Goal: Task Accomplishment & Management: Manage account settings

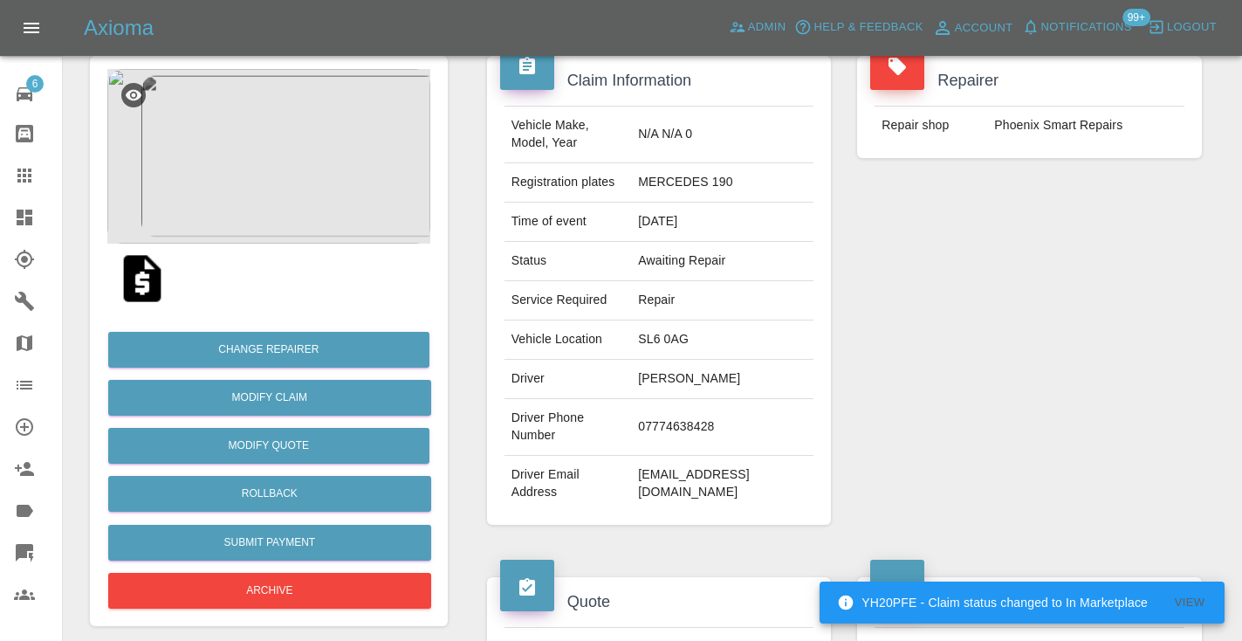
scroll to position [156, 0]
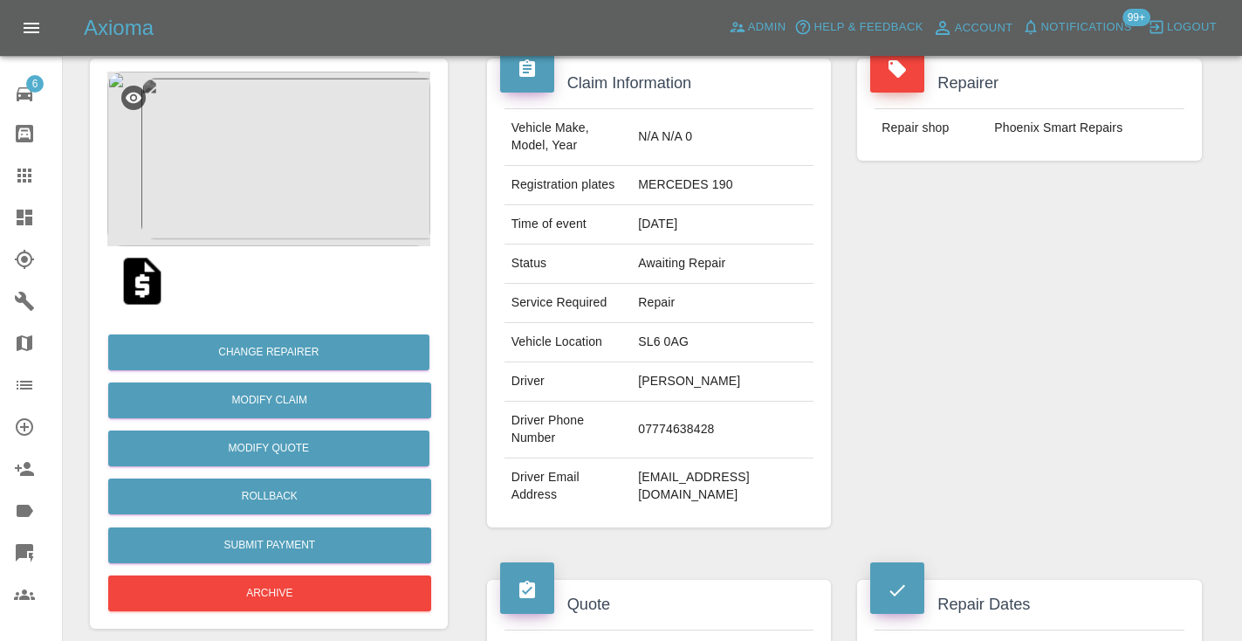
click at [720, 401] on td "07774638428" at bounding box center [722, 429] width 182 height 57
copy td "07774638428"
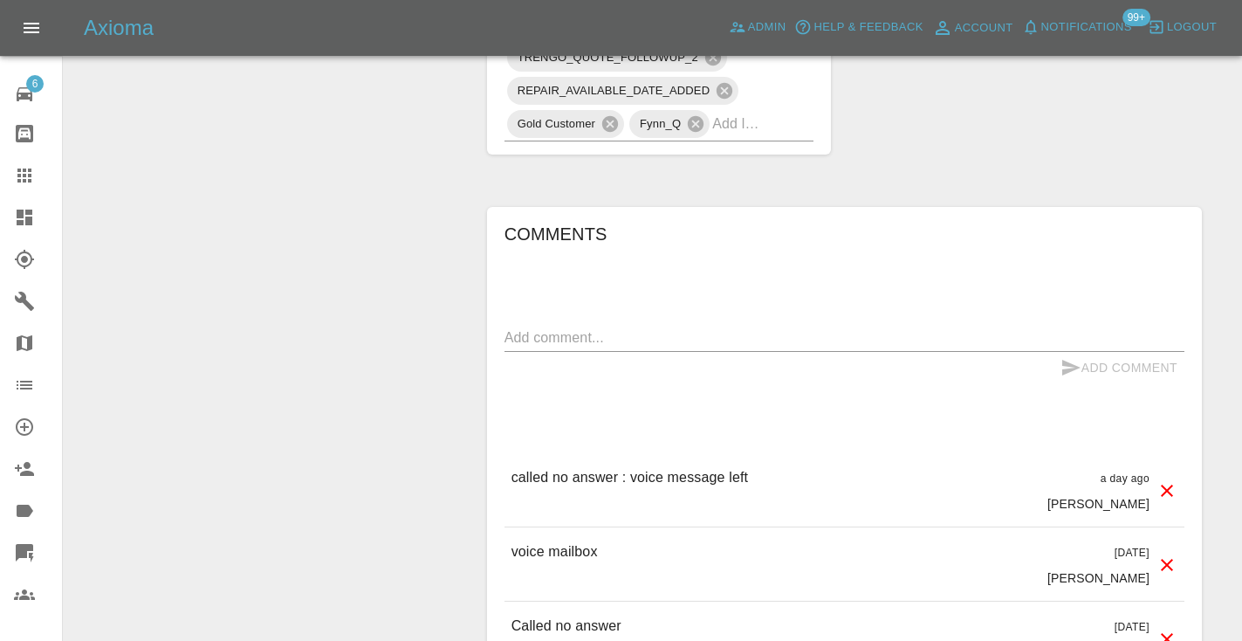
scroll to position [1317, 0]
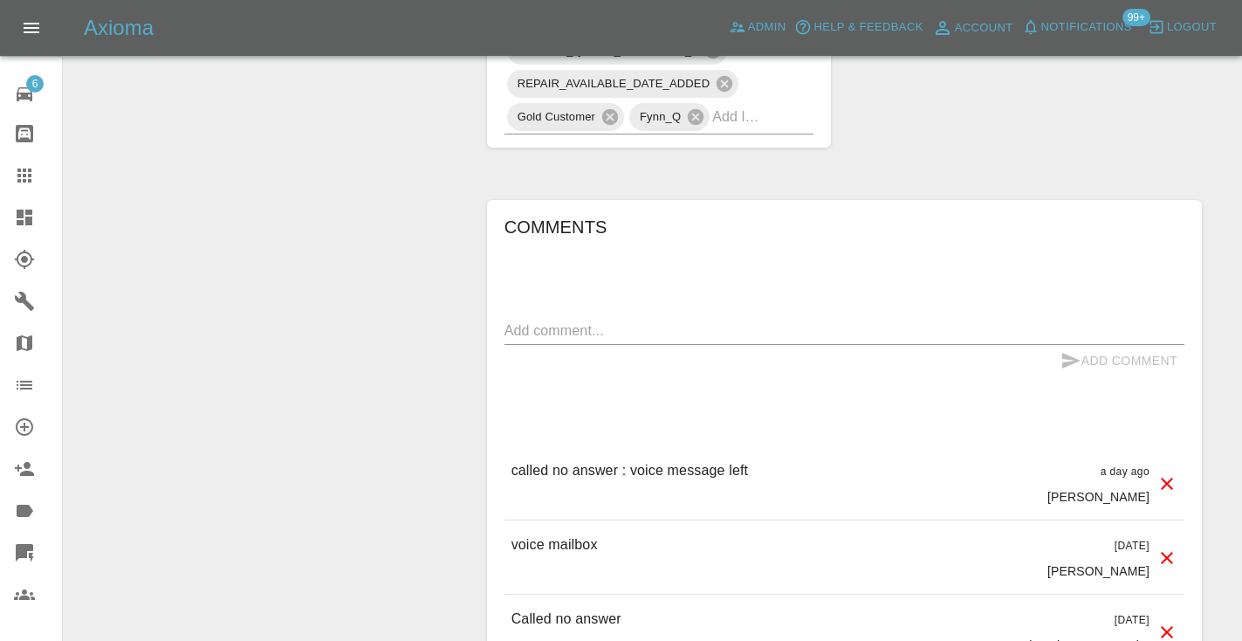
click at [523, 320] on textarea at bounding box center [844, 330] width 680 height 20
type textarea "called no answer : voice mailbox"
click at [1064, 353] on icon "submit" at bounding box center [1071, 361] width 18 height 16
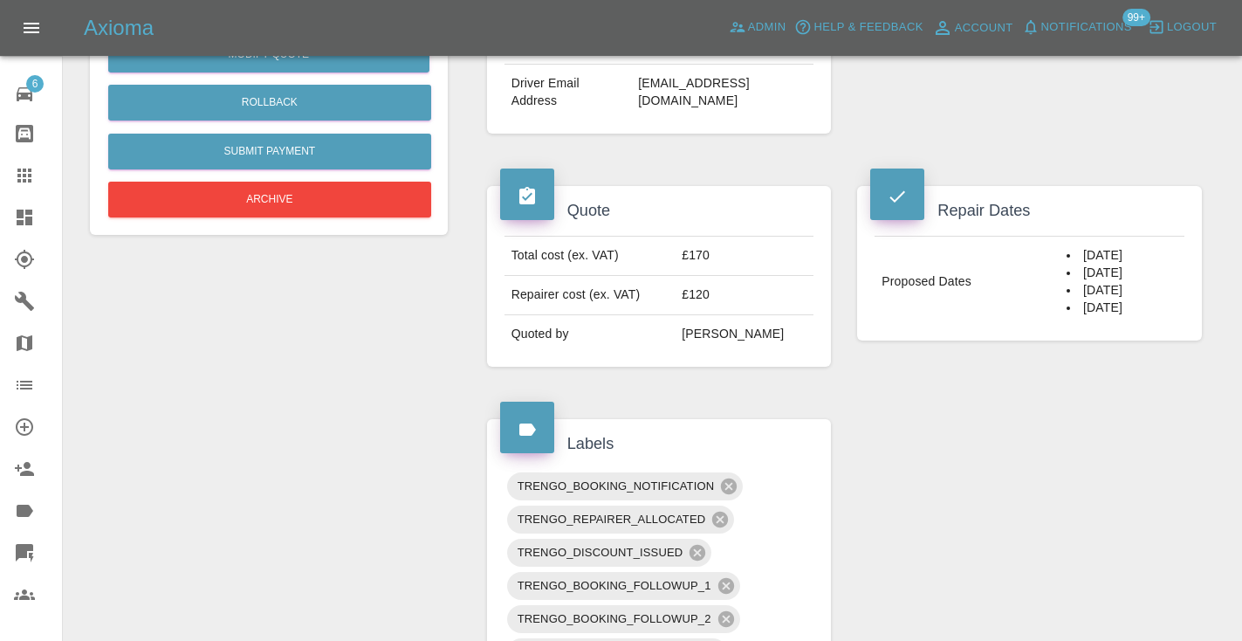
scroll to position [549, 0]
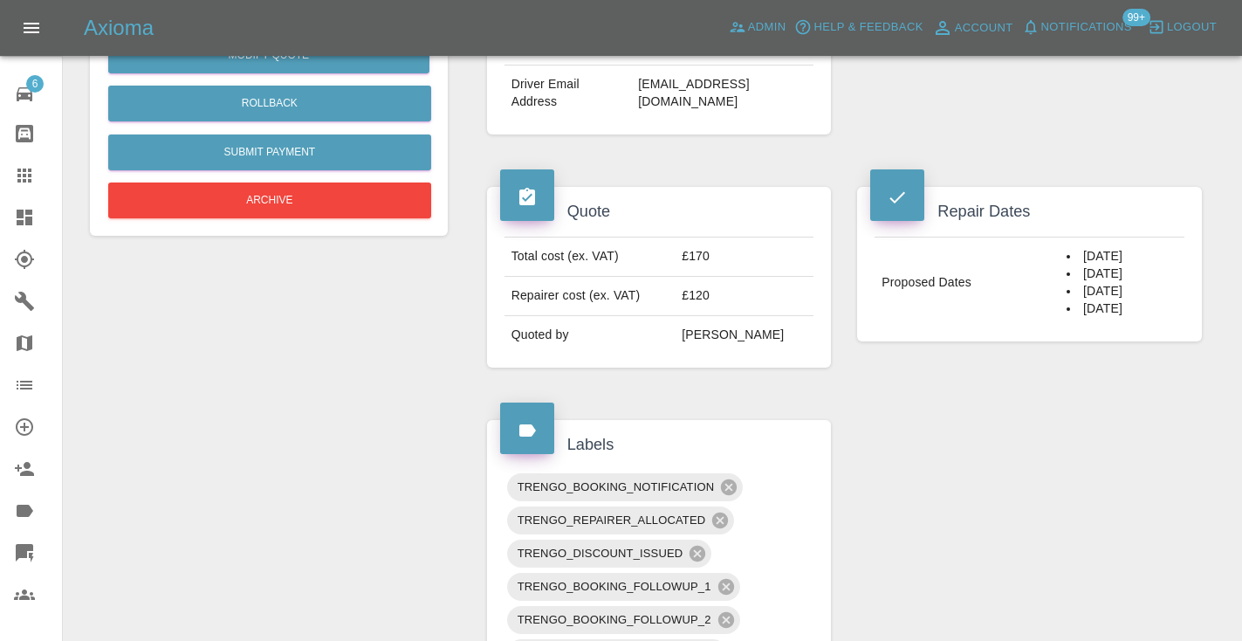
click at [32, 173] on icon at bounding box center [24, 175] width 21 height 21
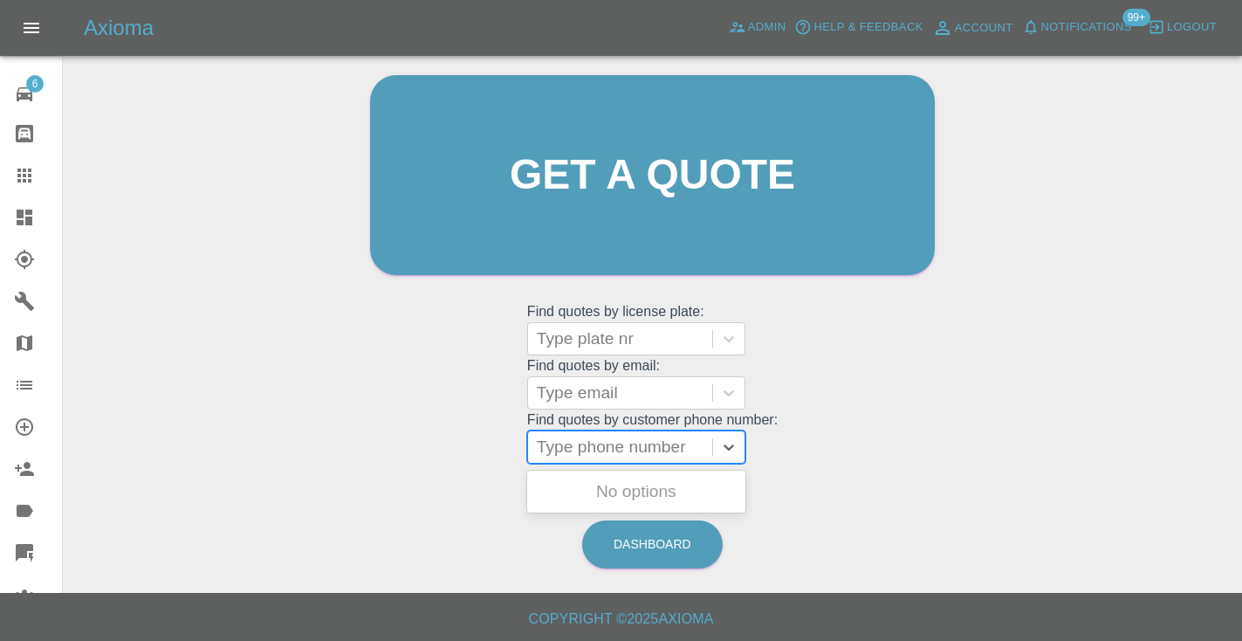
click at [607, 444] on div "Type phone number" at bounding box center [620, 446] width 167 height 21
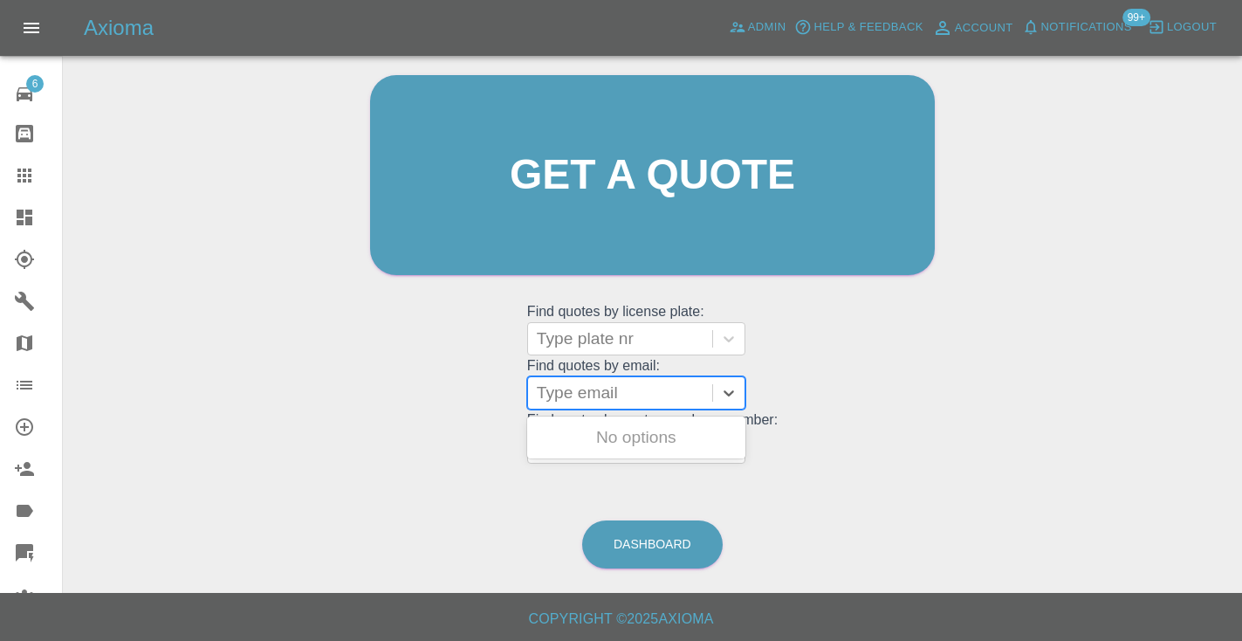
click at [571, 389] on div "Type email" at bounding box center [620, 392] width 167 height 21
paste input "j44ypg420@hotmail.com"
type input "j44ypg420@hotmail.com"
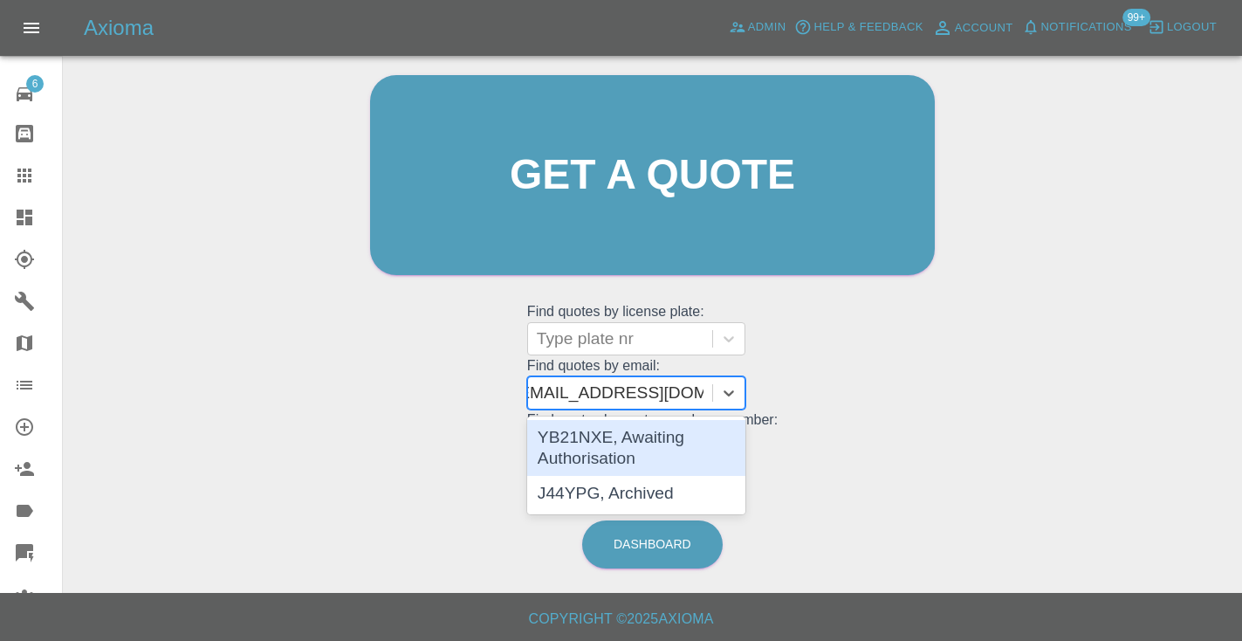
scroll to position [0, 24]
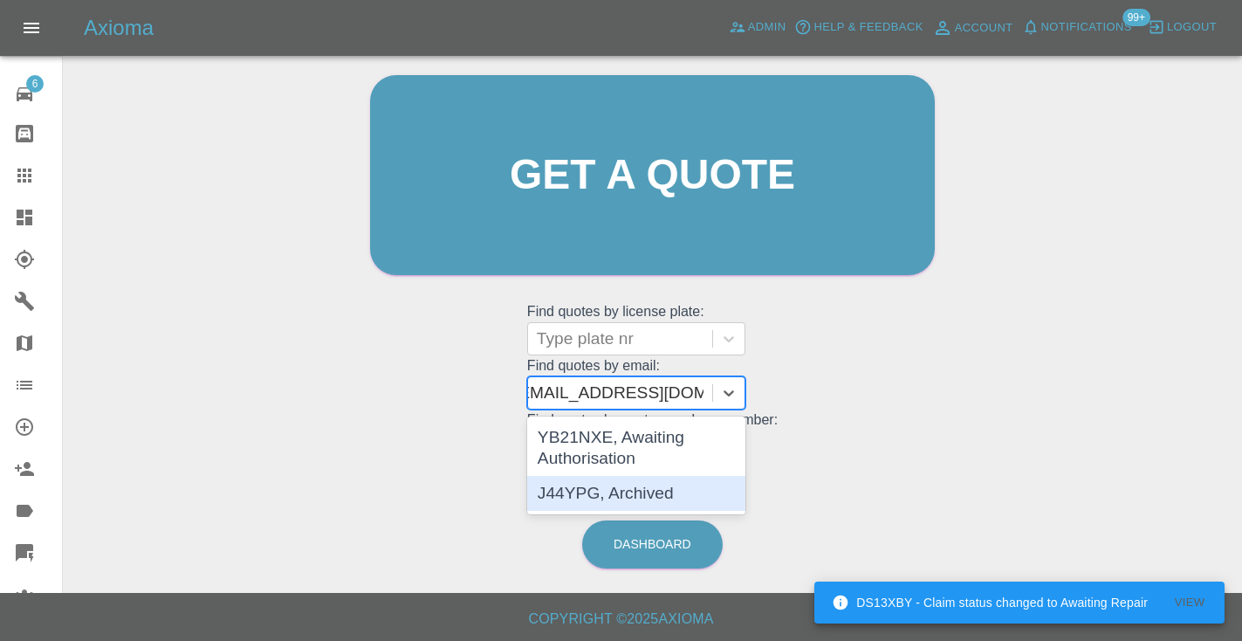
click at [572, 494] on div "J44YPG, Archived" at bounding box center [636, 493] width 218 height 35
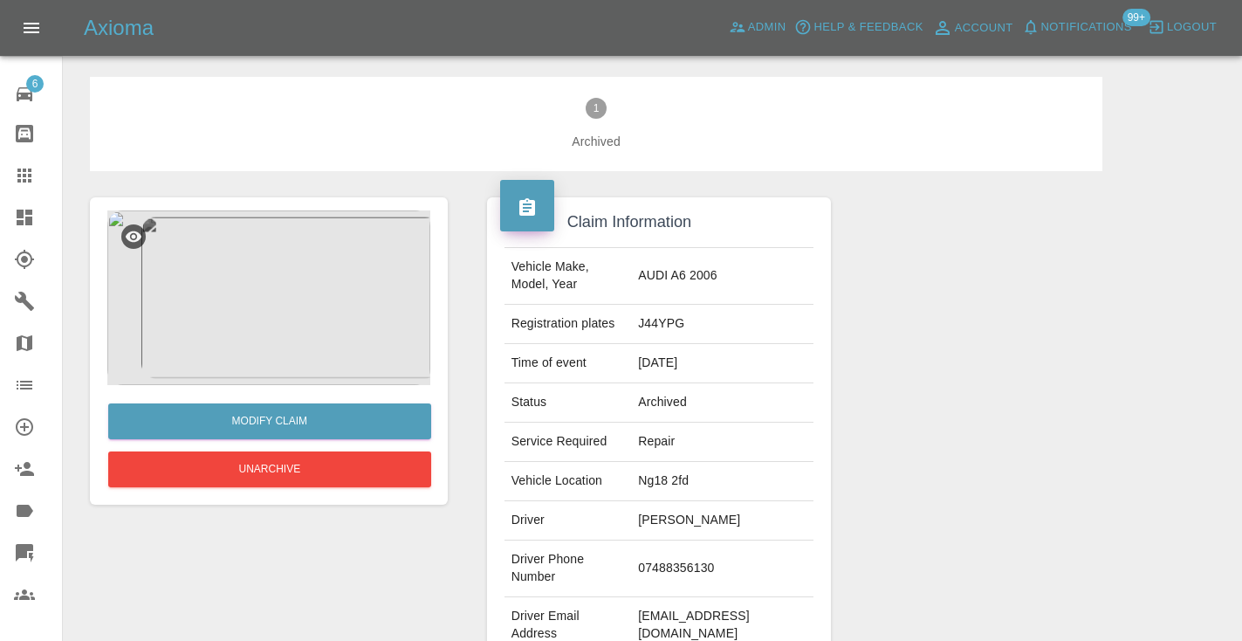
click at [1072, 358] on div at bounding box center [1029, 431] width 371 height 521
click at [24, 181] on icon at bounding box center [24, 175] width 14 height 14
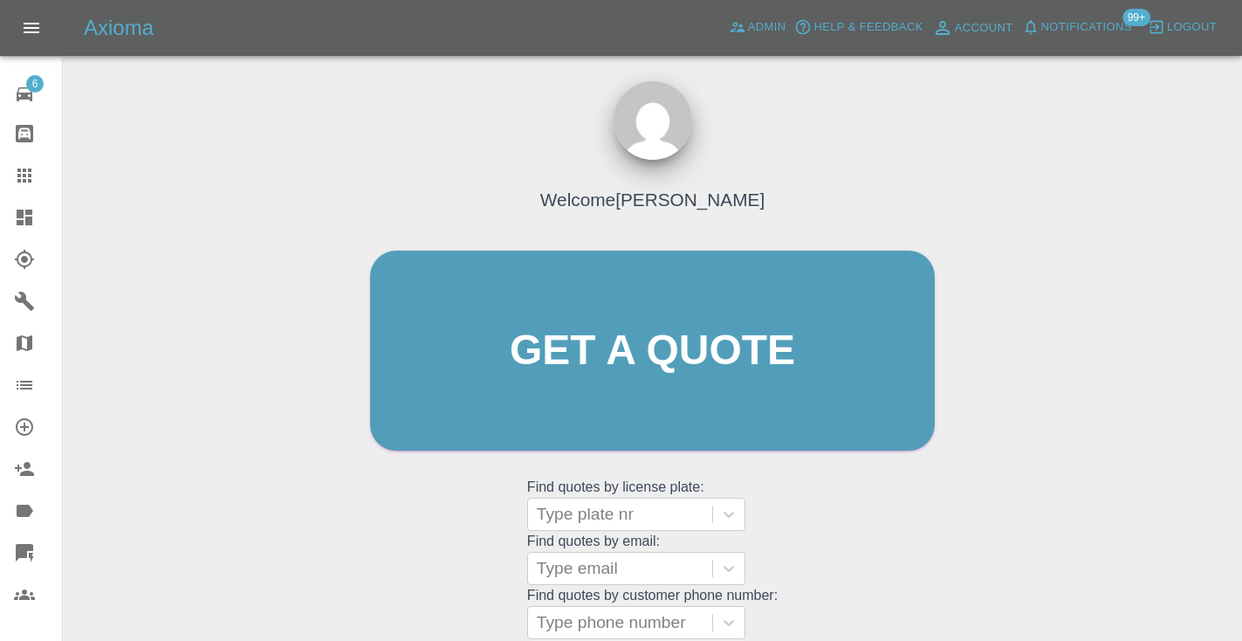
click at [805, 540] on div "Welcome Castro Get a quote Get a quote Find quotes by license plate: Type plate…" at bounding box center [652, 383] width 601 height 527
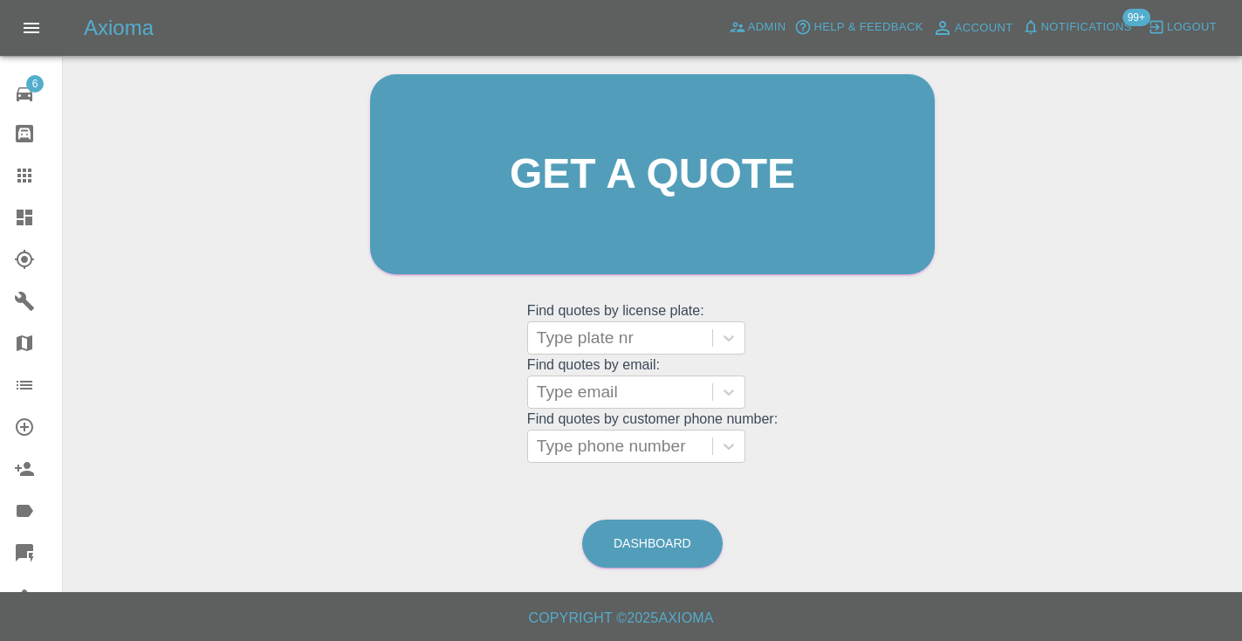
scroll to position [175, 0]
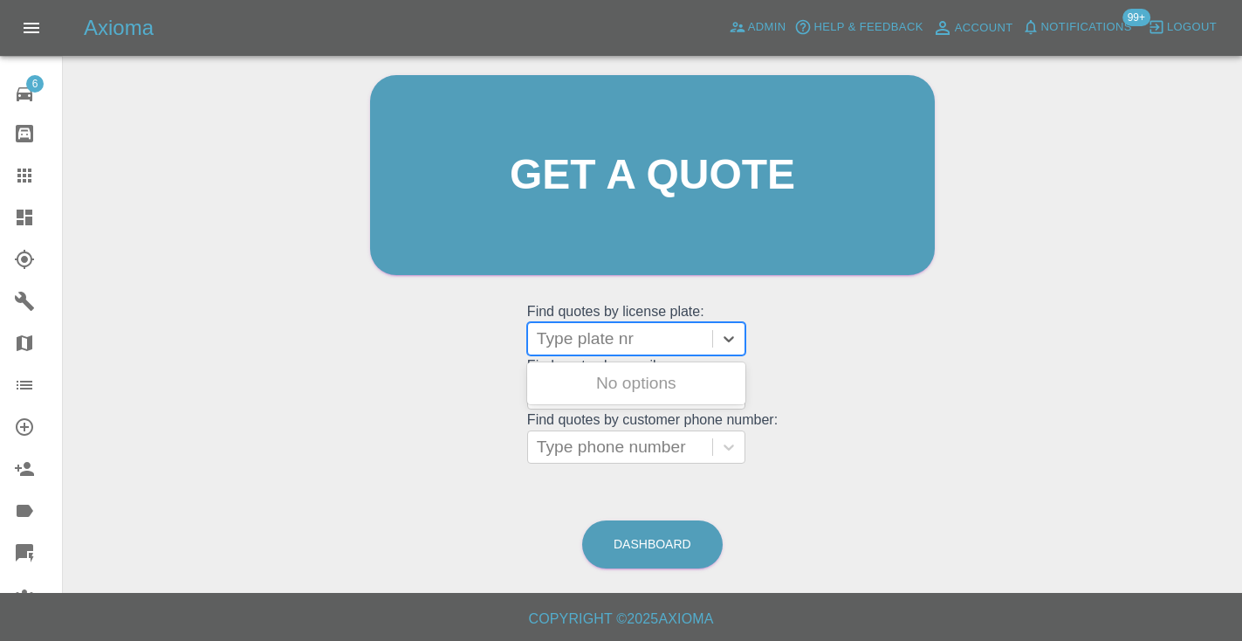
click at [572, 346] on div "Type plate nr" at bounding box center [620, 338] width 167 height 21
paste input "YB21NXE"
type input "YB21NXE"
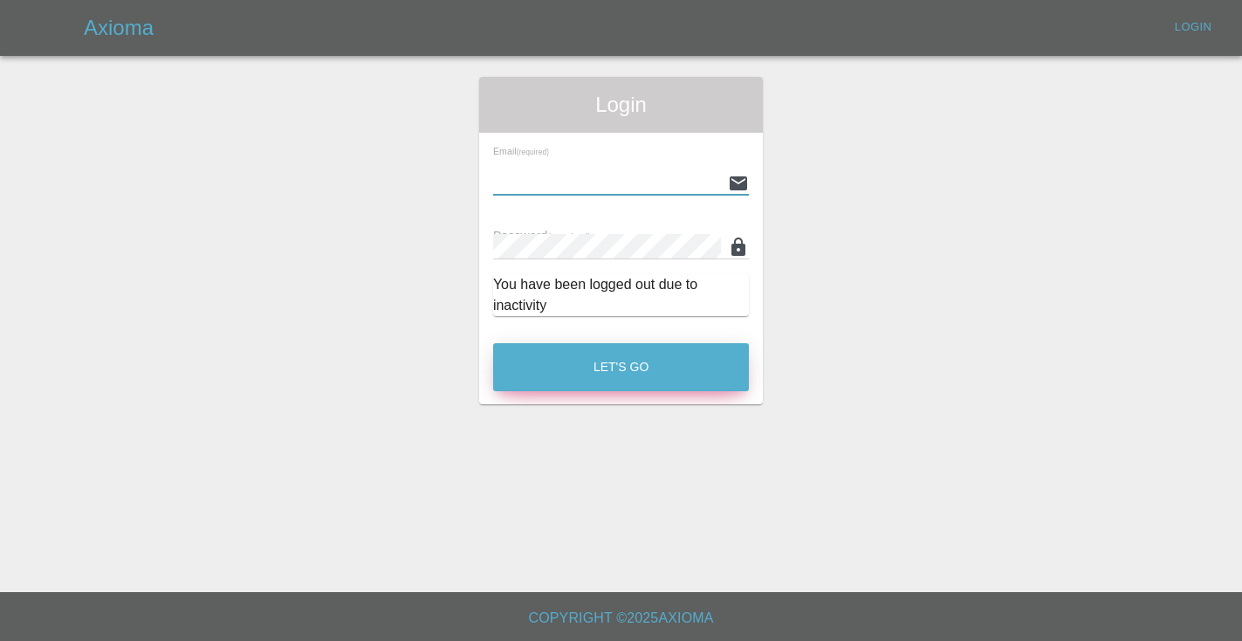
type input "Castrokhonqwana@gmail.com"
click at [620, 367] on button "Let's Go" at bounding box center [621, 367] width 256 height 48
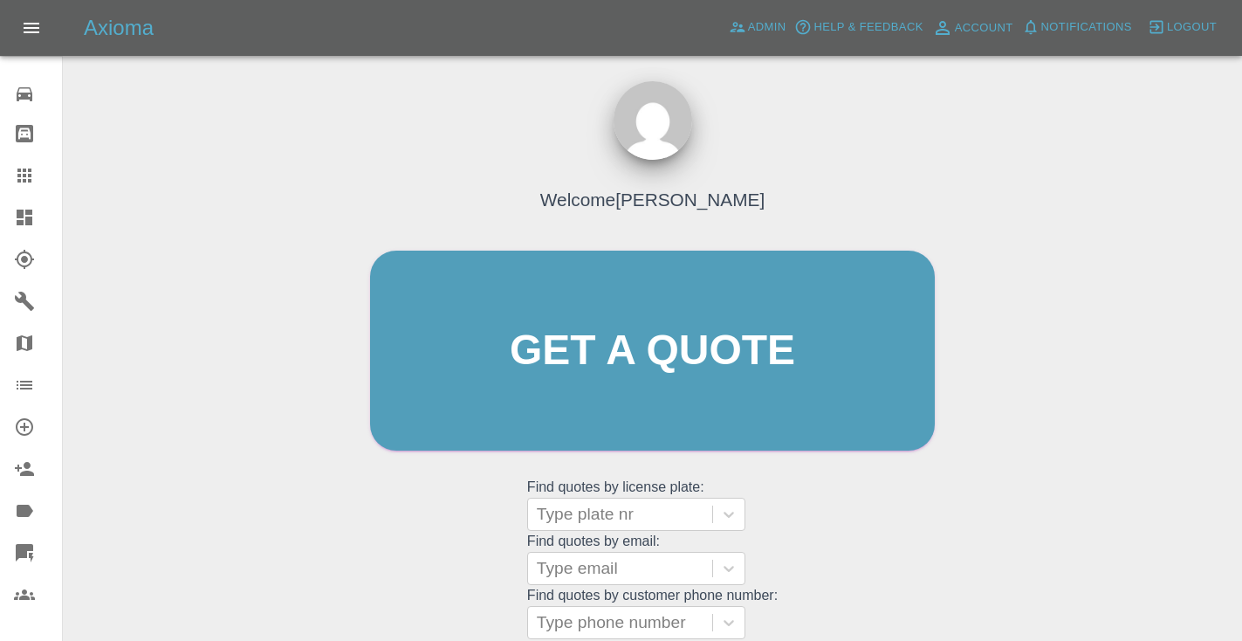
click at [785, 538] on div "Welcome Castro Get a quote Get a quote Find quotes by license plate: Type plate…" at bounding box center [652, 383] width 601 height 527
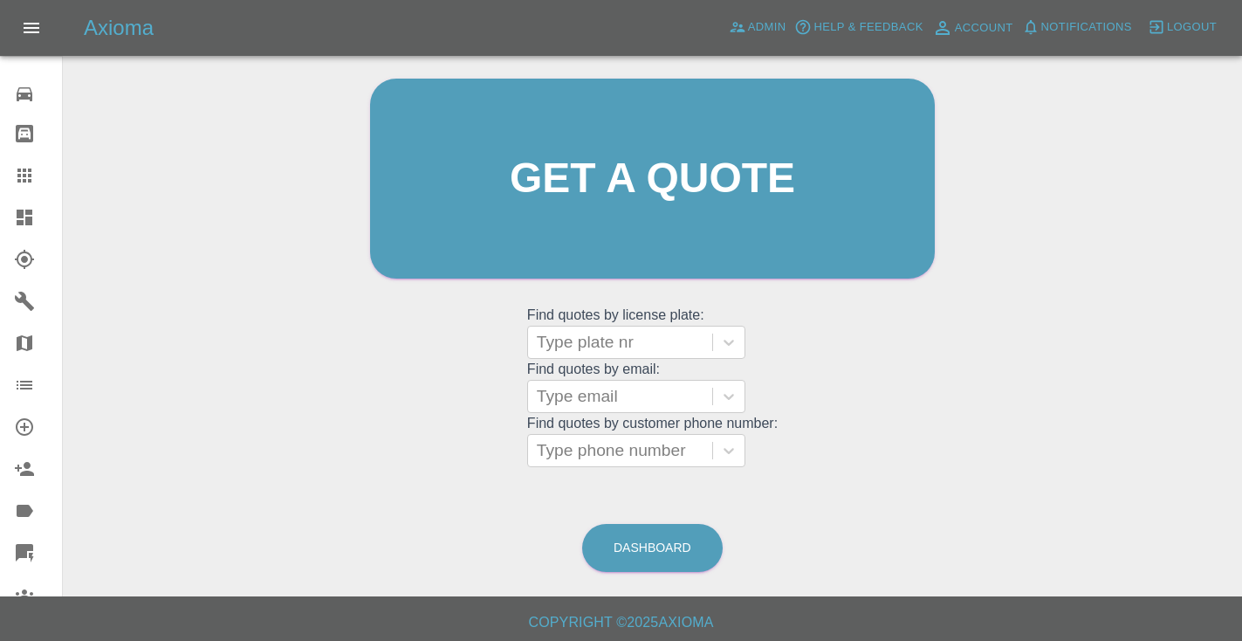
scroll to position [176, 0]
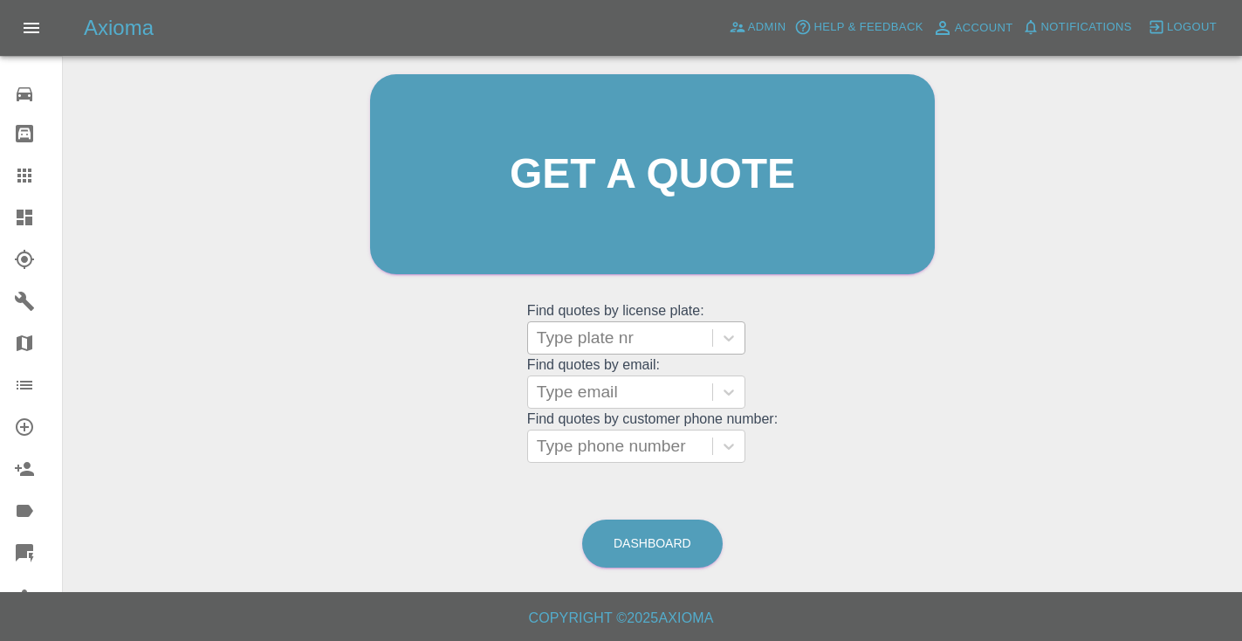
click at [576, 332] on div "Type plate nr" at bounding box center [620, 337] width 167 height 21
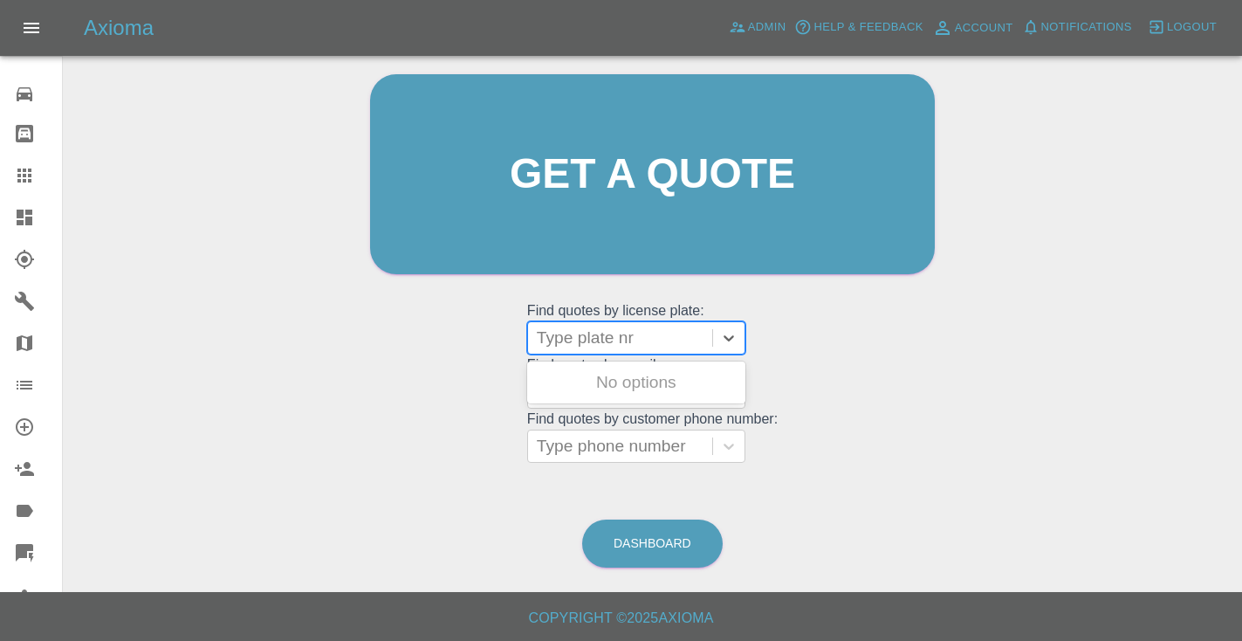
paste input "YB21NXE"
type input "YB21NXE"
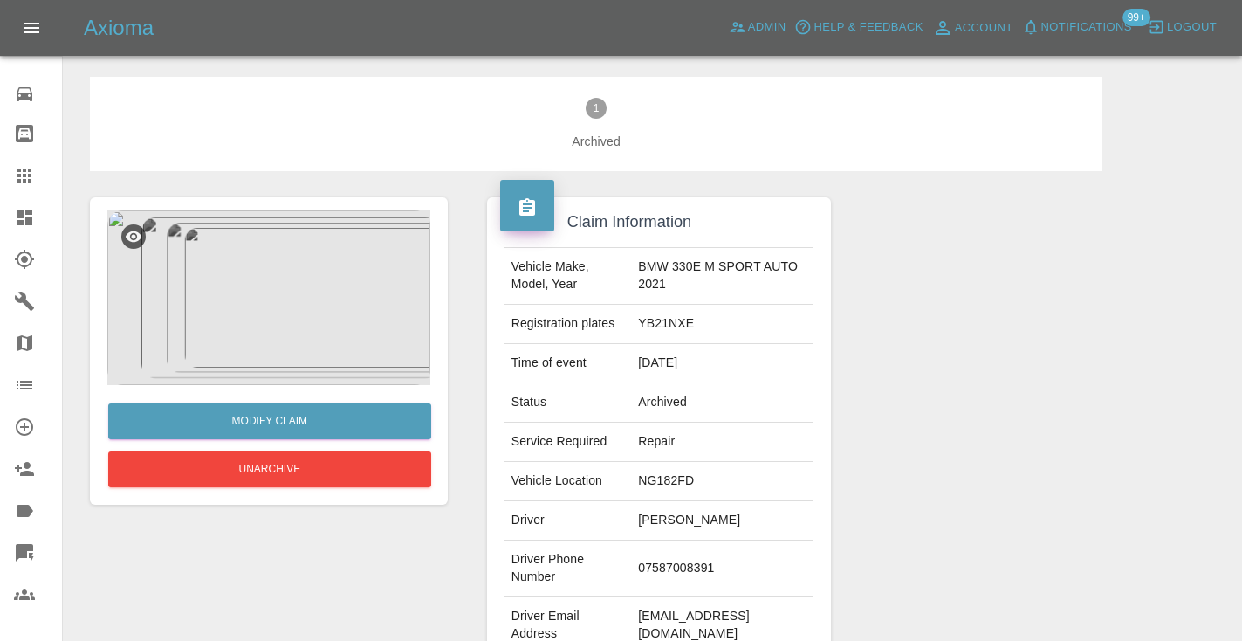
click at [31, 166] on icon at bounding box center [24, 175] width 21 height 21
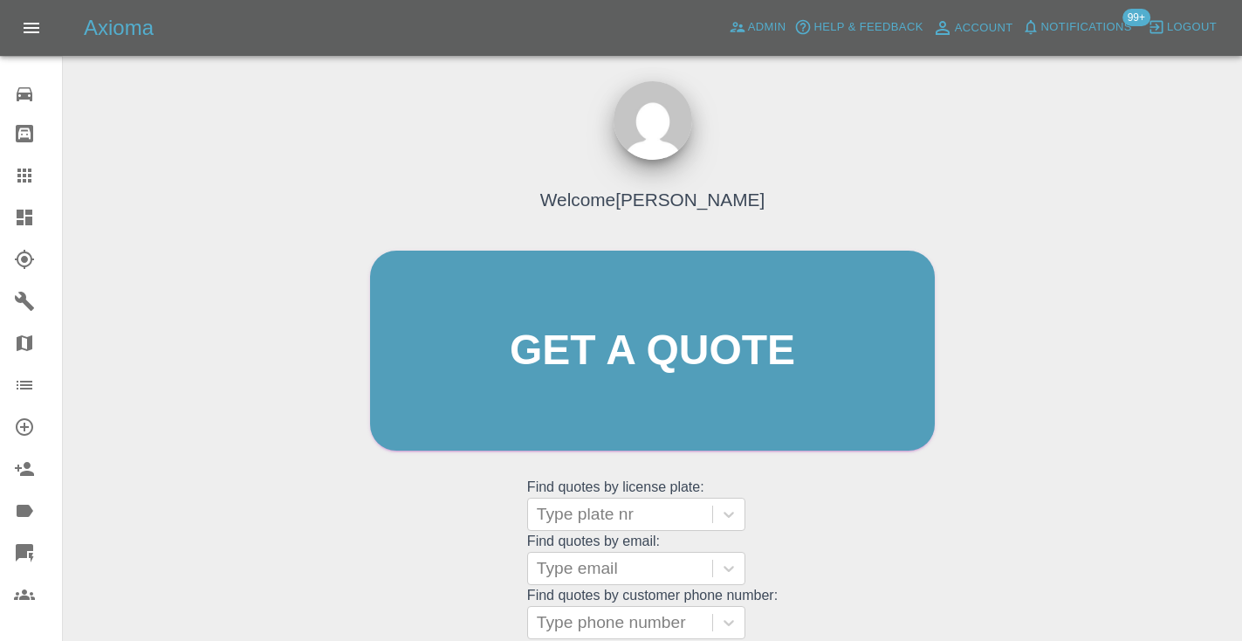
click at [826, 514] on div "Welcome Castro Get a quote Get a quote Find quotes by license plate: Type plate…" at bounding box center [652, 383] width 601 height 527
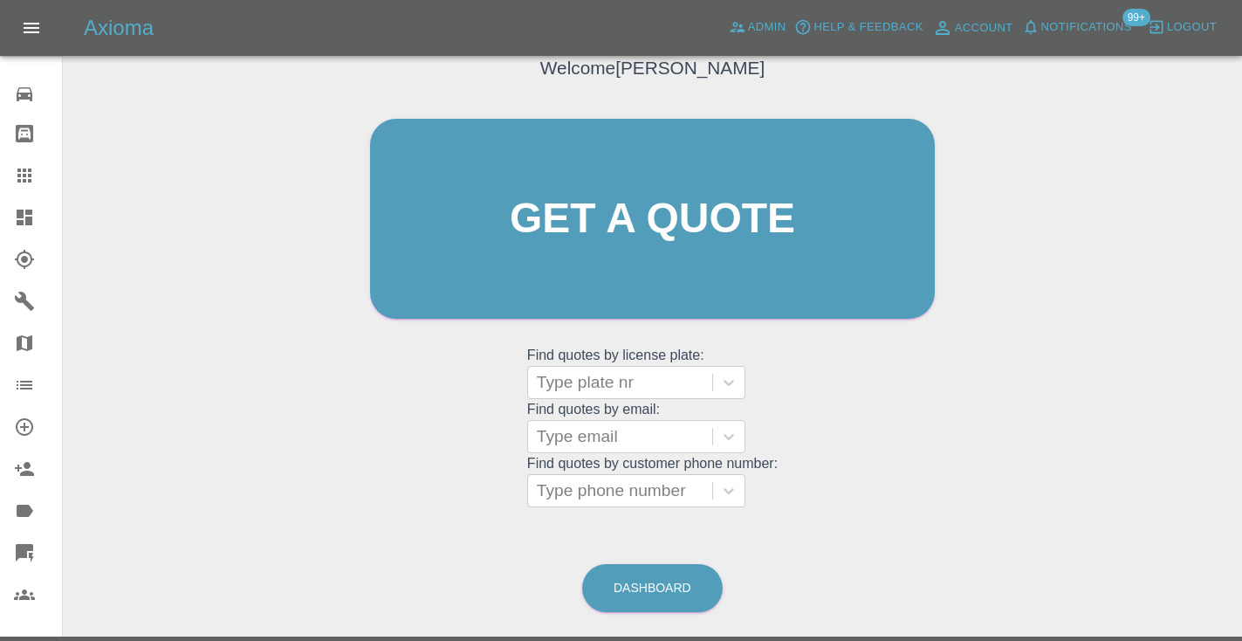
scroll to position [176, 0]
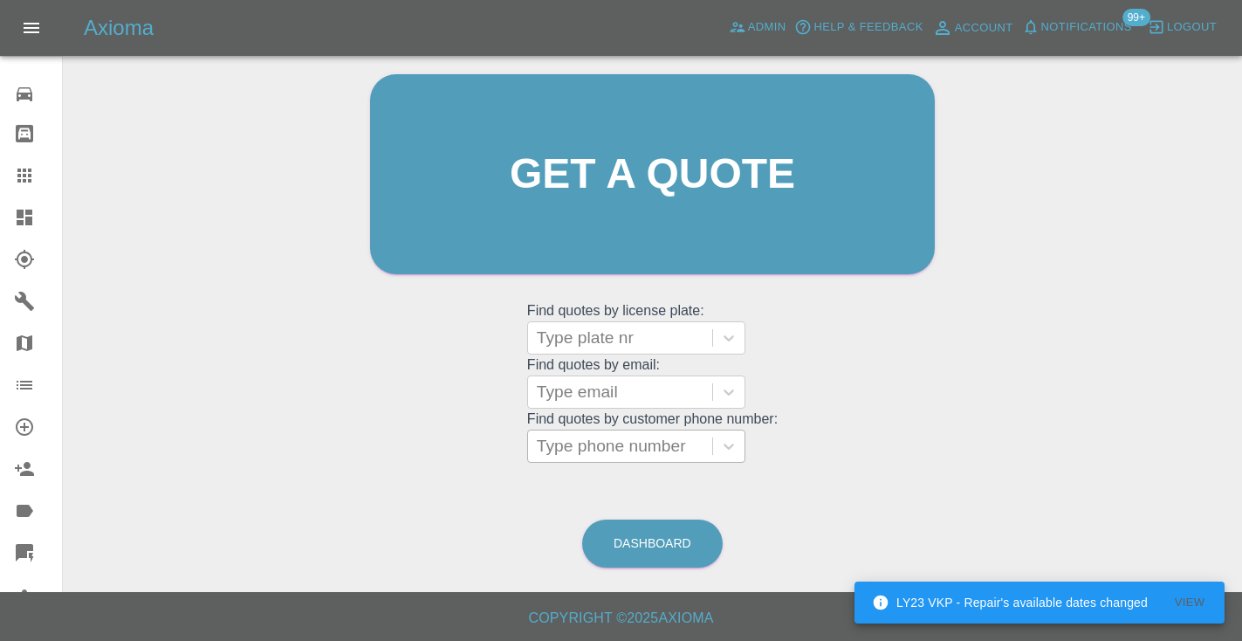
click at [649, 442] on div "Type phone number" at bounding box center [620, 445] width 167 height 21
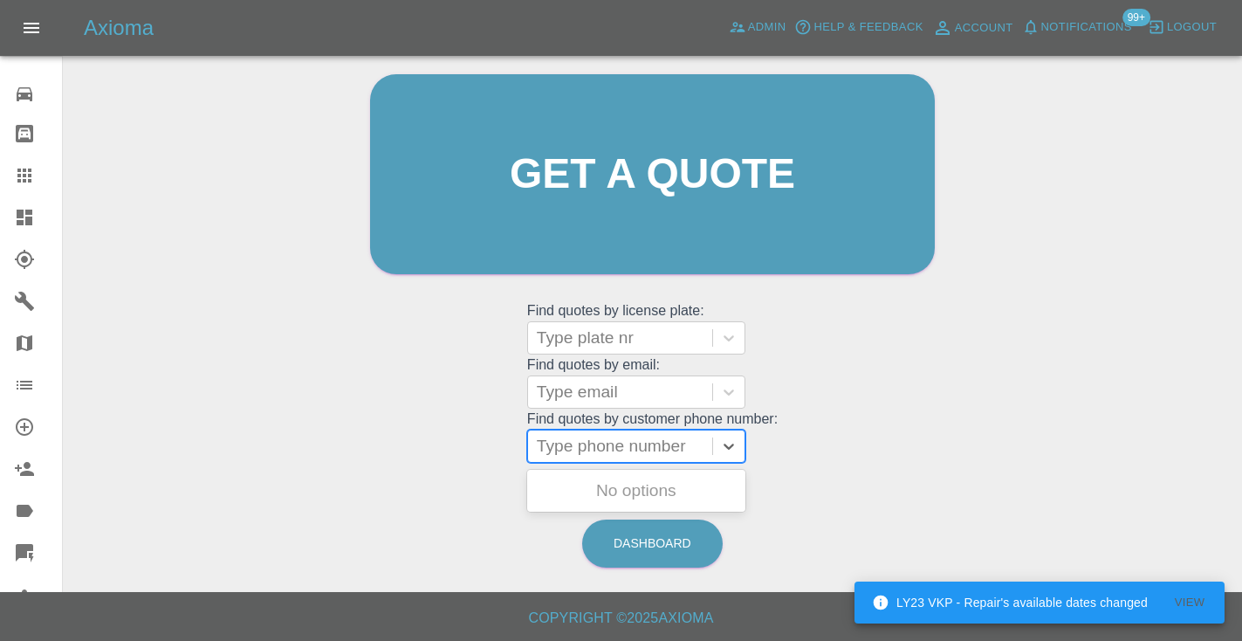
paste input "07790897752"
type input "07790897752"
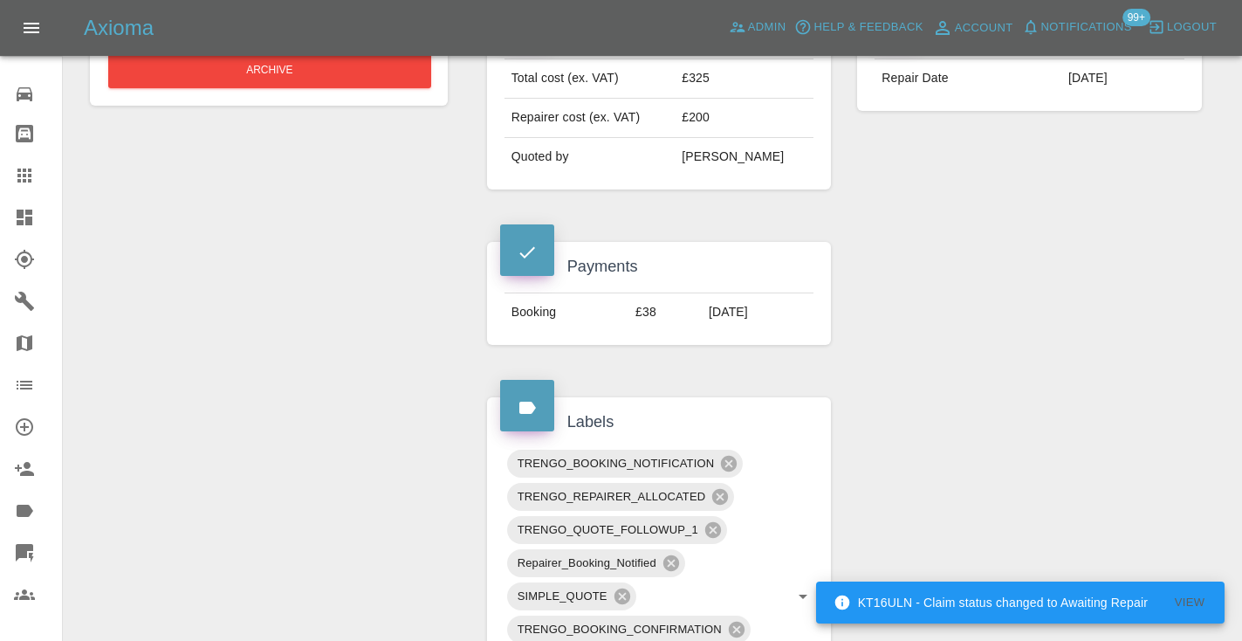
scroll to position [741, 0]
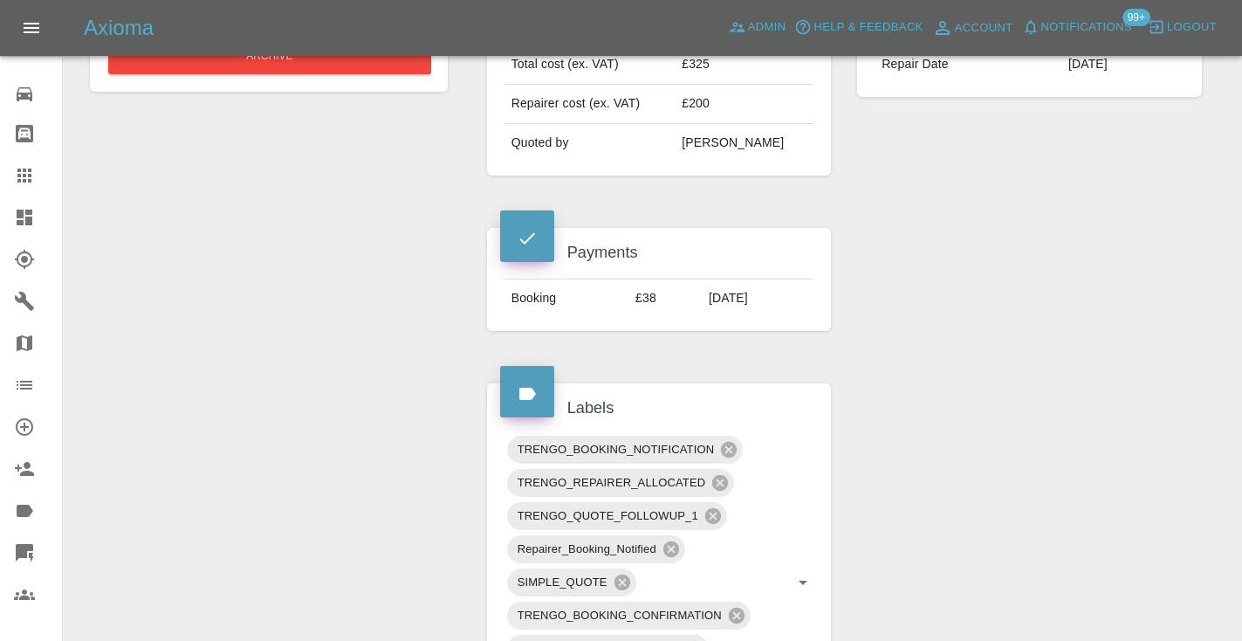
click at [19, 178] on icon at bounding box center [24, 175] width 21 height 21
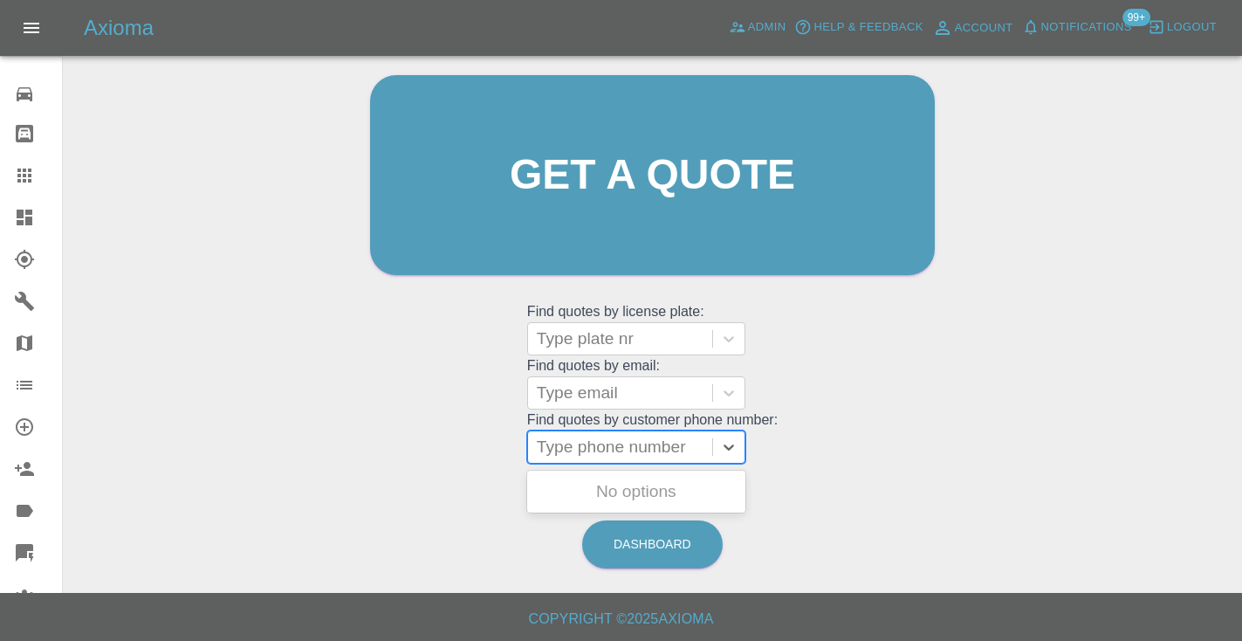
click at [630, 453] on div "Type phone number" at bounding box center [620, 446] width 167 height 21
paste input "07855230735"
type input "07855230735"
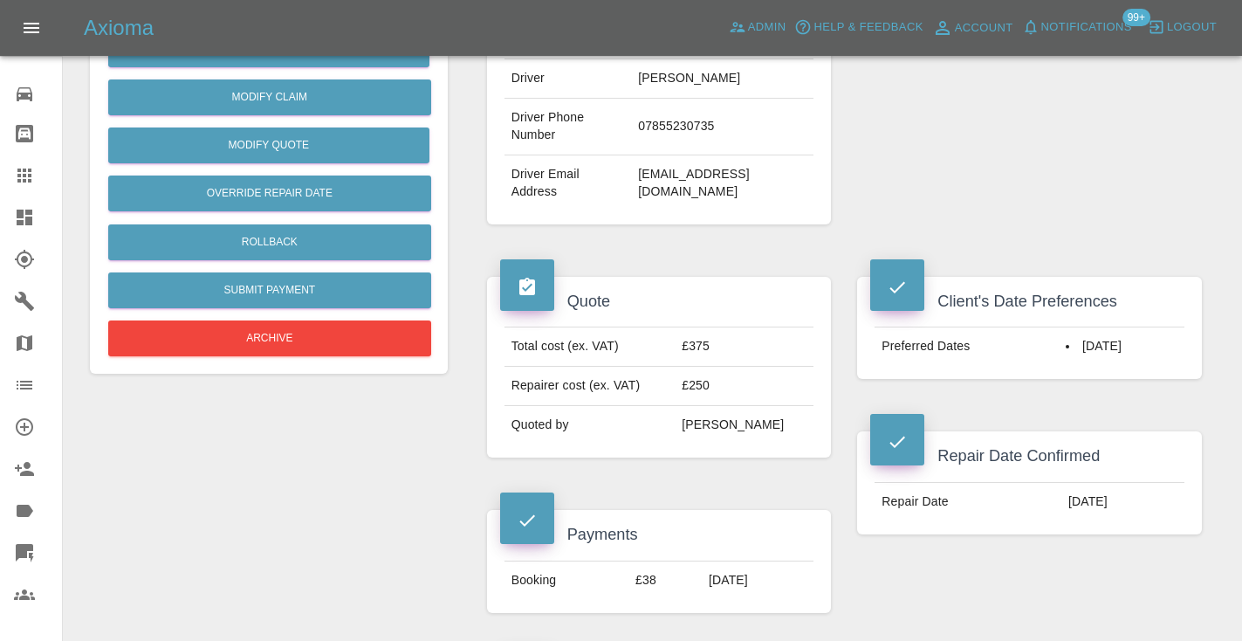
scroll to position [458, 0]
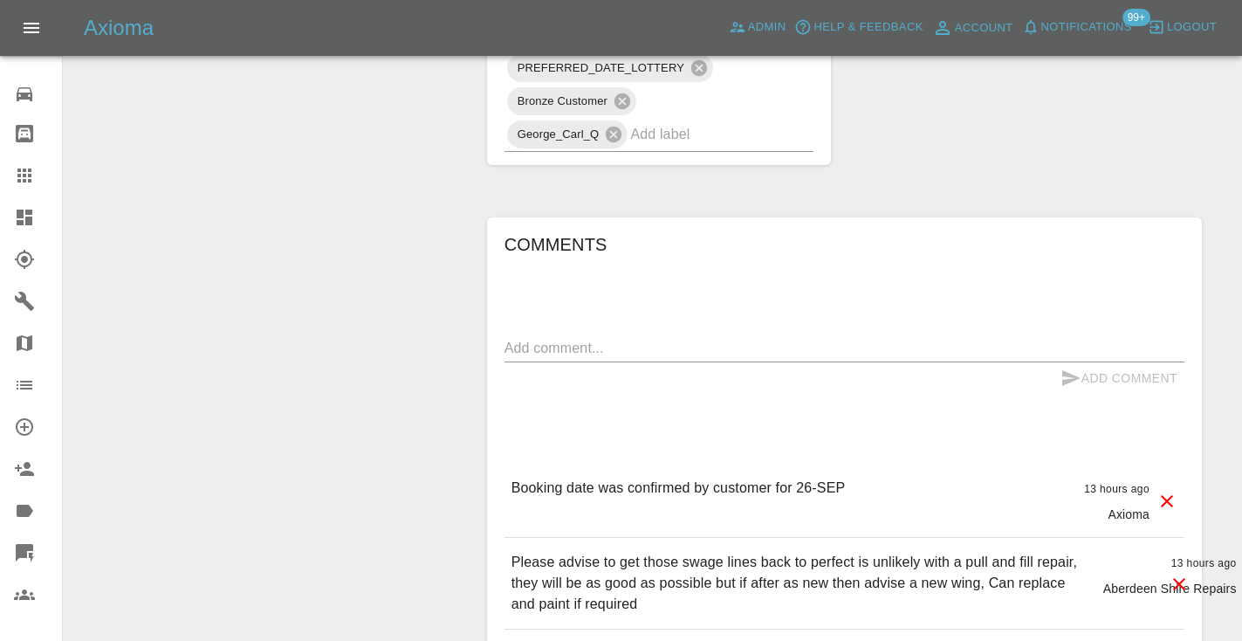
scroll to position [1414, 0]
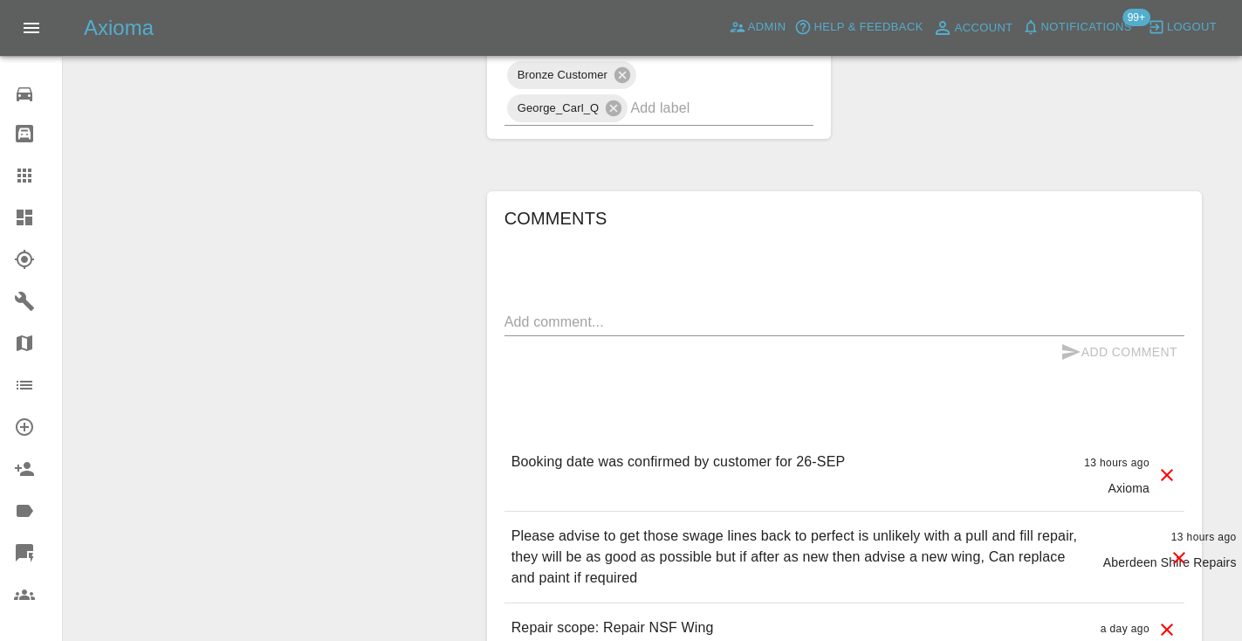
click at [537, 332] on textarea at bounding box center [844, 322] width 680 height 20
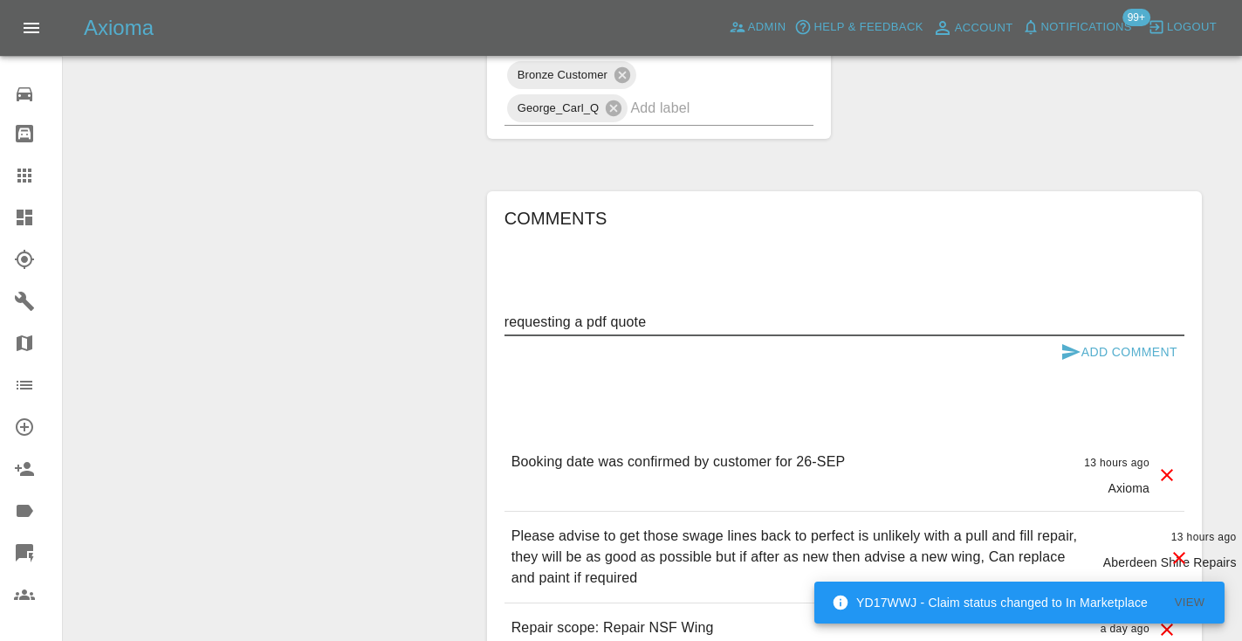
type textarea "requesting a pdf quote"
click at [1077, 362] on icon "submit" at bounding box center [1070, 351] width 21 height 21
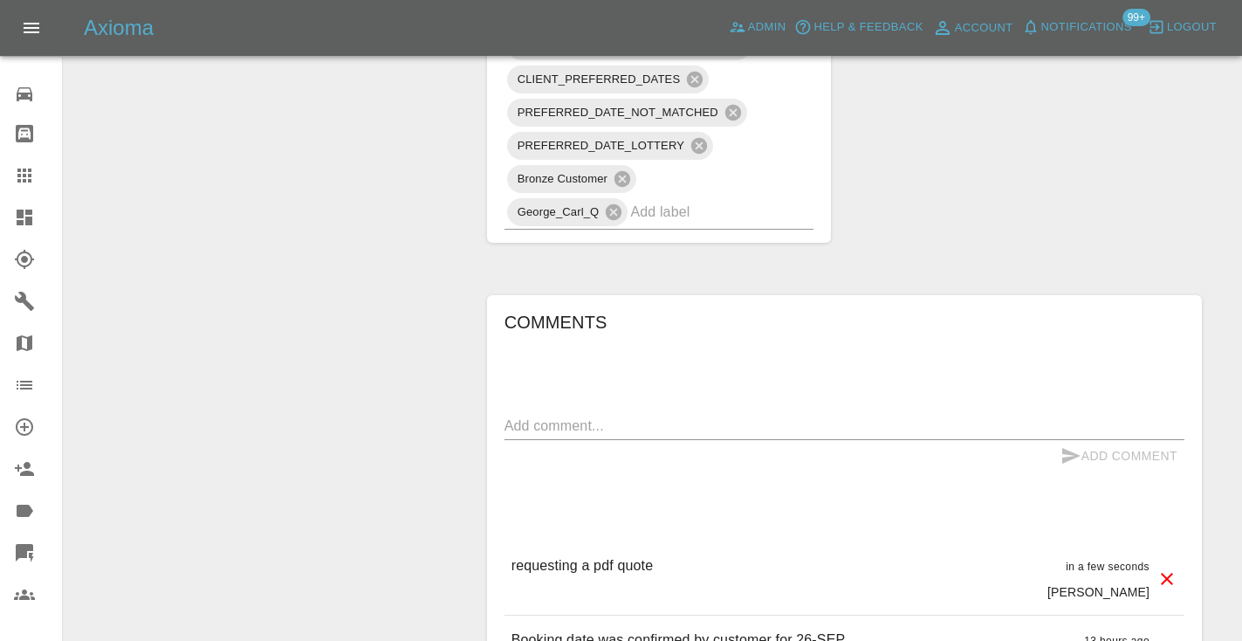
scroll to position [1303, 0]
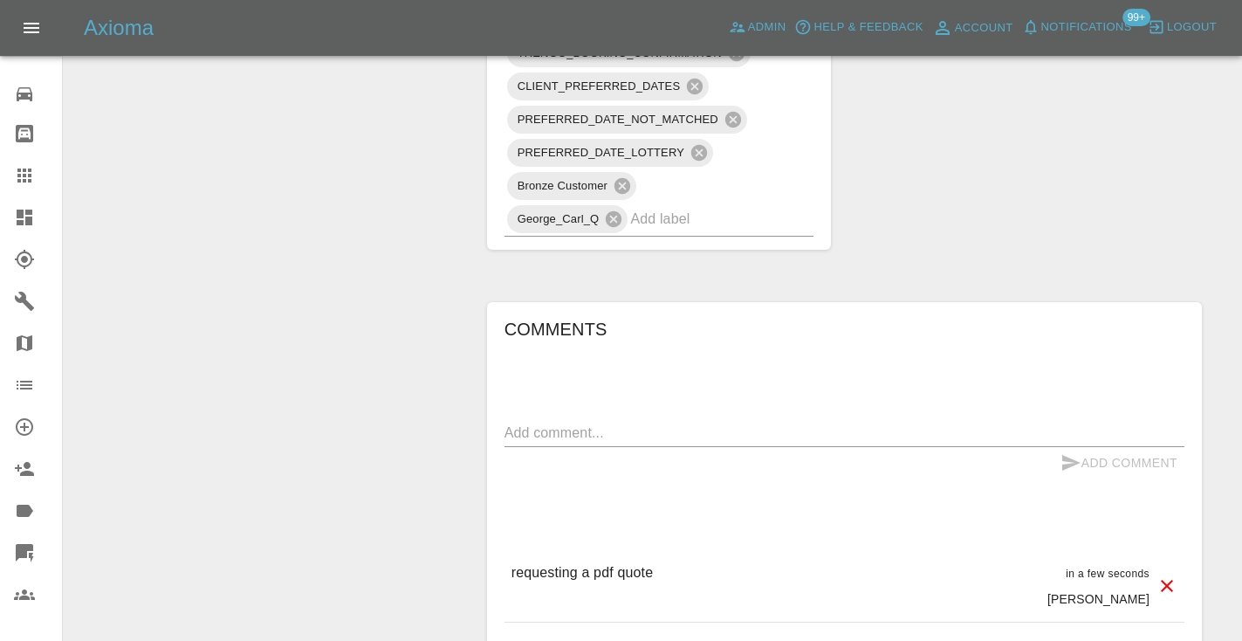
click at [23, 183] on icon at bounding box center [24, 175] width 21 height 21
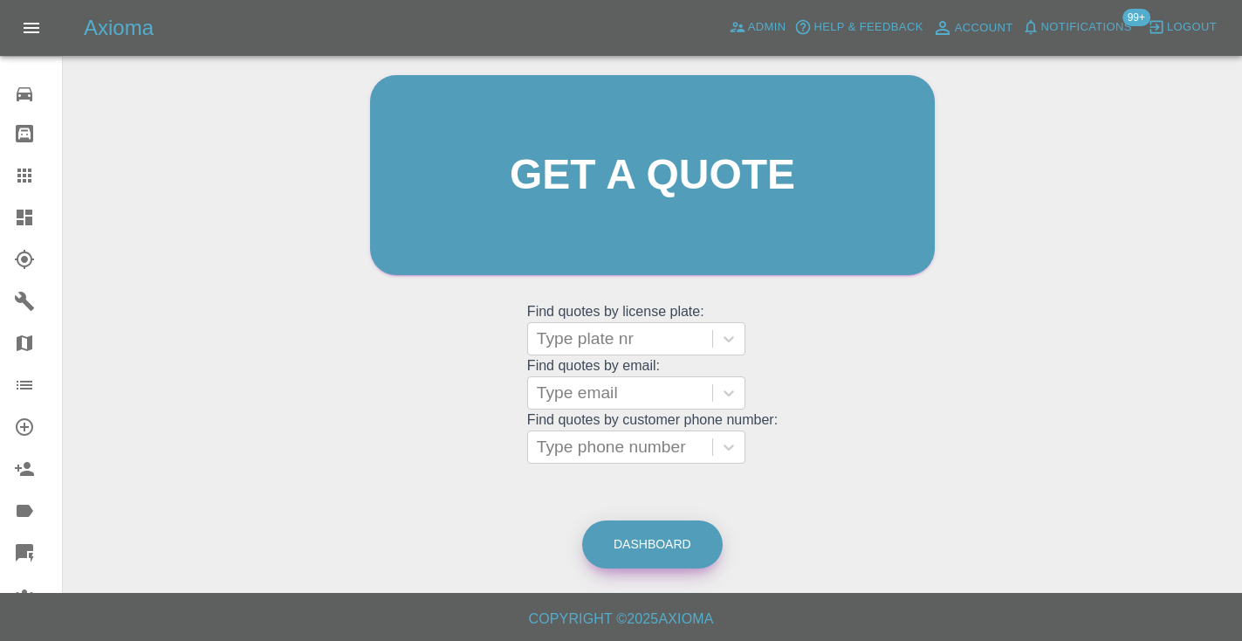
click at [667, 542] on link "Dashboard" at bounding box center [652, 544] width 140 height 48
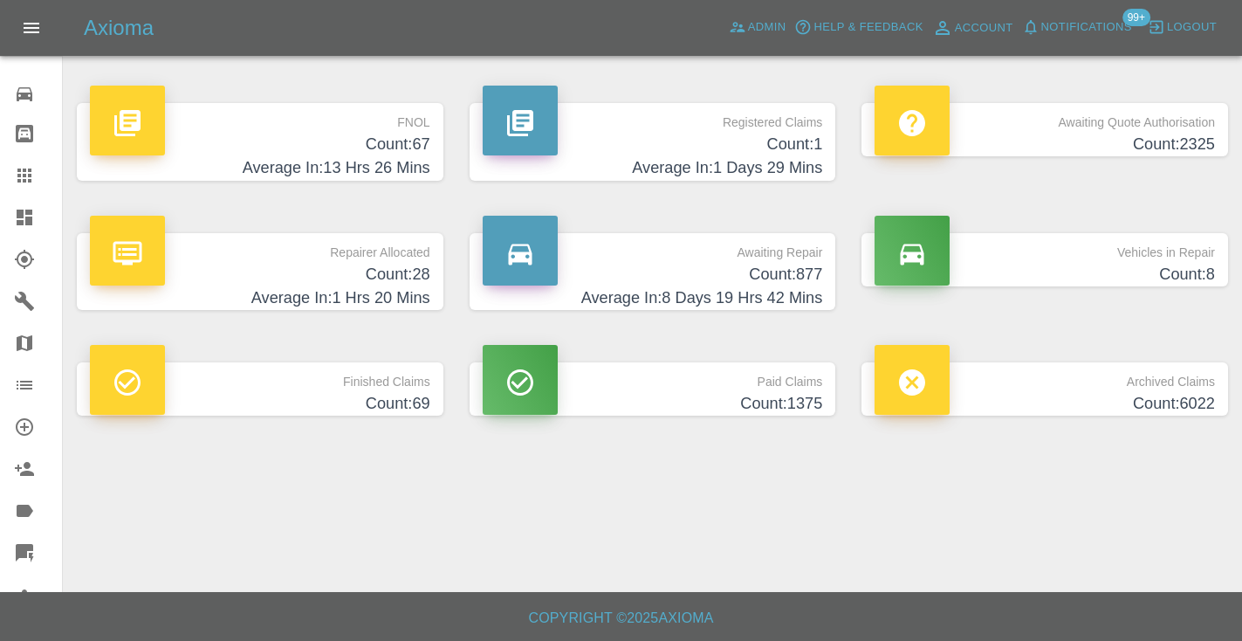
click at [774, 287] on h4 "Average In: 8 Days 19 Hrs 42 Mins" at bounding box center [653, 298] width 340 height 24
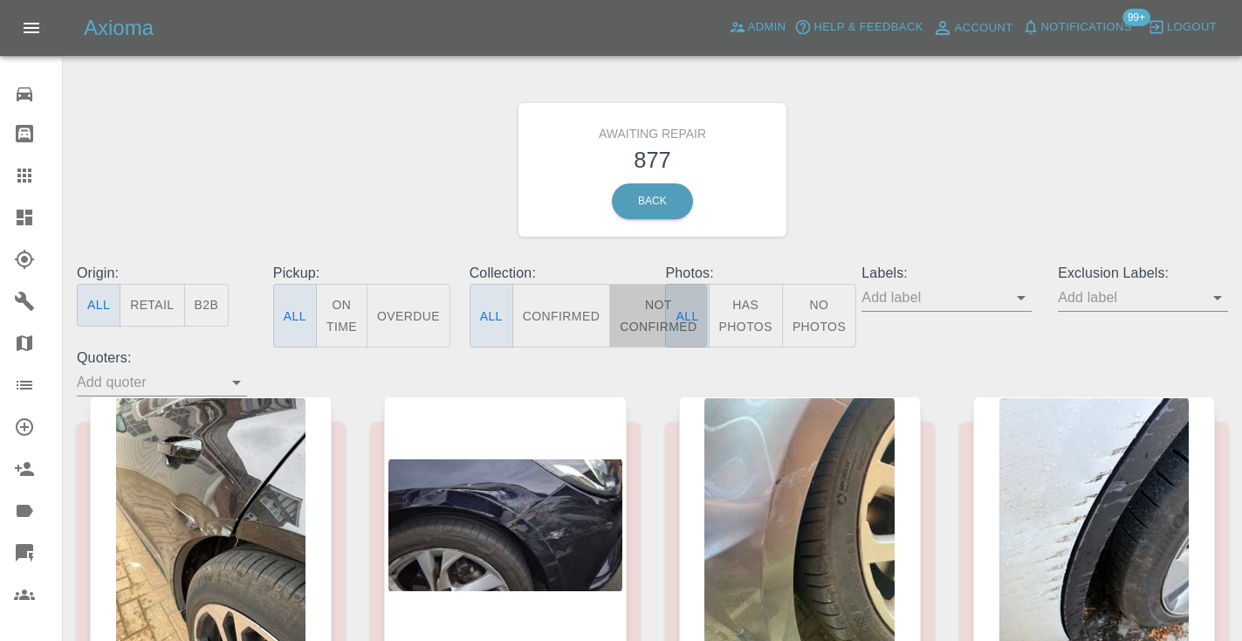
click at [641, 305] on button "Not Confirmed" at bounding box center [658, 316] width 98 height 64
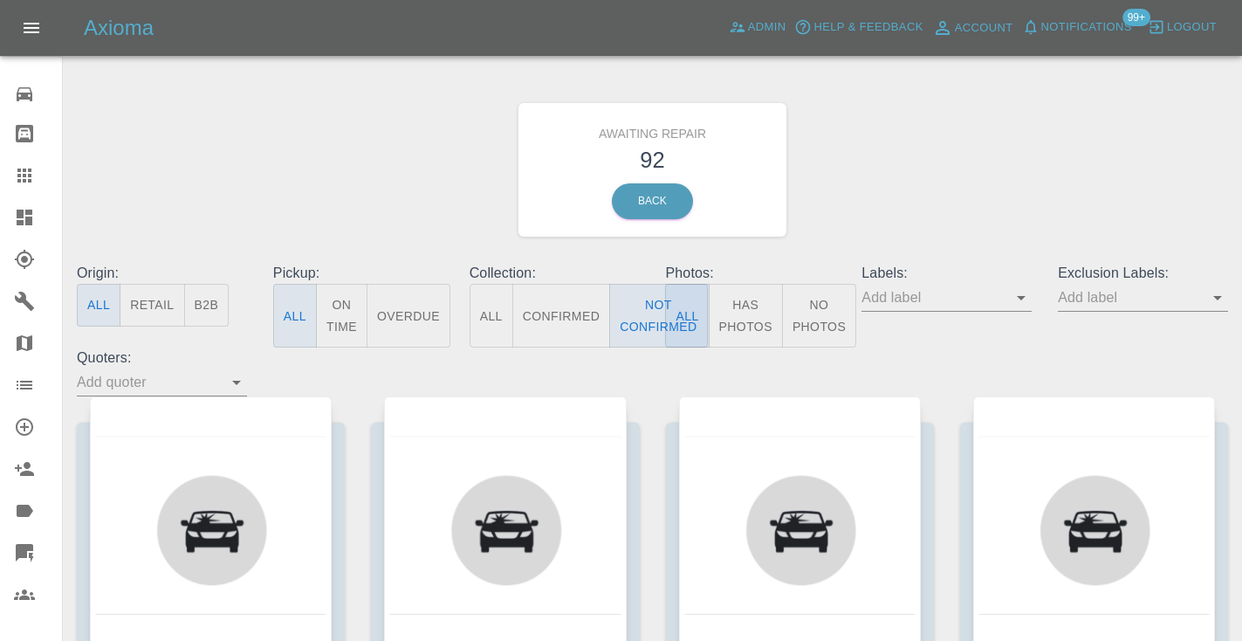
click at [880, 200] on div "Awaiting Repair 92 Back" at bounding box center [652, 170] width 1177 height 186
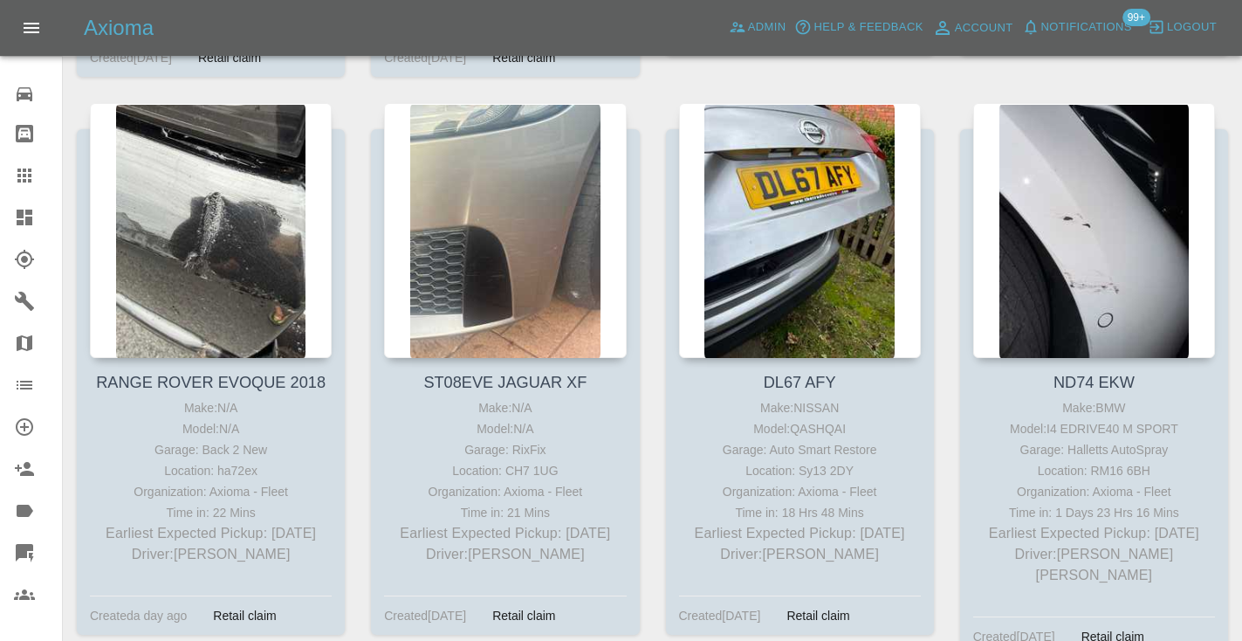
scroll to position [1479, 0]
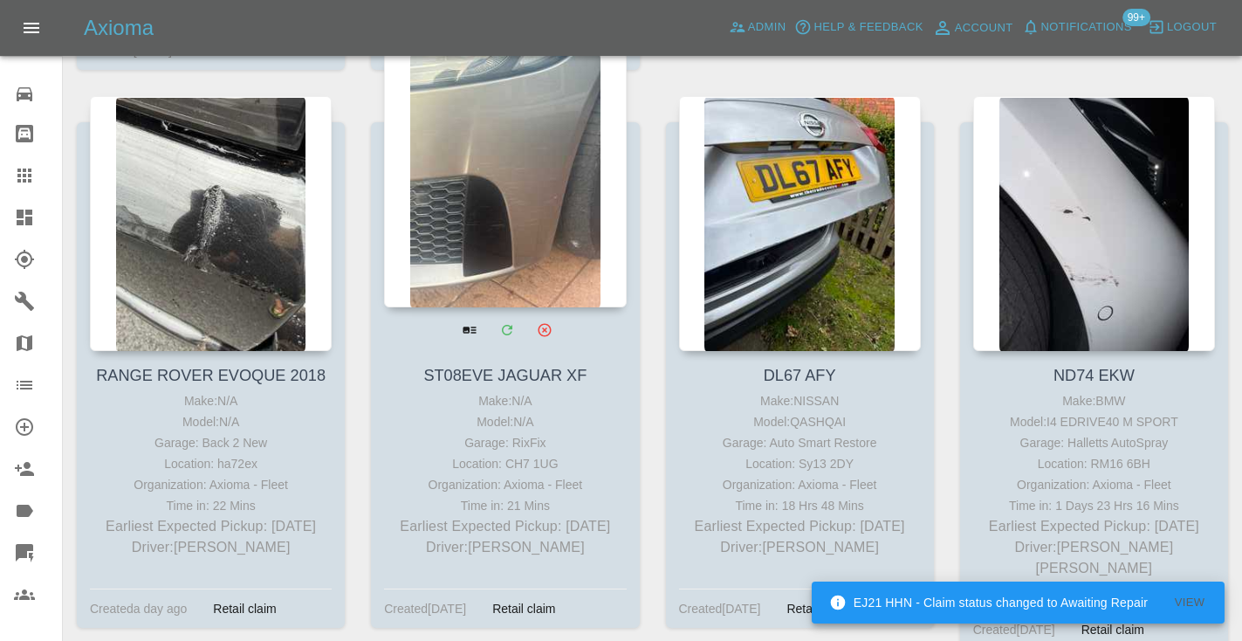
click at [470, 180] on div at bounding box center [505, 179] width 242 height 255
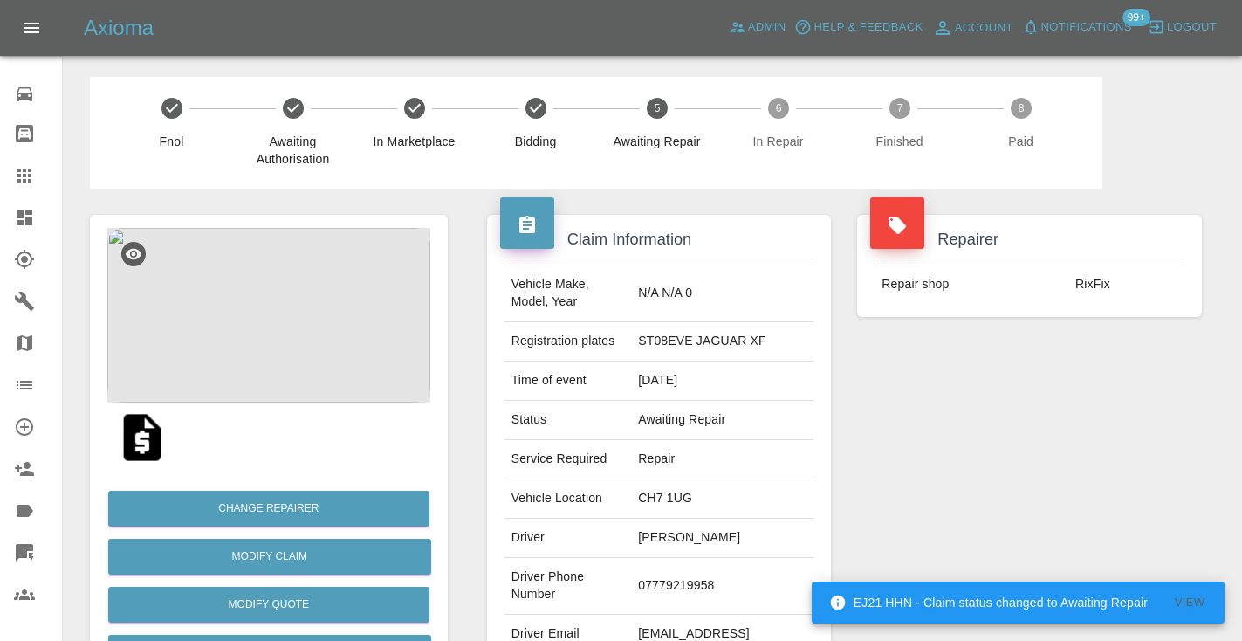
click at [646, 607] on td "07779219958" at bounding box center [722, 586] width 182 height 57
copy td "07779219958"
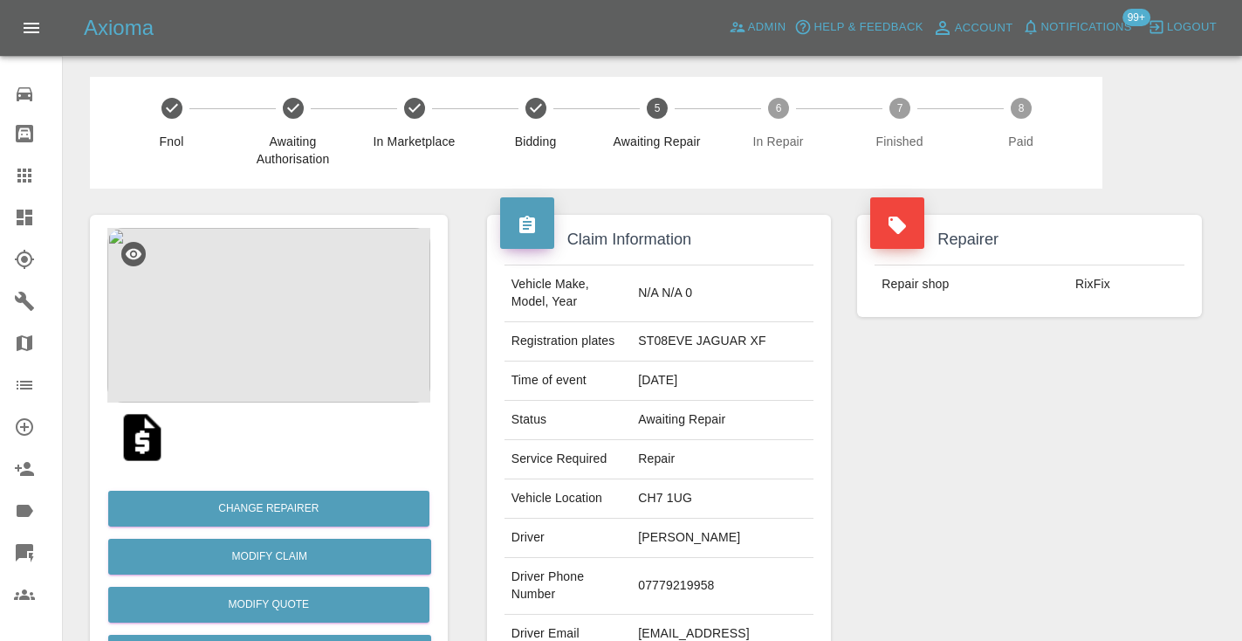
click at [919, 496] on div "Repairer Repair shop RixFix" at bounding box center [1029, 448] width 371 height 521
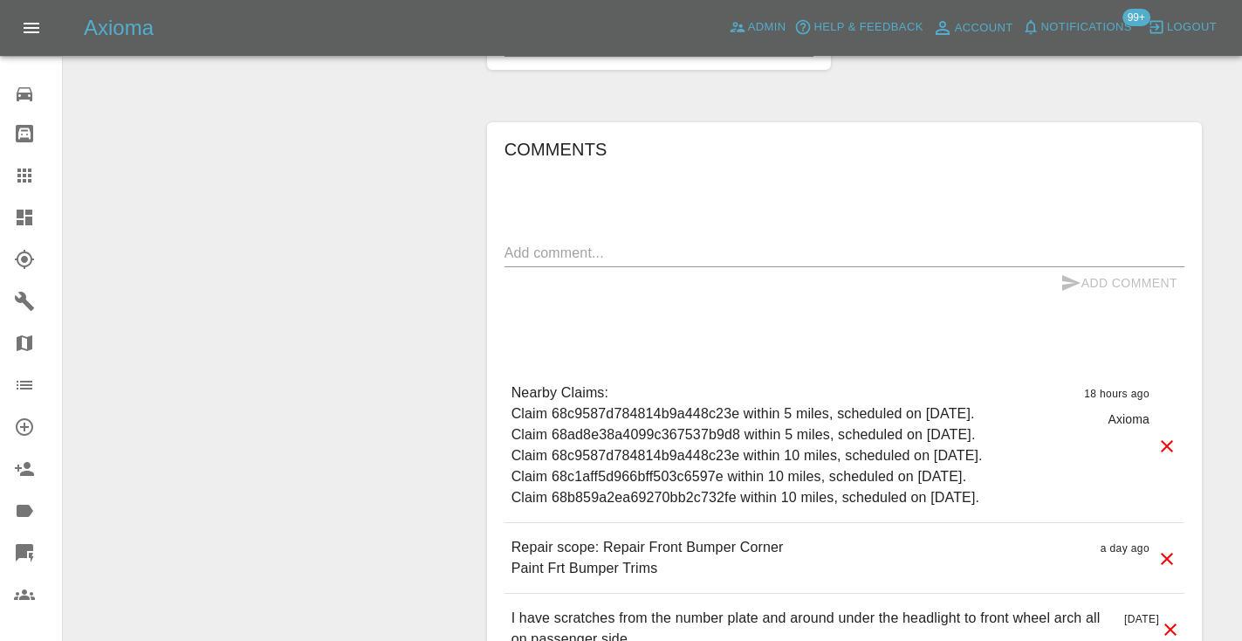
scroll to position [1364, 0]
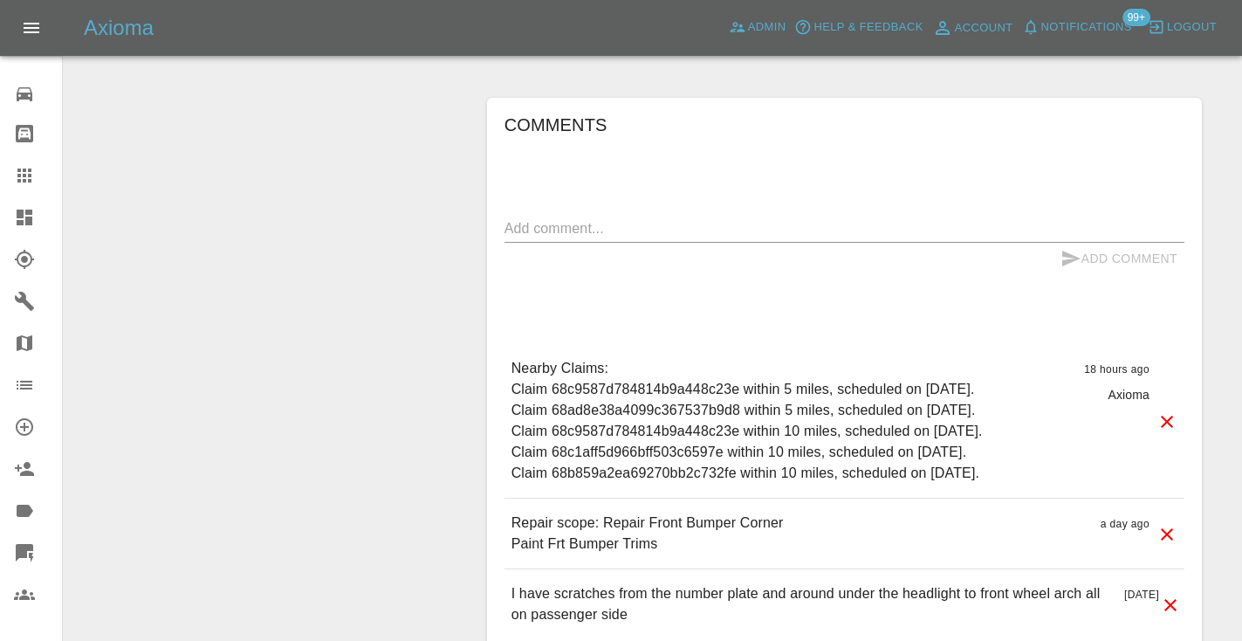
click at [624, 238] on textarea at bounding box center [844, 228] width 680 height 20
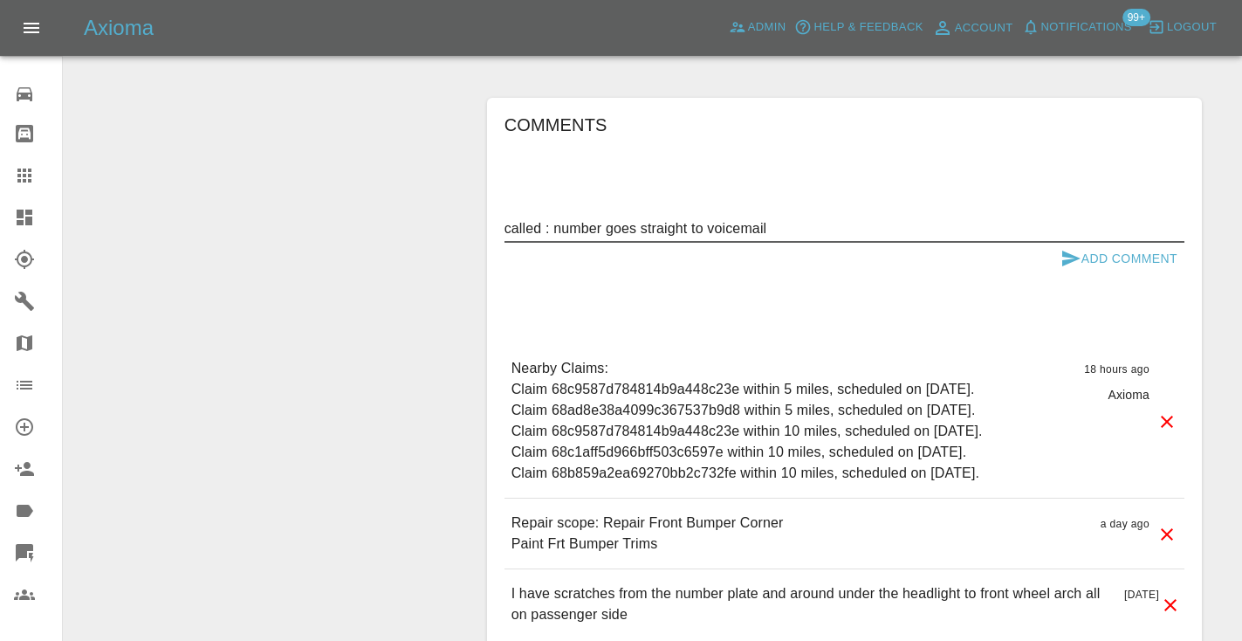
type textarea "called : number goes straight to voicemail"
click at [1082, 275] on button "Add Comment" at bounding box center [1118, 259] width 131 height 32
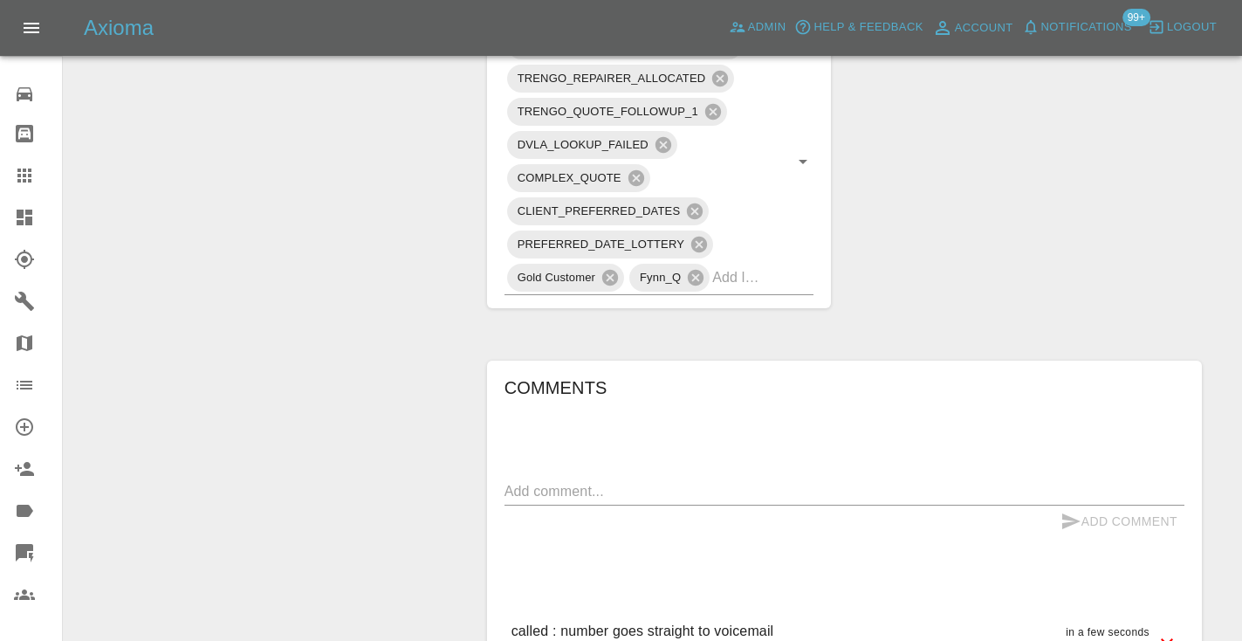
scroll to position [1127, 0]
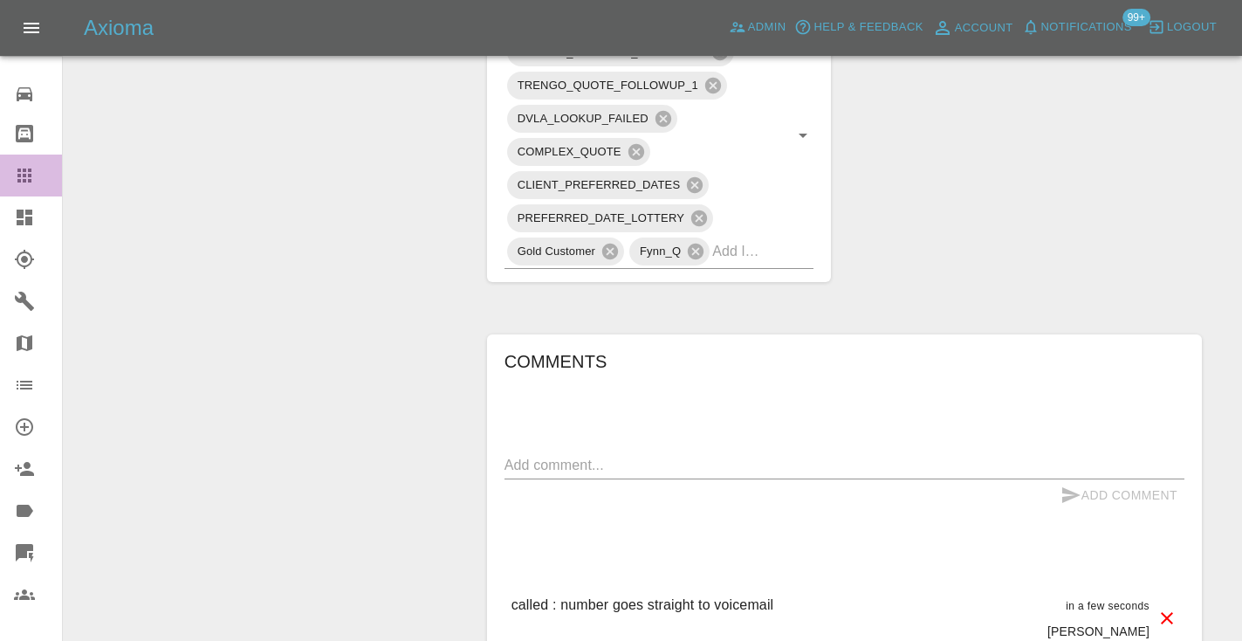
click at [32, 179] on icon at bounding box center [24, 175] width 21 height 21
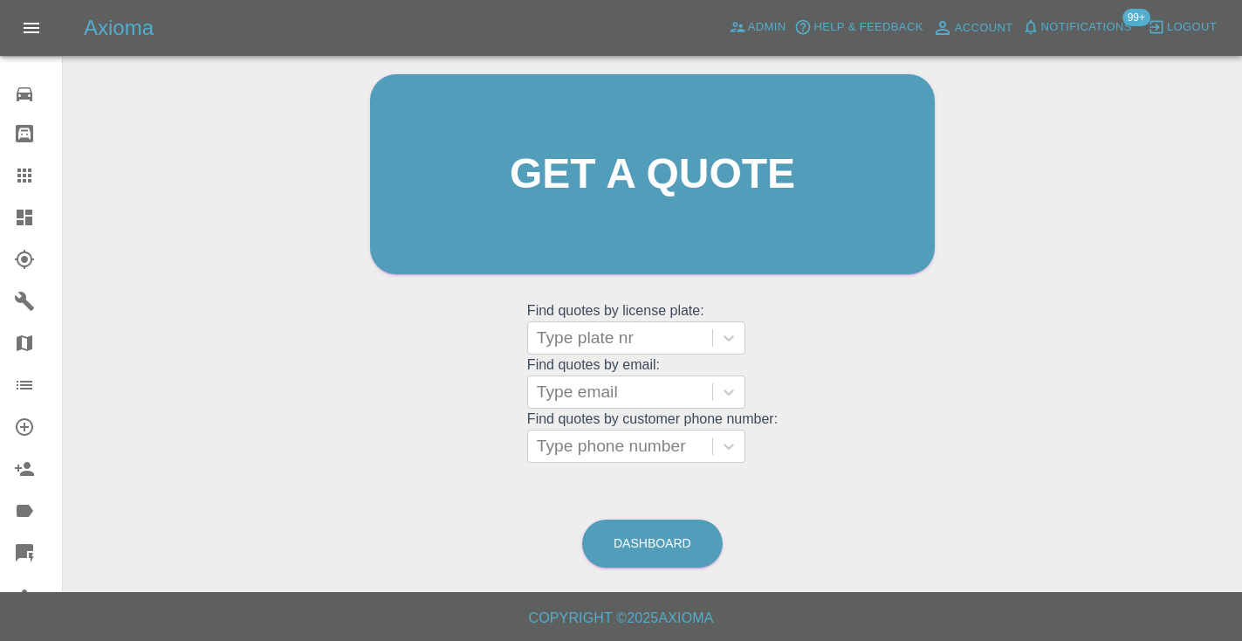
scroll to position [118, 0]
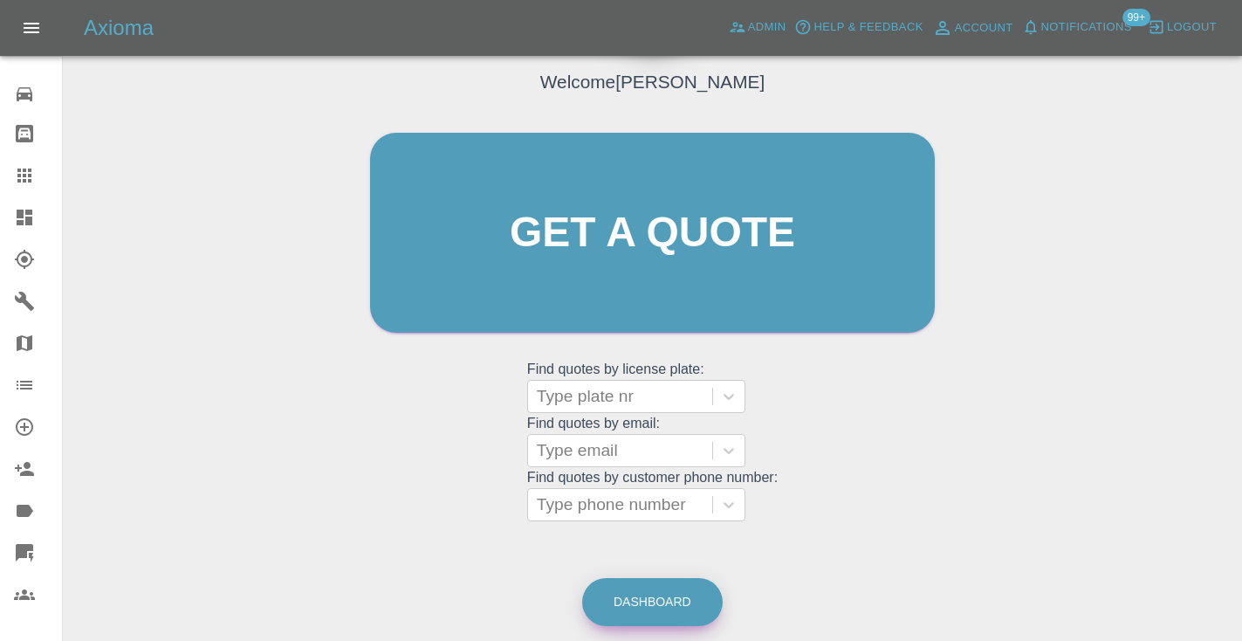
click at [640, 587] on link "Dashboard" at bounding box center [652, 602] width 140 height 48
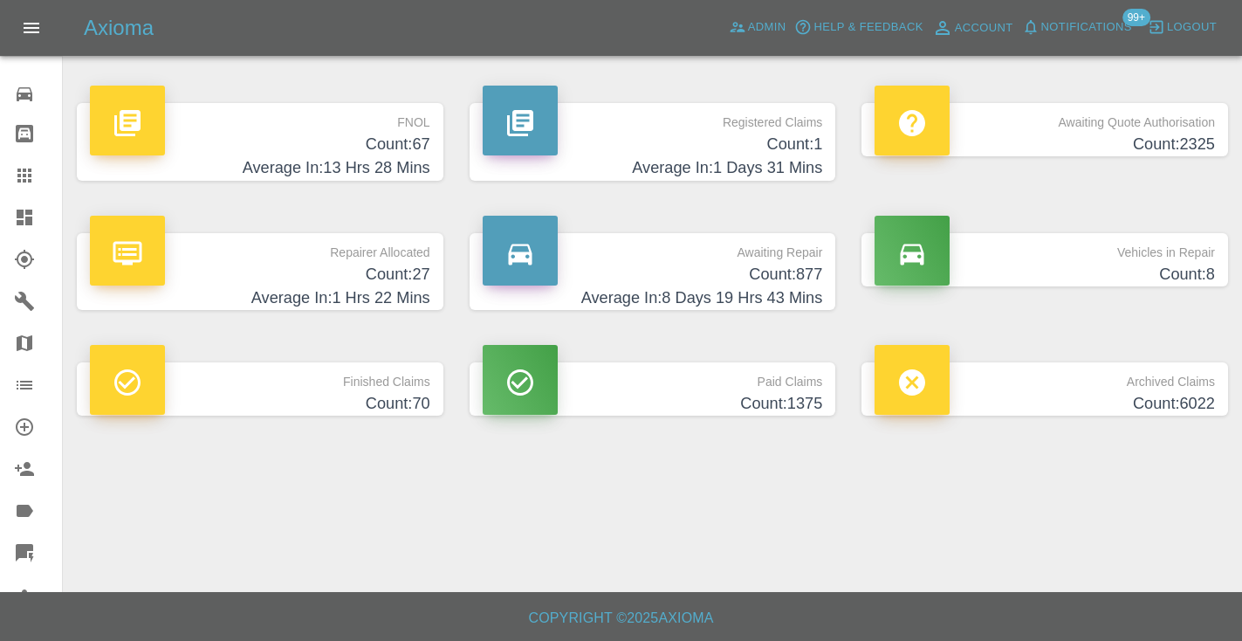
click at [791, 296] on h4 "Average In: 8 Days 19 Hrs 43 Mins" at bounding box center [653, 298] width 340 height 24
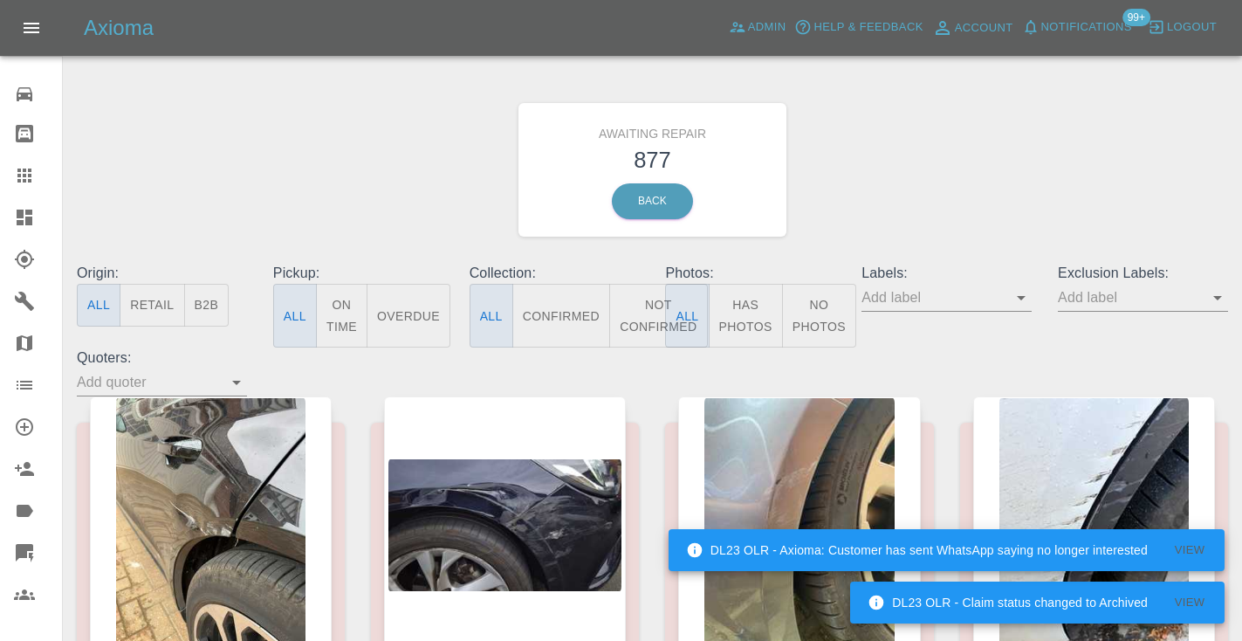
click at [635, 310] on button "Not Confirmed" at bounding box center [658, 316] width 98 height 64
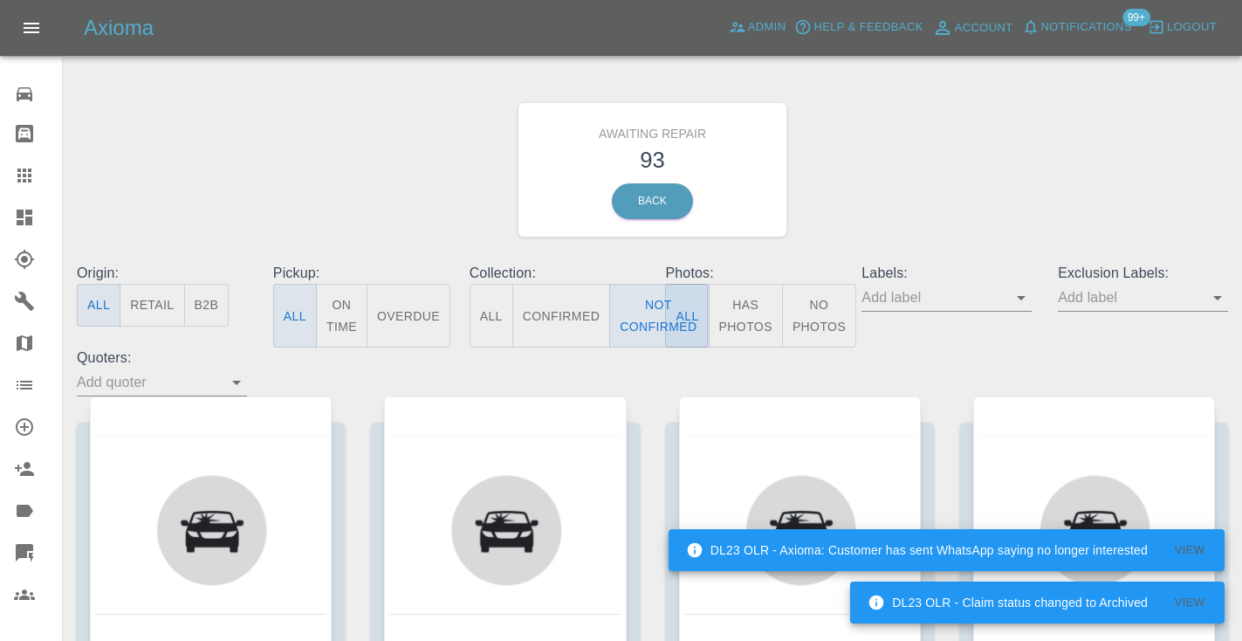
click at [819, 219] on div "Awaiting Repair 93 Back" at bounding box center [652, 170] width 1177 height 186
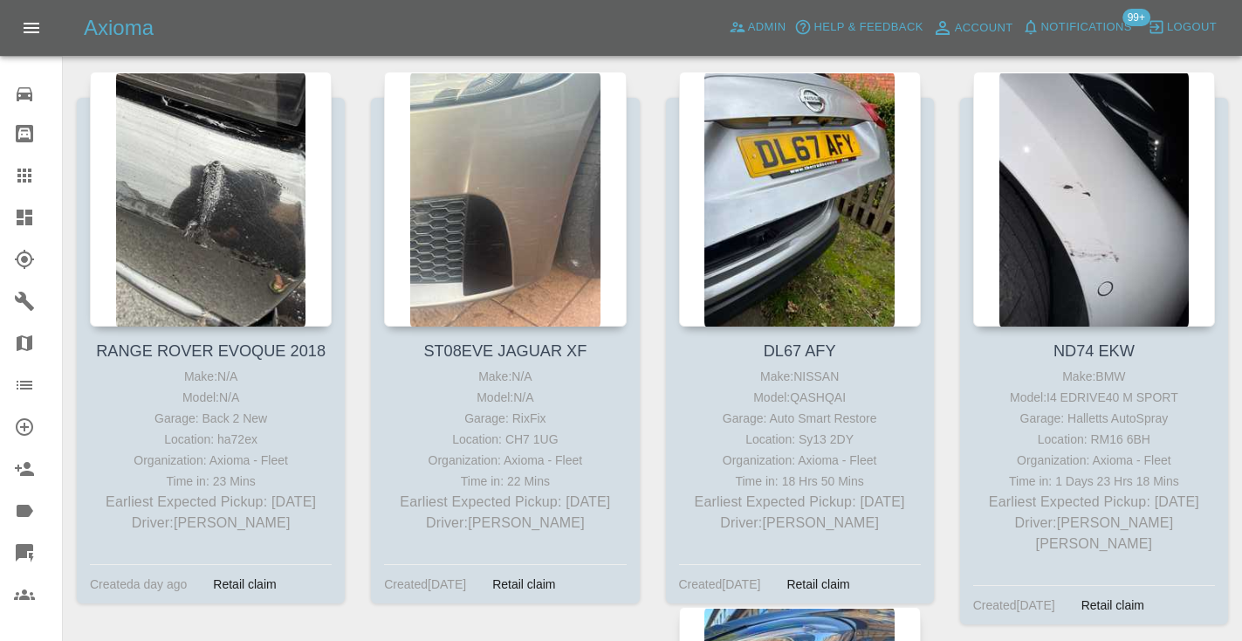
scroll to position [1501, 0]
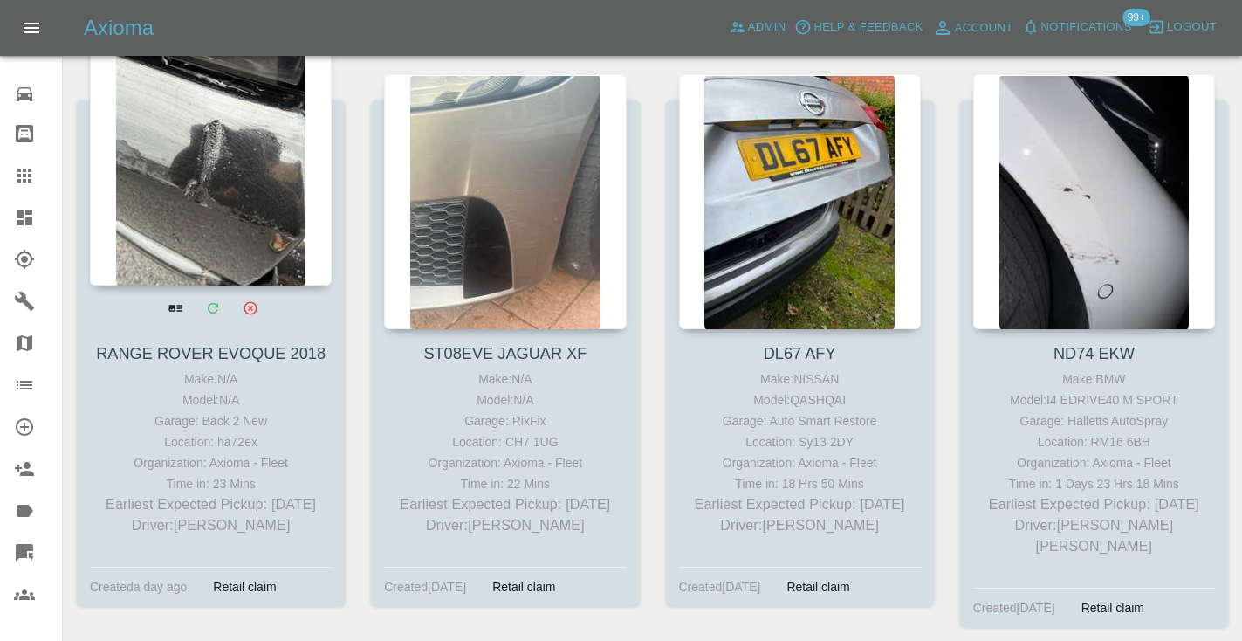
click at [245, 187] on div at bounding box center [211, 158] width 242 height 255
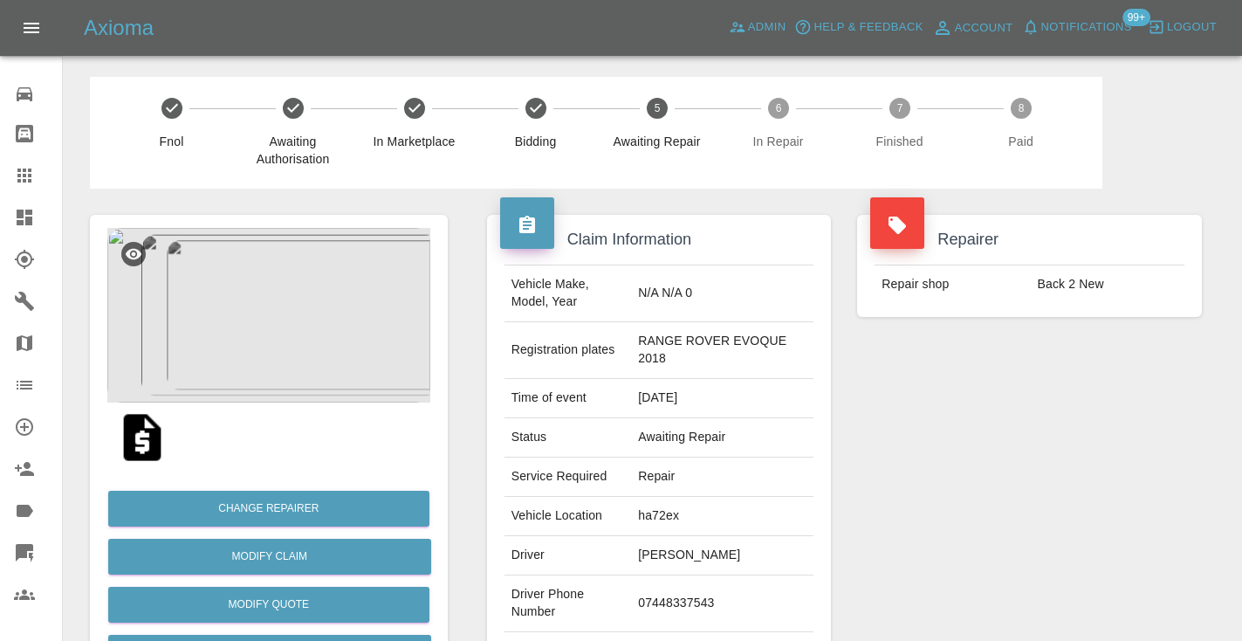
click at [658, 582] on td "07448337543" at bounding box center [722, 603] width 182 height 57
copy td "07448337543"
click at [991, 479] on div "Repairer Repair shop Back 2 New" at bounding box center [1029, 457] width 371 height 538
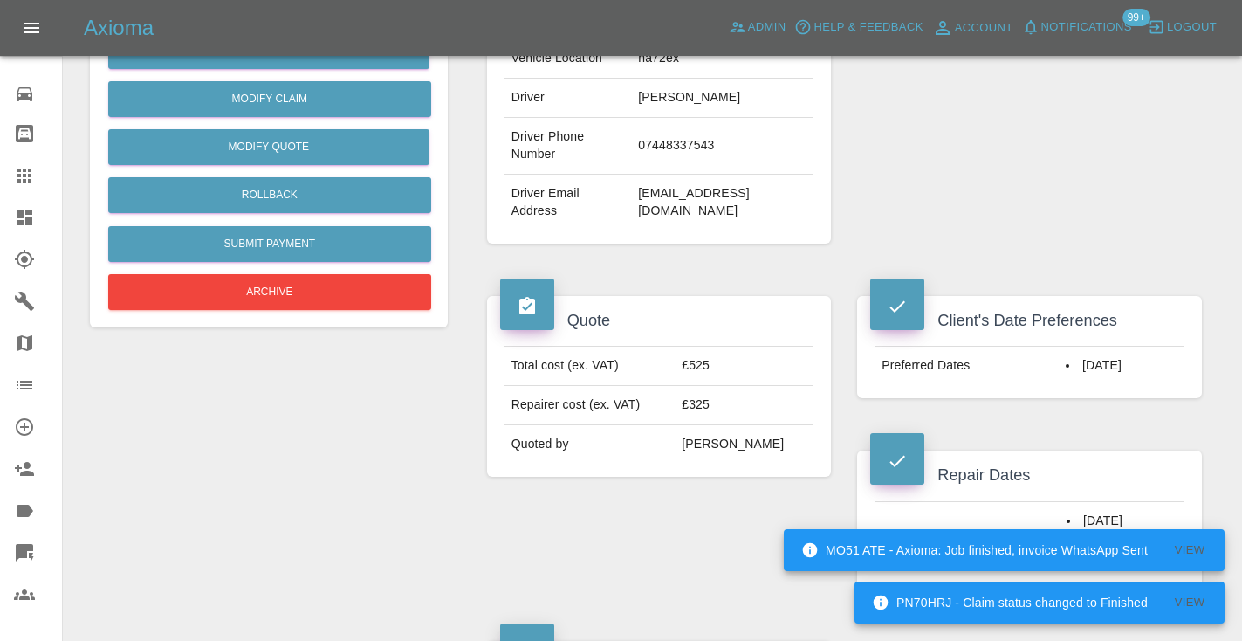
scroll to position [471, 0]
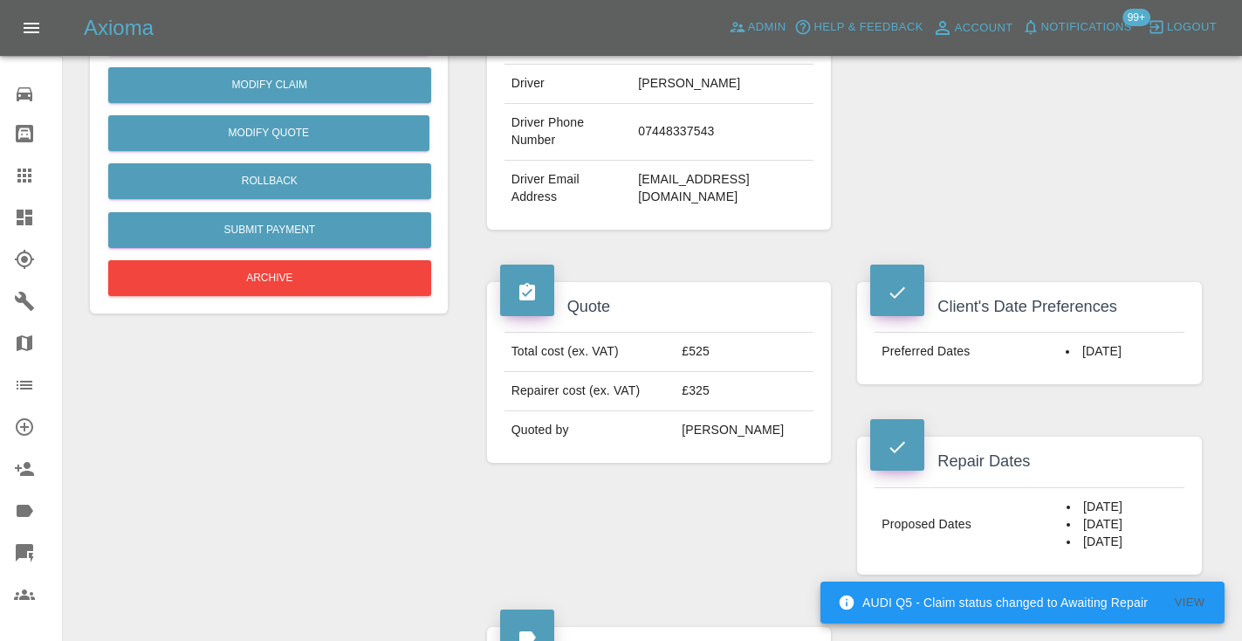
click at [726, 530] on div "Quote Total cost (ex. VAT) £525 Repairer cost (ex. VAT) £325 Quoted by Carl Ain…" at bounding box center [659, 428] width 371 height 345
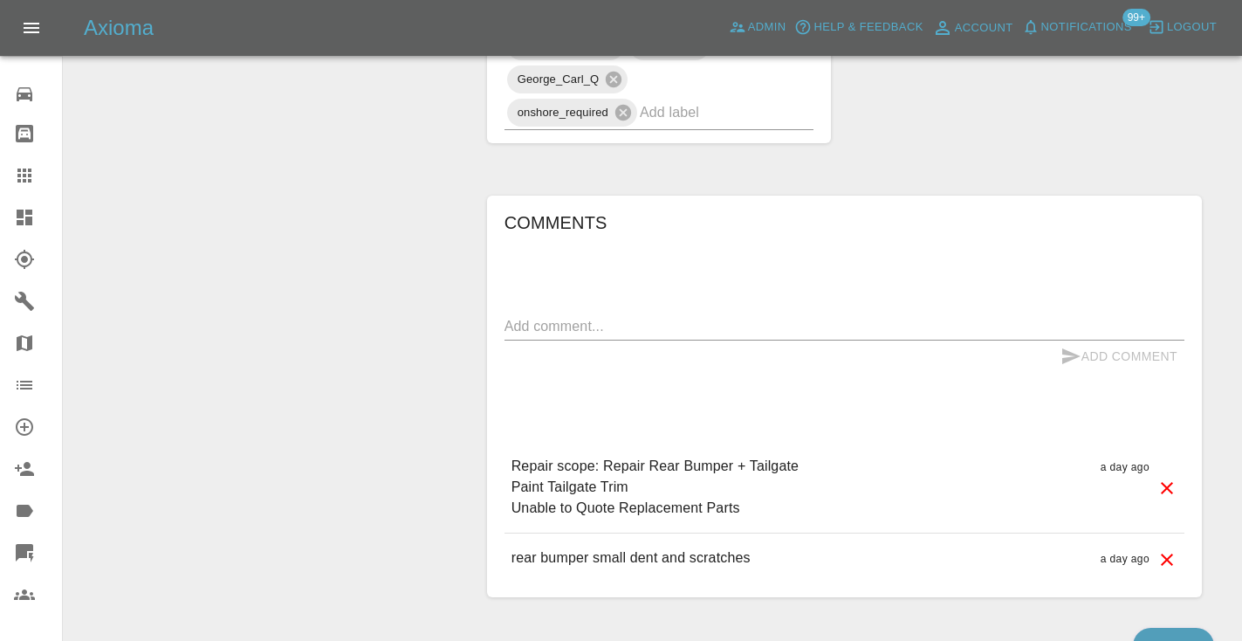
scroll to position [1319, 0]
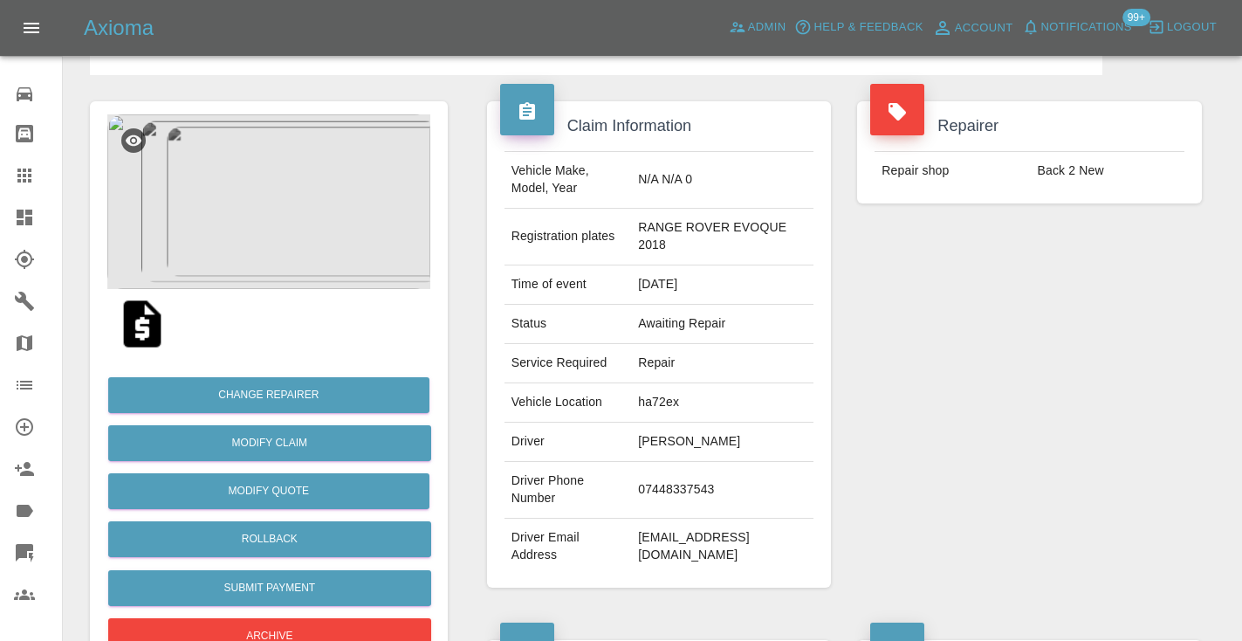
scroll to position [103, 0]
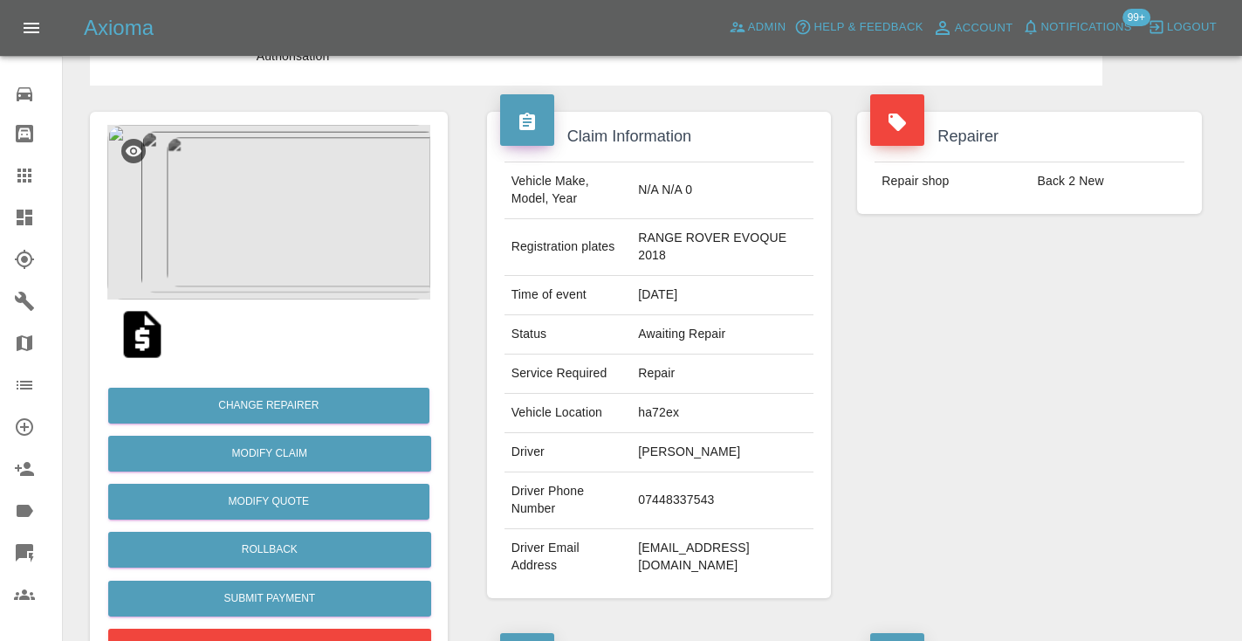
click at [260, 190] on img at bounding box center [268, 212] width 323 height 175
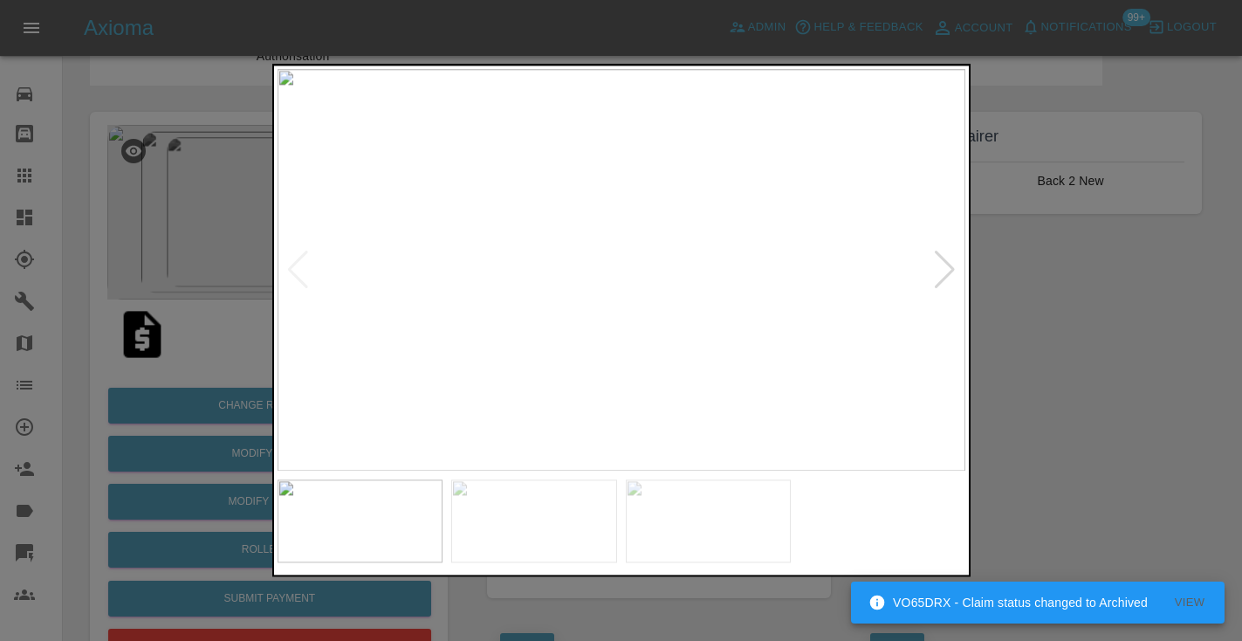
click at [948, 273] on div at bounding box center [945, 269] width 24 height 38
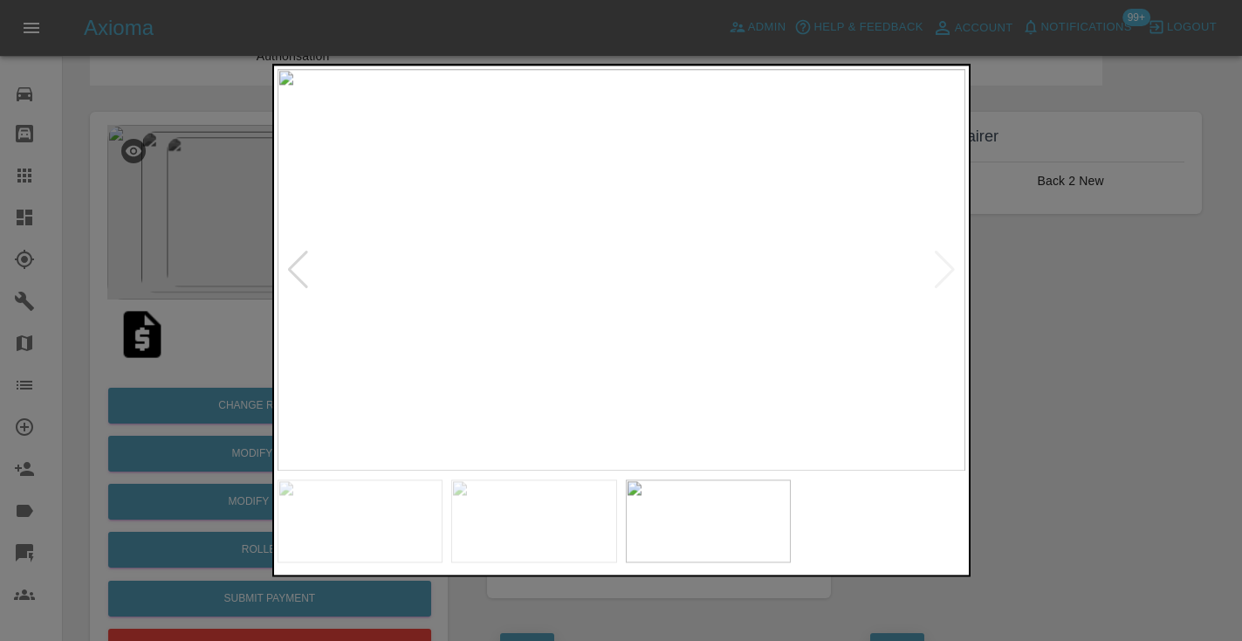
click at [1178, 312] on div at bounding box center [621, 320] width 1242 height 641
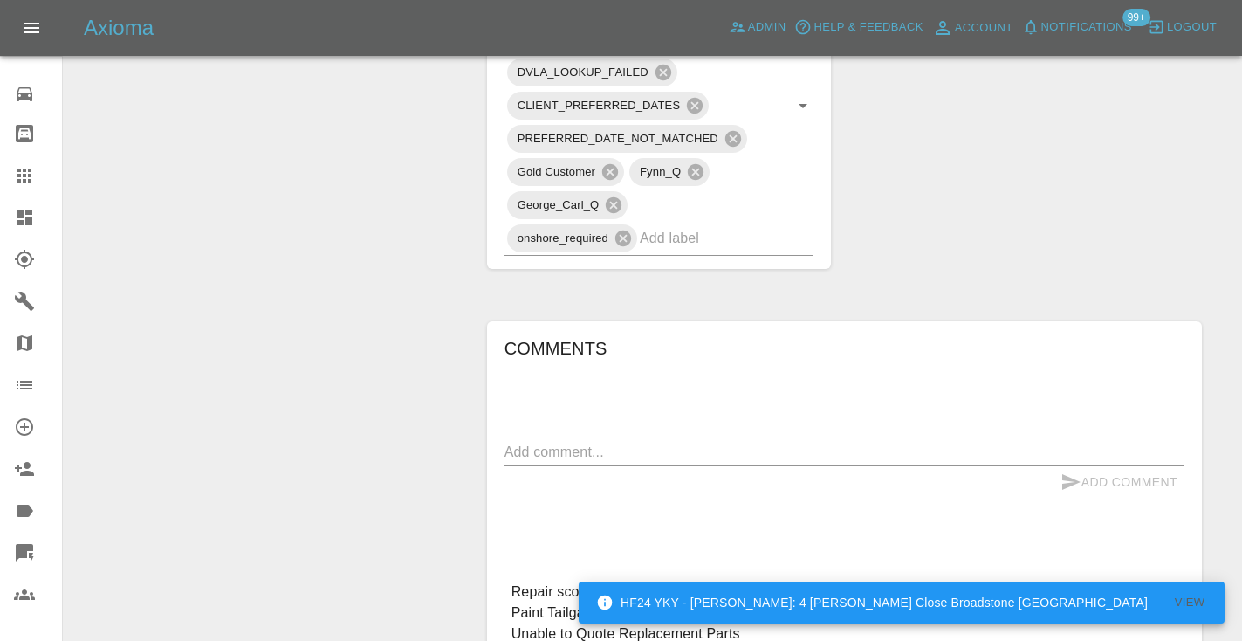
scroll to position [1237, 0]
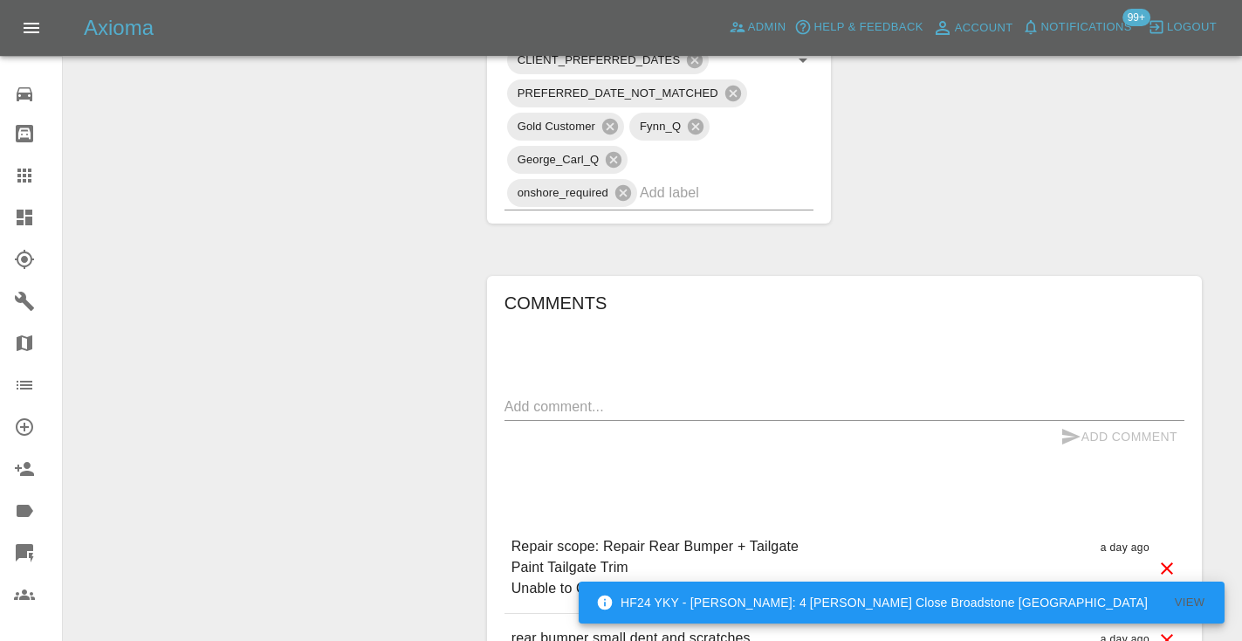
click at [622, 396] on textarea at bounding box center [844, 406] width 680 height 20
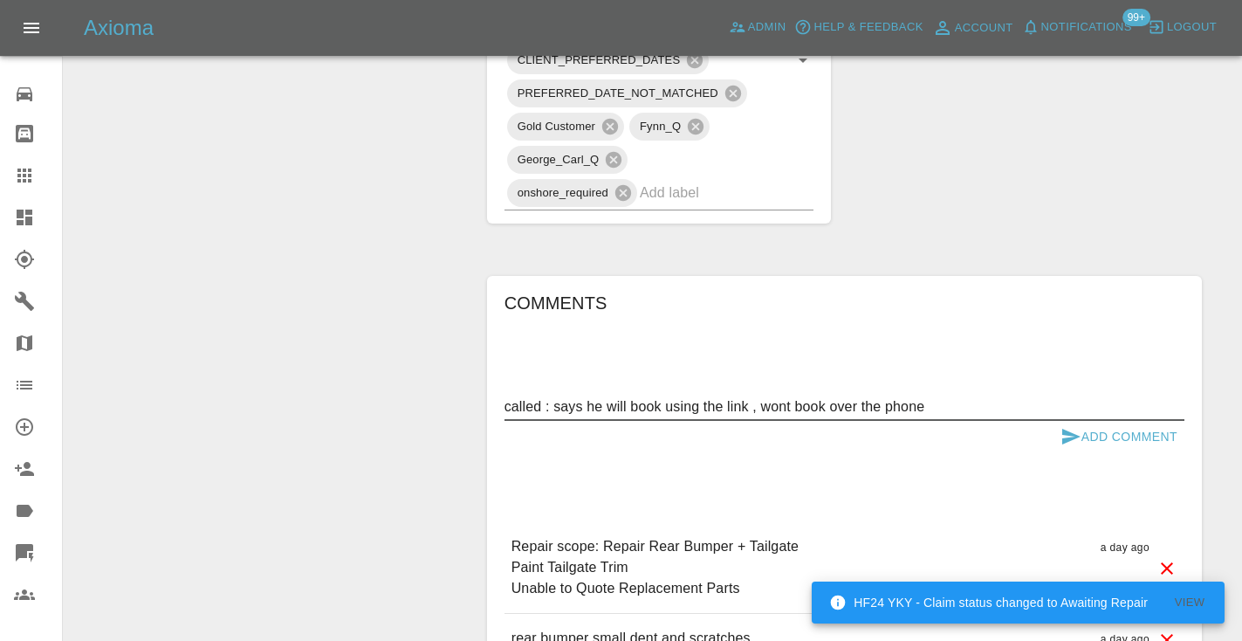
type textarea "called : says he will book using the link , wont book over the phone"
click at [1094, 421] on button "Add Comment" at bounding box center [1118, 437] width 131 height 32
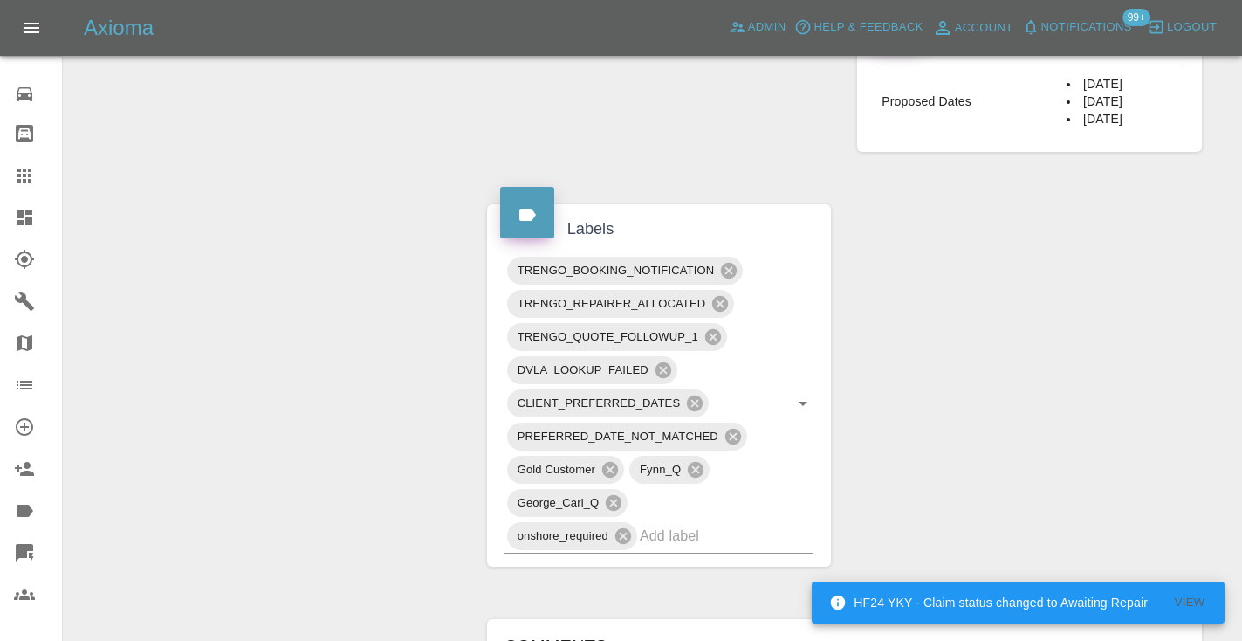
scroll to position [891, 0]
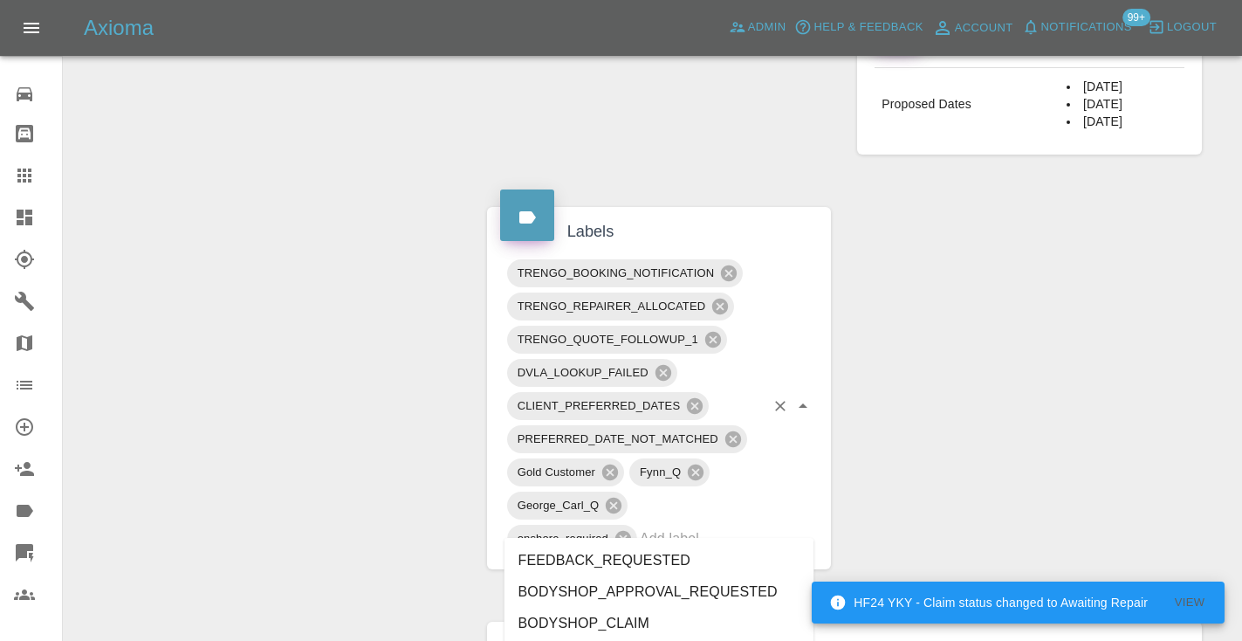
click at [699, 524] on input "text" at bounding box center [702, 537] width 125 height 27
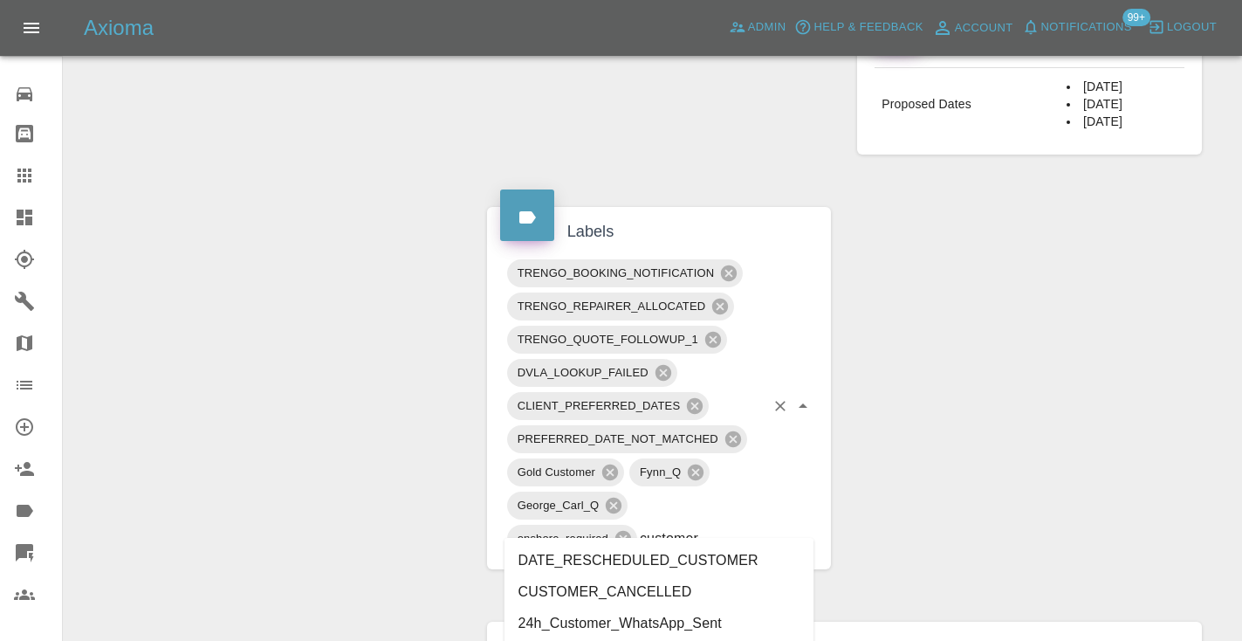
type input "customer_"
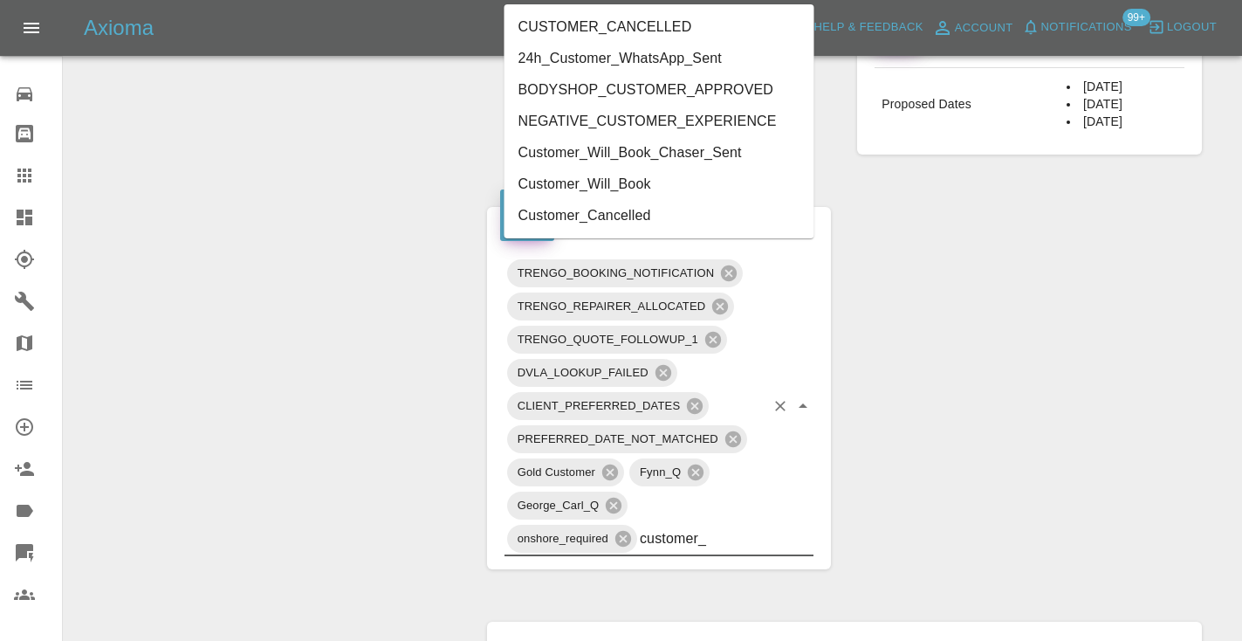
click at [589, 174] on li "Customer_Will_Book" at bounding box center [659, 183] width 310 height 31
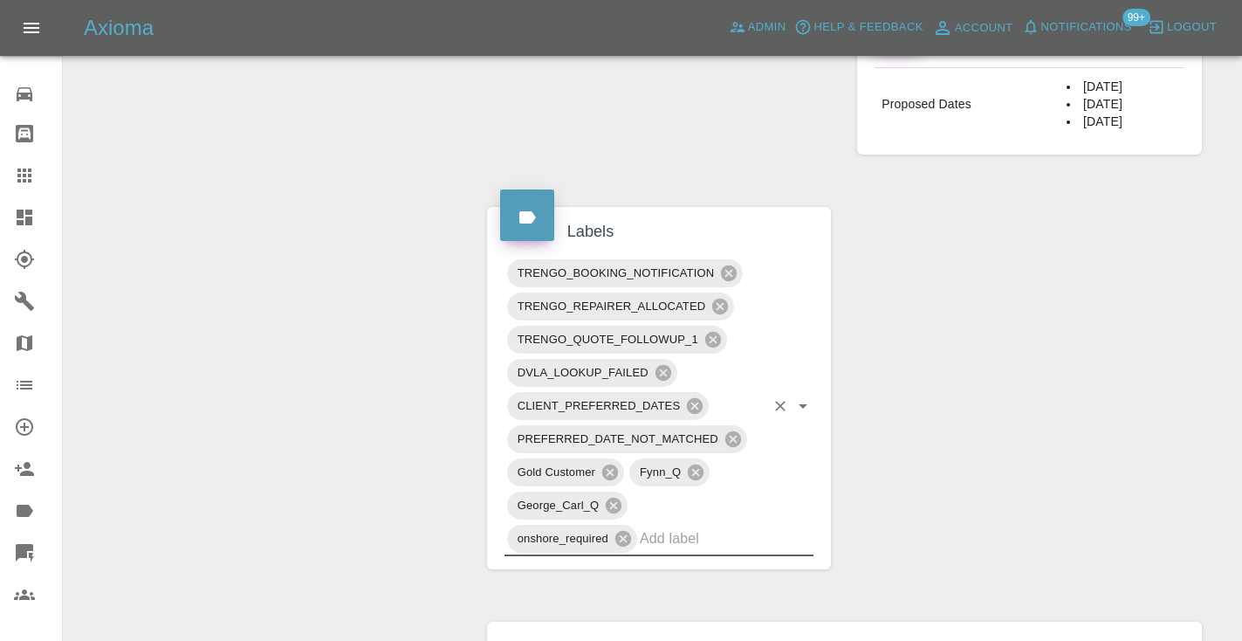
click at [946, 501] on div "Claim Information Vehicle Make, Model, Year N/A N/A 0 Registration plates RANGE…" at bounding box center [844, 211] width 741 height 1826
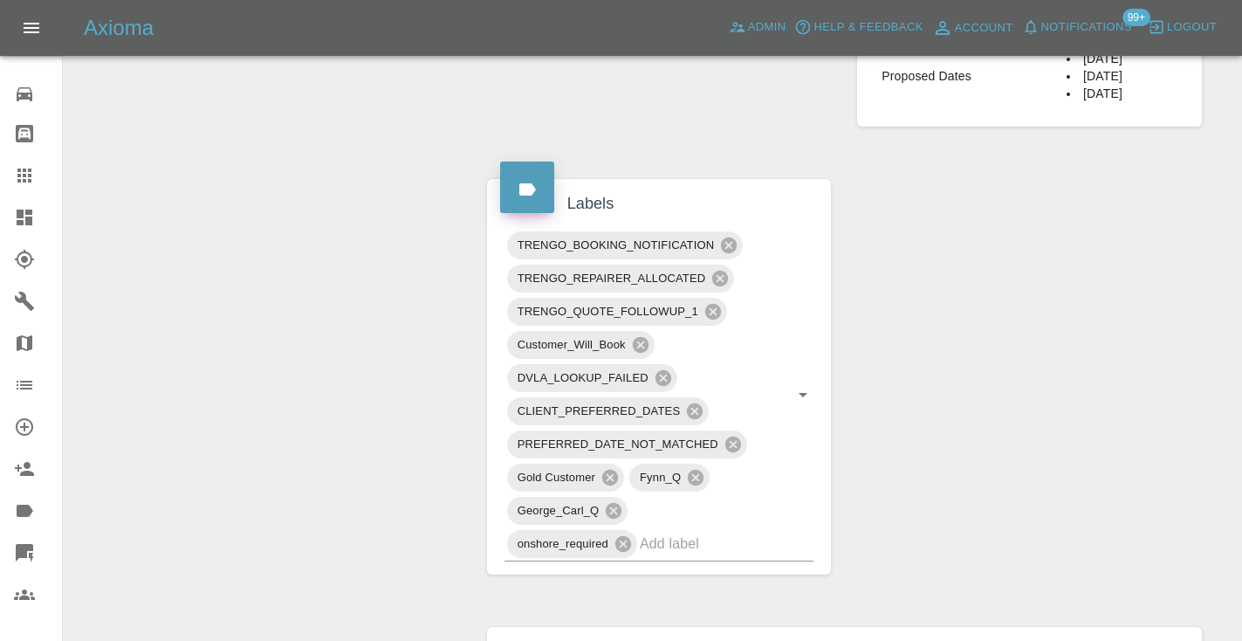
scroll to position [912, 0]
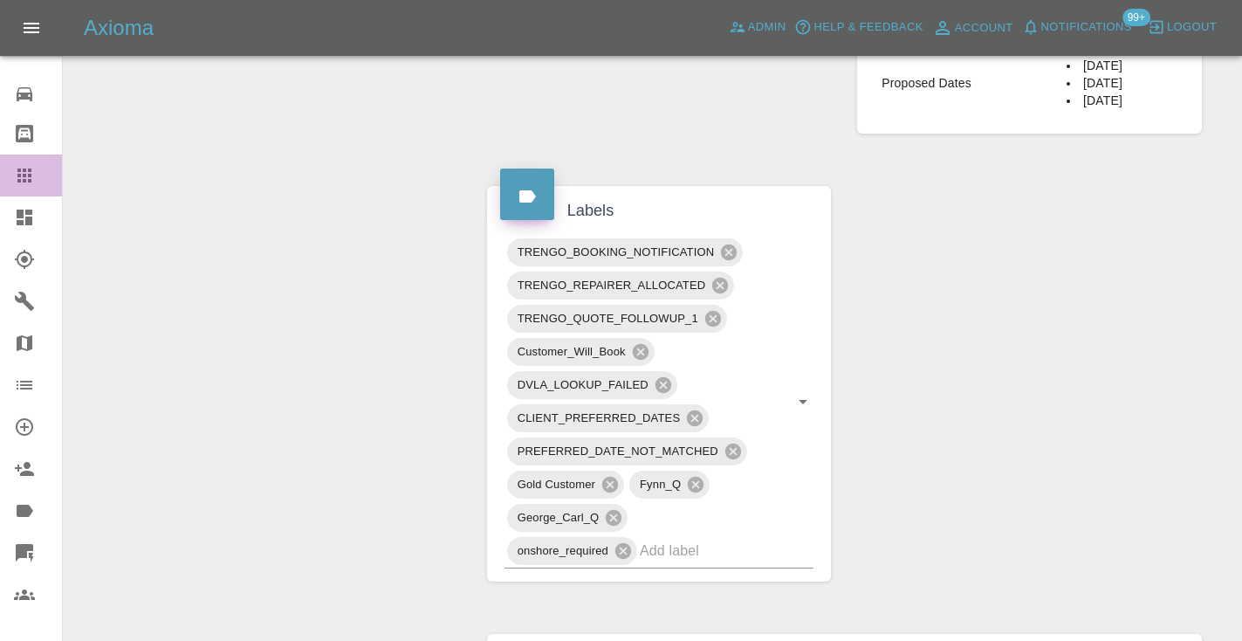
click at [40, 172] on div at bounding box center [38, 175] width 49 height 21
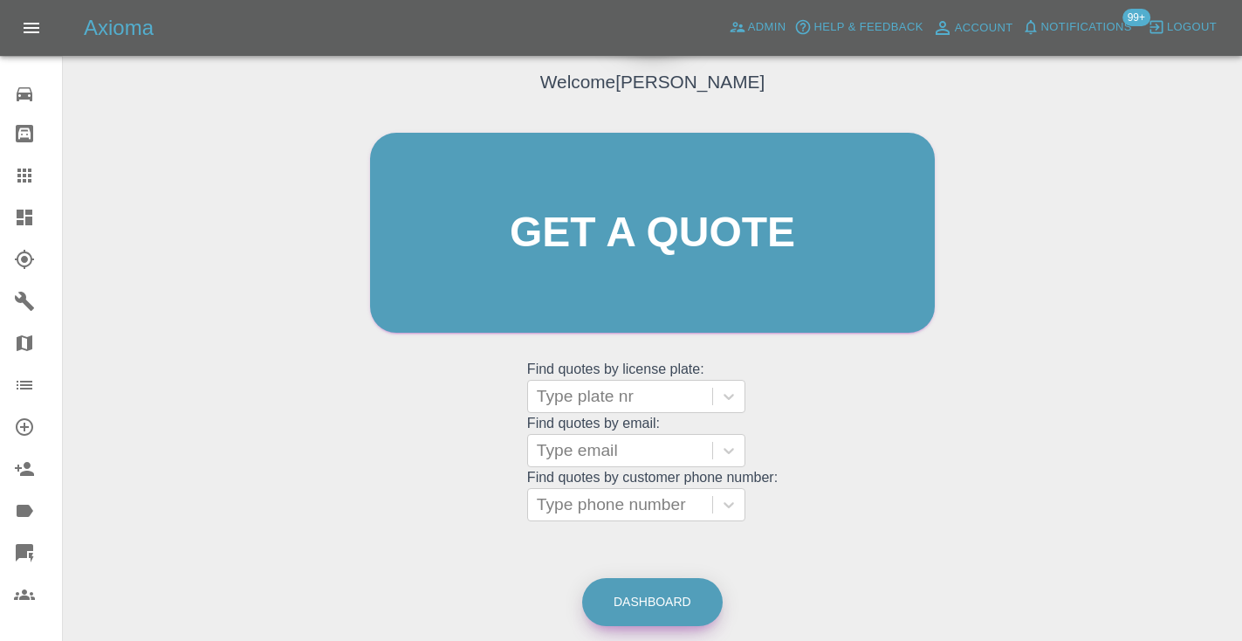
click at [631, 610] on link "Dashboard" at bounding box center [652, 602] width 140 height 48
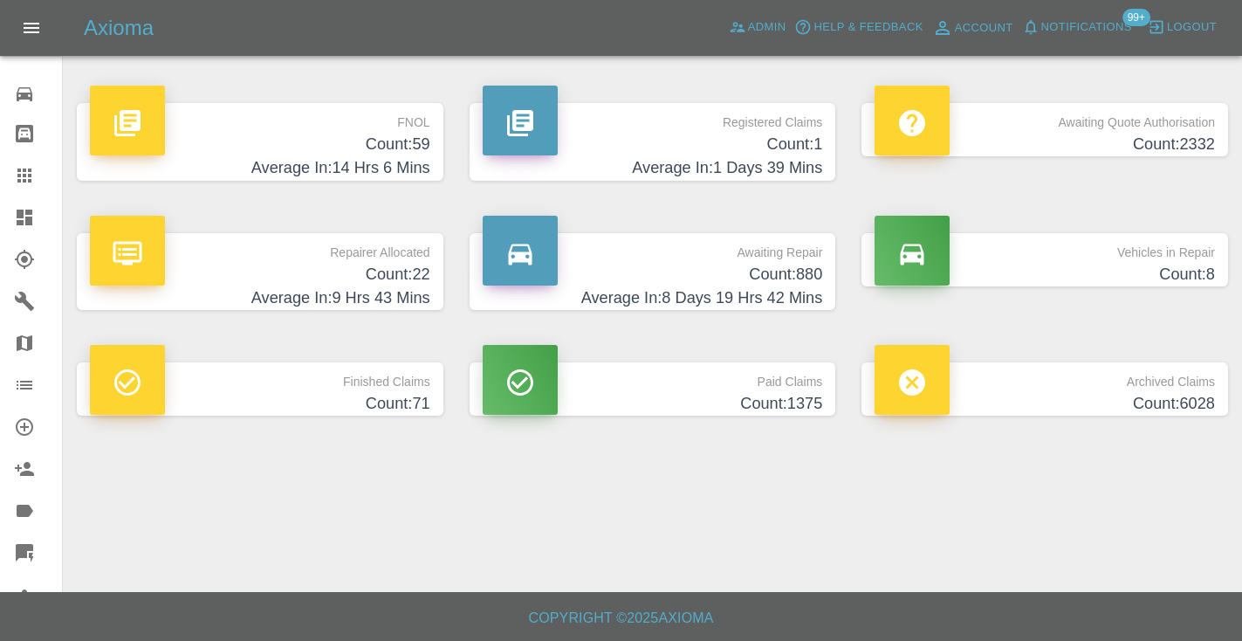
click at [784, 286] on h4 "Average In: 8 Days 19 Hrs 42 Mins" at bounding box center [653, 298] width 340 height 24
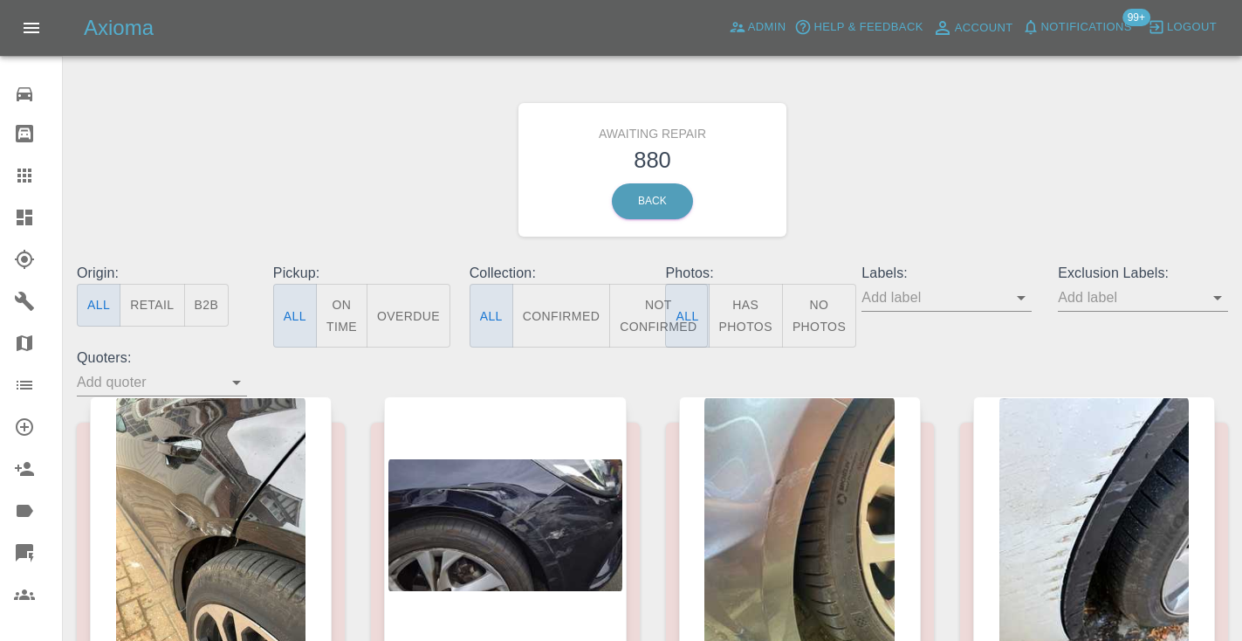
click at [654, 308] on button "Not Confirmed" at bounding box center [658, 316] width 98 height 64
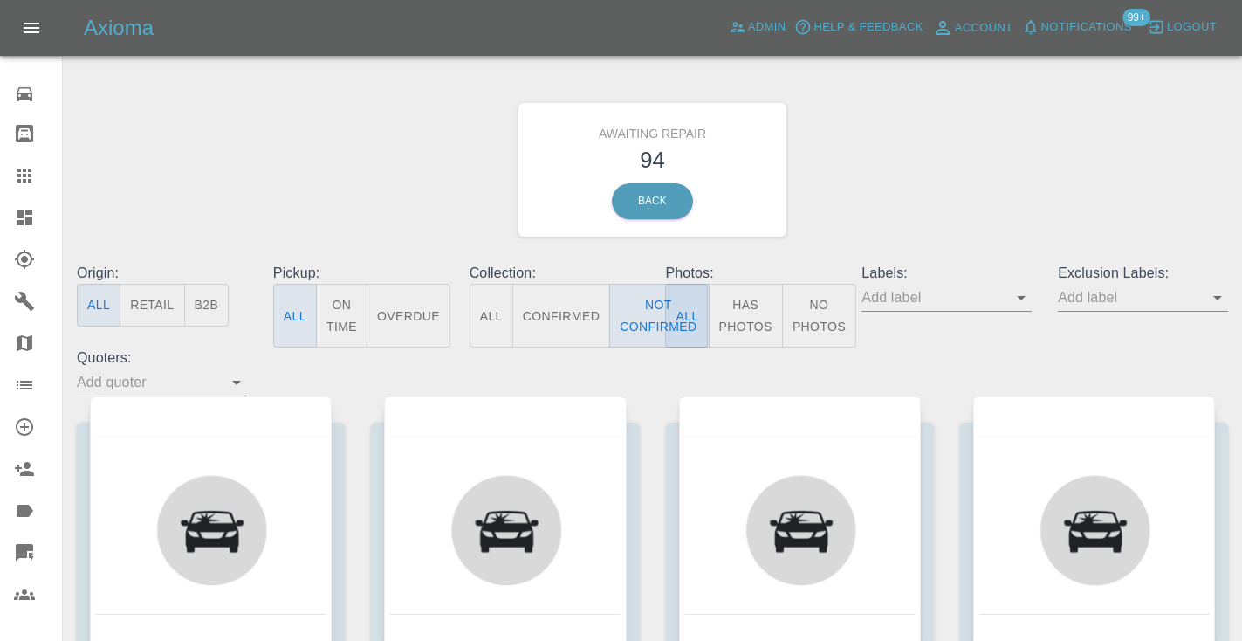
click at [929, 186] on div "Awaiting Repair 94 Back" at bounding box center [652, 170] width 1177 height 186
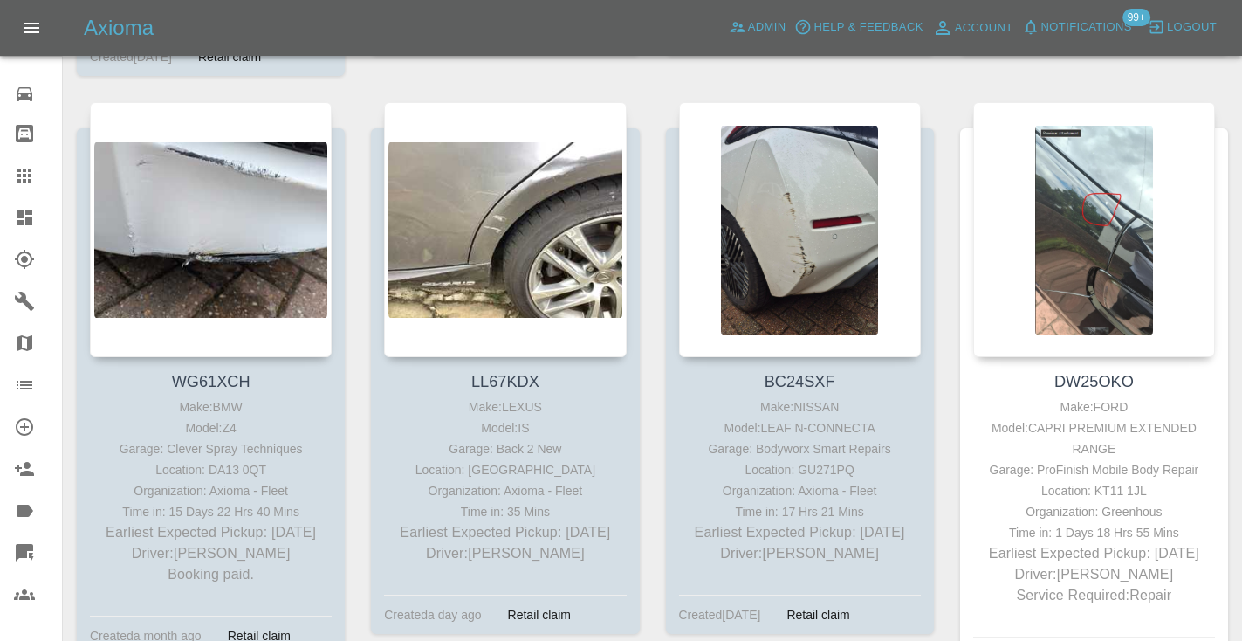
scroll to position [2605, 0]
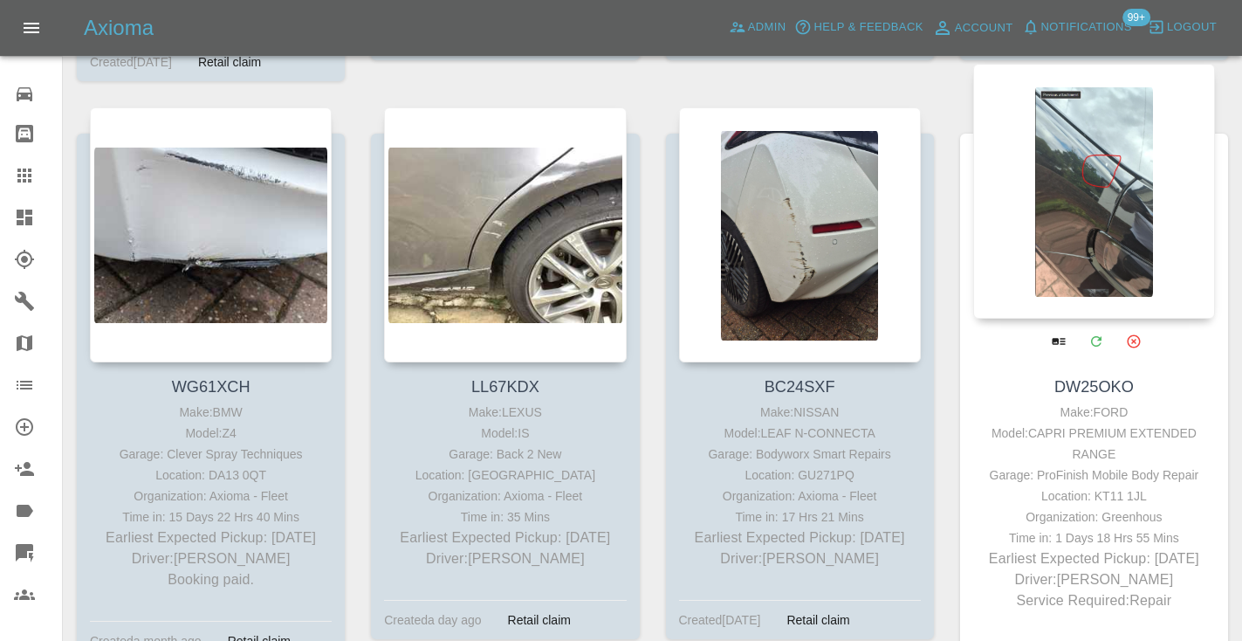
click at [1093, 183] on div at bounding box center [1094, 191] width 242 height 255
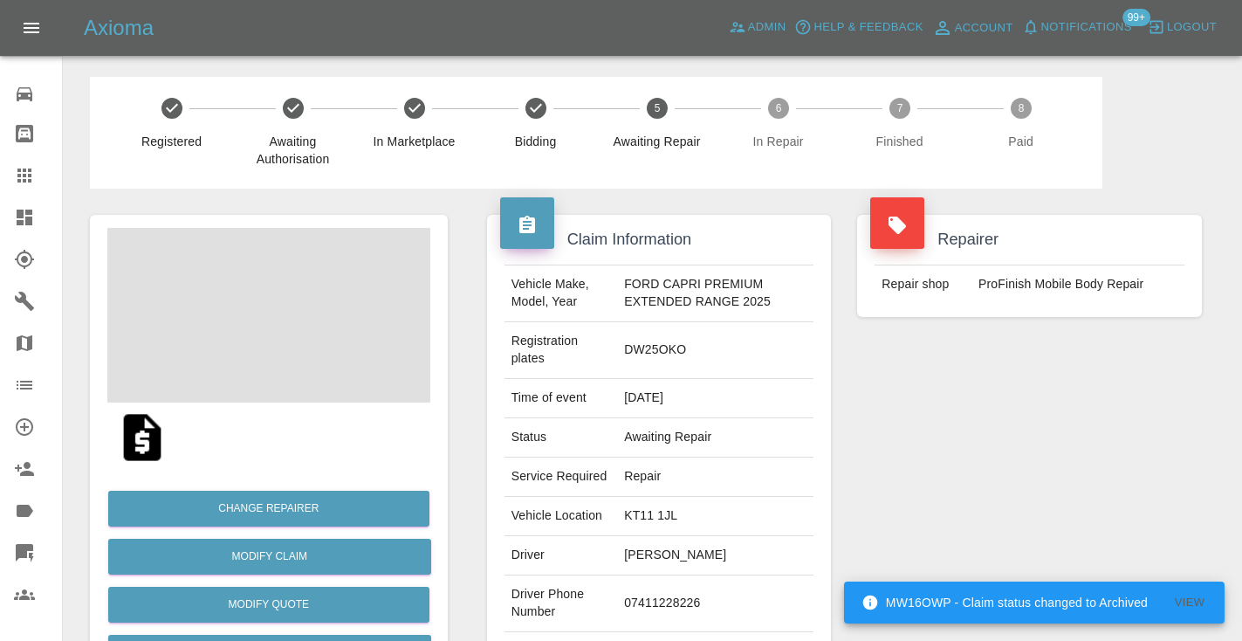
click at [665, 619] on td "07411228226" at bounding box center [715, 603] width 196 height 57
copy td "07411228226"
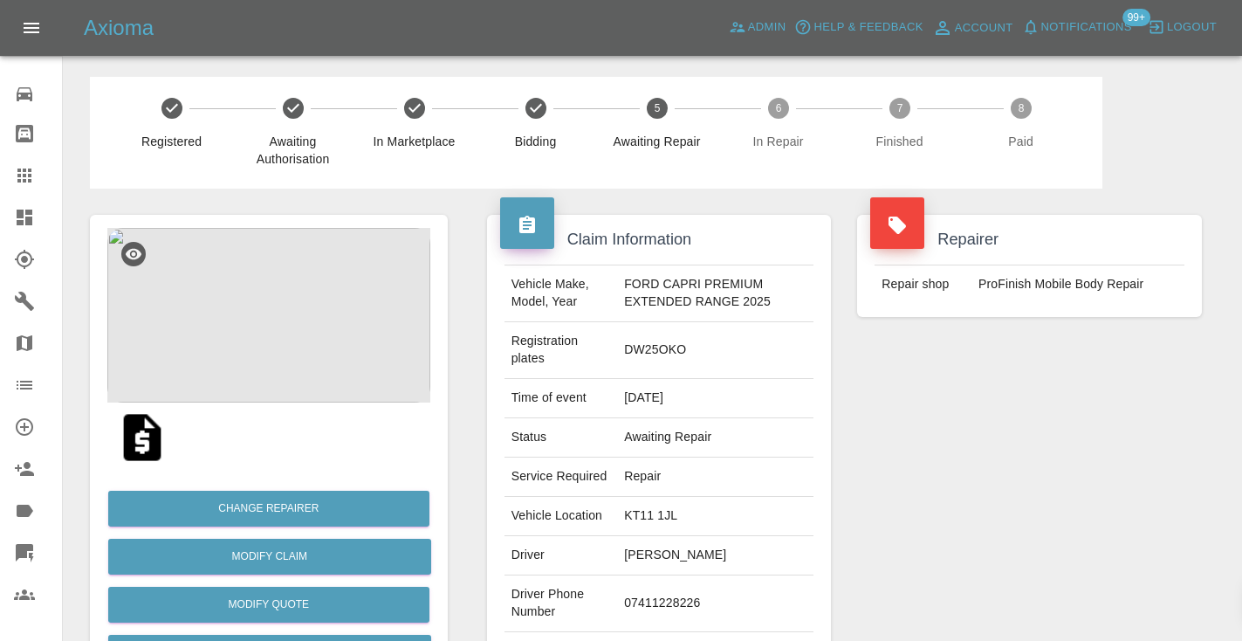
click at [899, 496] on div "Repairer Repair shop ProFinish Mobile Body Repair" at bounding box center [1029, 457] width 371 height 538
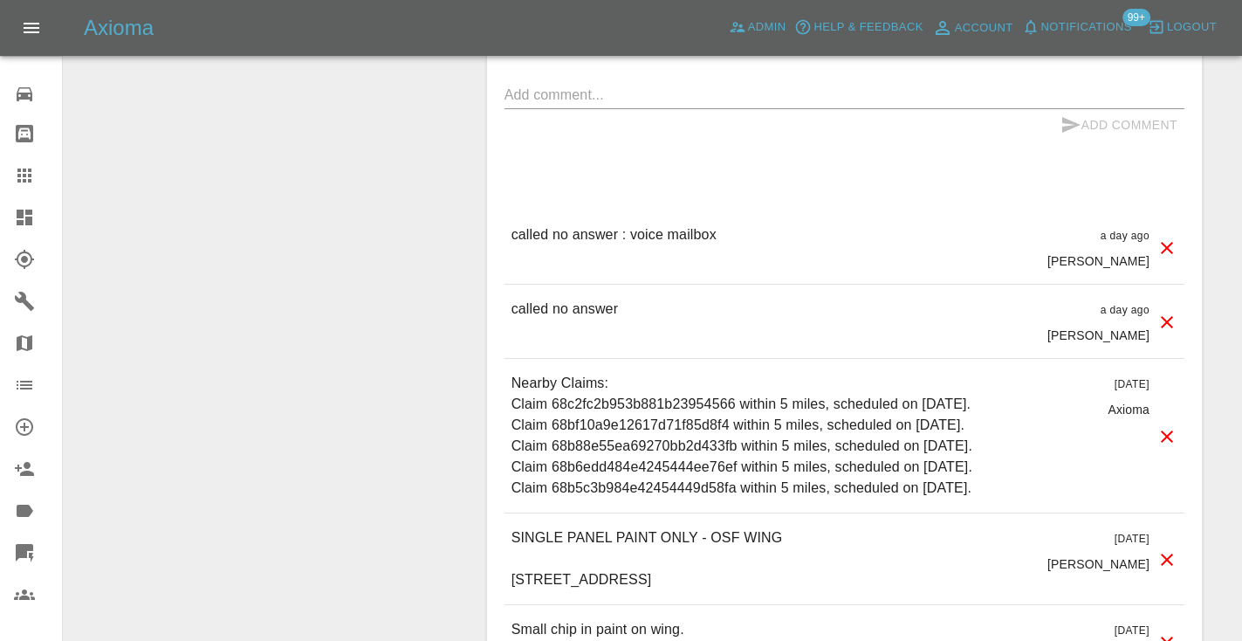
scroll to position [1372, 0]
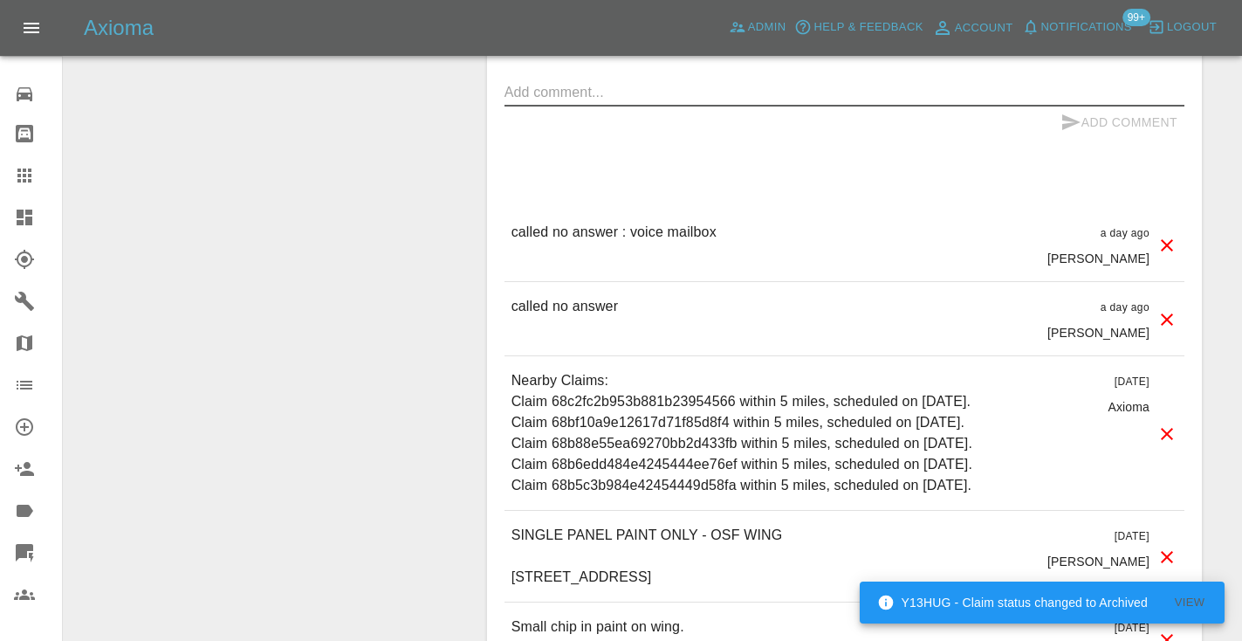
click at [572, 102] on textarea at bounding box center [844, 92] width 680 height 20
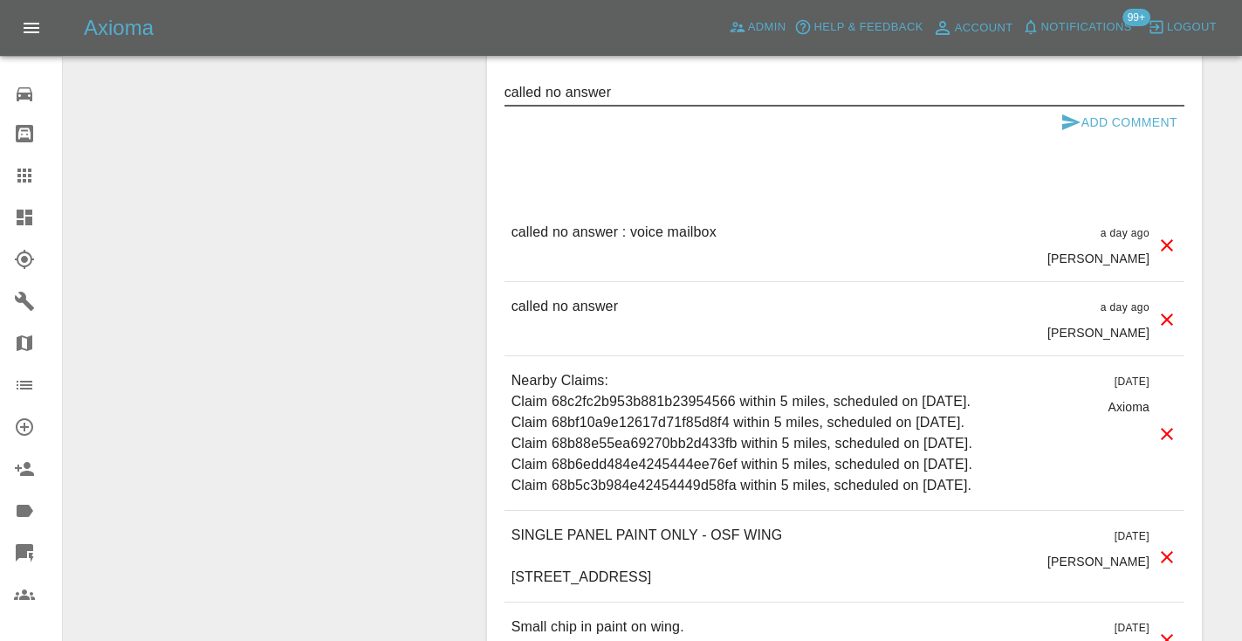
type textarea "called no answer"
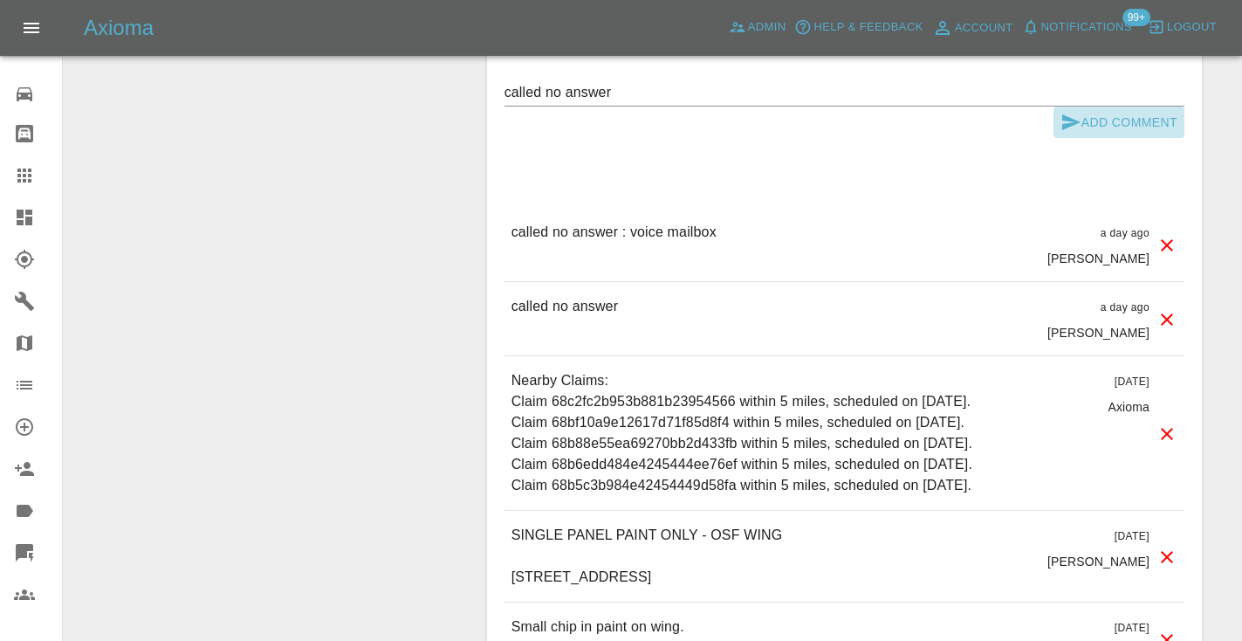
click at [1079, 133] on icon "submit" at bounding box center [1070, 122] width 21 height 21
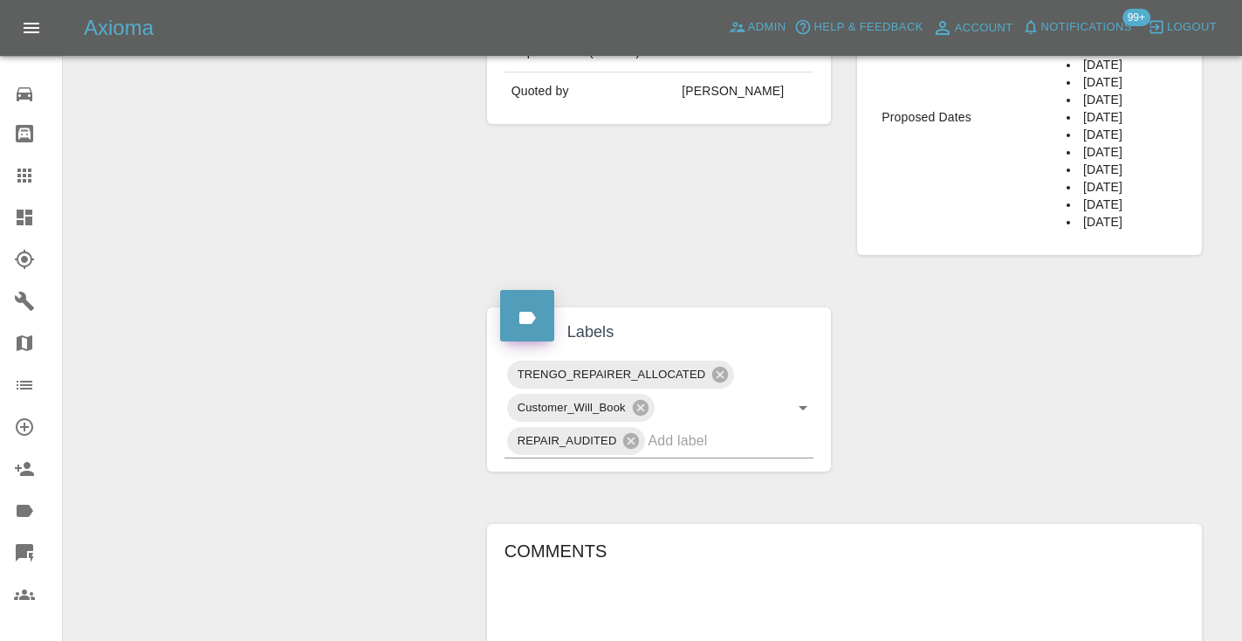
scroll to position [803, 0]
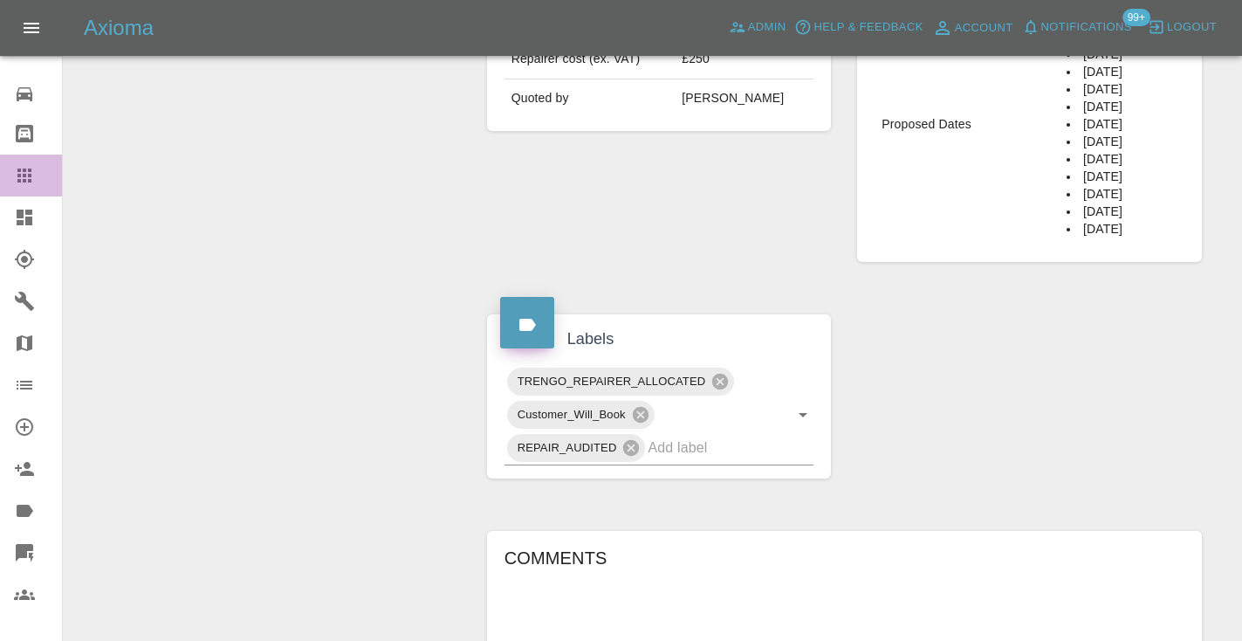
click at [28, 177] on icon at bounding box center [24, 175] width 14 height 14
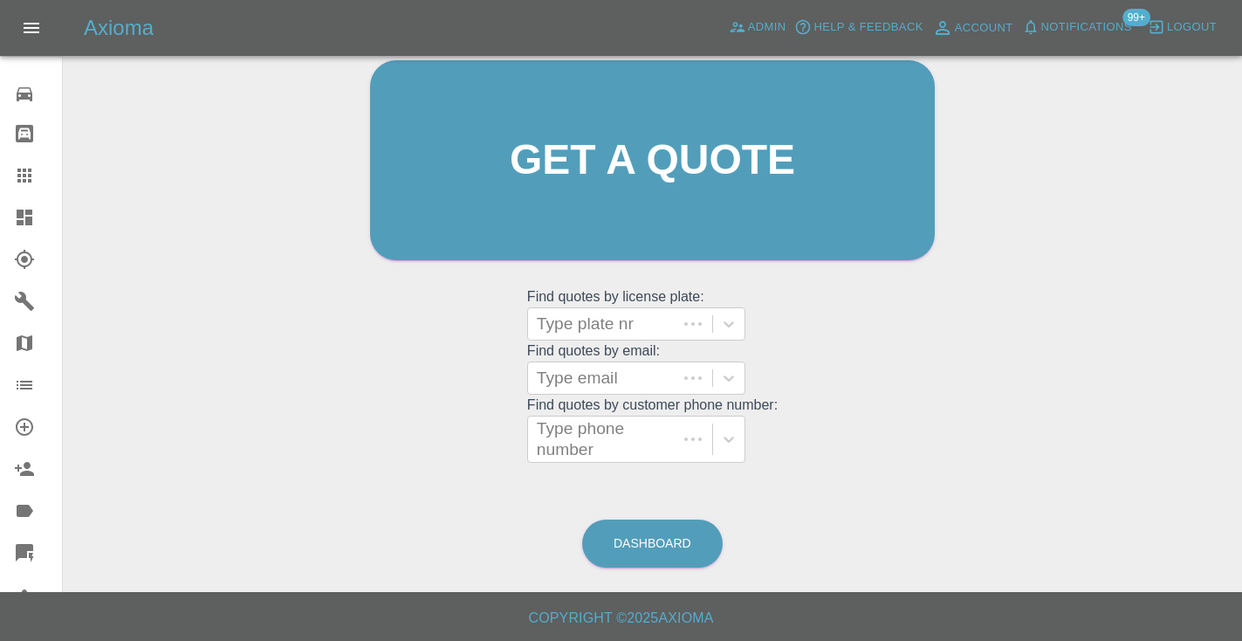
scroll to position [175, 0]
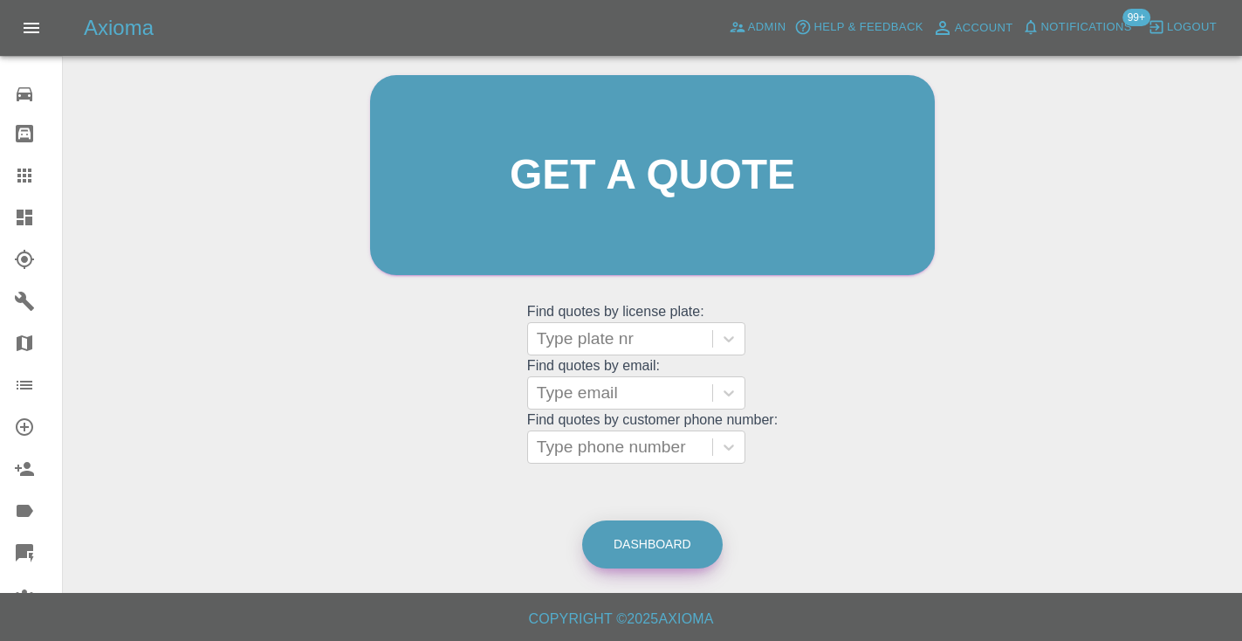
click at [616, 545] on link "Dashboard" at bounding box center [652, 544] width 140 height 48
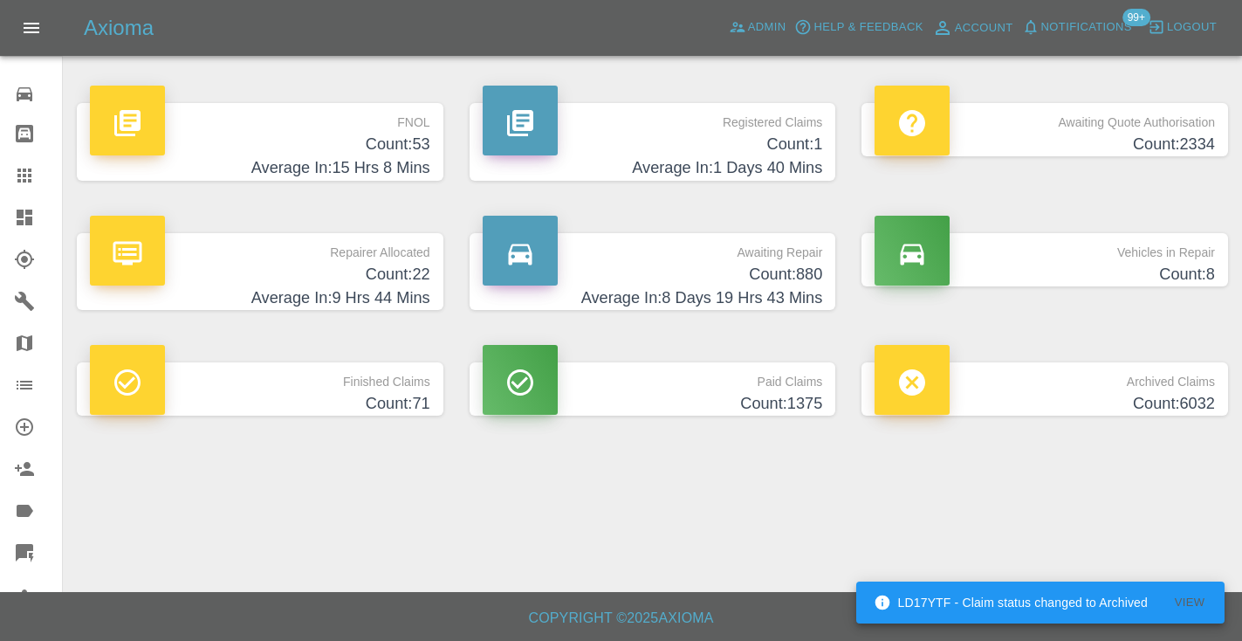
click at [790, 264] on h4 "Count: 880" at bounding box center [653, 275] width 340 height 24
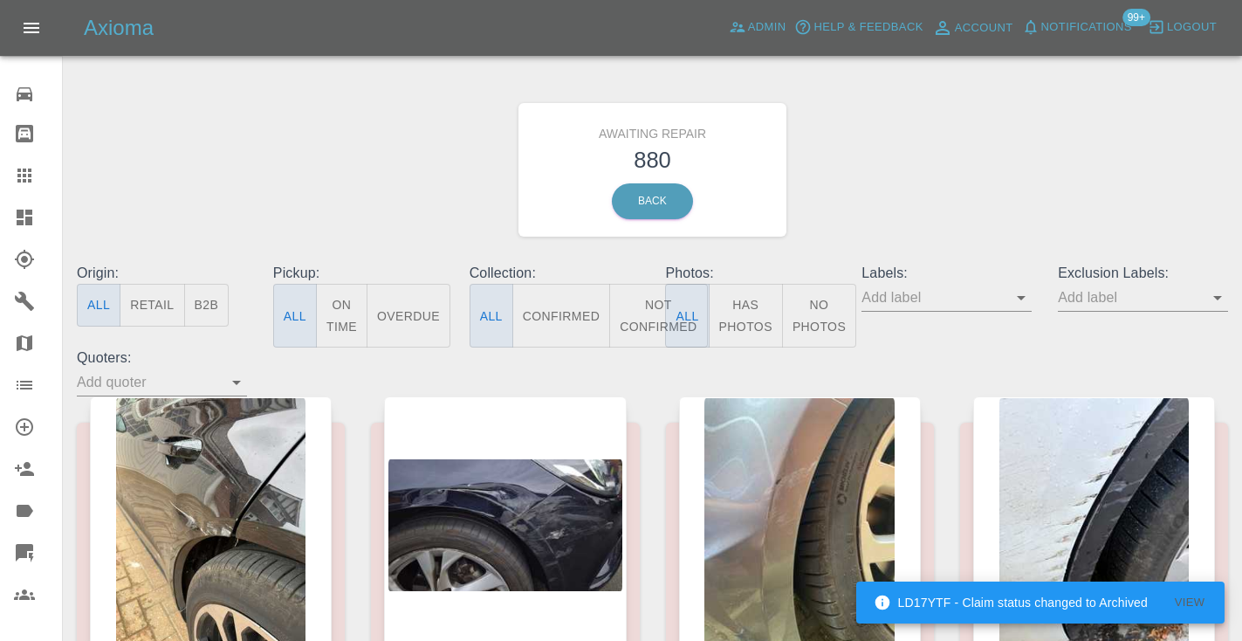
click at [652, 292] on button "Not Confirmed" at bounding box center [658, 316] width 98 height 64
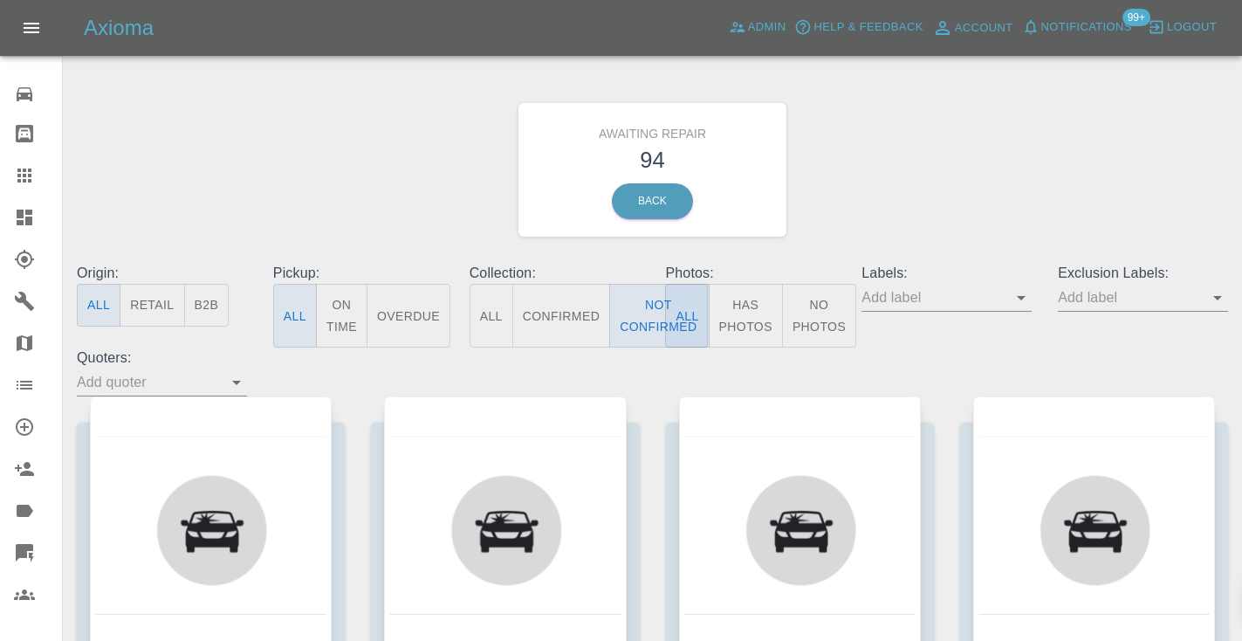
click at [935, 166] on div "Awaiting Repair 94 Back" at bounding box center [652, 170] width 1177 height 186
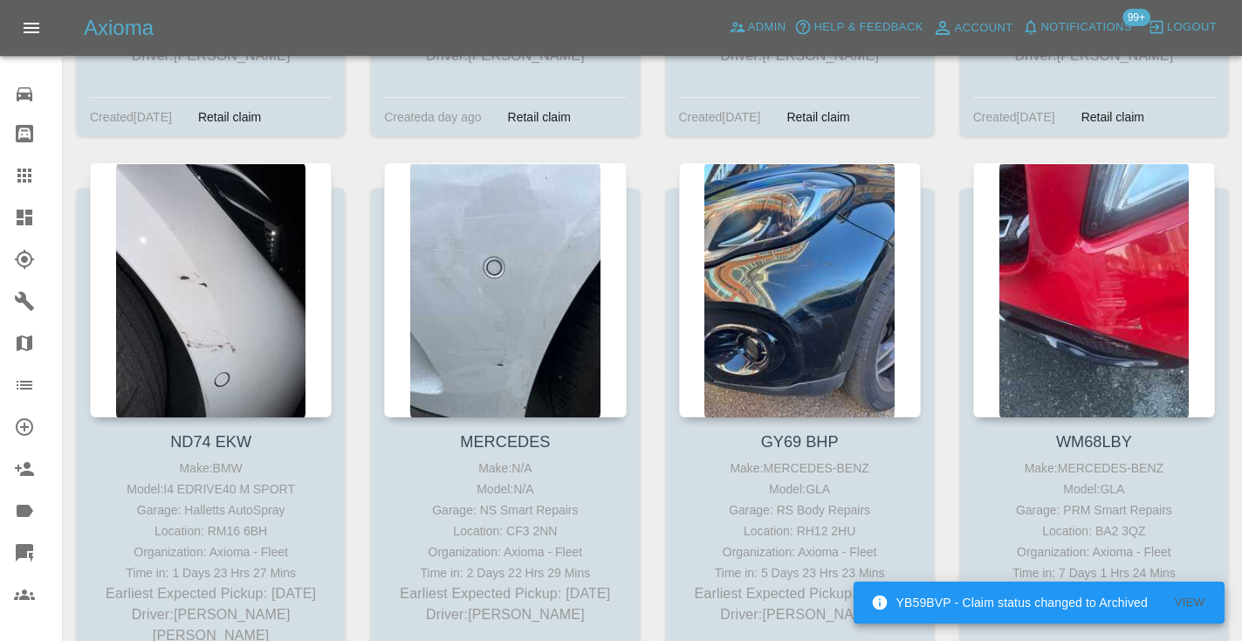
scroll to position [1965, 0]
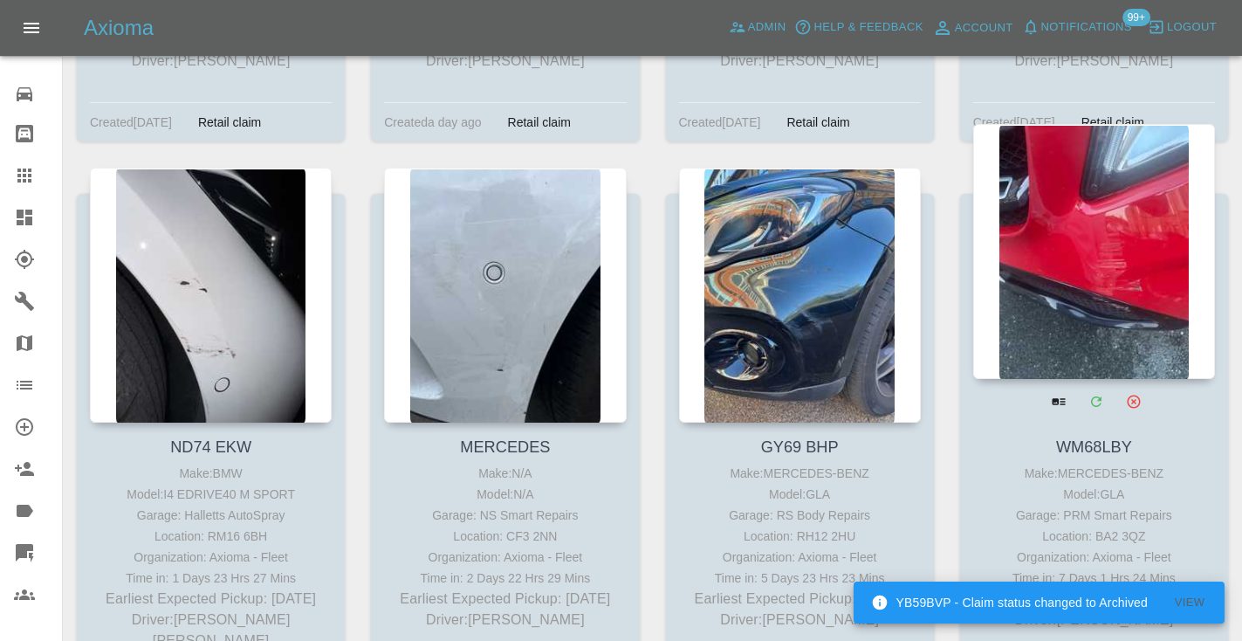
click at [1125, 285] on div at bounding box center [1094, 251] width 242 height 255
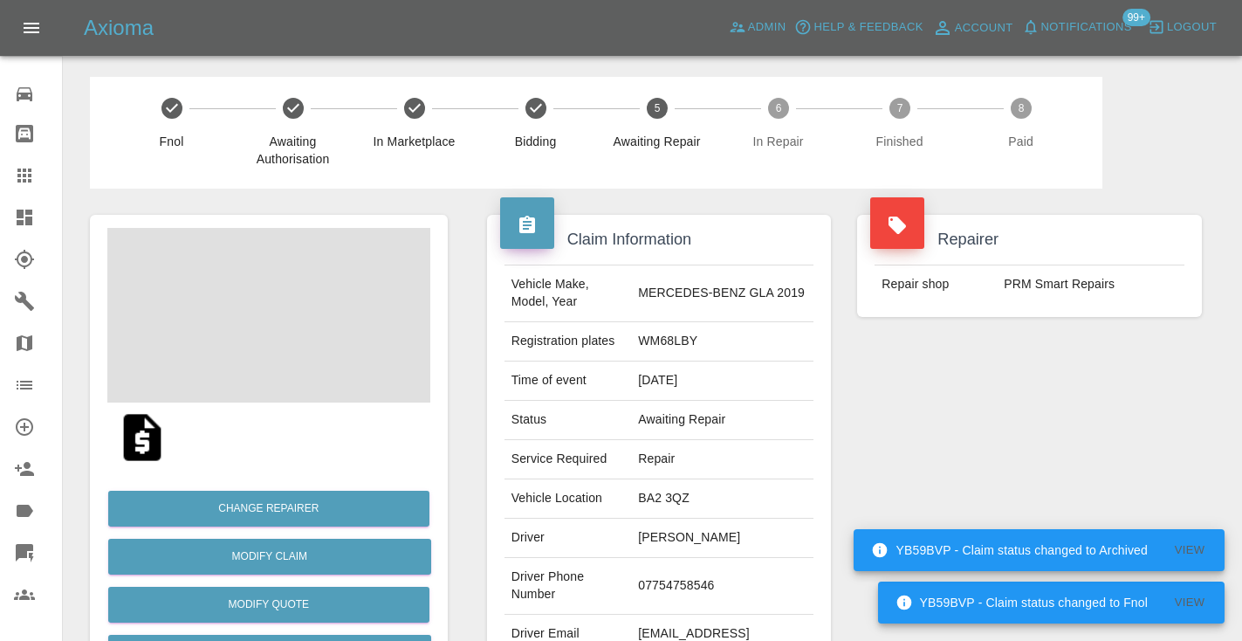
click at [709, 579] on td "07754758546" at bounding box center [722, 586] width 182 height 57
copy td "07754758546"
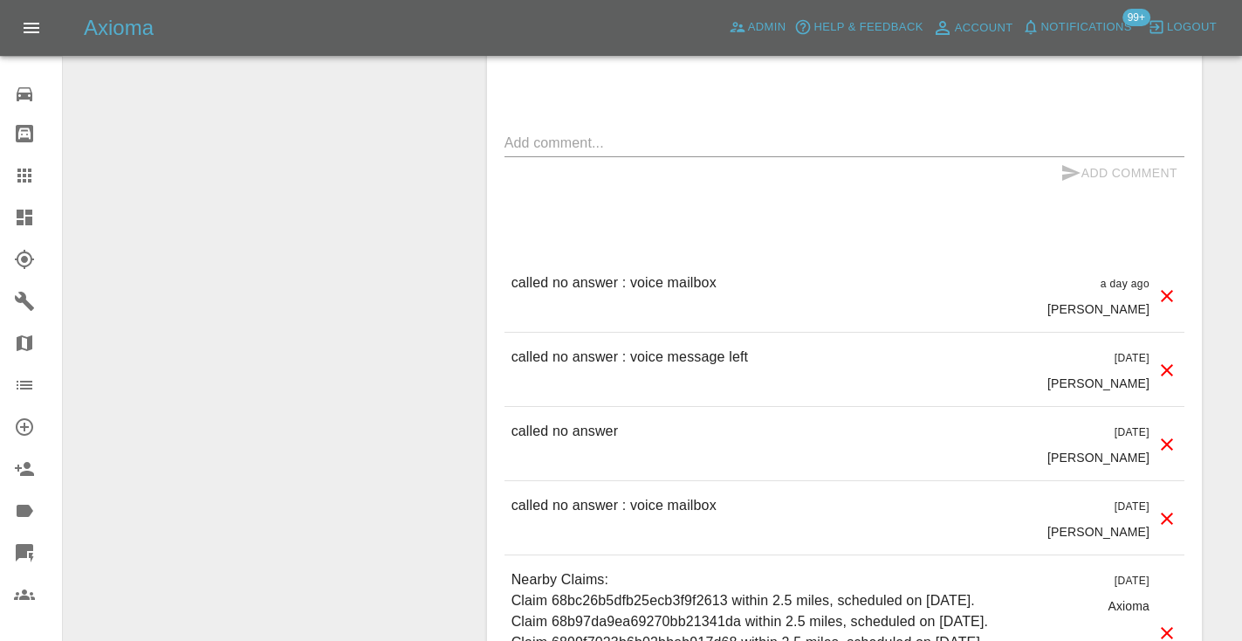
scroll to position [1399, 0]
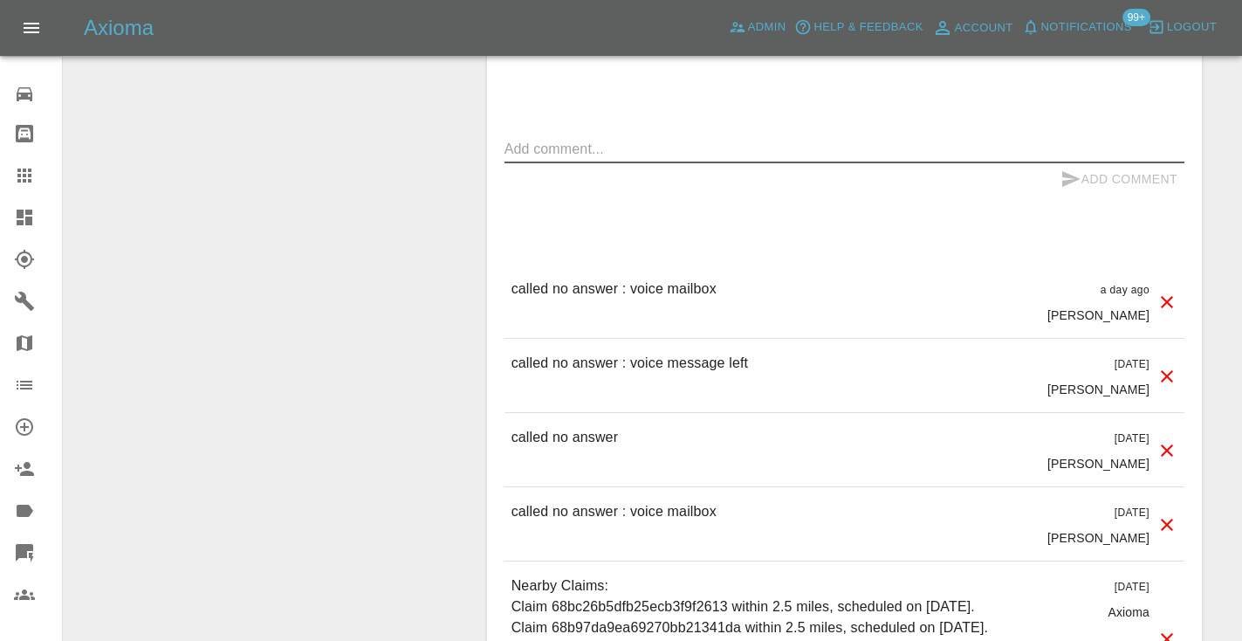
click at [566, 139] on textarea at bounding box center [844, 149] width 680 height 20
type textarea "called no answer"
click at [1106, 163] on button "Add Comment" at bounding box center [1118, 179] width 131 height 32
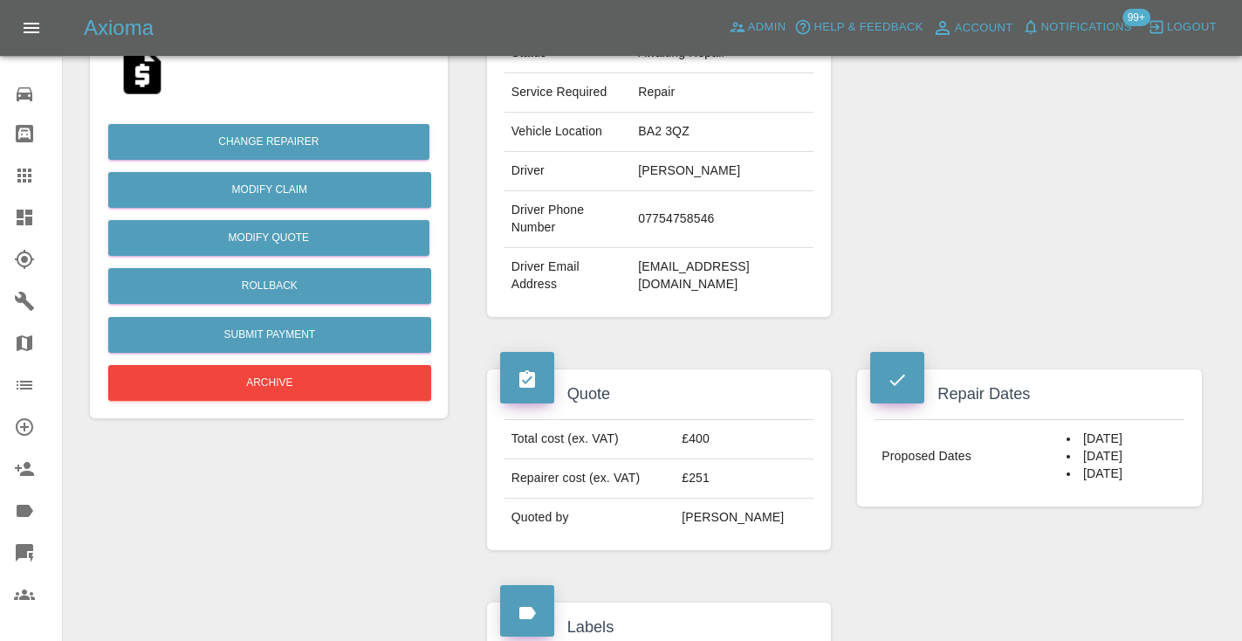
scroll to position [353, 0]
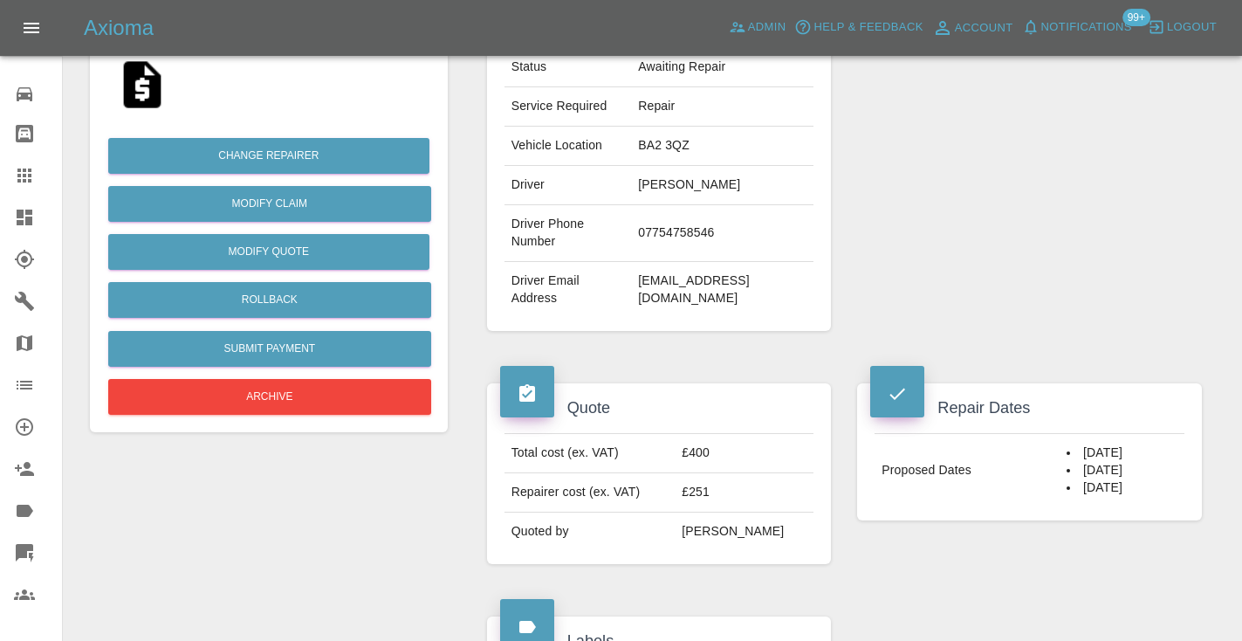
click at [1061, 236] on div "Repairer Repair shop PRM Smart Repairs" at bounding box center [1029, 96] width 371 height 521
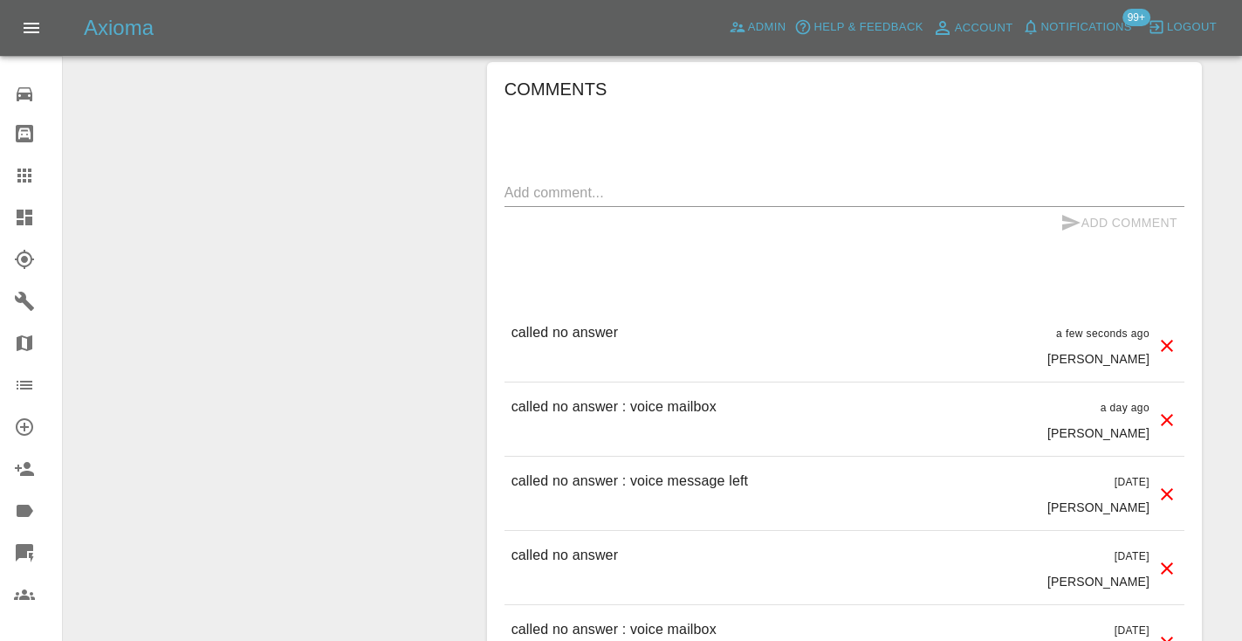
scroll to position [1369, 0]
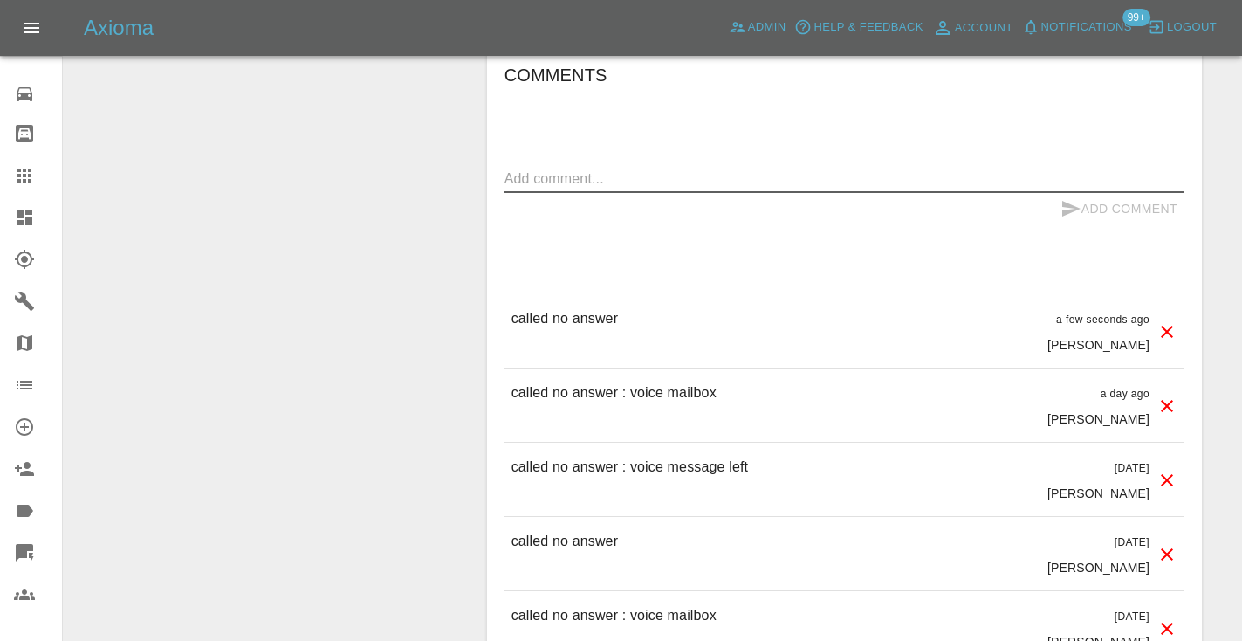
click at [529, 168] on textarea at bounding box center [844, 178] width 680 height 20
type textarea "r"
type textarea "trying to ping on WhatsApp"
click at [1067, 201] on icon "submit" at bounding box center [1071, 209] width 18 height 16
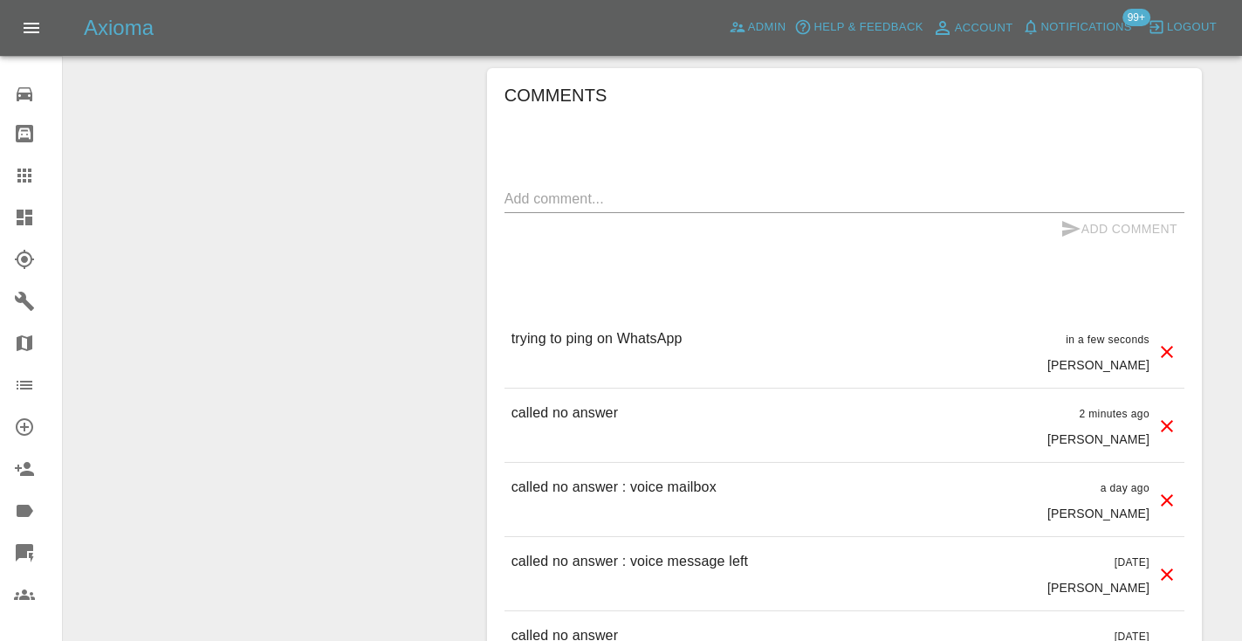
scroll to position [1346, 0]
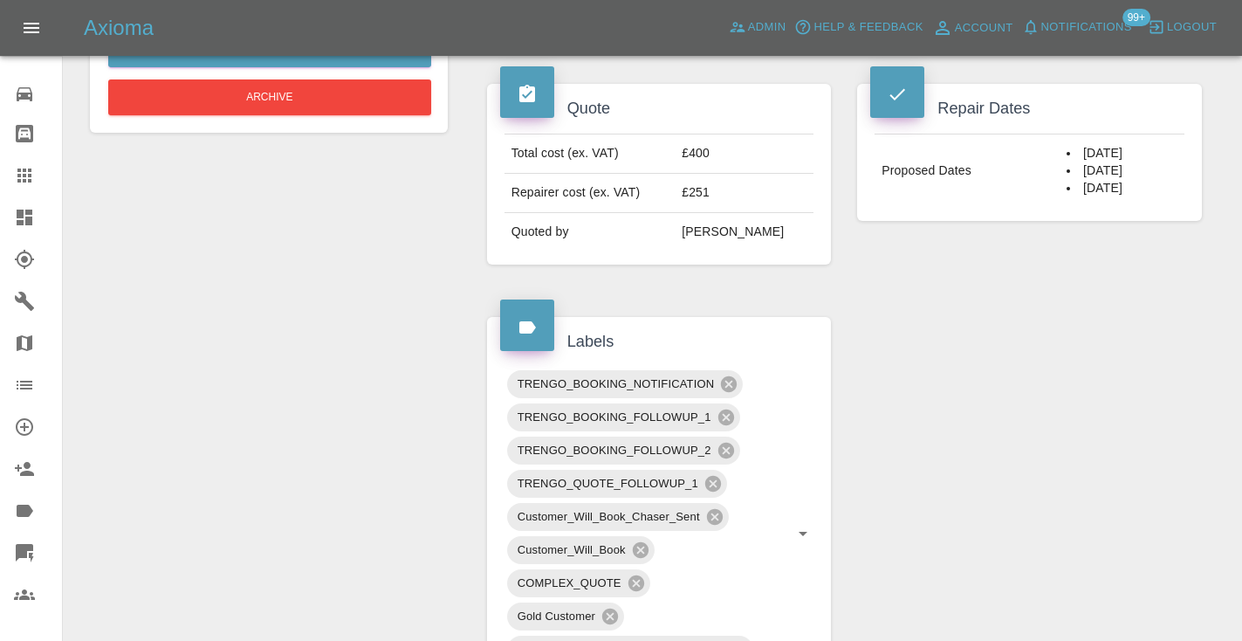
click at [32, 175] on icon at bounding box center [24, 175] width 21 height 21
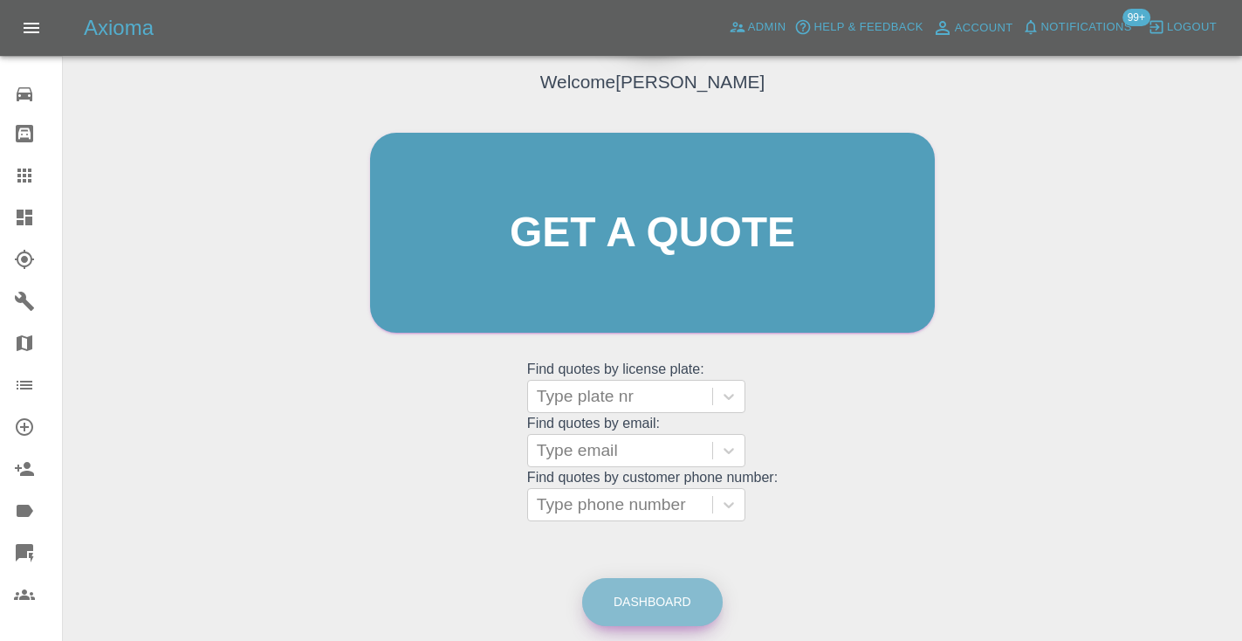
click at [660, 598] on link "Dashboard" at bounding box center [652, 602] width 140 height 48
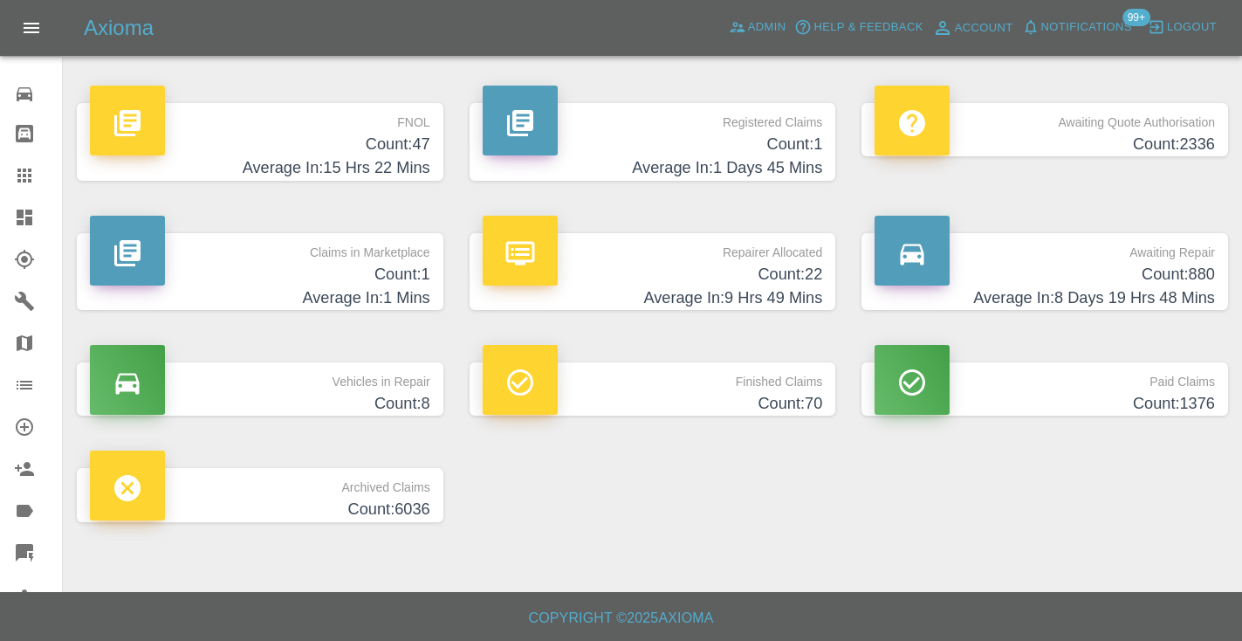
click at [1163, 263] on h4 "Count: 880" at bounding box center [1044, 275] width 340 height 24
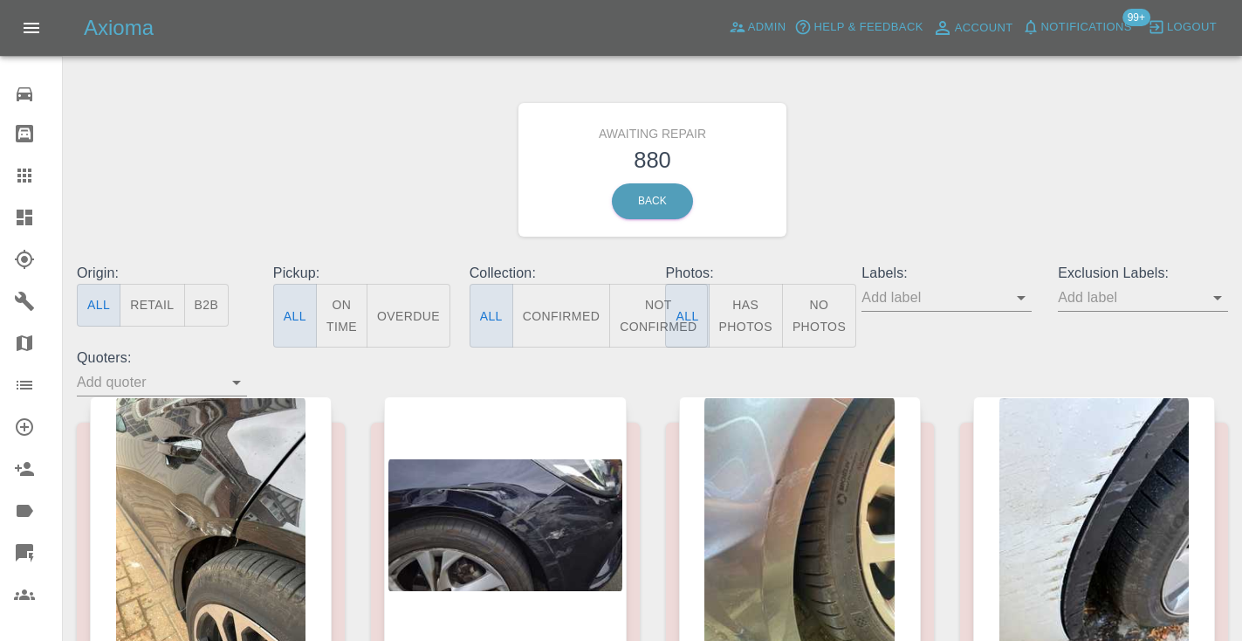
click at [645, 323] on button "Not Confirmed" at bounding box center [658, 316] width 98 height 64
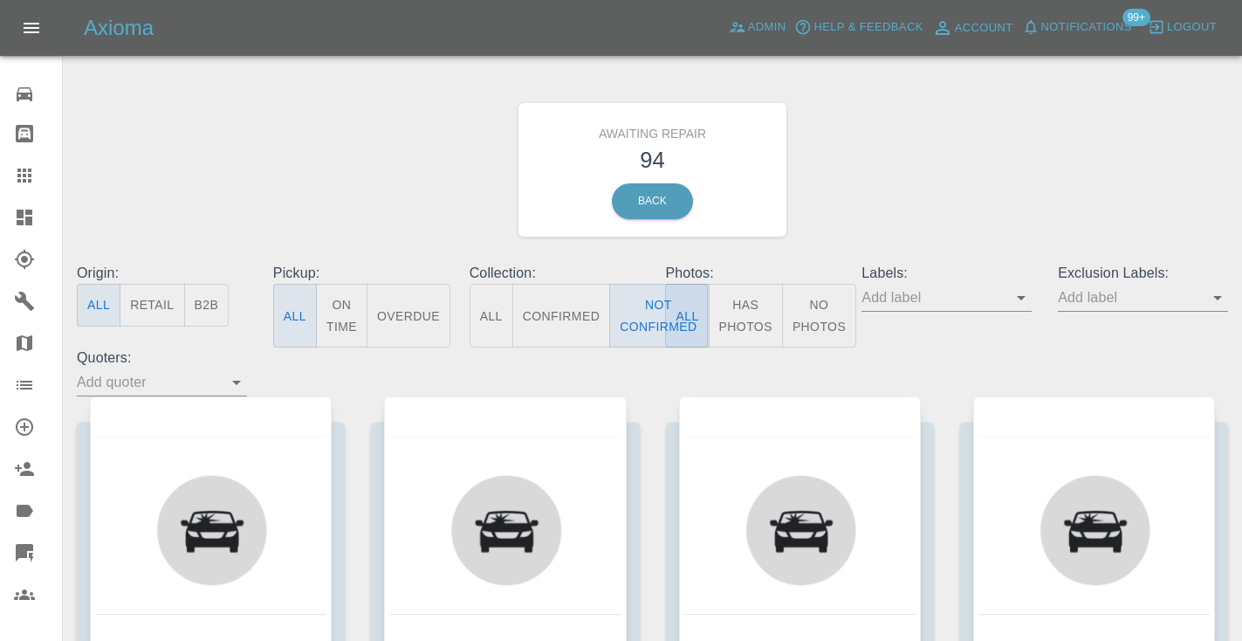
click at [814, 209] on div "Awaiting Repair 94 Back" at bounding box center [652, 170] width 1177 height 186
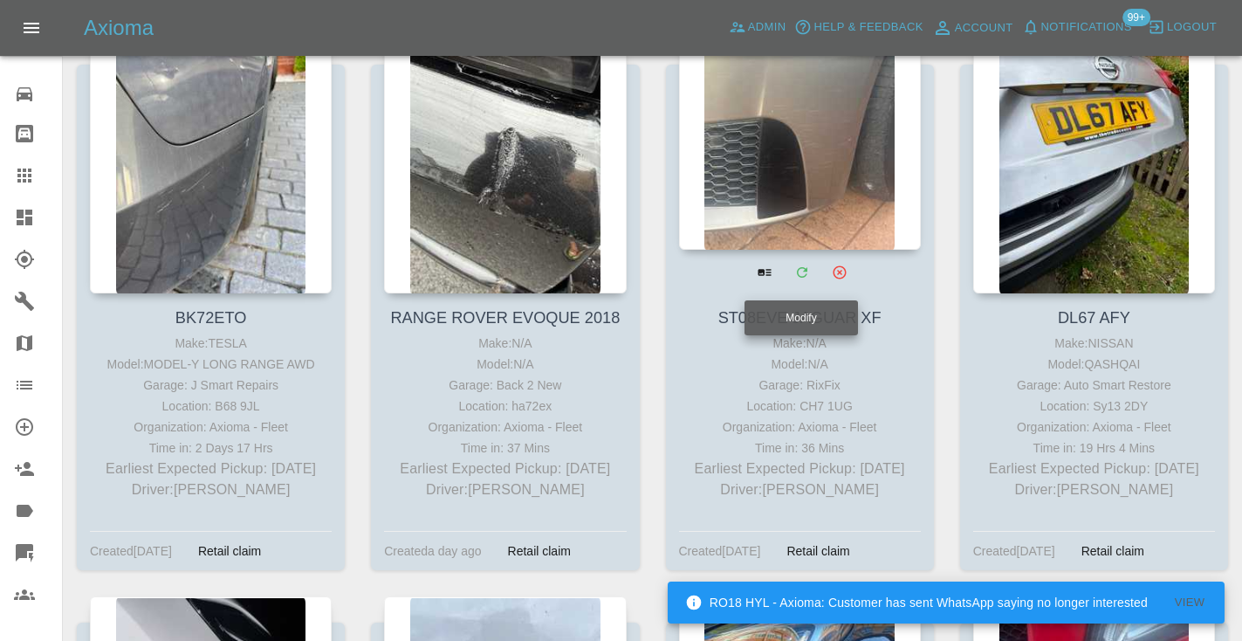
scroll to position [1524, 0]
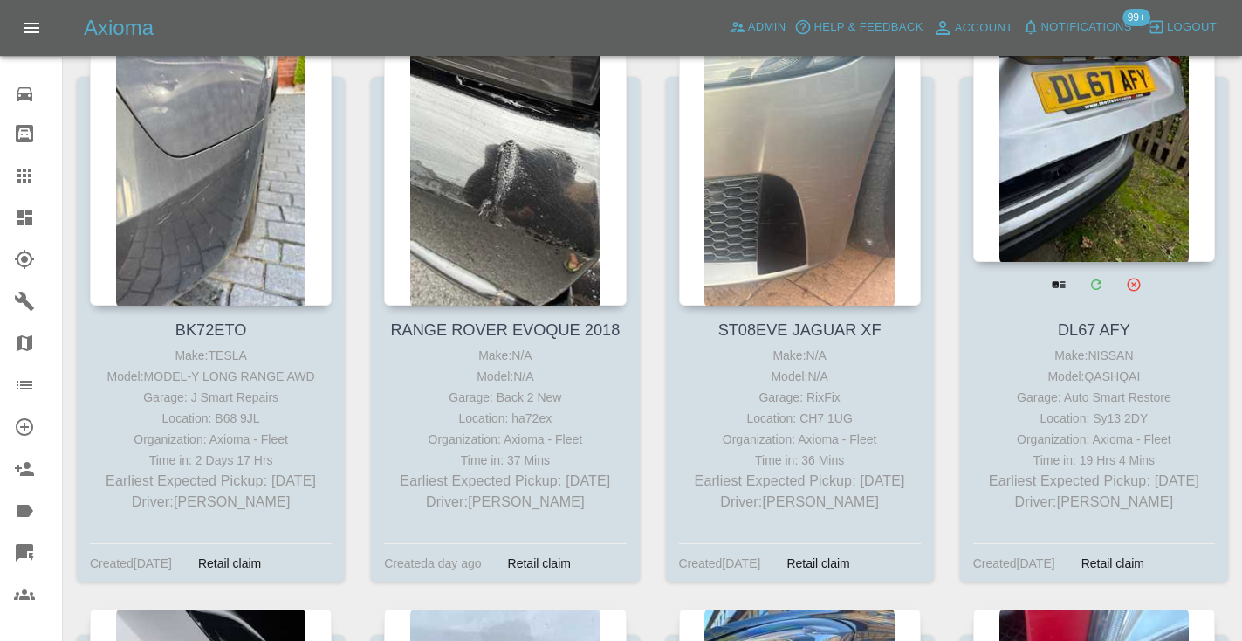
click at [1089, 134] on div at bounding box center [1094, 134] width 242 height 255
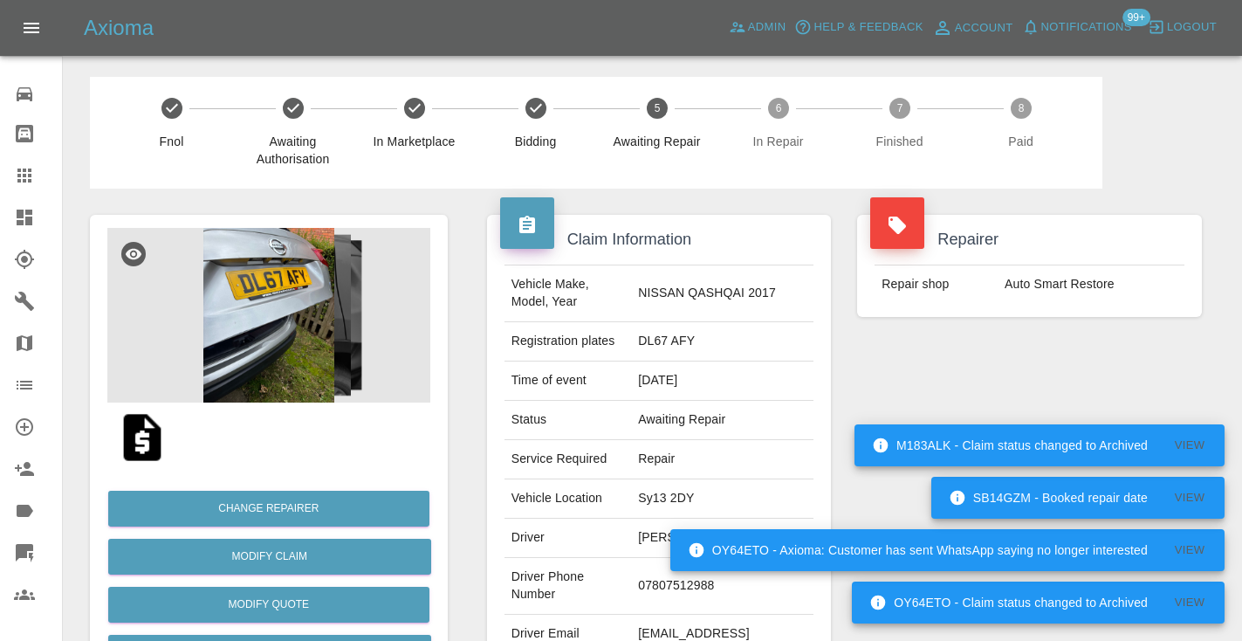
click at [682, 579] on td "07807512988" at bounding box center [722, 586] width 182 height 57
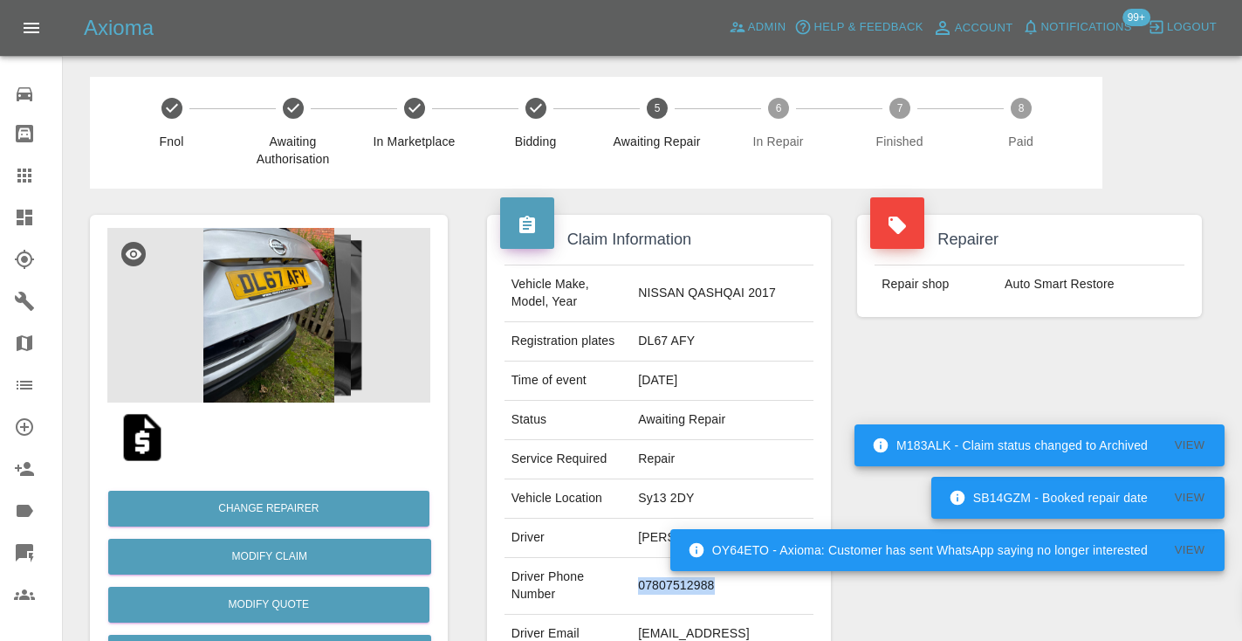
click at [682, 579] on td "07807512988" at bounding box center [722, 586] width 182 height 57
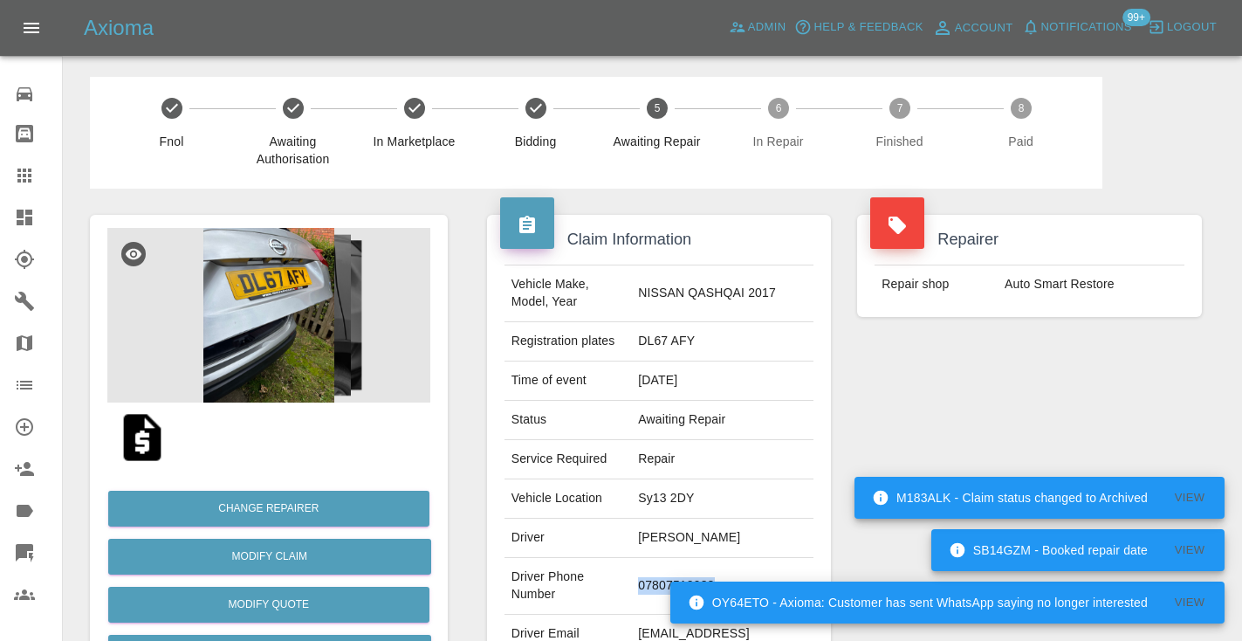
copy td "07807512988"
click at [1030, 369] on div "Repairer Repair shop Auto Smart Restore" at bounding box center [1029, 448] width 371 height 521
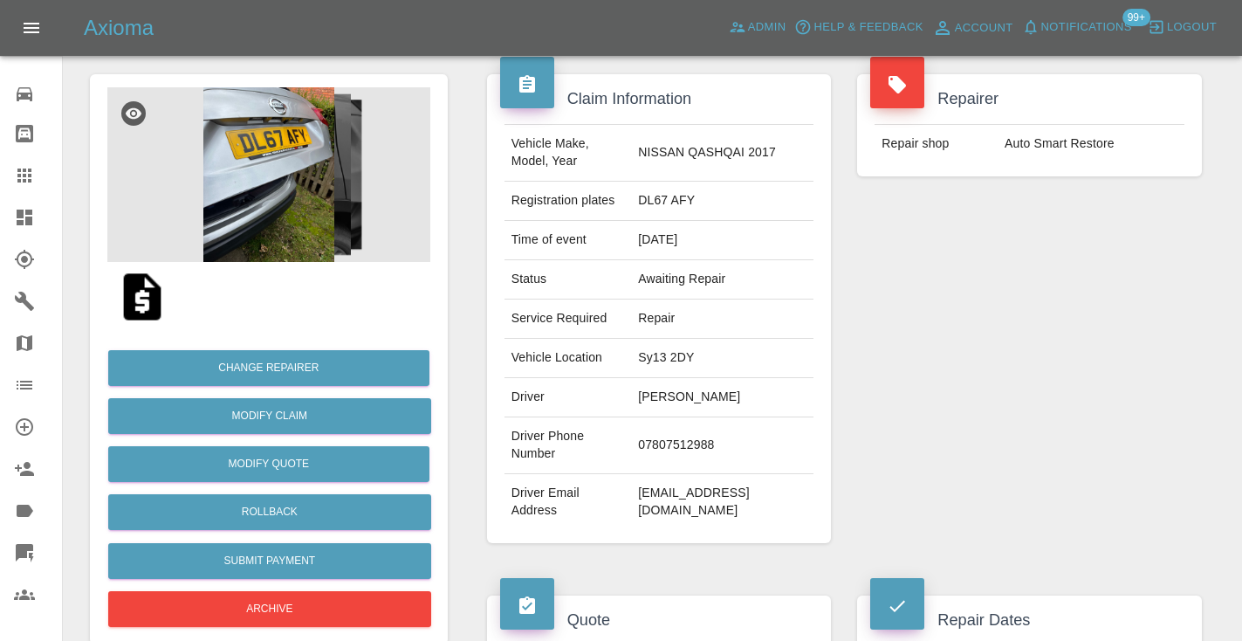
scroll to position [138, 0]
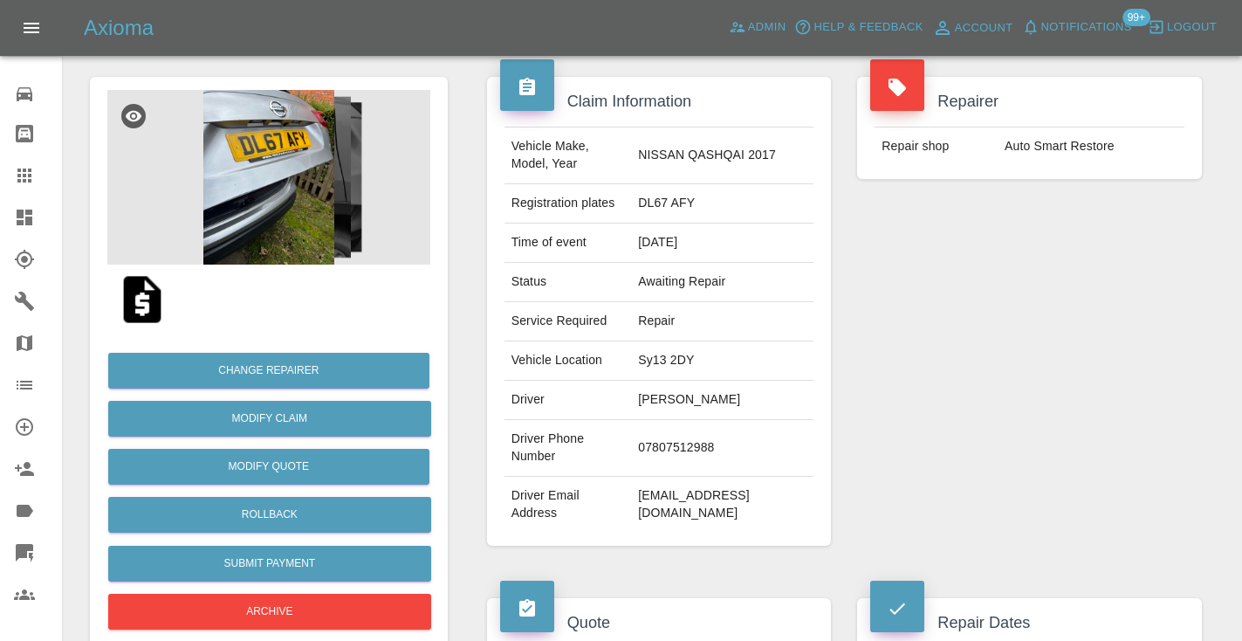
click at [30, 170] on icon at bounding box center [24, 175] width 14 height 14
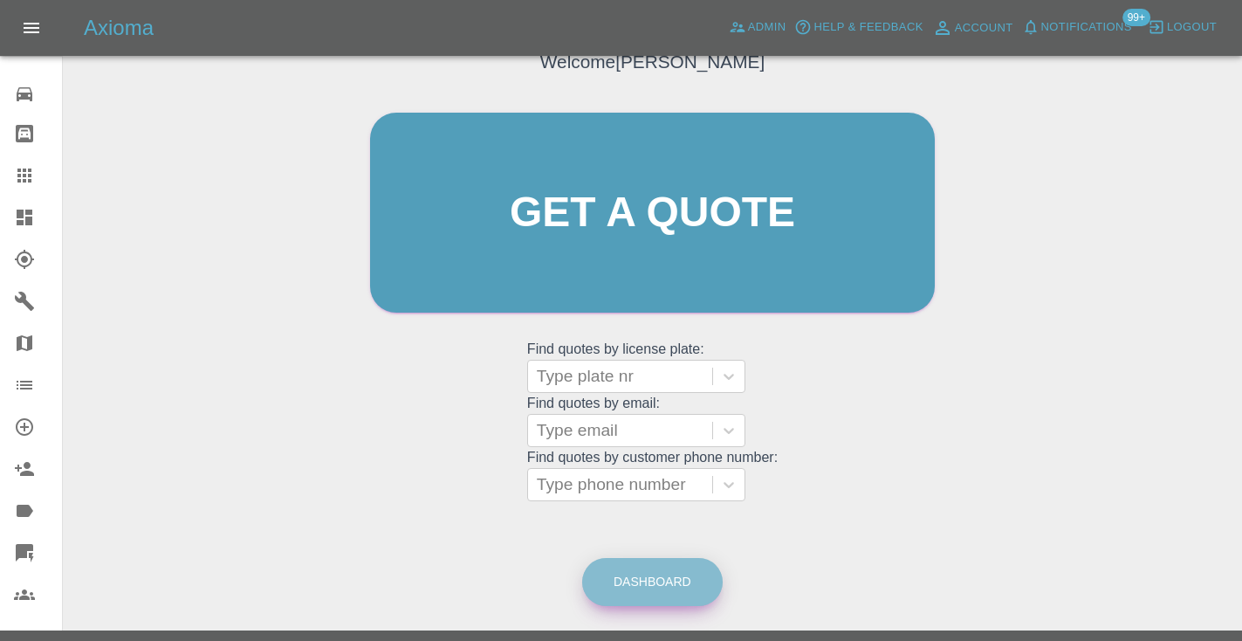
click at [684, 586] on link "Dashboard" at bounding box center [652, 582] width 140 height 48
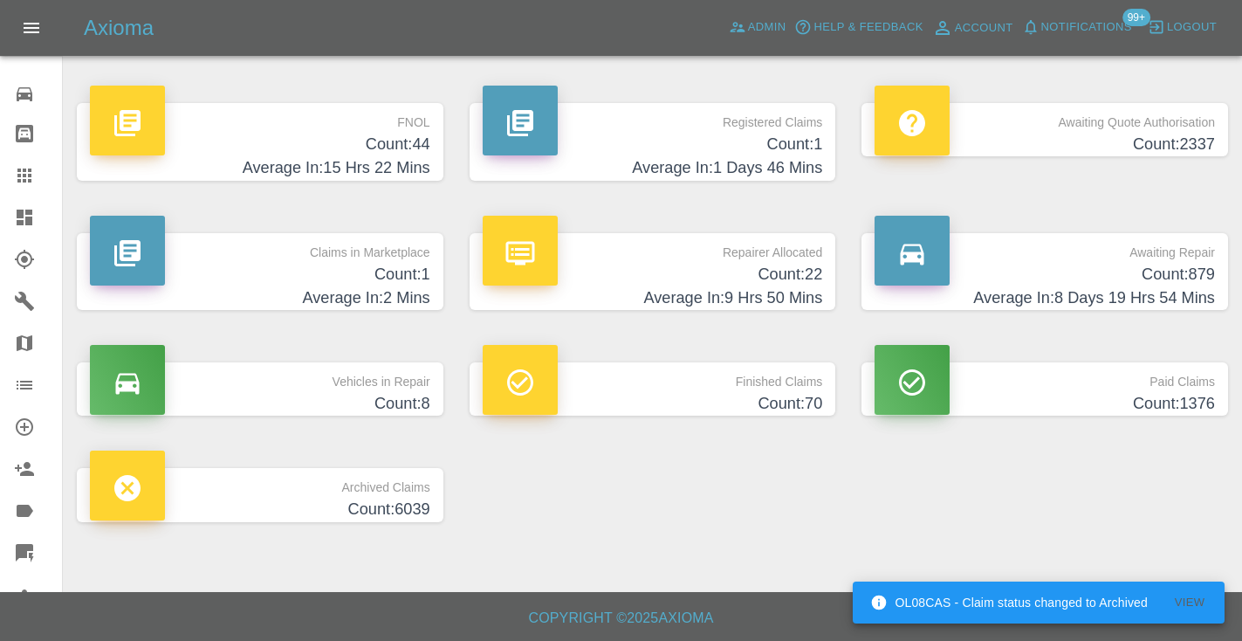
click at [1137, 293] on h4 "Average In: 8 Days 19 Hrs 54 Mins" at bounding box center [1044, 298] width 340 height 24
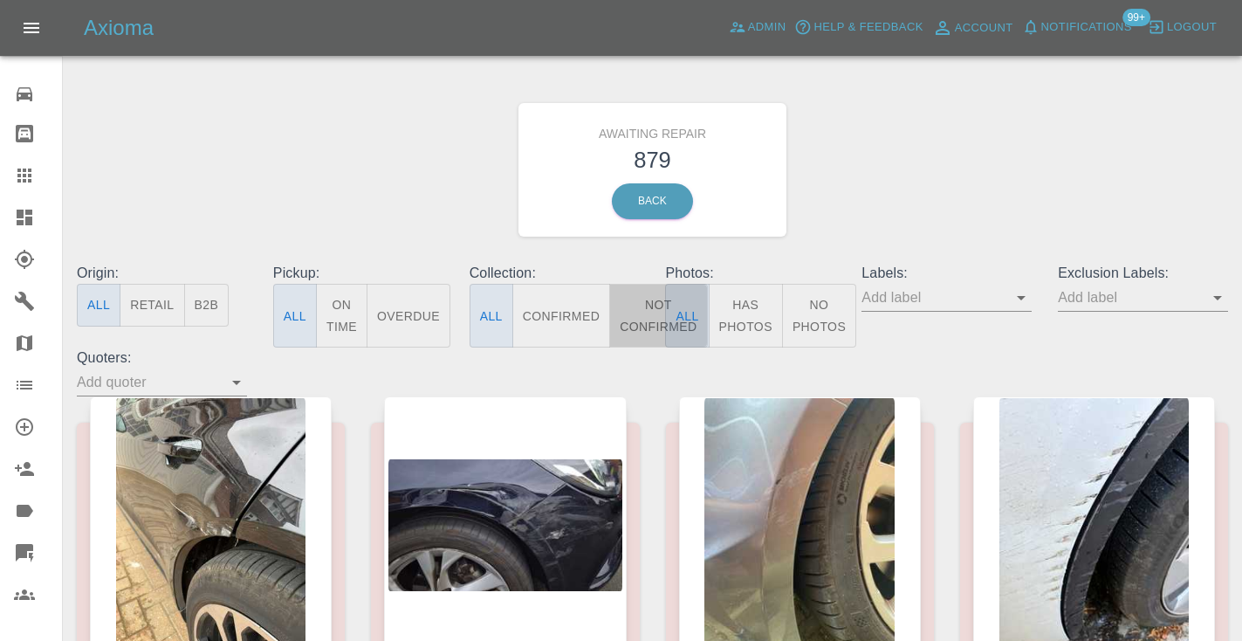
click at [632, 326] on button "Not Confirmed" at bounding box center [658, 316] width 98 height 64
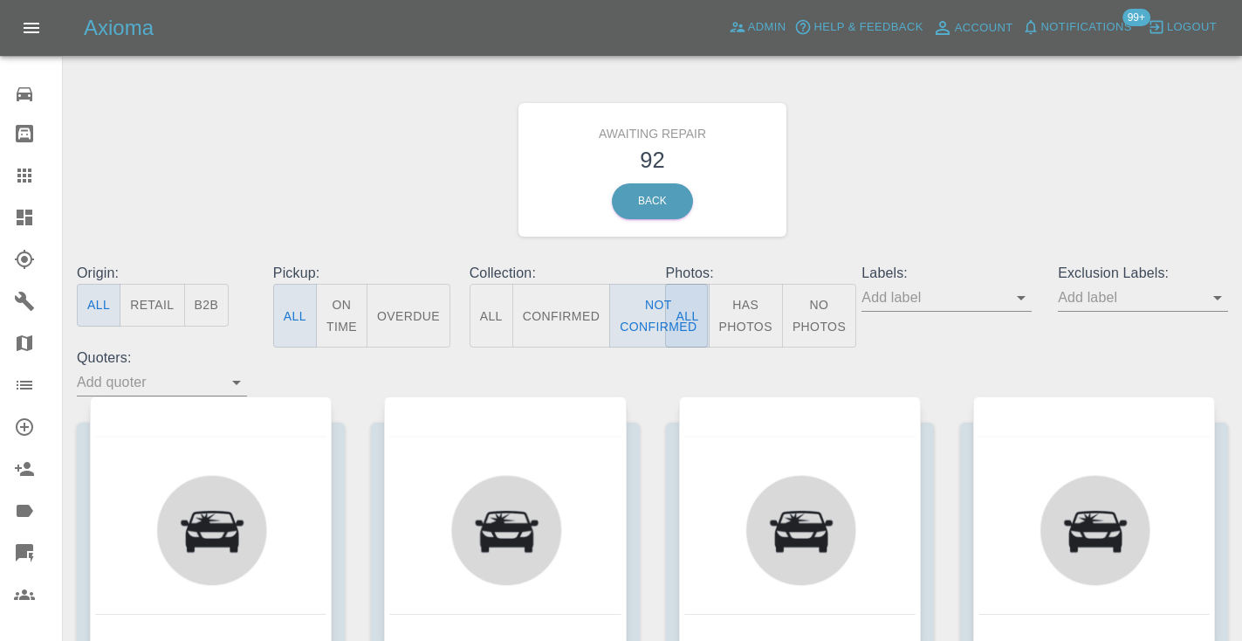
click at [1132, 126] on div "Awaiting Repair 92 Back" at bounding box center [652, 170] width 1177 height 186
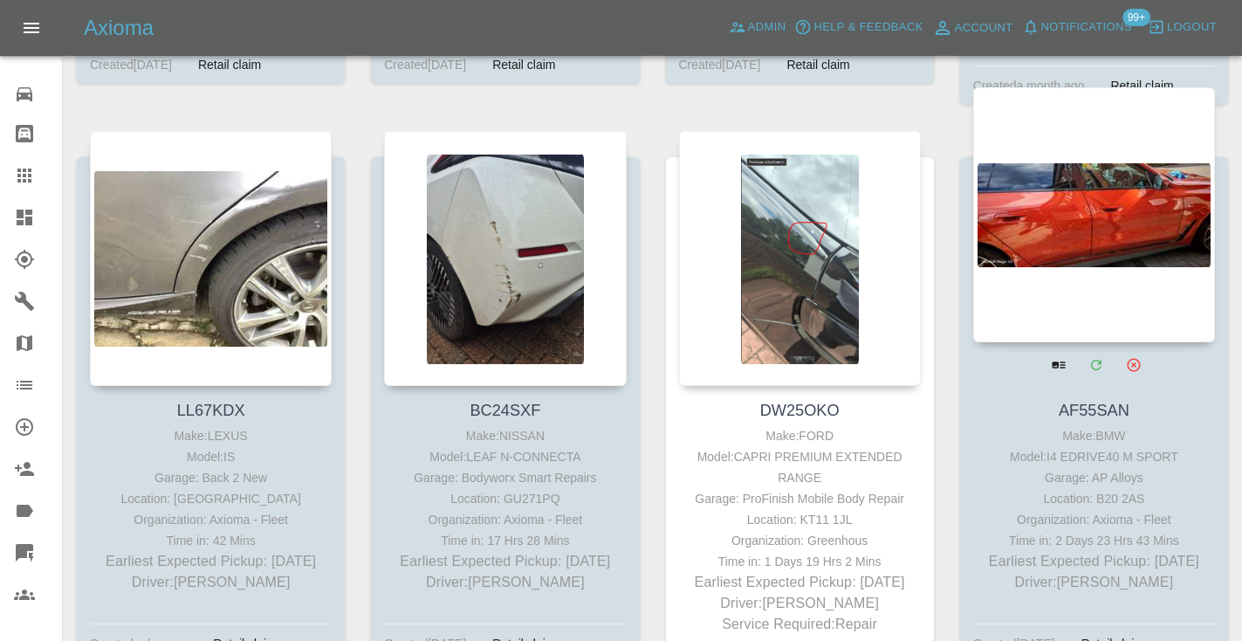
scroll to position [2600, 0]
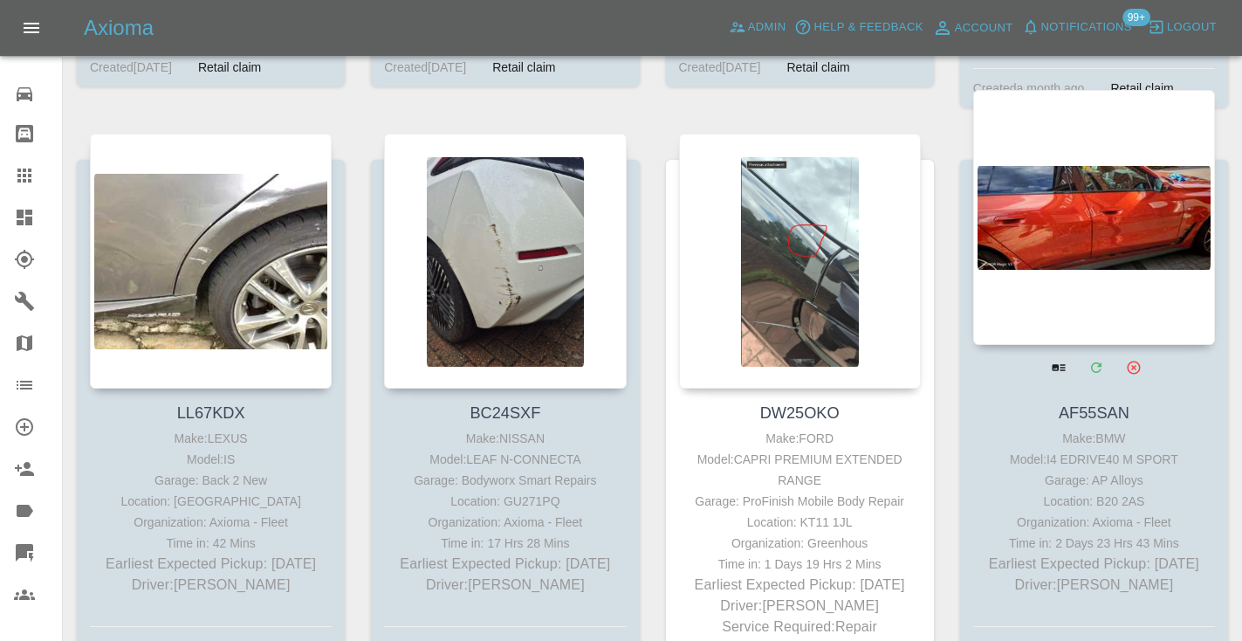
click at [1146, 200] on div at bounding box center [1094, 217] width 242 height 255
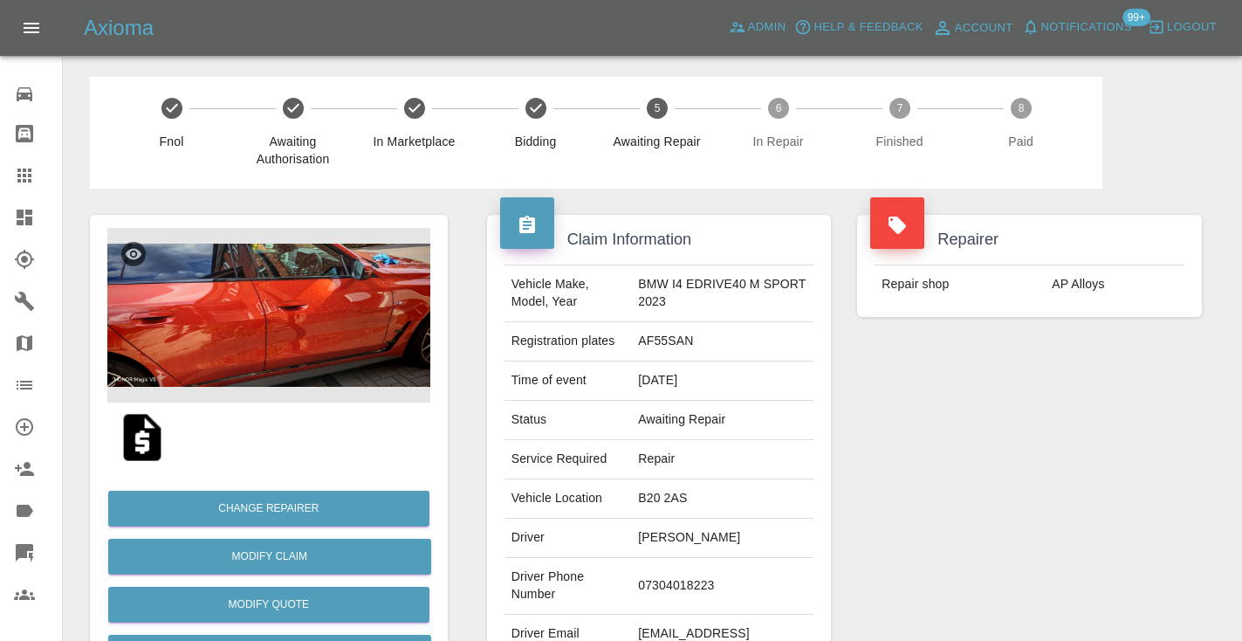
click at [695, 573] on td "07304018223" at bounding box center [722, 586] width 182 height 57
copy td "07304018223"
click at [699, 583] on td "07304018223" at bounding box center [722, 586] width 182 height 57
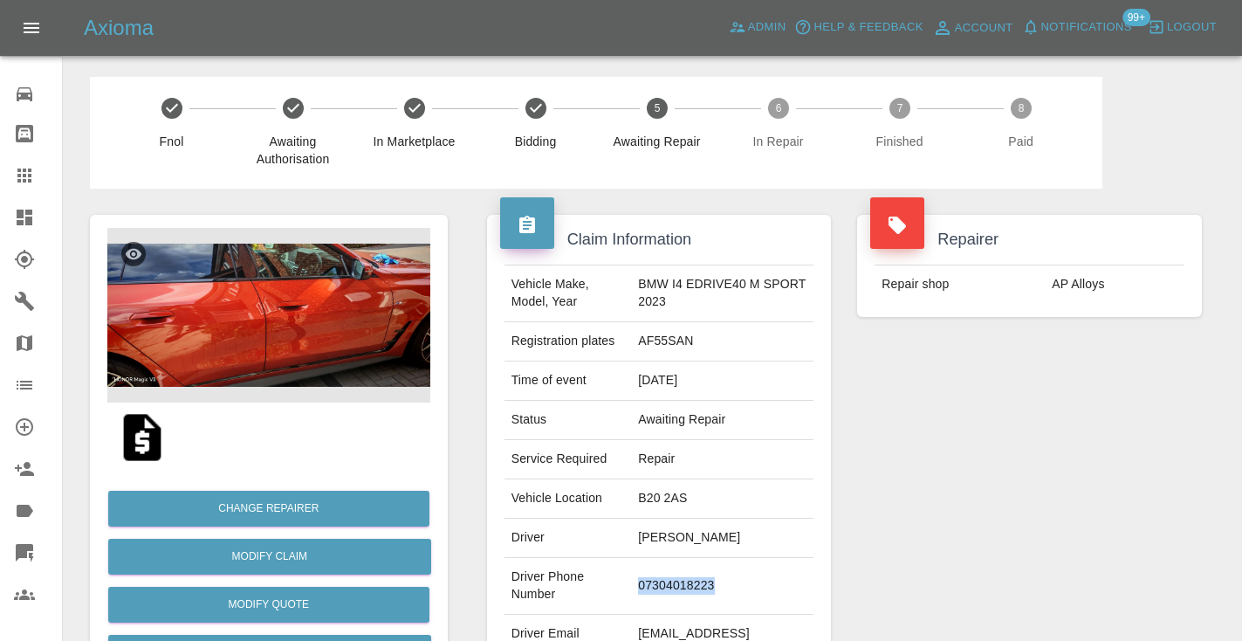
click at [699, 583] on td "07304018223" at bounding box center [722, 586] width 182 height 57
copy td "07304018223"
click at [1058, 467] on div "Repairer Repair shop AP Alloys" at bounding box center [1029, 448] width 371 height 521
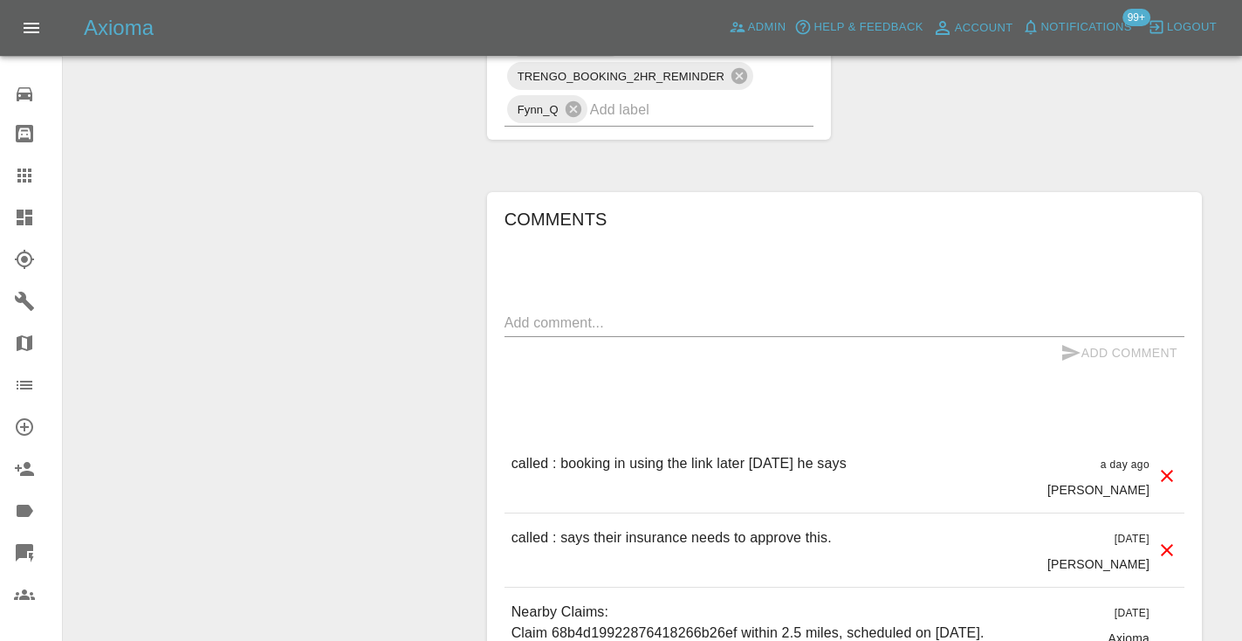
scroll to position [1403, 0]
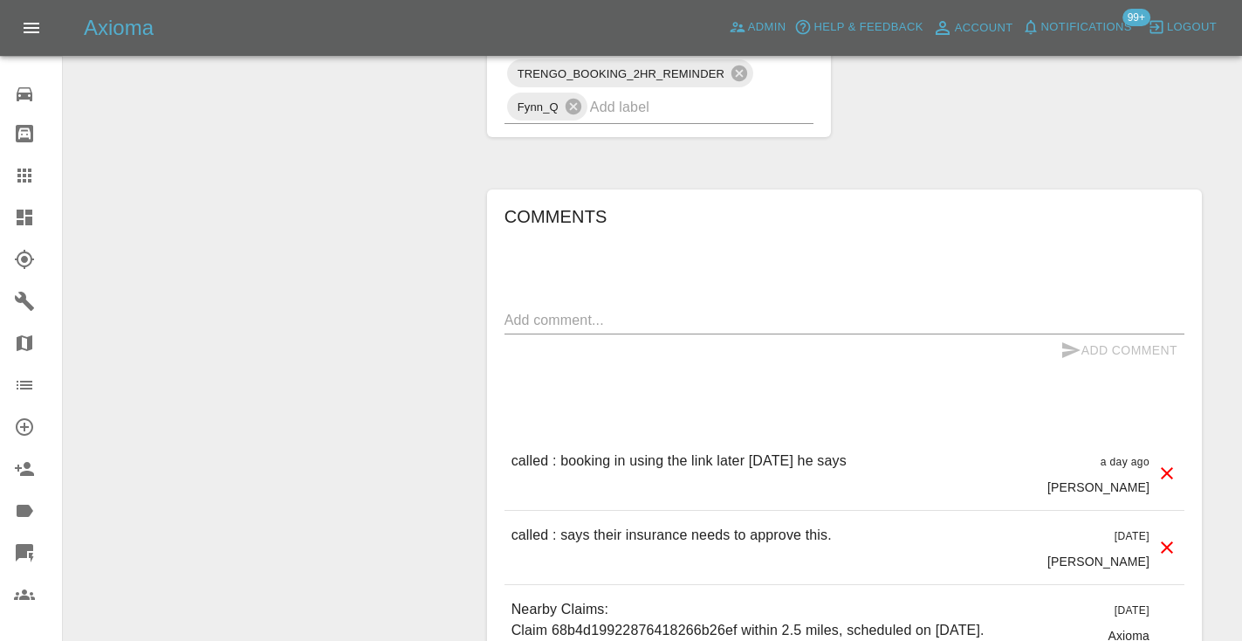
click at [551, 310] on textarea at bounding box center [844, 320] width 680 height 20
type textarea "called no answer : voice mailbox"
click at [1074, 339] on icon "submit" at bounding box center [1070, 349] width 21 height 21
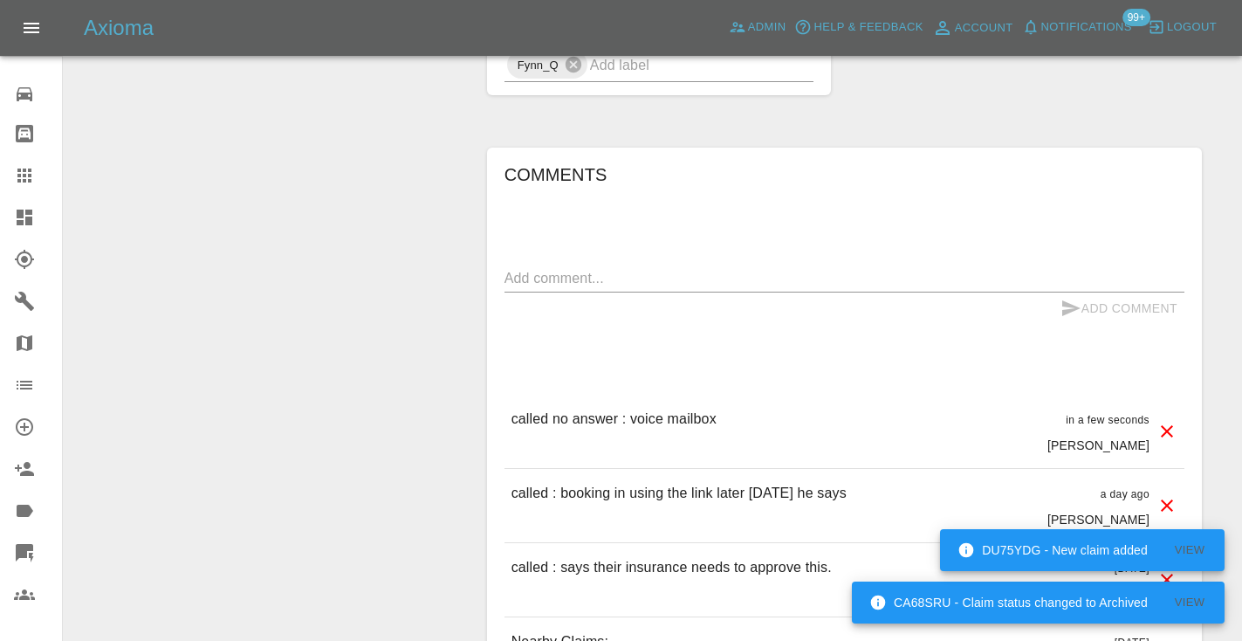
scroll to position [1467, 0]
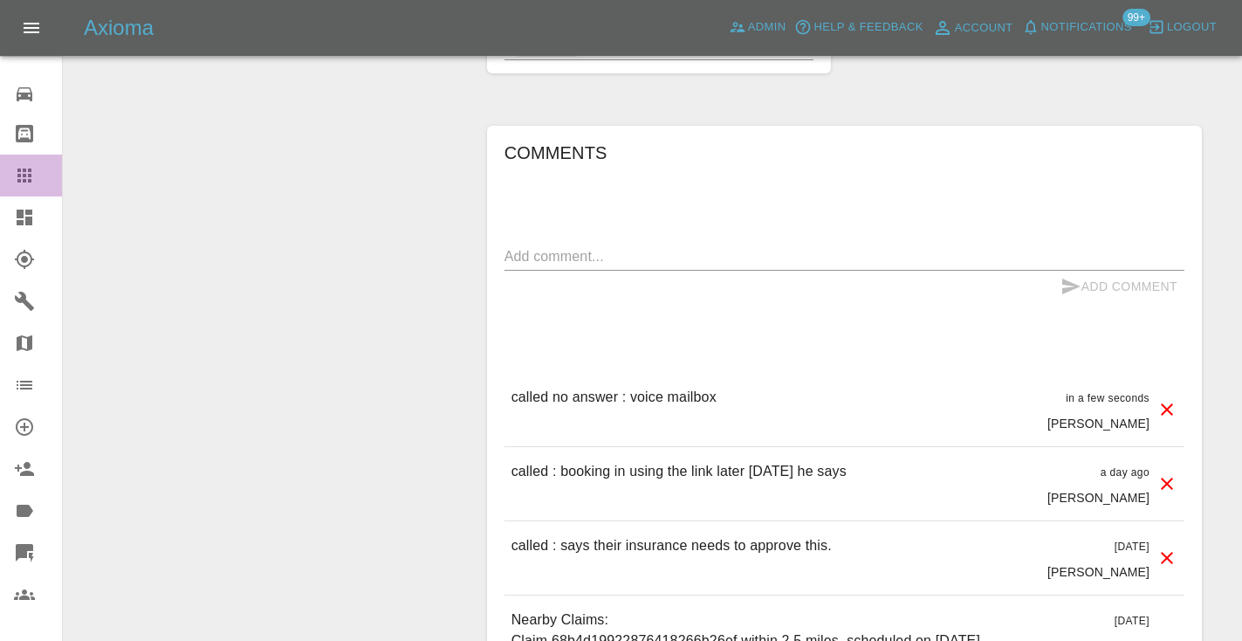
click at [35, 169] on div at bounding box center [38, 175] width 49 height 21
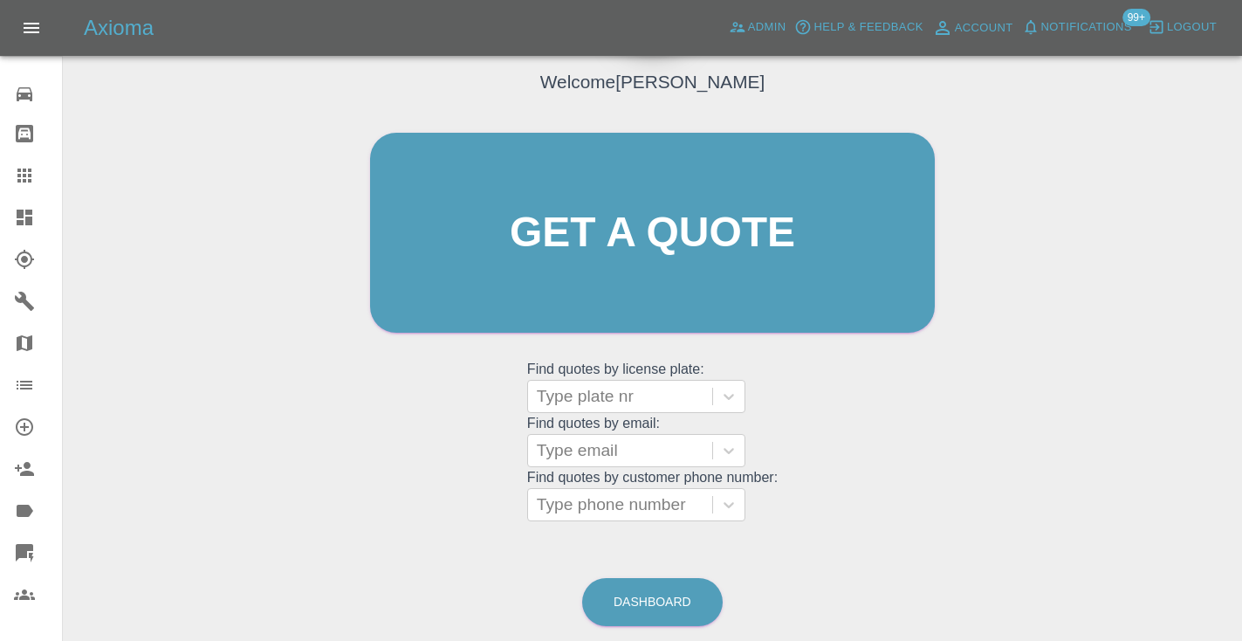
click at [635, 534] on div "Welcome Castro Get a quote Get a quote Find quotes by license plate: Type plate…" at bounding box center [652, 316] width 1151 height 627
click at [655, 593] on link "Dashboard" at bounding box center [652, 602] width 140 height 48
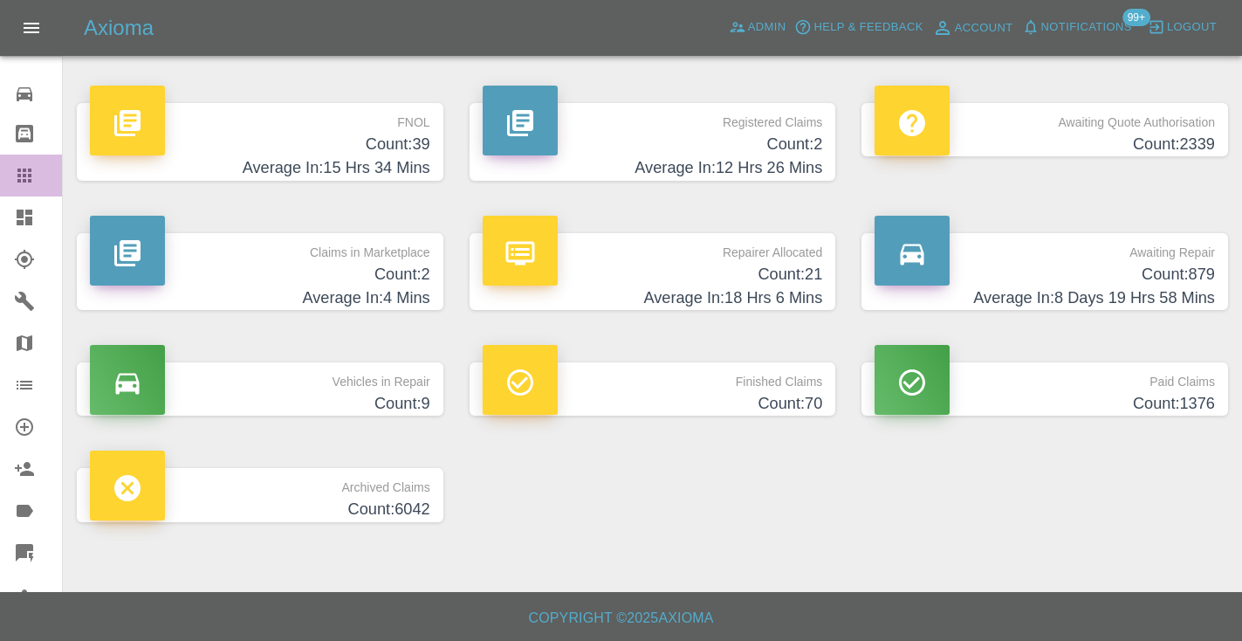
click at [39, 173] on div at bounding box center [38, 175] width 49 height 21
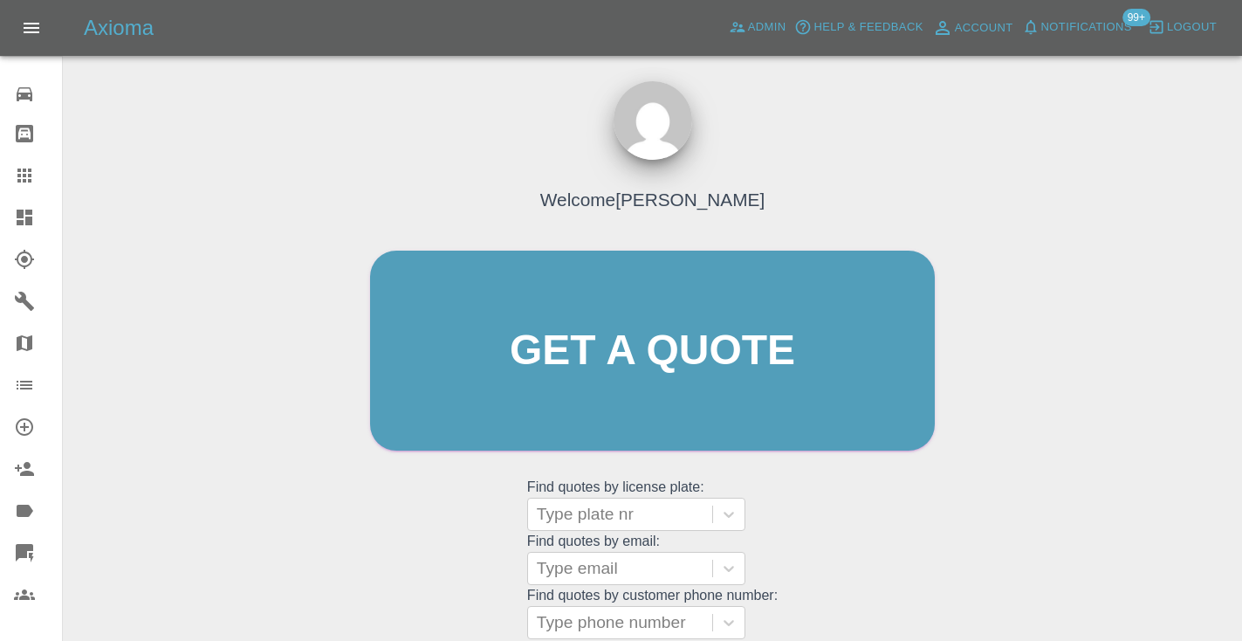
click at [901, 529] on div "Welcome Castro Get a quote Get a quote Find quotes by license plate: Type plate…" at bounding box center [652, 383] width 601 height 527
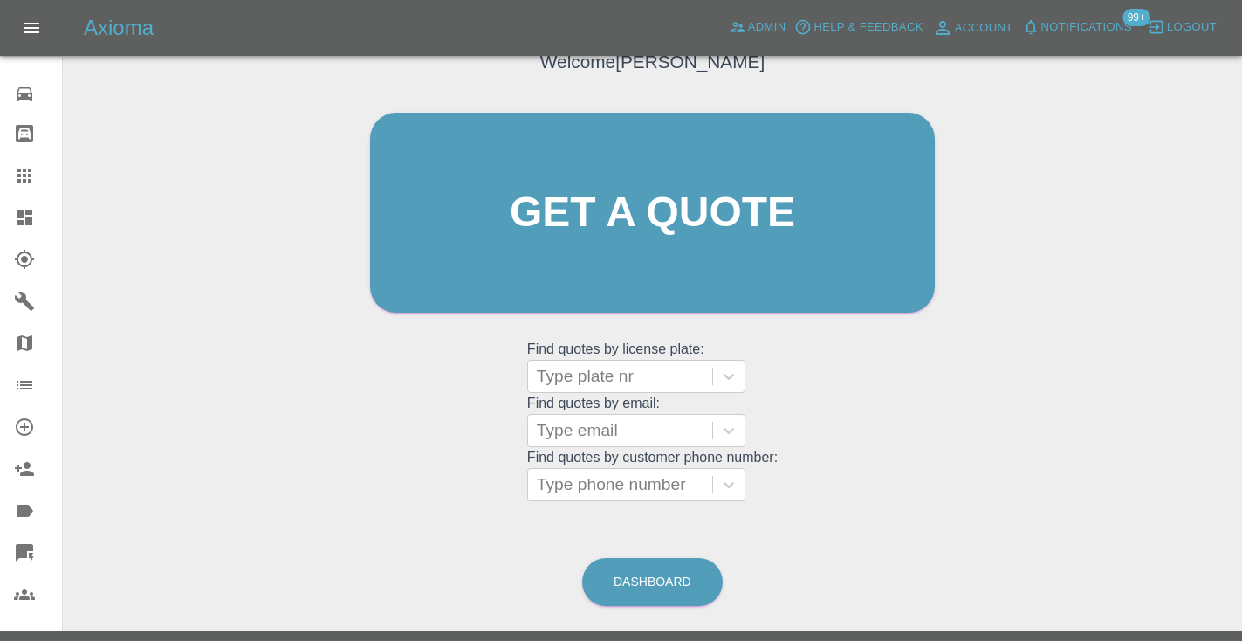
scroll to position [179, 0]
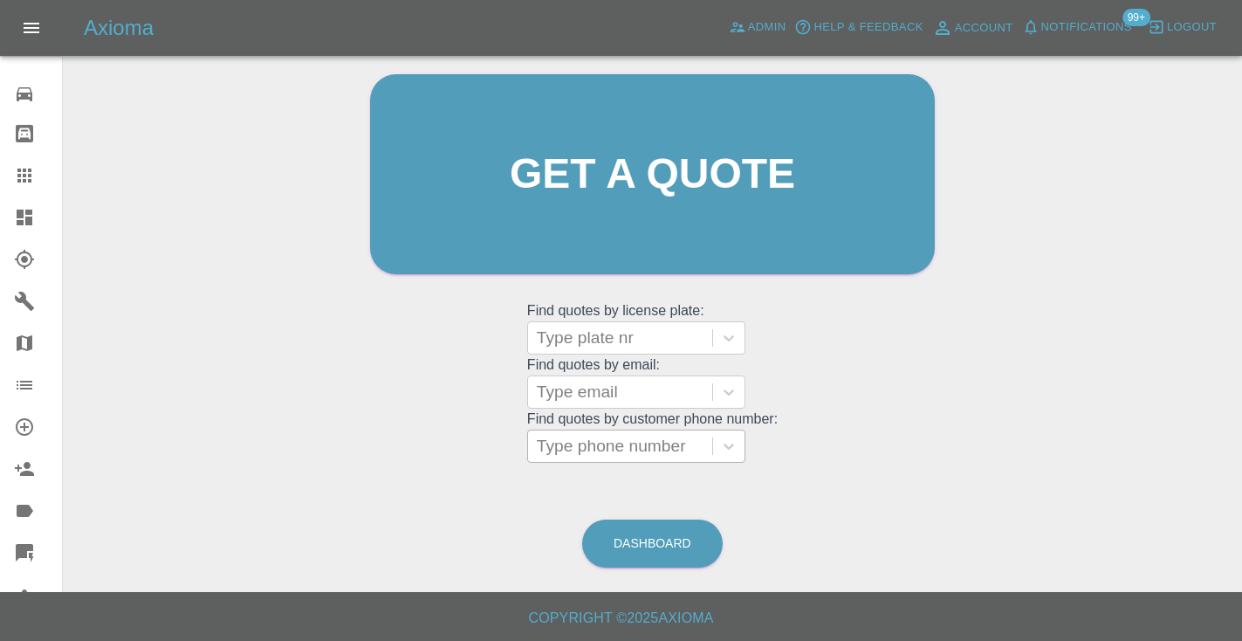
click at [668, 435] on div "Type phone number" at bounding box center [620, 445] width 167 height 21
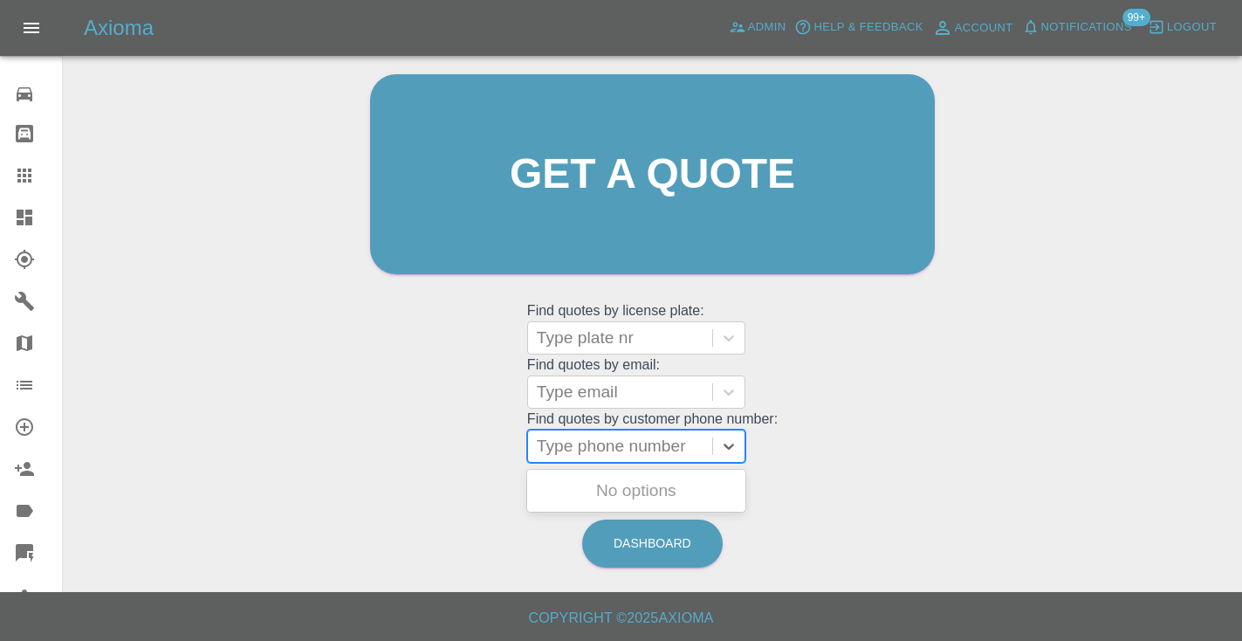
paste input "07940754915"
type input "07940754915"
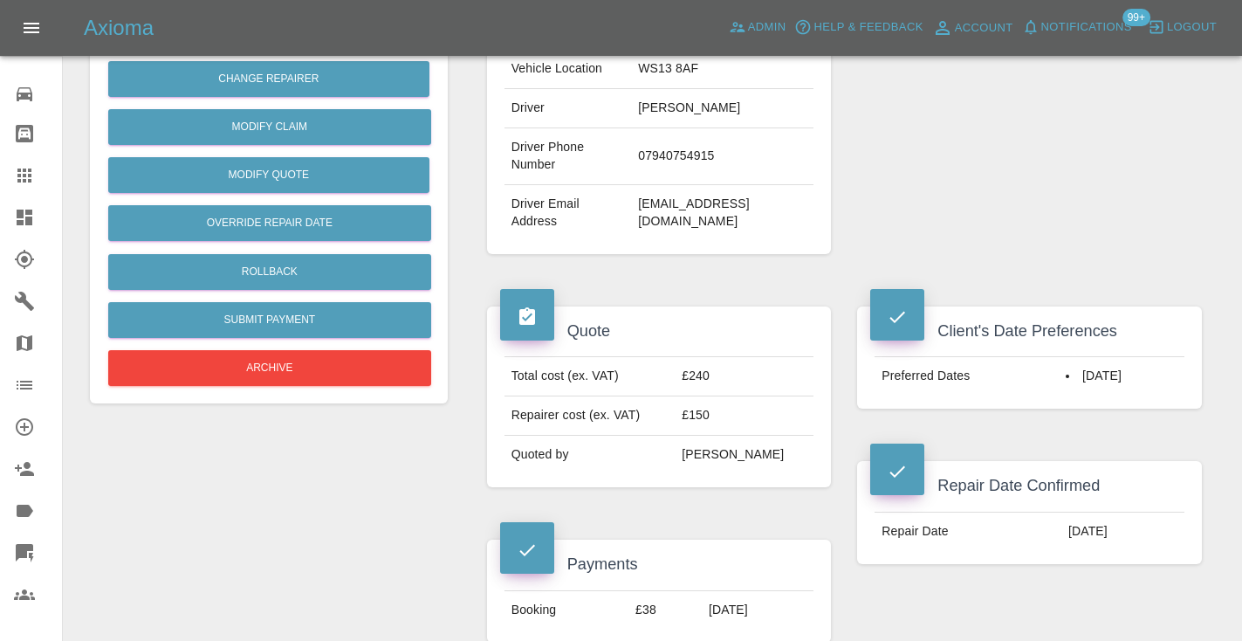
scroll to position [404, 0]
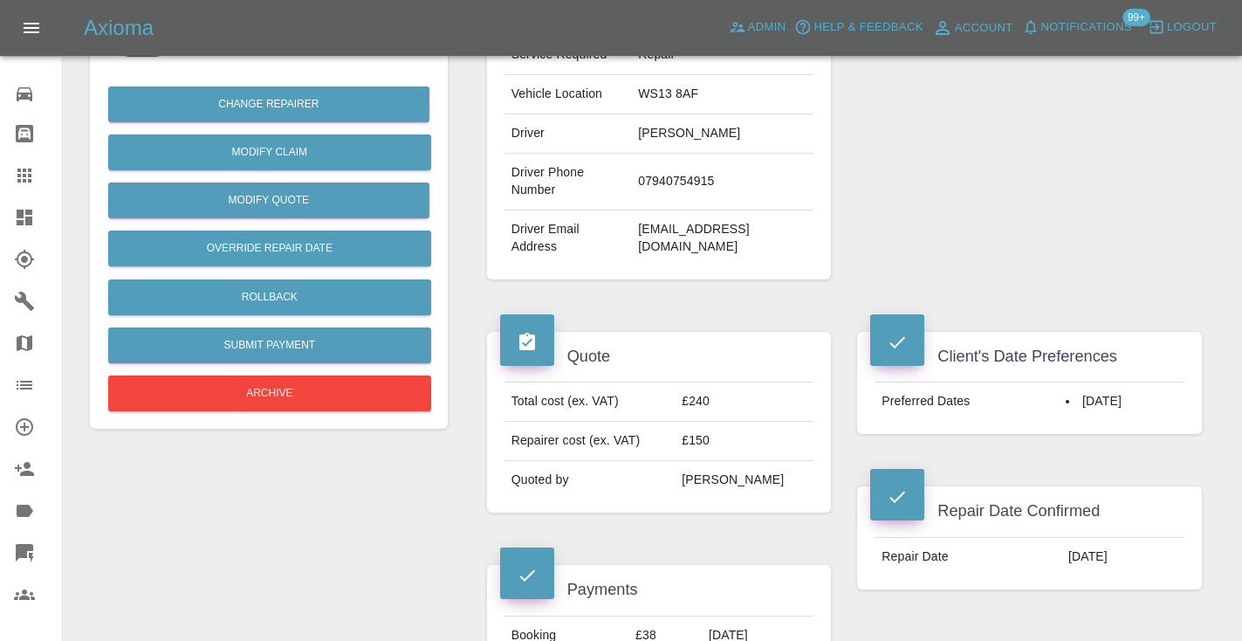
click at [952, 194] on div "Repairer Repair shop GLW Automotive Refinishing" at bounding box center [1029, 44] width 371 height 521
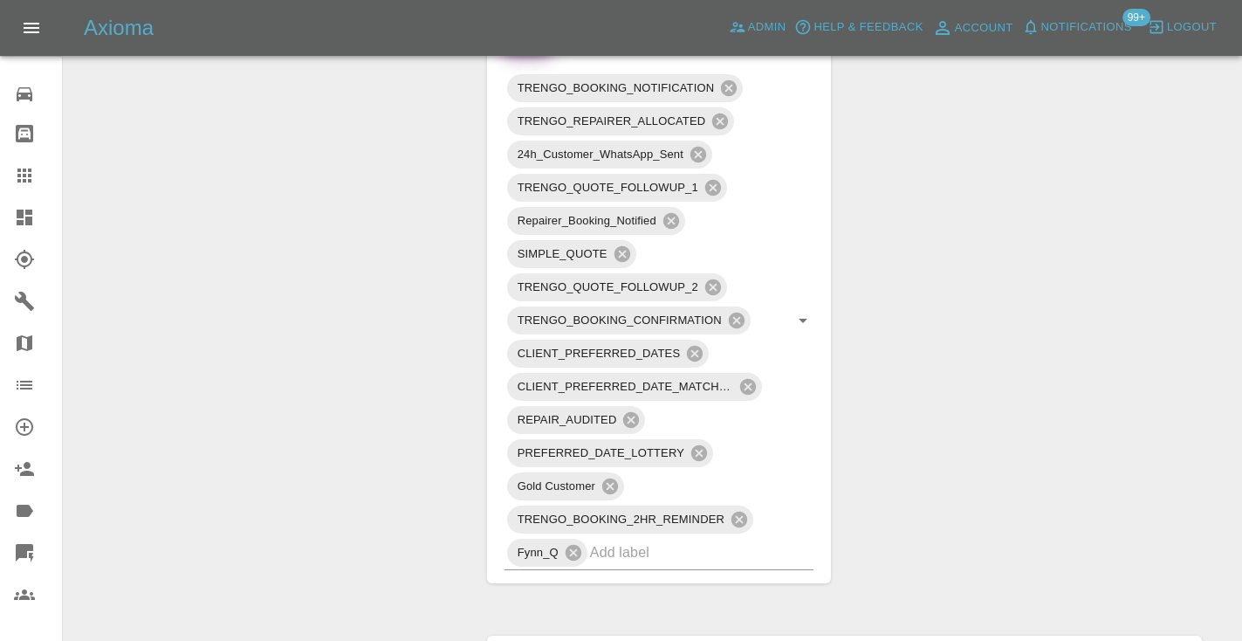
scroll to position [1137, 0]
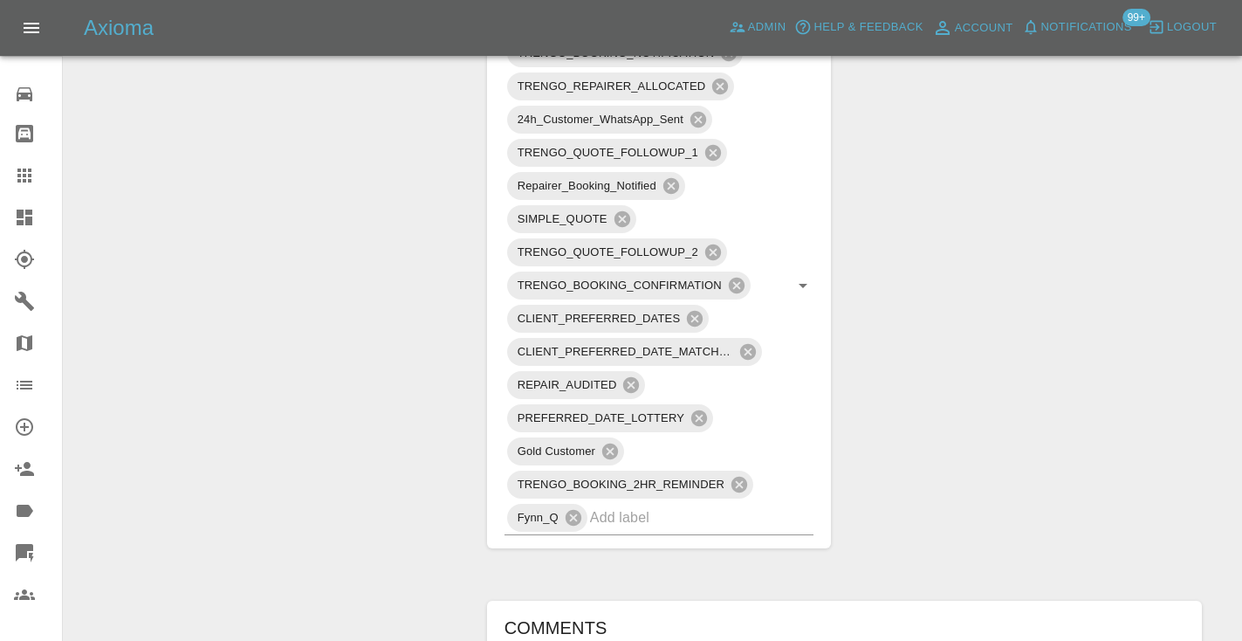
click at [1021, 428] on div "Claim Information Vehicle Make, Model, Year VOLKSWAGEN ID4 FAMILY 2021 Registra…" at bounding box center [844, 170] width 741 height 2238
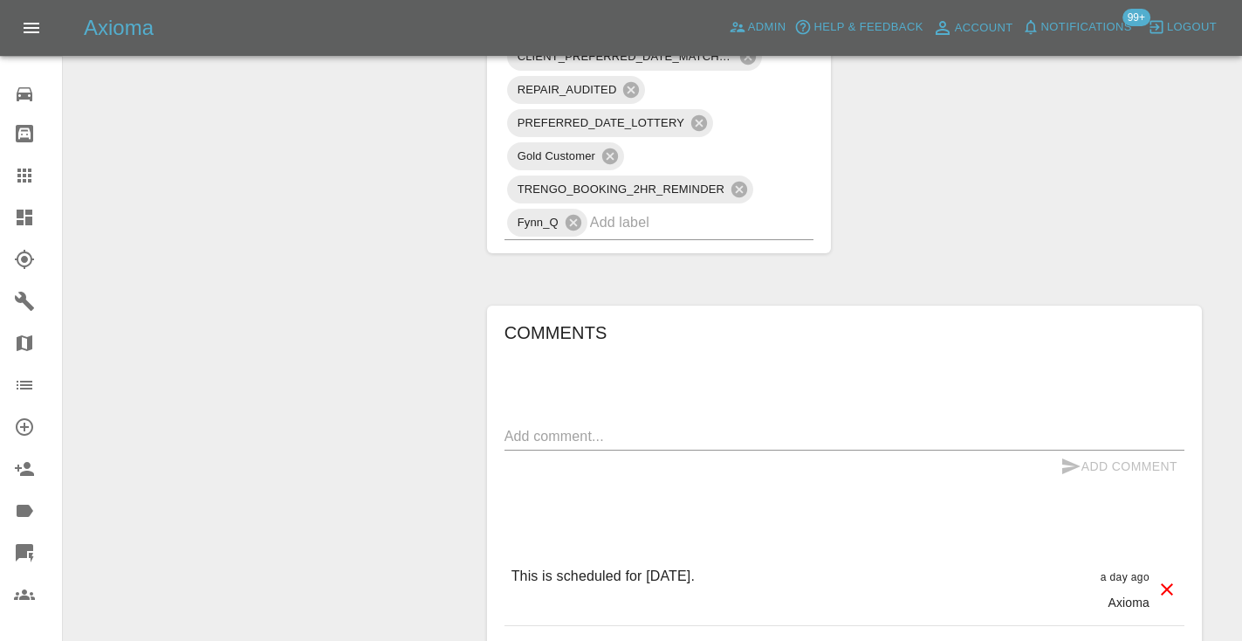
scroll to position [1446, 0]
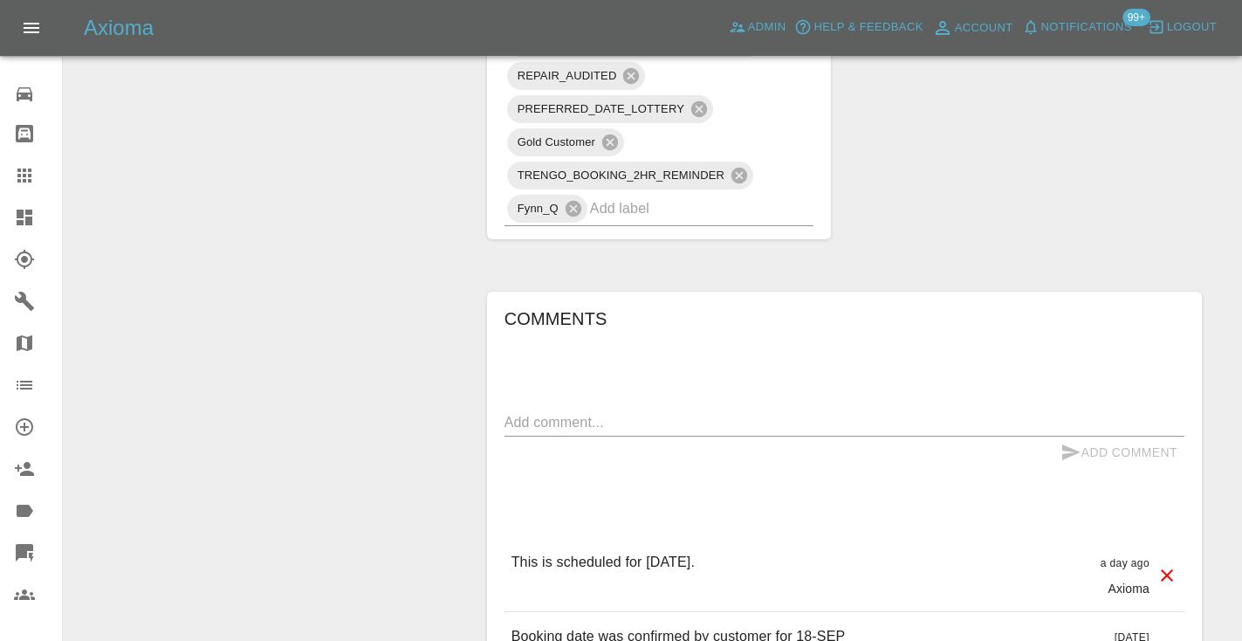
click at [557, 412] on textarea at bounding box center [844, 422] width 680 height 20
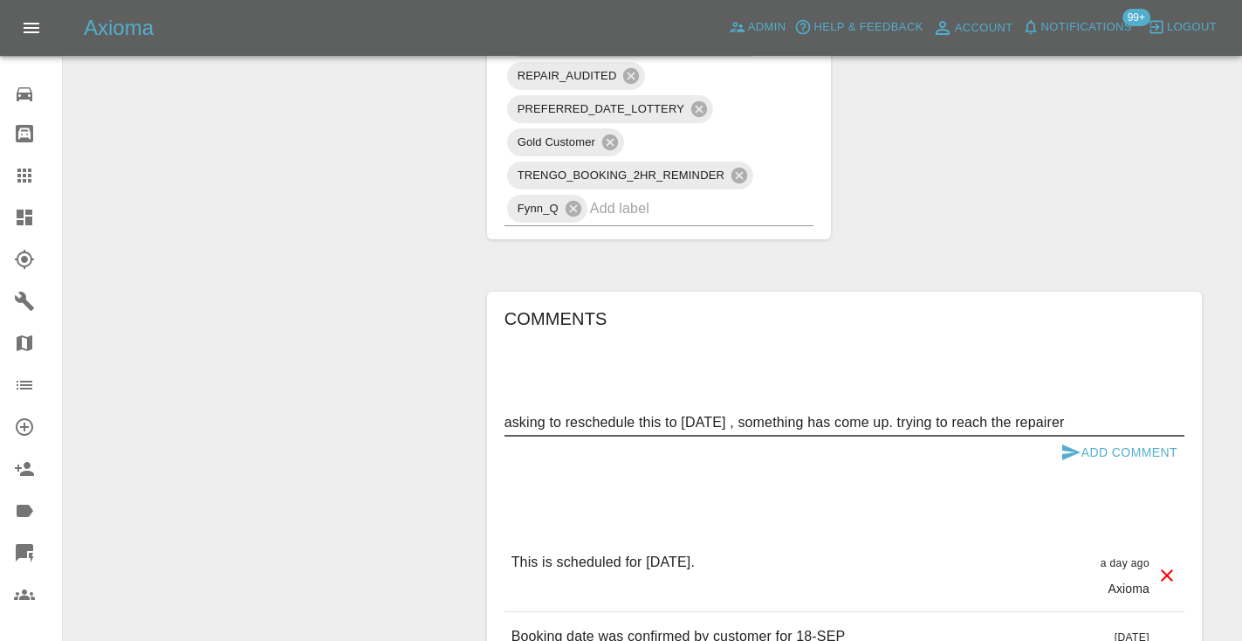
type textarea "asking to reschedule this to 30 September , something has come up. trying to re…"
click at [1070, 444] on icon "submit" at bounding box center [1071, 452] width 18 height 16
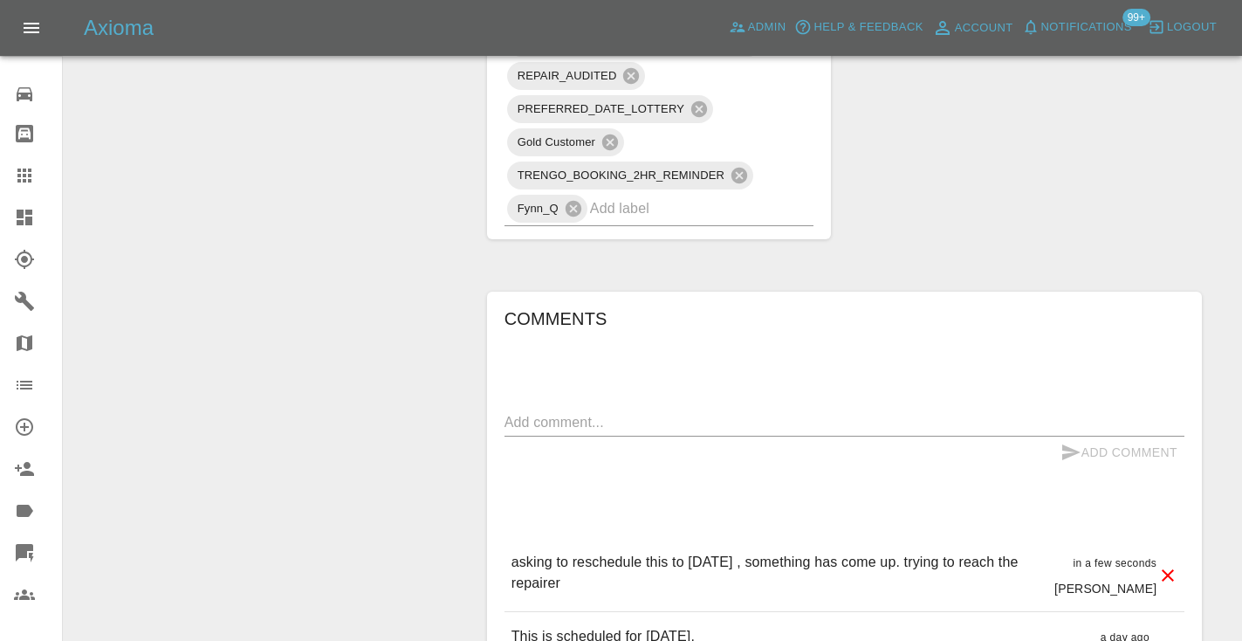
click at [25, 178] on icon at bounding box center [24, 175] width 21 height 21
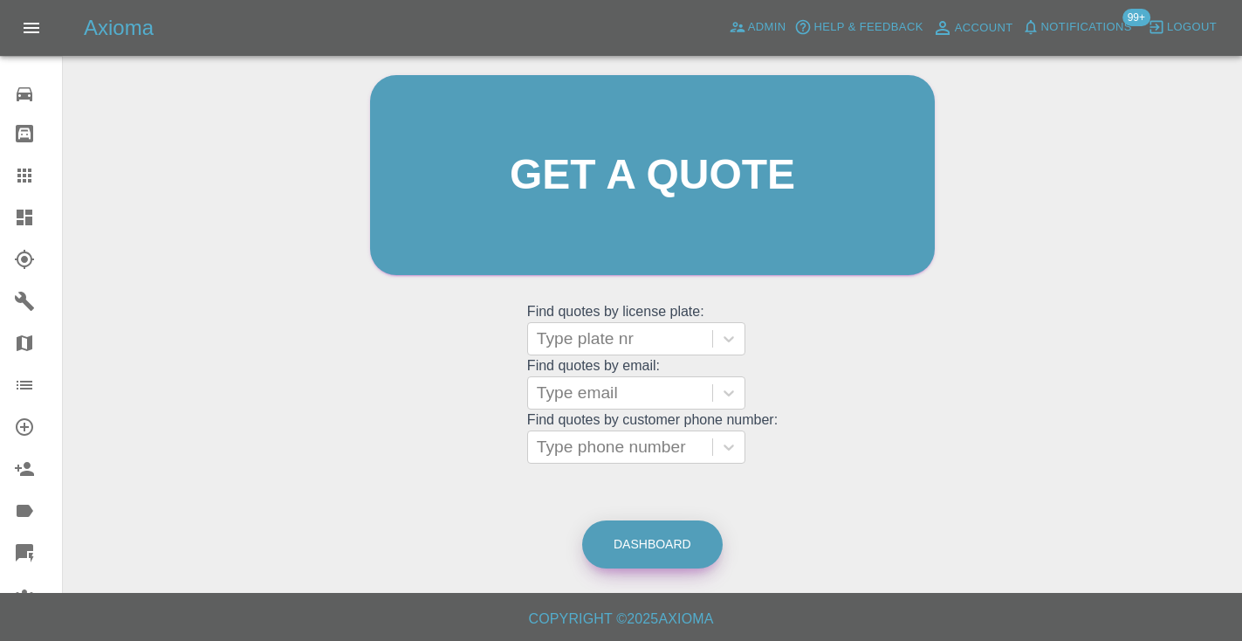
click at [659, 544] on link "Dashboard" at bounding box center [652, 544] width 140 height 48
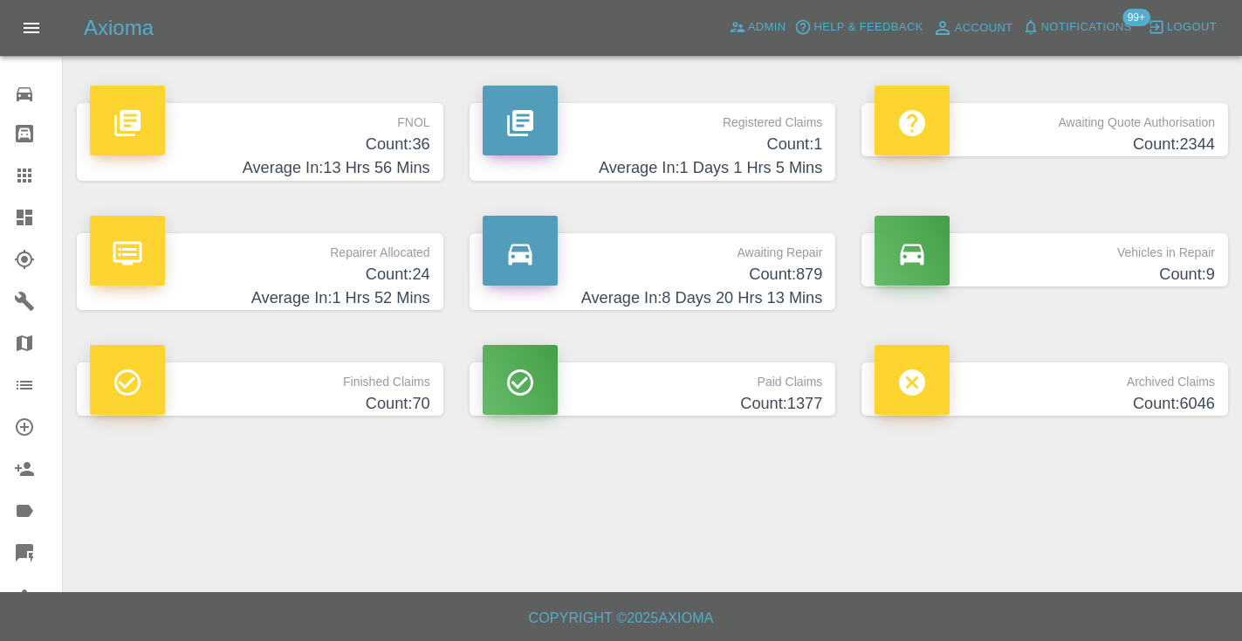
click at [796, 282] on h4 "Count: 879" at bounding box center [653, 275] width 340 height 24
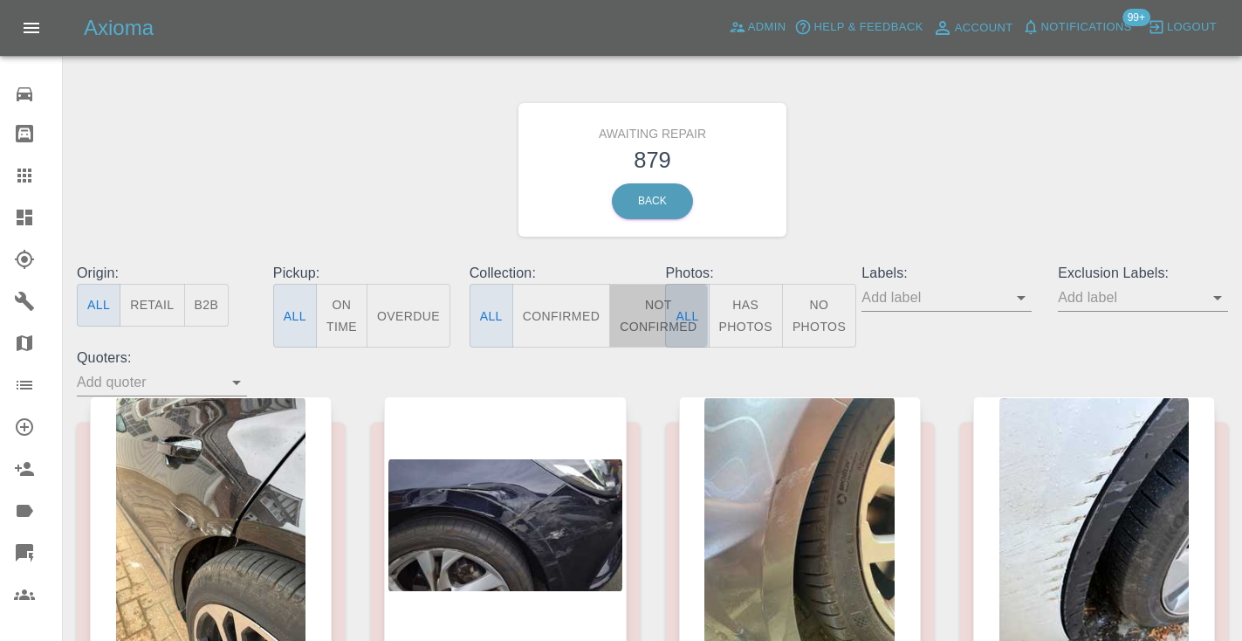
click at [647, 317] on button "Not Confirmed" at bounding box center [658, 316] width 98 height 64
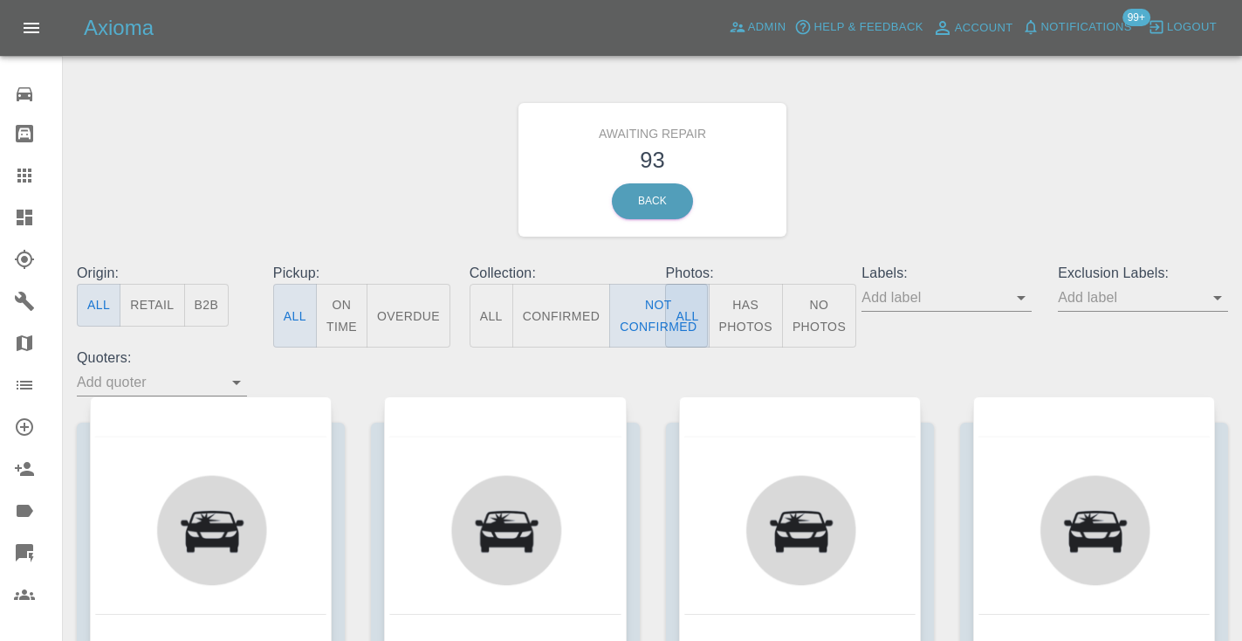
click at [923, 190] on div "Awaiting Repair 93 Back" at bounding box center [652, 170] width 1177 height 186
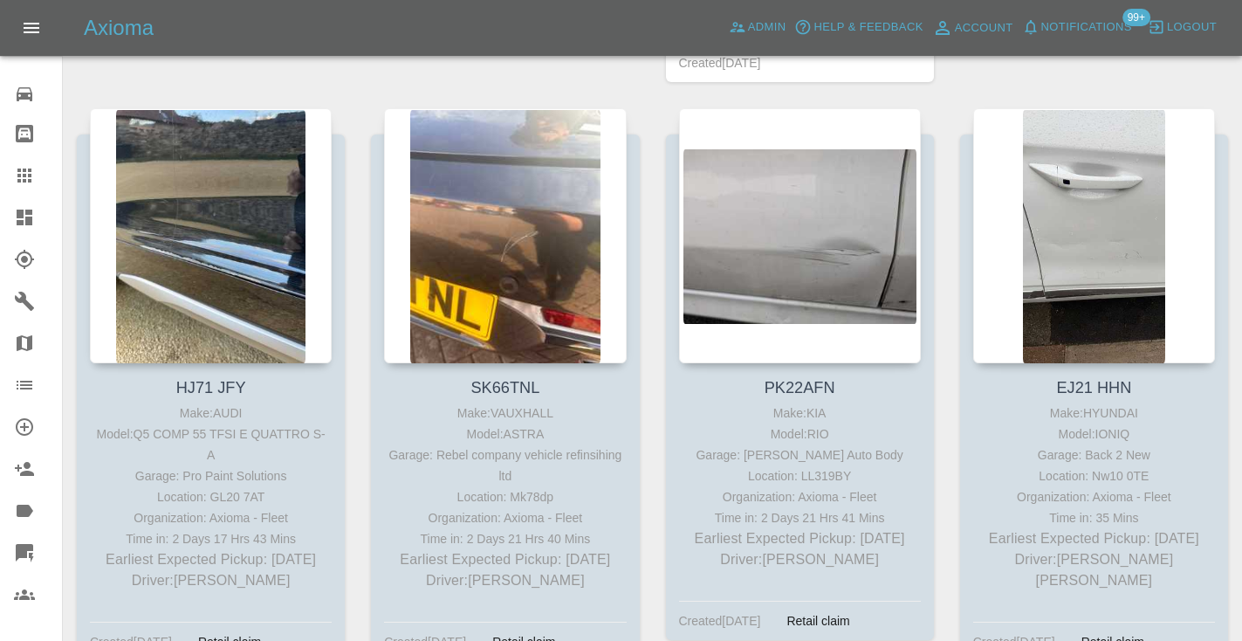
scroll to position [3231, 0]
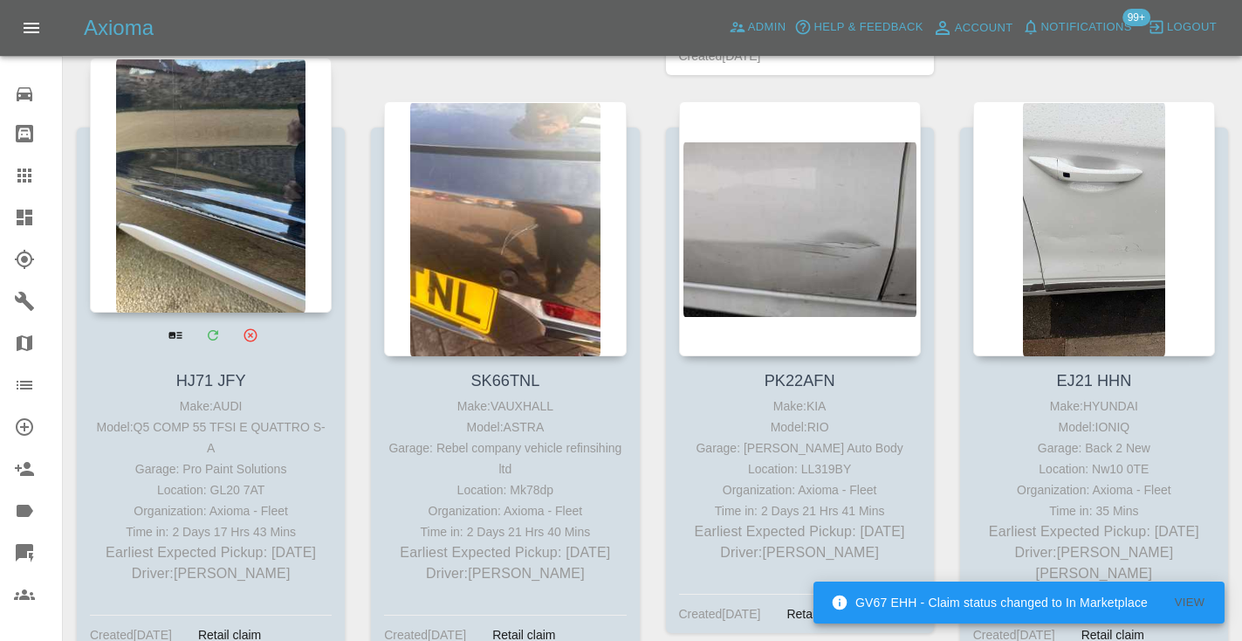
click at [276, 206] on div at bounding box center [211, 185] width 242 height 255
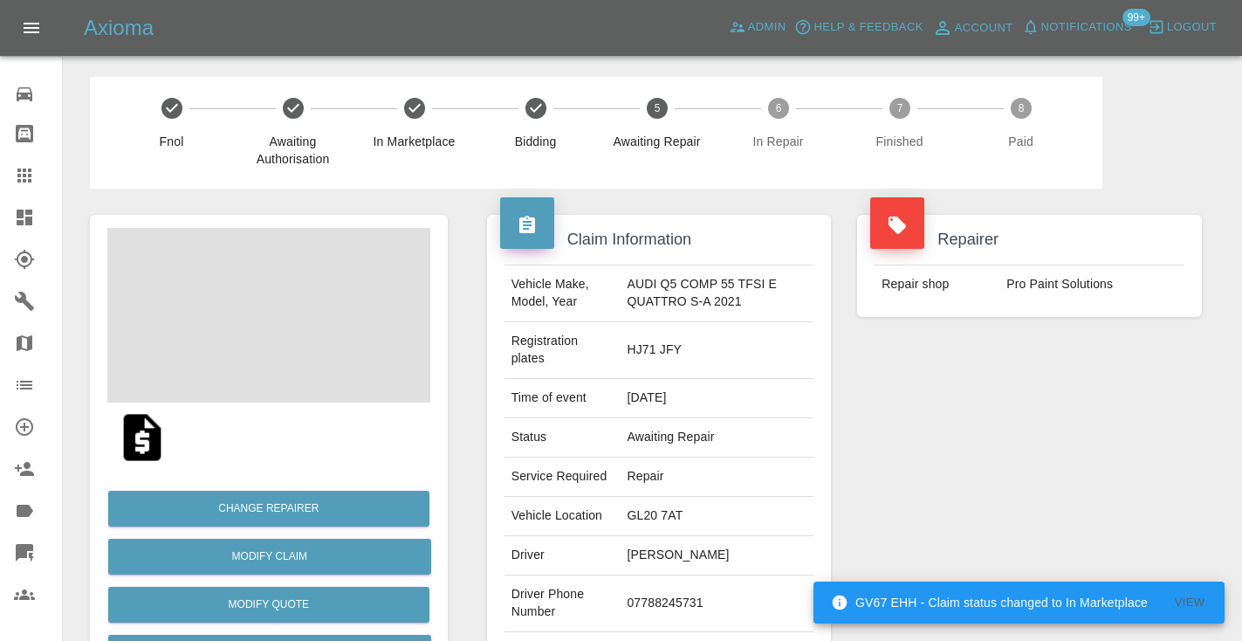
click at [654, 590] on td "07788245731" at bounding box center [717, 603] width 194 height 57
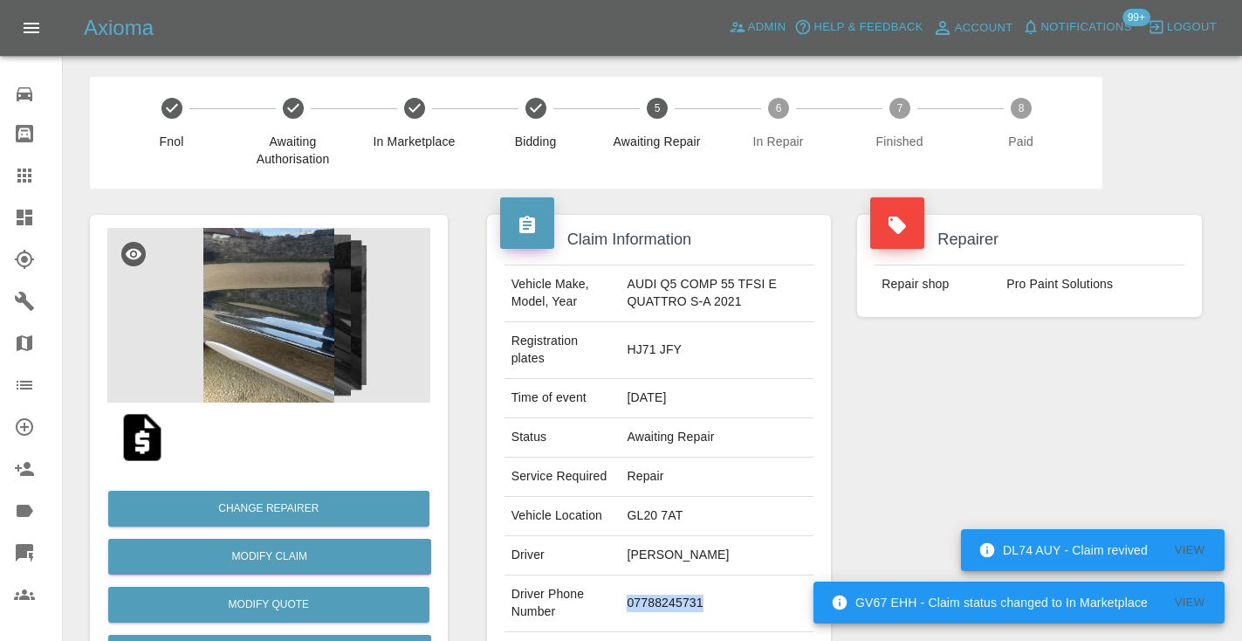
copy td "07788245731"
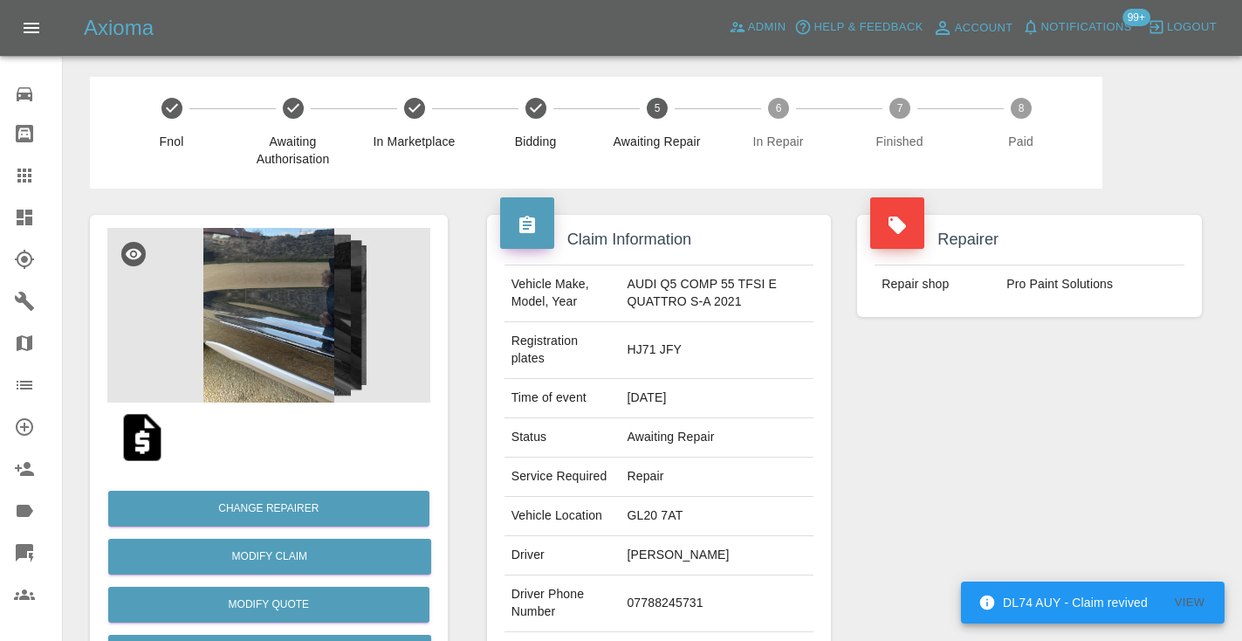
click at [952, 455] on div "Repairer Repair shop Pro Paint Solutions" at bounding box center [1029, 457] width 371 height 538
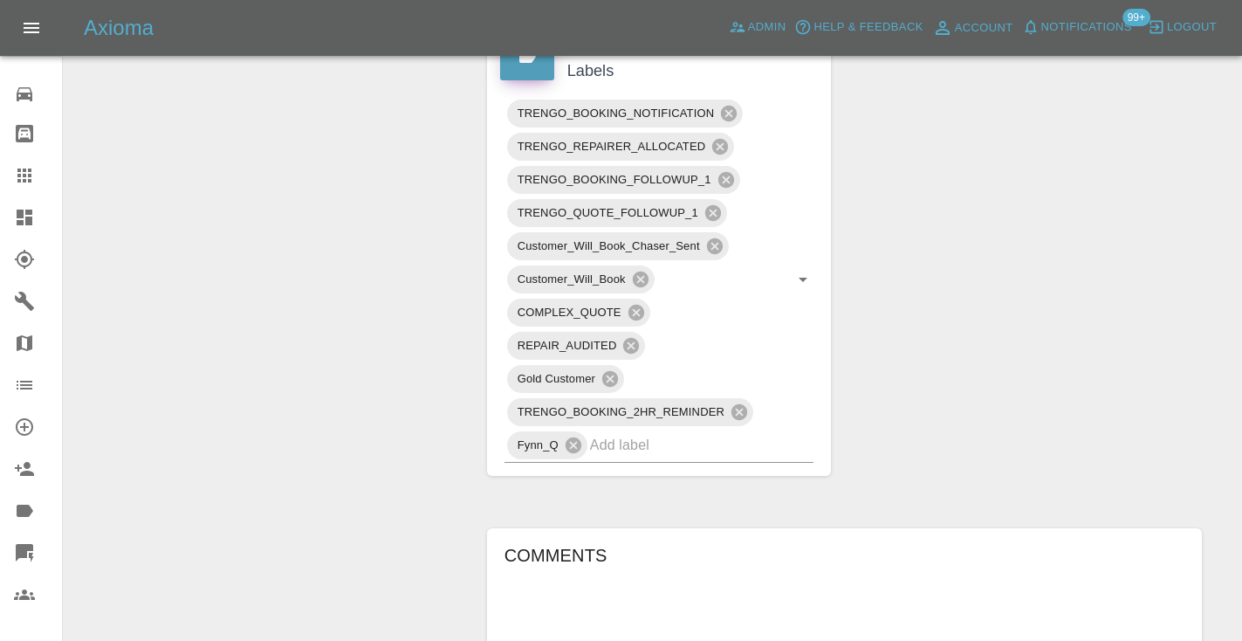
scroll to position [954, 0]
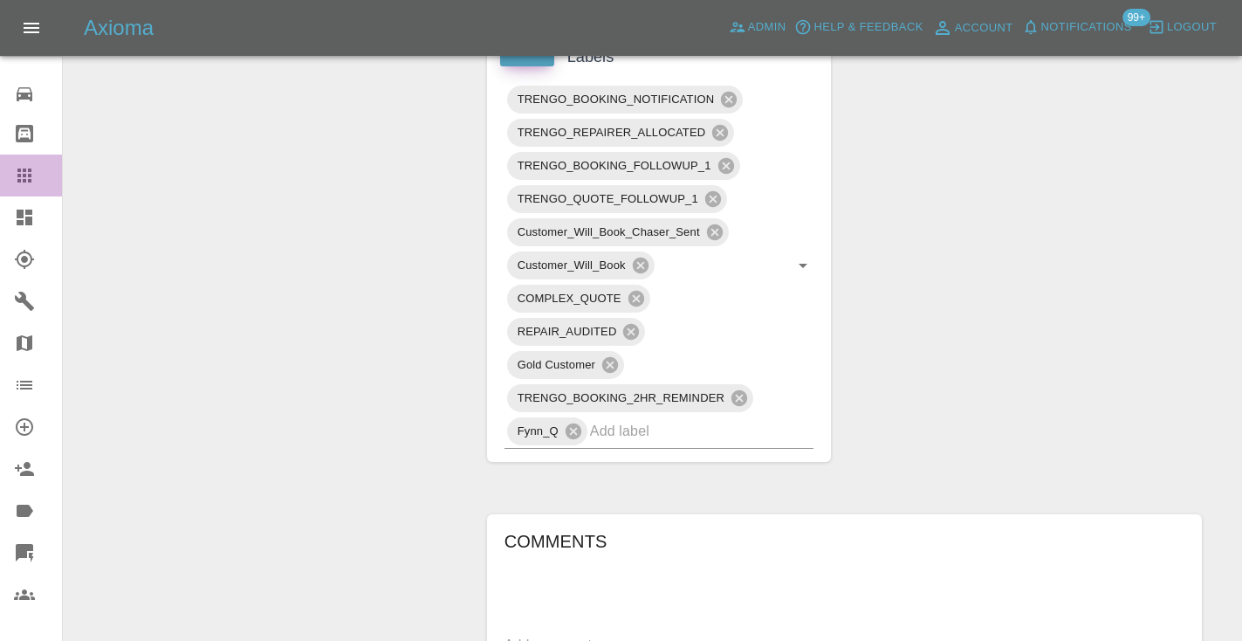
click at [36, 181] on div at bounding box center [38, 175] width 49 height 21
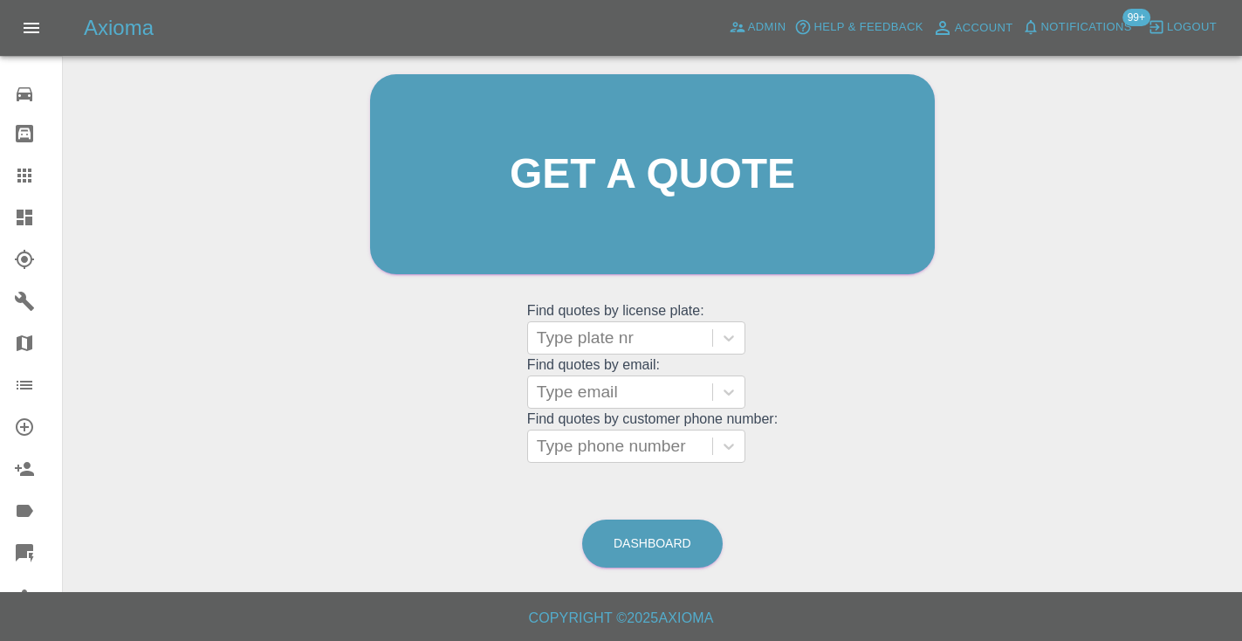
scroll to position [118, 0]
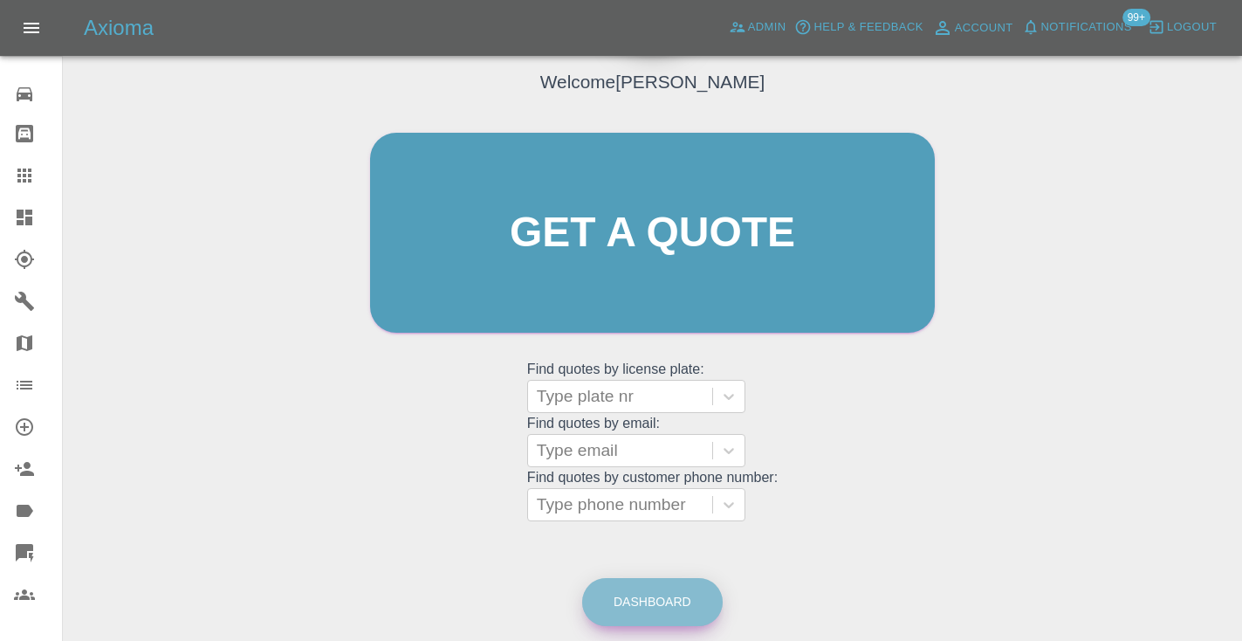
click at [664, 601] on link "Dashboard" at bounding box center [652, 602] width 140 height 48
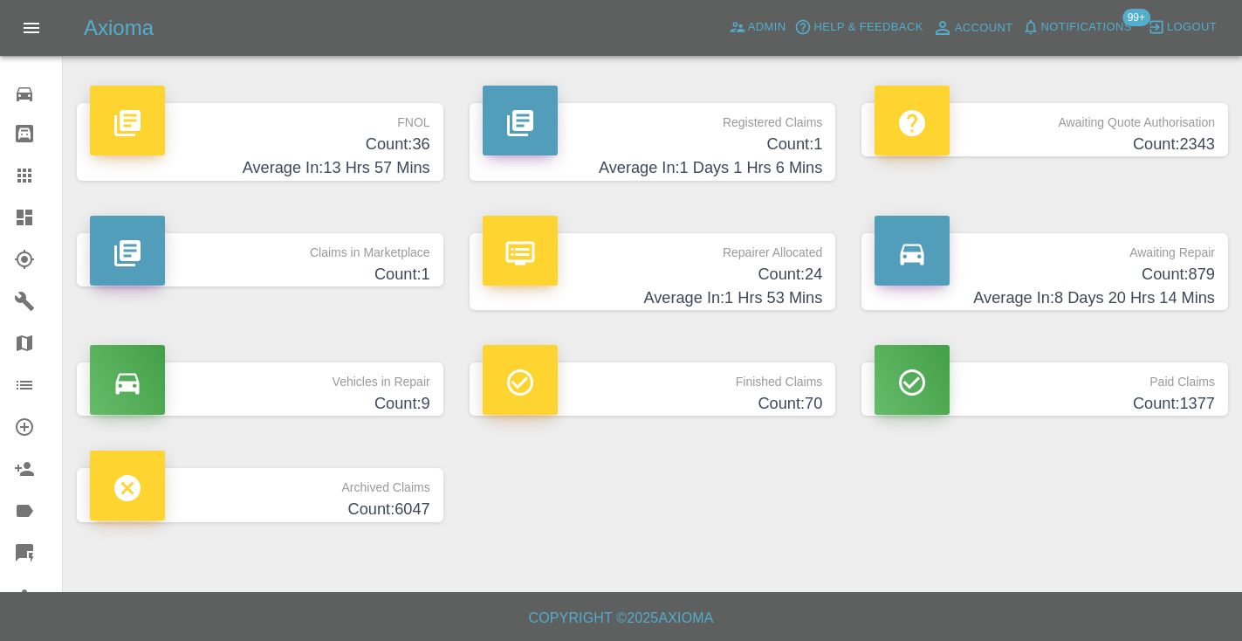
click at [1137, 287] on h4 "Average In: 8 Days 20 Hrs 14 Mins" at bounding box center [1044, 298] width 340 height 24
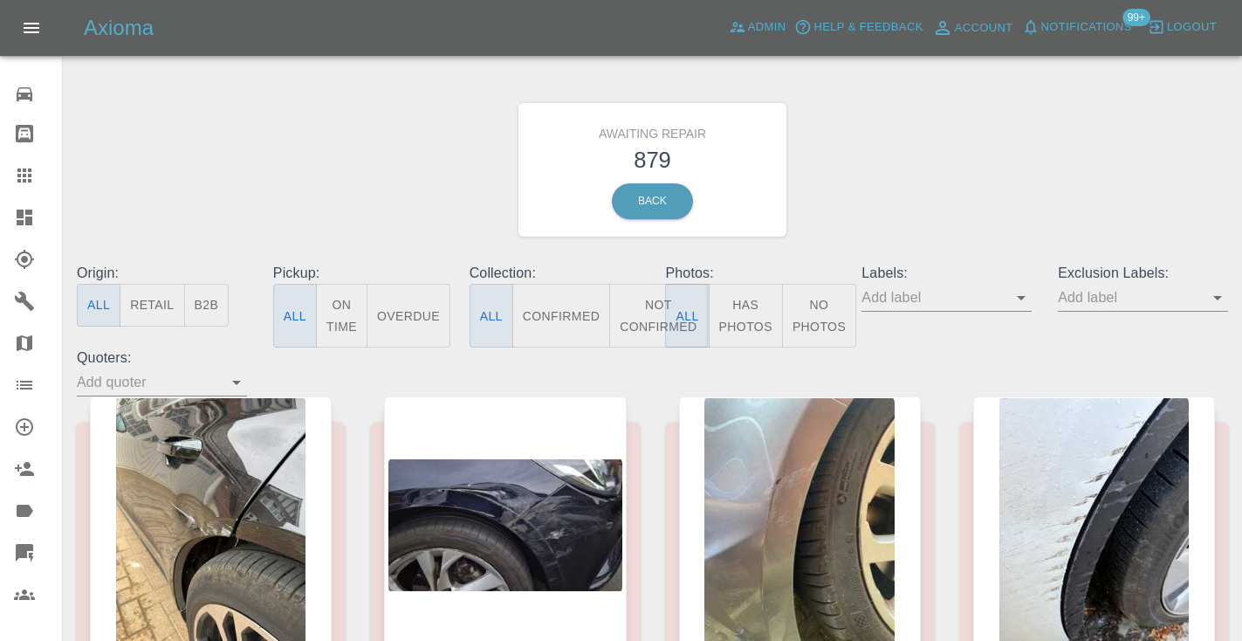
click at [628, 312] on button "Not Confirmed" at bounding box center [658, 316] width 98 height 64
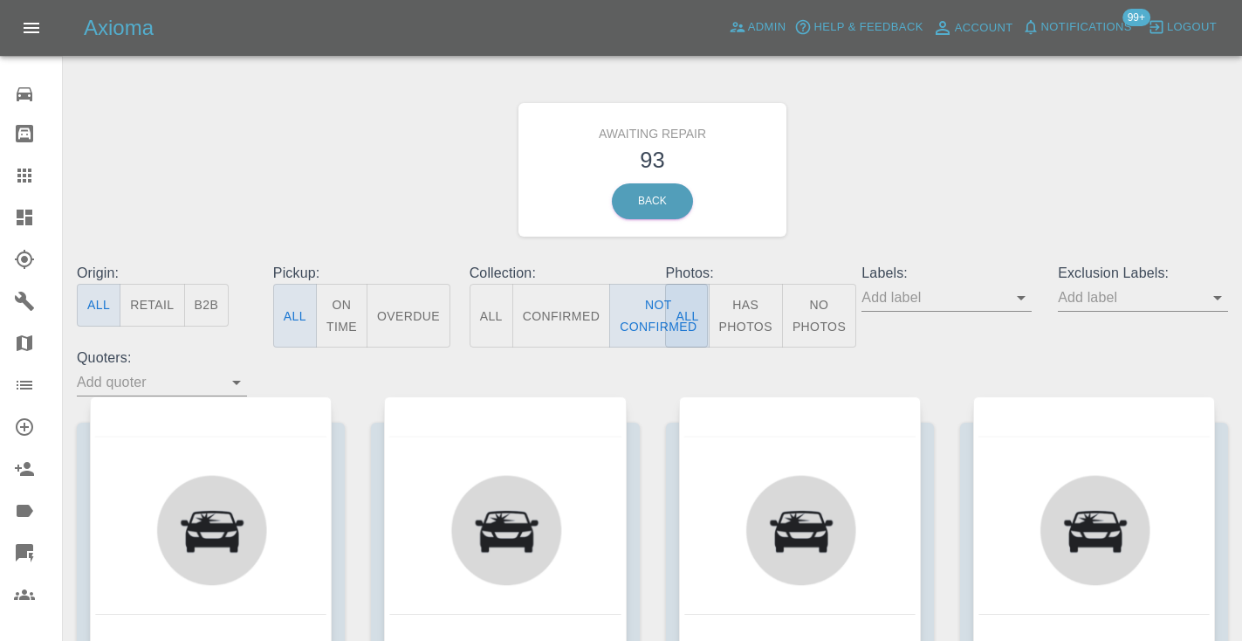
click at [969, 169] on div "Awaiting Repair 93 Back" at bounding box center [652, 170] width 1177 height 186
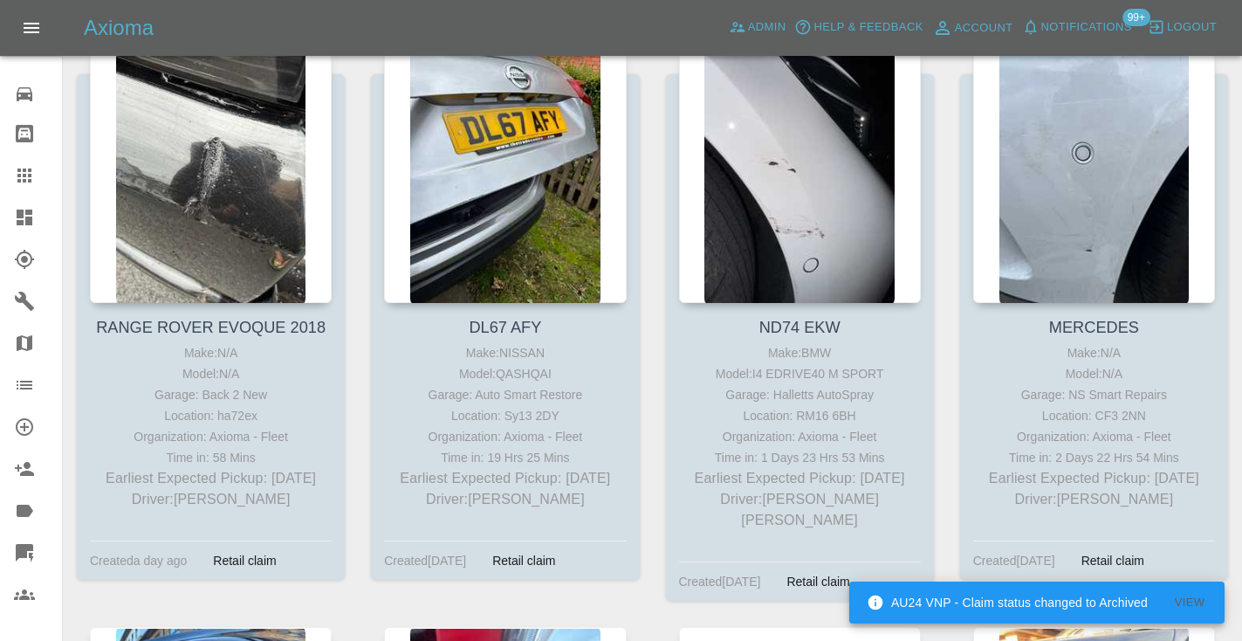
scroll to position [1497, 0]
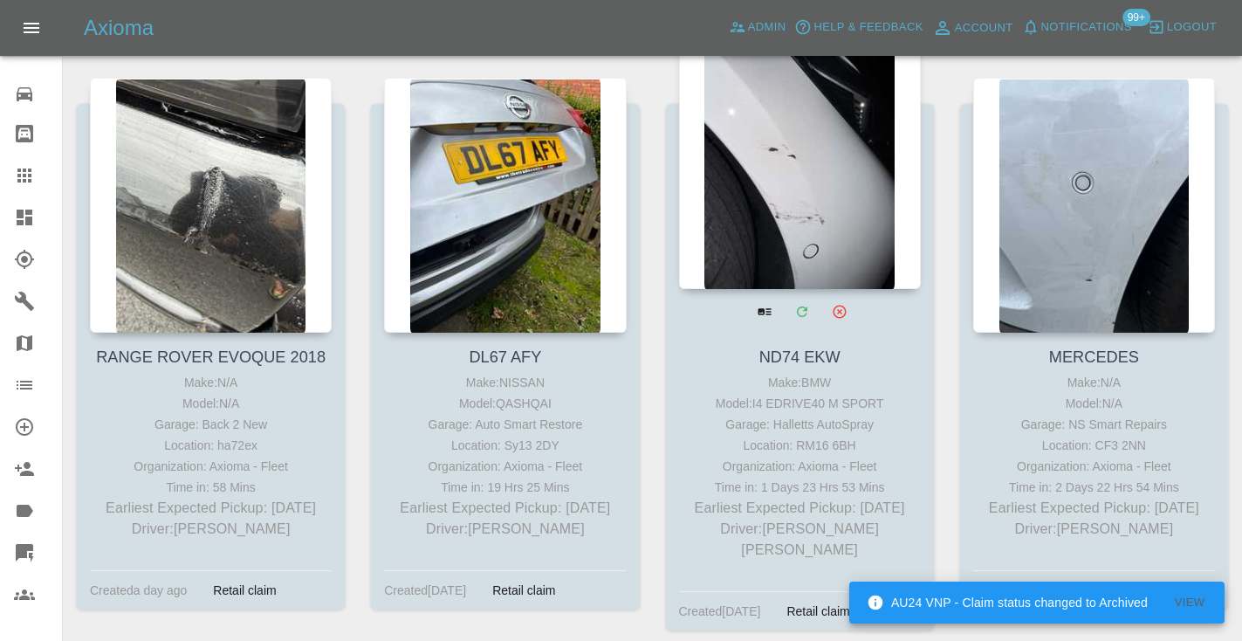
click at [804, 212] on div at bounding box center [800, 161] width 242 height 255
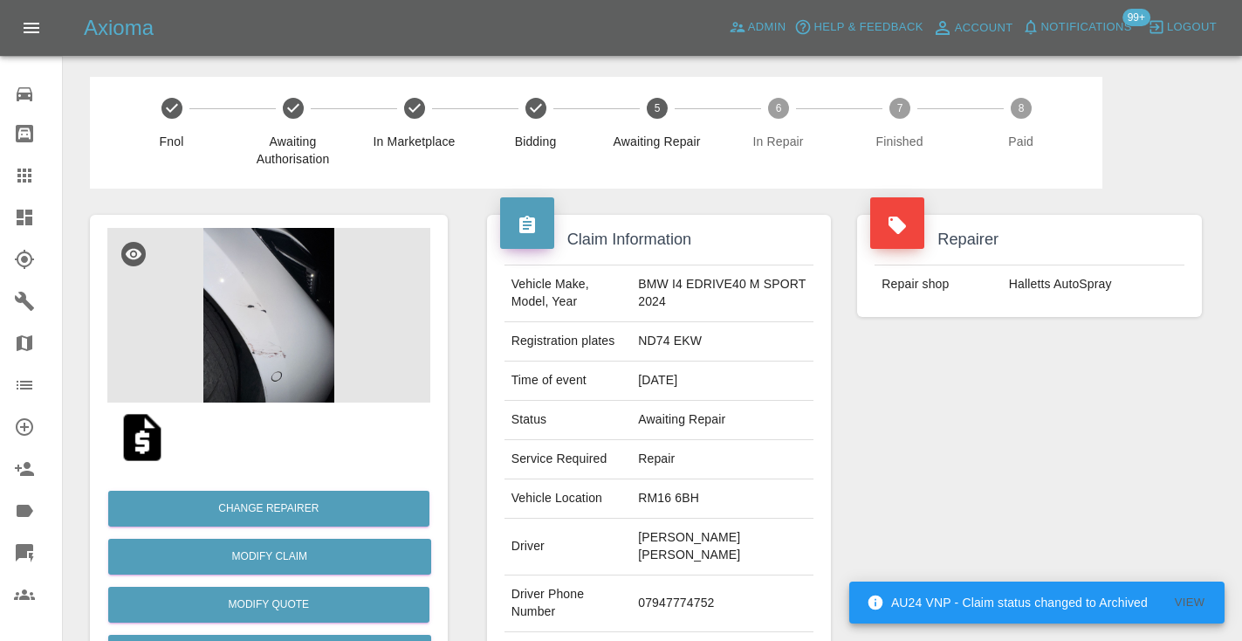
click at [701, 579] on td "07947774752" at bounding box center [722, 603] width 182 height 57
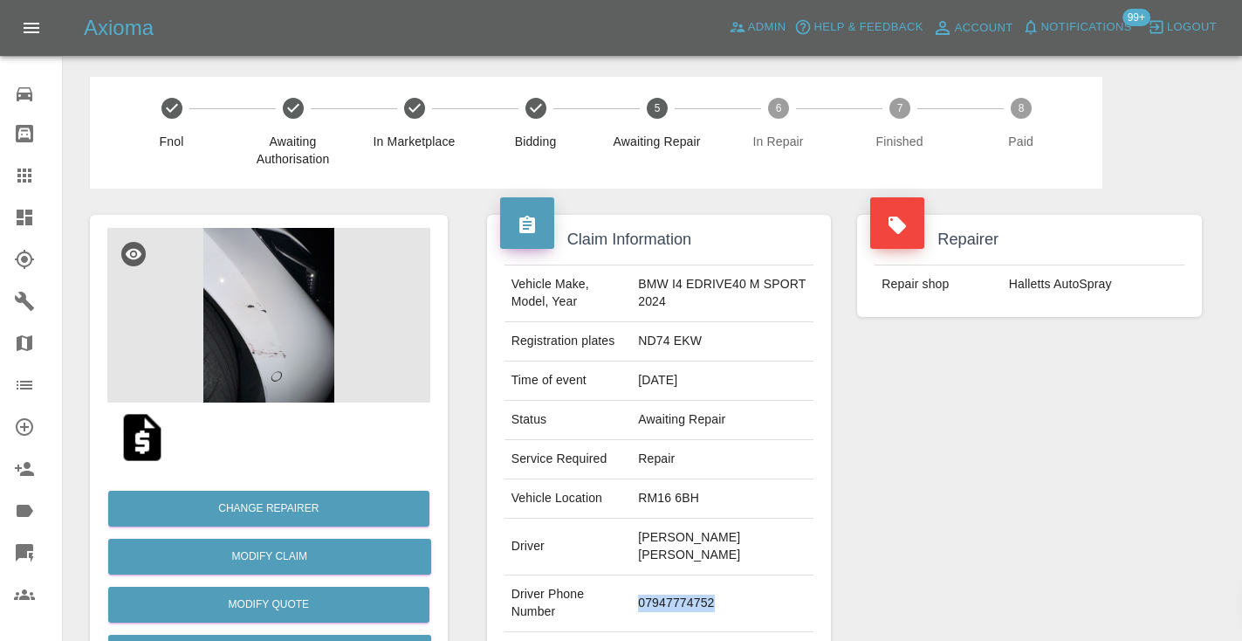
copy td "07947774752"
click at [1059, 367] on div "Repairer Repair shop Halletts AutoSpray" at bounding box center [1029, 457] width 371 height 538
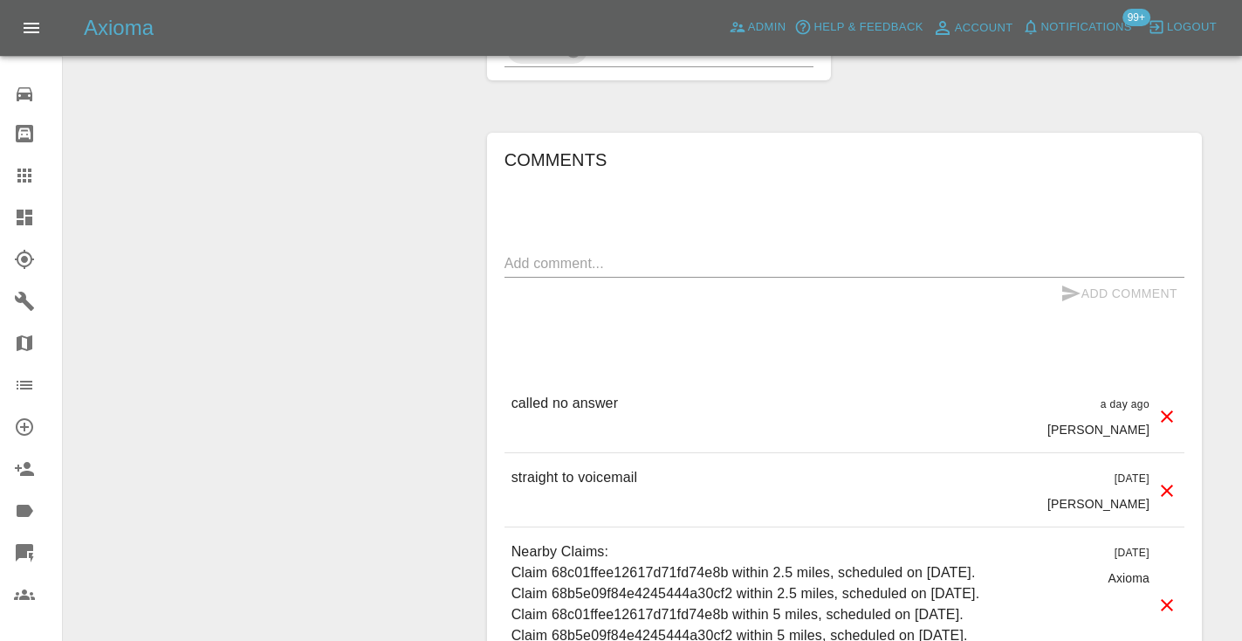
scroll to position [1270, 0]
click at [638, 252] on textarea at bounding box center [844, 262] width 680 height 20
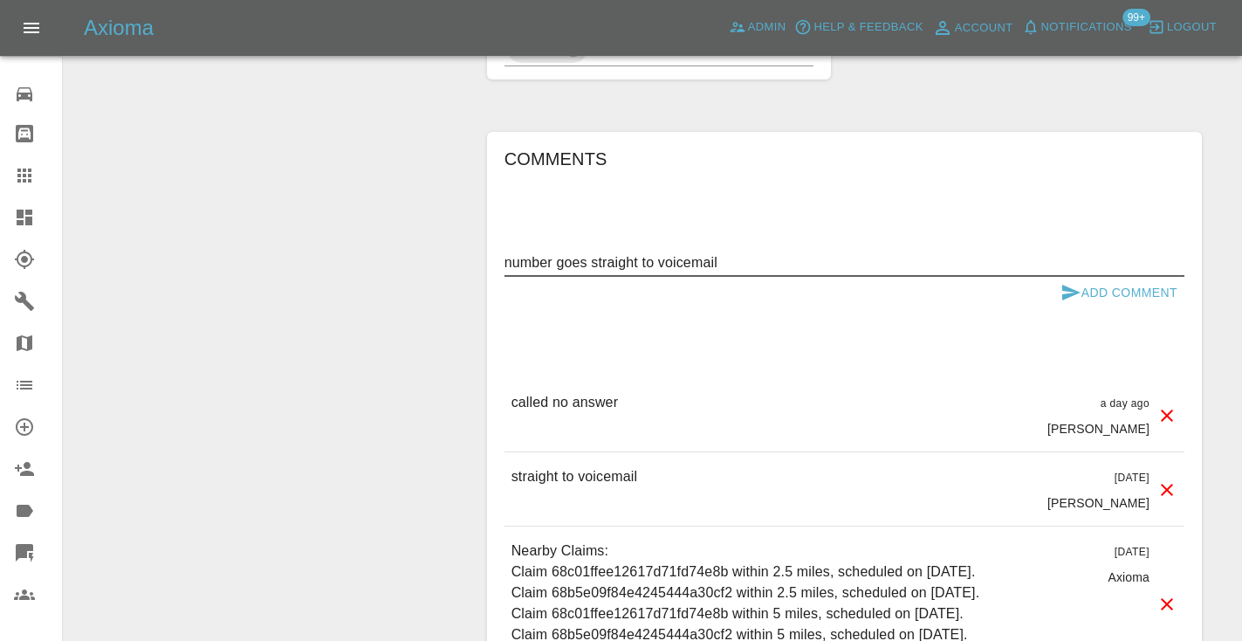
type textarea "number goes straight to voicemail"
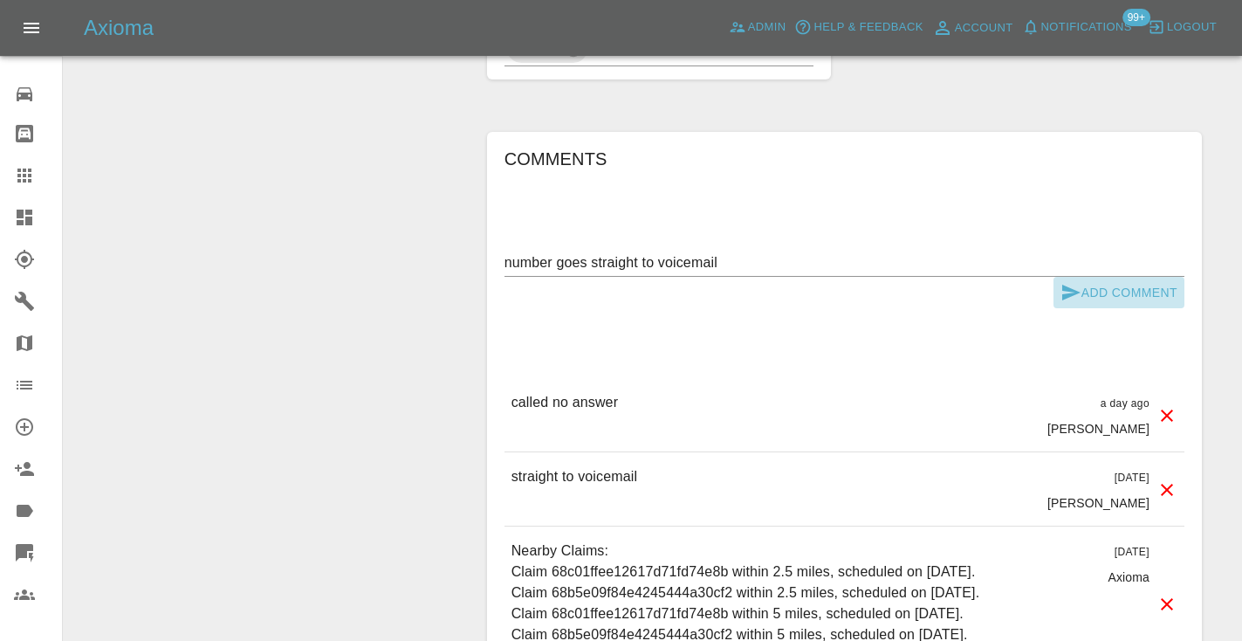
click at [1134, 277] on button "Add Comment" at bounding box center [1118, 293] width 131 height 32
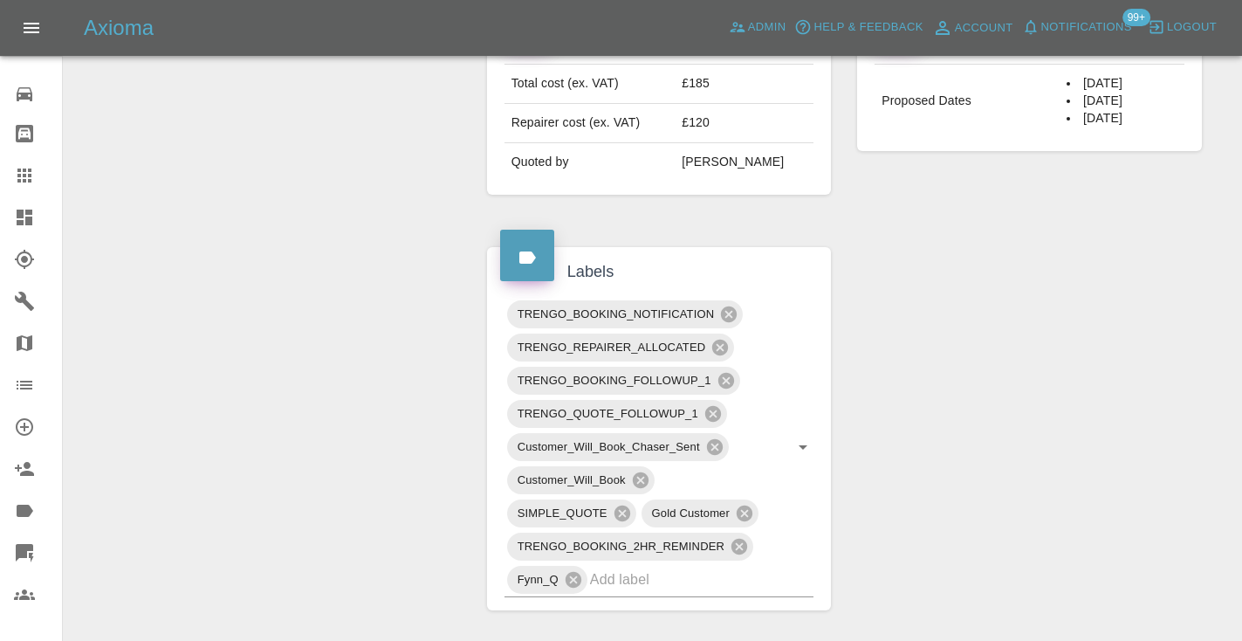
scroll to position [724, 0]
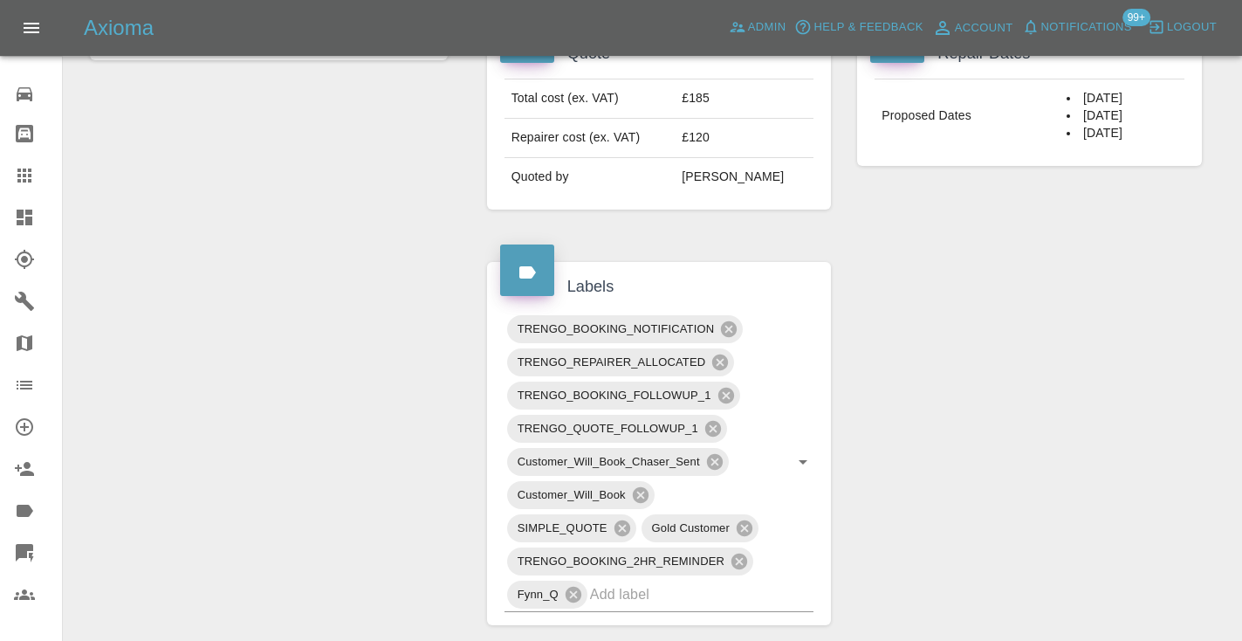
click at [944, 346] on div "Claim Information Vehicle Make, Model, Year BMW I4 EDRIVE40 M SPORT 2024 Regist…" at bounding box center [844, 452] width 741 height 1976
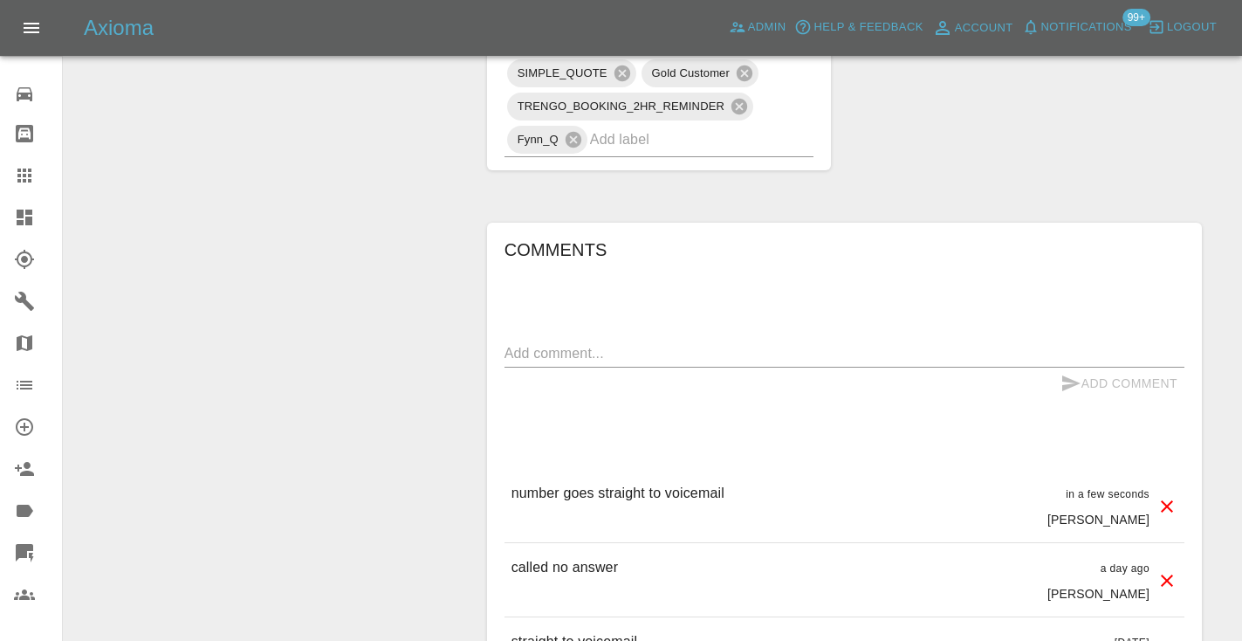
scroll to position [1134, 0]
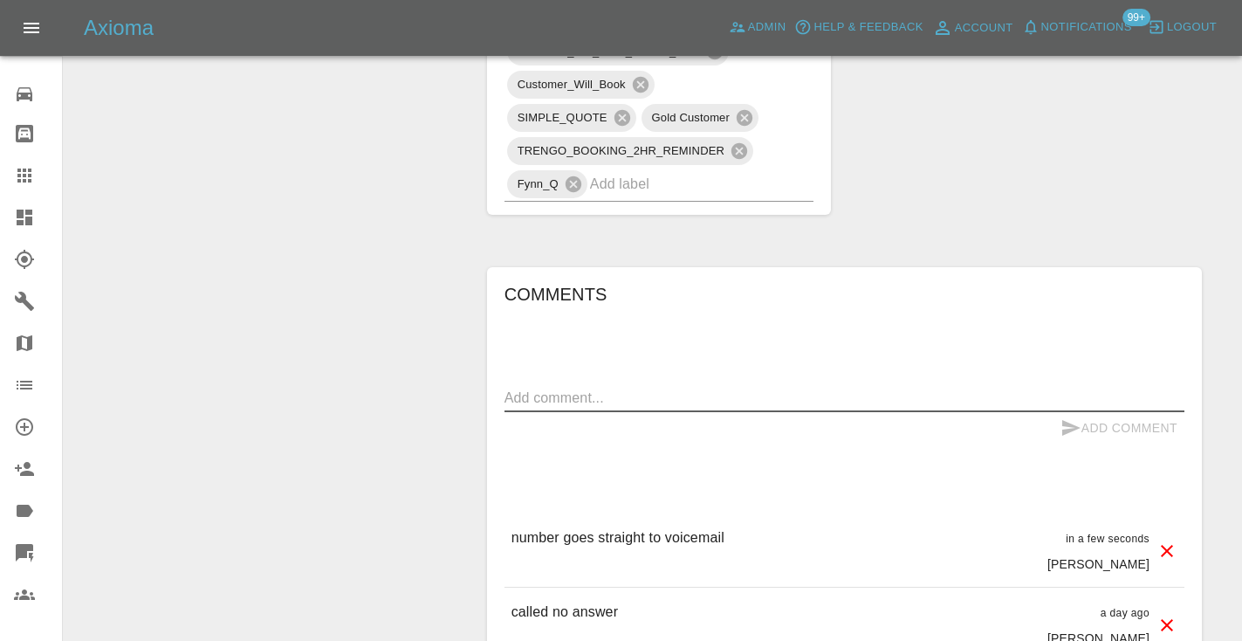
click at [571, 387] on textarea at bounding box center [844, 397] width 680 height 20
type textarea "trying to ping on WhatsApp"
click at [1072, 420] on icon "submit" at bounding box center [1071, 428] width 18 height 16
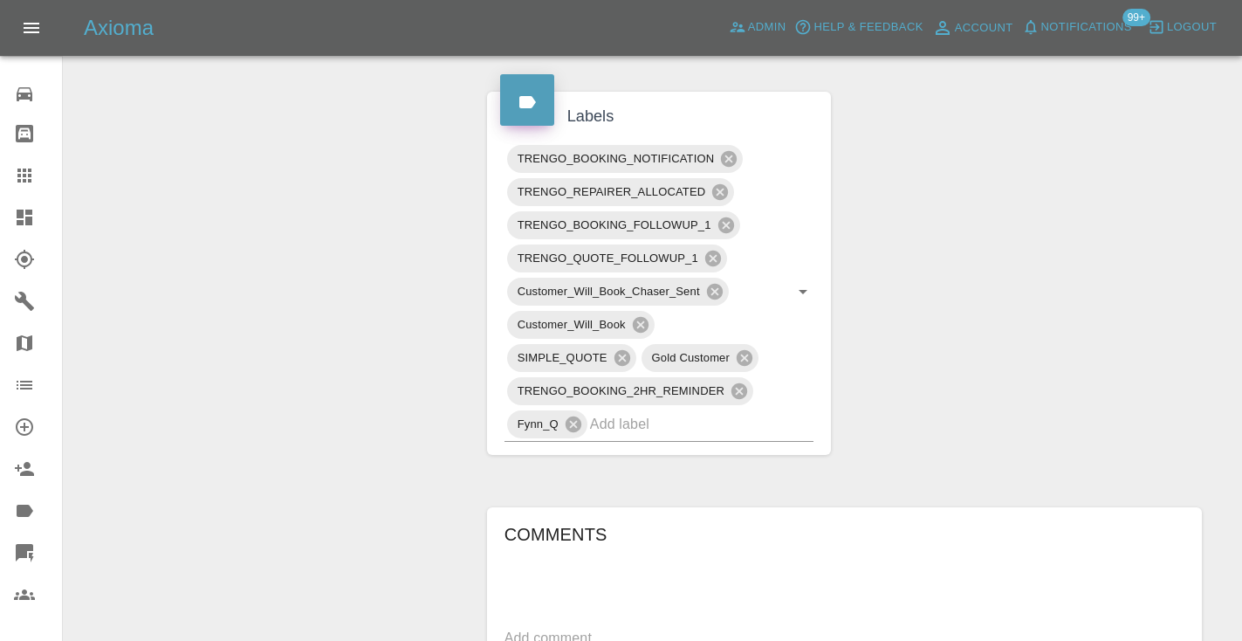
scroll to position [880, 0]
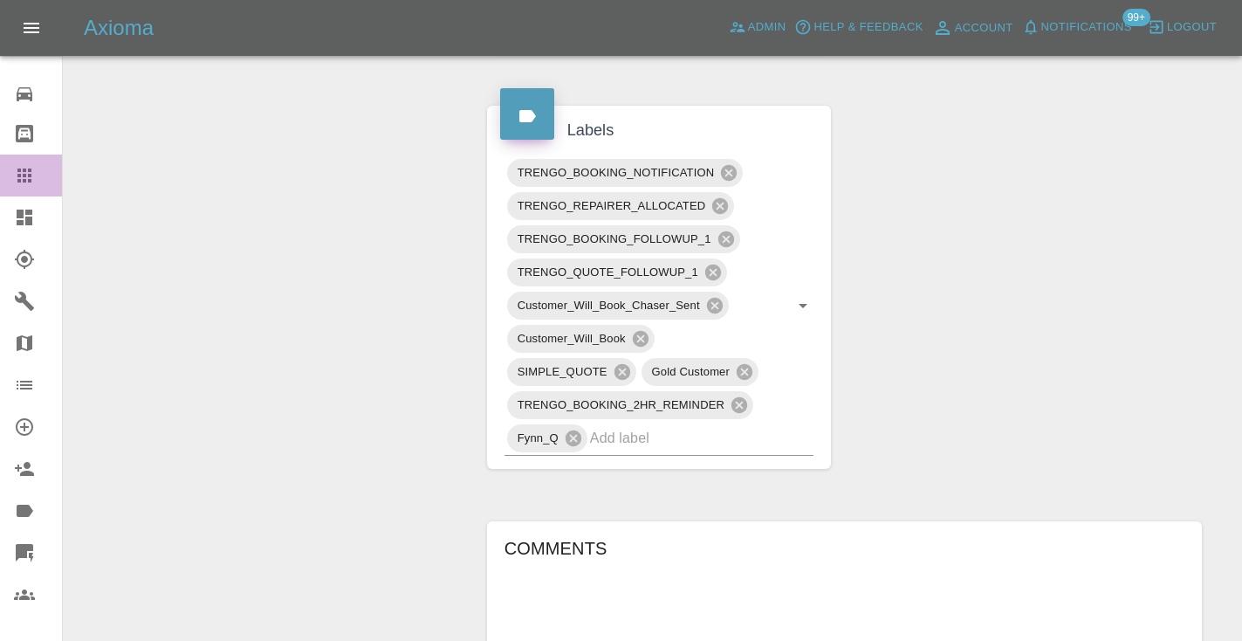
click at [21, 167] on icon at bounding box center [24, 175] width 21 height 21
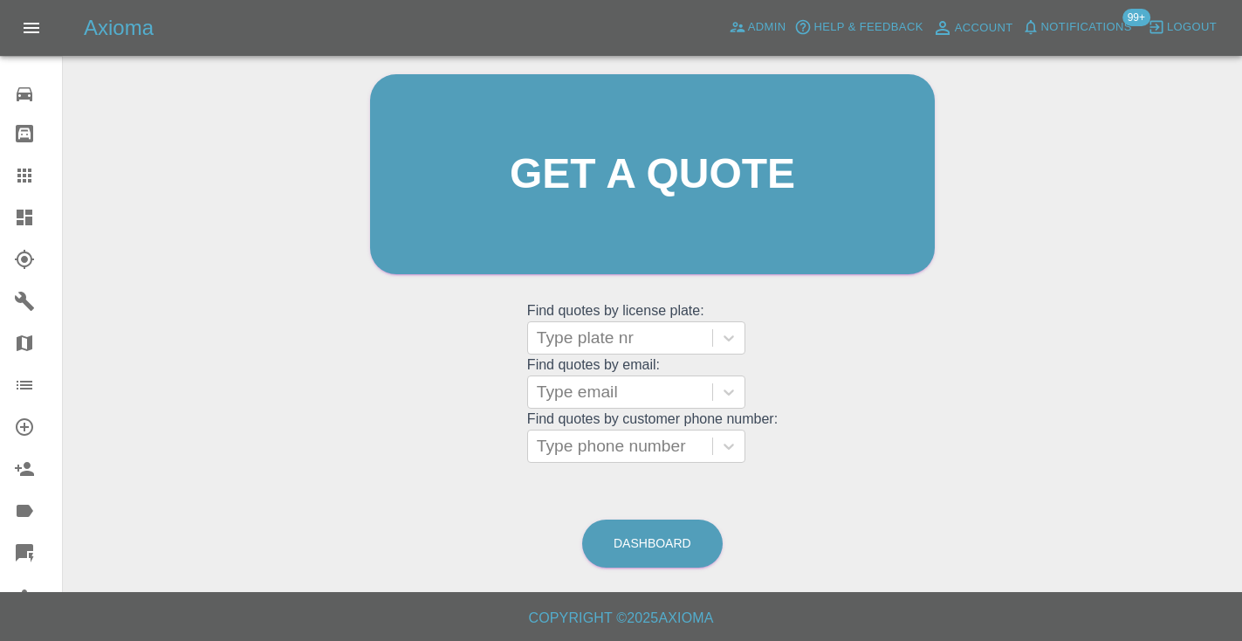
scroll to position [118, 0]
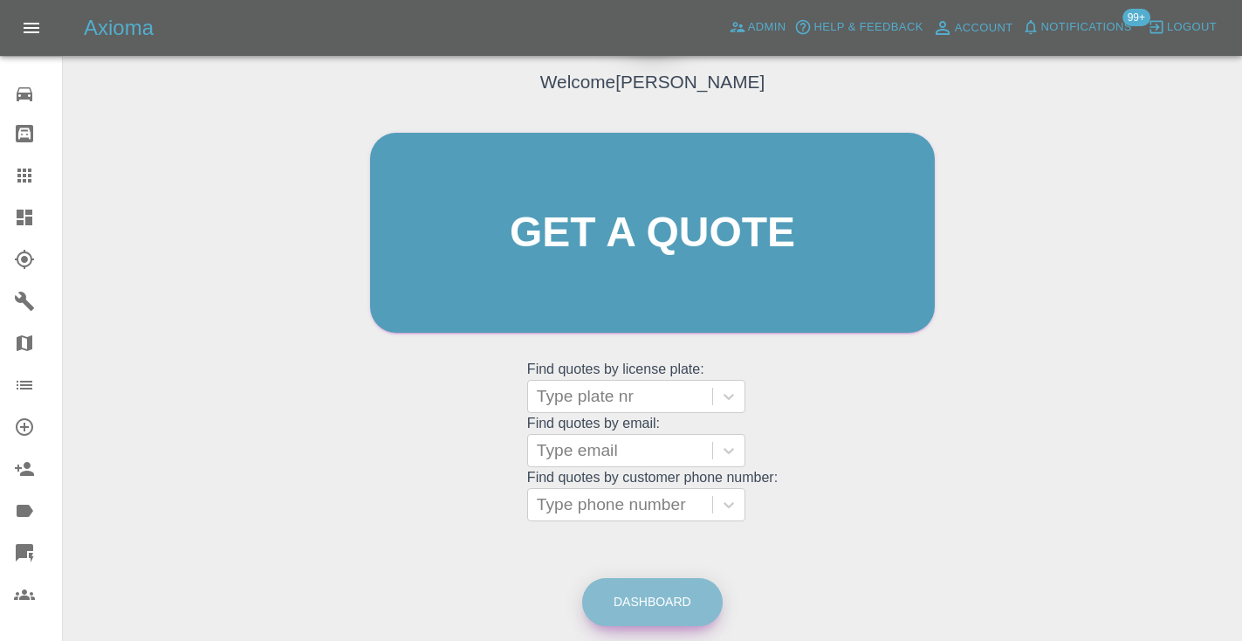
click at [639, 602] on link "Dashboard" at bounding box center [652, 602] width 140 height 48
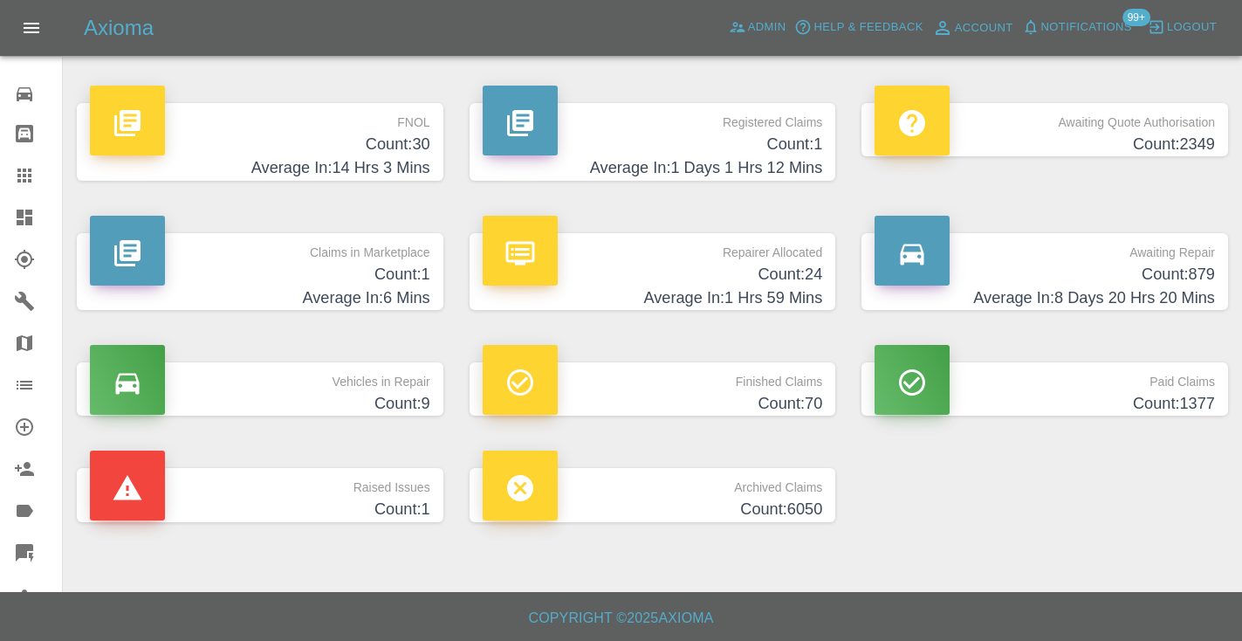
click at [1175, 275] on h4 "Count: 879" at bounding box center [1044, 275] width 340 height 24
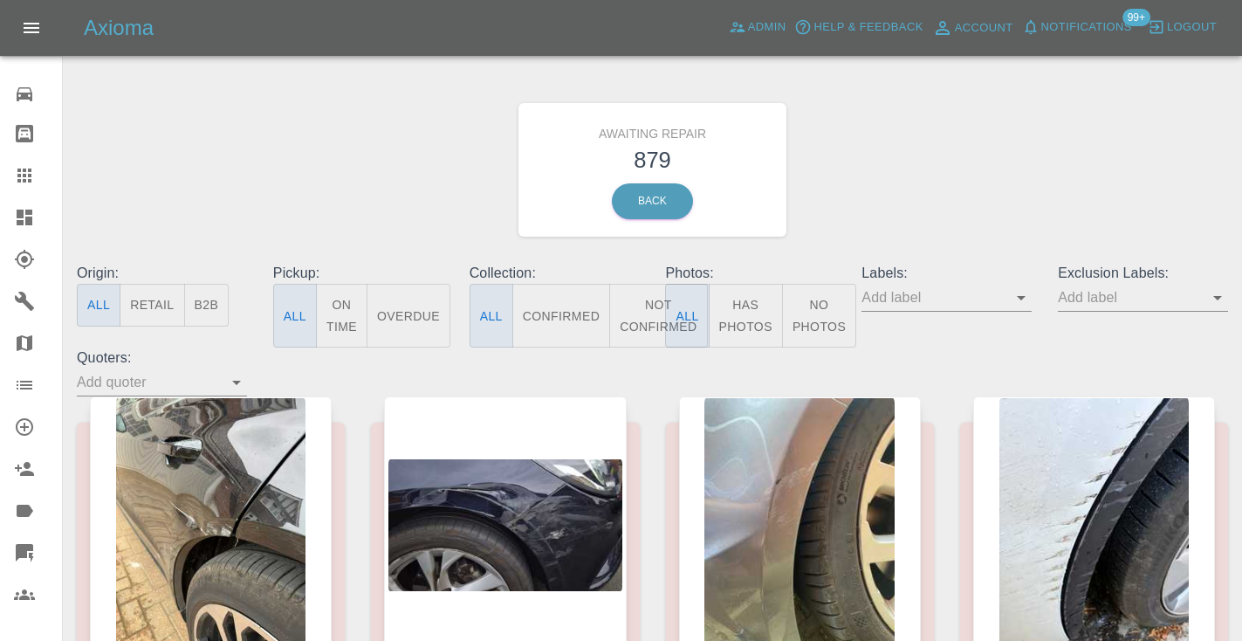
click at [622, 298] on button "Not Confirmed" at bounding box center [658, 316] width 98 height 64
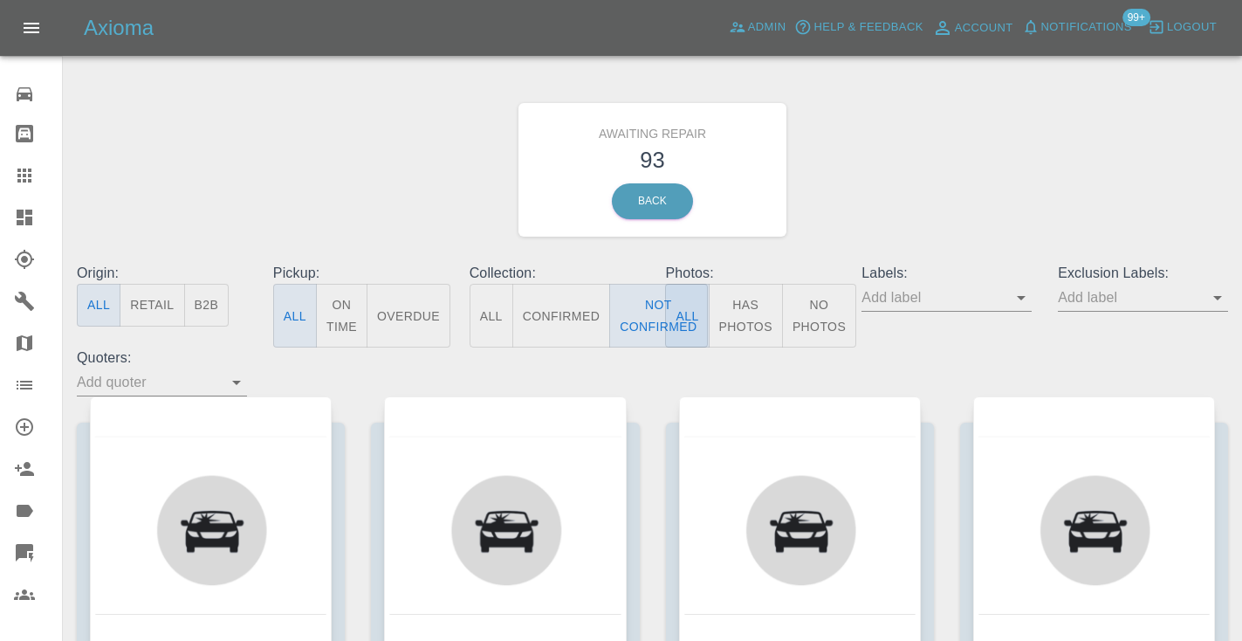
click at [877, 199] on div "Awaiting Repair 93 Back" at bounding box center [652, 170] width 1177 height 186
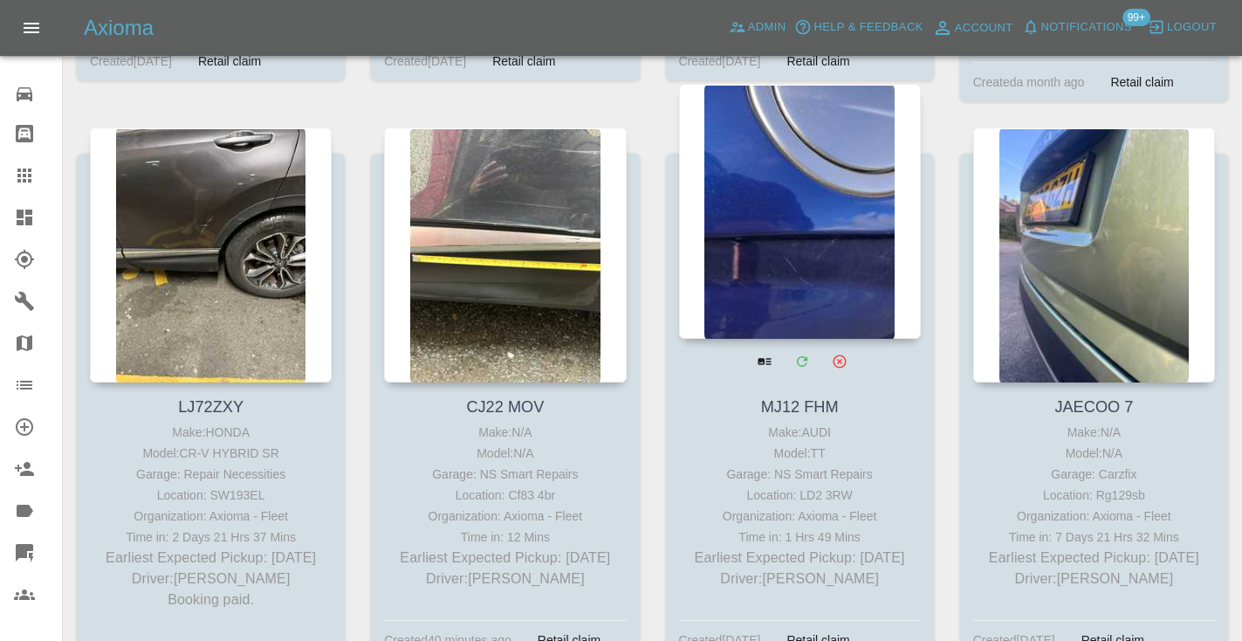
scroll to position [4328, 0]
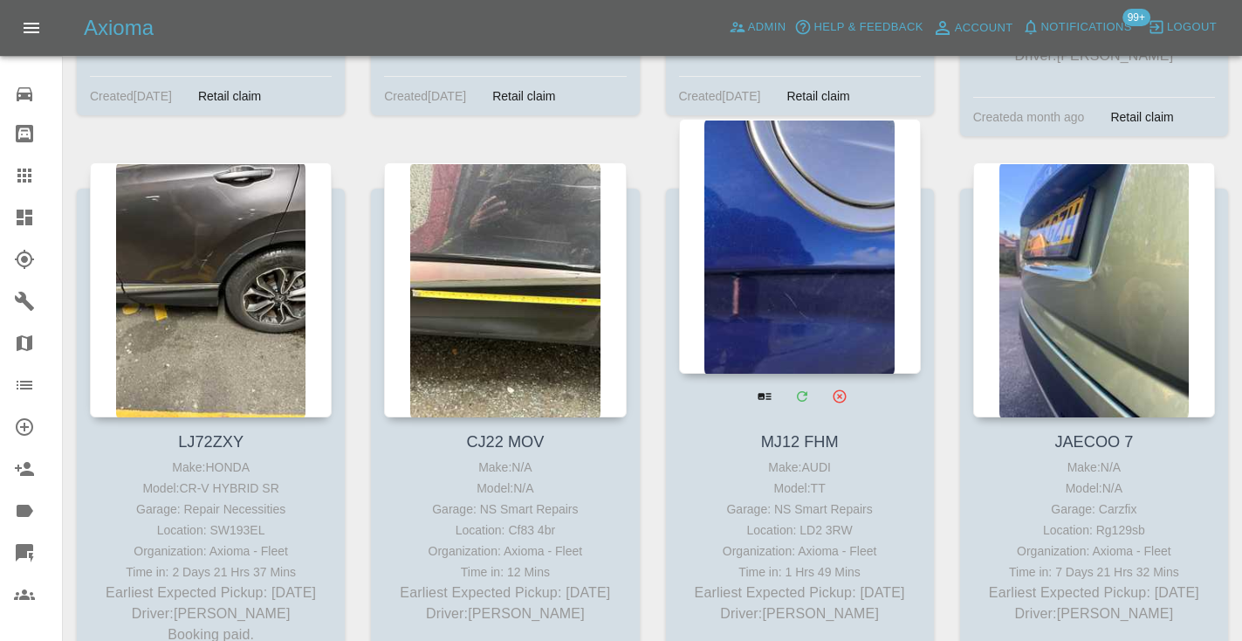
click at [808, 176] on div at bounding box center [800, 246] width 242 height 255
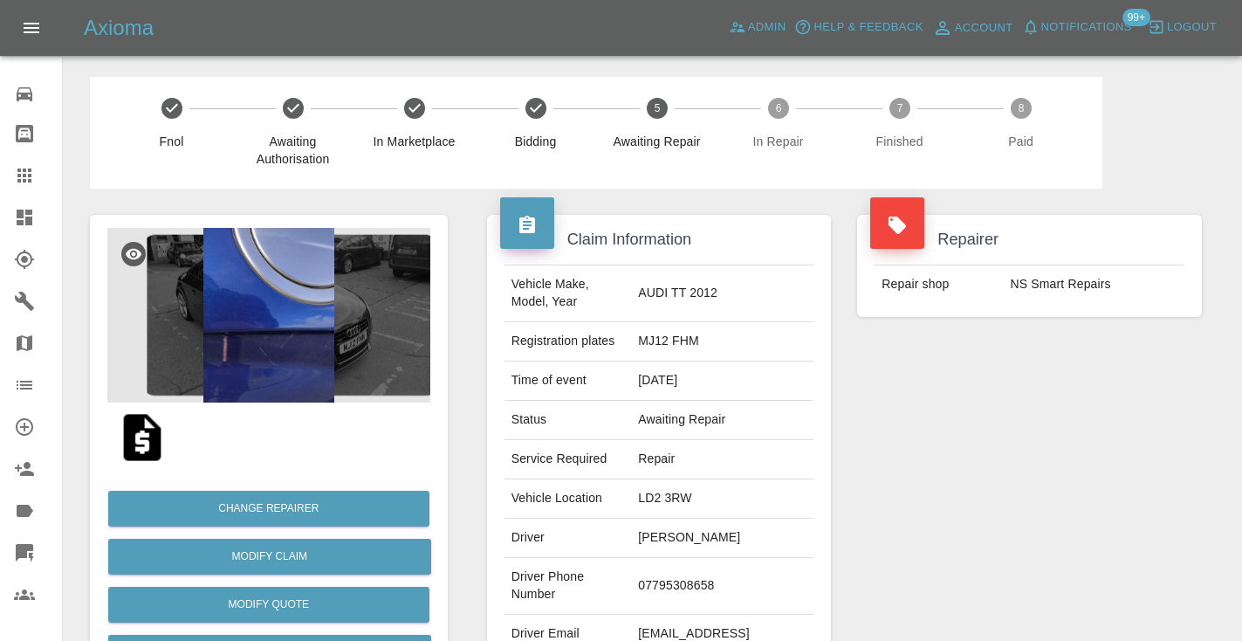
click at [692, 572] on td "07795308658" at bounding box center [722, 586] width 182 height 57
copy td "07795308658"
click at [976, 458] on div "Repairer Repair shop NS Smart Repairs" at bounding box center [1029, 448] width 371 height 521
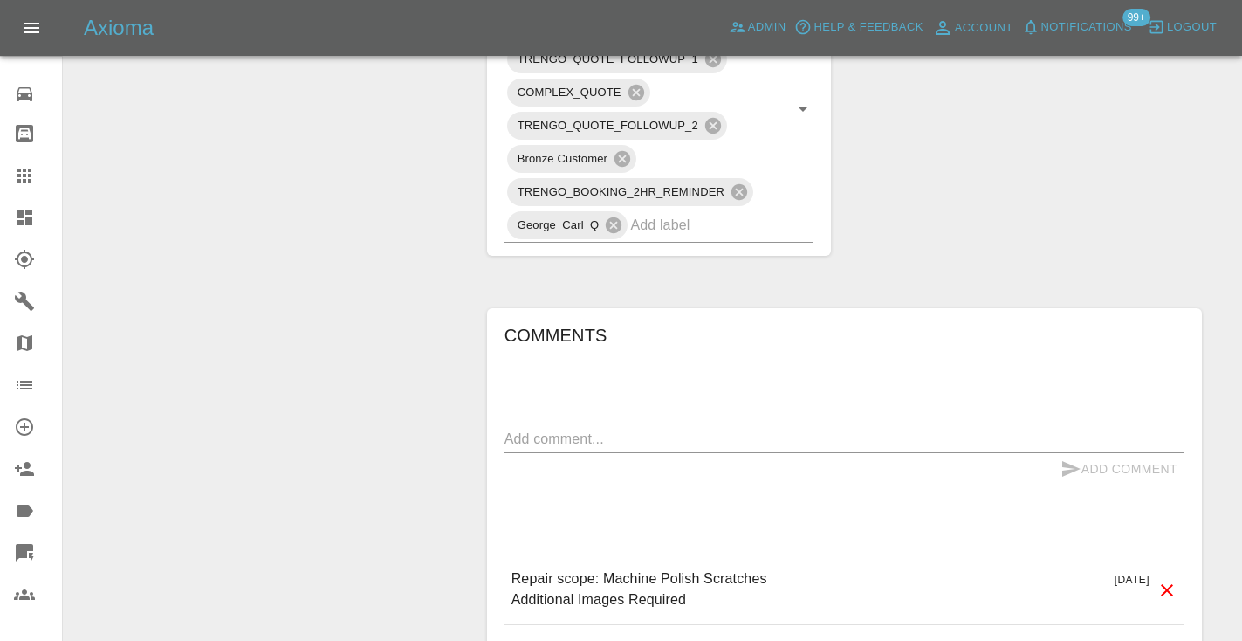
scroll to position [1042, 0]
click at [506, 426] on div "x" at bounding box center [844, 440] width 680 height 28
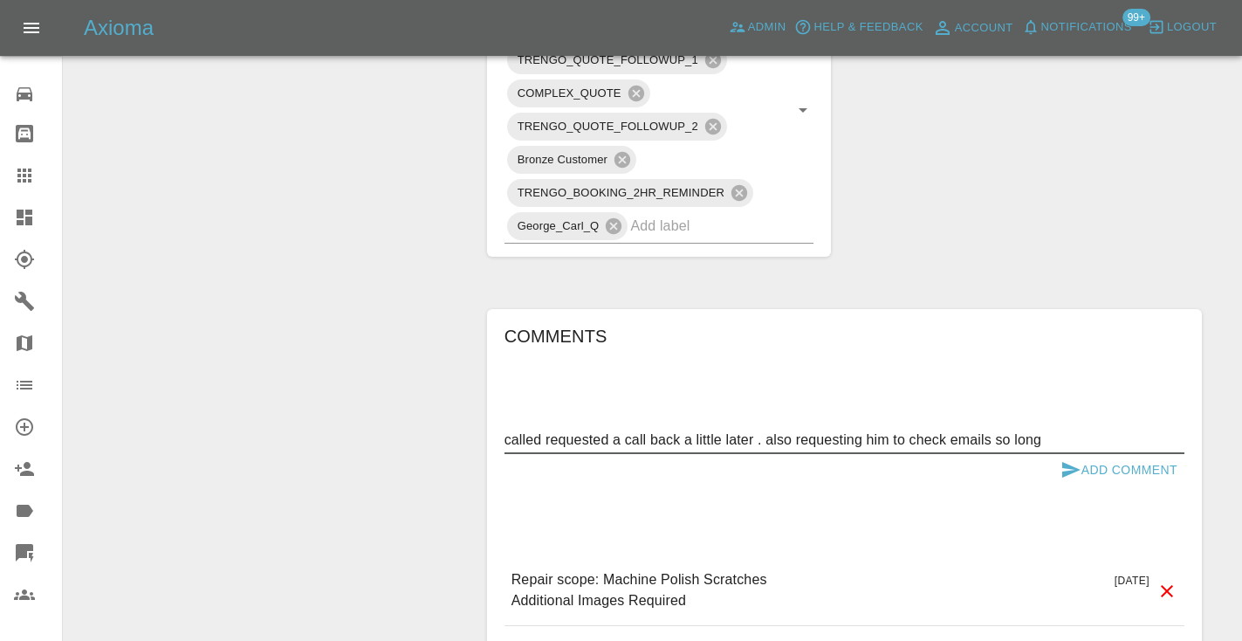
type textarea "called requested a call back a little later . also requesting him to check emai…"
click at [1072, 459] on icon "submit" at bounding box center [1070, 469] width 21 height 21
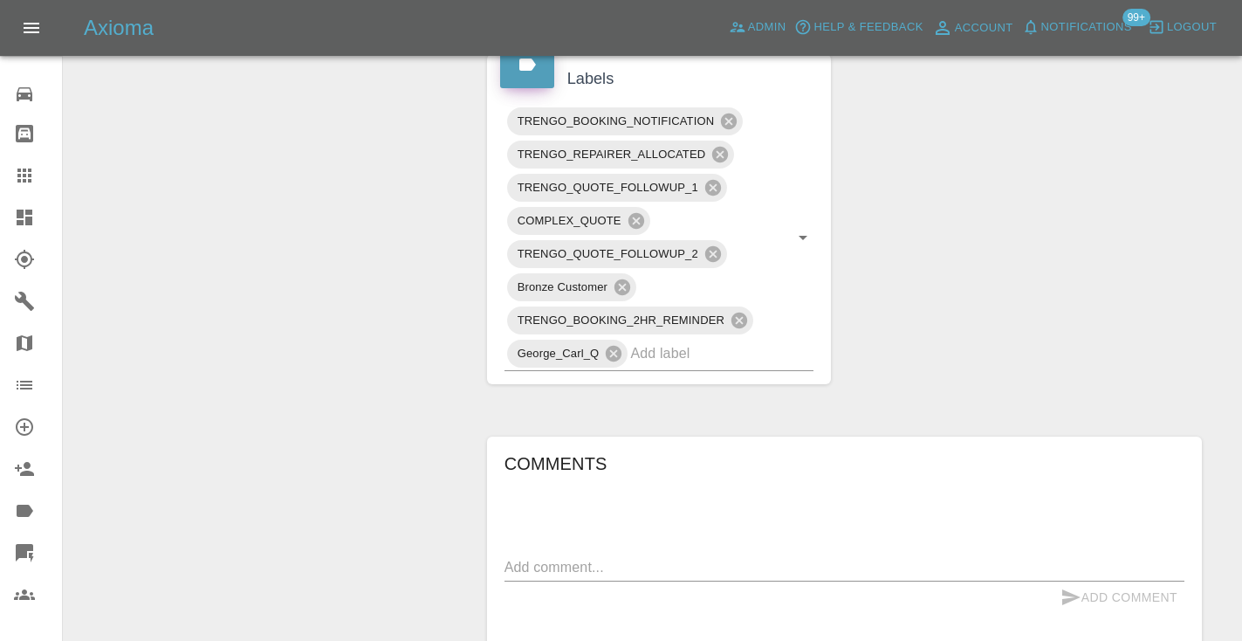
scroll to position [869, 0]
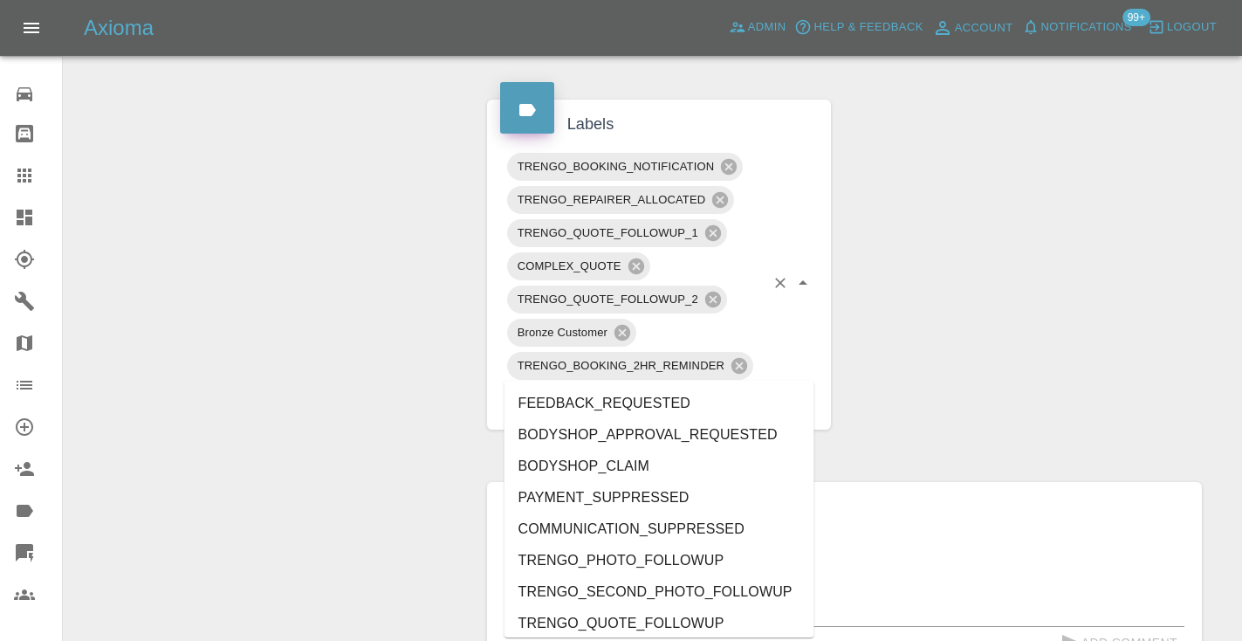
click at [663, 385] on input "text" at bounding box center [697, 398] width 134 height 27
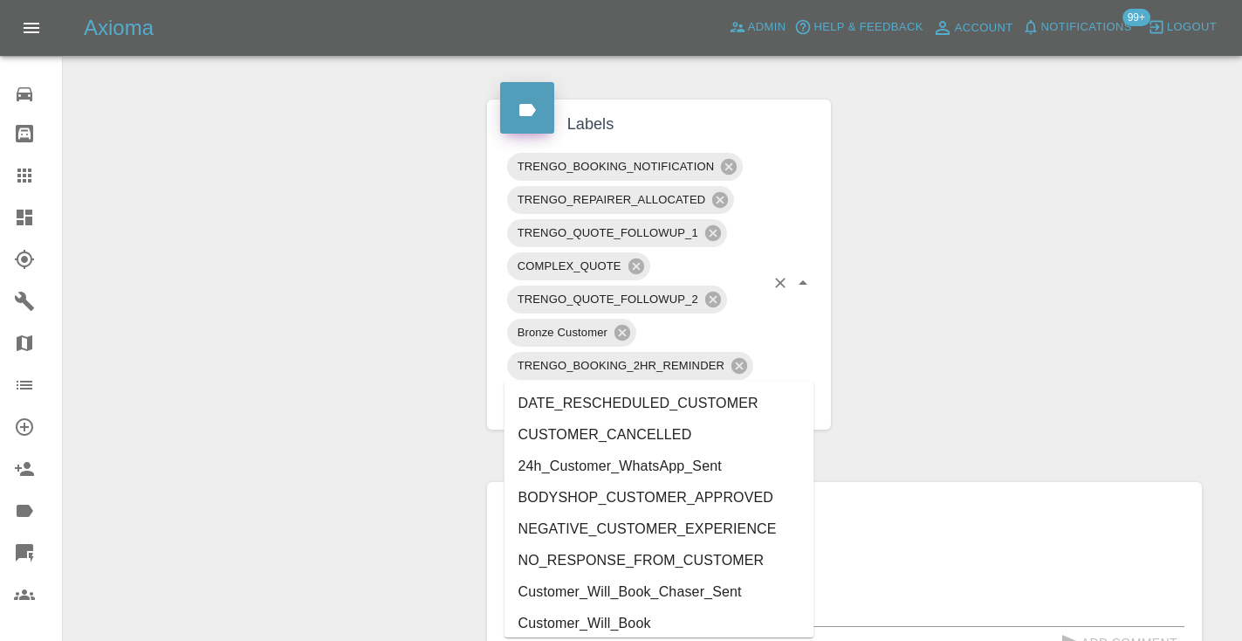
type input "cust"
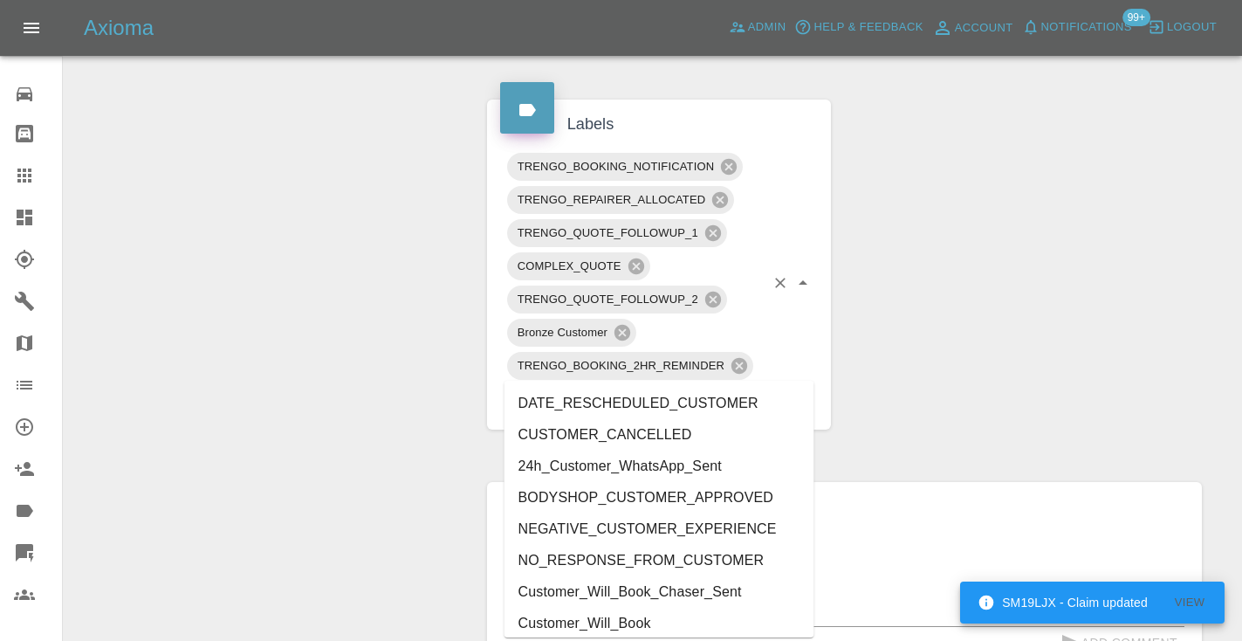
click at [638, 620] on li "Customer_Will_Book" at bounding box center [659, 622] width 310 height 31
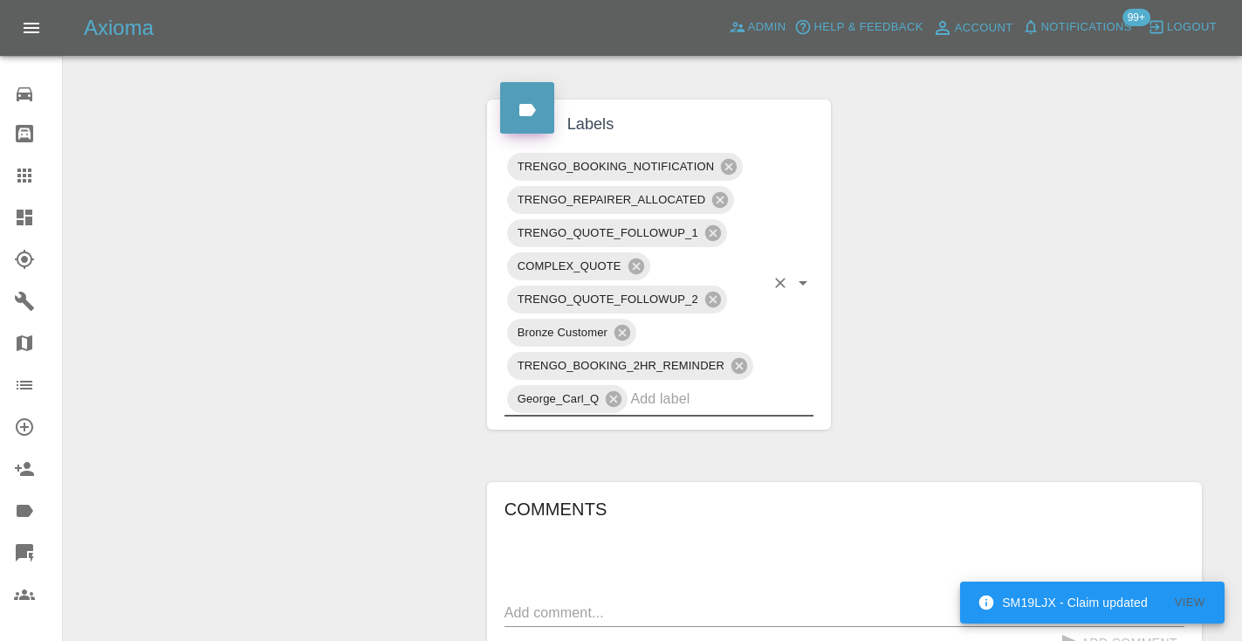
click at [385, 430] on div "Change Repairer Modify Claim Modify Quote Rollback Submit Payment Archive" at bounding box center [269, 150] width 384 height 1662
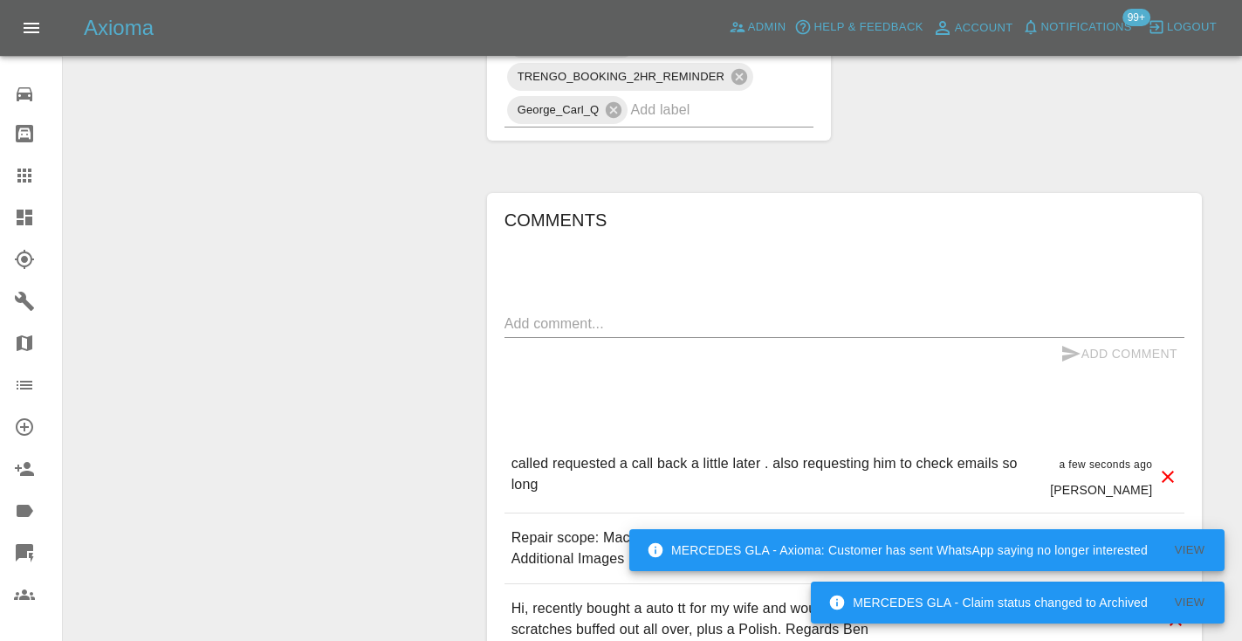
scroll to position [1197, 0]
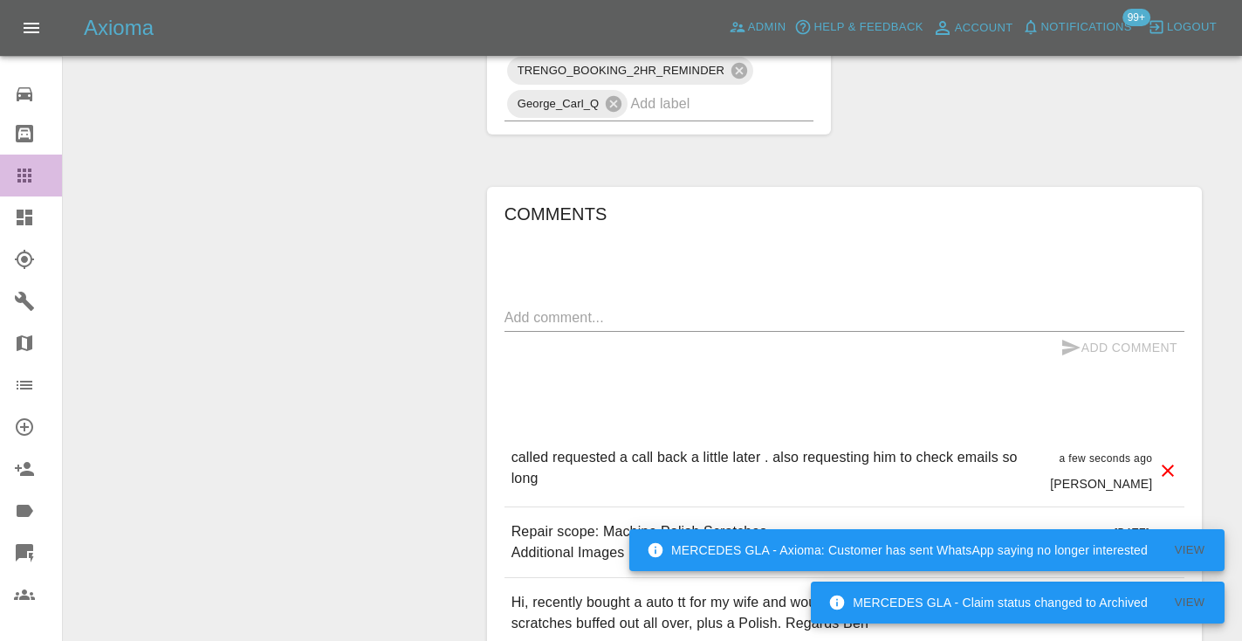
click at [26, 174] on icon at bounding box center [24, 175] width 14 height 14
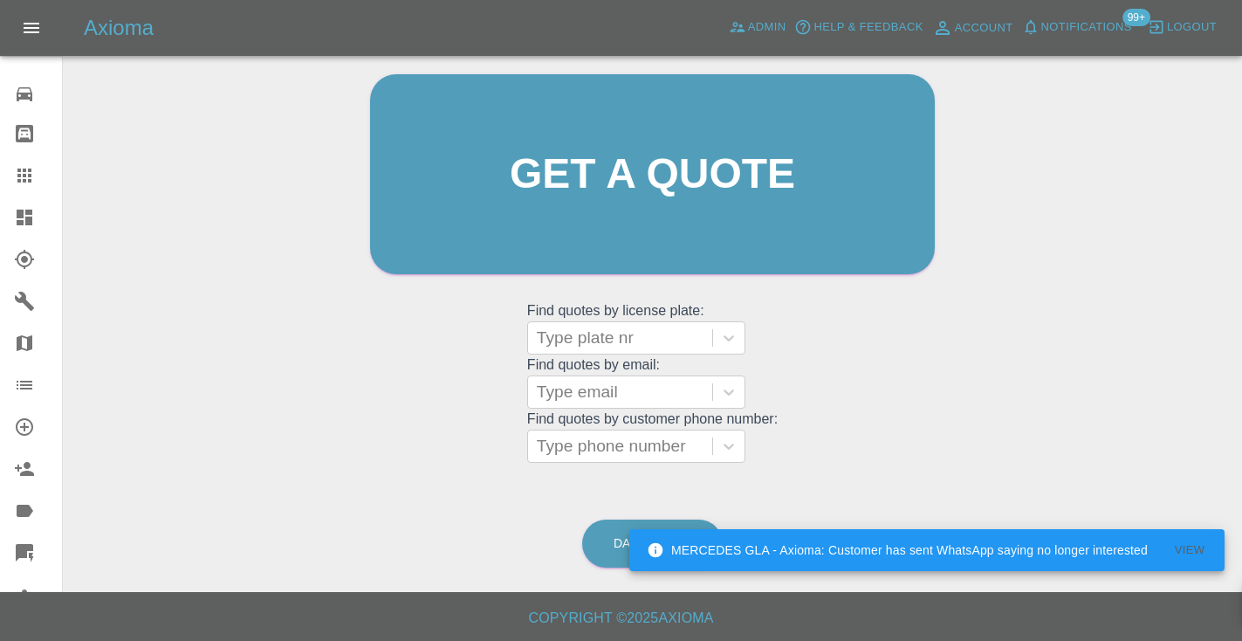
scroll to position [175, 0]
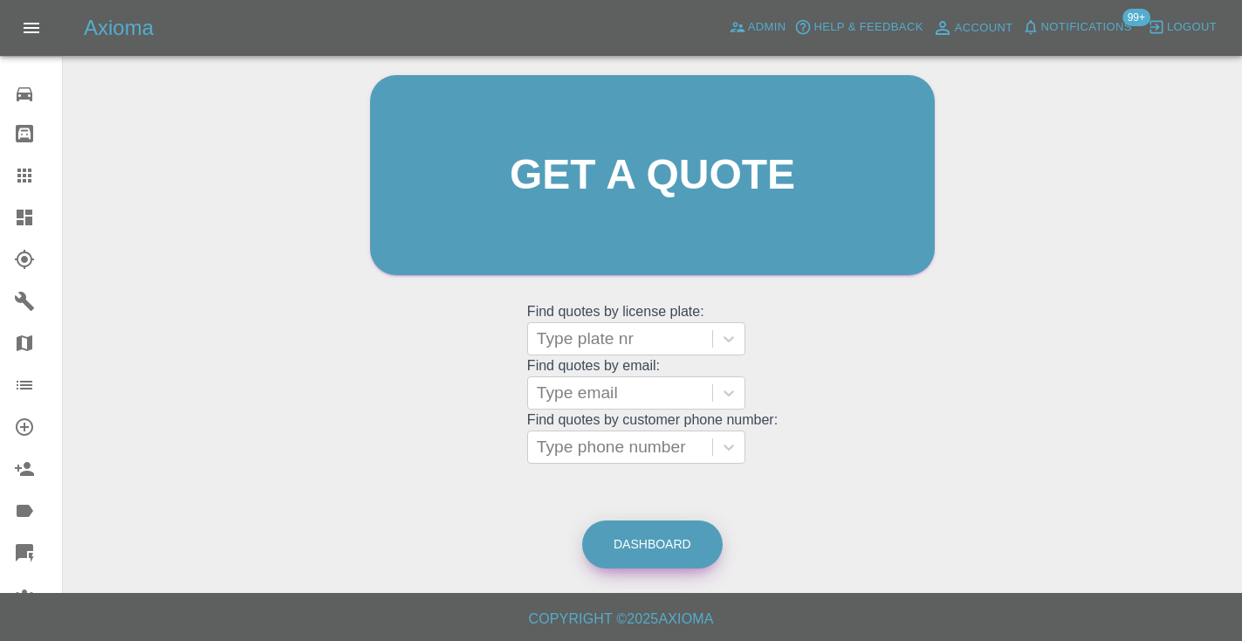
click at [675, 551] on link "Dashboard" at bounding box center [652, 544] width 140 height 48
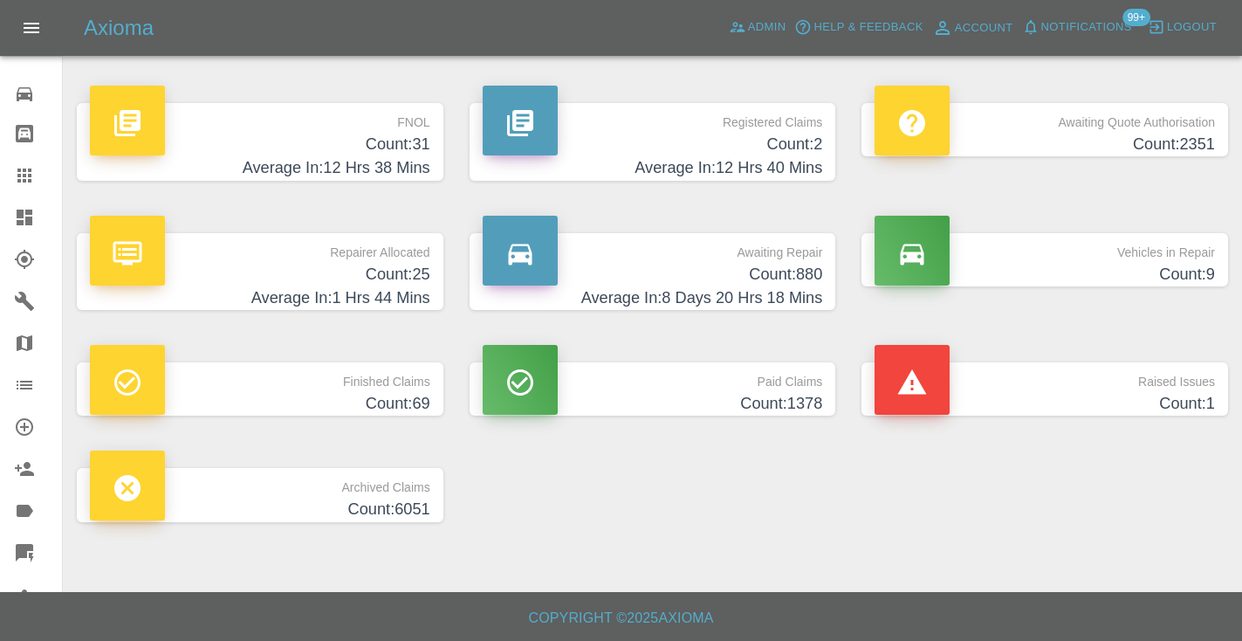
click at [793, 282] on h4 "Count: 880" at bounding box center [653, 275] width 340 height 24
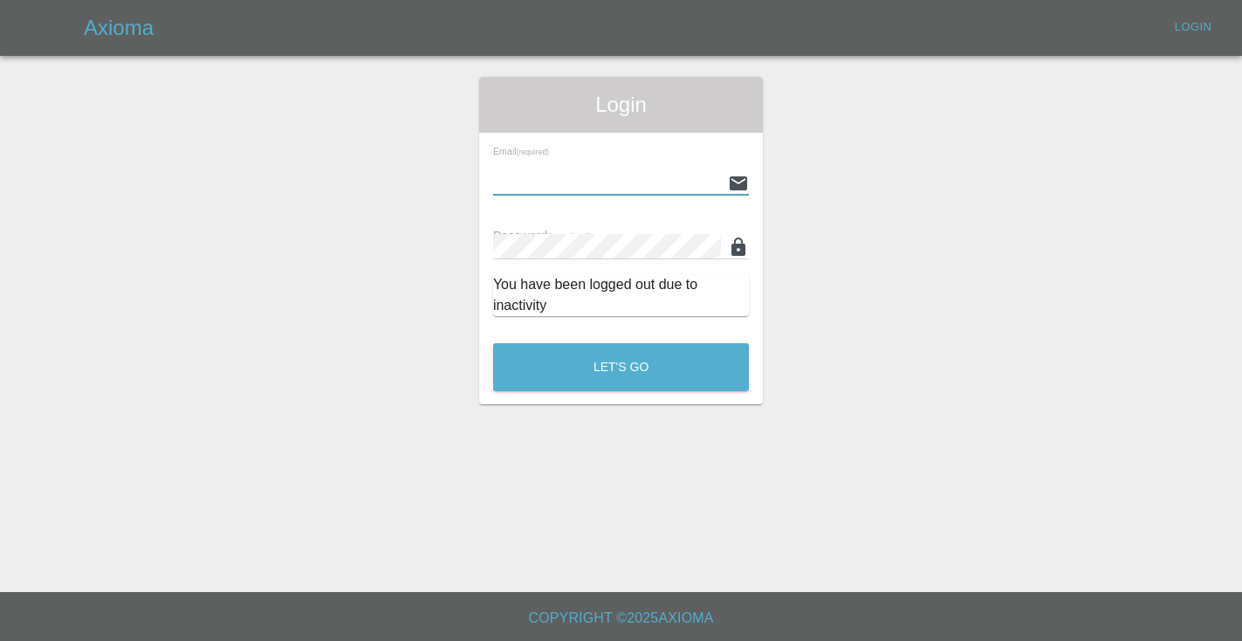
type input "Castrokhonqwana@gmail.com"
click at [620, 367] on button "Let's Go" at bounding box center [621, 367] width 256 height 48
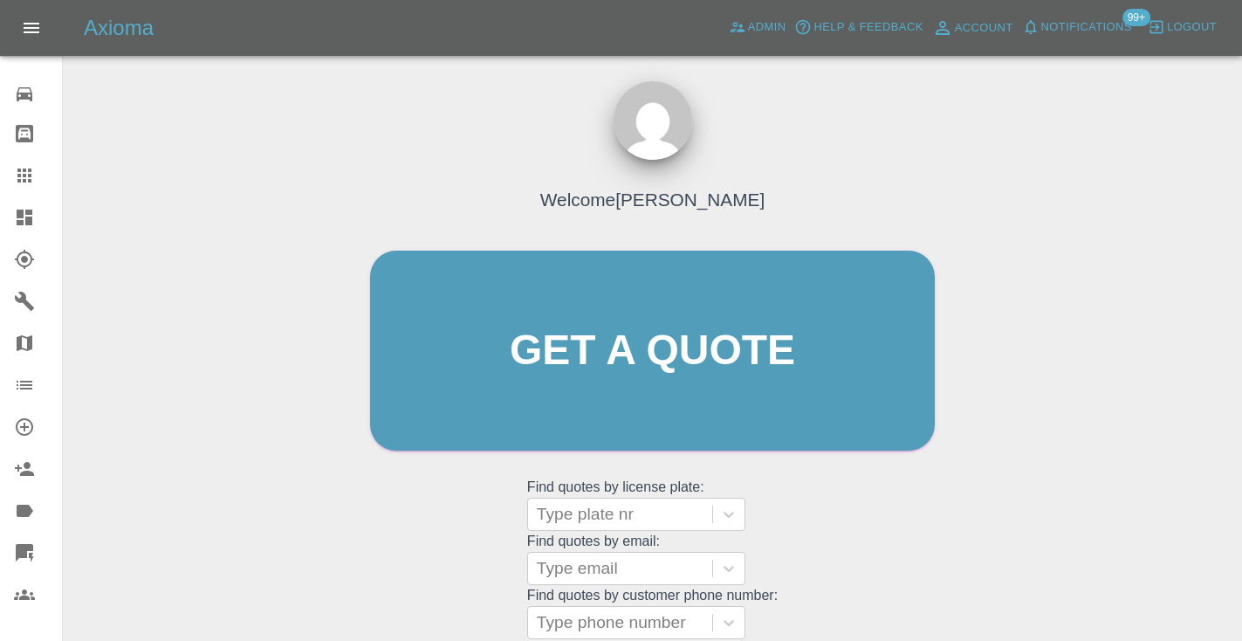
click at [815, 528] on div "Welcome [PERSON_NAME] Get a quote Get a quote Find quotes by license plate: Typ…" at bounding box center [652, 383] width 601 height 527
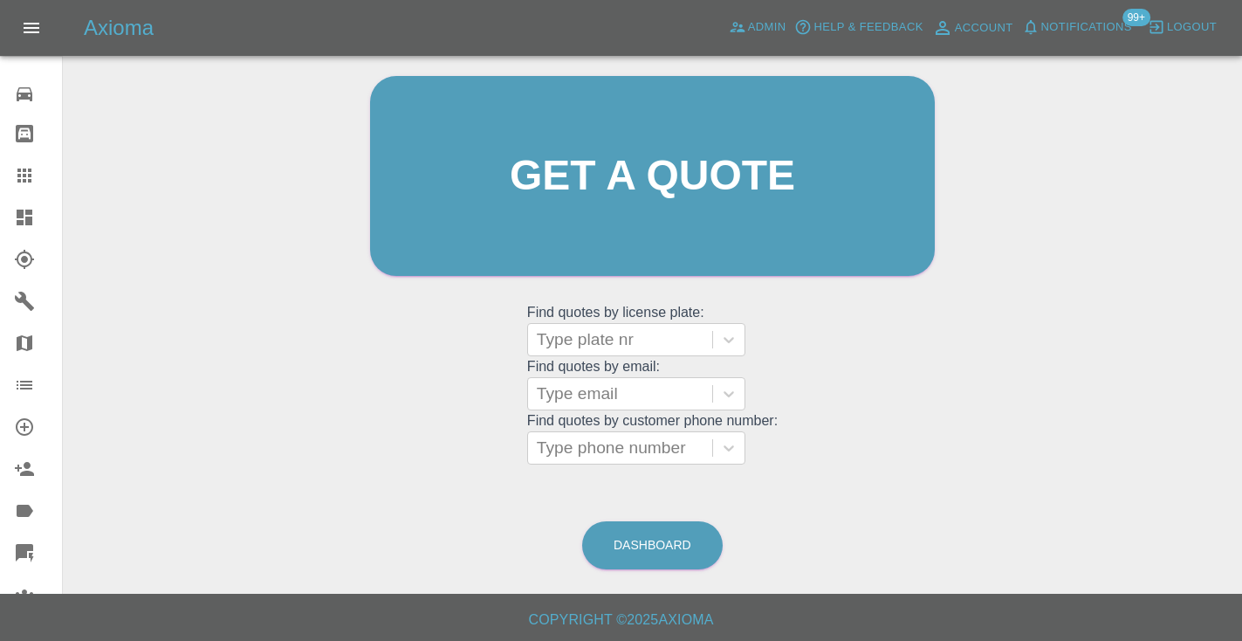
scroll to position [177, 0]
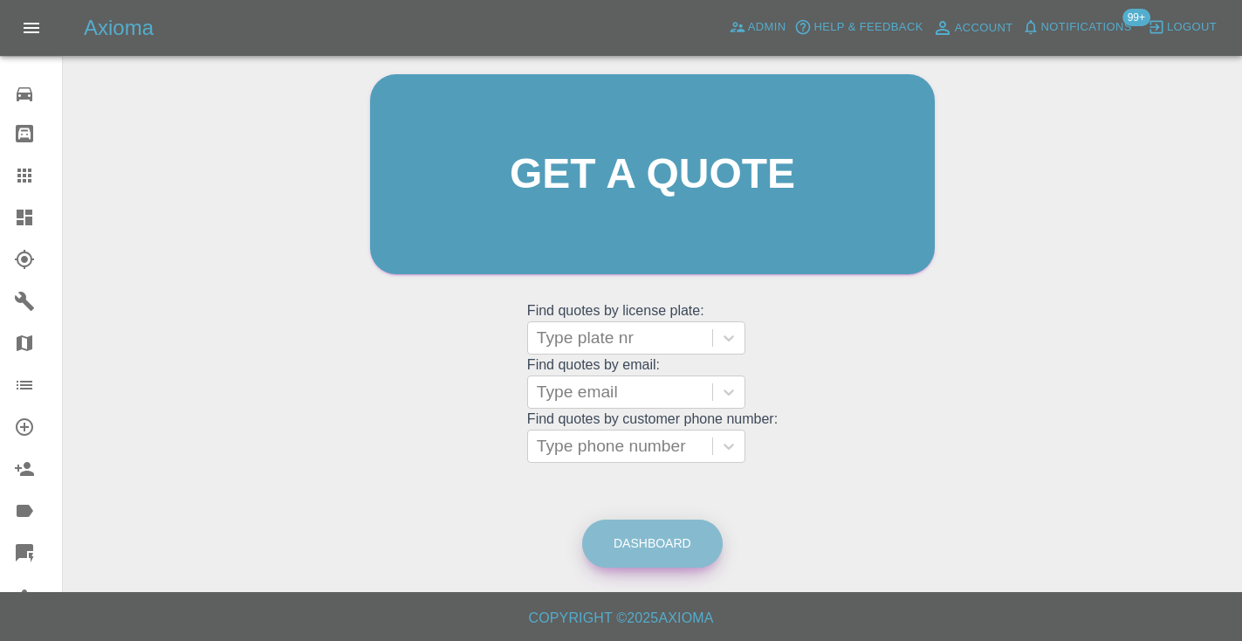
click at [669, 526] on link "Dashboard" at bounding box center [652, 543] width 140 height 48
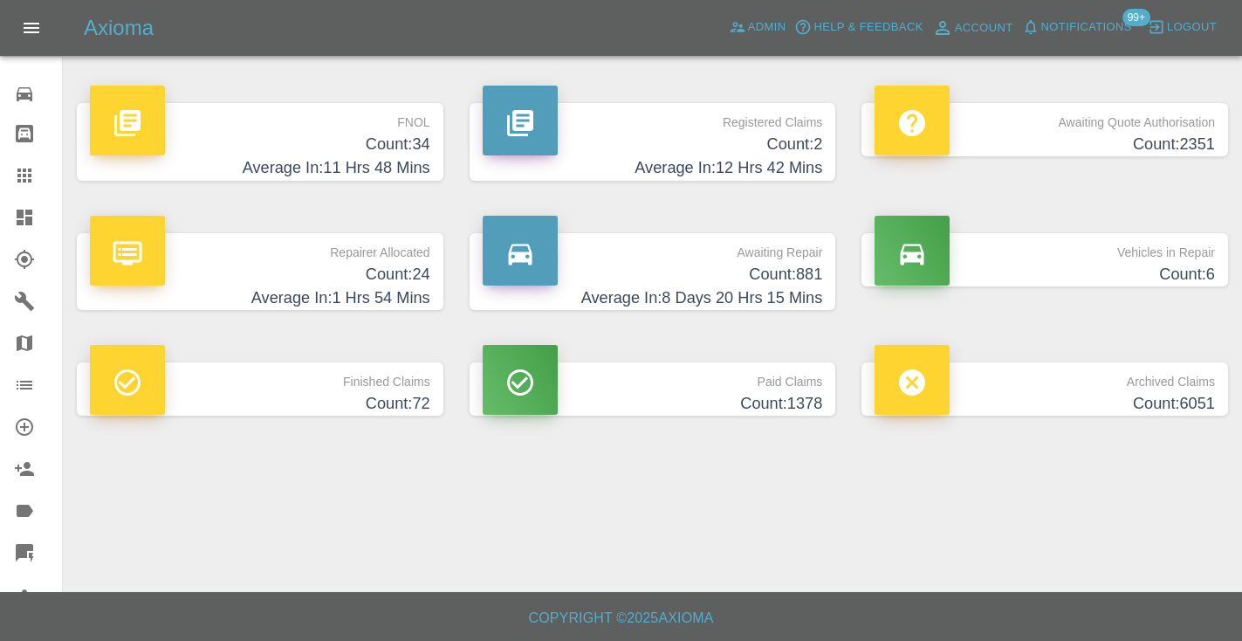
click at [798, 268] on h4 "Count: 881" at bounding box center [653, 275] width 340 height 24
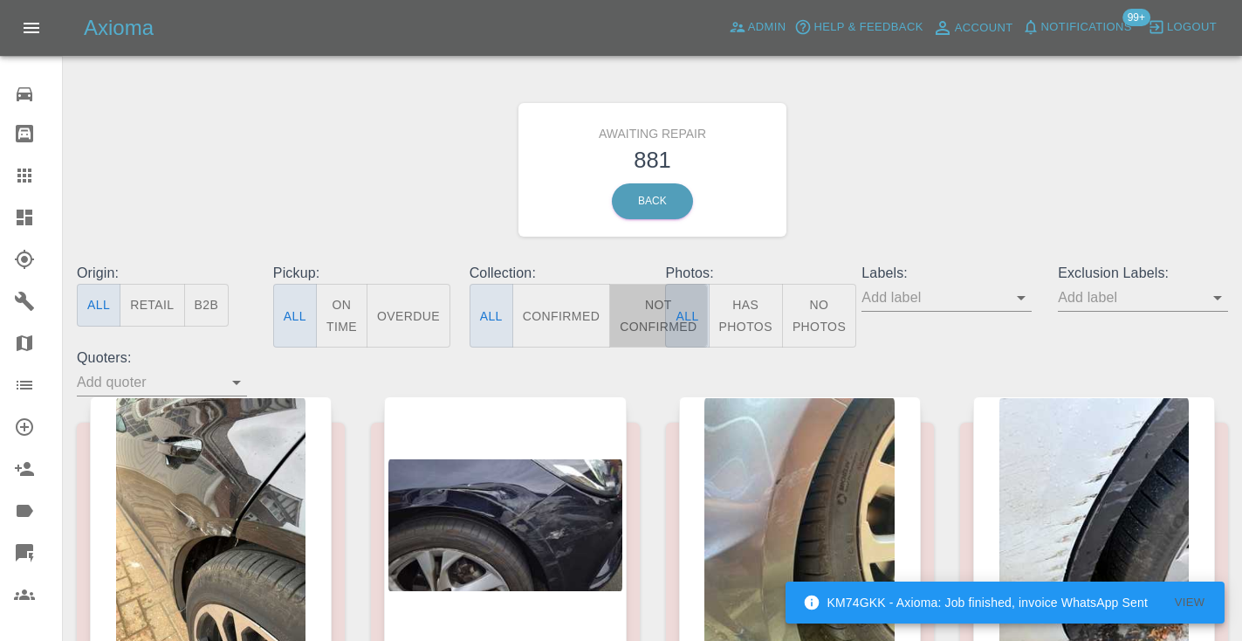
click at [648, 312] on button "Not Confirmed" at bounding box center [658, 316] width 98 height 64
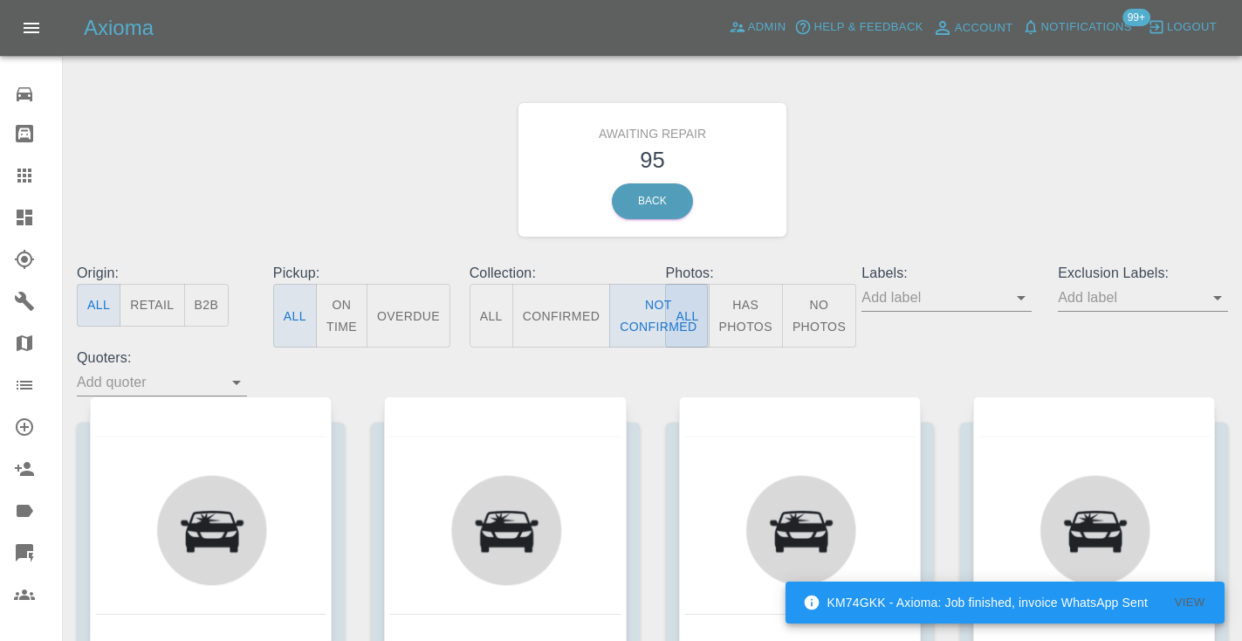
click at [918, 163] on div "Awaiting Repair 95 Back" at bounding box center [652, 170] width 1177 height 186
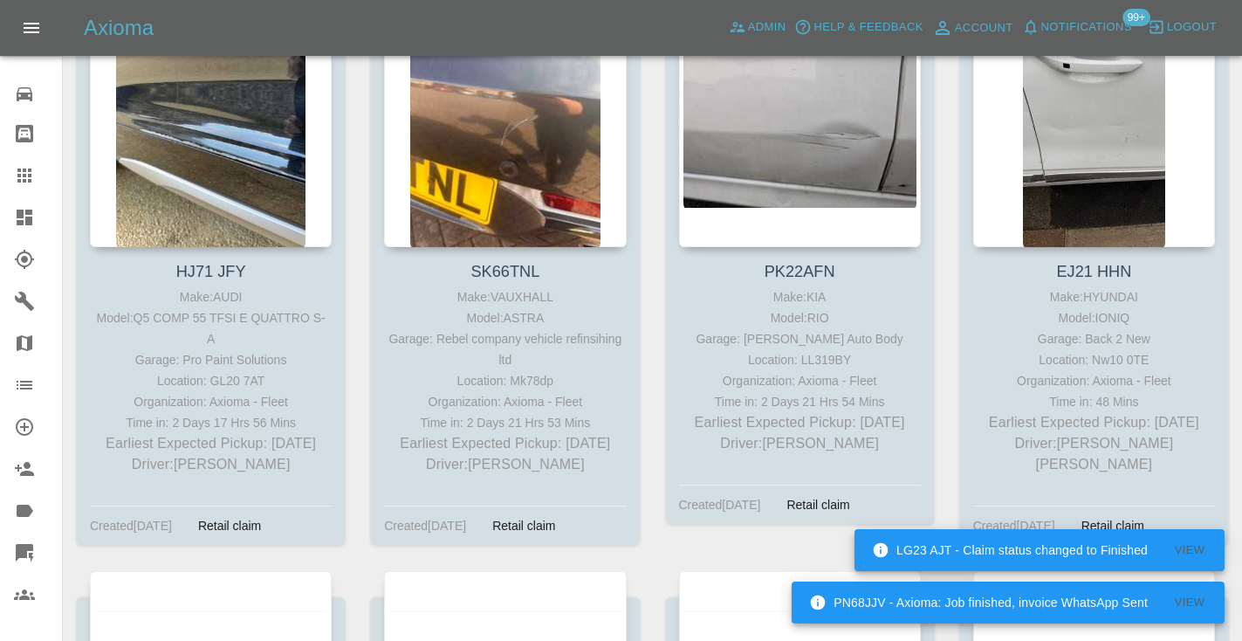
scroll to position [3414, 0]
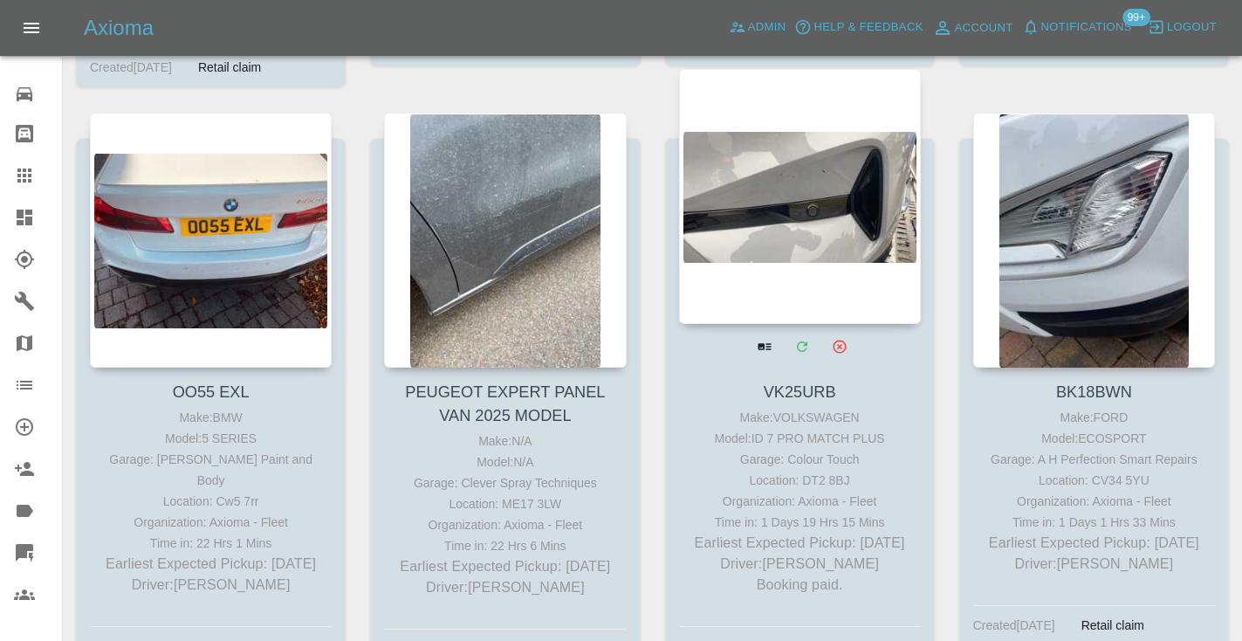
scroll to position [4962, 0]
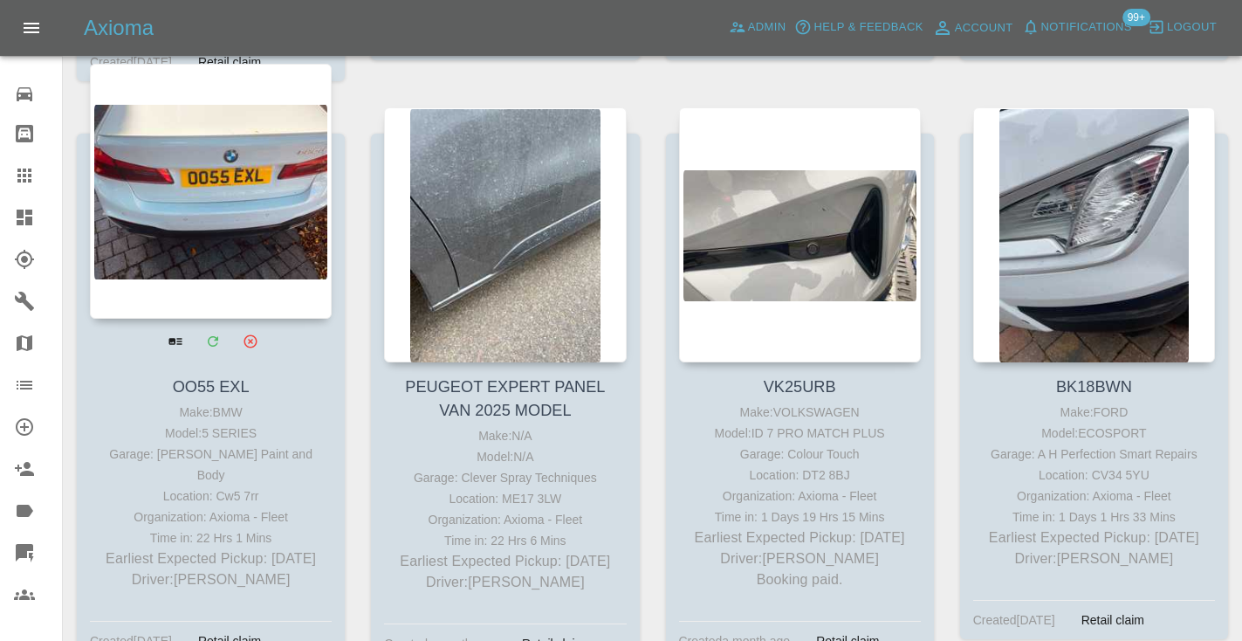
click at [253, 178] on div at bounding box center [211, 191] width 242 height 255
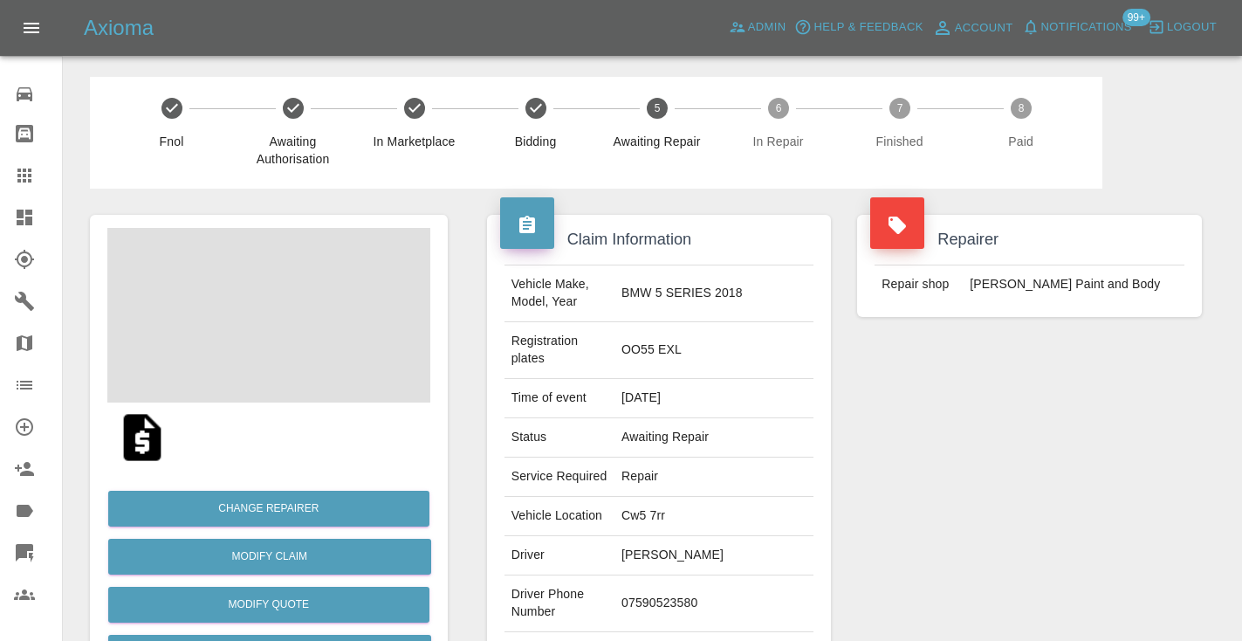
click at [695, 587] on td "07590523580" at bounding box center [713, 603] width 199 height 57
click at [695, 585] on td "07590523580" at bounding box center [713, 603] width 199 height 57
click at [695, 582] on td "07590523580" at bounding box center [713, 603] width 199 height 57
copy td "07590523580"
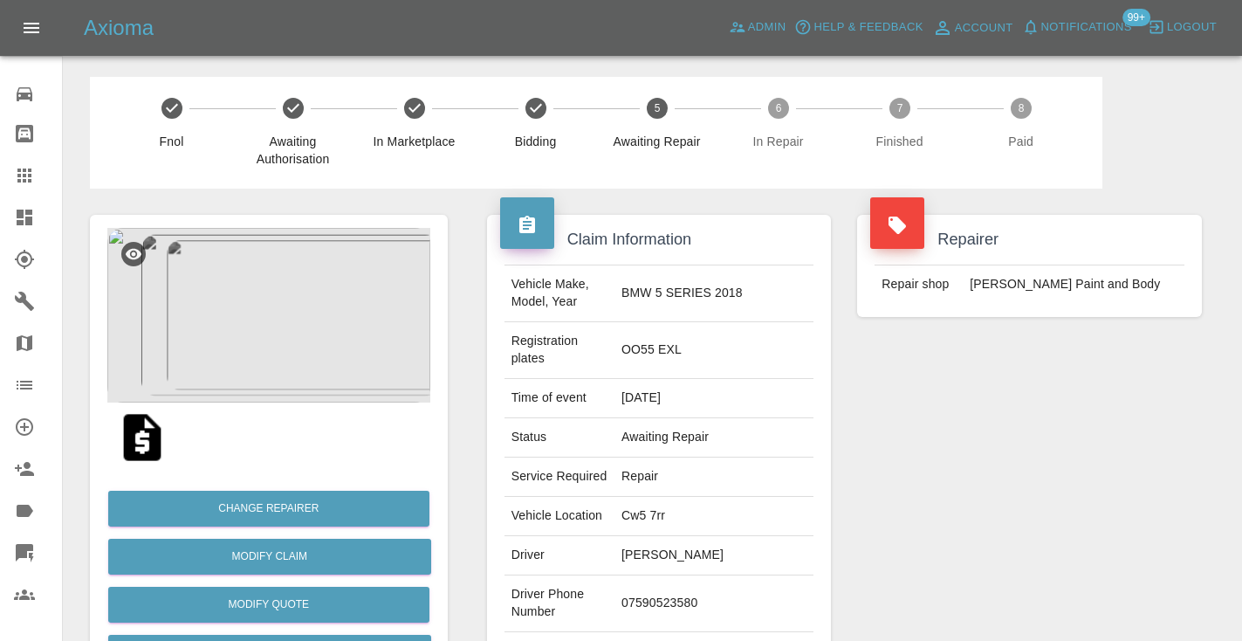
click at [940, 491] on div "Repairer Repair shop J Taylor Paint and Body" at bounding box center [1029, 466] width 371 height 556
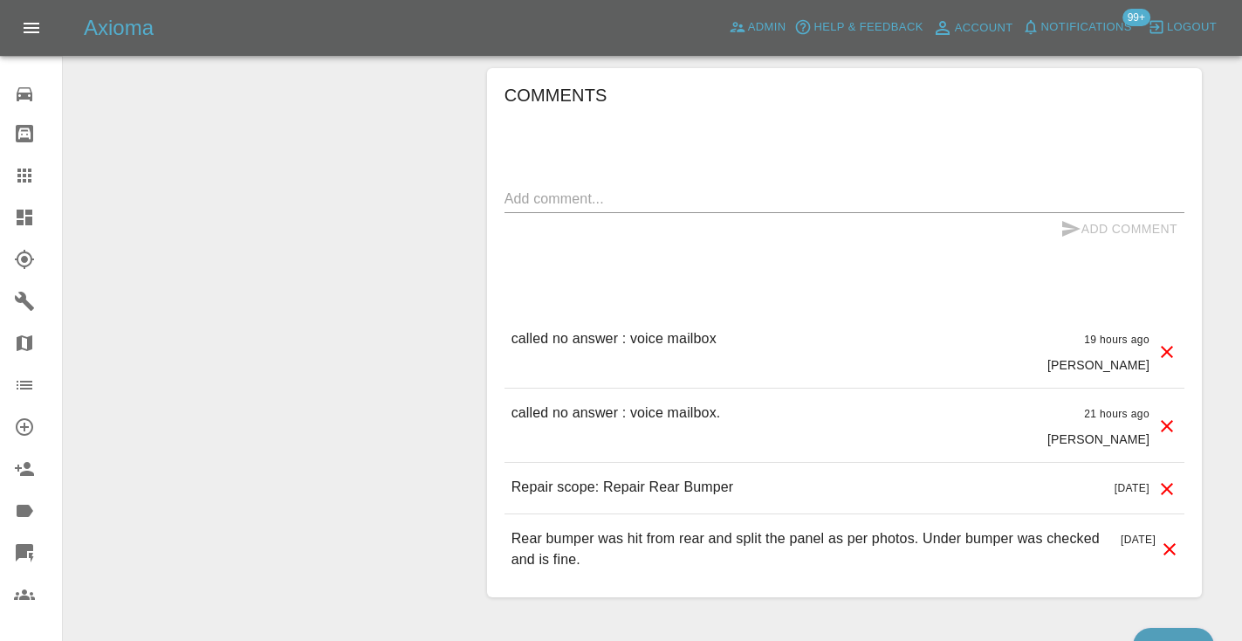
scroll to position [1723, 0]
click at [1091, 103] on div "Comments x Add Comment called no answer : voice mailbox 19 hours ago Castro cal…" at bounding box center [844, 330] width 680 height 503
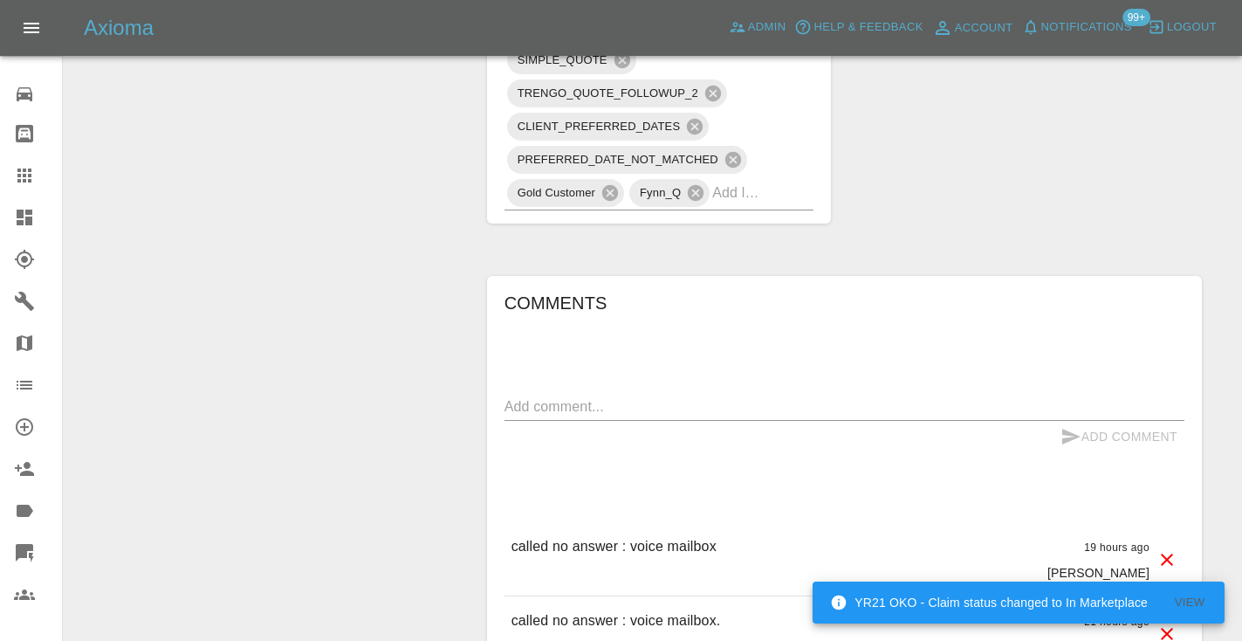
scroll to position [1521, 0]
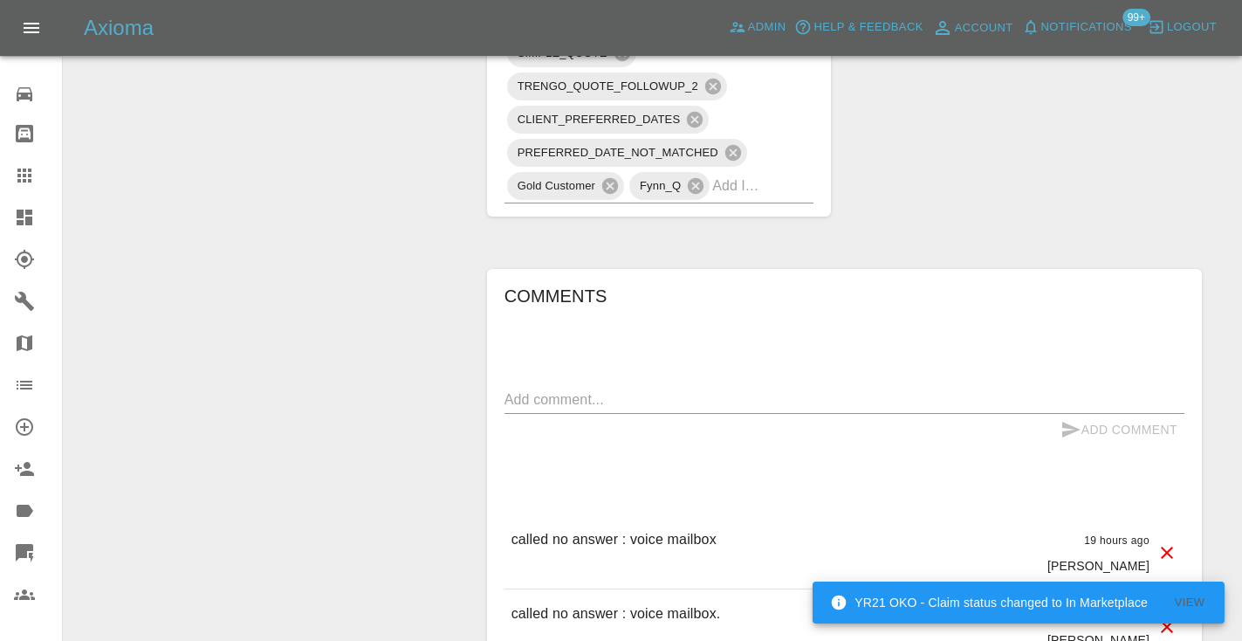
click at [533, 389] on textarea at bounding box center [844, 399] width 680 height 20
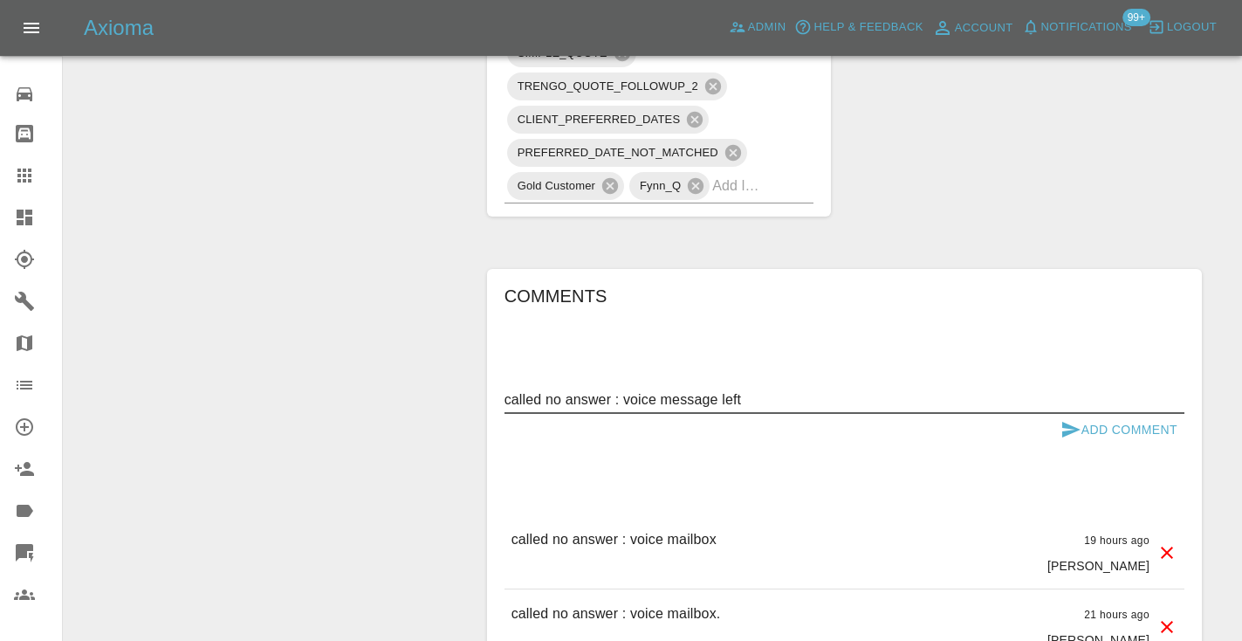
type textarea "called no answer : voice message left"
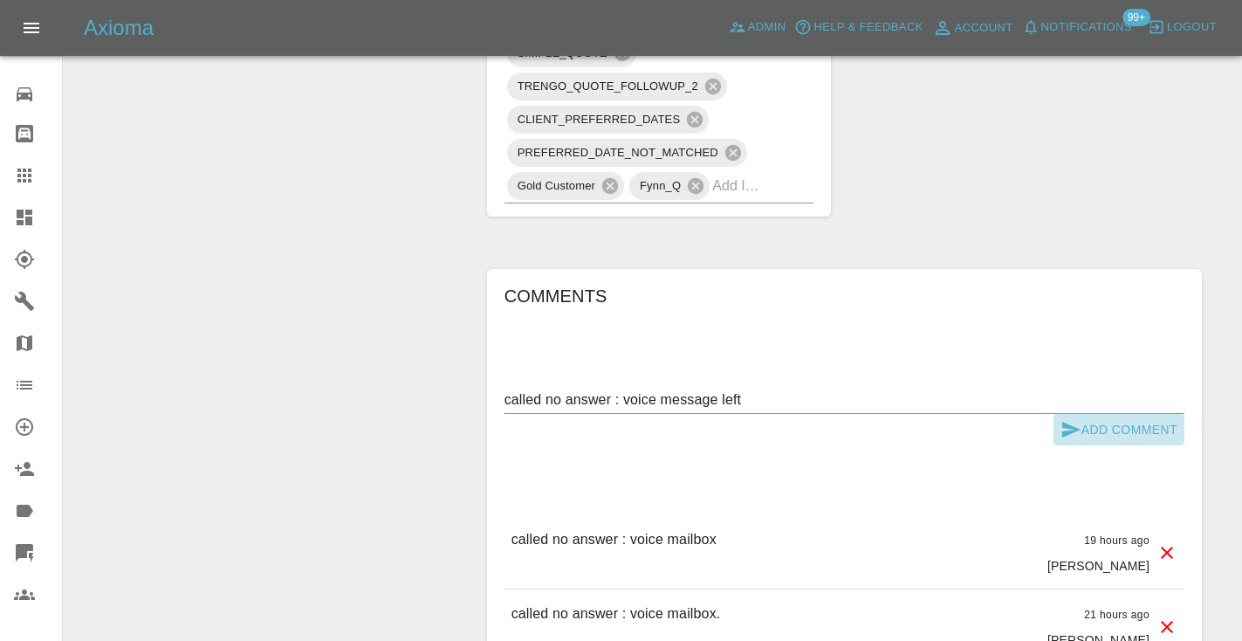
click at [1086, 414] on button "Add Comment" at bounding box center [1118, 430] width 131 height 32
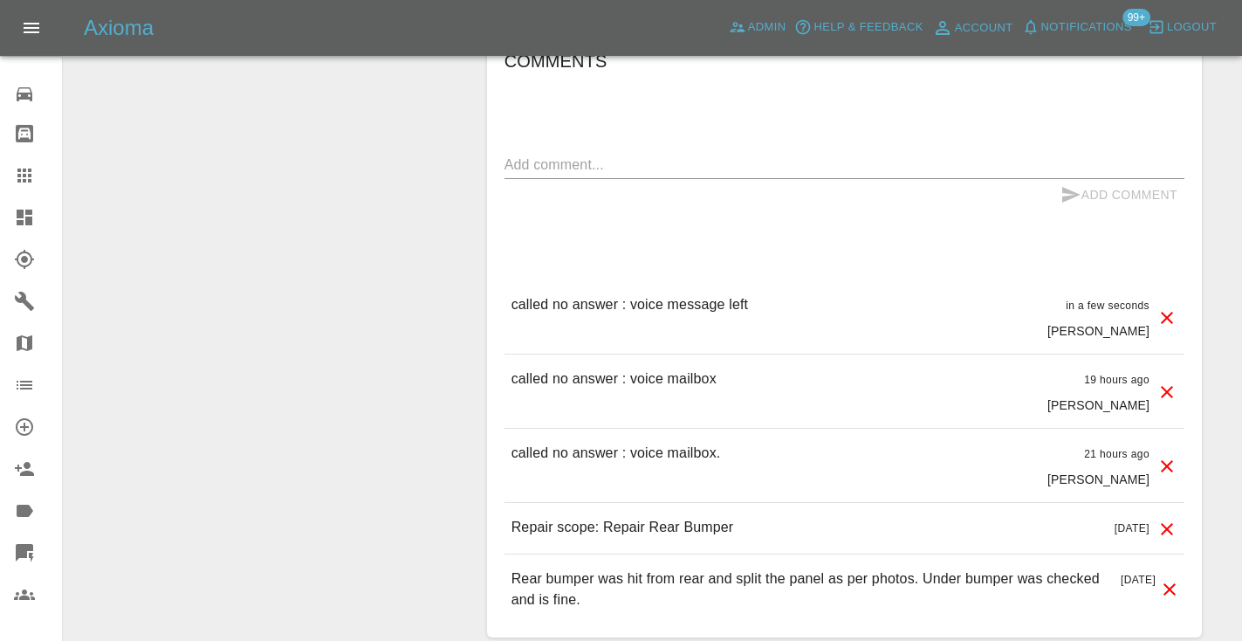
scroll to position [1799, 0]
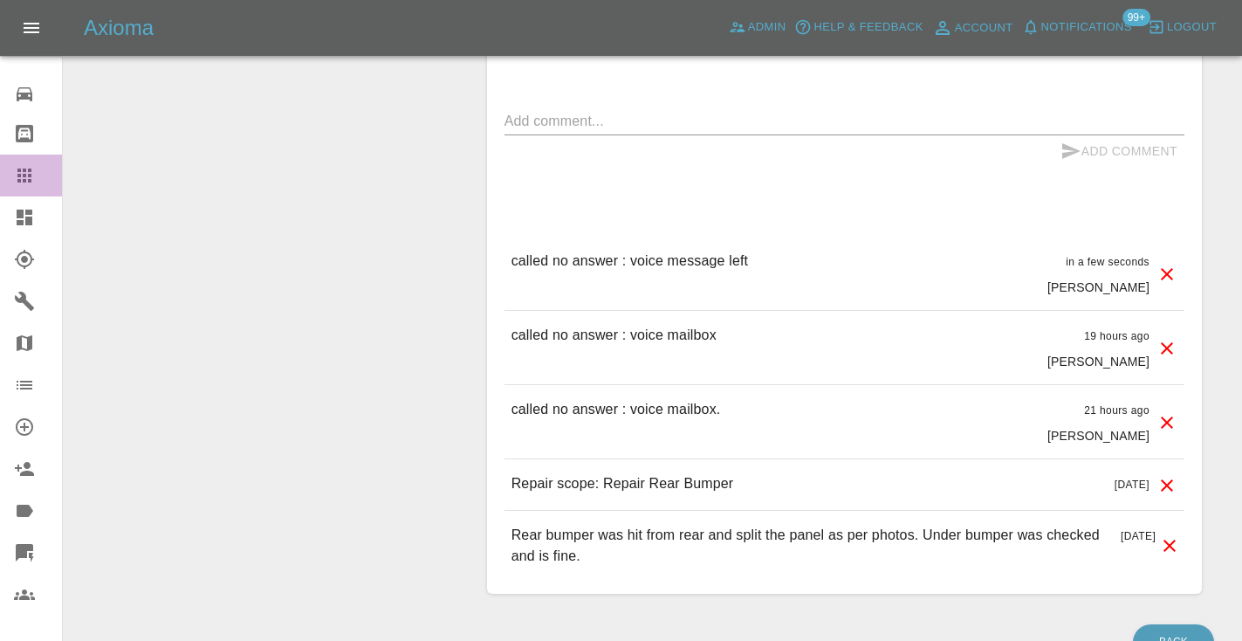
click at [31, 179] on icon at bounding box center [24, 175] width 14 height 14
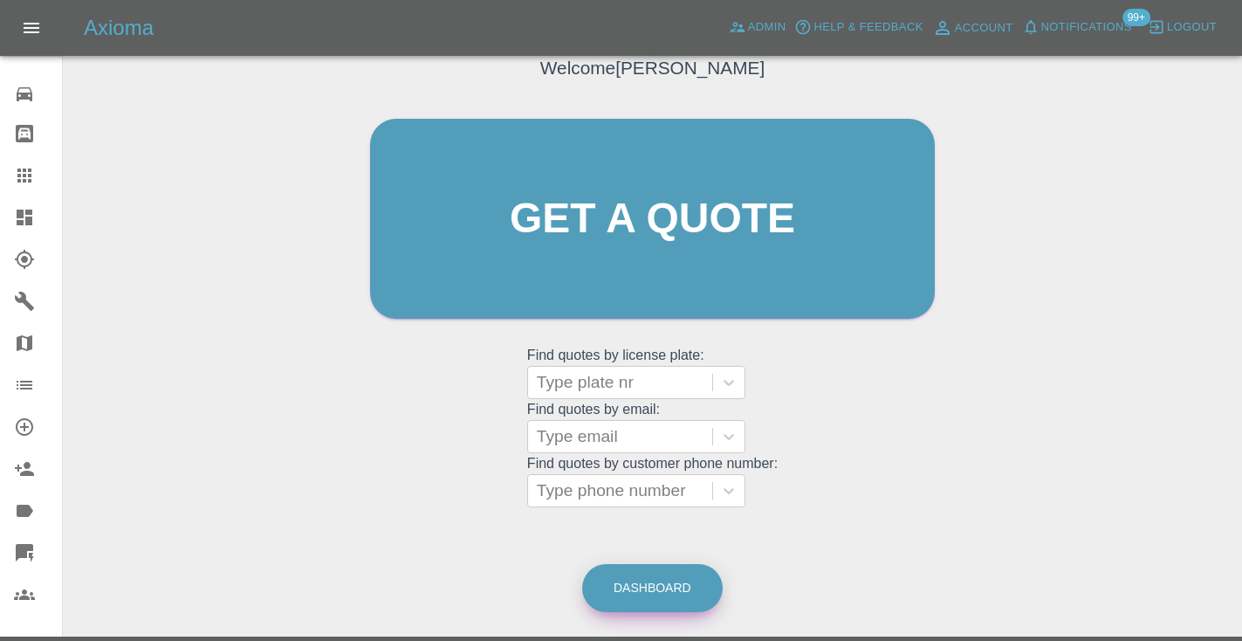
click at [662, 586] on link "Dashboard" at bounding box center [652, 588] width 140 height 48
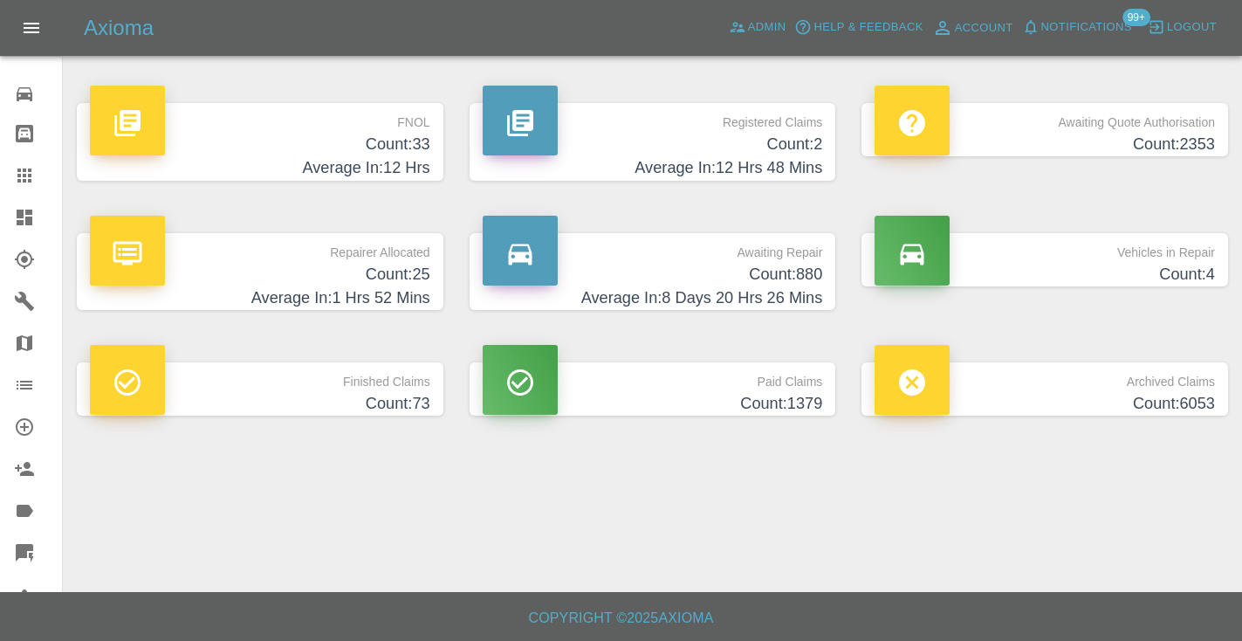
click at [778, 271] on h4 "Count: 880" at bounding box center [653, 275] width 340 height 24
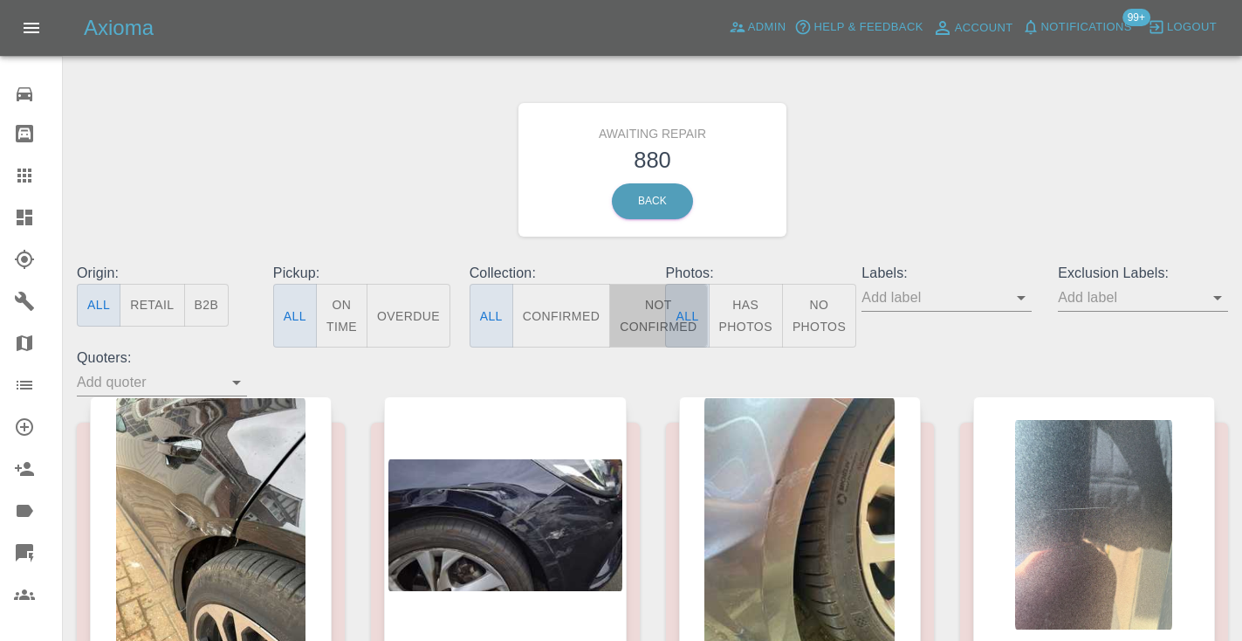
click at [647, 310] on button "Not Confirmed" at bounding box center [658, 316] width 98 height 64
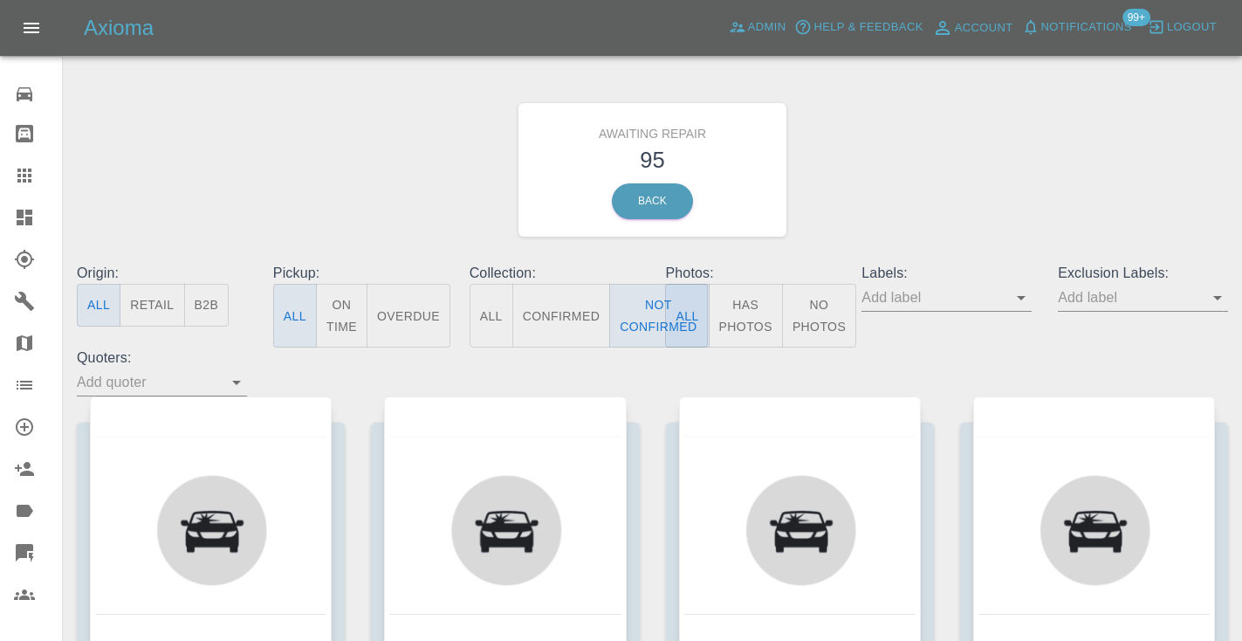
click at [873, 183] on div "Awaiting Repair 95 Back" at bounding box center [652, 170] width 1177 height 186
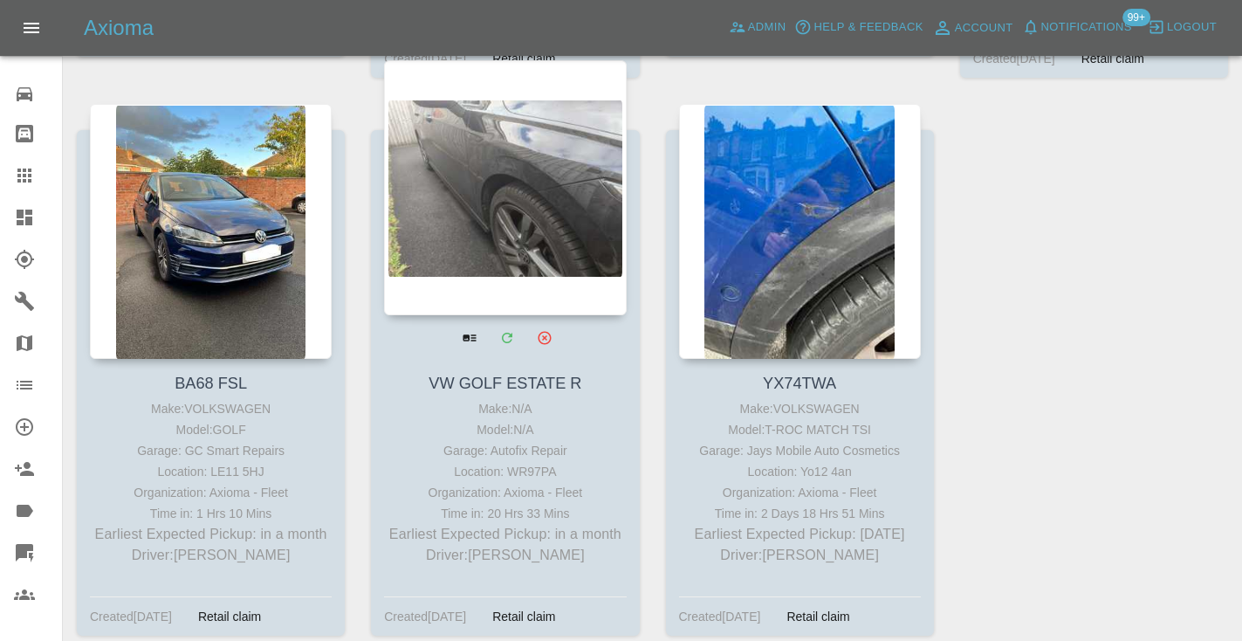
scroll to position [13608, 0]
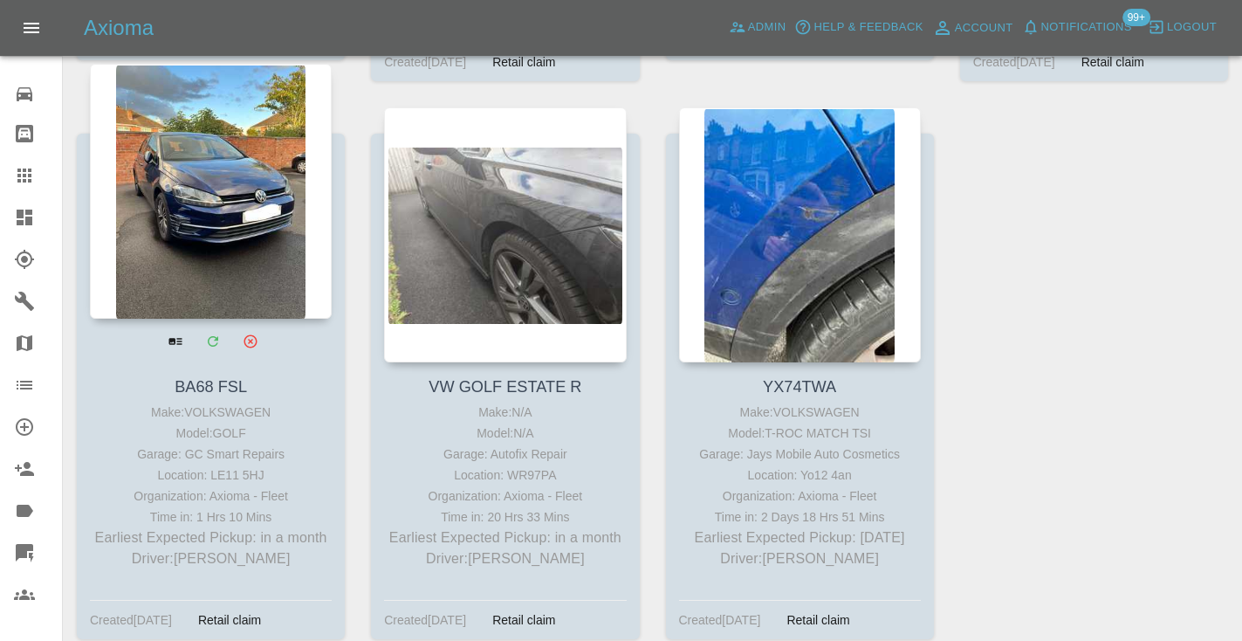
click at [207, 139] on div at bounding box center [211, 191] width 242 height 255
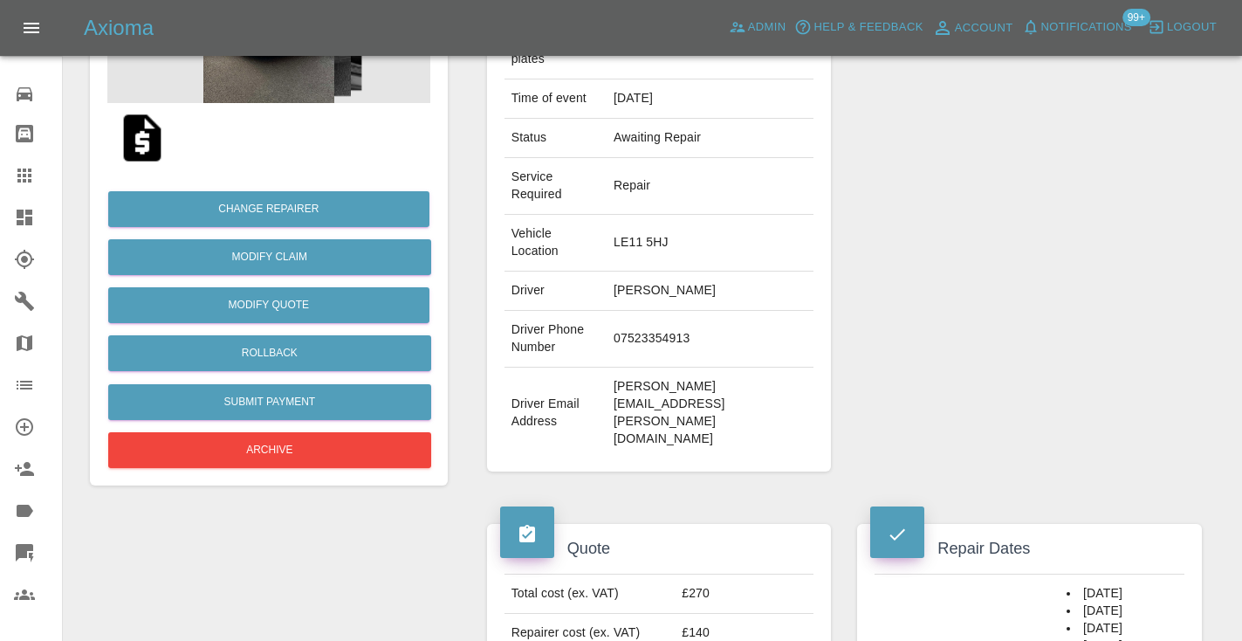
scroll to position [292, 0]
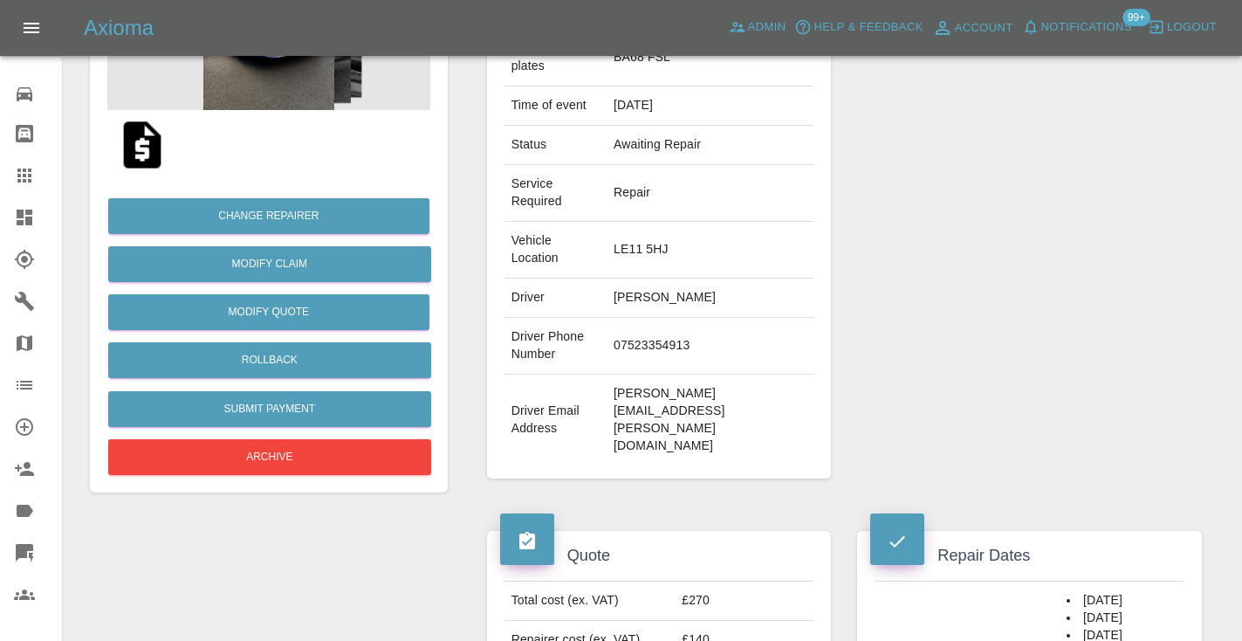
click at [706, 318] on td "07523354913" at bounding box center [709, 346] width 207 height 57
copy td "07523354913"
click at [1062, 230] on div "Repairer Repair shop GC Smart Repairs" at bounding box center [1029, 200] width 371 height 608
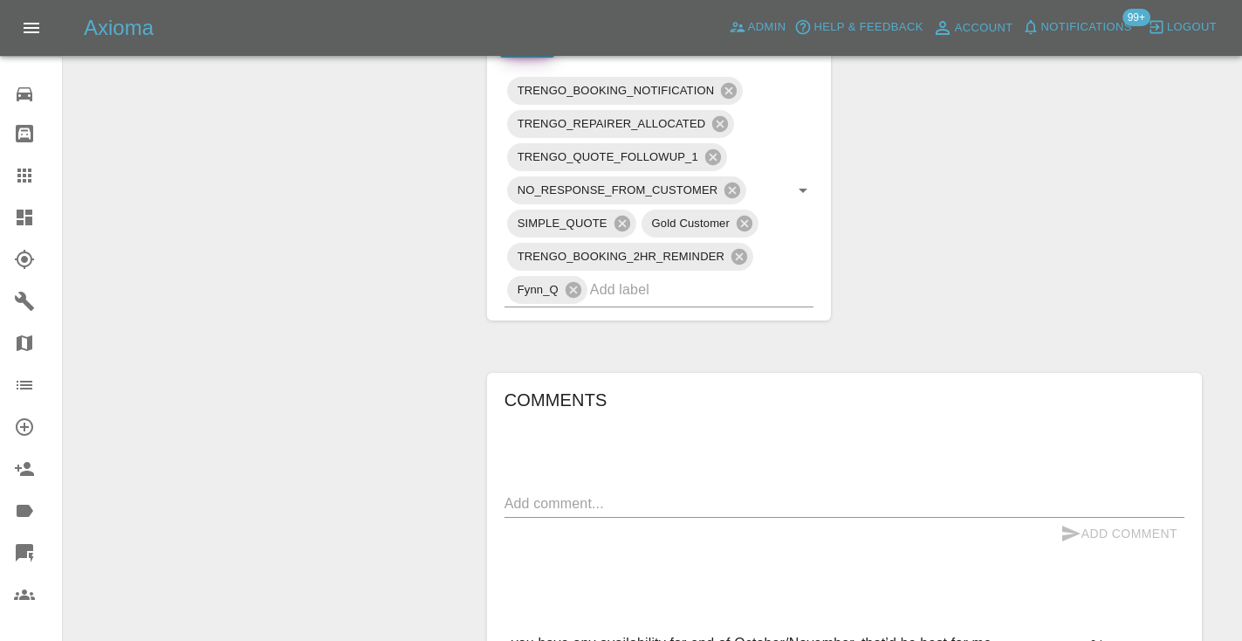
scroll to position [1118, 0]
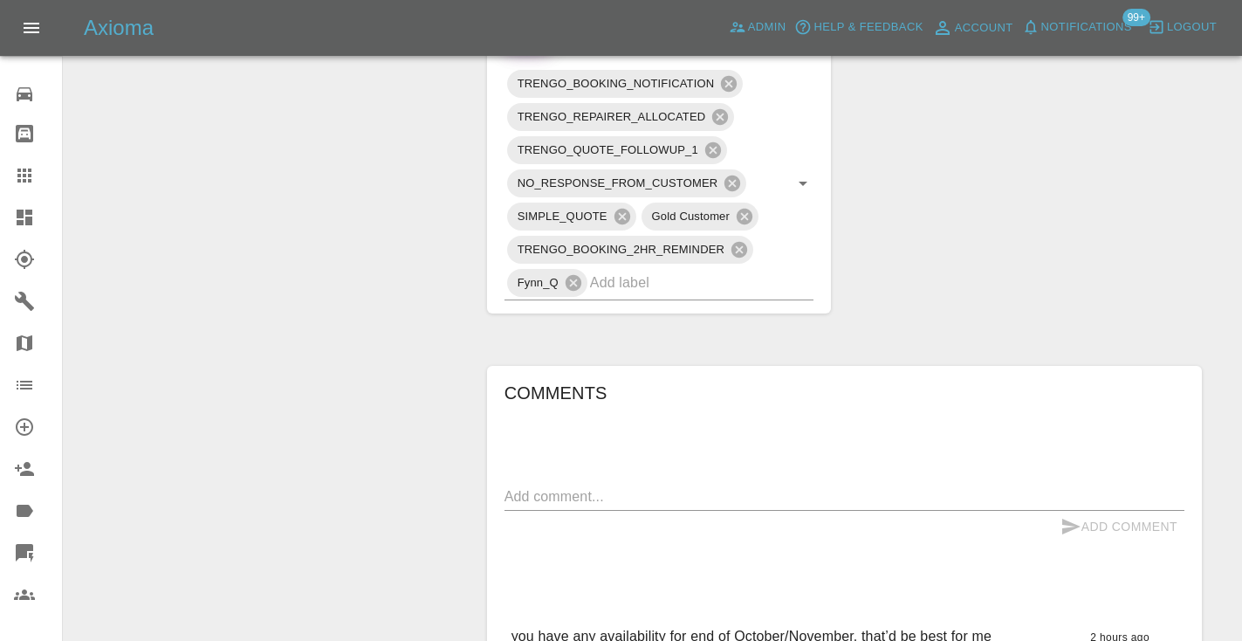
click at [589, 483] on div "x" at bounding box center [844, 497] width 680 height 28
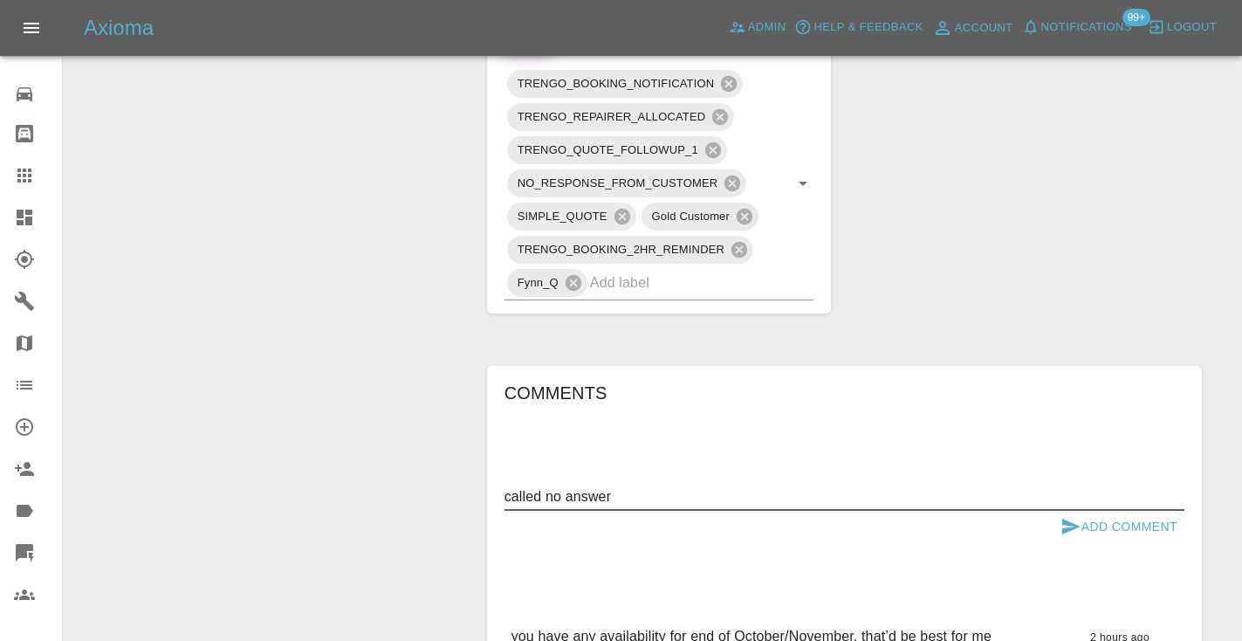
type textarea "called no answer"
click at [1079, 516] on icon "submit" at bounding box center [1070, 526] width 21 height 21
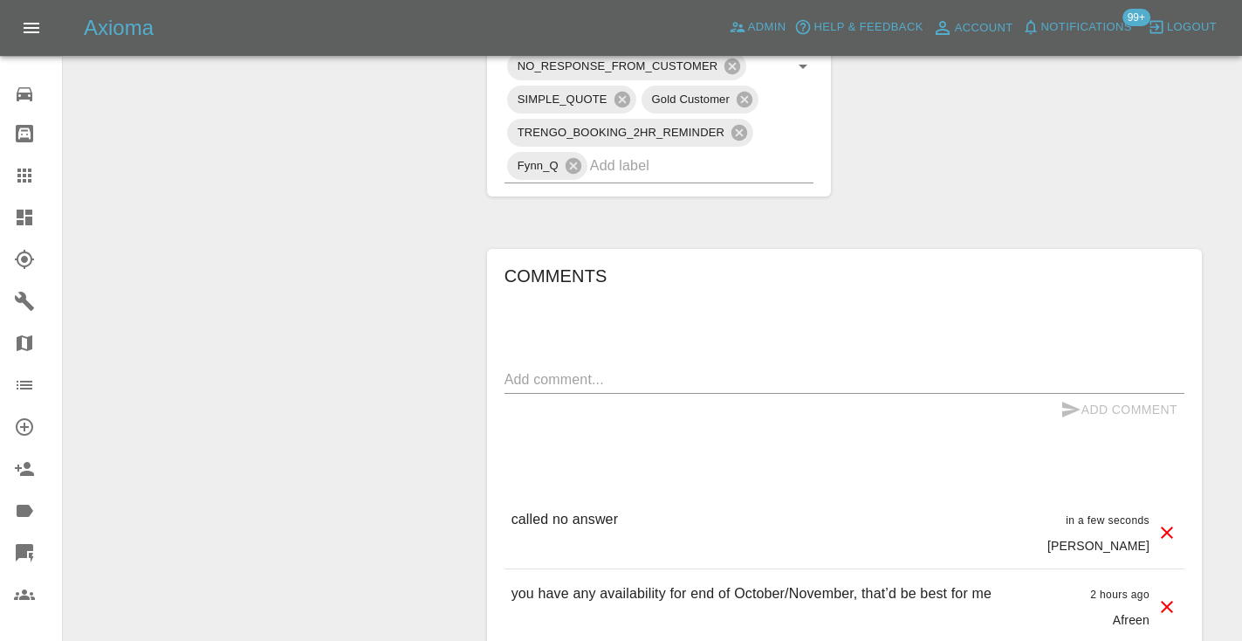
scroll to position [1220, 0]
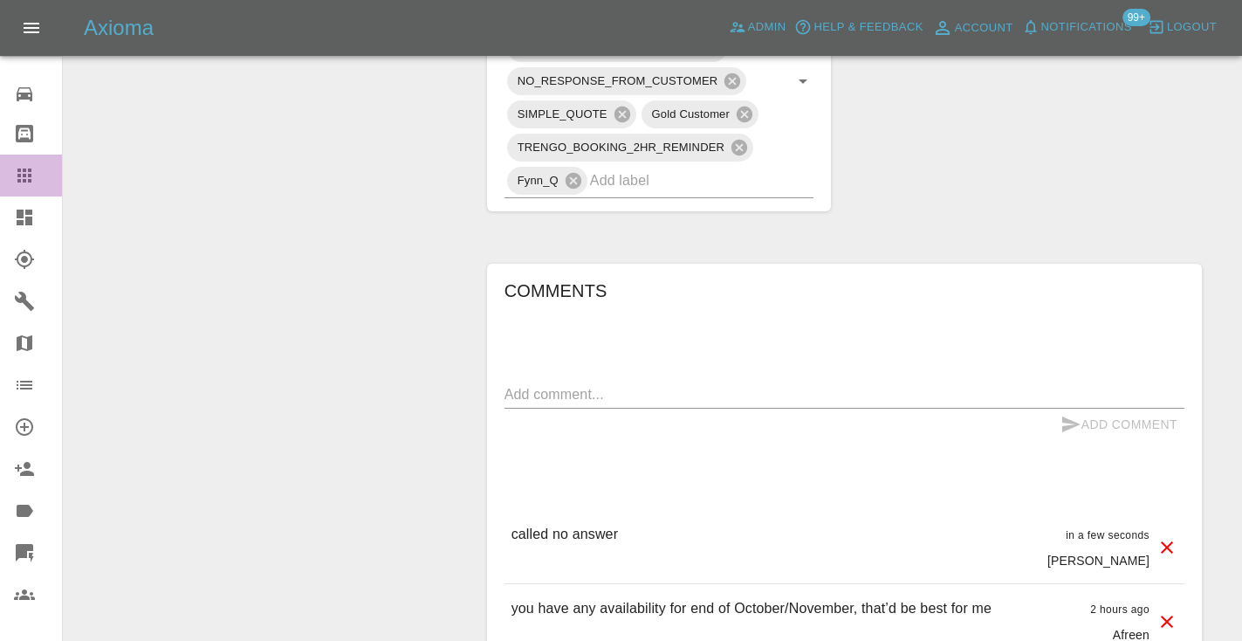
click at [23, 168] on icon at bounding box center [24, 175] width 21 height 21
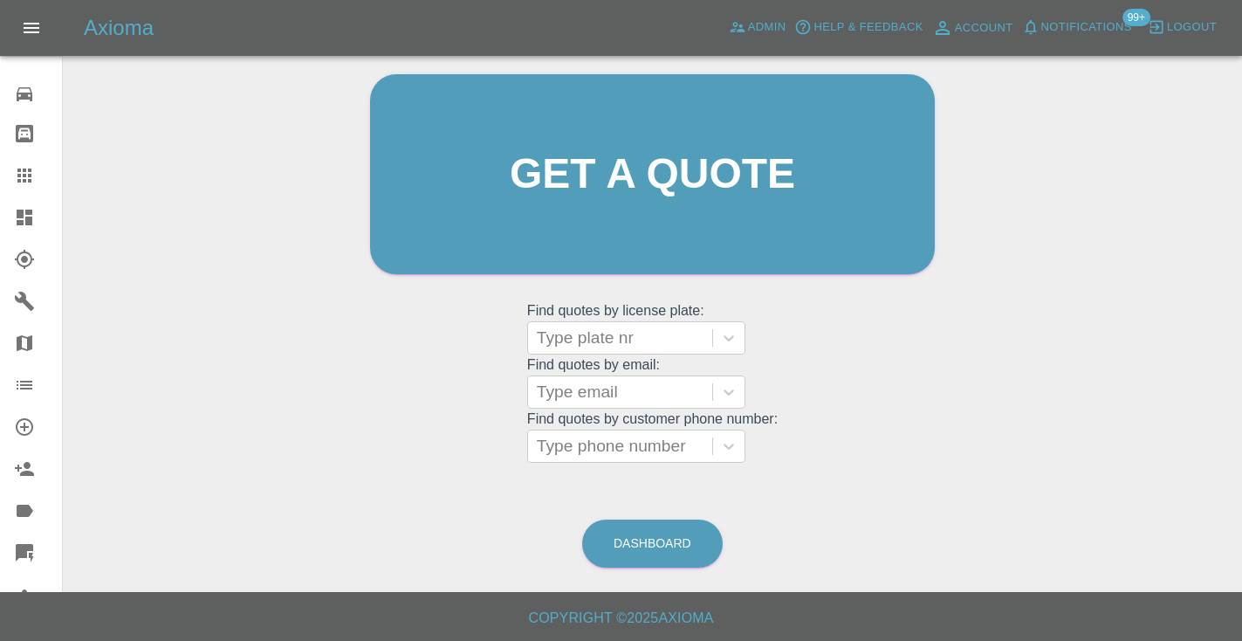
scroll to position [118, 0]
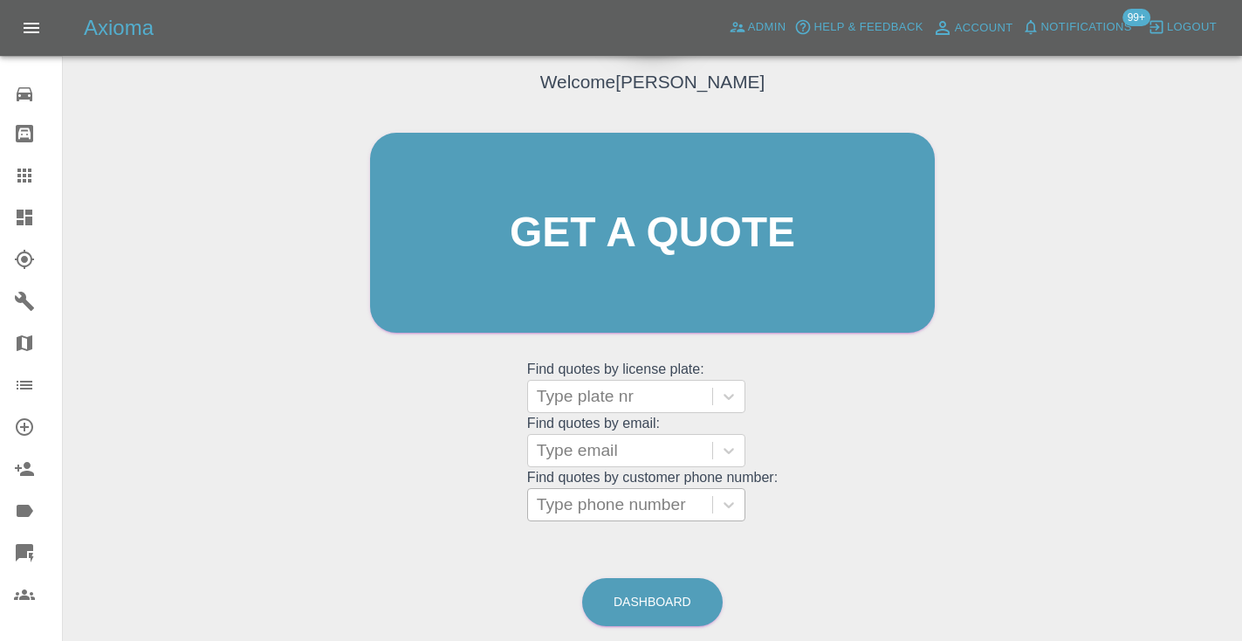
click at [565, 490] on div "Type phone number" at bounding box center [620, 504] width 184 height 31
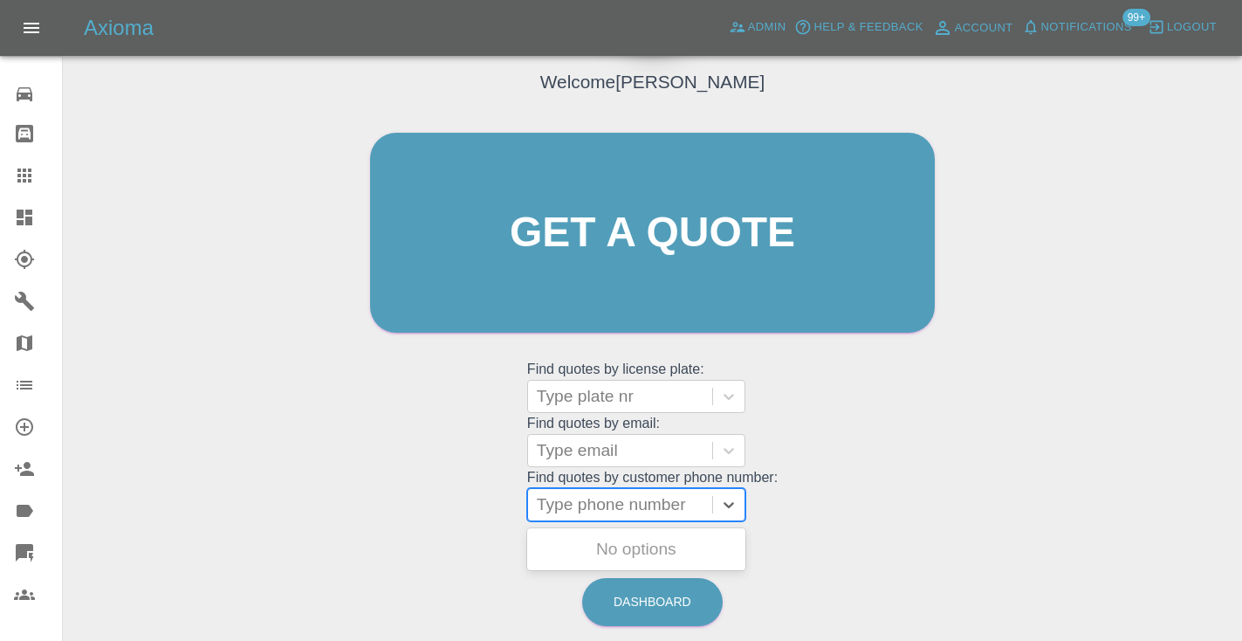
paste input "07787421975"
type input "07787421975"
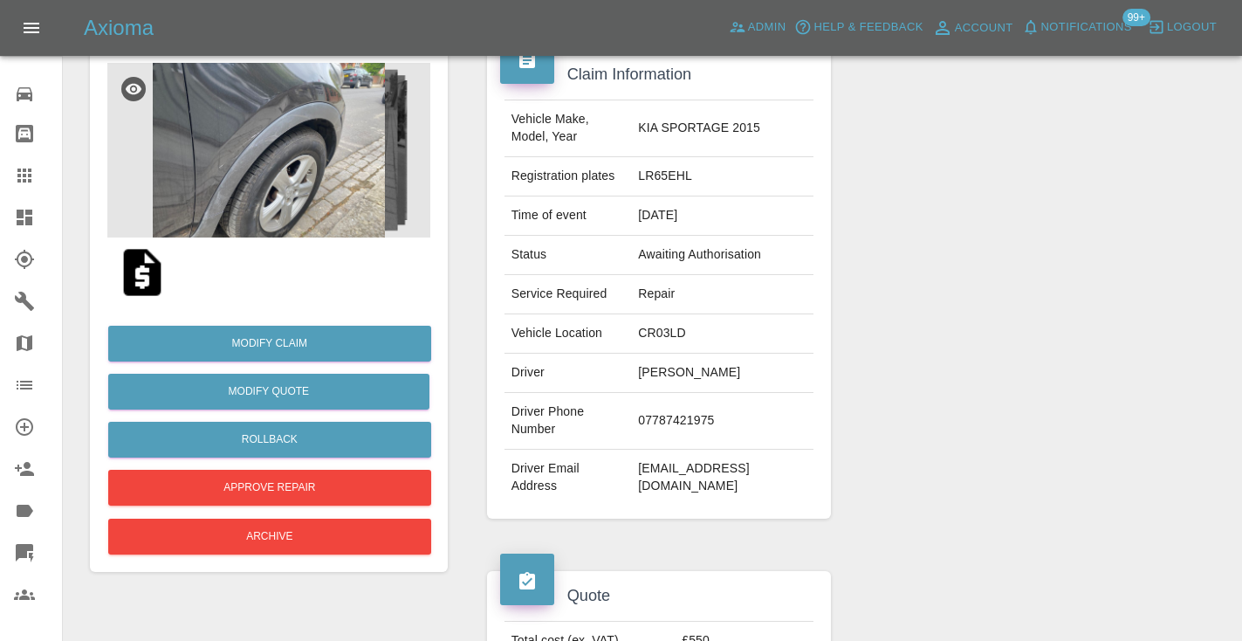
scroll to position [180, 0]
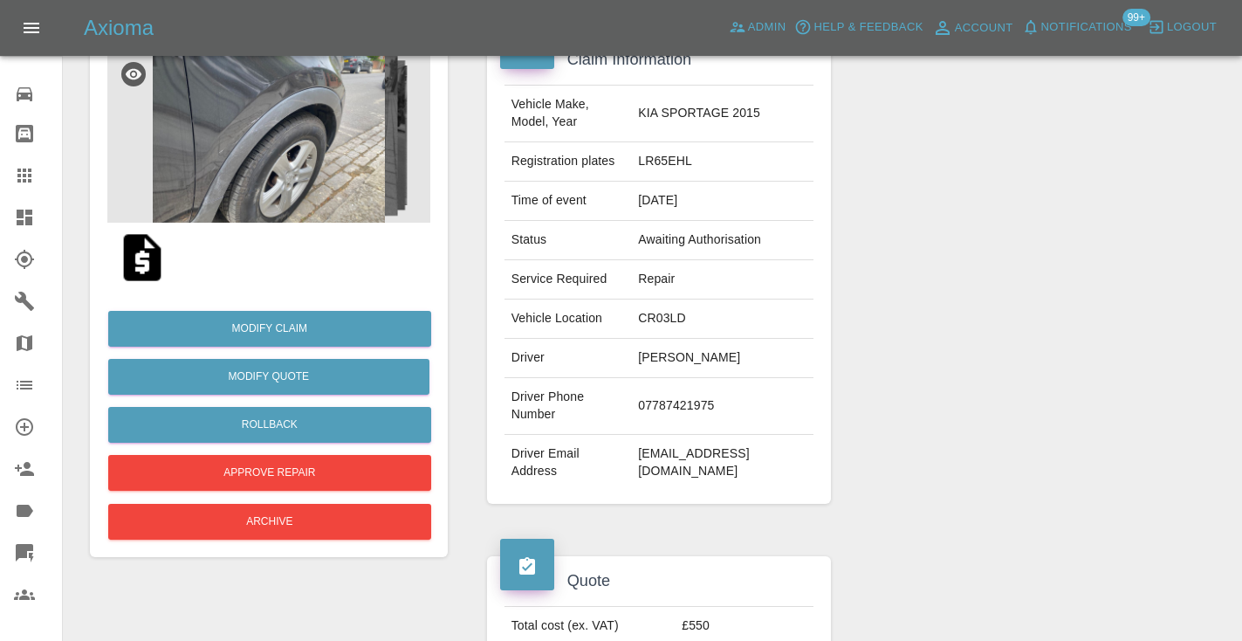
click at [264, 168] on img at bounding box center [268, 135] width 323 height 175
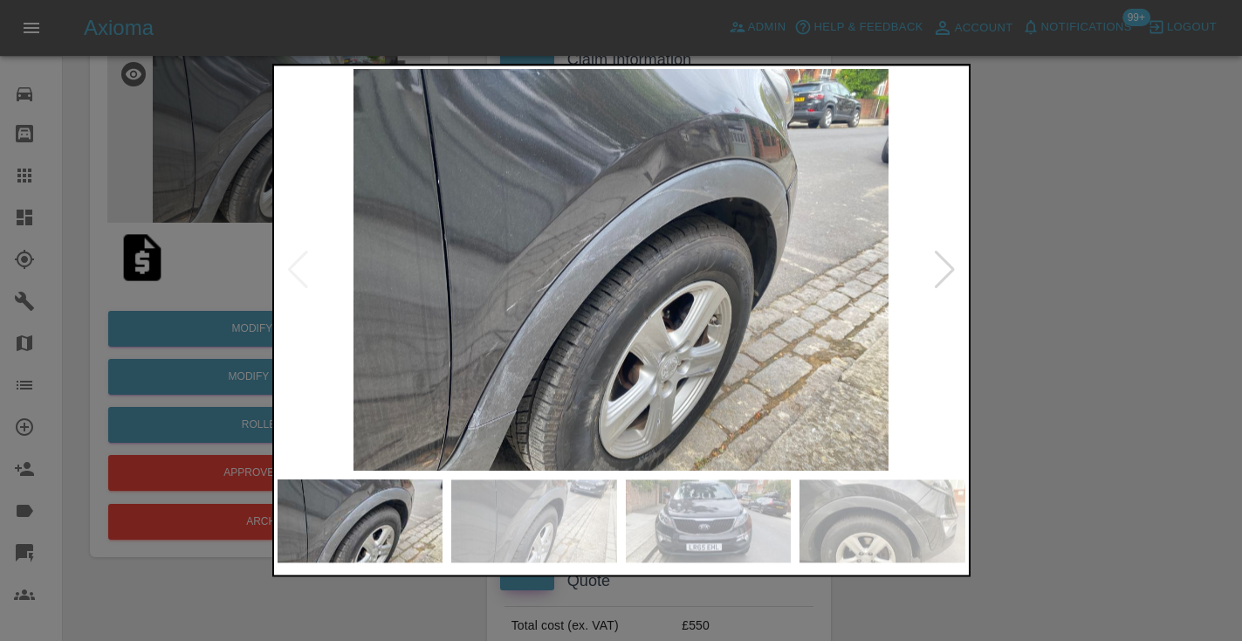
click at [658, 512] on img at bounding box center [709, 521] width 166 height 83
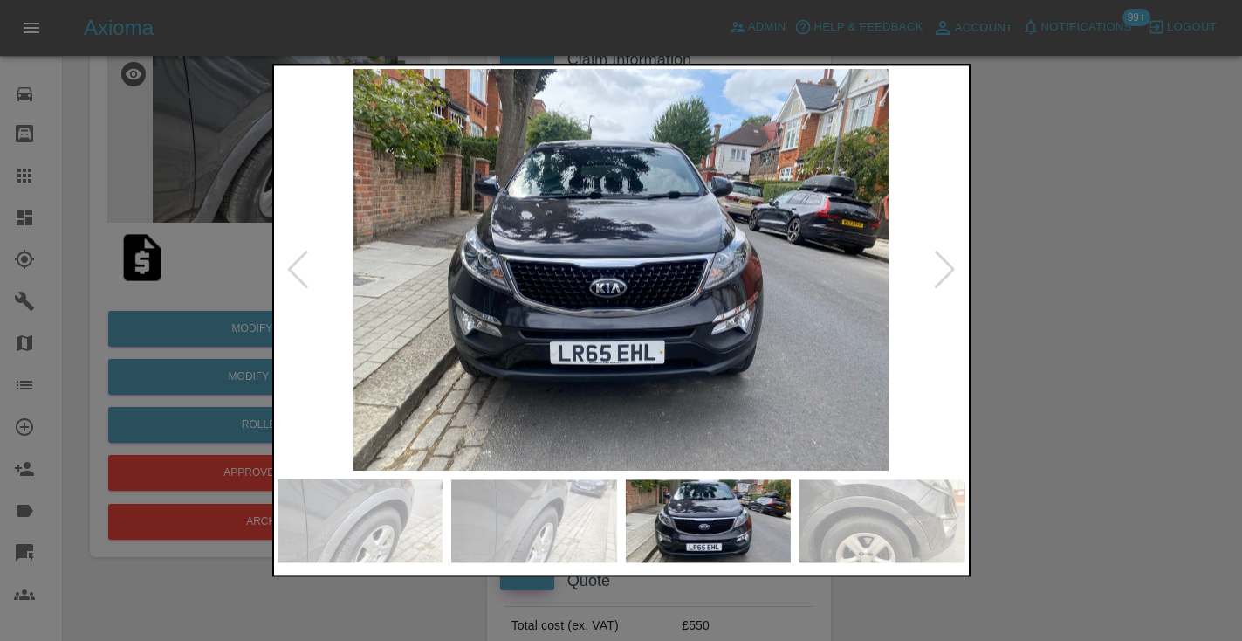
click at [1049, 449] on div at bounding box center [621, 320] width 1242 height 641
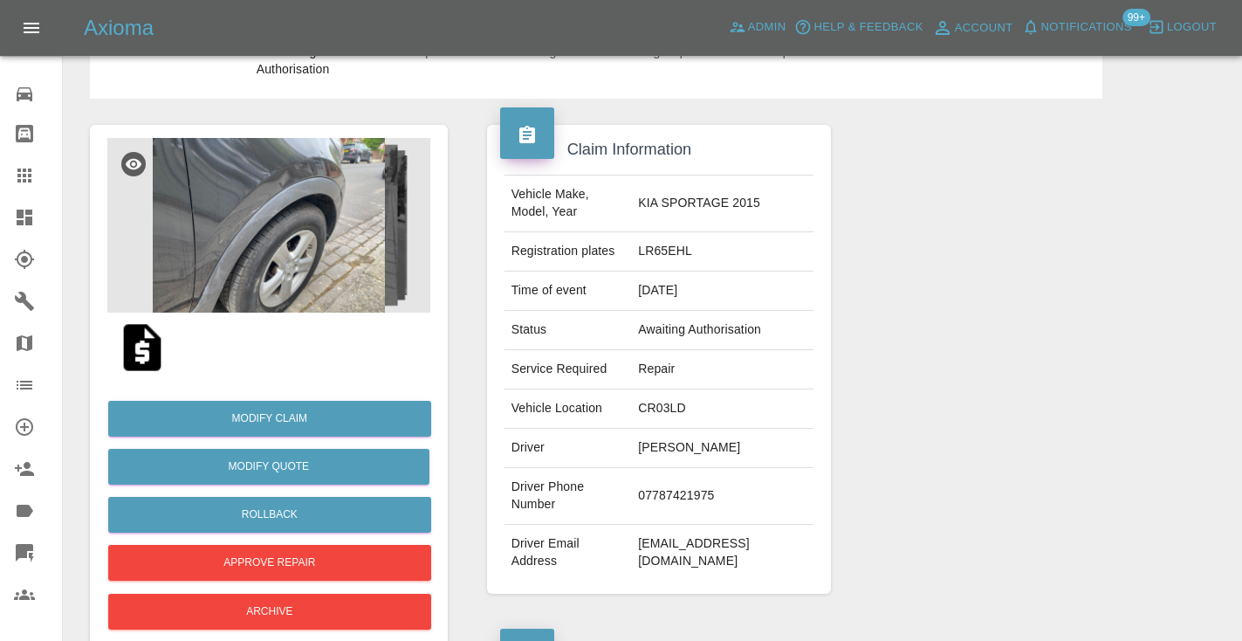
scroll to position [46, 0]
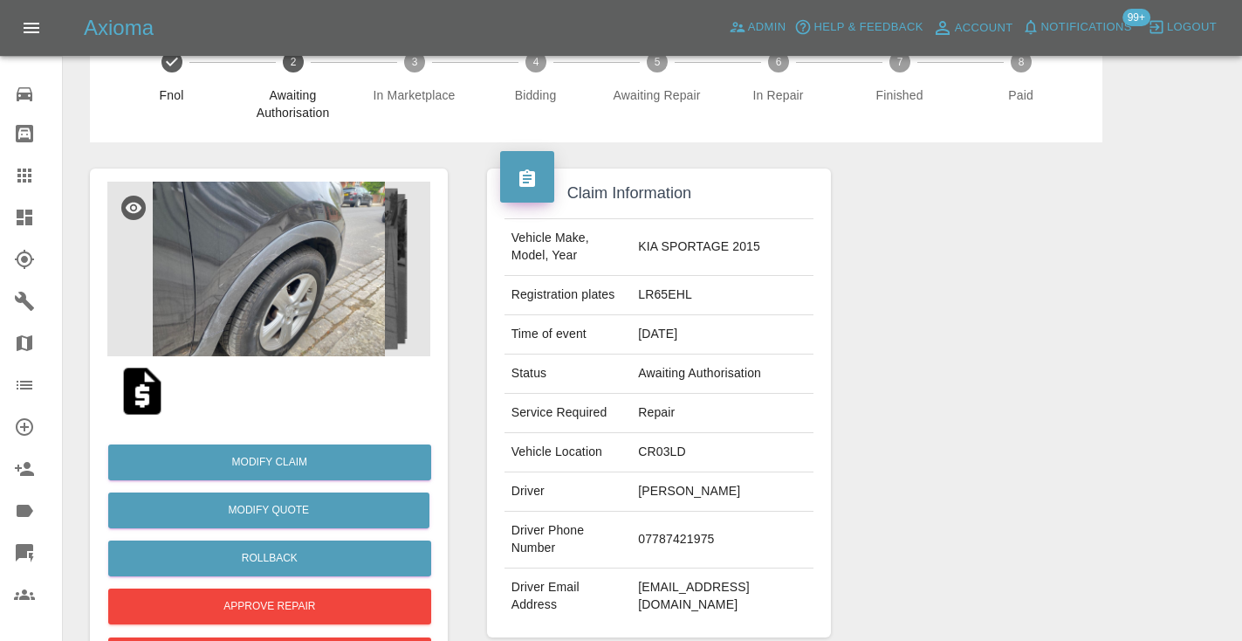
click at [359, 337] on img at bounding box center [268, 269] width 323 height 175
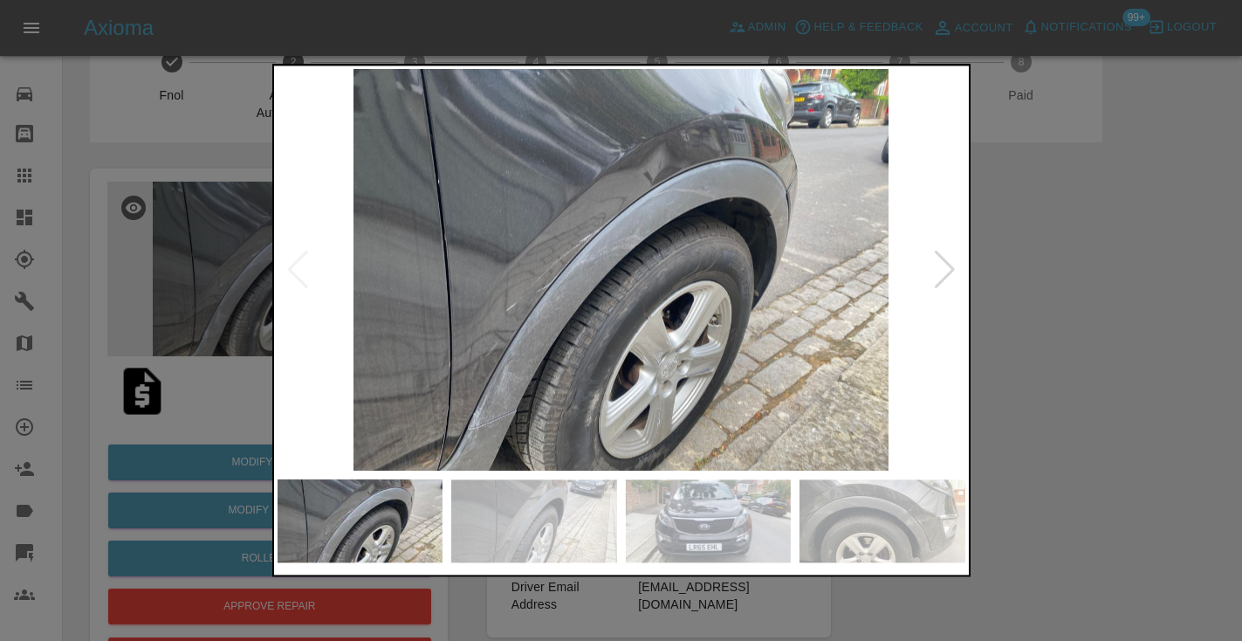
click at [510, 517] on img at bounding box center [534, 521] width 166 height 83
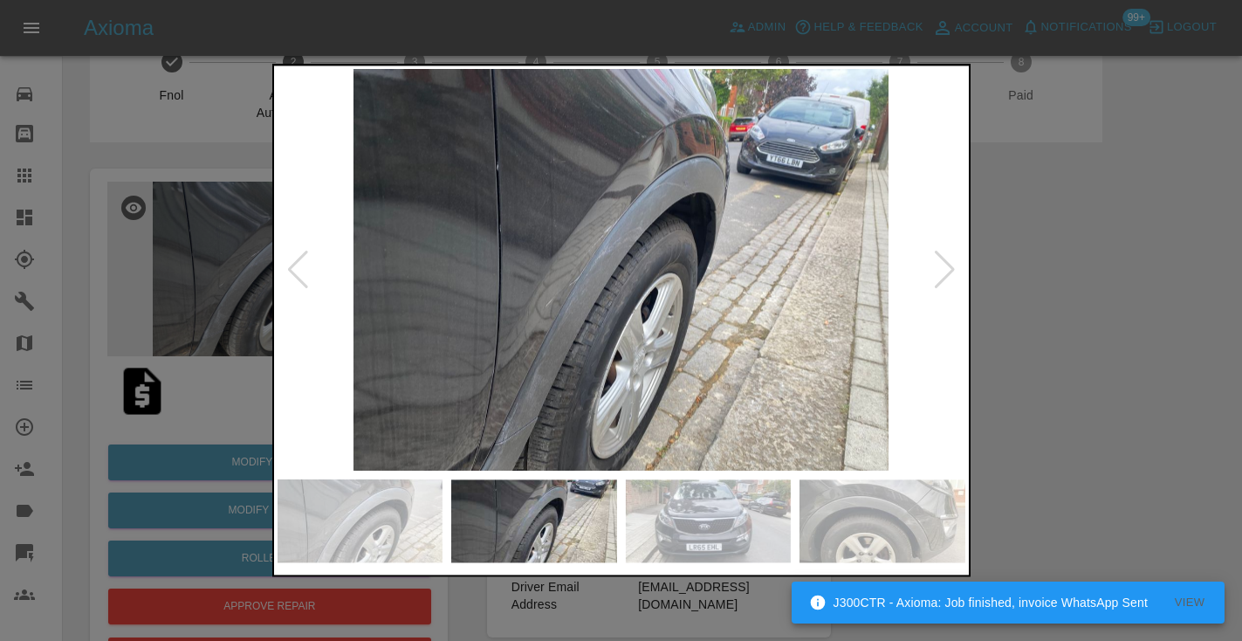
click at [703, 547] on img at bounding box center [709, 521] width 166 height 83
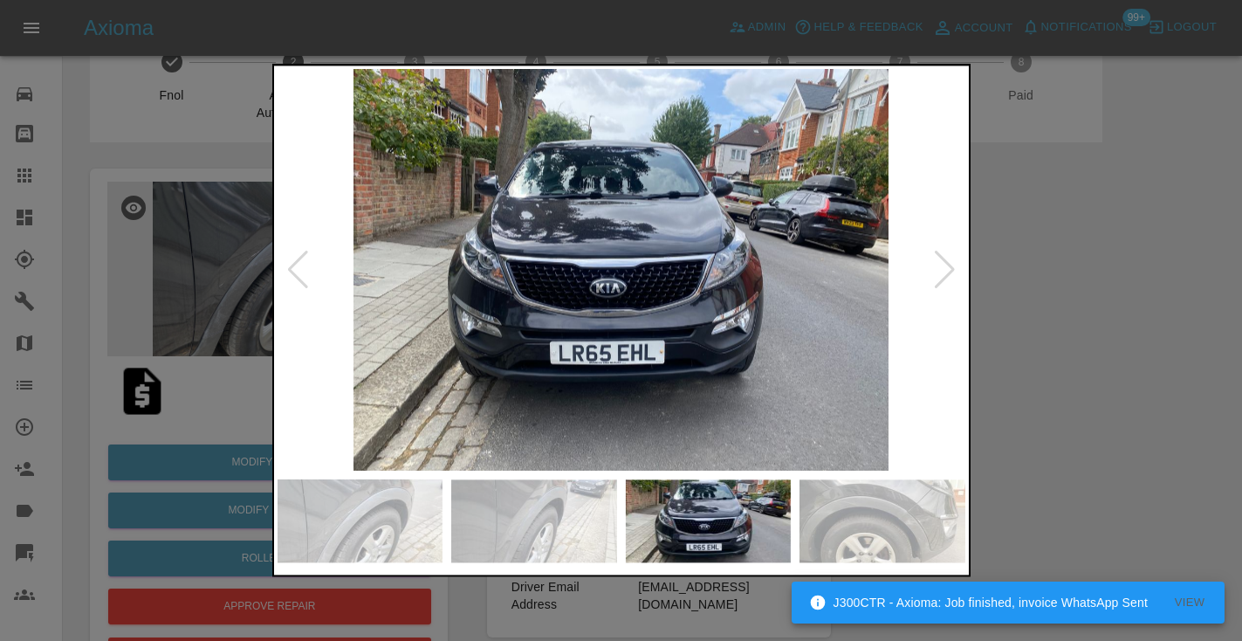
click at [860, 537] on img at bounding box center [882, 521] width 166 height 83
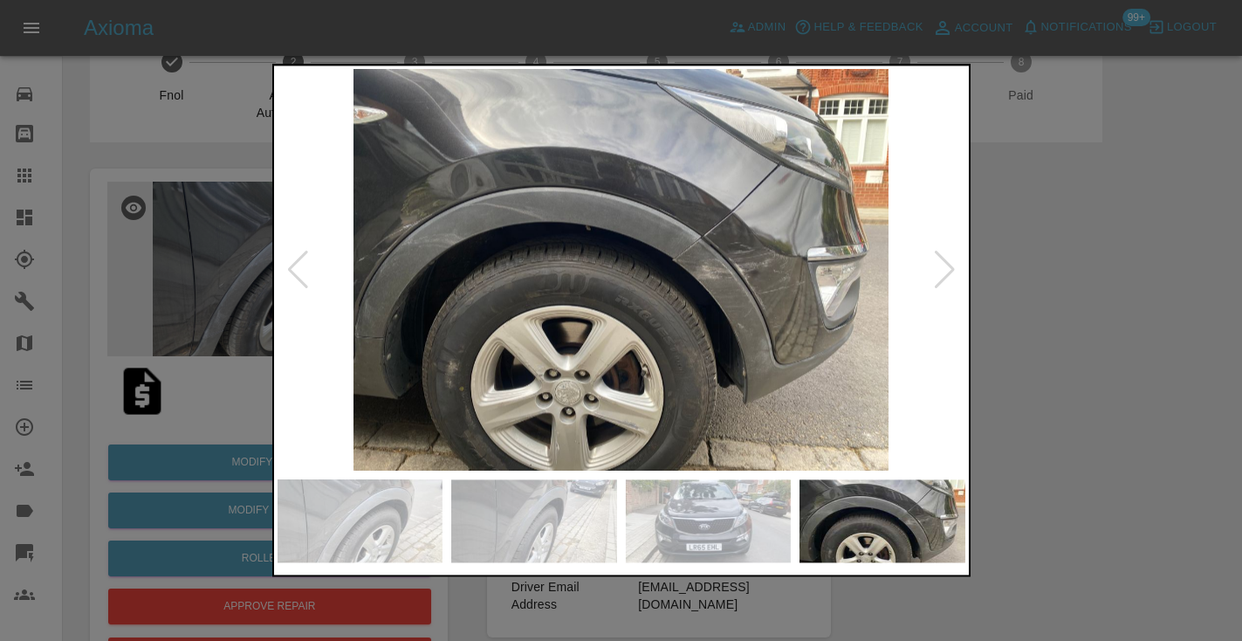
click at [1052, 317] on div at bounding box center [621, 320] width 1242 height 641
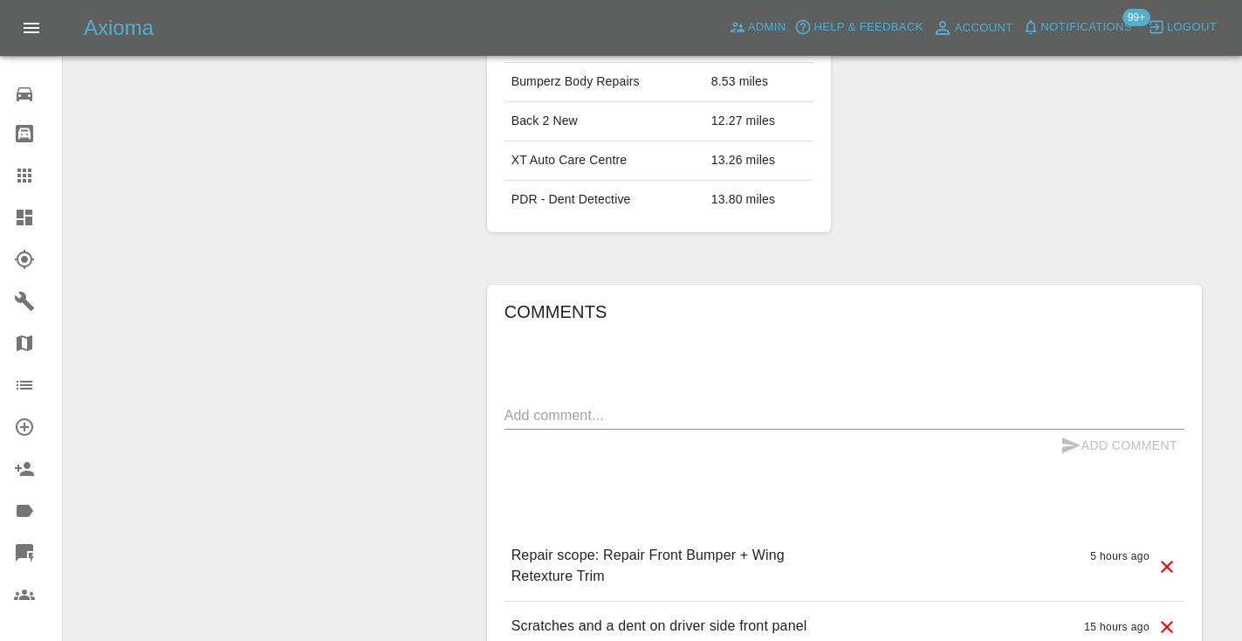
scroll to position [1200, 0]
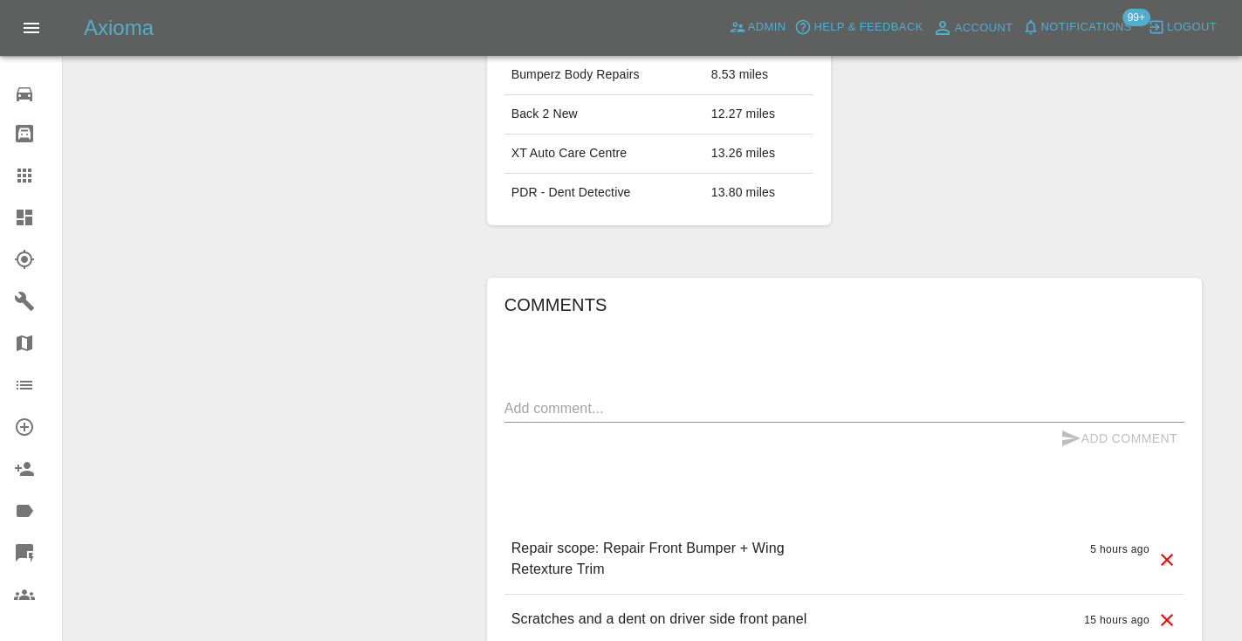
click at [618, 398] on textarea at bounding box center [844, 408] width 680 height 20
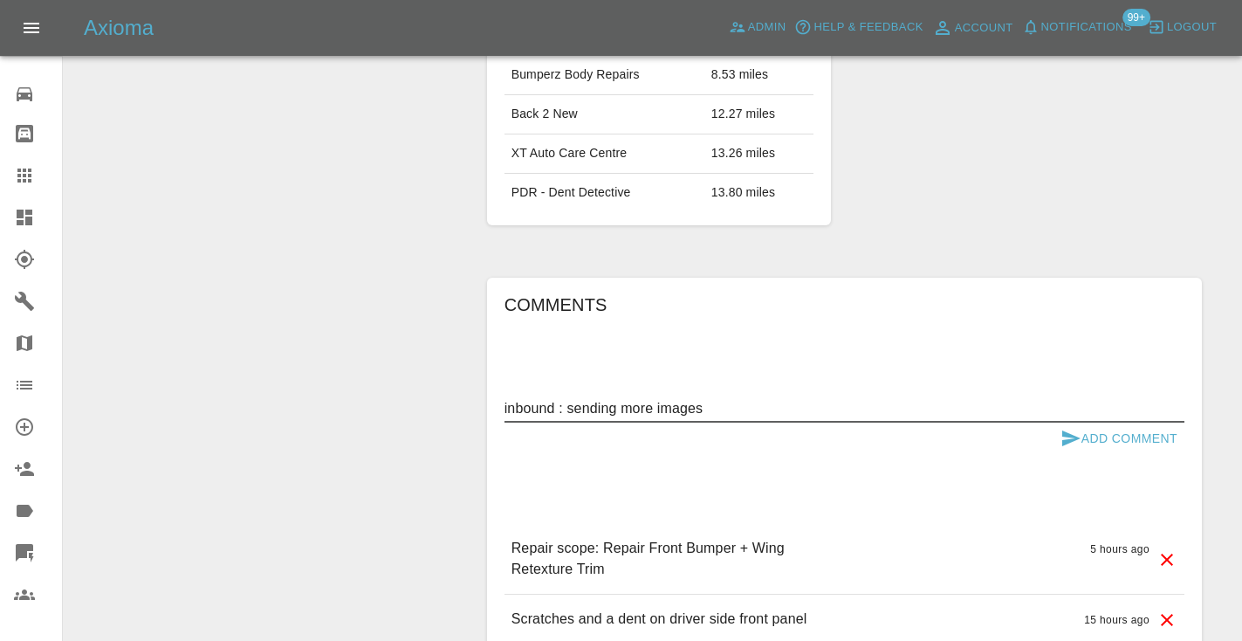
type textarea "inbound : sending more images"
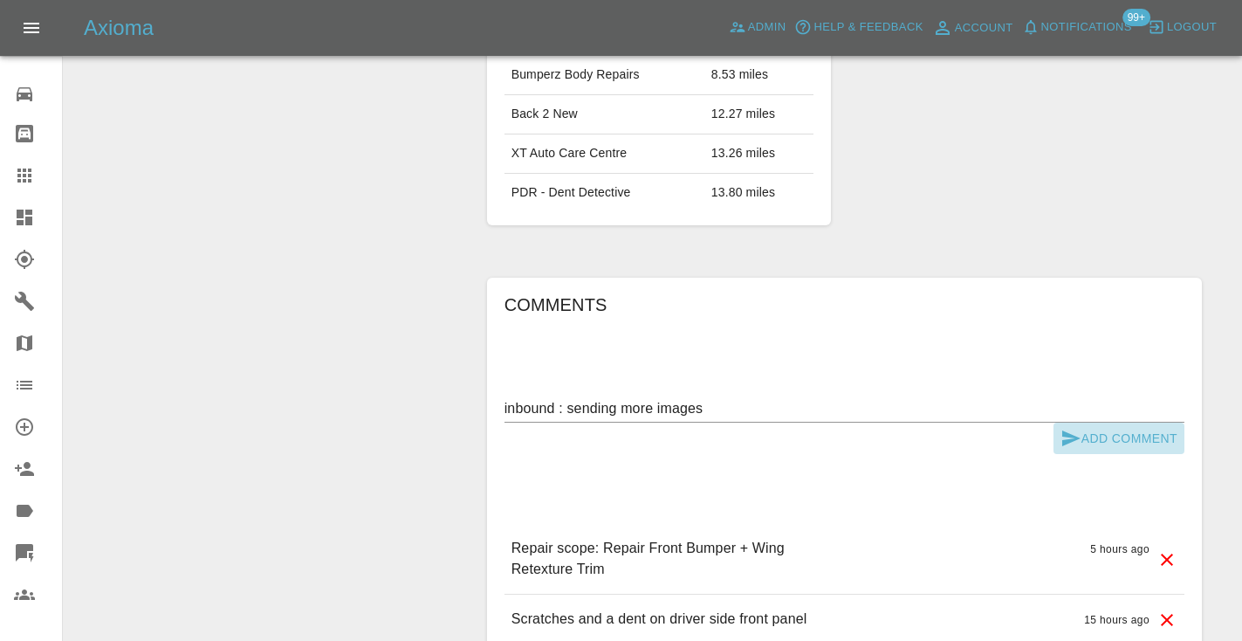
click at [1099, 422] on button "Add Comment" at bounding box center [1118, 438] width 131 height 32
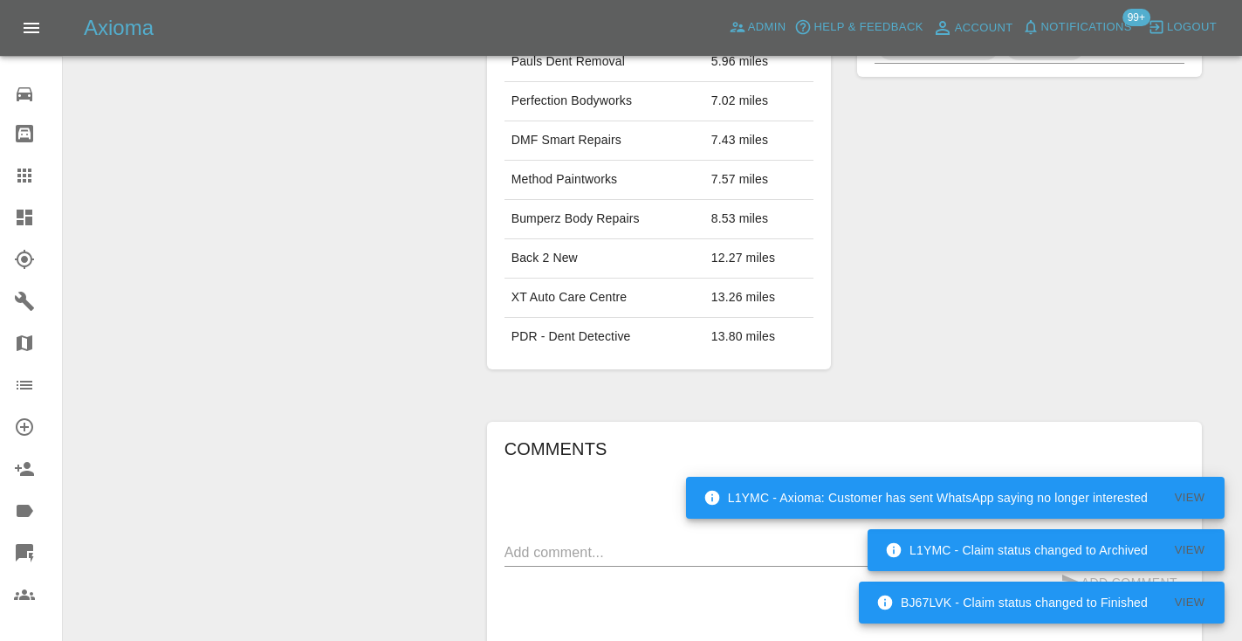
scroll to position [1052, 0]
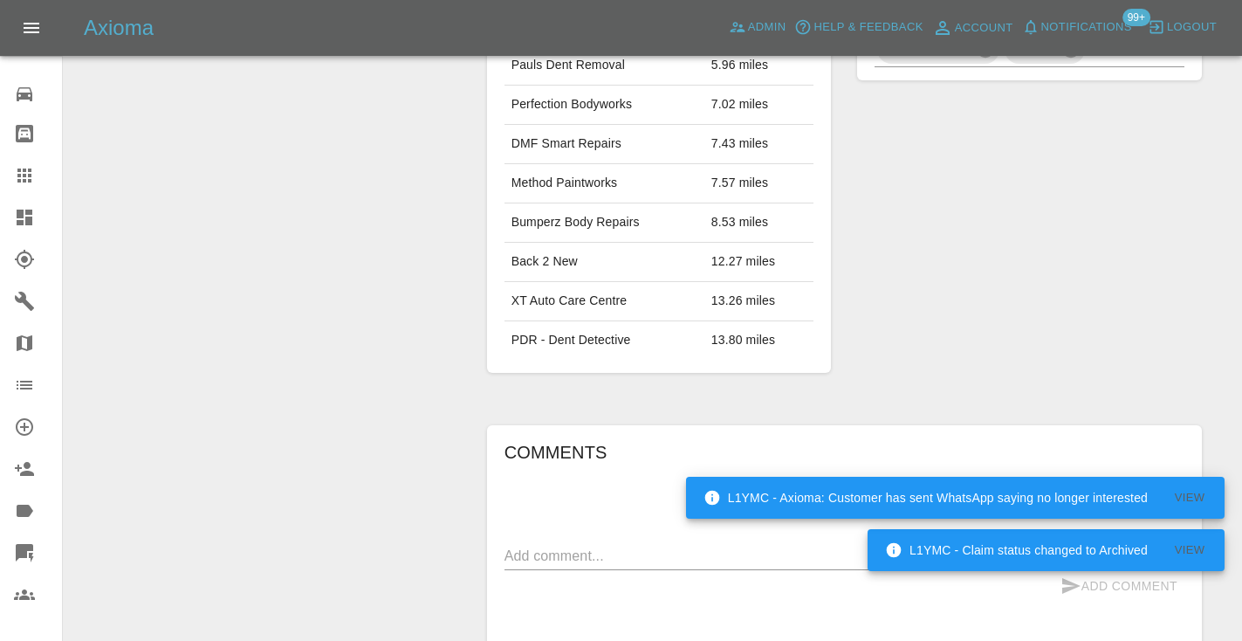
click at [25, 178] on icon at bounding box center [24, 175] width 21 height 21
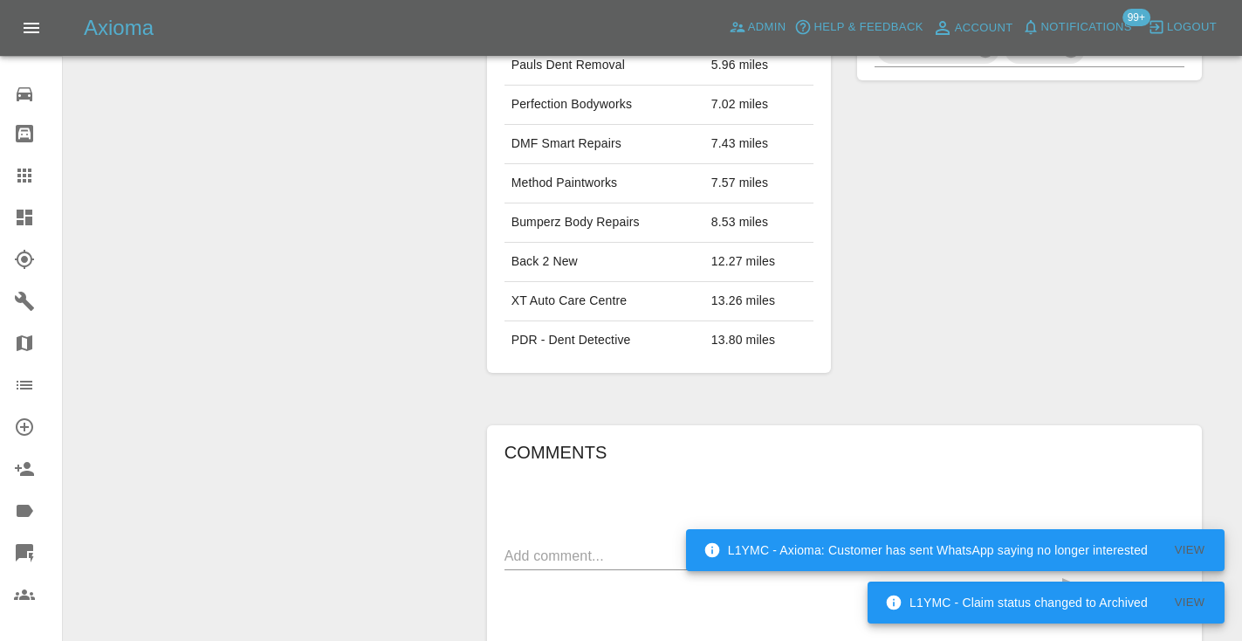
scroll to position [175, 0]
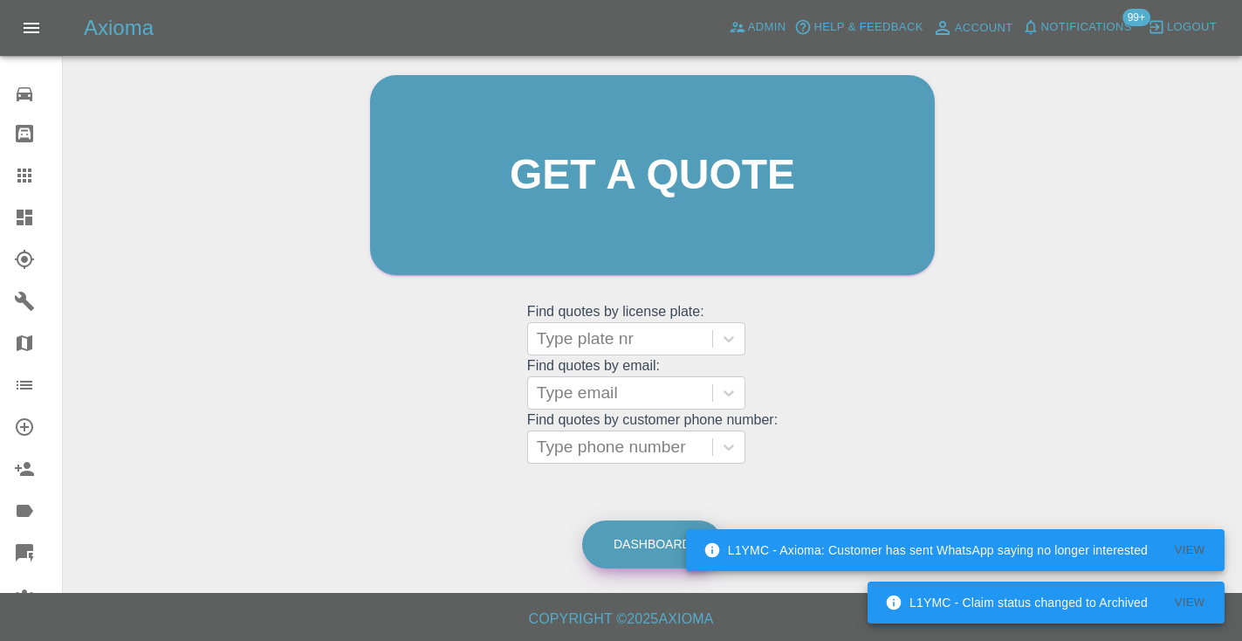
click at [647, 553] on link "Dashboard" at bounding box center [652, 544] width 140 height 48
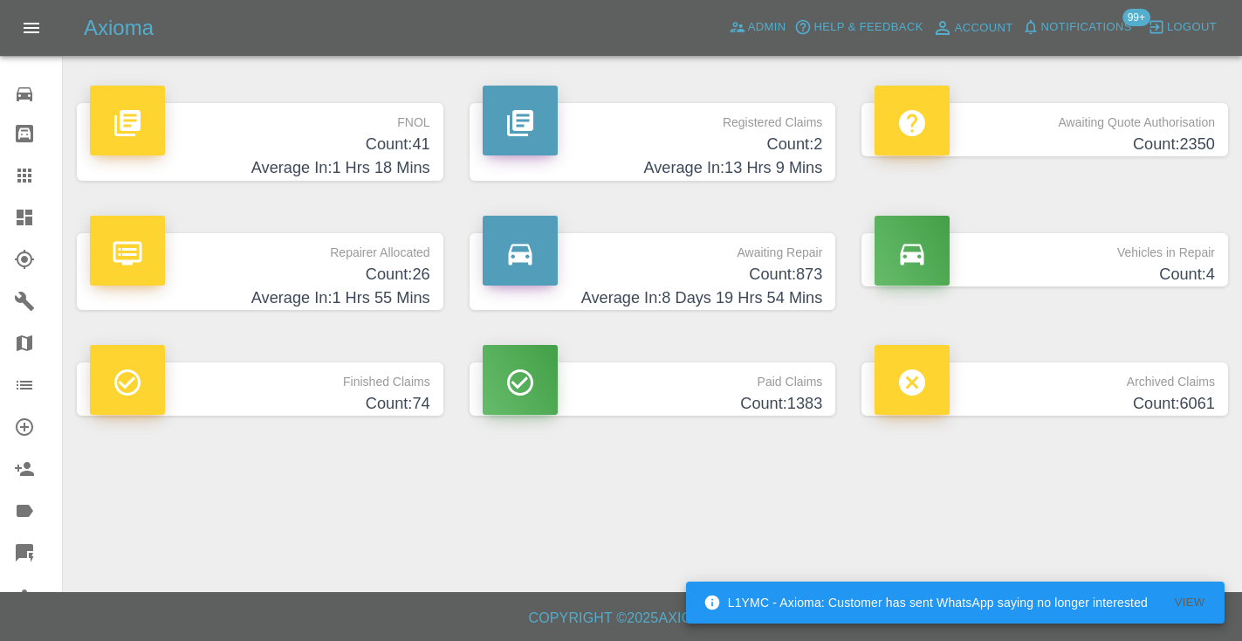
click at [782, 265] on h4 "Count: 873" at bounding box center [653, 275] width 340 height 24
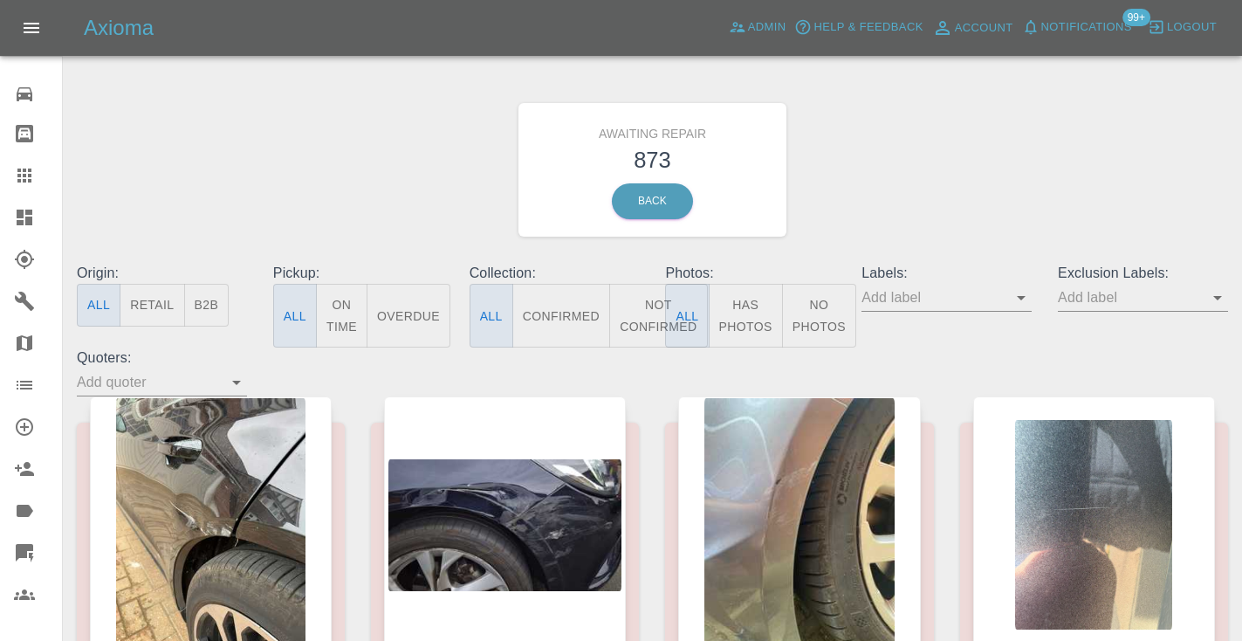
click at [659, 291] on button "Not Confirmed" at bounding box center [658, 316] width 98 height 64
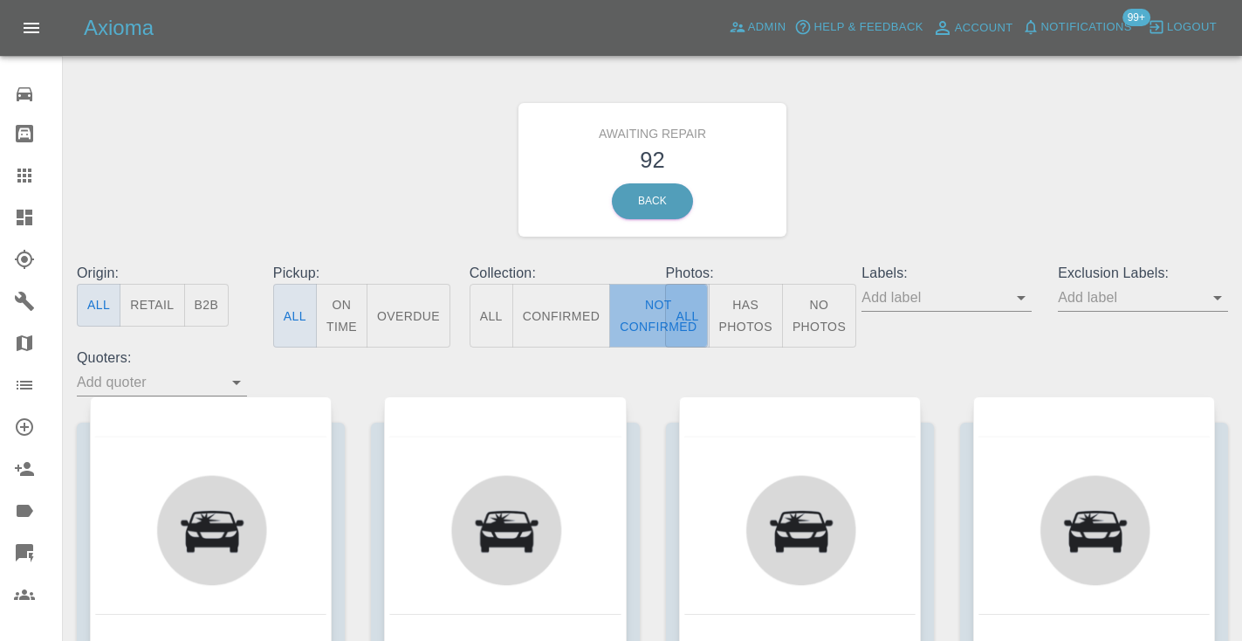
click at [636, 302] on button "Not Confirmed" at bounding box center [658, 316] width 98 height 64
click at [996, 135] on div "Awaiting Repair 92 Back" at bounding box center [652, 170] width 1177 height 186
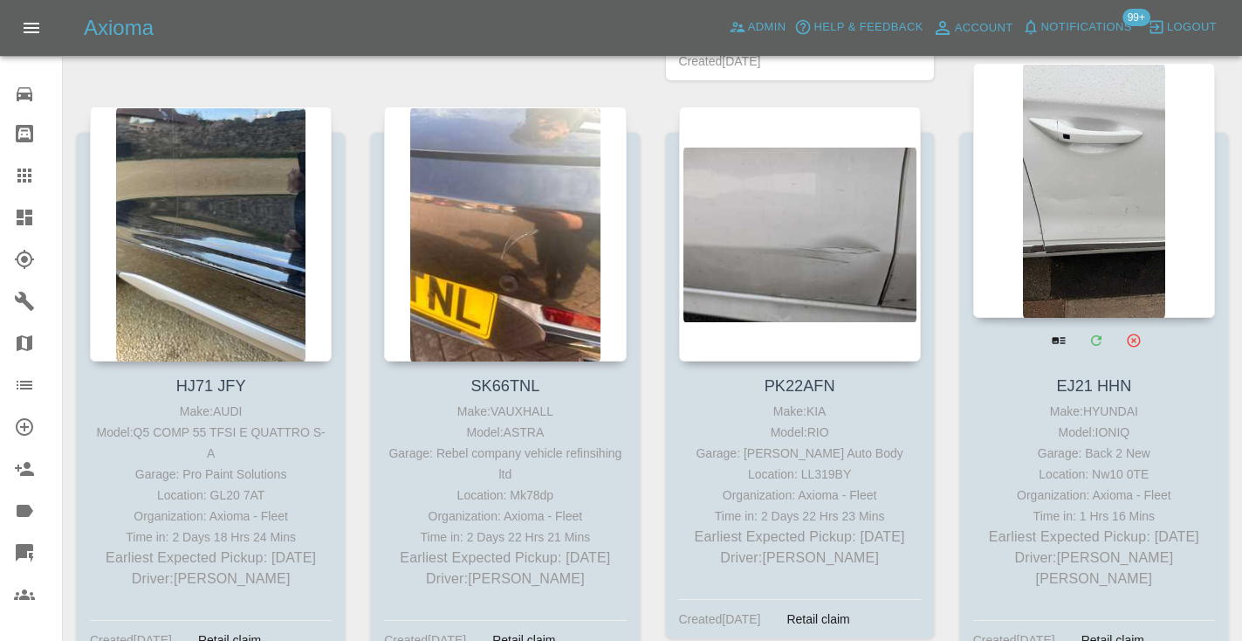
scroll to position [3179, 0]
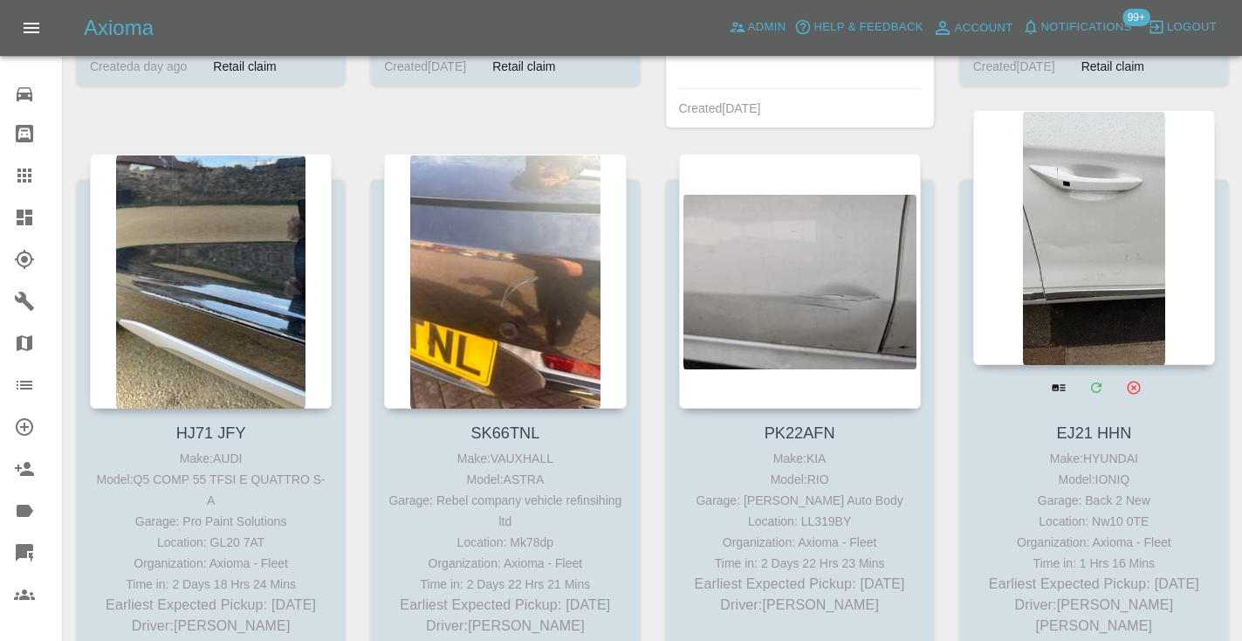
click at [1098, 207] on div at bounding box center [1094, 237] width 242 height 255
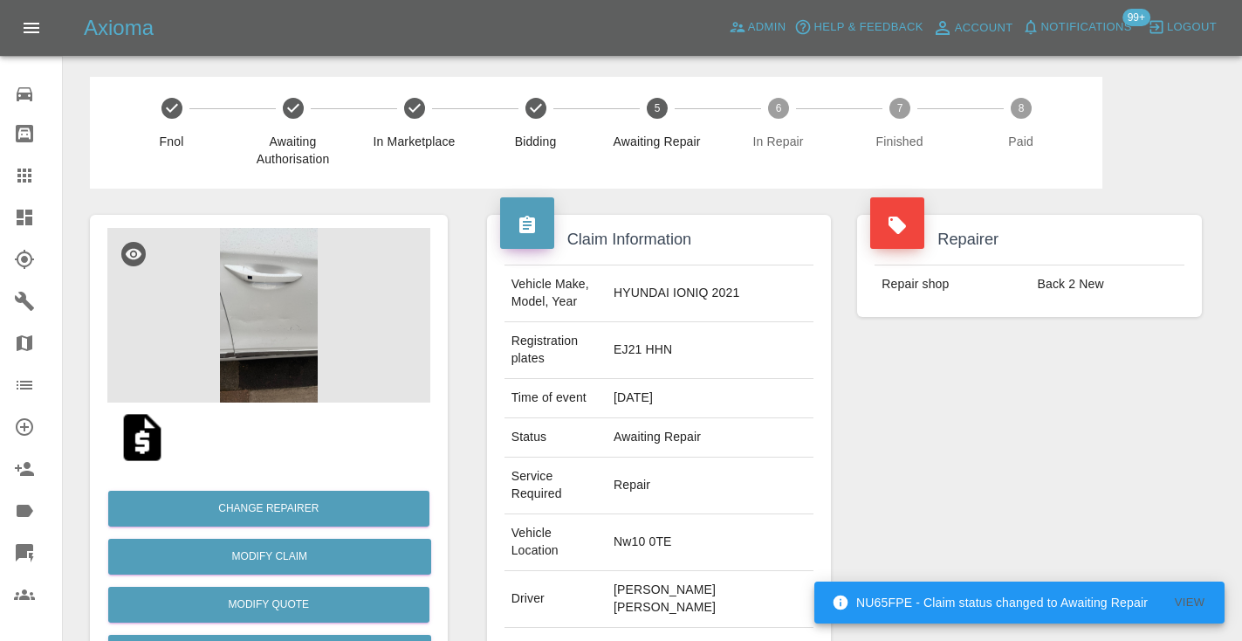
copy td "07786454600"
click at [973, 486] on div "Repairer Repair shop Back 2 New" at bounding box center [1029, 501] width 371 height 626
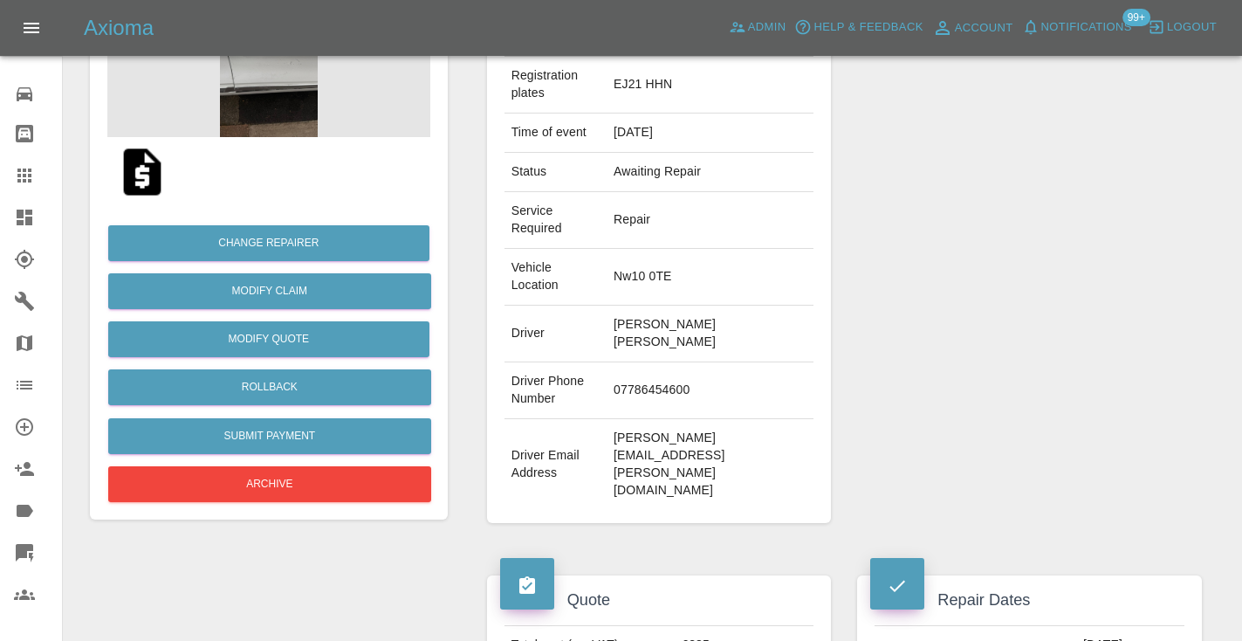
scroll to position [264, 0]
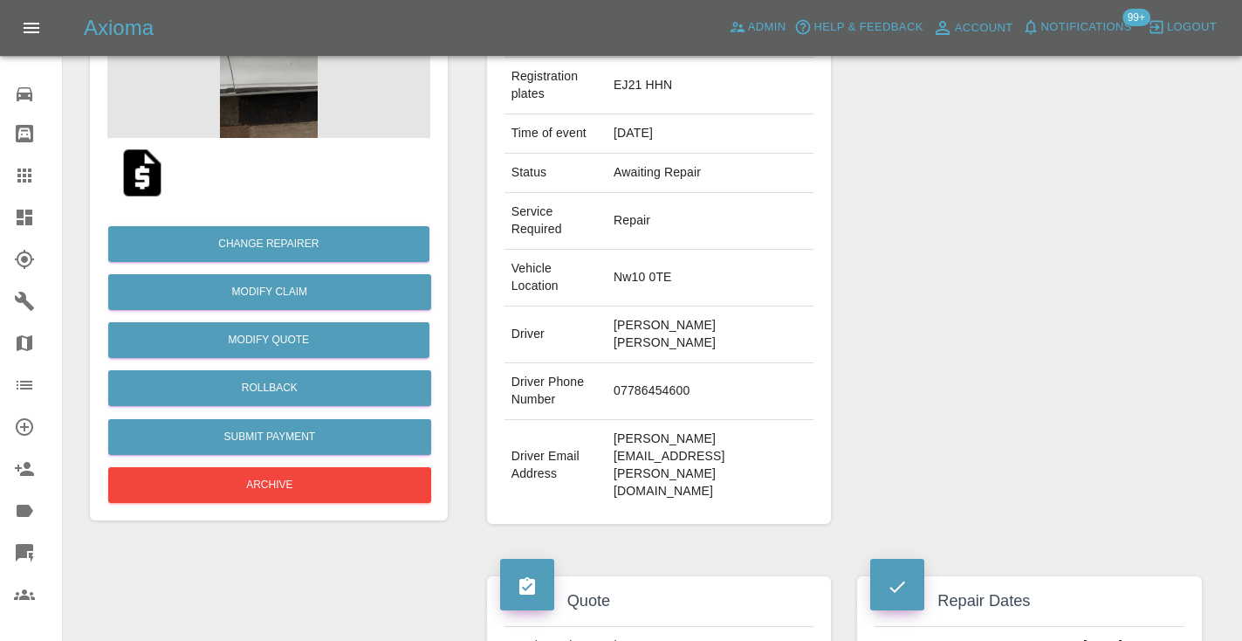
click at [1029, 140] on div "Repairer Repair shop Back 2 New" at bounding box center [1029, 237] width 371 height 626
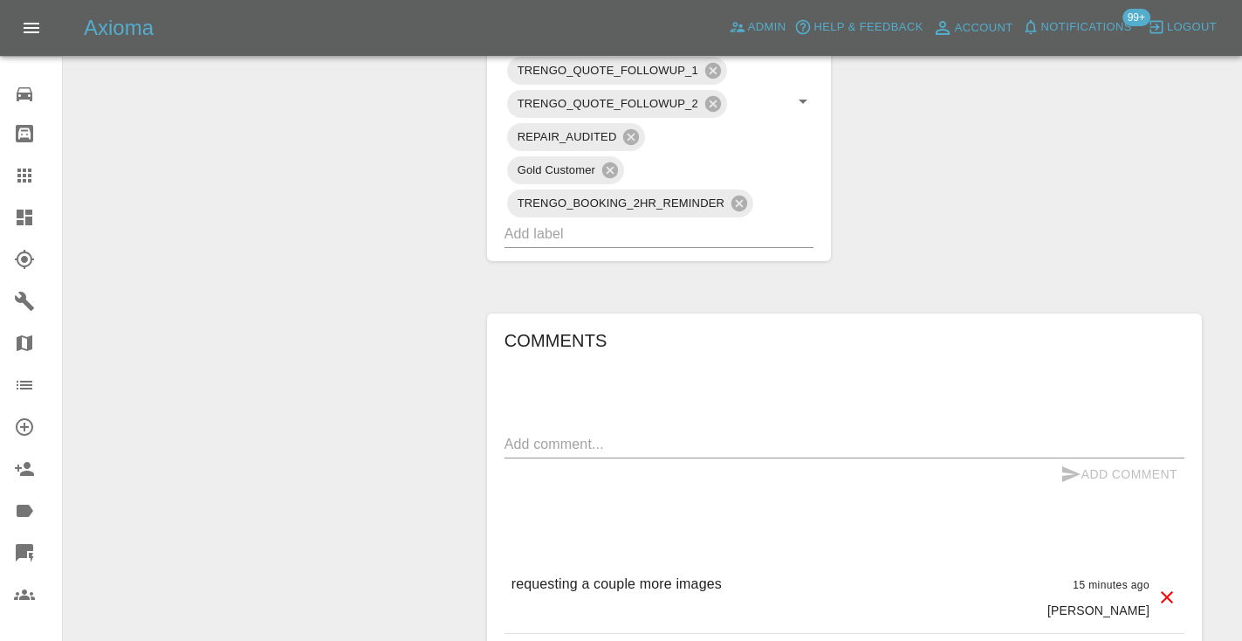
scroll to position [1171, 0]
click at [538, 432] on textarea at bounding box center [844, 442] width 680 height 20
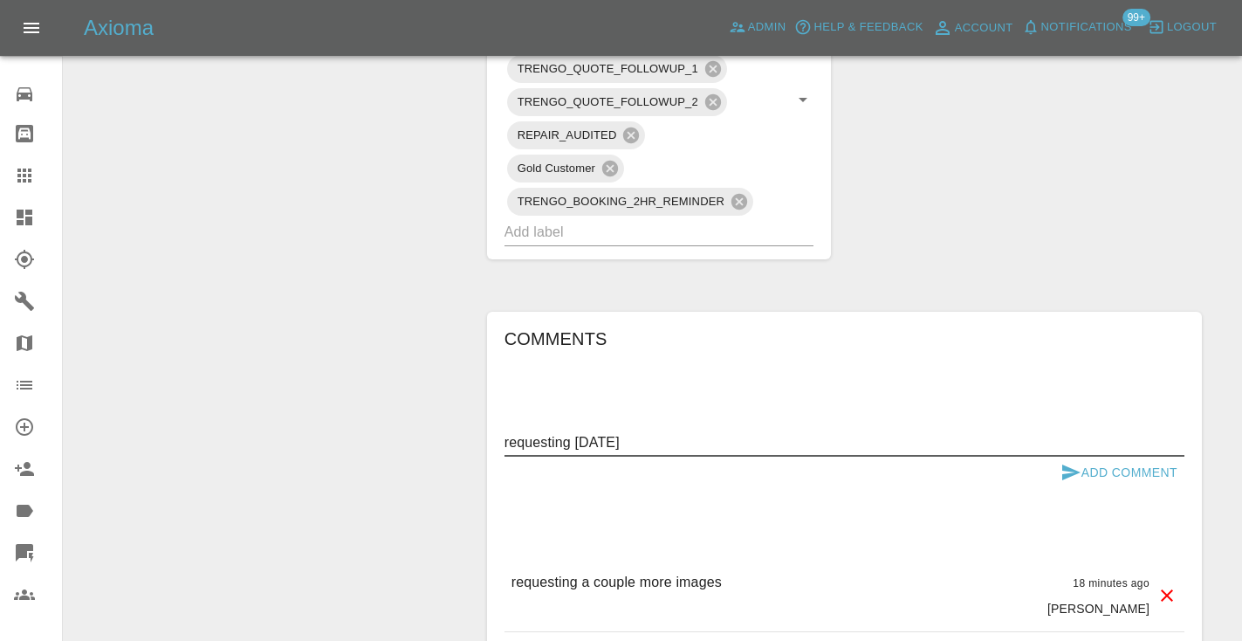
type textarea "requesting 25th September"
click at [1072, 464] on icon "submit" at bounding box center [1071, 472] width 18 height 16
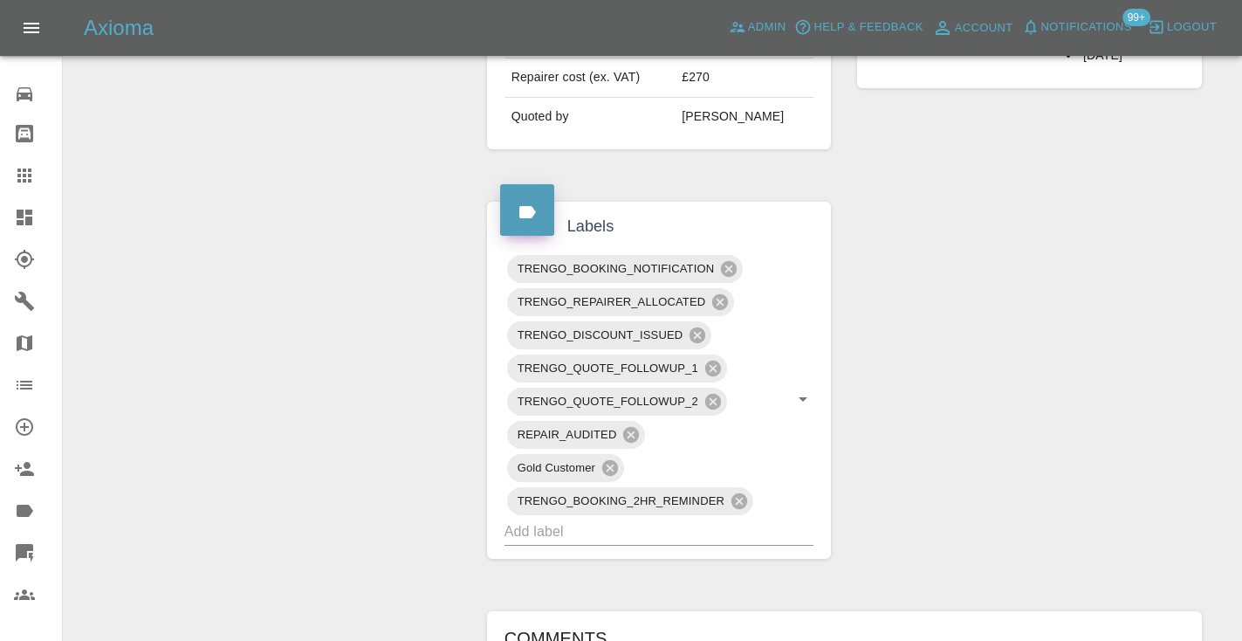
scroll to position [846, 0]
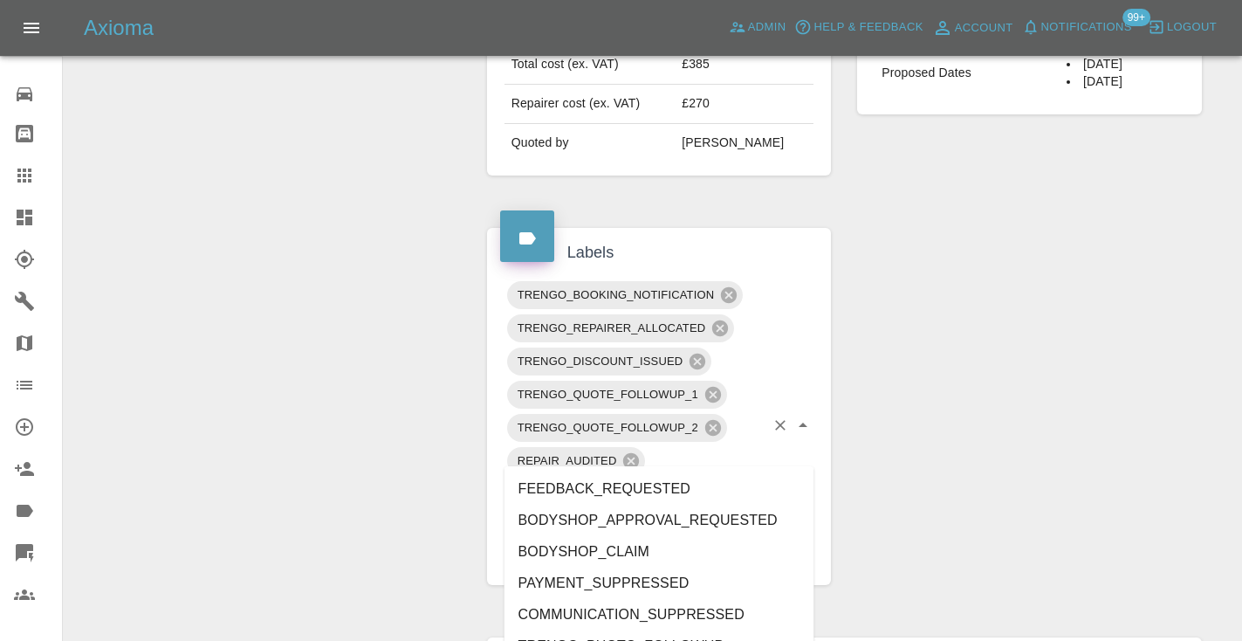
click at [583, 544] on input "text" at bounding box center [634, 557] width 261 height 27
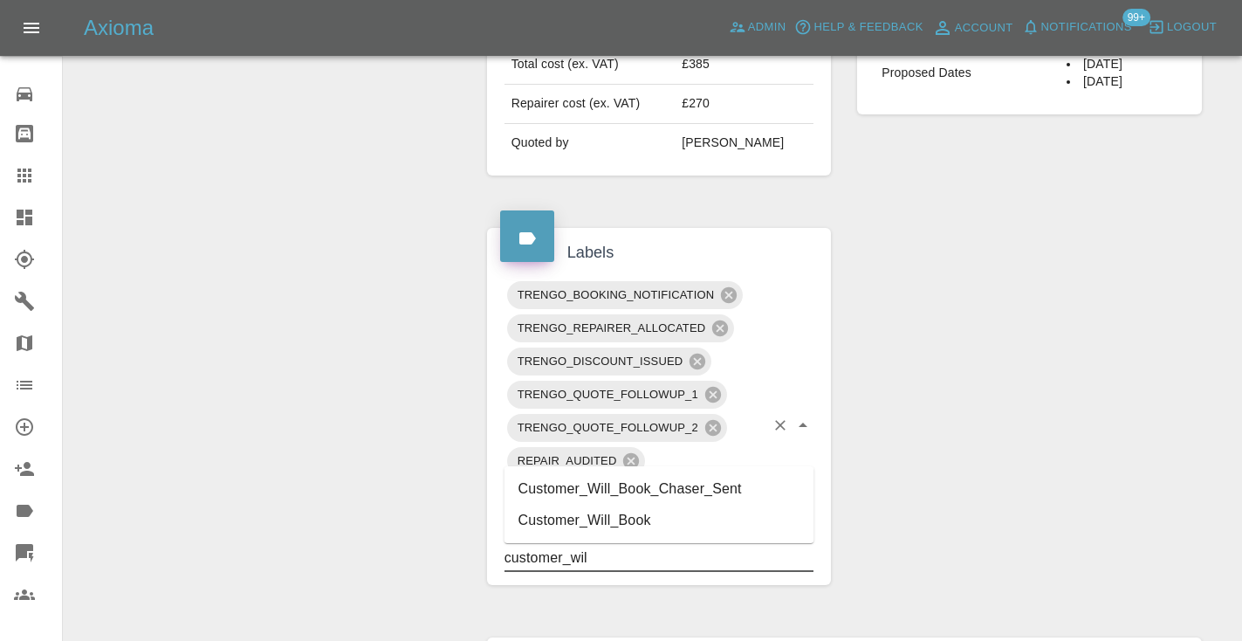
type input "customer_will"
click at [594, 522] on li "Customer_Will_Book" at bounding box center [659, 519] width 310 height 31
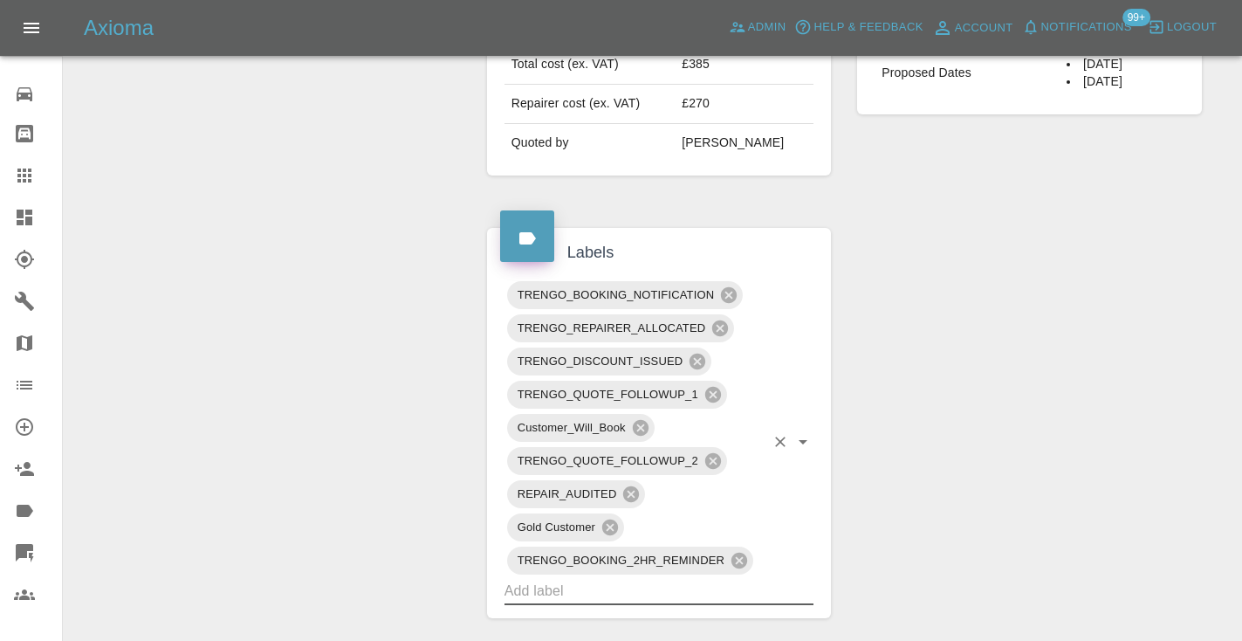
click at [315, 305] on div "Change Repairer Modify Claim Modify Quote Rollback Submit Payment Archive" at bounding box center [269, 283] width 384 height 1881
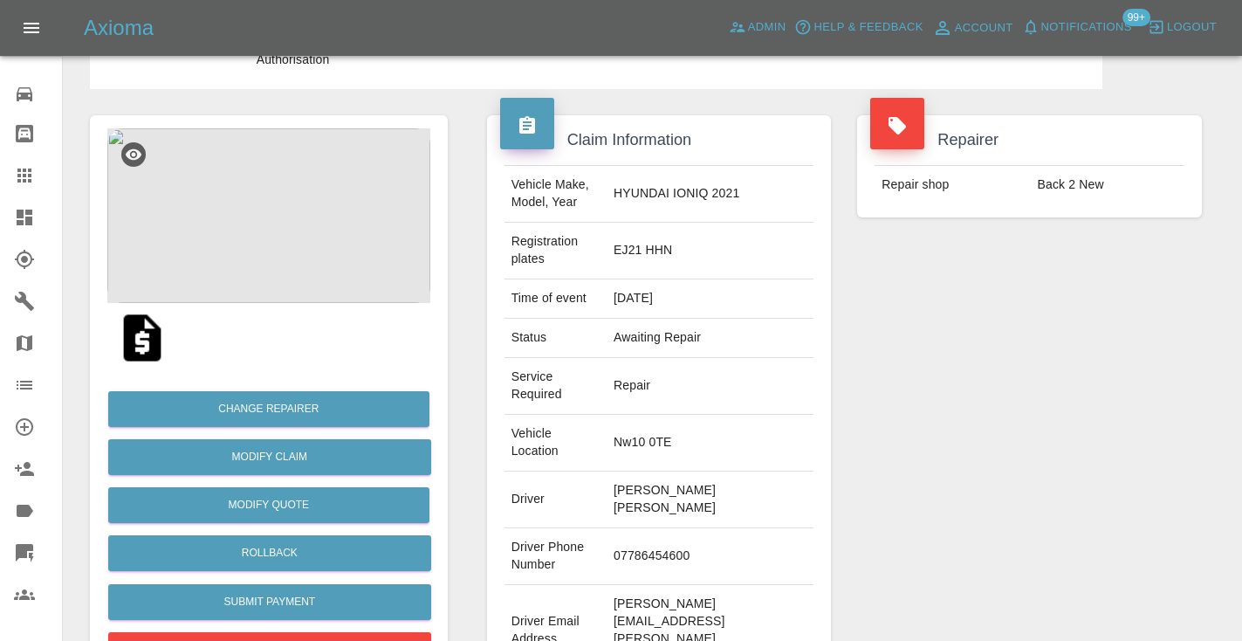
scroll to position [71, 0]
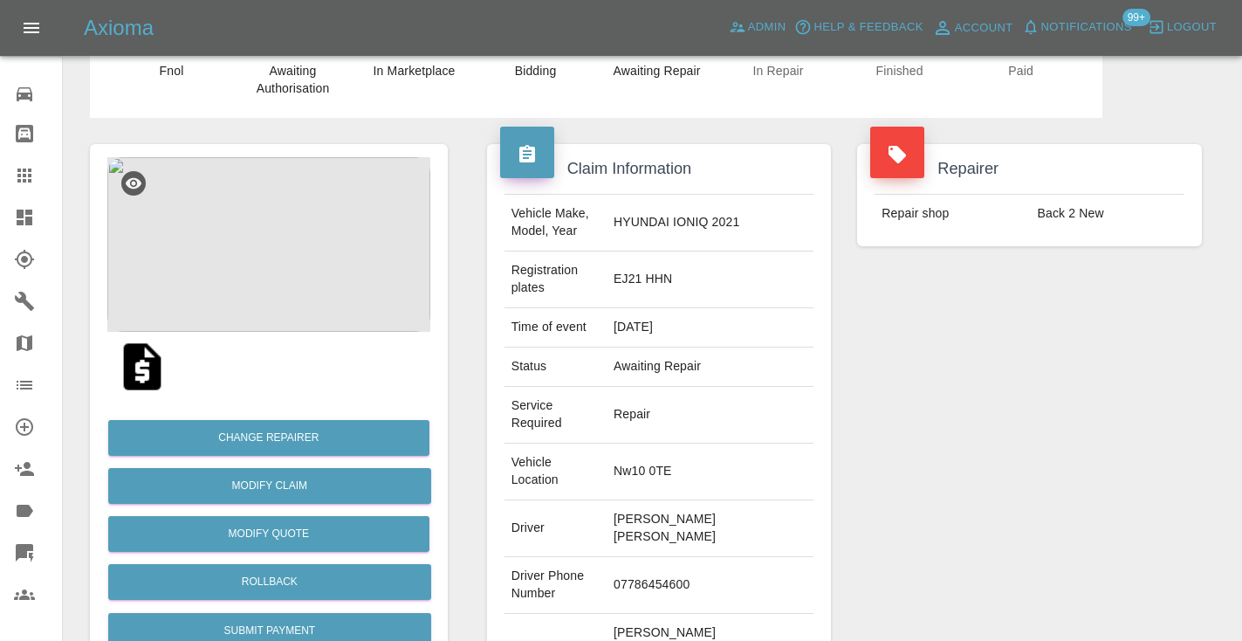
click at [880, 387] on div "Repairer Repair shop Back 2 New" at bounding box center [1029, 431] width 371 height 626
click at [680, 557] on td "07786454600" at bounding box center [709, 585] width 207 height 57
copy td "07786454600"
click at [941, 414] on div "Repairer Repair shop Back 2 New" at bounding box center [1029, 431] width 371 height 626
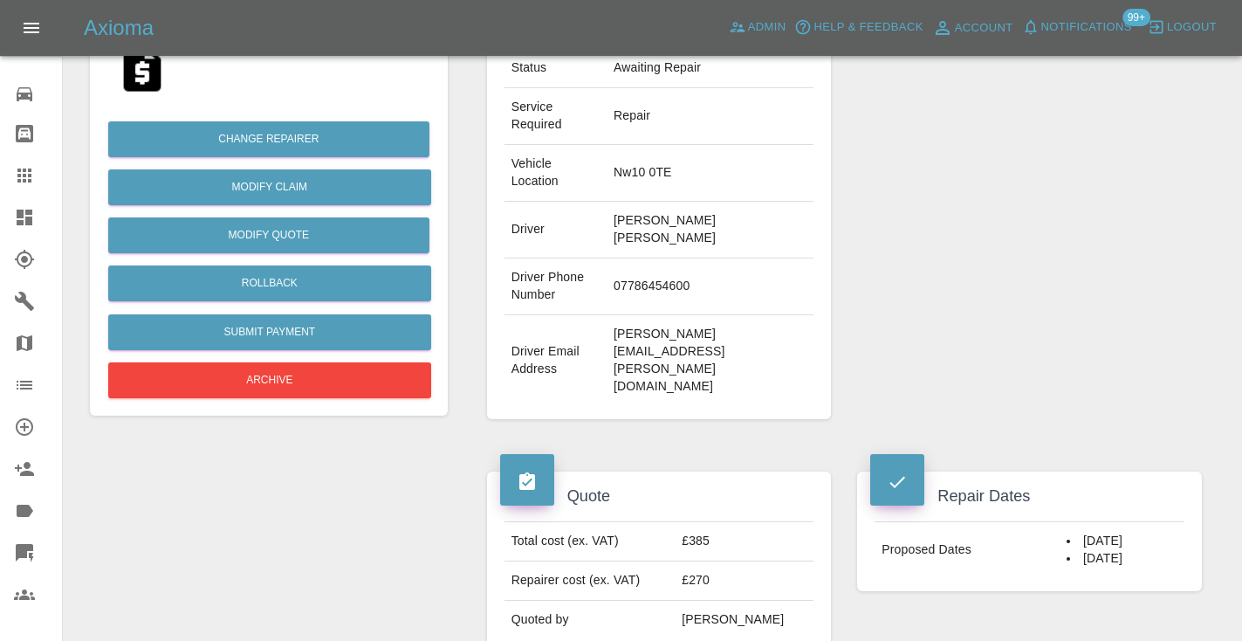
scroll to position [363, 0]
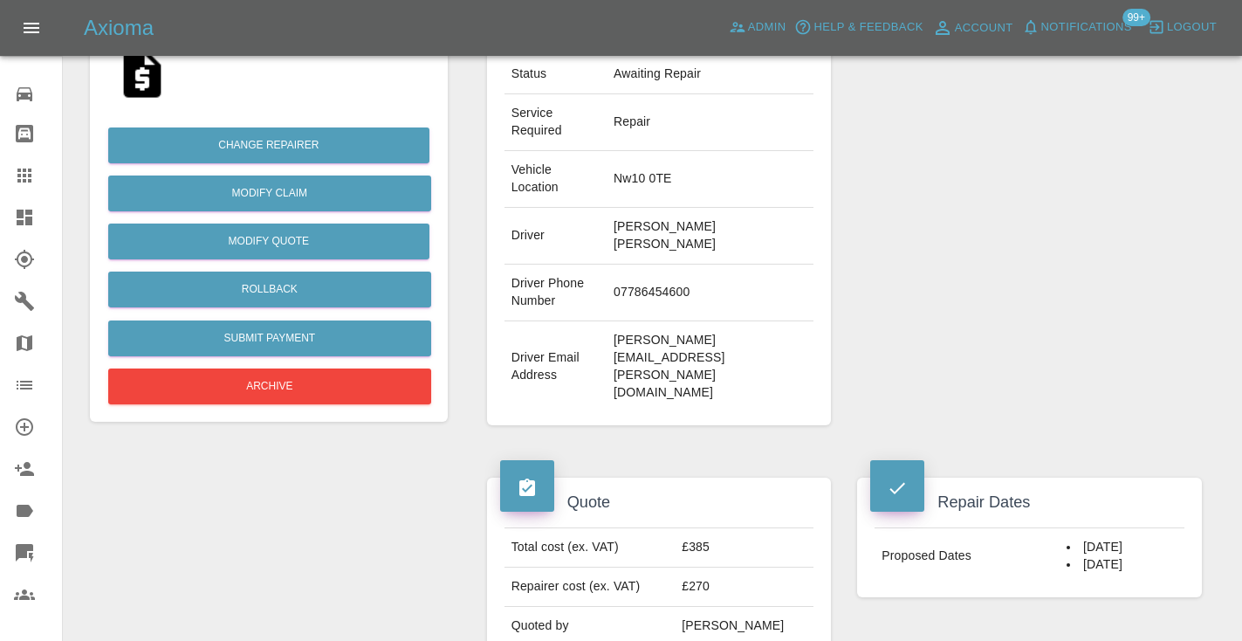
drag, startPoint x: 994, startPoint y: 283, endPoint x: 994, endPoint y: 273, distance: 9.6
click at [994, 283] on div "Repairer Repair shop Back 2 New" at bounding box center [1029, 138] width 371 height 626
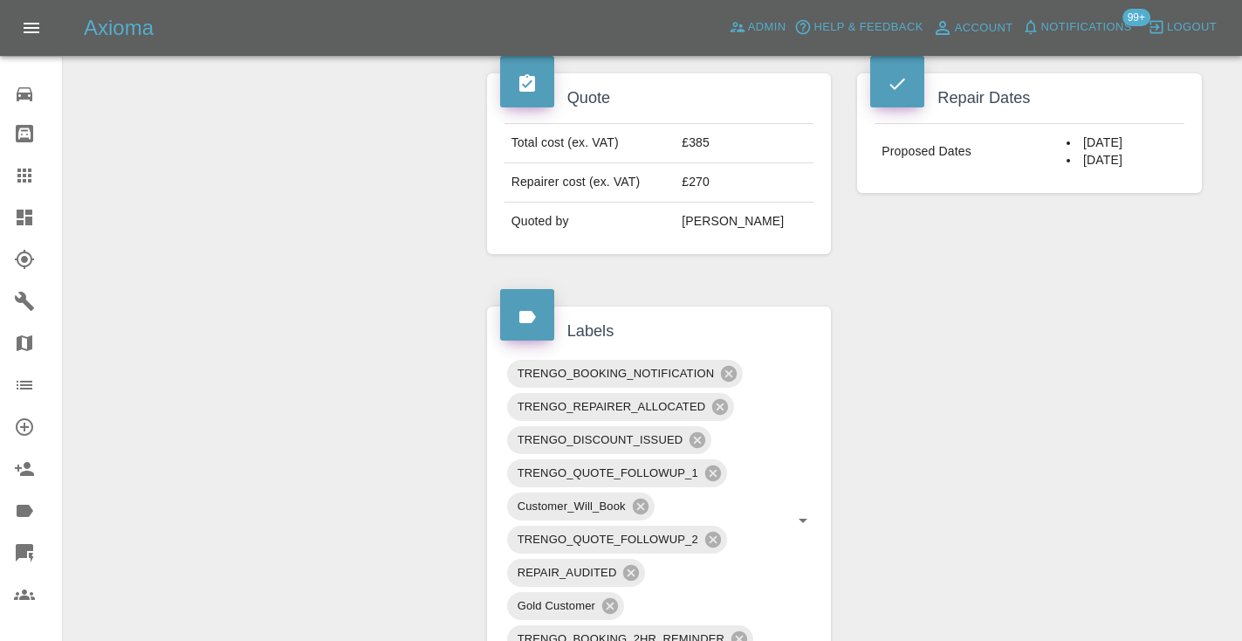
scroll to position [752, 0]
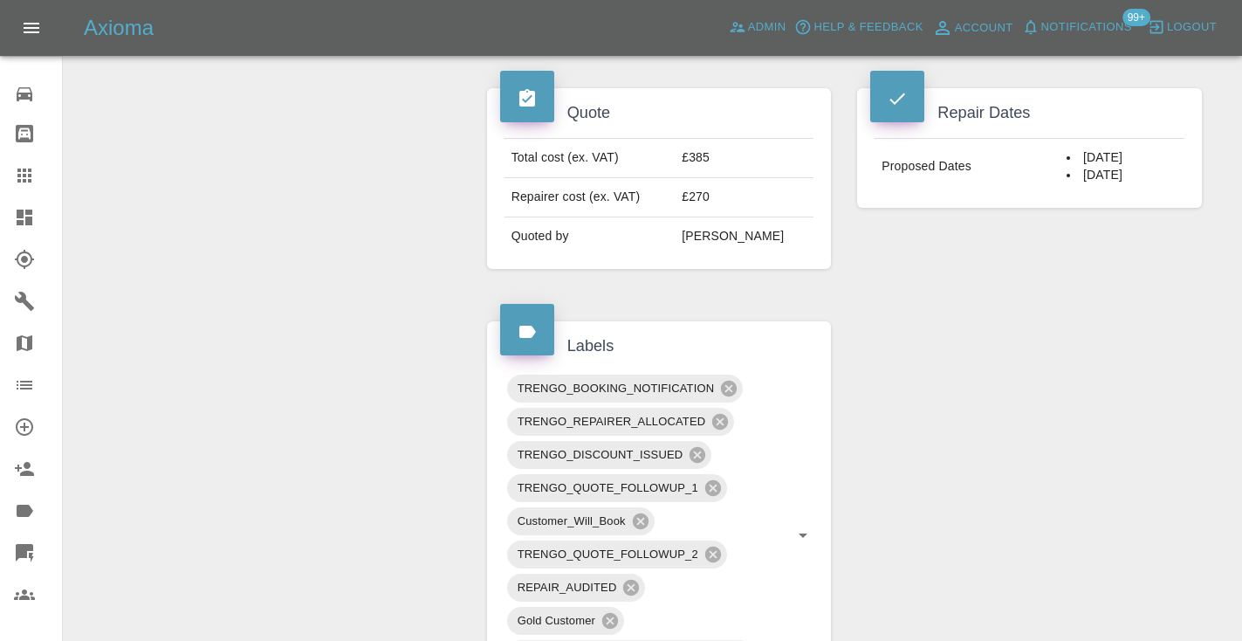
click at [23, 177] on icon at bounding box center [24, 175] width 14 height 14
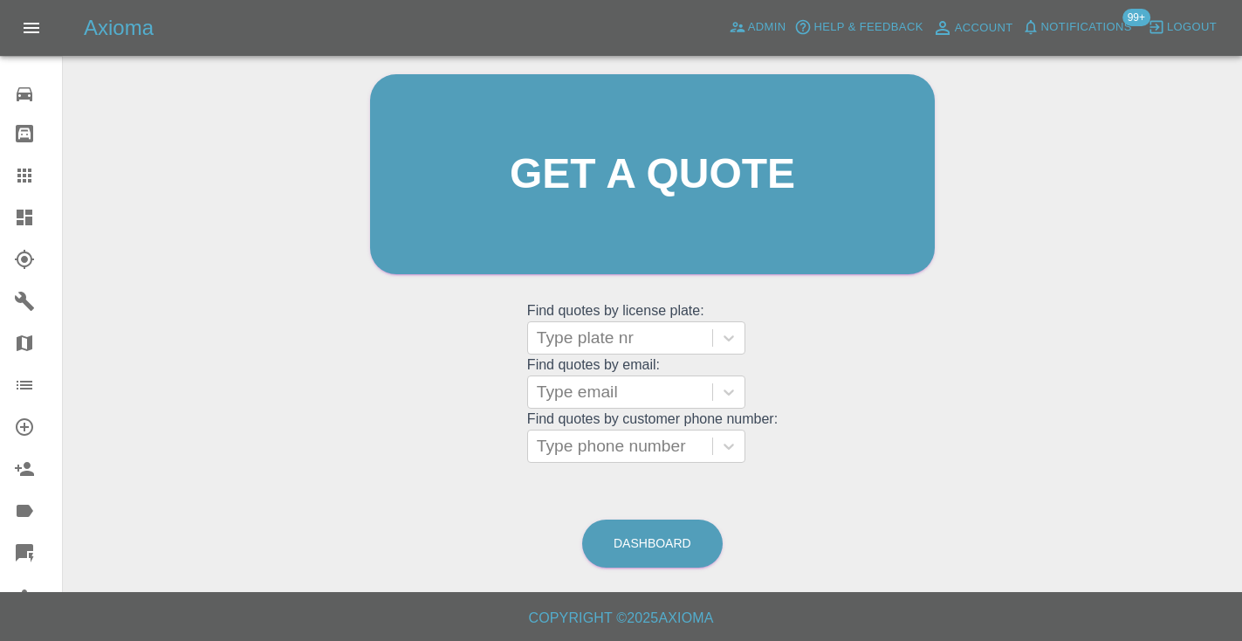
scroll to position [118, 0]
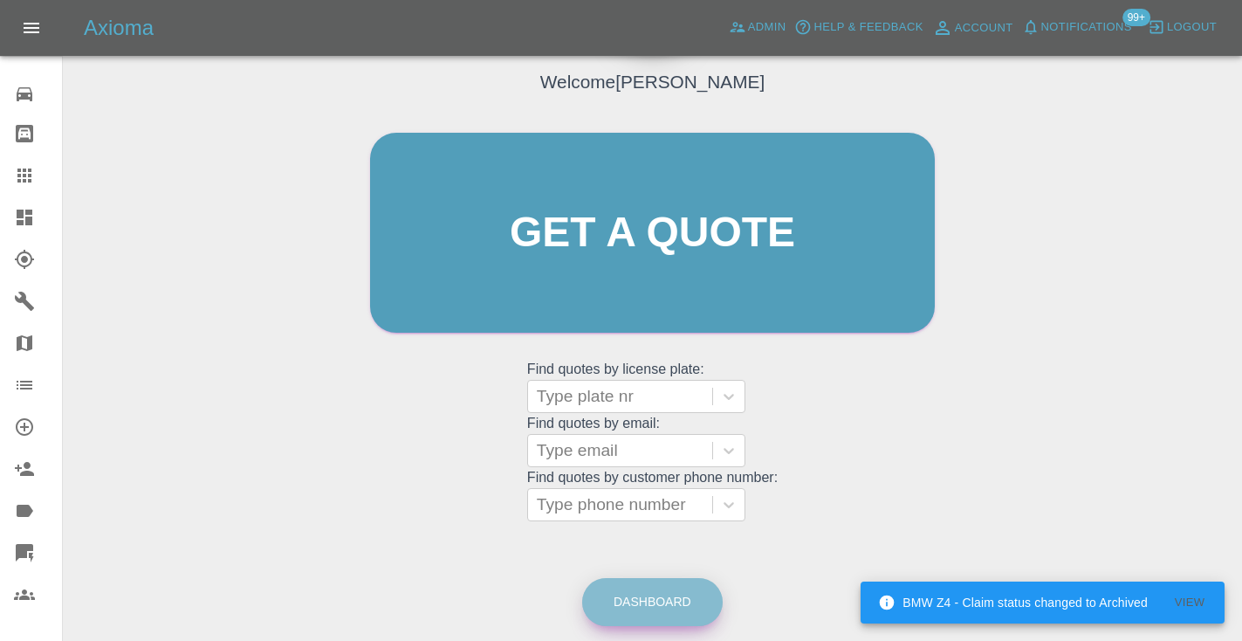
click at [675, 613] on link "Dashboard" at bounding box center [652, 602] width 140 height 48
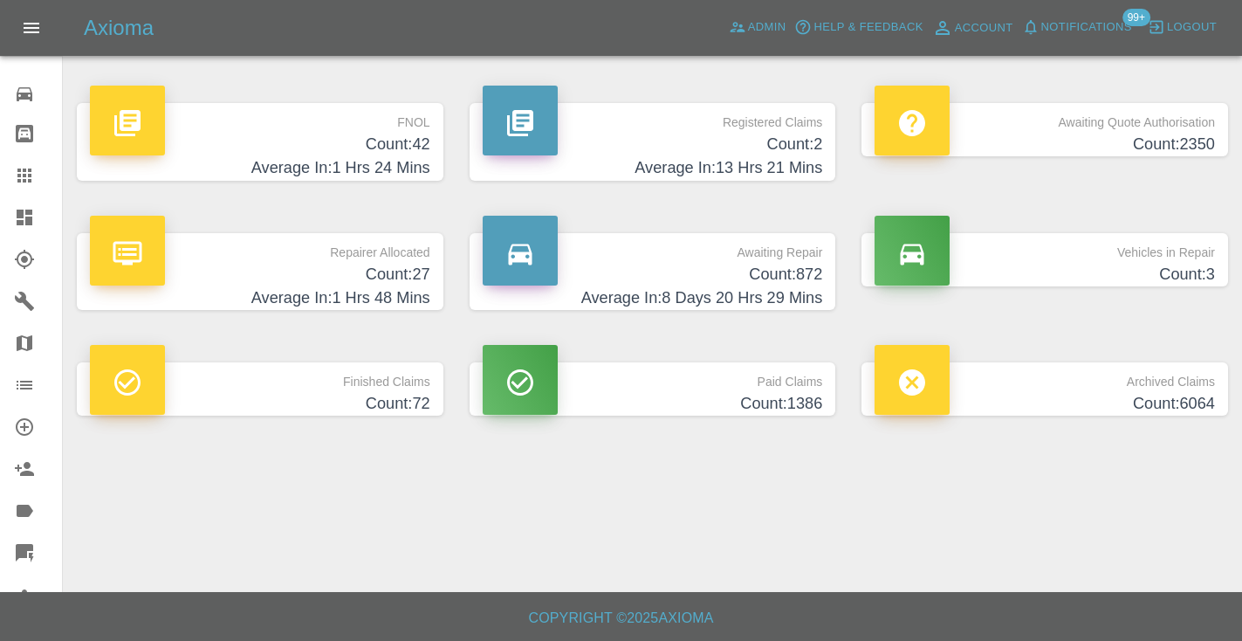
click at [767, 286] on h4 "Average In: 8 Days 20 Hrs 29 Mins" at bounding box center [653, 298] width 340 height 24
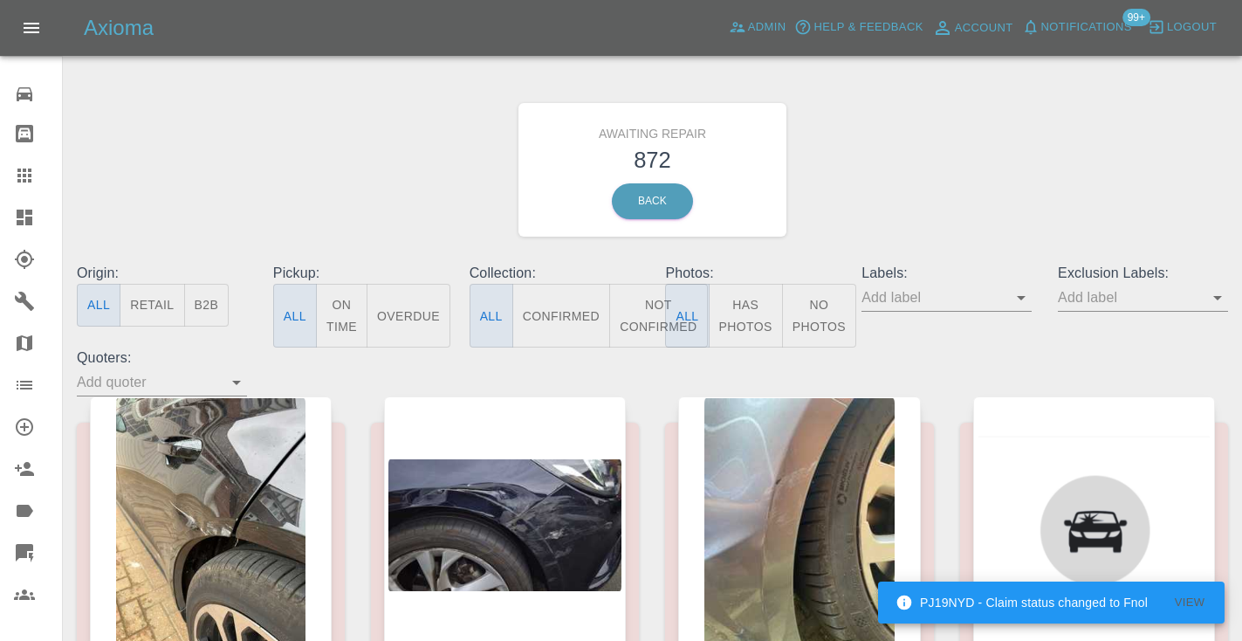
click at [638, 319] on button "Not Confirmed" at bounding box center [658, 316] width 98 height 64
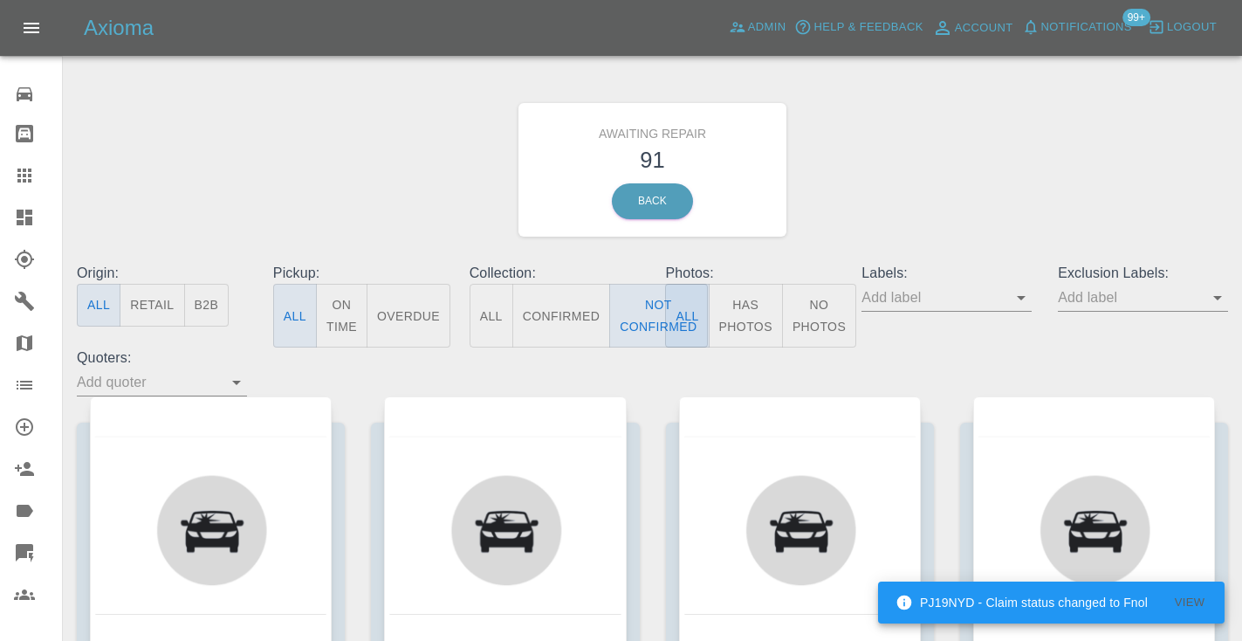
click at [884, 196] on div "Awaiting Repair 91 Back" at bounding box center [652, 170] width 1177 height 186
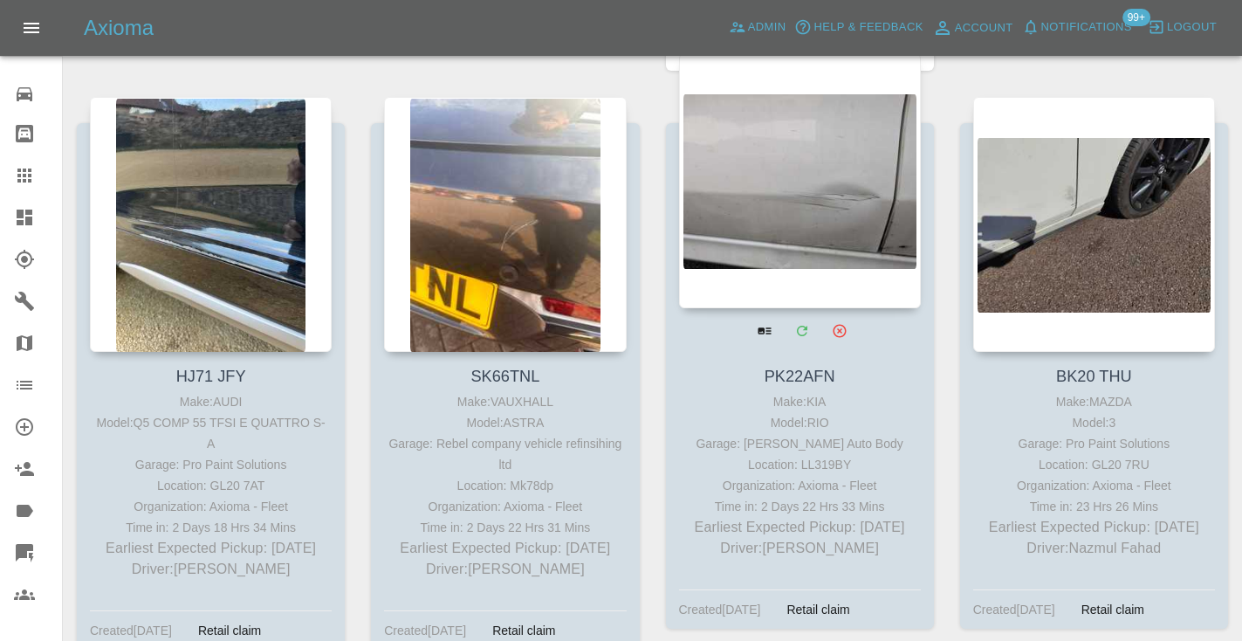
scroll to position [3222, 0]
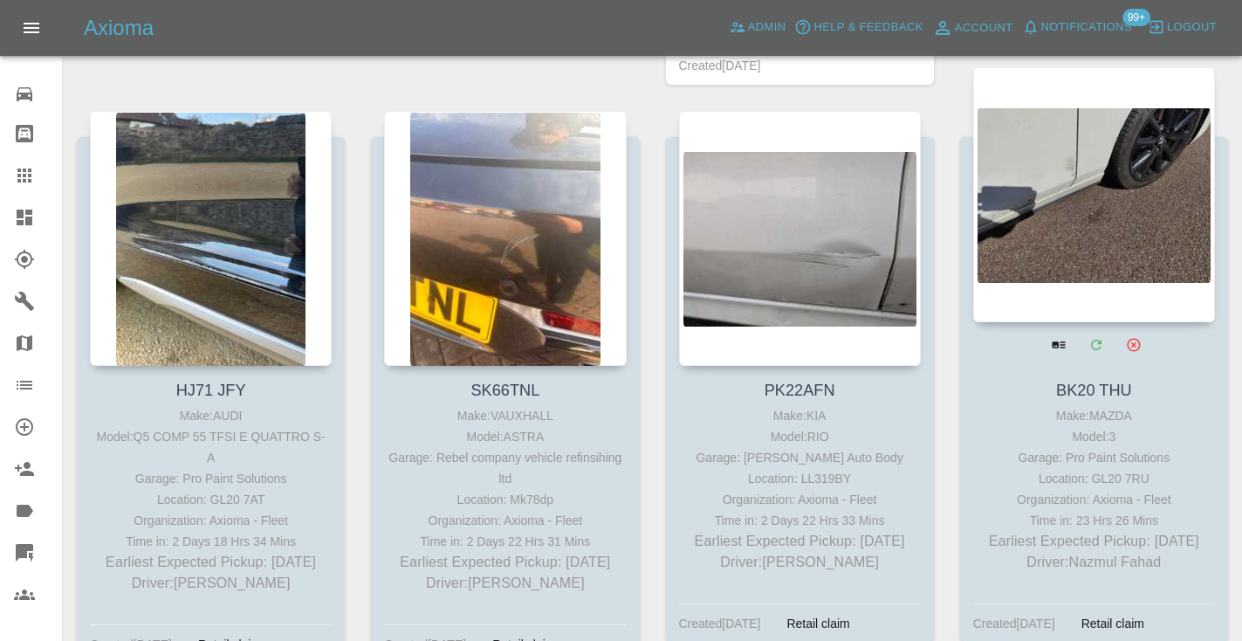
click at [1066, 169] on div at bounding box center [1094, 194] width 242 height 255
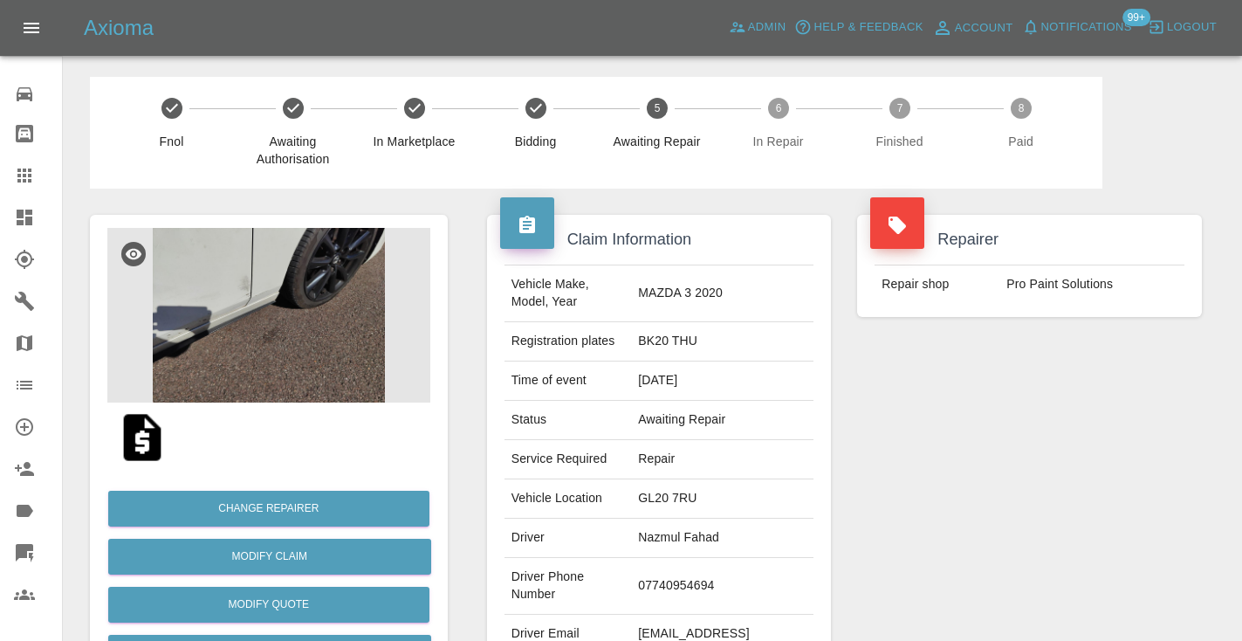
click at [706, 558] on td "07740954694" at bounding box center [722, 586] width 182 height 57
copy td "07740954694"
click at [1176, 491] on div "Repairer Repair shop Pro Paint Solutions" at bounding box center [1029, 448] width 371 height 521
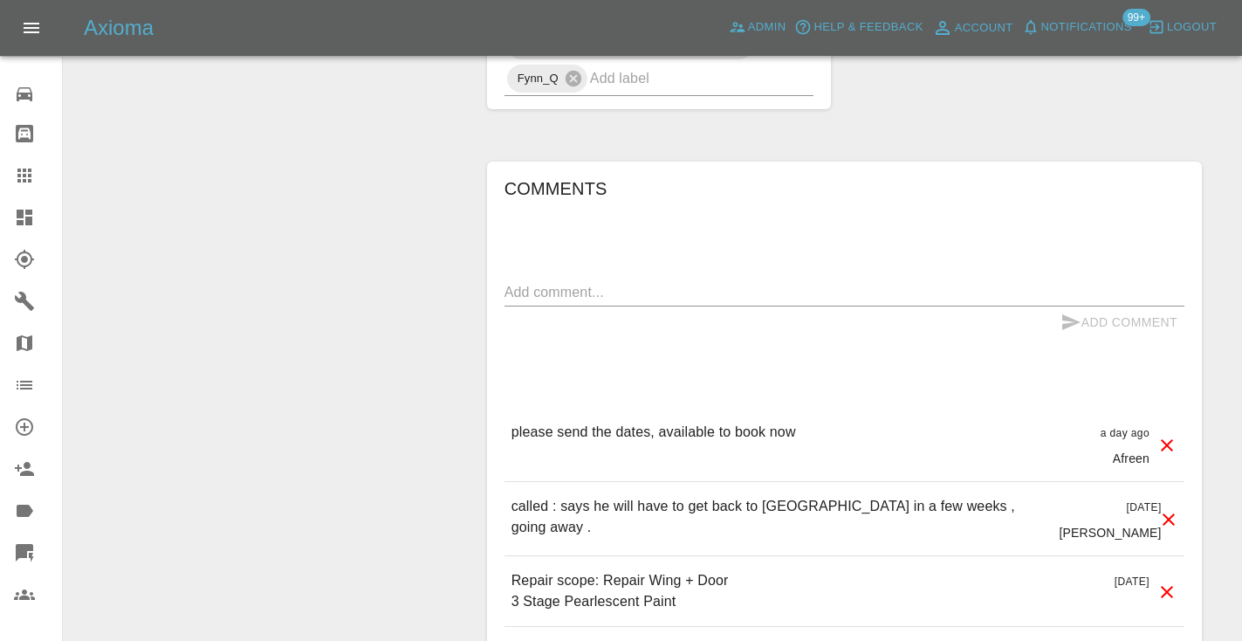
scroll to position [1204, 0]
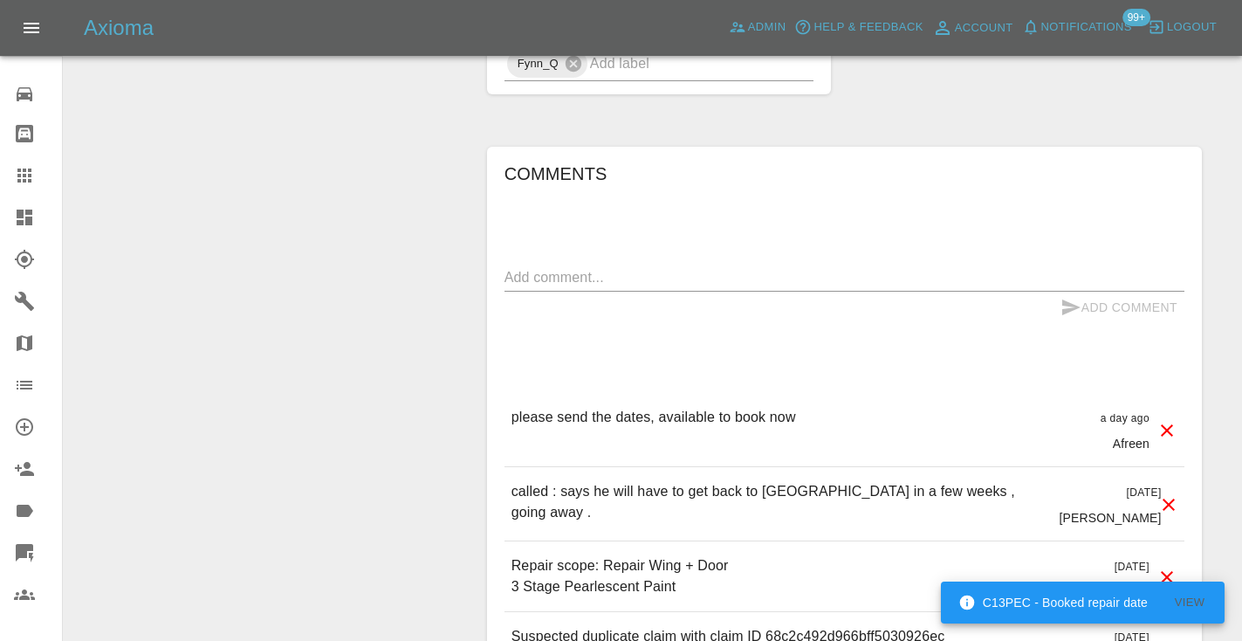
click at [553, 267] on textarea at bounding box center [844, 277] width 680 height 20
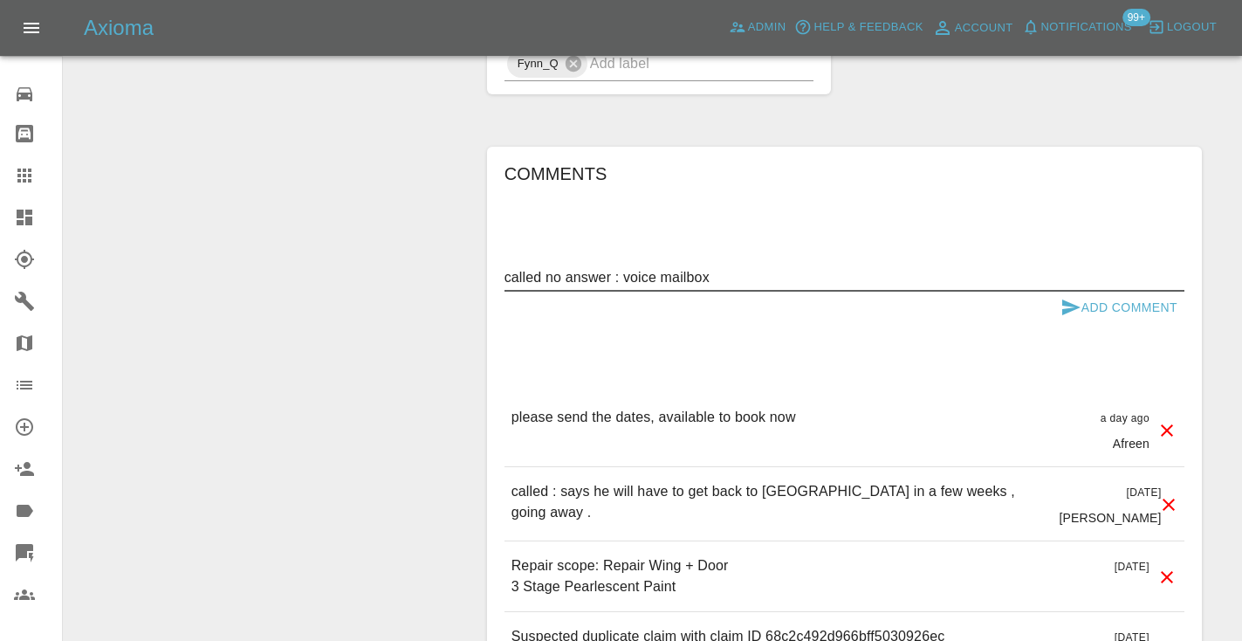
type textarea "called no answer : voice mailbox"
click at [1086, 291] on button "Add Comment" at bounding box center [1118, 307] width 131 height 32
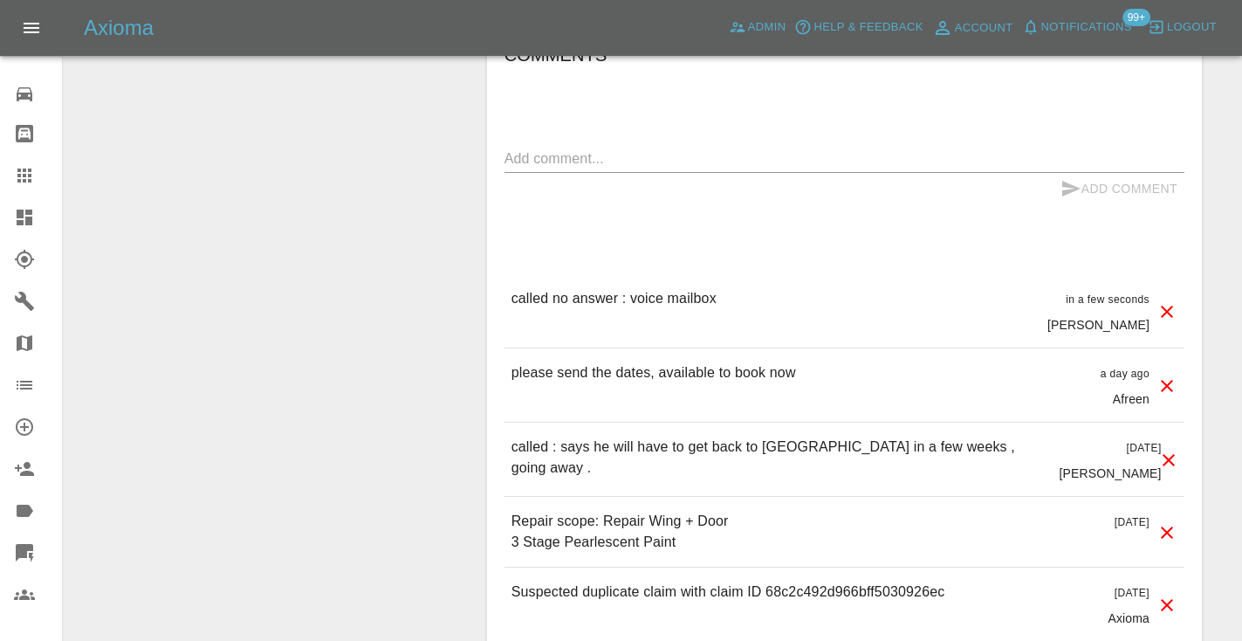
scroll to position [1330, 0]
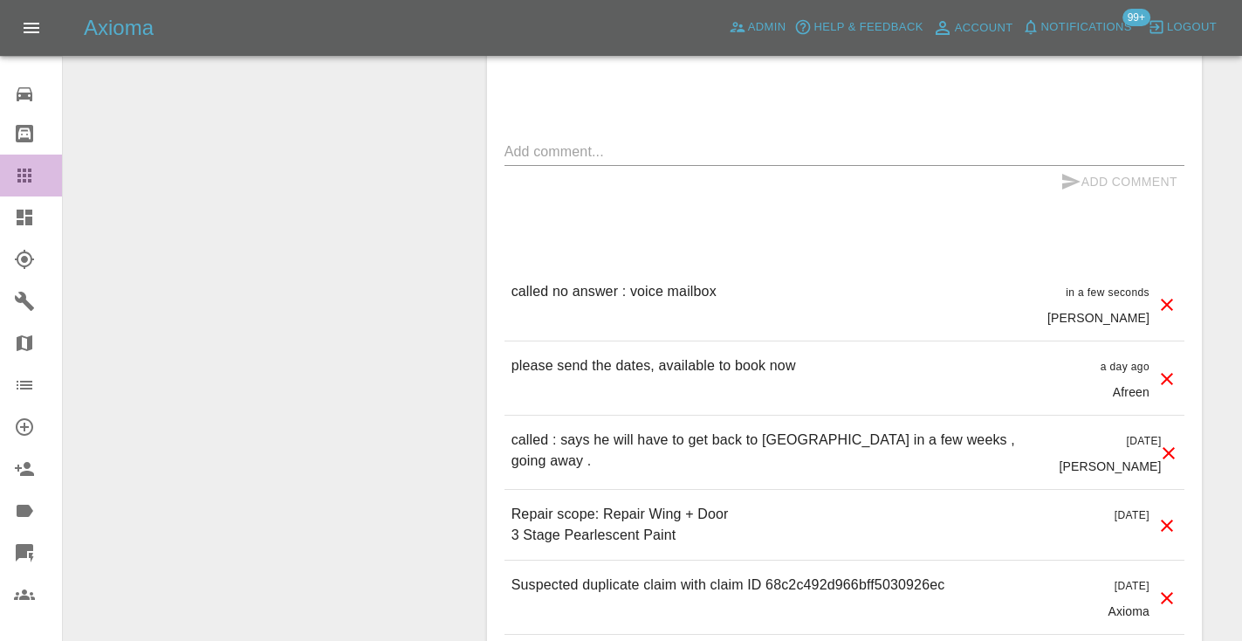
click at [26, 181] on icon at bounding box center [24, 175] width 14 height 14
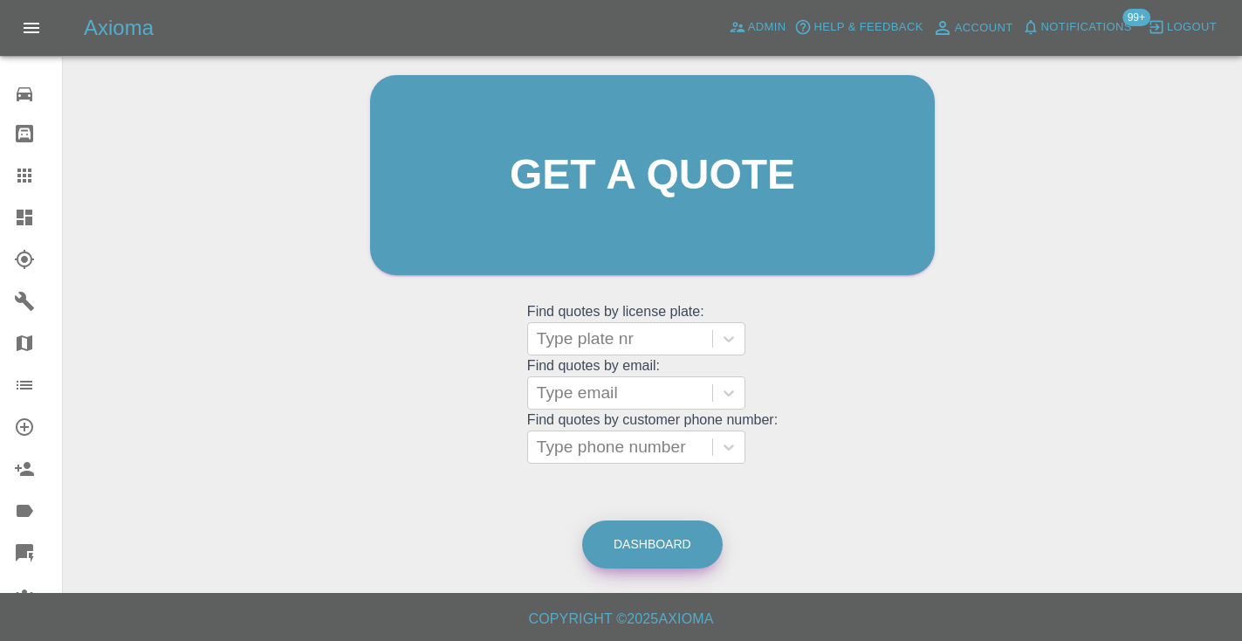
click at [621, 547] on link "Dashboard" at bounding box center [652, 544] width 140 height 48
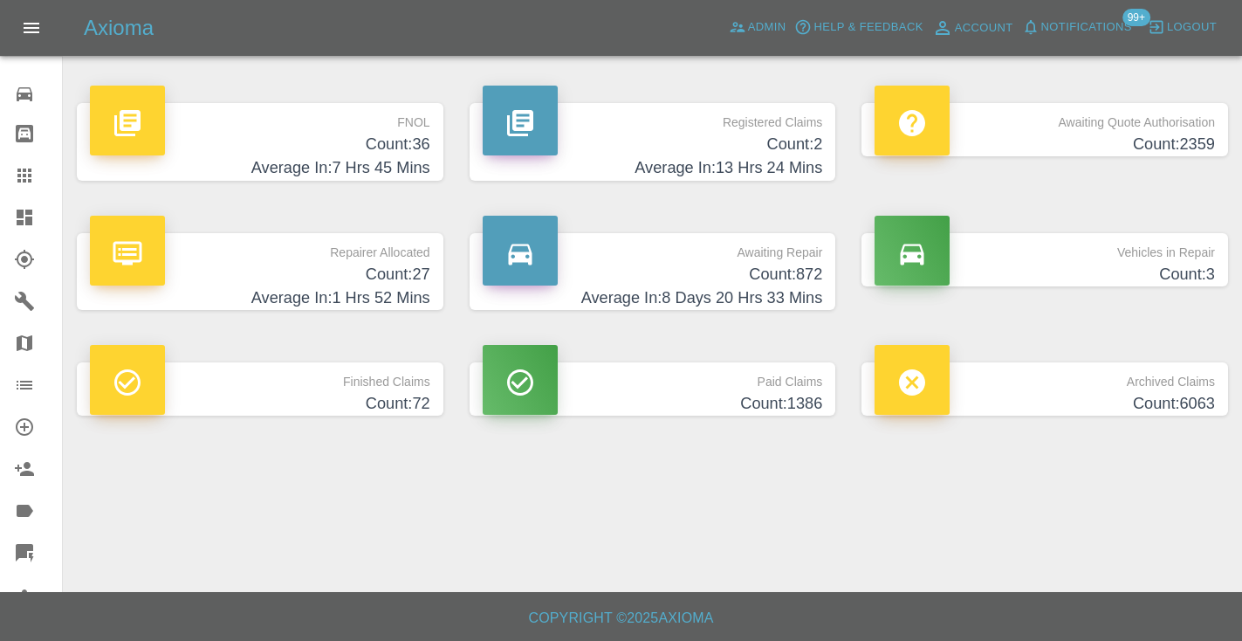
click at [788, 284] on h4 "Count: 872" at bounding box center [653, 275] width 340 height 24
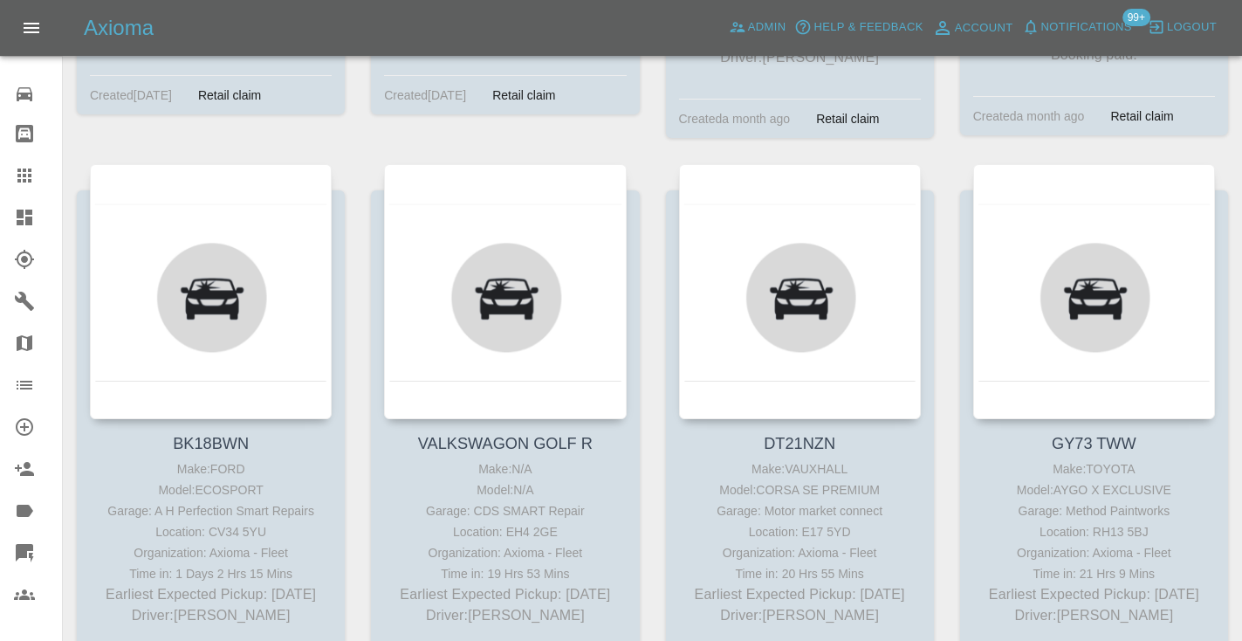
scroll to position [4951, 0]
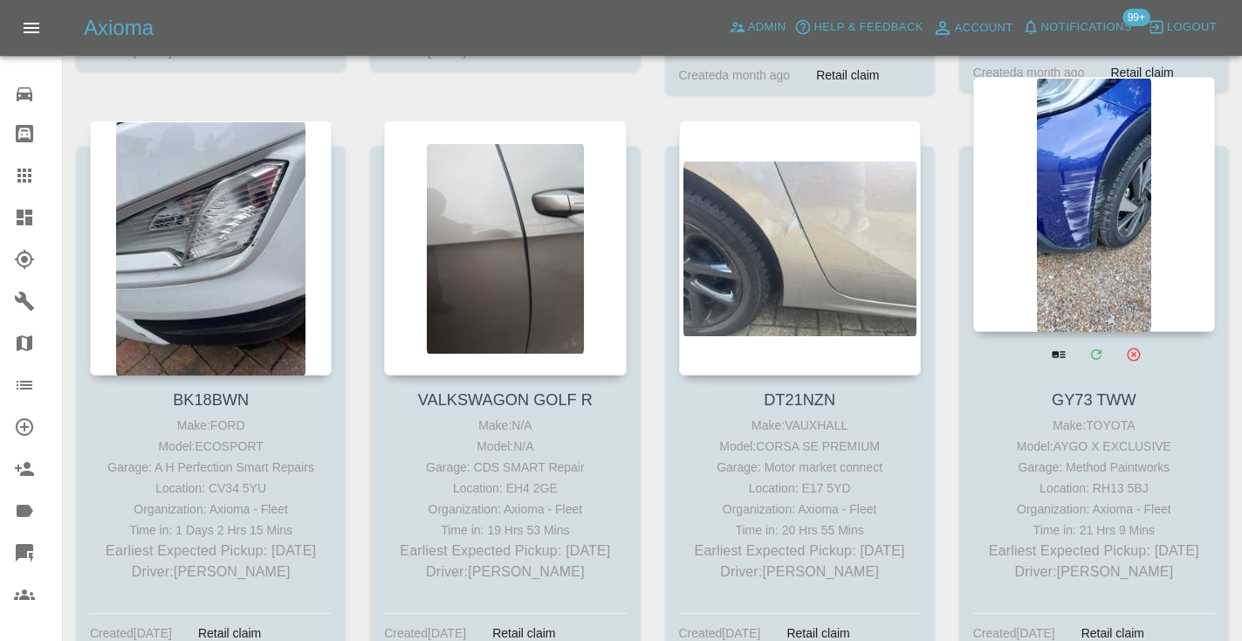
click at [1113, 216] on div at bounding box center [1094, 204] width 242 height 255
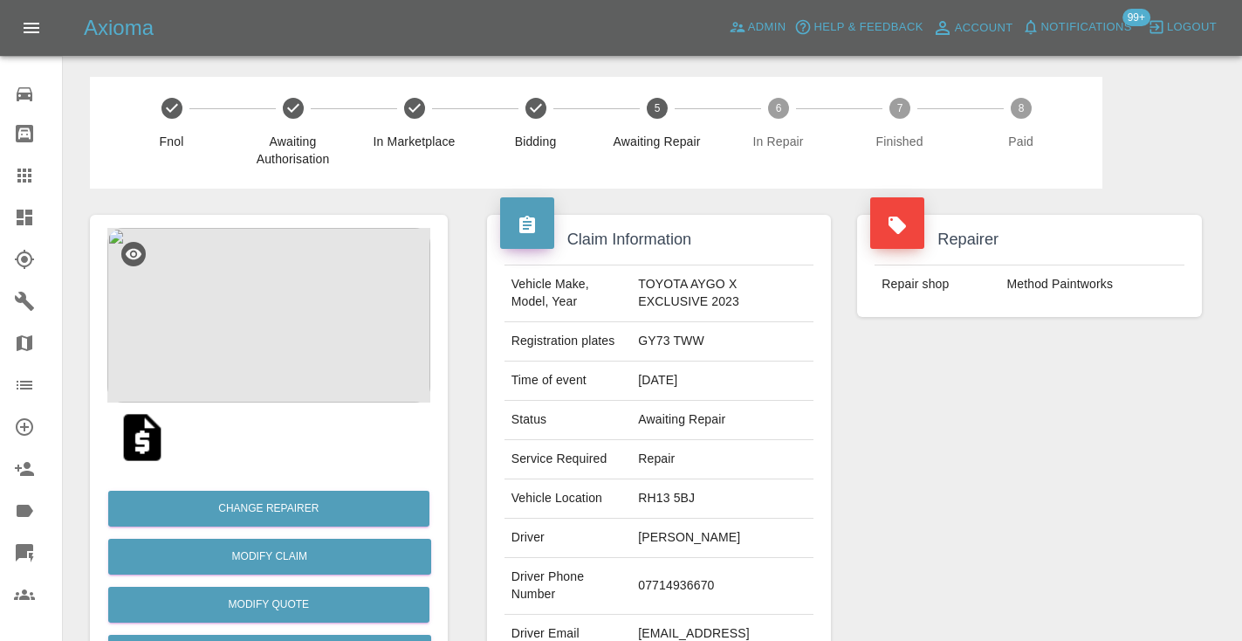
click at [690, 587] on td "07714936670" at bounding box center [722, 586] width 182 height 57
copy td "07714936670"
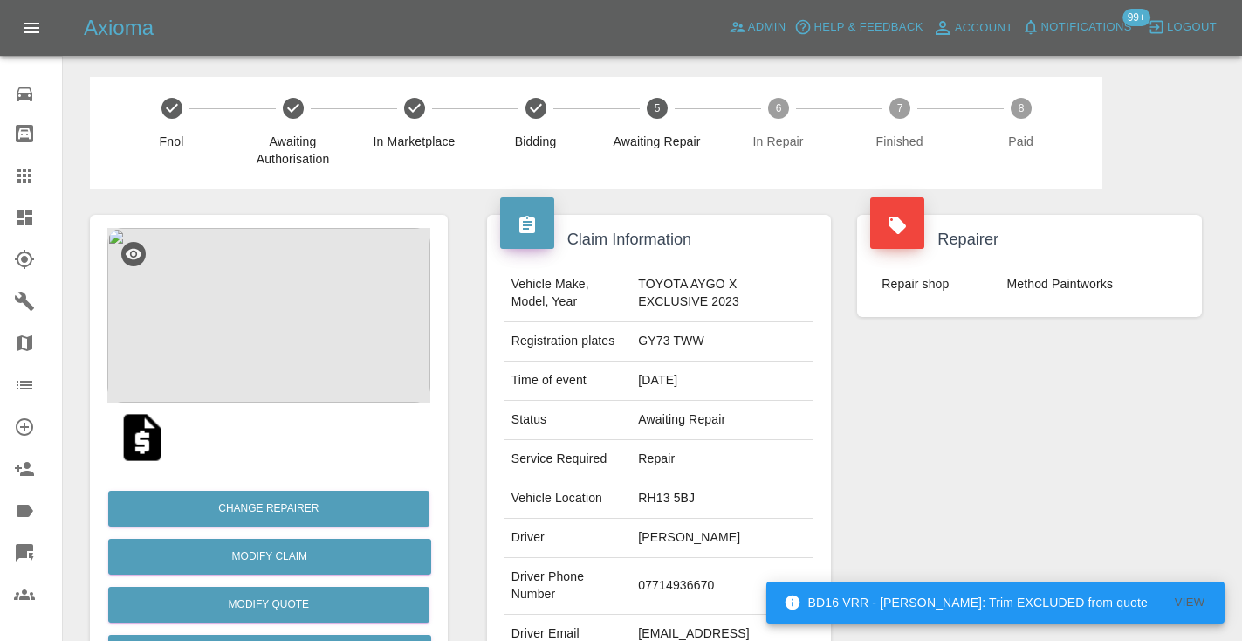
click at [928, 453] on div "Repairer Repair shop Method Paintworks" at bounding box center [1029, 448] width 371 height 521
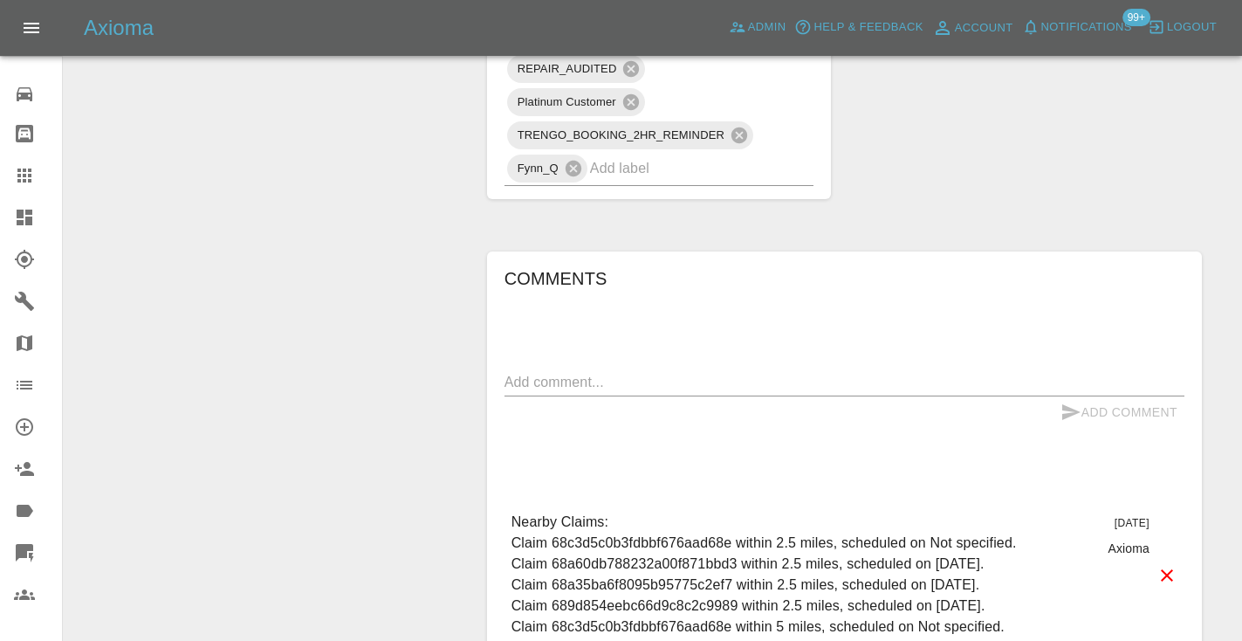
scroll to position [1181, 0]
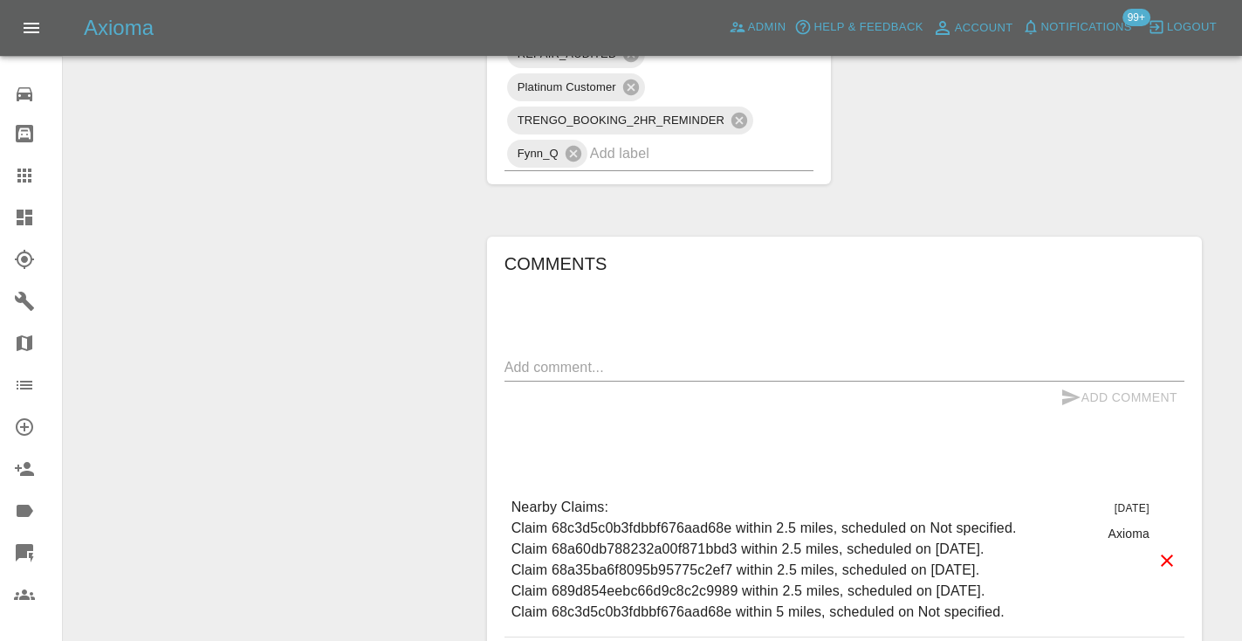
click at [555, 357] on textarea at bounding box center [844, 367] width 680 height 20
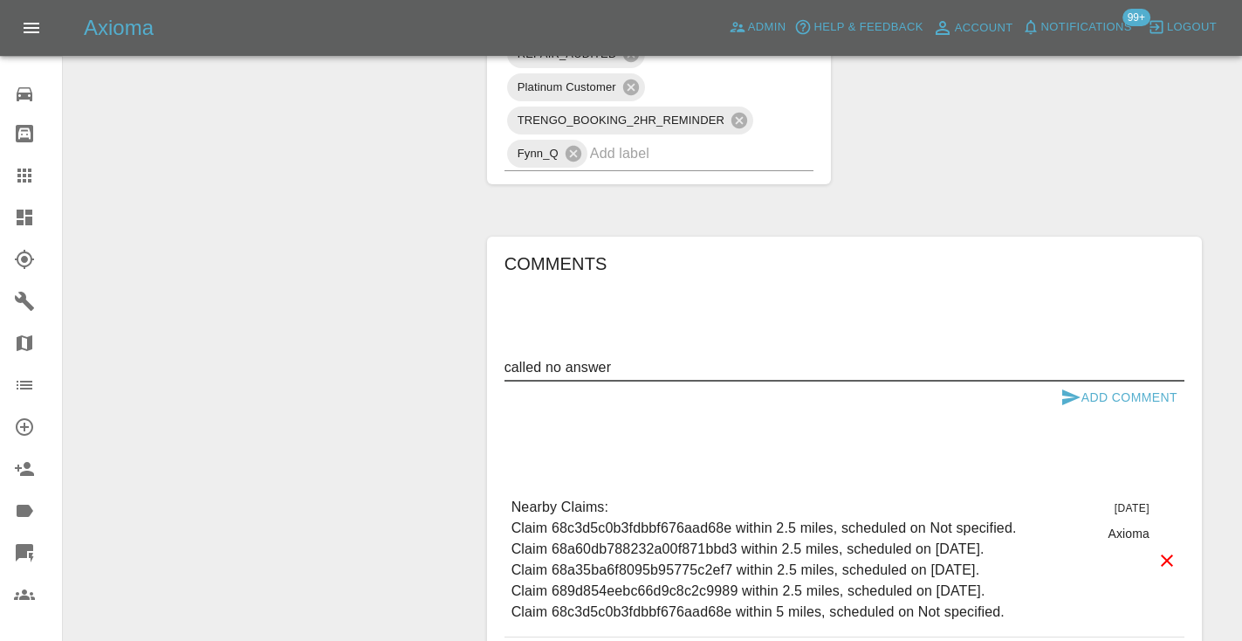
type textarea "called no answer"
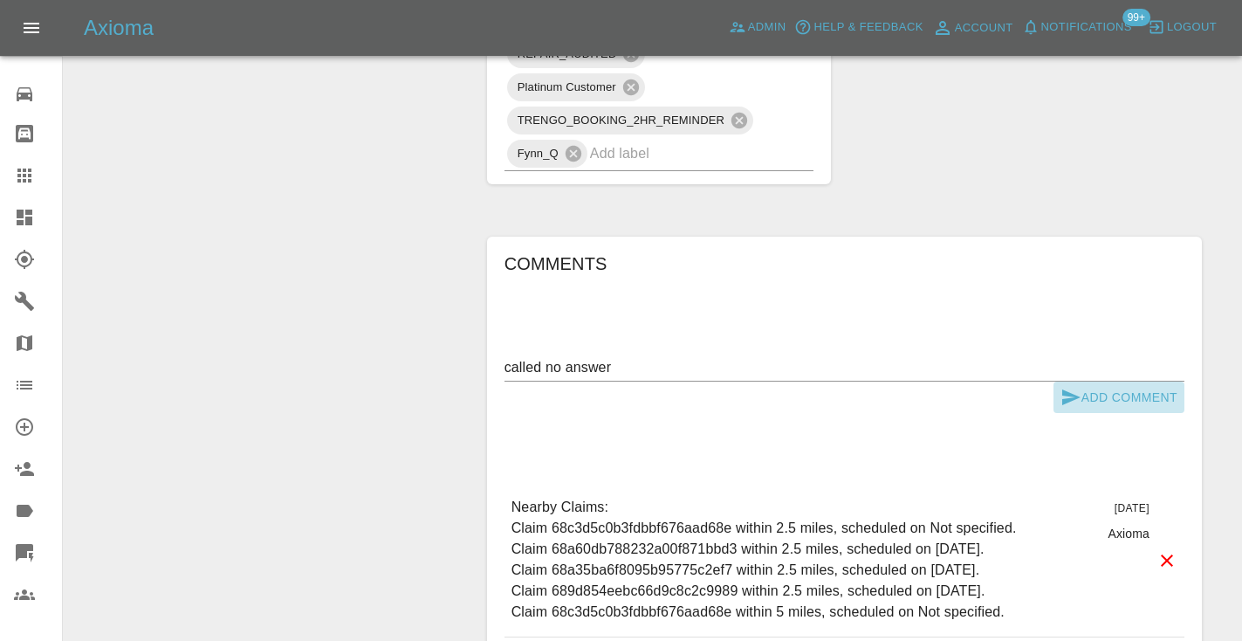
click at [1086, 386] on button "Add Comment" at bounding box center [1118, 397] width 131 height 32
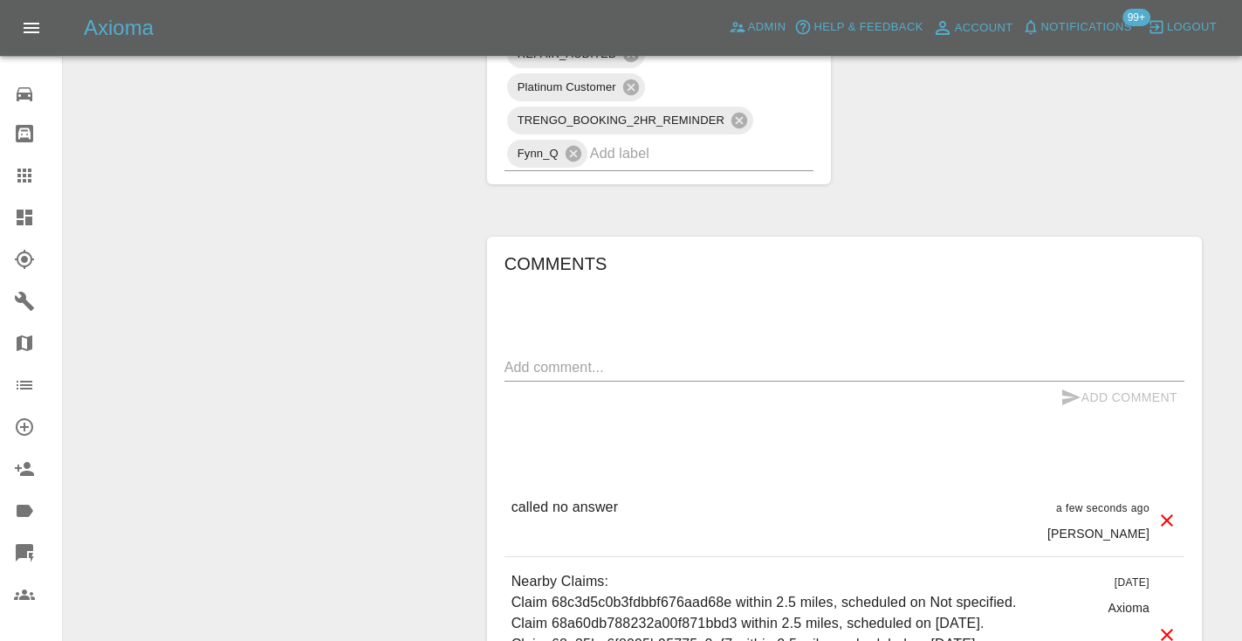
drag, startPoint x: 662, startPoint y: 140, endPoint x: 663, endPoint y: 125, distance: 14.9
click at [662, 140] on input "text" at bounding box center [677, 153] width 175 height 27
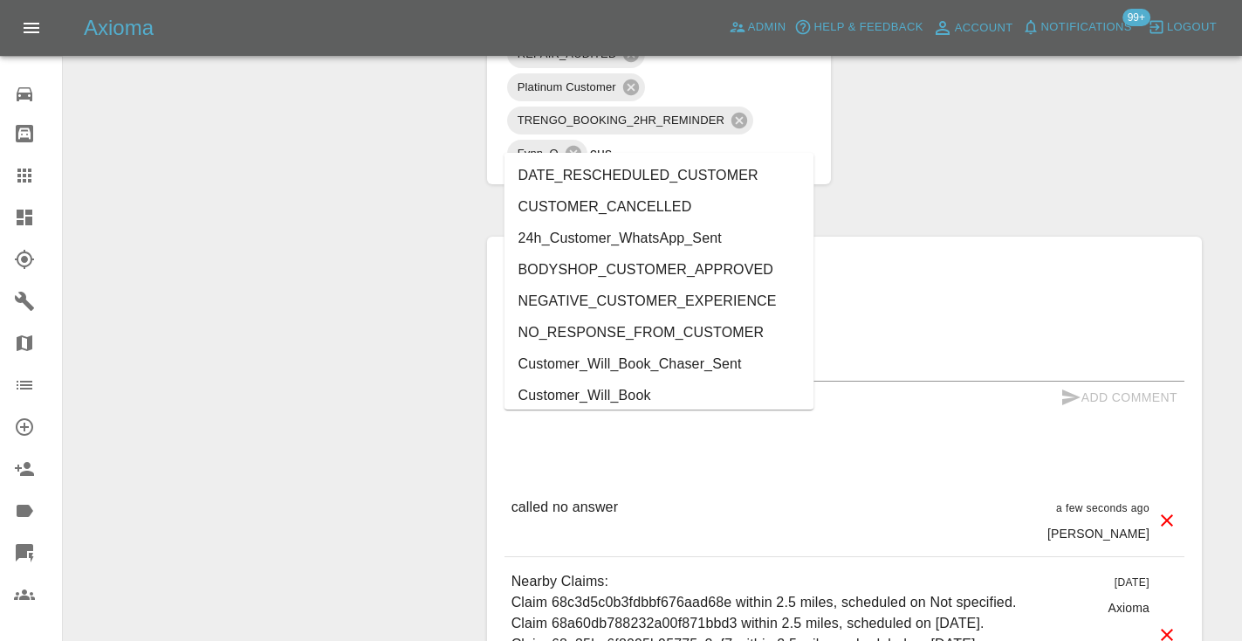
type input "cust"
click at [674, 391] on li "Customer_Will_Book" at bounding box center [659, 395] width 310 height 31
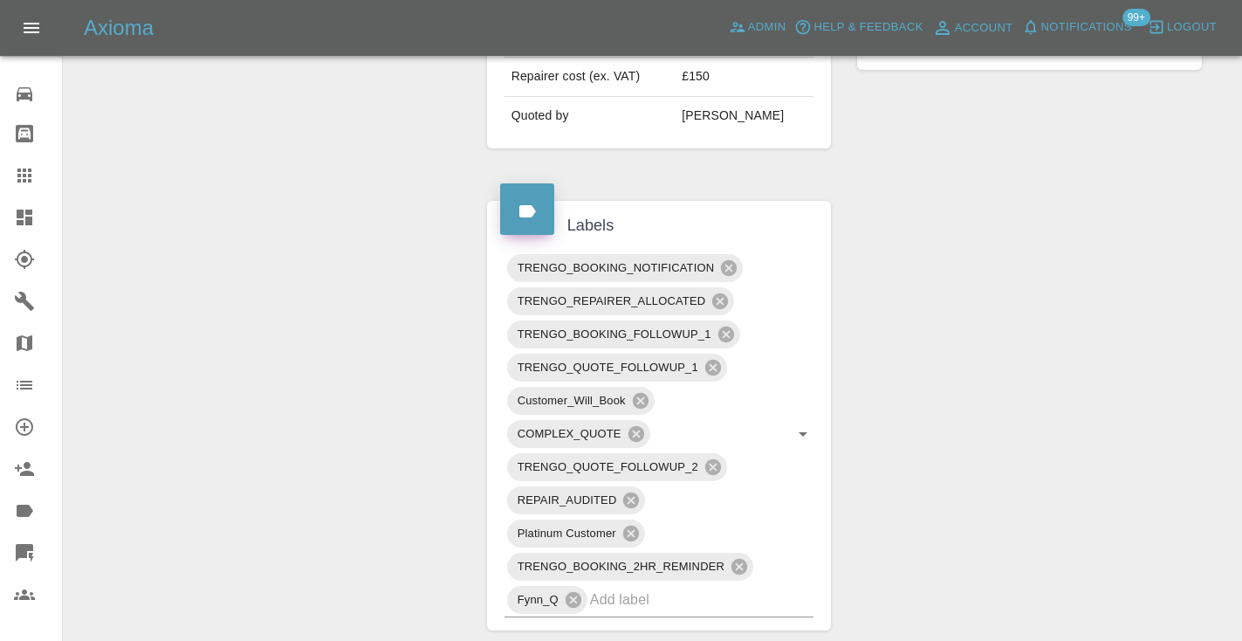
scroll to position [769, 0]
click at [32, 180] on icon at bounding box center [24, 175] width 21 height 21
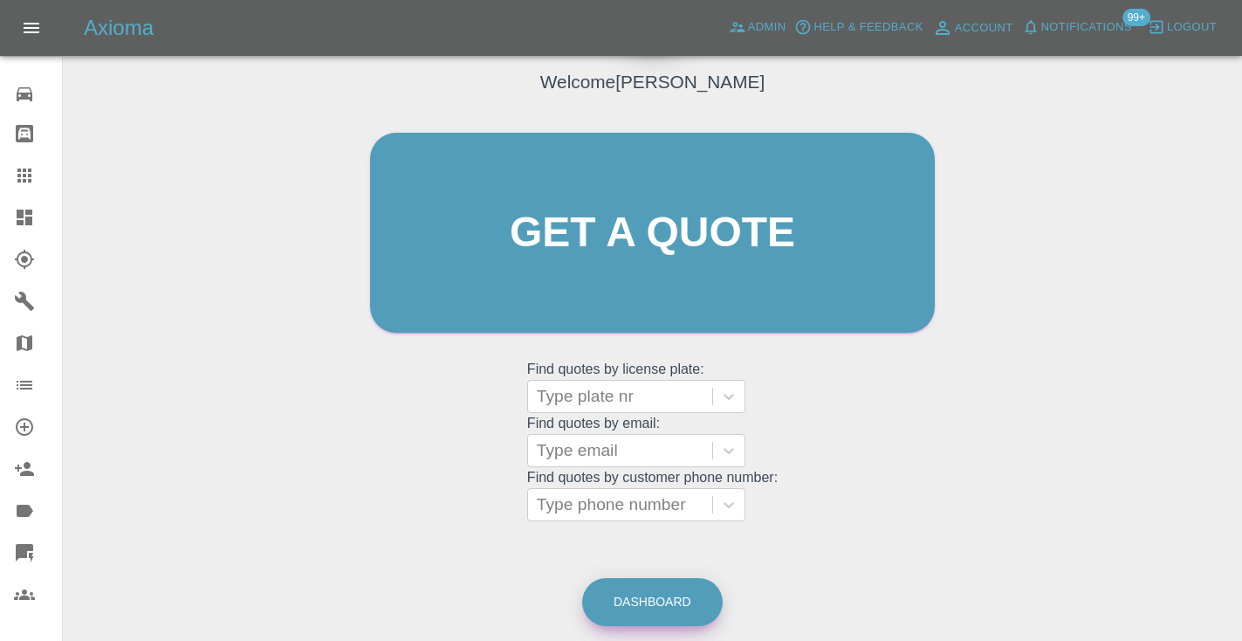
click at [647, 593] on link "Dashboard" at bounding box center [652, 602] width 140 height 48
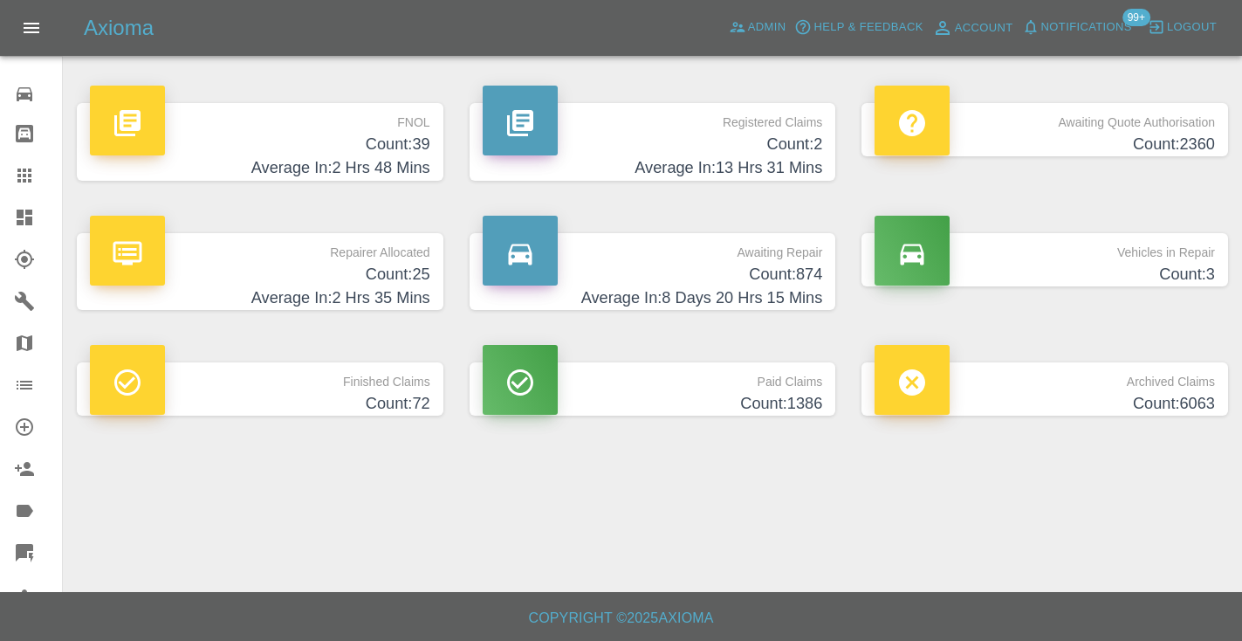
click at [780, 290] on h4 "Average In: 8 Days 20 Hrs 15 Mins" at bounding box center [653, 298] width 340 height 24
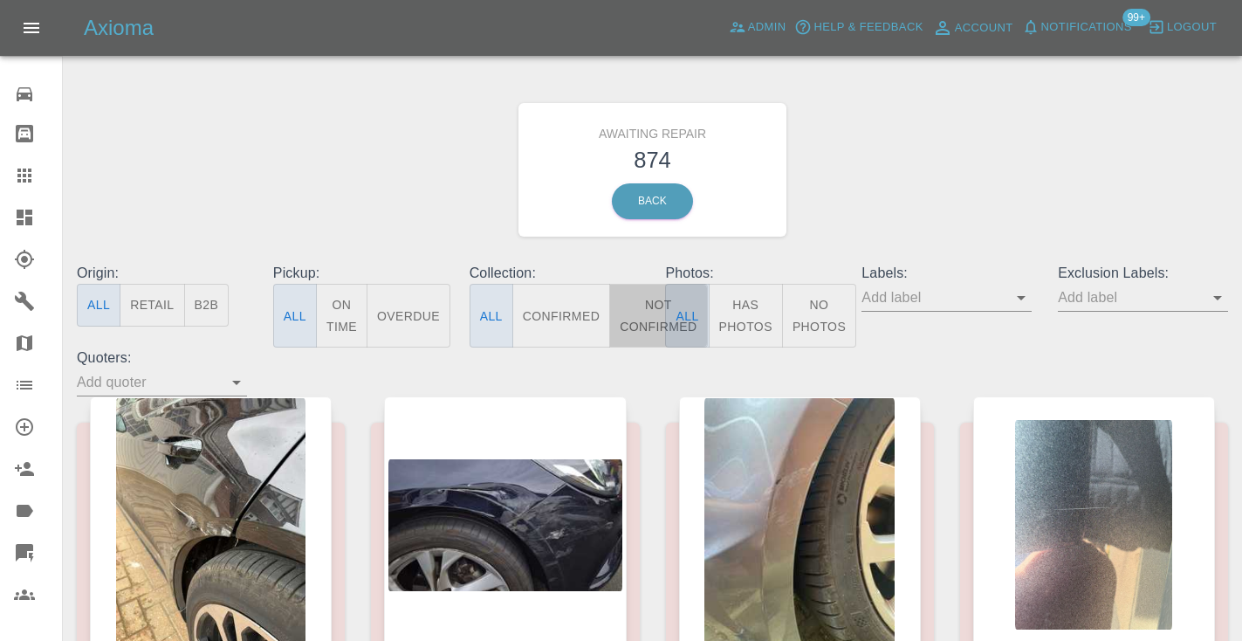
click at [654, 314] on button "Not Confirmed" at bounding box center [658, 316] width 98 height 64
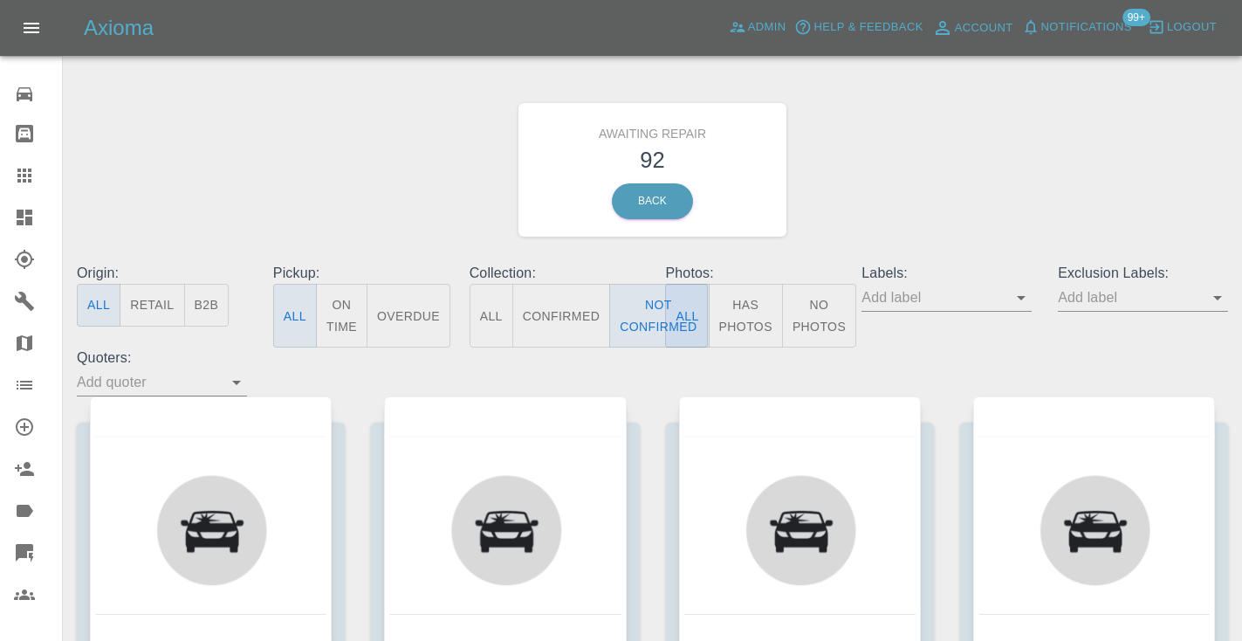
click at [864, 209] on div "Awaiting Repair 92 Back" at bounding box center [652, 170] width 1177 height 186
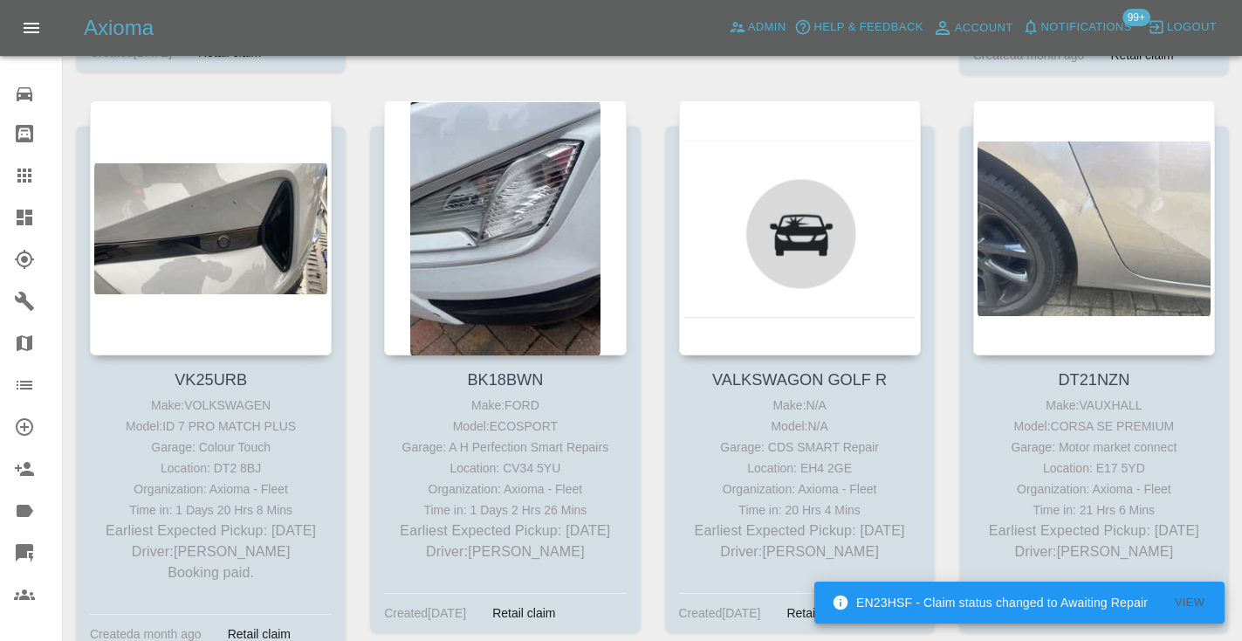
scroll to position [4997, 0]
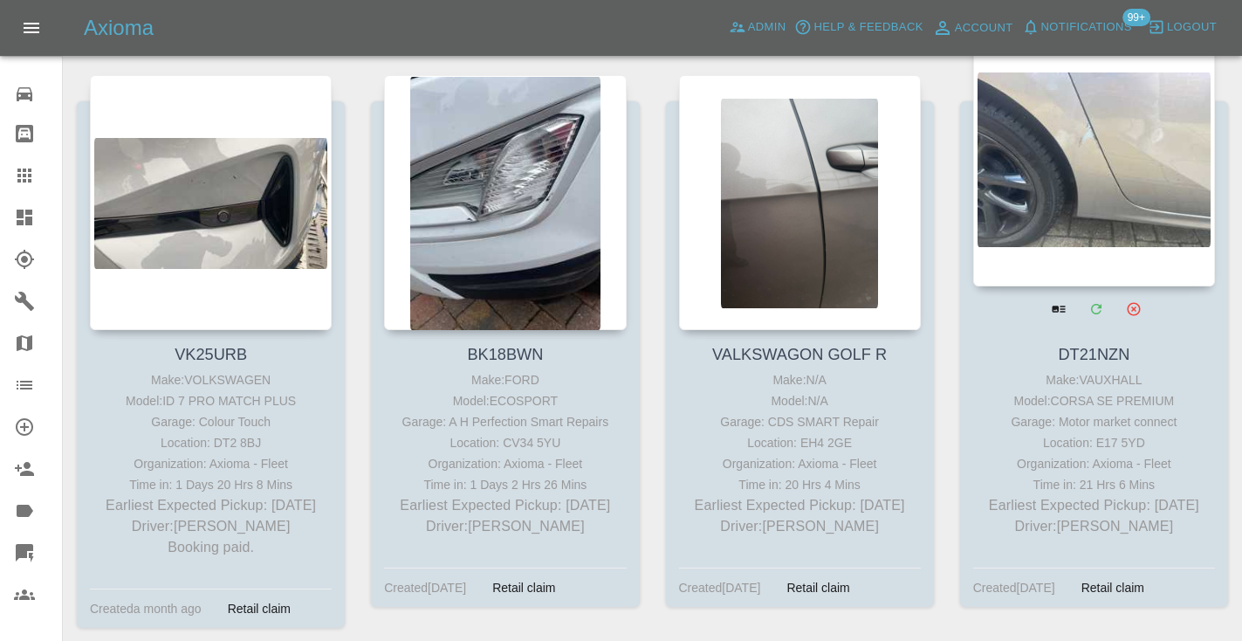
click at [1083, 151] on div at bounding box center [1094, 158] width 242 height 255
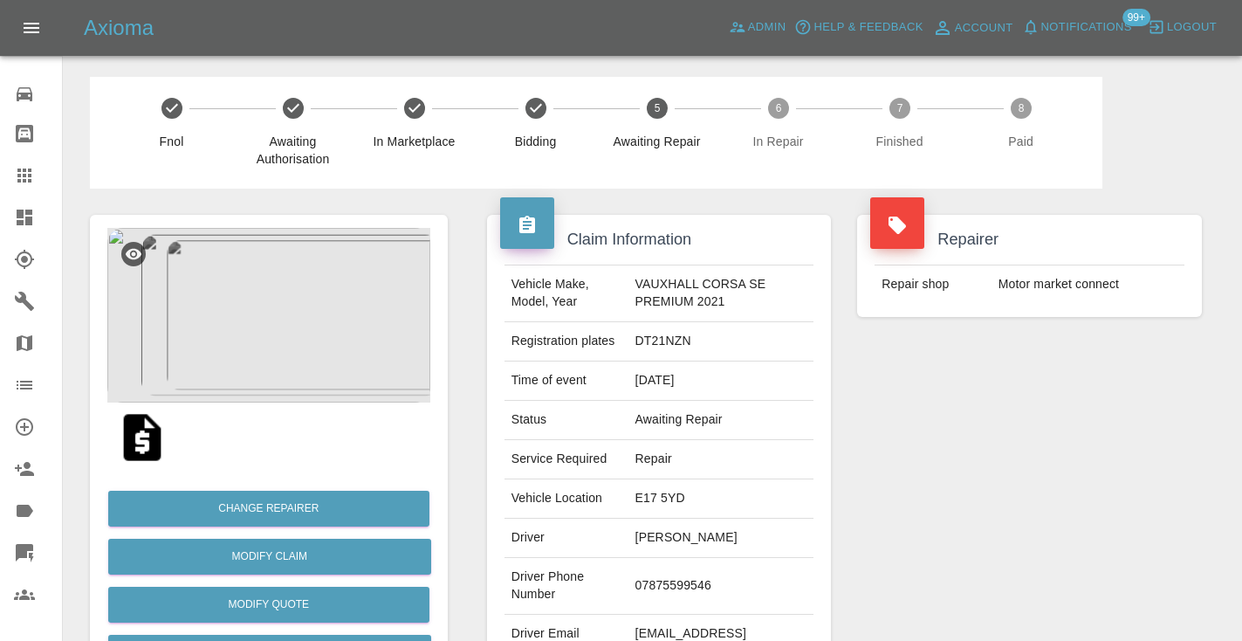
click at [665, 584] on td "07875599546" at bounding box center [721, 586] width 186 height 57
copy td "07875599546"
click at [958, 456] on div "Repairer Repair shop Motor market connect" at bounding box center [1029, 448] width 371 height 521
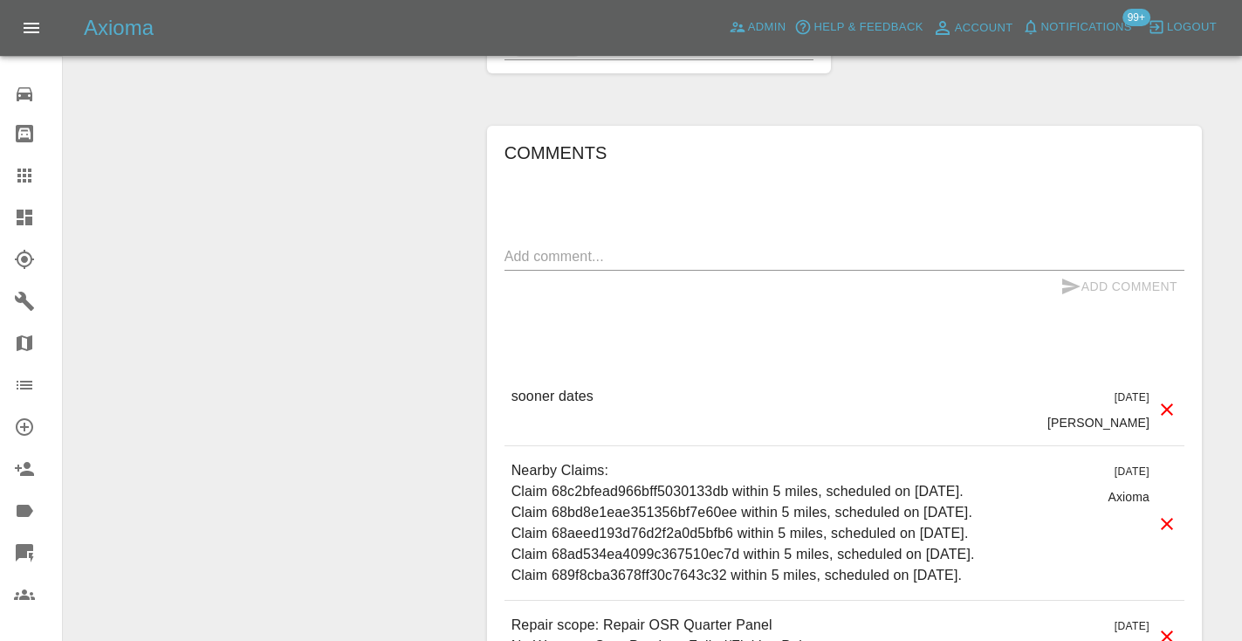
scroll to position [1305, 0]
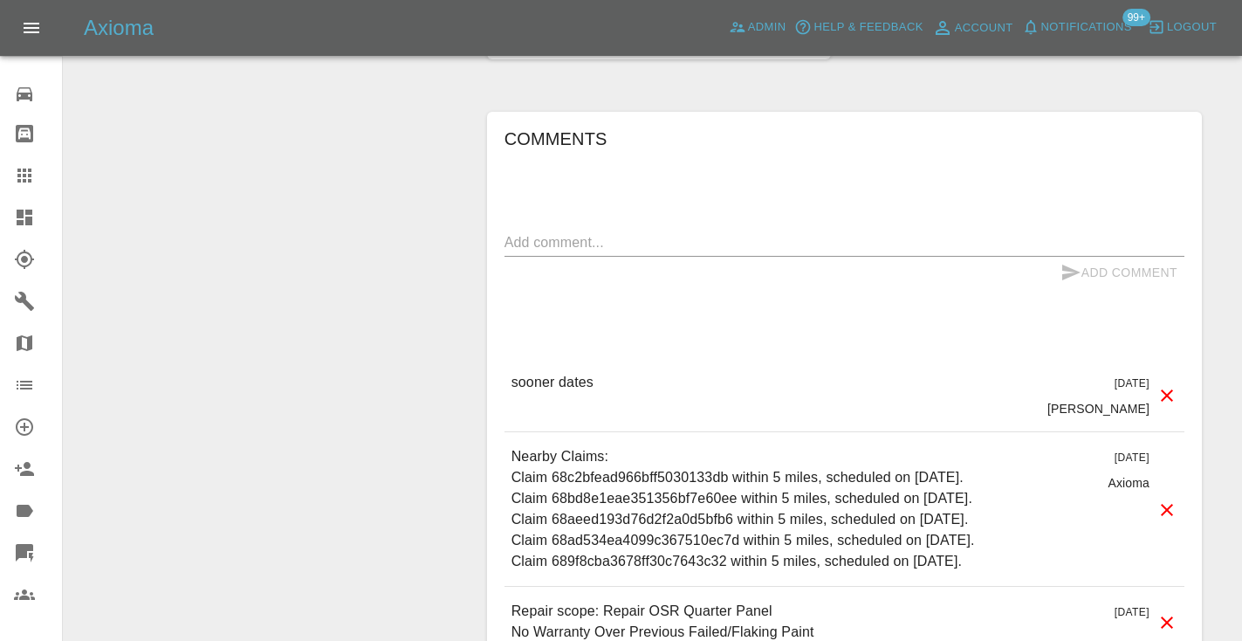
click at [569, 238] on textarea at bounding box center [844, 242] width 680 height 20
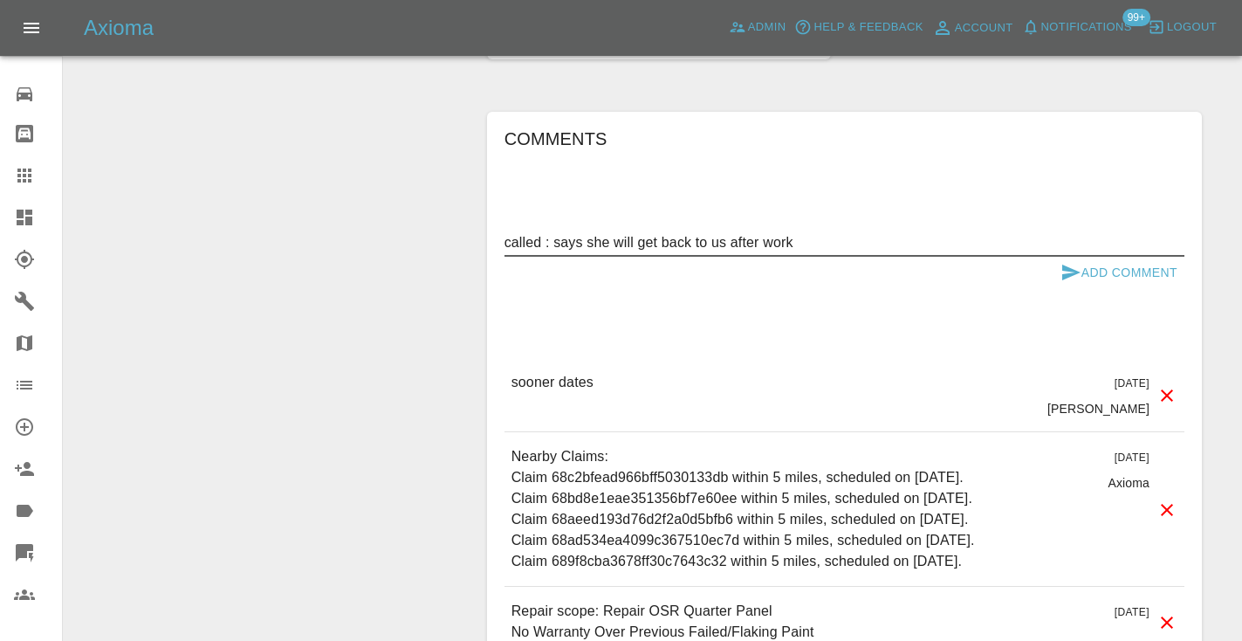
type textarea "called : says she will get back to us after work"
click at [1055, 274] on button "Add Comment" at bounding box center [1118, 273] width 131 height 32
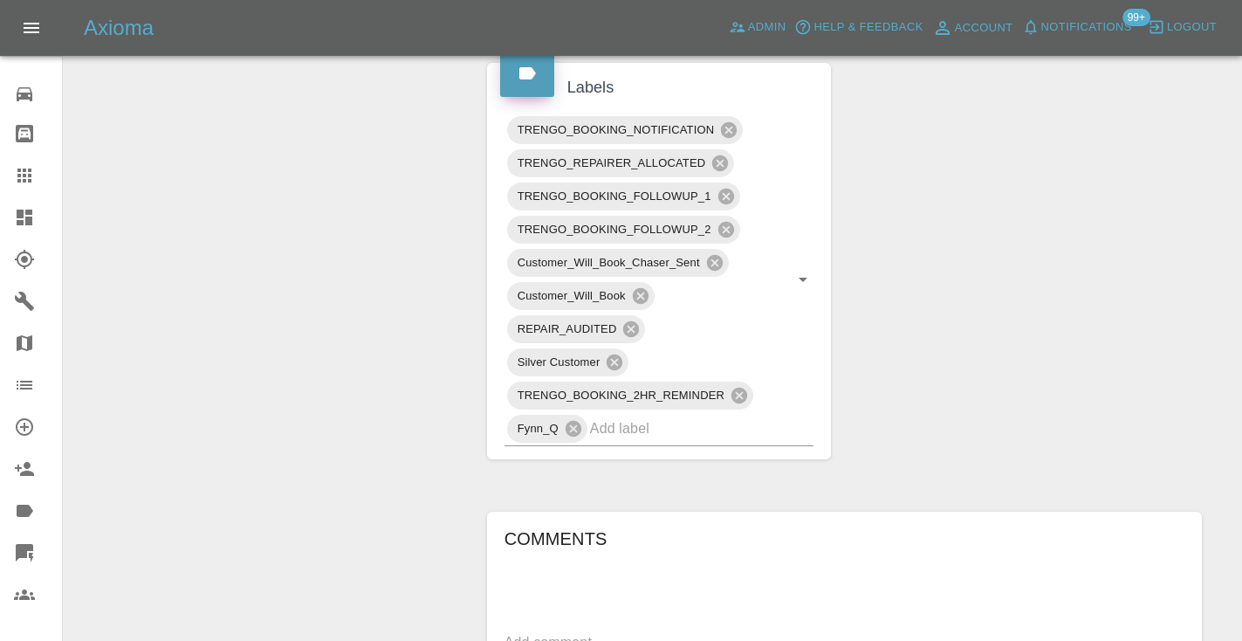
scroll to position [903, 0]
click at [27, 170] on icon at bounding box center [24, 175] width 21 height 21
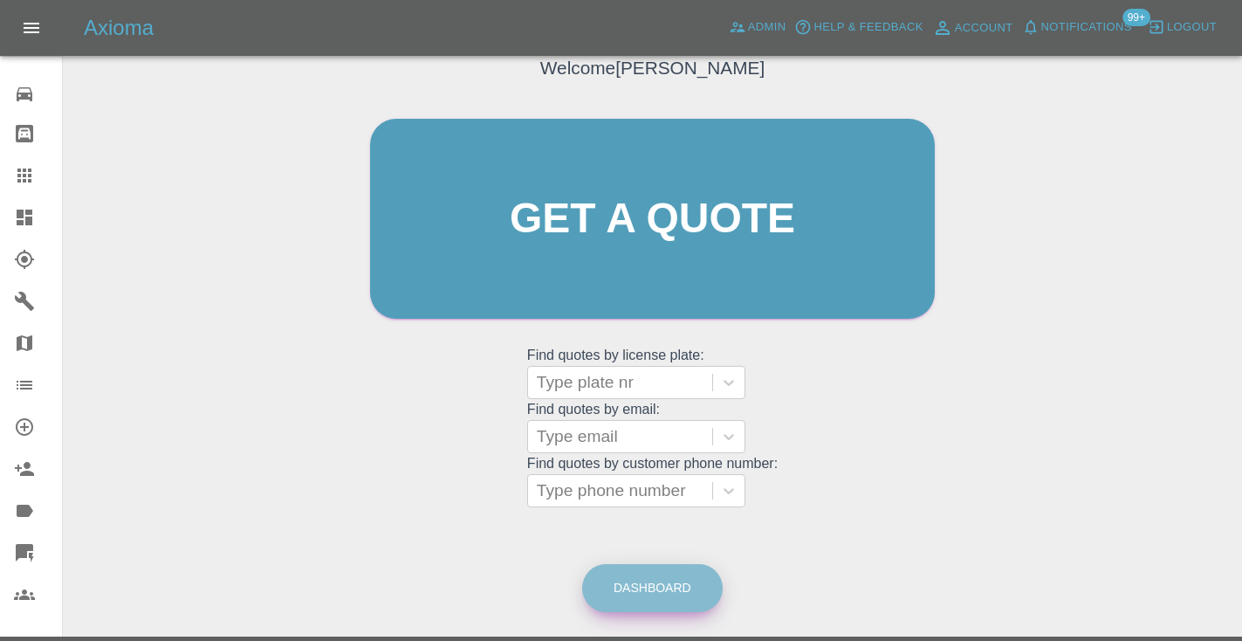
click at [618, 574] on link "Dashboard" at bounding box center [652, 588] width 140 height 48
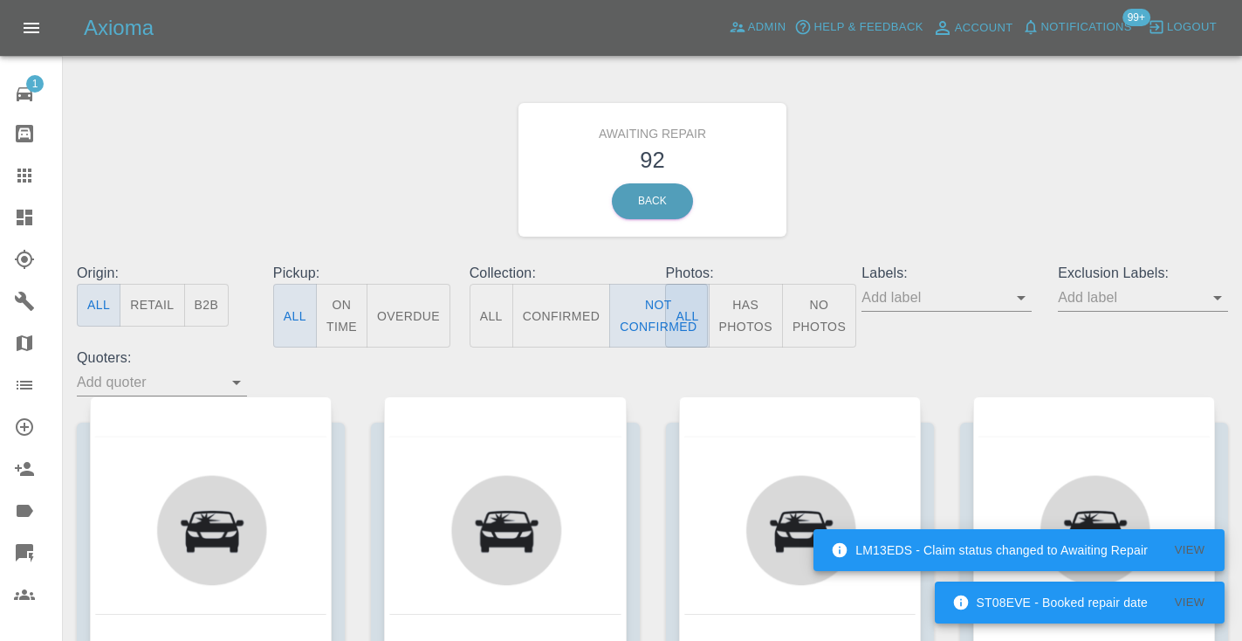
click at [898, 184] on div "Awaiting Repair 92 Back" at bounding box center [652, 170] width 1177 height 186
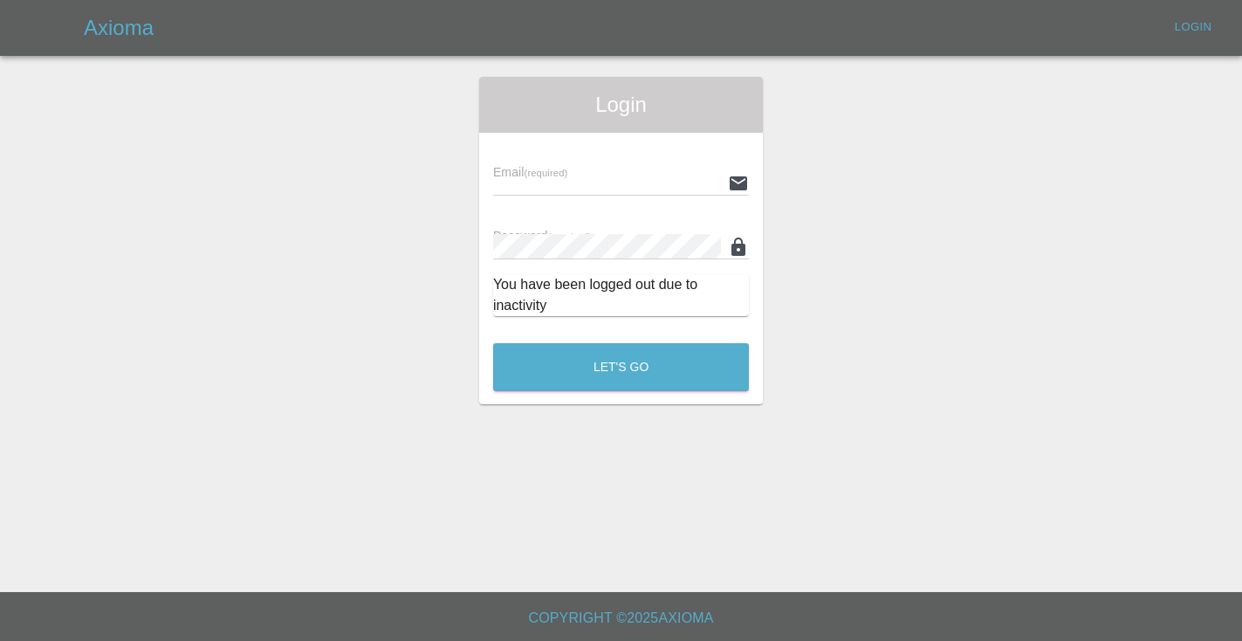
scroll to position [1182, 0]
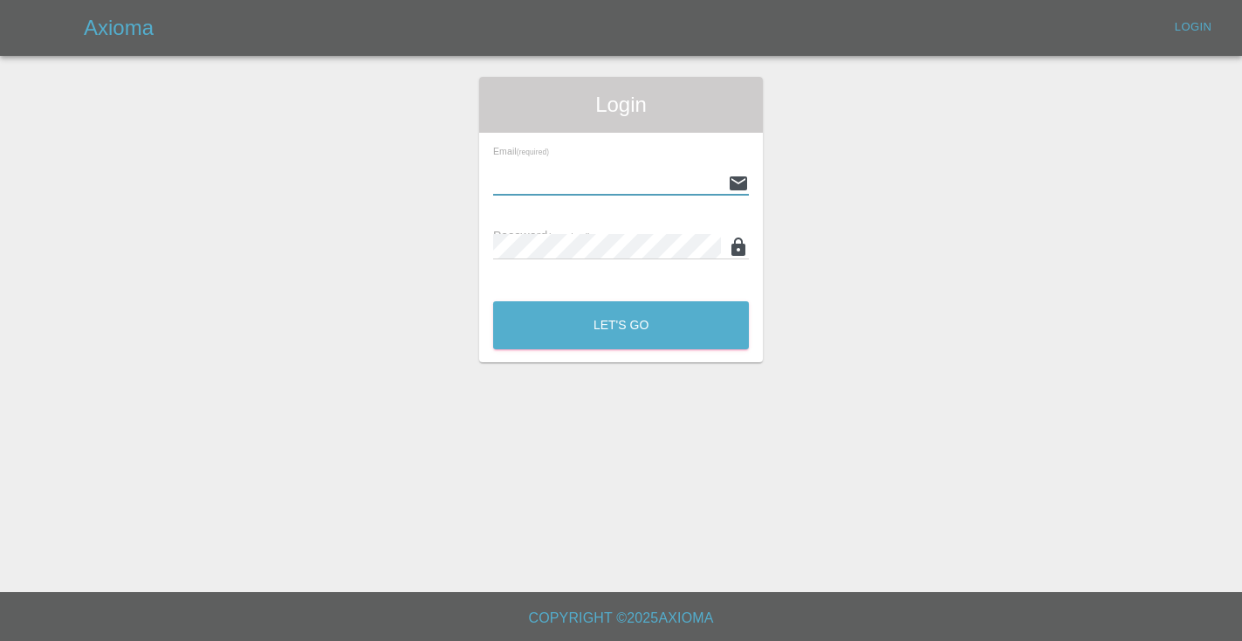
type input "[EMAIL_ADDRESS][DOMAIN_NAME]"
click at [620, 325] on button "Let's Go" at bounding box center [621, 325] width 256 height 48
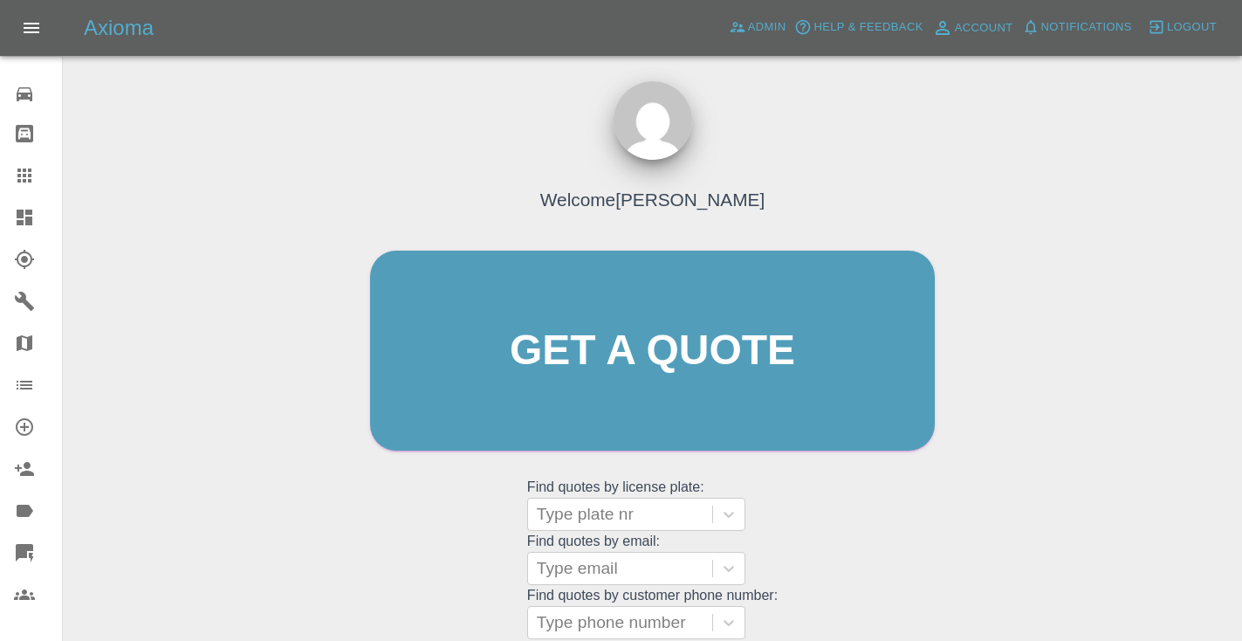
click at [848, 478] on div "Welcome [PERSON_NAME] Get a quote Get a quote Find quotes by license plate: Typ…" at bounding box center [652, 383] width 601 height 527
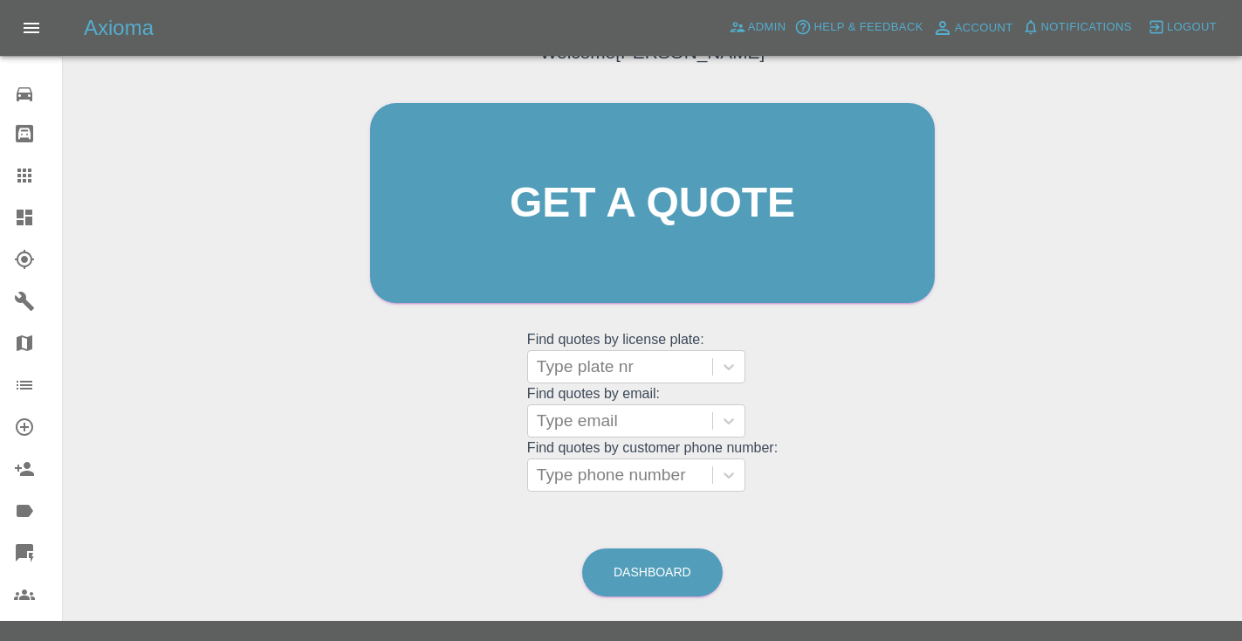
scroll to position [175, 0]
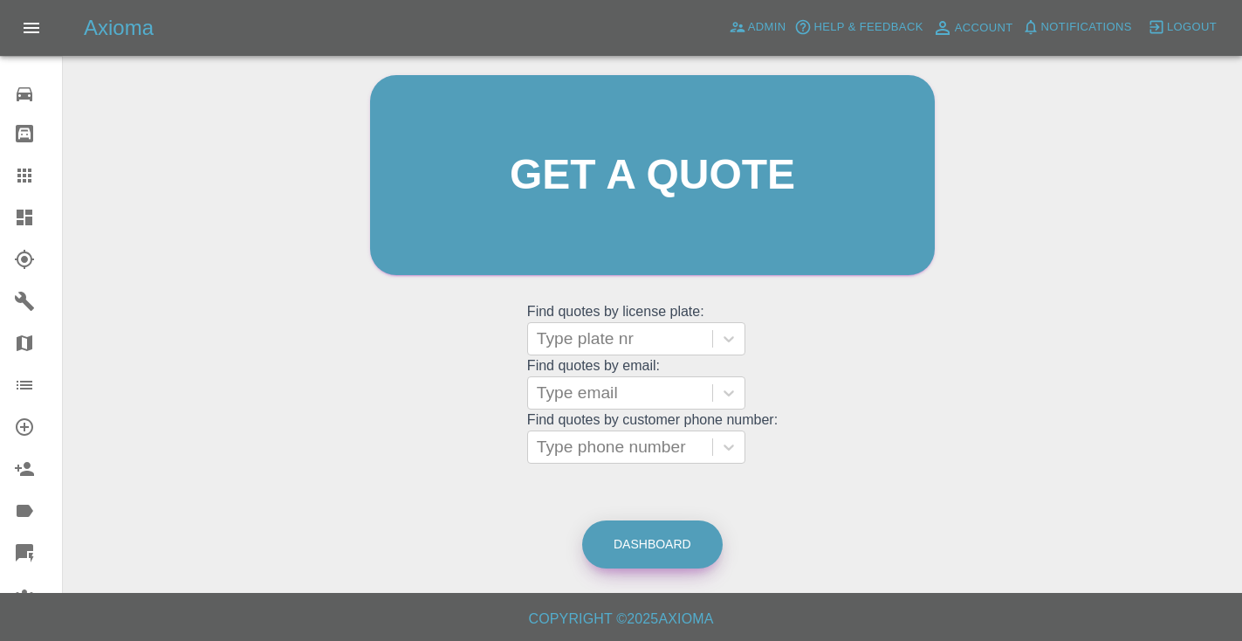
click at [648, 552] on link "Dashboard" at bounding box center [652, 544] width 140 height 48
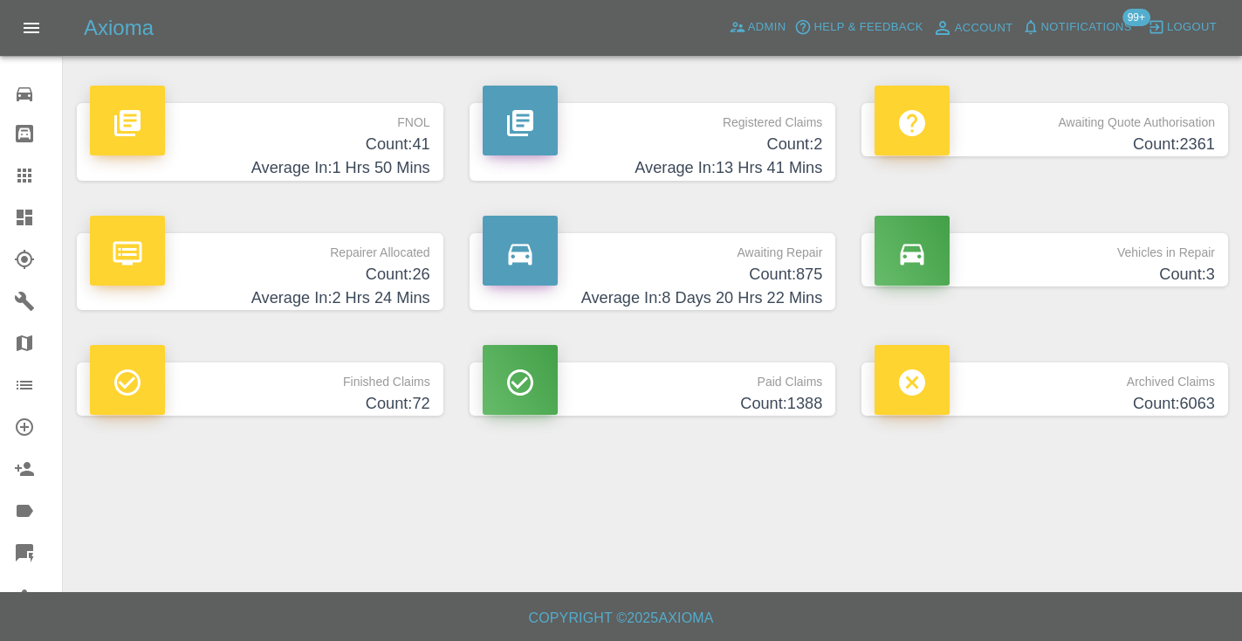
click at [811, 241] on p "Awaiting Repair" at bounding box center [653, 248] width 340 height 30
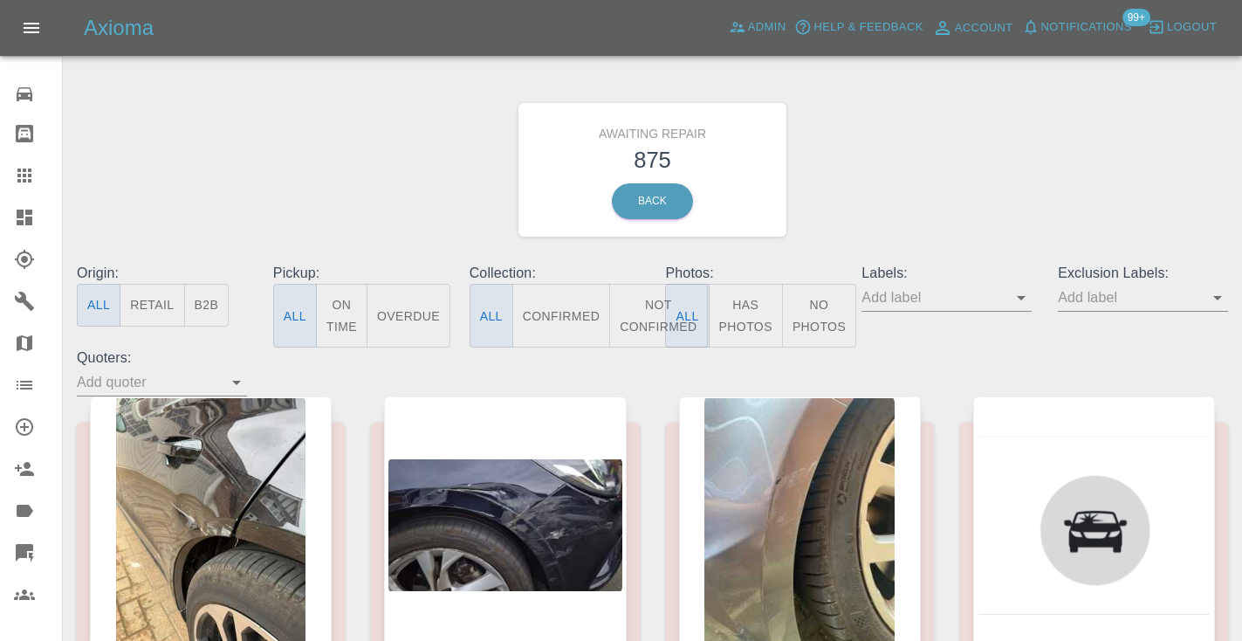
click at [645, 305] on button "Not Confirmed" at bounding box center [658, 316] width 98 height 64
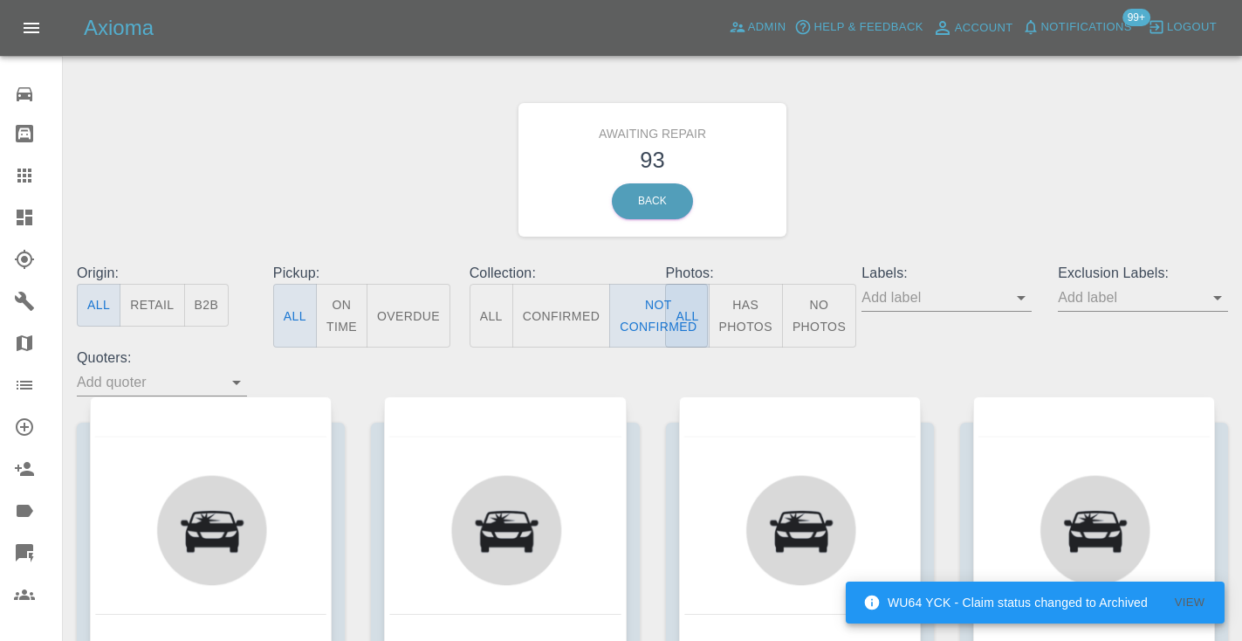
click at [878, 163] on div "Awaiting Repair 93 Back" at bounding box center [652, 170] width 1177 height 186
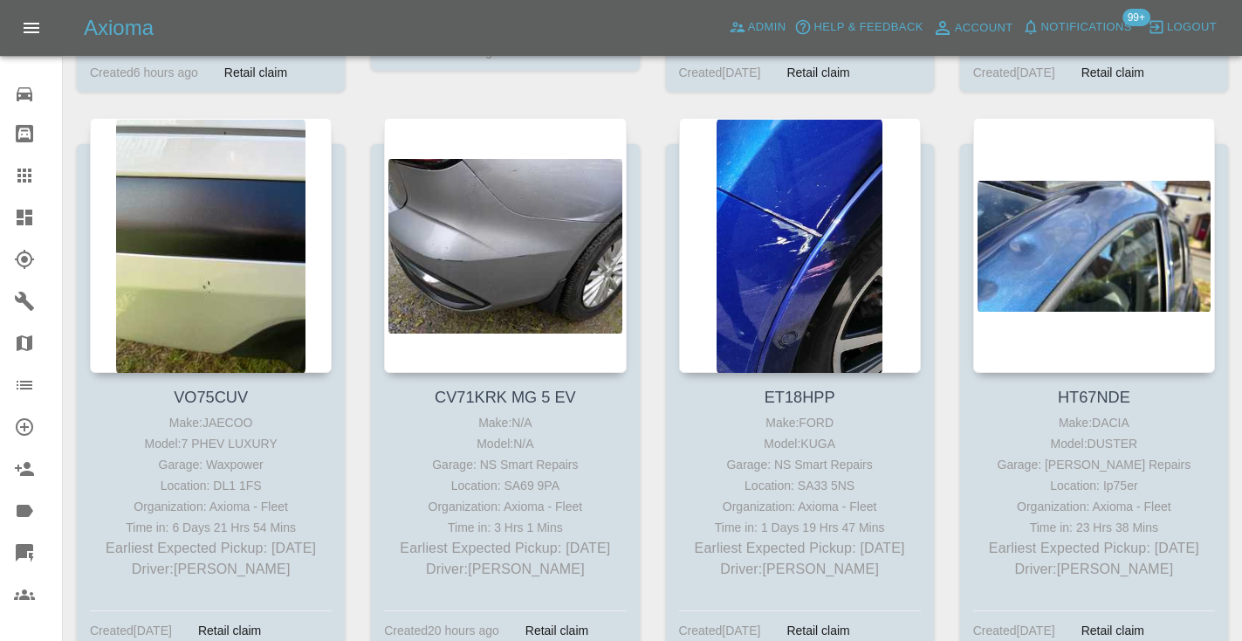
scroll to position [6697, 0]
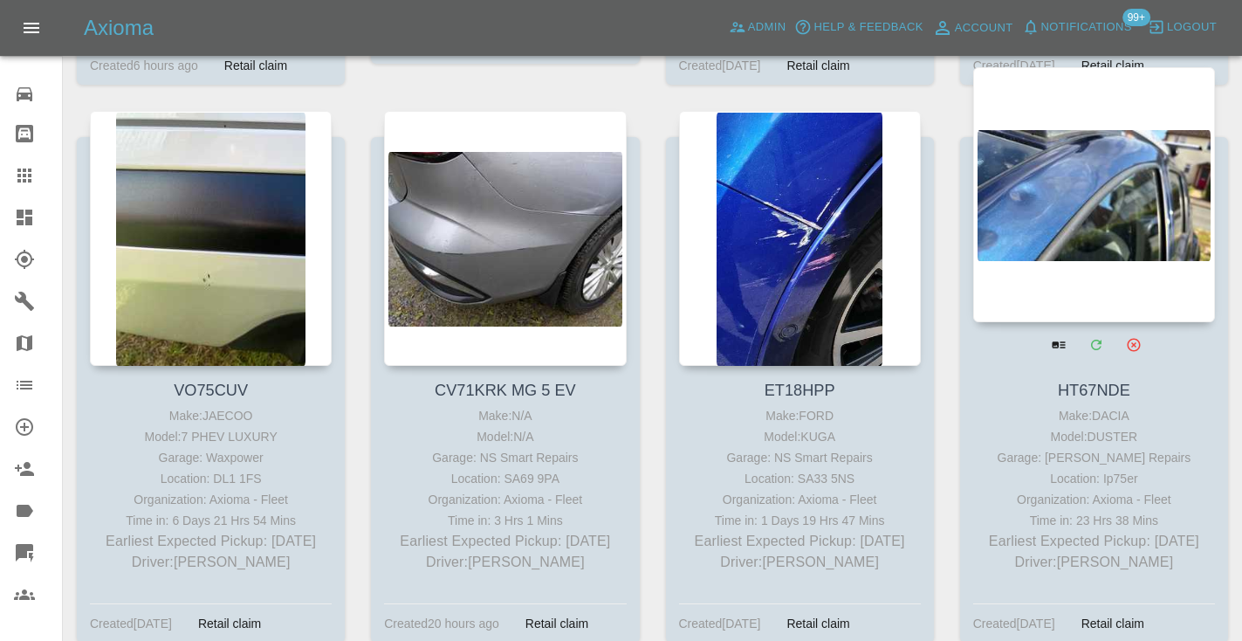
click at [1054, 138] on div at bounding box center [1094, 194] width 242 height 255
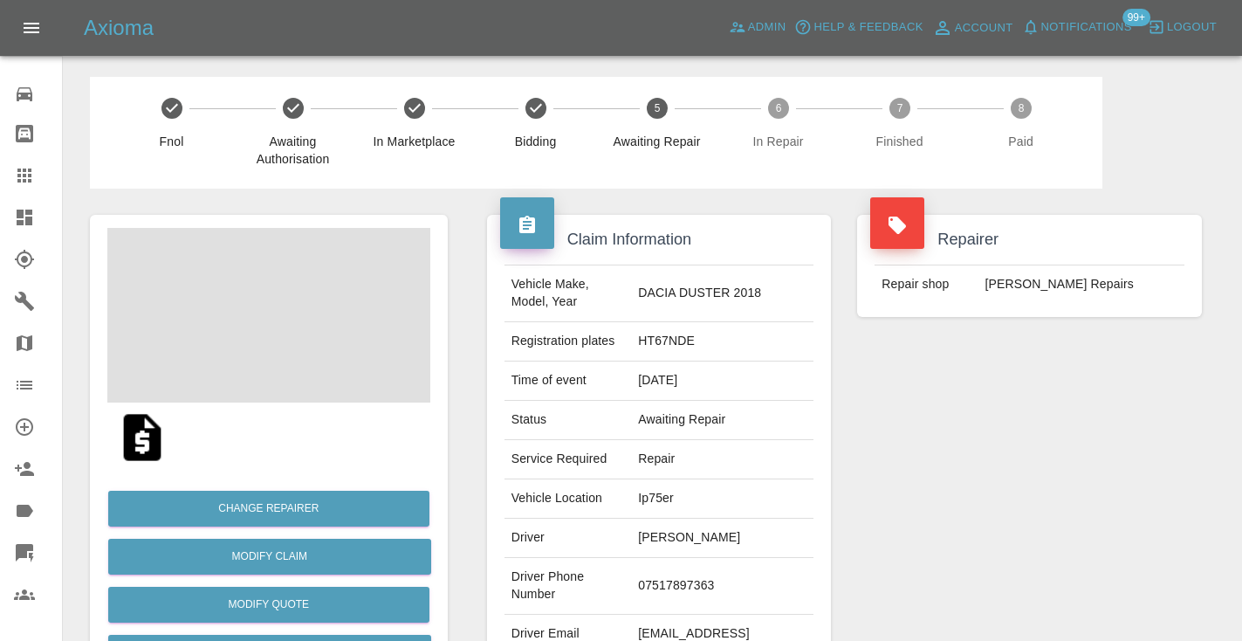
click at [678, 580] on td "07517897363" at bounding box center [722, 586] width 182 height 57
copy td "07517897363"
click at [946, 482] on div "Repairer Repair shop Jays Smart Repairs" at bounding box center [1029, 448] width 371 height 521
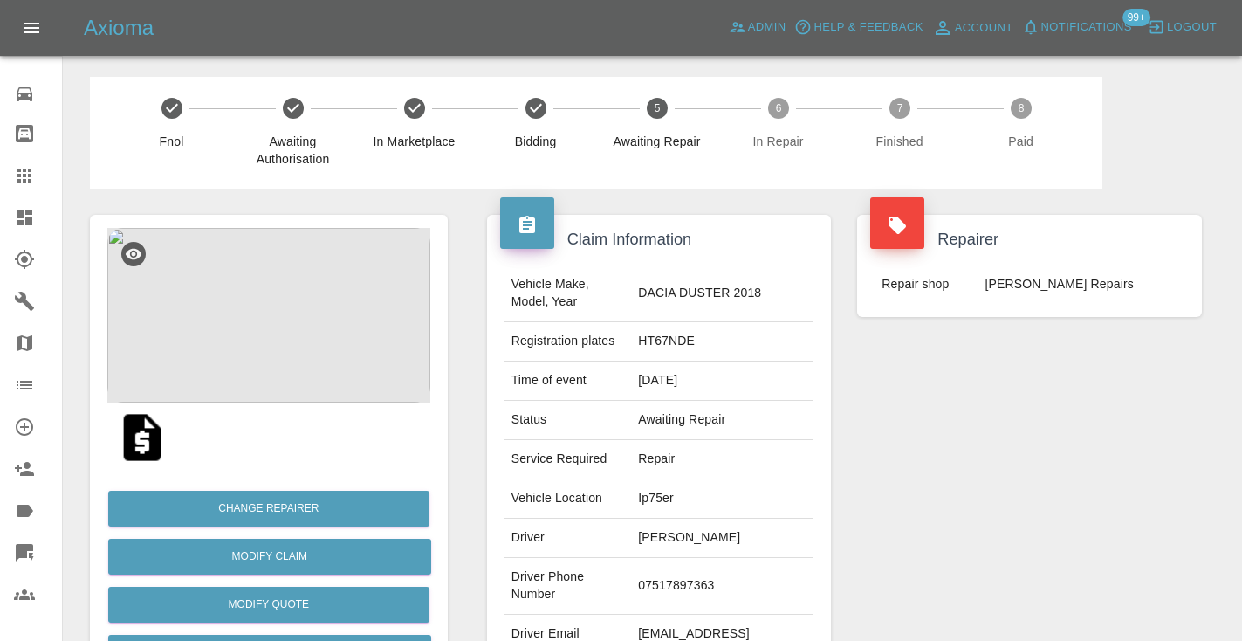
click at [698, 578] on td "07517897363" at bounding box center [722, 586] width 182 height 57
copy td "07517897363"
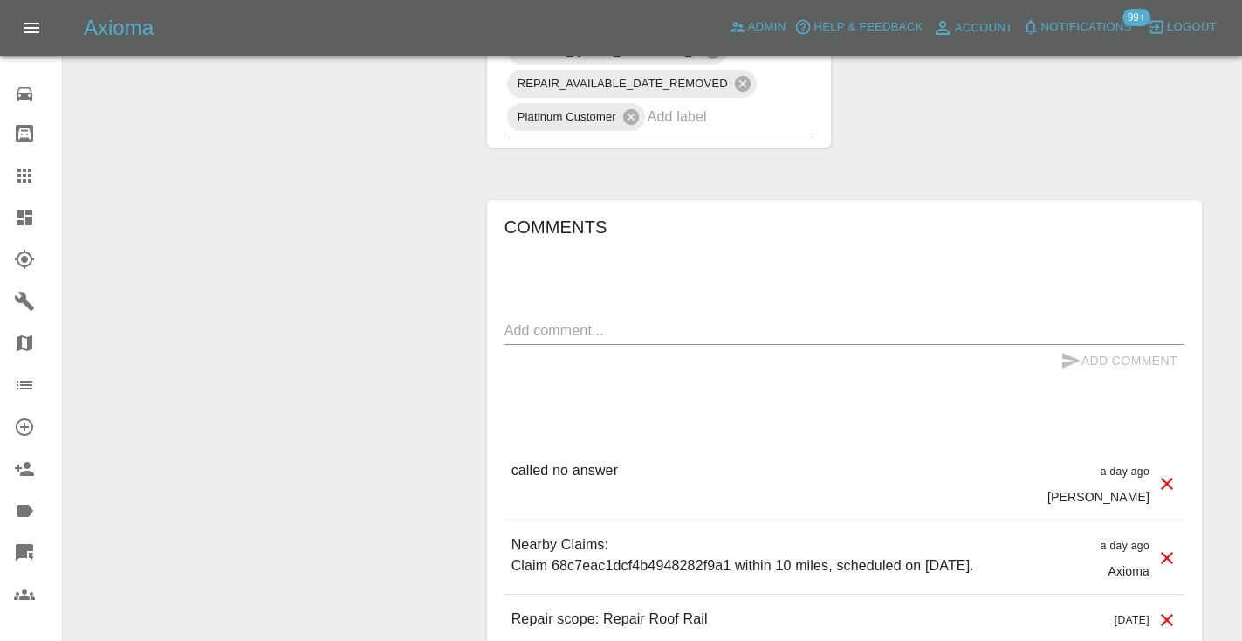
scroll to position [1210, 0]
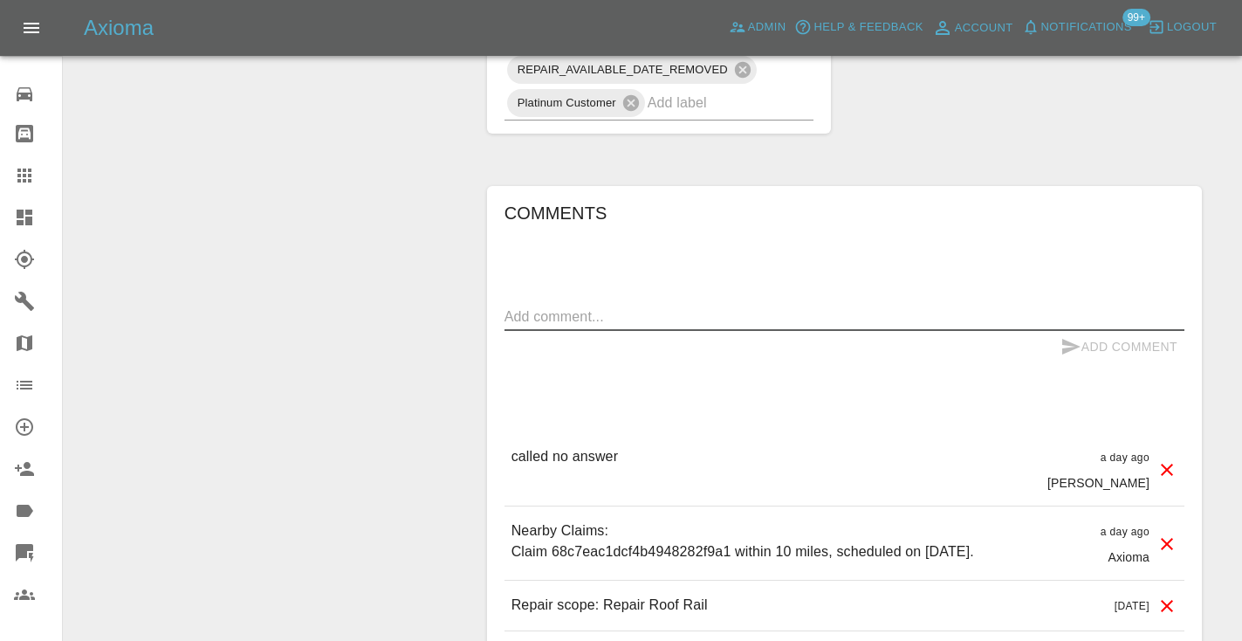
click at [536, 306] on textarea at bounding box center [844, 316] width 680 height 20
type textarea "c"
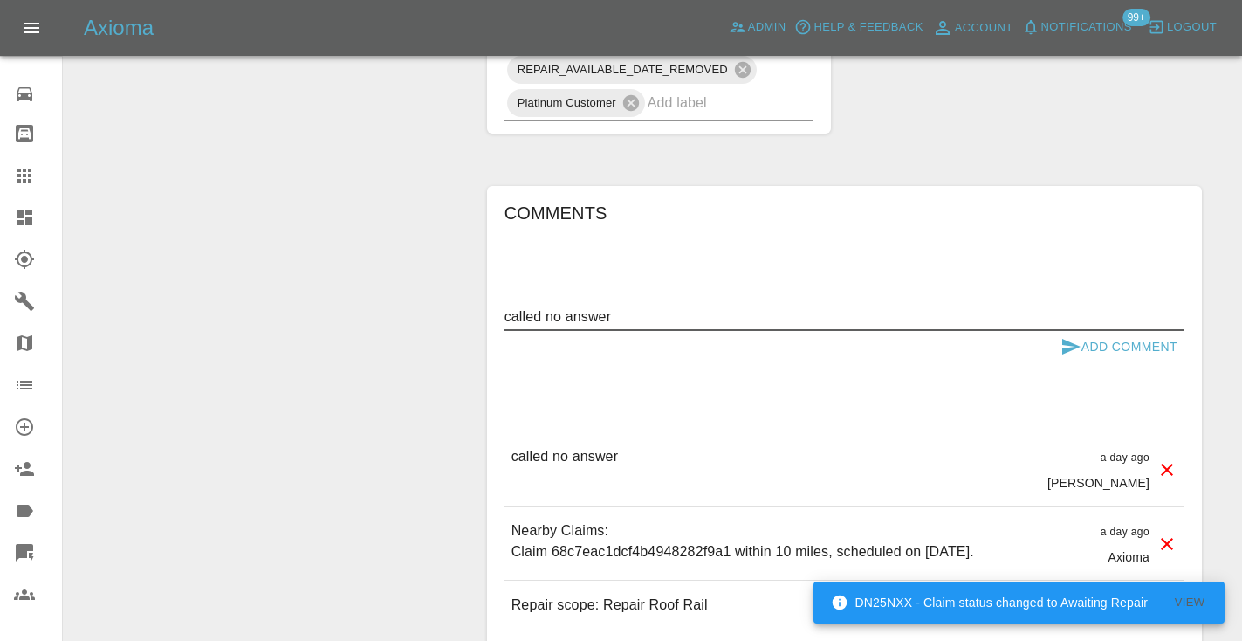
type textarea "called no answer"
click at [1072, 336] on icon "submit" at bounding box center [1070, 346] width 21 height 21
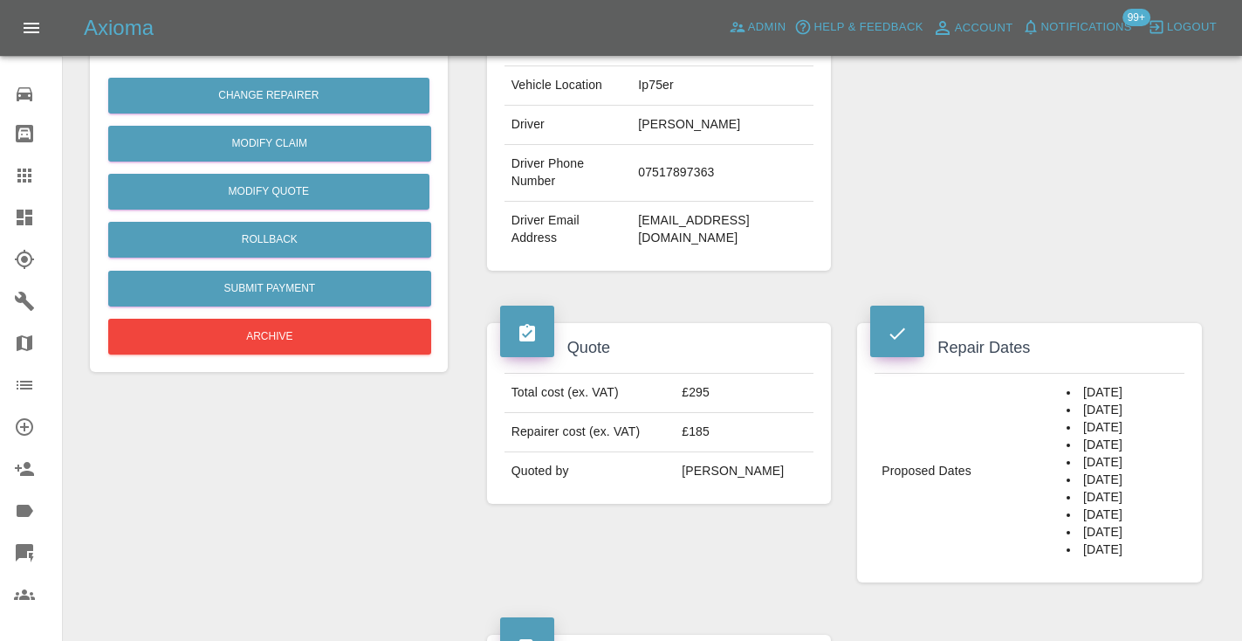
scroll to position [406, 0]
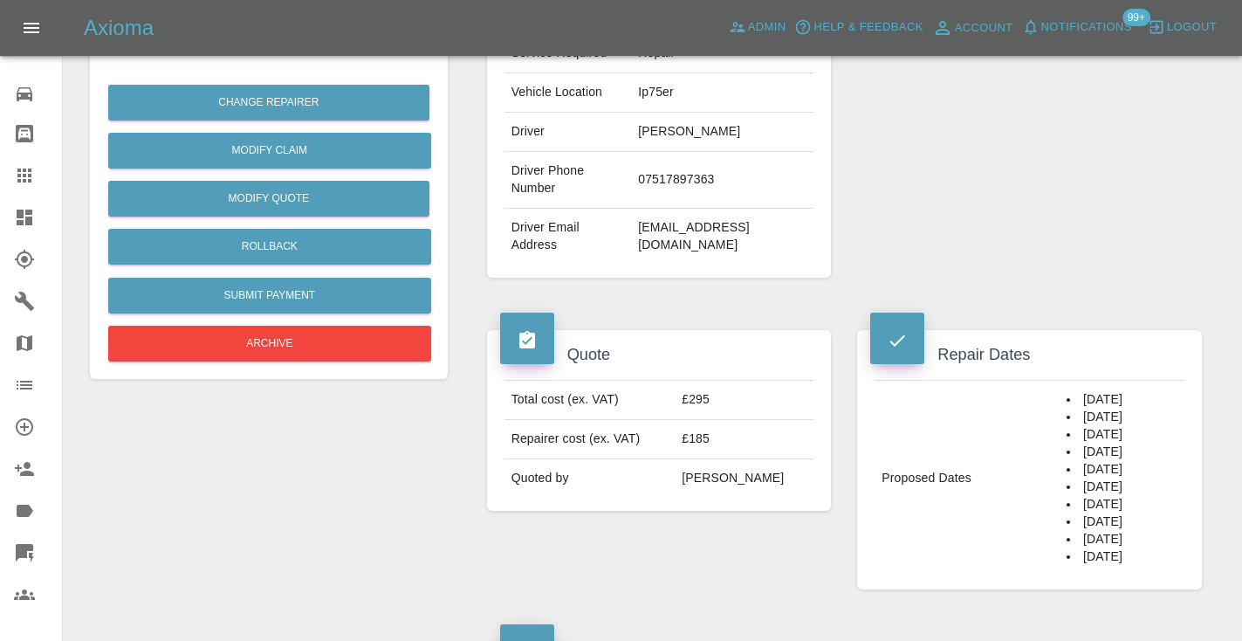
click at [28, 178] on icon at bounding box center [24, 175] width 21 height 21
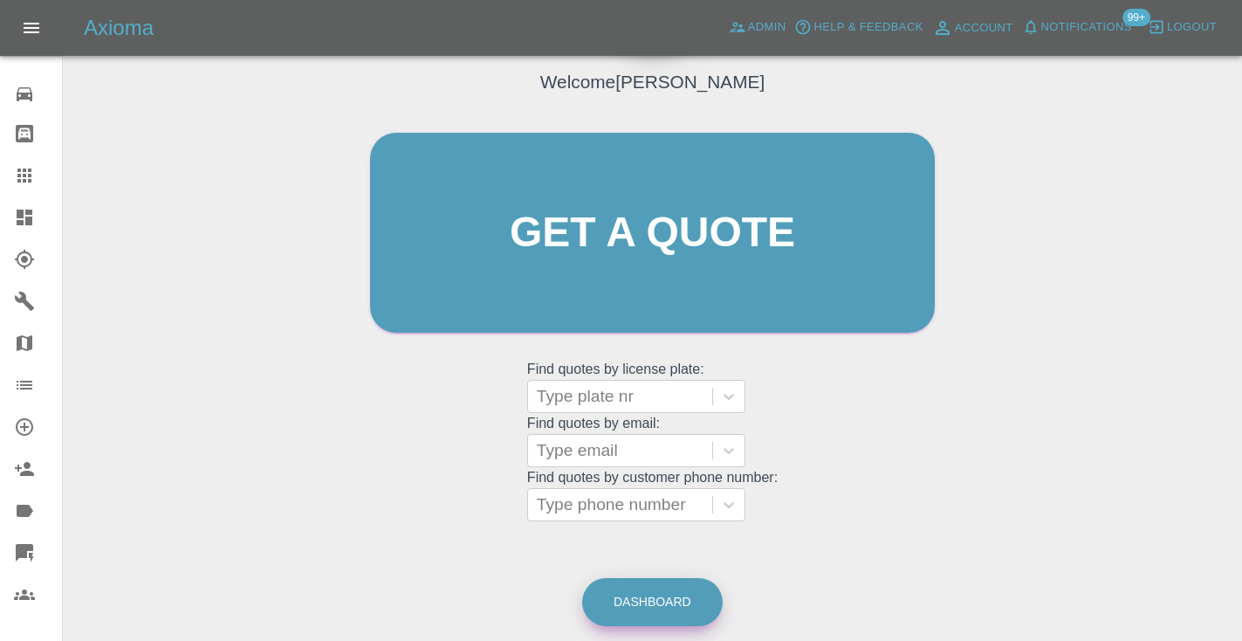
click at [663, 591] on link "Dashboard" at bounding box center [652, 602] width 140 height 48
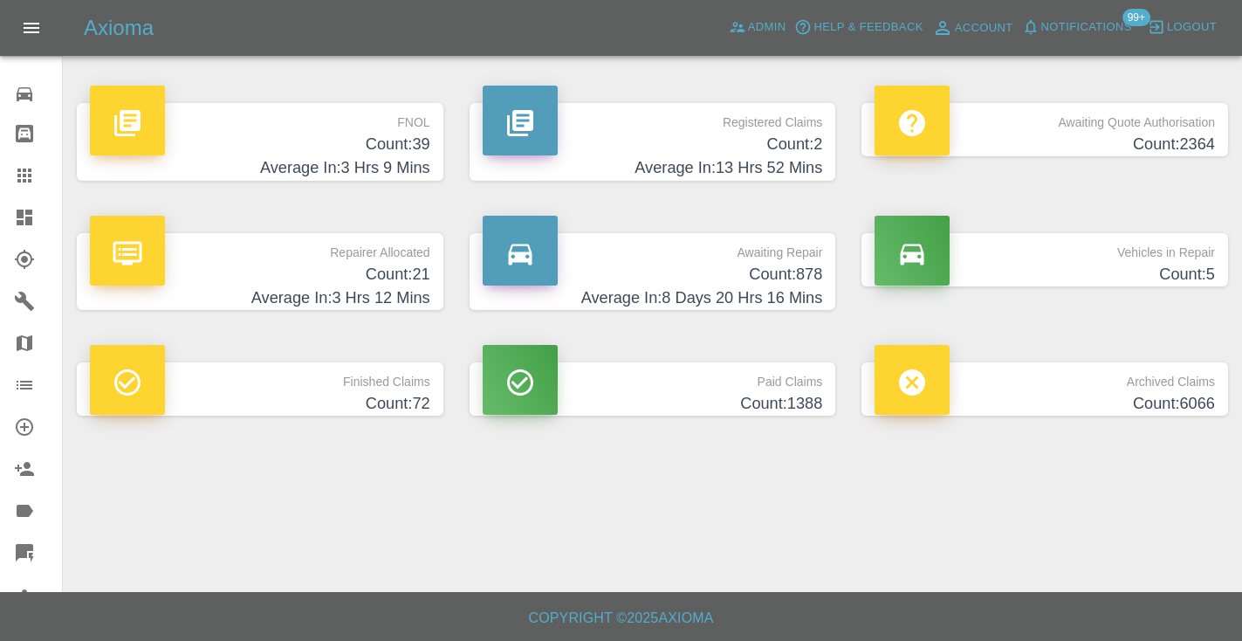
click at [788, 235] on p "Awaiting Repair" at bounding box center [653, 248] width 340 height 30
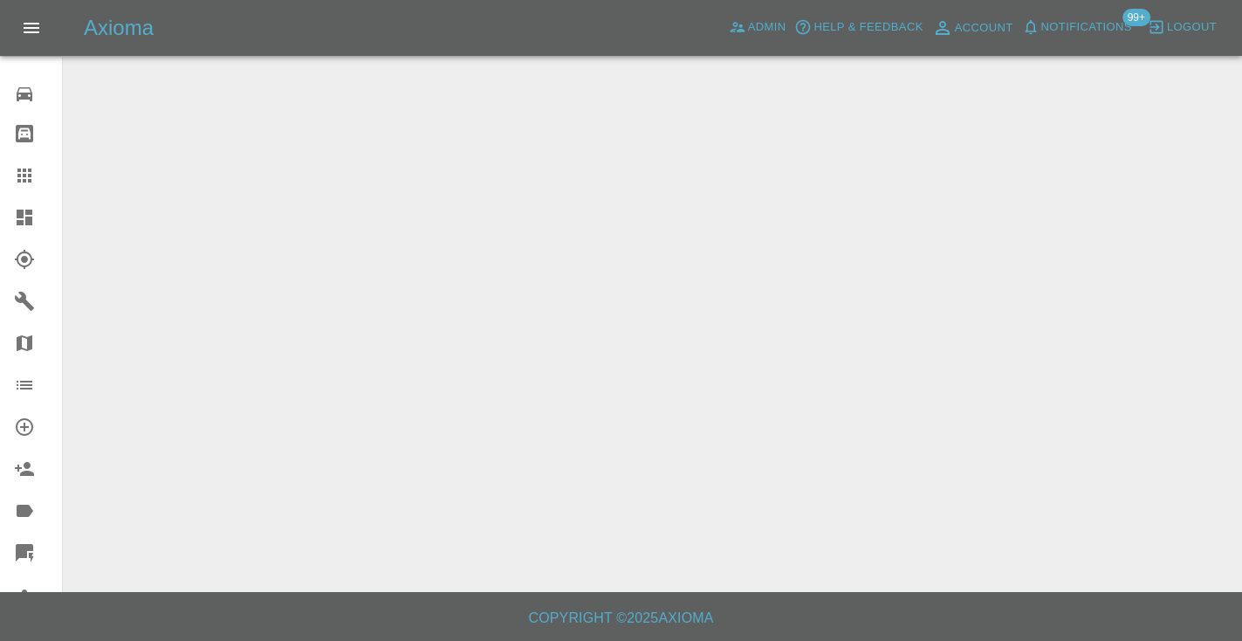
click at [788, 255] on main at bounding box center [621, 296] width 1242 height 592
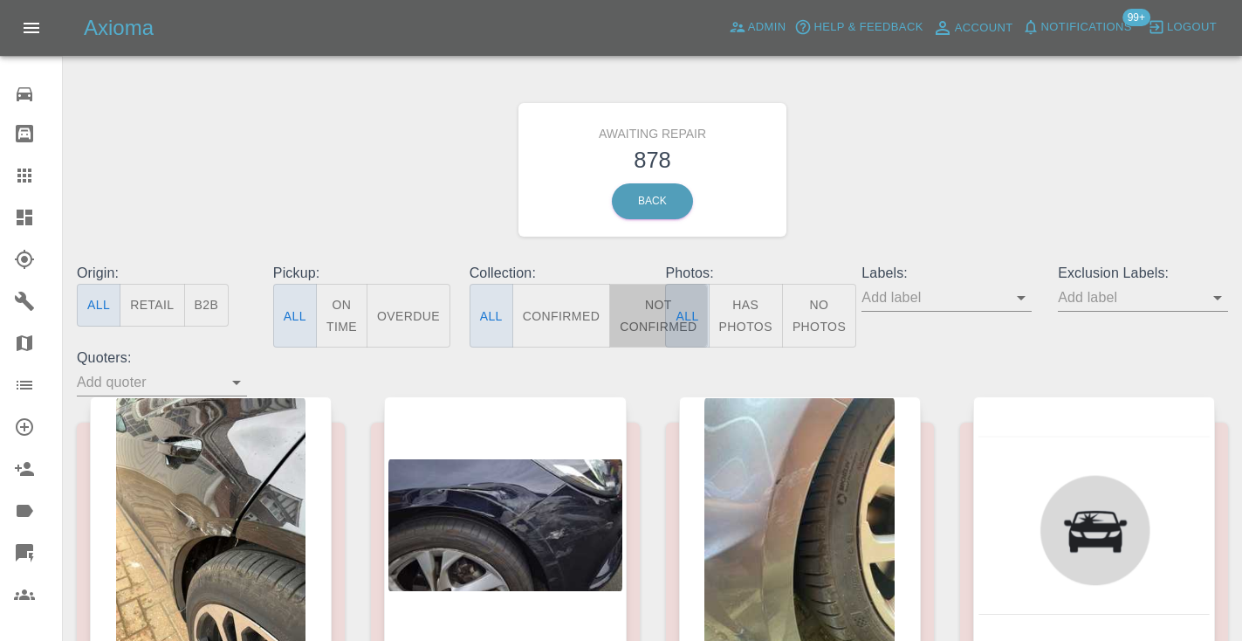
click at [636, 317] on button "Not Confirmed" at bounding box center [658, 316] width 98 height 64
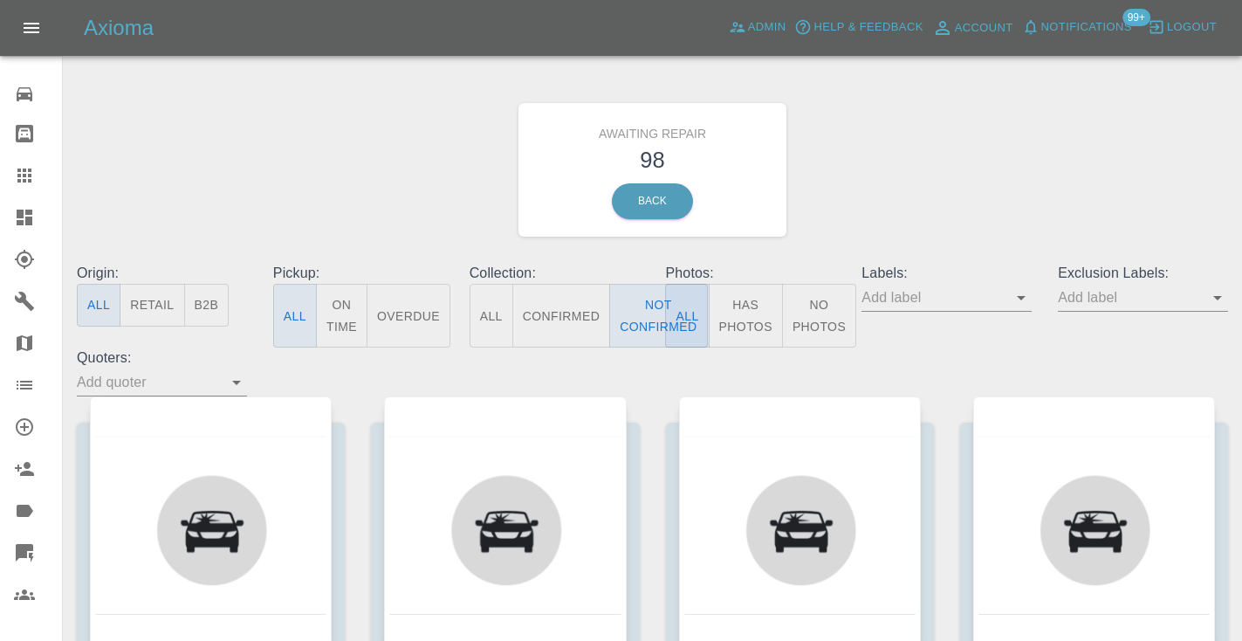
click at [928, 210] on div "Awaiting Repair 98 Back" at bounding box center [652, 170] width 1177 height 186
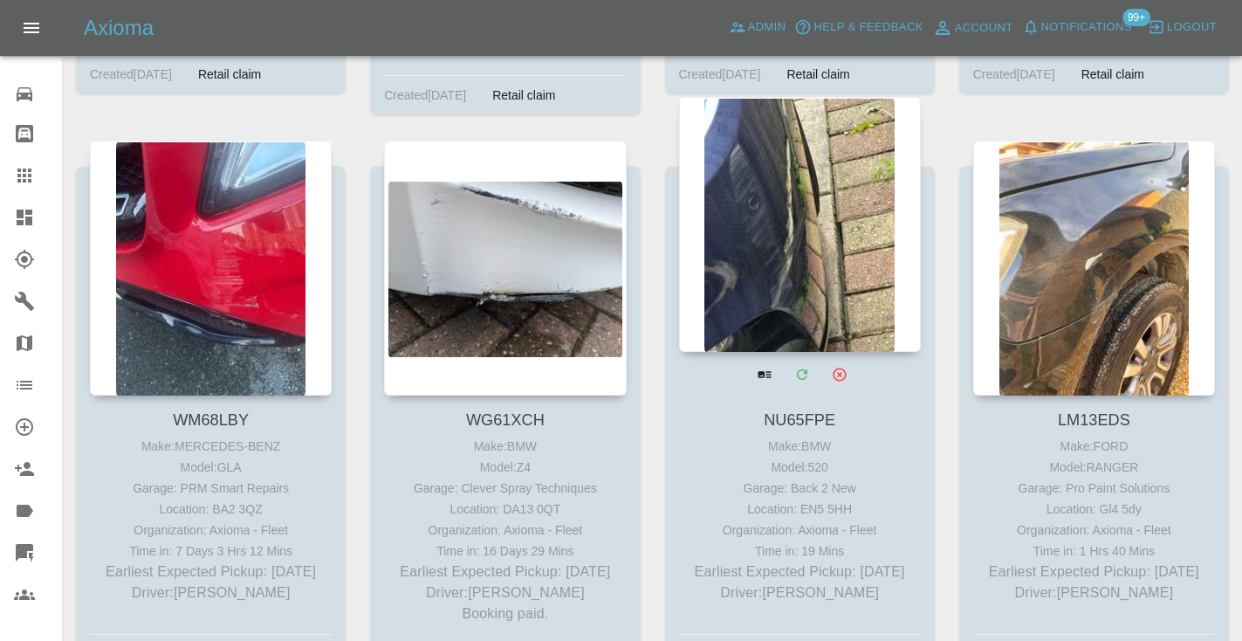
scroll to position [2012, 0]
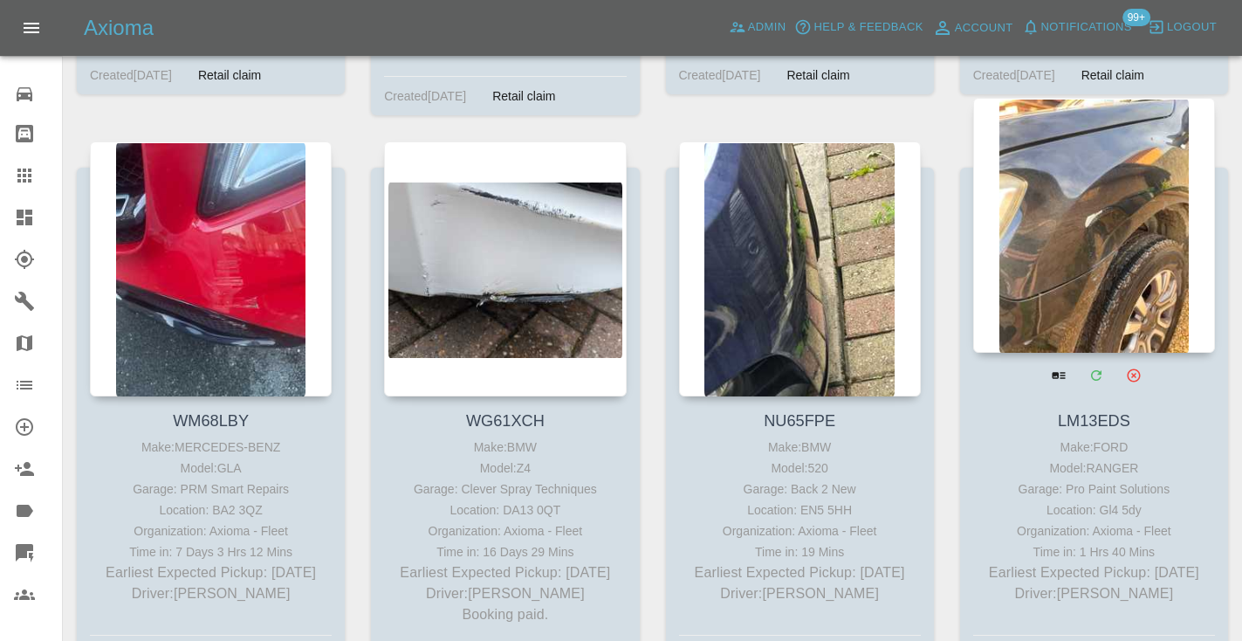
click at [1119, 250] on div at bounding box center [1094, 225] width 242 height 255
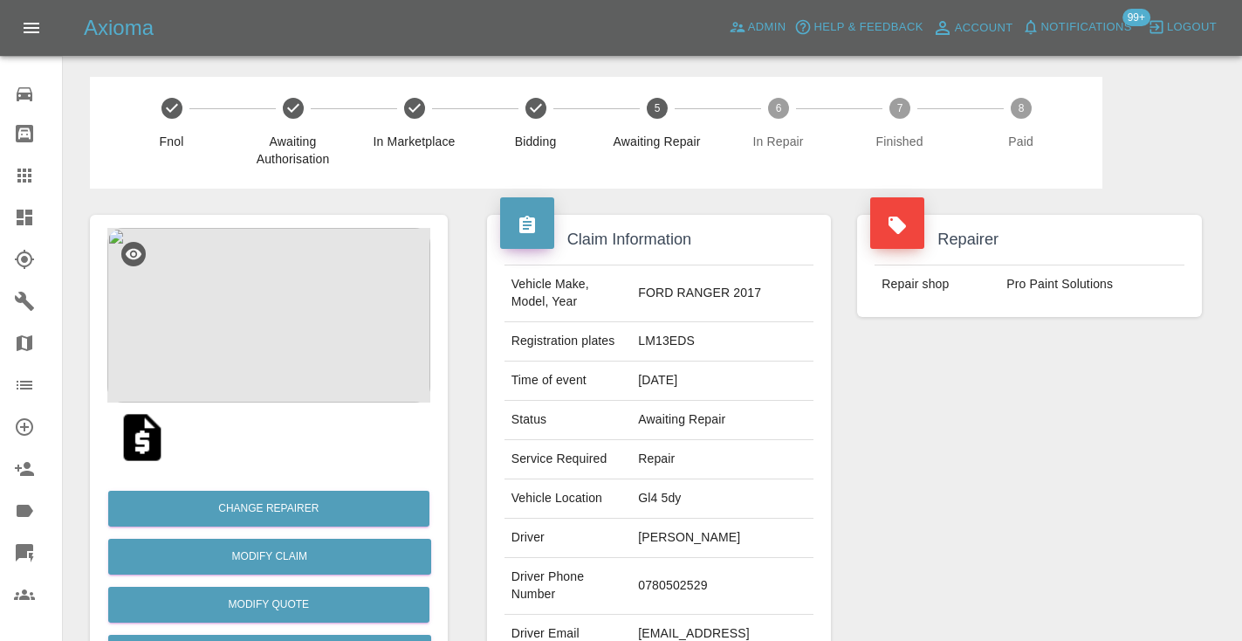
click at [703, 559] on td "0780502529" at bounding box center [722, 586] width 182 height 57
copy td "0780502529"
click at [1015, 461] on div "Repairer Repair shop Pro Paint Solutions" at bounding box center [1029, 448] width 371 height 521
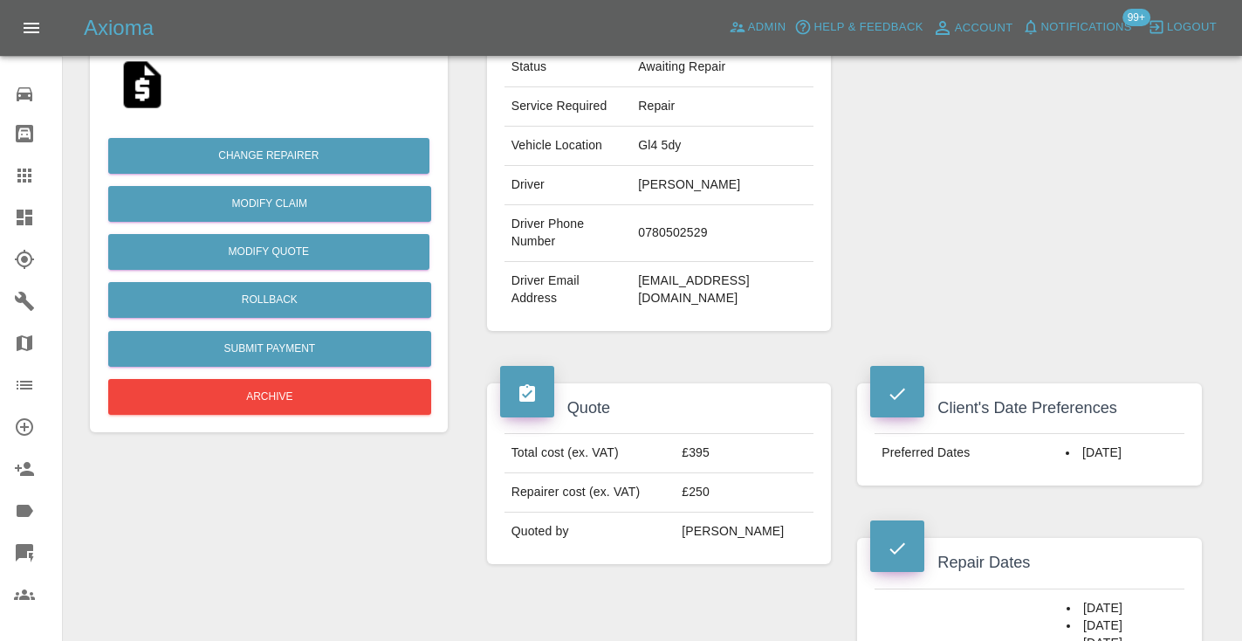
scroll to position [367, 0]
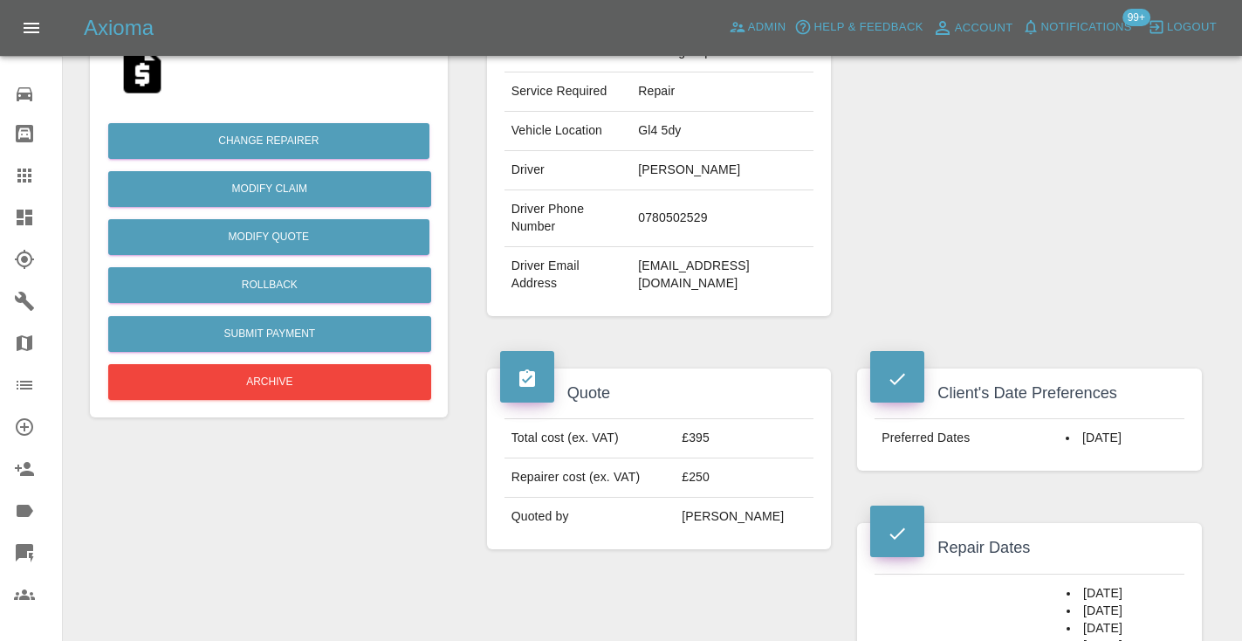
click at [964, 220] on div "Repairer Repair shop Pro Paint Solutions" at bounding box center [1029, 81] width 371 height 521
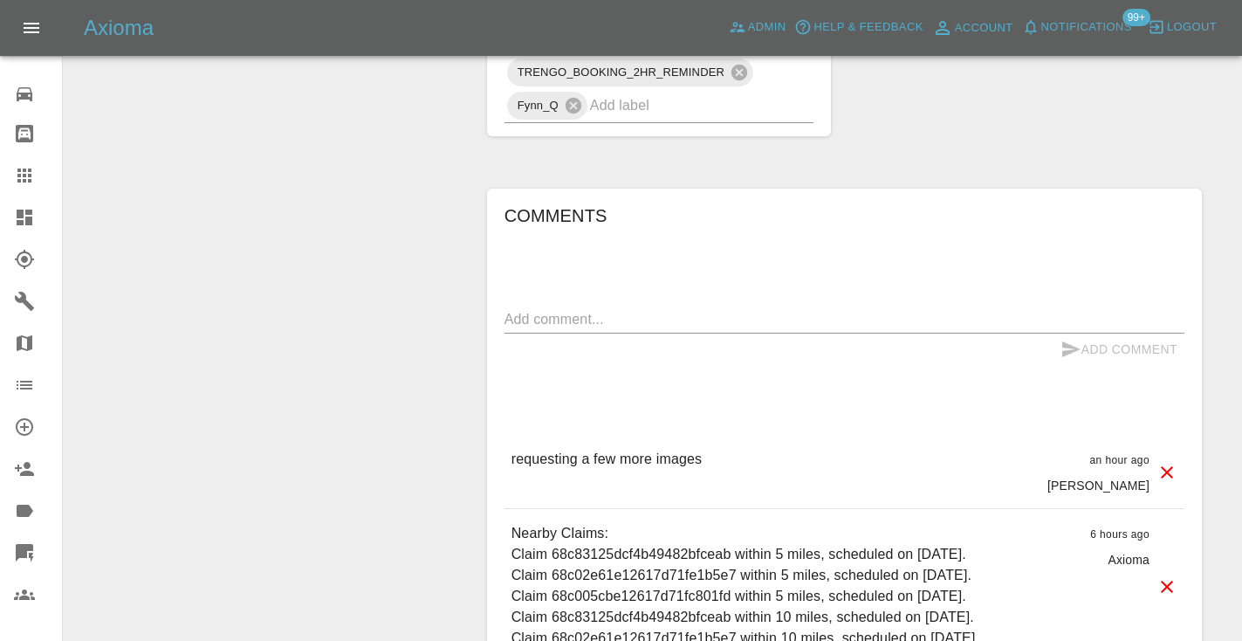
scroll to position [1458, 0]
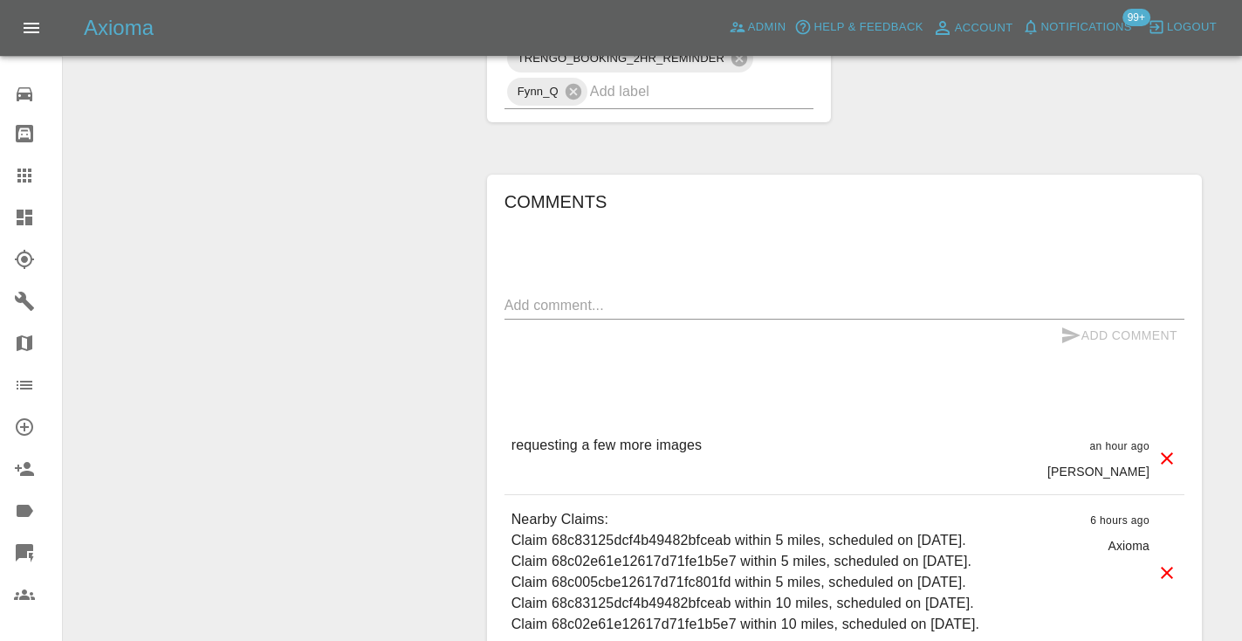
click at [551, 295] on textarea at bounding box center [844, 305] width 680 height 20
type textarea "invalid number"
click at [1073, 327] on icon "submit" at bounding box center [1071, 335] width 18 height 16
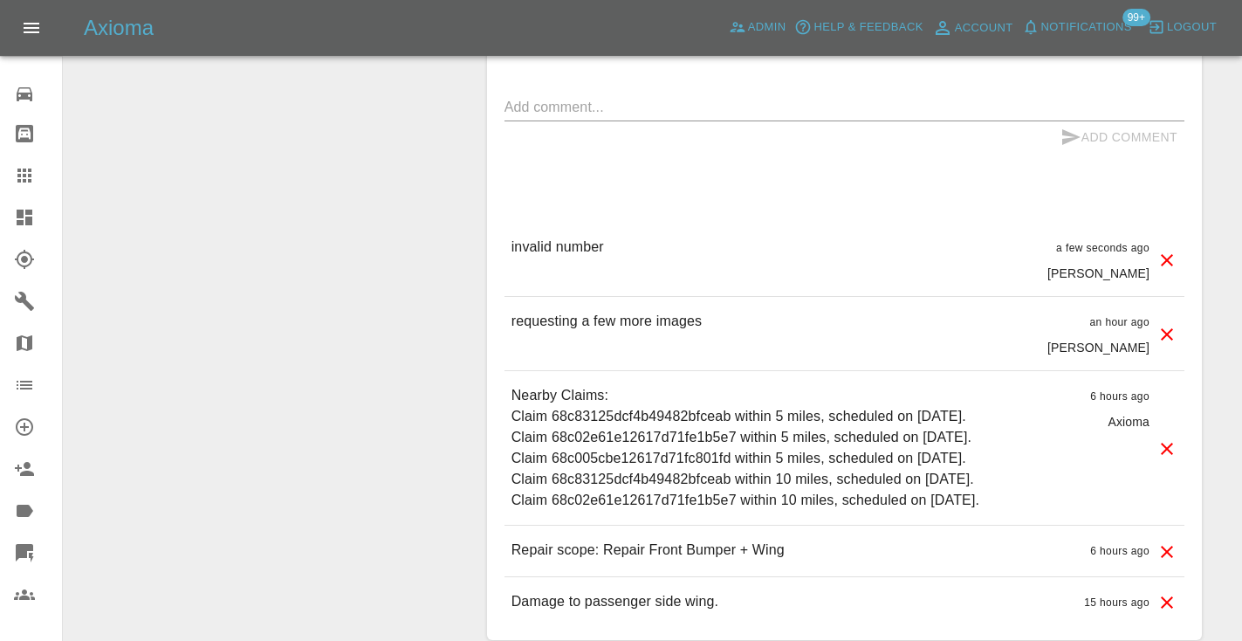
scroll to position [1663, 0]
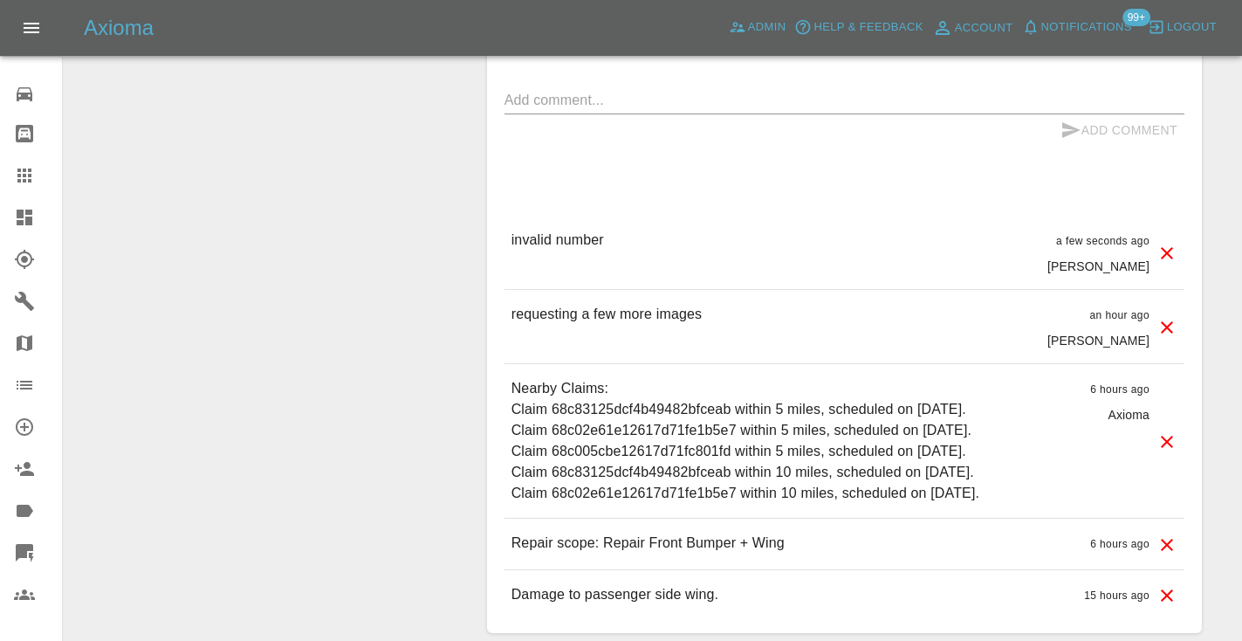
click at [31, 180] on icon at bounding box center [24, 175] width 14 height 14
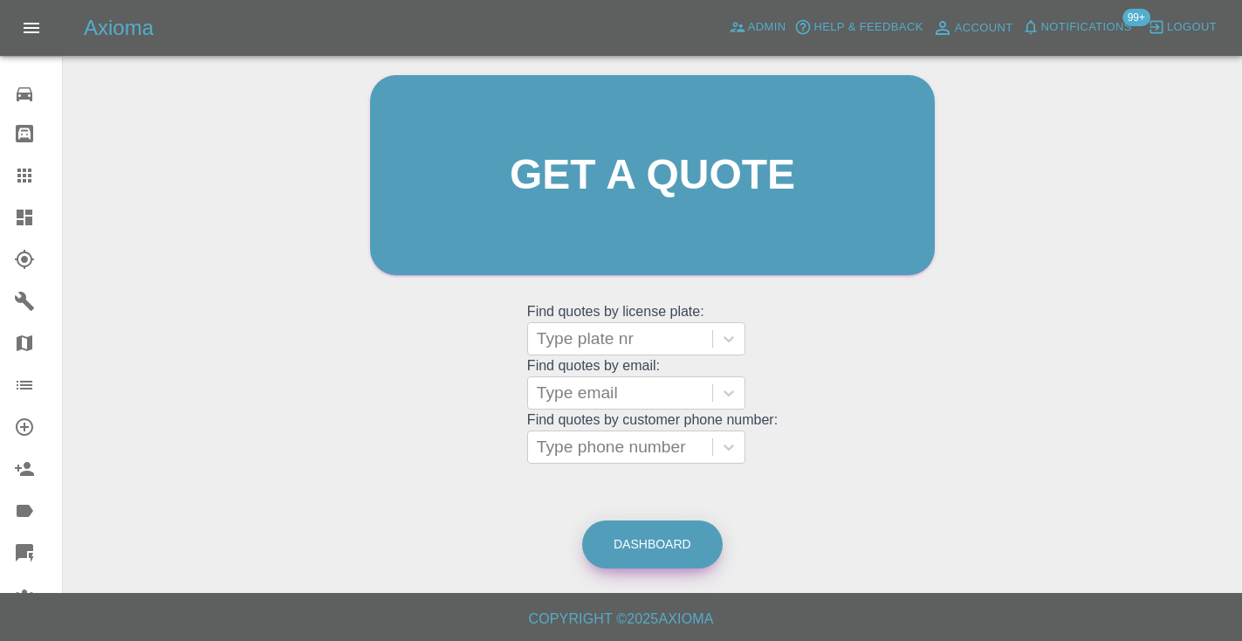
click at [638, 554] on link "Dashboard" at bounding box center [652, 544] width 140 height 48
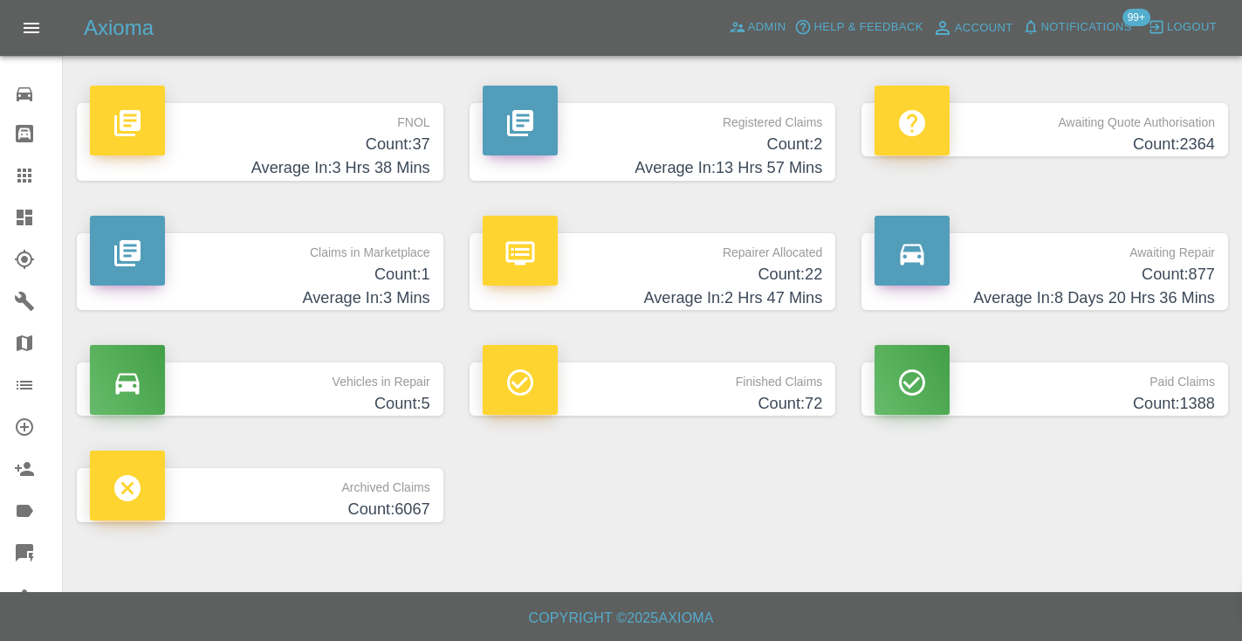
click at [1146, 272] on h4 "Count: 877" at bounding box center [1044, 275] width 340 height 24
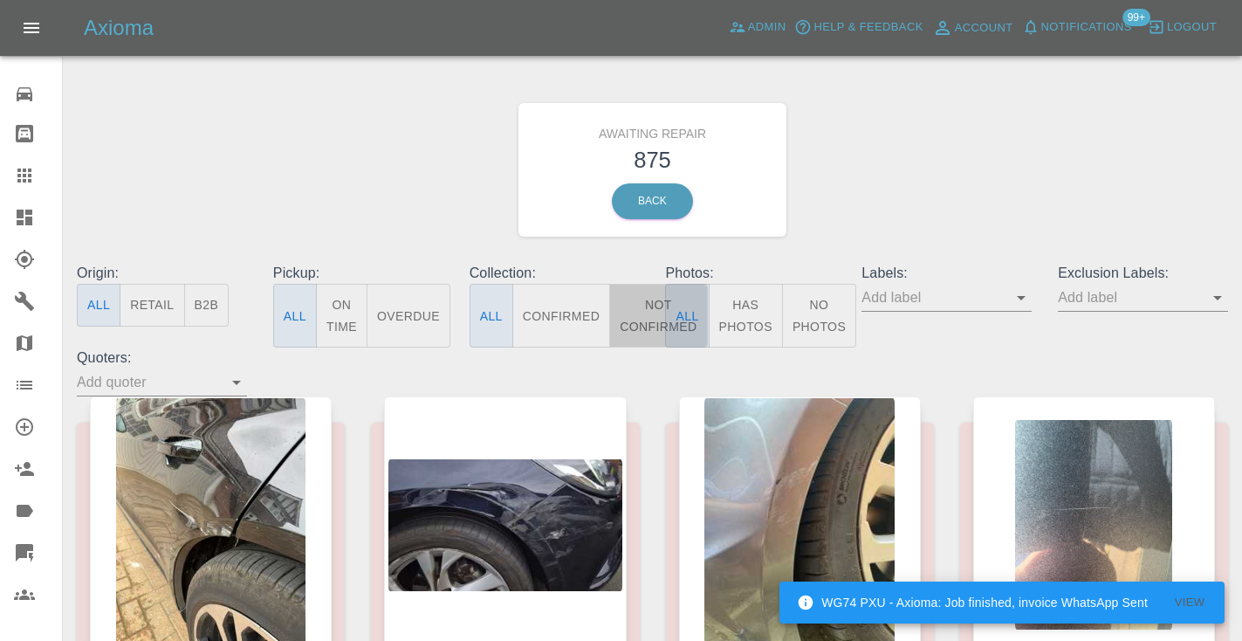
click at [654, 314] on button "Not Confirmed" at bounding box center [658, 316] width 98 height 64
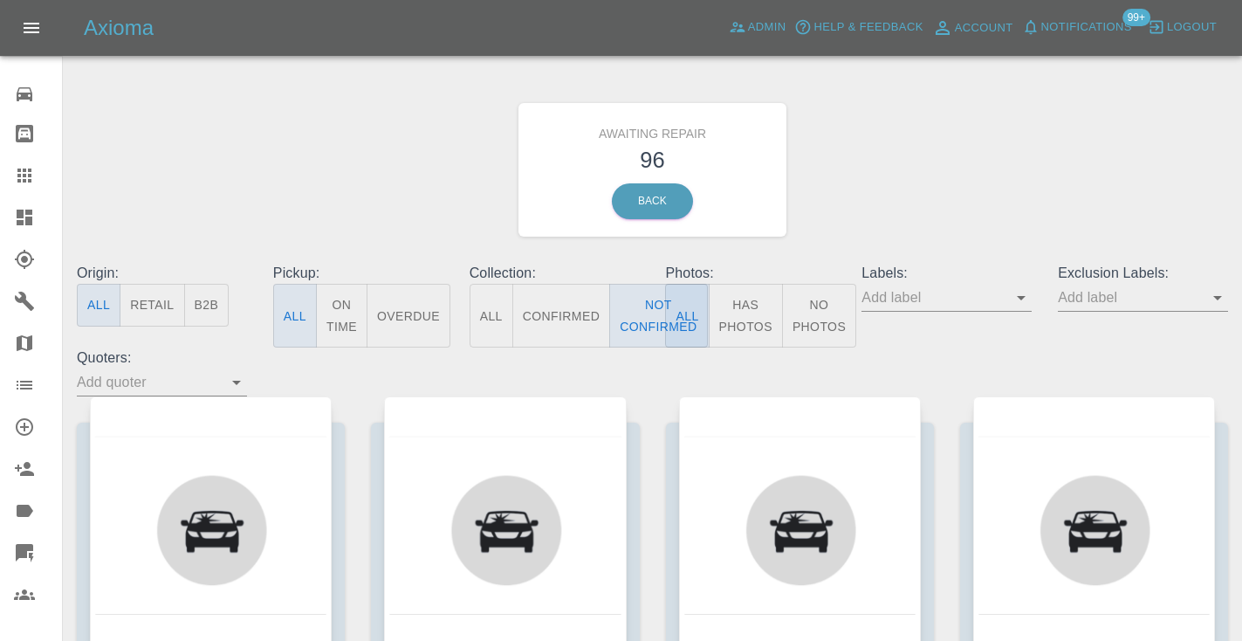
click at [805, 216] on div "Awaiting Repair 96 Back" at bounding box center [652, 170] width 1177 height 186
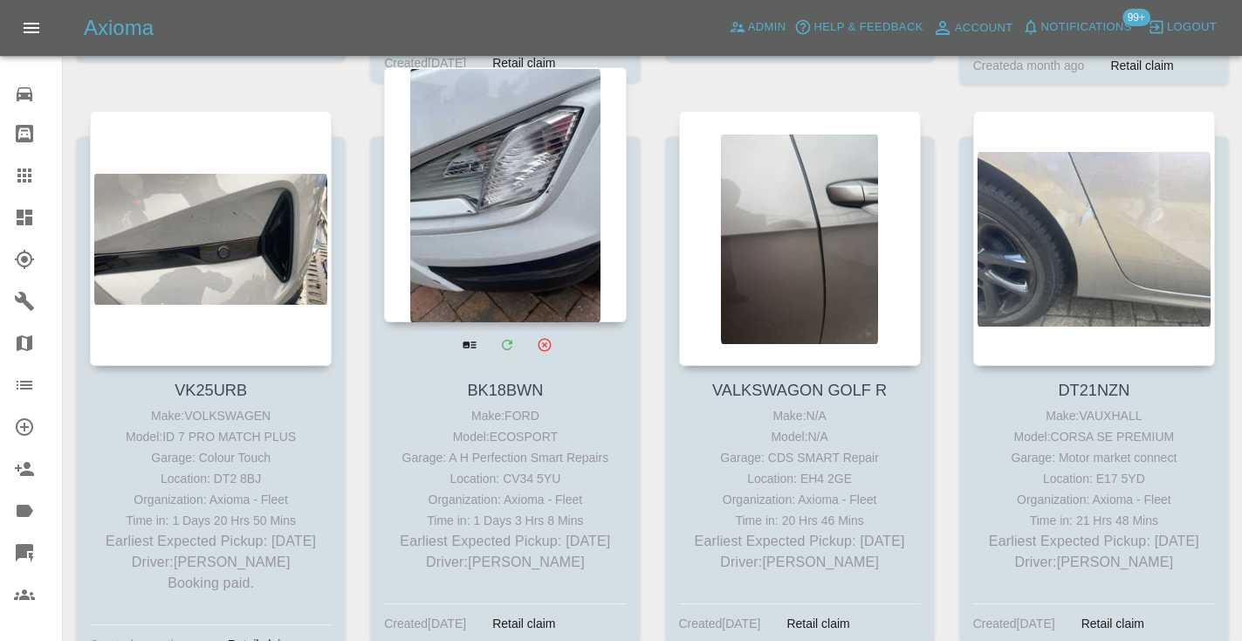
scroll to position [4915, 0]
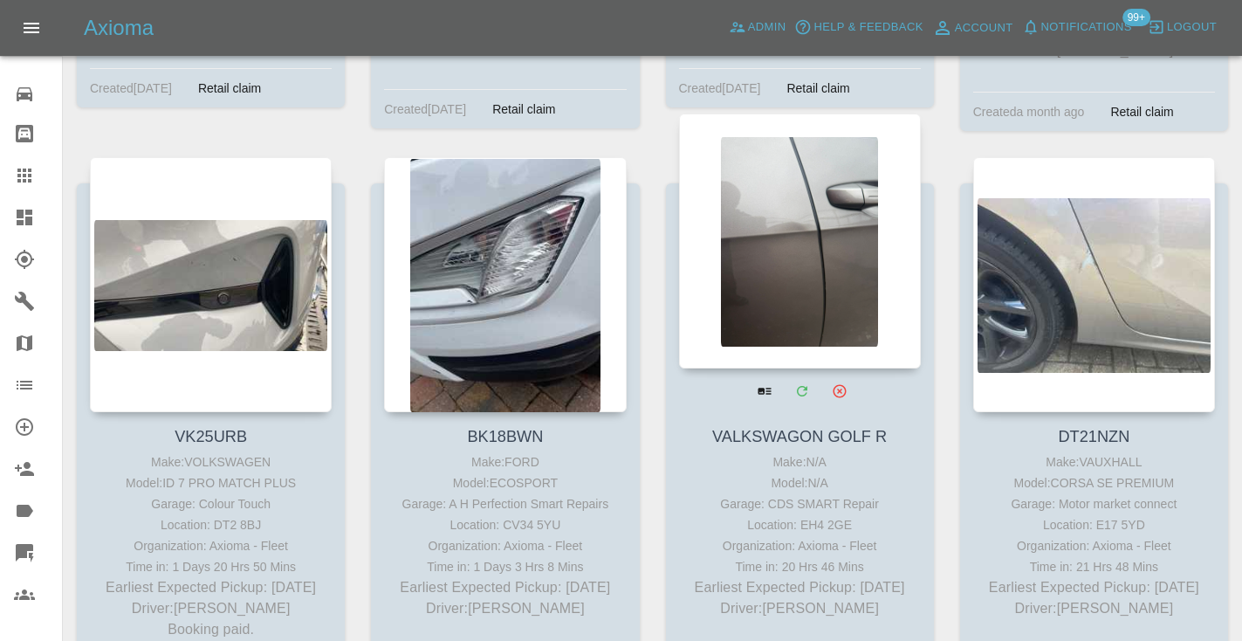
click at [779, 209] on div at bounding box center [800, 240] width 242 height 255
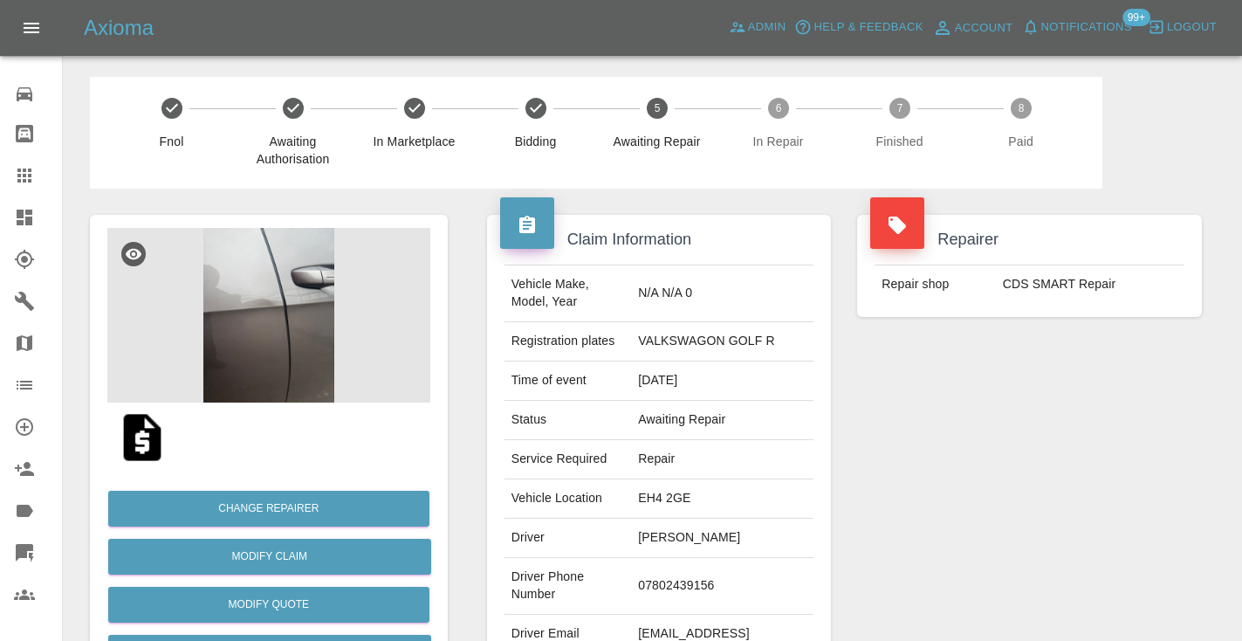
click at [684, 572] on td "07802439156" at bounding box center [722, 586] width 182 height 57
copy td "07802439156"
click at [692, 582] on td "07802439156" at bounding box center [722, 586] width 182 height 57
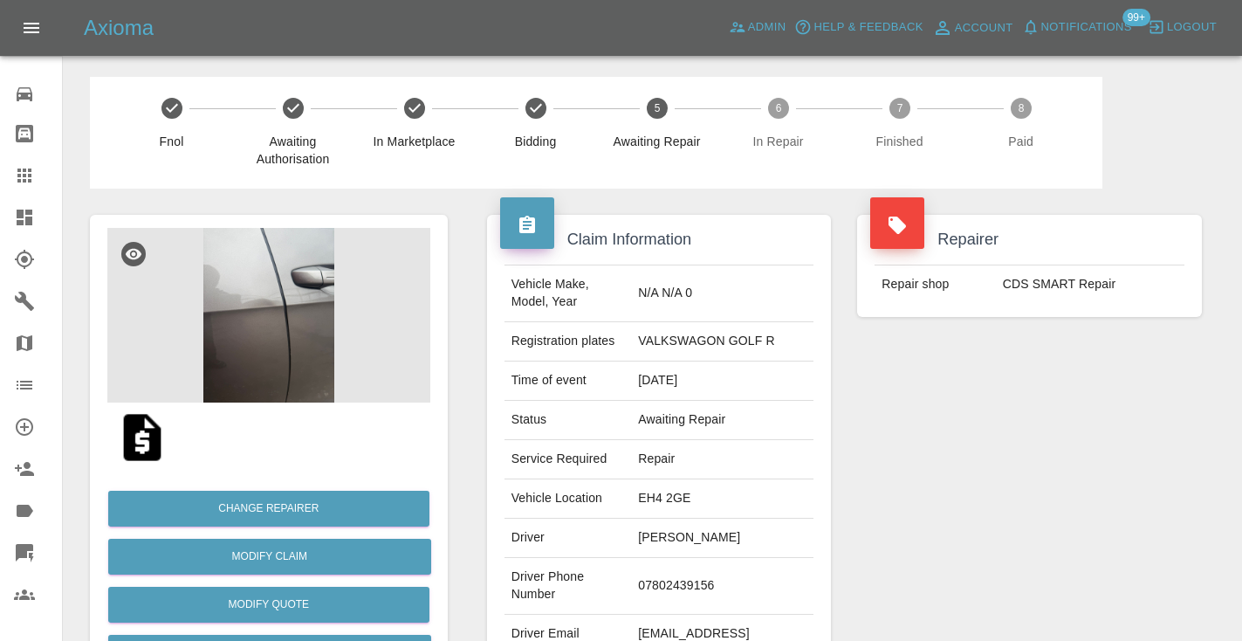
click at [1028, 434] on div "Repairer Repair shop CDS SMART Repair" at bounding box center [1029, 448] width 371 height 521
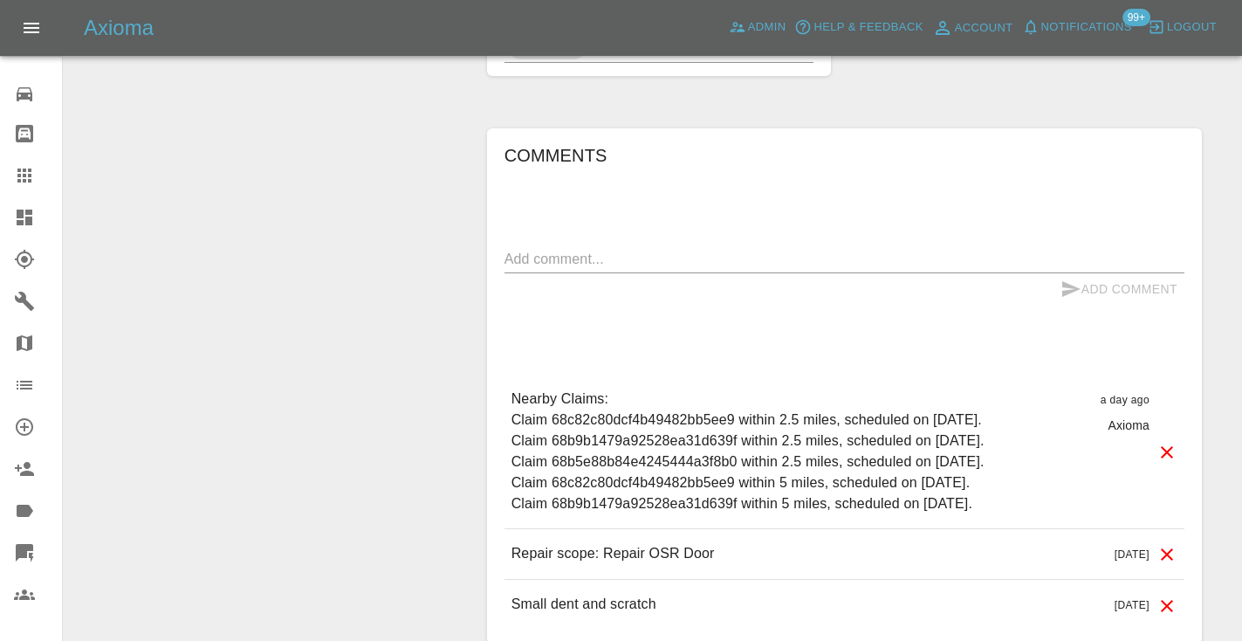
scroll to position [1383, 0]
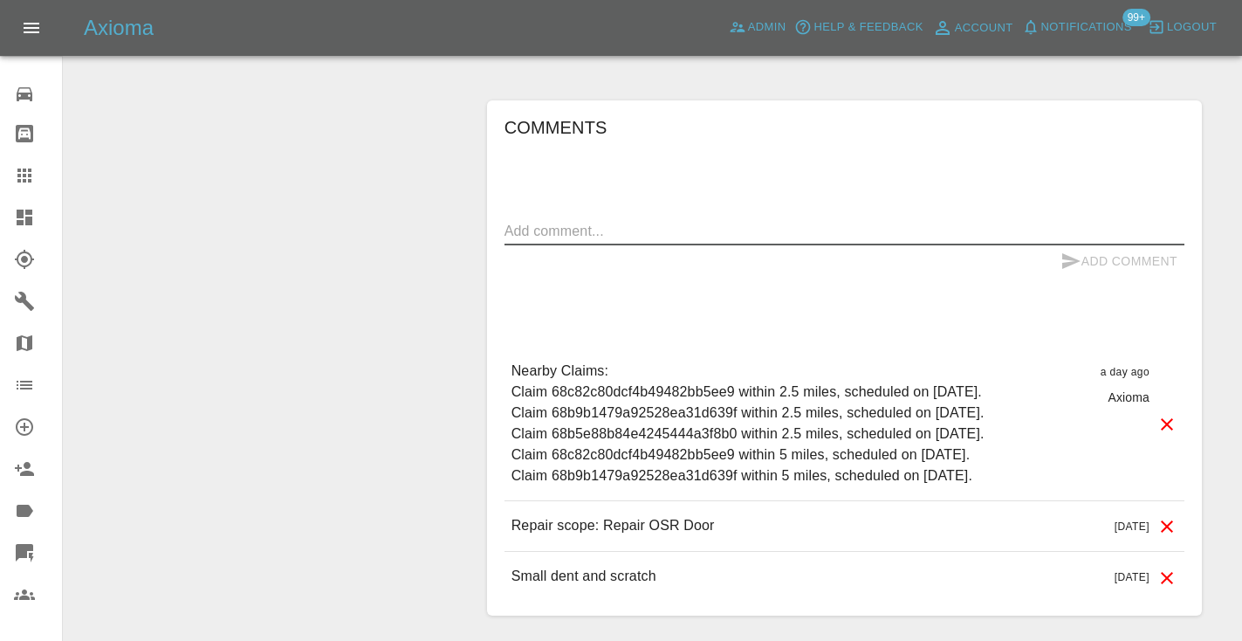
click at [621, 221] on textarea at bounding box center [844, 231] width 680 height 20
type textarea "straight to voicemail"
click at [1078, 250] on icon "submit" at bounding box center [1070, 260] width 21 height 21
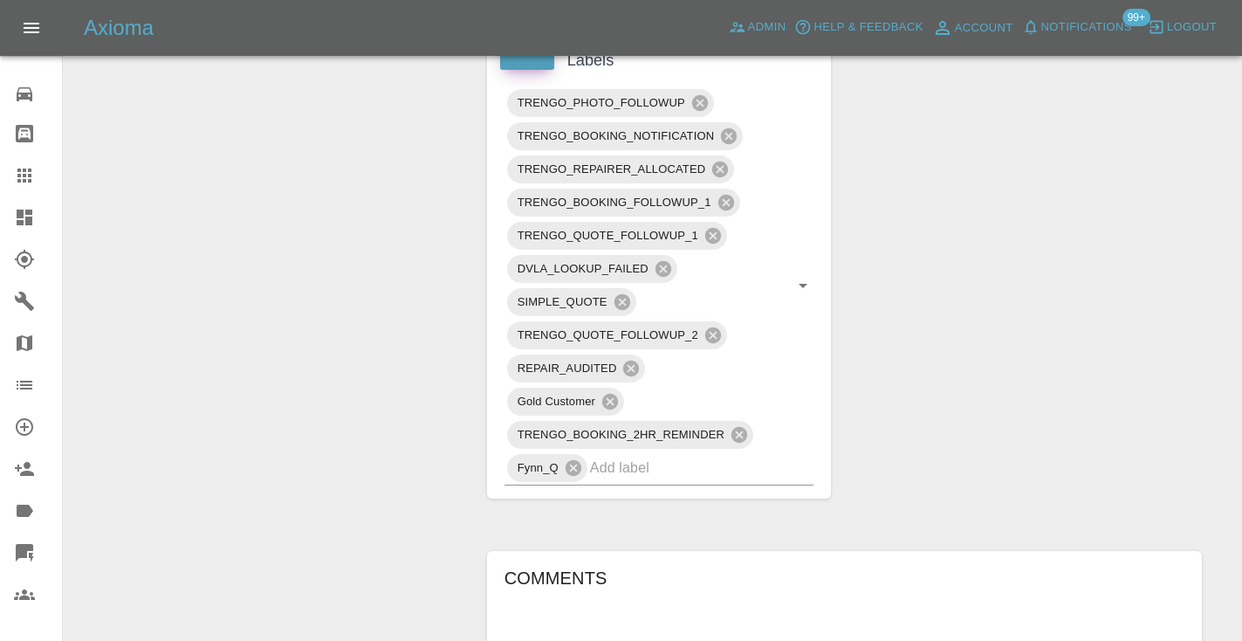
scroll to position [906, 0]
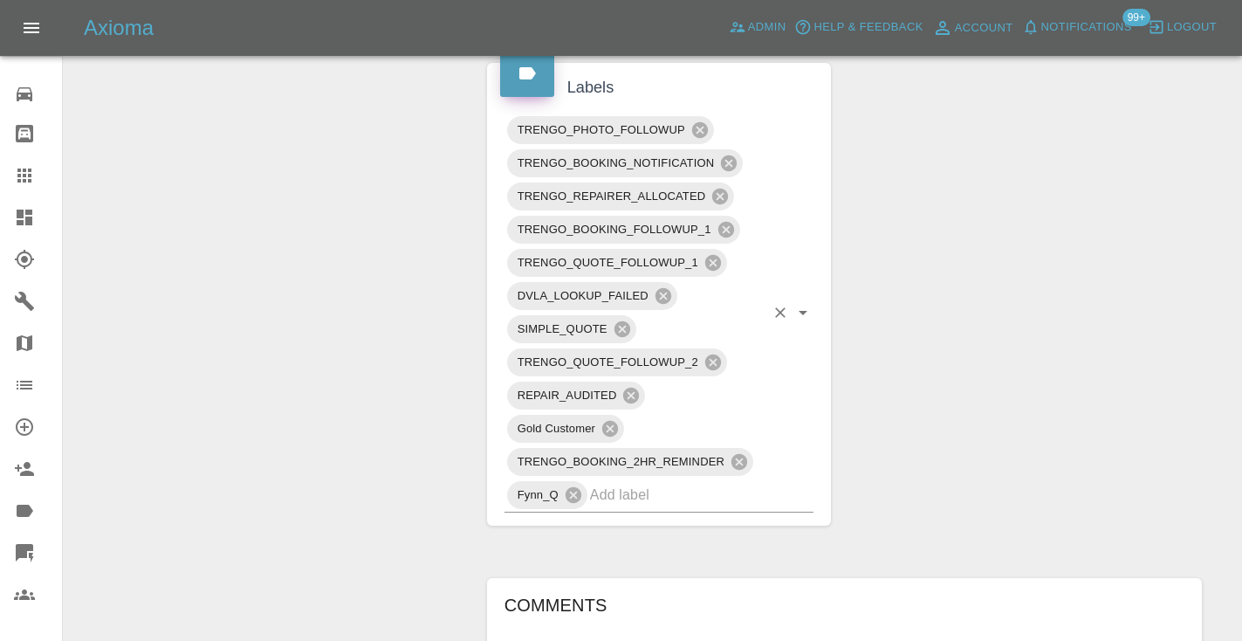
click at [678, 481] on input "text" at bounding box center [677, 494] width 175 height 27
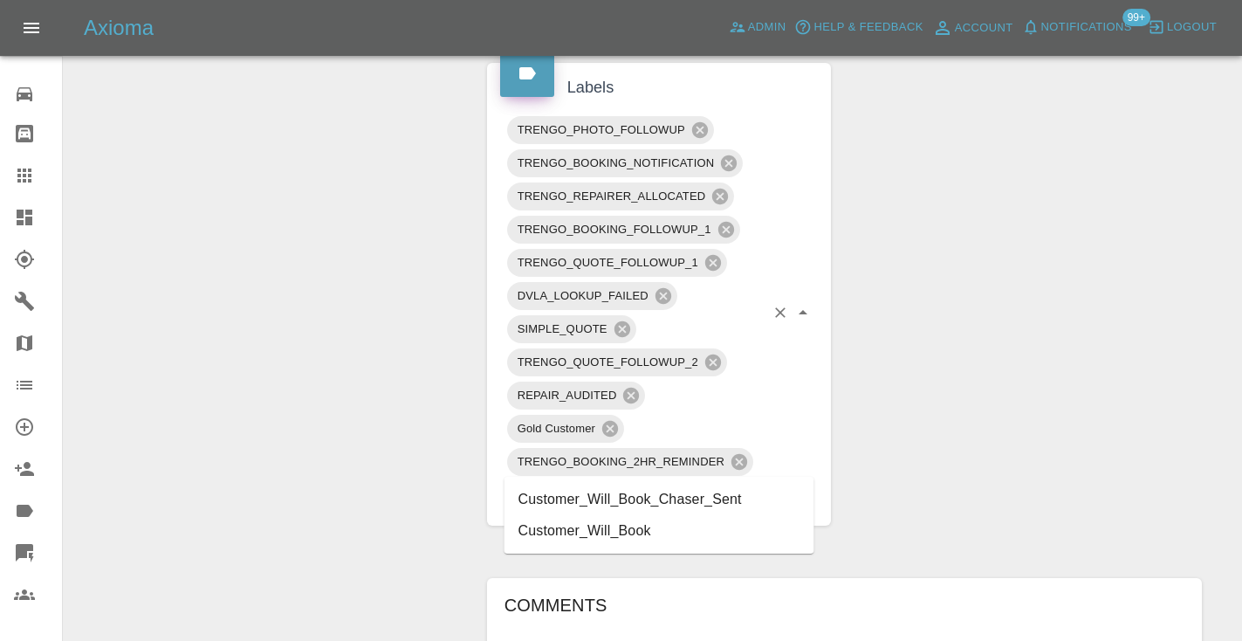
type input "customer_will"
click at [621, 531] on li "Customer_Will_Book" at bounding box center [659, 530] width 310 height 31
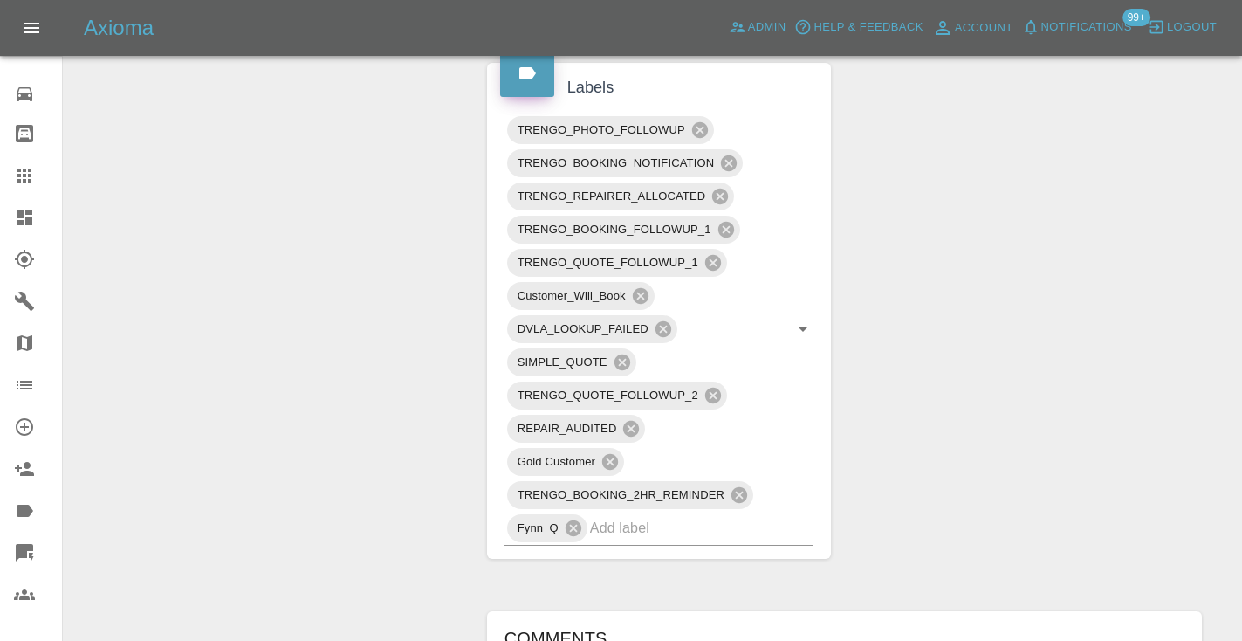
click at [298, 257] on div "Change Repairer Modify Claim Modify Quote Rollback Submit Payment Archive" at bounding box center [269, 254] width 384 height 1943
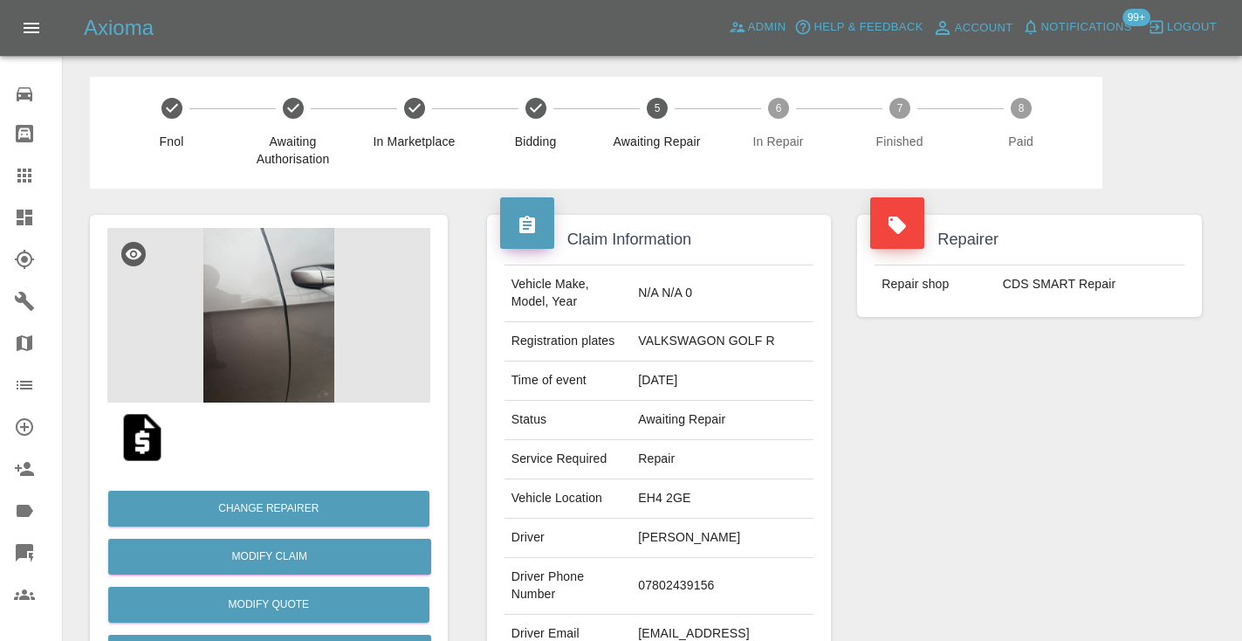
scroll to position [0, 0]
click at [37, 176] on div at bounding box center [38, 175] width 49 height 21
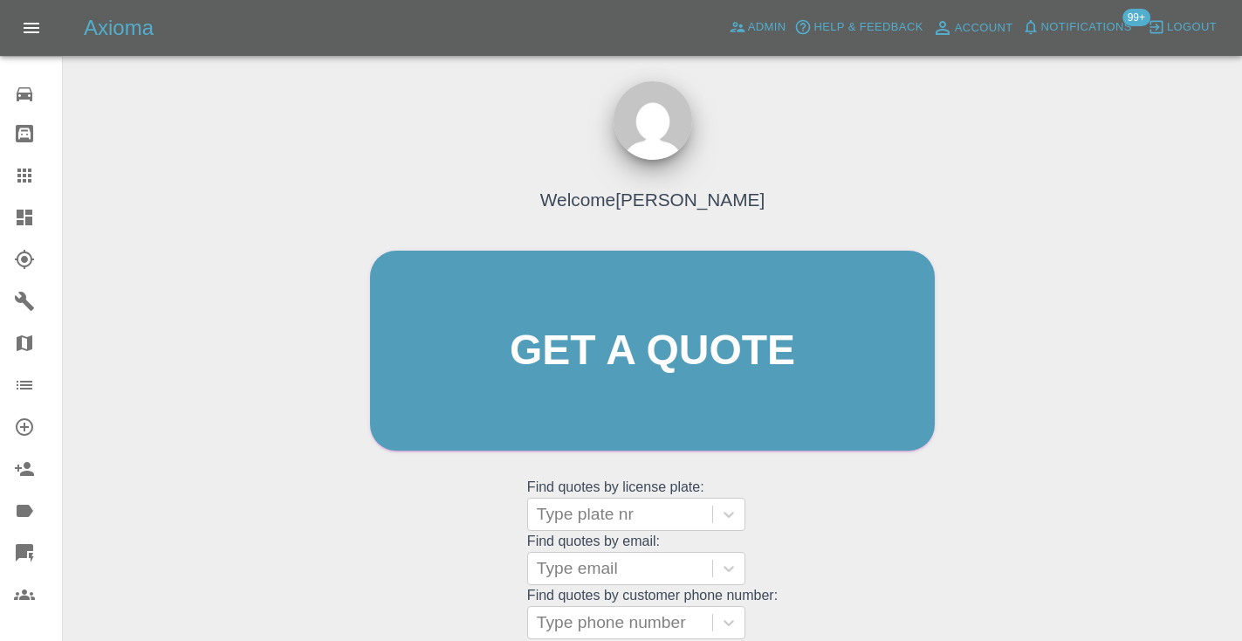
click at [832, 494] on div "Welcome [PERSON_NAME] Get a quote Get a quote Find quotes by license plate: Typ…" at bounding box center [652, 383] width 601 height 527
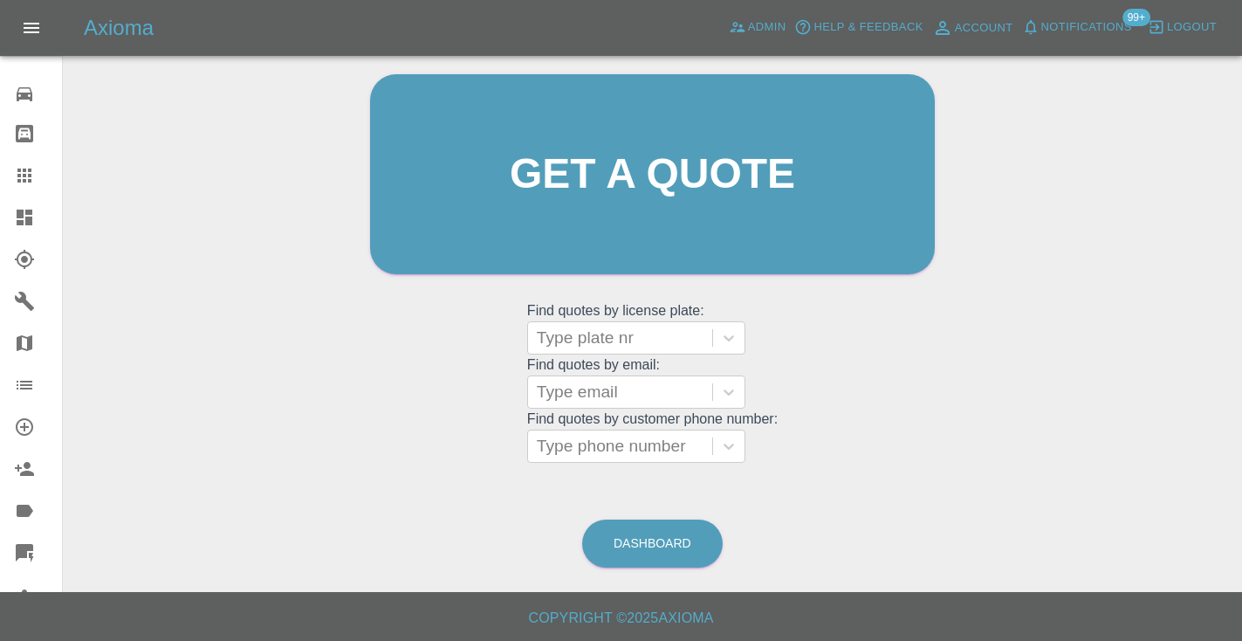
scroll to position [175, 0]
click at [666, 531] on link "Dashboard" at bounding box center [652, 544] width 140 height 48
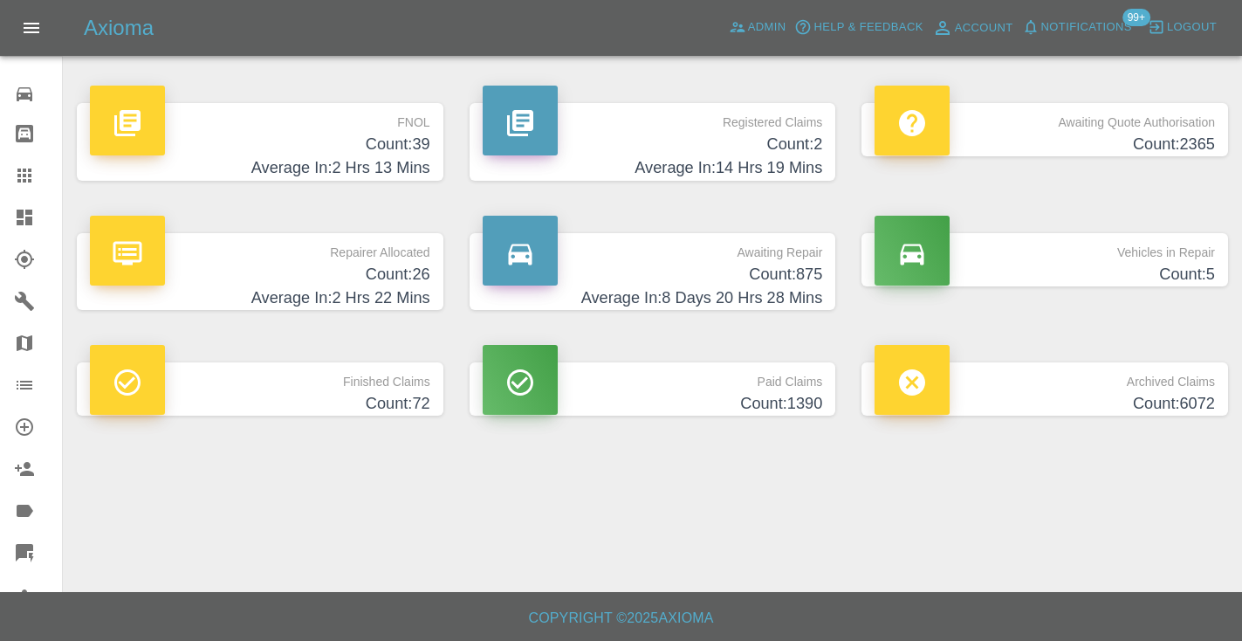
click at [799, 257] on p "Awaiting Repair" at bounding box center [653, 248] width 340 height 30
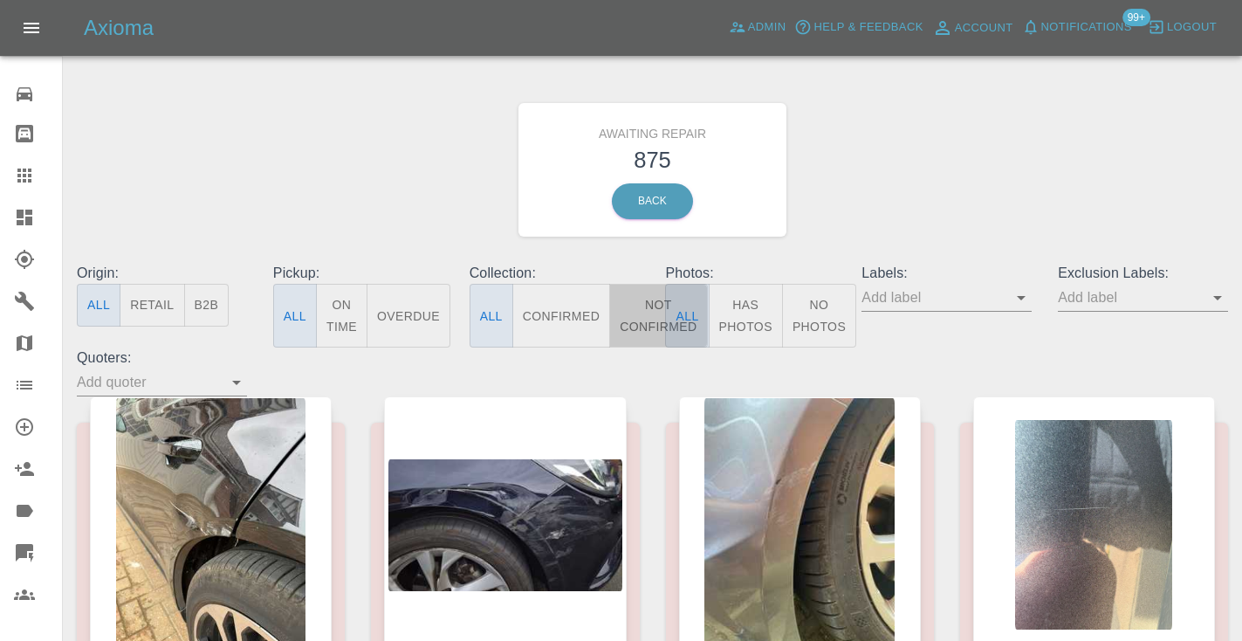
click at [631, 325] on button "Not Confirmed" at bounding box center [658, 316] width 98 height 64
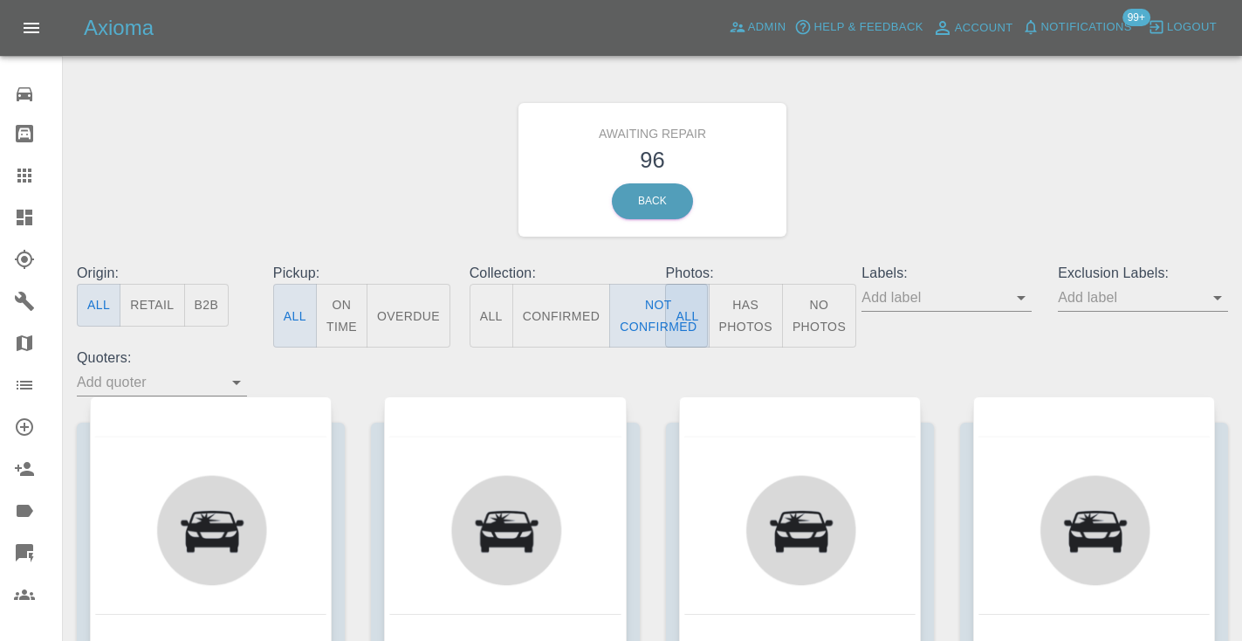
click at [950, 146] on div "Awaiting Repair 96 Back" at bounding box center [652, 170] width 1177 height 186
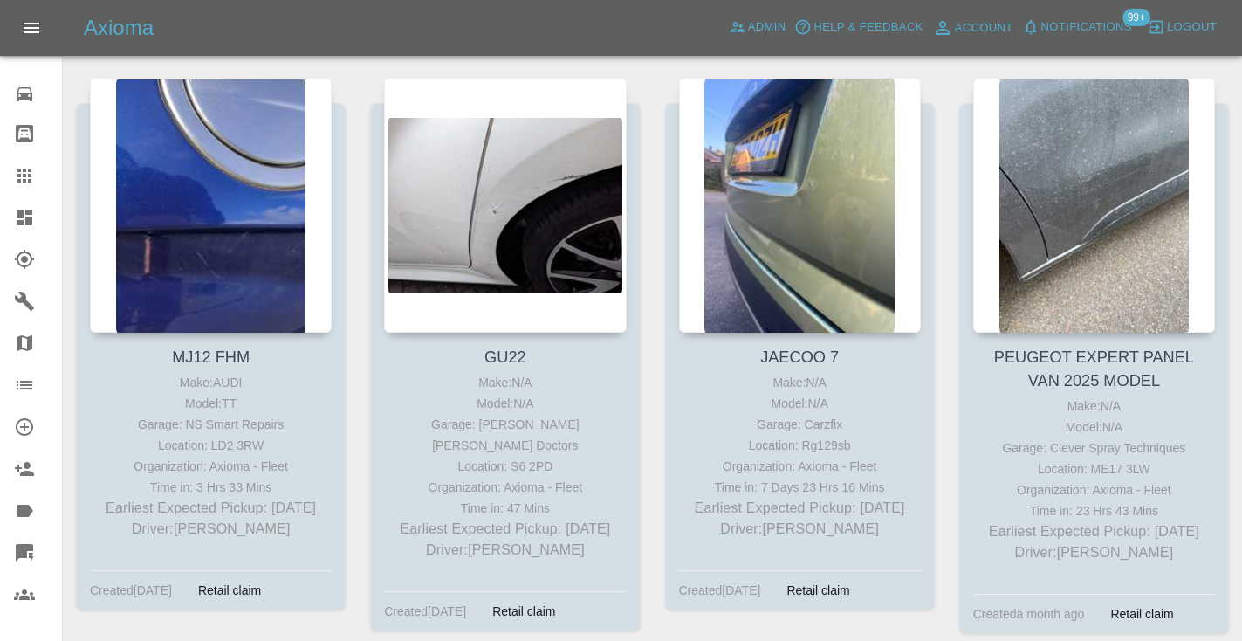
scroll to position [4402, 0]
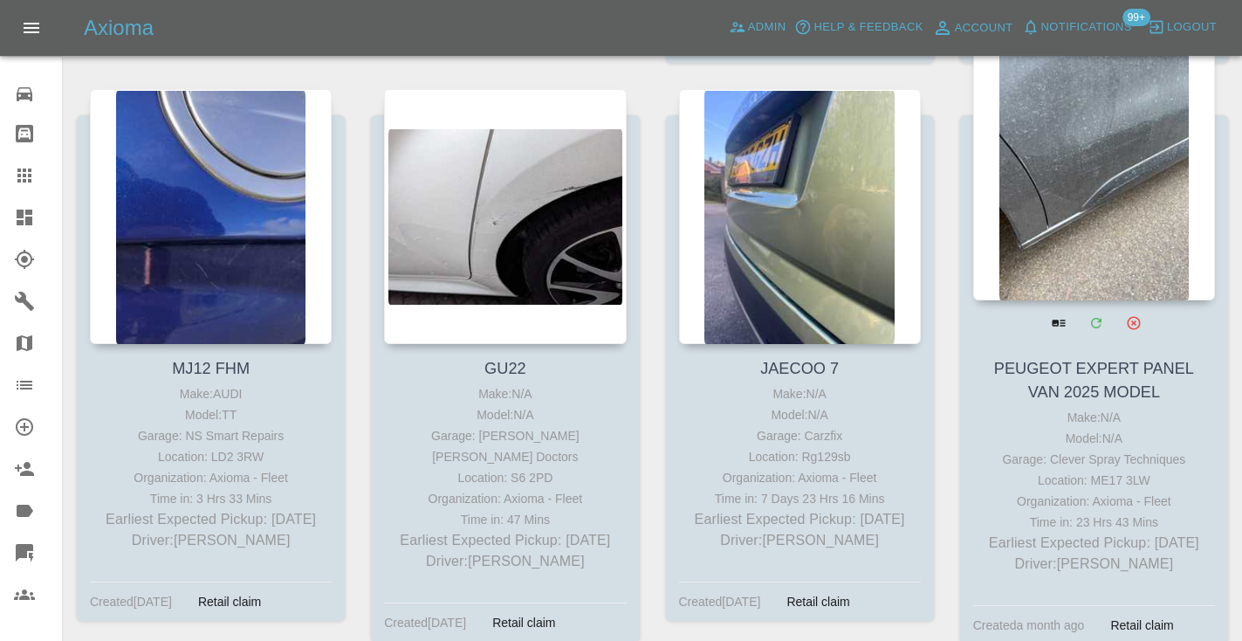
click at [1104, 201] on div at bounding box center [1094, 172] width 242 height 255
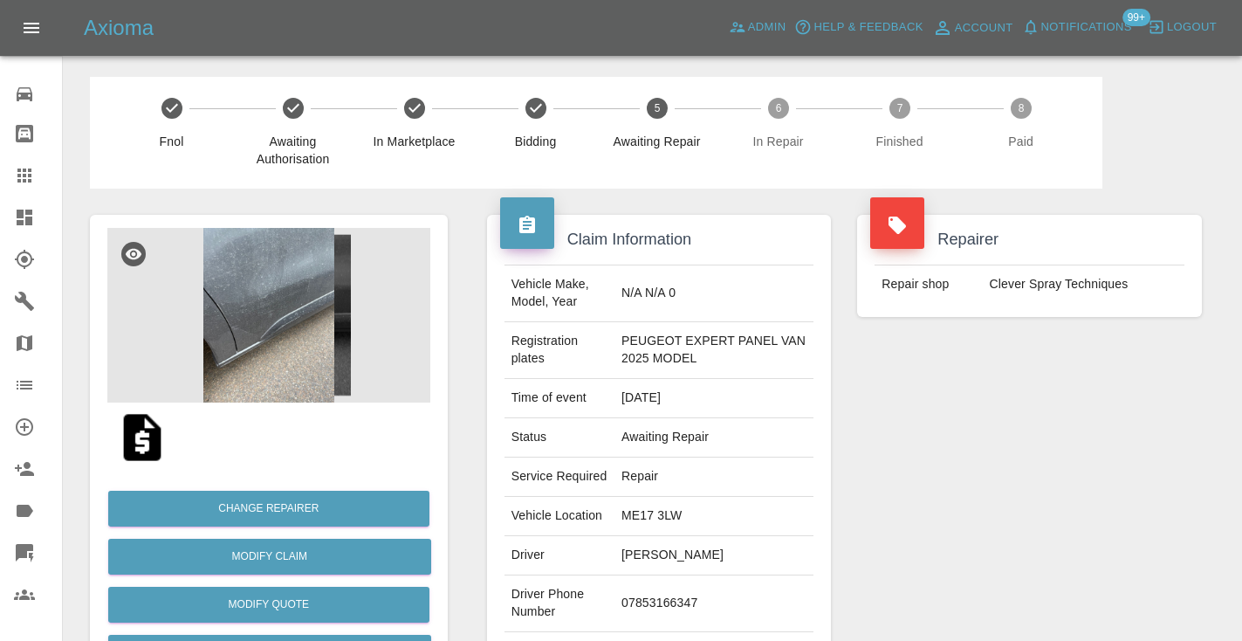
click at [661, 600] on td "07853166347" at bounding box center [713, 603] width 199 height 57
copy td "07853166347"
click at [971, 449] on div "Repairer Repair shop Clever Spray Techniques" at bounding box center [1029, 466] width 371 height 556
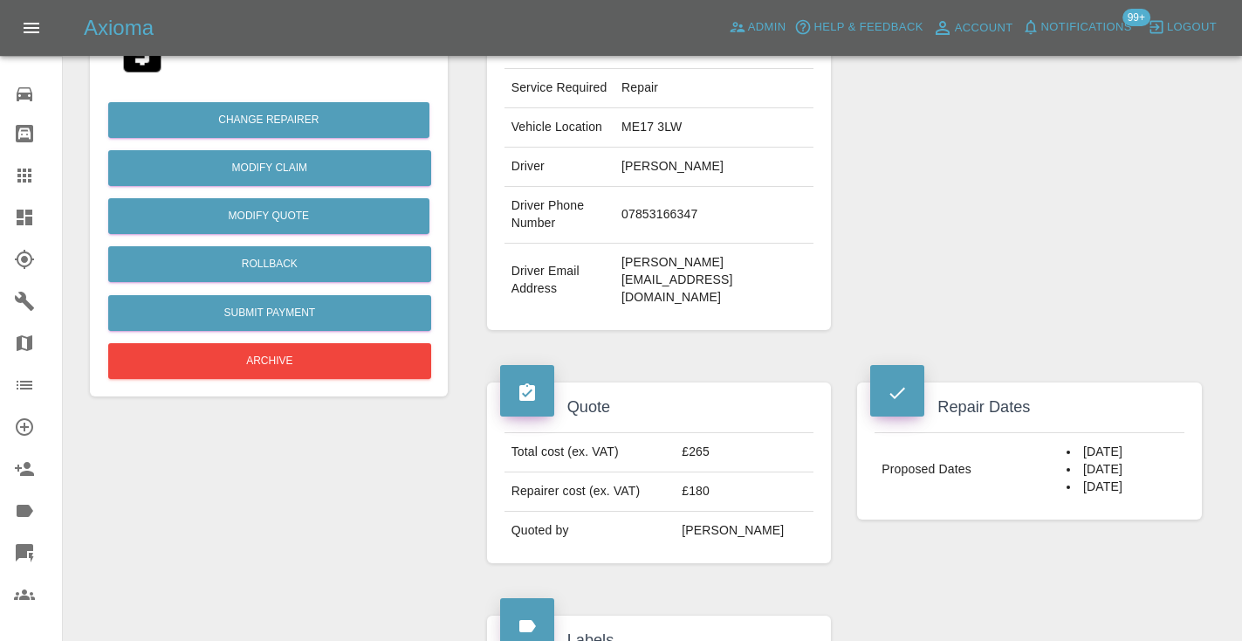
scroll to position [344, 0]
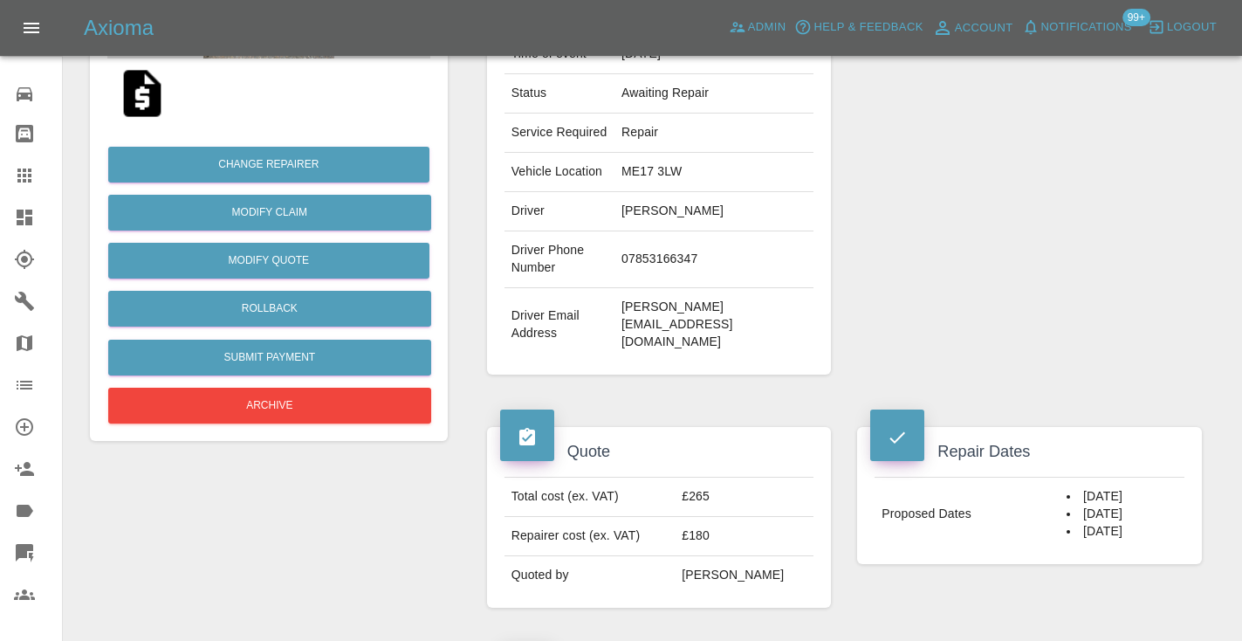
click at [652, 258] on td "07853166347" at bounding box center [713, 259] width 199 height 57
copy td "07853166347"
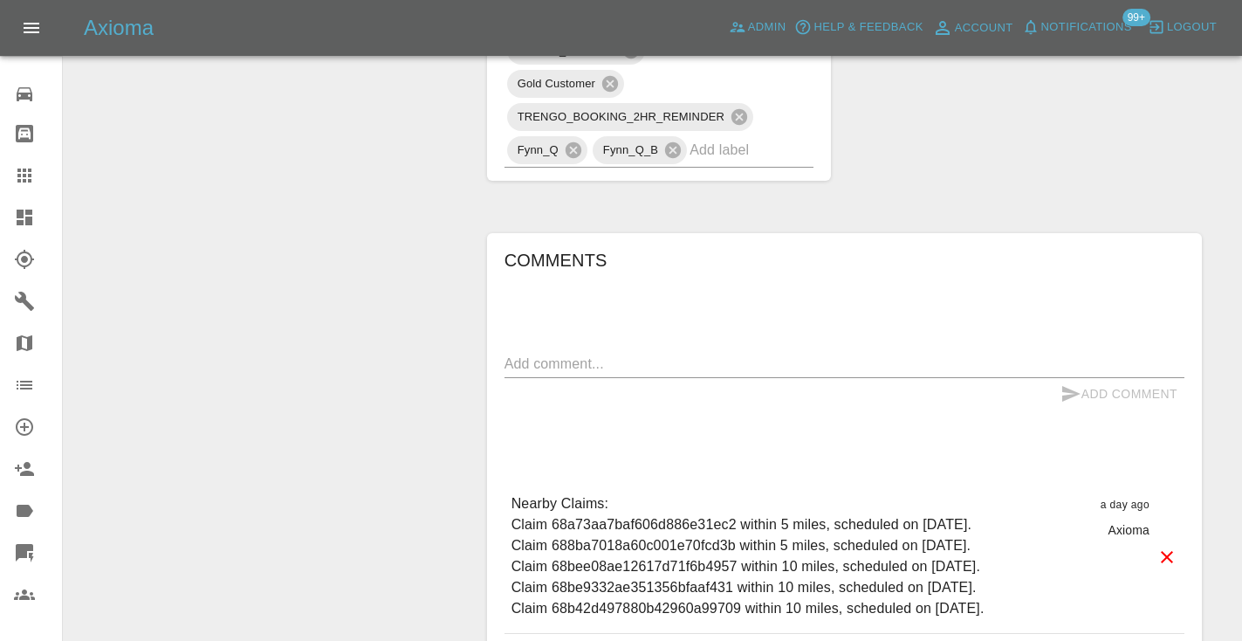
scroll to position [1292, 0]
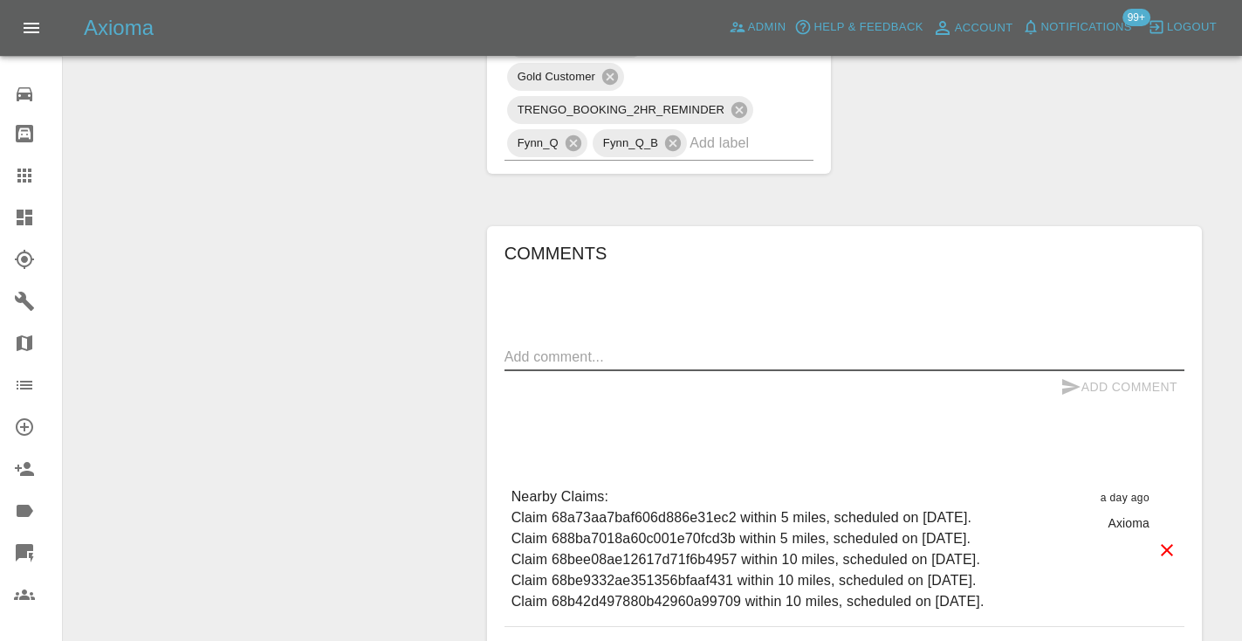
click at [574, 346] on textarea at bounding box center [844, 356] width 680 height 20
type textarea "called no answer"
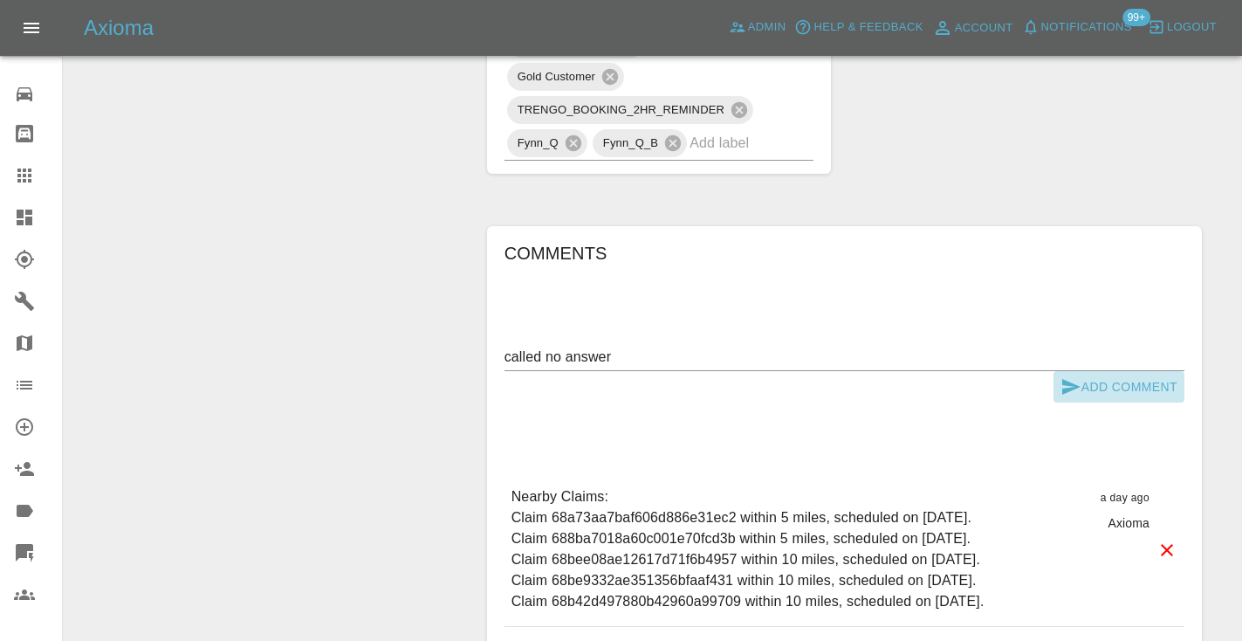
click at [1084, 371] on button "Add Comment" at bounding box center [1118, 387] width 131 height 32
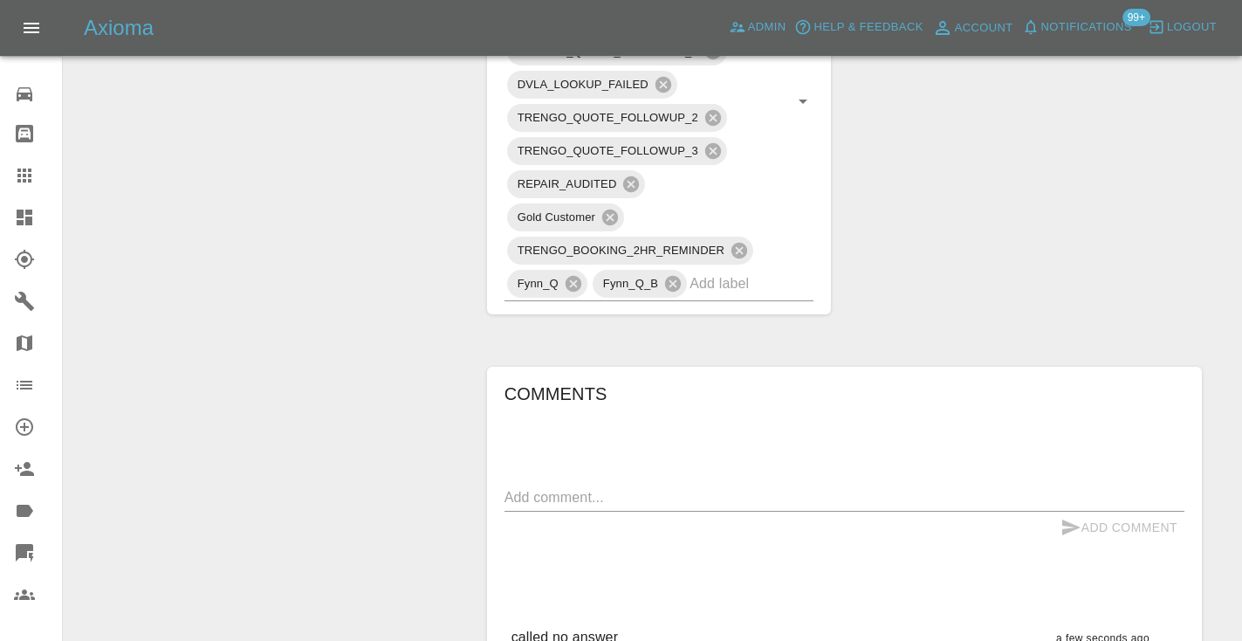
scroll to position [1166, 0]
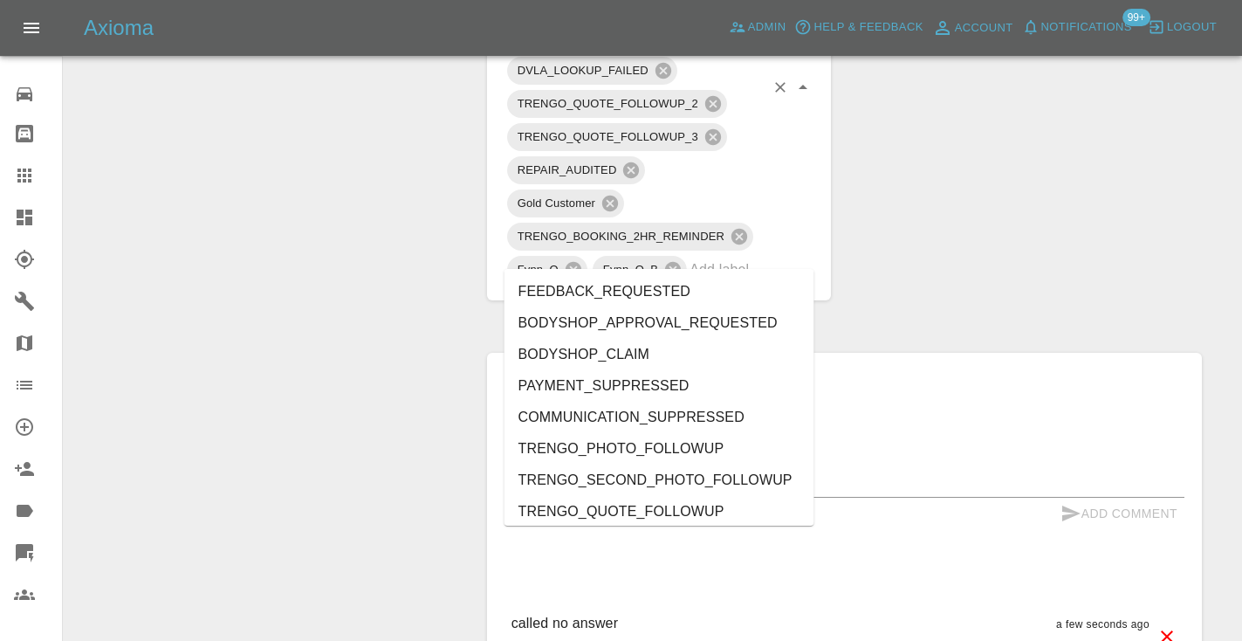
click at [737, 256] on input "text" at bounding box center [726, 269] width 75 height 27
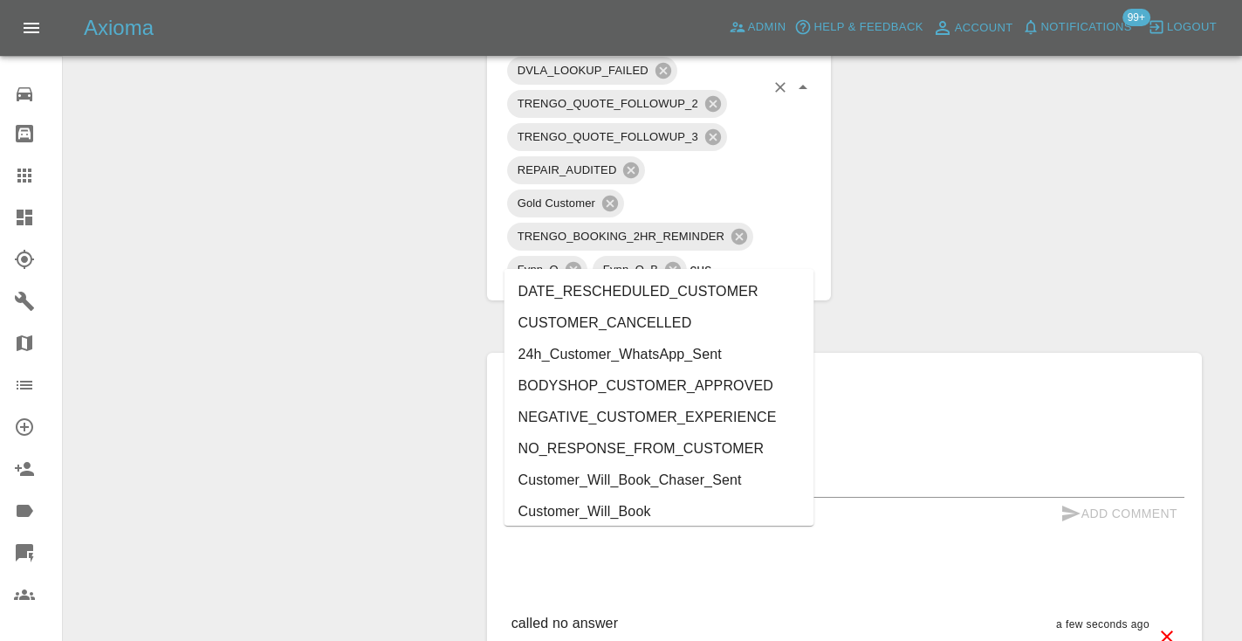
type input "cust"
click at [680, 504] on li "Customer_Will_Book" at bounding box center [659, 511] width 310 height 31
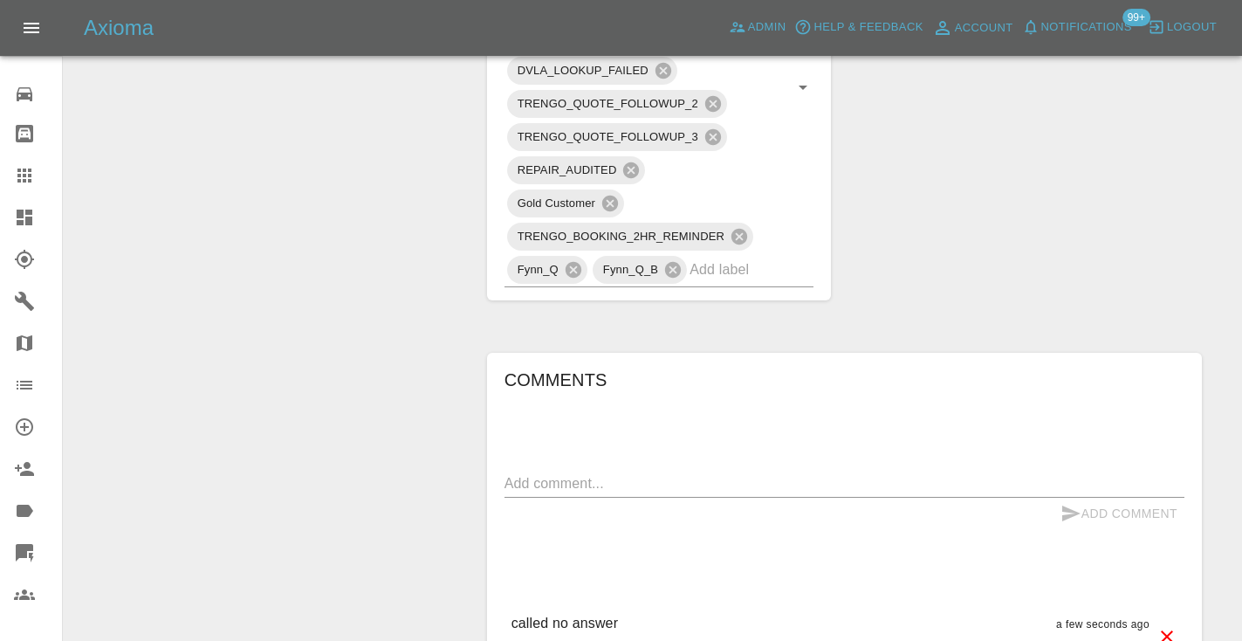
click at [328, 260] on div "Change Repairer Modify Claim Modify Quote Rollback Submit Payment Archive" at bounding box center [269, 77] width 384 height 2109
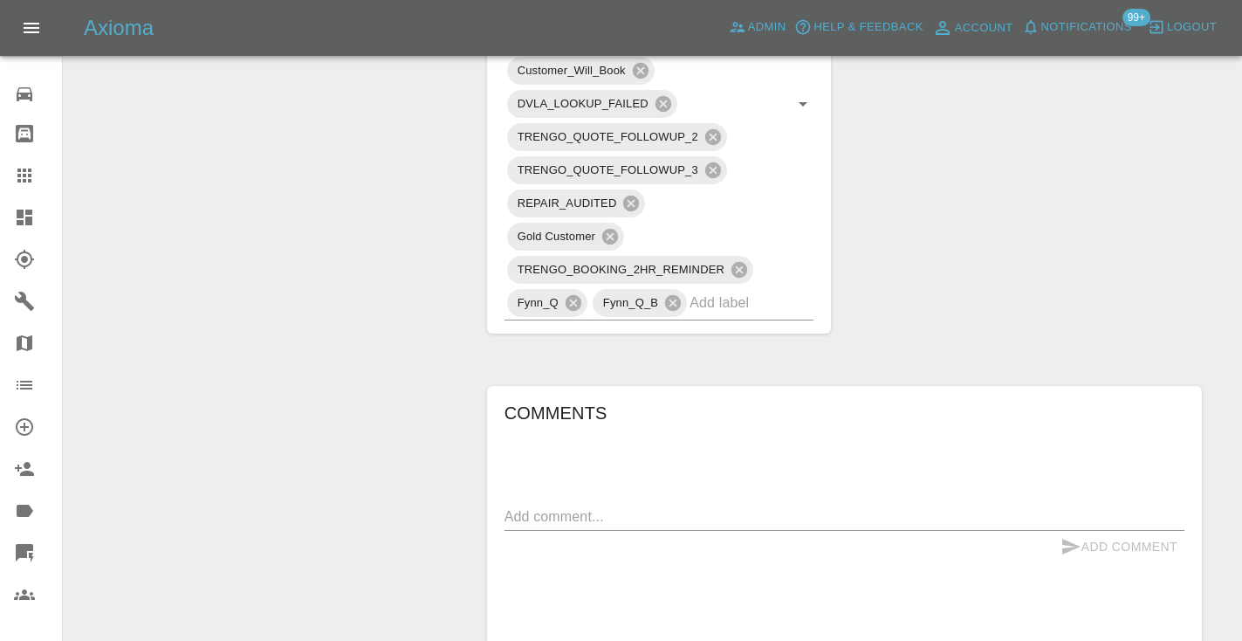
click at [247, 284] on div "Change Repairer Modify Claim Modify Quote Rollback Submit Payment Archive" at bounding box center [269, 94] width 384 height 2142
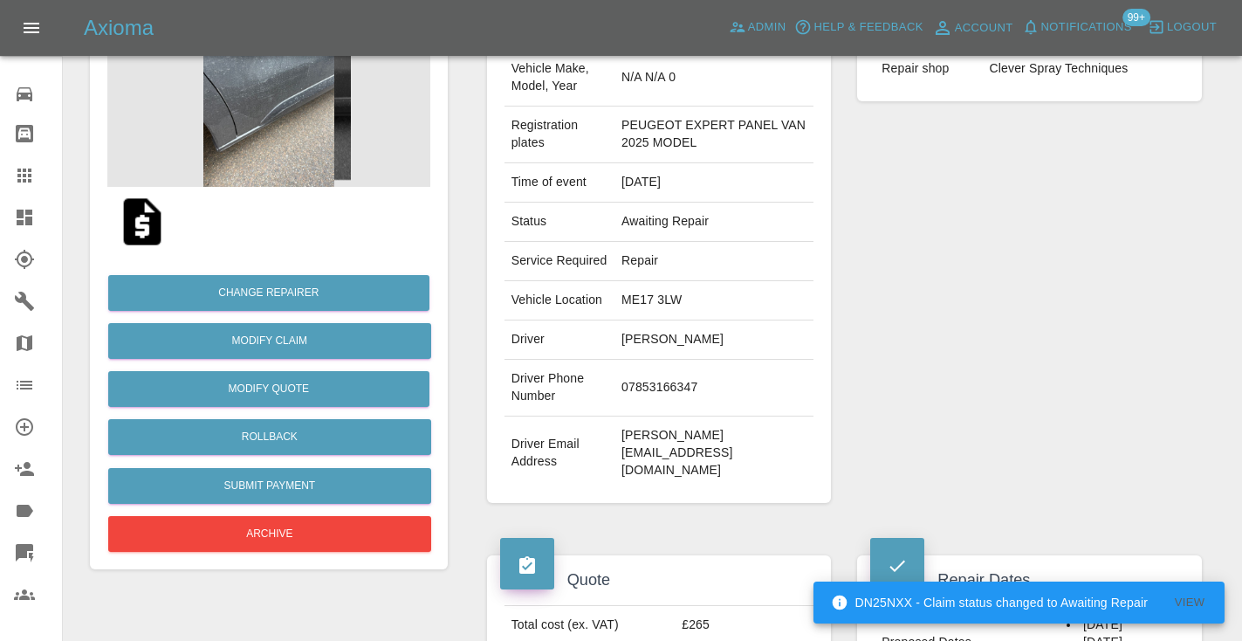
scroll to position [188, 0]
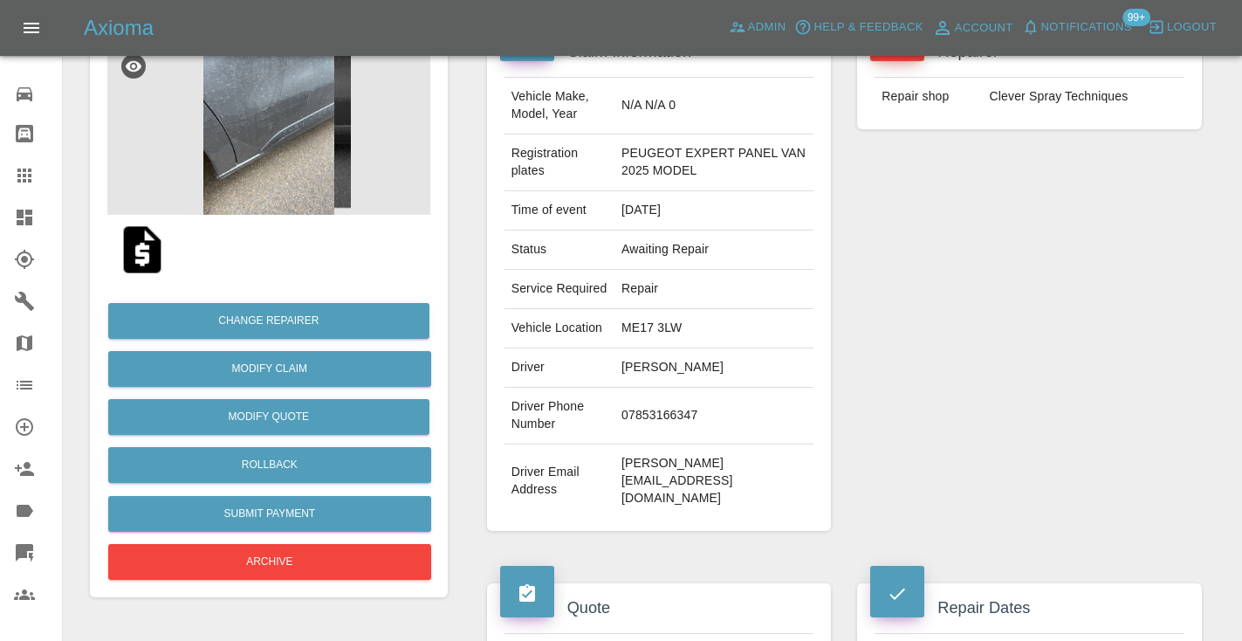
click at [18, 175] on icon at bounding box center [24, 175] width 14 height 14
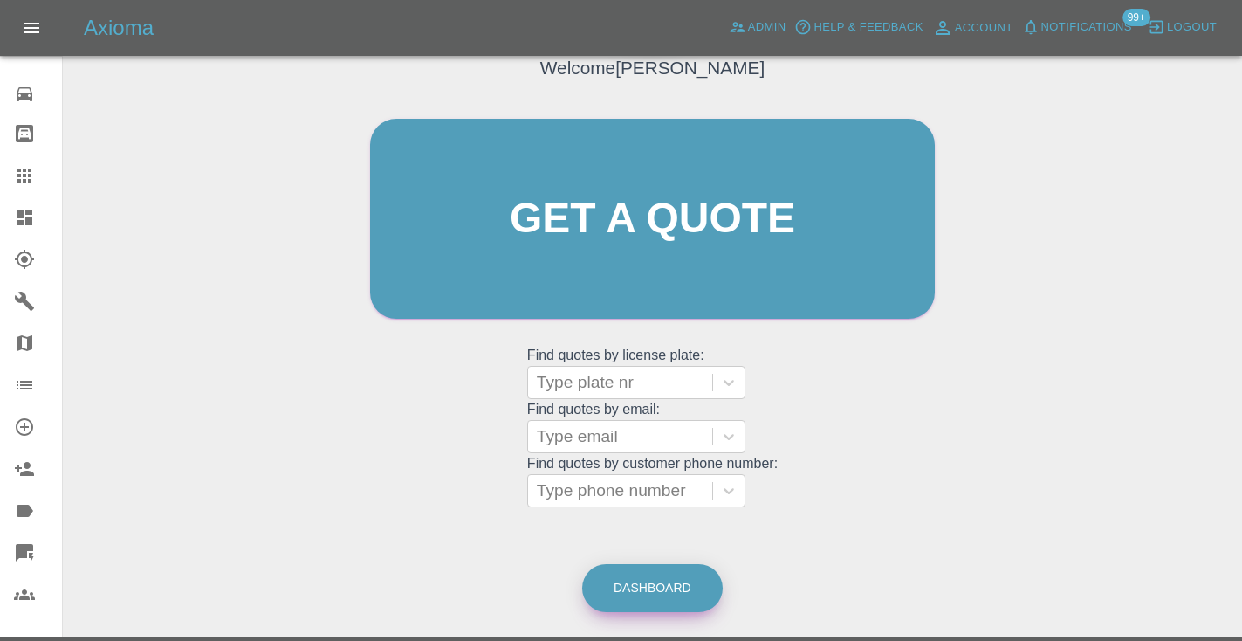
click at [668, 591] on link "Dashboard" at bounding box center [652, 588] width 140 height 48
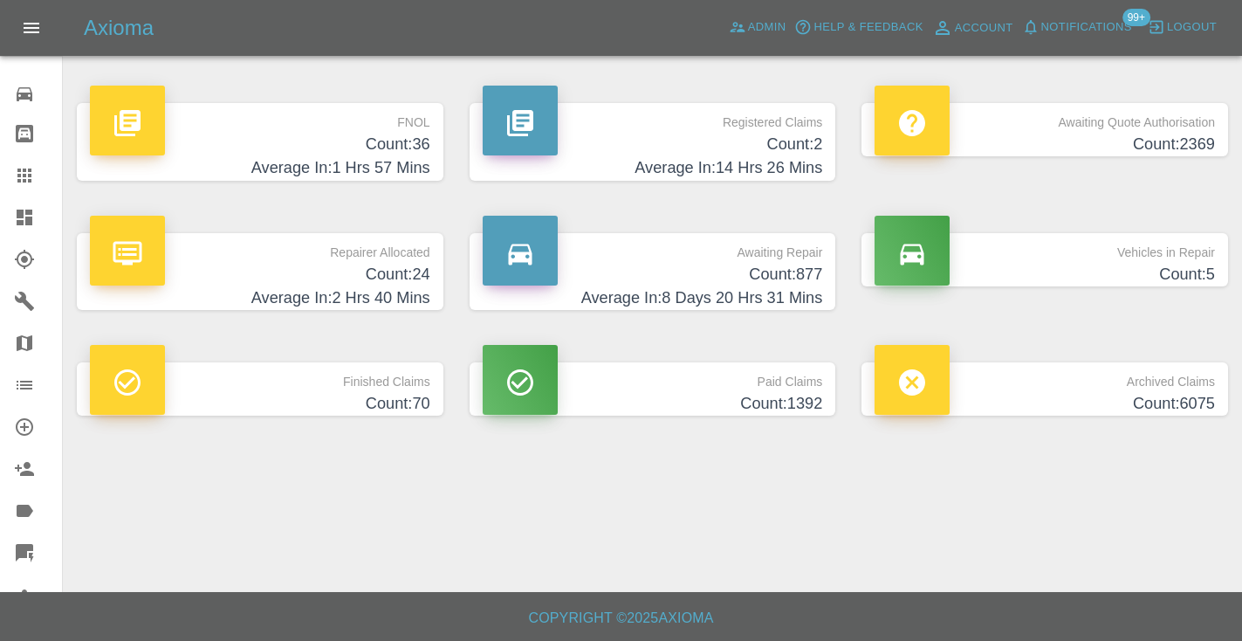
click at [802, 309] on div "Awaiting Repair Count: 877 Average In: 8 Days 20 Hrs 31 Mins" at bounding box center [652, 272] width 393 height 130
click at [792, 298] on h4 "Average In: 8 Days 20 Hrs 31 Mins" at bounding box center [653, 298] width 340 height 24
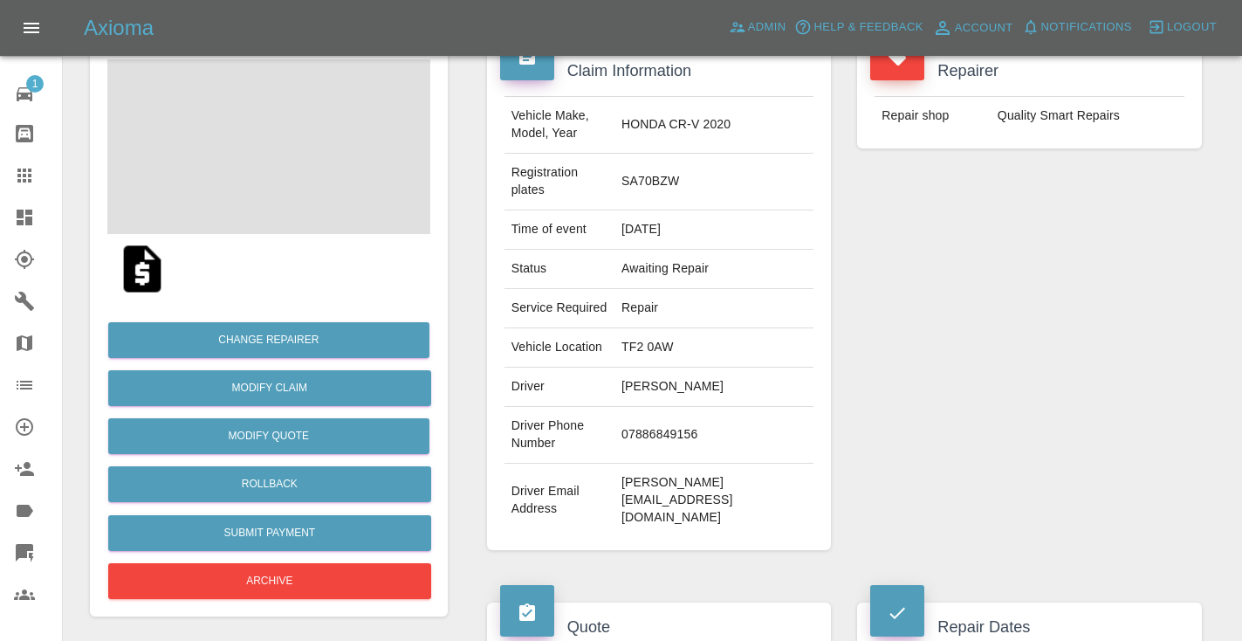
scroll to position [213, 0]
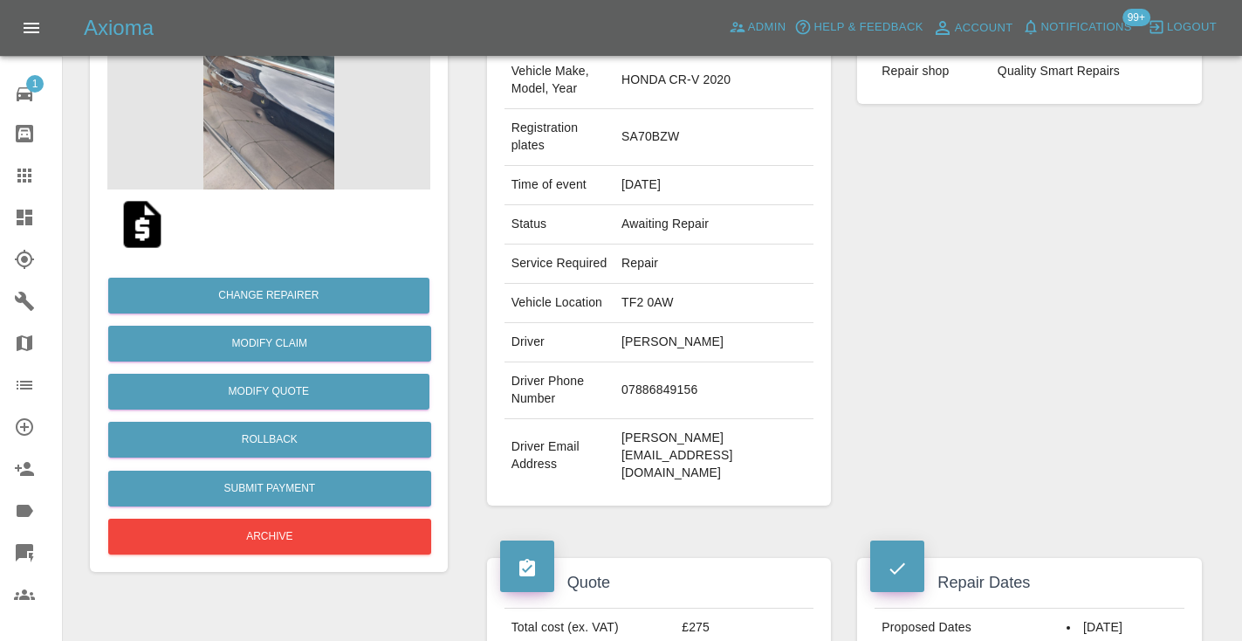
click at [642, 419] on td "07886849156" at bounding box center [713, 390] width 199 height 57
copy td "07886849156"
click at [935, 351] on div "Repairer Repair shop Quality Smart Repairs" at bounding box center [1029, 254] width 371 height 556
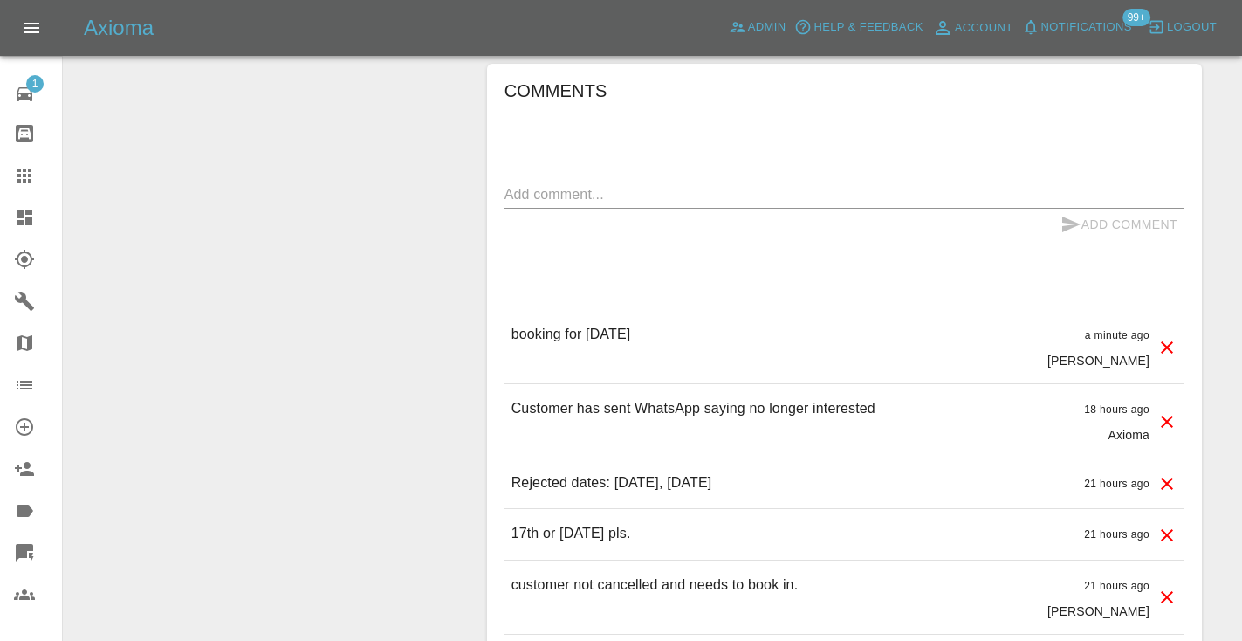
scroll to position [1329, 0]
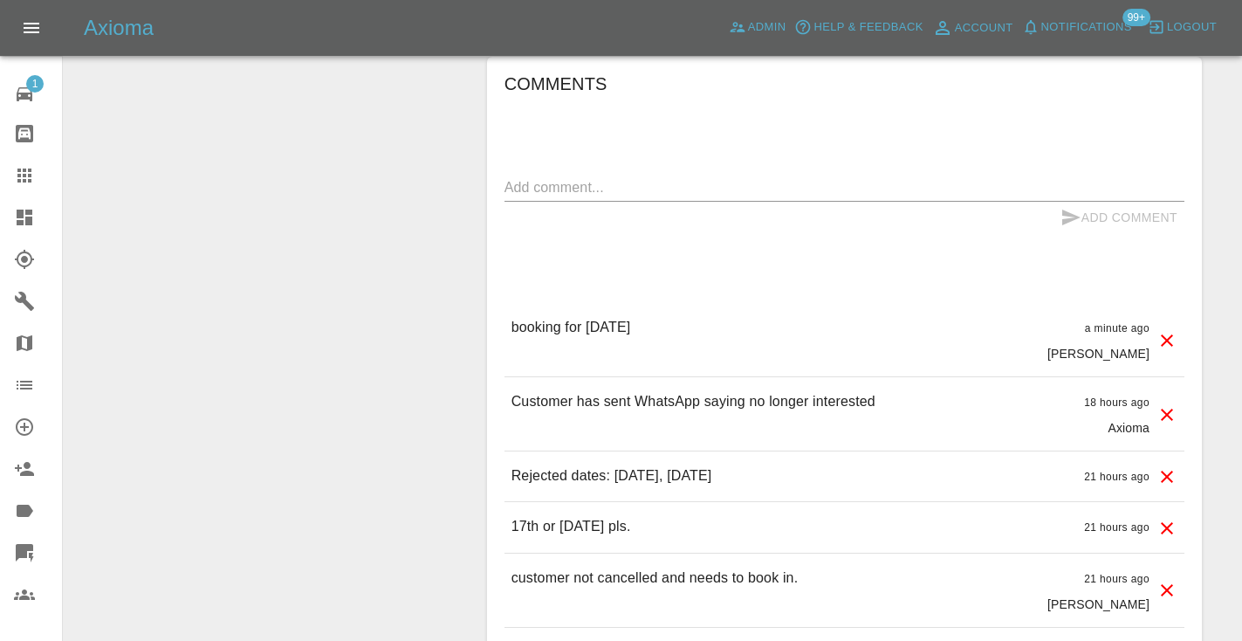
click at [540, 197] on textarea at bounding box center [844, 187] width 680 height 20
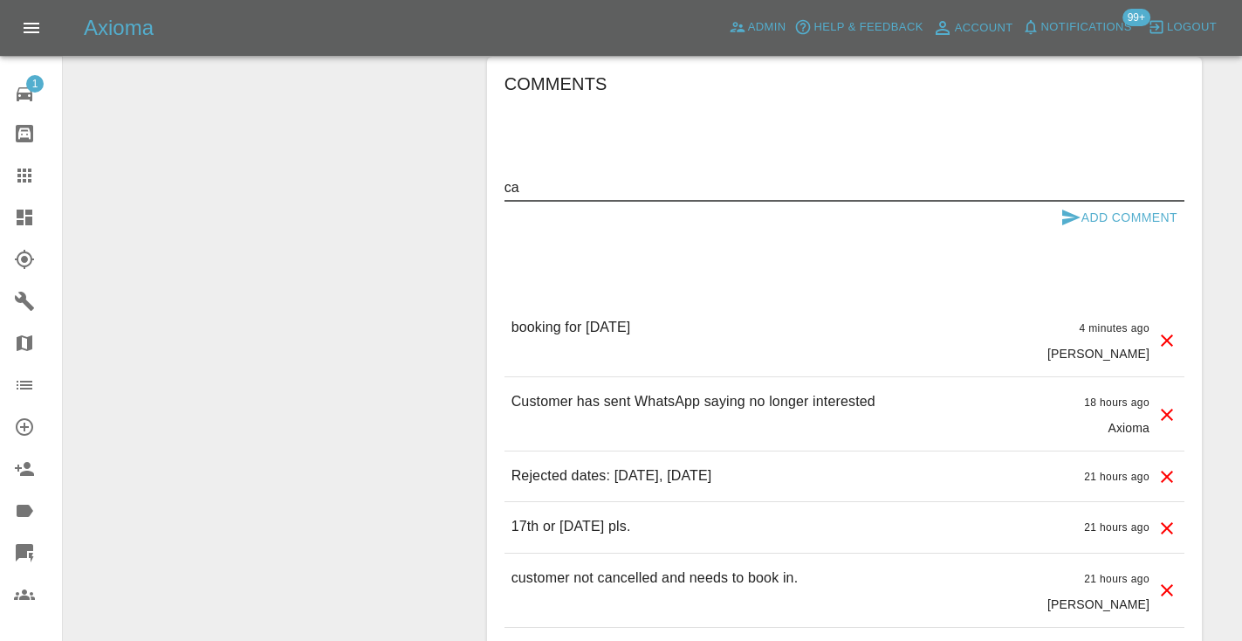
type textarea "c"
type textarea "called : booking in the 19th using the link shortly"
click at [1069, 225] on icon "submit" at bounding box center [1071, 217] width 18 height 16
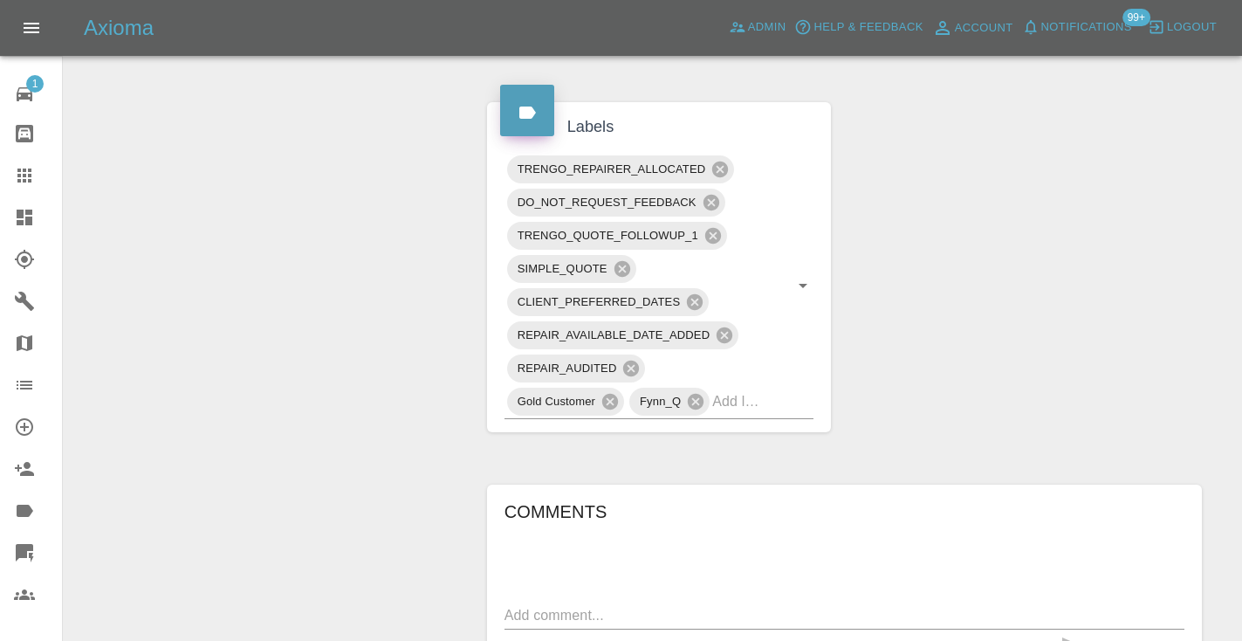
scroll to position [899, 0]
click at [722, 417] on input "text" at bounding box center [738, 403] width 52 height 27
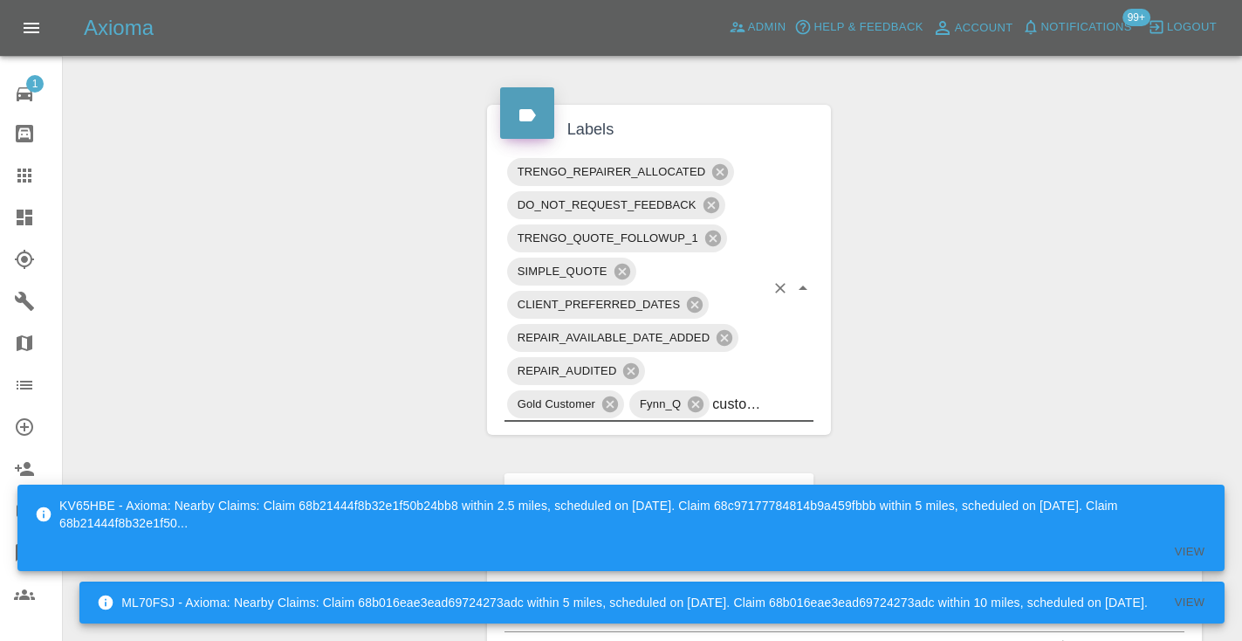
type input "customer_will"
click at [611, 530] on div "KV65HBE - Axioma: Nearby Claims: Claim 68b21444f8b32e1f50b24bb8 within 2.5 mile…" at bounding box center [620, 527] width 1207 height 97
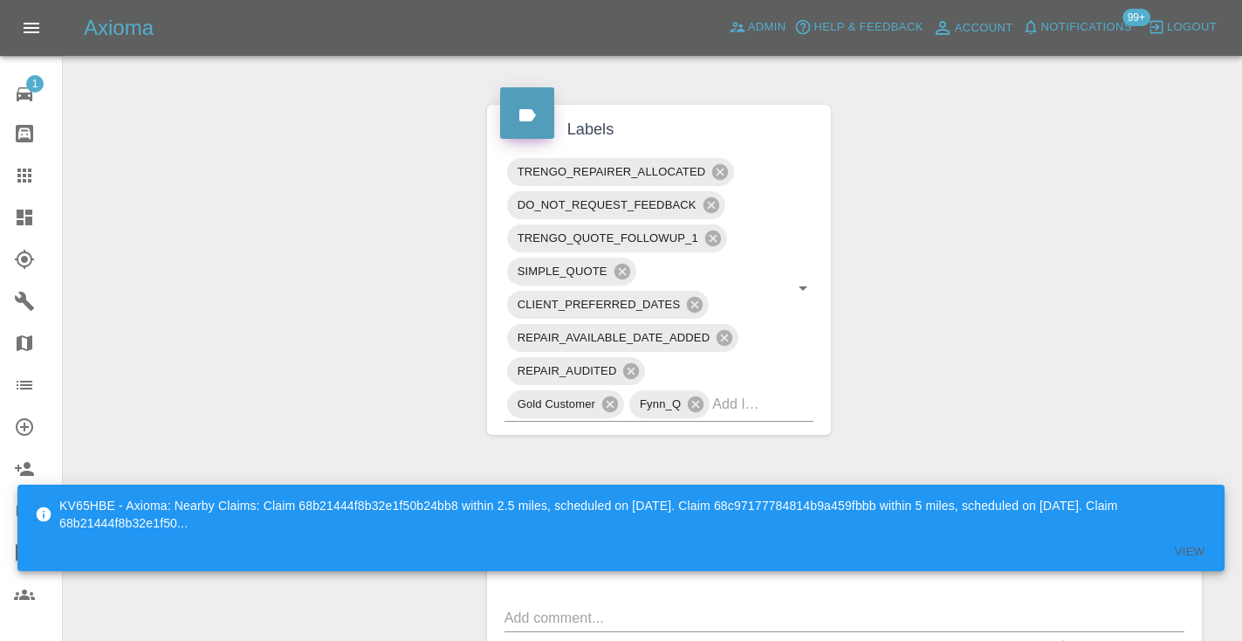
click at [889, 321] on div "Claim Information Vehicle Make, Model, Year HONDA CR-V 2020 Registration plates…" at bounding box center [844, 406] width 741 height 2232
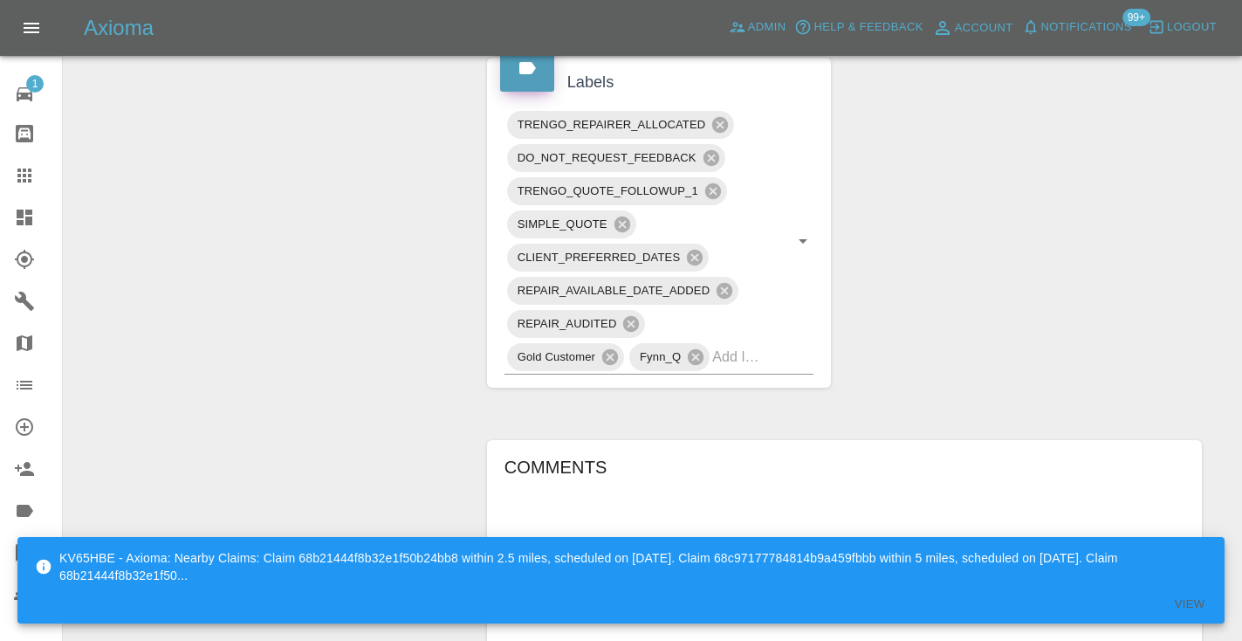
scroll to position [933, 0]
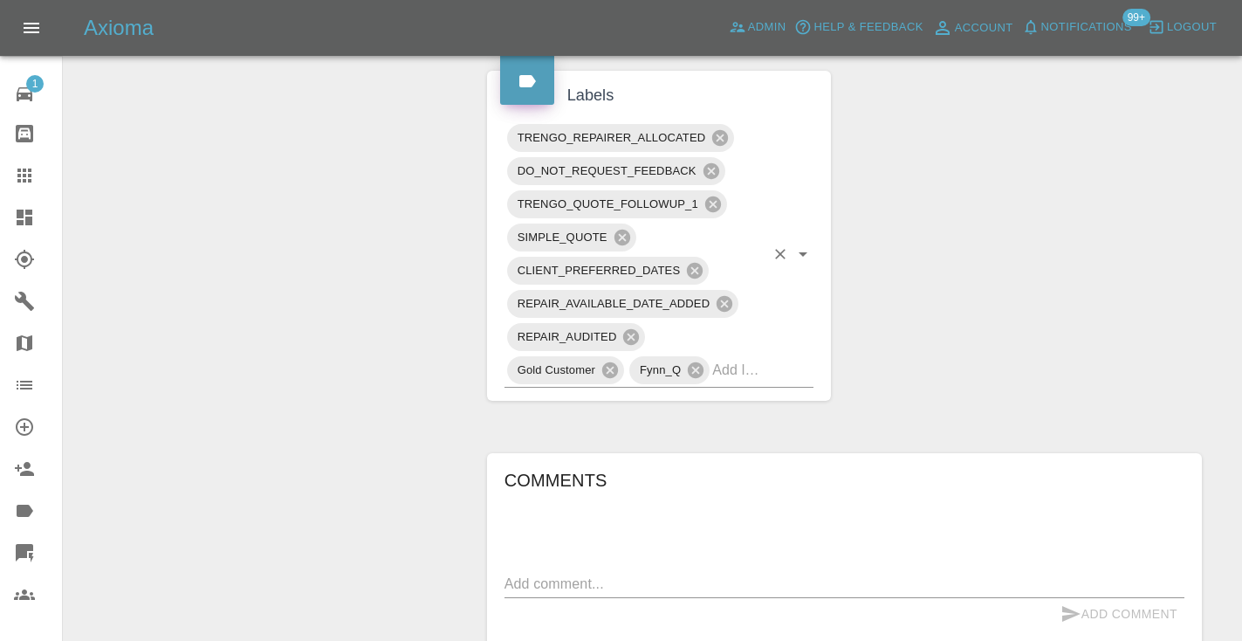
click at [743, 383] on input "text" at bounding box center [738, 369] width 52 height 27
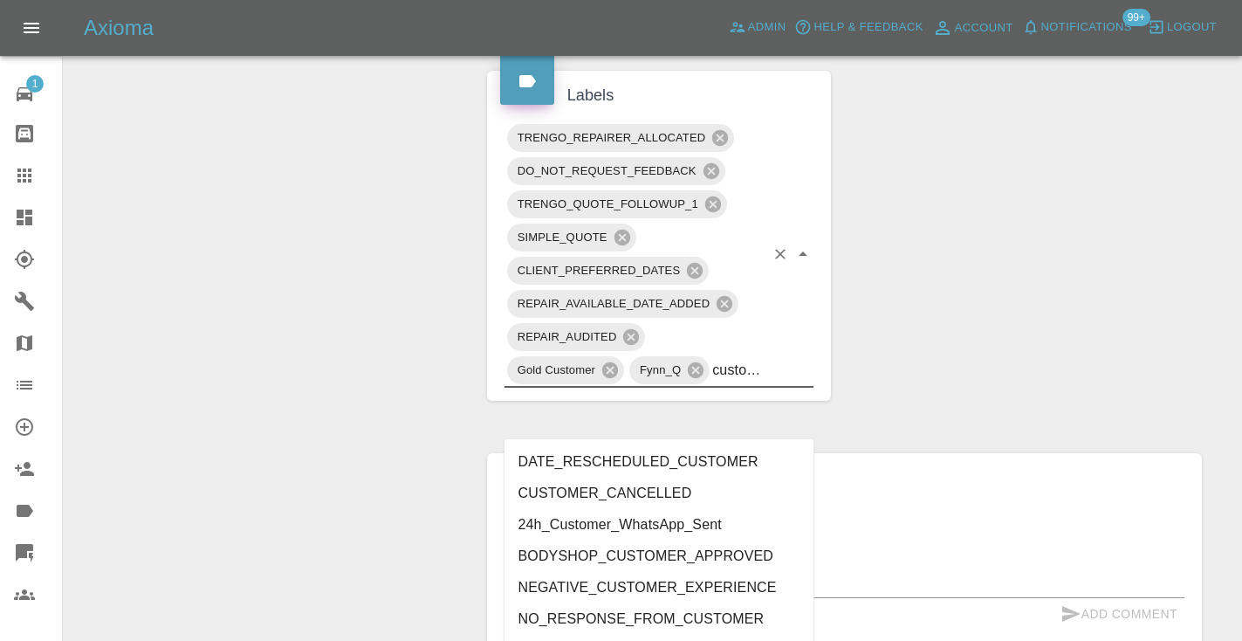
type input "customer_"
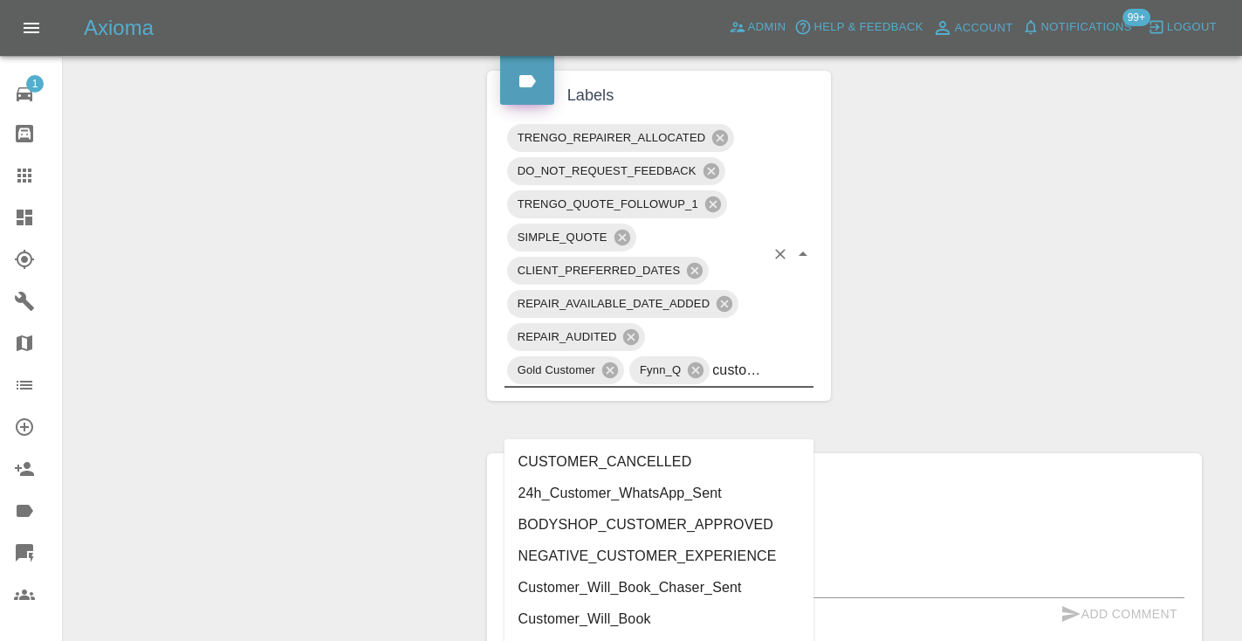
click at [671, 615] on li "Customer_Will_Book" at bounding box center [659, 618] width 310 height 31
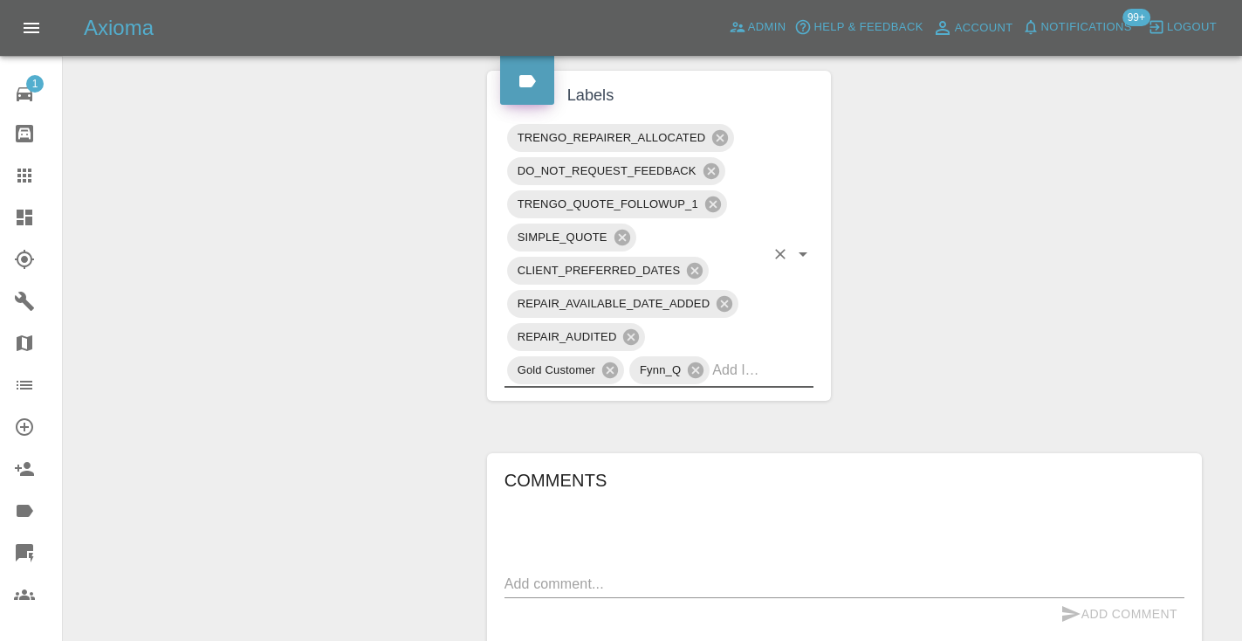
click at [924, 353] on div "Claim Information Vehicle Make, Model, Year HONDA CR-V 2020 Registration plates…" at bounding box center [844, 372] width 741 height 2232
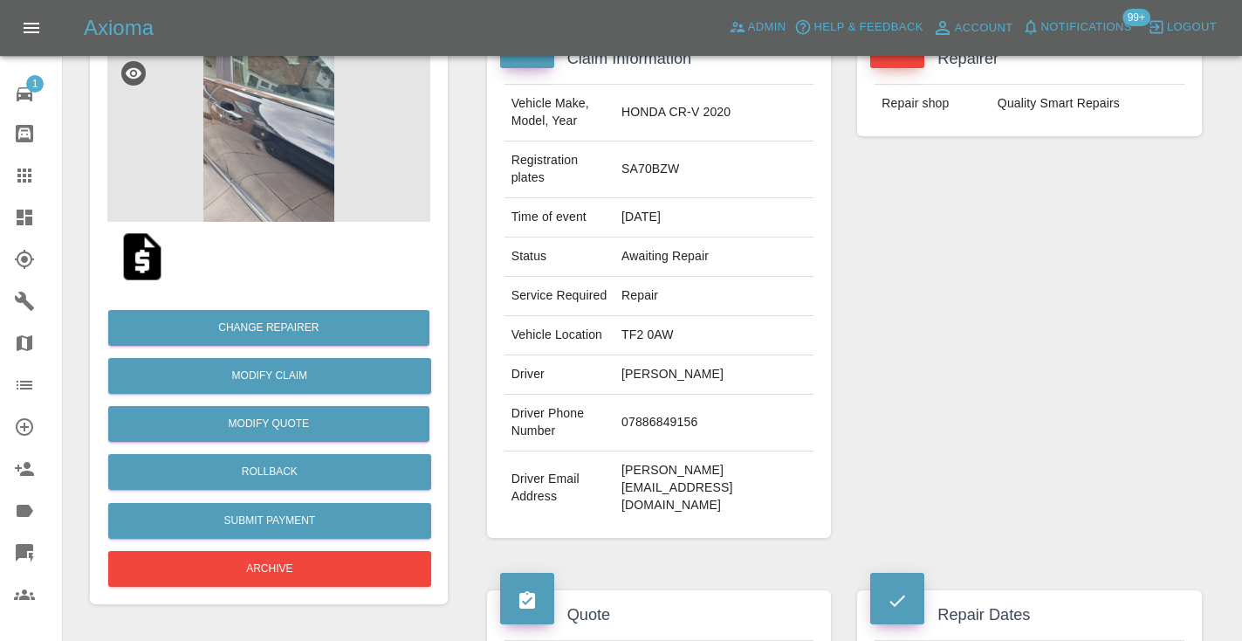
scroll to position [155, 0]
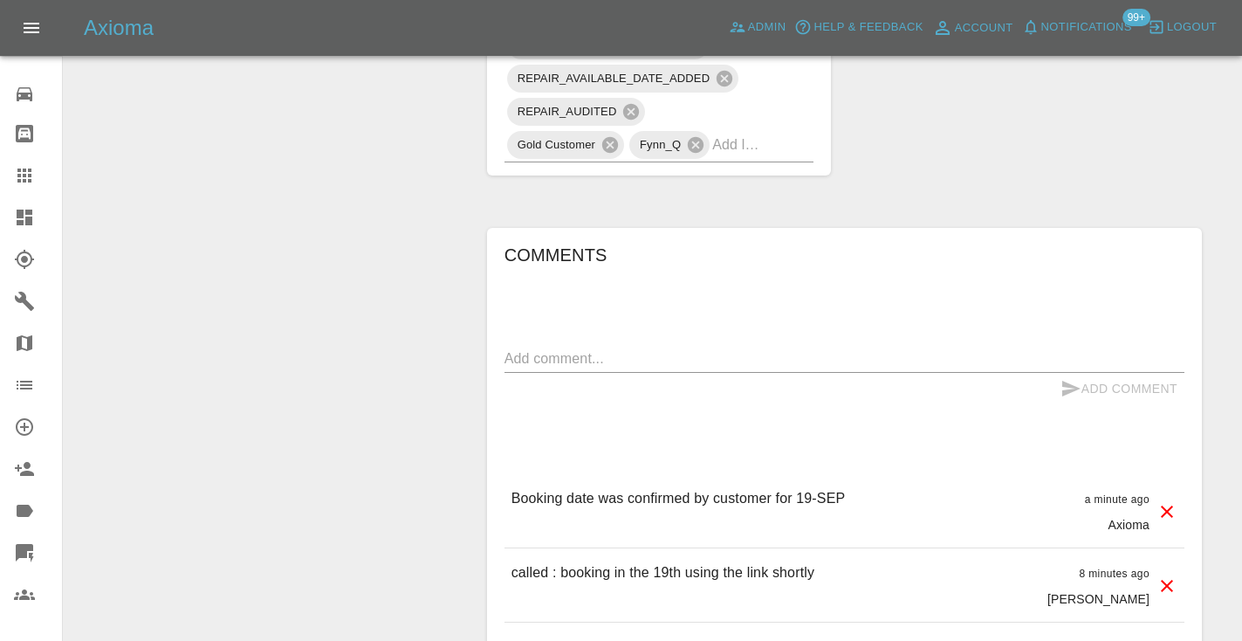
scroll to position [1446, 0]
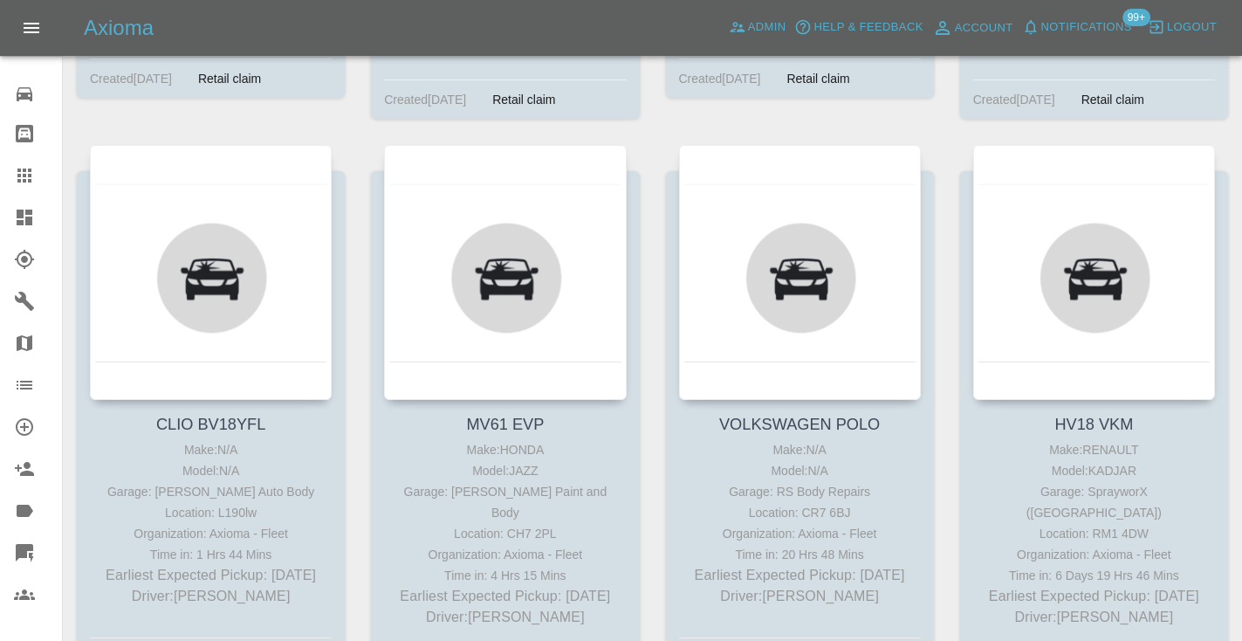
scroll to position [6112, 0]
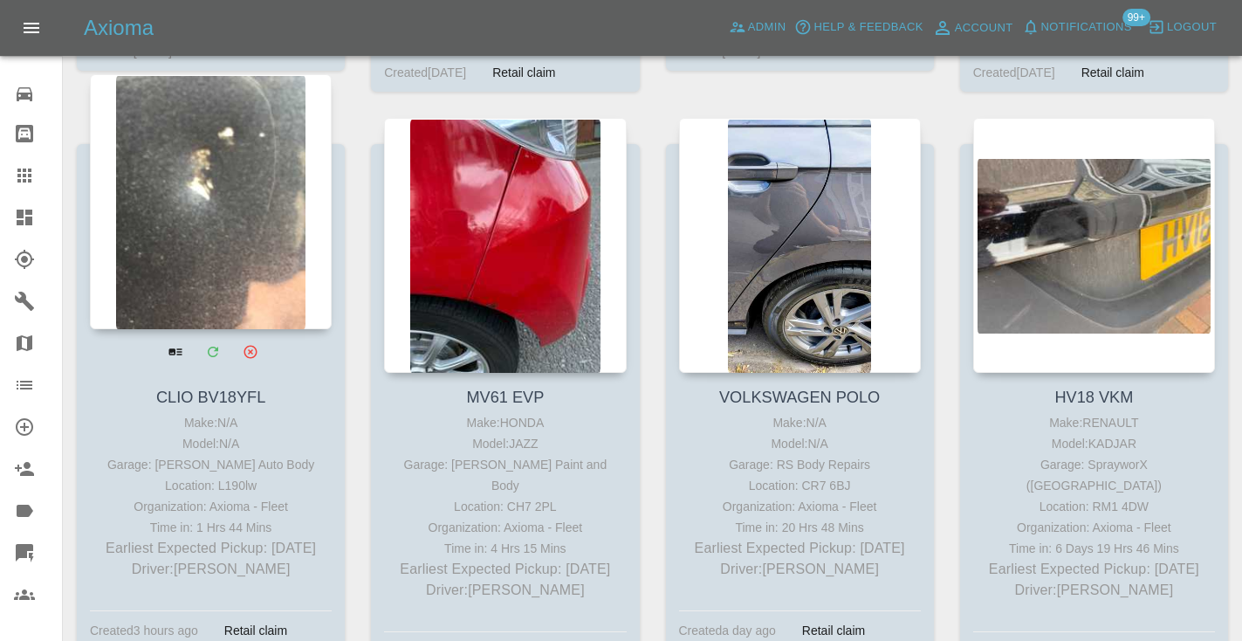
click at [219, 242] on div at bounding box center [211, 201] width 242 height 255
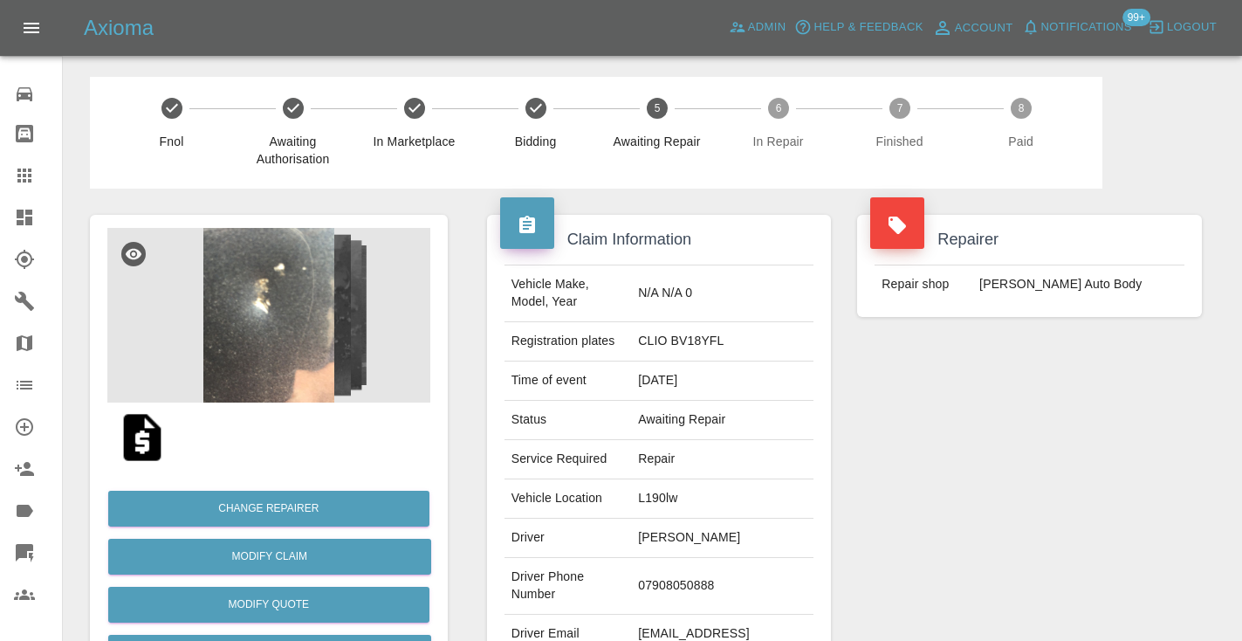
click at [675, 593] on td "07908050888" at bounding box center [722, 586] width 182 height 57
click at [675, 582] on td "07908050888" at bounding box center [722, 586] width 182 height 57
copy td "07908050888"
click at [920, 509] on div "Repairer Repair shop [PERSON_NAME] Auto Body" at bounding box center [1029, 448] width 371 height 521
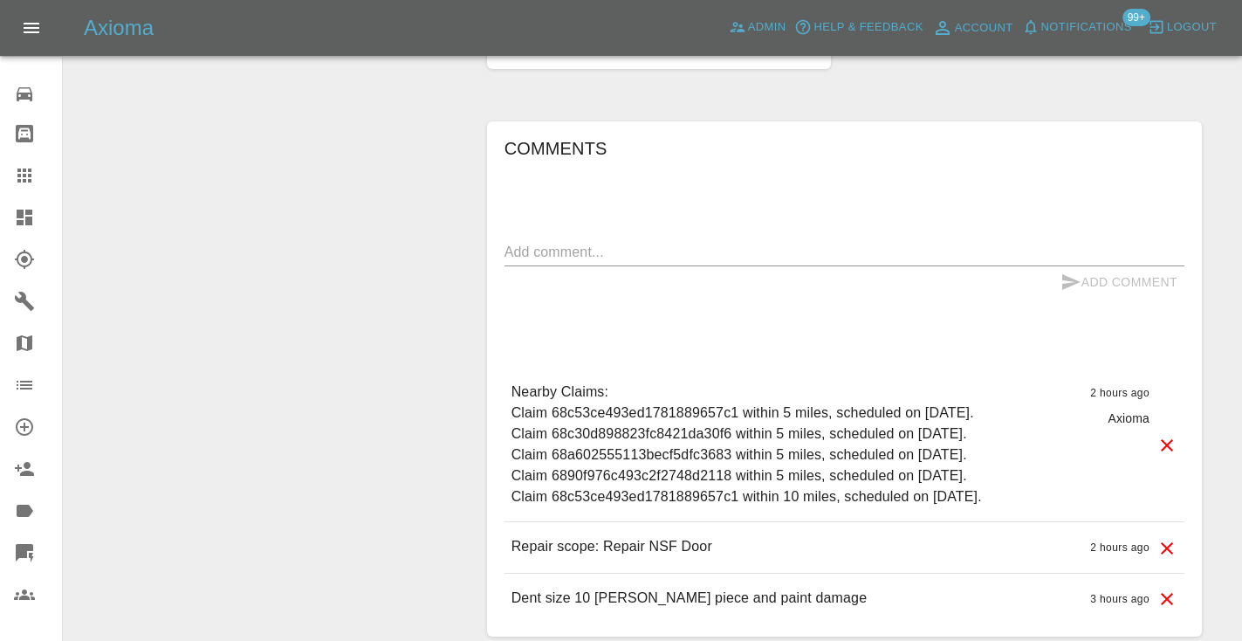
scroll to position [1518, 0]
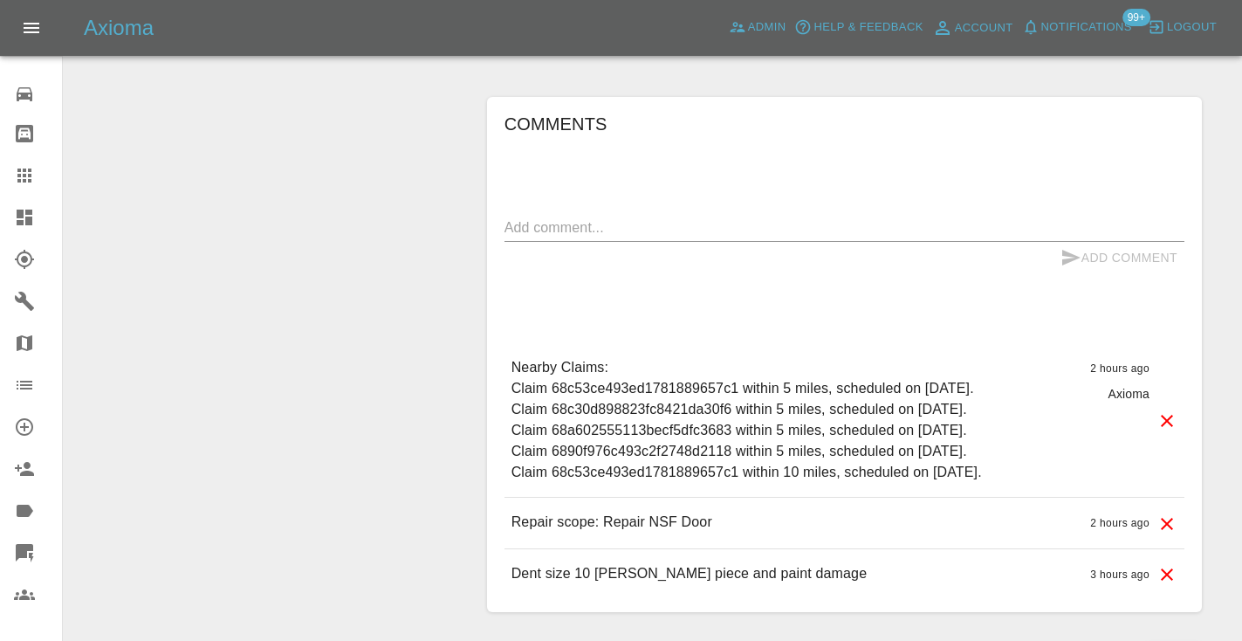
click at [627, 217] on textarea at bounding box center [844, 227] width 680 height 20
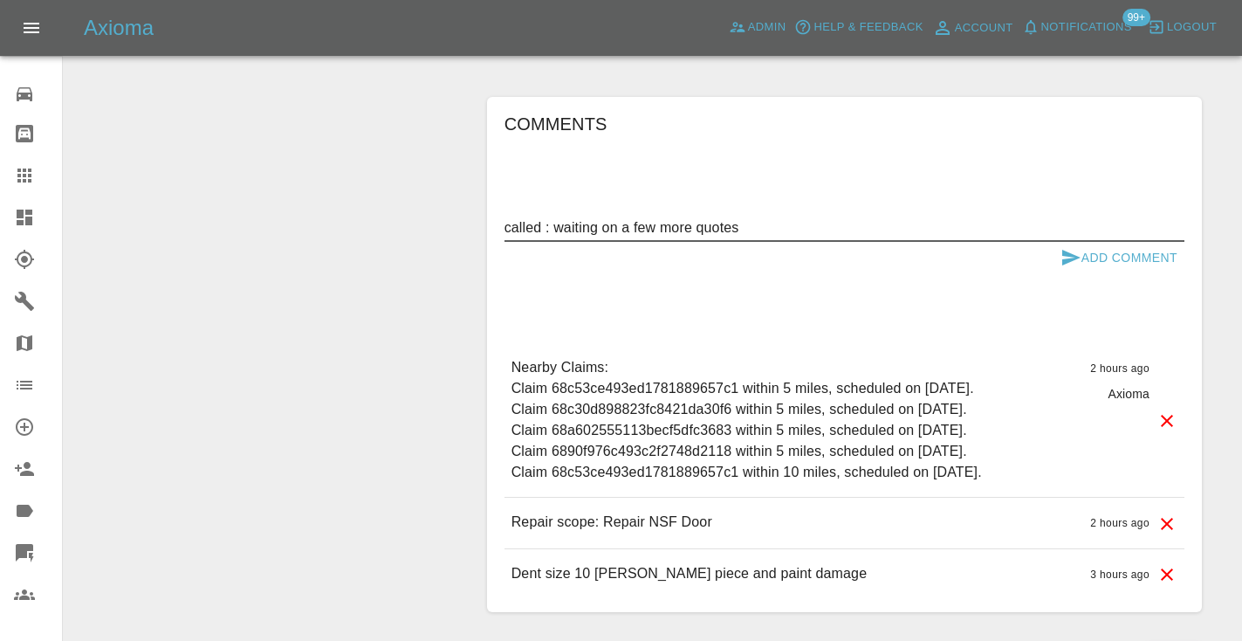
type textarea "called : waiting on a few more quotes"
click at [1089, 250] on button "Add Comment" at bounding box center [1118, 258] width 131 height 32
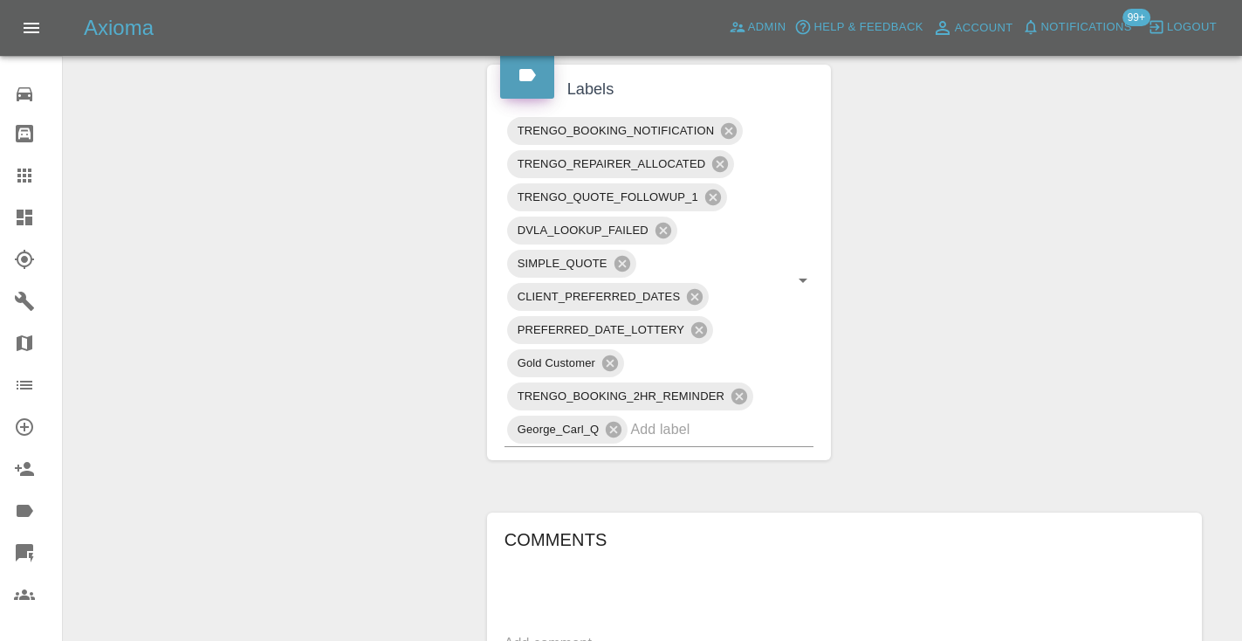
scroll to position [1100, 0]
click at [31, 177] on icon at bounding box center [24, 175] width 14 height 14
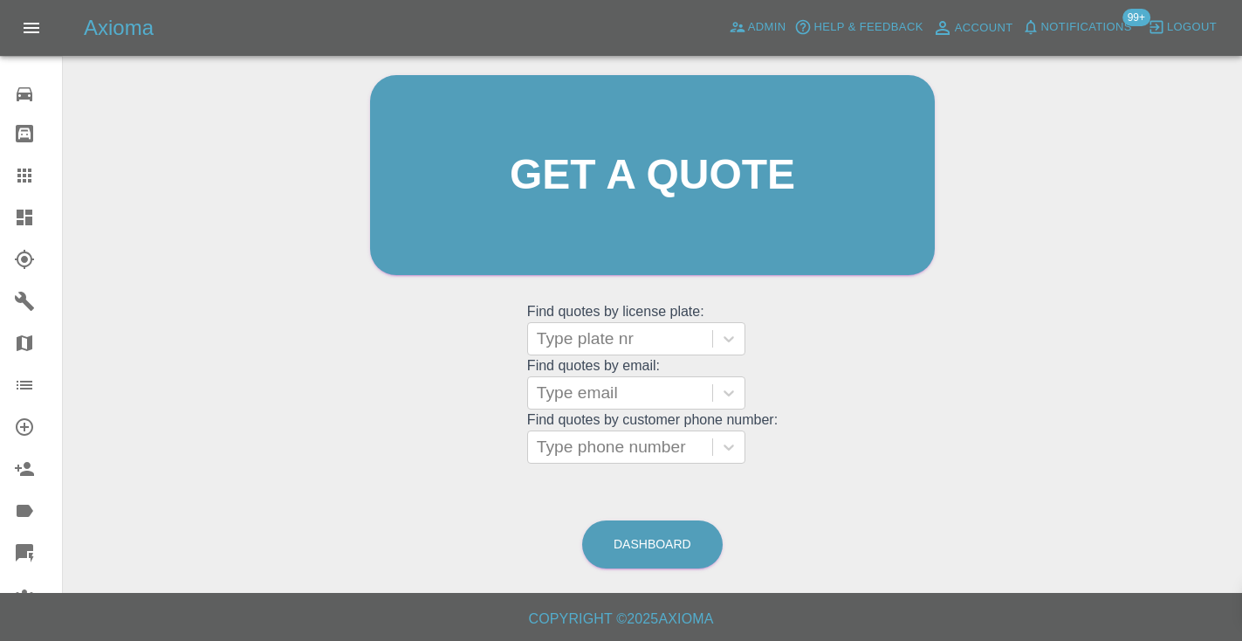
click at [291, 147] on div "Welcome [PERSON_NAME] Get a quote Get a quote Find quotes by license plate: Typ…" at bounding box center [652, 258] width 1151 height 627
click at [669, 545] on link "Dashboard" at bounding box center [652, 544] width 140 height 48
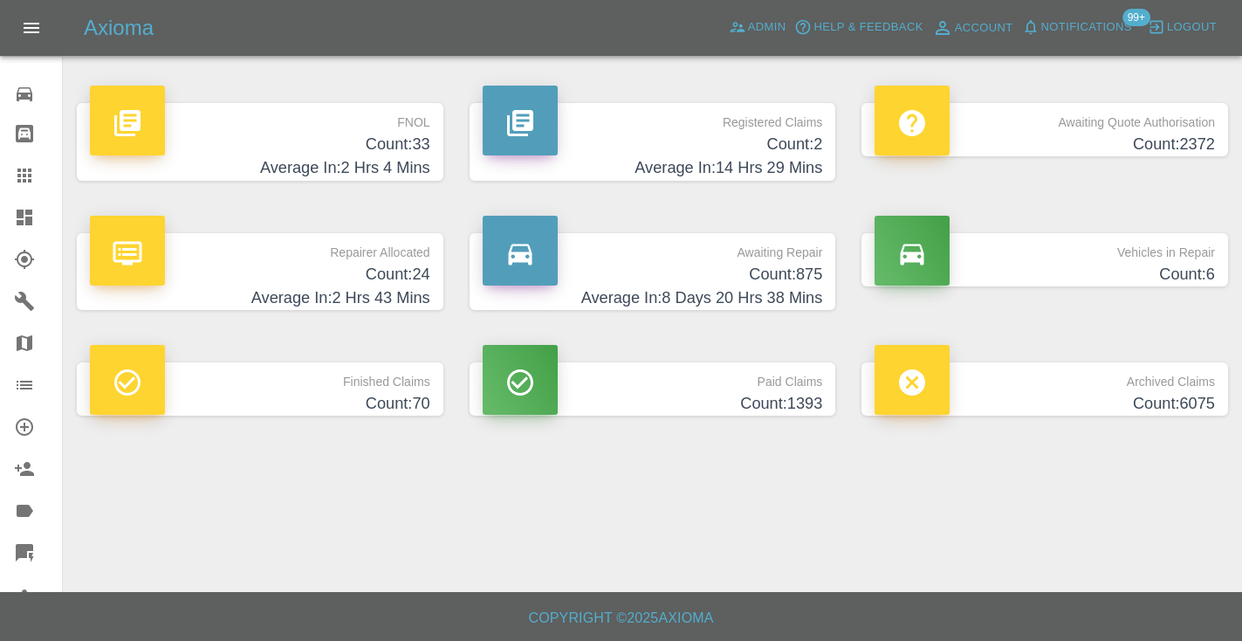
click at [781, 290] on h4 "Average In: 8 Days 20 Hrs 38 Mins" at bounding box center [653, 298] width 340 height 24
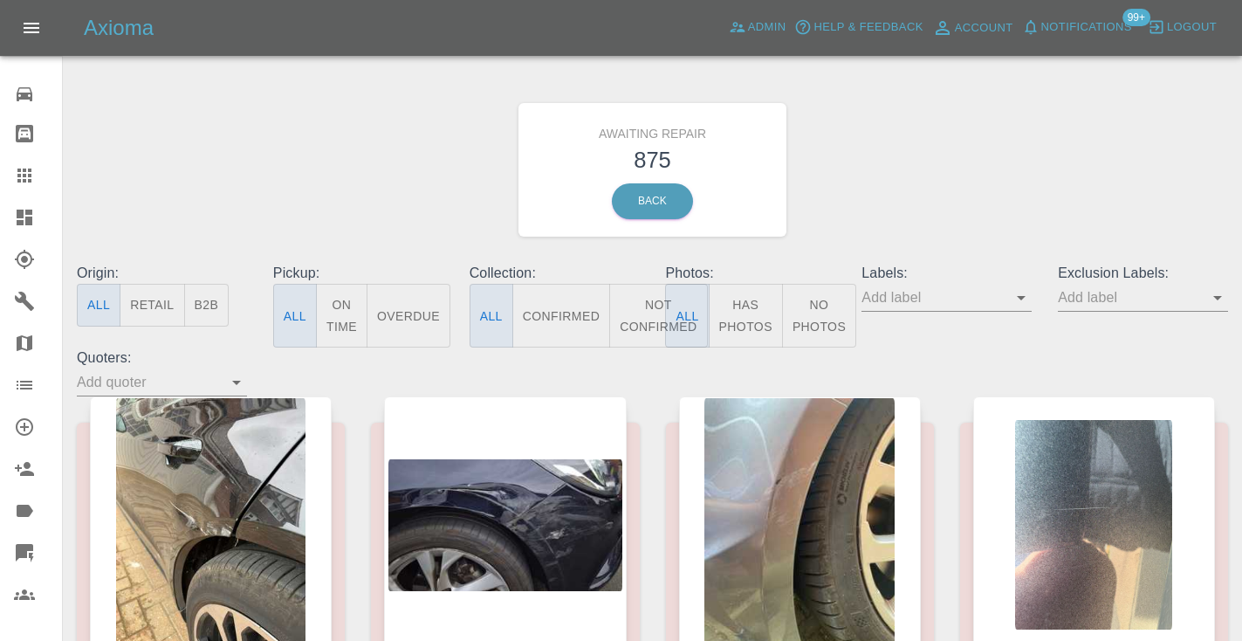
click at [648, 299] on button "Not Confirmed" at bounding box center [658, 316] width 98 height 64
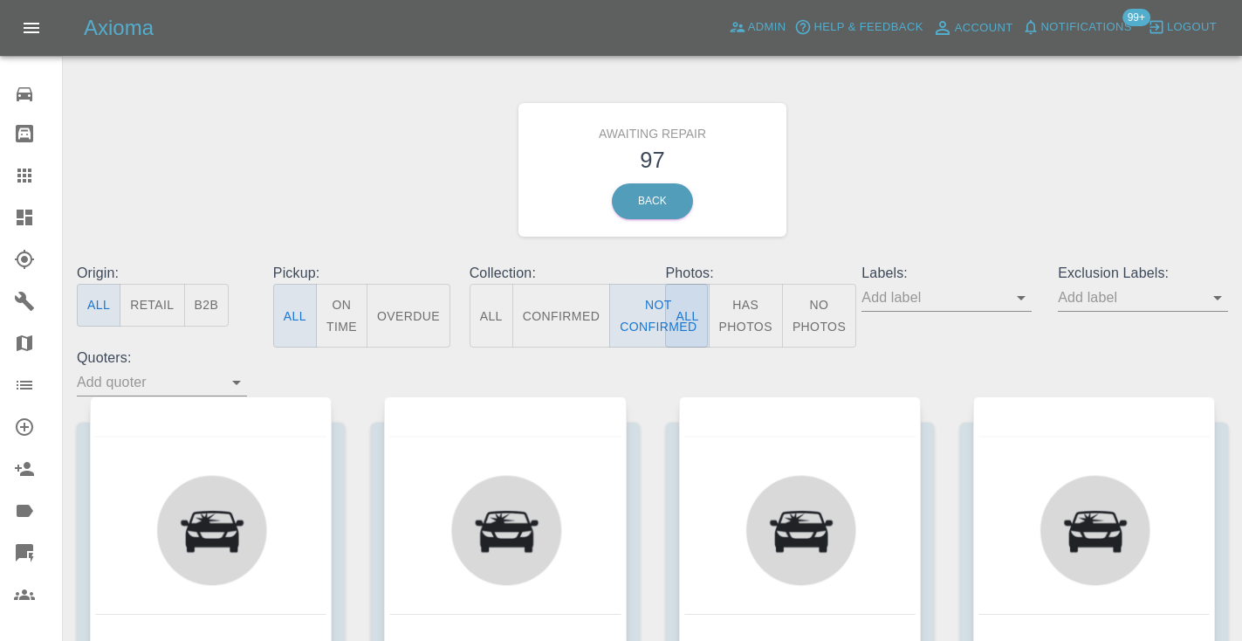
click at [891, 177] on div "Awaiting Repair 97 Back" at bounding box center [652, 170] width 1177 height 186
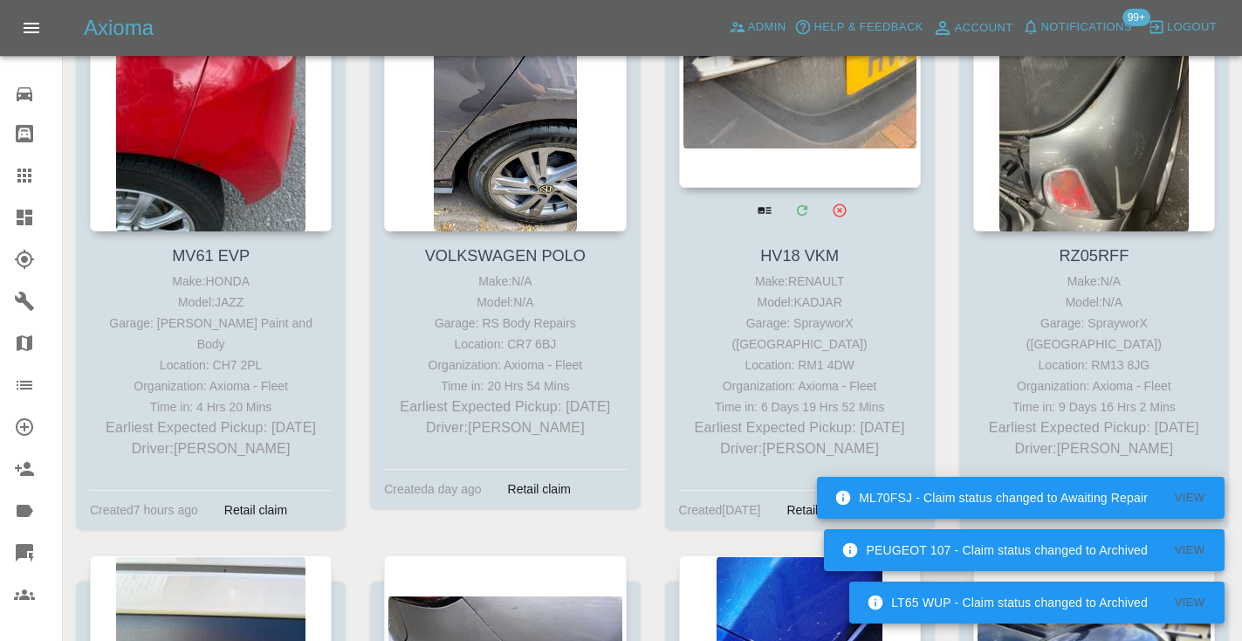
scroll to position [6227, 0]
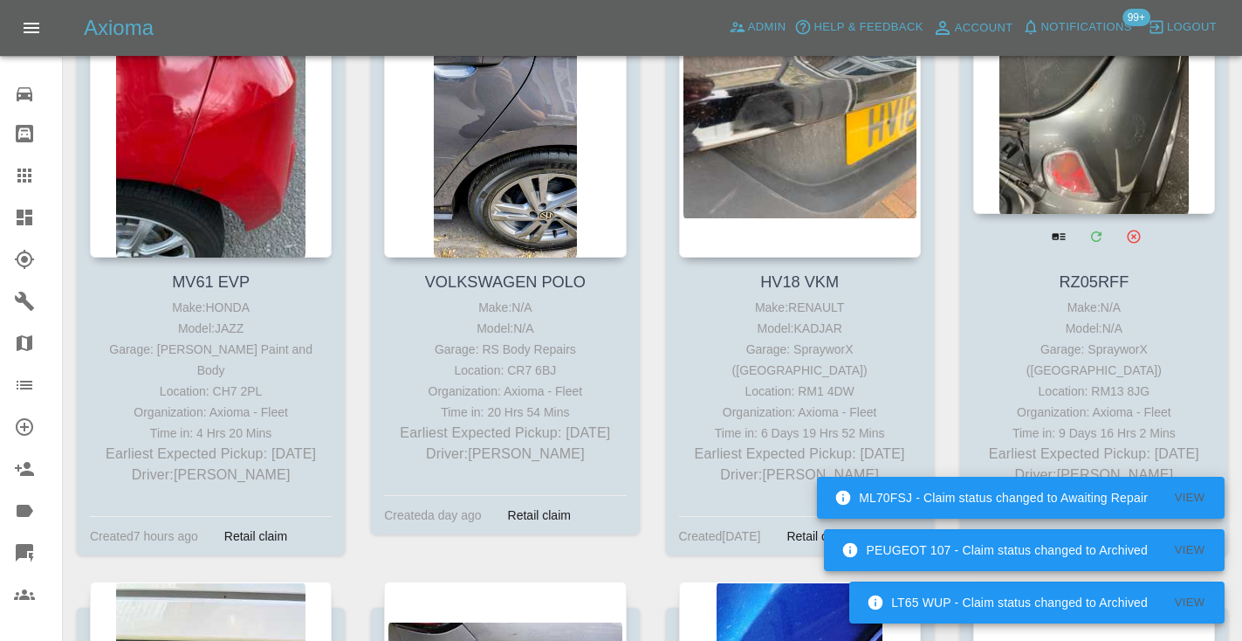
click at [1072, 142] on div at bounding box center [1094, 86] width 242 height 255
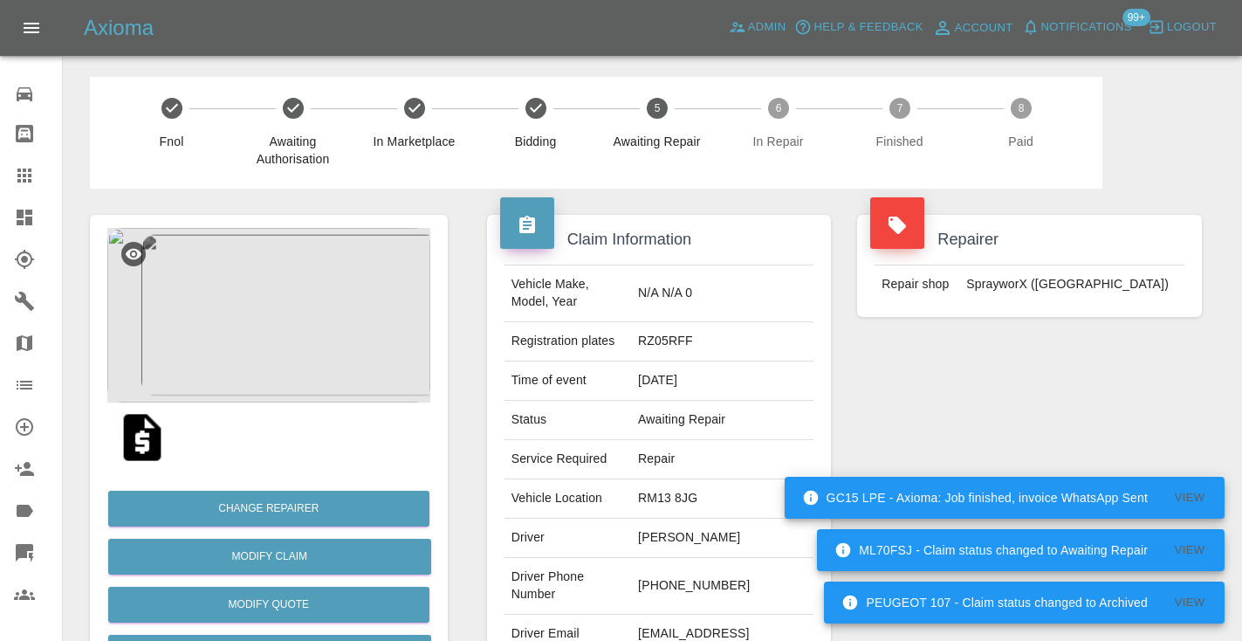
drag, startPoint x: 753, startPoint y: 586, endPoint x: 668, endPoint y: 585, distance: 84.6
click at [668, 585] on td "+44 7842 474232" at bounding box center [722, 586] width 182 height 57
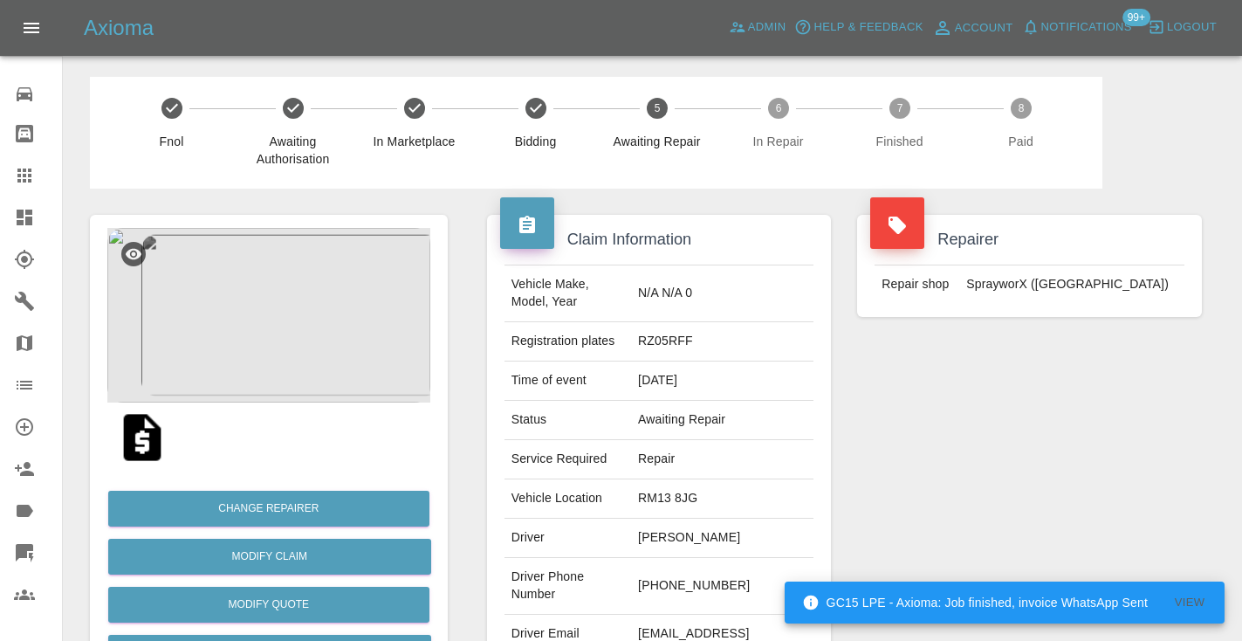
copy td "7842 474232"
click at [912, 436] on div "Repairer Repair shop SprayworX (Kent)" at bounding box center [1029, 448] width 371 height 521
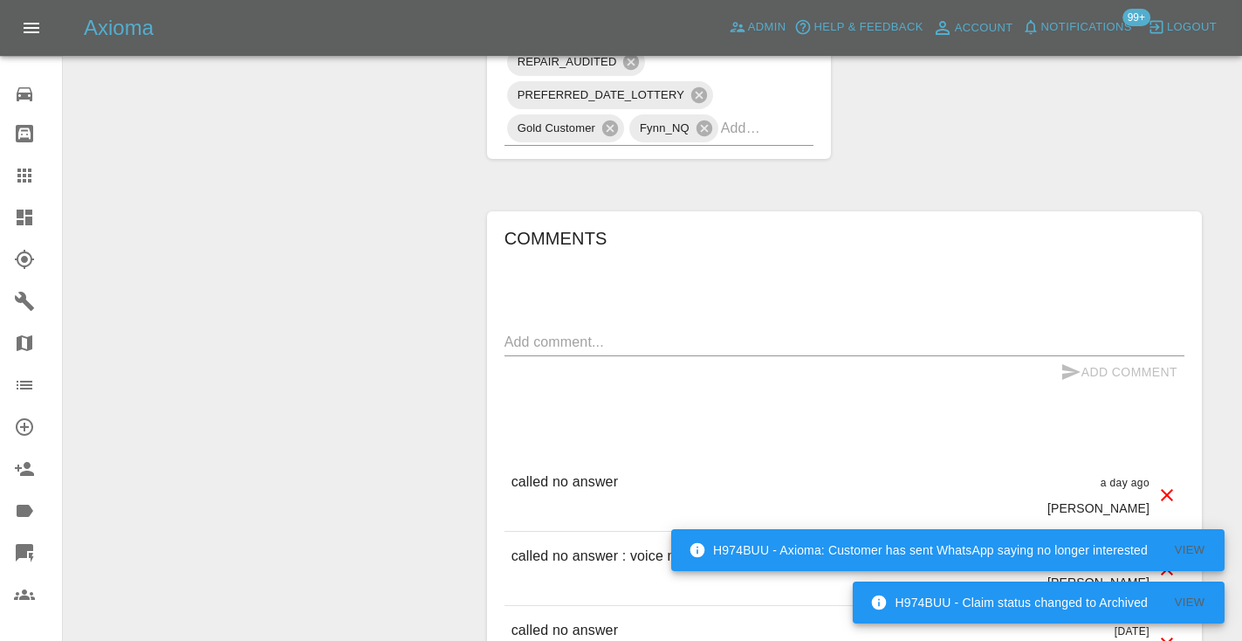
scroll to position [1592, 0]
click at [562, 329] on textarea at bounding box center [844, 339] width 680 height 20
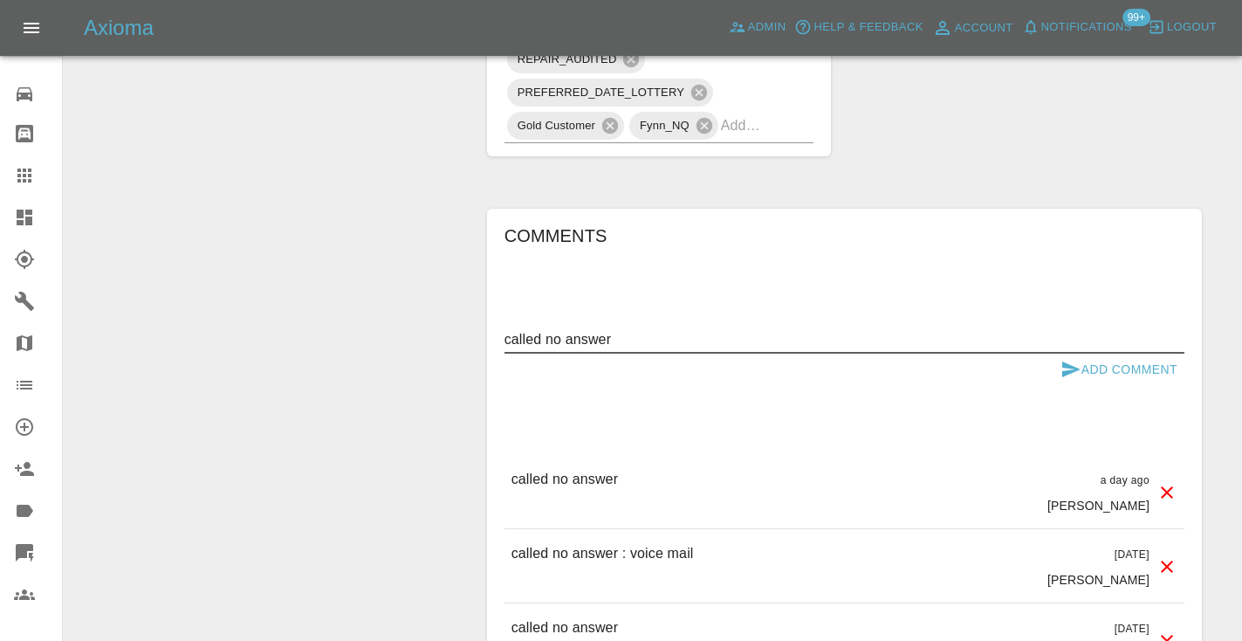
type textarea "called no answer"
click at [1085, 353] on button "Add Comment" at bounding box center [1118, 369] width 131 height 32
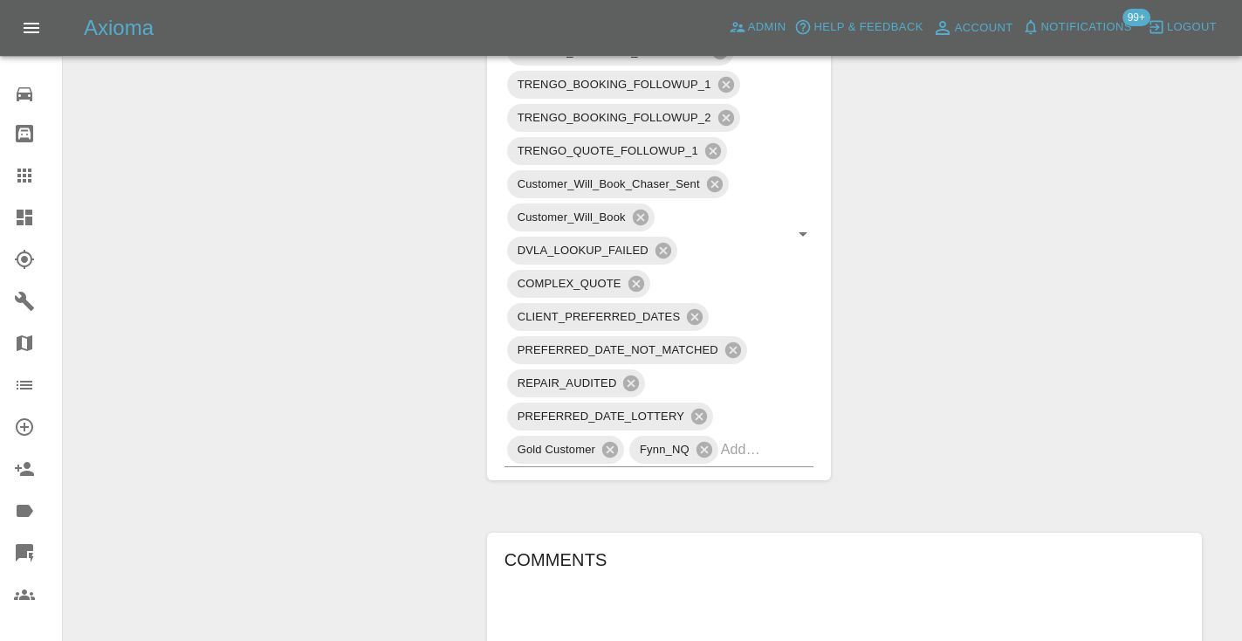
scroll to position [1265, 0]
click at [778, 444] on div "TRENGO_BOOKING_NOTIFICATION TRENGO_REPAIRER_ALLOCATED TRENGO_BOOKING_FOLLOWUP_1…" at bounding box center [659, 236] width 310 height 465
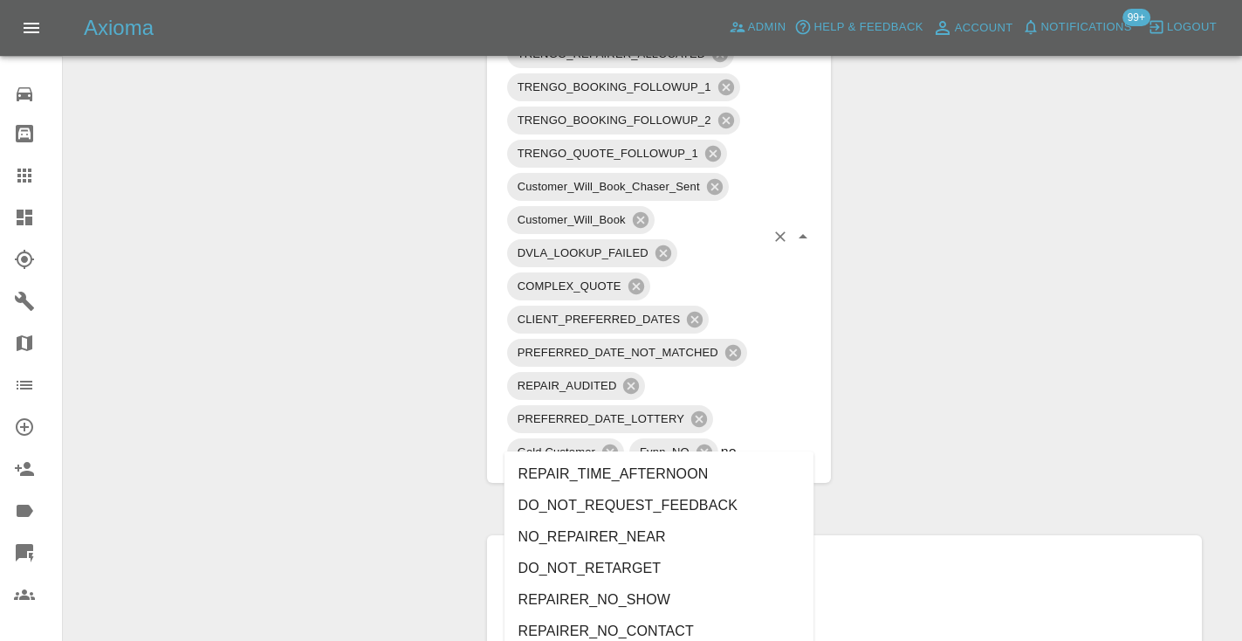
type input "no_"
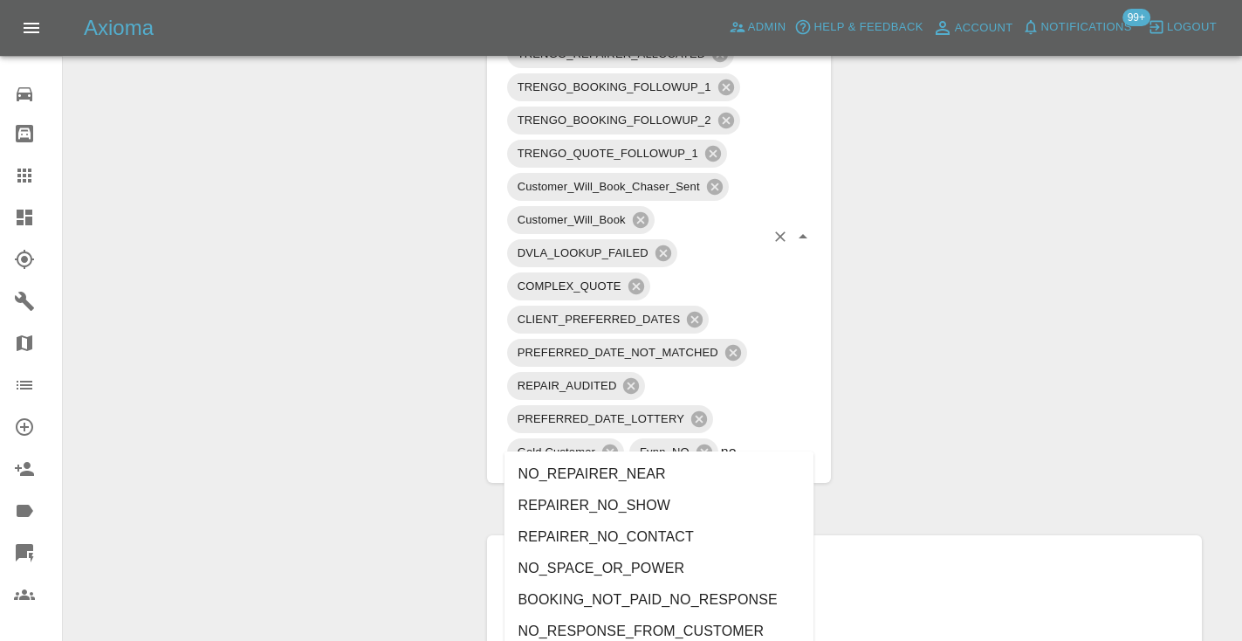
click at [645, 627] on li "NO_RESPONSE_FROM_CUSTOMER" at bounding box center [659, 630] width 310 height 31
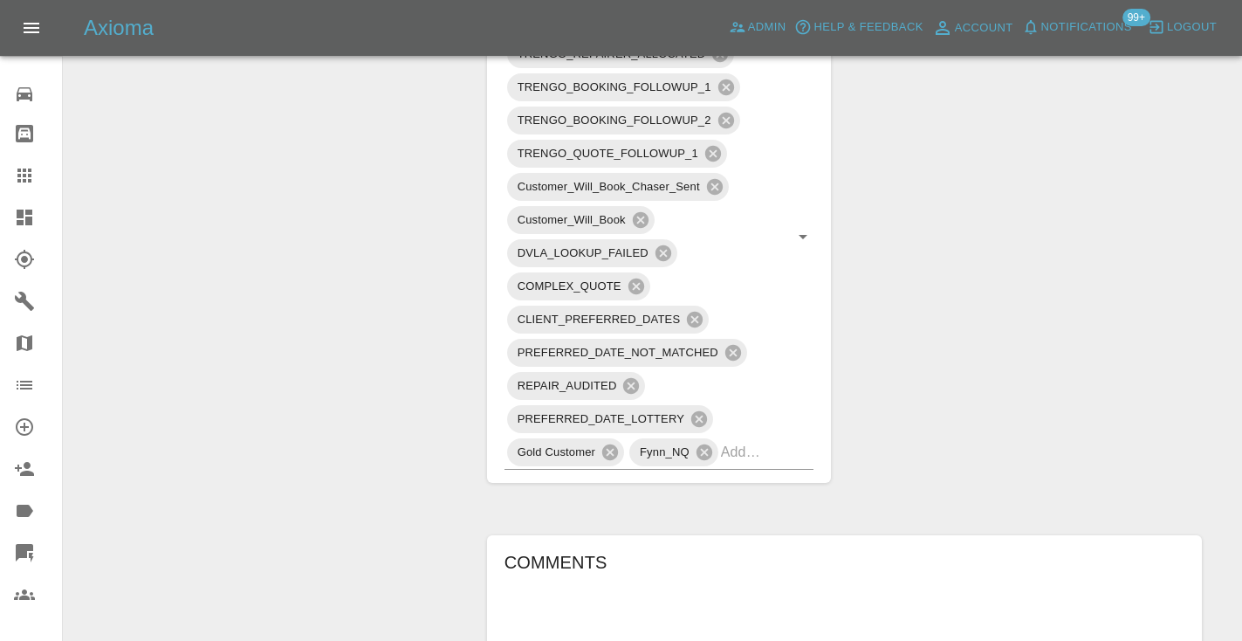
click at [281, 236] on div "Change Repairer Modify Claim Modify Quote Rollback Submit Payment Archive" at bounding box center [269, 195] width 384 height 2544
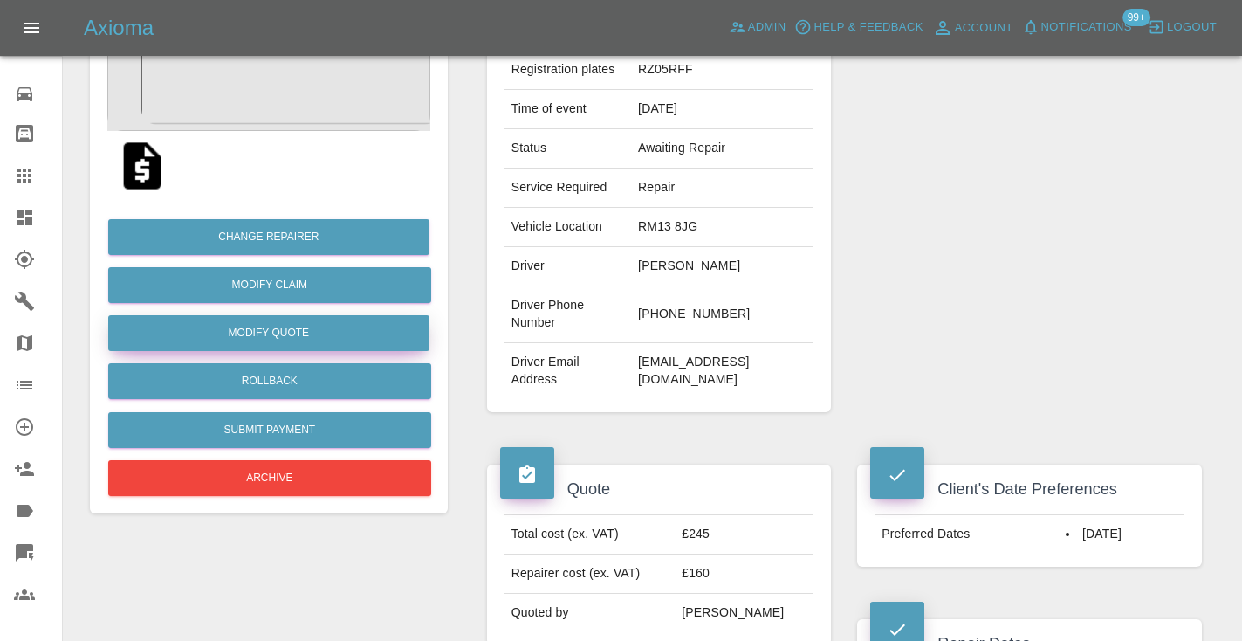
scroll to position [271, 0]
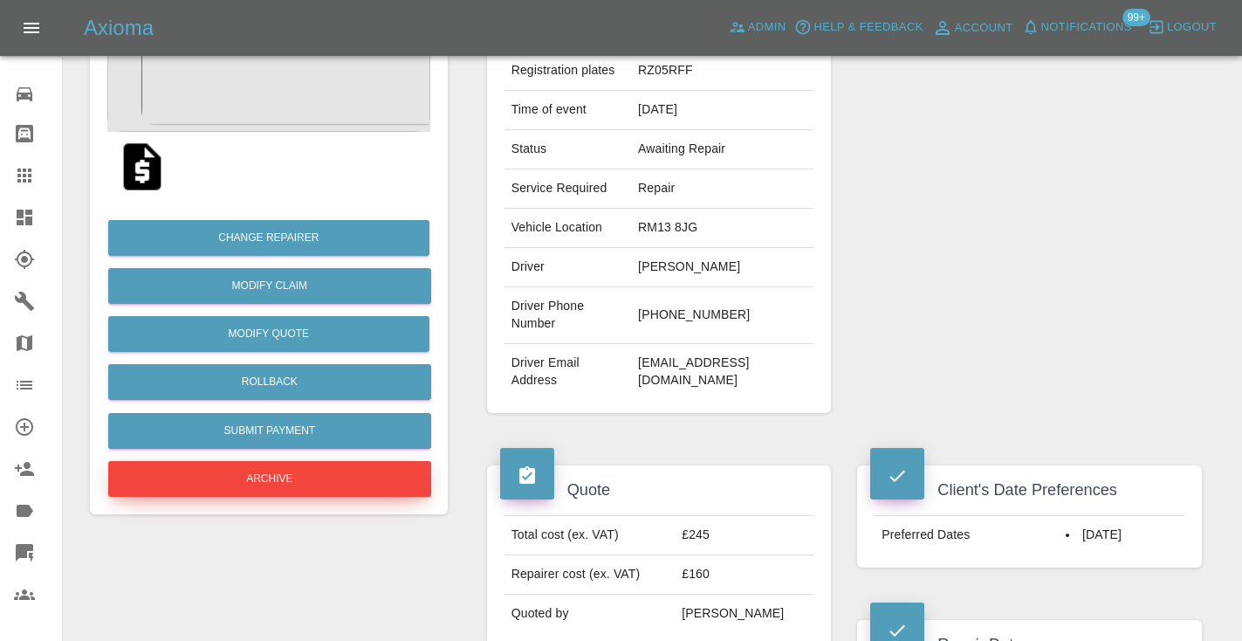
click at [290, 464] on button "Archive" at bounding box center [269, 479] width 323 height 36
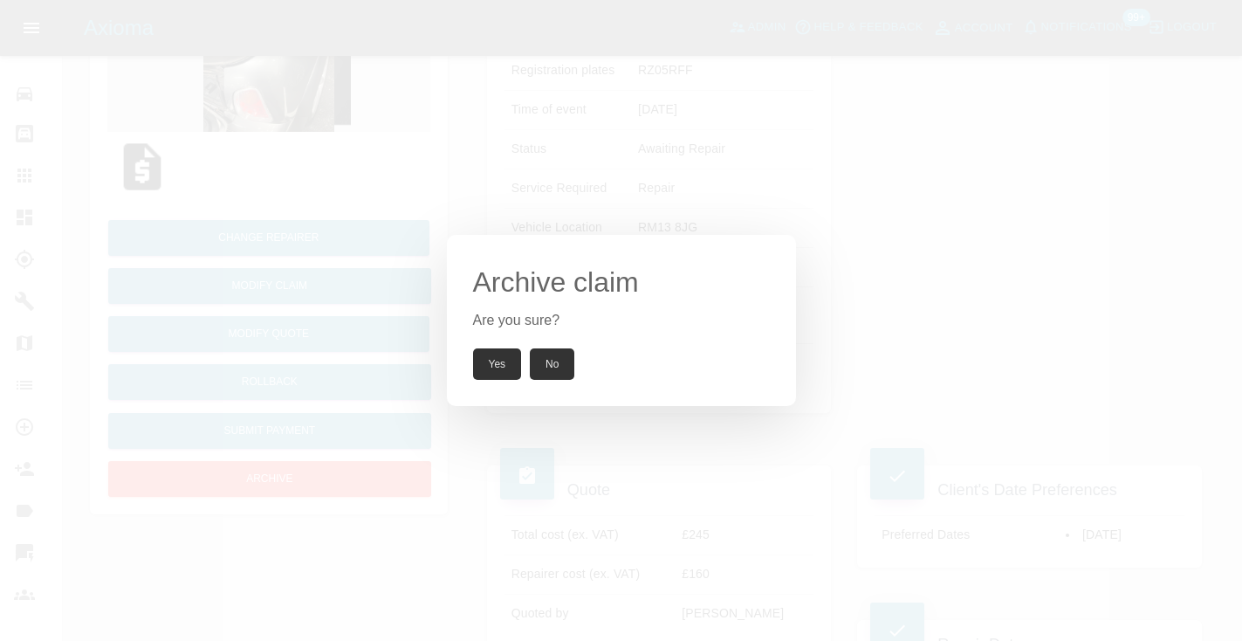
click at [509, 369] on button "Yes" at bounding box center [497, 363] width 49 height 31
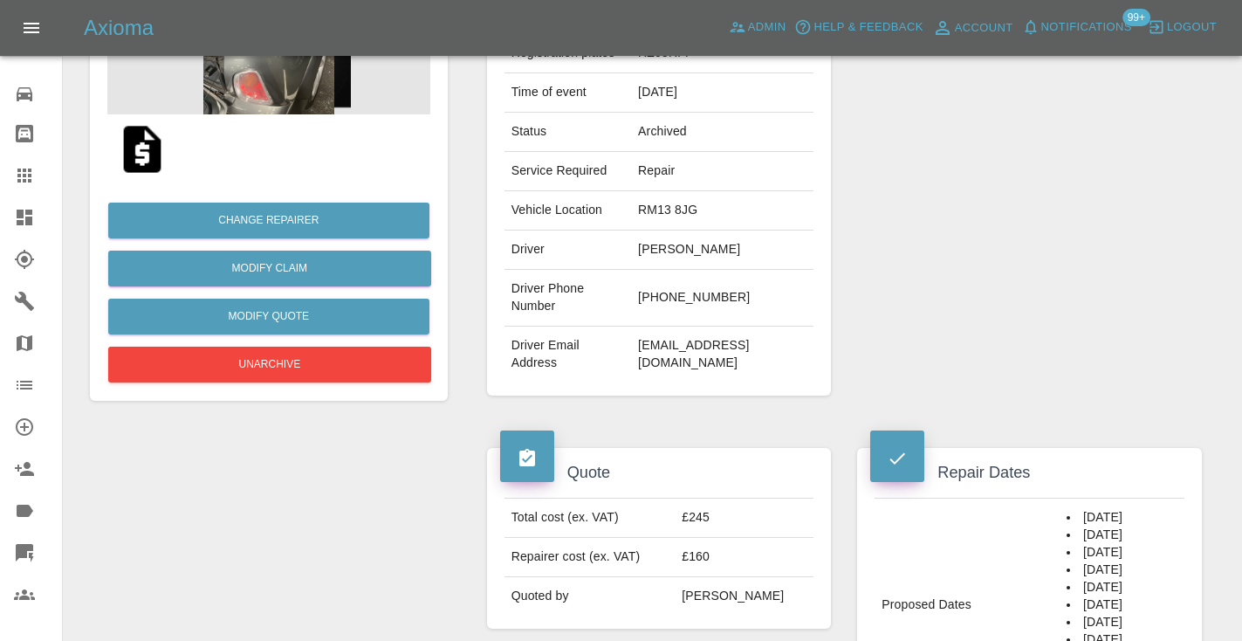
click at [32, 172] on icon at bounding box center [24, 175] width 21 height 21
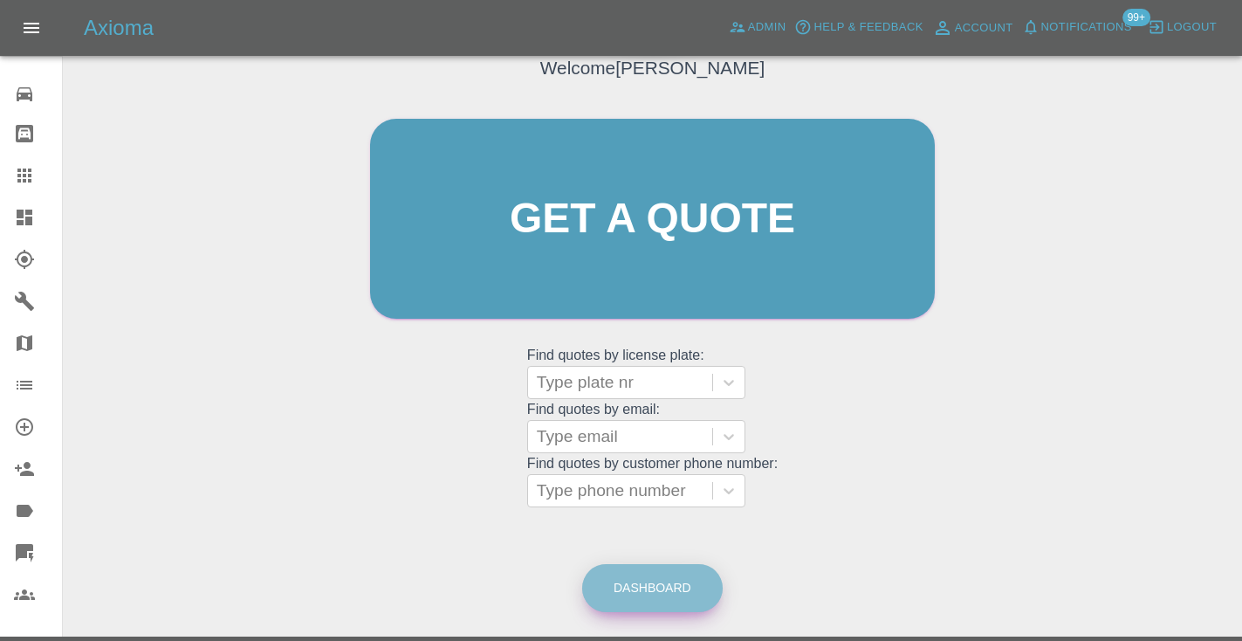
click at [675, 576] on link "Dashboard" at bounding box center [652, 588] width 140 height 48
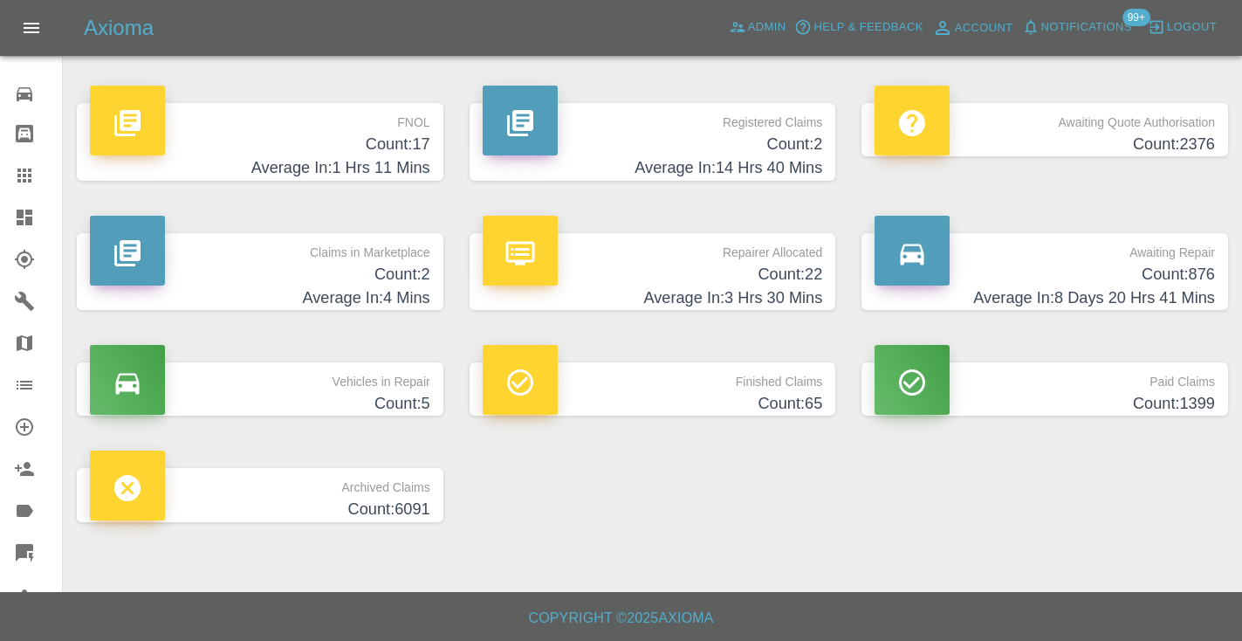
click at [1195, 269] on h4 "Count: 876" at bounding box center [1044, 275] width 340 height 24
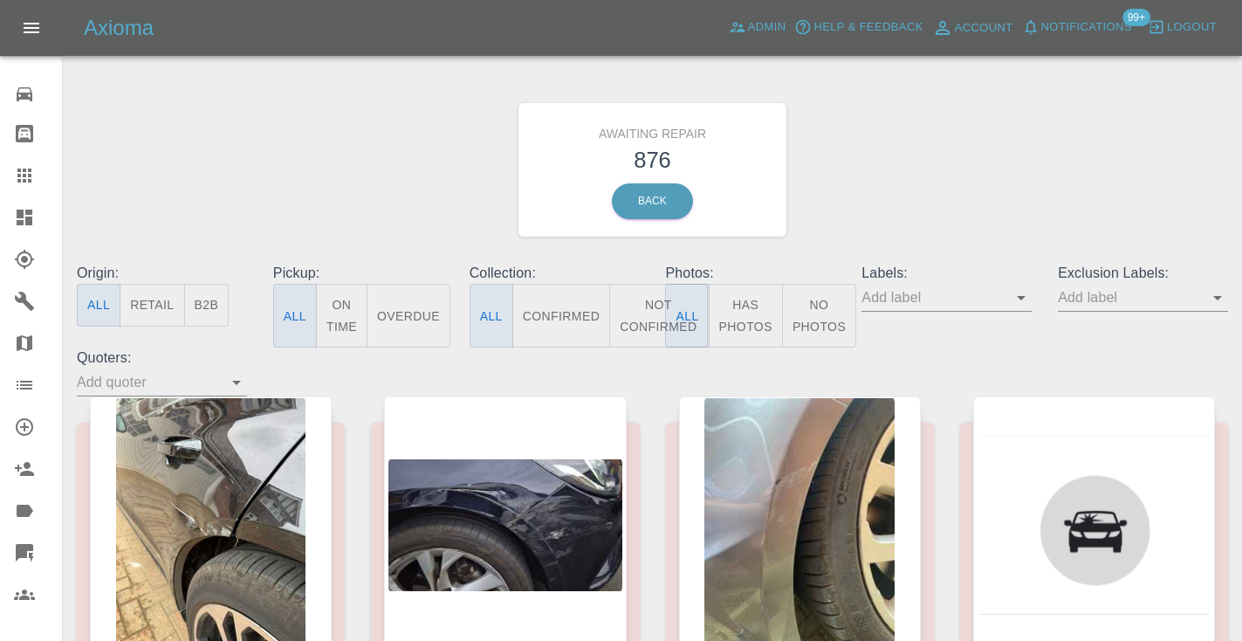
click at [639, 319] on button "Not Confirmed" at bounding box center [658, 316] width 98 height 64
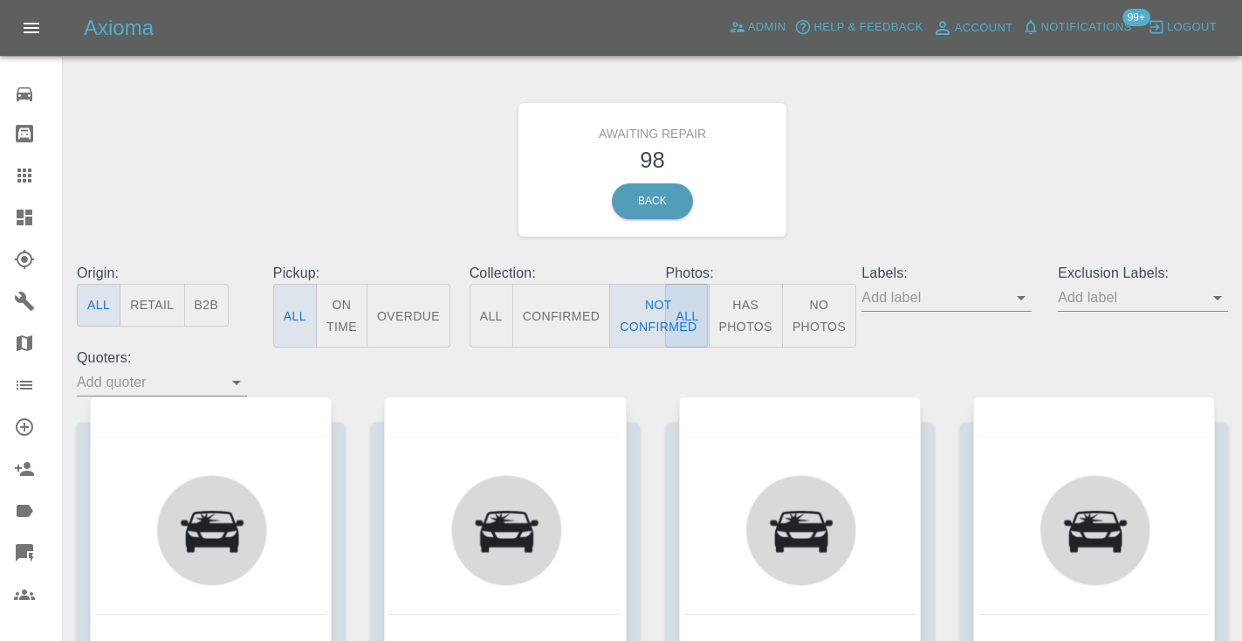
click at [925, 196] on div "Awaiting Repair 98 Back" at bounding box center [652, 170] width 1177 height 186
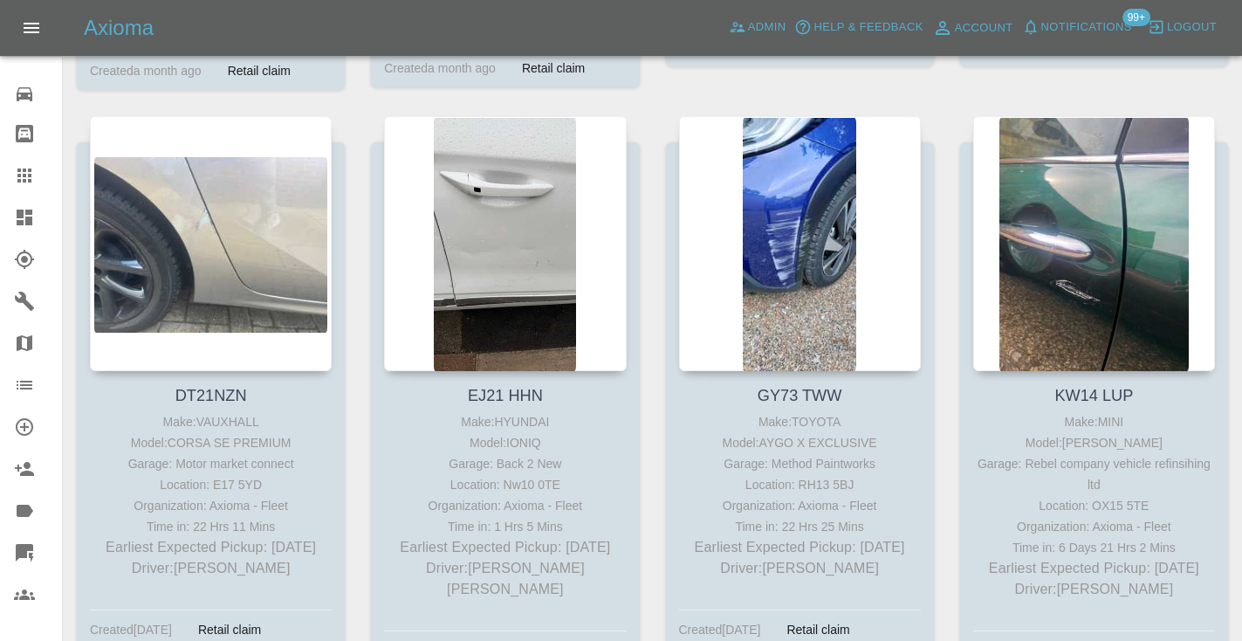
scroll to position [5532, 0]
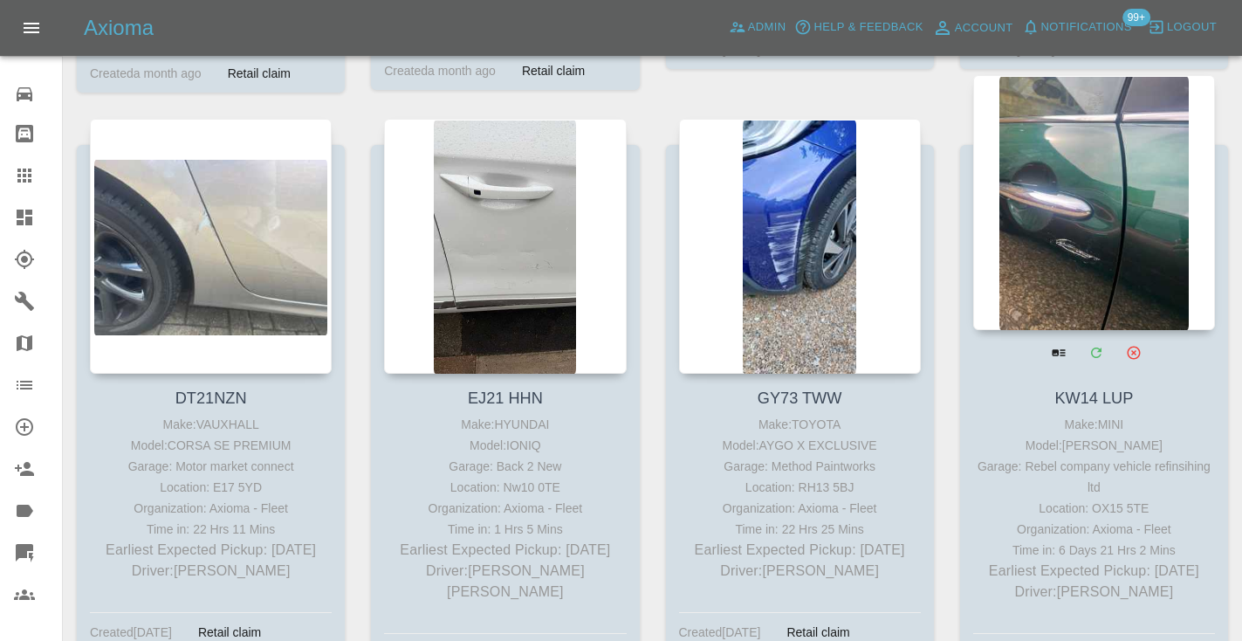
click at [1074, 168] on div at bounding box center [1094, 202] width 242 height 255
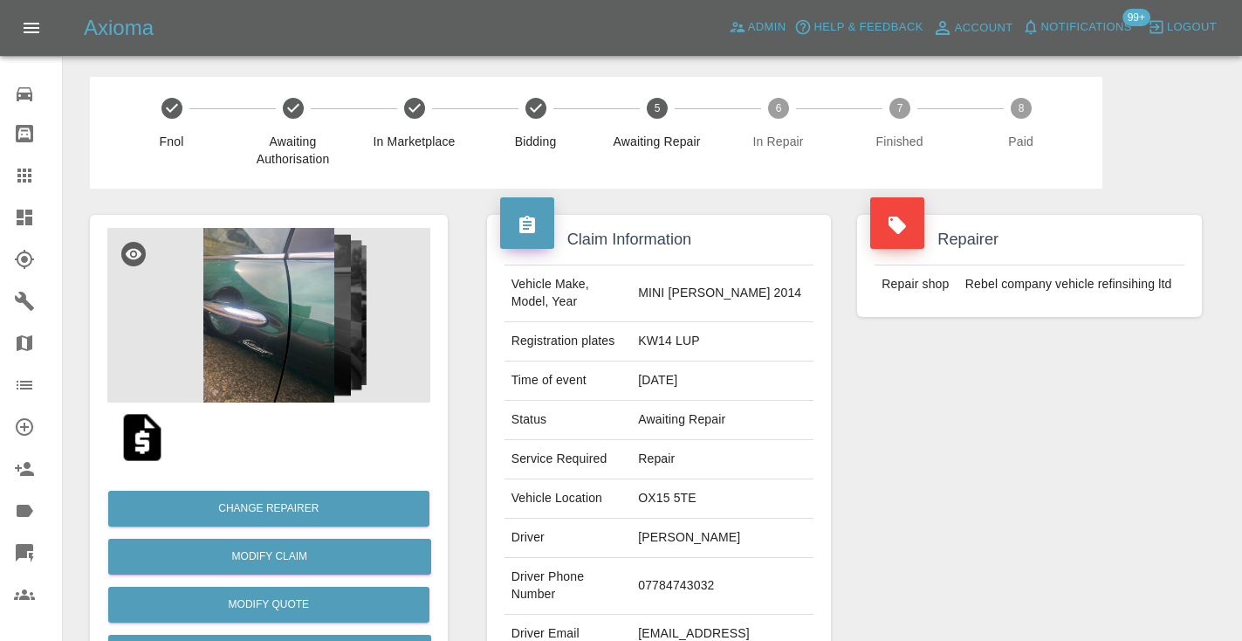
click at [700, 579] on td "07784743032" at bounding box center [722, 586] width 182 height 57
copy td "07784743032"
click at [945, 441] on div "Repairer Repair shop Rebel company vehicle refinsihing ltd" at bounding box center [1029, 448] width 371 height 521
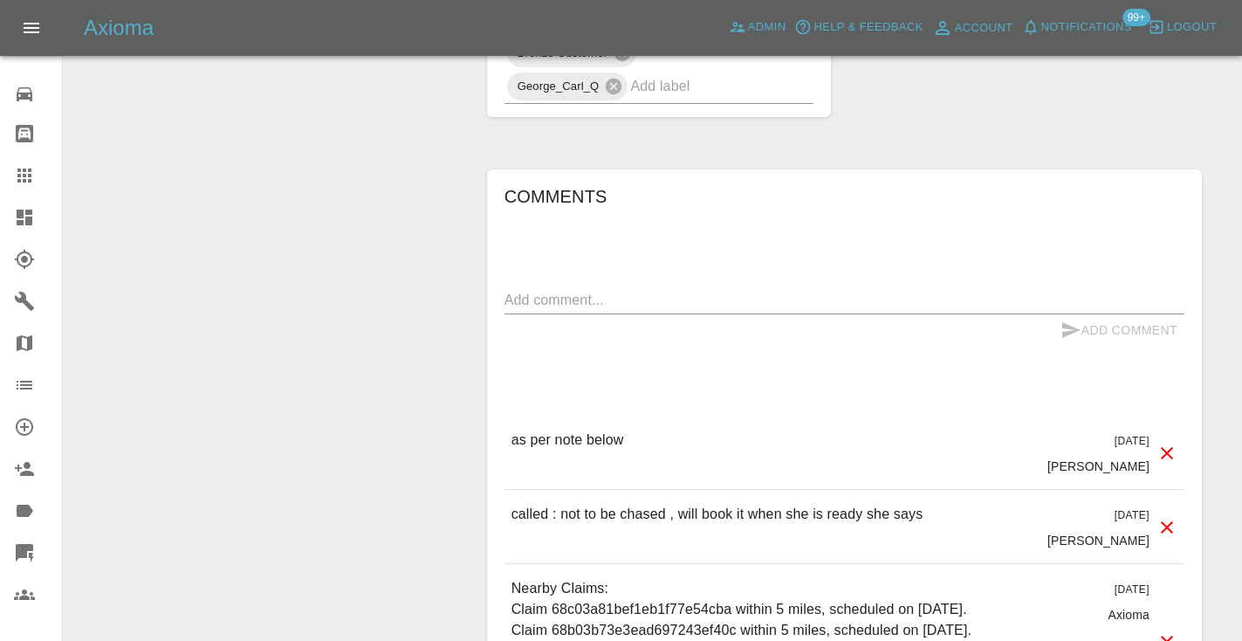
scroll to position [1354, 0]
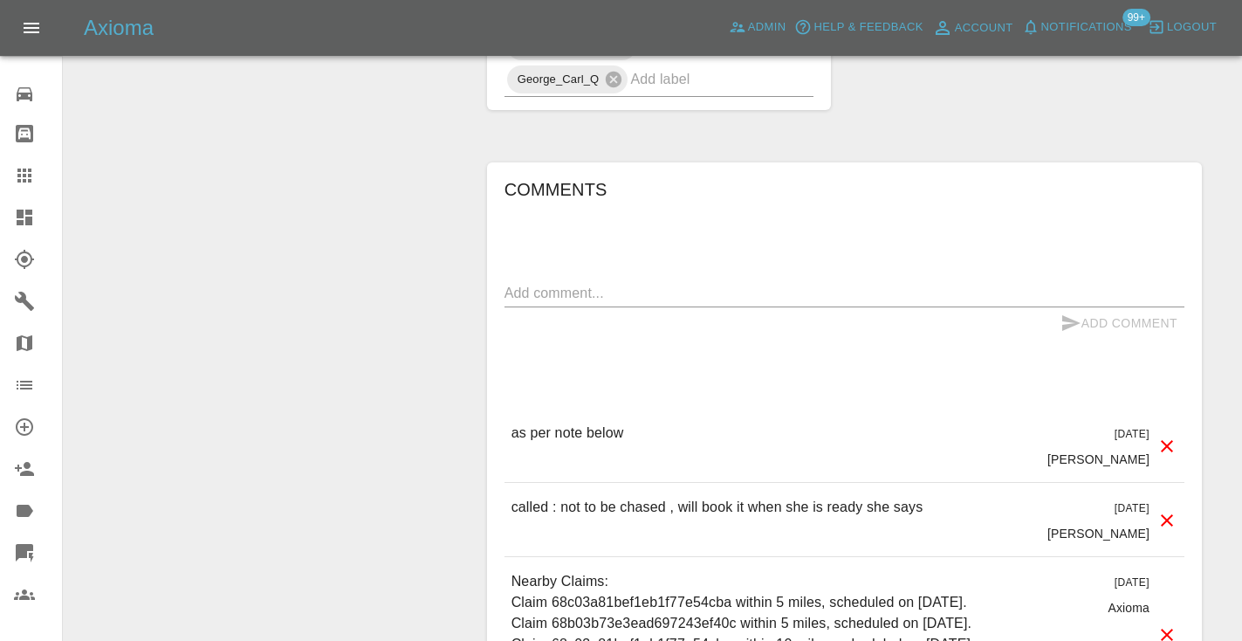
click at [764, 279] on div "x" at bounding box center [844, 293] width 680 height 28
type textarea "c"
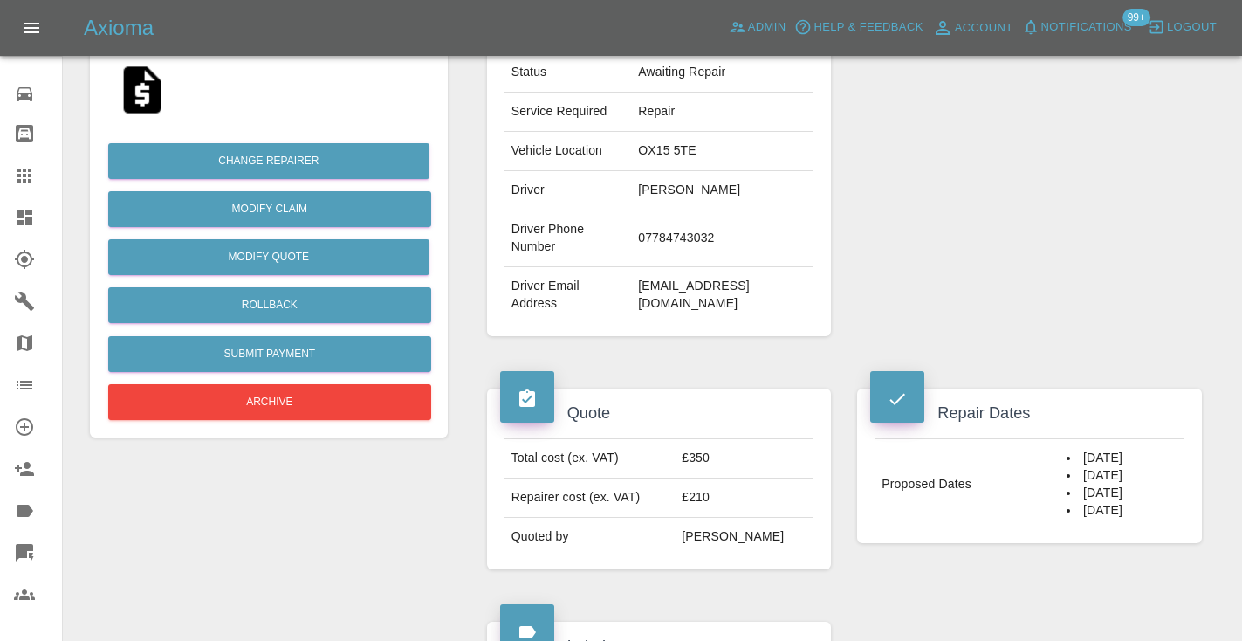
scroll to position [332, 0]
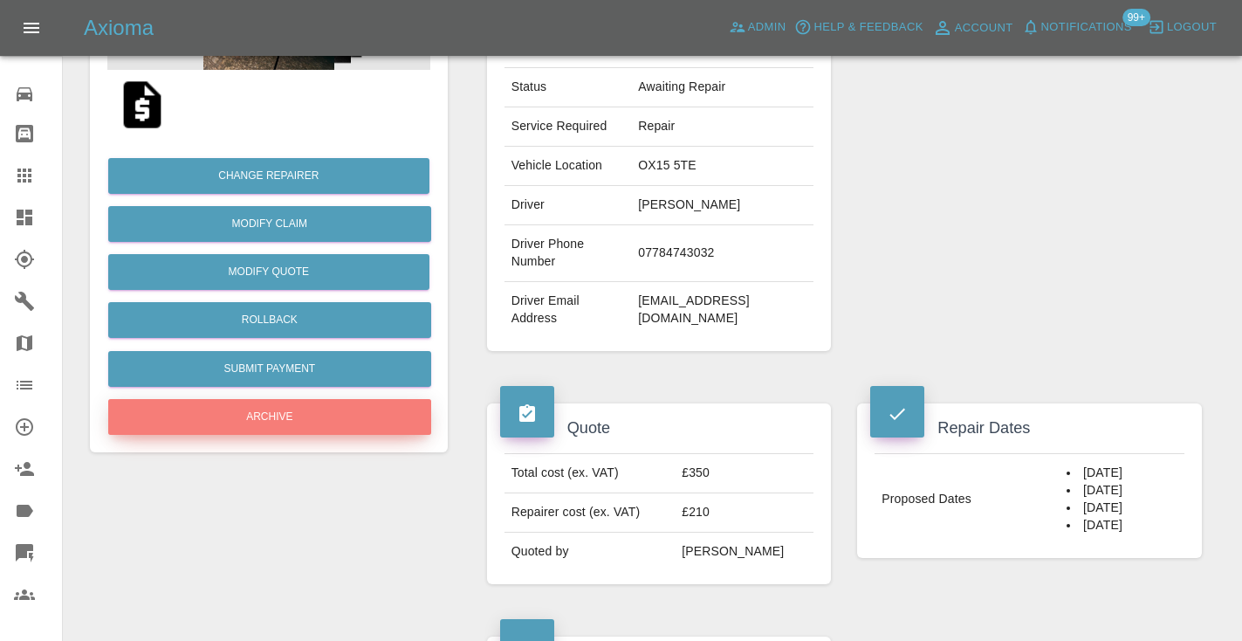
click at [330, 419] on button "Archive" at bounding box center [269, 417] width 323 height 36
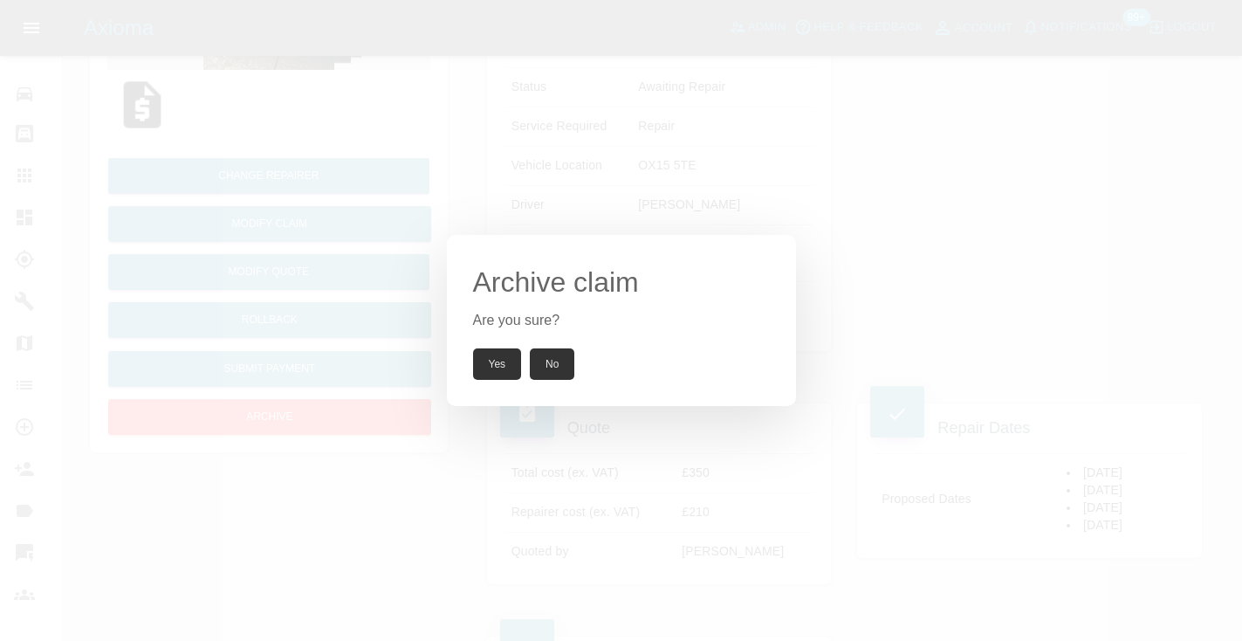
click at [494, 350] on button "Yes" at bounding box center [497, 363] width 49 height 31
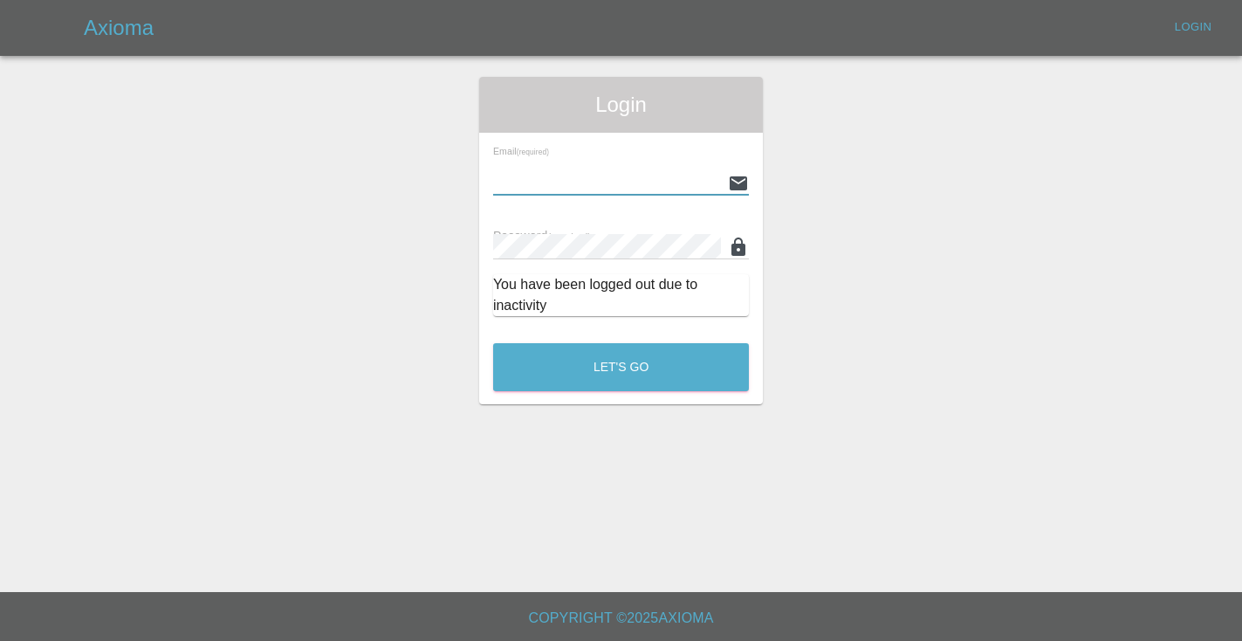
click at [182, 267] on div "Login Email (required) Password (required) You have been logged out due to inac…" at bounding box center [621, 240] width 1240 height 327
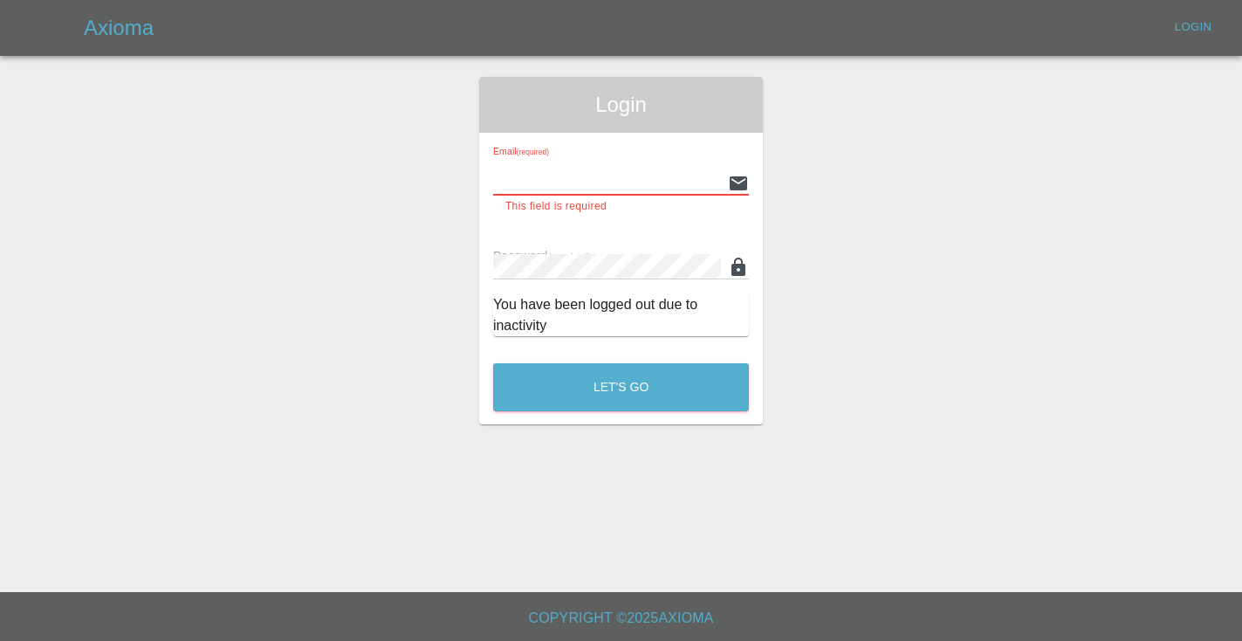
click at [517, 190] on input "text" at bounding box center [607, 182] width 228 height 25
type input "Castrokhonqwana@gmail.com"
click at [620, 367] on button "Let's Go" at bounding box center [621, 387] width 256 height 48
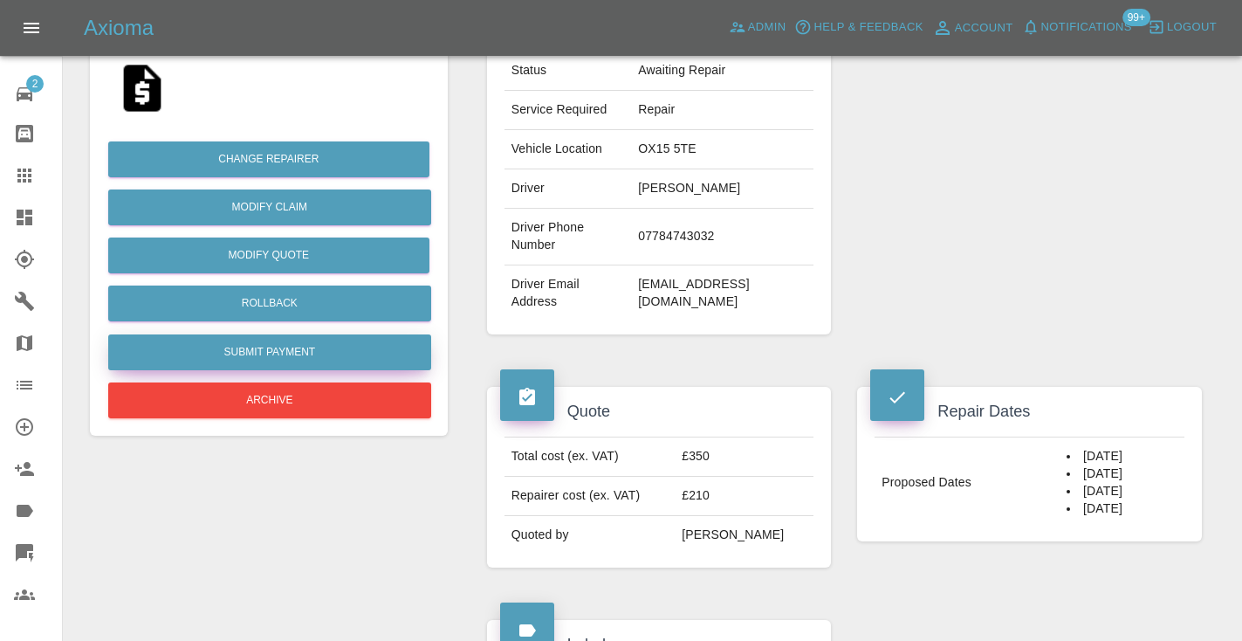
scroll to position [352, 0]
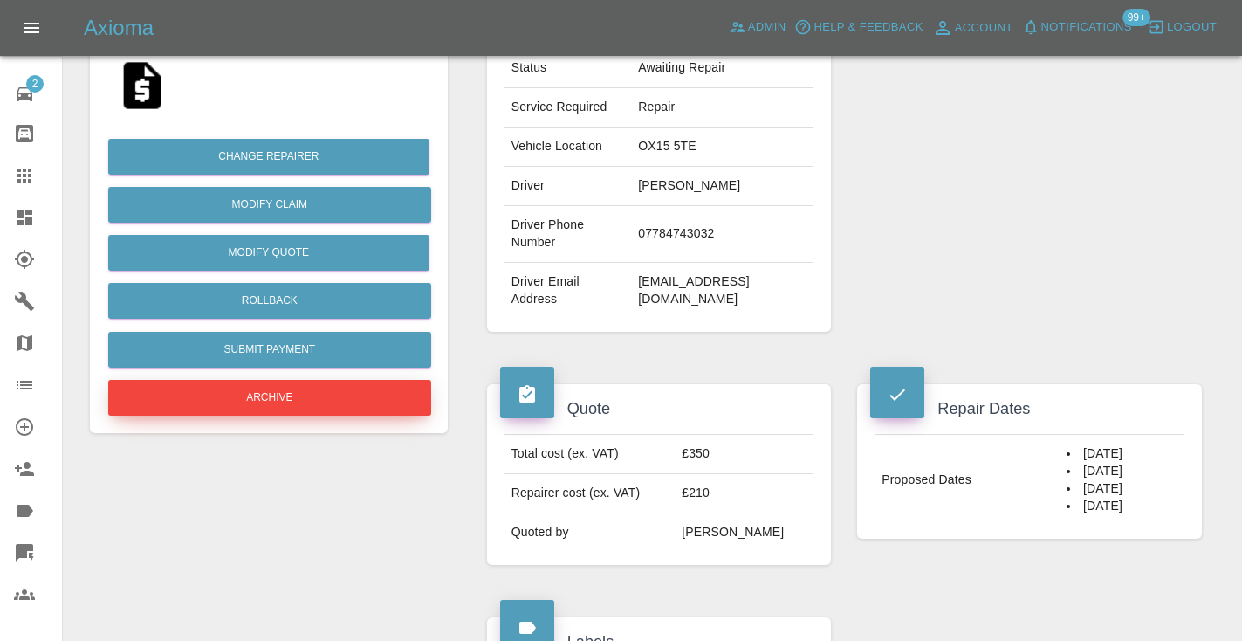
click at [352, 402] on button "Archive" at bounding box center [269, 398] width 323 height 36
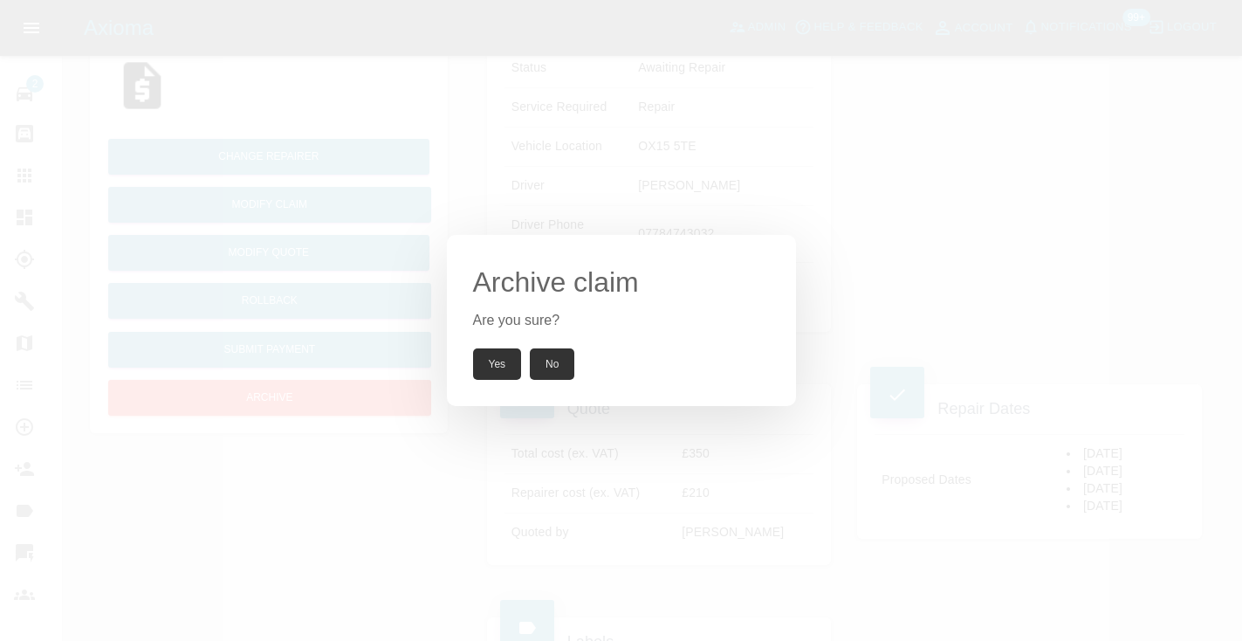
click at [505, 367] on button "Yes" at bounding box center [497, 363] width 49 height 31
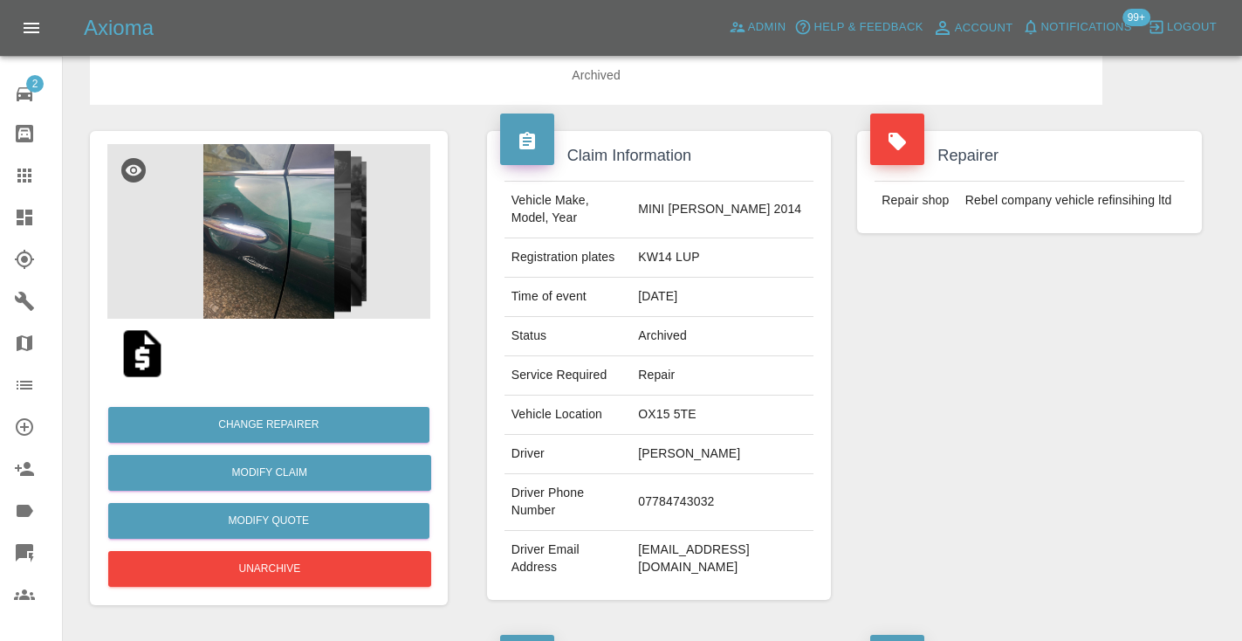
scroll to position [96, 0]
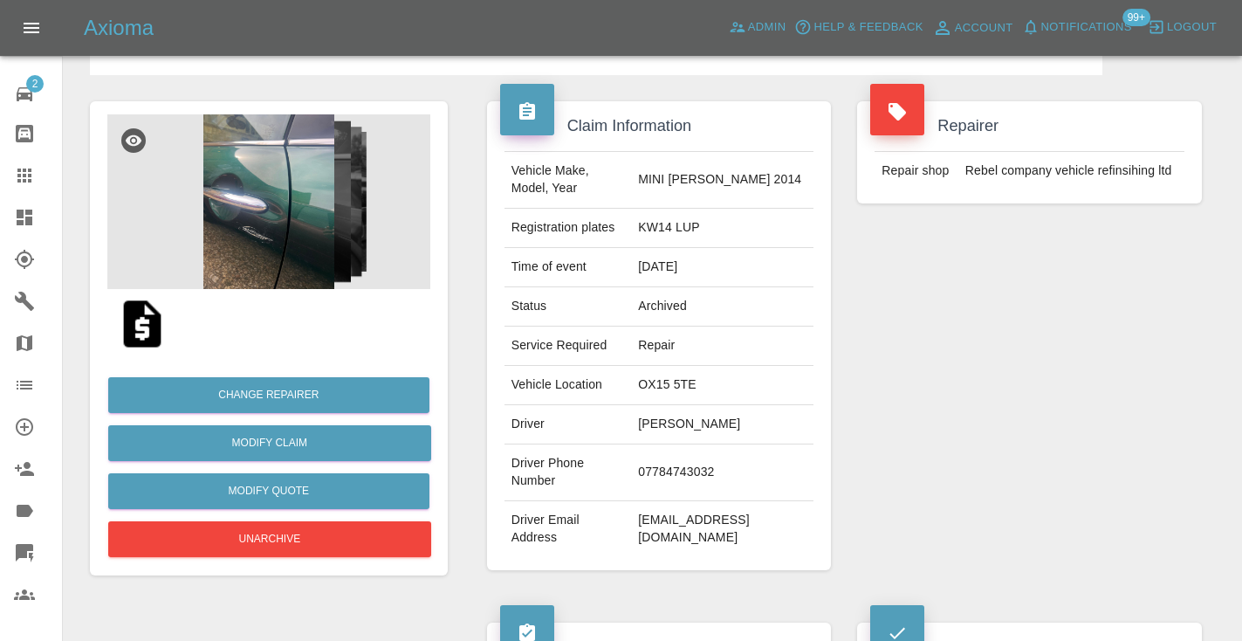
click at [23, 173] on icon at bounding box center [24, 175] width 21 height 21
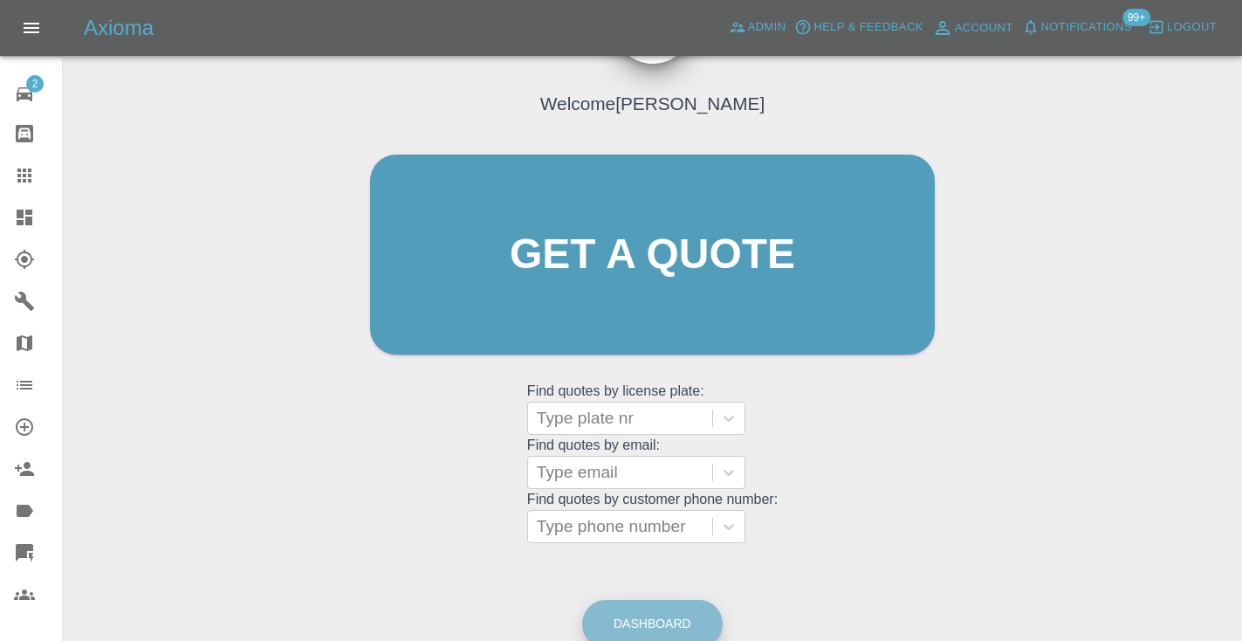
click at [660, 613] on link "Dashboard" at bounding box center [652, 623] width 140 height 48
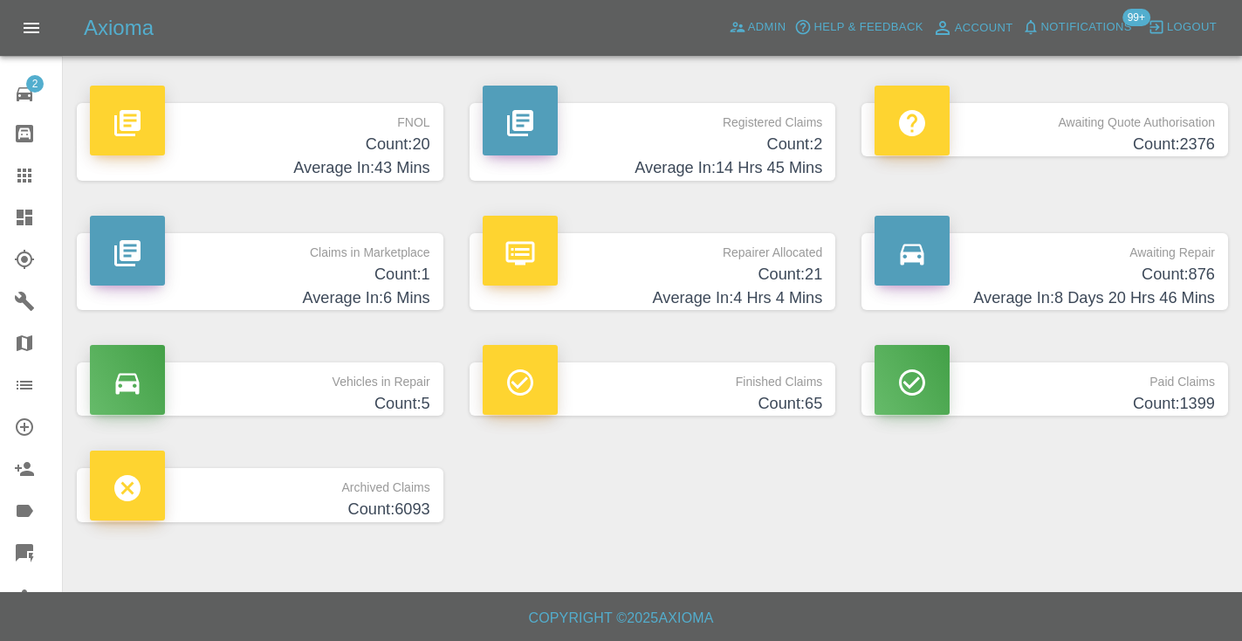
click at [1175, 270] on h4 "Count: 876" at bounding box center [1044, 275] width 340 height 24
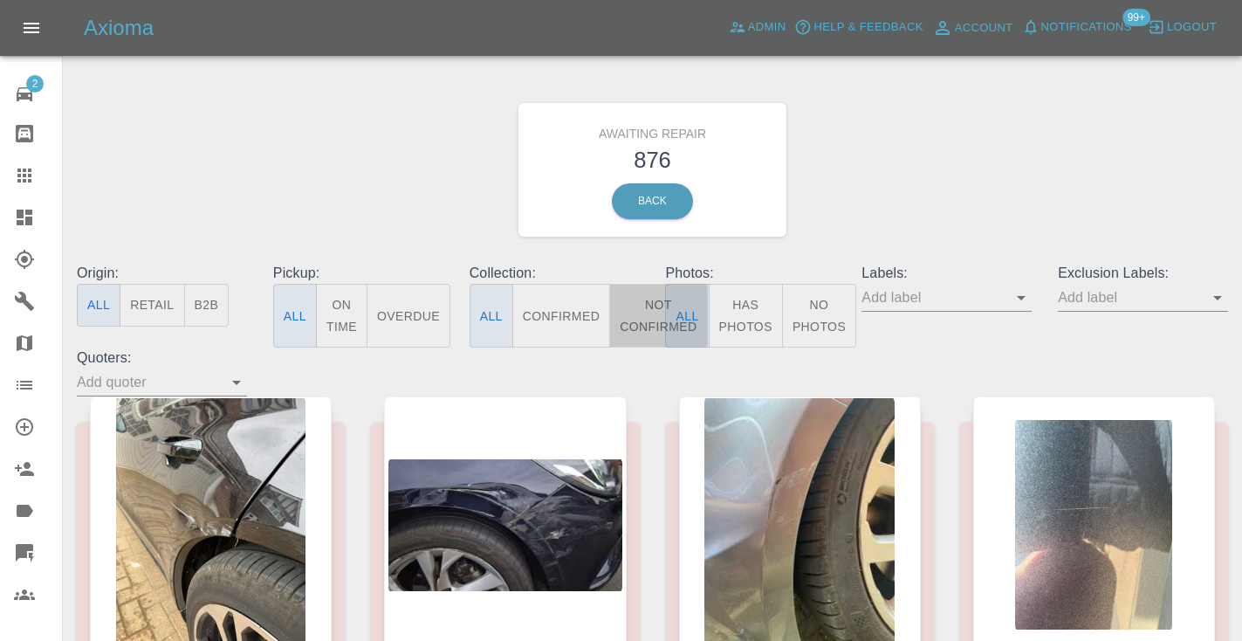
click at [654, 319] on button "Not Confirmed" at bounding box center [658, 316] width 98 height 64
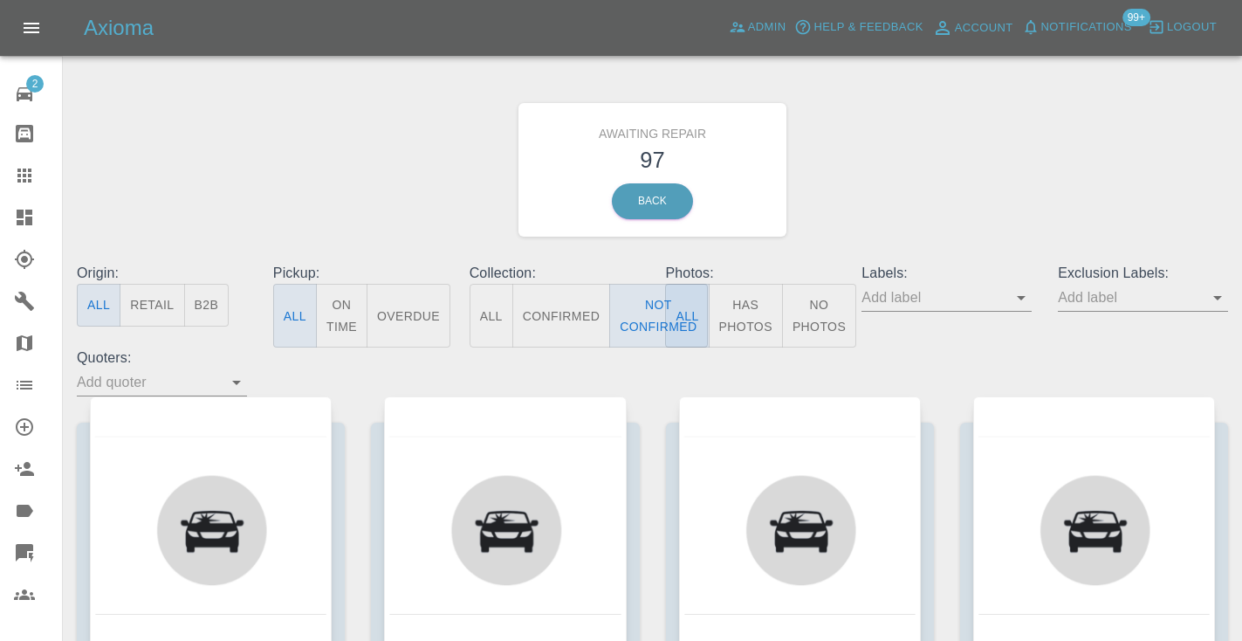
click at [929, 172] on div "Awaiting Repair 97 Back" at bounding box center [652, 170] width 1177 height 186
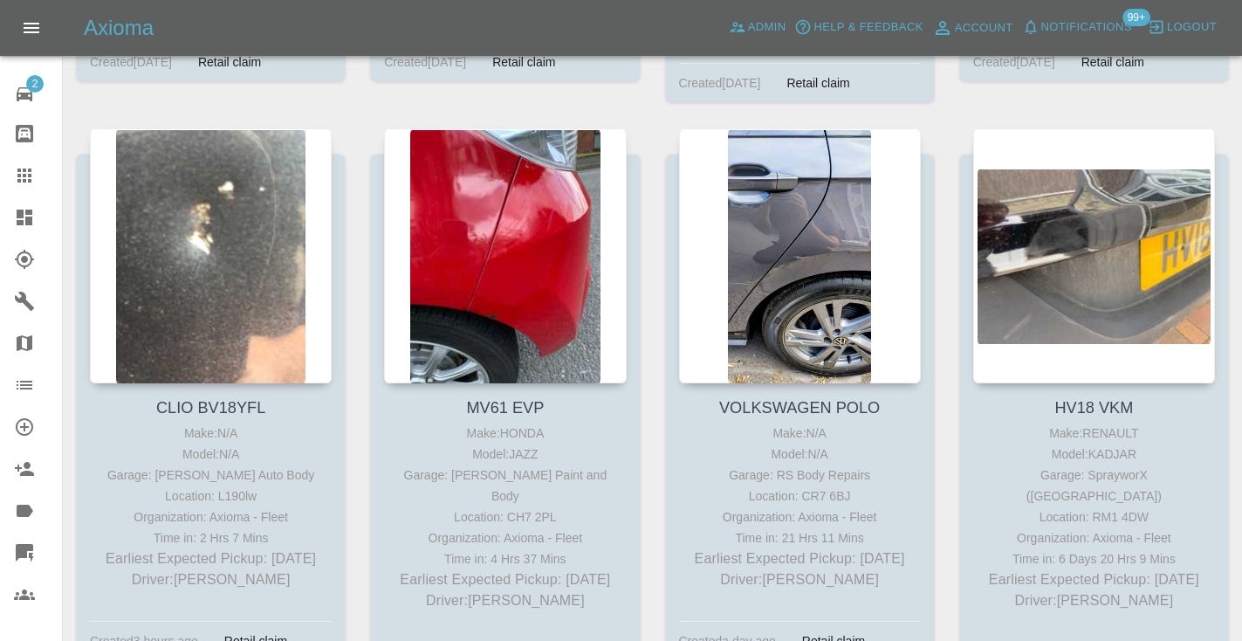
scroll to position [6062, 0]
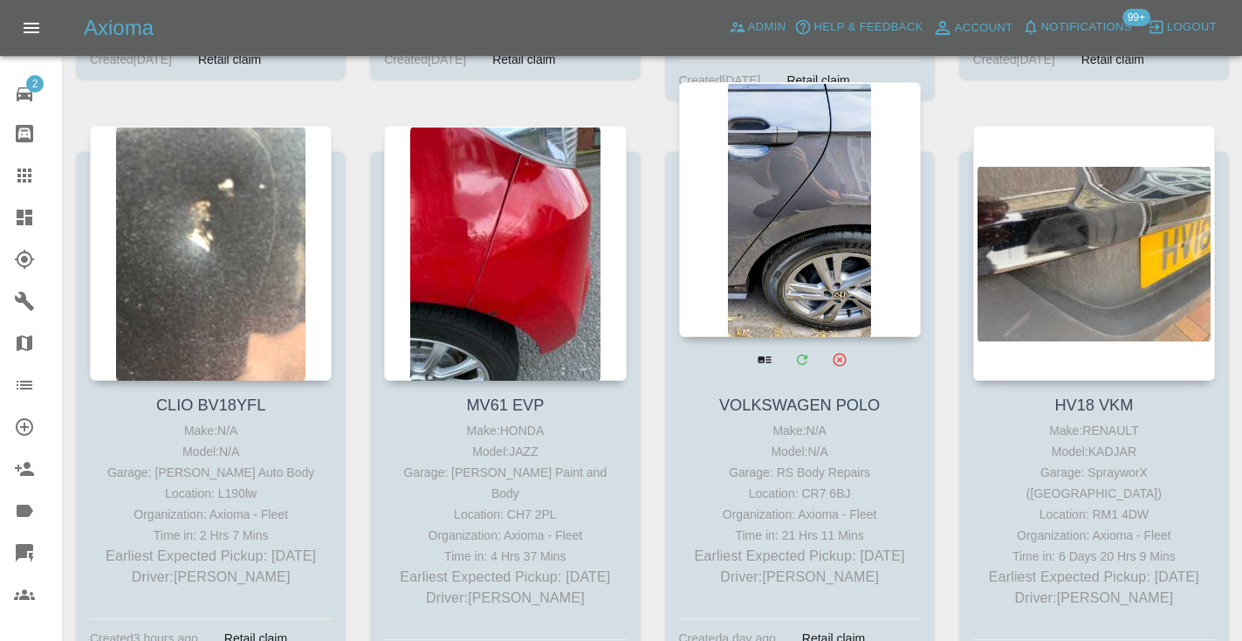
click at [811, 214] on div at bounding box center [800, 209] width 242 height 255
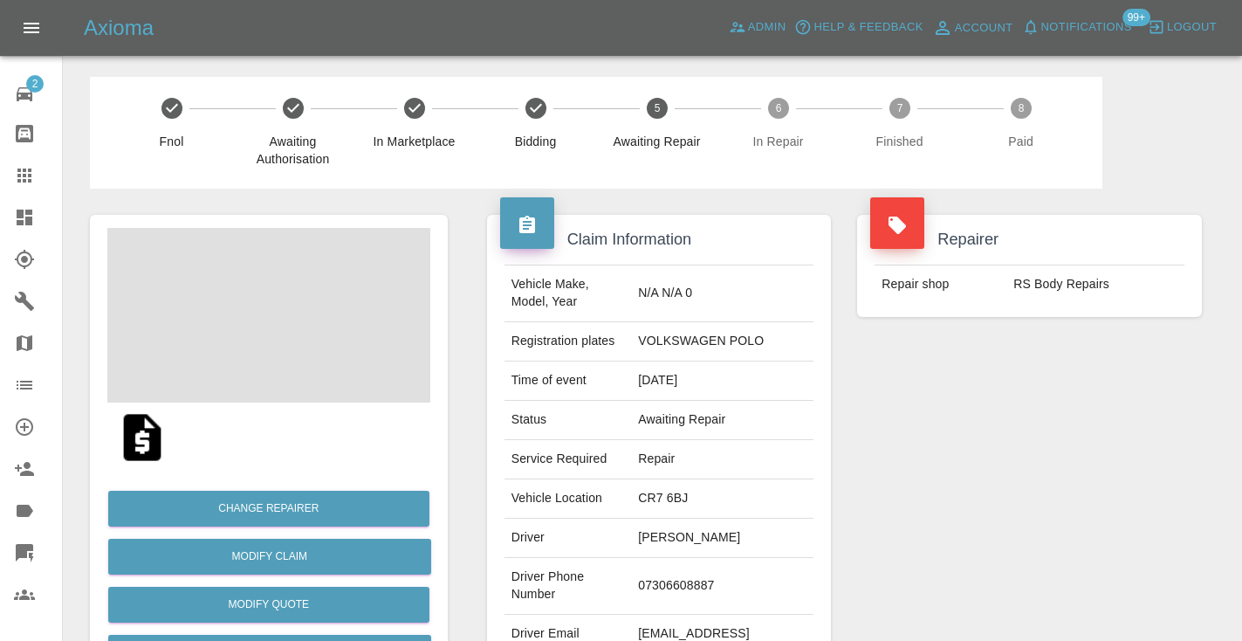
click at [709, 558] on td "07306608887" at bounding box center [722, 586] width 182 height 57
copy td "07306608887"
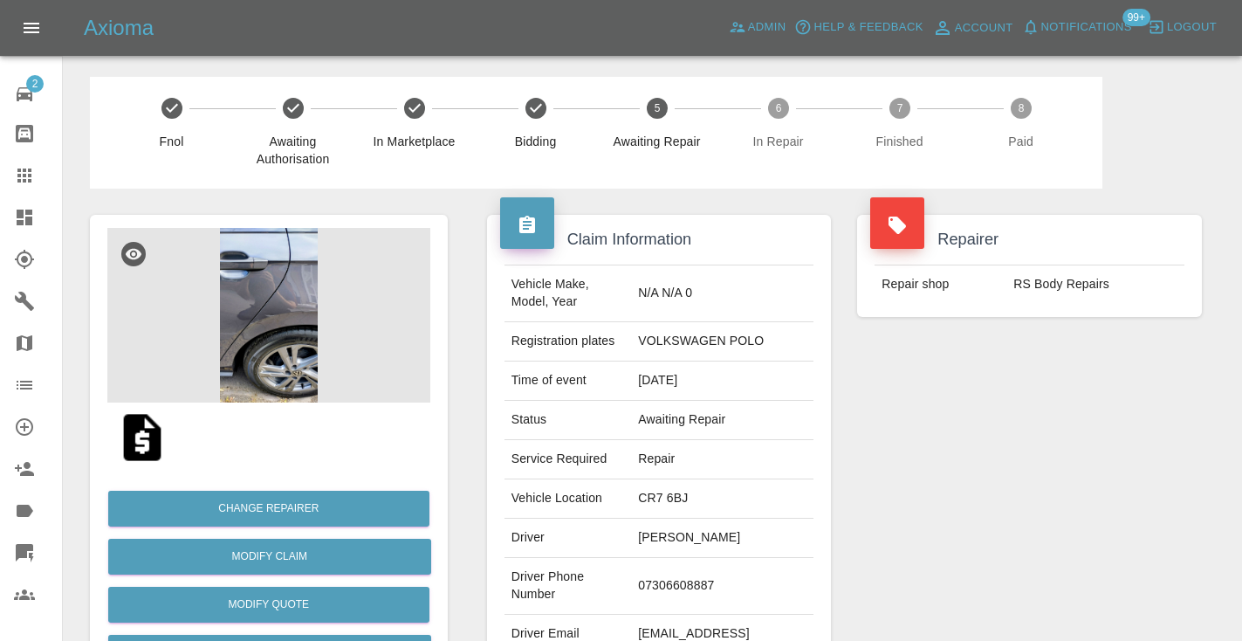
click at [953, 426] on div "Repairer Repair shop RS Body Repairs" at bounding box center [1029, 448] width 371 height 521
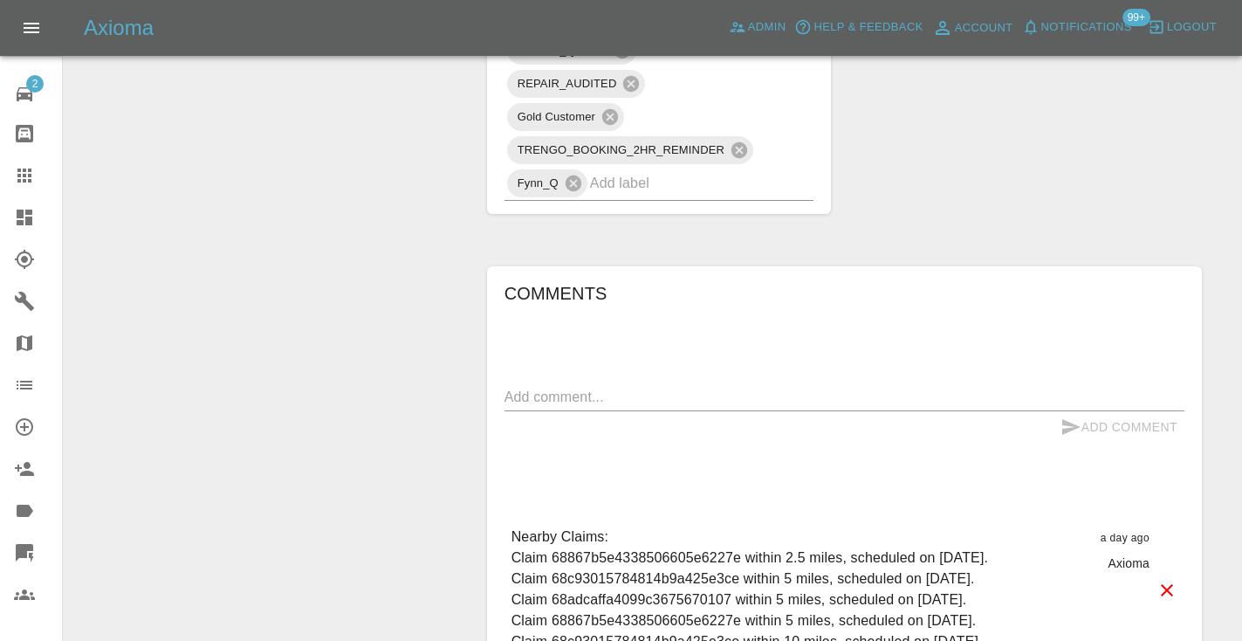
scroll to position [1165, 0]
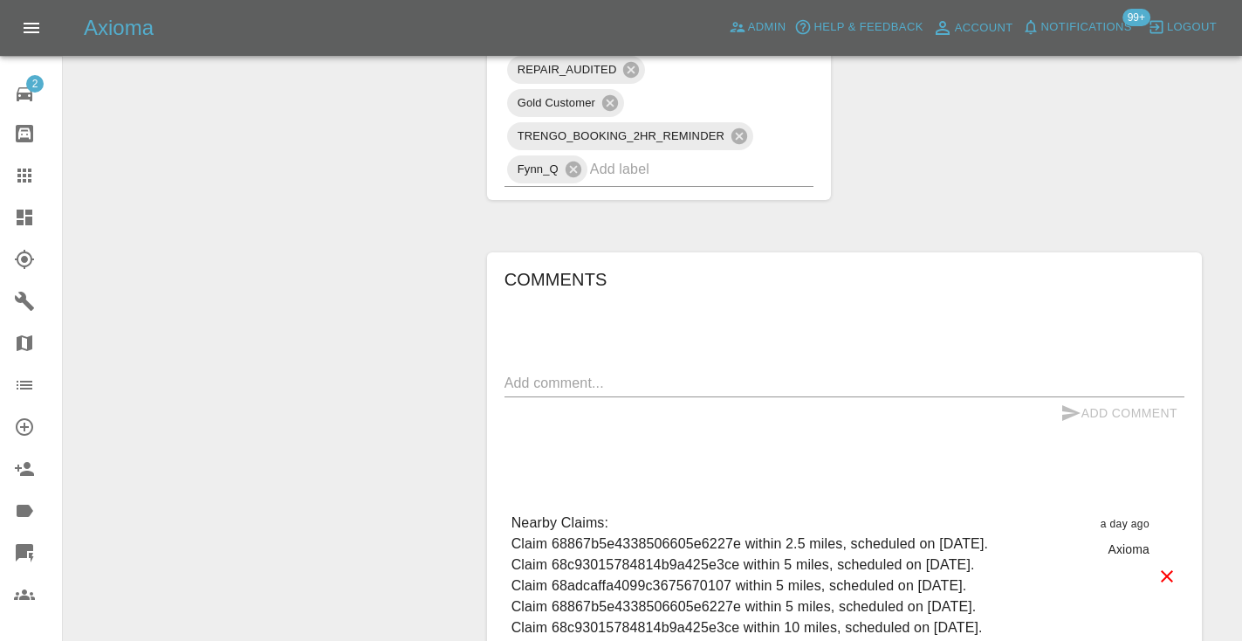
click at [541, 373] on textarea at bounding box center [844, 383] width 680 height 20
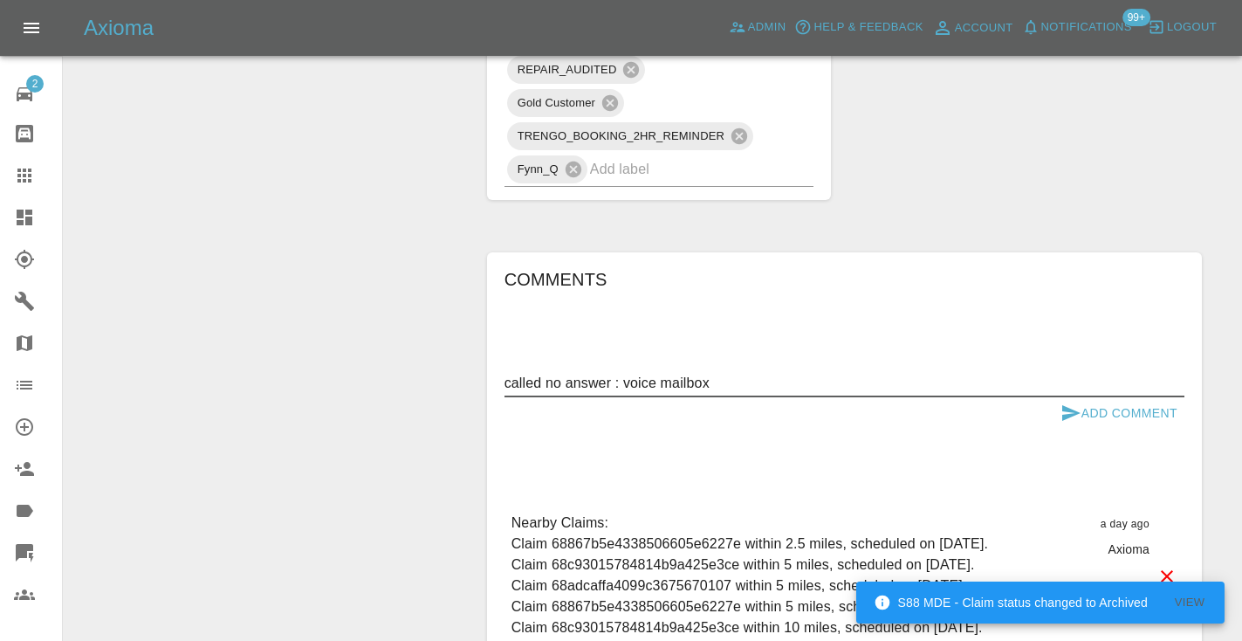
type textarea "called no answer : voice mailbox"
click at [1066, 402] on icon "submit" at bounding box center [1070, 412] width 21 height 21
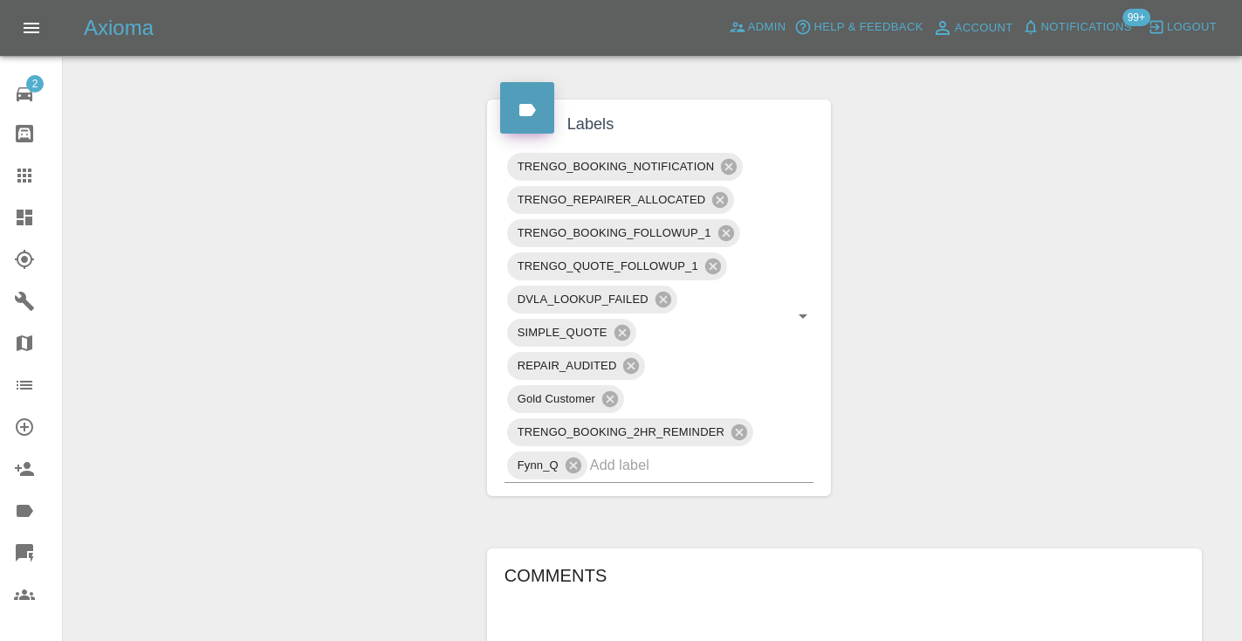
scroll to position [841, 0]
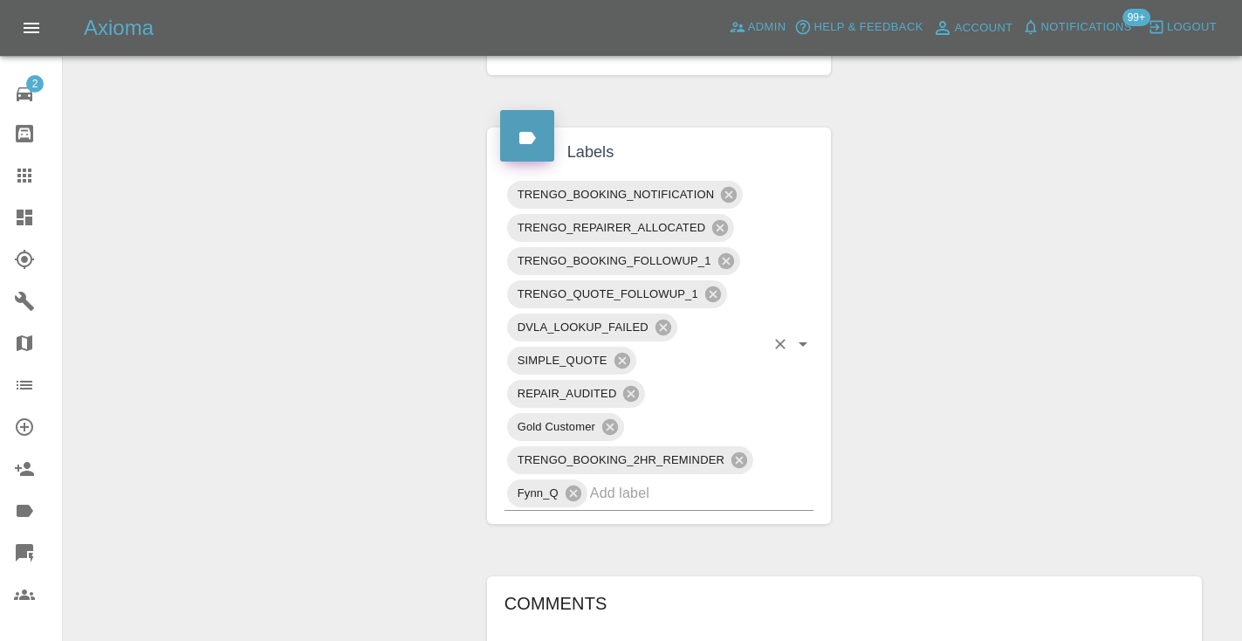
drag, startPoint x: 668, startPoint y: 449, endPoint x: 675, endPoint y: 439, distance: 11.9
click at [668, 479] on input "text" at bounding box center [677, 492] width 175 height 27
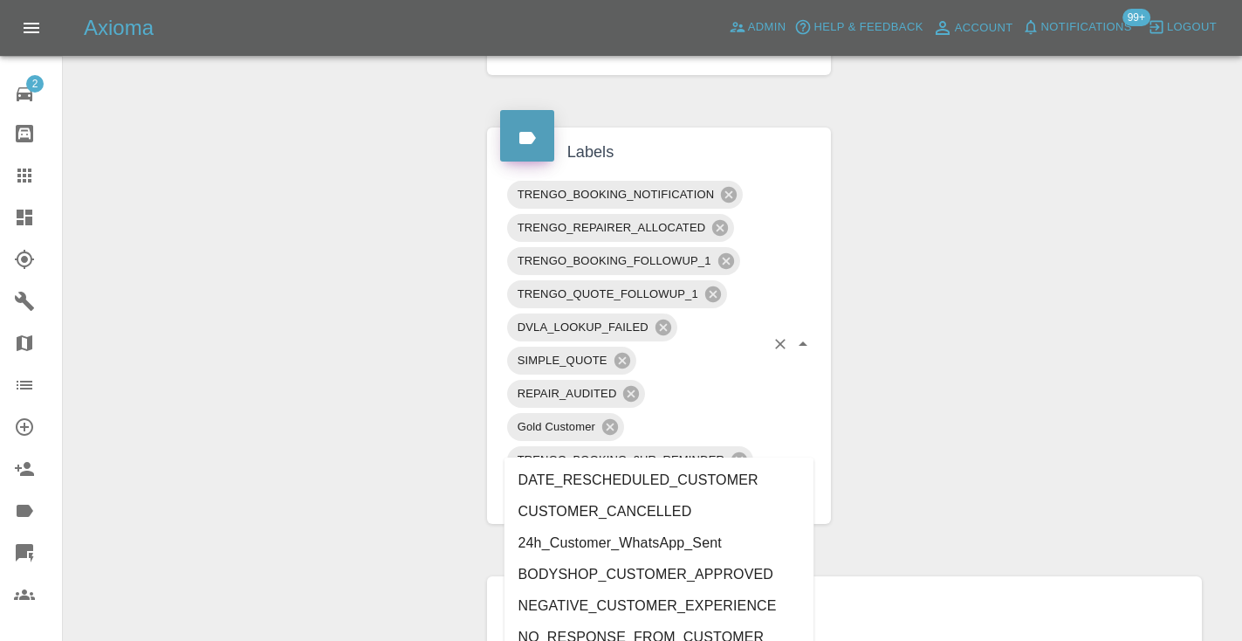
type input "customer_"
click at [630, 634] on li "Customer_Will_Book" at bounding box center [659, 636] width 310 height 31
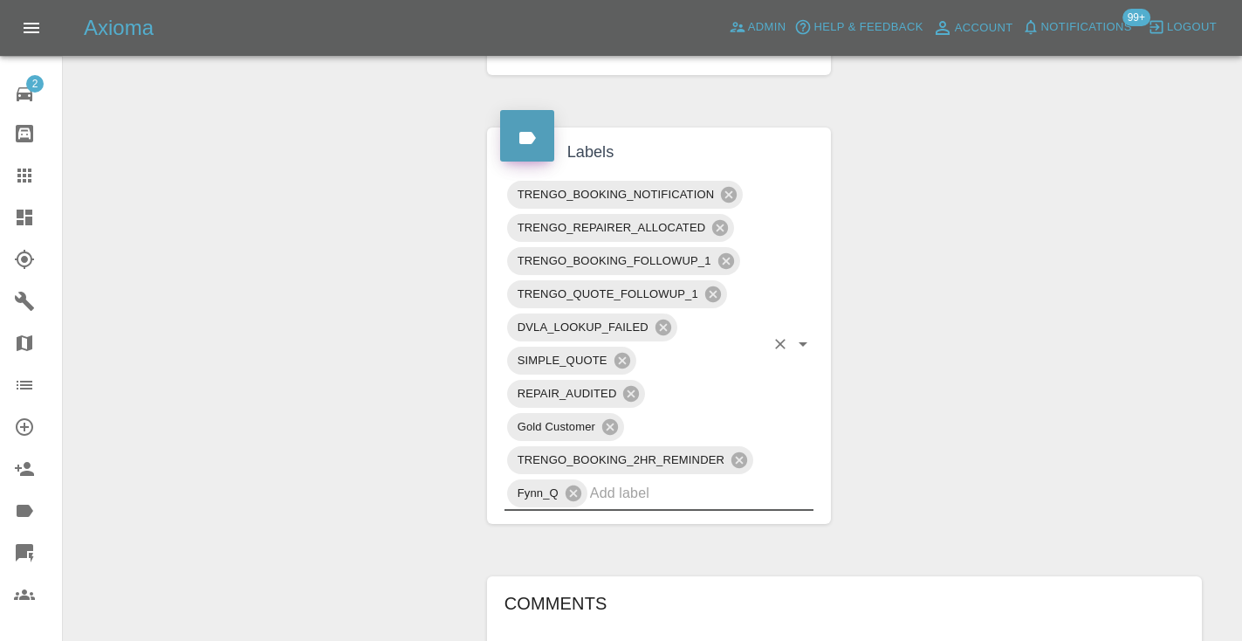
click at [430, 401] on div "Change Repairer Modify Claim Modify Quote Rollback Submit Payment Archive" at bounding box center [269, 310] width 384 height 1926
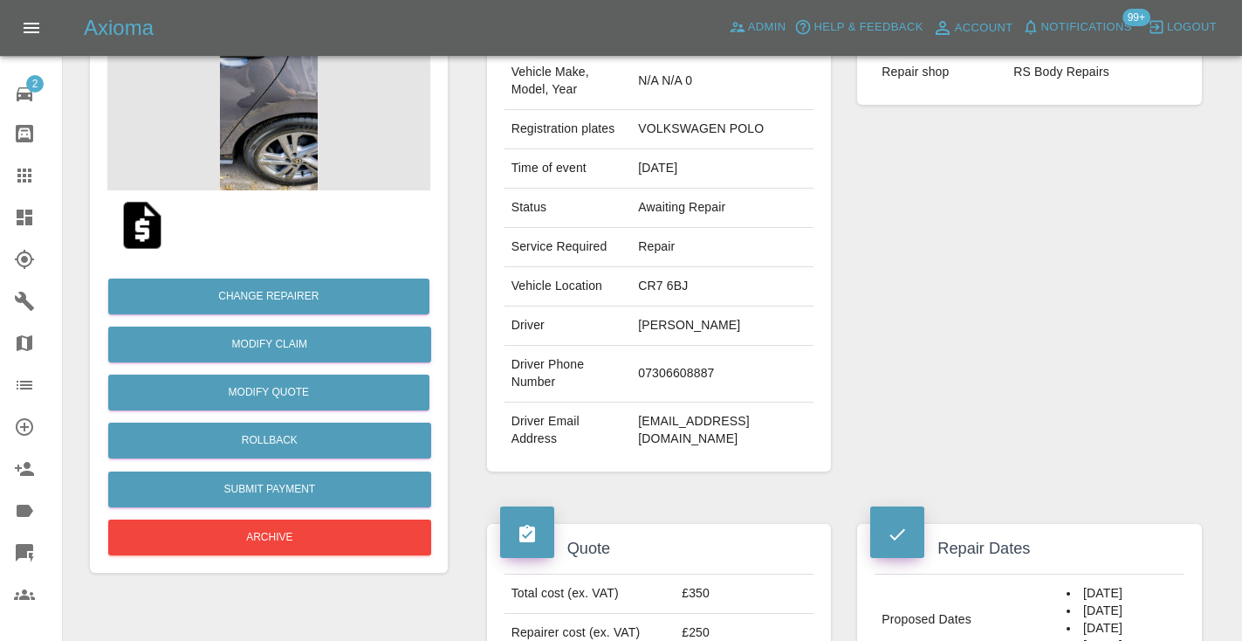
scroll to position [140, 0]
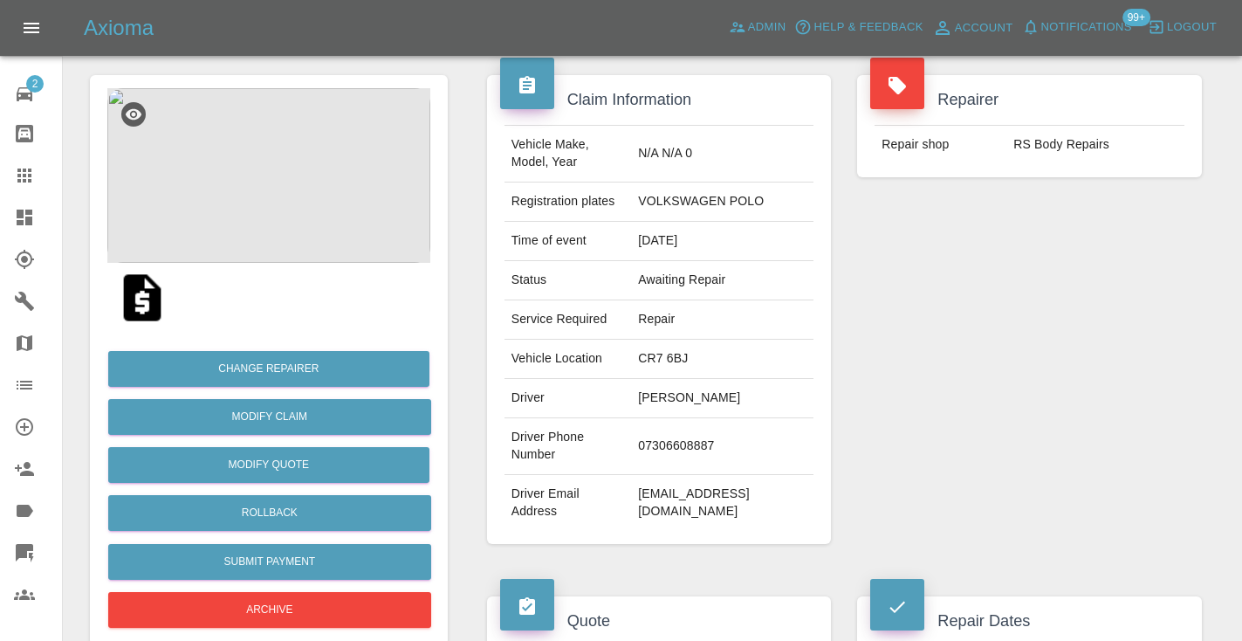
click at [29, 176] on icon at bounding box center [24, 175] width 14 height 14
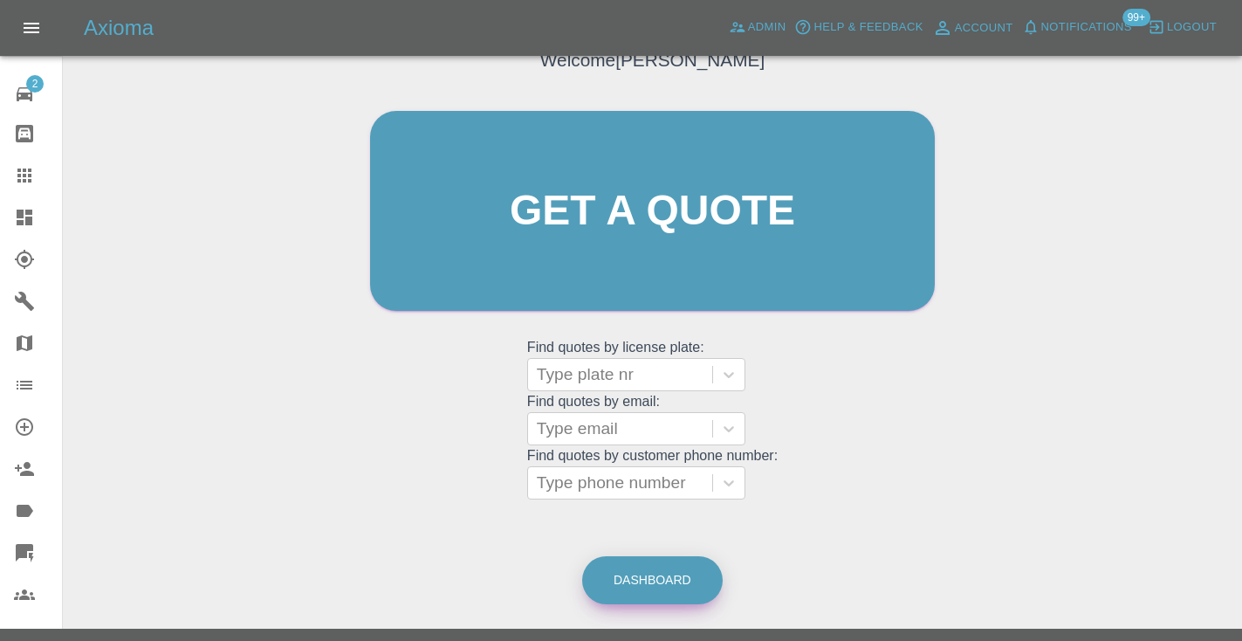
click at [675, 567] on link "Dashboard" at bounding box center [652, 580] width 140 height 48
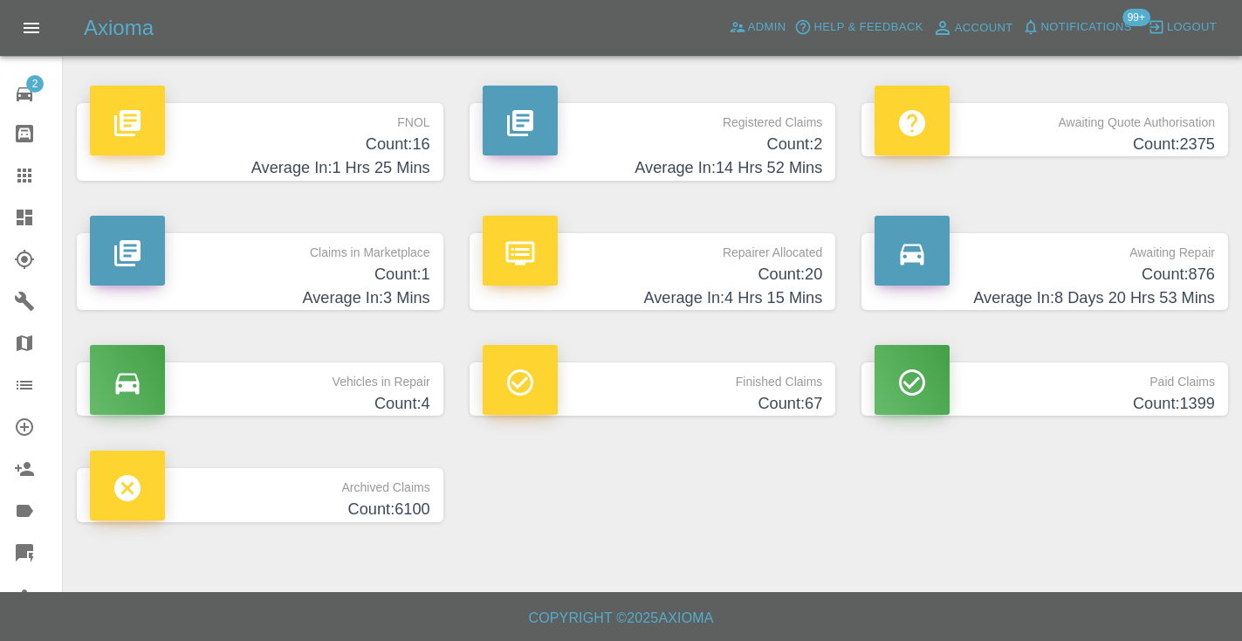
click at [1155, 259] on p "Awaiting Repair" at bounding box center [1044, 248] width 340 height 30
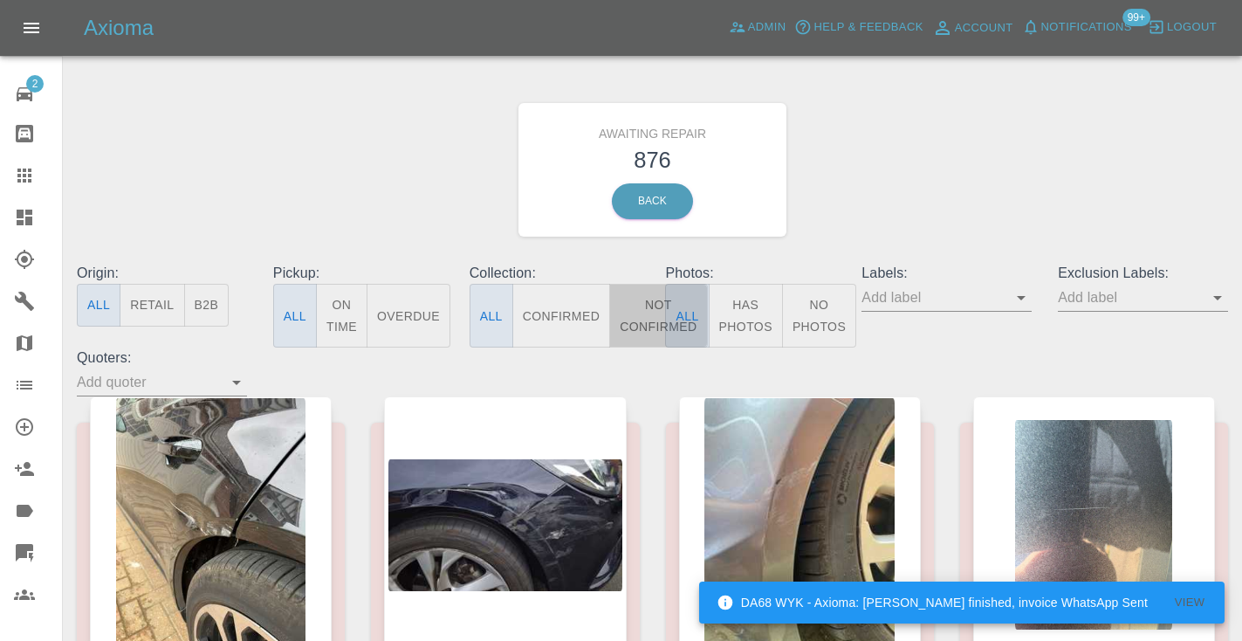
click at [648, 301] on button "Not Confirmed" at bounding box center [658, 316] width 98 height 64
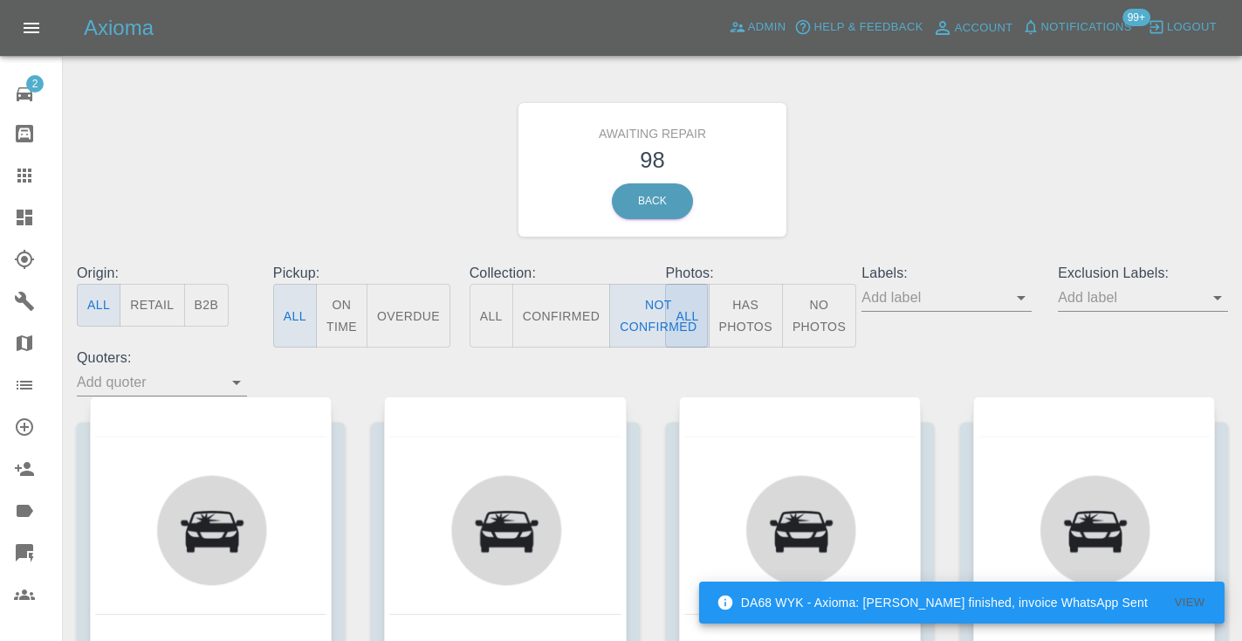
click at [924, 214] on div "Awaiting Repair 98 Back" at bounding box center [652, 170] width 1177 height 186
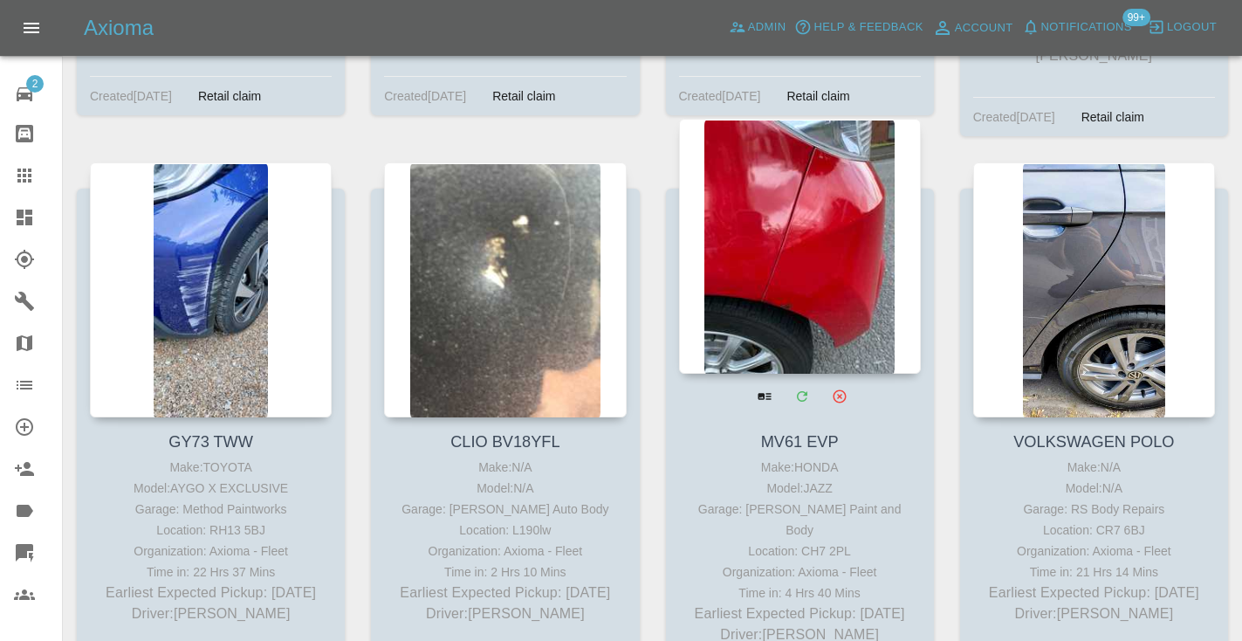
scroll to position [6023, 0]
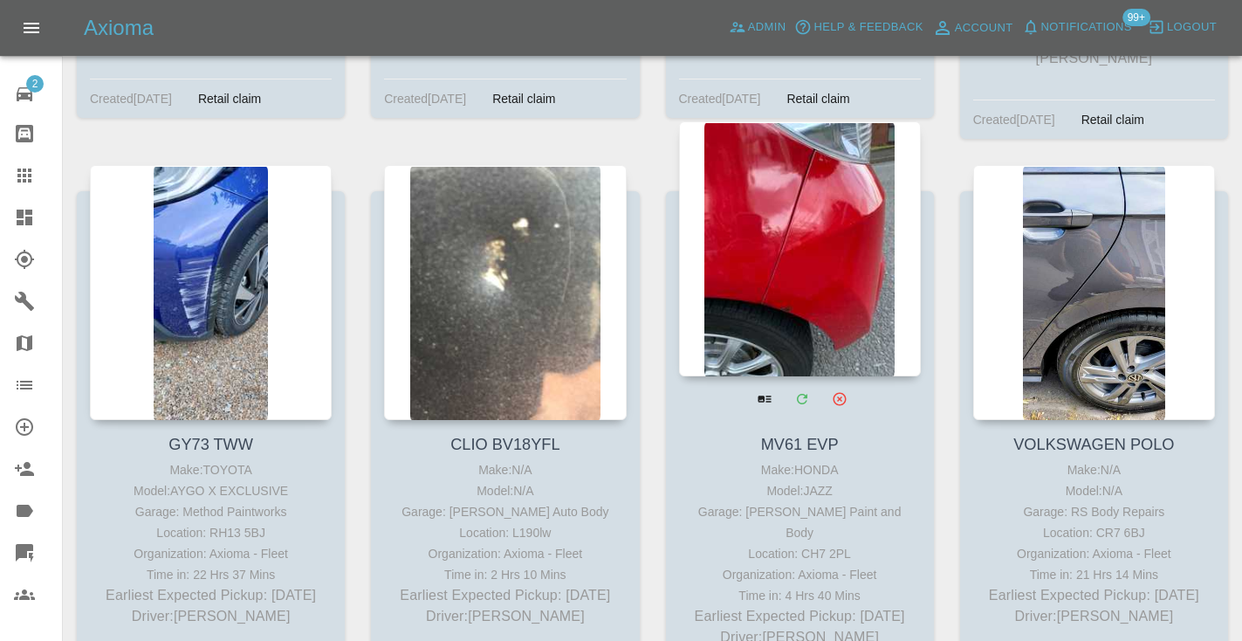
click at [819, 213] on div at bounding box center [800, 248] width 242 height 255
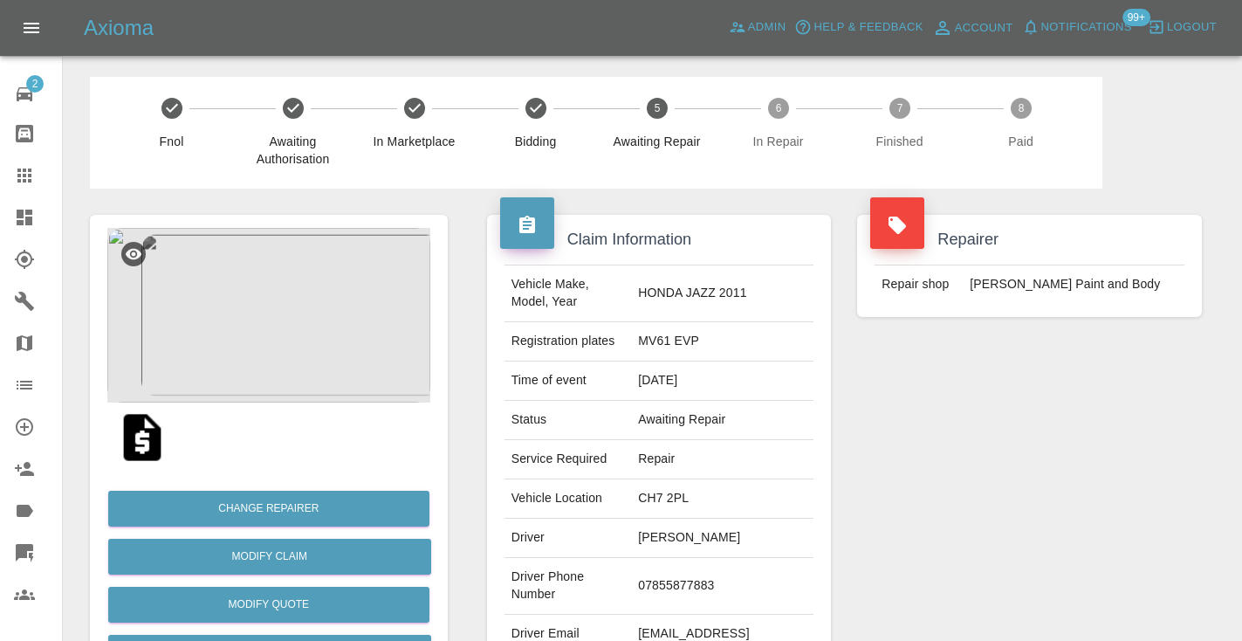
click at [675, 614] on td "07855877883" at bounding box center [722, 586] width 182 height 57
copy td "07855877883"
click at [1037, 435] on div "Repairer Repair shop J Taylor Paint and Body" at bounding box center [1029, 448] width 371 height 521
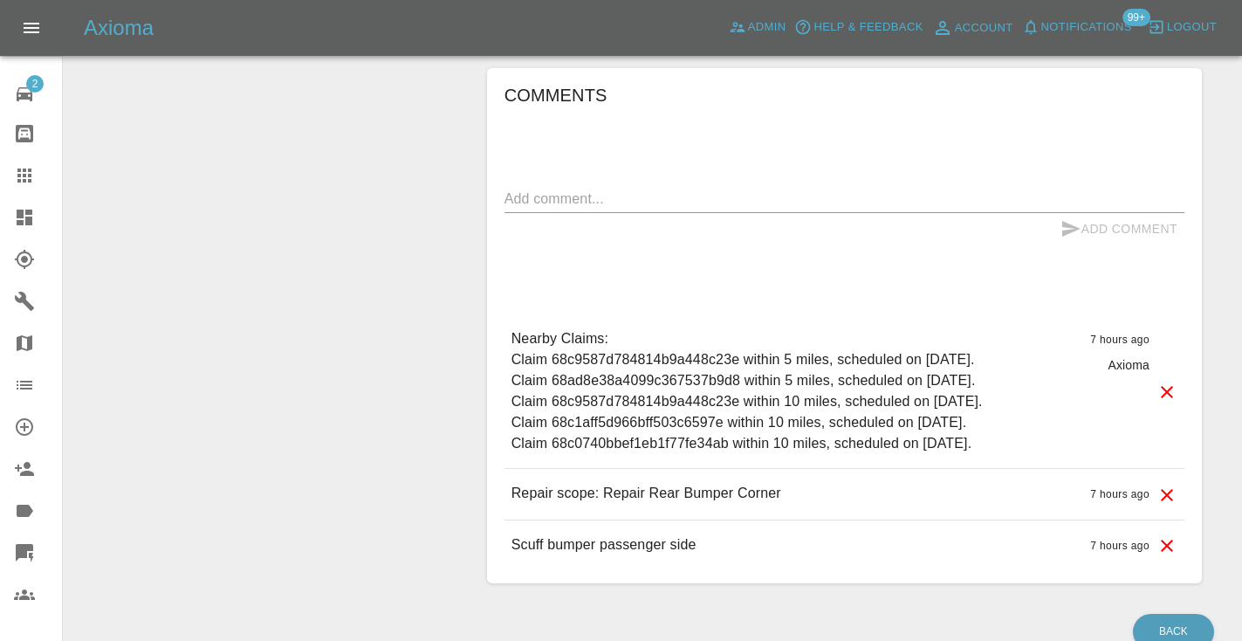
scroll to position [1434, 0]
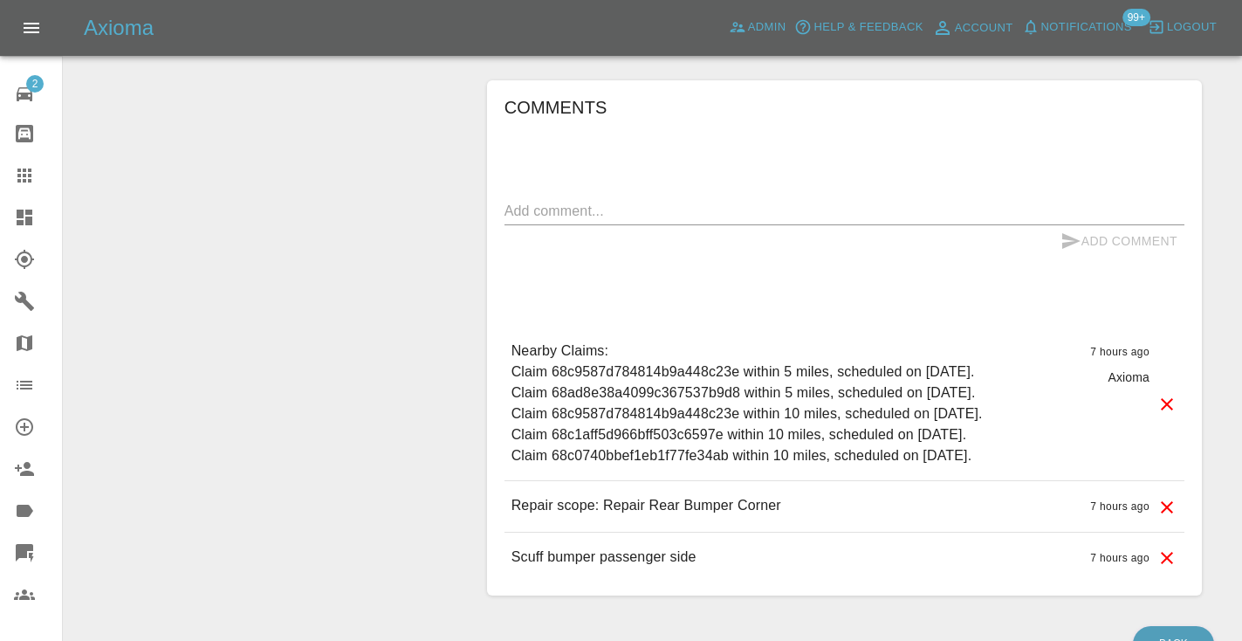
click at [545, 221] on textarea at bounding box center [844, 211] width 680 height 20
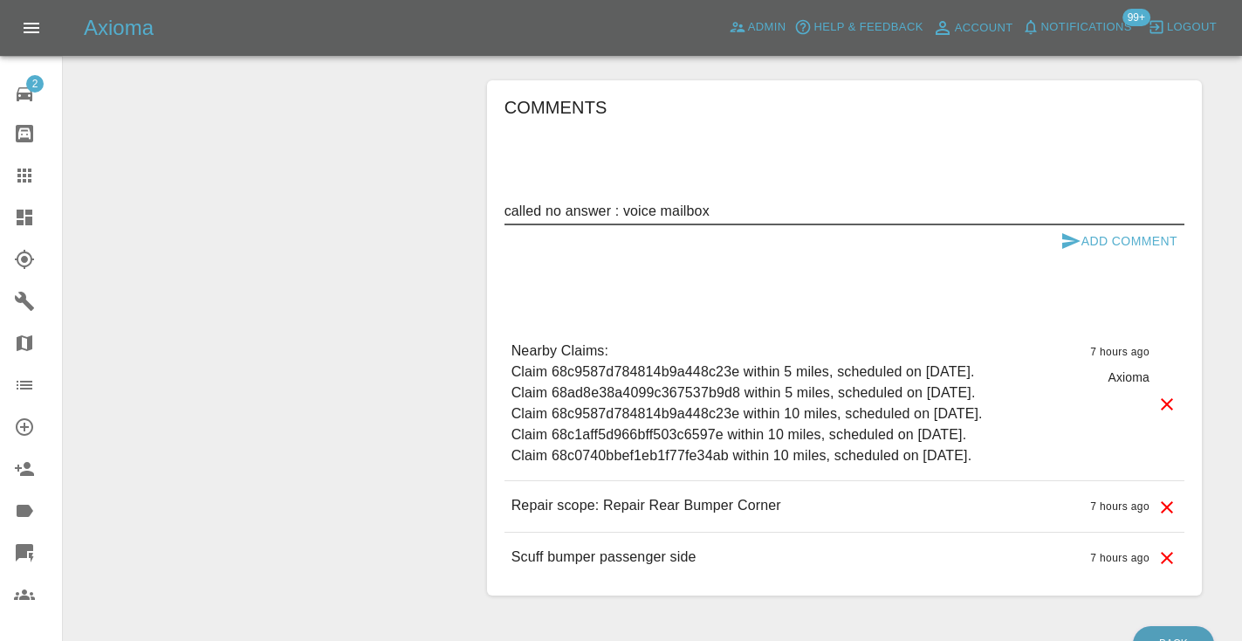
type textarea "called no answer : voice mailbox"
click at [1084, 257] on button "Add Comment" at bounding box center [1118, 241] width 131 height 32
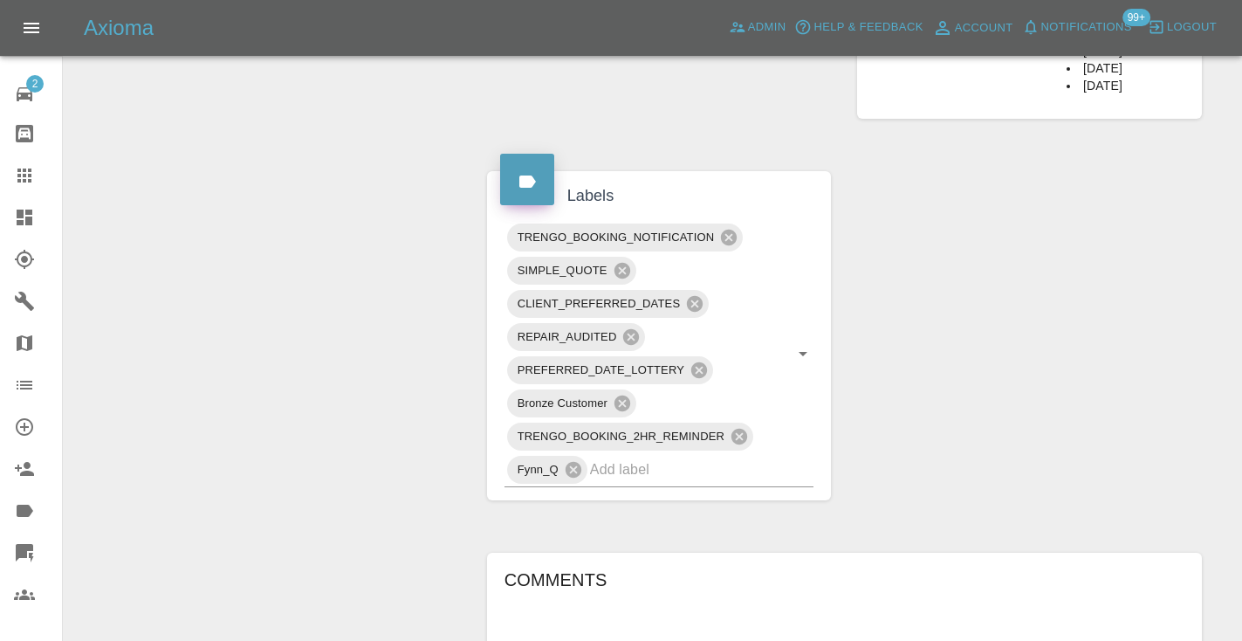
scroll to position [955, 0]
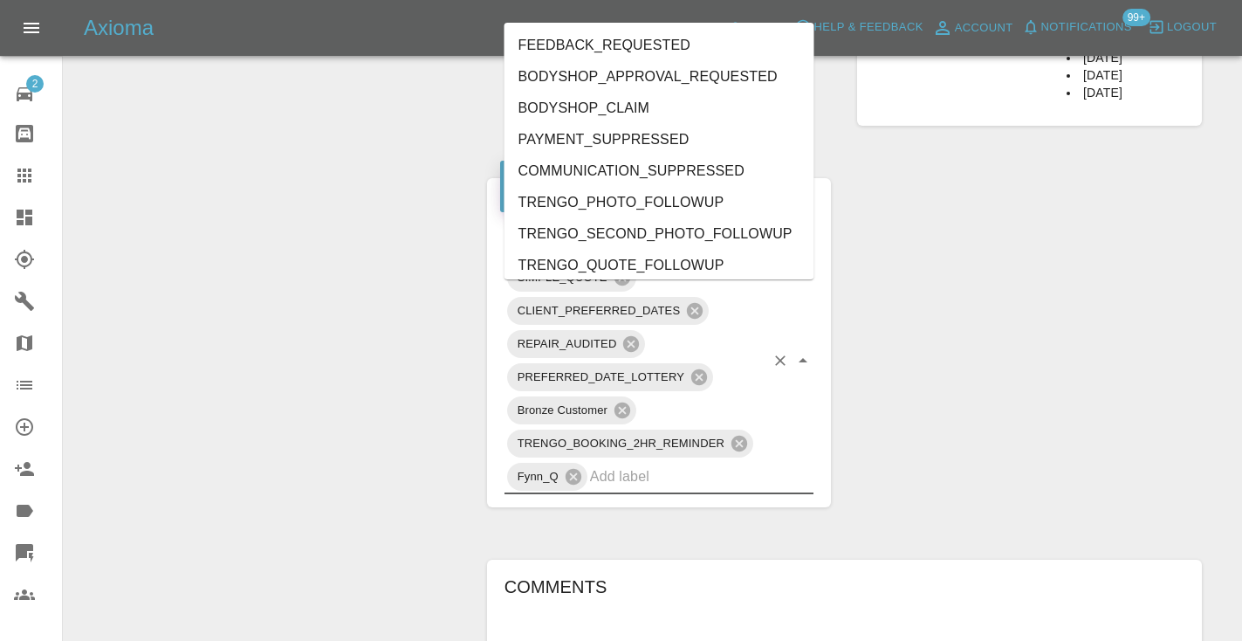
click at [611, 490] on input "text" at bounding box center [677, 475] width 175 height 27
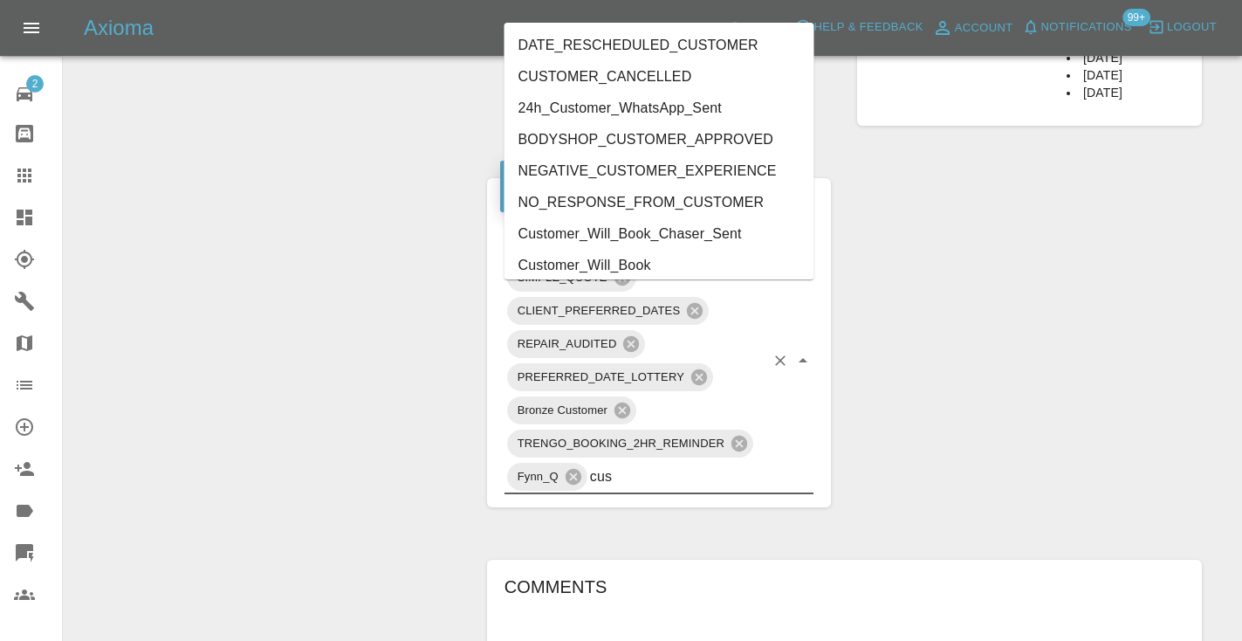
type input "cust"
click at [603, 262] on li "Customer_Will_Book" at bounding box center [659, 265] width 310 height 31
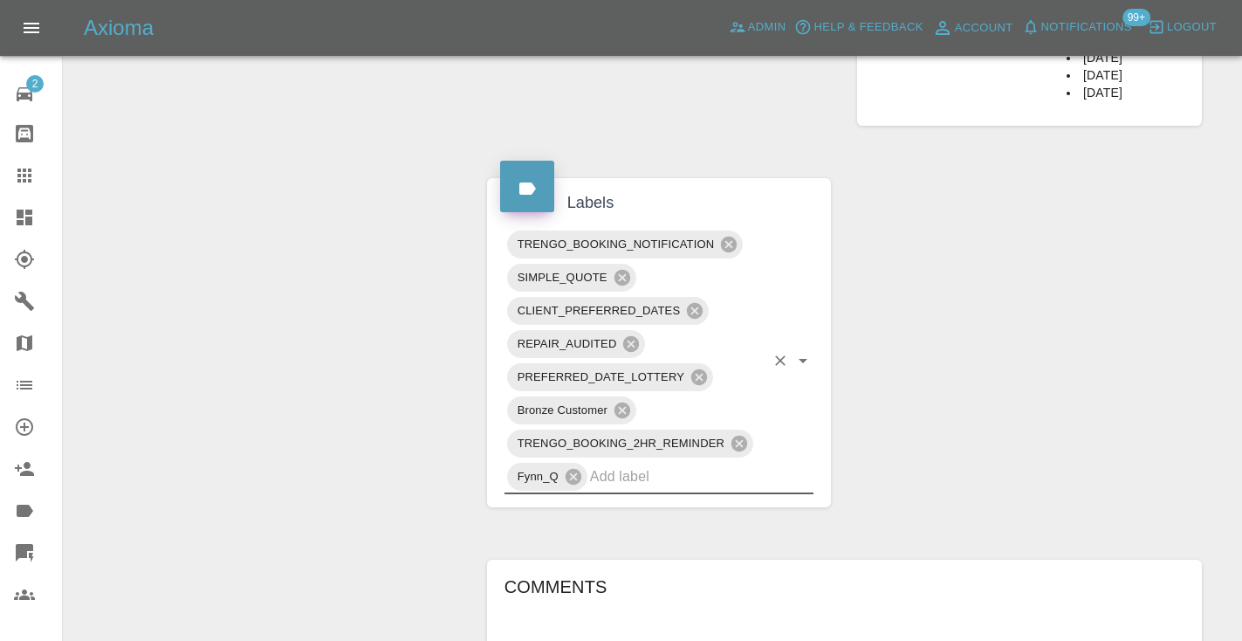
click at [250, 257] on div "Change Repairer Modify Claim Modify Quote Rollback Submit Payment Archive" at bounding box center [269, 204] width 384 height 1941
click at [28, 182] on icon at bounding box center [24, 175] width 14 height 14
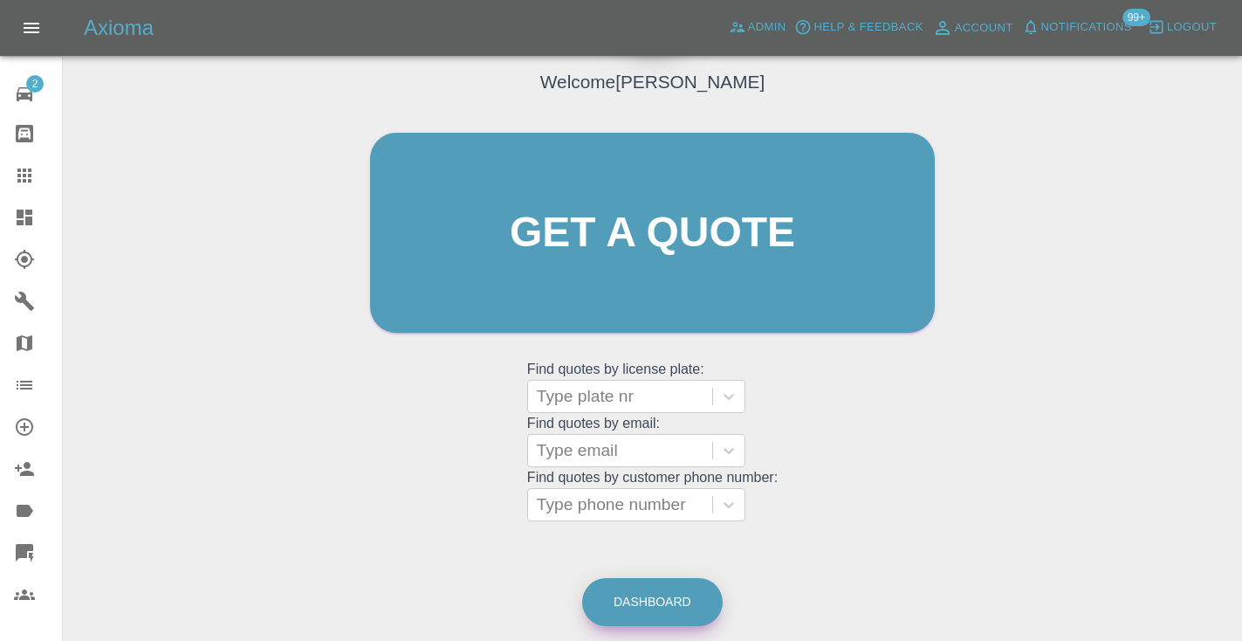
click at [675, 596] on link "Dashboard" at bounding box center [652, 602] width 140 height 48
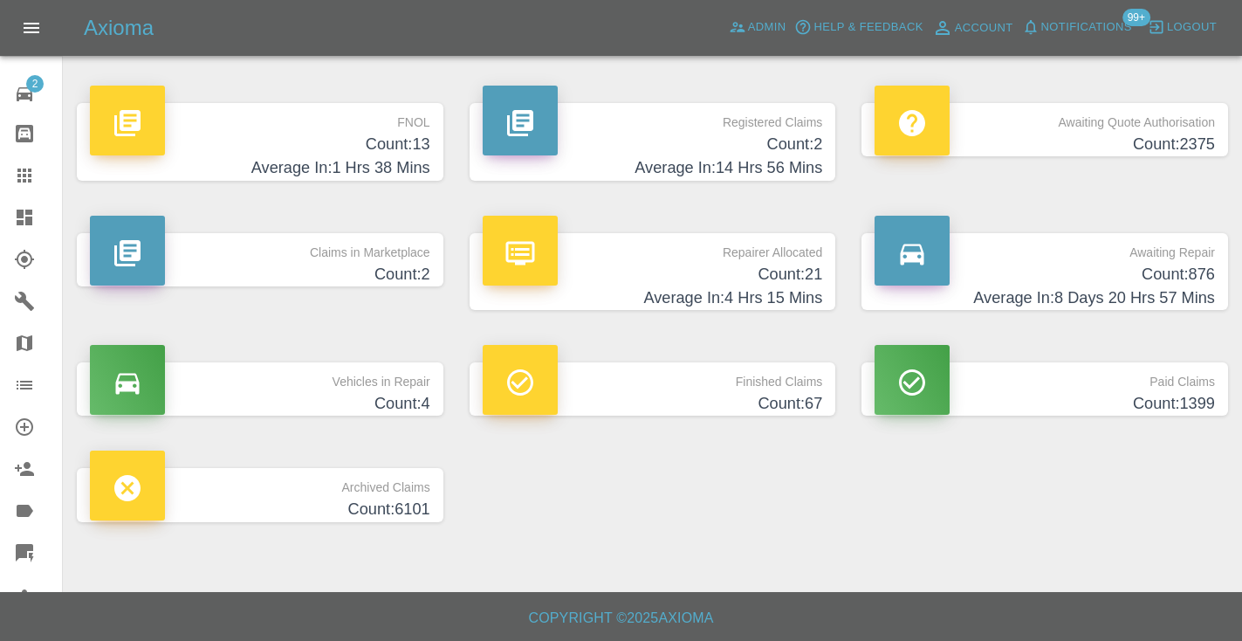
click at [1189, 264] on h4 "Count: 876" at bounding box center [1044, 275] width 340 height 24
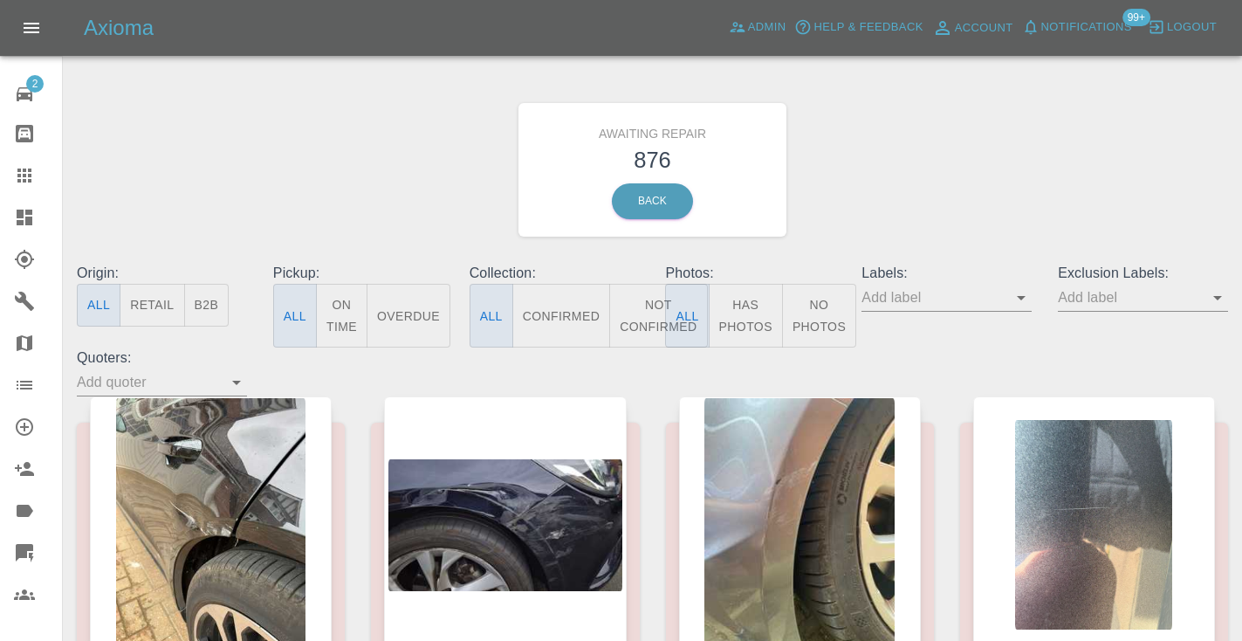
click at [641, 317] on button "Not Confirmed" at bounding box center [658, 316] width 98 height 64
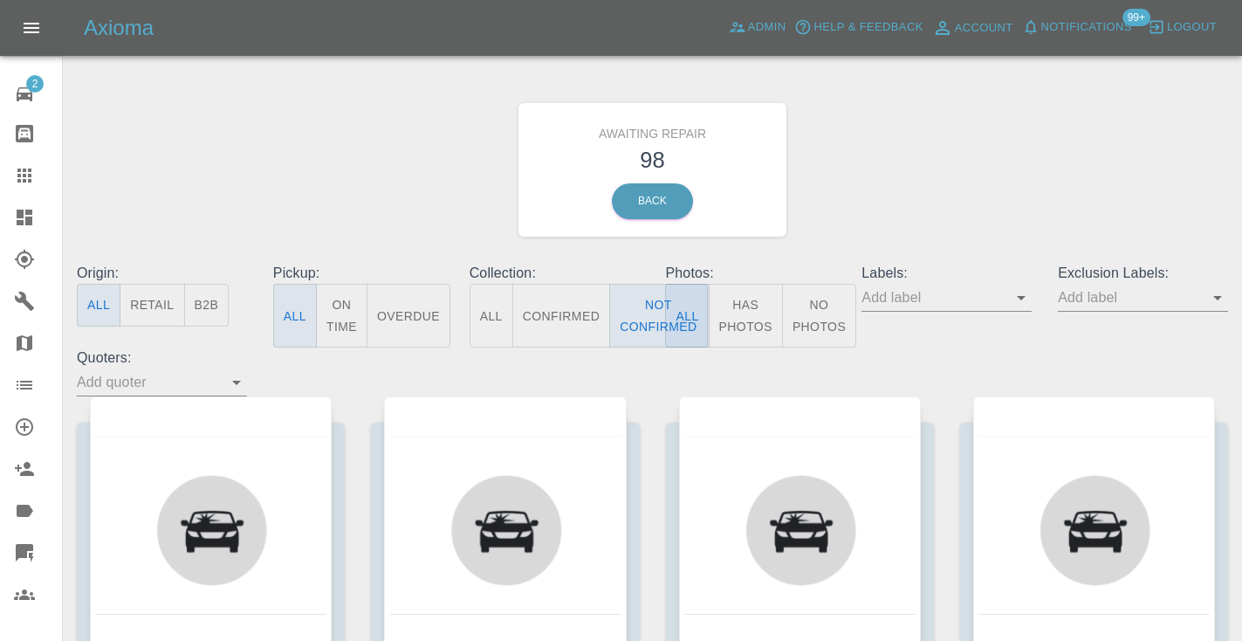
click at [982, 216] on div "Awaiting Repair 98 Back" at bounding box center [652, 170] width 1177 height 186
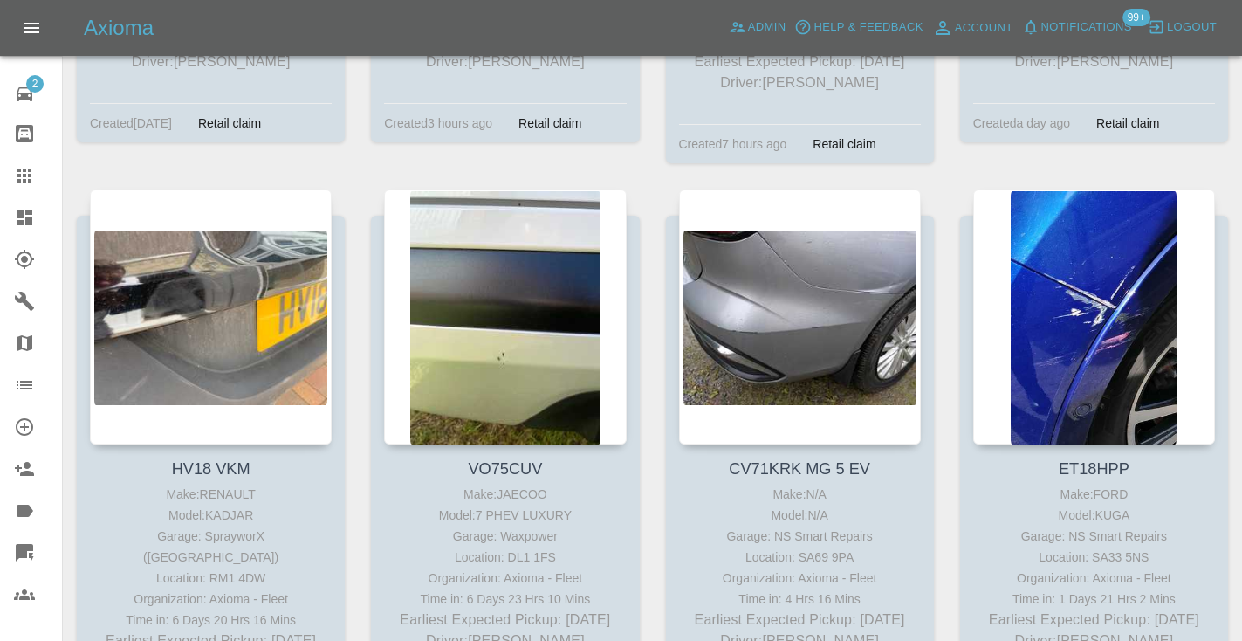
scroll to position [6570, 0]
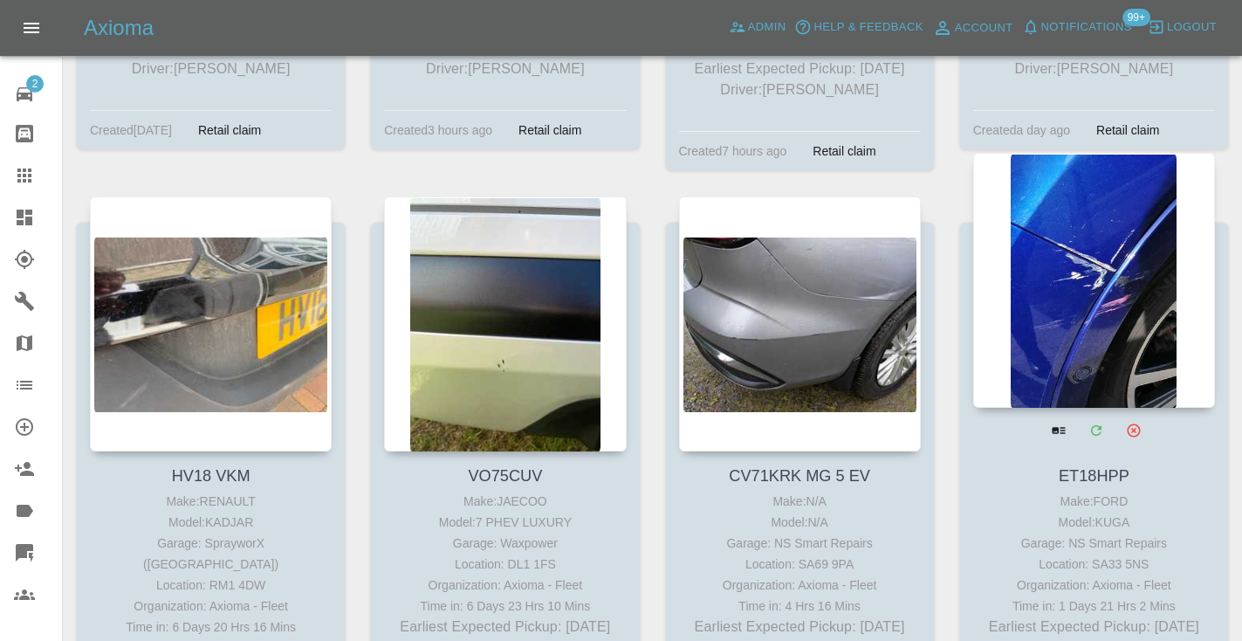
click at [1087, 252] on div at bounding box center [1094, 280] width 242 height 255
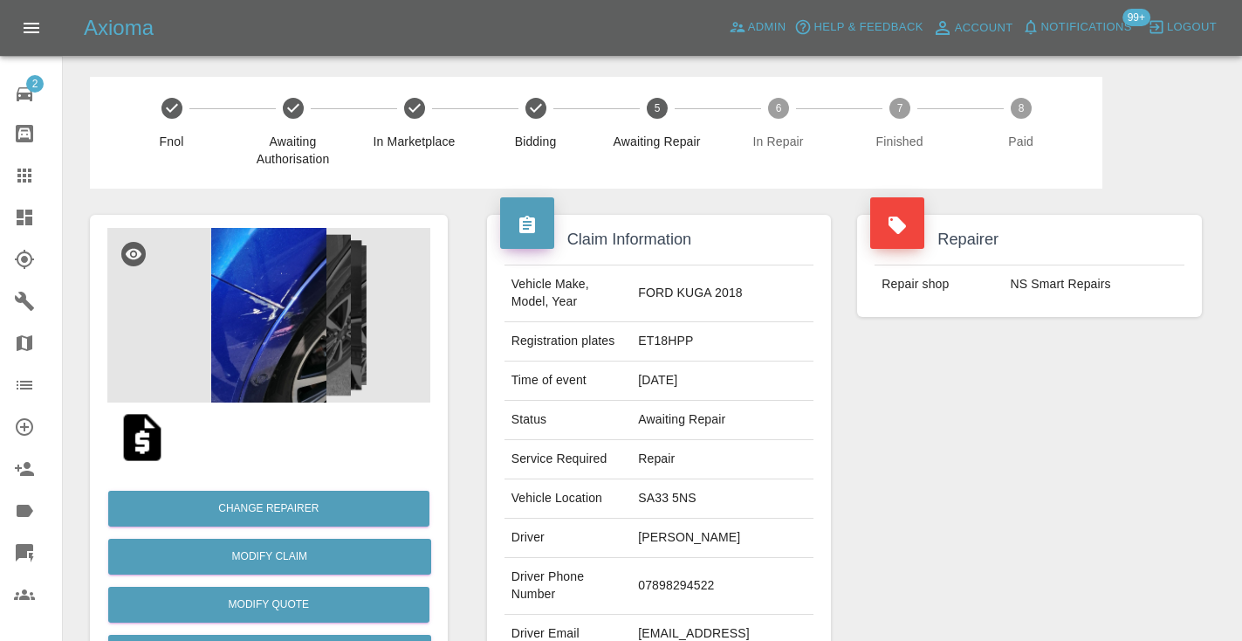
click at [752, 562] on td "07898294522" at bounding box center [722, 586] width 182 height 57
copy td "07898294522"
click at [1031, 501] on div "Repairer Repair shop NS Smart Repairs" at bounding box center [1029, 448] width 371 height 521
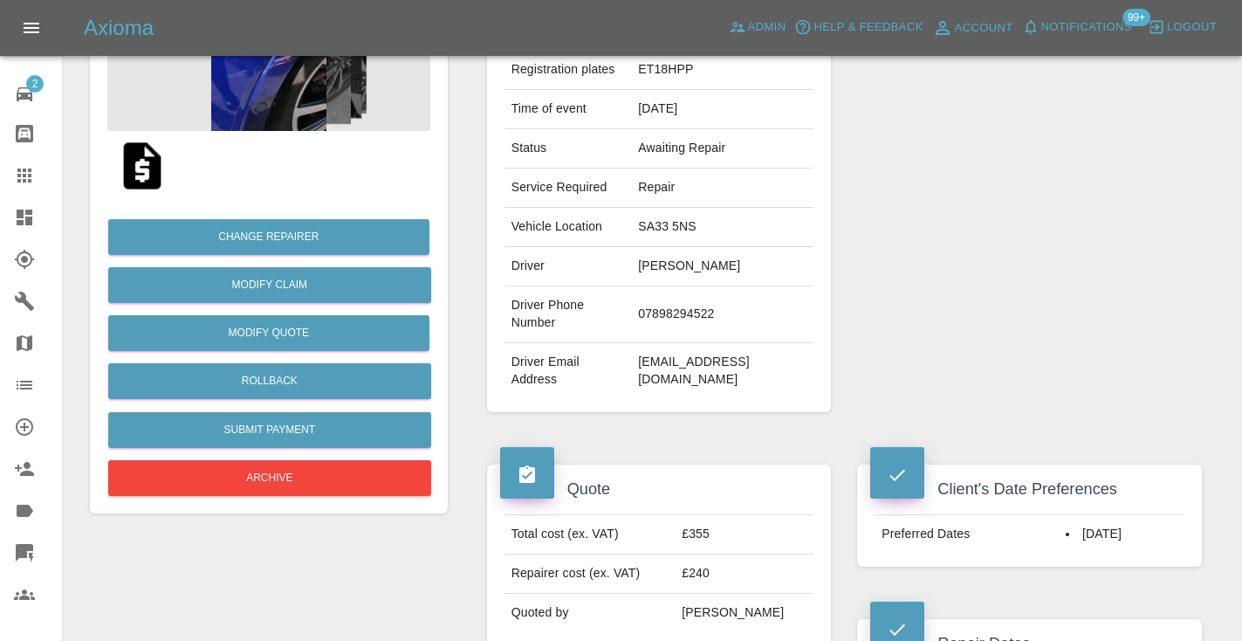
scroll to position [257, 0]
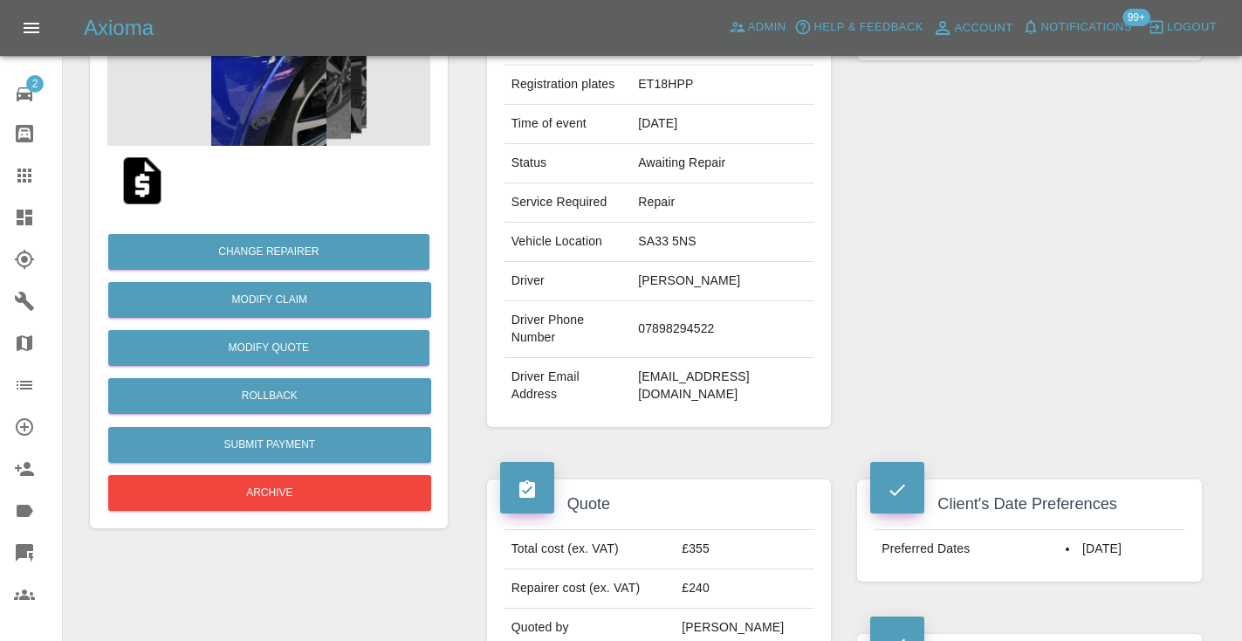
click at [735, 301] on td "07898294522" at bounding box center [722, 329] width 182 height 57
copy td "07898294522"
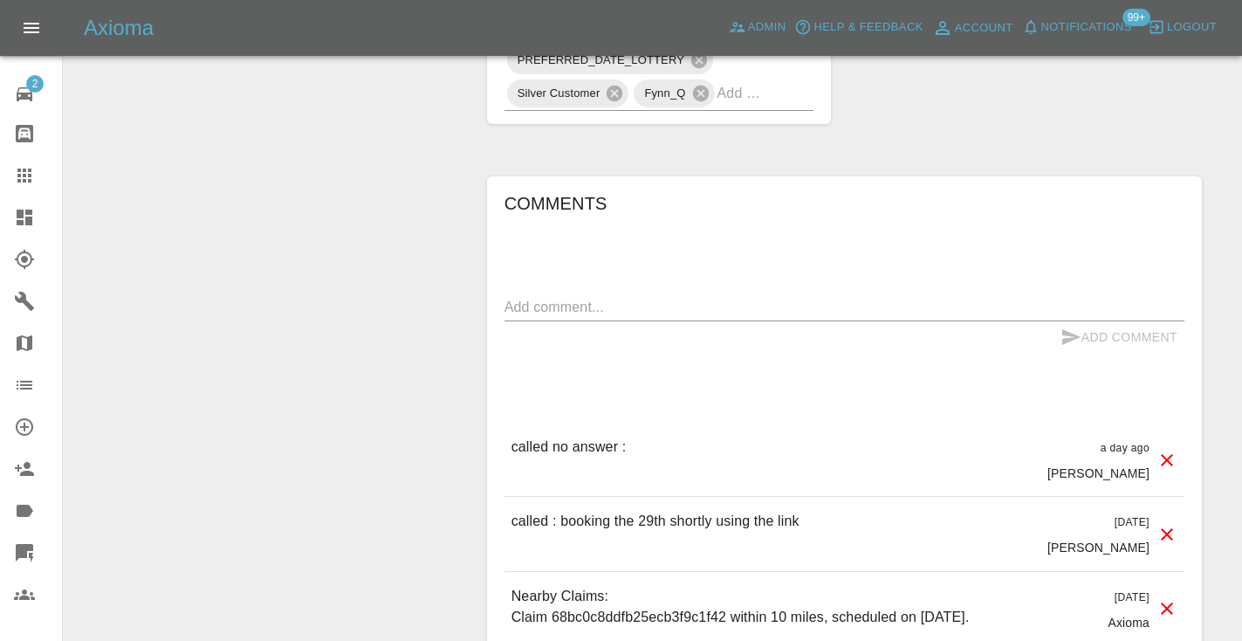
scroll to position [1379, 0]
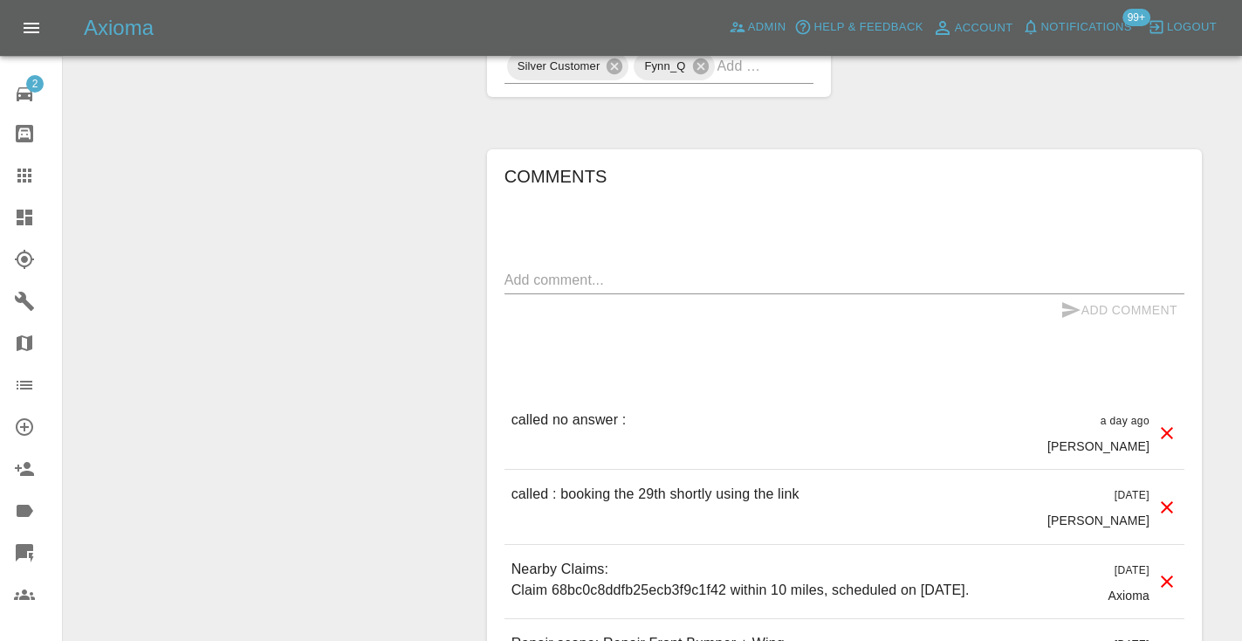
click at [528, 270] on textarea at bounding box center [844, 280] width 680 height 20
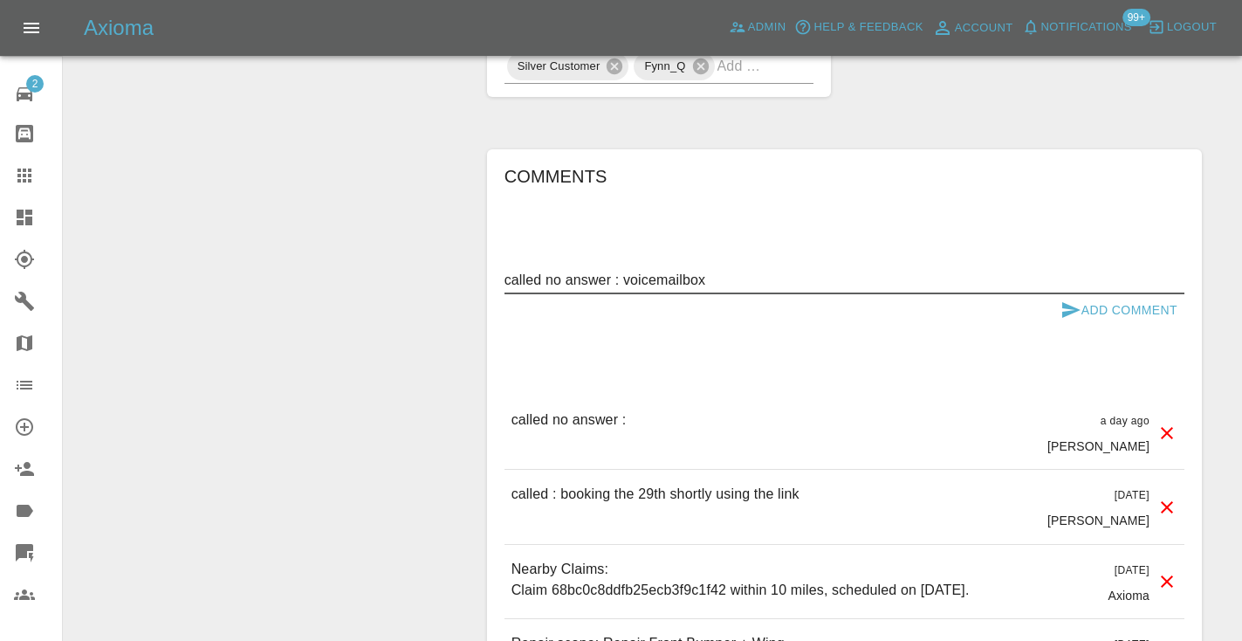
type textarea "called no answer : voicemailbox"
click at [1072, 299] on icon "submit" at bounding box center [1070, 309] width 21 height 21
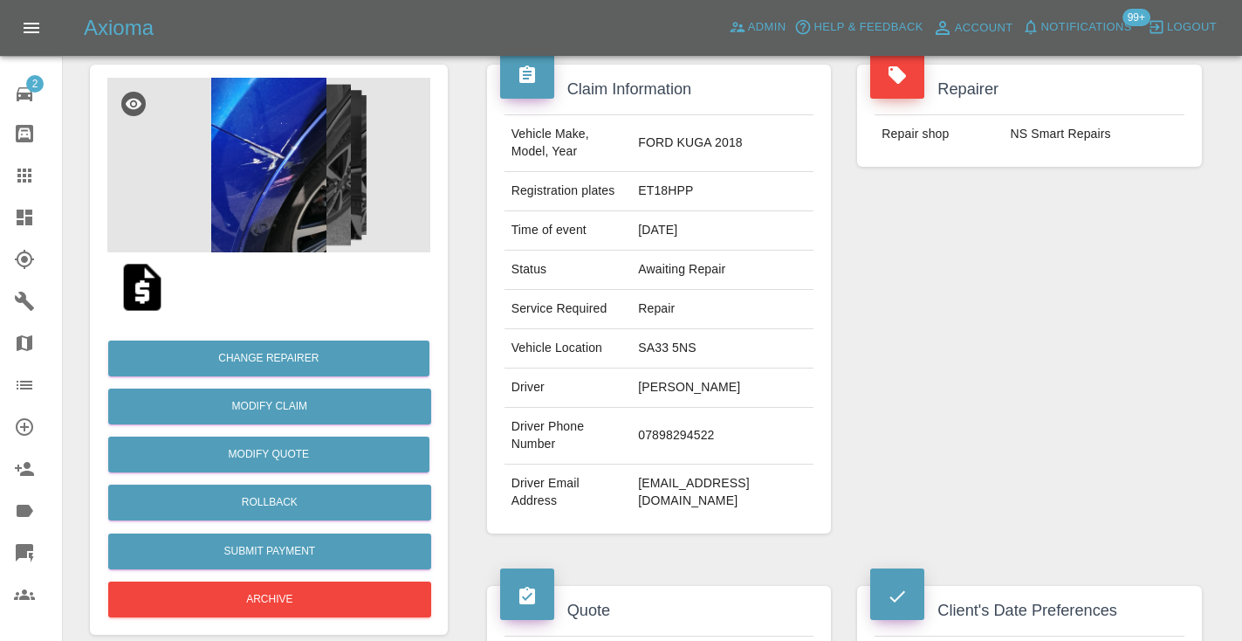
scroll to position [135, 0]
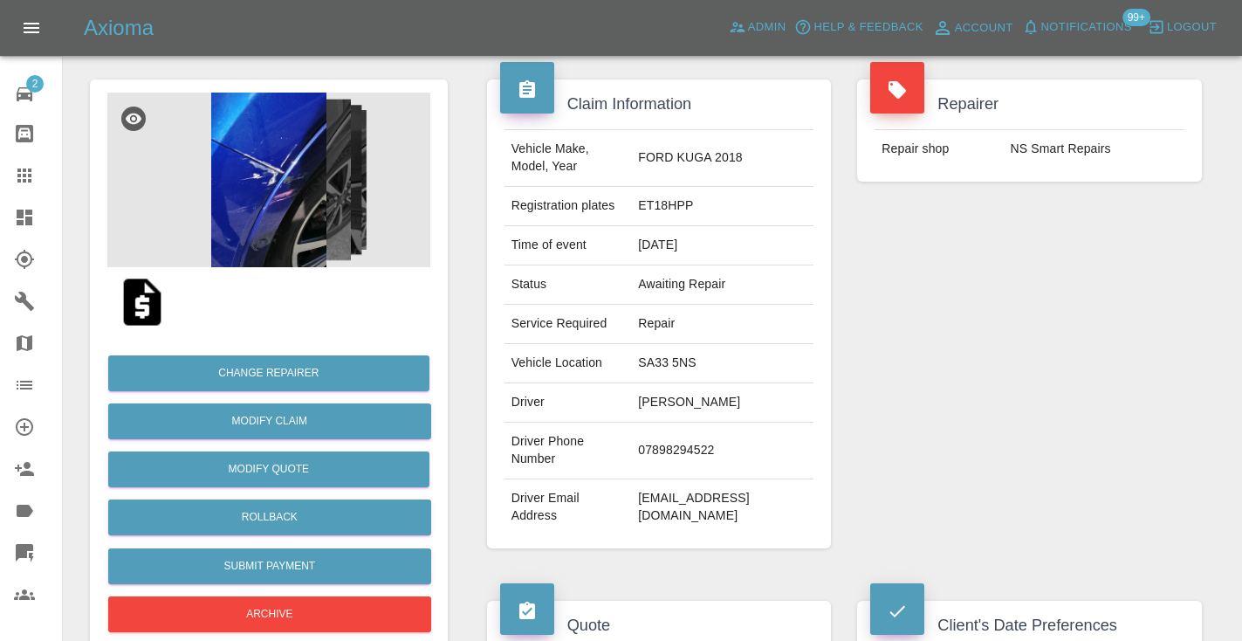
click at [33, 181] on icon at bounding box center [24, 175] width 21 height 21
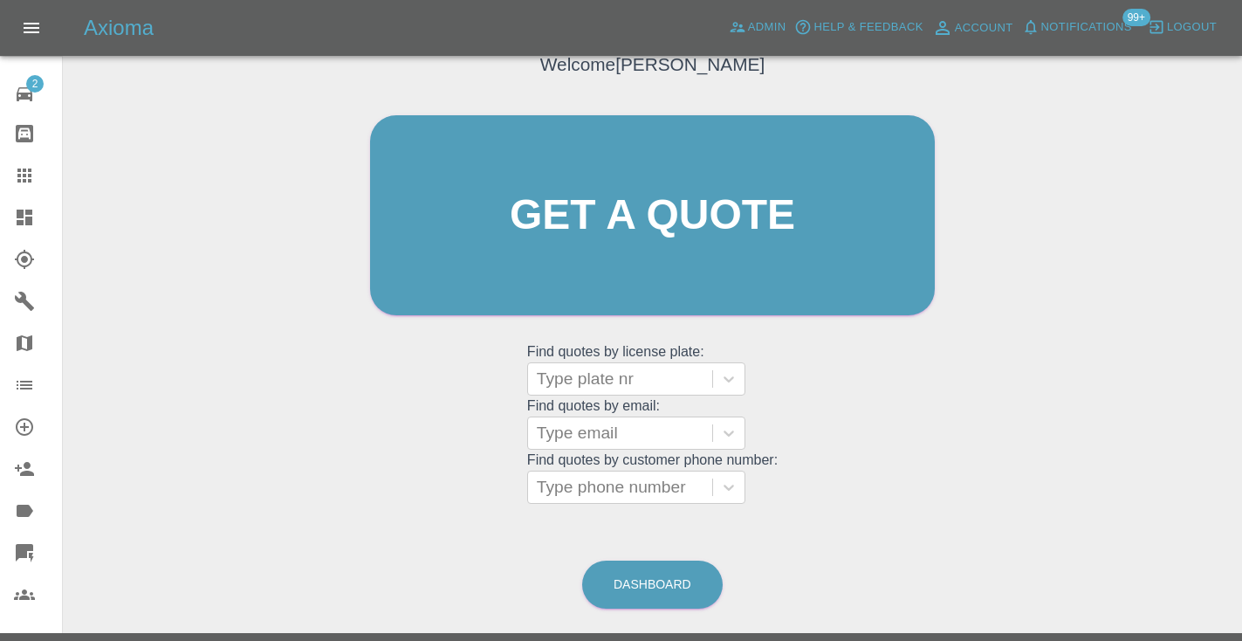
scroll to position [118, 0]
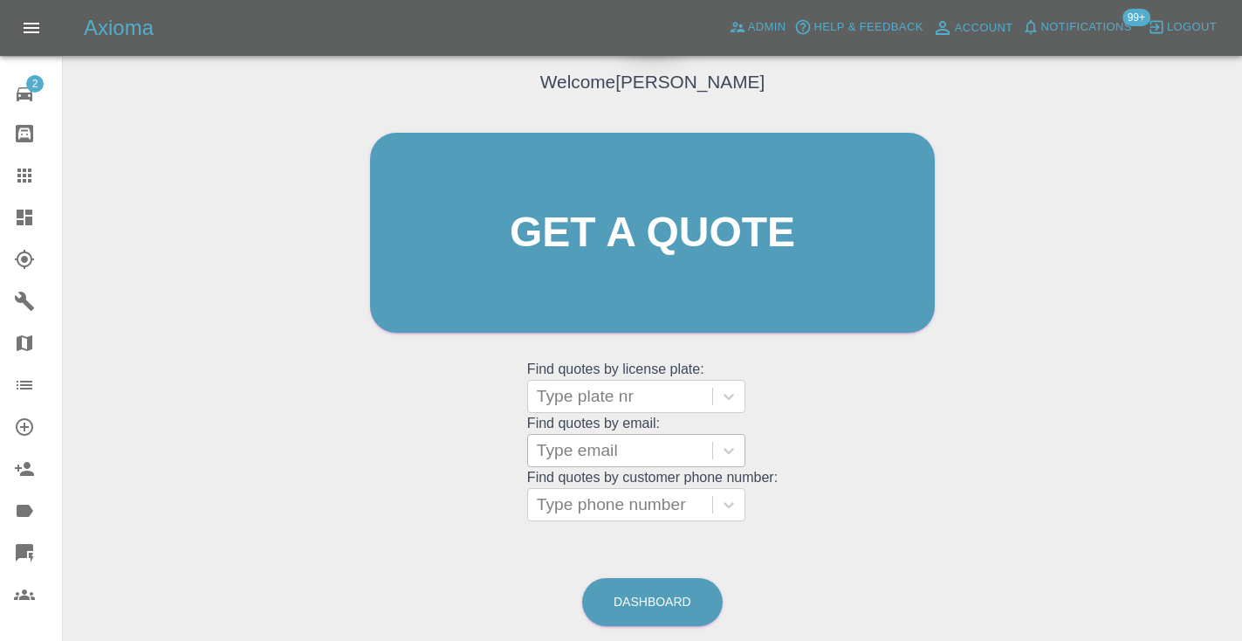
click at [565, 462] on div "Type email" at bounding box center [620, 450] width 184 height 31
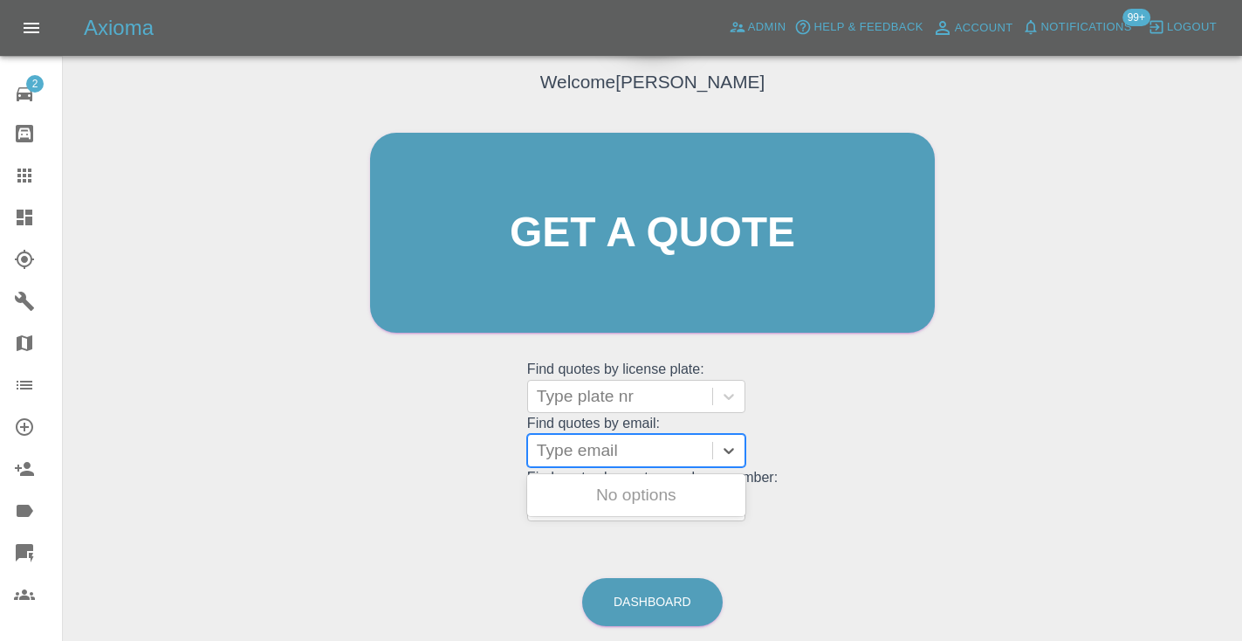
paste input "omar315@hotmail.co.uk"
type input "omar315@hotmail.co.uk"
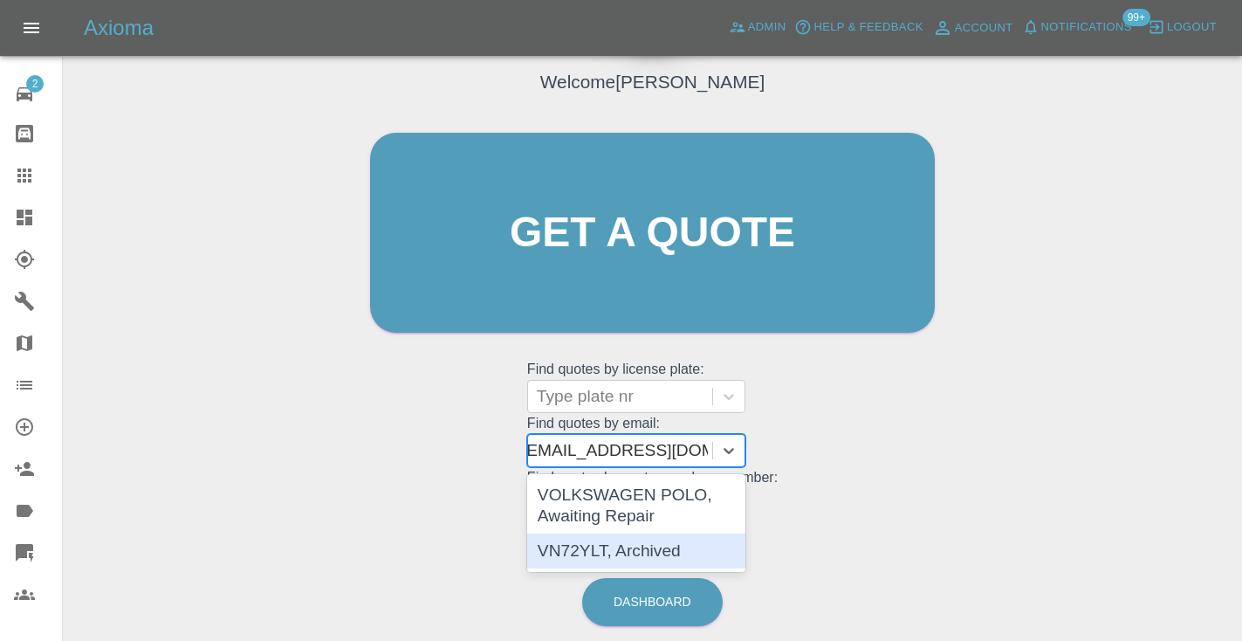
click at [675, 556] on div "VN72YLT, Archived" at bounding box center [636, 550] width 218 height 35
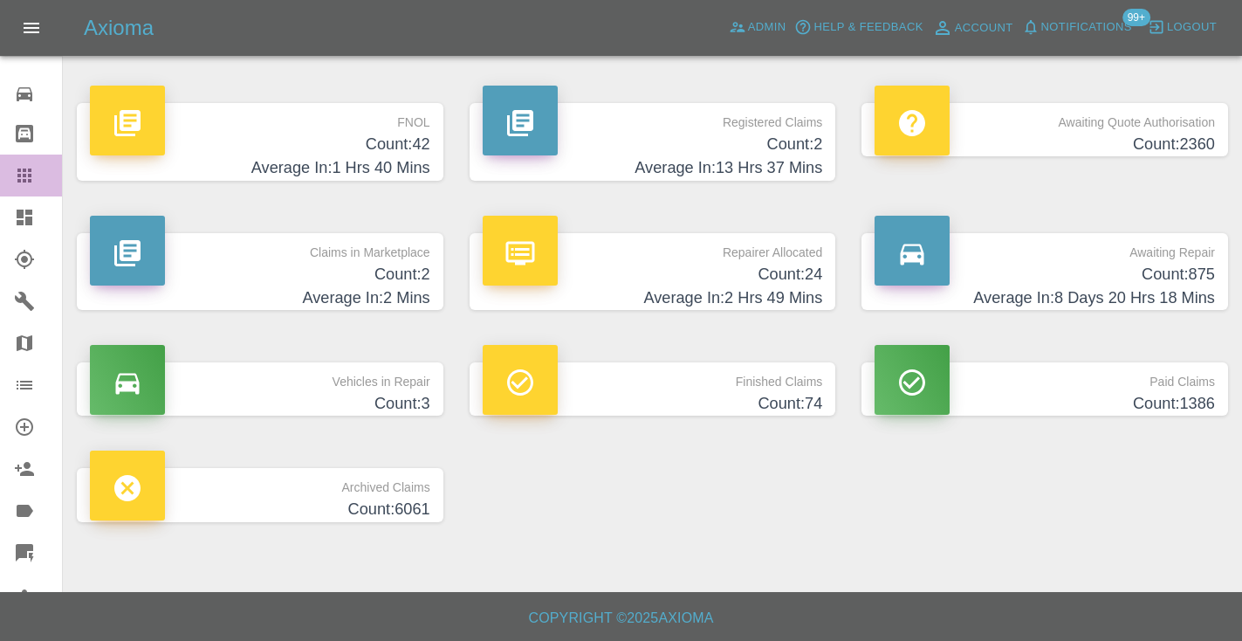
click at [23, 174] on icon at bounding box center [24, 175] width 14 height 14
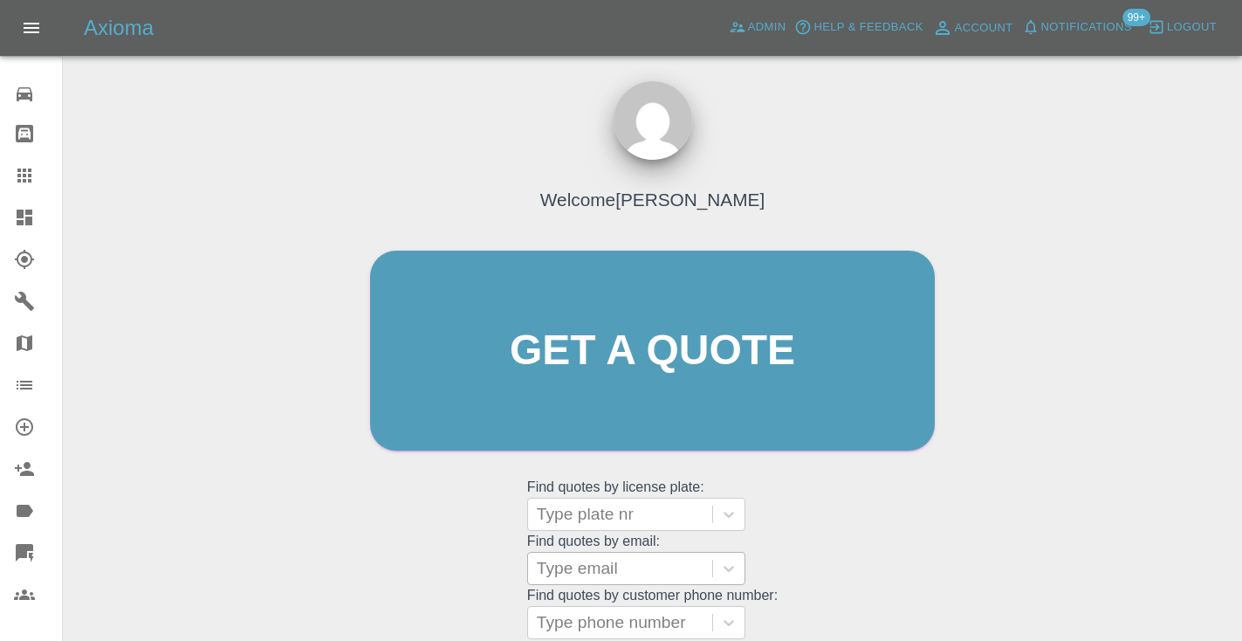
click at [627, 567] on div at bounding box center [620, 568] width 167 height 24
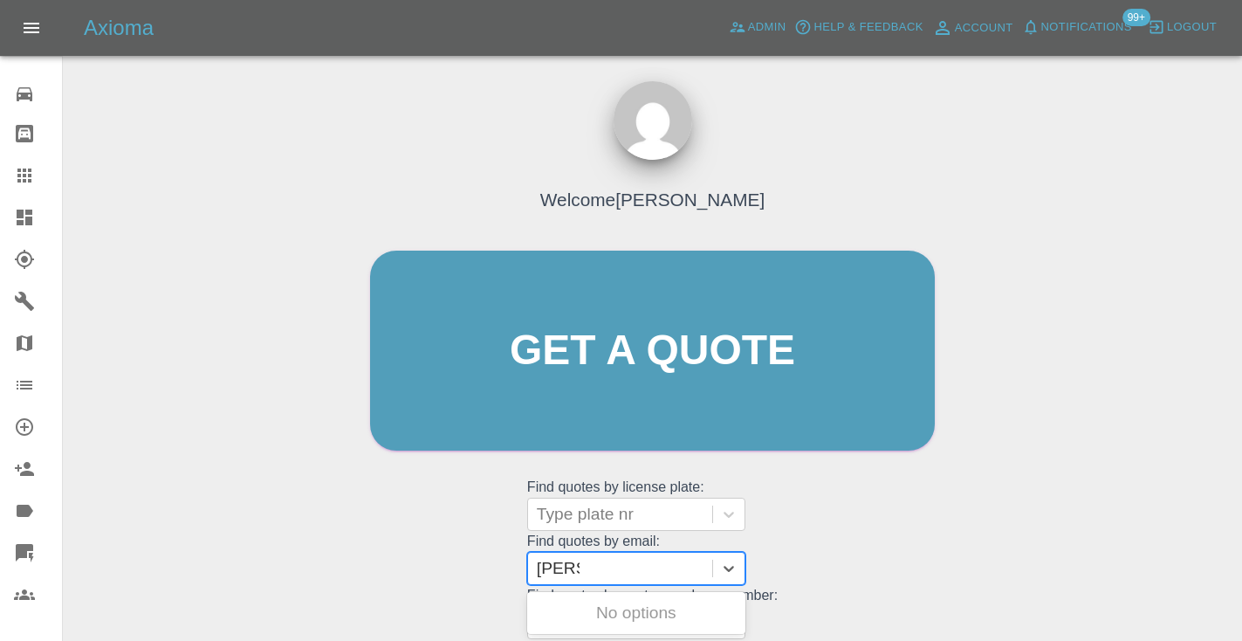
type input "[PERSON_NAME]"
click at [942, 543] on div "Welcome [PERSON_NAME] Get a quote Get a quote Find quotes by license plate: Typ…" at bounding box center [652, 383] width 601 height 527
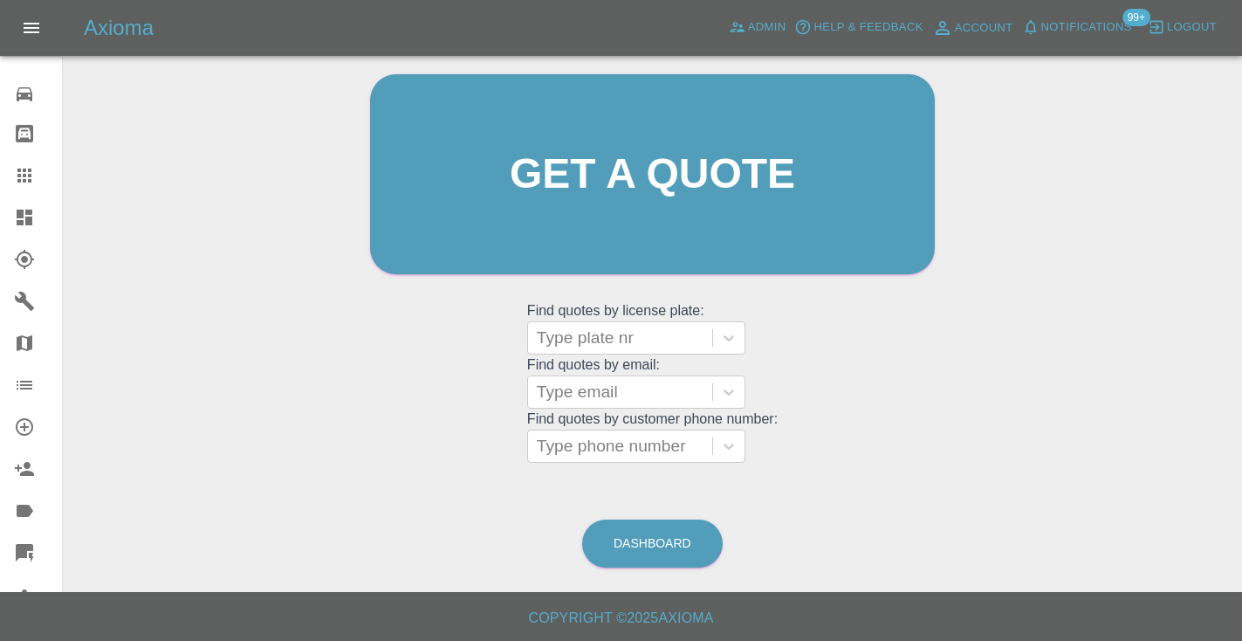
scroll to position [175, 0]
click at [613, 387] on div "Type email" at bounding box center [620, 392] width 167 height 21
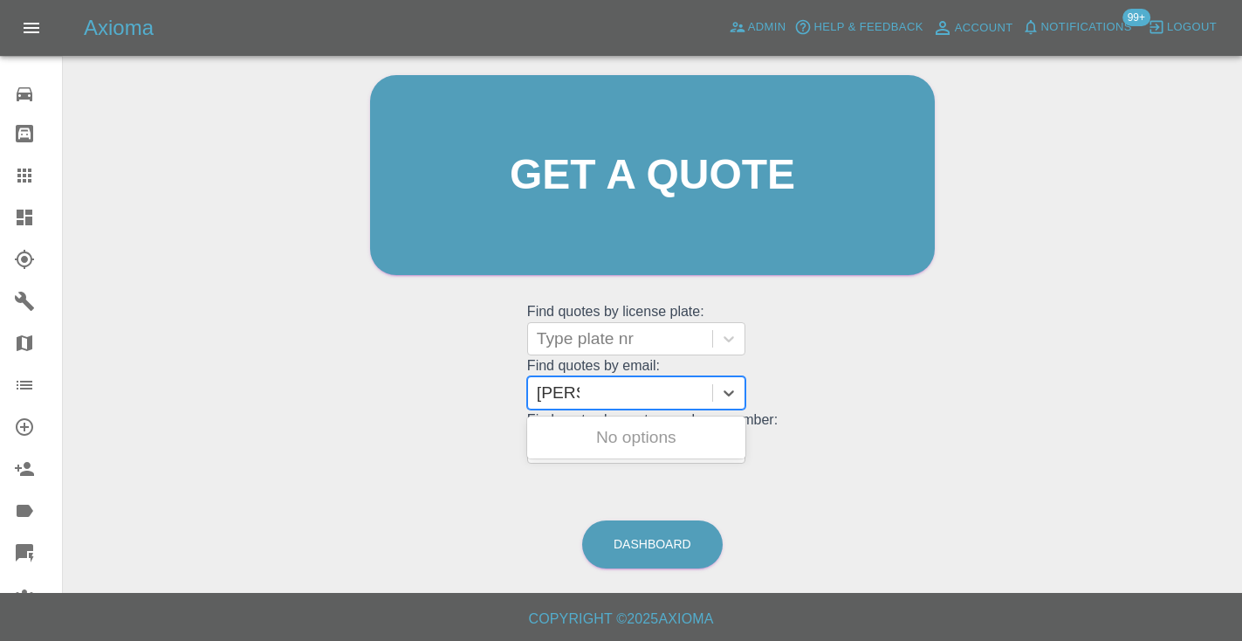
type input "[PERSON_NAME]"
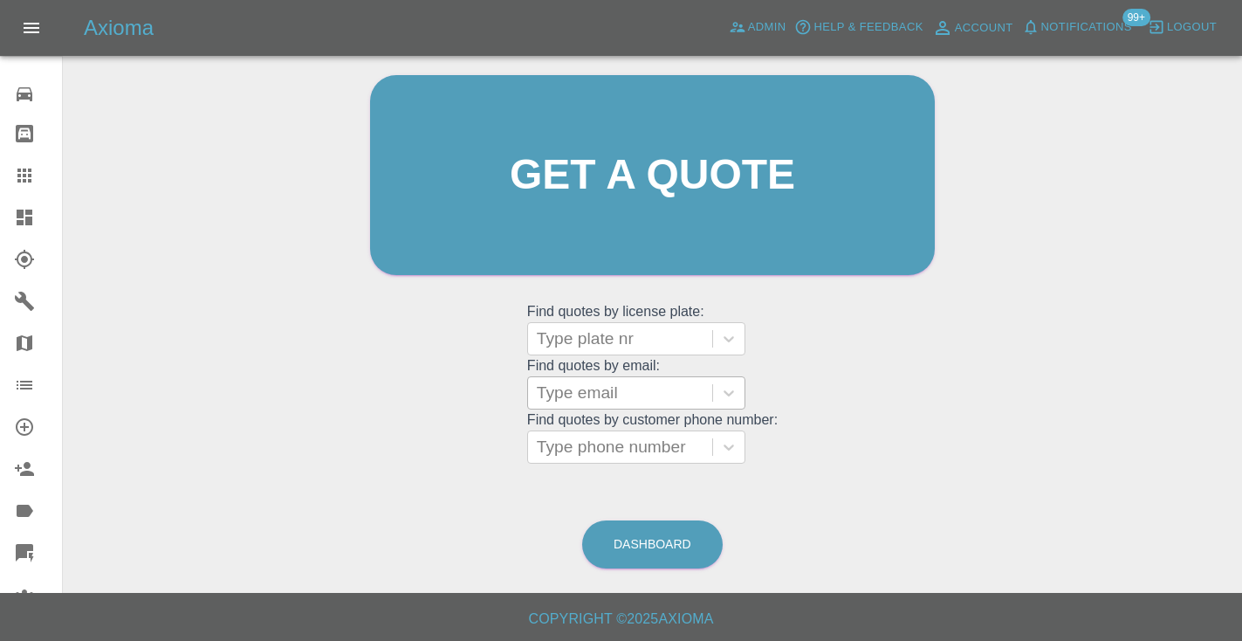
click at [853, 405] on div "Welcome [PERSON_NAME] Get a quote Get a quote Find quotes by license plate: Typ…" at bounding box center [652, 208] width 601 height 527
click at [665, 540] on link "Dashboard" at bounding box center [652, 544] width 140 height 48
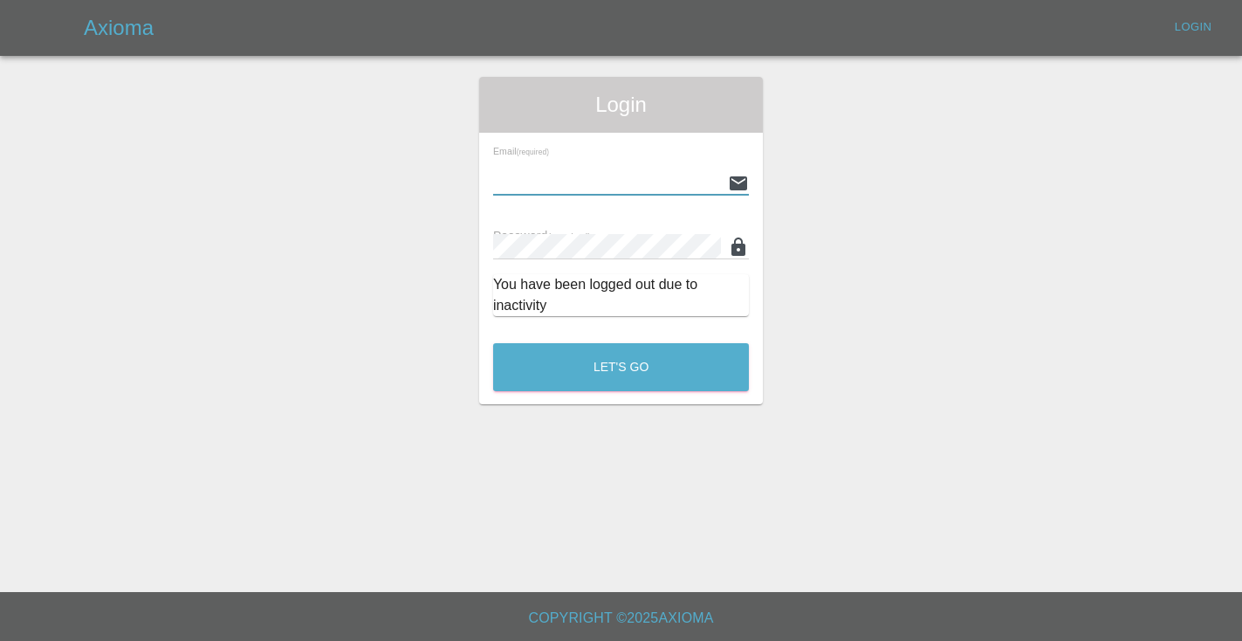
type input "[EMAIL_ADDRESS][DOMAIN_NAME]"
click at [620, 367] on button "Let's Go" at bounding box center [621, 367] width 256 height 48
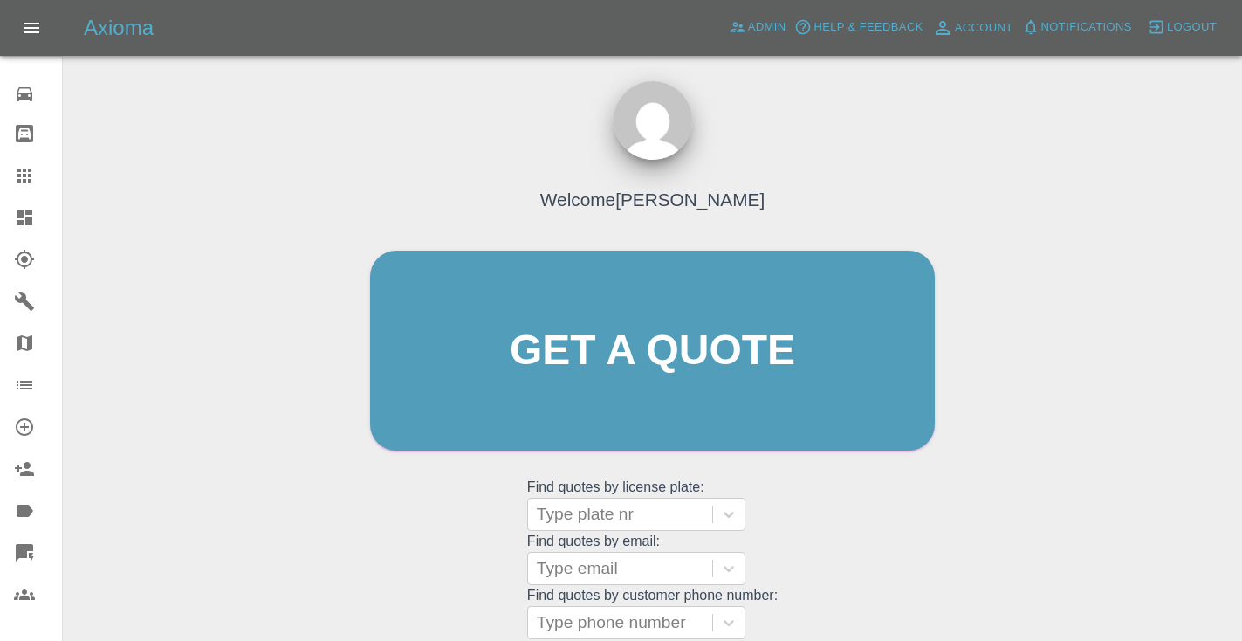
click at [968, 434] on div "Welcome [PERSON_NAME] Get a quote Get a quote Find quotes by license plate: Typ…" at bounding box center [652, 433] width 1151 height 627
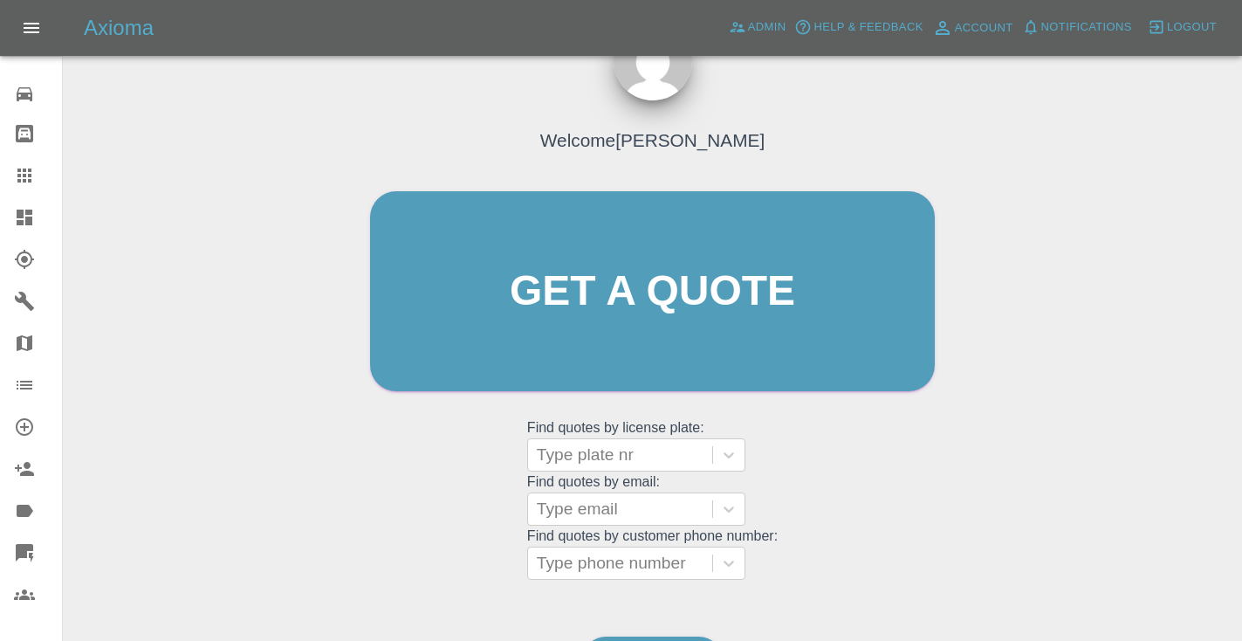
scroll to position [176, 0]
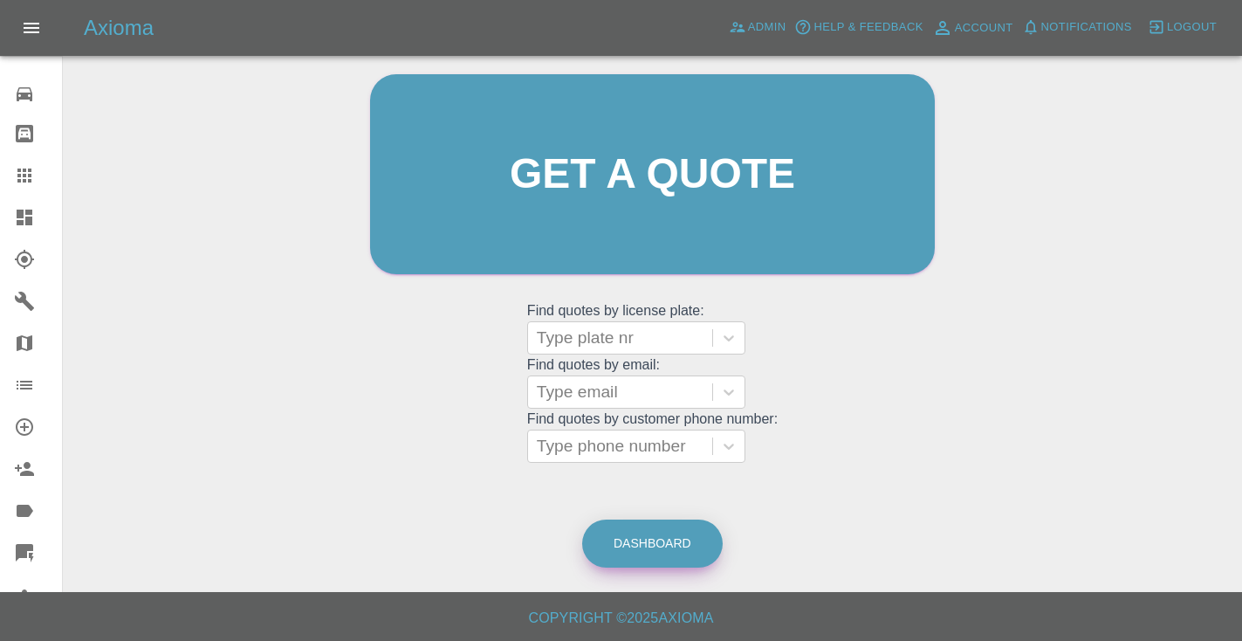
click at [605, 550] on link "Dashboard" at bounding box center [652, 543] width 140 height 48
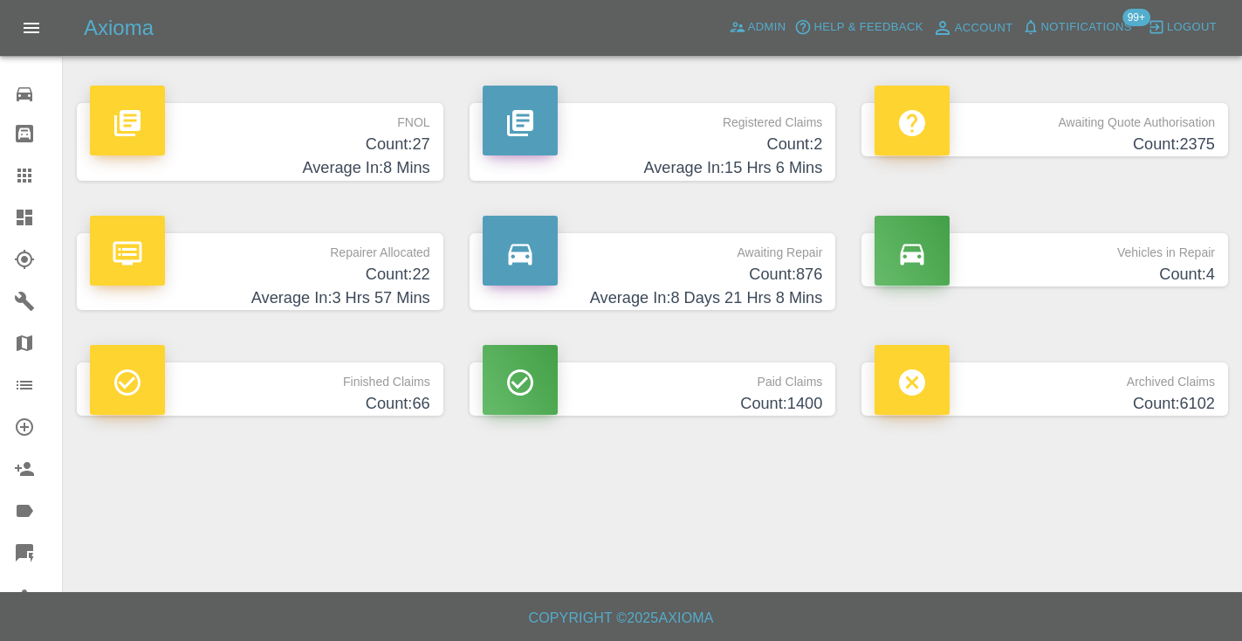
click at [786, 271] on h4 "Count: 876" at bounding box center [653, 275] width 340 height 24
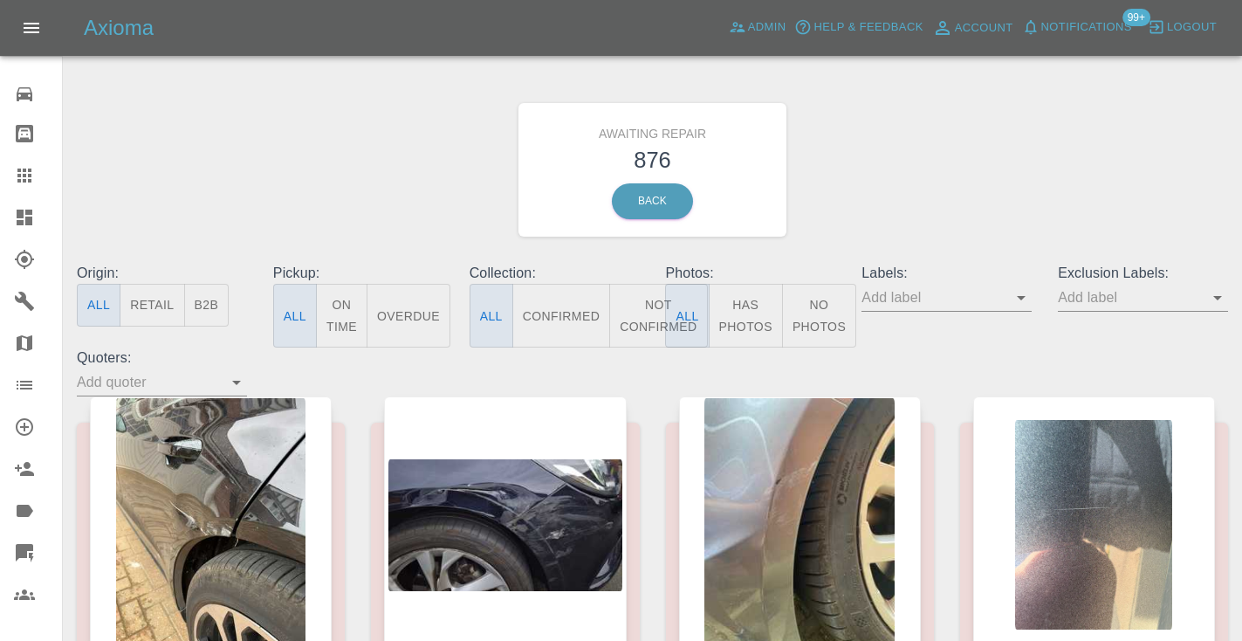
click at [641, 326] on button "Not Confirmed" at bounding box center [658, 316] width 98 height 64
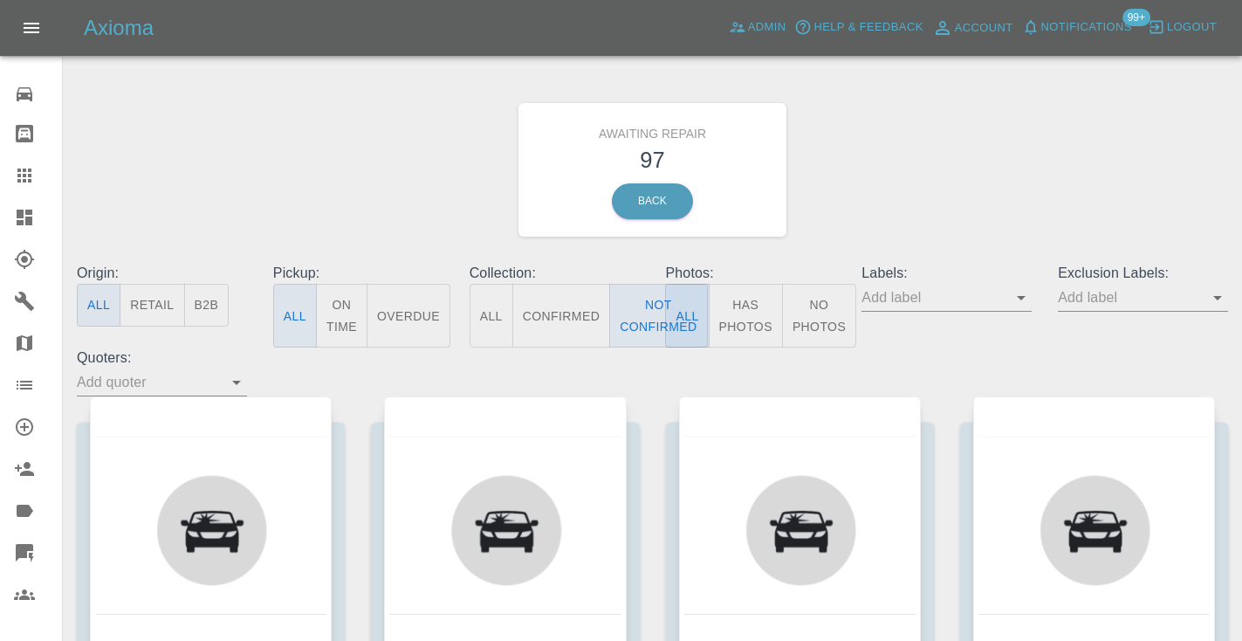
click at [912, 164] on div "Awaiting Repair 97 Back" at bounding box center [652, 170] width 1177 height 186
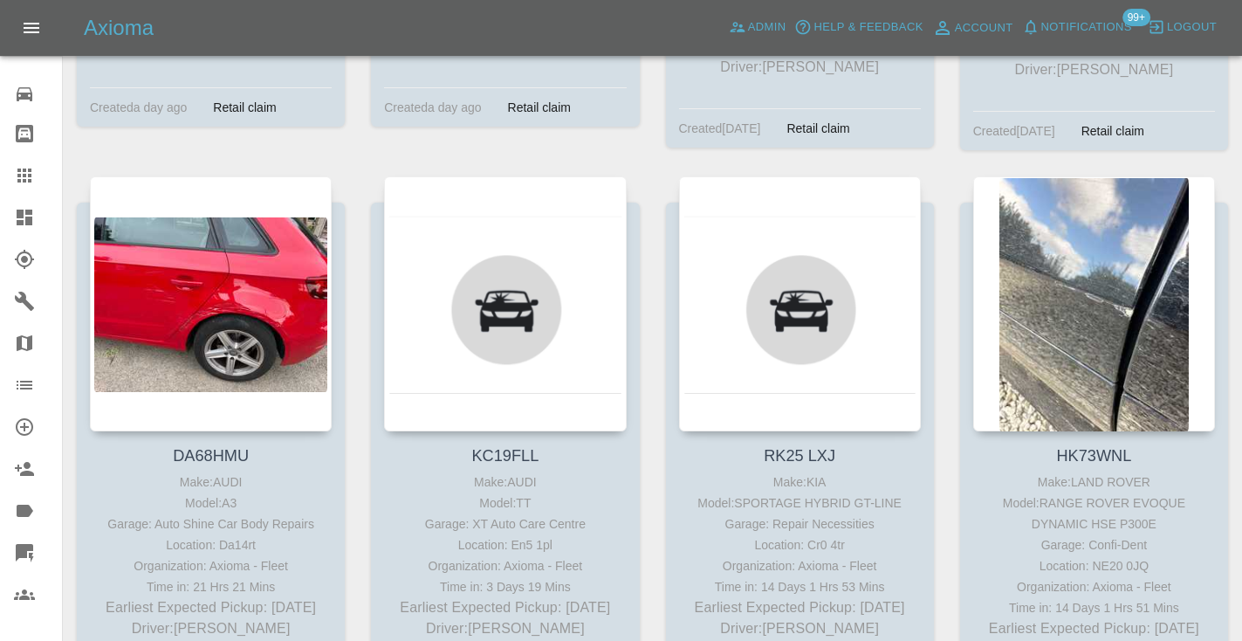
scroll to position [8355, 0]
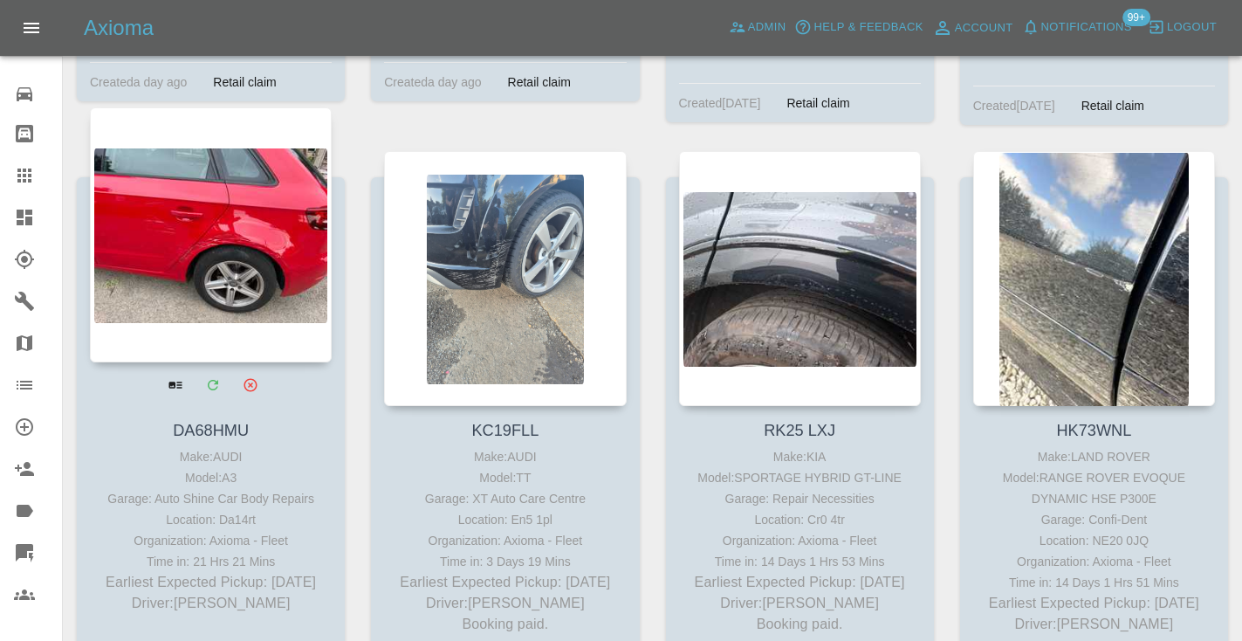
click at [196, 165] on div at bounding box center [211, 234] width 242 height 255
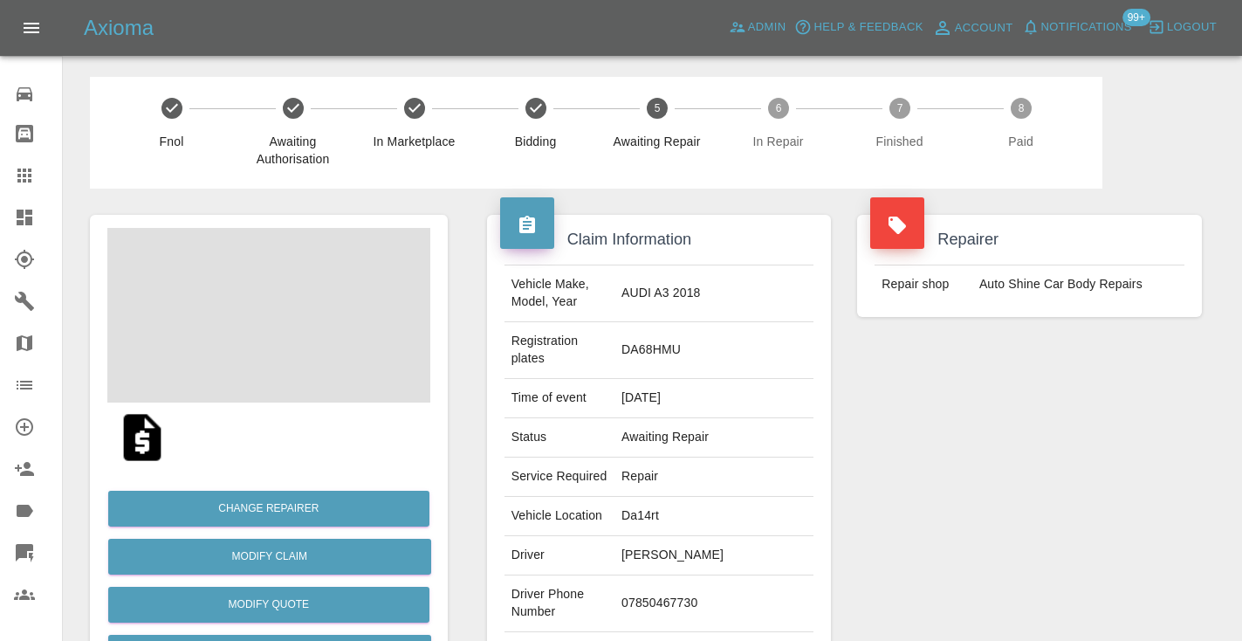
click at [707, 575] on td "07850467730" at bounding box center [713, 603] width 199 height 57
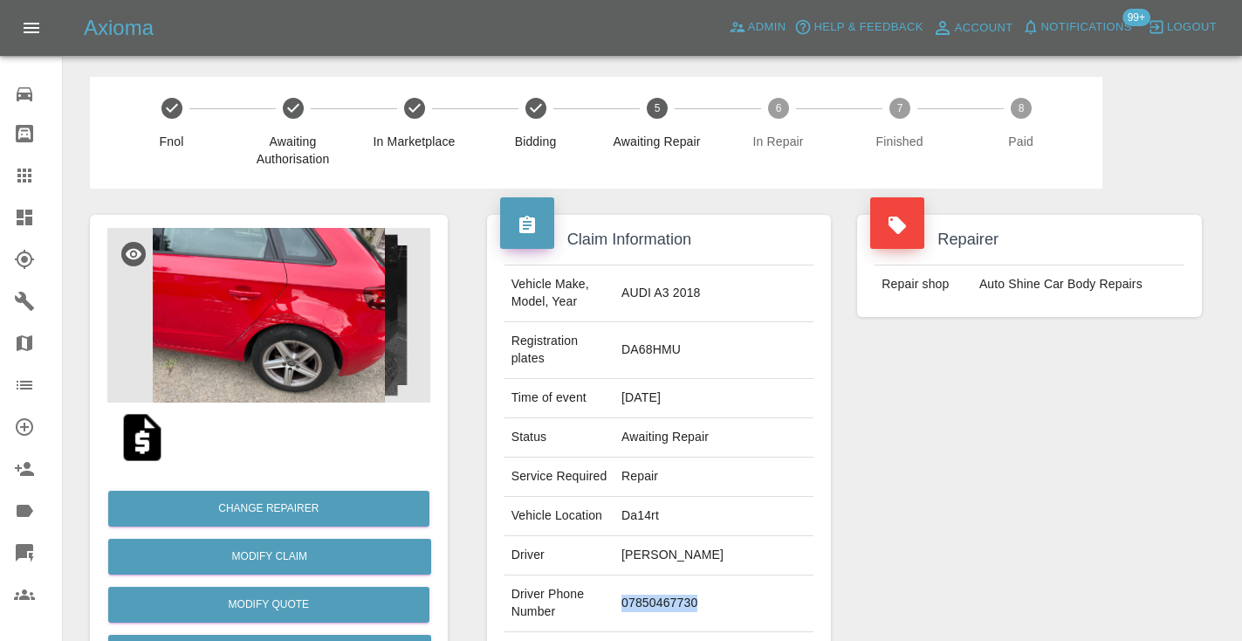
copy td "07850467730"
click at [979, 421] on div "Repairer Repair shop Auto Shine Car Body Repairs" at bounding box center [1029, 466] width 371 height 556
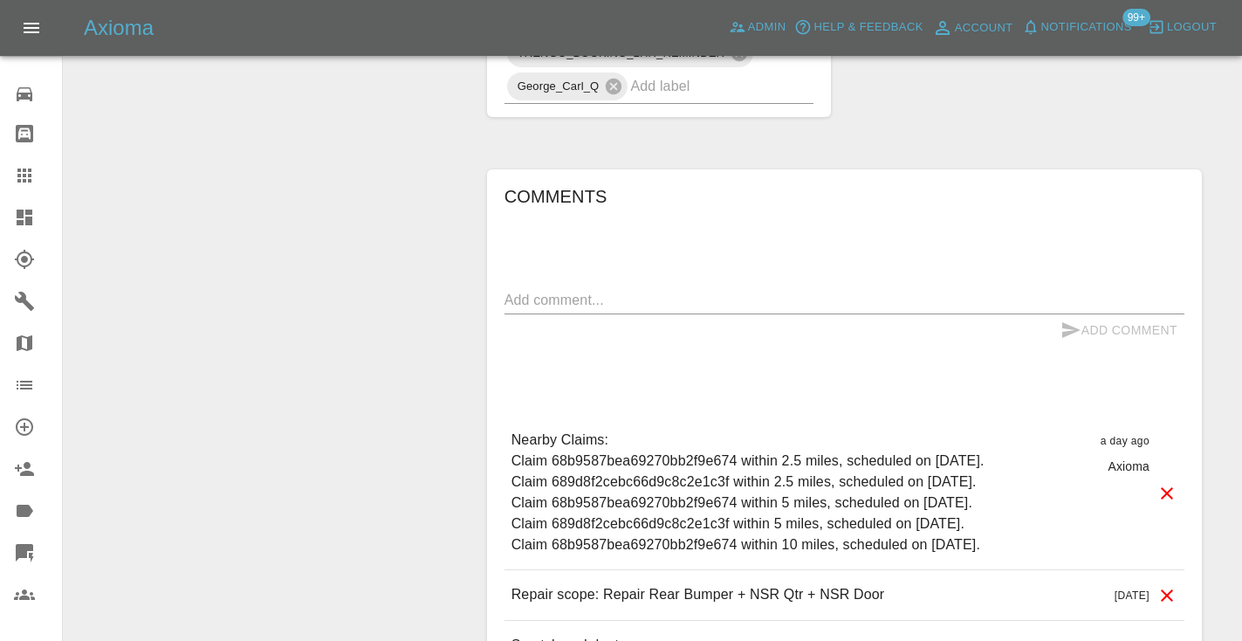
scroll to position [1186, 0]
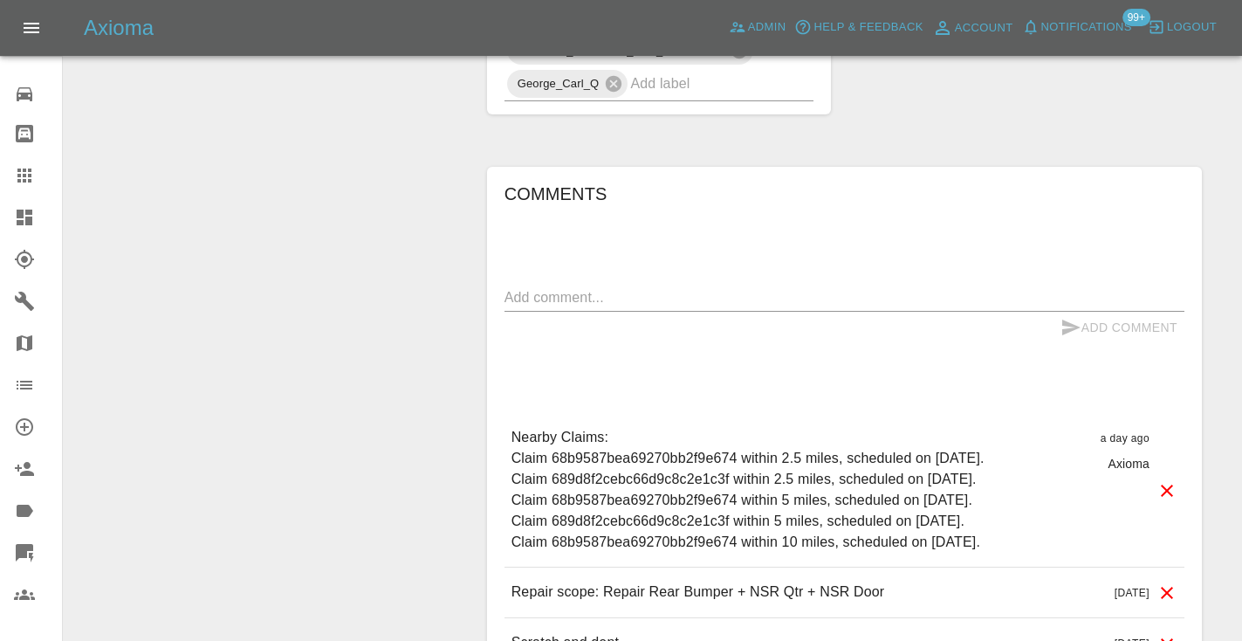
click at [532, 287] on textarea at bounding box center [844, 297] width 680 height 20
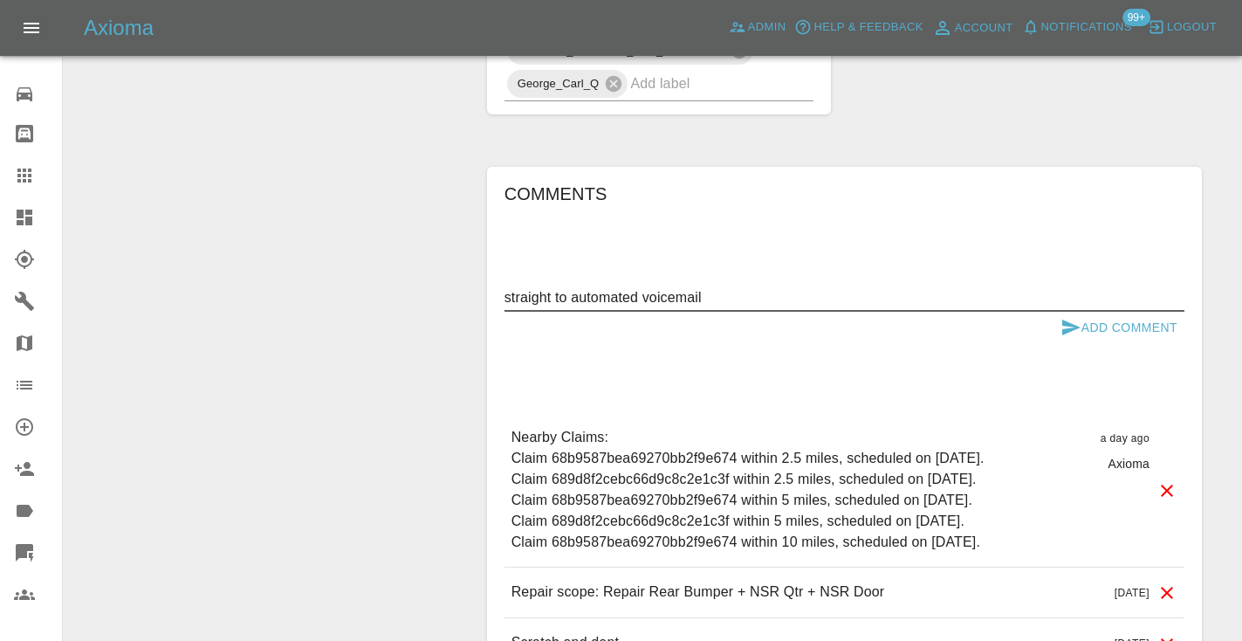
type textarea "straight to automated voicemail"
click at [1093, 312] on button "Add Comment" at bounding box center [1118, 328] width 131 height 32
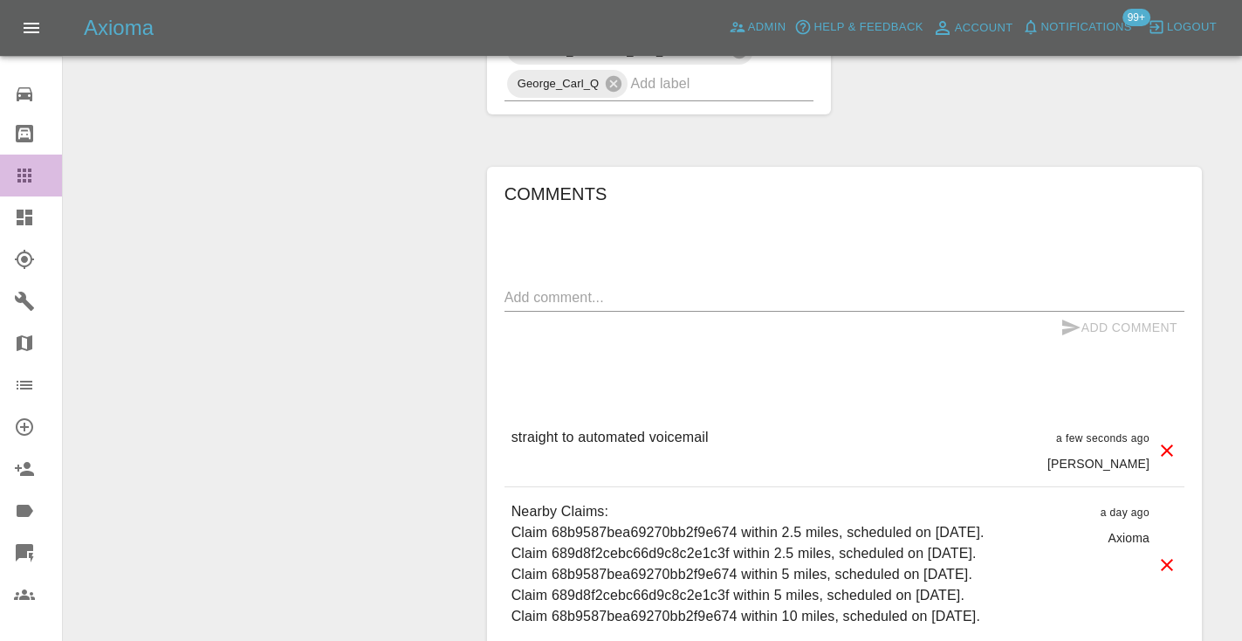
click at [15, 173] on icon at bounding box center [24, 175] width 21 height 21
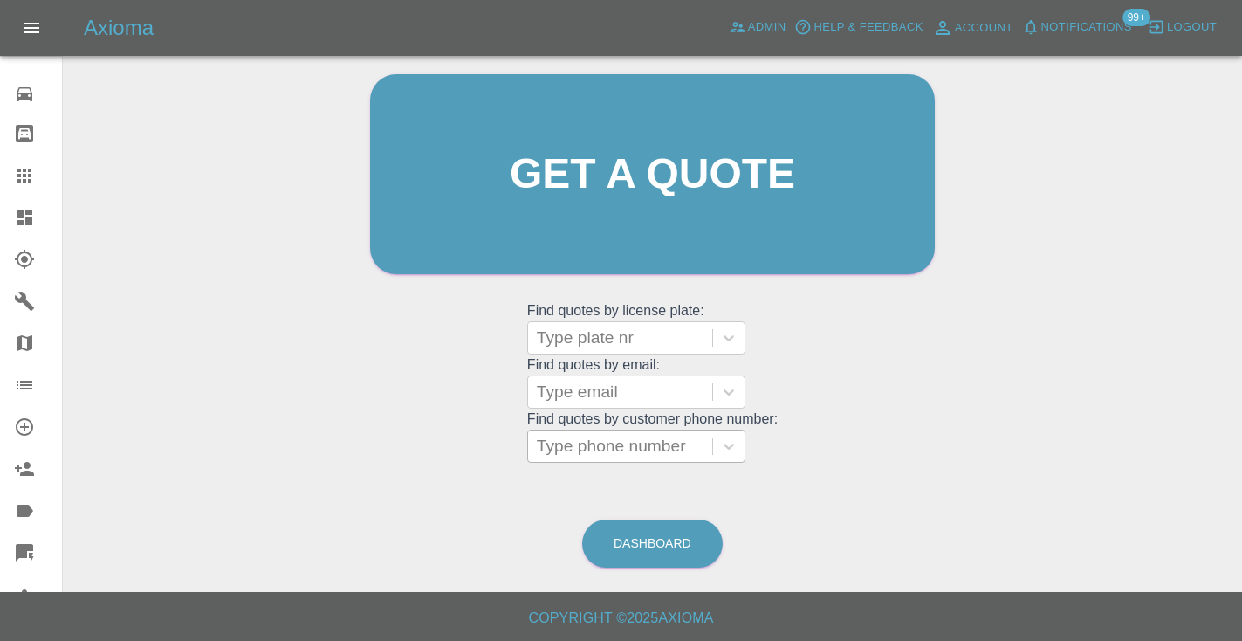
scroll to position [175, 0]
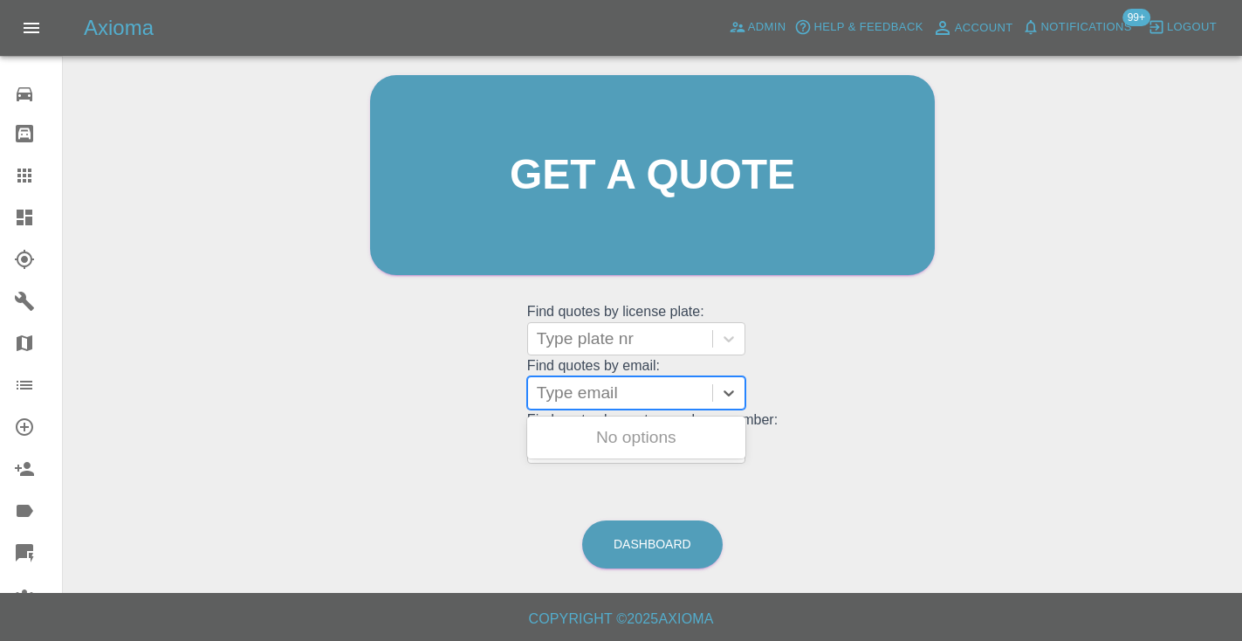
click at [619, 390] on div at bounding box center [620, 392] width 167 height 24
paste input "[EMAIL_ADDRESS][DOMAIN_NAME]"
type input "[EMAIL_ADDRESS][DOMAIN_NAME]"
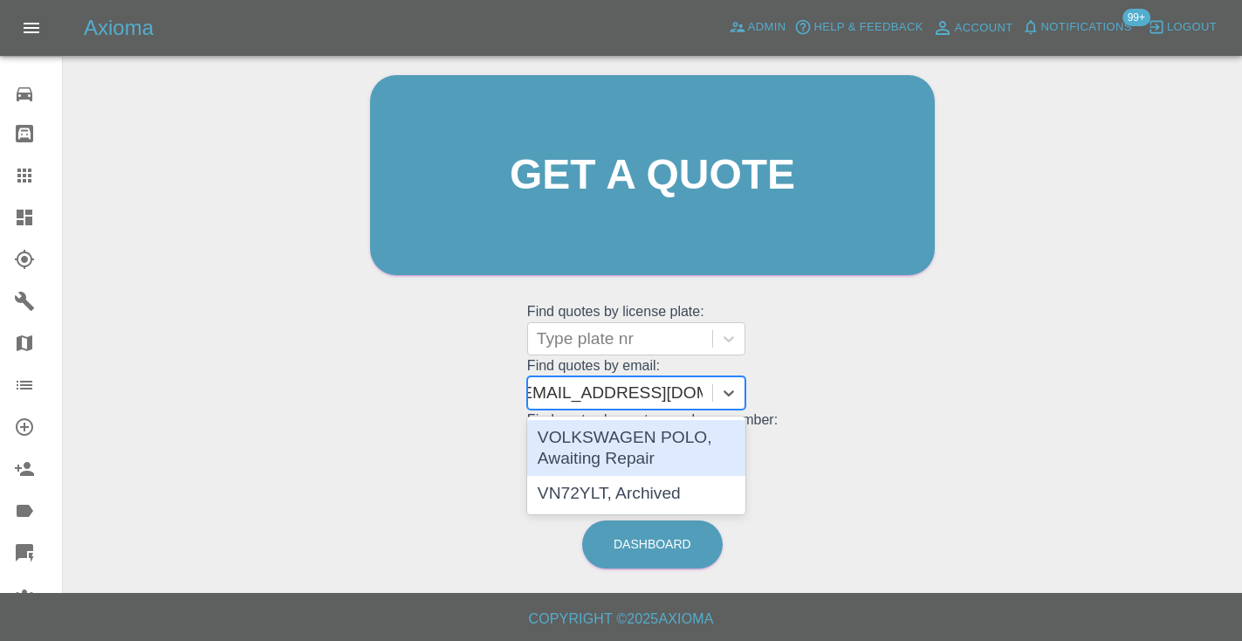
scroll to position [0, 15]
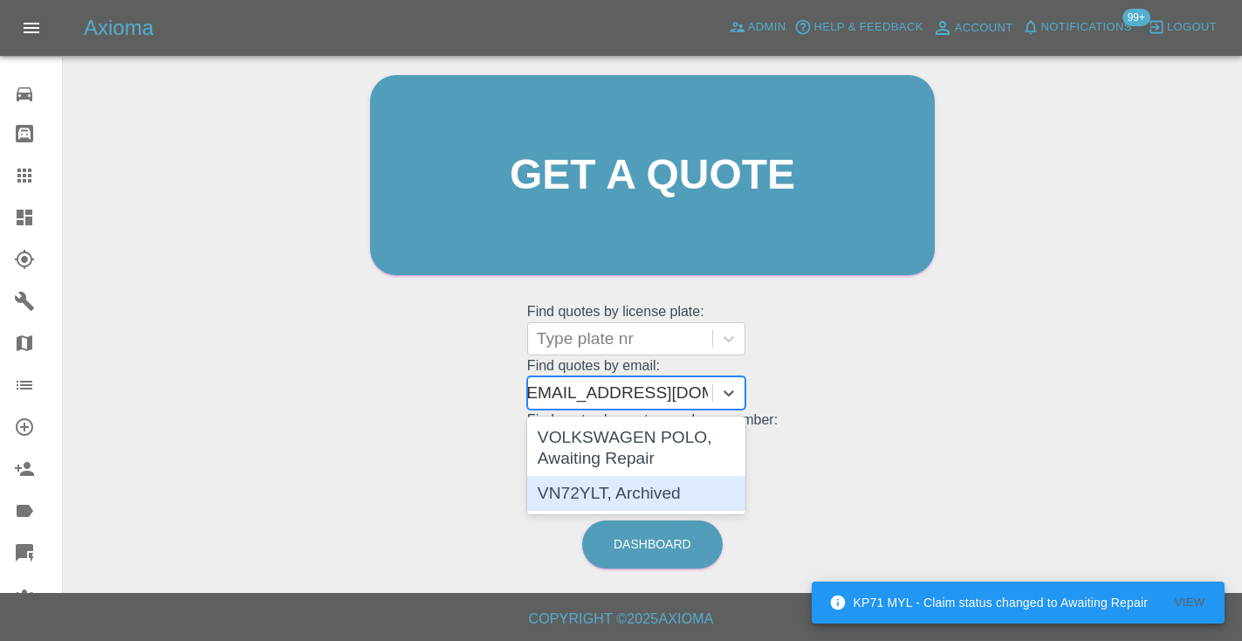
click at [673, 491] on div "VN72YLT, Archived" at bounding box center [636, 493] width 218 height 35
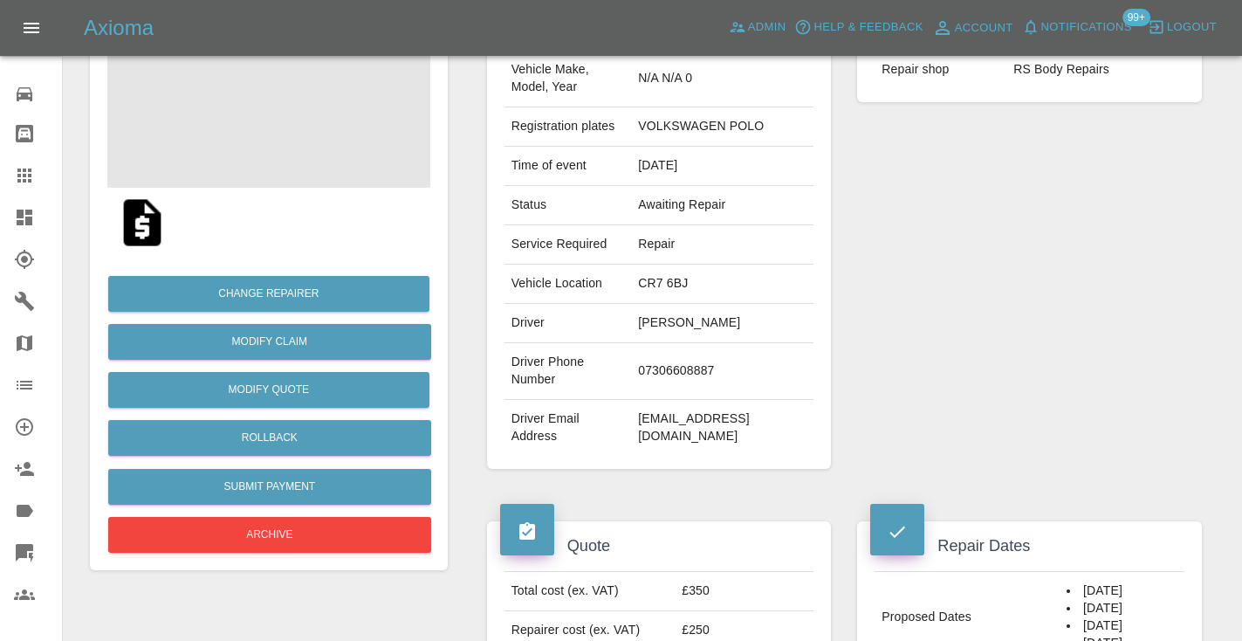
scroll to position [214, 0]
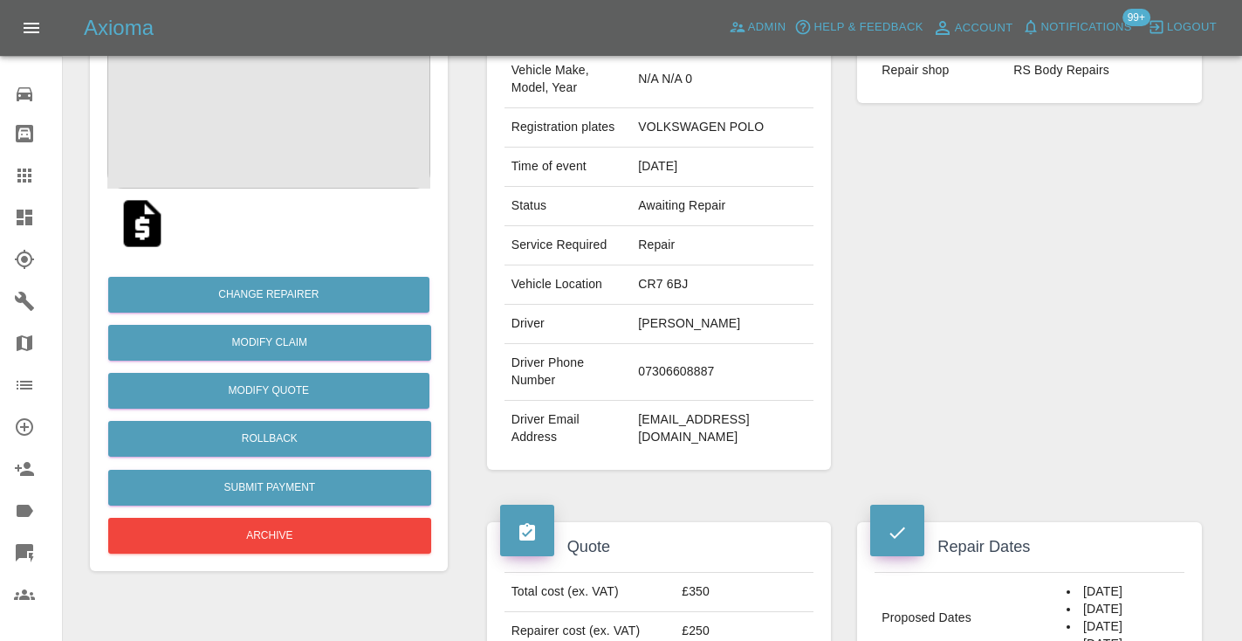
click at [792, 401] on td "[EMAIL_ADDRESS][DOMAIN_NAME]" at bounding box center [722, 429] width 182 height 56
click at [760, 401] on td "[EMAIL_ADDRESS][DOMAIN_NAME]" at bounding box center [722, 429] width 182 height 56
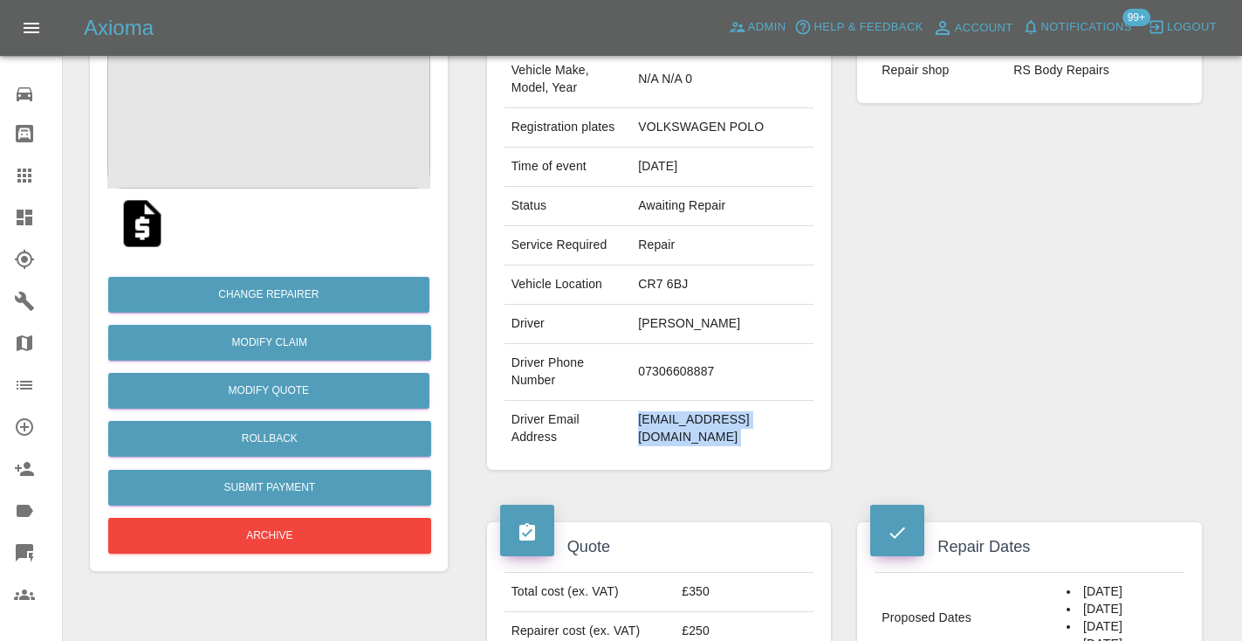
copy div "[EMAIL_ADDRESS][DOMAIN_NAME]"
click at [938, 1] on div "Axioma Admin Help & Feedback Account Notifications 99+ Logout" at bounding box center [621, 28] width 1242 height 56
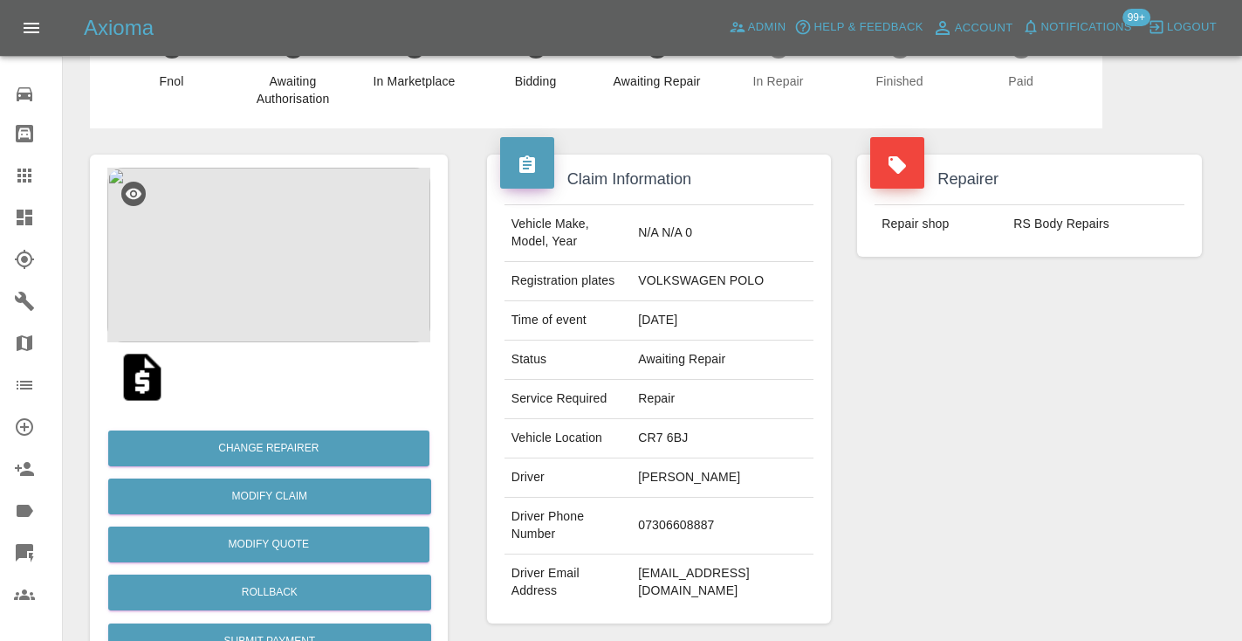
scroll to position [53, 0]
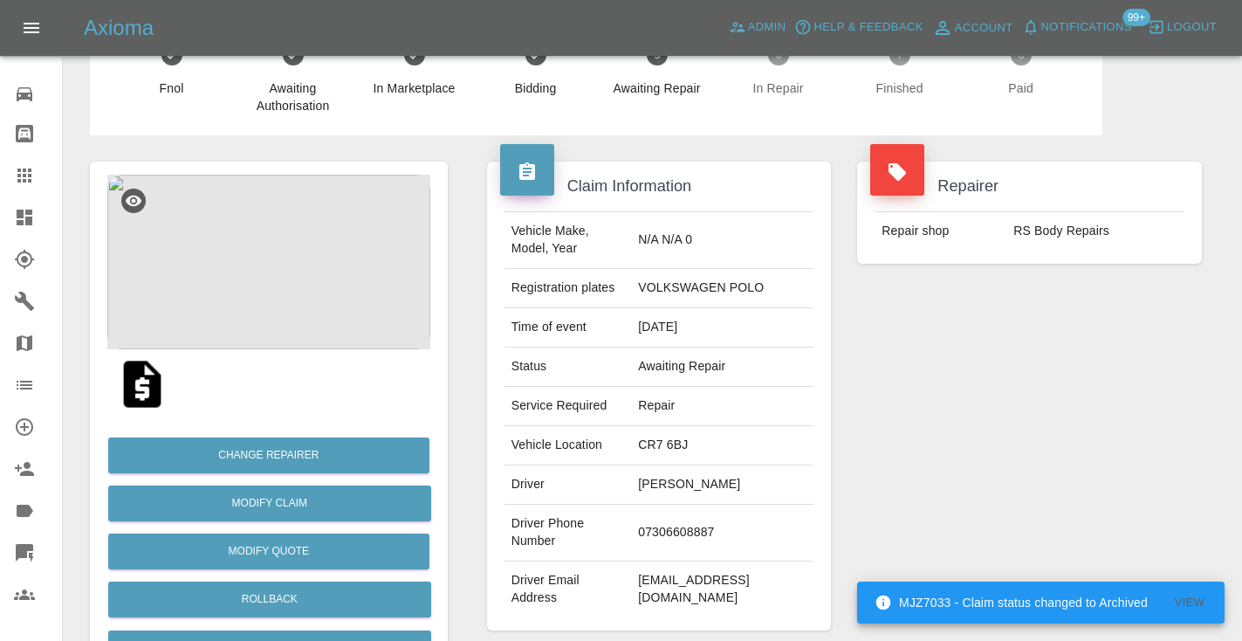
click at [772, 561] on td "[EMAIL_ADDRESS][DOMAIN_NAME]" at bounding box center [722, 589] width 182 height 56
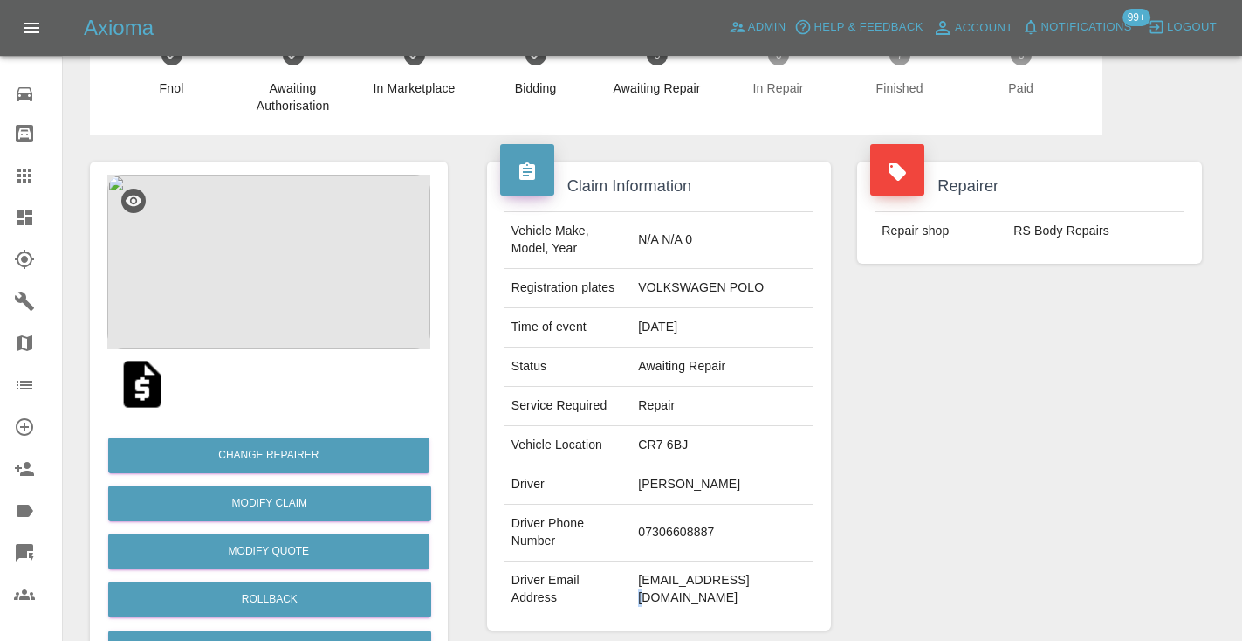
click at [772, 561] on td "[EMAIL_ADDRESS][DOMAIN_NAME]" at bounding box center [722, 589] width 182 height 56
copy div "[EMAIL_ADDRESS][DOMAIN_NAME]"
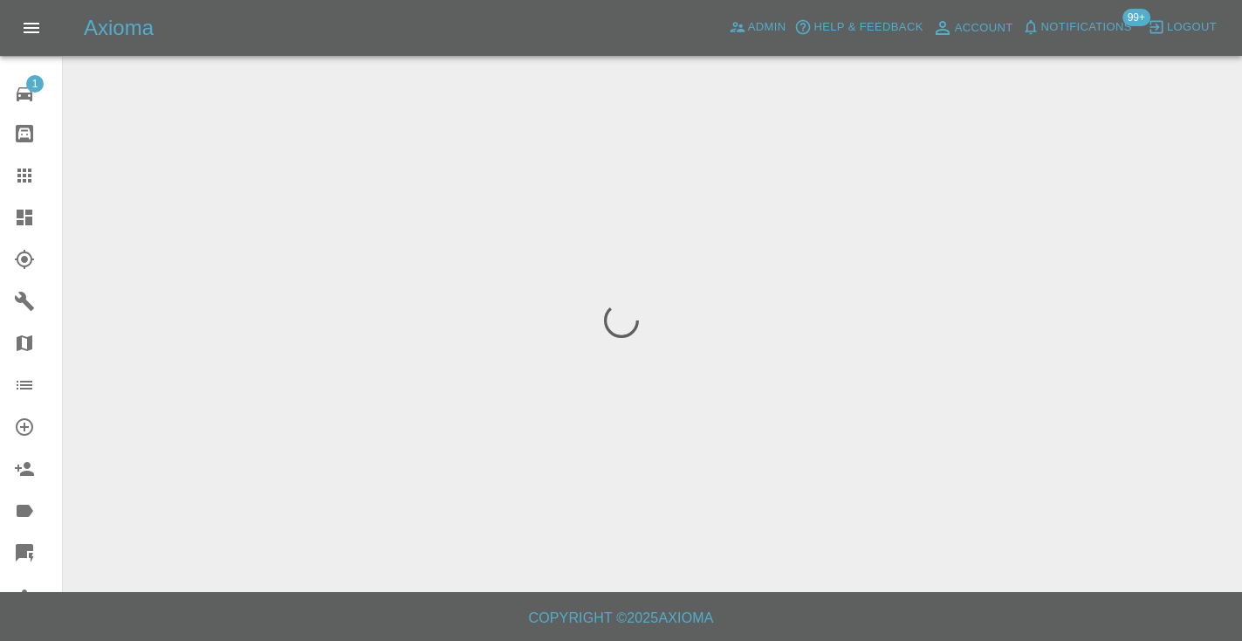
click at [28, 175] on icon at bounding box center [24, 175] width 14 height 14
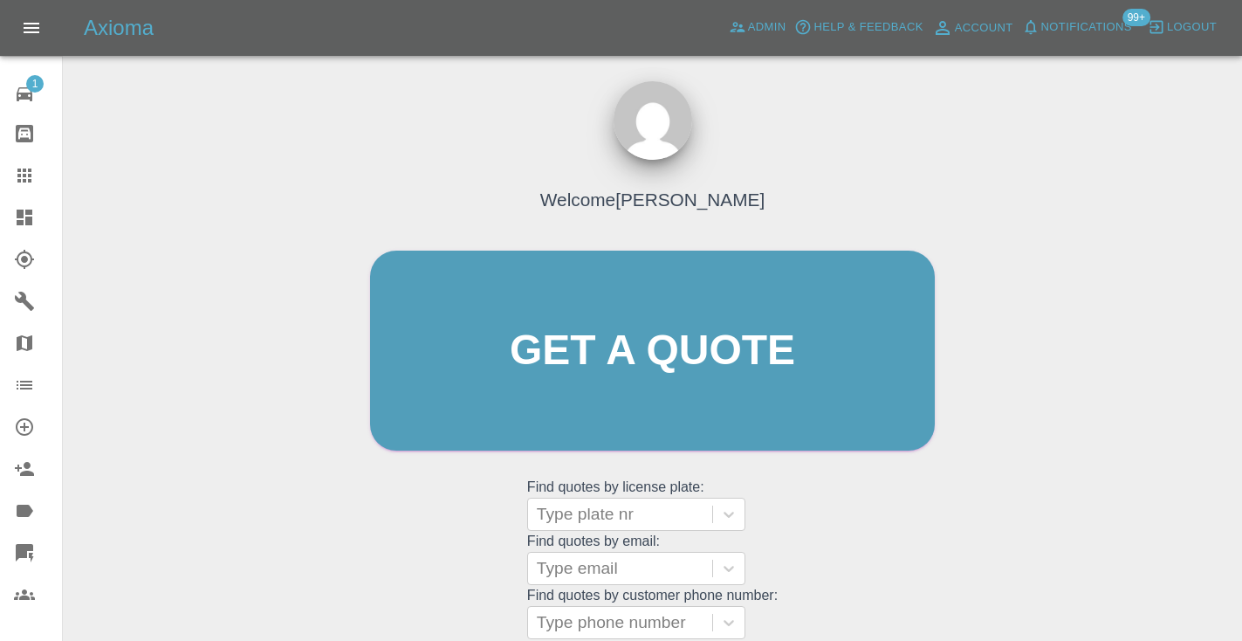
click at [864, 502] on div "Welcome [PERSON_NAME] Get a quote Get a quote Find quotes by license plate: Typ…" at bounding box center [652, 383] width 601 height 527
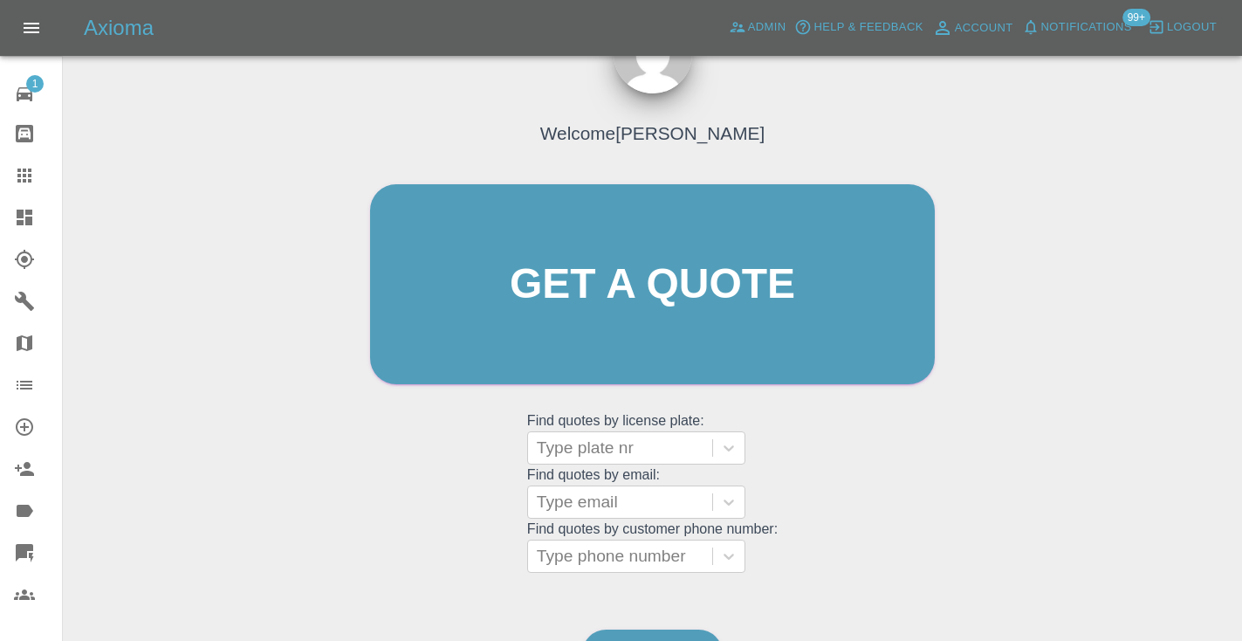
scroll to position [175, 0]
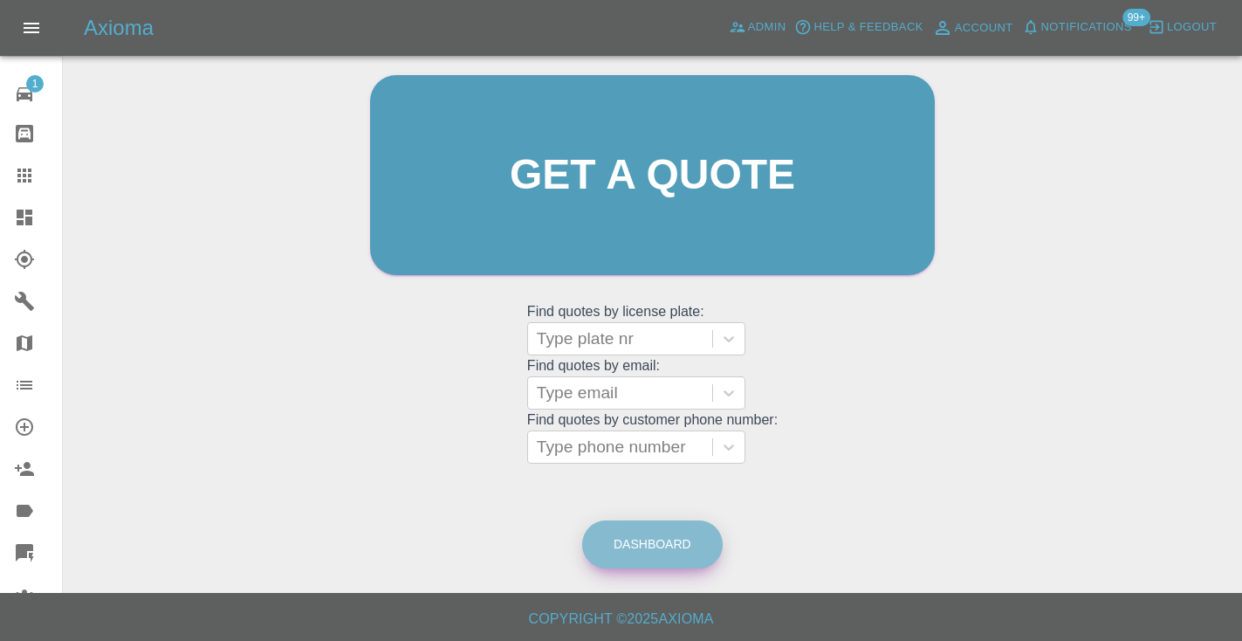
click at [648, 545] on link "Dashboard" at bounding box center [652, 544] width 140 height 48
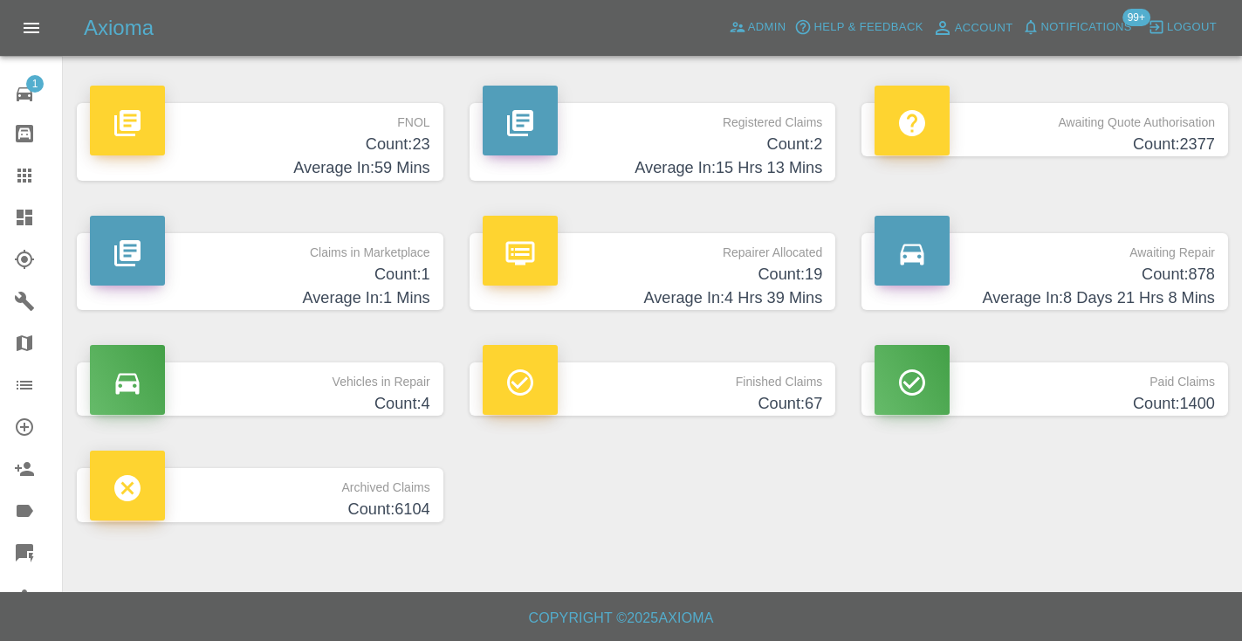
click at [1193, 290] on h4 "Average In: 8 Days 21 Hrs 8 Mins" at bounding box center [1044, 298] width 340 height 24
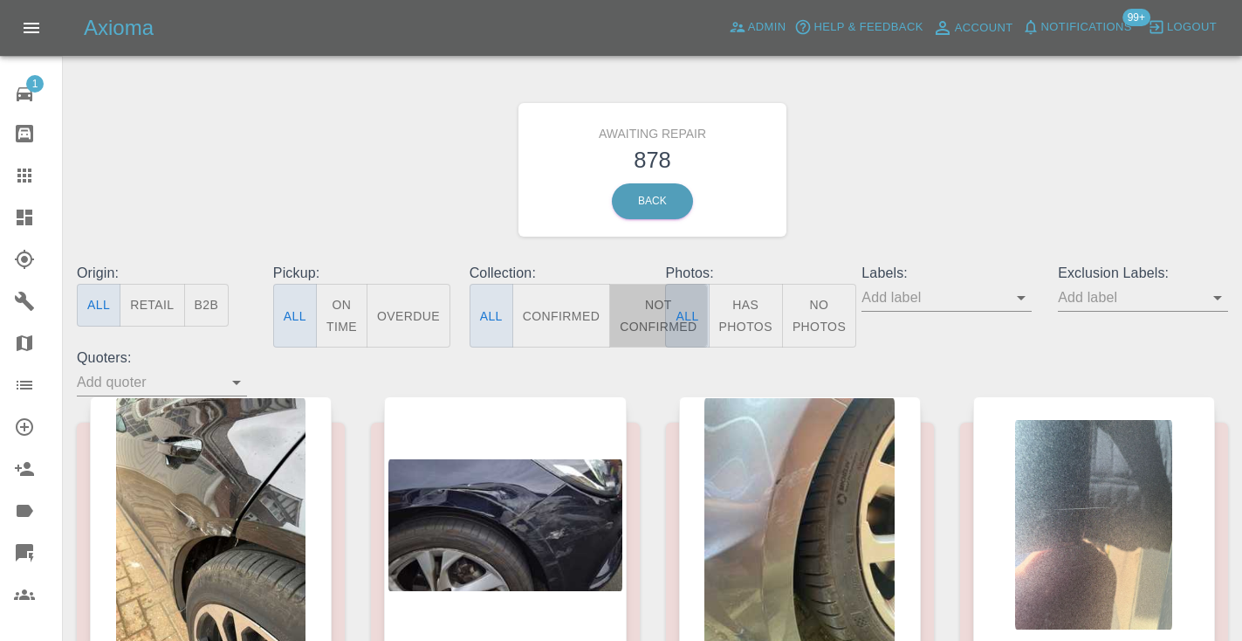
click at [646, 310] on button "Not Confirmed" at bounding box center [658, 316] width 98 height 64
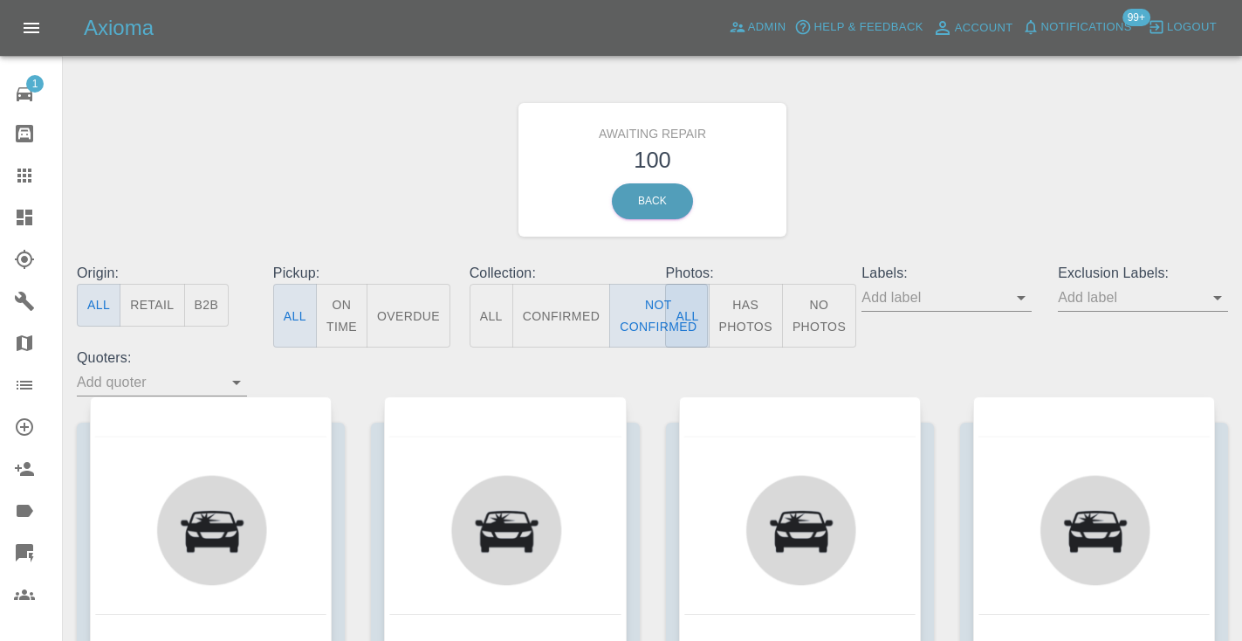
click at [984, 158] on div "Awaiting Repair 100 Back" at bounding box center [652, 170] width 1177 height 186
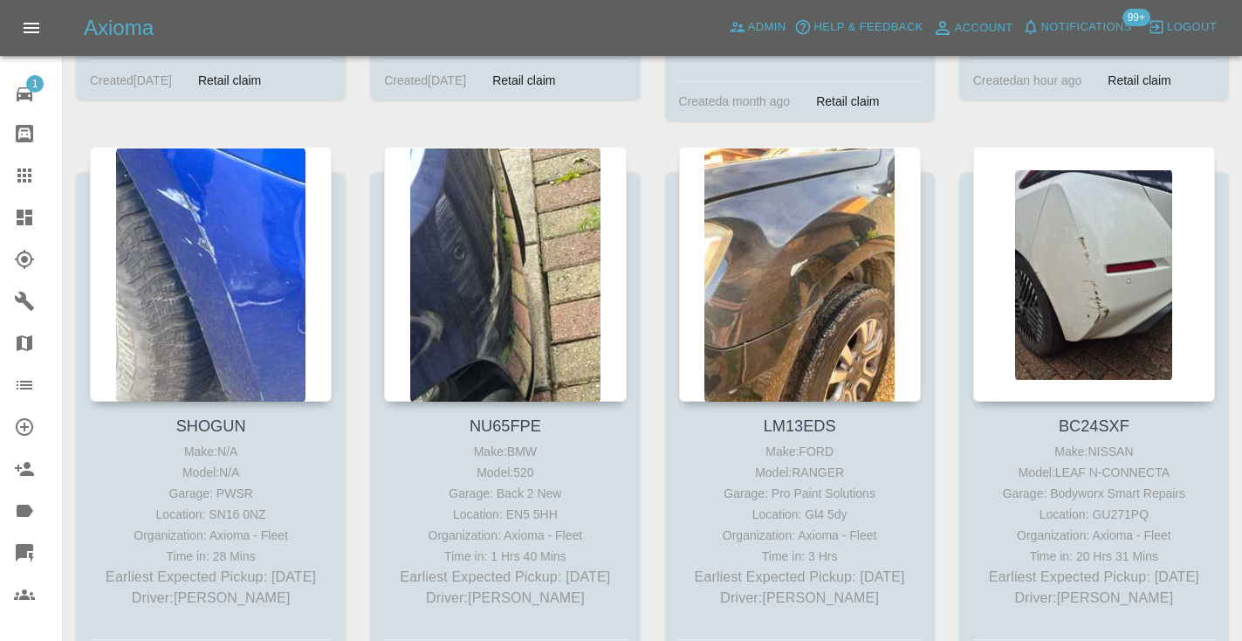
scroll to position [2609, 0]
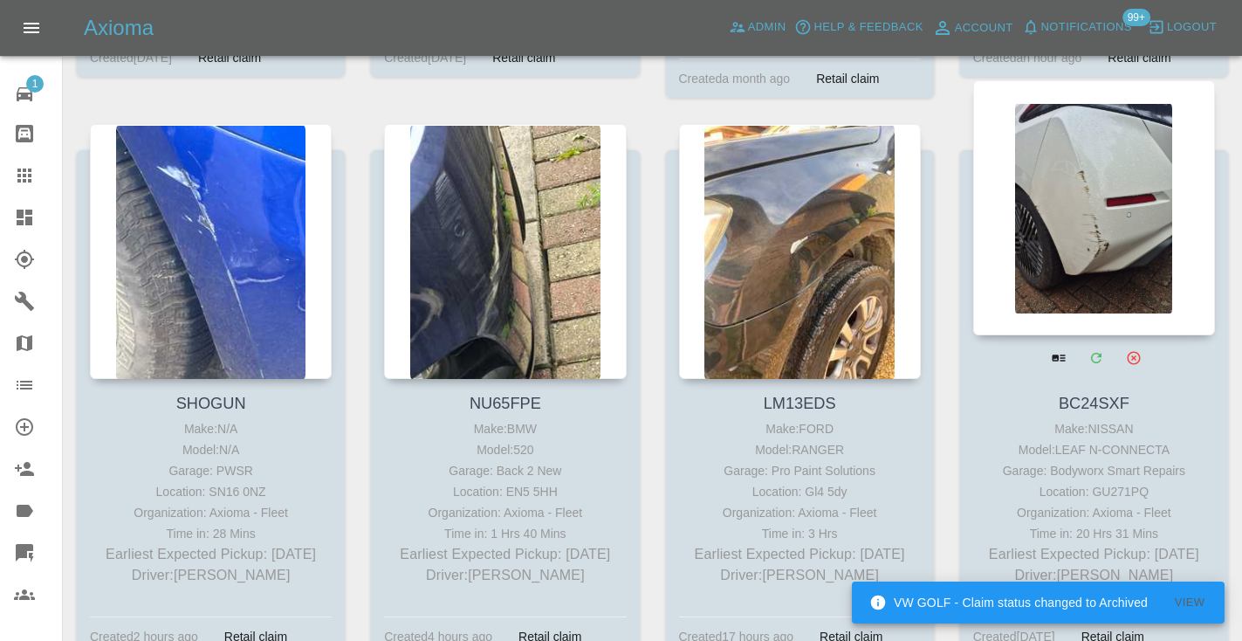
click at [1093, 195] on div at bounding box center [1094, 207] width 242 height 255
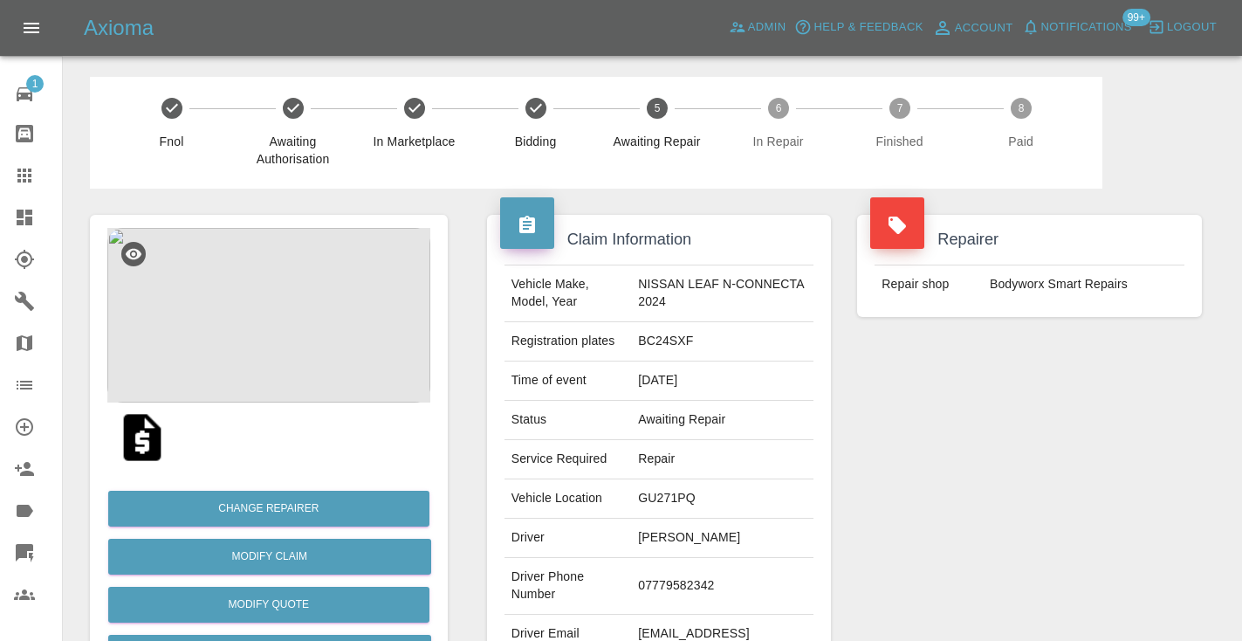
click at [687, 569] on td "07779582342" at bounding box center [722, 586] width 182 height 57
copy td "07779582342"
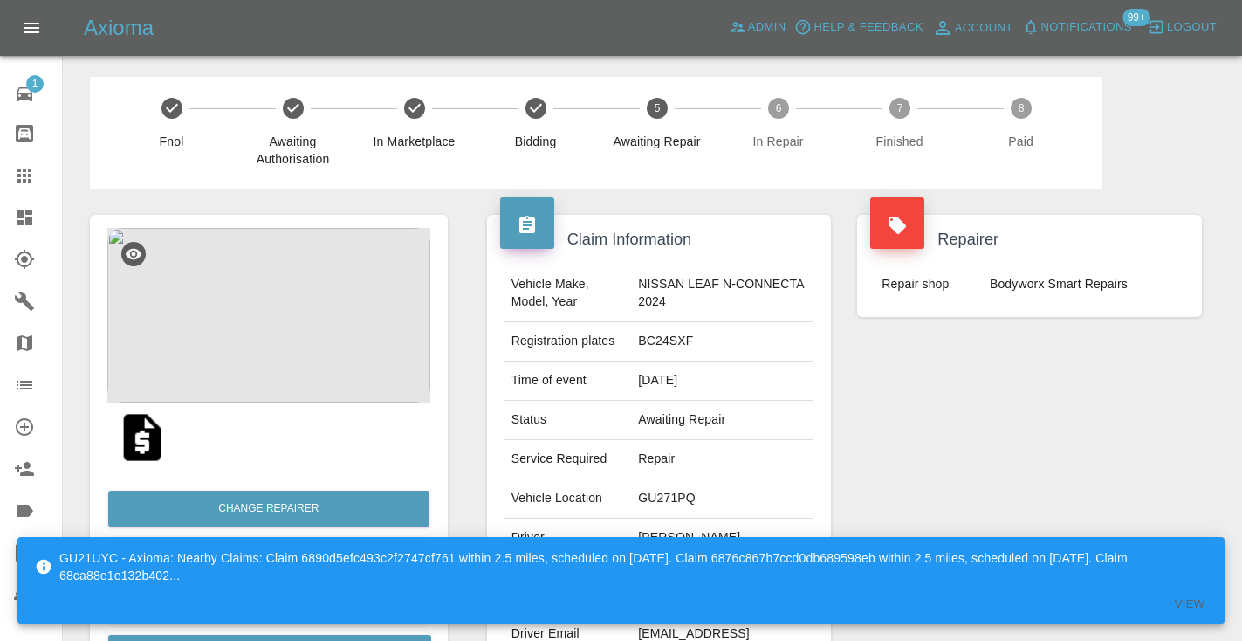
click at [1010, 475] on div "Repairer Repair shop Bodyworx Smart Repairs" at bounding box center [1029, 448] width 371 height 521
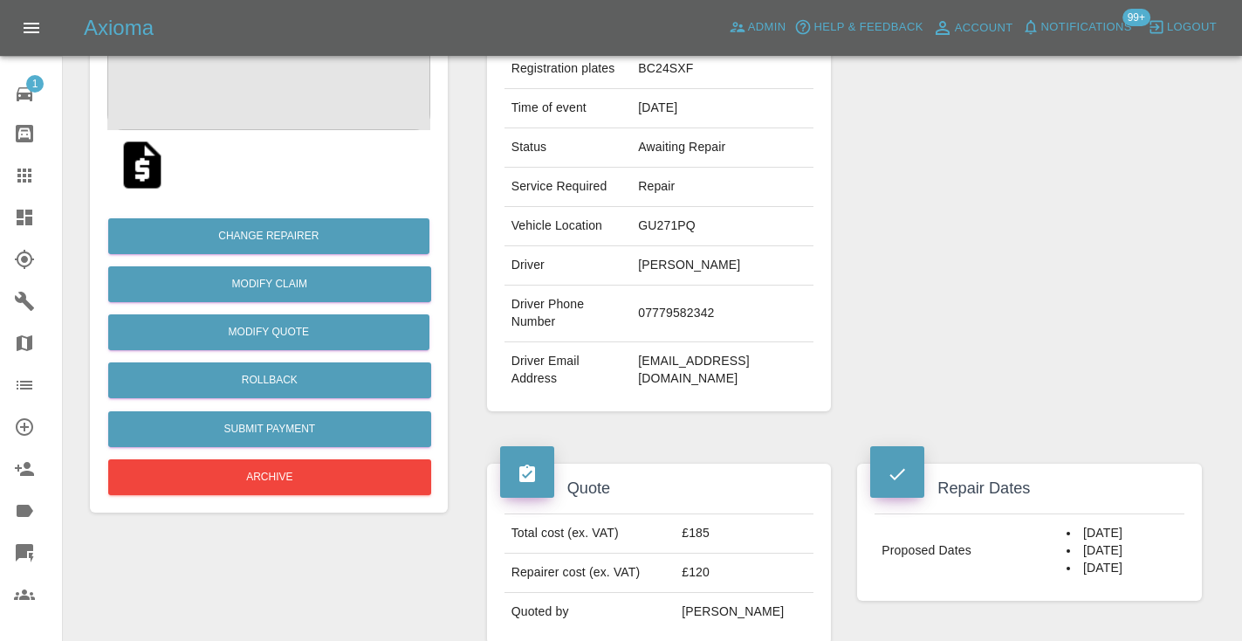
scroll to position [271, 0]
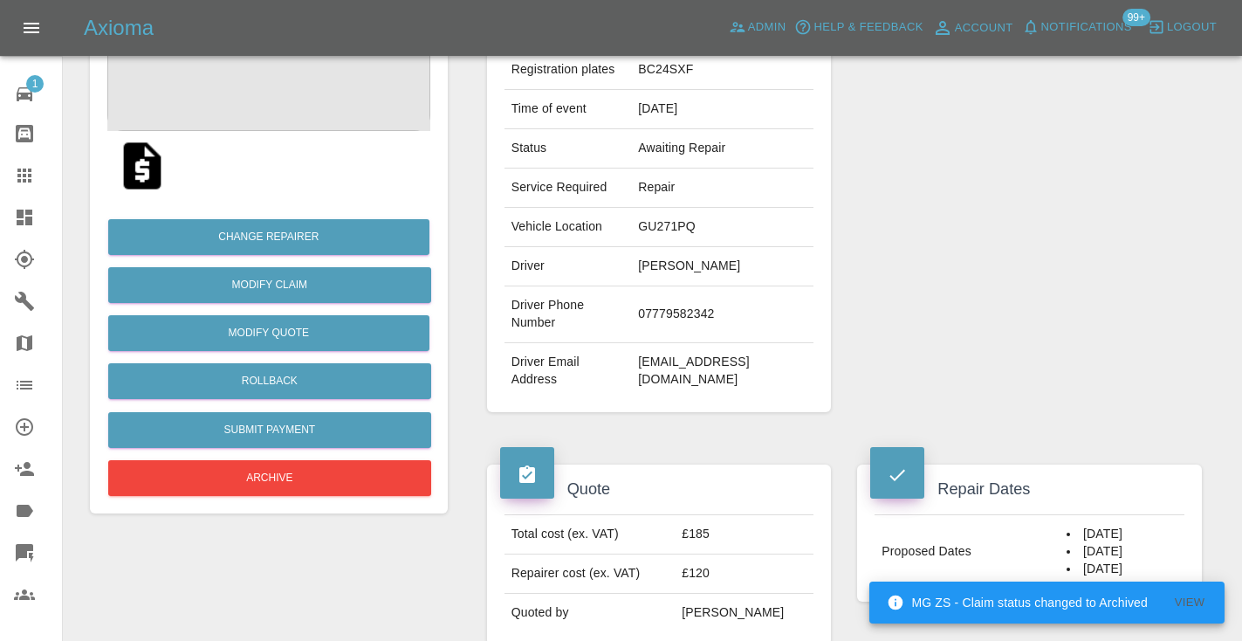
click at [976, 317] on div "Repairer Repair shop Bodyworx Smart Repairs" at bounding box center [1029, 177] width 371 height 521
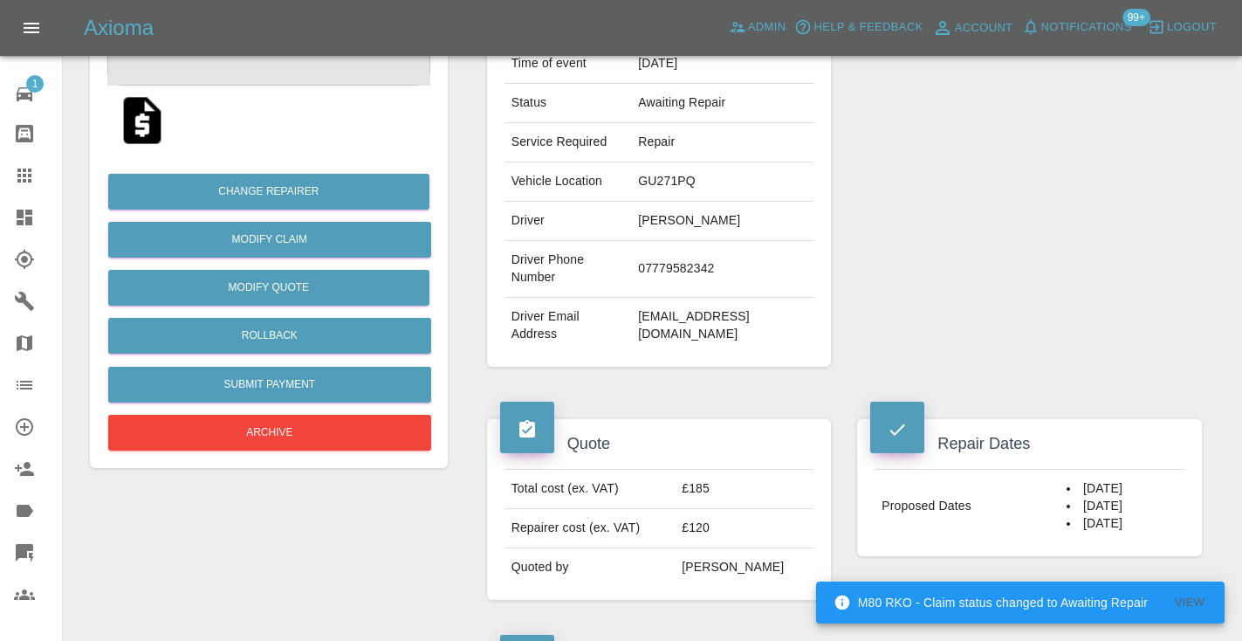
scroll to position [314, 0]
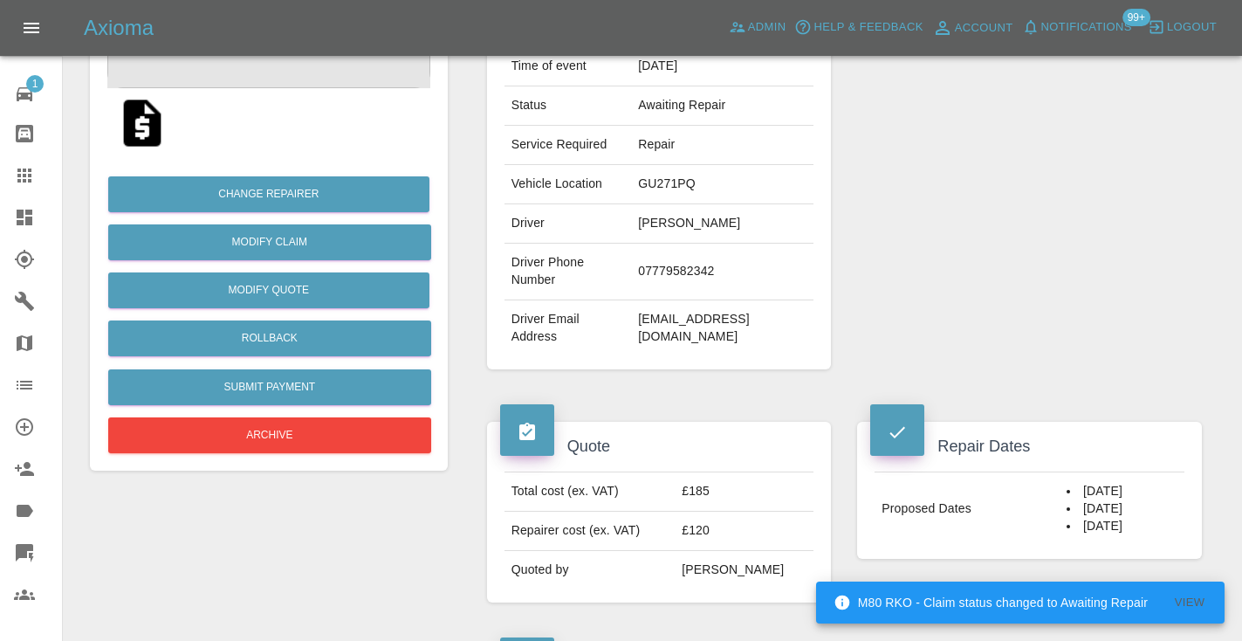
click at [695, 266] on td "07779582342" at bounding box center [722, 271] width 182 height 57
copy td "07779582342"
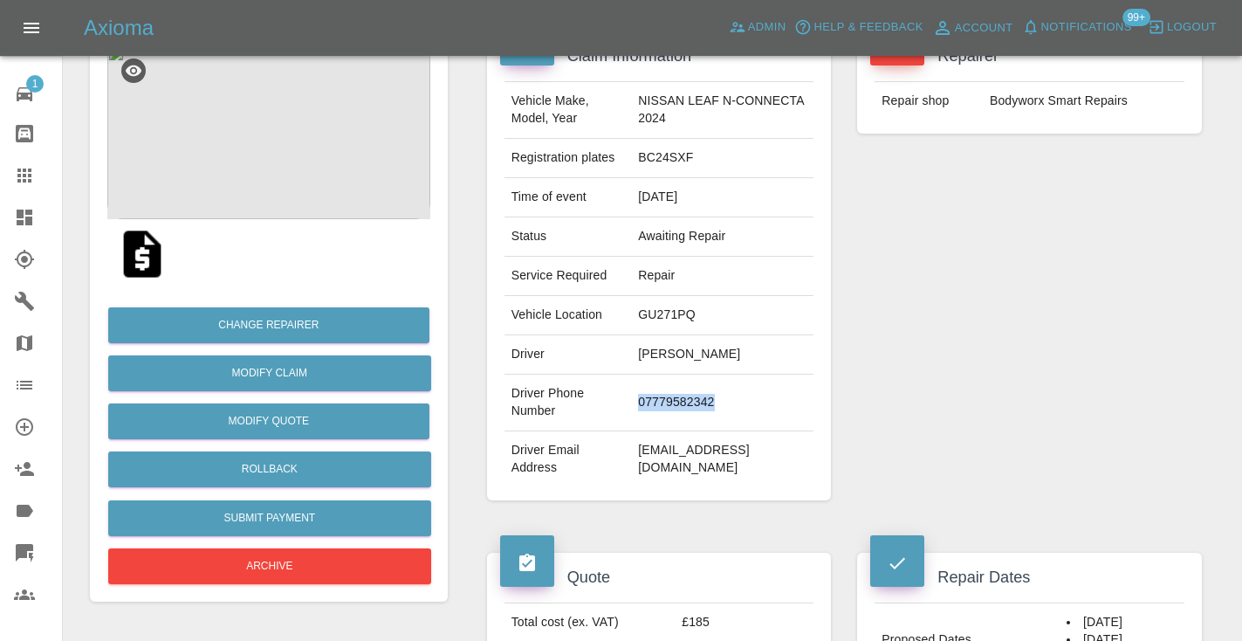
scroll to position [168, 0]
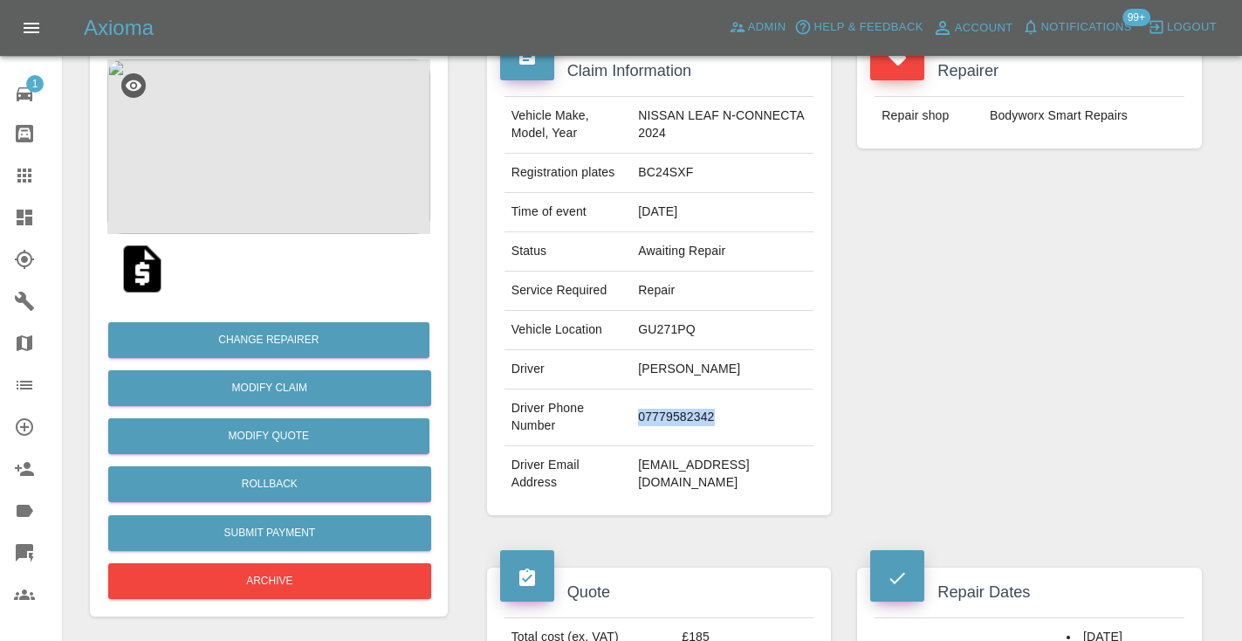
click at [298, 158] on img at bounding box center [268, 146] width 323 height 175
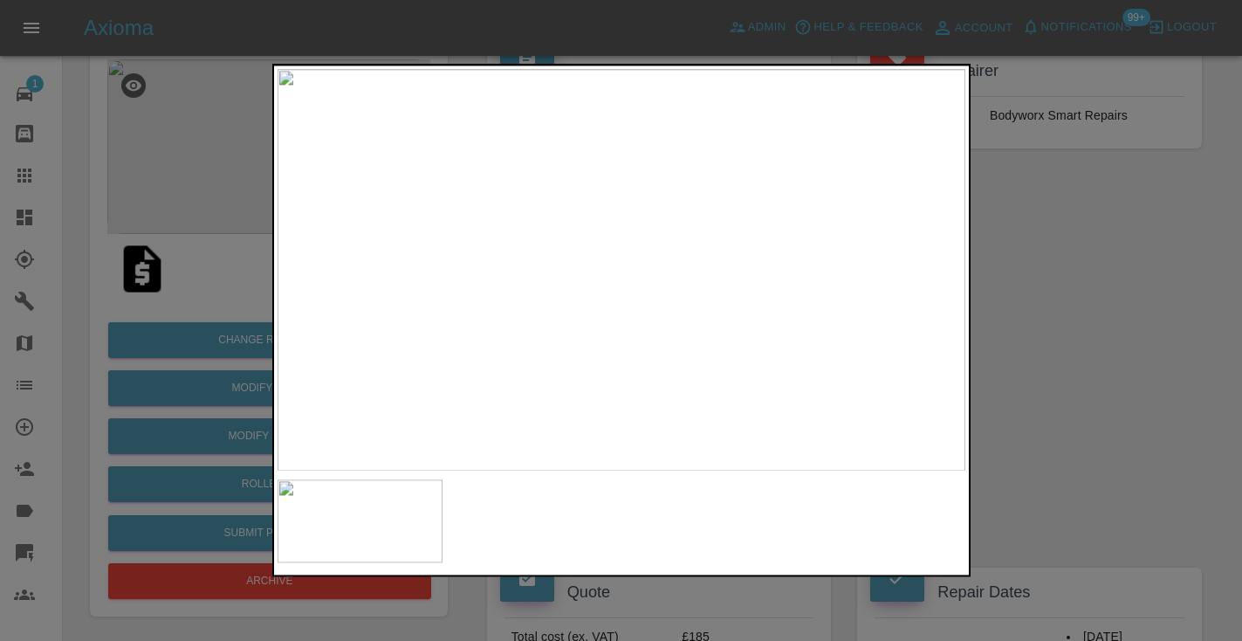
click at [1093, 456] on div at bounding box center [621, 320] width 1242 height 641
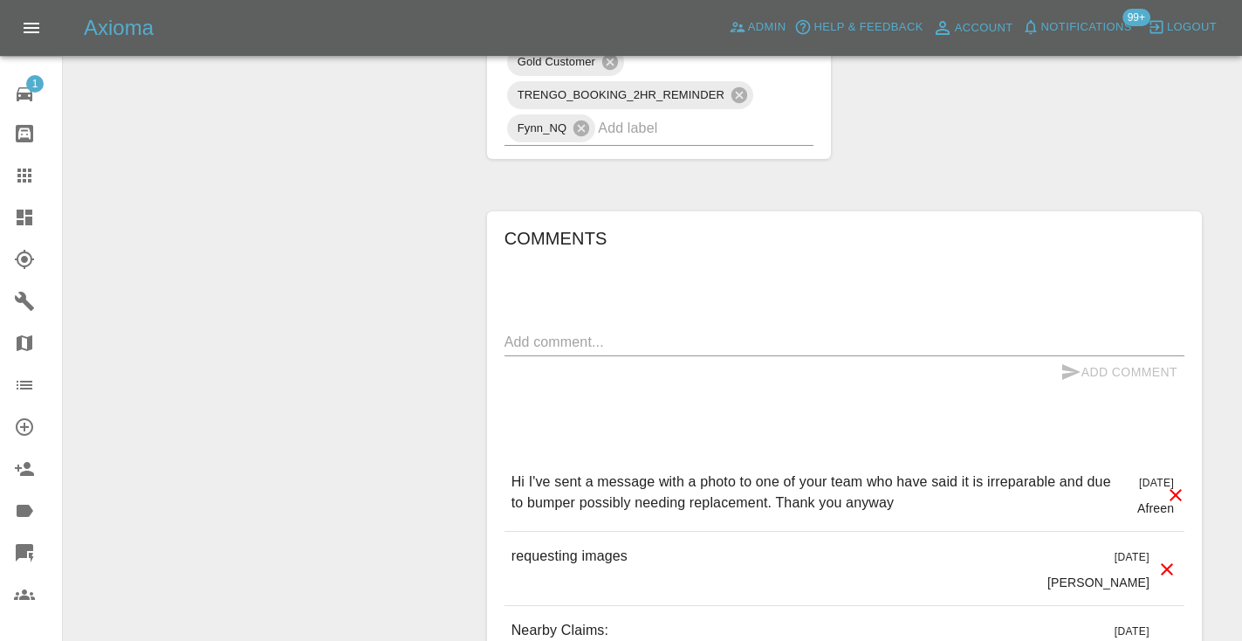
scroll to position [1187, 0]
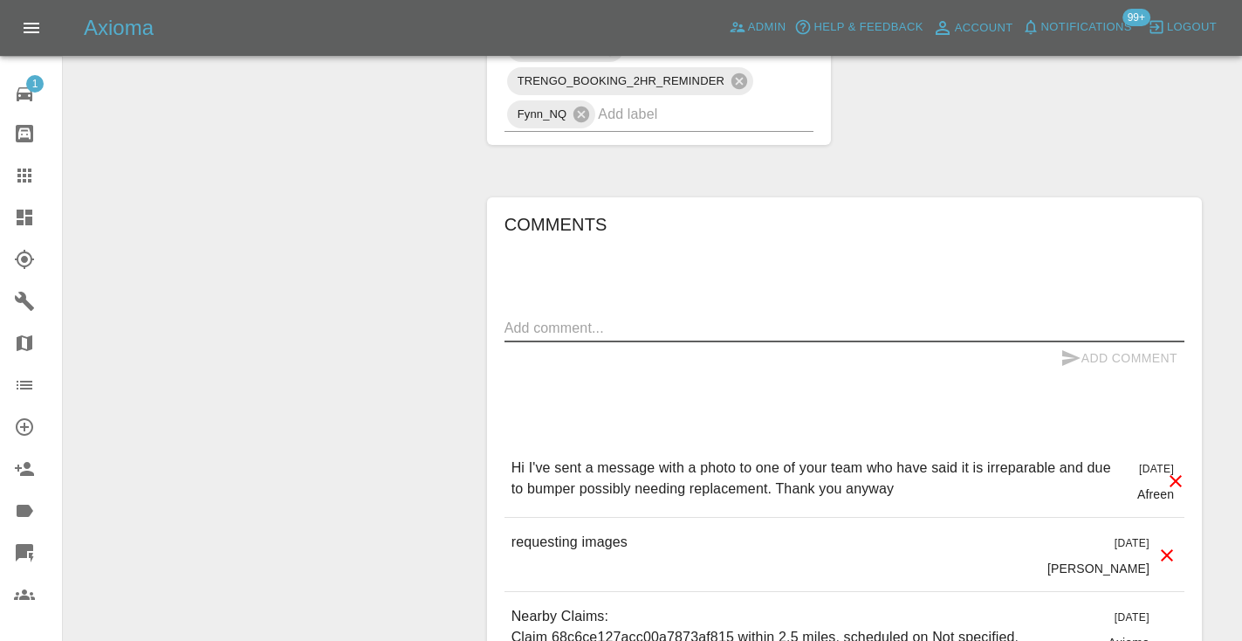
click at [575, 318] on textarea at bounding box center [844, 328] width 680 height 20
type textarea "called : says she will have to get back to us ."
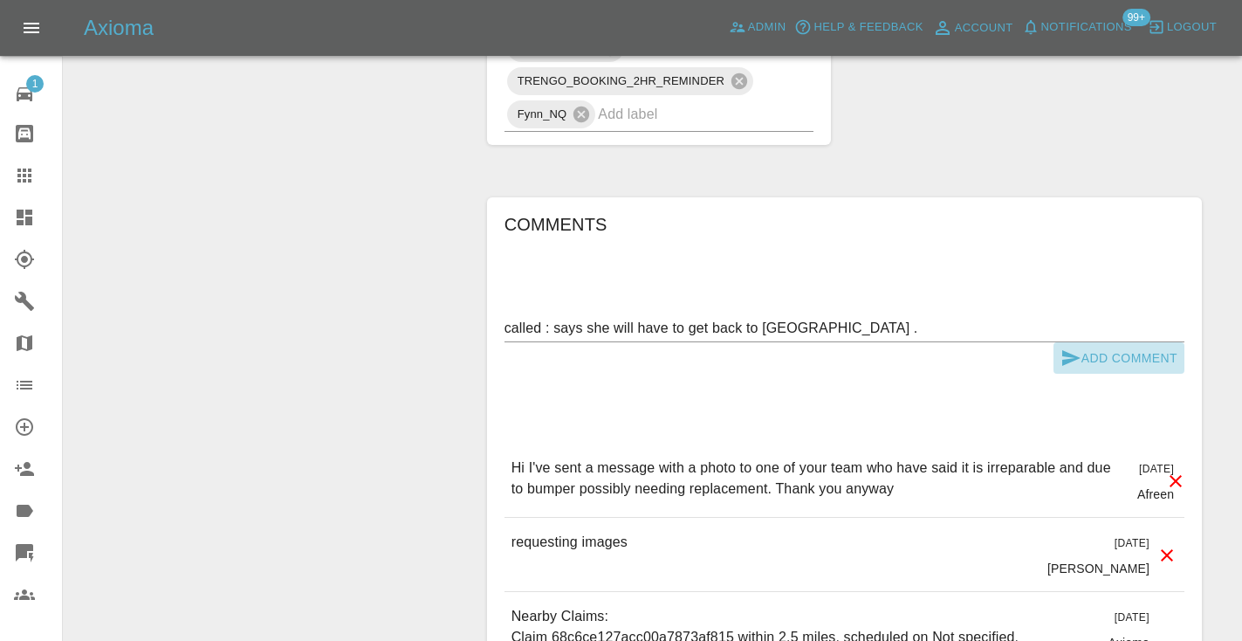
click at [1062, 350] on icon "submit" at bounding box center [1071, 358] width 18 height 16
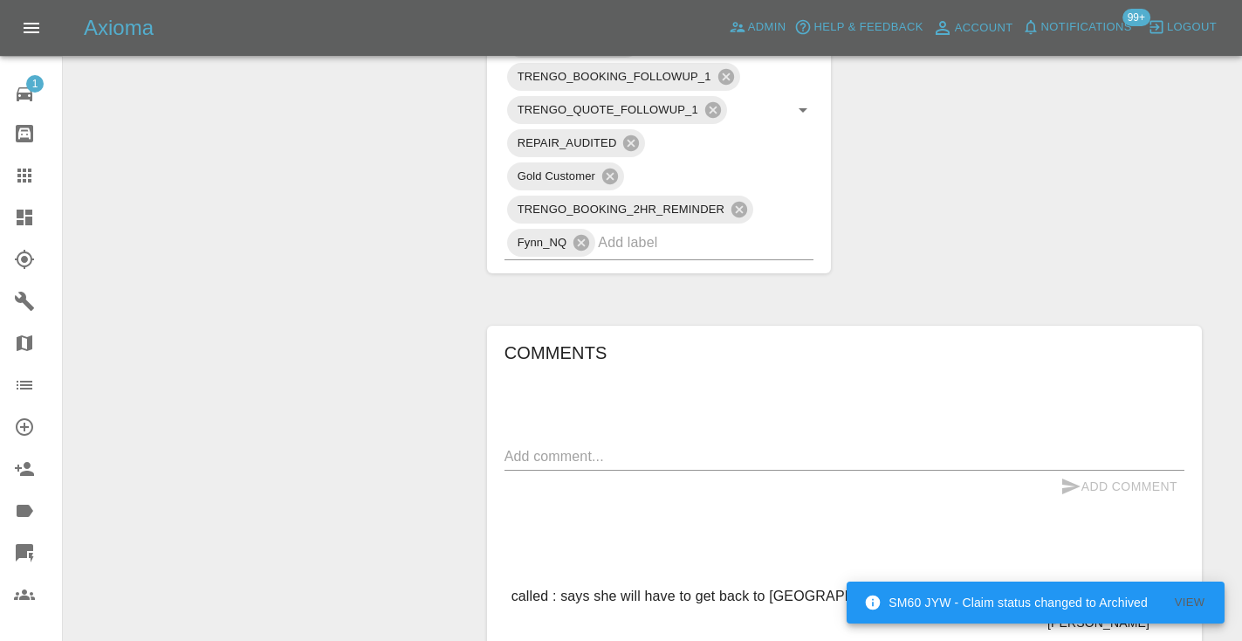
scroll to position [1014, 0]
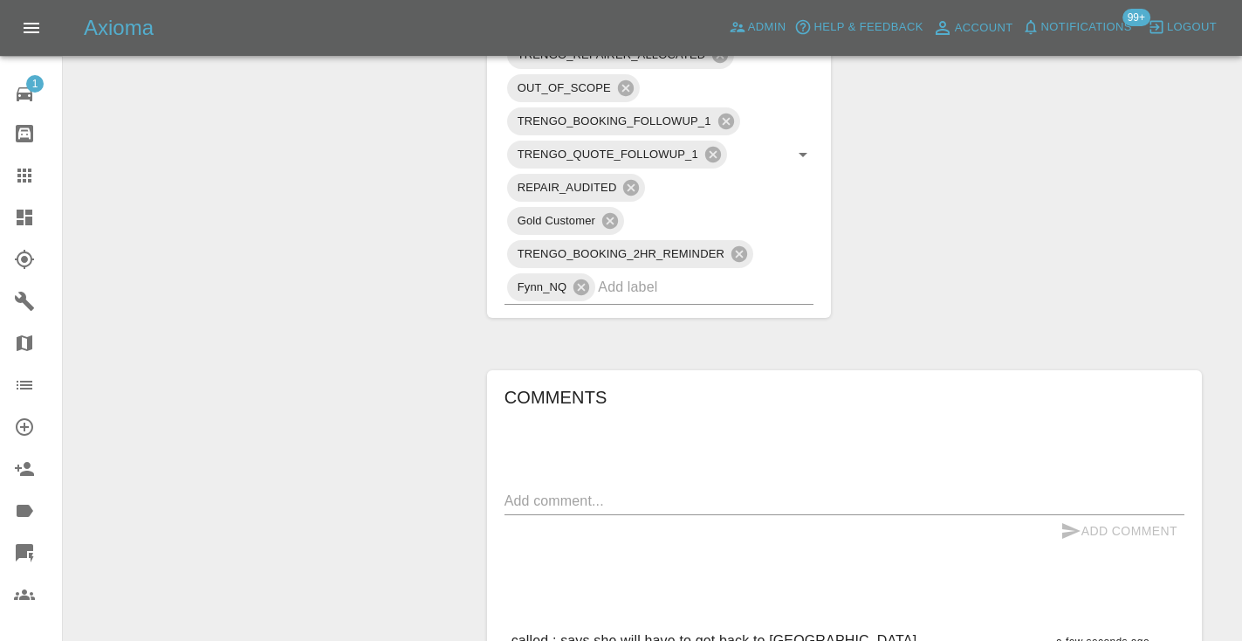
click at [28, 185] on icon at bounding box center [24, 175] width 21 height 21
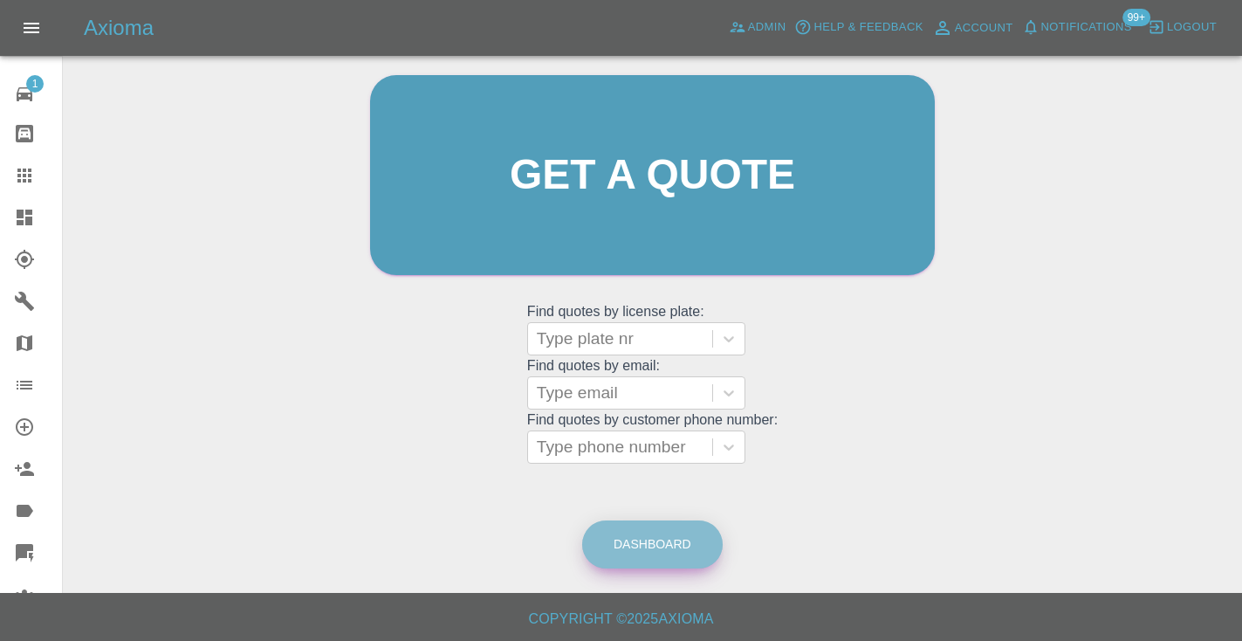
click at [695, 548] on link "Dashboard" at bounding box center [652, 544] width 140 height 48
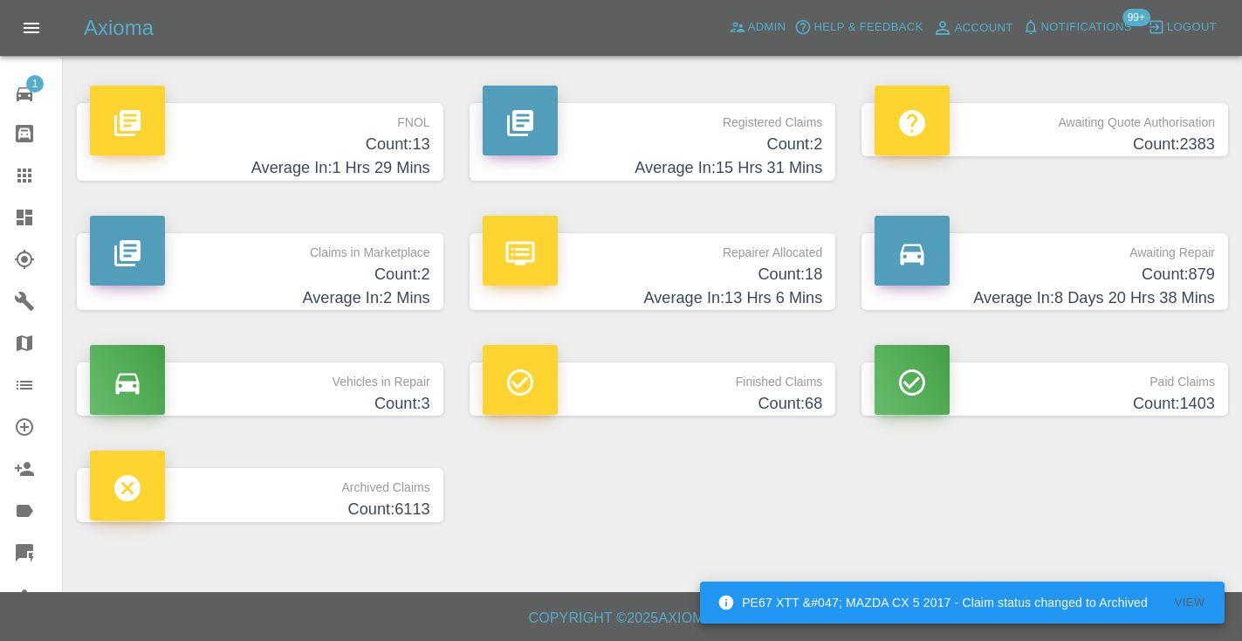
click at [1146, 283] on h4 "Count: 879" at bounding box center [1044, 275] width 340 height 24
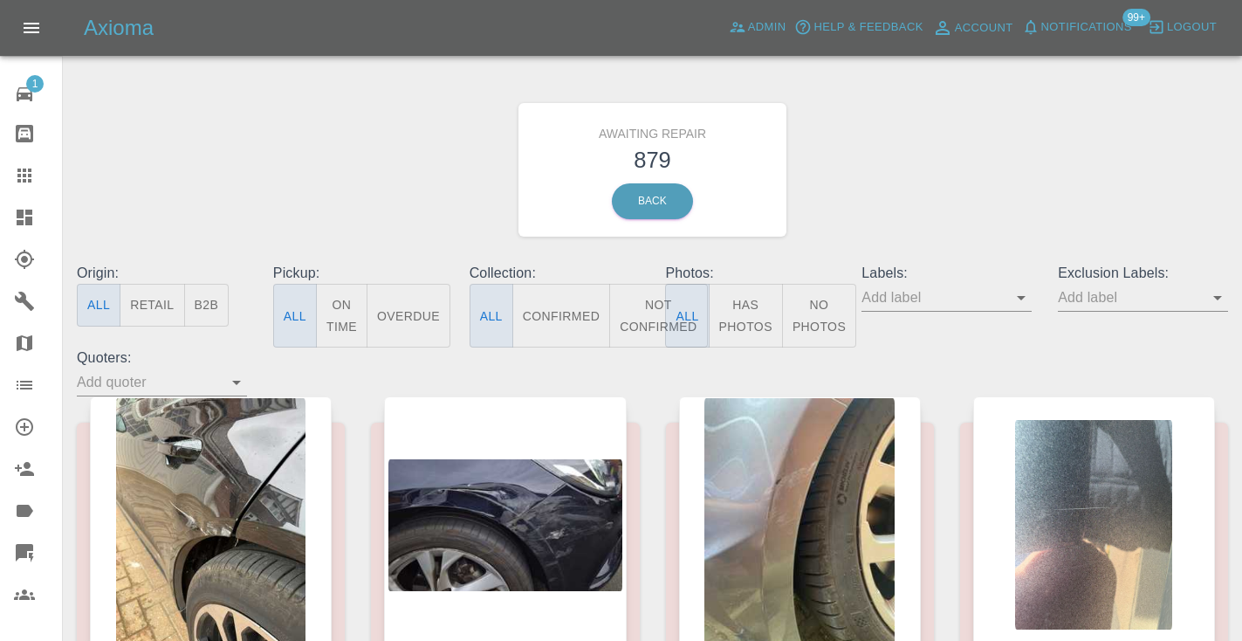
click at [635, 305] on button "Not Confirmed" at bounding box center [658, 316] width 98 height 64
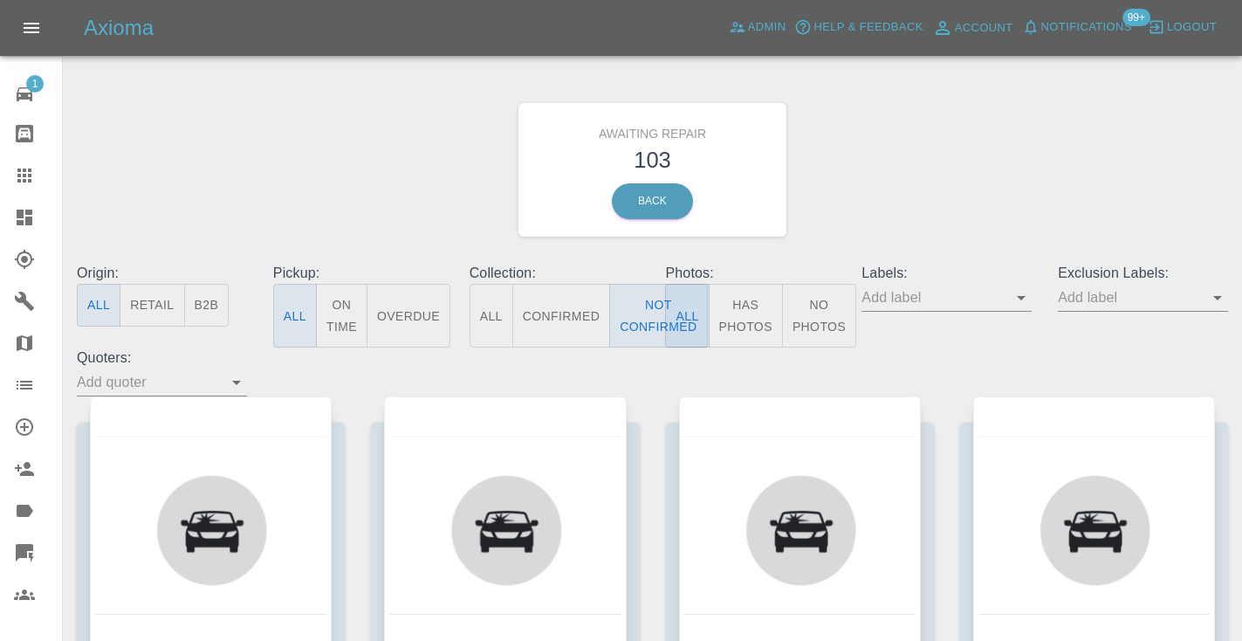
click at [972, 162] on div "Awaiting Repair 103 Back" at bounding box center [652, 170] width 1177 height 186
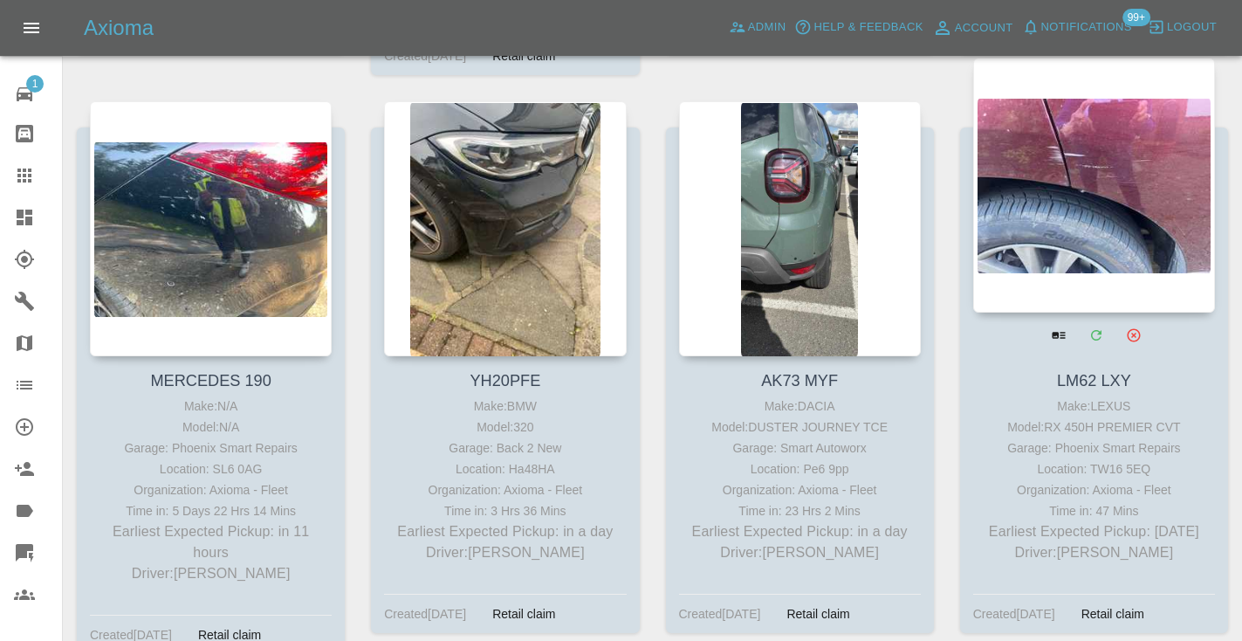
scroll to position [893, 0]
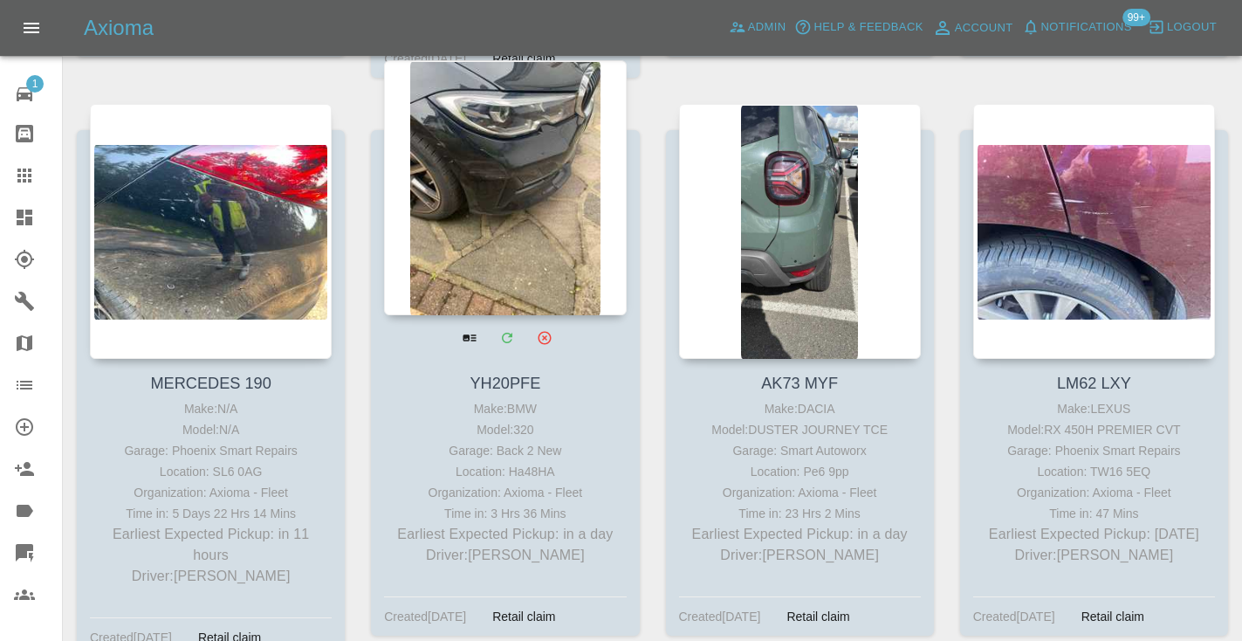
click at [504, 222] on div at bounding box center [505, 187] width 242 height 255
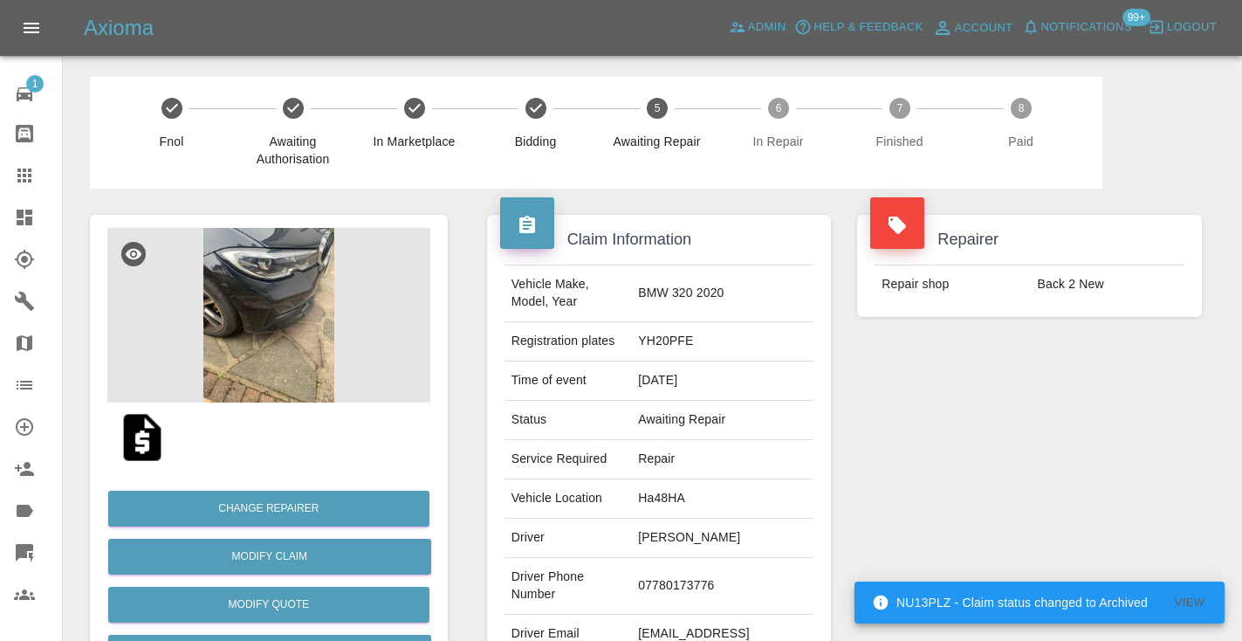
click at [717, 575] on td "07780173776" at bounding box center [722, 586] width 182 height 57
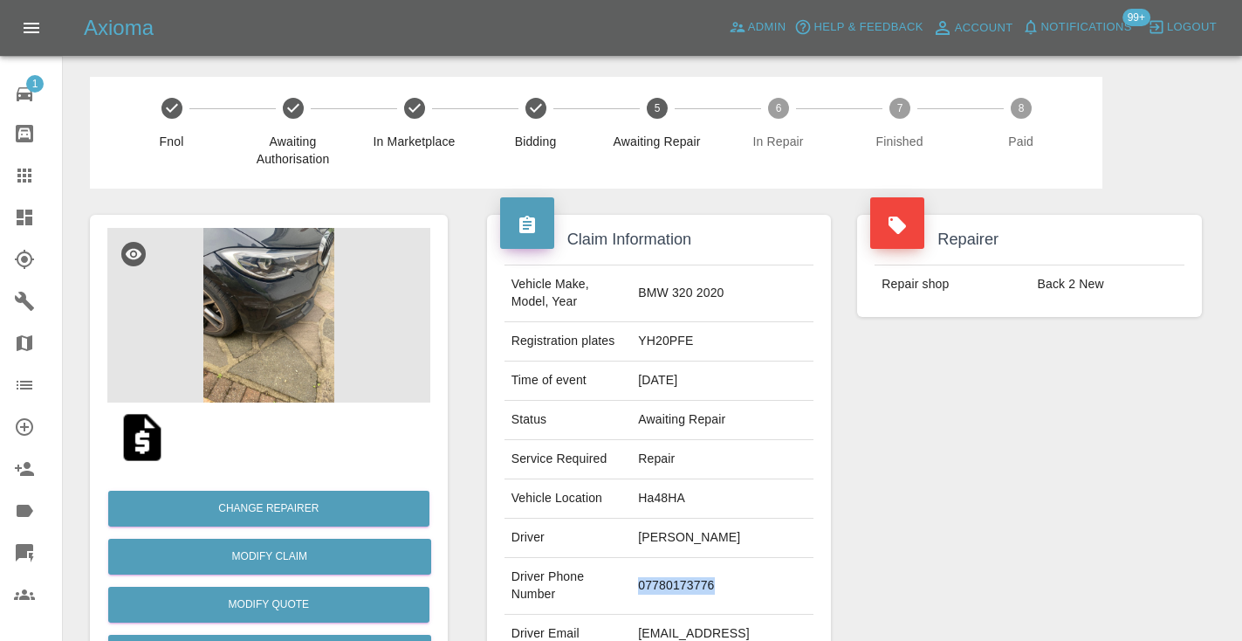
copy td "07780173776"
click at [1069, 466] on div "Repairer Repair shop Back 2 New" at bounding box center [1029, 448] width 371 height 521
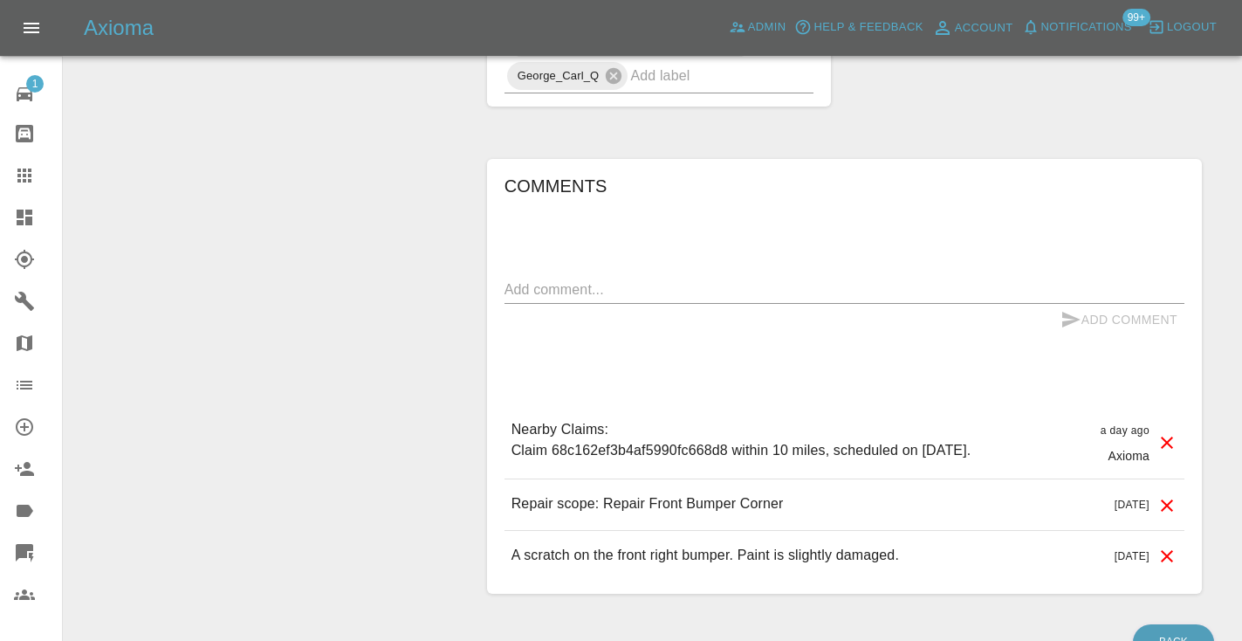
scroll to position [1229, 0]
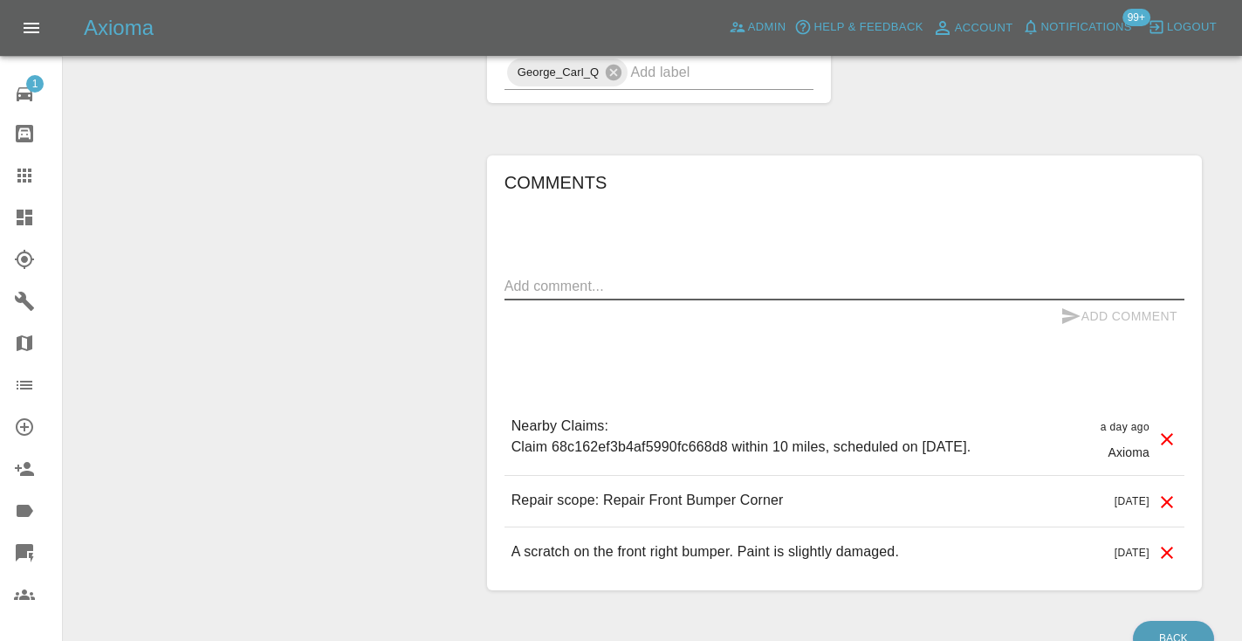
click at [539, 276] on textarea at bounding box center [844, 286] width 680 height 20
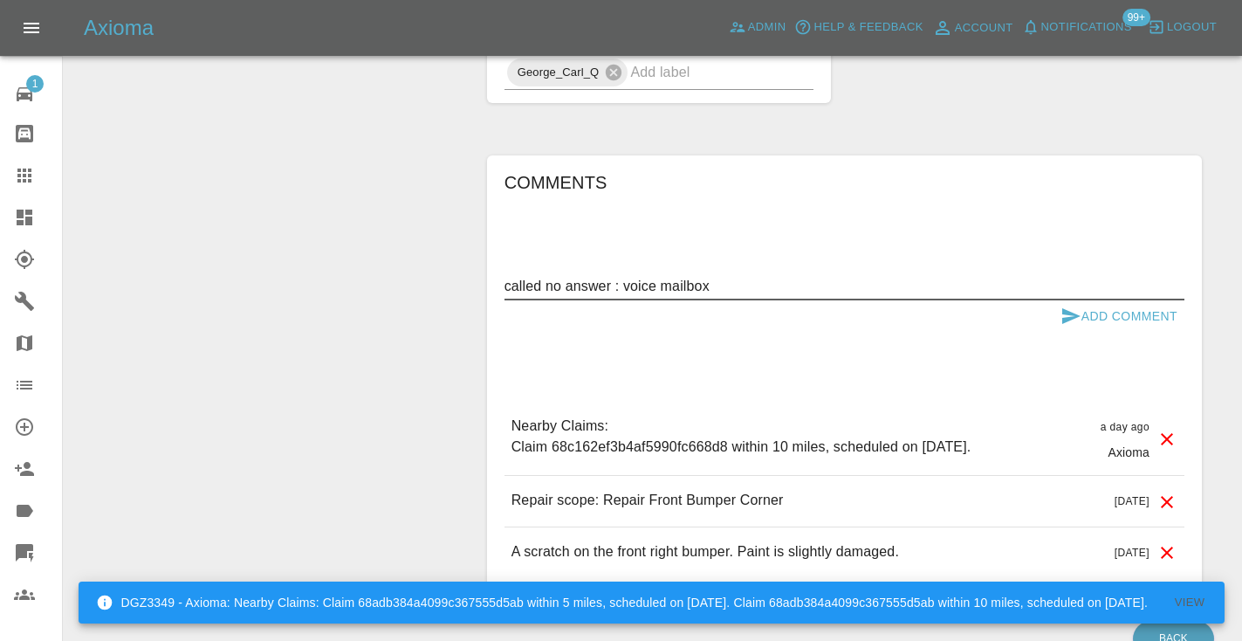
type textarea "called no answer : voice mailbox"
click at [1065, 305] on icon "submit" at bounding box center [1070, 315] width 21 height 21
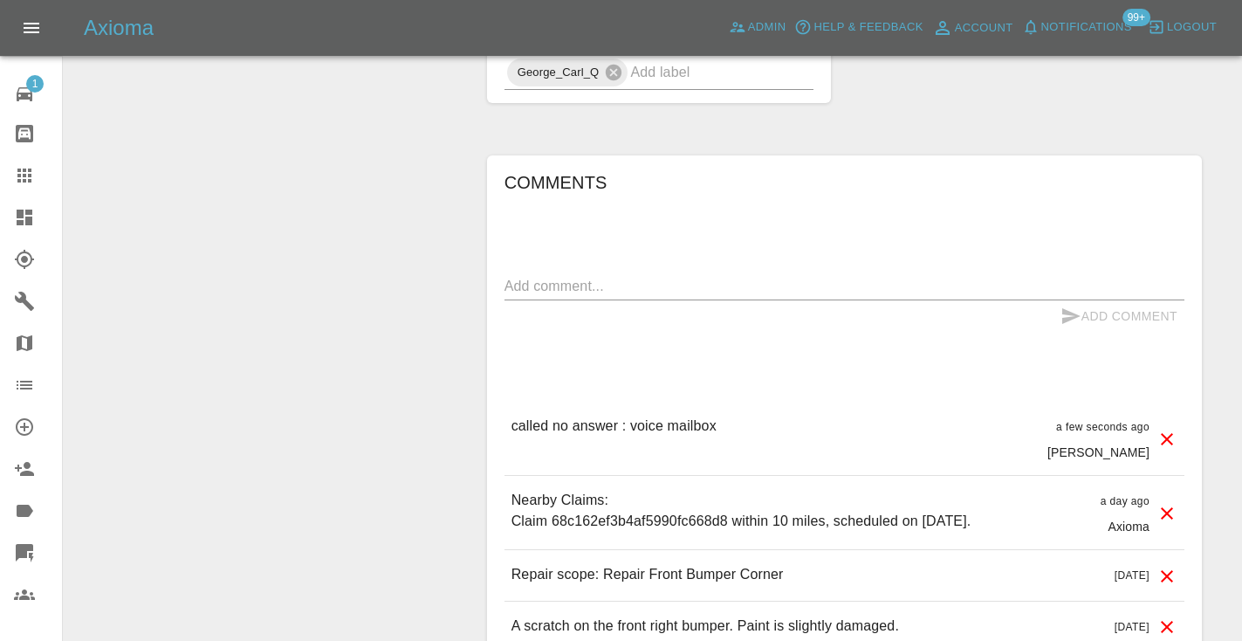
click at [26, 184] on icon at bounding box center [24, 175] width 21 height 21
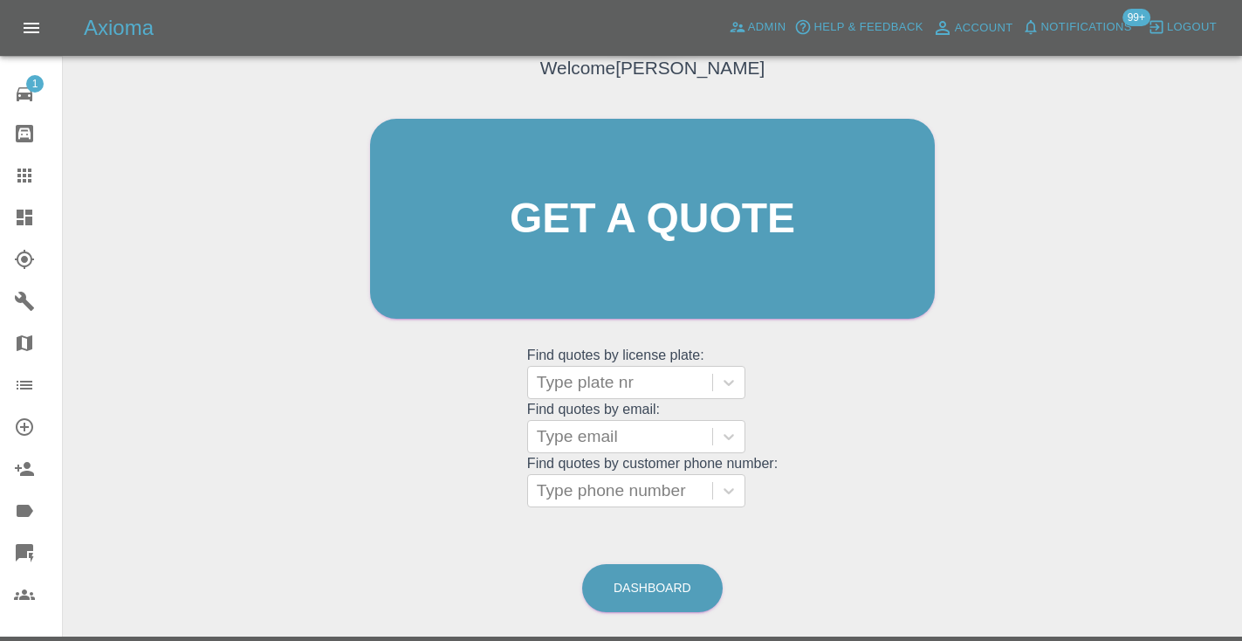
click at [676, 613] on div "Dashboard" at bounding box center [652, 587] width 142 height 57
click at [672, 584] on link "Dashboard" at bounding box center [652, 588] width 140 height 48
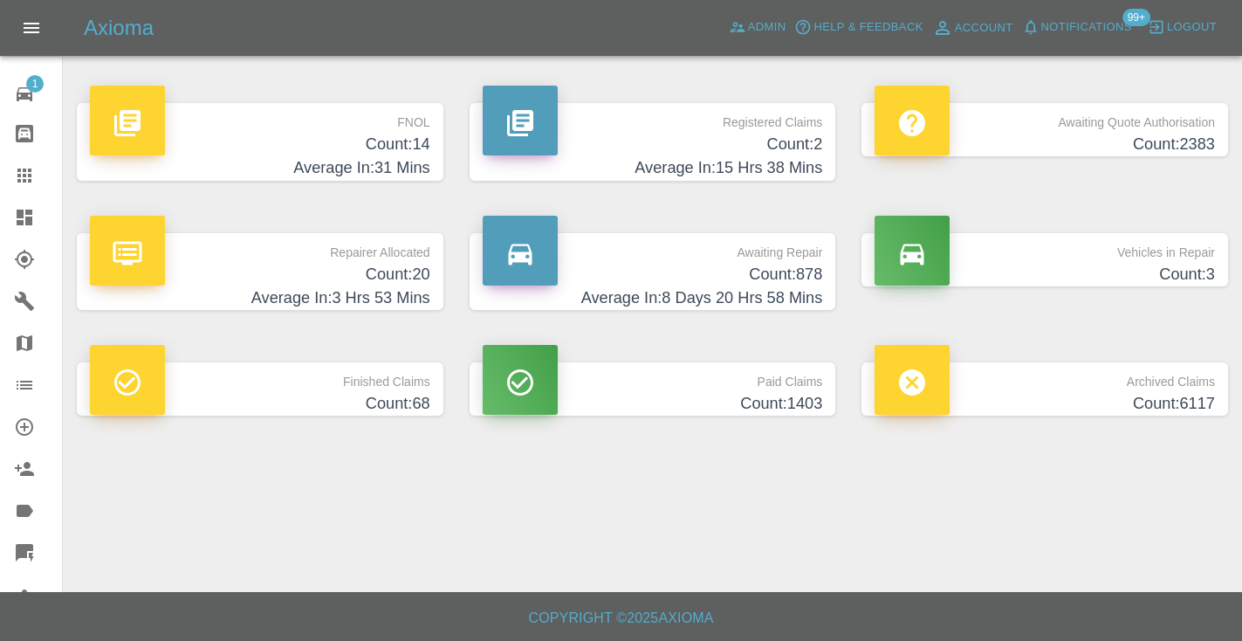
click at [800, 273] on h4 "Count: 878" at bounding box center [653, 275] width 340 height 24
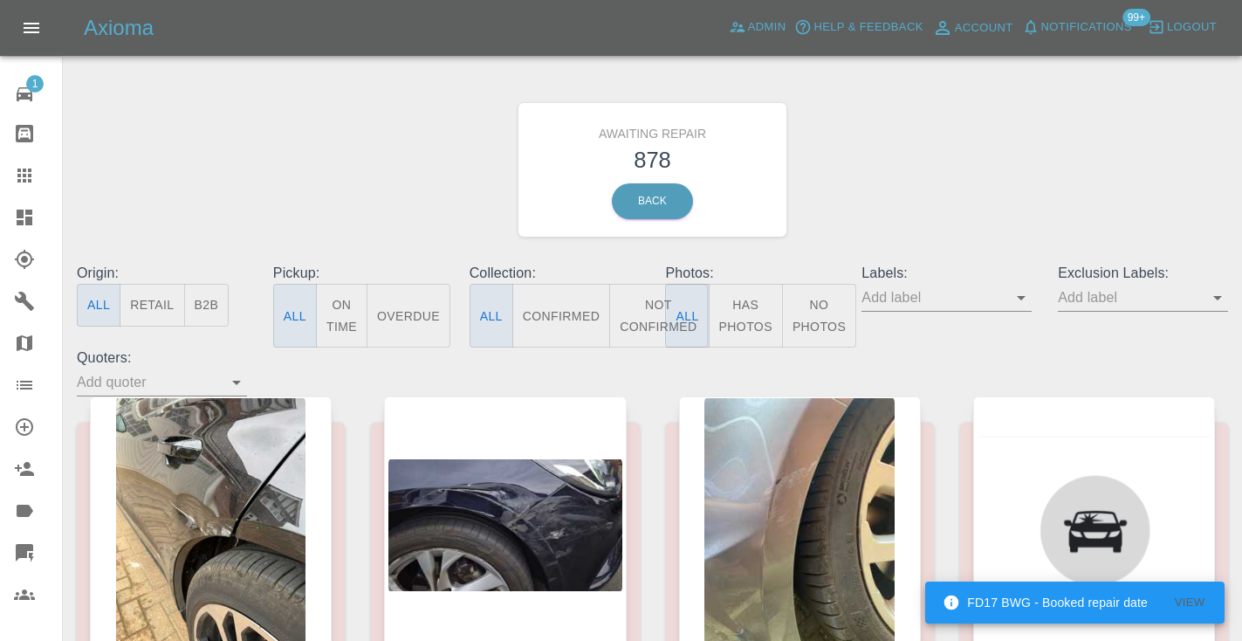
click at [641, 302] on button "Not Confirmed" at bounding box center [658, 316] width 98 height 64
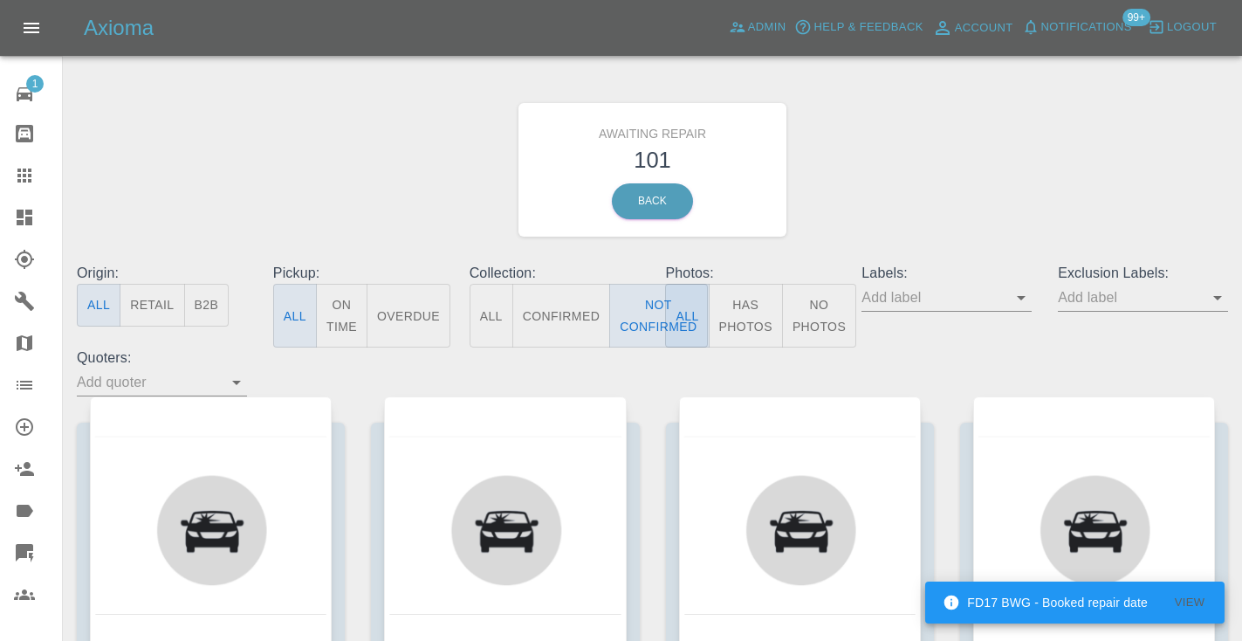
click at [834, 174] on div "Awaiting Repair 101 Back" at bounding box center [652, 170] width 1177 height 186
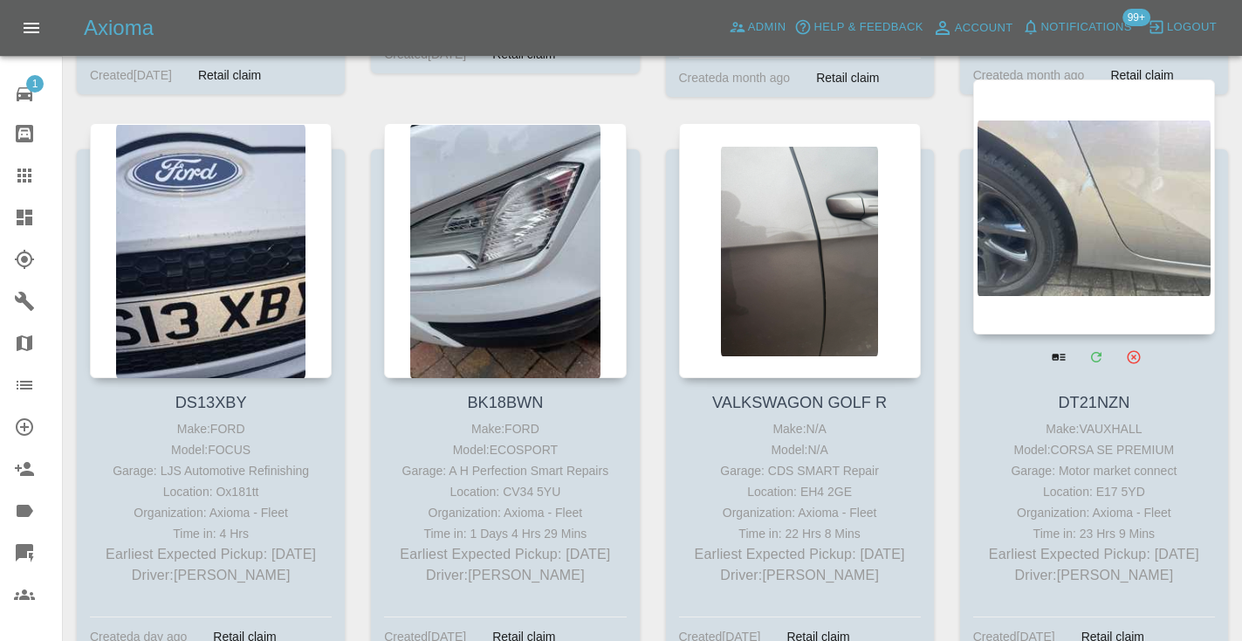
scroll to position [5439, 0]
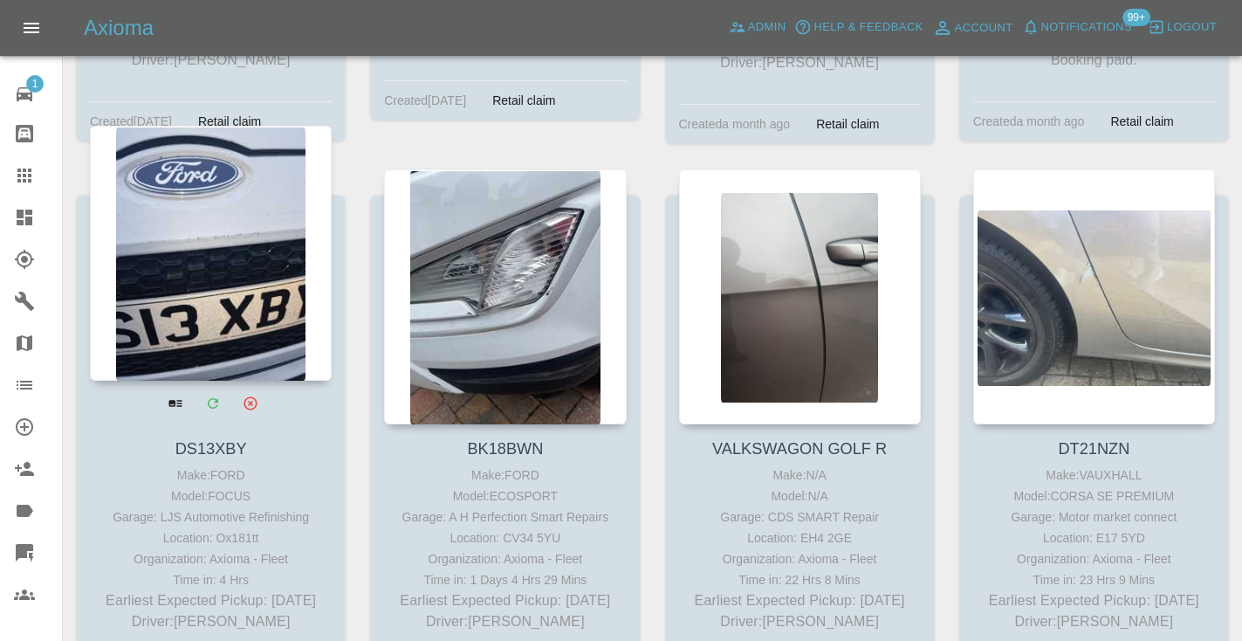
click at [175, 250] on div at bounding box center [211, 253] width 242 height 255
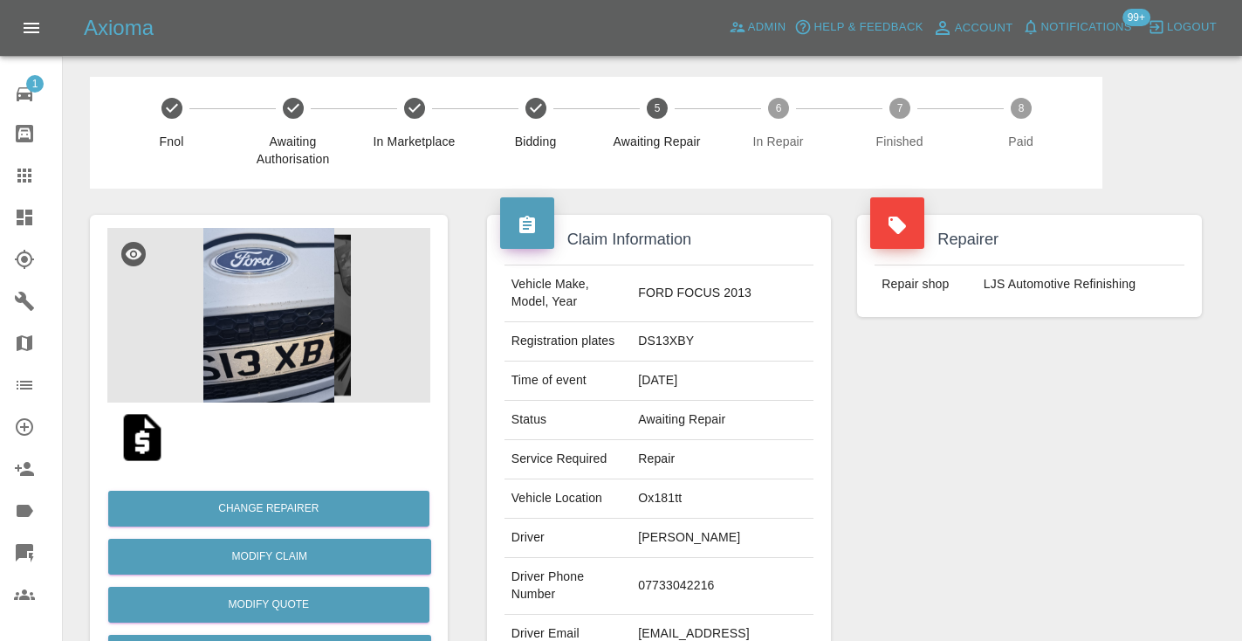
click at [682, 582] on td "07733042216" at bounding box center [722, 586] width 182 height 57
copy td "07733042216"
click at [908, 420] on div "Repairer Repair shop LJS Automotive Refinishing" at bounding box center [1029, 448] width 371 height 521
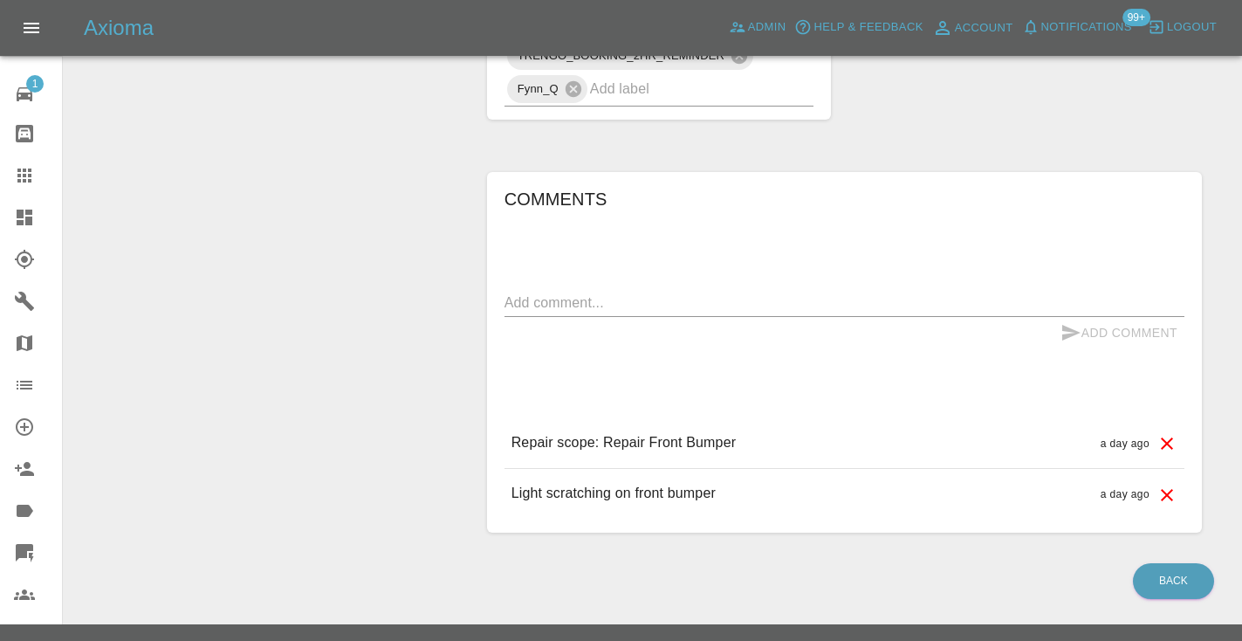
scroll to position [1205, 0]
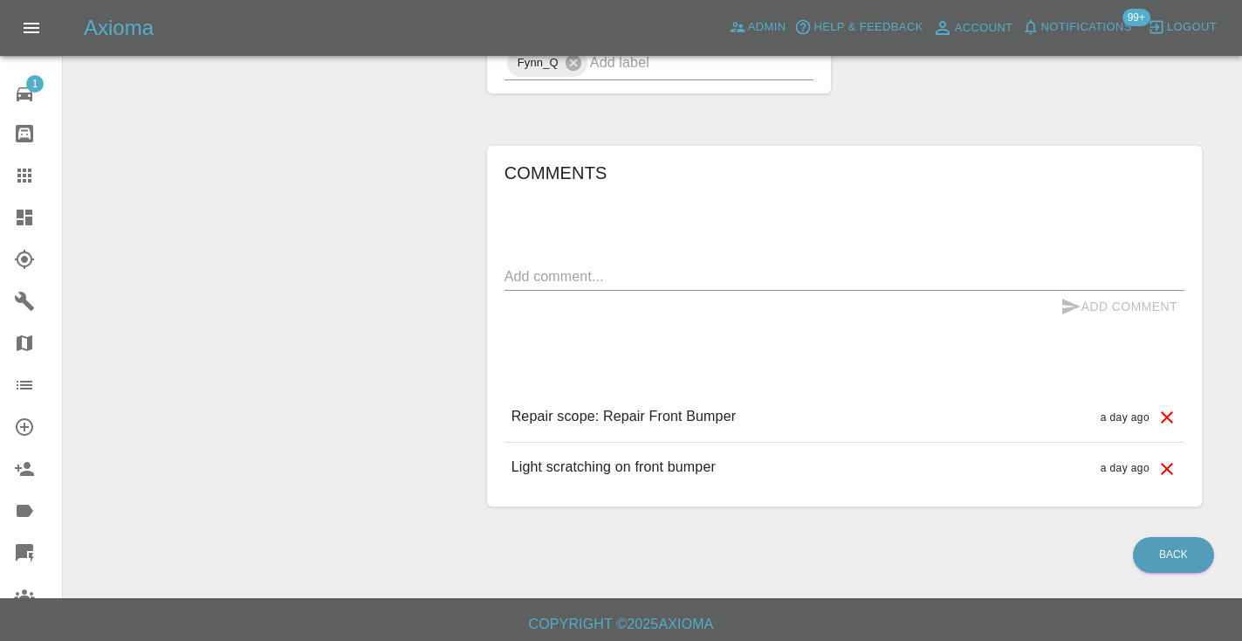
click at [530, 286] on div "x" at bounding box center [844, 277] width 680 height 28
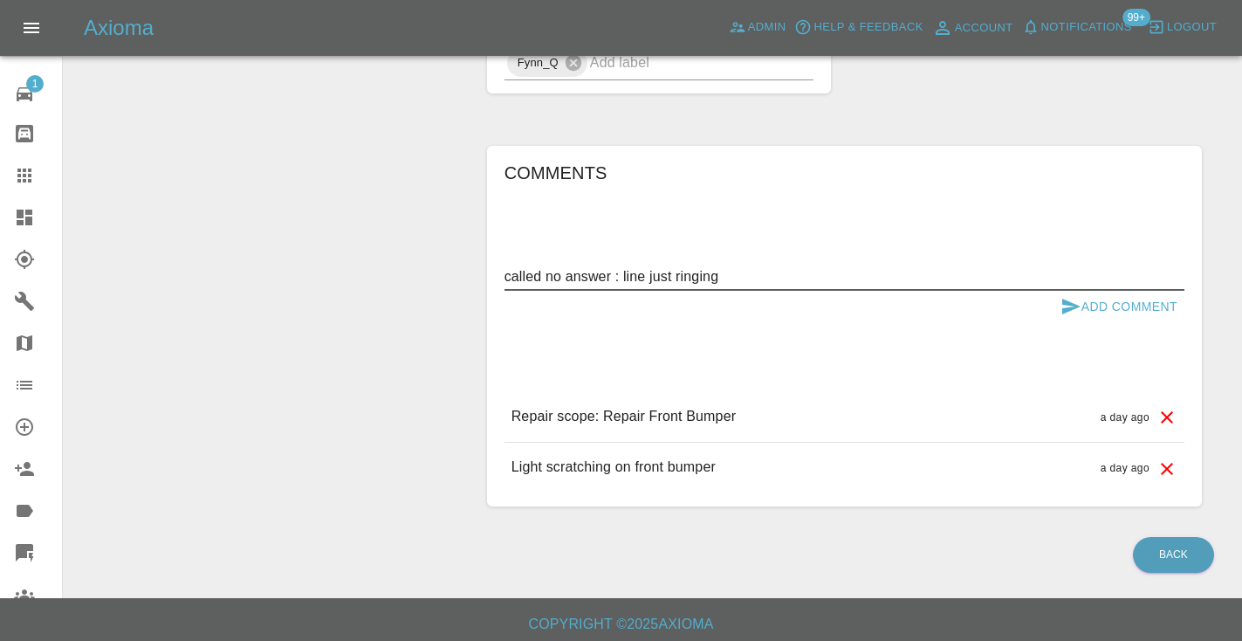
type textarea "called no answer : line just ringing"
click at [1074, 296] on icon "submit" at bounding box center [1070, 306] width 21 height 21
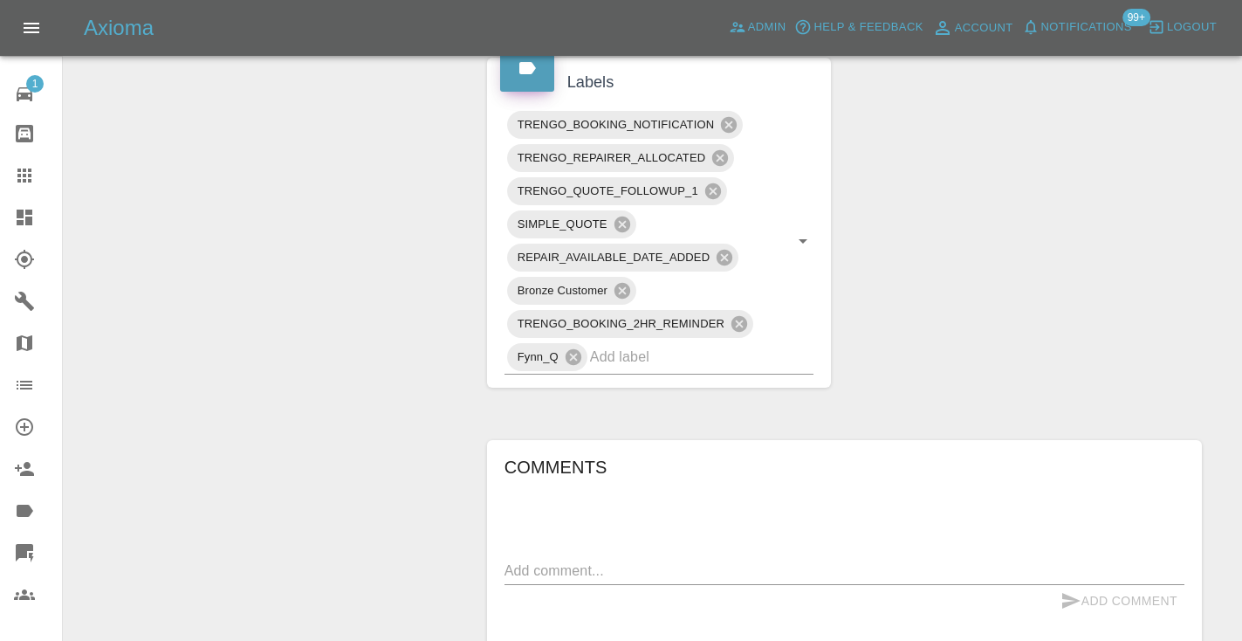
scroll to position [897, 0]
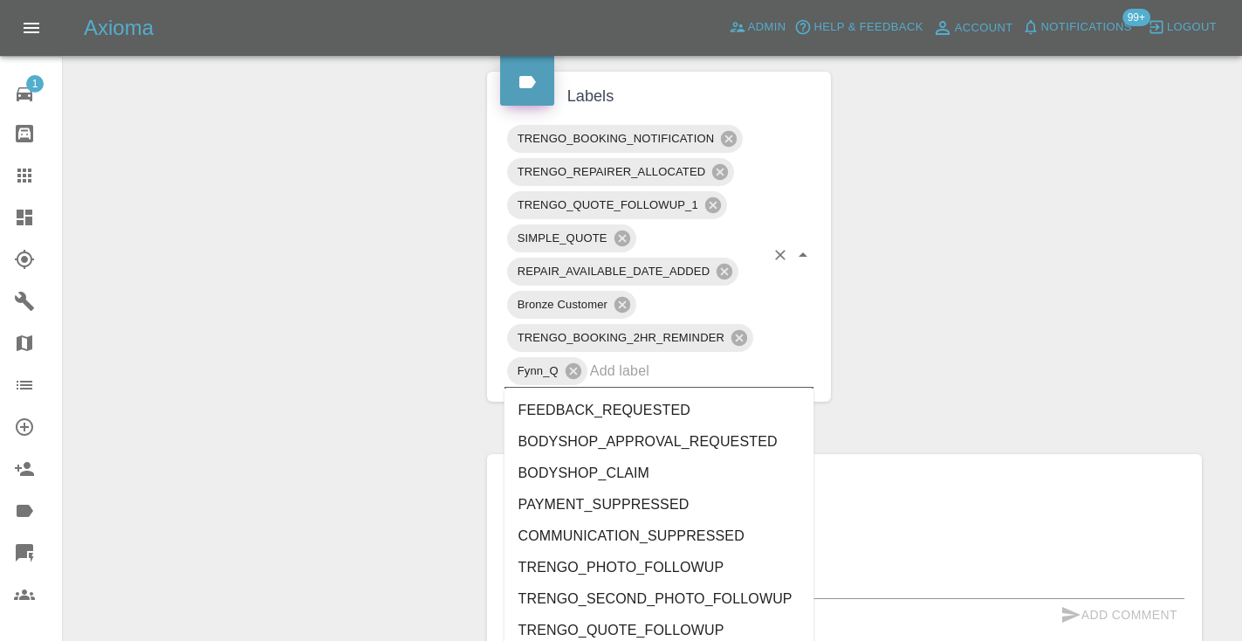
click at [661, 373] on input "text" at bounding box center [677, 370] width 175 height 27
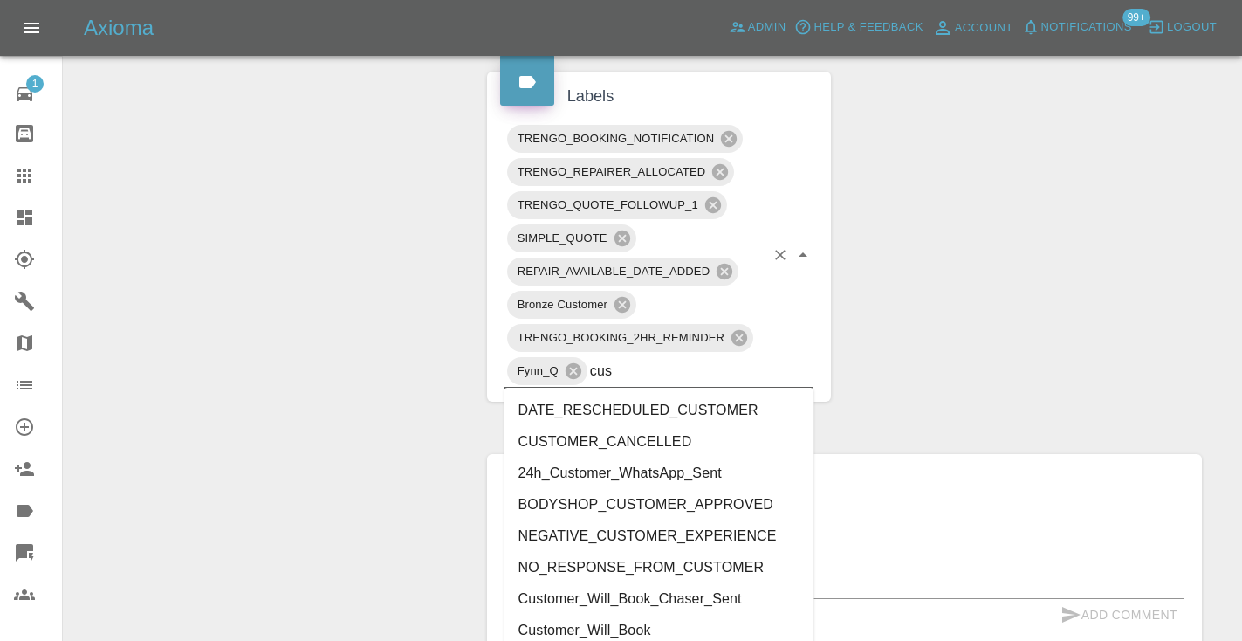
type input "cust"
click at [647, 628] on li "Customer_Will_Book" at bounding box center [659, 629] width 310 height 31
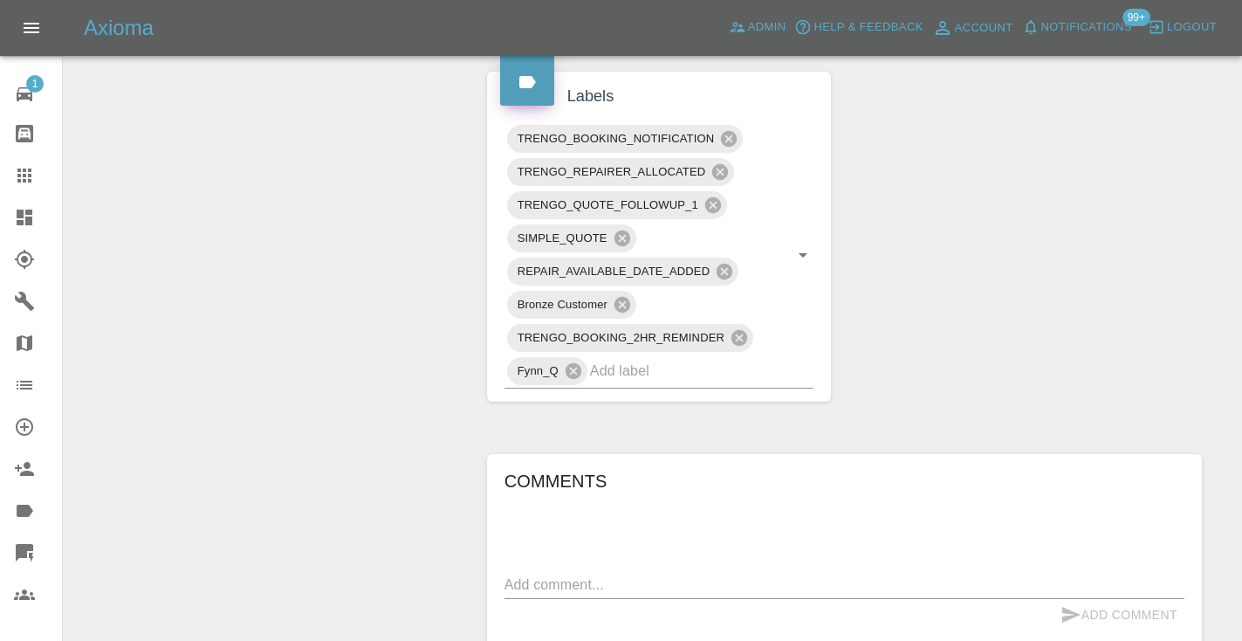
click at [279, 345] on div "Change Repairer Modify Claim Modify Quote Rollback Submit Payment Archive" at bounding box center [269, 102] width 384 height 1623
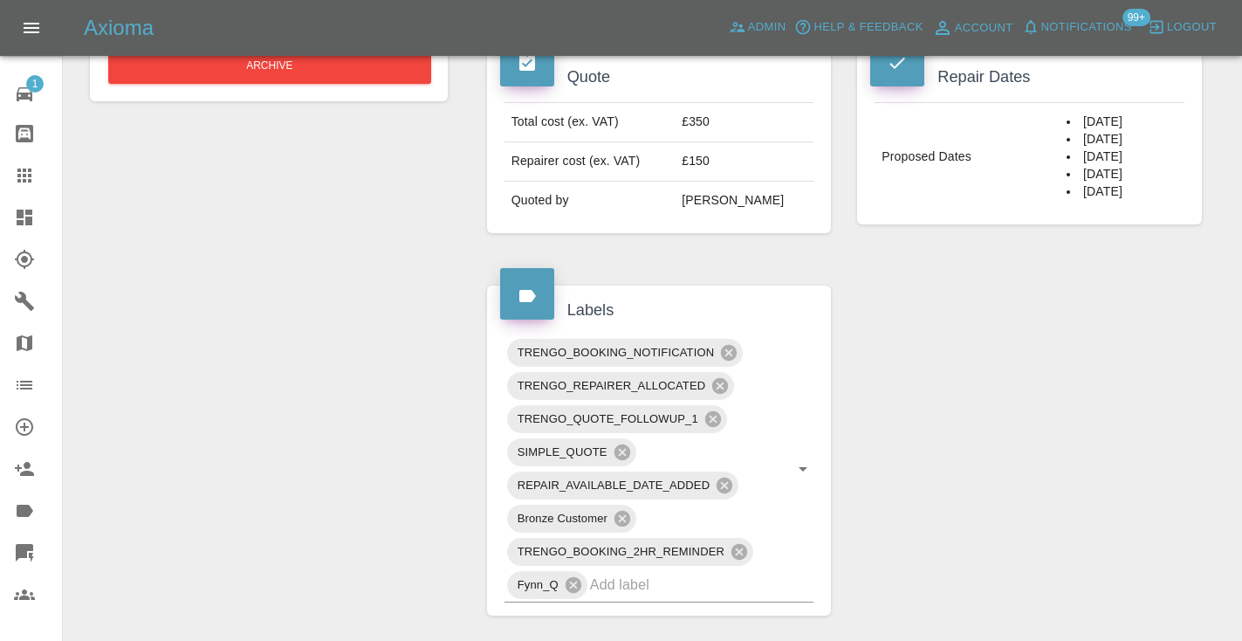
scroll to position [637, 0]
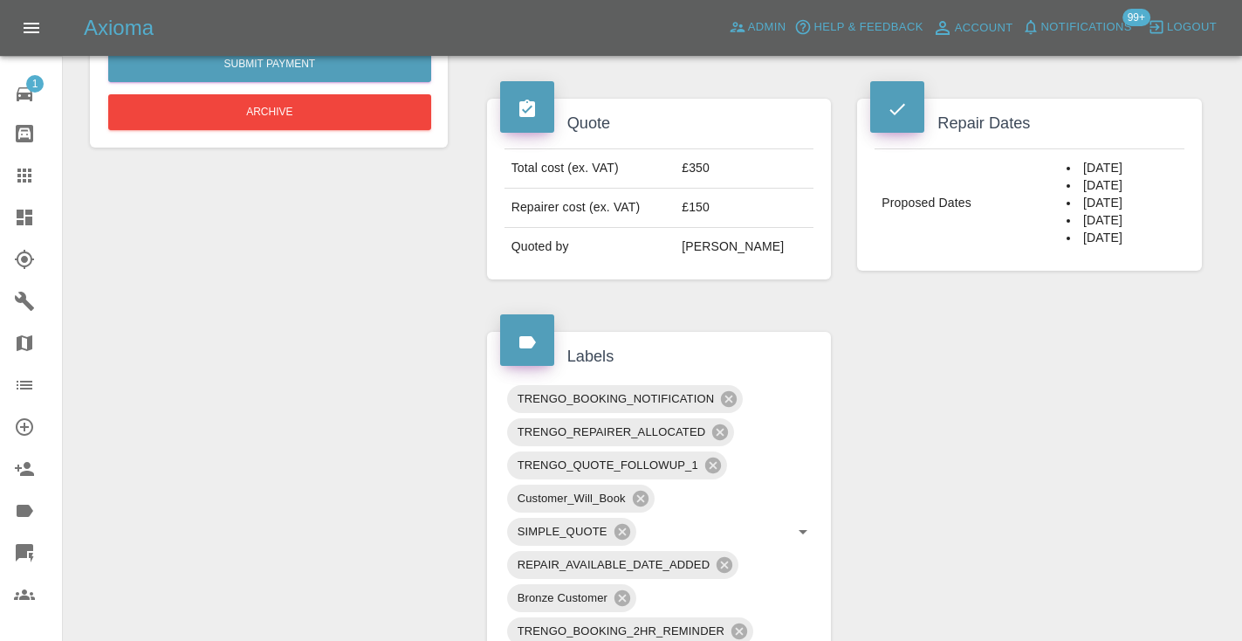
click at [23, 169] on icon at bounding box center [24, 175] width 14 height 14
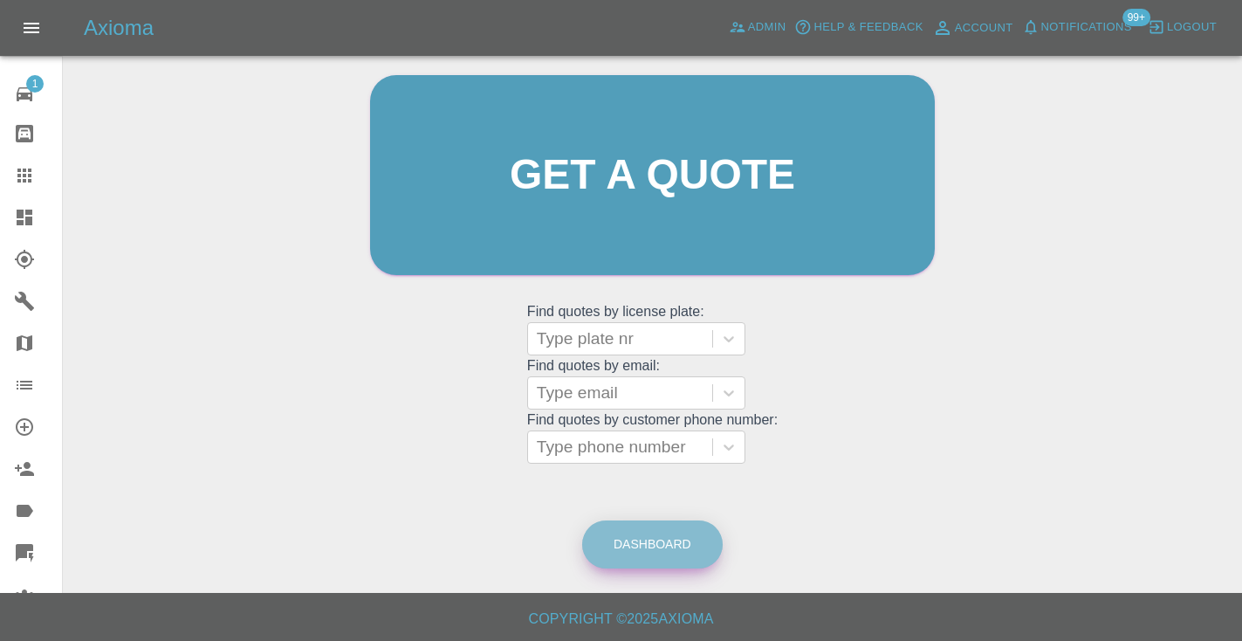
click at [602, 554] on link "Dashboard" at bounding box center [652, 544] width 140 height 48
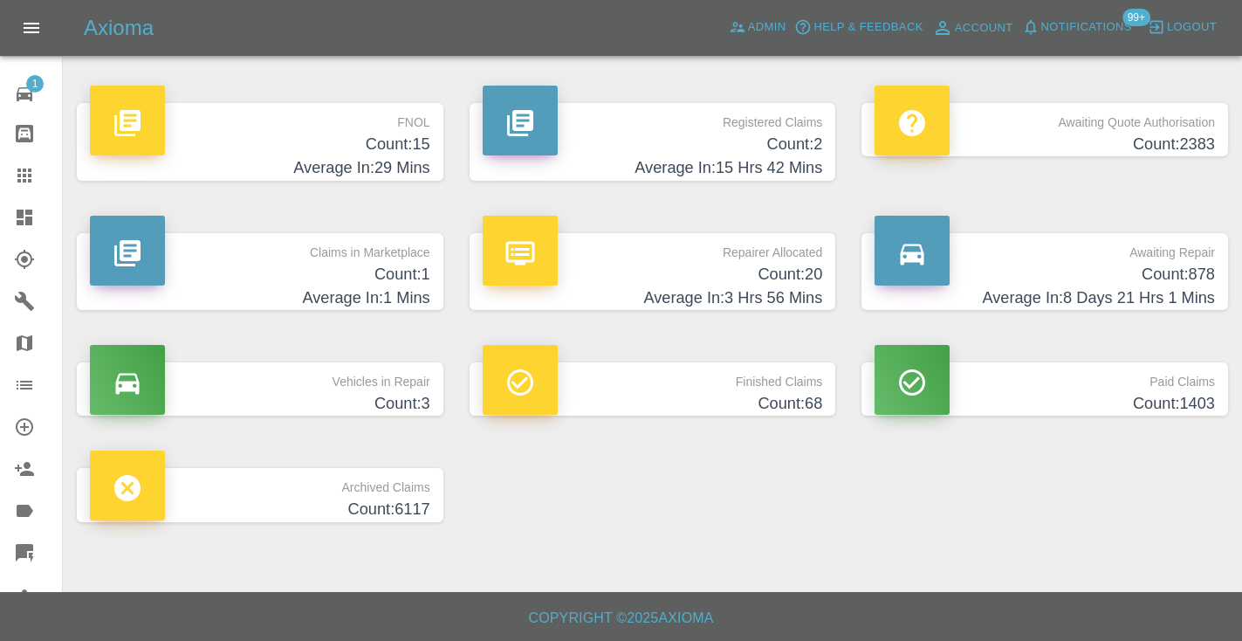
click at [1136, 280] on h4 "Count: 878" at bounding box center [1044, 275] width 340 height 24
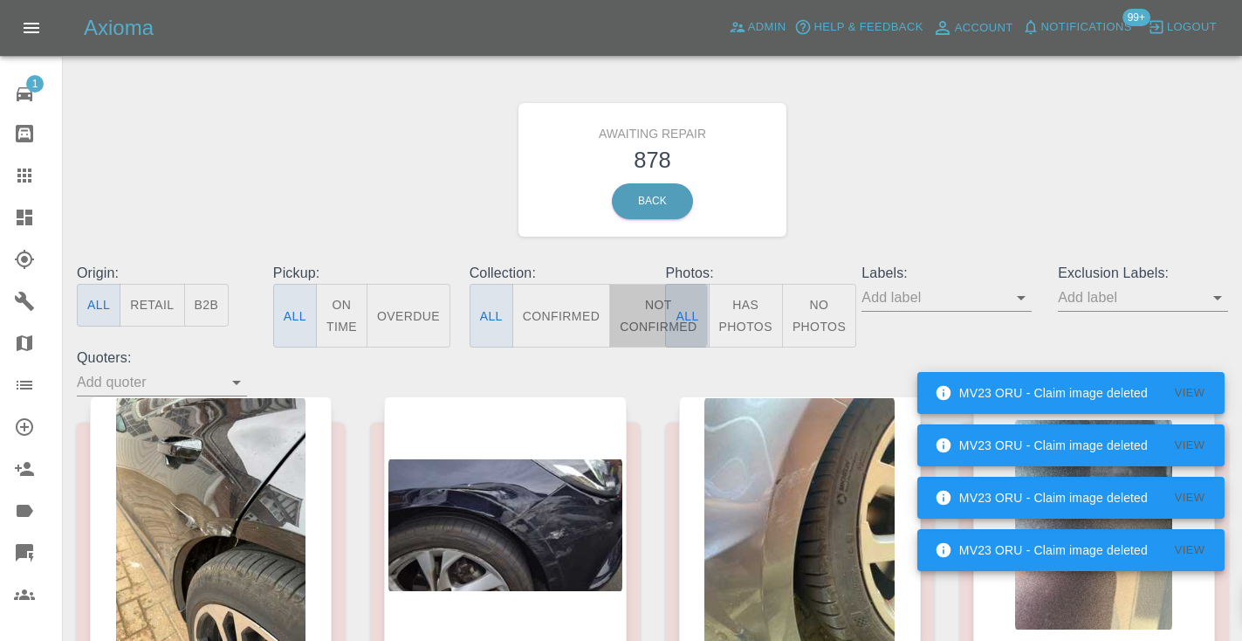
click at [645, 295] on button "Not Confirmed" at bounding box center [658, 316] width 98 height 64
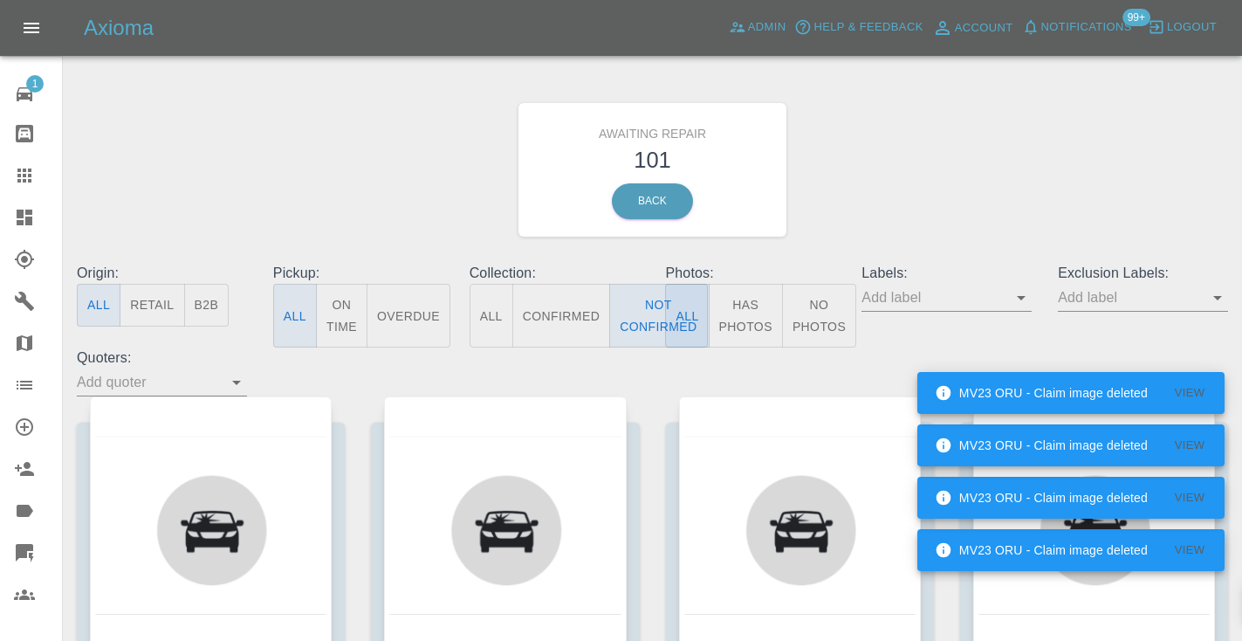
click at [1036, 206] on div "Awaiting Repair 101 Back" at bounding box center [652, 170] width 1177 height 186
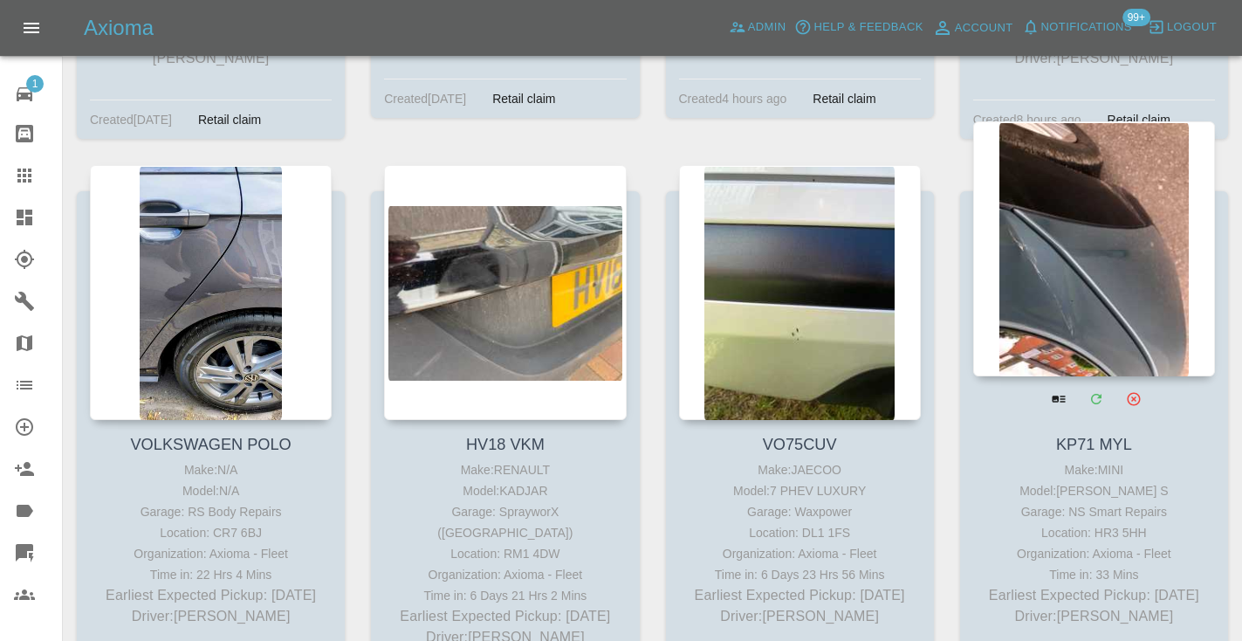
scroll to position [6575, 0]
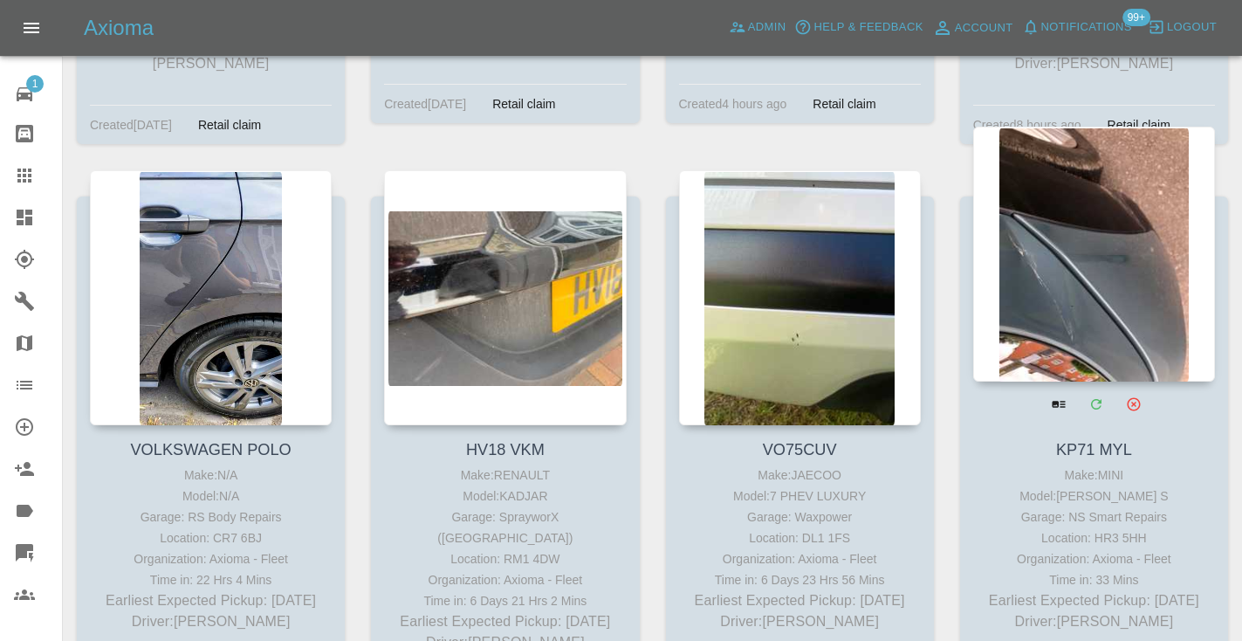
click at [1125, 201] on div at bounding box center [1094, 254] width 242 height 255
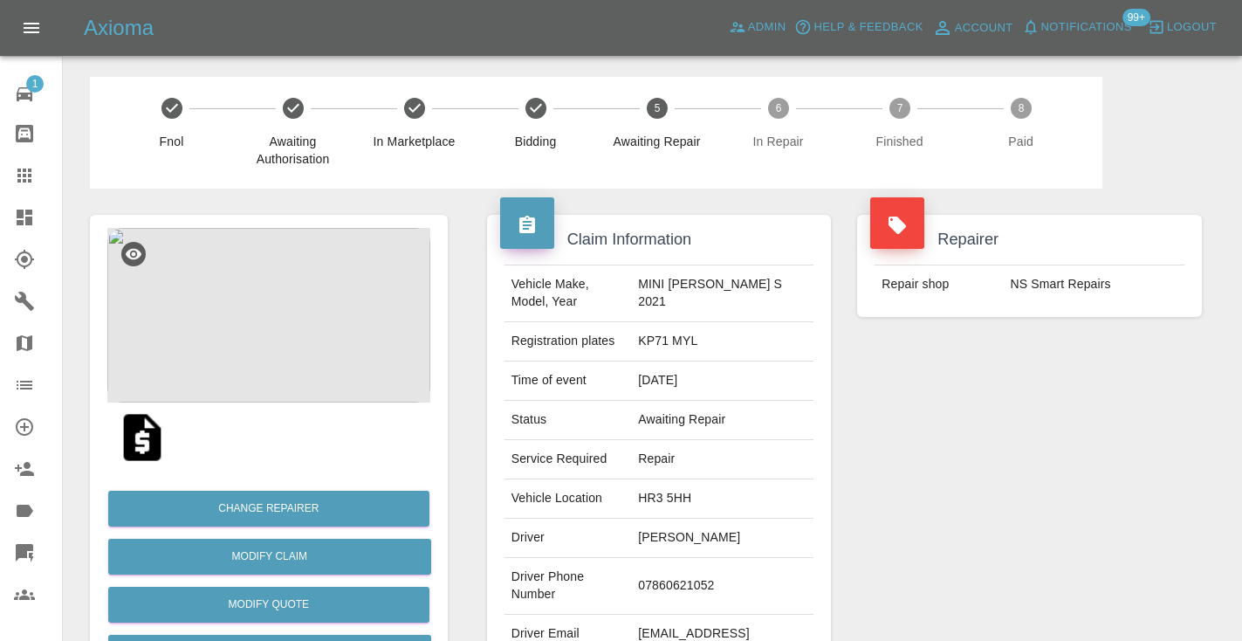
click at [685, 576] on td "07860621052" at bounding box center [722, 586] width 182 height 57
copy td "07860621052"
click at [949, 454] on div "Repairer Repair shop NS Smart Repairs" at bounding box center [1029, 448] width 371 height 521
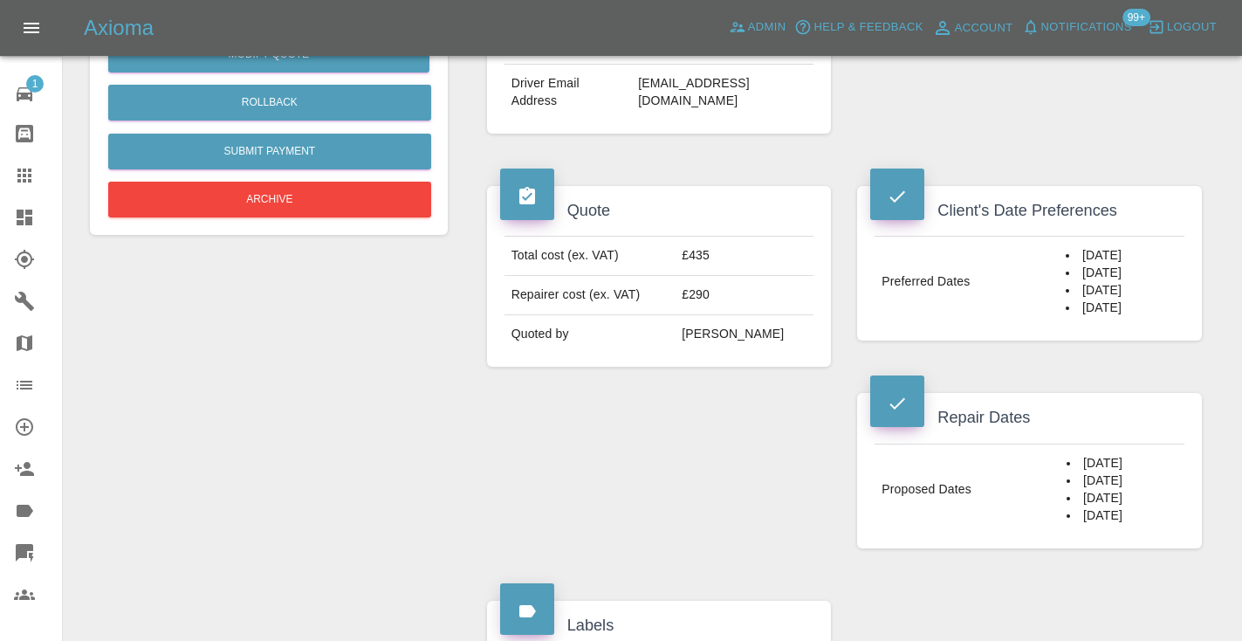
scroll to position [556, 0]
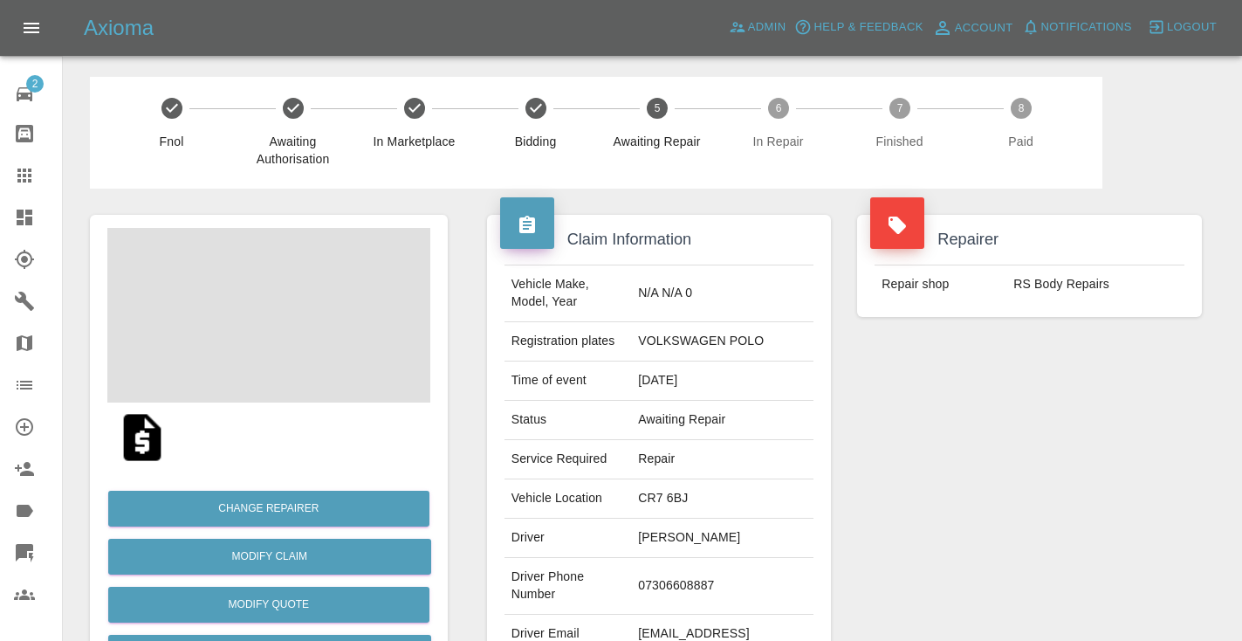
click at [1005, 394] on div "Repairer Repair shop RS Body Repairs" at bounding box center [1029, 448] width 371 height 521
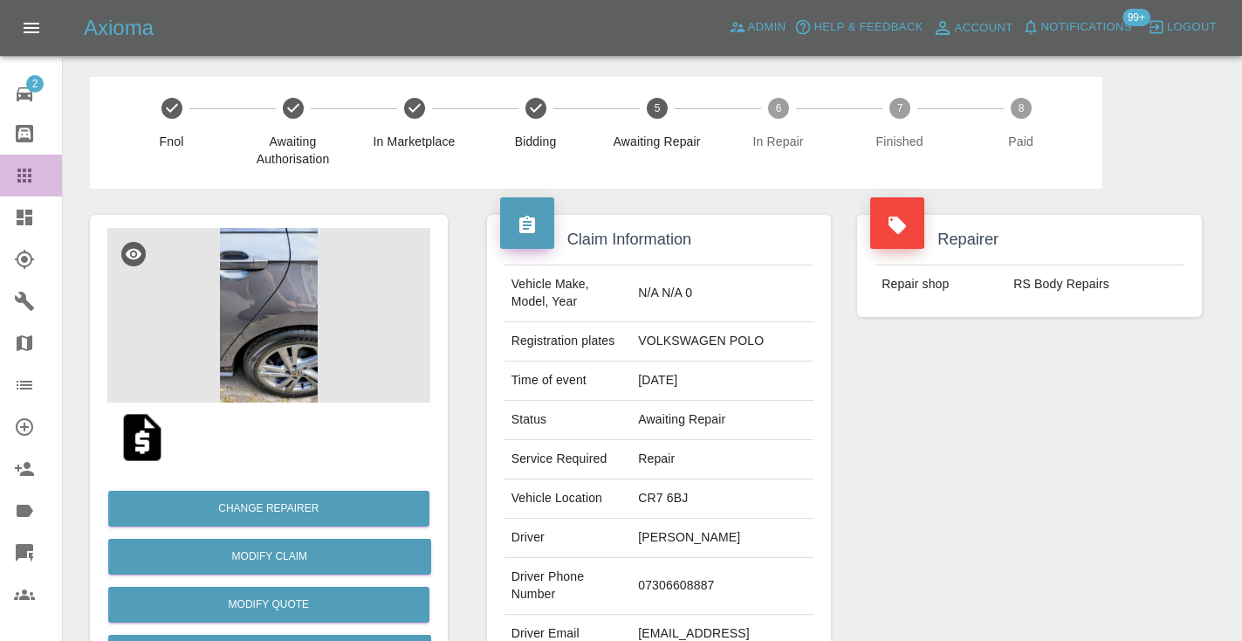
click at [25, 180] on icon at bounding box center [24, 175] width 14 height 14
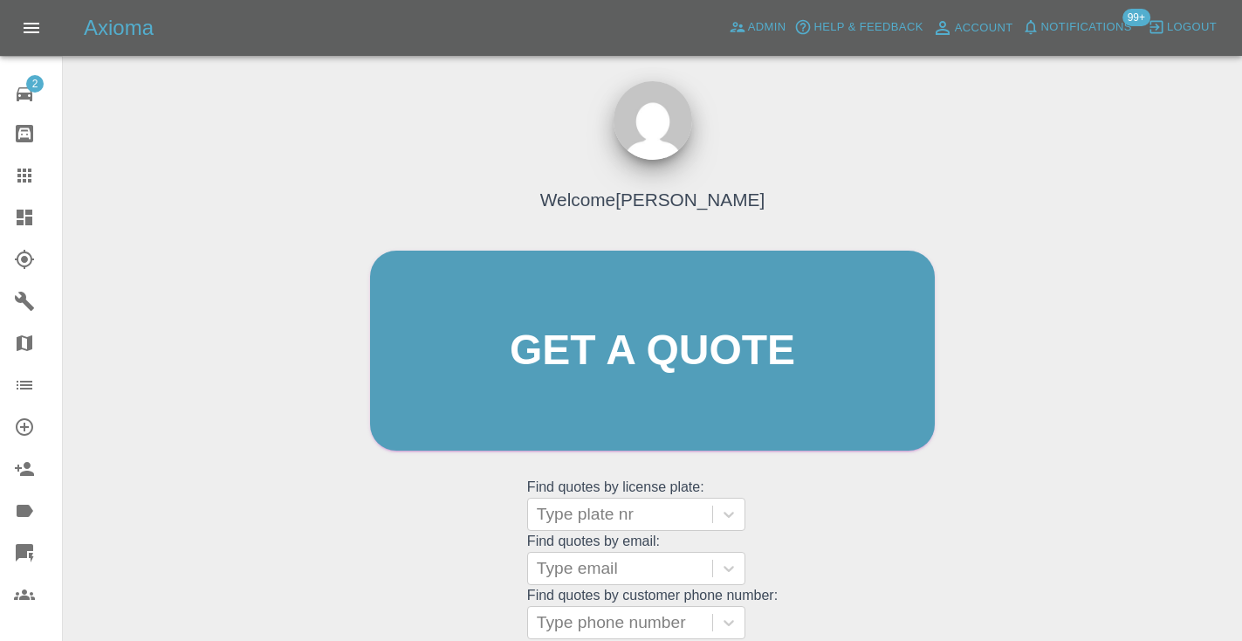
click at [784, 562] on div "Welcome [PERSON_NAME] Get a quote Get a quote Find quotes by license plate: Typ…" at bounding box center [652, 383] width 601 height 527
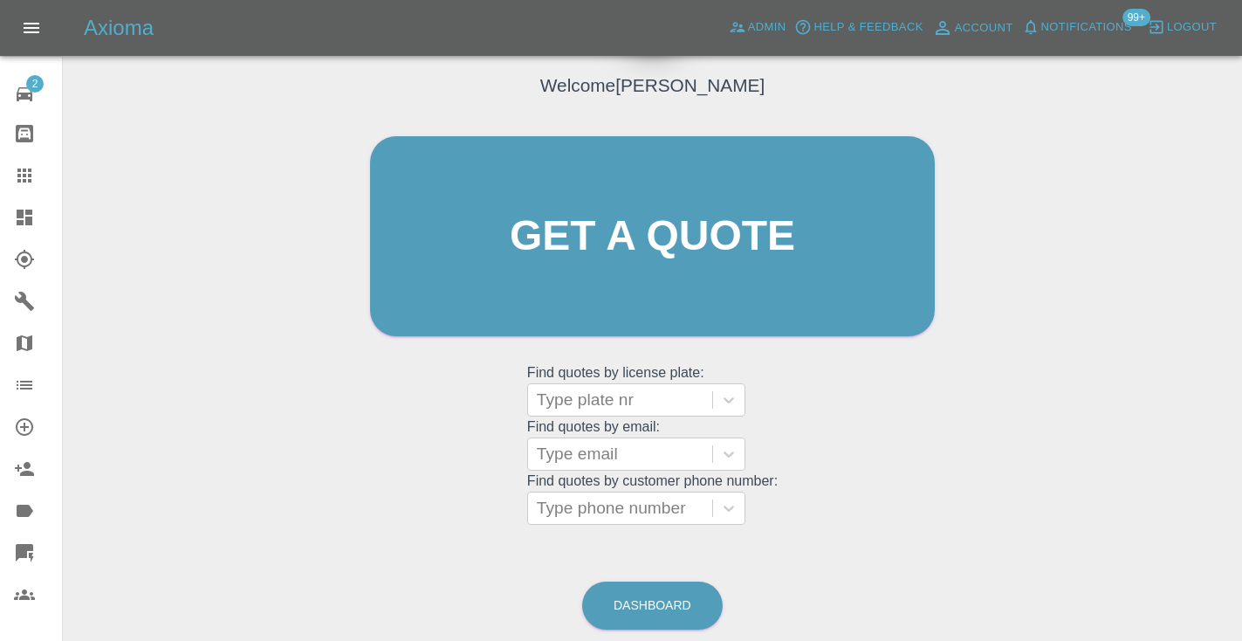
scroll to position [120, 0]
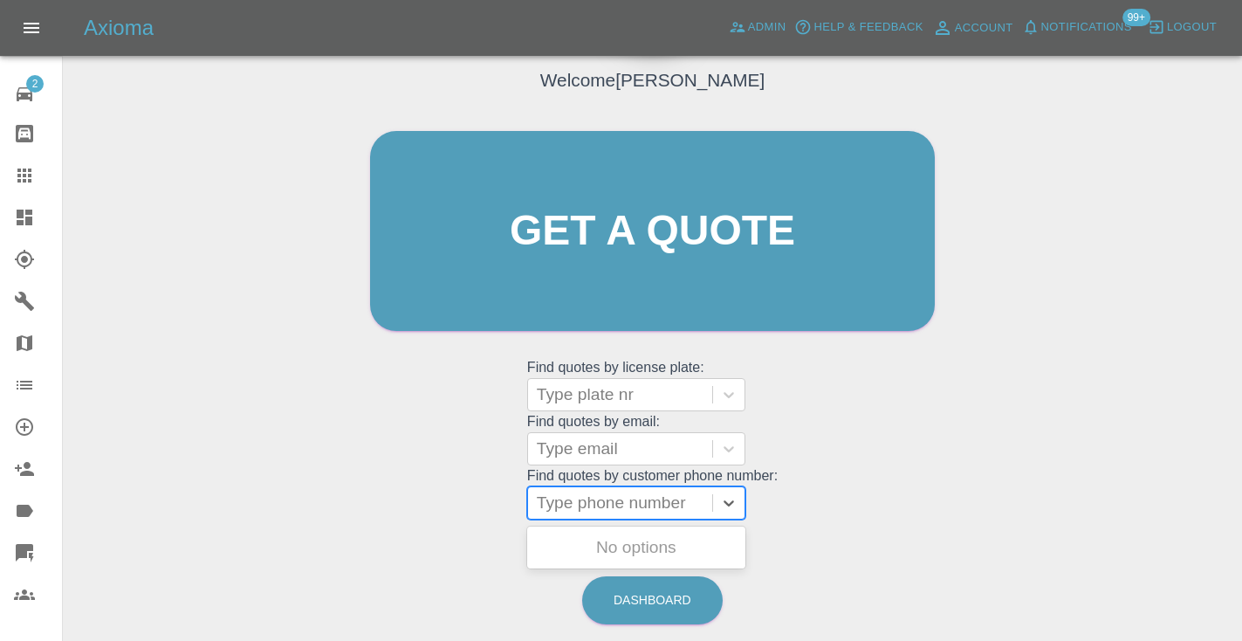
click at [616, 500] on div "Type phone number" at bounding box center [620, 502] width 167 height 21
paste input "07860621052"
type input "07860621052"
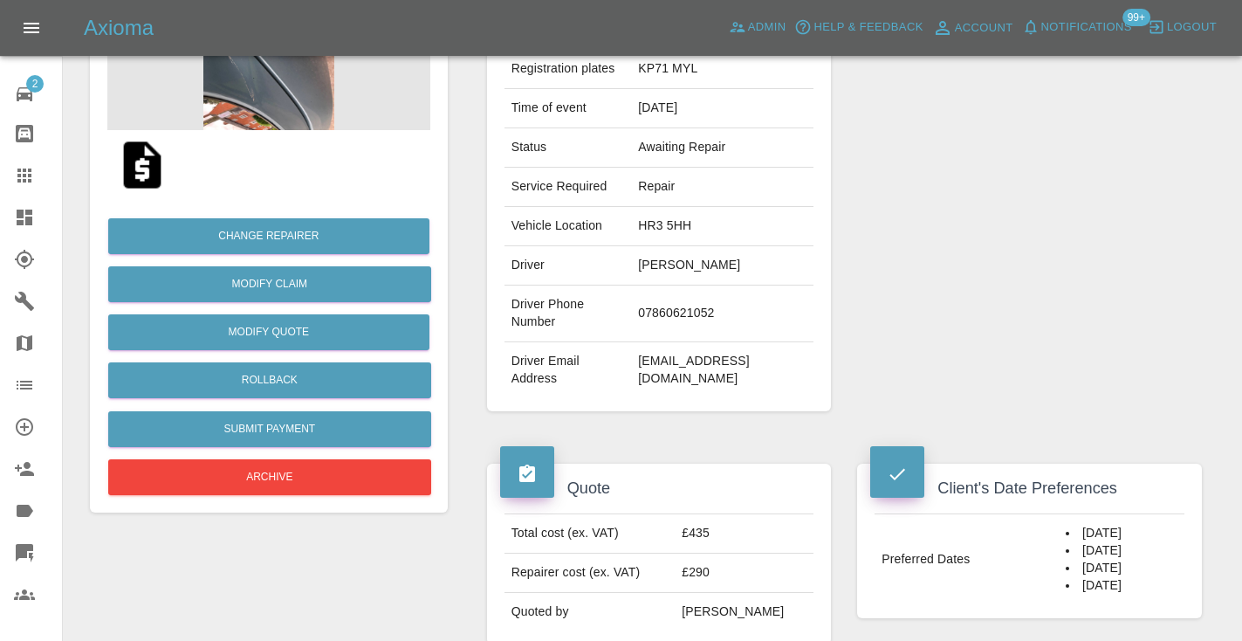
scroll to position [244, 0]
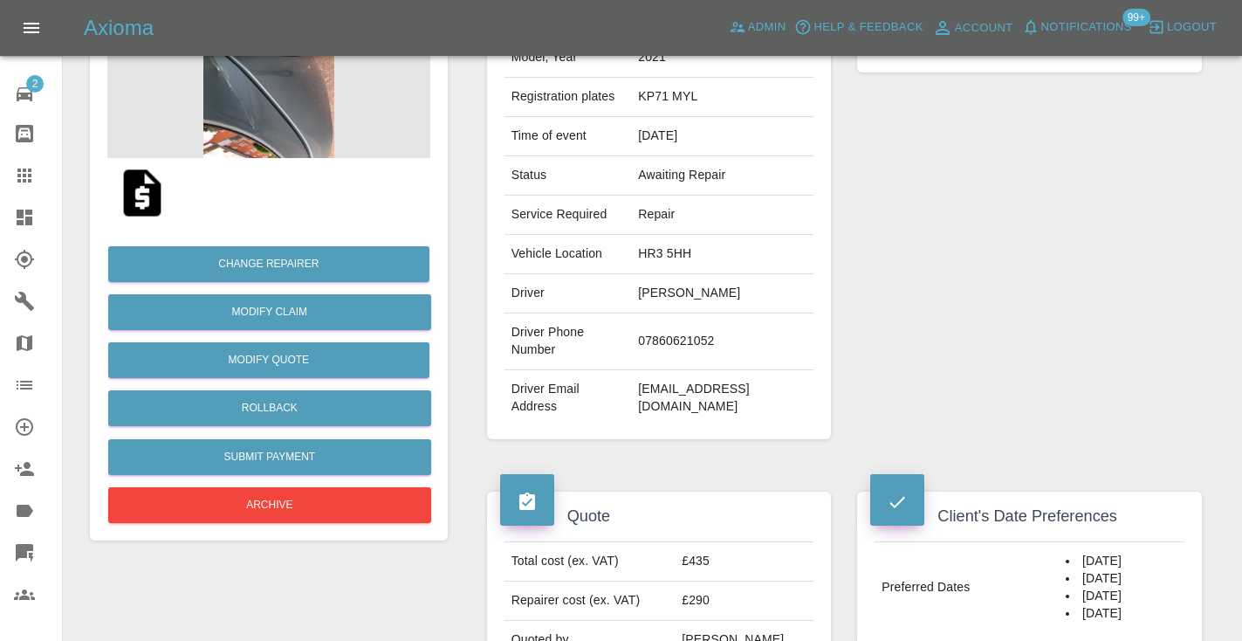
click at [712, 323] on td "07860621052" at bounding box center [722, 341] width 182 height 57
copy td "07860621052"
click at [1126, 394] on div "Repairer Repair shop NS Smart Repairs" at bounding box center [1029, 204] width 371 height 521
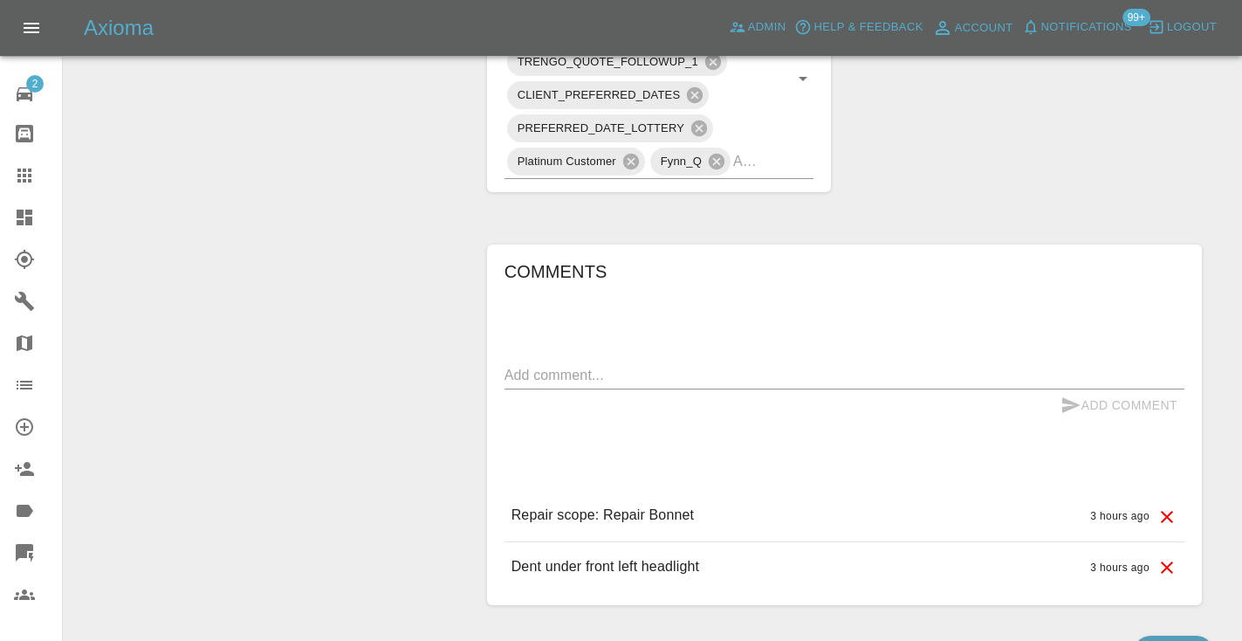
scroll to position [1227, 0]
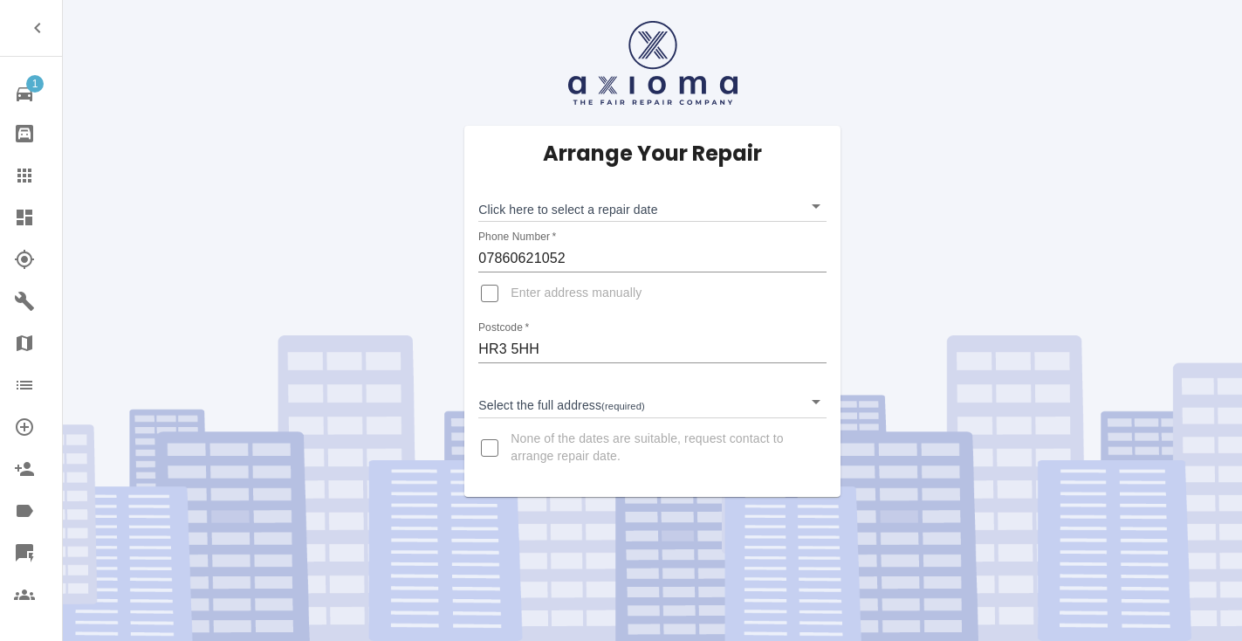
click at [541, 398] on body "1 Repair home Bodyshop home Claims Dashboard Explorer Garages Map Organization …" at bounding box center [621, 320] width 1242 height 641
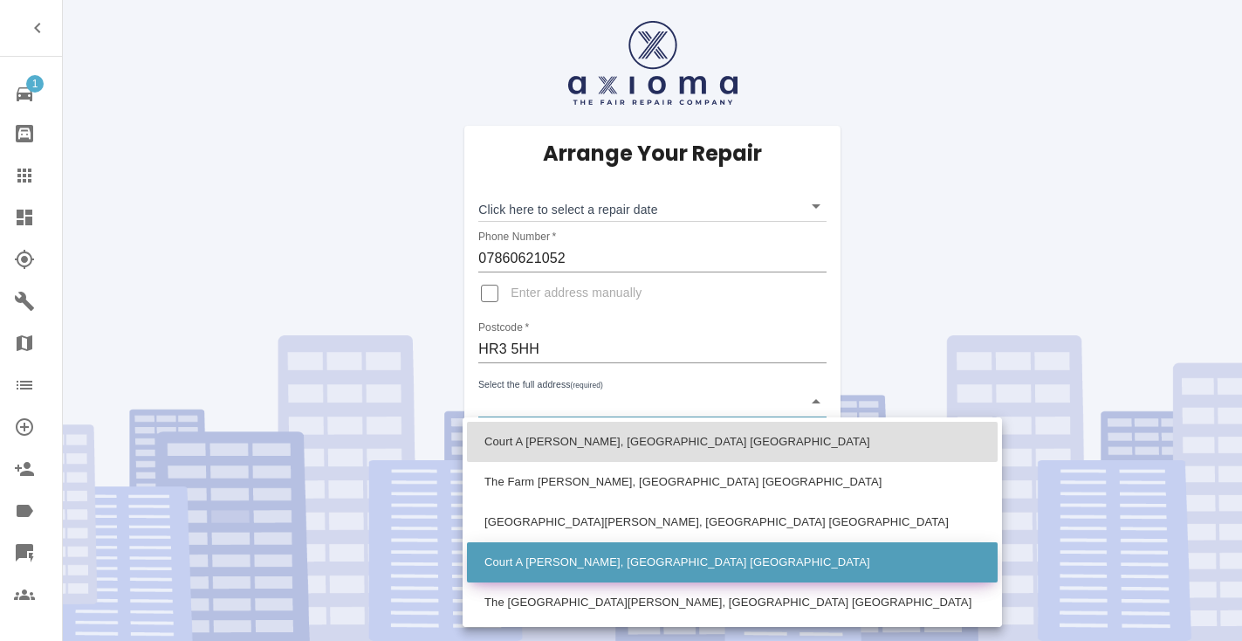
click at [575, 558] on li "Court A [PERSON_NAME], [GEOGRAPHIC_DATA] [GEOGRAPHIC_DATA]" at bounding box center [732, 562] width 531 height 40
type input "Court A [PERSON_NAME], [GEOGRAPHIC_DATA] [GEOGRAPHIC_DATA]"
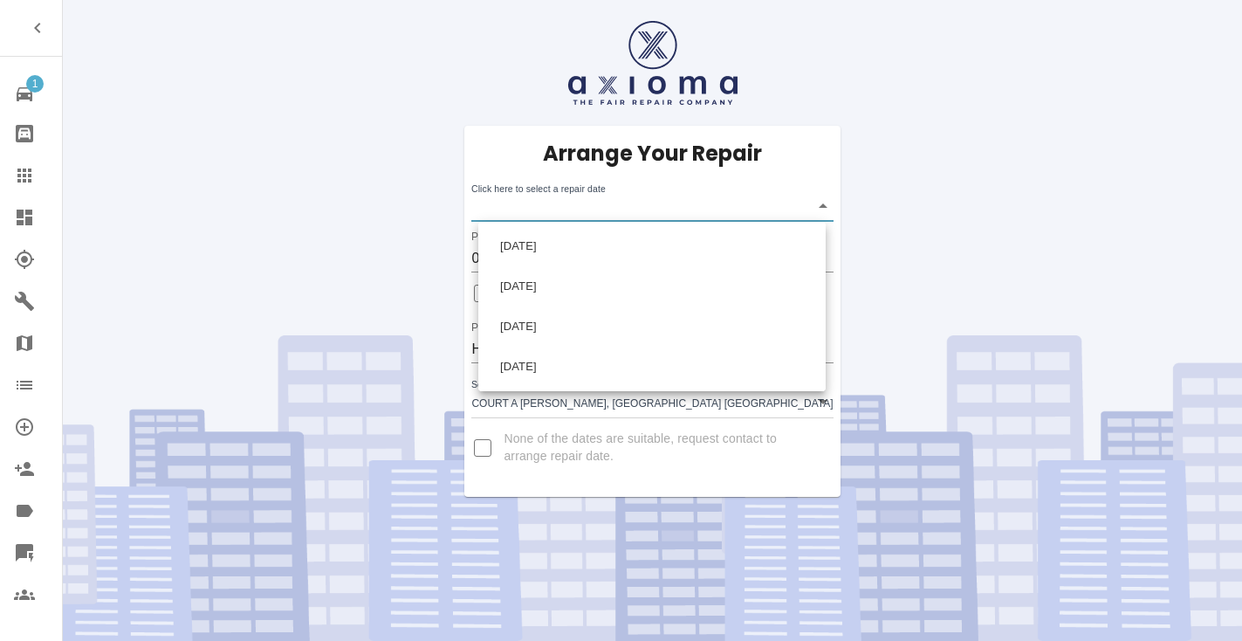
click at [538, 211] on body "1 Repair home Bodyshop home Claims Dashboard Explorer Garages Map Organization …" at bounding box center [621, 320] width 1242 height 641
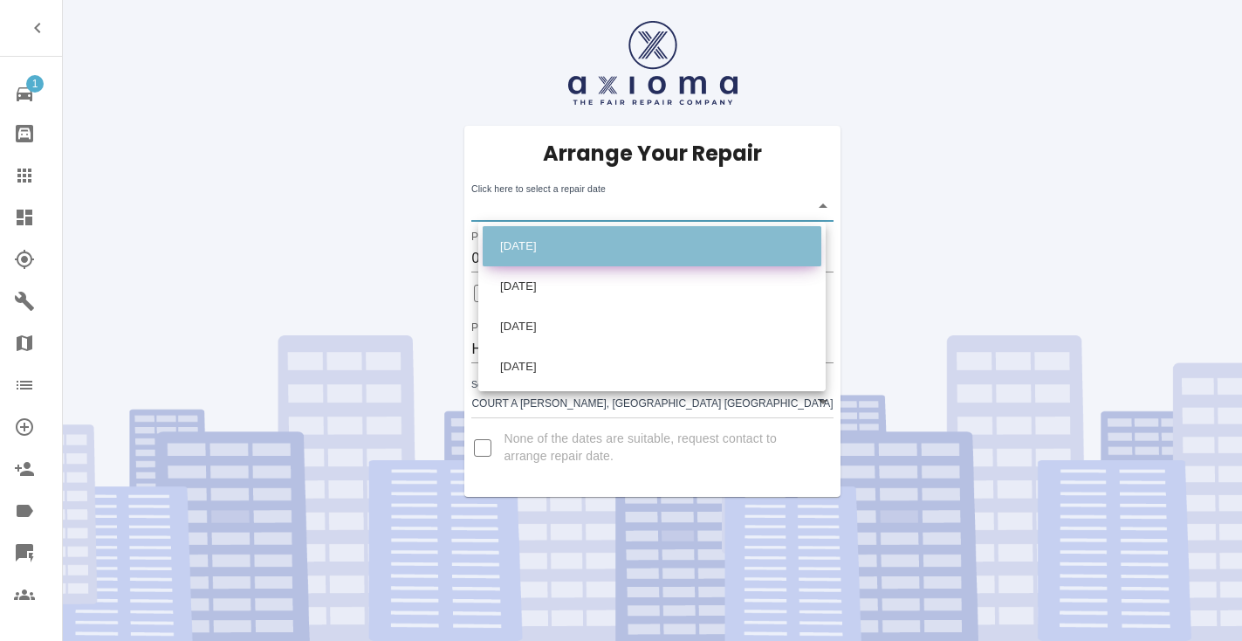
click at [542, 243] on li "[DATE]" at bounding box center [652, 246] width 339 height 40
type input "[DATE]T00:00:00.000Z"
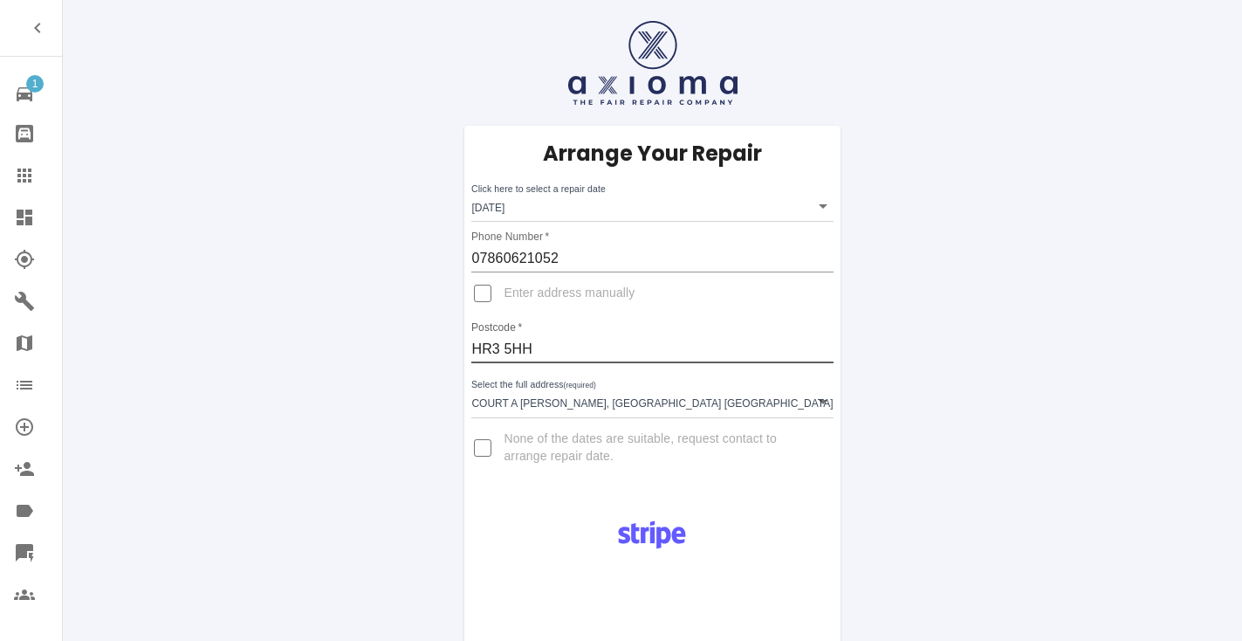
click at [521, 352] on input "HR3 5HH" at bounding box center [651, 349] width 361 height 28
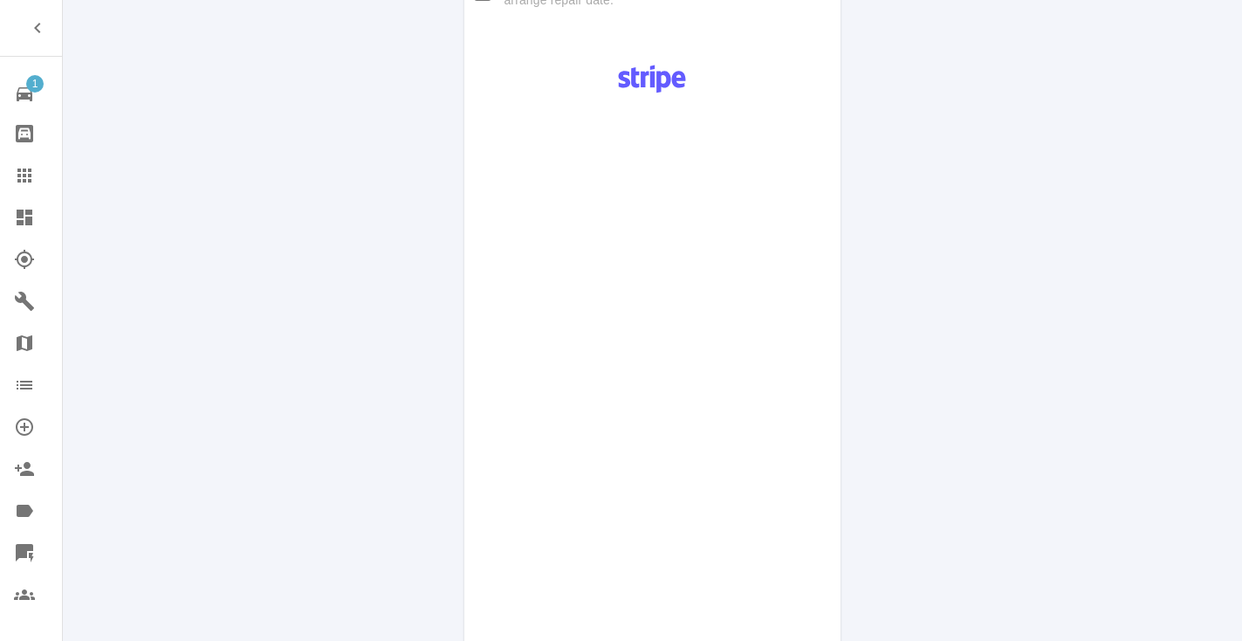
scroll to position [887, 0]
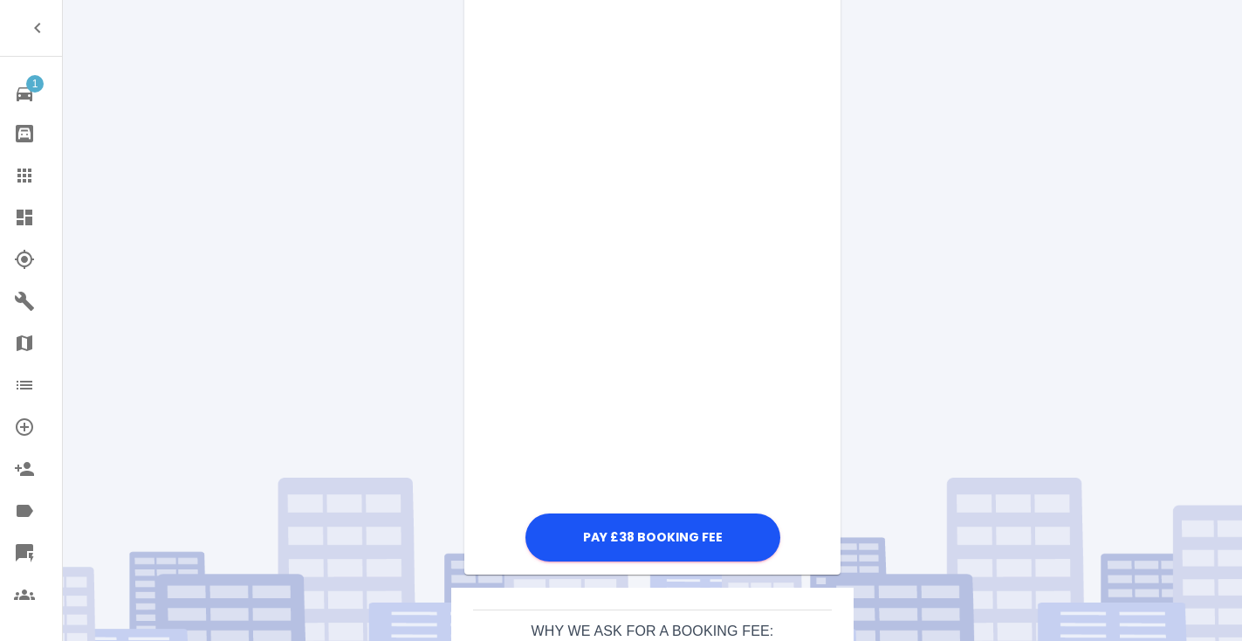
click at [822, 305] on div "Pay £38 Booking Fee" at bounding box center [651, 92] width 375 height 948
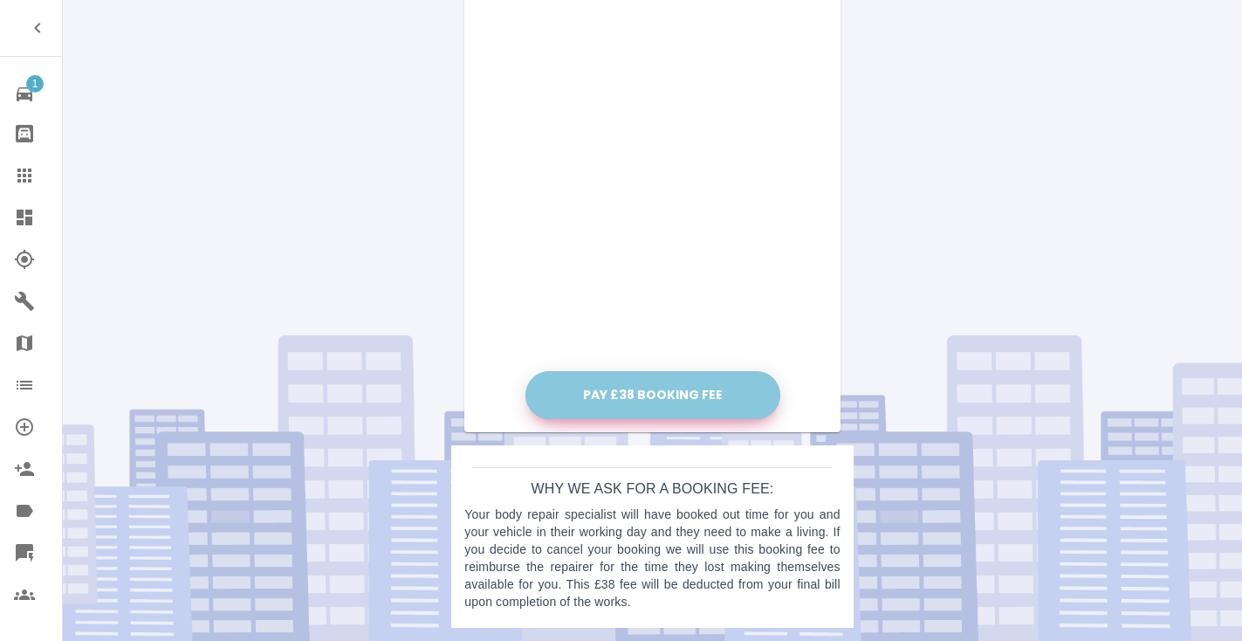
click at [628, 376] on button "Pay £38 Booking Fee" at bounding box center [652, 395] width 255 height 48
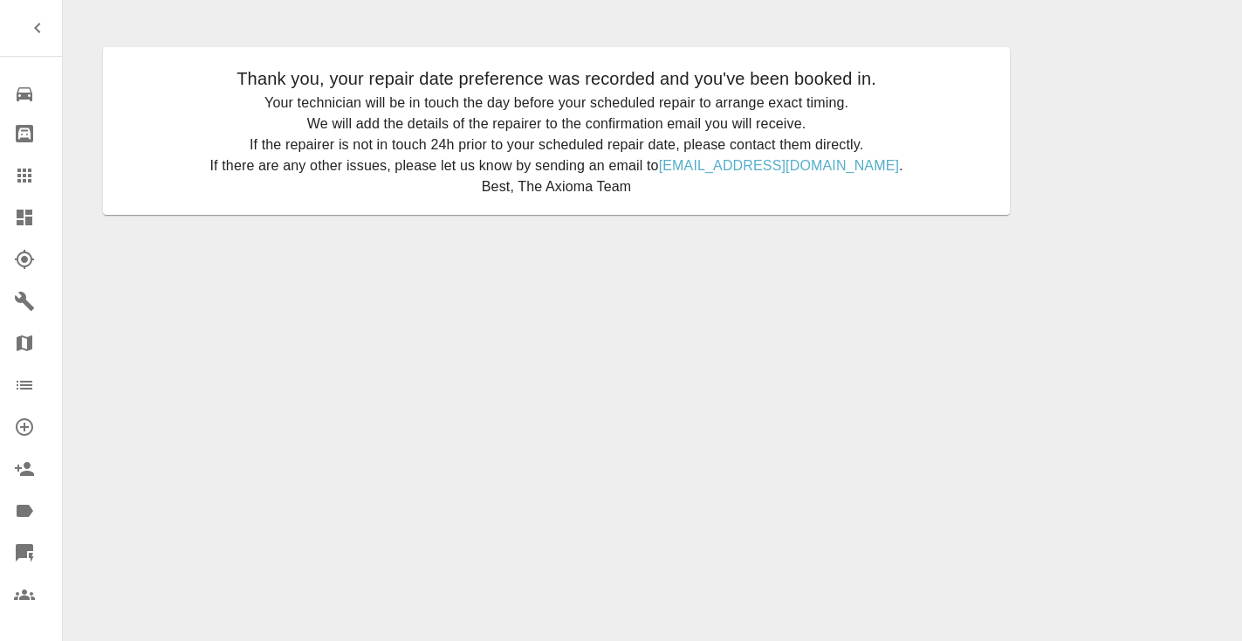
click at [34, 179] on icon at bounding box center [24, 175] width 21 height 21
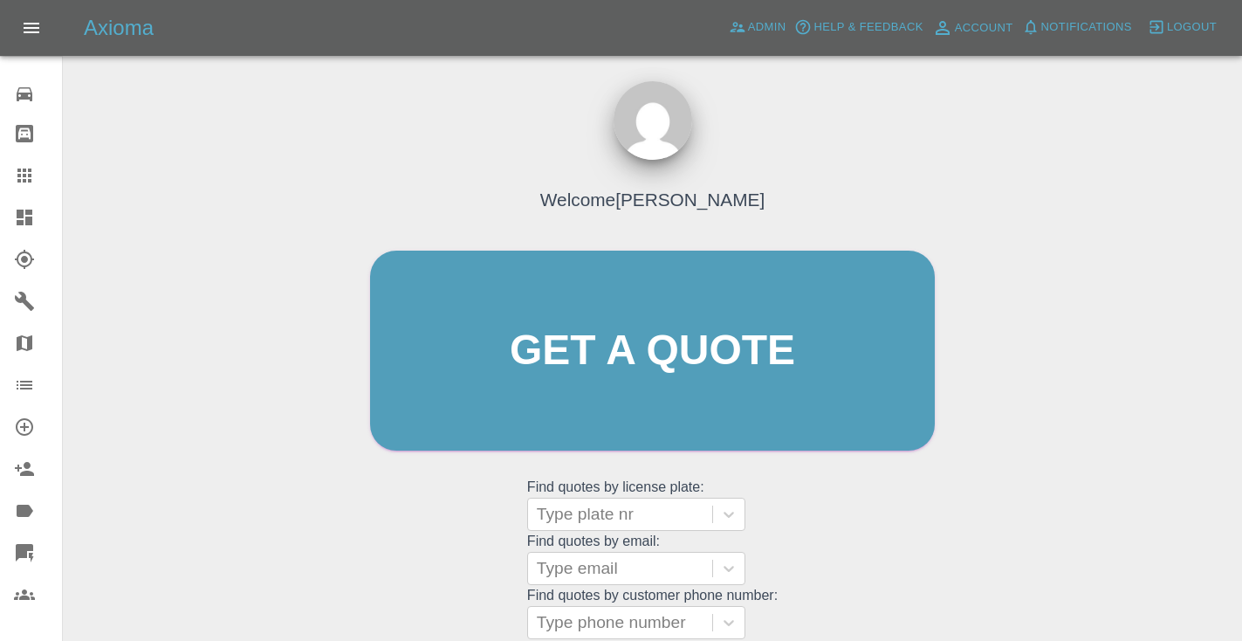
click at [937, 546] on div "Welcome [PERSON_NAME] Get a quote Get a quote Find quotes by license plate: Typ…" at bounding box center [652, 383] width 601 height 527
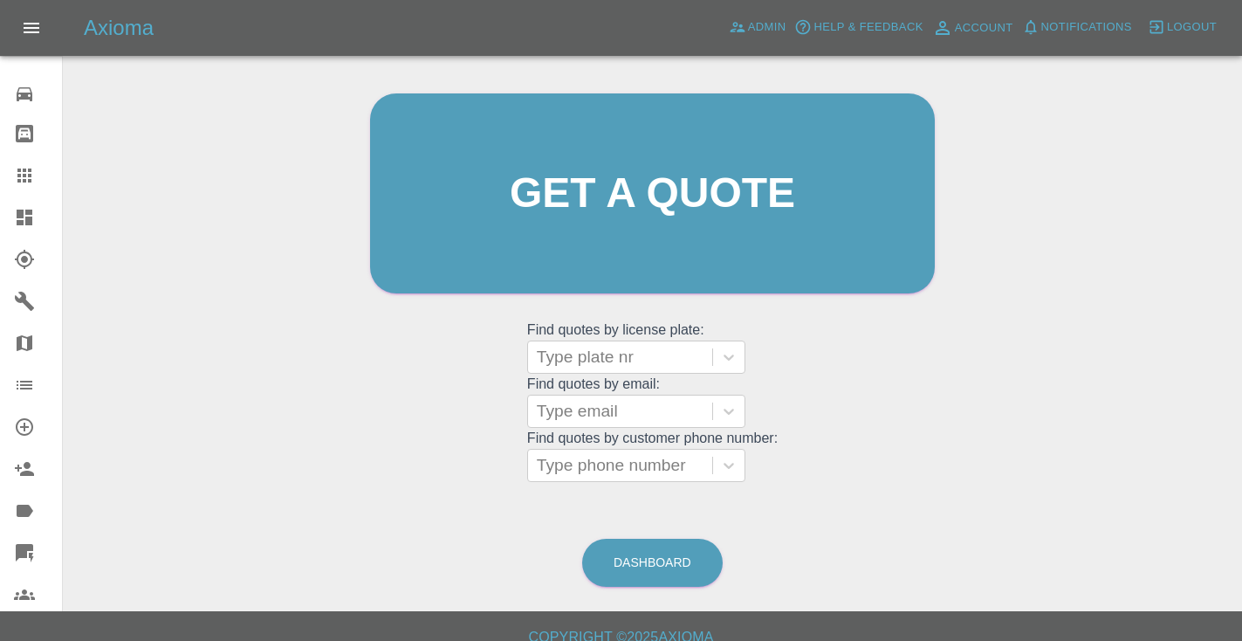
scroll to position [176, 0]
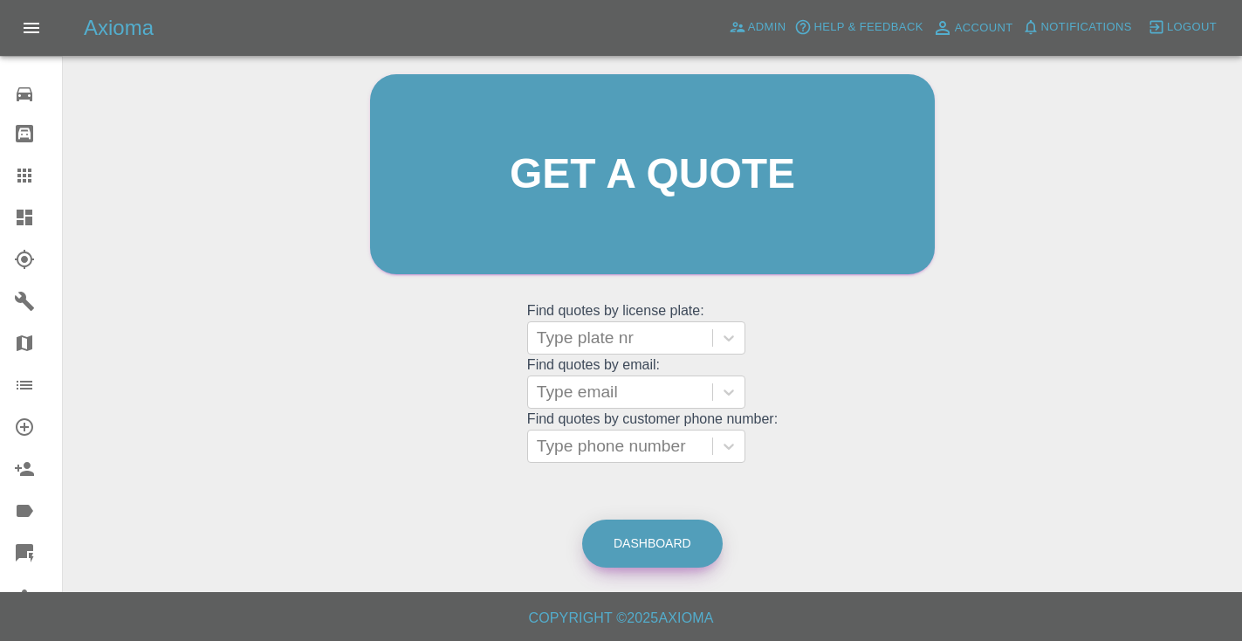
click at [690, 554] on link "Dashboard" at bounding box center [652, 543] width 140 height 48
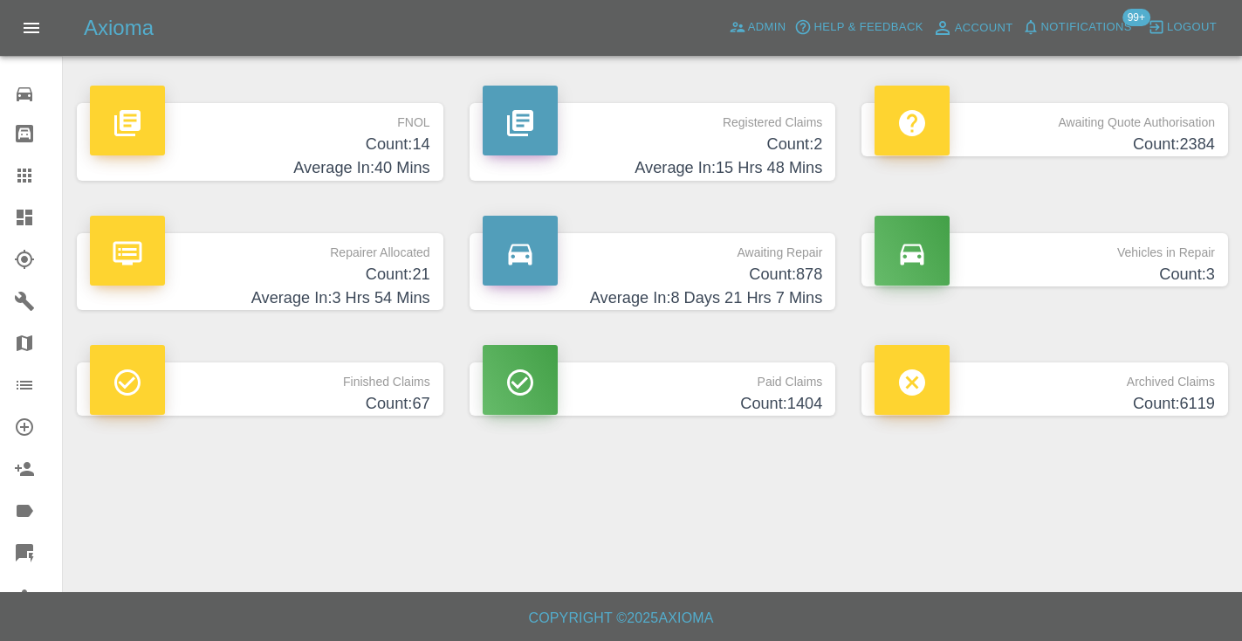
click at [779, 274] on h4 "Count: 878" at bounding box center [653, 275] width 340 height 24
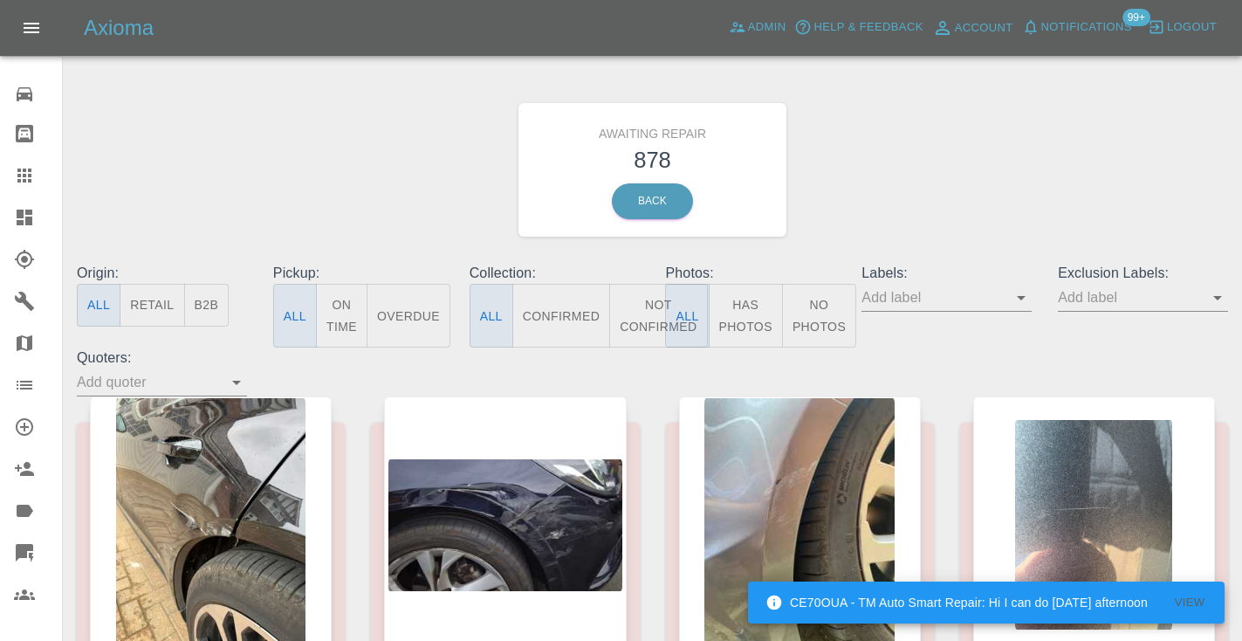
click at [634, 322] on button "Not Confirmed" at bounding box center [658, 316] width 98 height 64
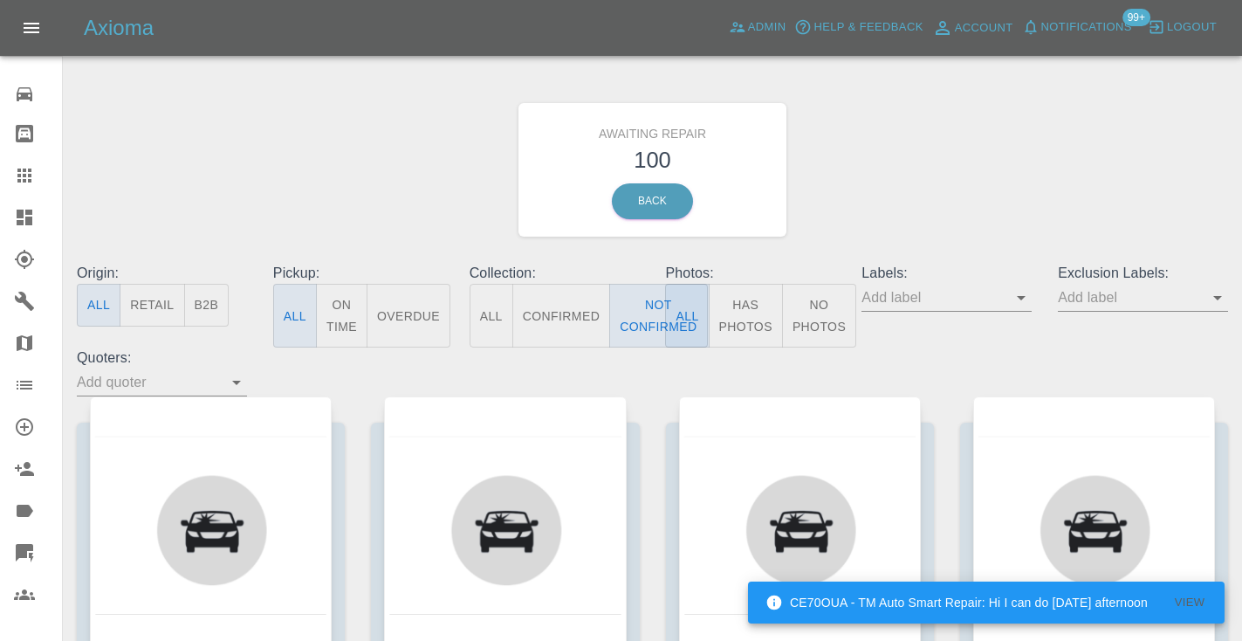
click at [1006, 216] on div "Awaiting Repair 100 Back" at bounding box center [652, 170] width 1177 height 186
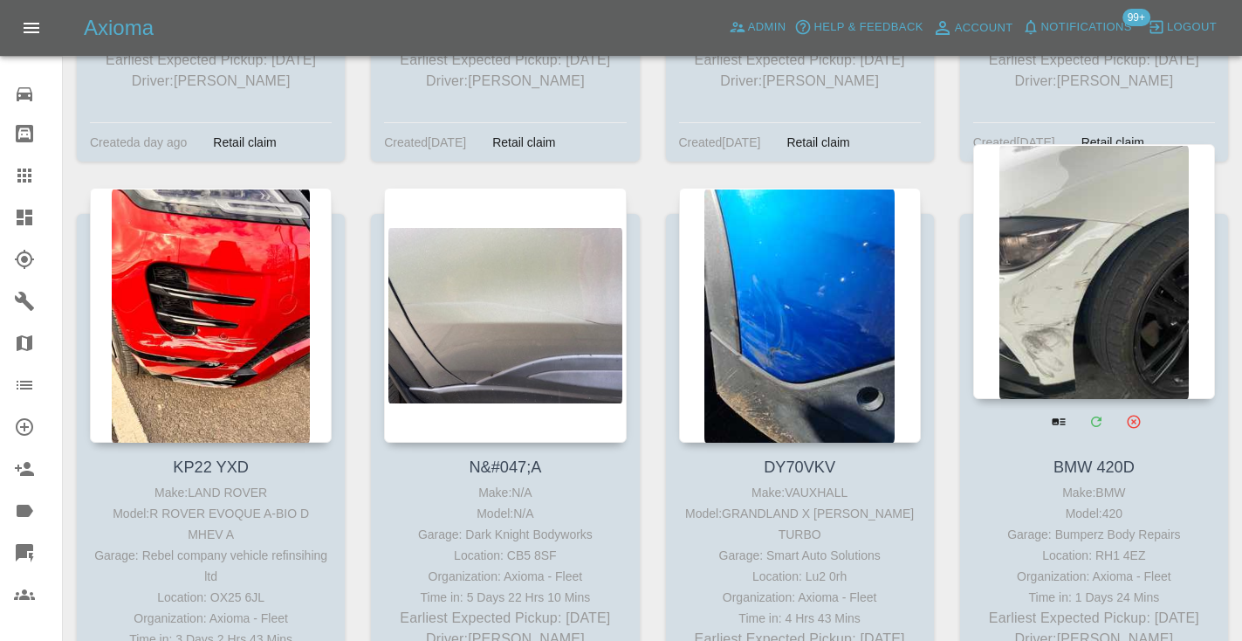
scroll to position [7727, 0]
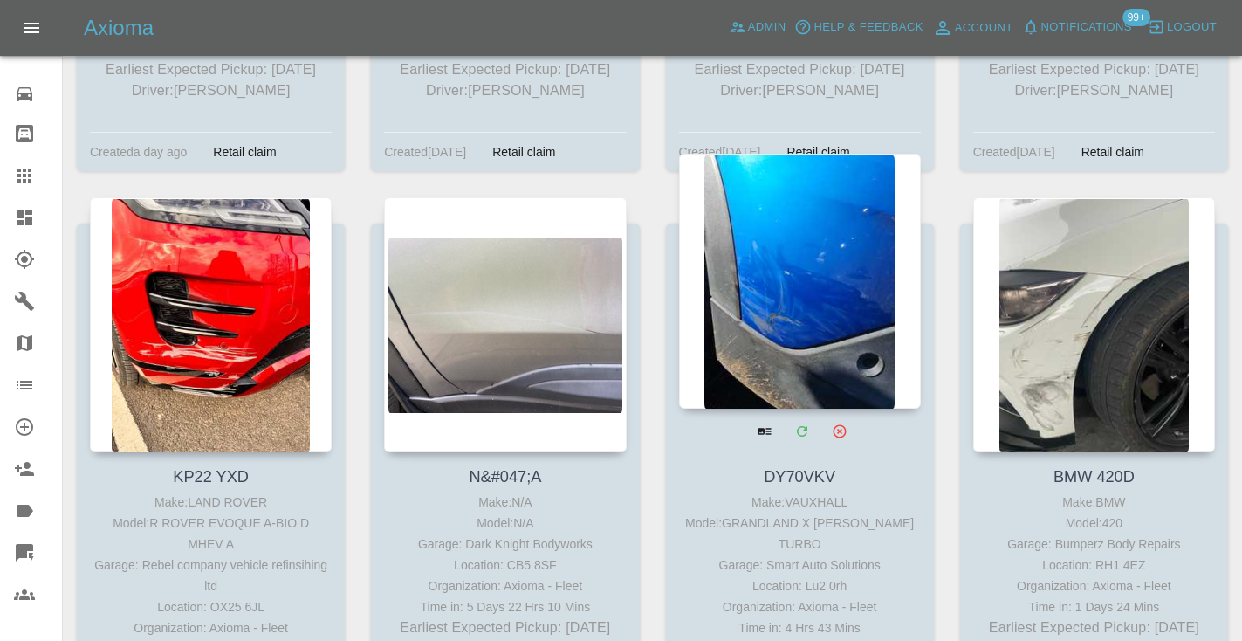
click at [846, 228] on div at bounding box center [800, 281] width 242 height 255
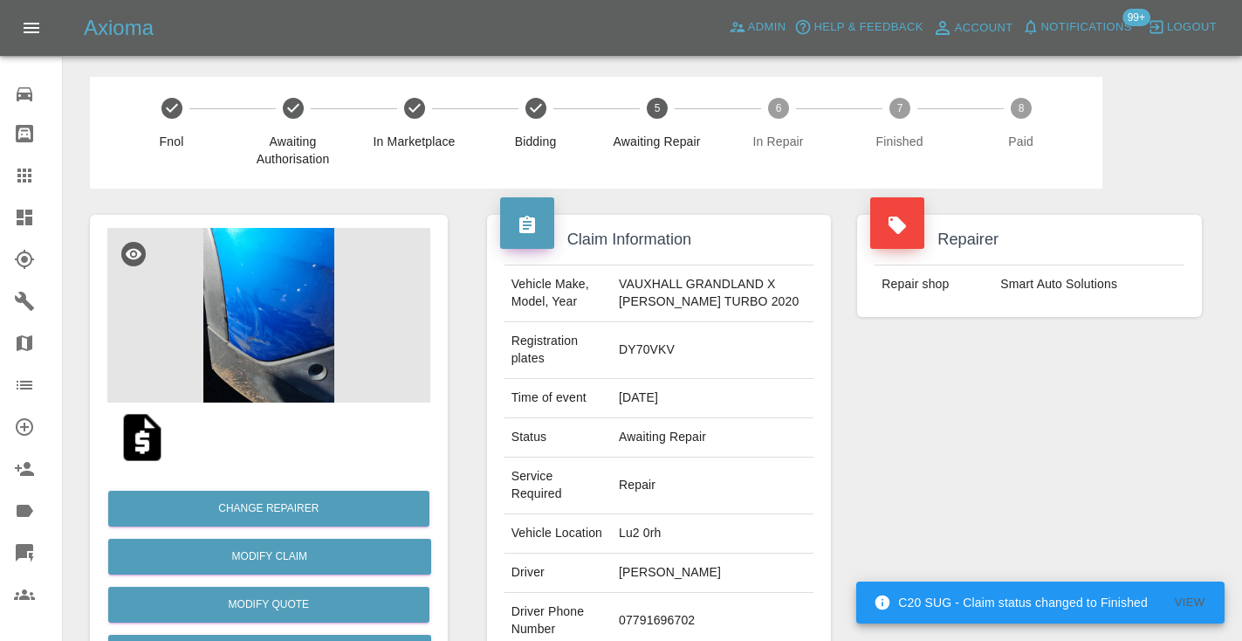
click at [682, 619] on td "07791696702" at bounding box center [713, 621] width 202 height 57
copy td "07791696702"
click at [960, 449] on div "Repairer Repair shop Smart Auto Solutions" at bounding box center [1029, 466] width 371 height 556
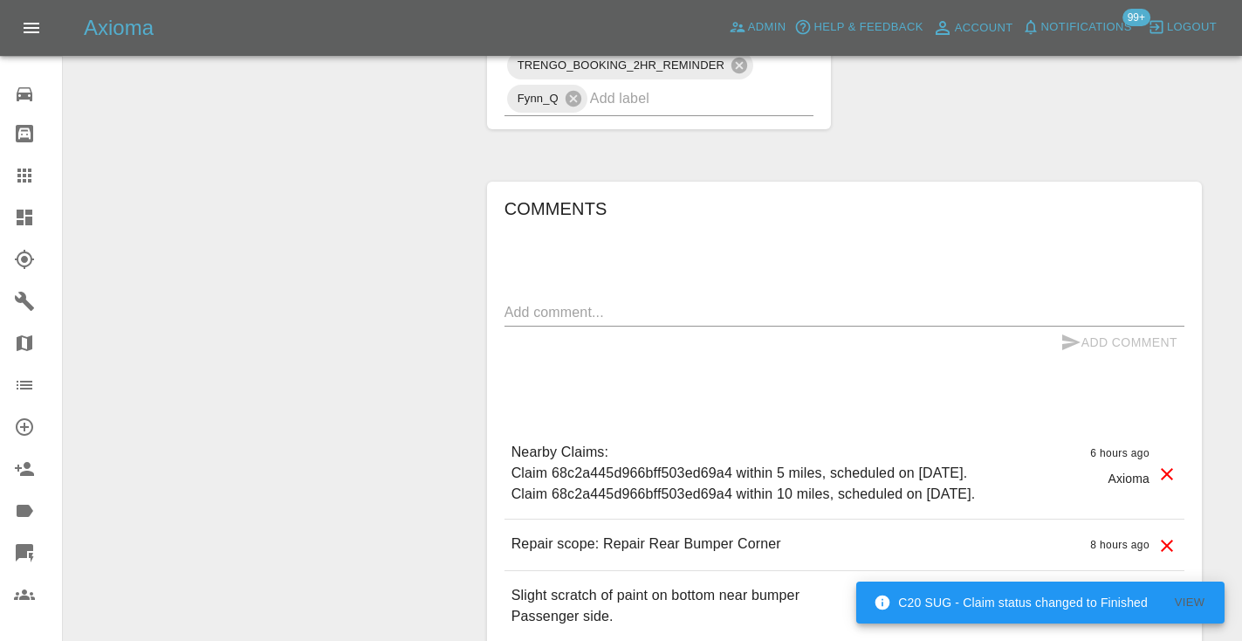
scroll to position [1394, 0]
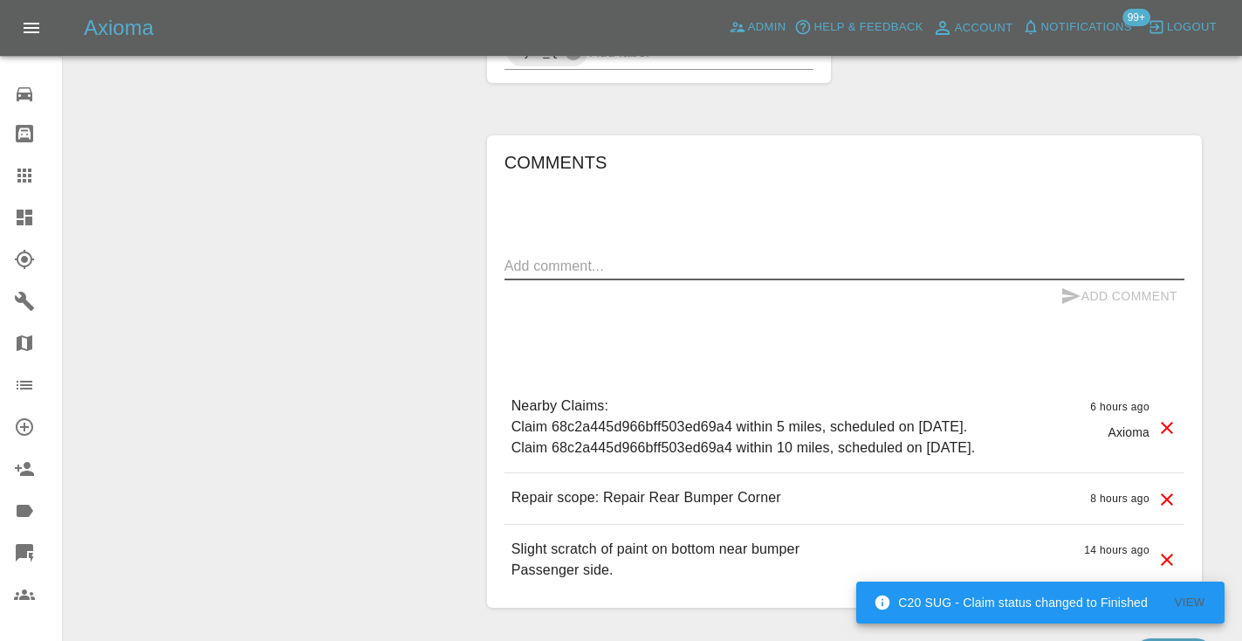
drag, startPoint x: 593, startPoint y: 269, endPoint x: 606, endPoint y: 254, distance: 19.2
click at [593, 269] on textarea at bounding box center [844, 266] width 680 height 20
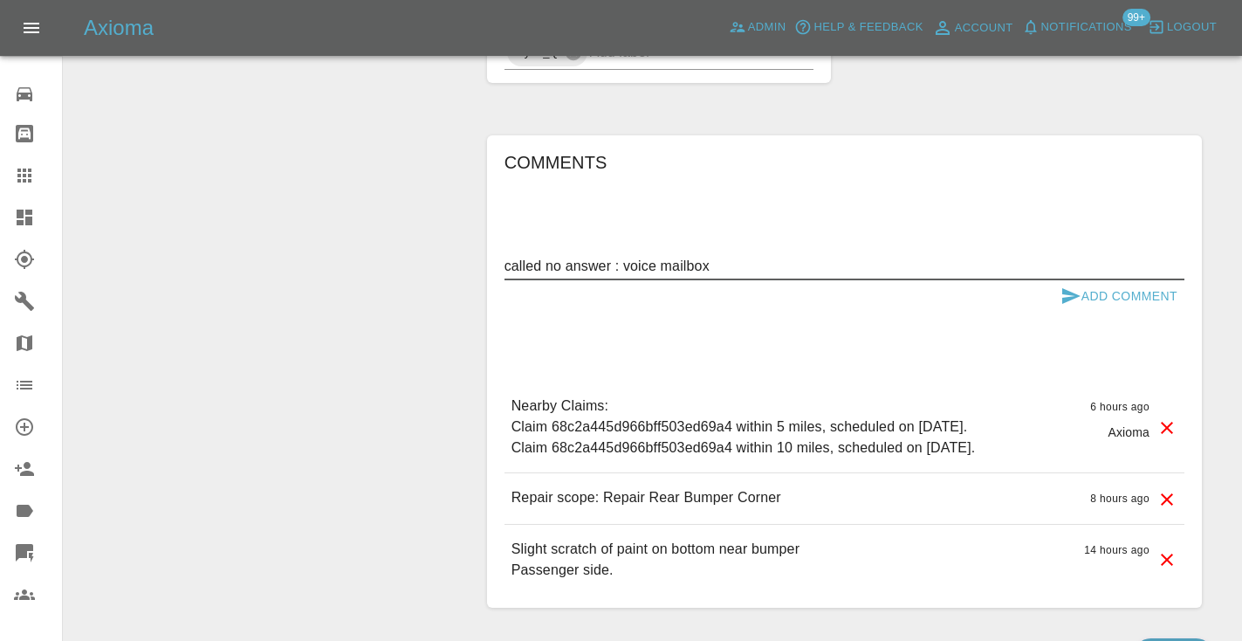
type textarea "called no answer : voice mailbox"
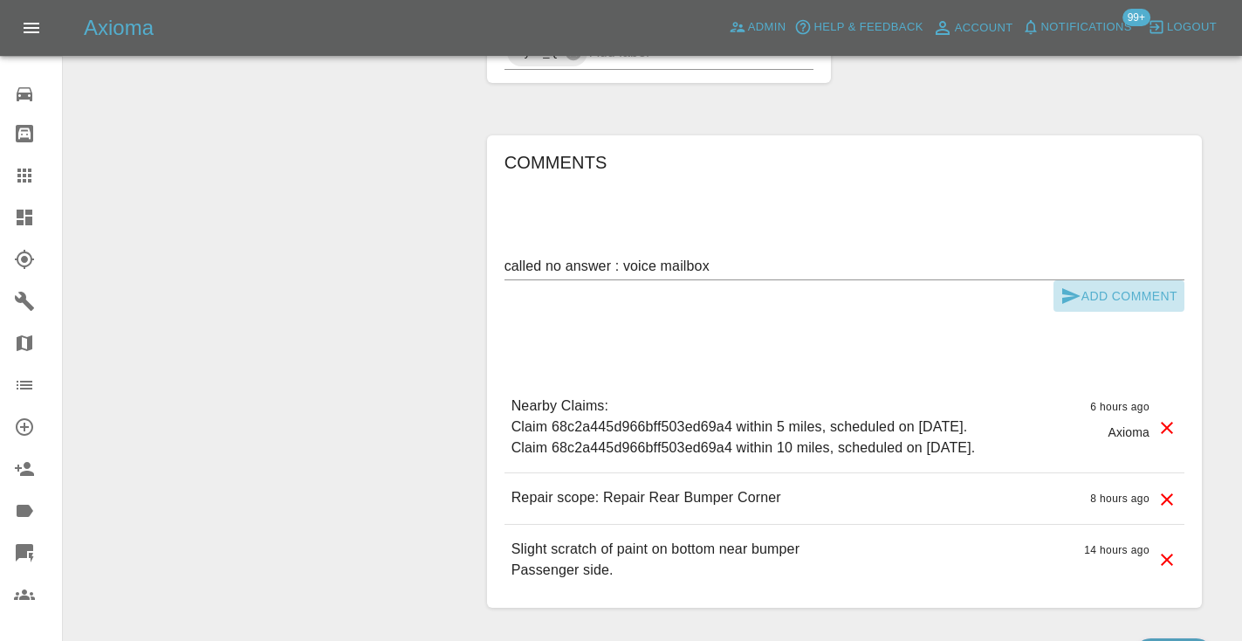
click at [1067, 288] on icon "submit" at bounding box center [1070, 295] width 21 height 21
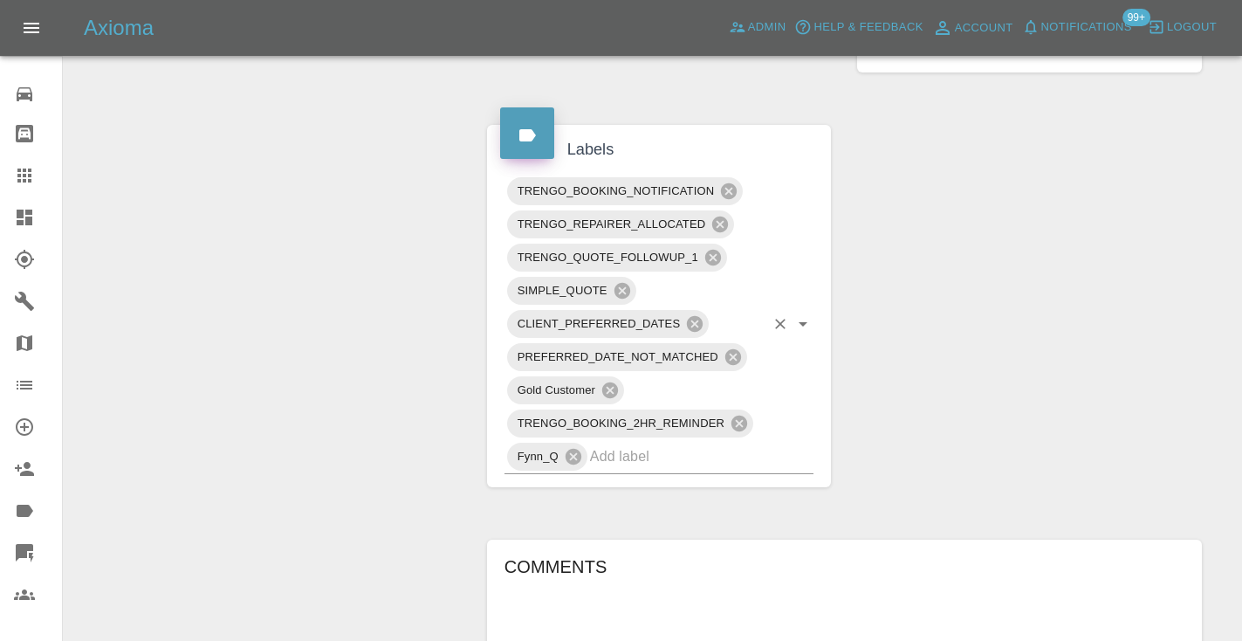
scroll to position [988, 0]
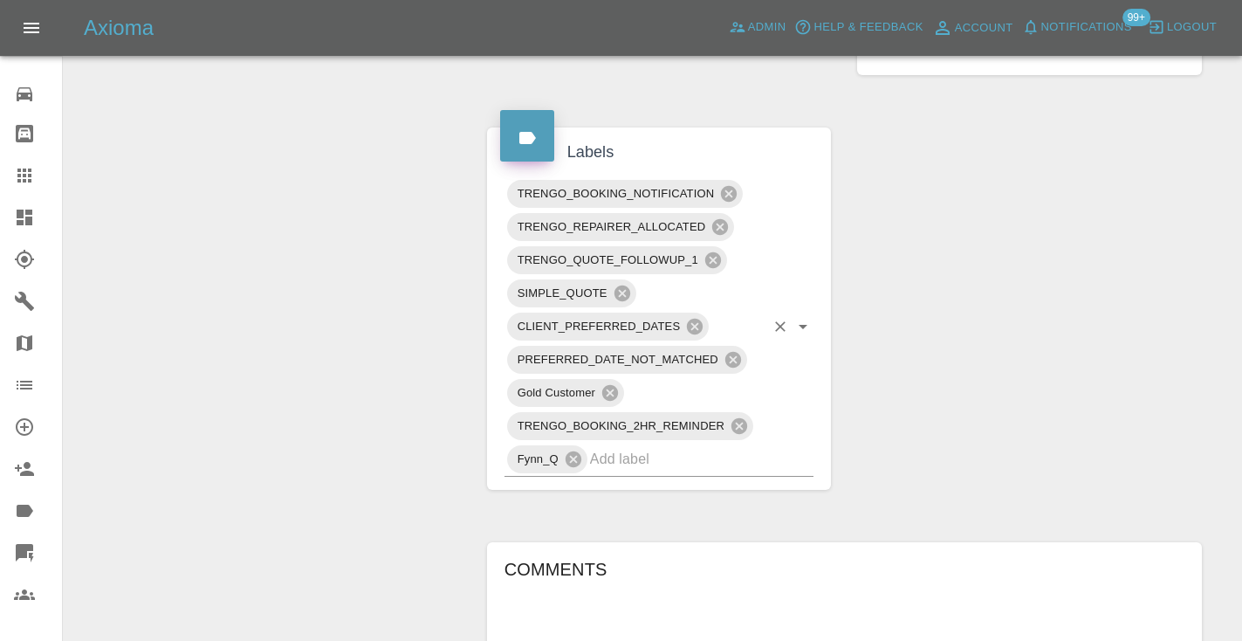
click at [681, 474] on div "TRENGO_BOOKING_NOTIFICATION TRENGO_REPAIRER_ALLOCATED TRENGO_QUOTE_FOLLOWUP_1 S…" at bounding box center [659, 326] width 310 height 299
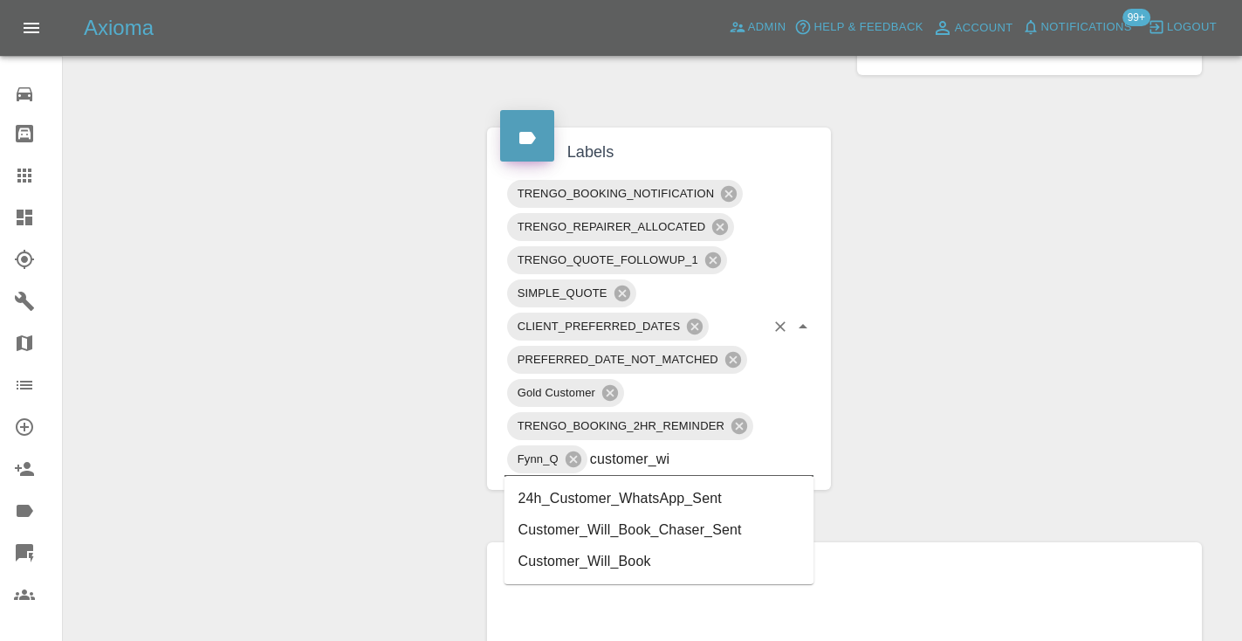
type input "customer_wil"
click at [613, 531] on li "Customer_Will_Book" at bounding box center [659, 529] width 310 height 31
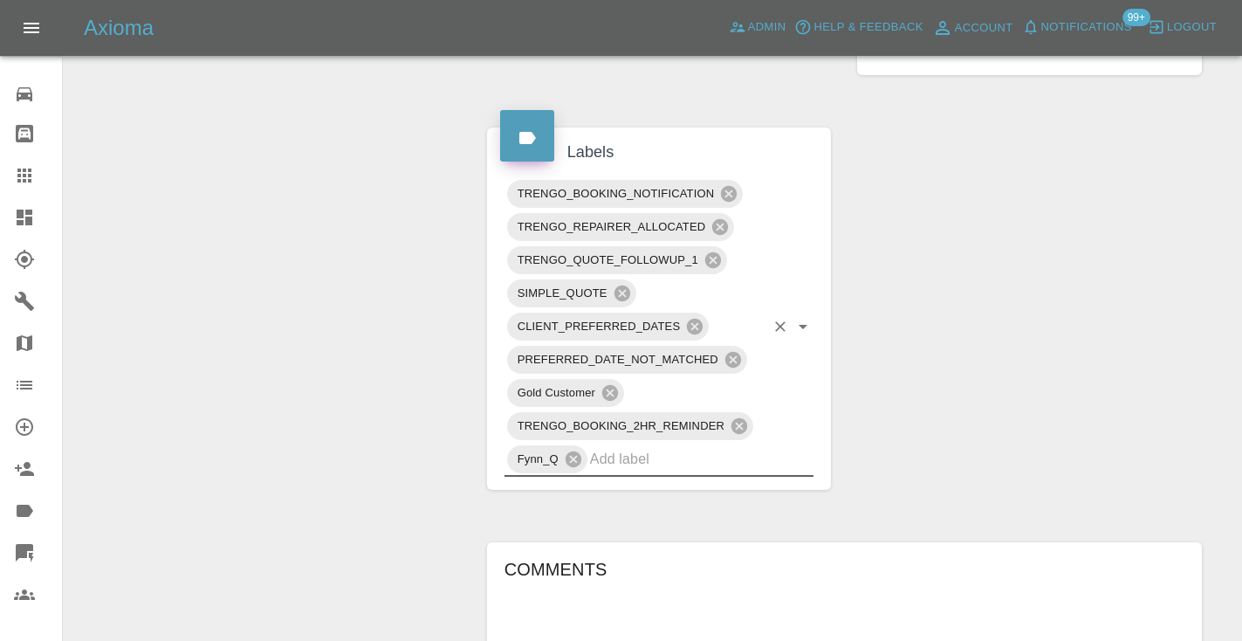
click at [419, 317] on div "Change Repairer Modify Claim Modify Quote Rollback Submit Payment Archive" at bounding box center [269, 158] width 384 height 1914
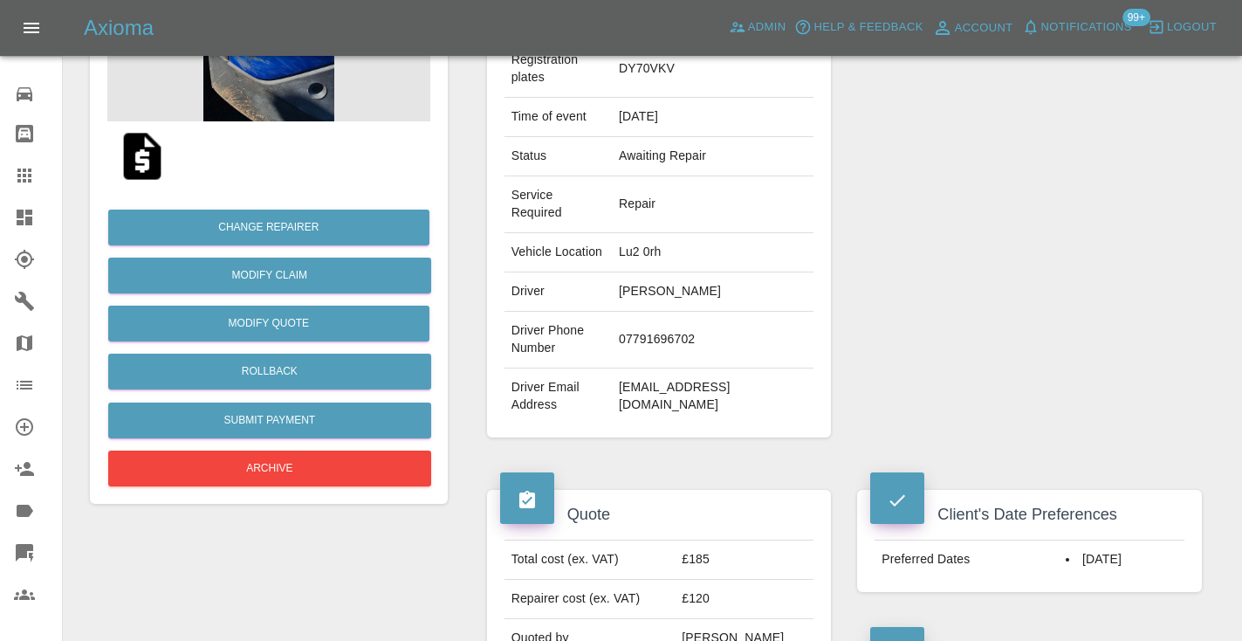
scroll to position [285, 0]
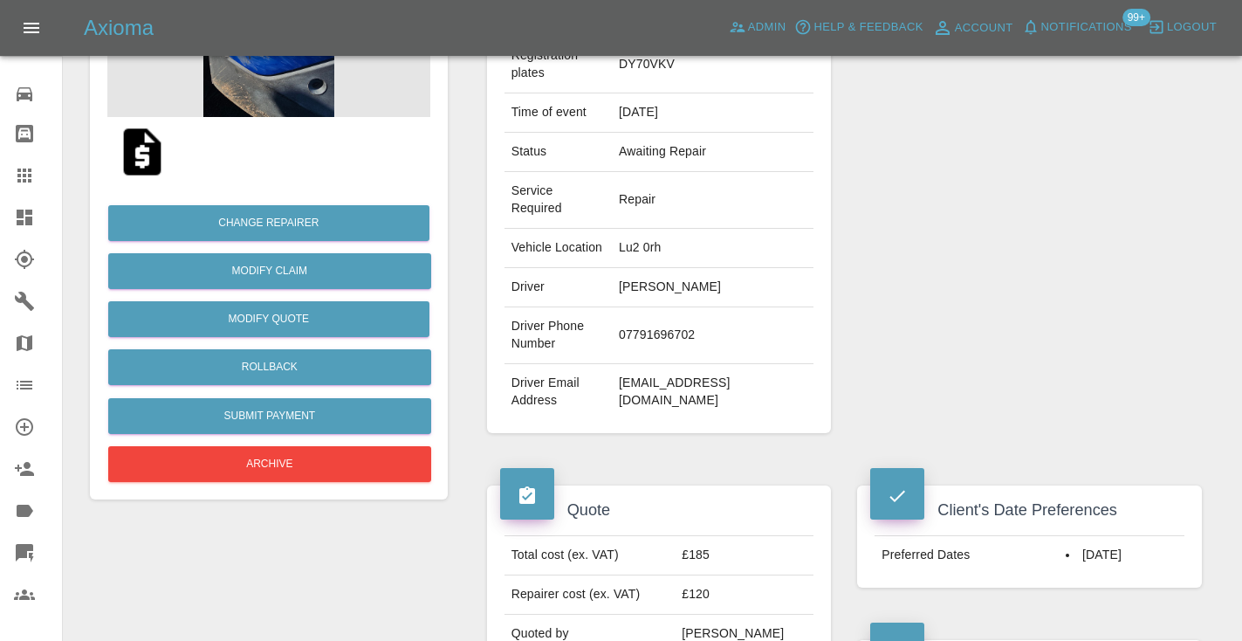
click at [1097, 249] on div "Repairer Repair shop Smart Auto Solutions" at bounding box center [1029, 181] width 371 height 556
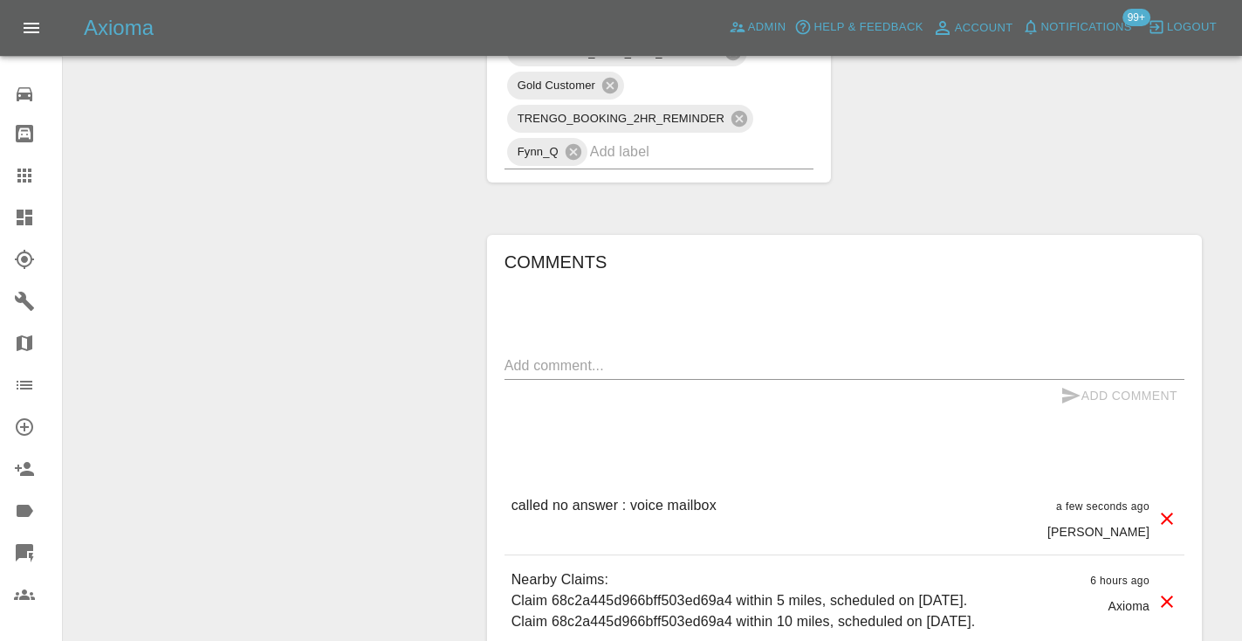
scroll to position [1331, 0]
click at [31, 181] on icon at bounding box center [24, 175] width 14 height 14
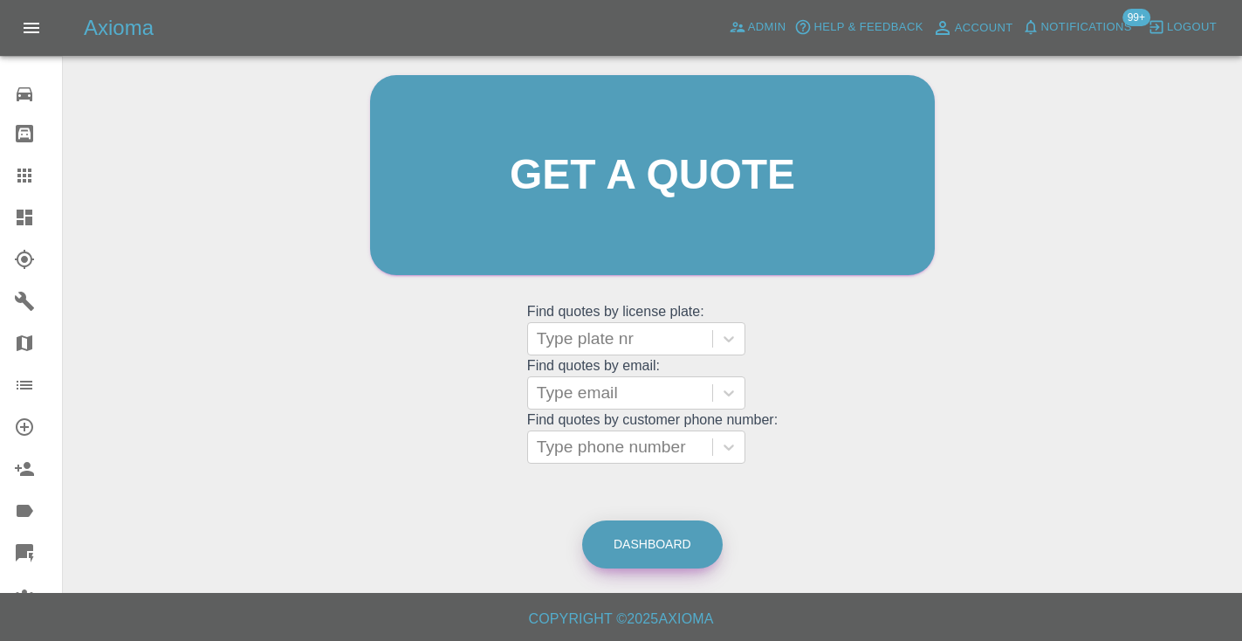
click at [646, 548] on link "Dashboard" at bounding box center [652, 544] width 140 height 48
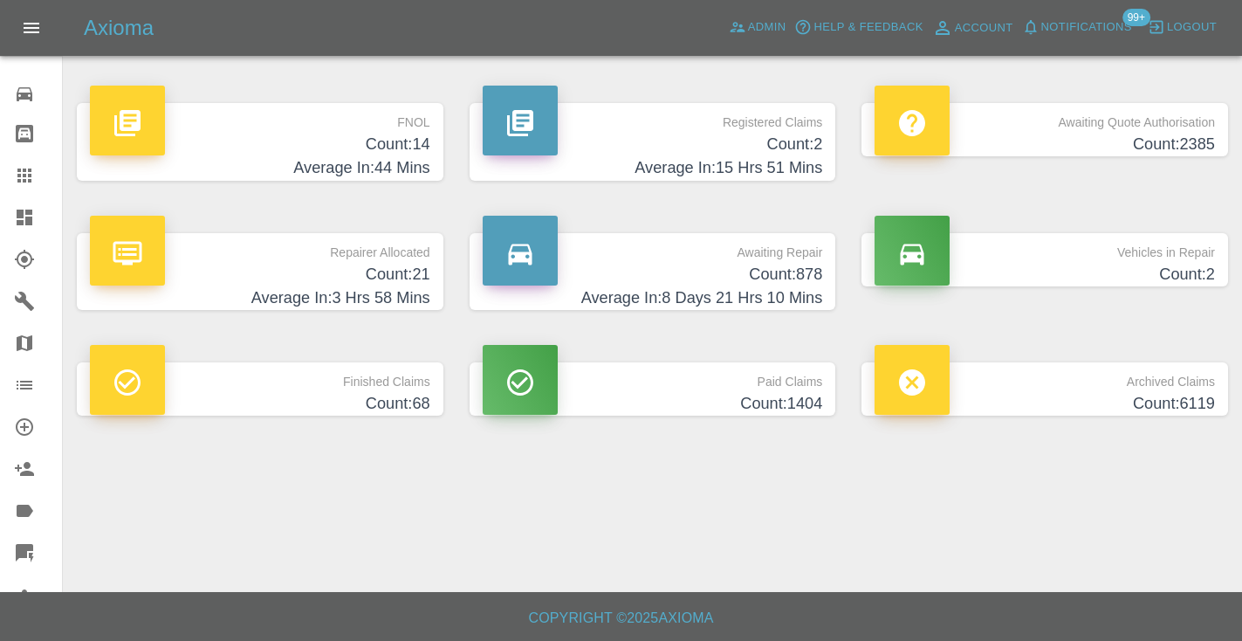
click at [764, 280] on h4 "Count: 878" at bounding box center [653, 275] width 340 height 24
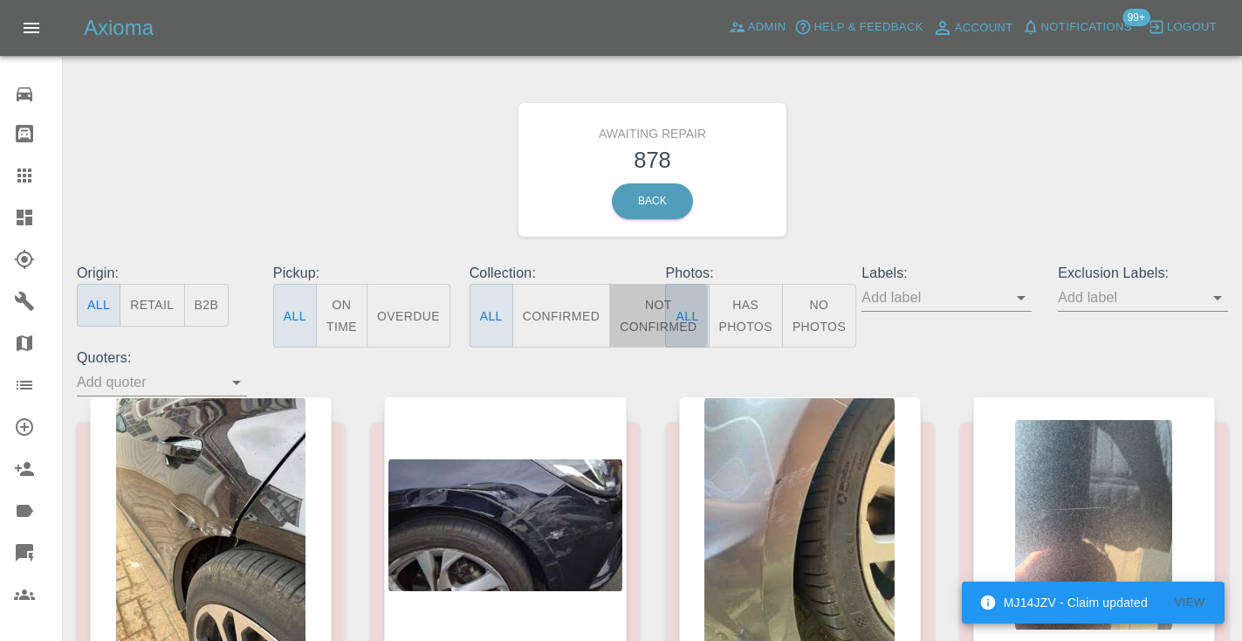
click at [641, 322] on button "Not Confirmed" at bounding box center [658, 316] width 98 height 64
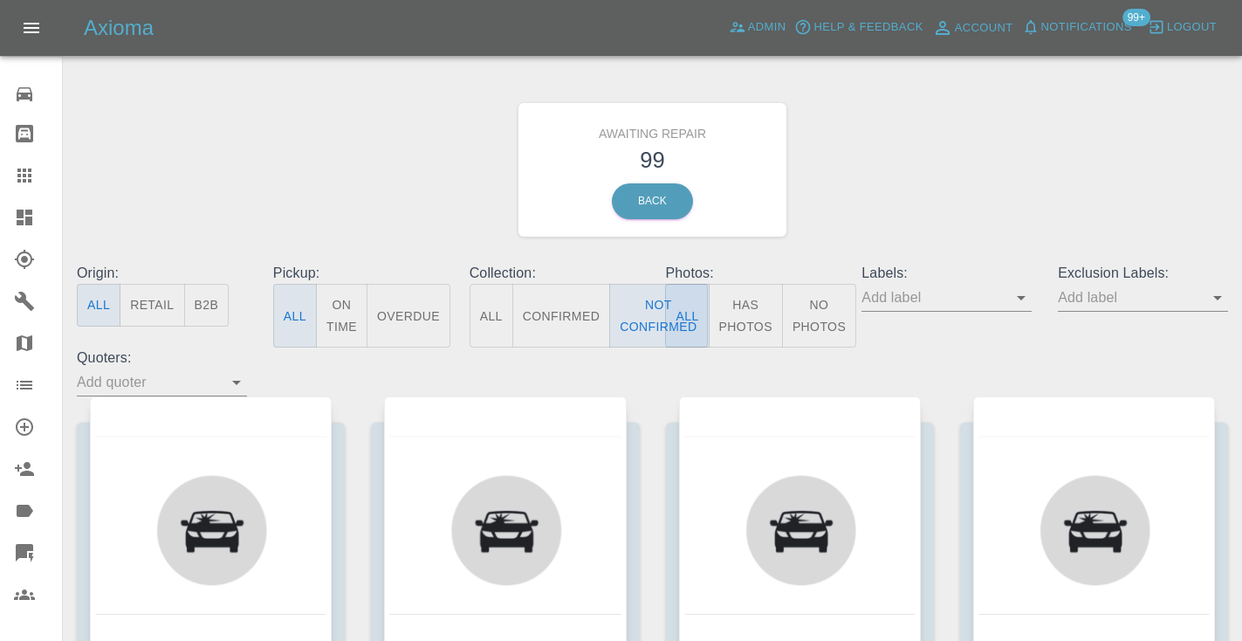
click at [945, 162] on div "Awaiting Repair 99 Back" at bounding box center [652, 170] width 1177 height 186
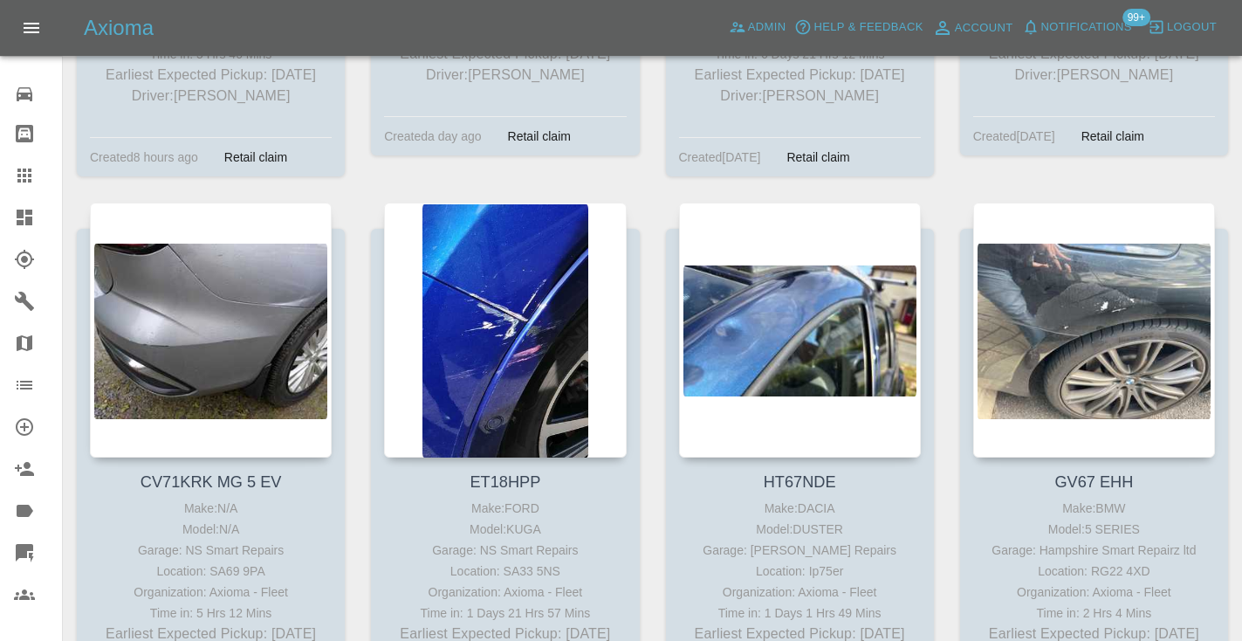
scroll to position [7160, 0]
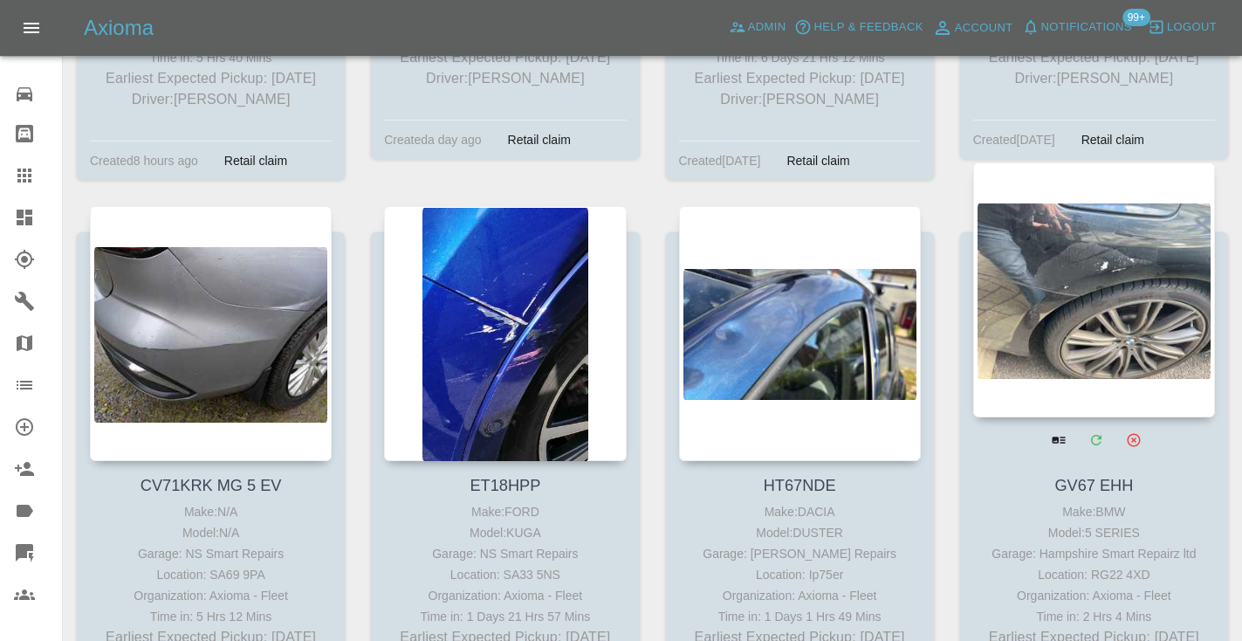
click at [1101, 240] on div at bounding box center [1094, 289] width 242 height 255
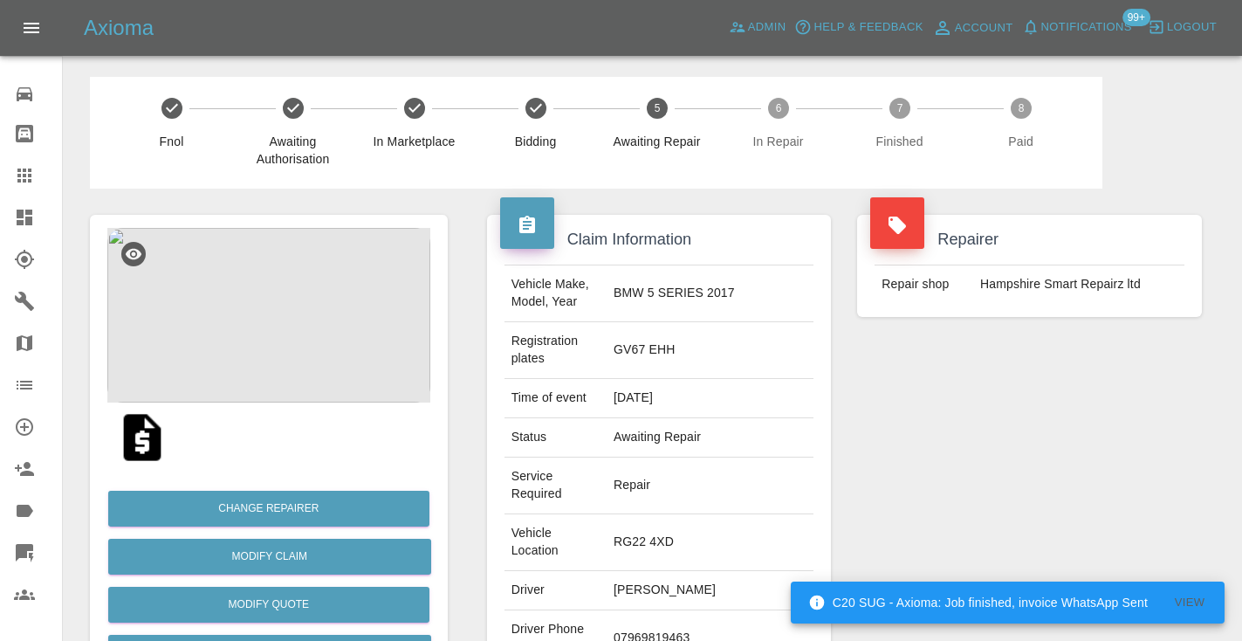
click at [682, 610] on td "07969819463" at bounding box center [709, 638] width 207 height 57
copy td "07969819463"
click at [957, 502] on div "Repairer Repair shop Hampshire Smart Repairz ltd" at bounding box center [1029, 492] width 371 height 608
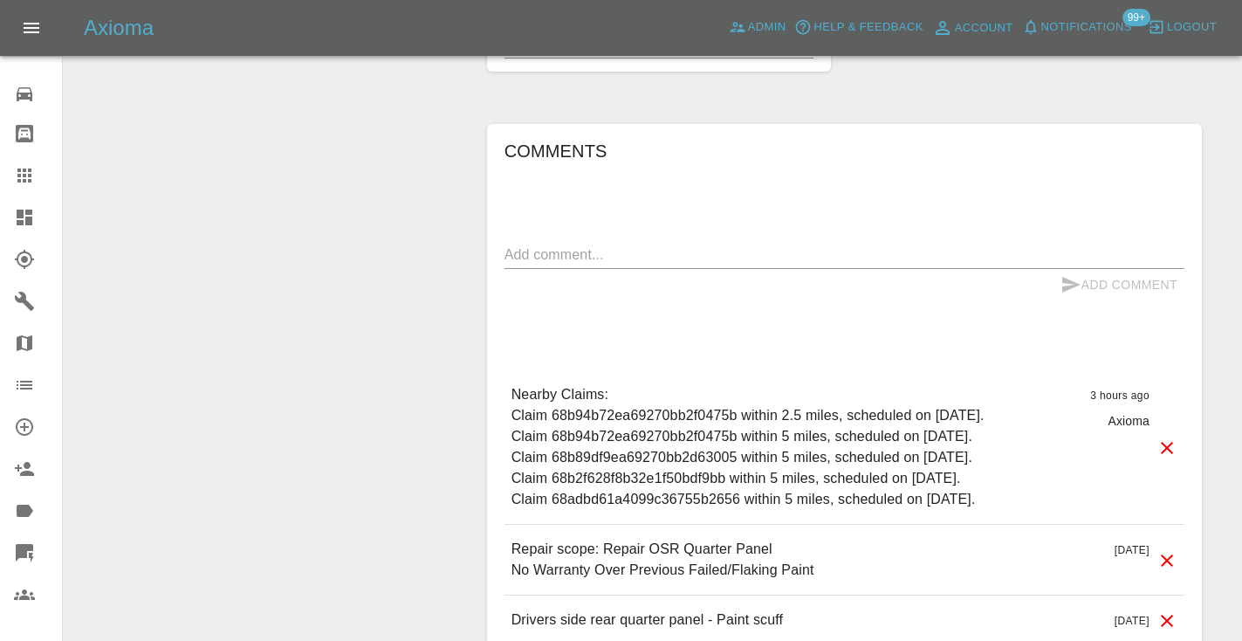
scroll to position [1328, 0]
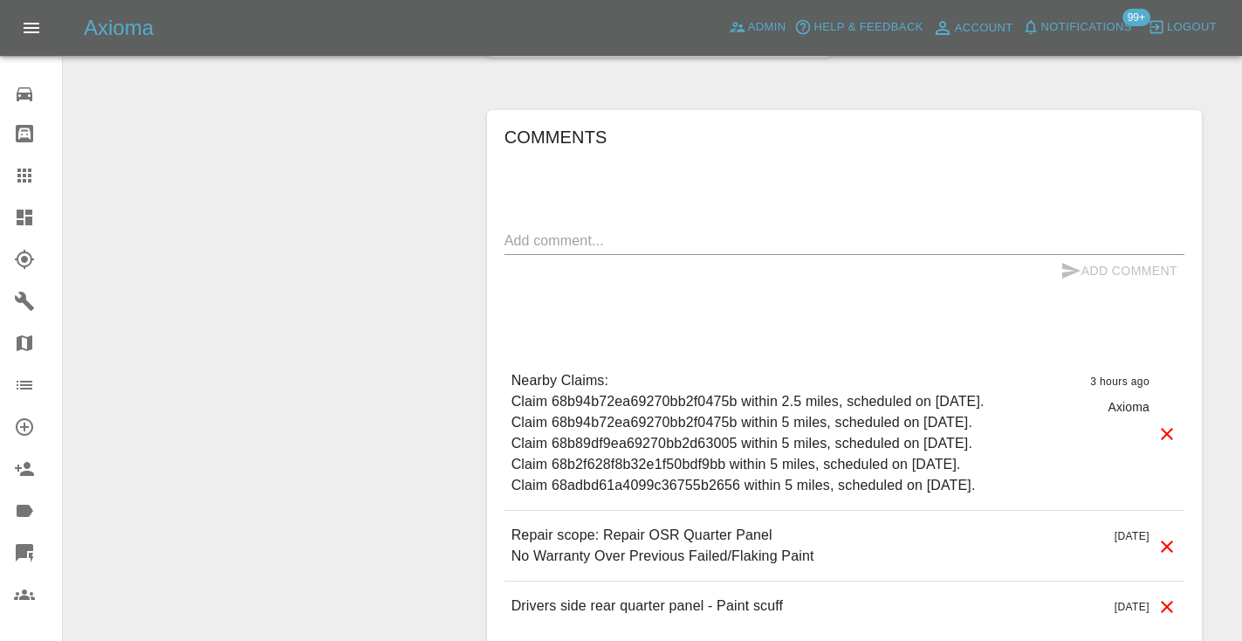
click at [541, 255] on div "Add Comment" at bounding box center [844, 271] width 680 height 32
click at [543, 230] on textarea at bounding box center [844, 240] width 680 height 20
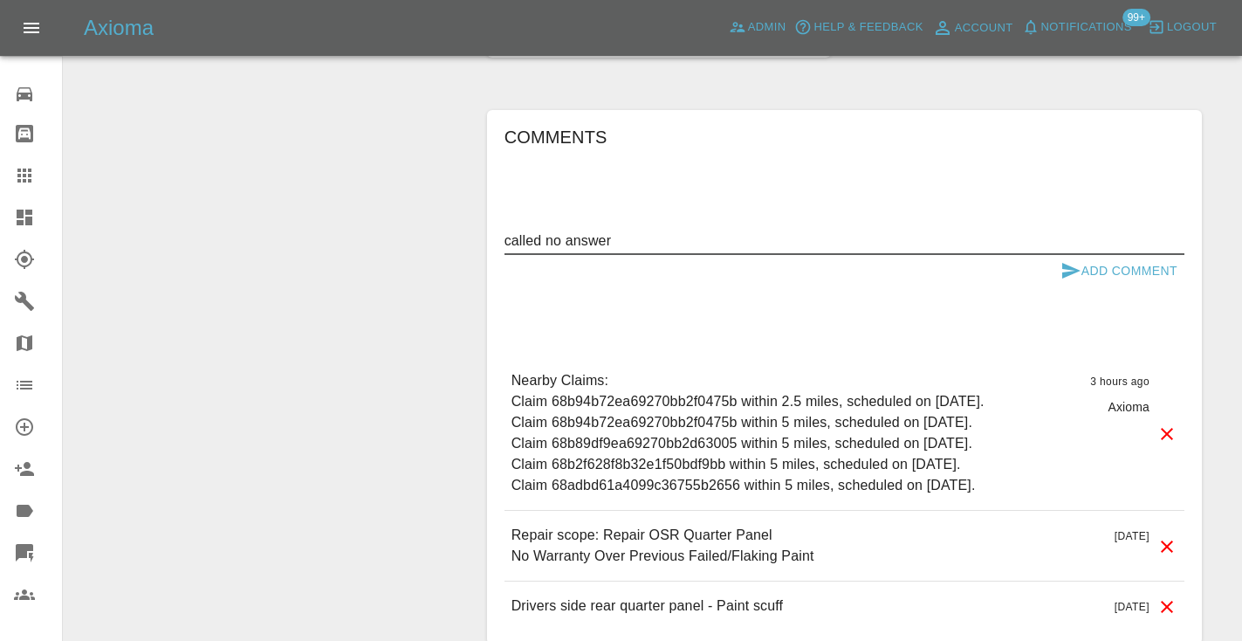
type textarea "called no answer"
click at [1066, 263] on icon "submit" at bounding box center [1071, 271] width 18 height 16
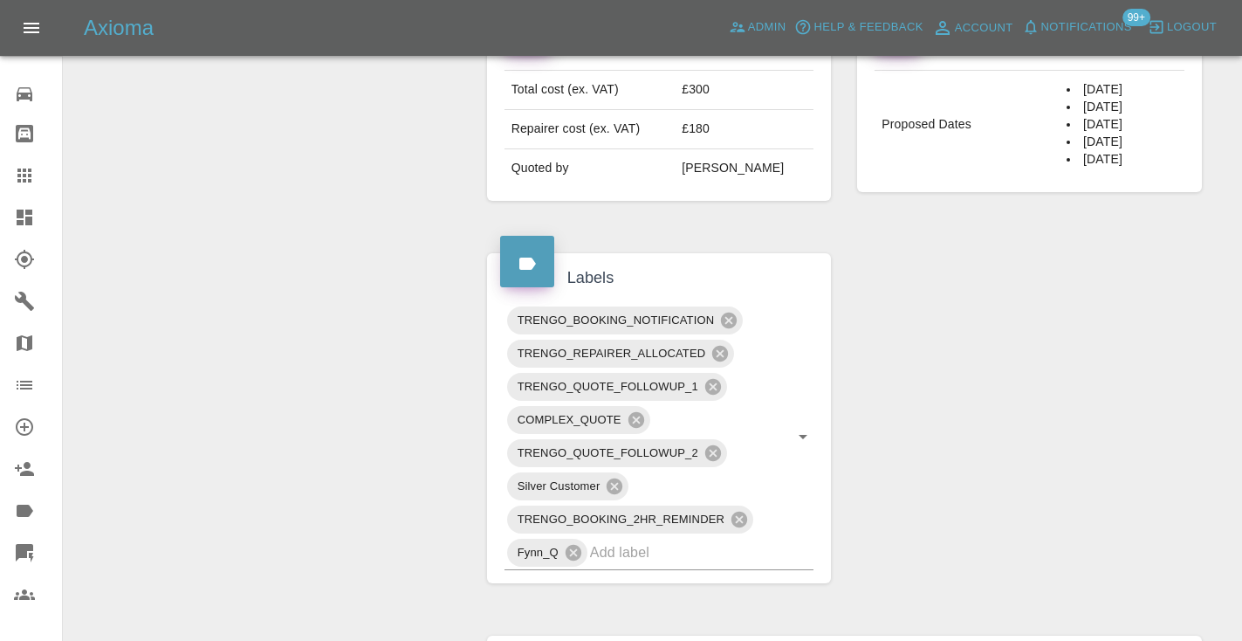
scroll to position [792, 0]
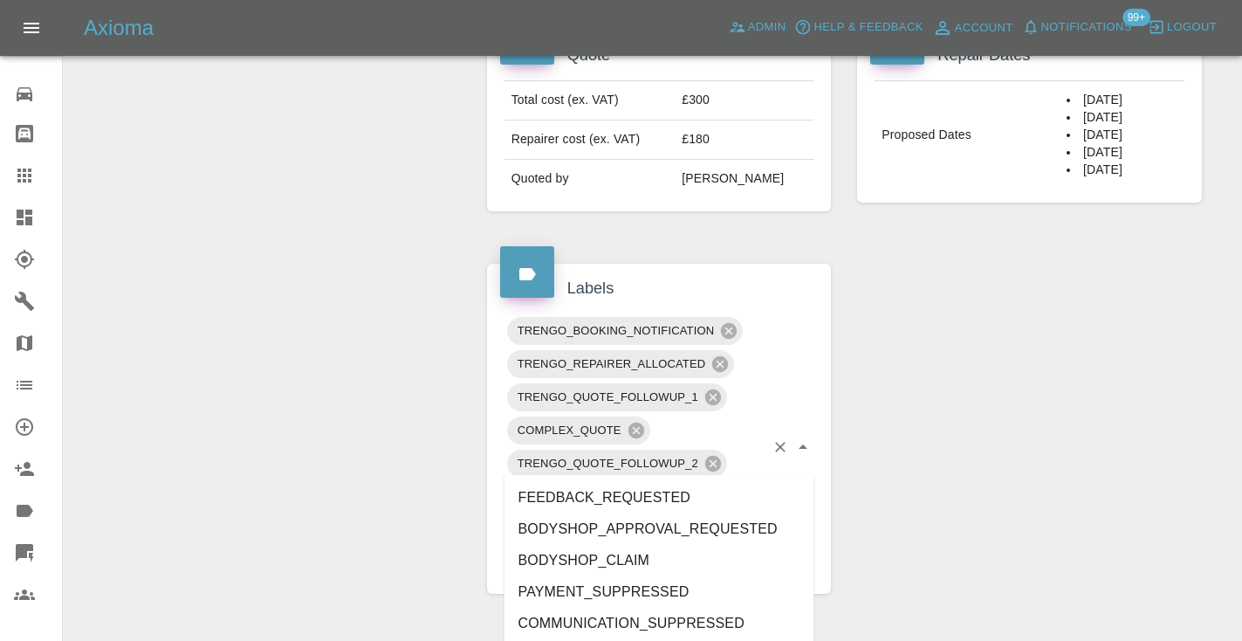
click at [640, 473] on div "TRENGO_BOOKING_NOTIFICATION TRENGO_REPAIRER_ALLOCATED TRENGO_QUOTE_FOLLOWUP_1 C…" at bounding box center [659, 447] width 310 height 266
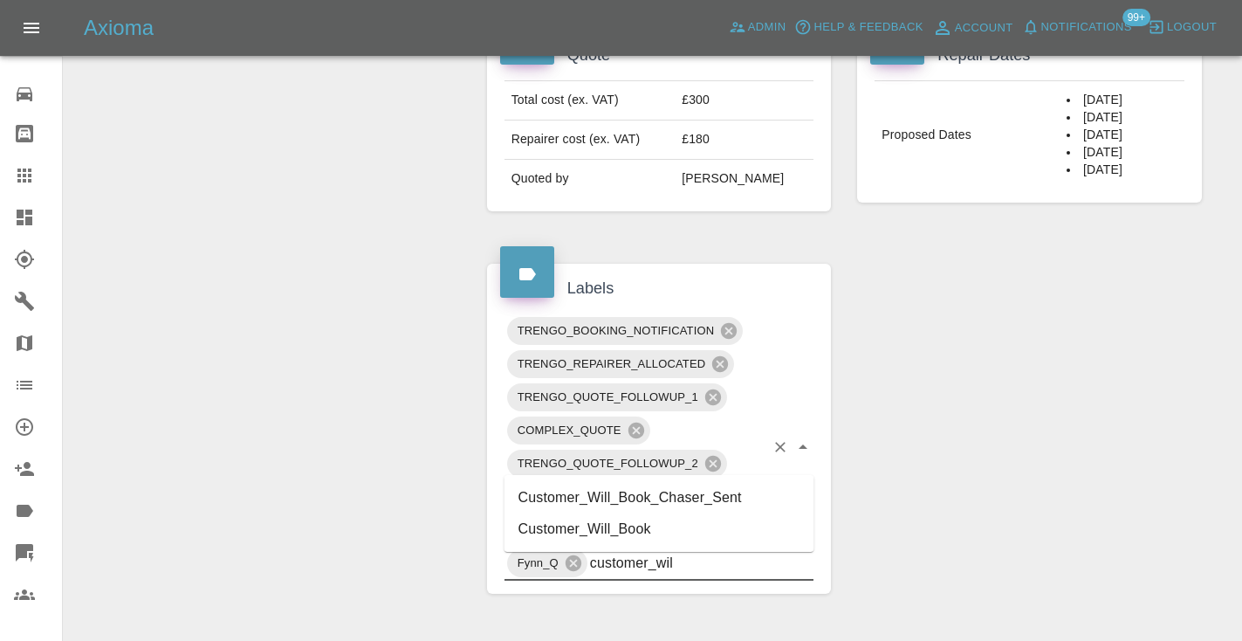
type input "customer_will"
click at [607, 531] on li "Customer_Will_Book" at bounding box center [659, 528] width 310 height 31
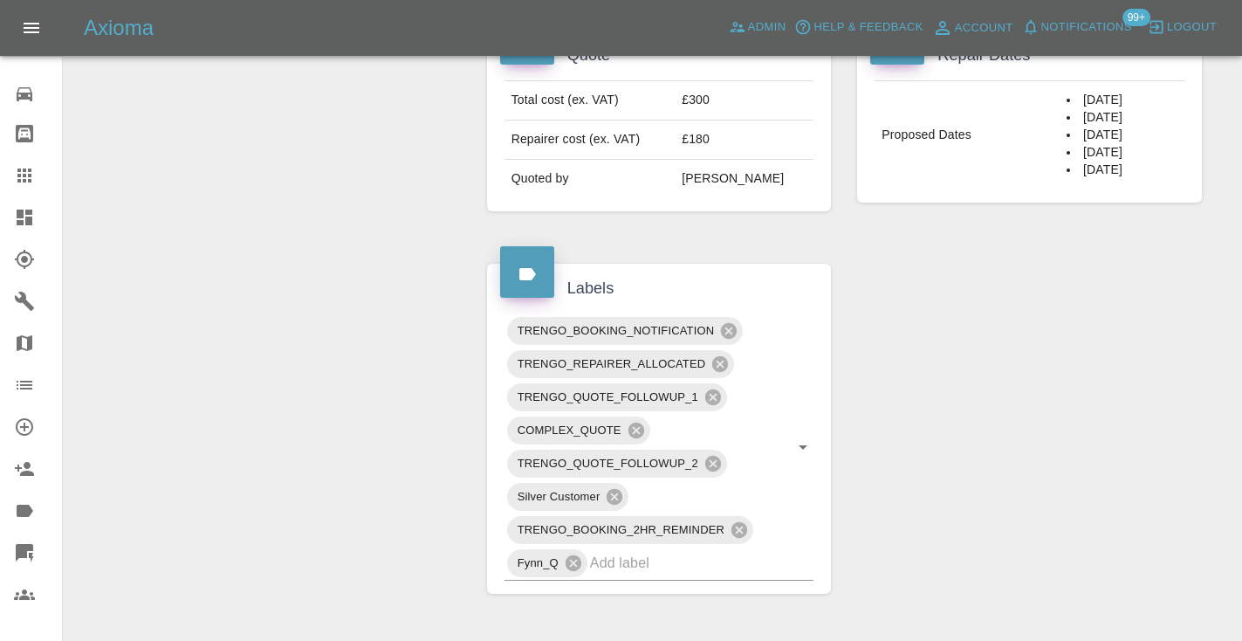
click at [387, 298] on div "Change Repairer Modify Claim Modify Quote Rollback Submit Payment Archive" at bounding box center [269, 338] width 384 height 1884
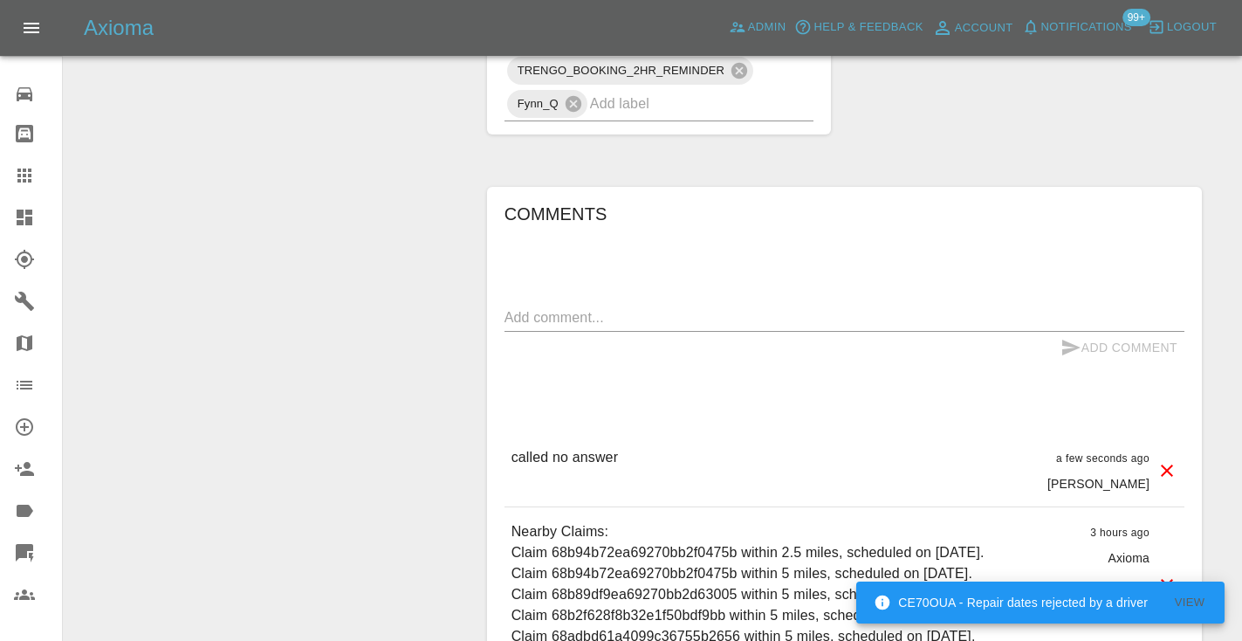
scroll to position [1291, 0]
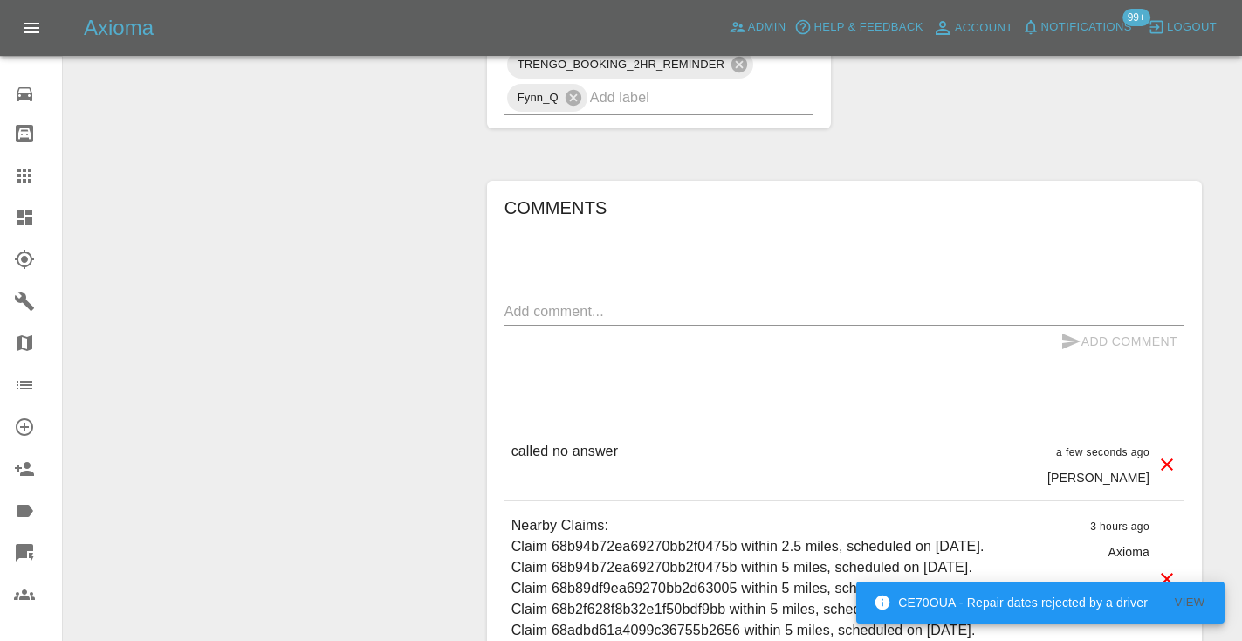
click at [27, 175] on icon at bounding box center [24, 175] width 21 height 21
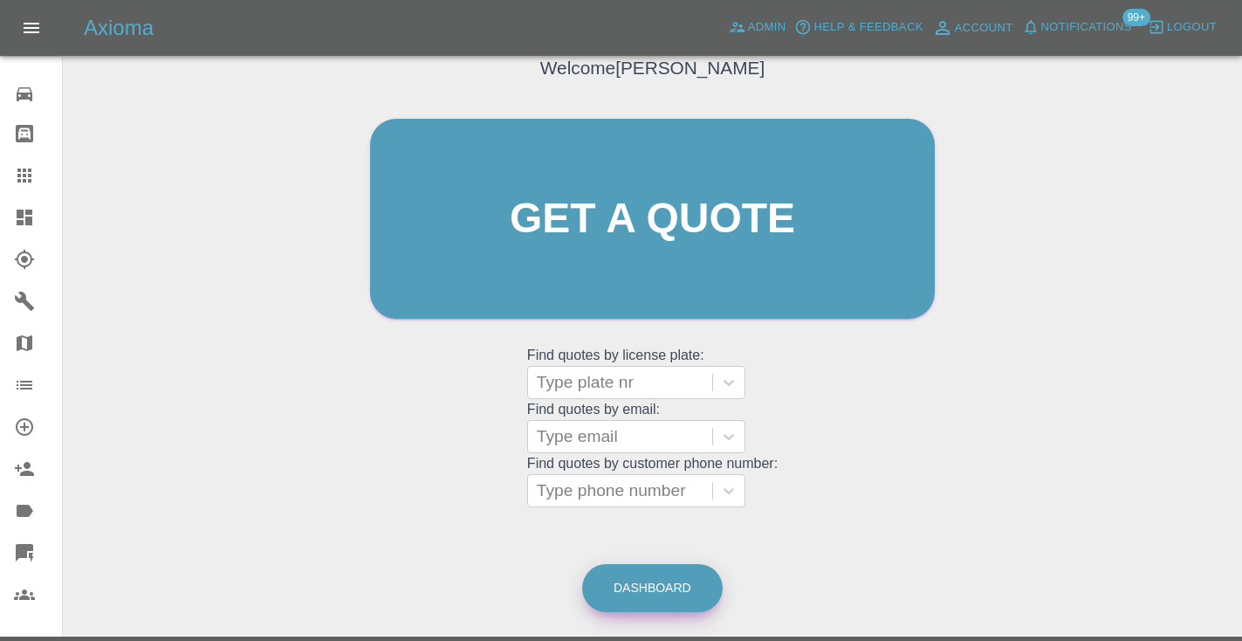
click at [619, 583] on link "Dashboard" at bounding box center [652, 588] width 140 height 48
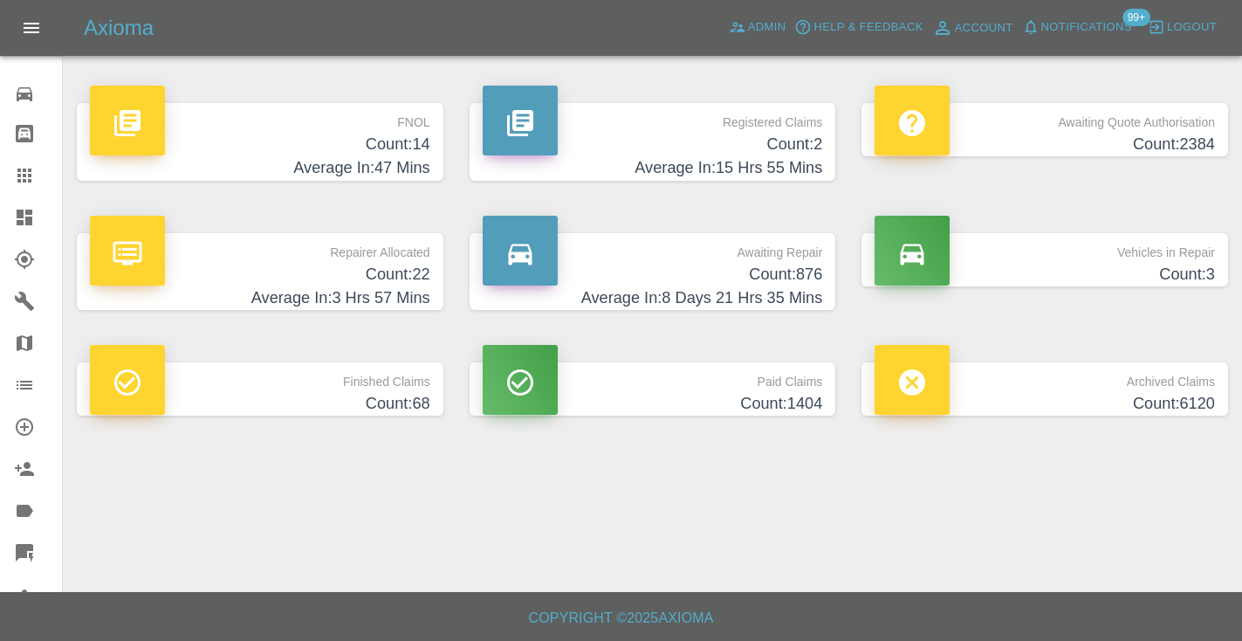
click at [794, 282] on h4 "Count: 876" at bounding box center [653, 275] width 340 height 24
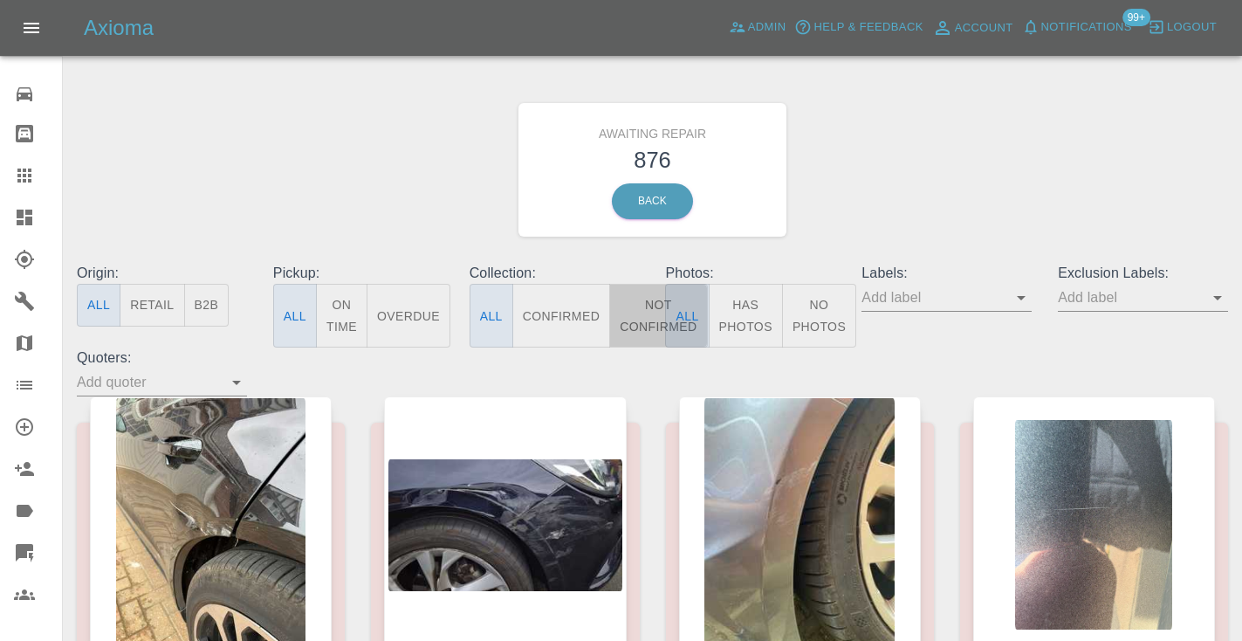
click at [655, 308] on button "Not Confirmed" at bounding box center [658, 316] width 98 height 64
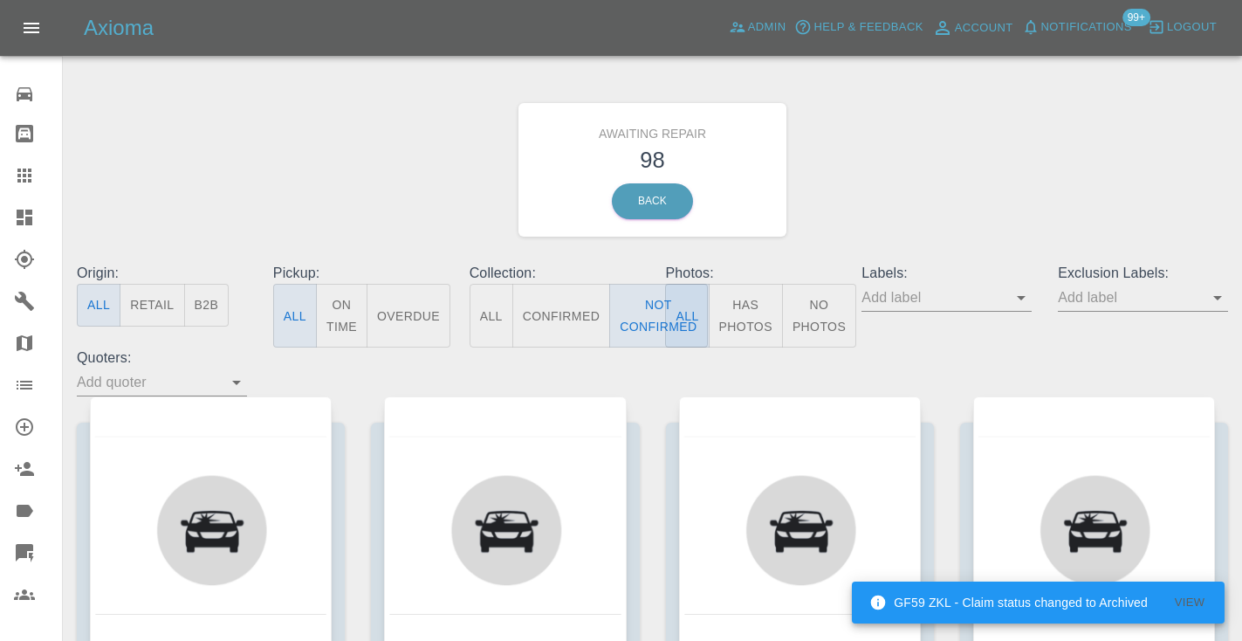
click at [1080, 158] on div "Awaiting Repair 98 Back" at bounding box center [652, 170] width 1177 height 186
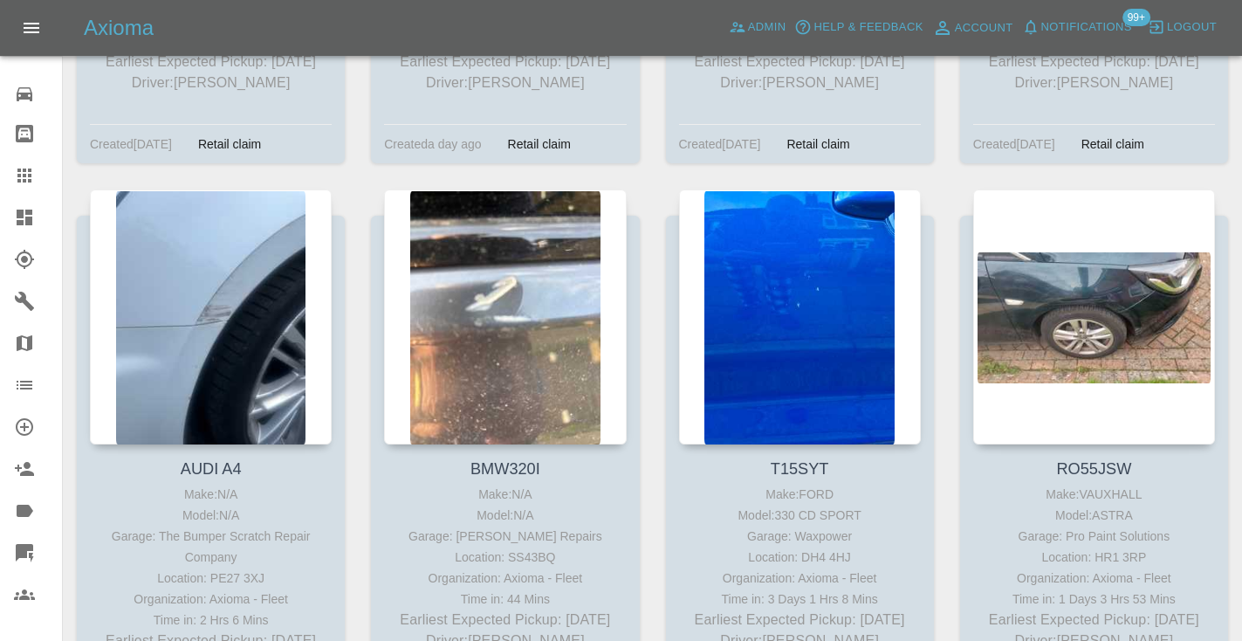
scroll to position [10034, 0]
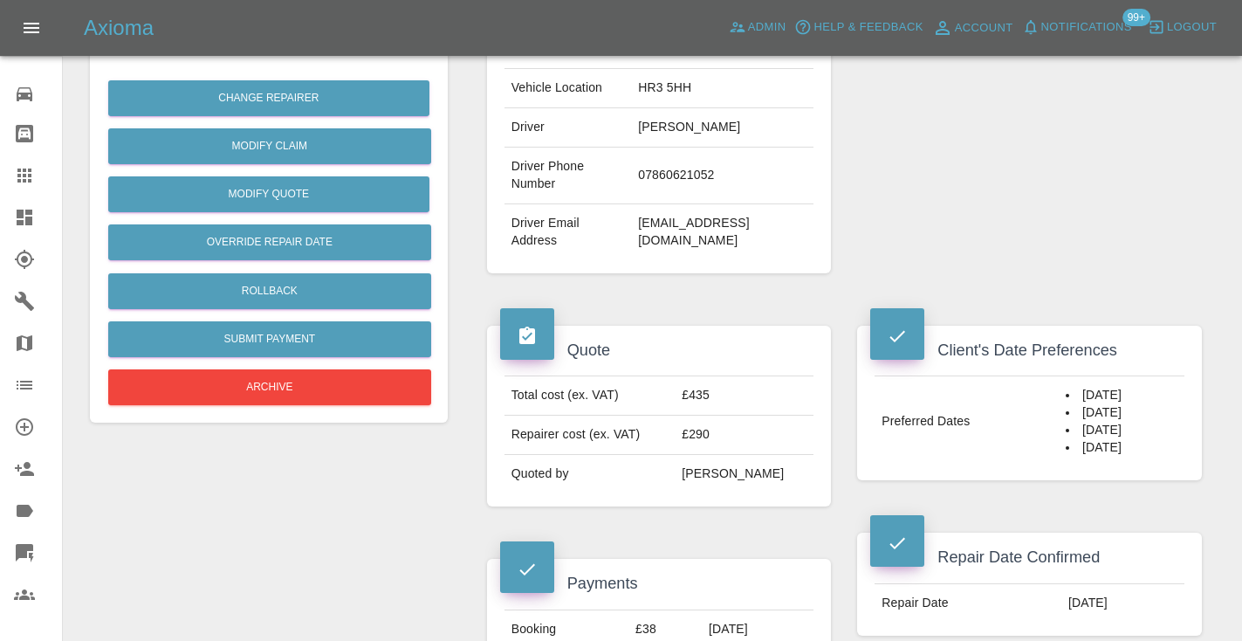
scroll to position [453, 0]
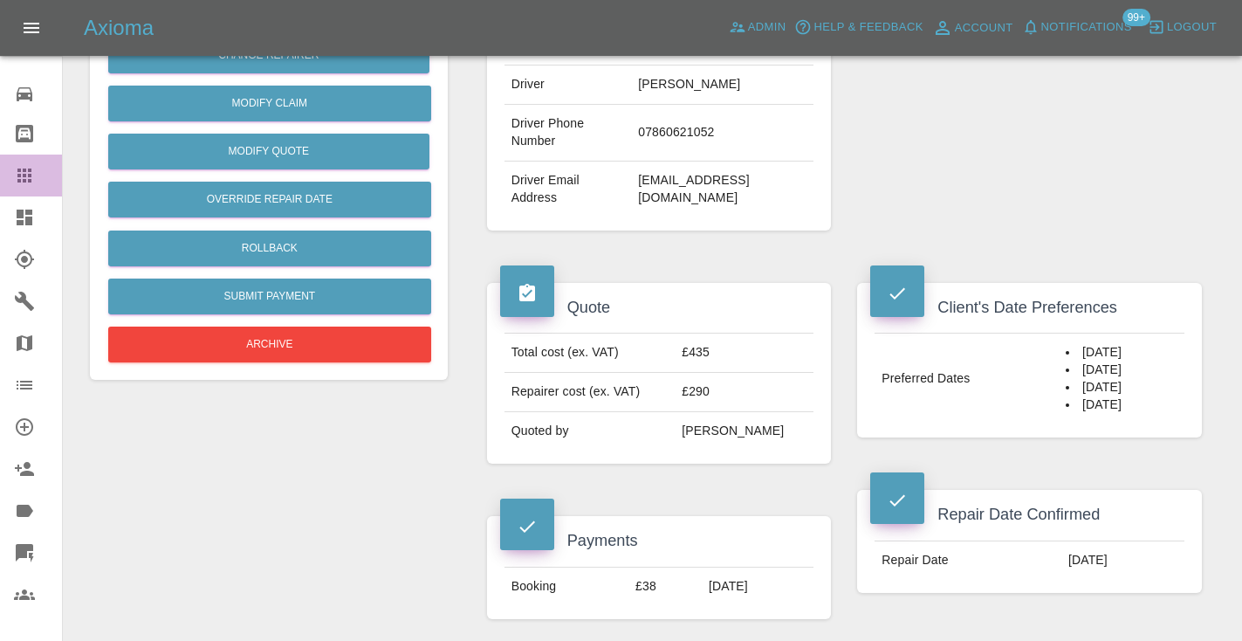
click at [27, 169] on icon at bounding box center [24, 175] width 21 height 21
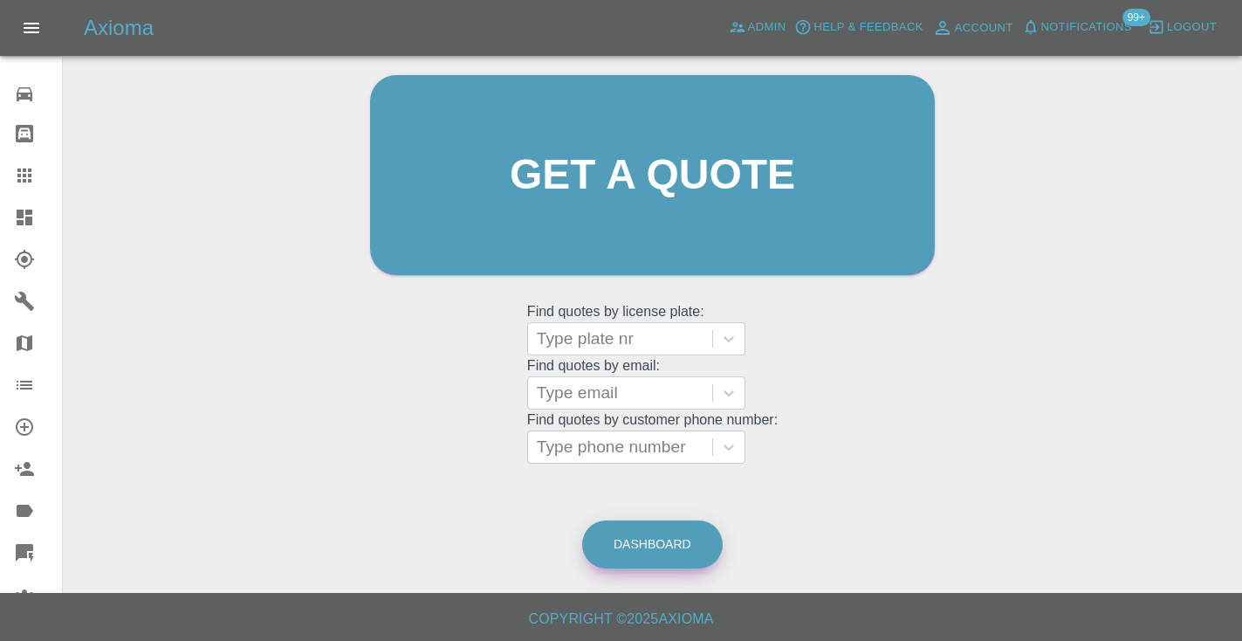
click at [620, 542] on link "Dashboard" at bounding box center [652, 544] width 140 height 48
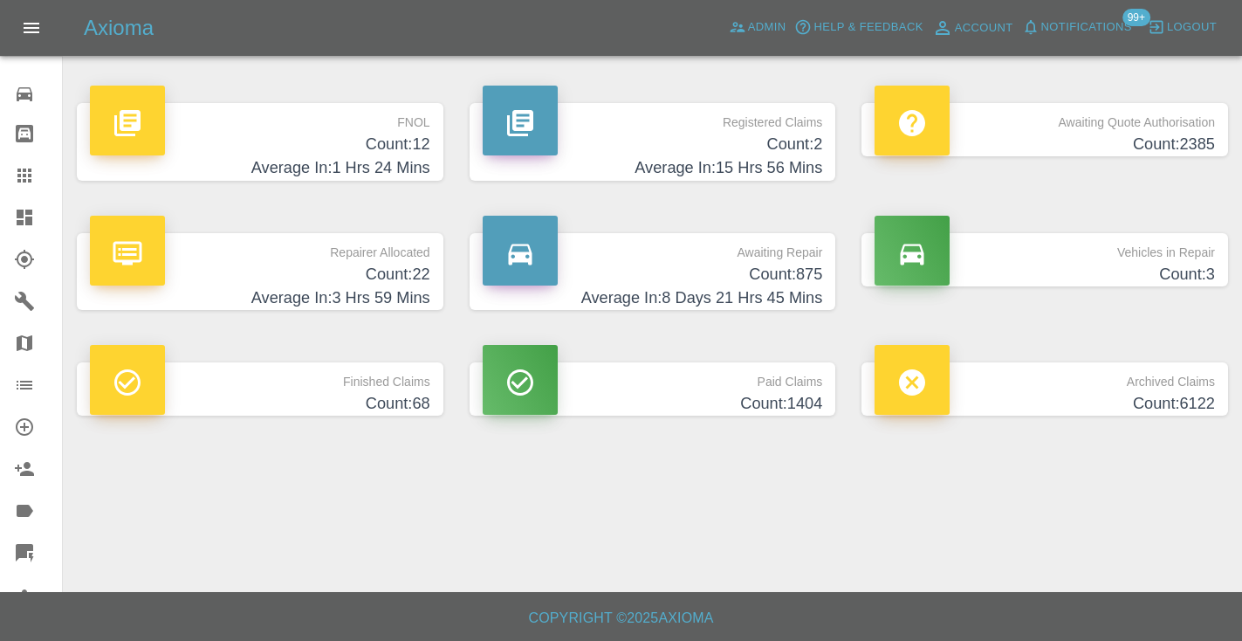
click at [739, 268] on h4 "Count: 875" at bounding box center [653, 275] width 340 height 24
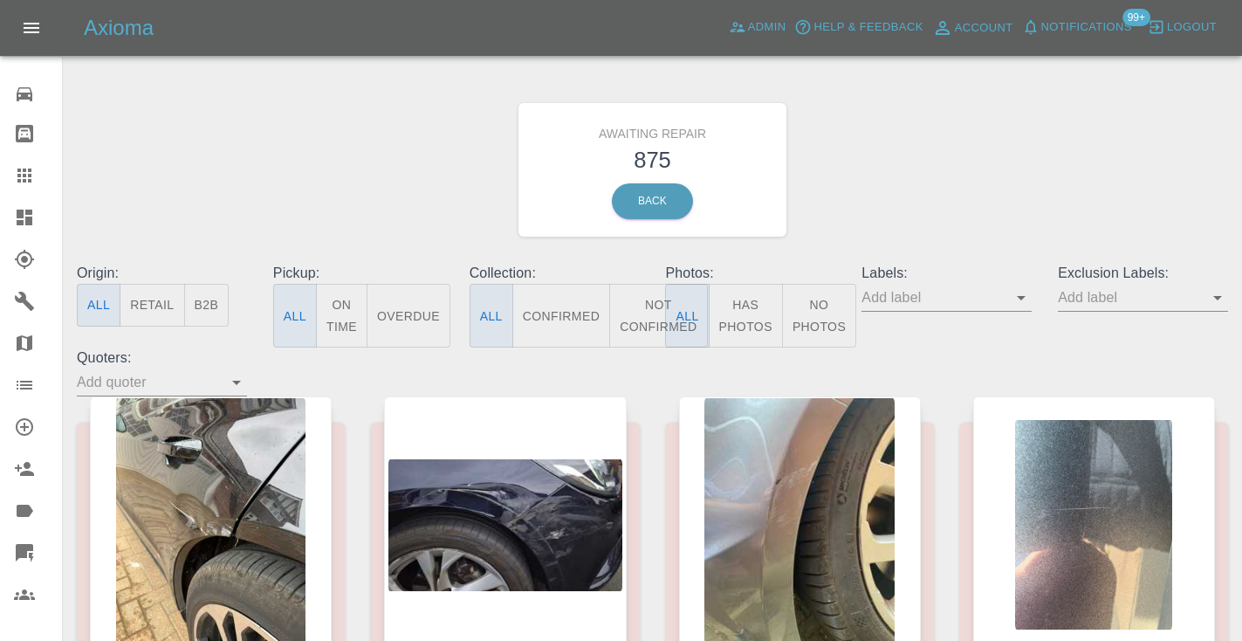
click at [654, 319] on button "Not Confirmed" at bounding box center [658, 316] width 98 height 64
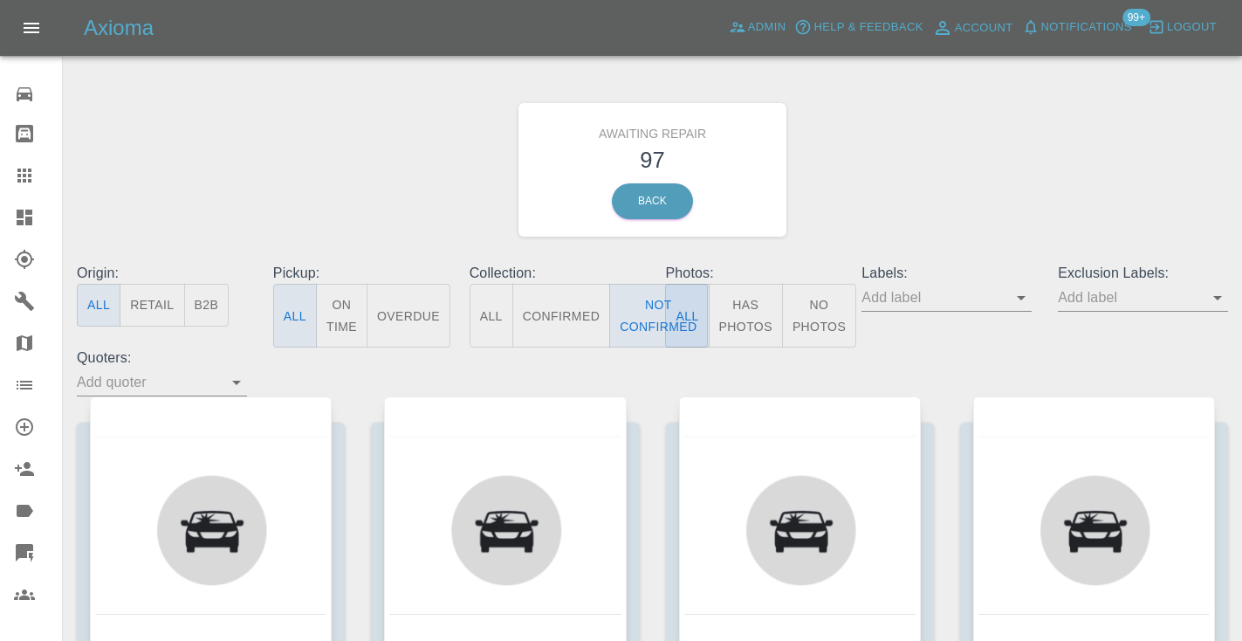
click at [926, 222] on div "Awaiting Repair 97 Back" at bounding box center [652, 170] width 1177 height 186
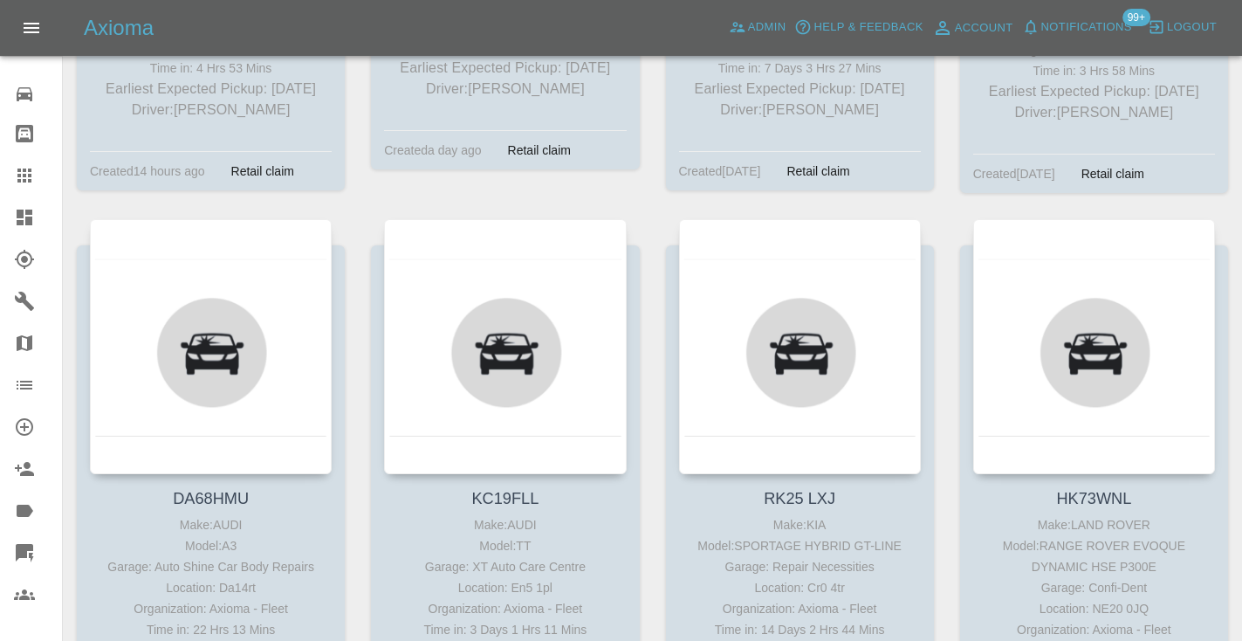
scroll to position [8362, 0]
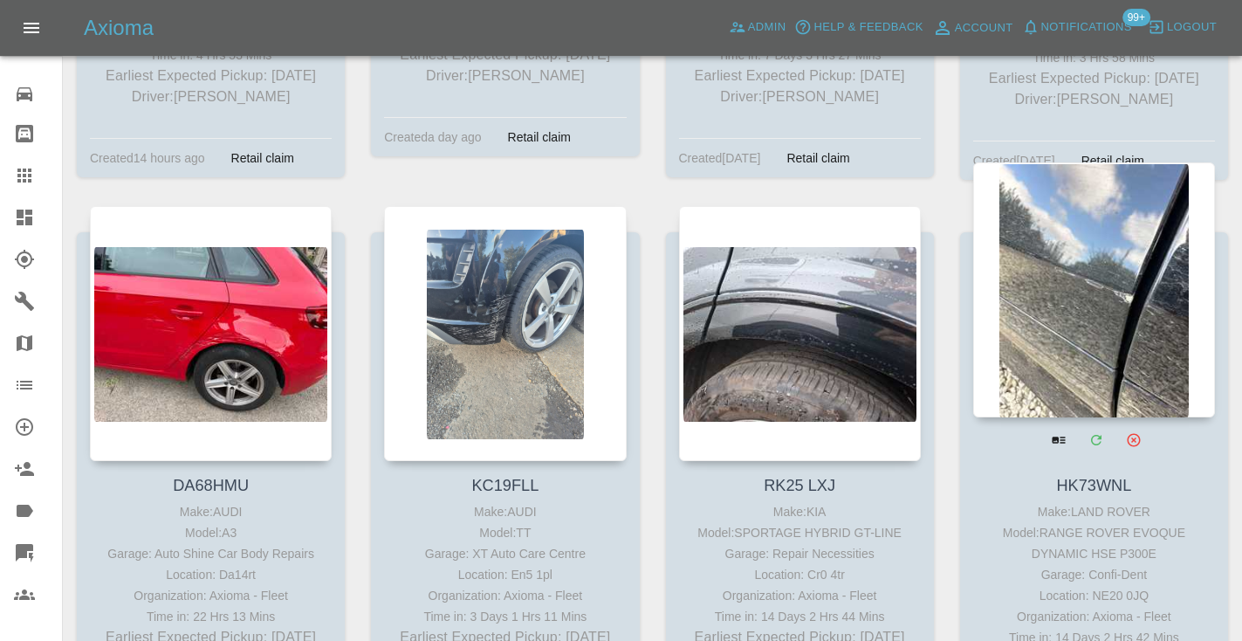
click at [1092, 201] on div at bounding box center [1094, 289] width 242 height 255
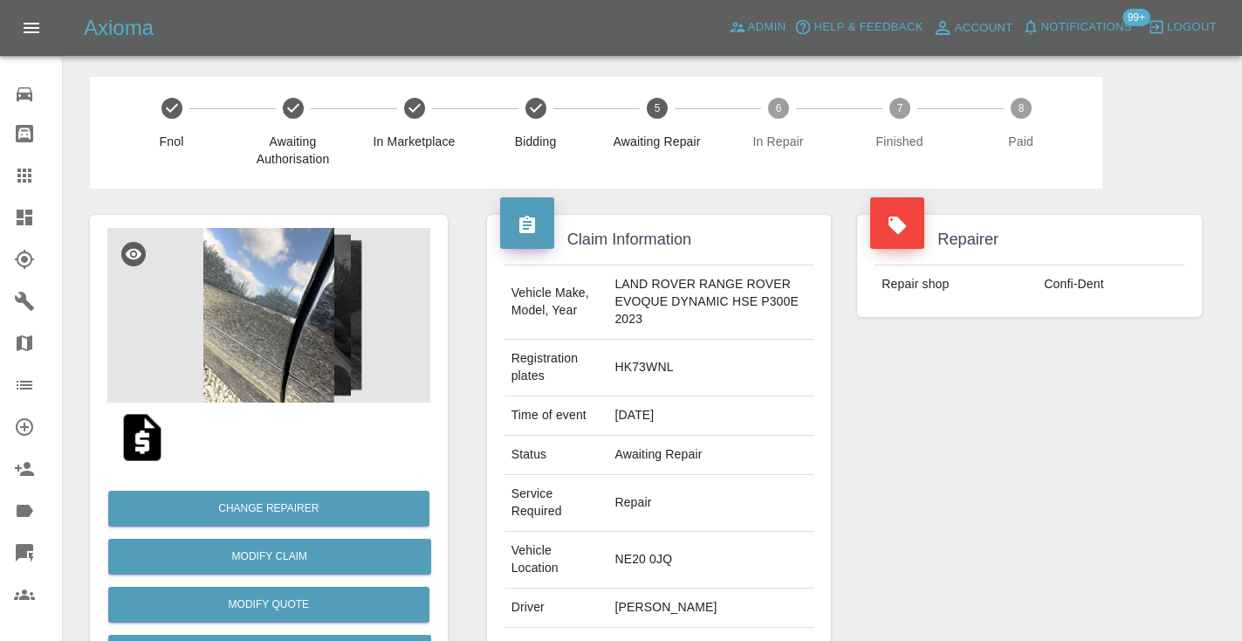
click at [650, 606] on td "[PERSON_NAME]" at bounding box center [710, 607] width 206 height 39
click at [782, 582] on td "NE20 0JQ" at bounding box center [710, 559] width 206 height 57
drag, startPoint x: 681, startPoint y: 611, endPoint x: 599, endPoint y: 609, distance: 82.0
click at [607, 609] on td "[PERSON_NAME]" at bounding box center [710, 607] width 206 height 39
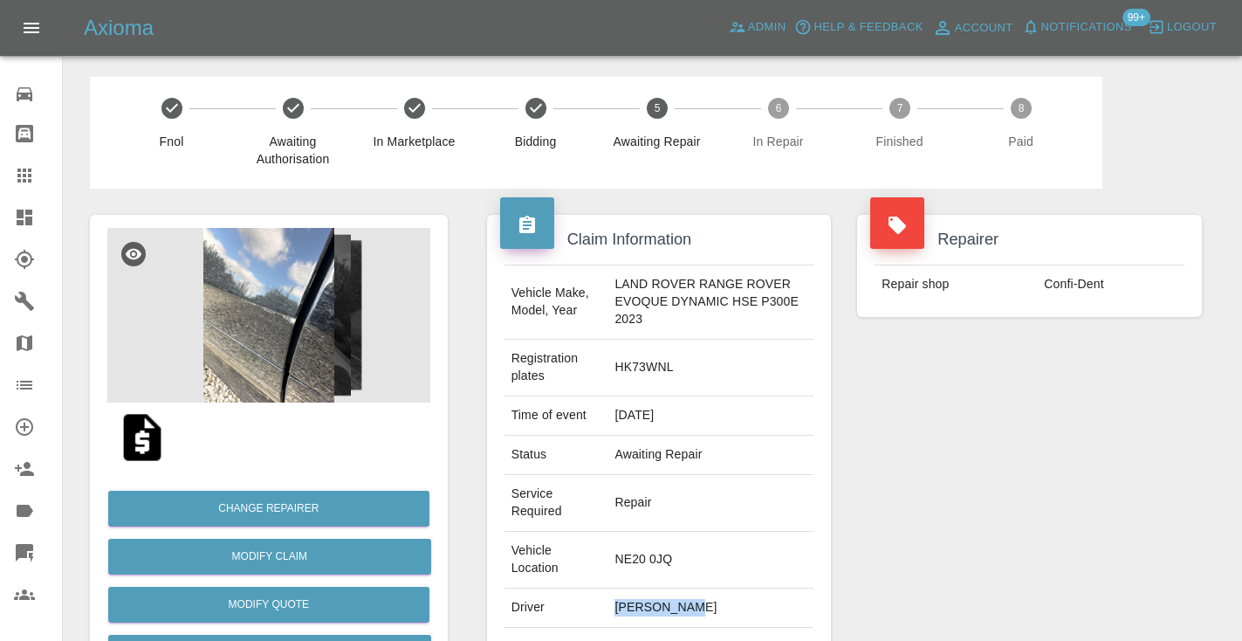
copy td "[PERSON_NAME]"
click at [904, 503] on div "Repairer Repair shop Confi-Dent" at bounding box center [1029, 492] width 371 height 608
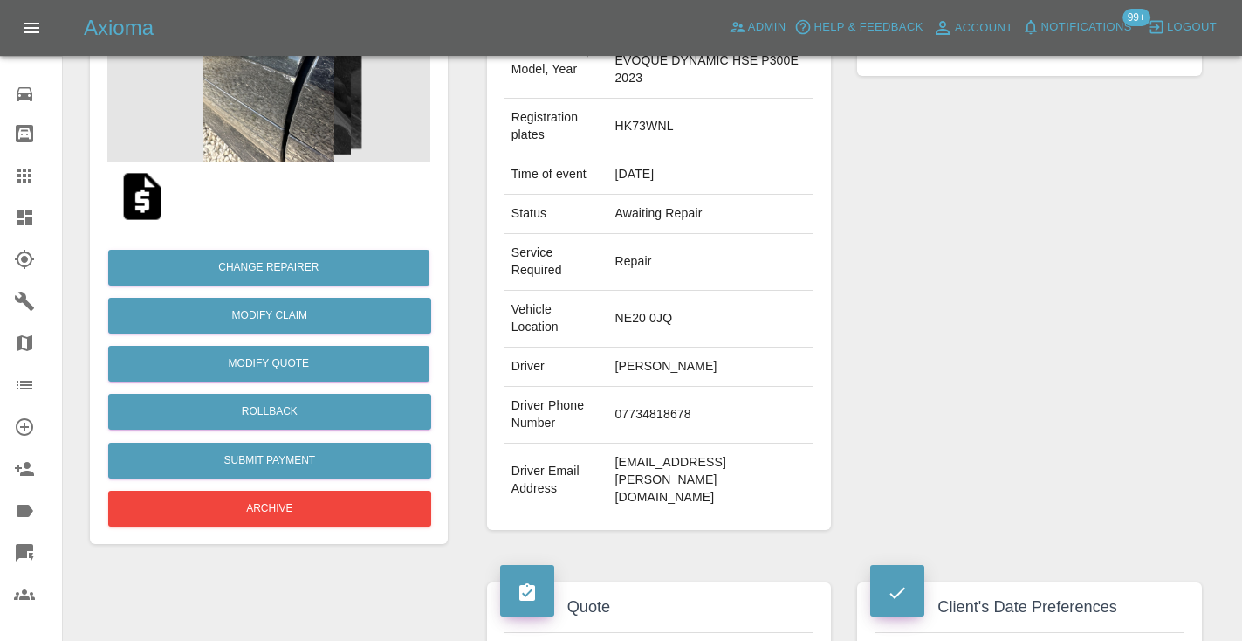
scroll to position [228, 0]
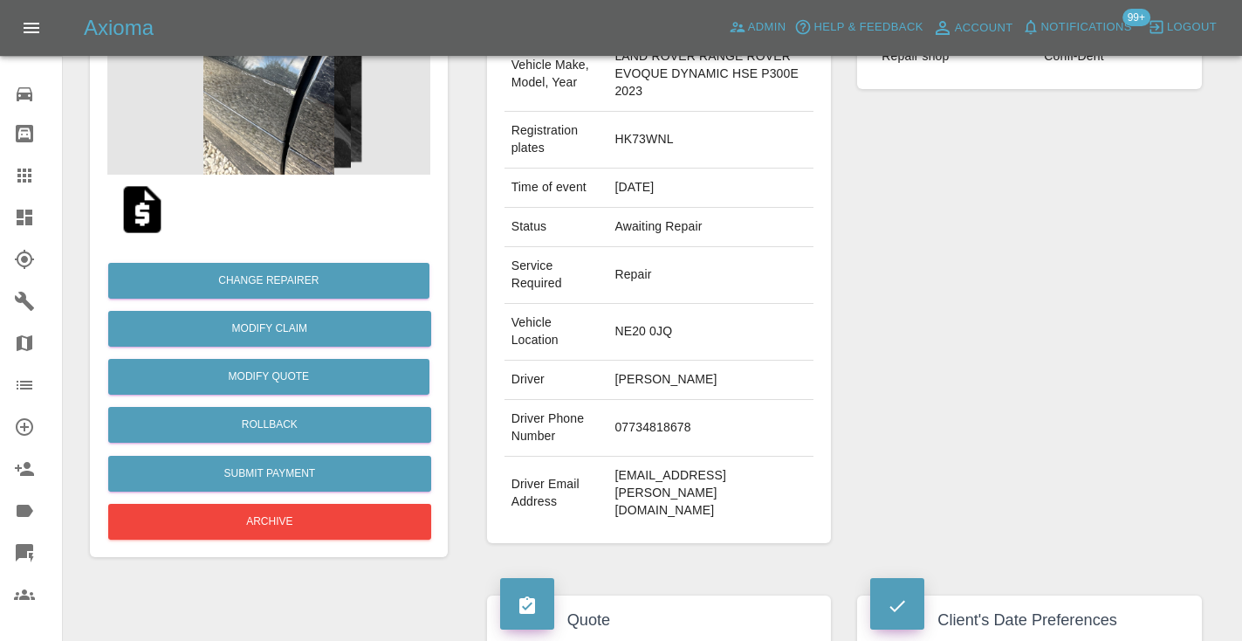
click at [628, 428] on td "07734818678" at bounding box center [710, 428] width 206 height 57
copy td "07734818678"
click at [855, 332] on div "Repairer Repair shop Confi-Dent" at bounding box center [1029, 265] width 371 height 608
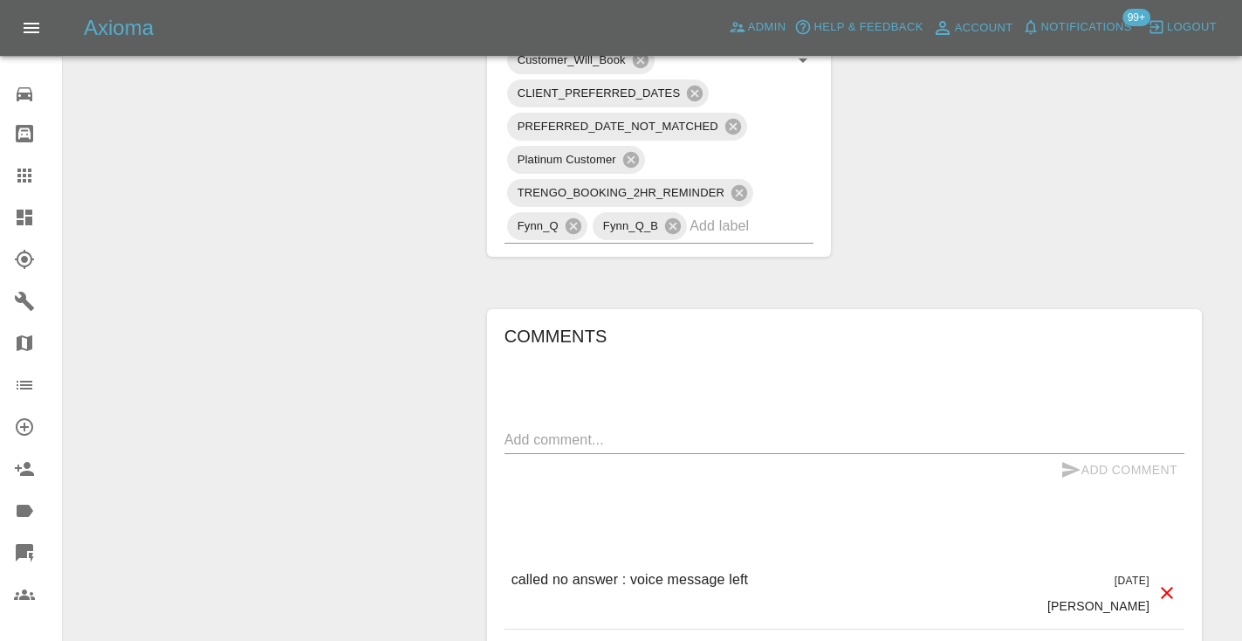
scroll to position [1441, 0]
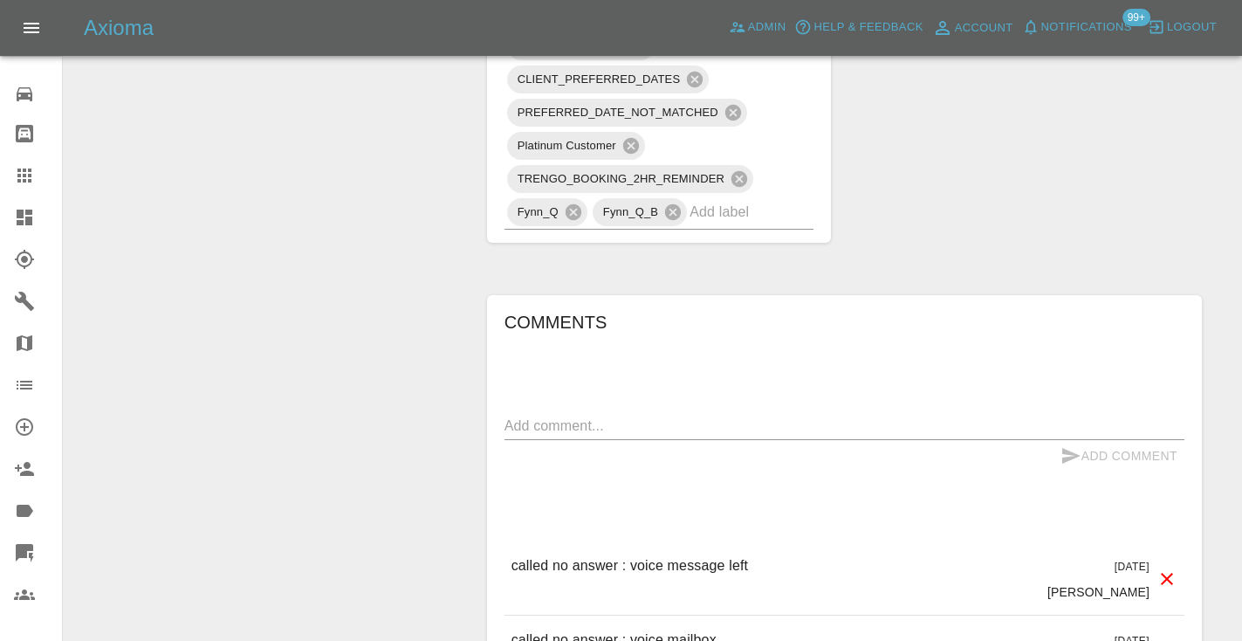
click at [545, 440] on div "Add Comment" at bounding box center [844, 456] width 680 height 32
click at [545, 419] on div "x" at bounding box center [844, 426] width 680 height 28
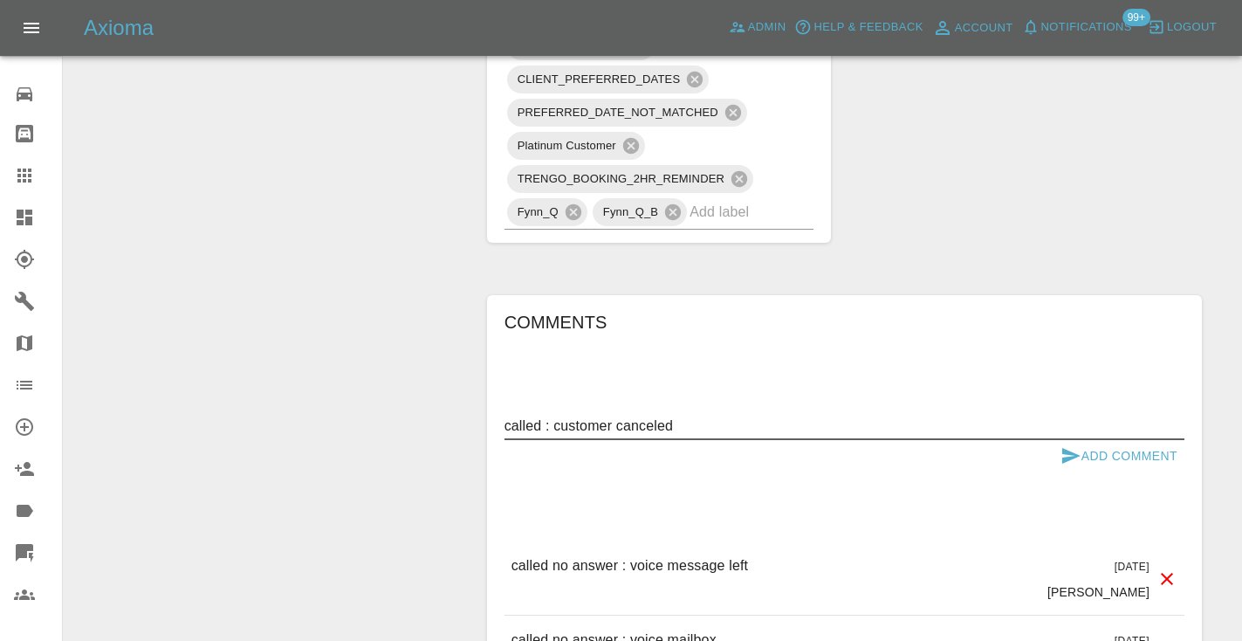
type textarea "called : customer canceled"
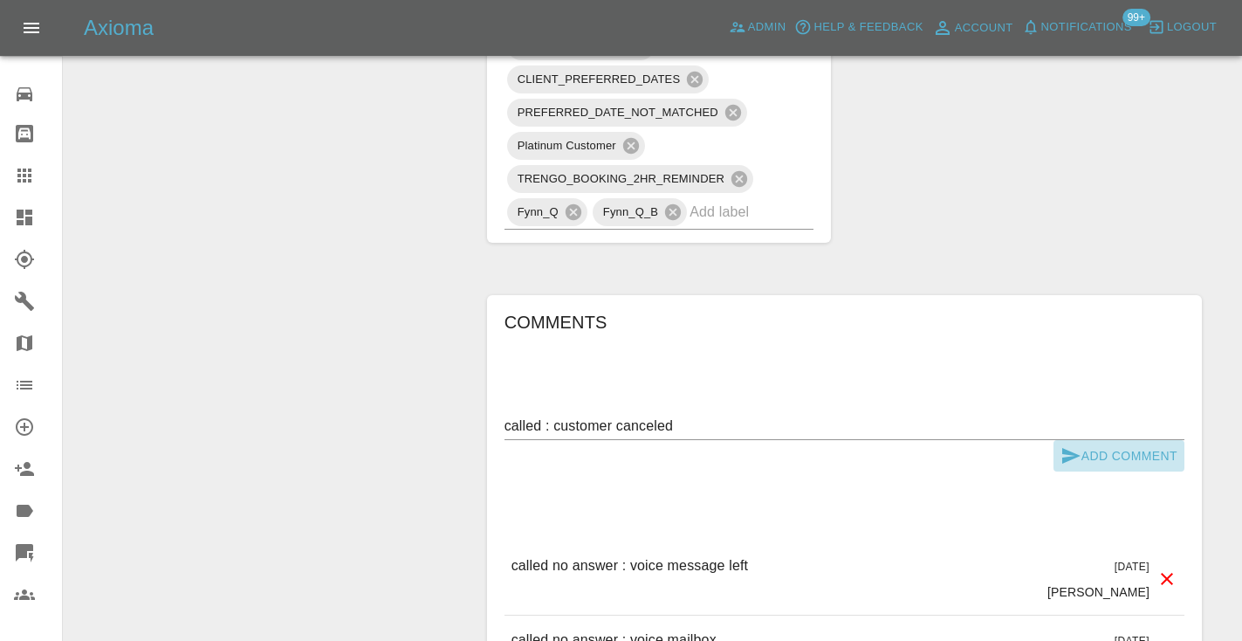
click at [1065, 445] on icon "submit" at bounding box center [1070, 455] width 21 height 21
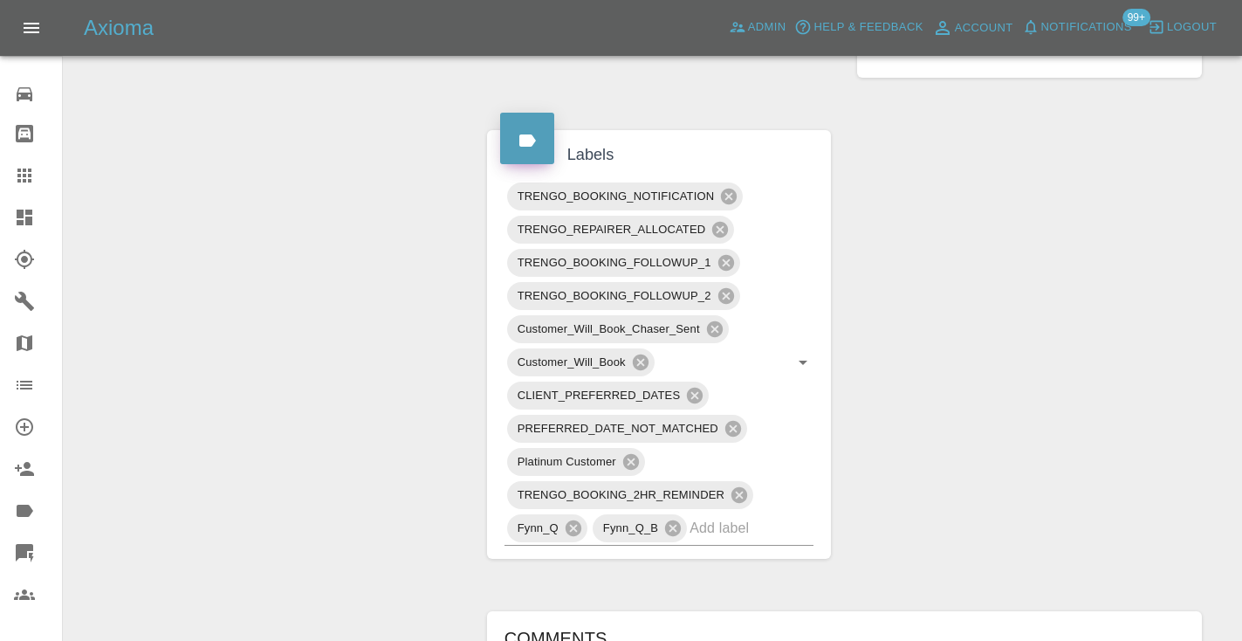
scroll to position [1111, 0]
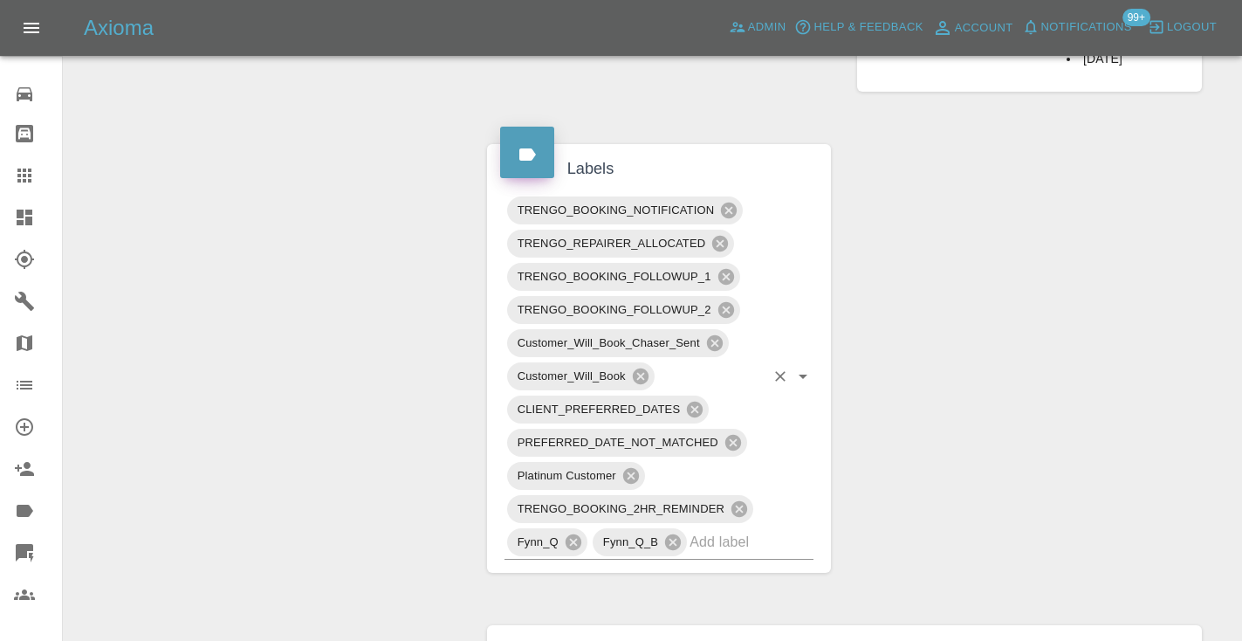
click at [730, 533] on input "text" at bounding box center [726, 541] width 75 height 27
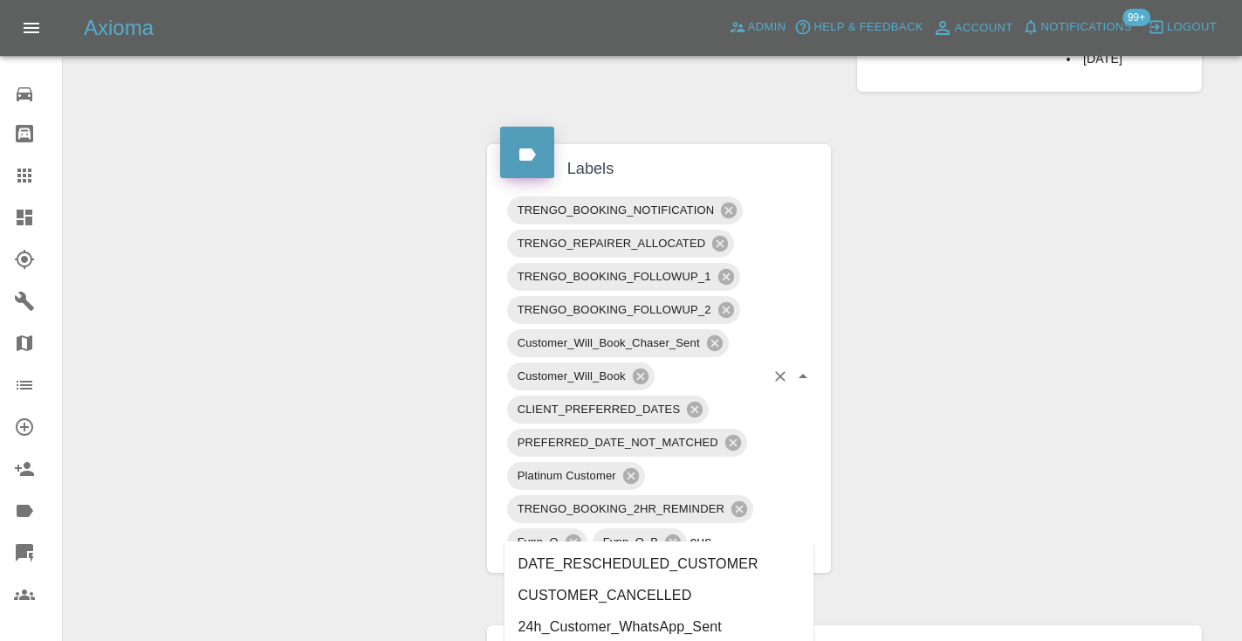
type input "cust"
click at [652, 592] on li "CUSTOMER_CANCELLED" at bounding box center [659, 594] width 310 height 31
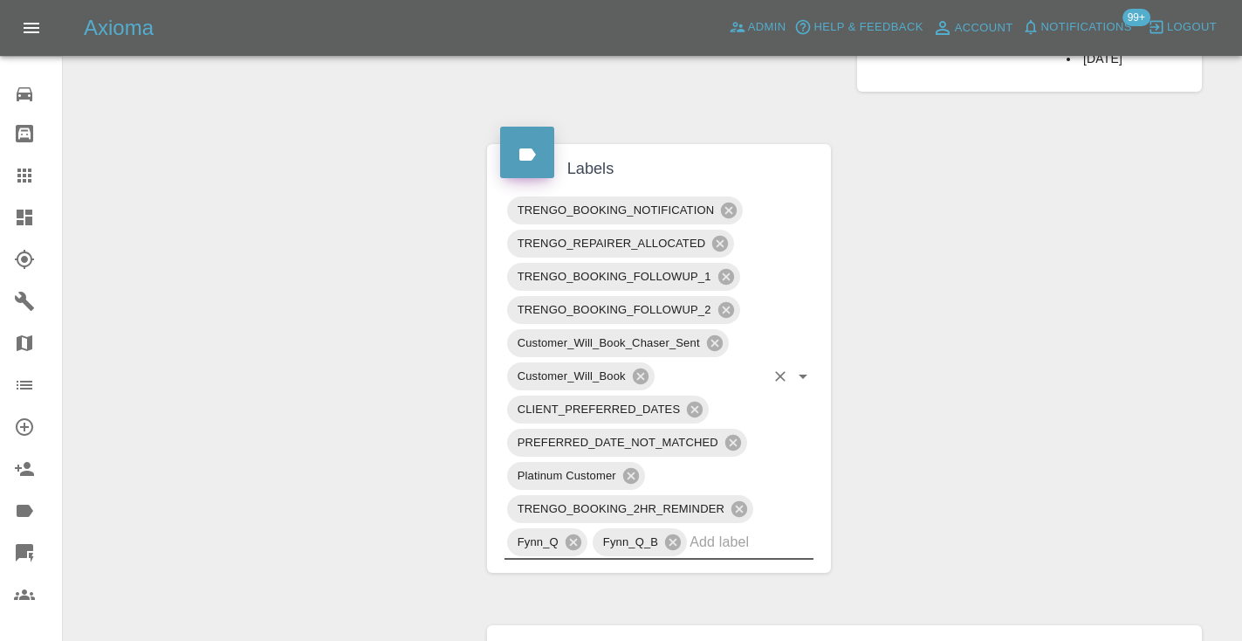
click at [372, 305] on div "Change Repairer Modify Claim Modify Quote Rollback Submit Payment Archive" at bounding box center [269, 254] width 384 height 2352
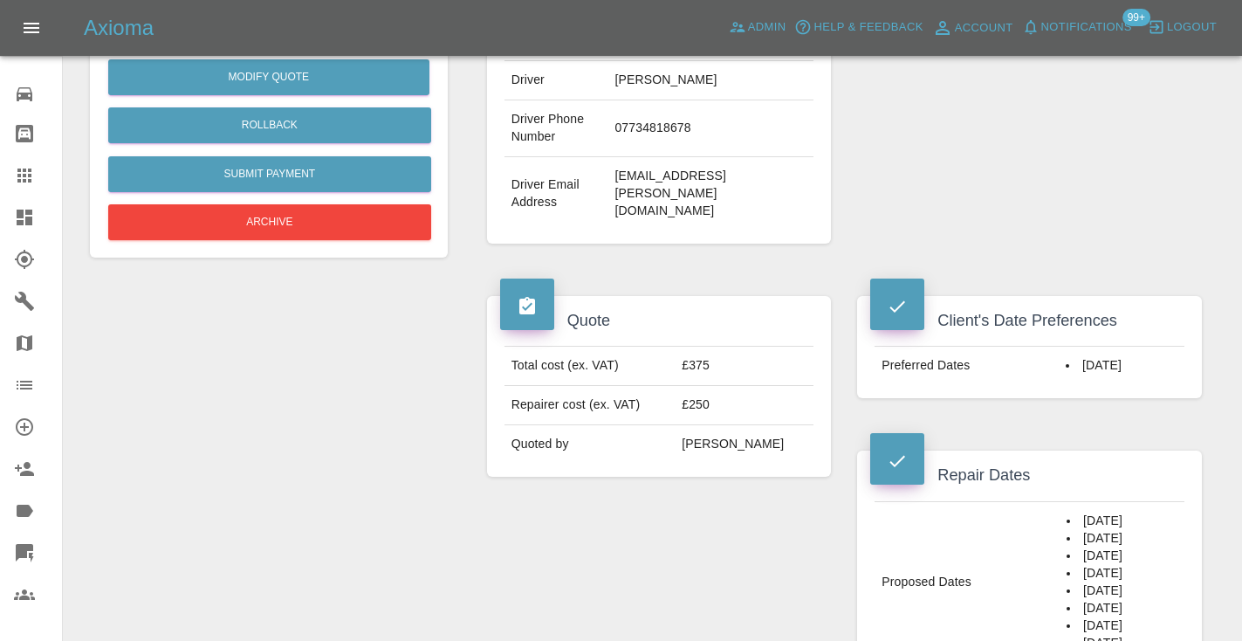
scroll to position [492, 0]
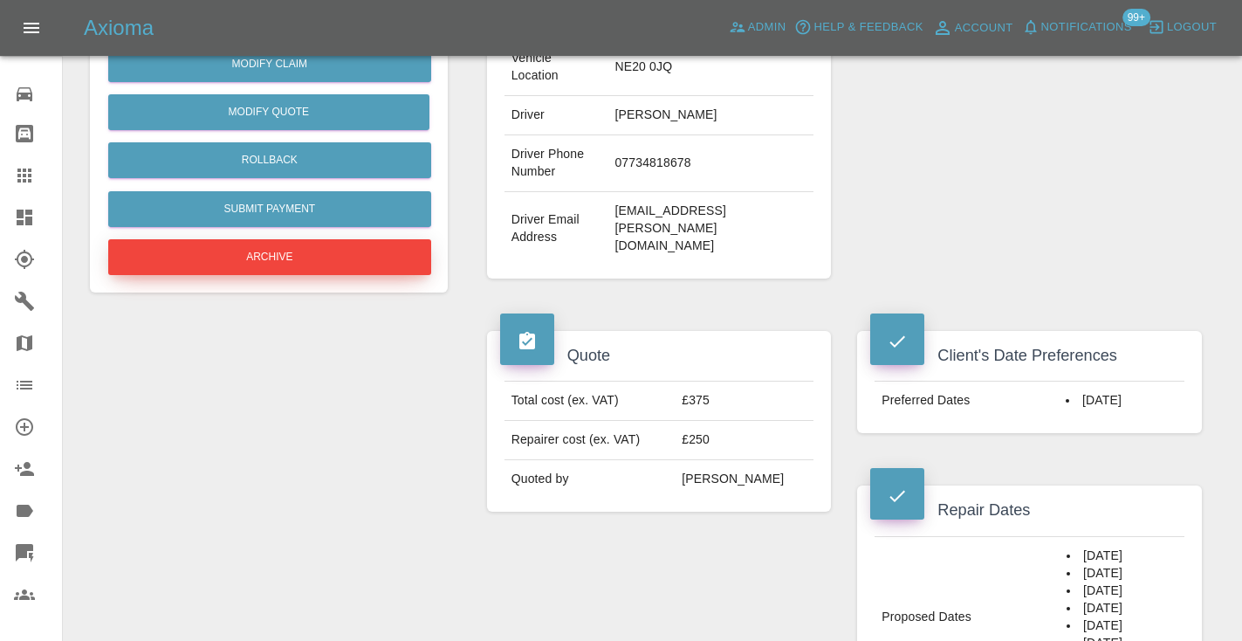
click at [271, 262] on button "Archive" at bounding box center [269, 257] width 323 height 36
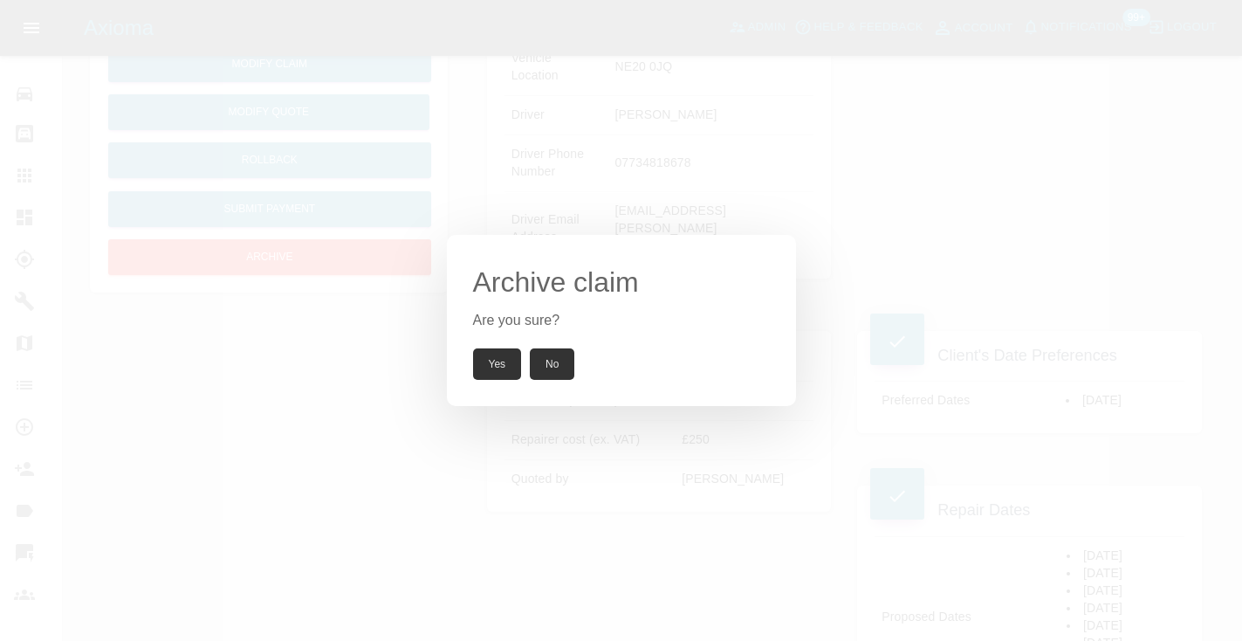
click at [494, 360] on button "Yes" at bounding box center [497, 363] width 49 height 31
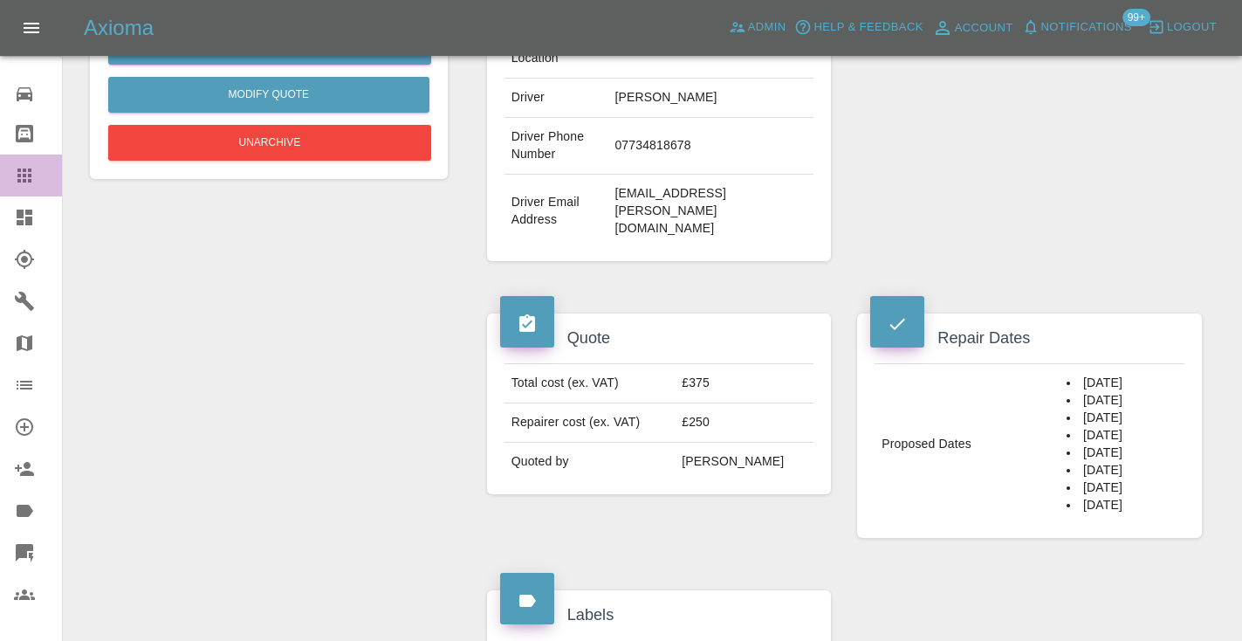
click at [17, 163] on link "Claims" at bounding box center [31, 175] width 62 height 42
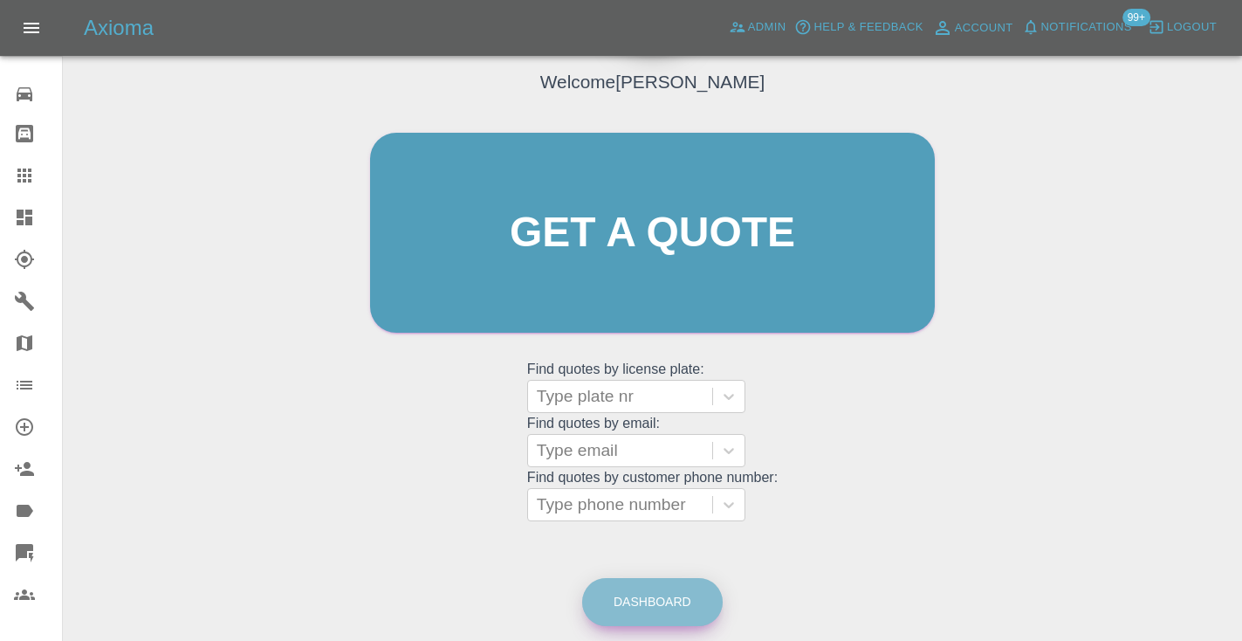
click at [674, 586] on link "Dashboard" at bounding box center [652, 602] width 140 height 48
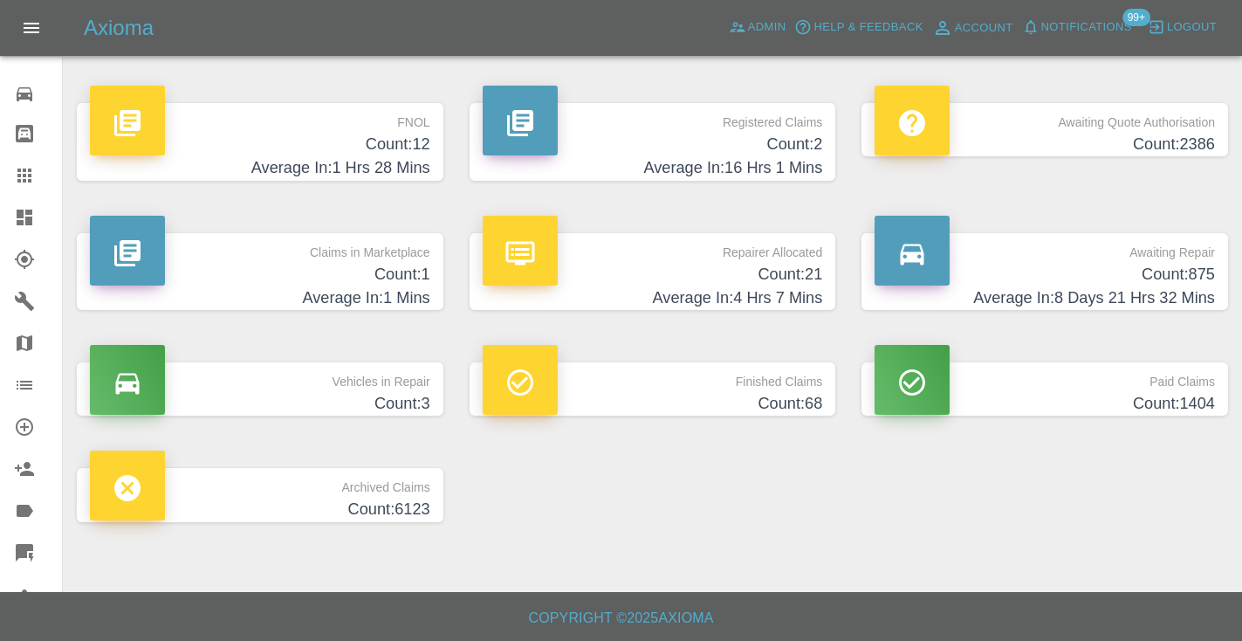
click at [1144, 277] on h4 "Count: 875" at bounding box center [1044, 275] width 340 height 24
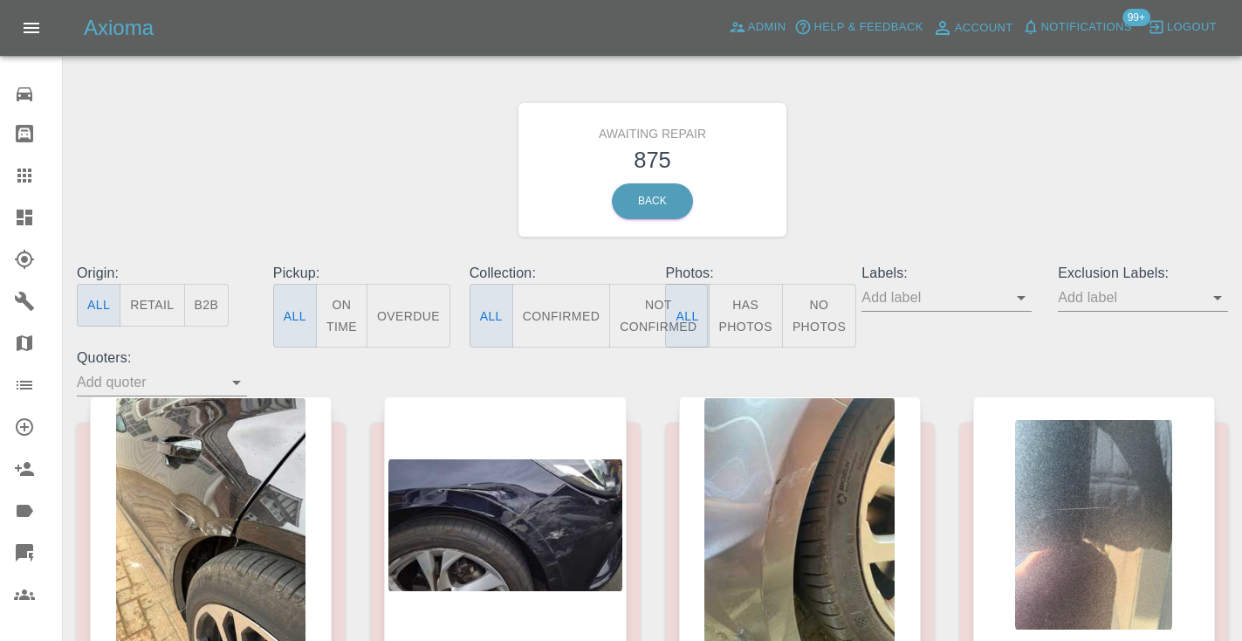
click at [646, 325] on button "Not Confirmed" at bounding box center [658, 316] width 98 height 64
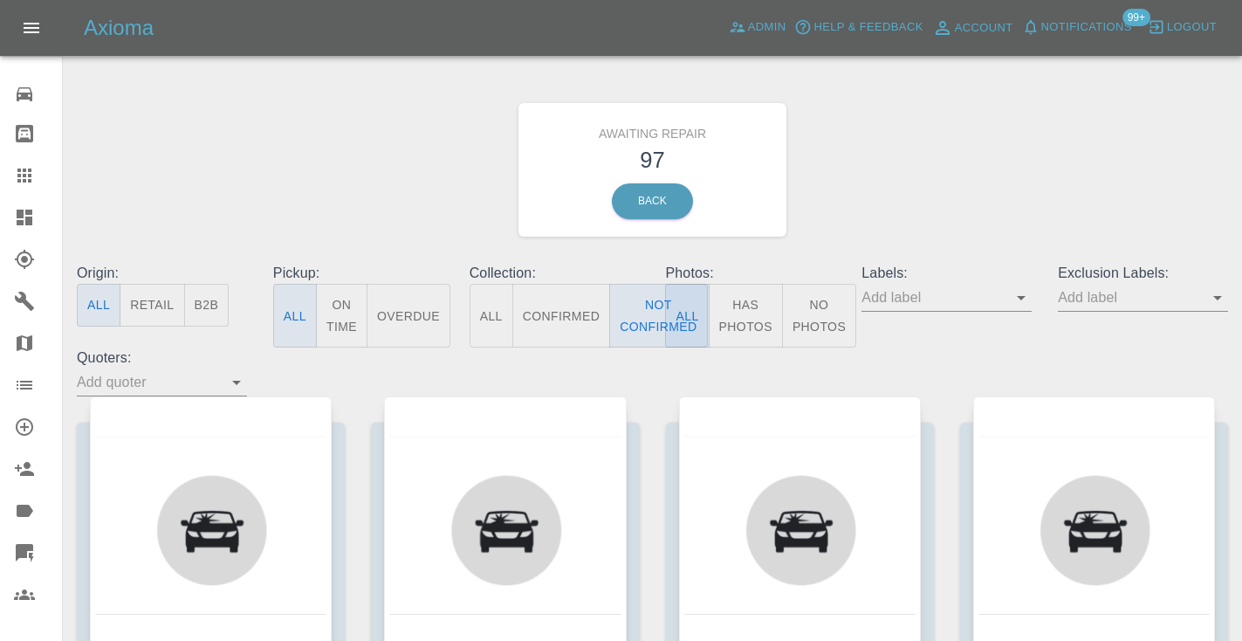
click at [1045, 198] on div "Awaiting Repair 97 Back" at bounding box center [652, 170] width 1177 height 186
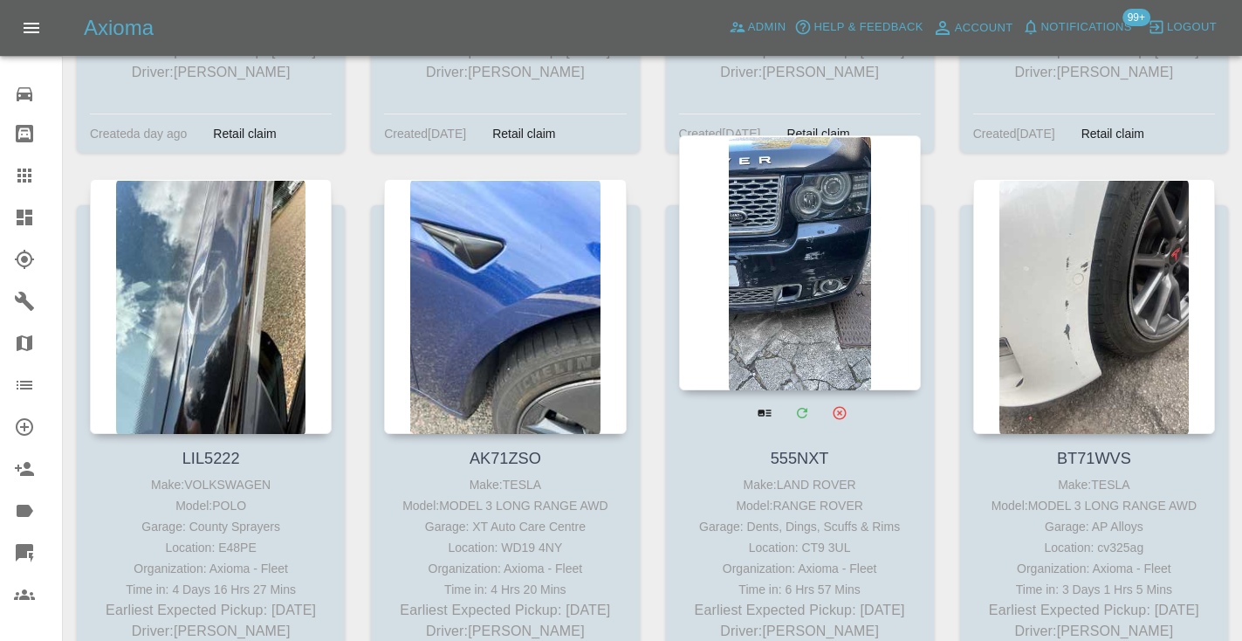
scroll to position [10652, 0]
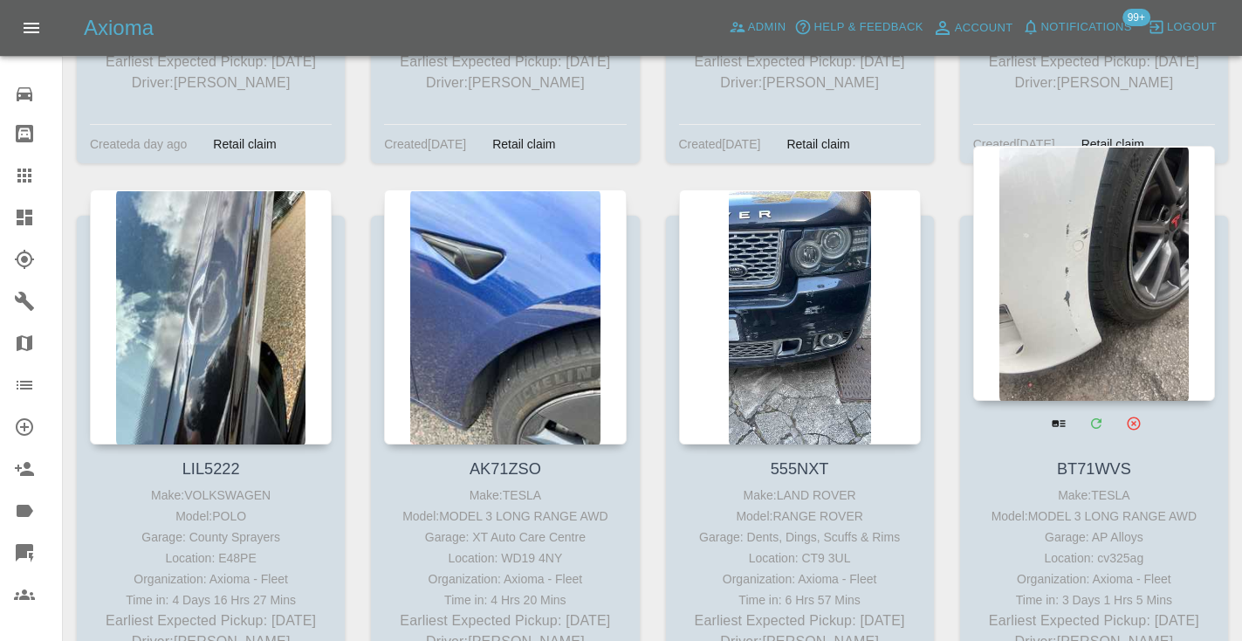
click at [1106, 169] on div at bounding box center [1094, 273] width 242 height 255
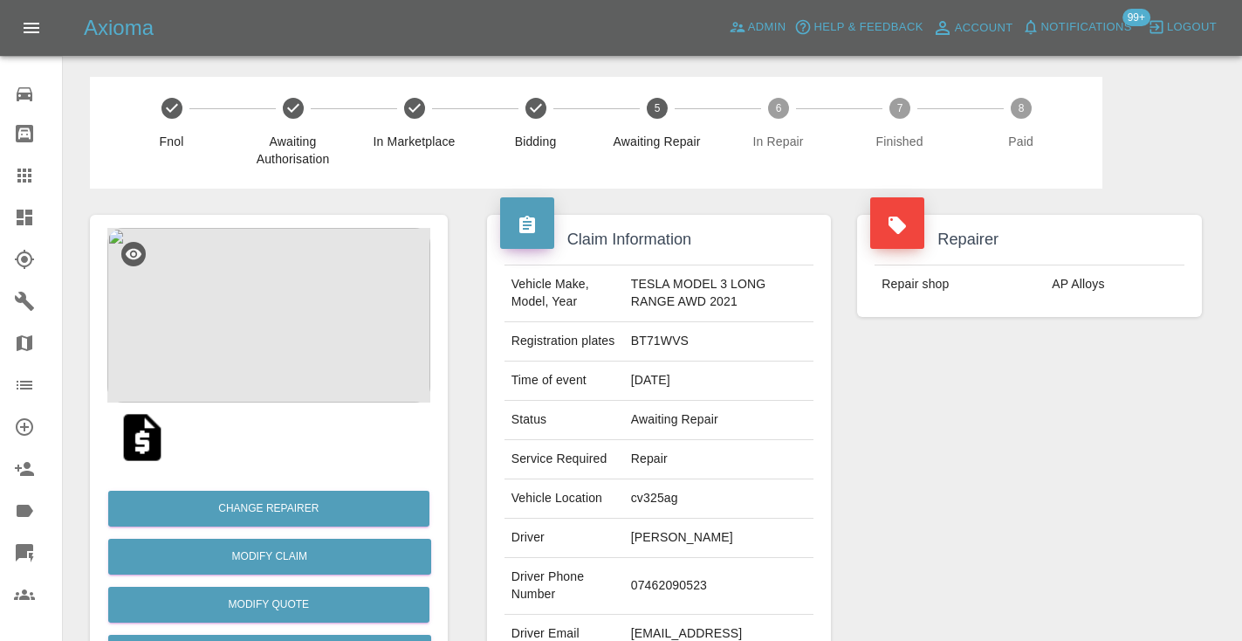
click at [672, 581] on td "07462090523" at bounding box center [719, 586] width 190 height 57
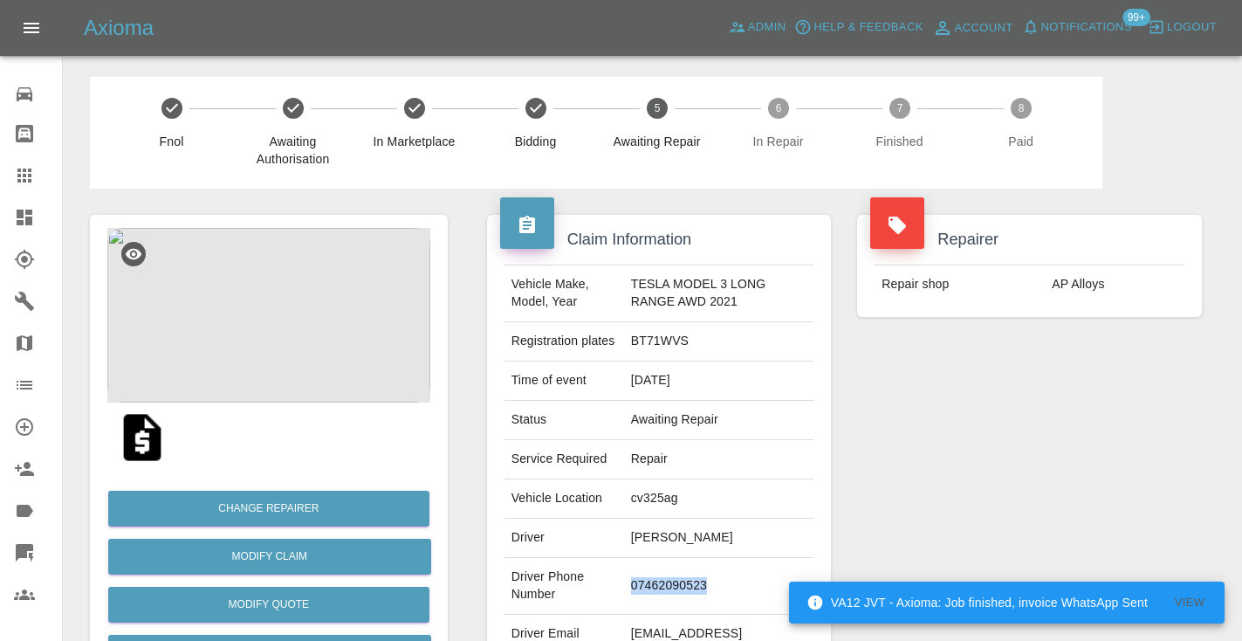
copy td "07462090523"
click at [920, 469] on div "Repairer Repair shop AP Alloys" at bounding box center [1029, 448] width 371 height 521
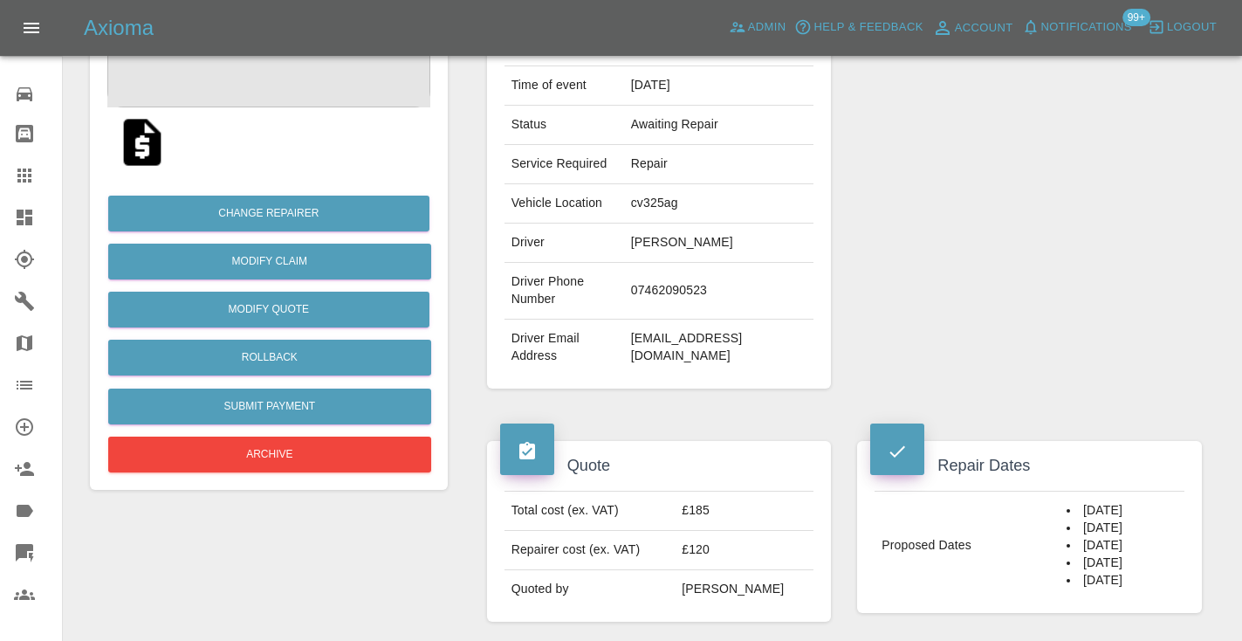
scroll to position [292, 0]
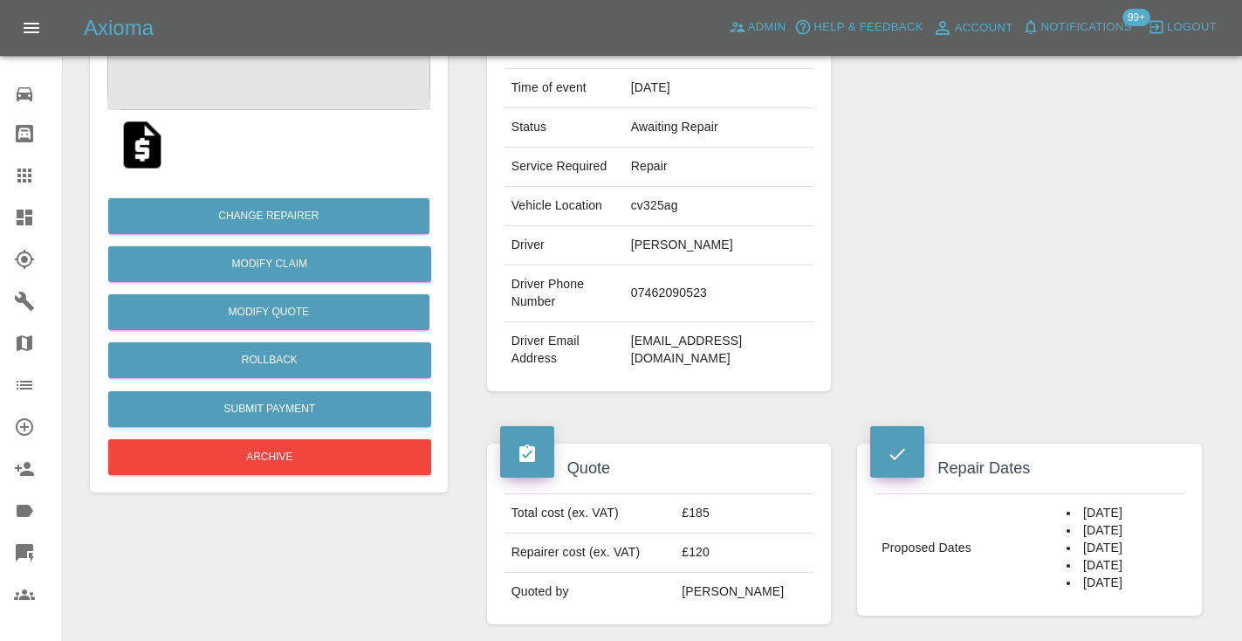
click at [688, 291] on td "07462090523" at bounding box center [719, 293] width 190 height 57
copy td "07462090523"
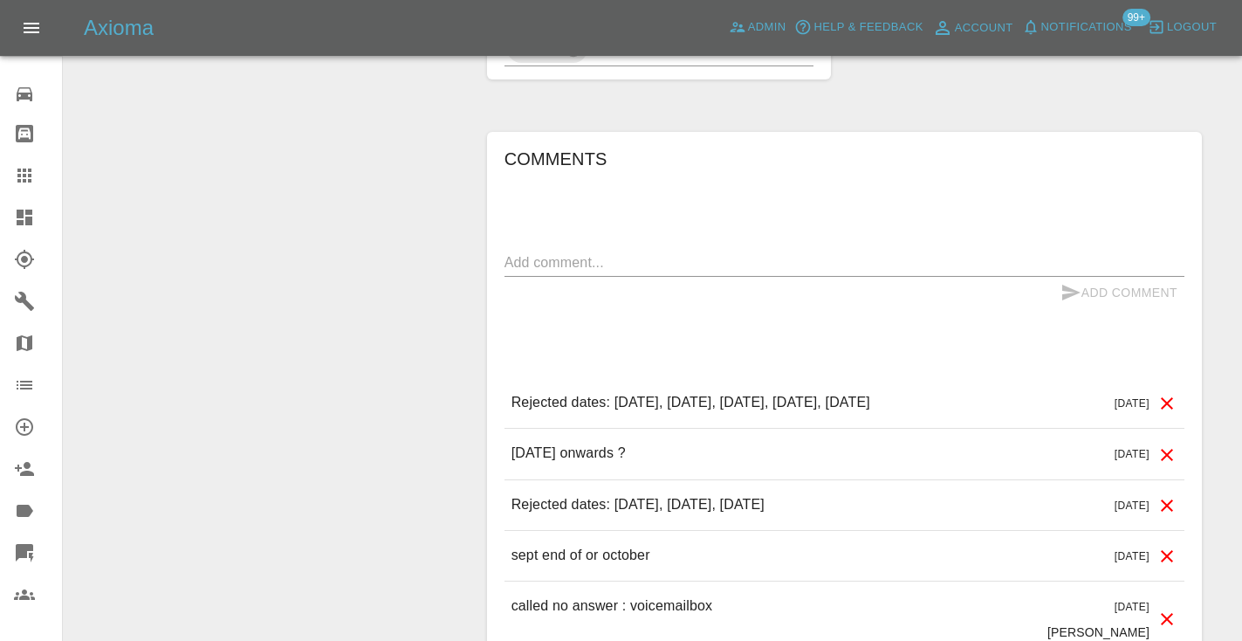
scroll to position [1354, 0]
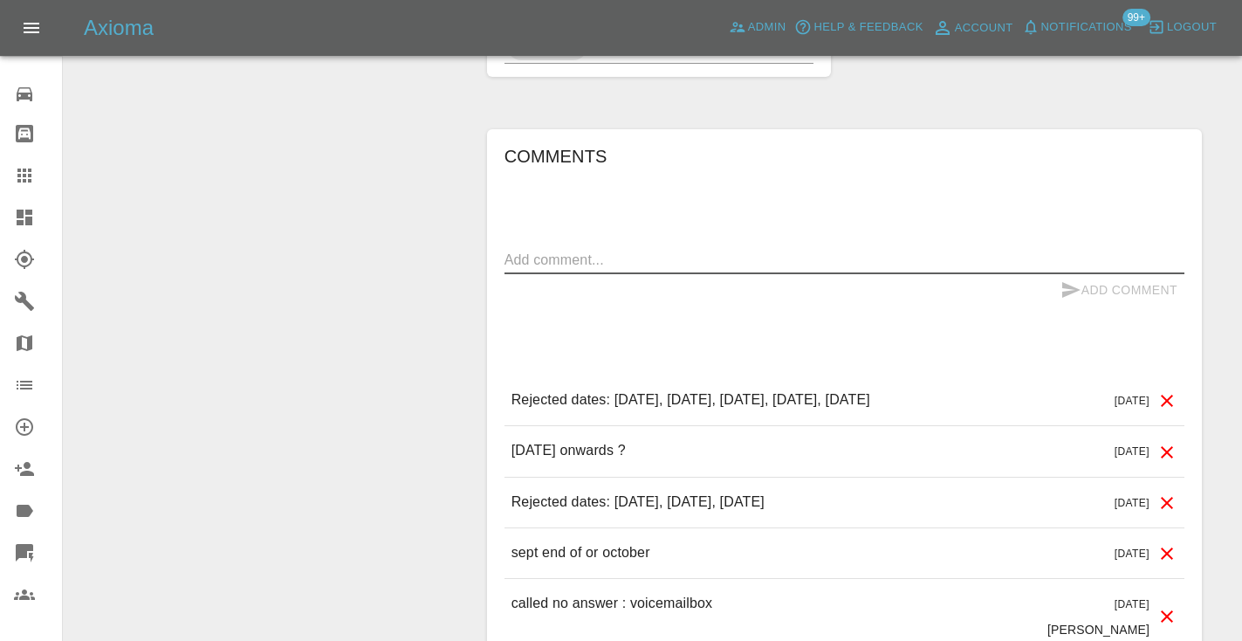
click at [546, 268] on textarea at bounding box center [844, 260] width 680 height 20
type textarea "called : booking this in [DATE]"
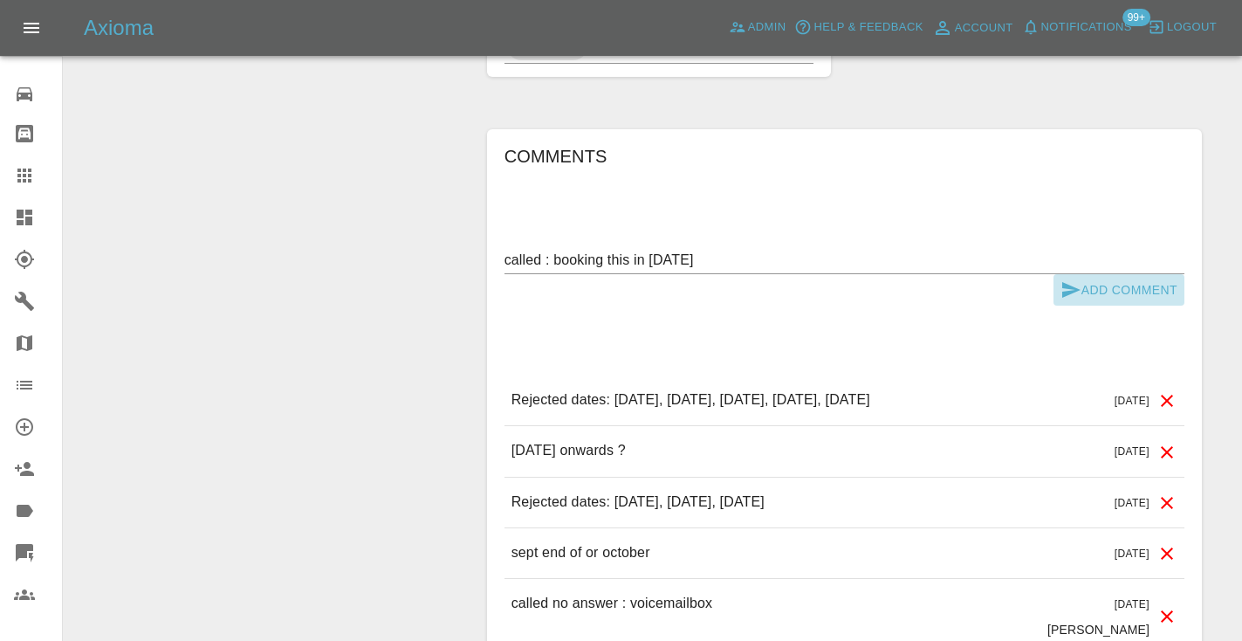
click at [1061, 280] on icon "submit" at bounding box center [1070, 289] width 21 height 21
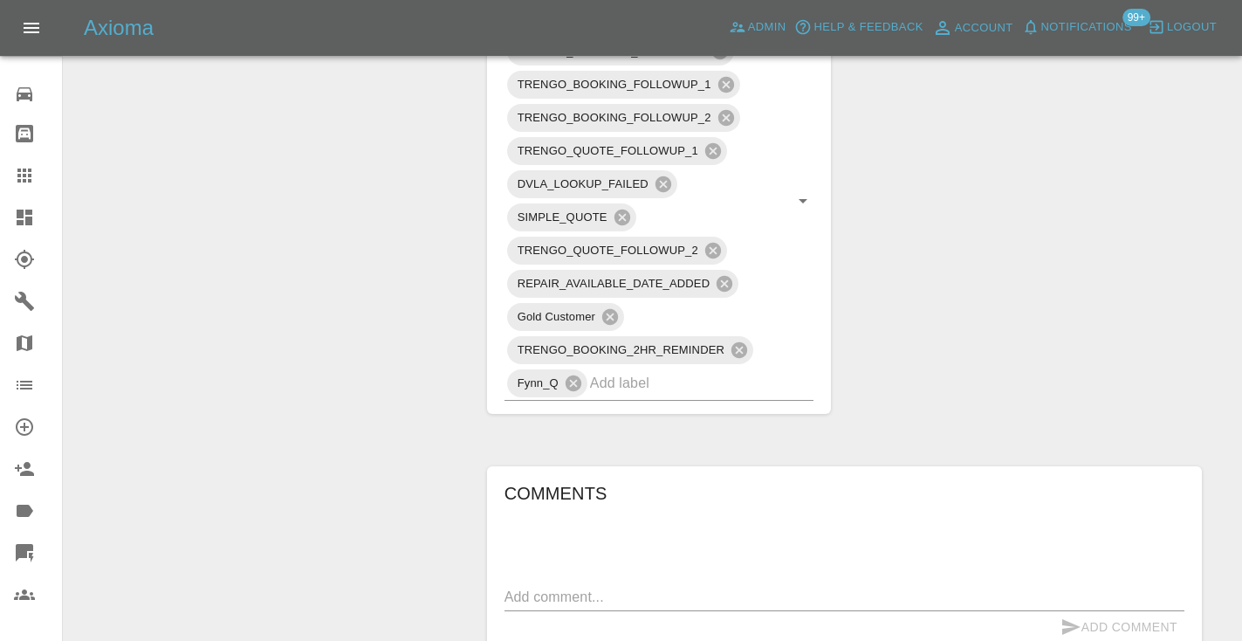
scroll to position [973, 0]
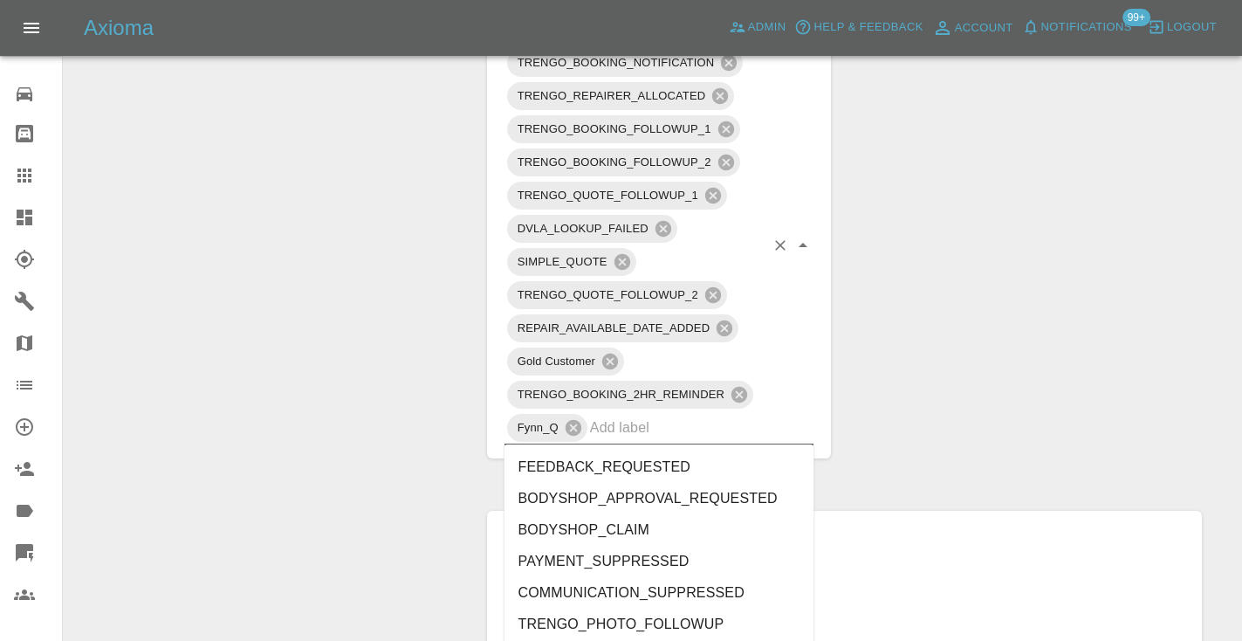
click at [606, 435] on input "text" at bounding box center [677, 427] width 175 height 27
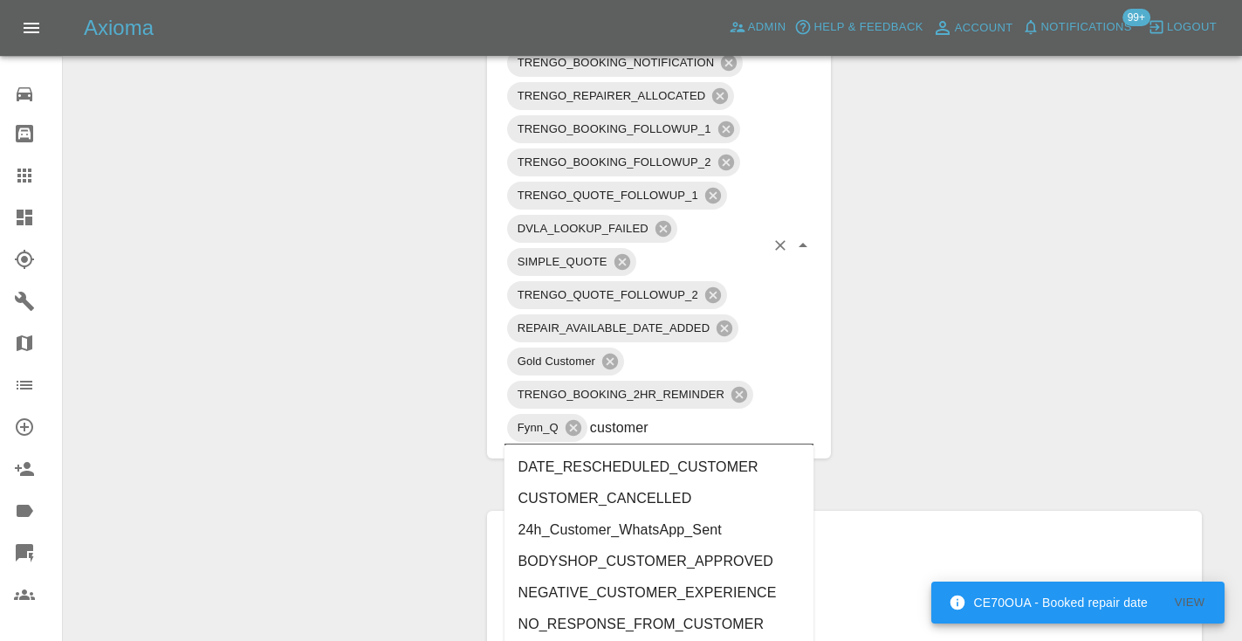
type input "customer_"
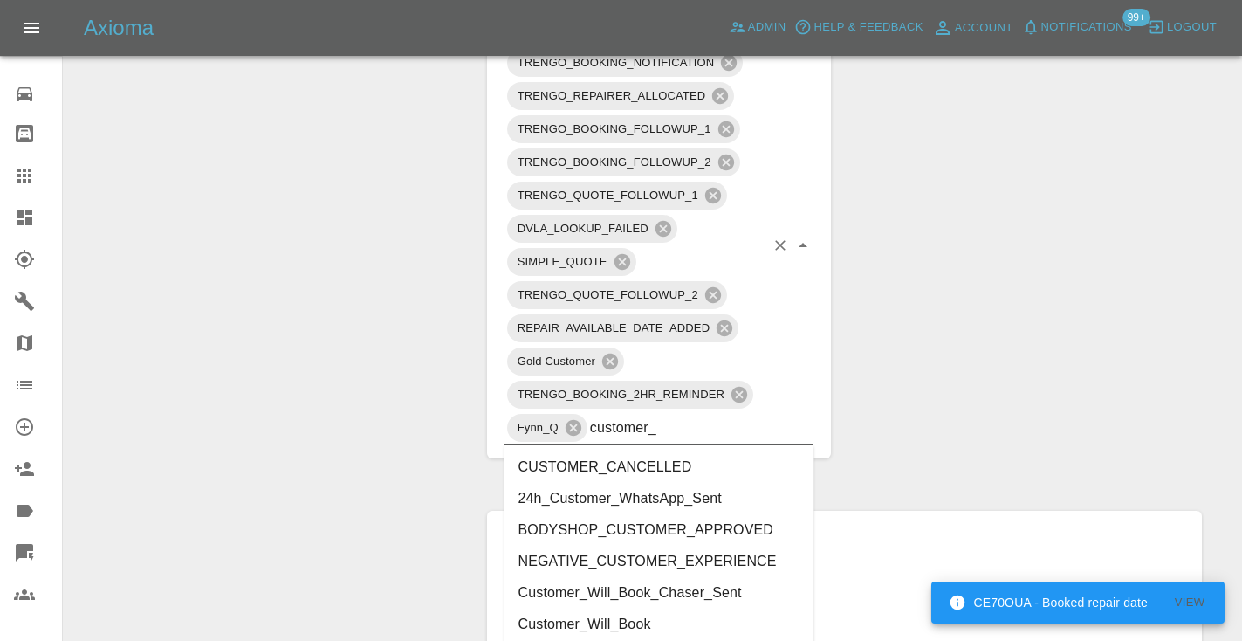
click at [581, 623] on li "Customer_Will_Book" at bounding box center [659, 623] width 310 height 31
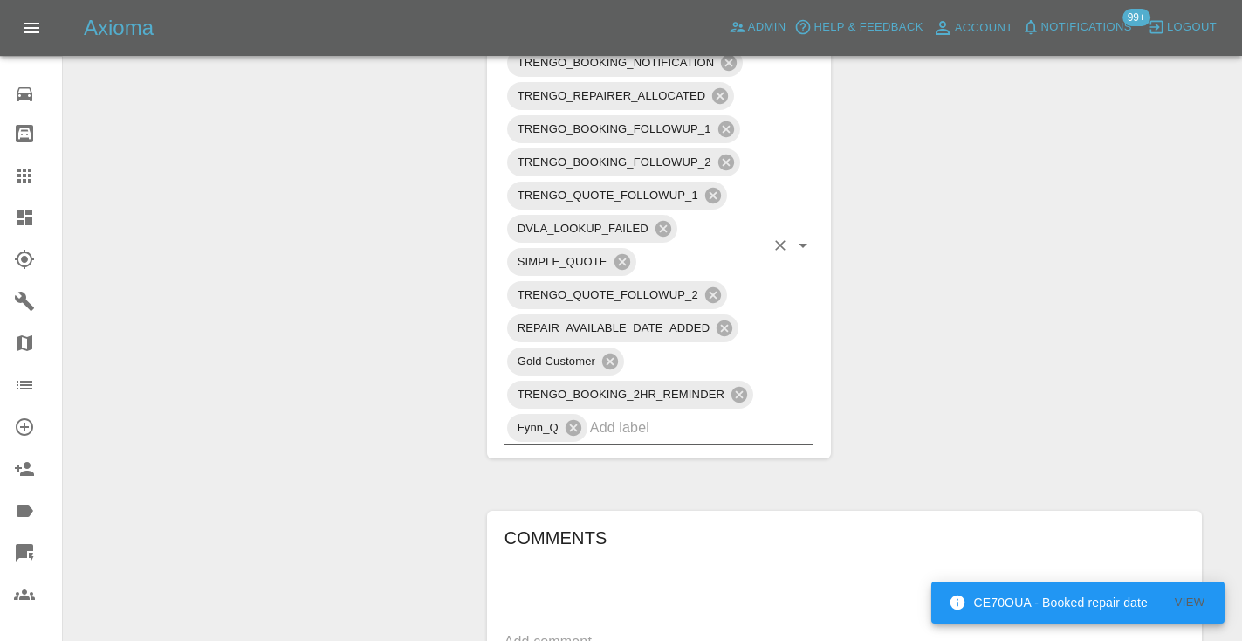
click at [404, 363] on div "Change Repairer Modify Claim Modify Quote Rollback Submit Payment Archive" at bounding box center [269, 232] width 384 height 2033
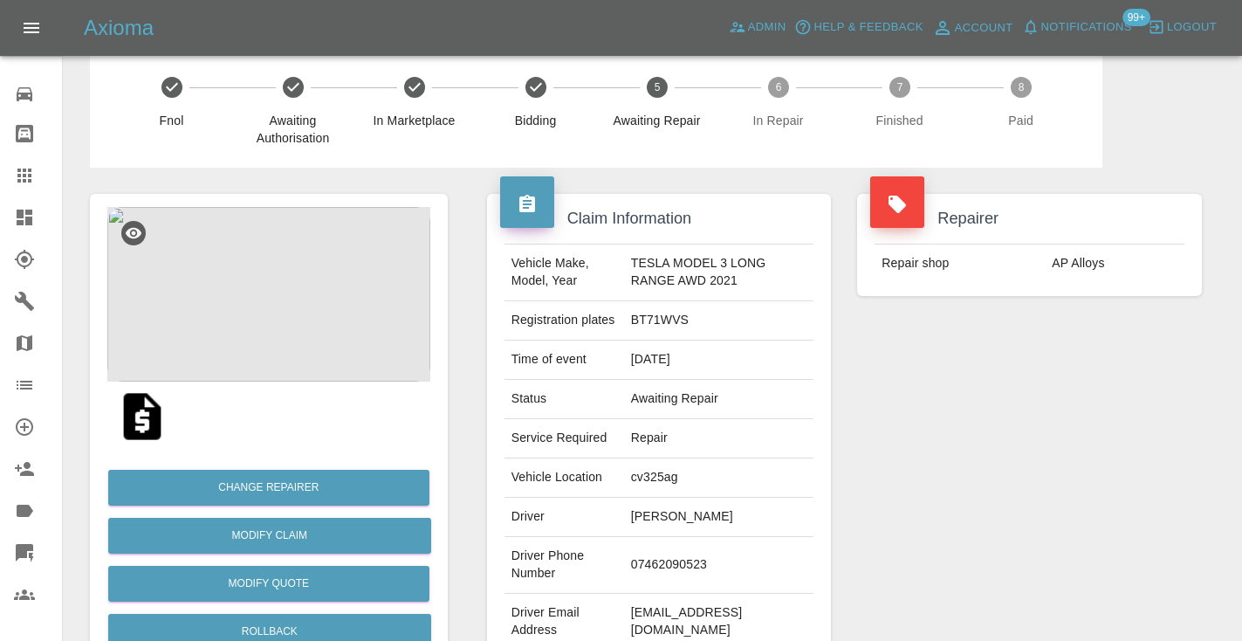
scroll to position [-1, 0]
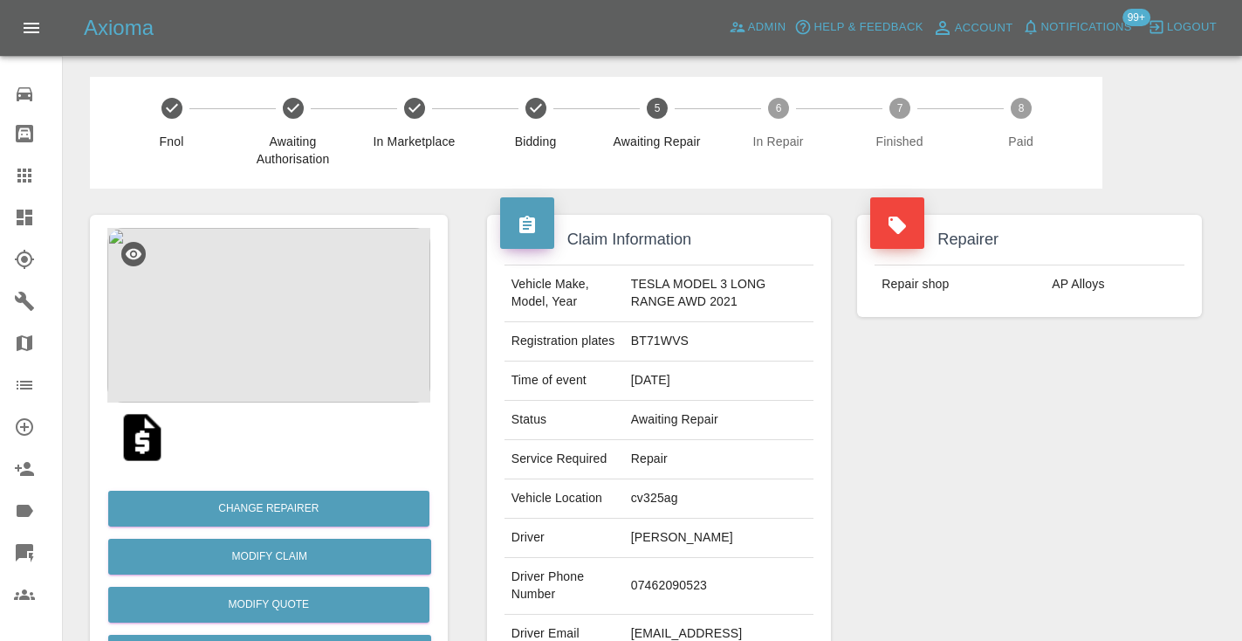
click at [25, 182] on icon at bounding box center [24, 175] width 14 height 14
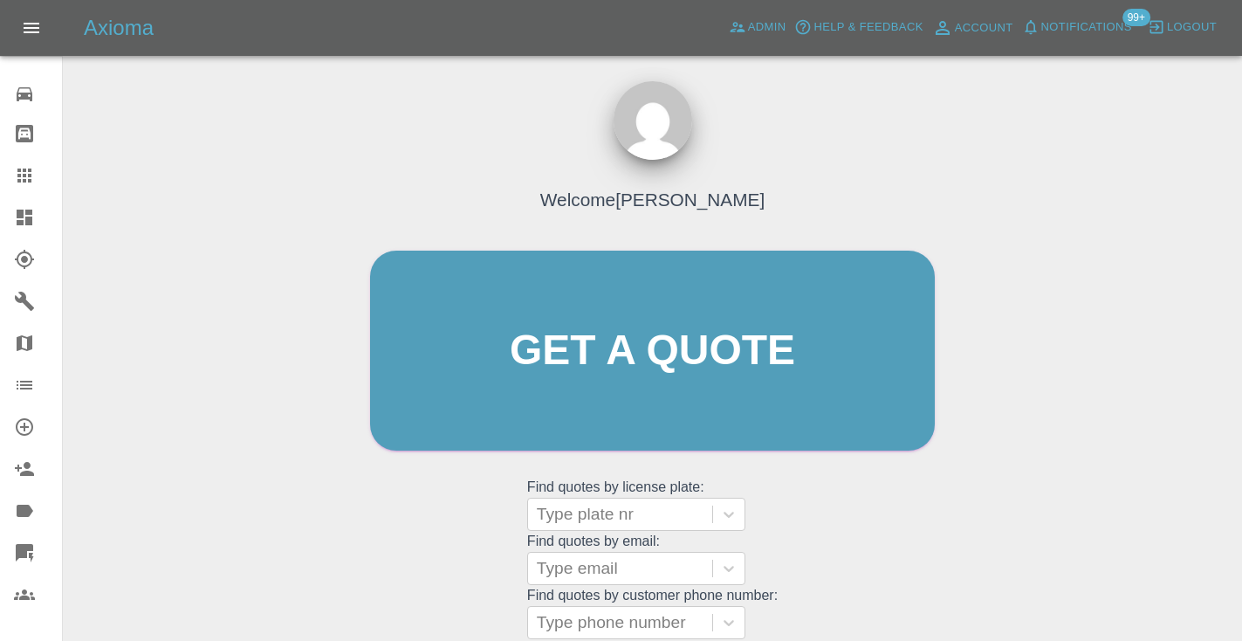
click at [805, 547] on div "Welcome [PERSON_NAME] Get a quote Get a quote Find quotes by license plate: Typ…" at bounding box center [652, 383] width 601 height 527
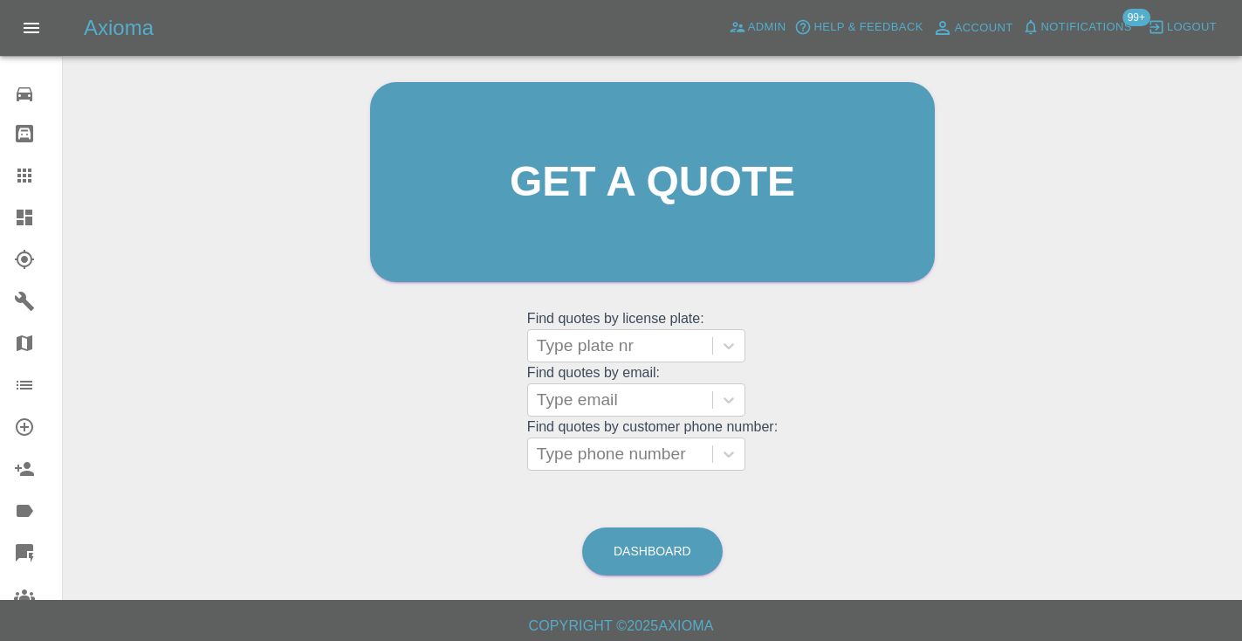
scroll to position [178, 0]
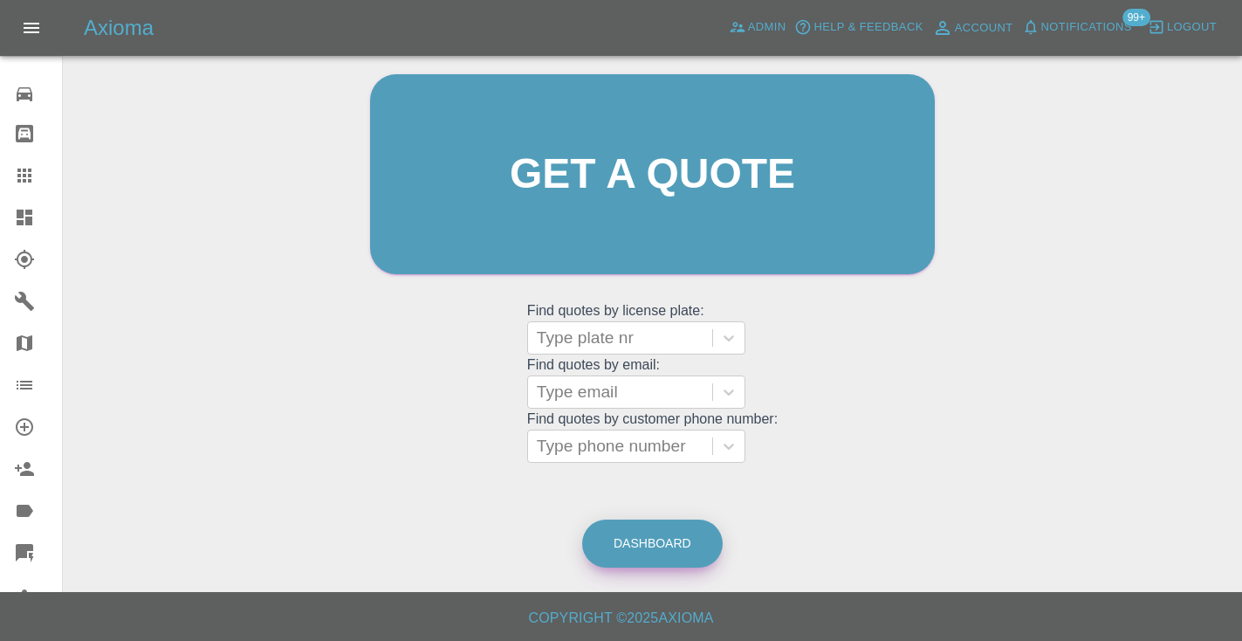
click at [669, 535] on link "Dashboard" at bounding box center [652, 543] width 140 height 48
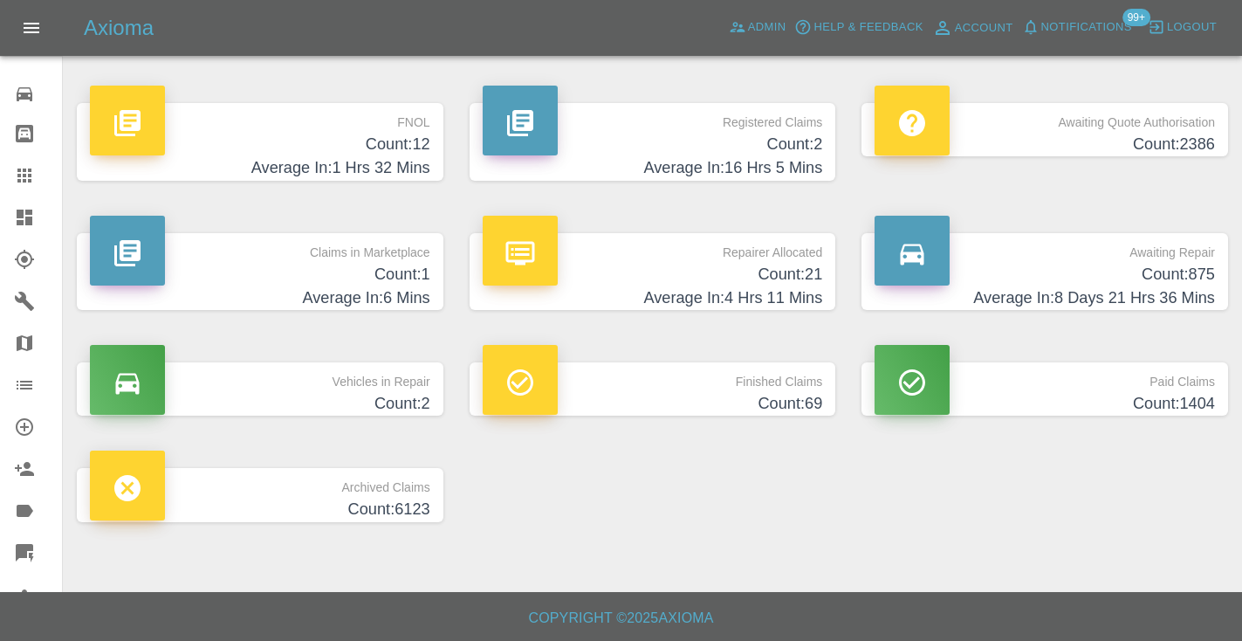
click at [1155, 275] on h4 "Count: 875" at bounding box center [1044, 275] width 340 height 24
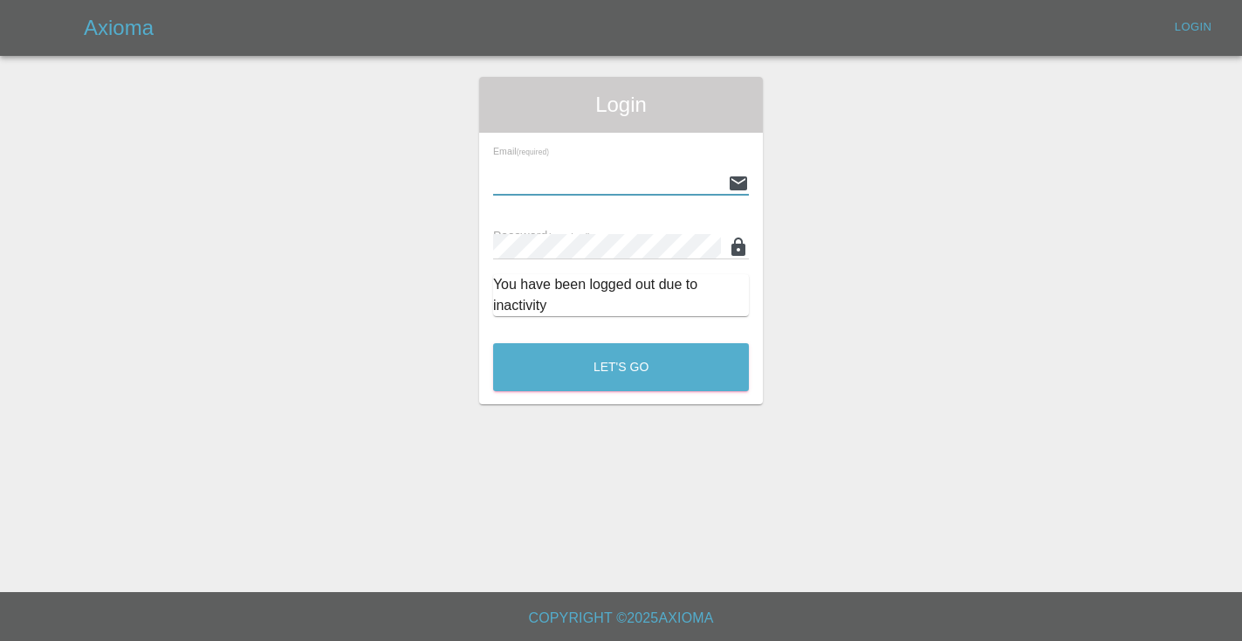
type input "[EMAIL_ADDRESS][DOMAIN_NAME]"
click at [620, 367] on button "Let's Go" at bounding box center [621, 367] width 256 height 48
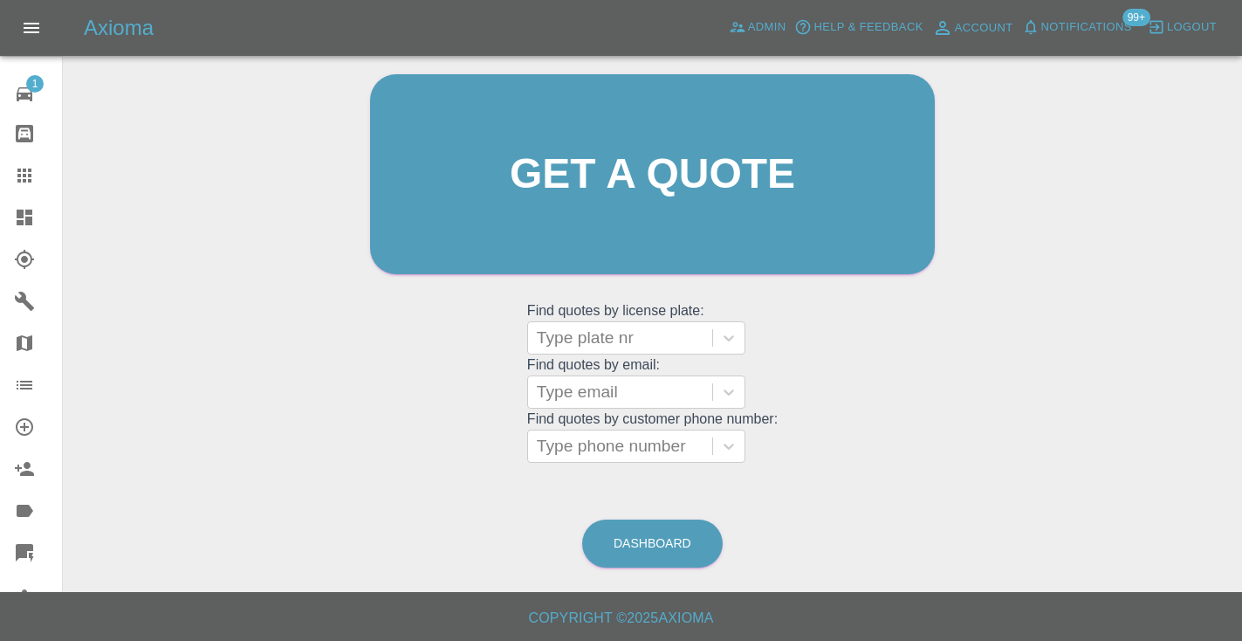
scroll to position [175, 0]
click at [677, 561] on link "Dashboard" at bounding box center [652, 544] width 140 height 48
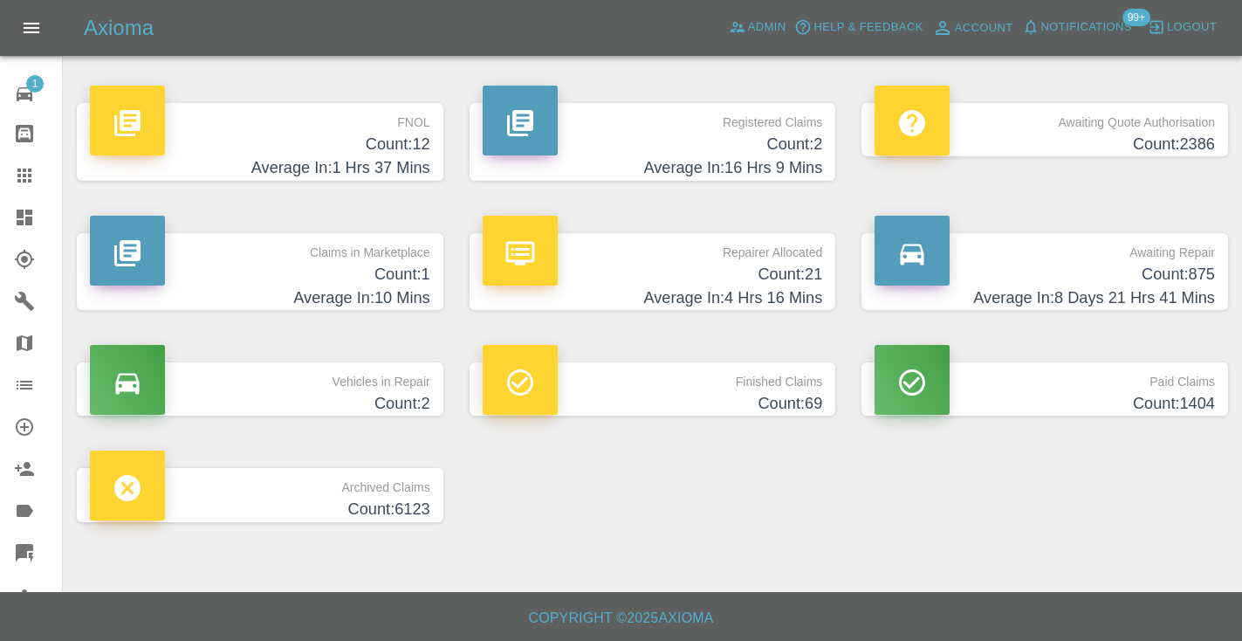
click at [1117, 275] on h4 "Count: 875" at bounding box center [1044, 275] width 340 height 24
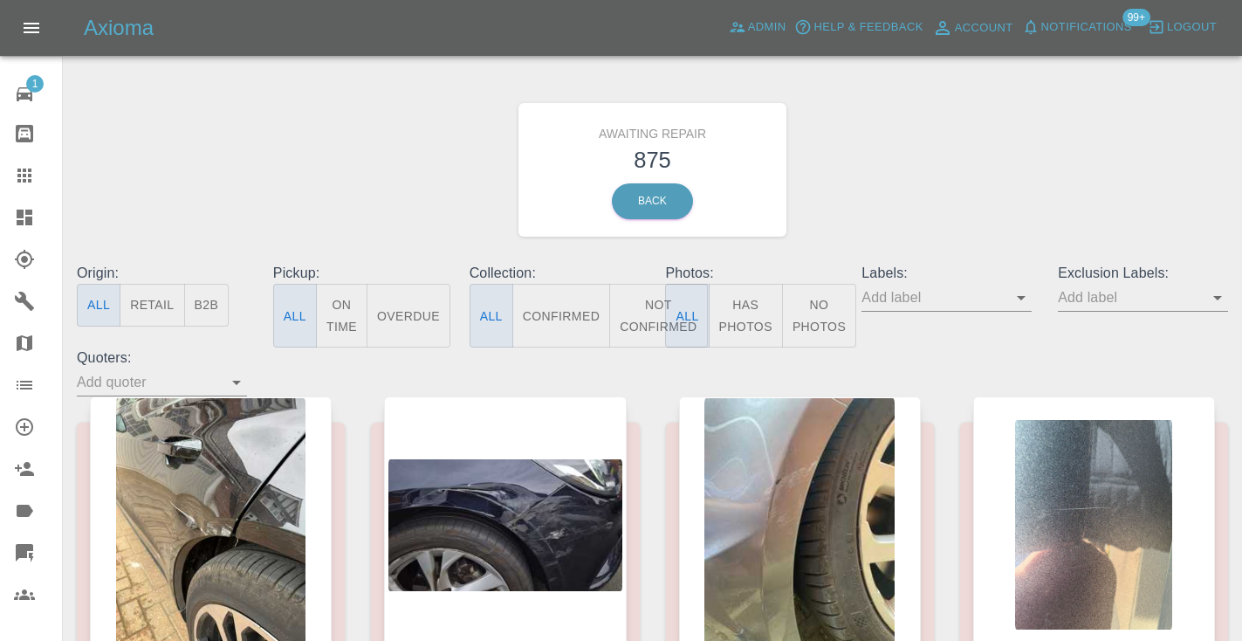
click at [648, 306] on button "Not Confirmed" at bounding box center [658, 316] width 98 height 64
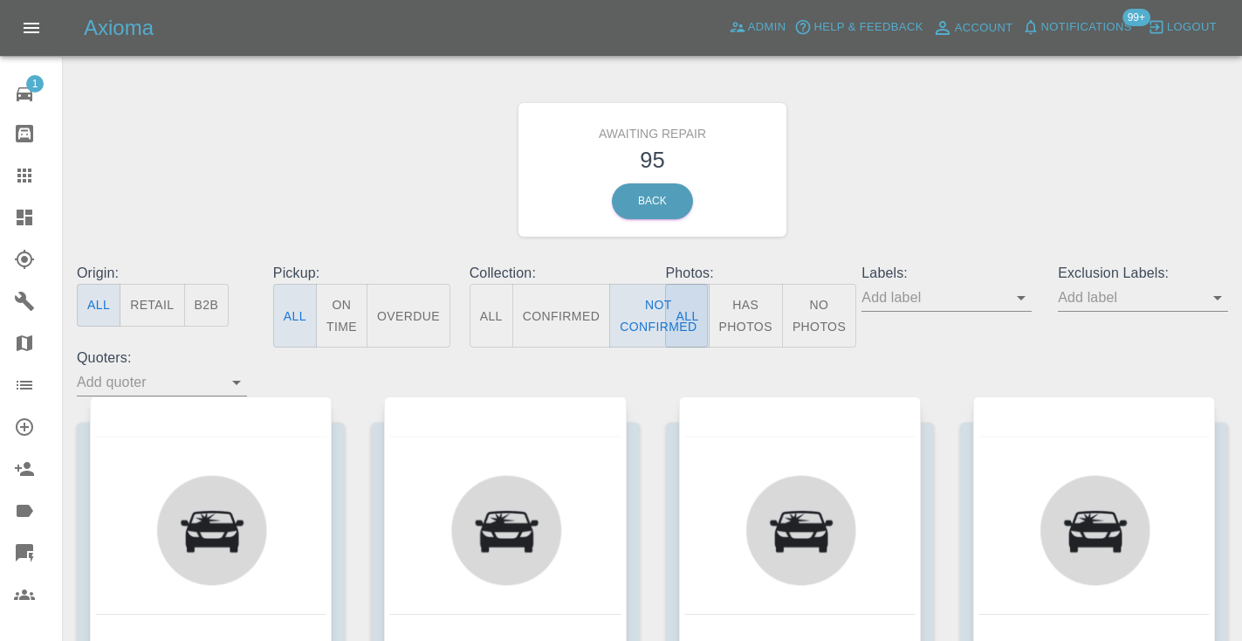
click at [907, 188] on div "Awaiting Repair 95 Back" at bounding box center [652, 170] width 1177 height 186
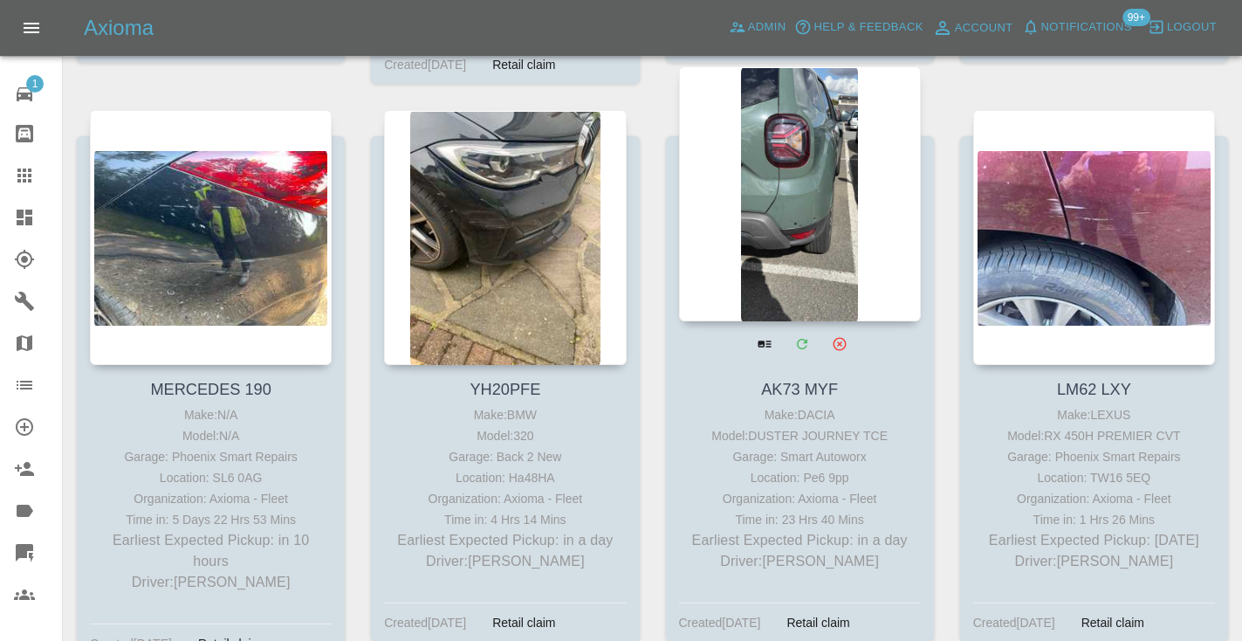
scroll to position [894, 0]
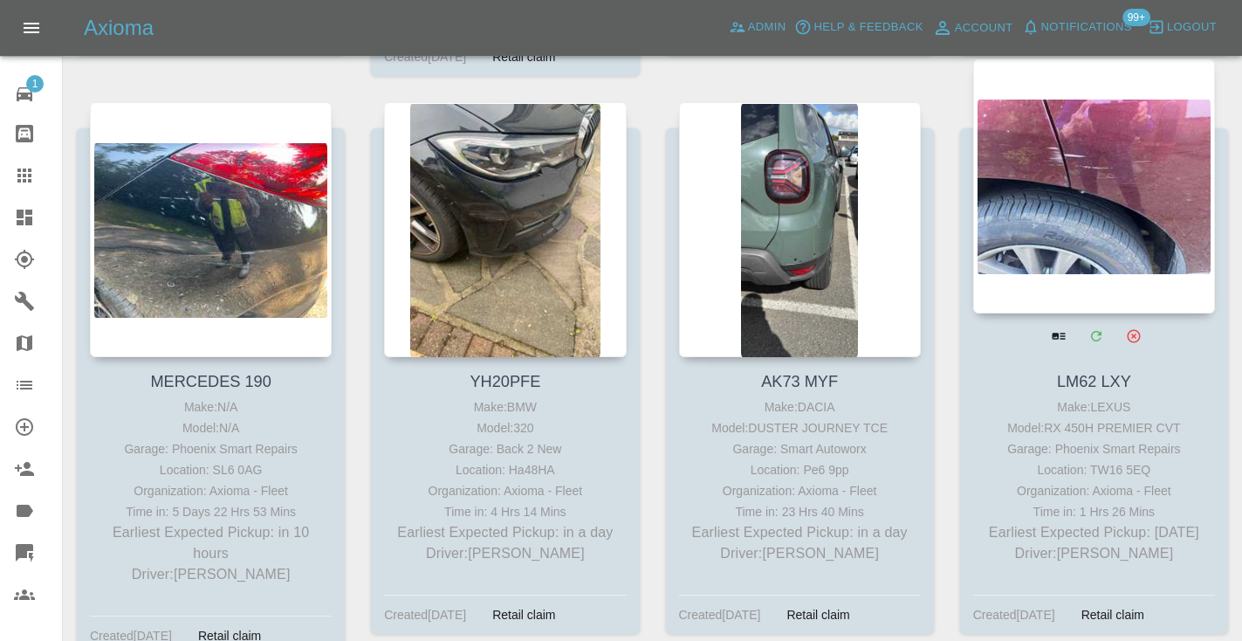
click at [1053, 188] on div at bounding box center [1094, 185] width 242 height 255
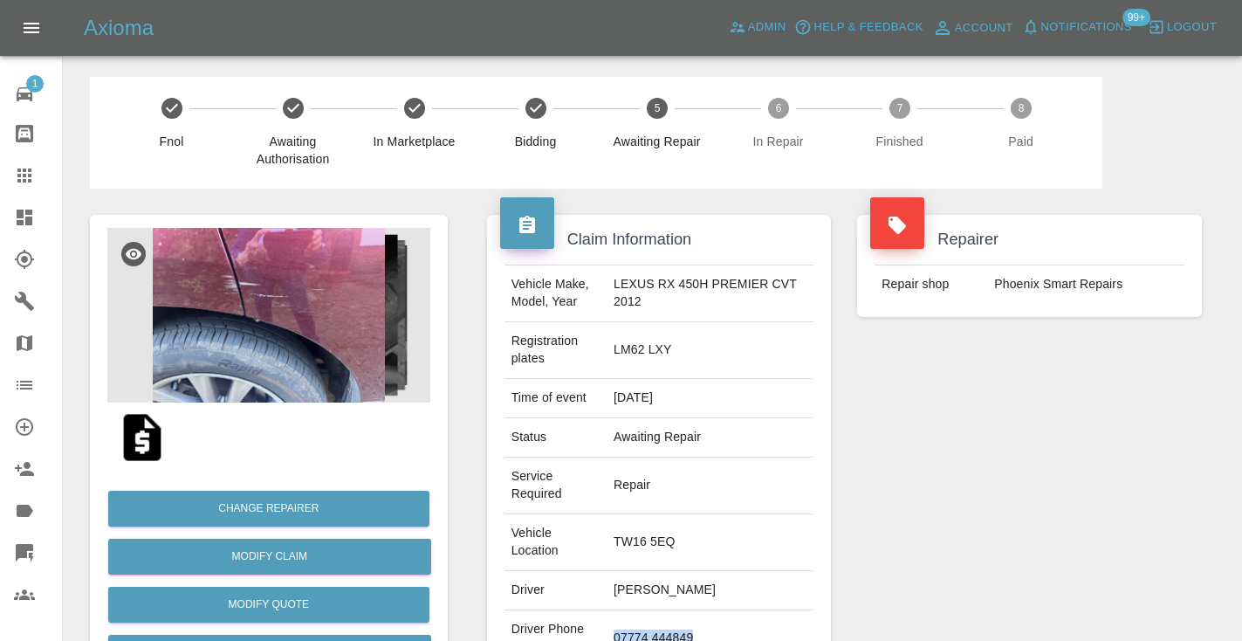
drag, startPoint x: 758, startPoint y: 579, endPoint x: 642, endPoint y: 579, distance: 116.1
click at [642, 610] on td "07774 444849" at bounding box center [709, 638] width 207 height 57
copy td "07774 444849"
click at [987, 493] on div "Repairer Repair shop Phoenix Smart Repairs" at bounding box center [1029, 492] width 371 height 608
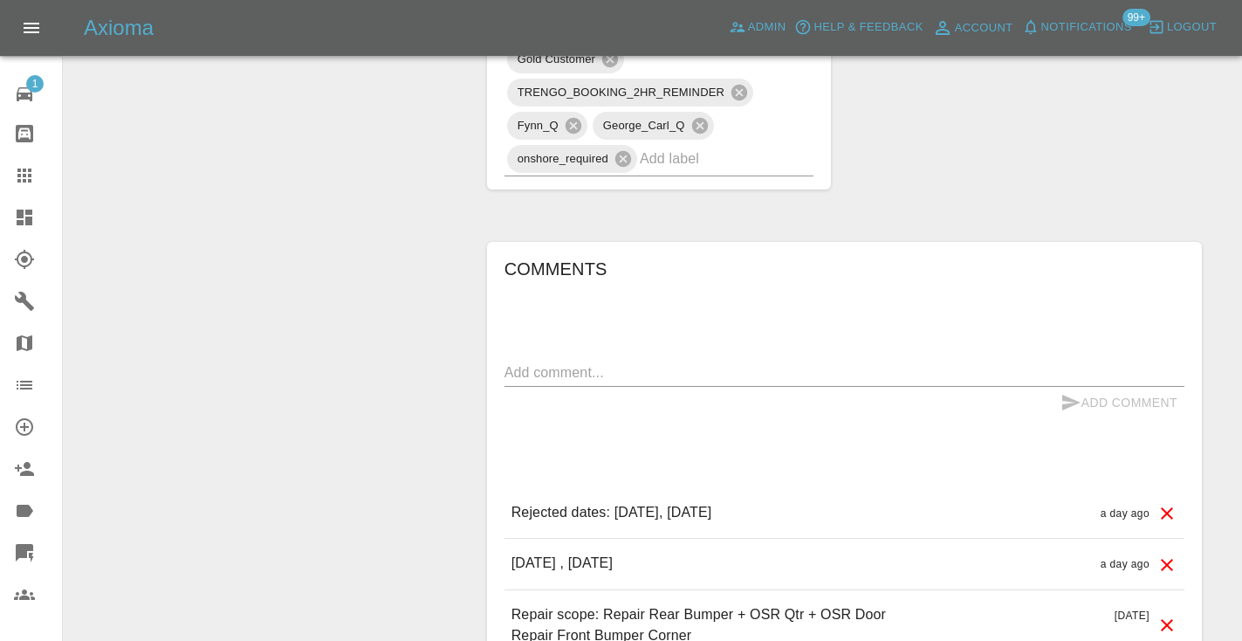
scroll to position [1304, 0]
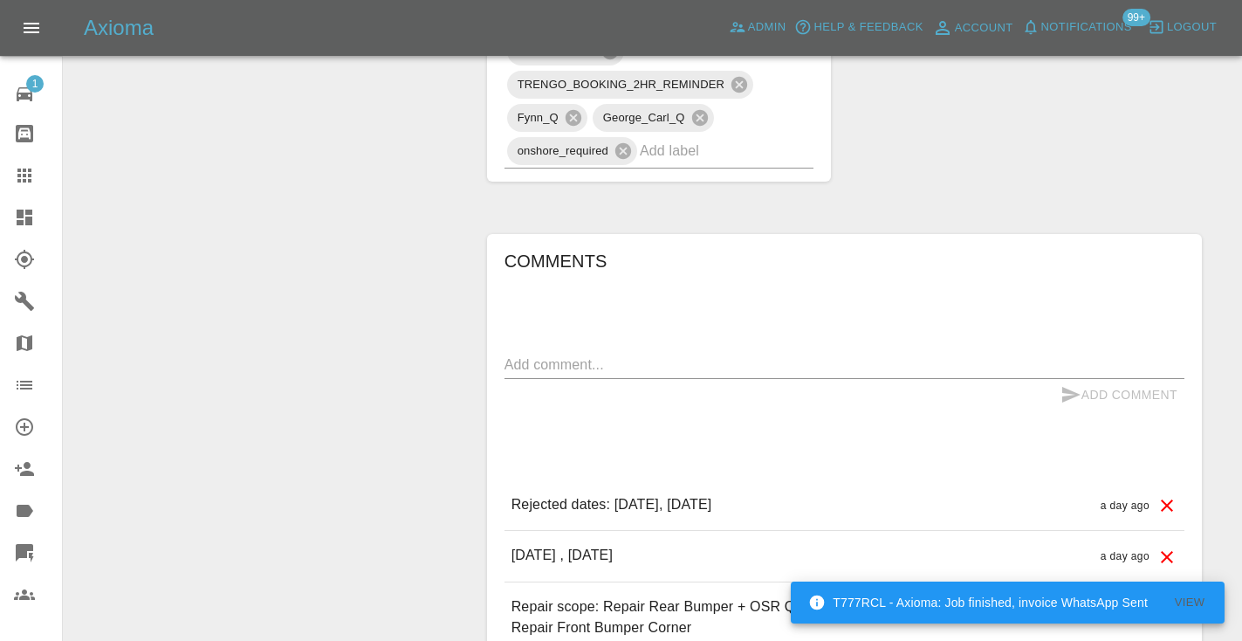
click at [559, 354] on textarea at bounding box center [844, 364] width 680 height 20
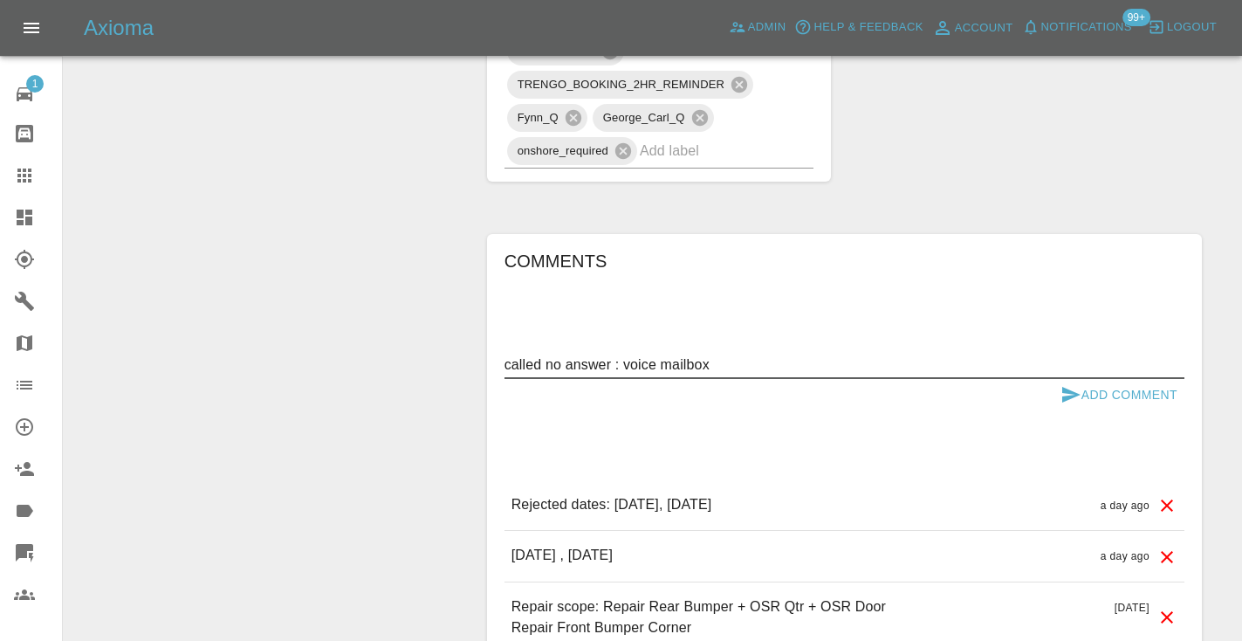
type textarea "called no answer : voice mailbox"
click at [1093, 379] on button "Add Comment" at bounding box center [1118, 395] width 131 height 32
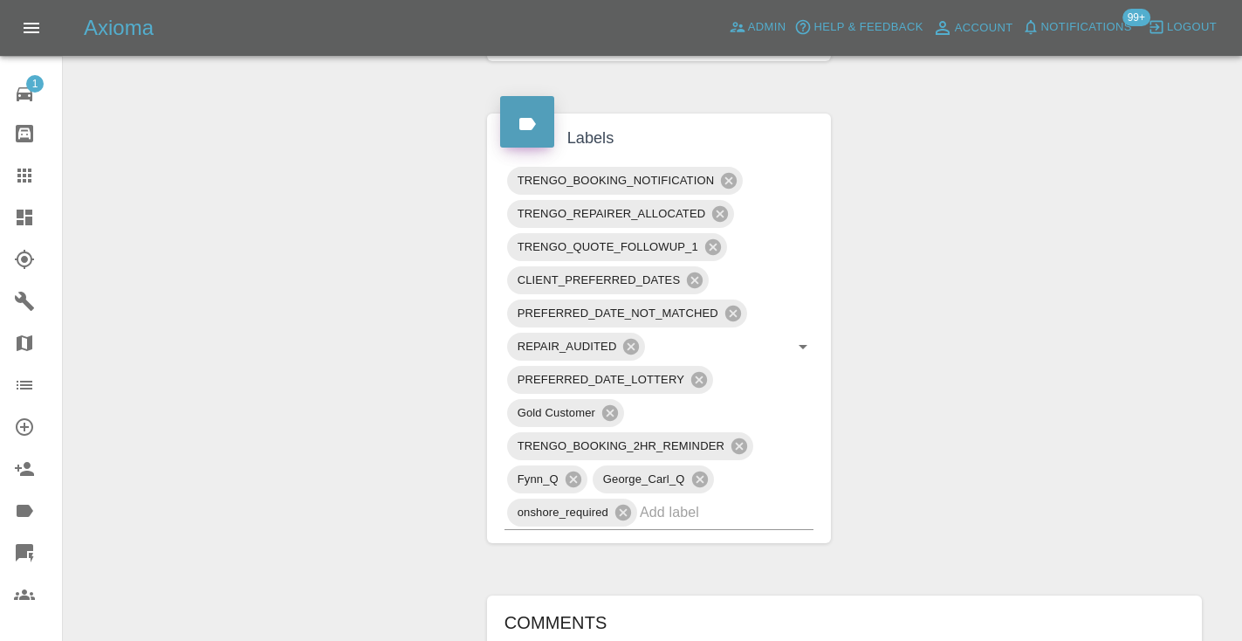
scroll to position [940, 0]
click at [696, 501] on input "text" at bounding box center [702, 514] width 125 height 27
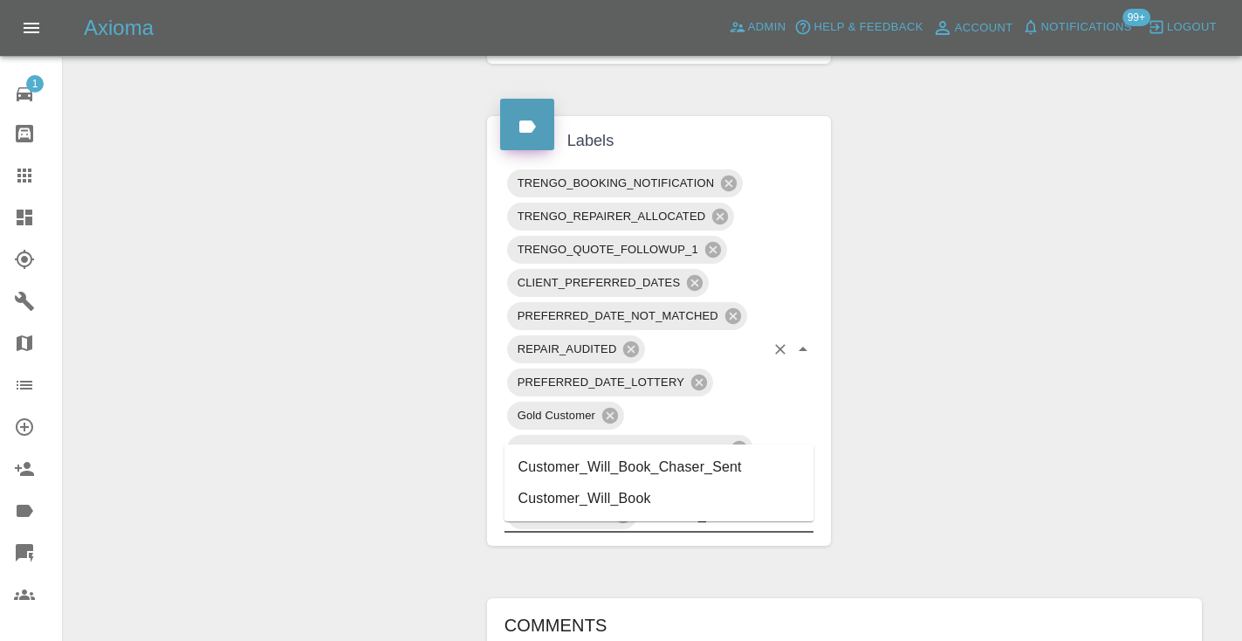
type input "customer_will"
click at [628, 499] on li "Customer_Will_Book" at bounding box center [659, 498] width 310 height 31
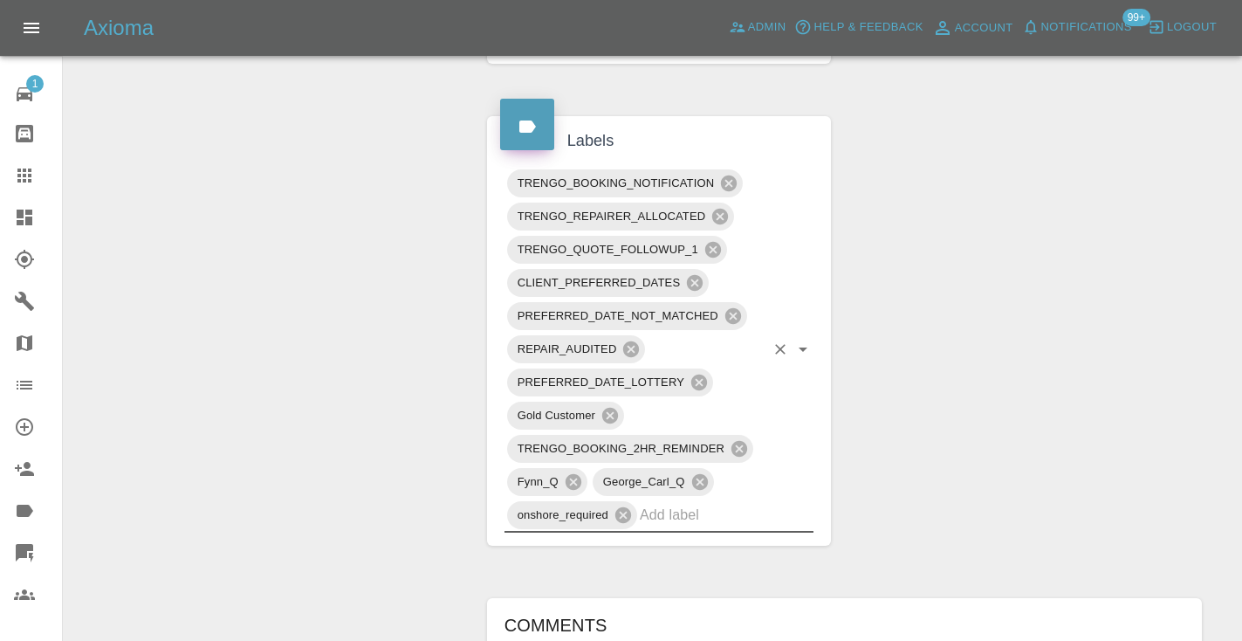
click at [445, 316] on div "Change Repairer Modify Claim Modify Quote Rollback Submit Payment Archive" at bounding box center [269, 214] width 384 height 1931
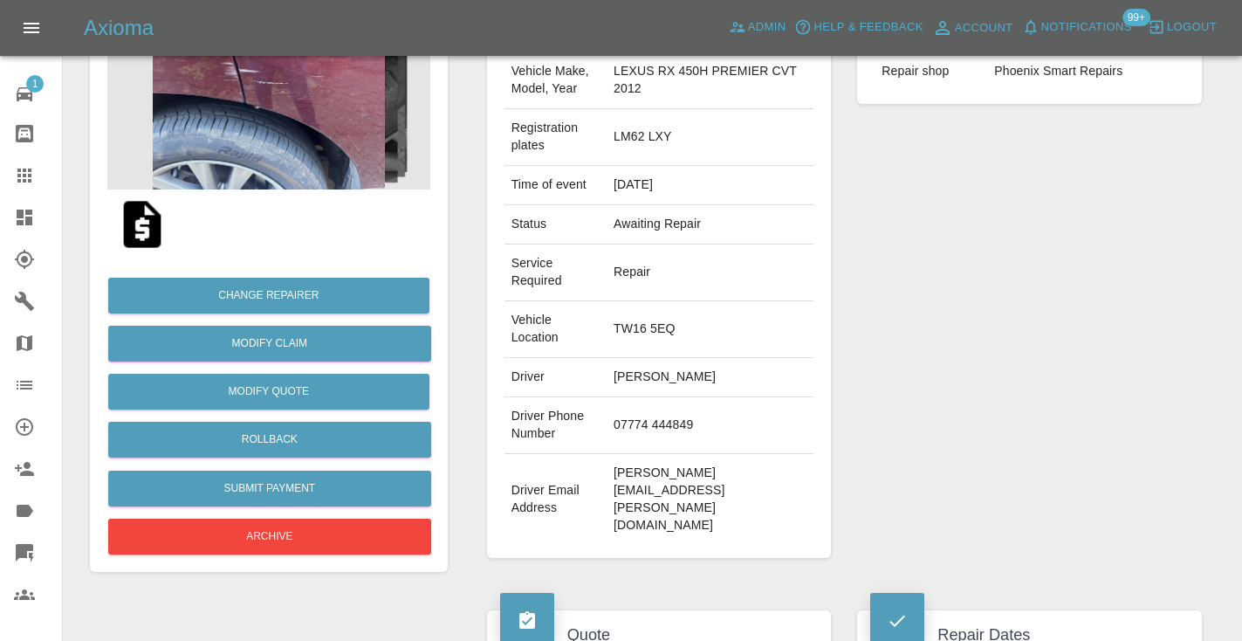
scroll to position [210, 0]
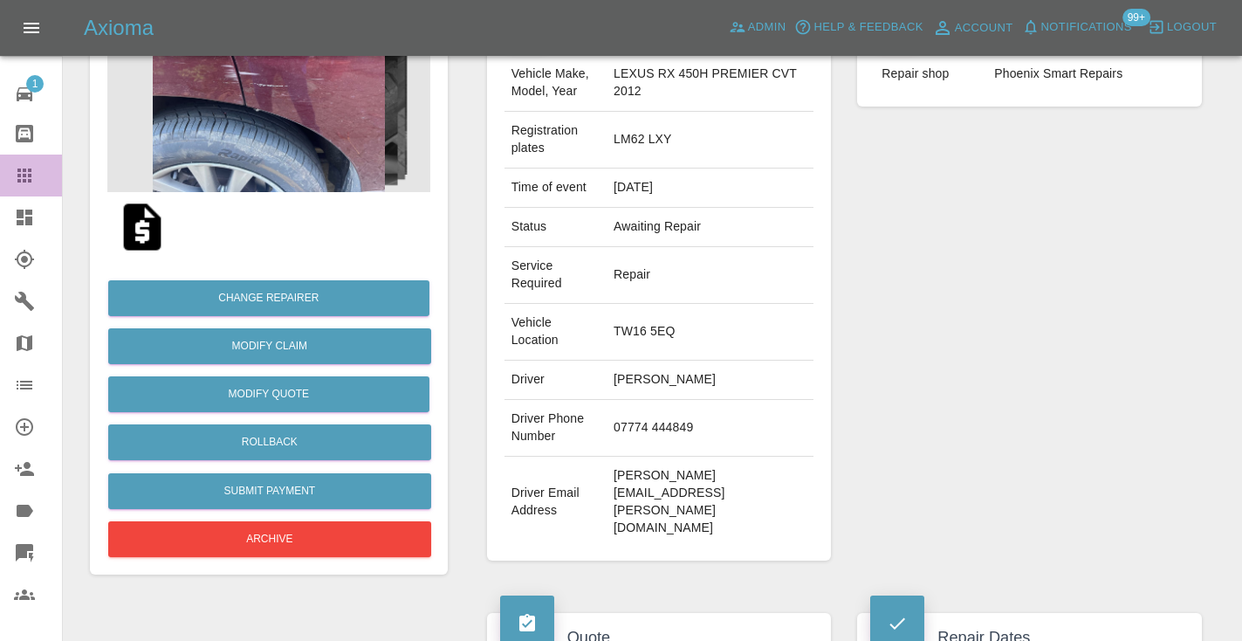
click at [31, 164] on link "Claims" at bounding box center [31, 175] width 62 height 42
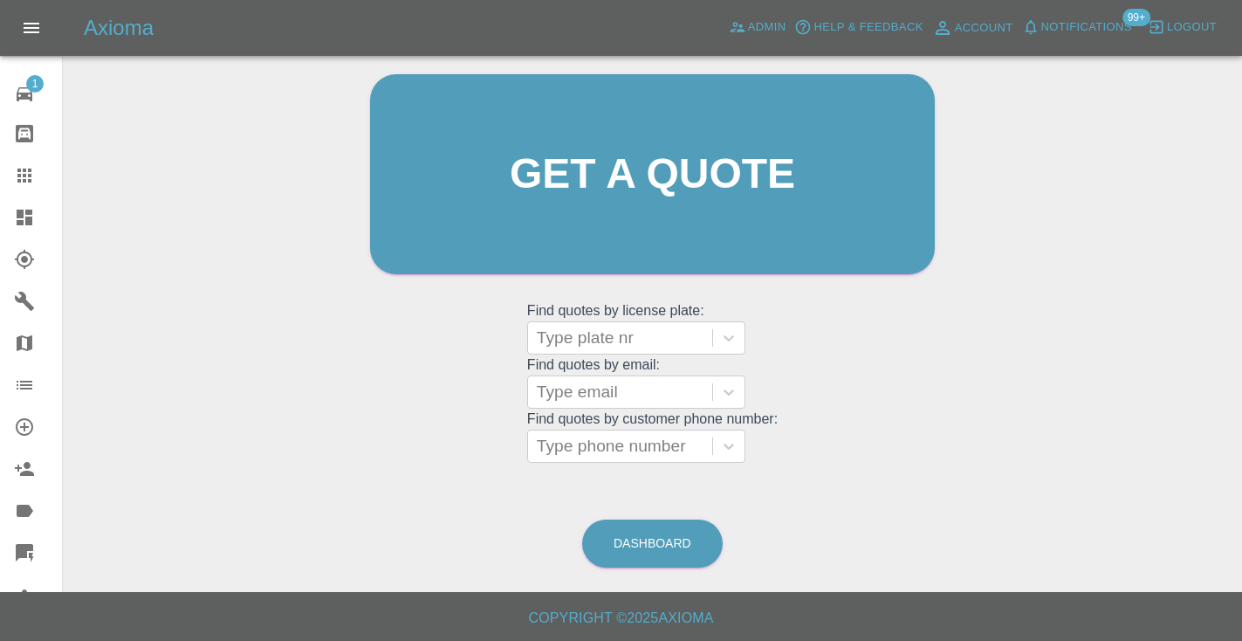
scroll to position [175, 0]
click at [647, 536] on link "Dashboard" at bounding box center [652, 544] width 140 height 48
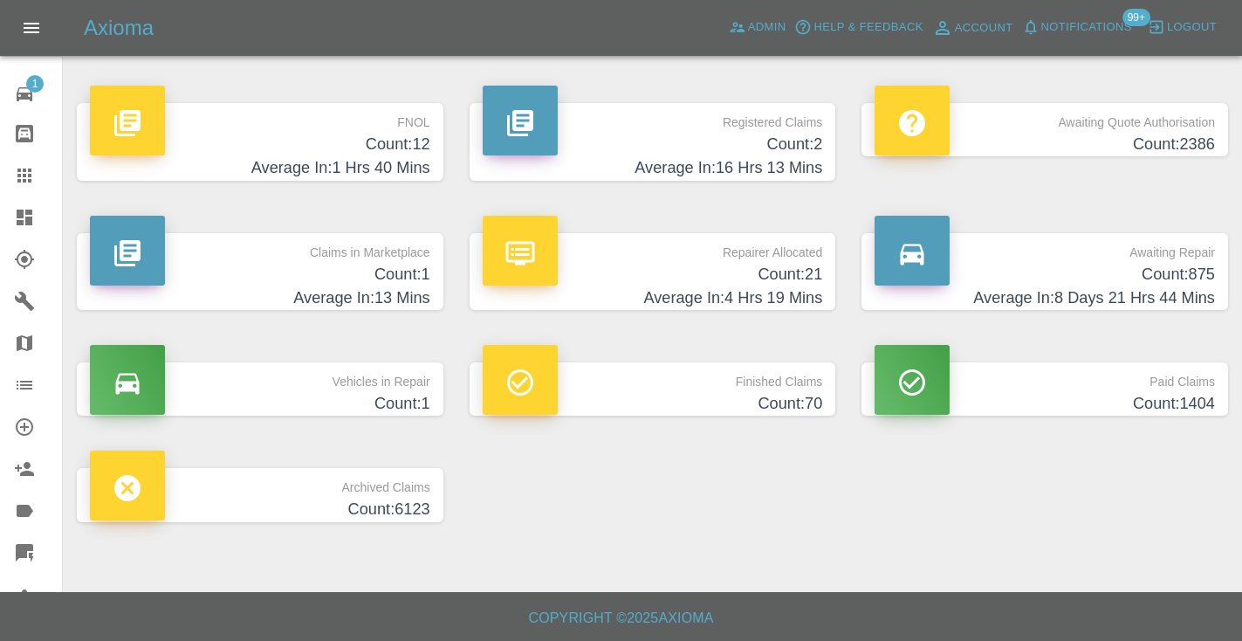
click at [1192, 277] on h4 "Count: 875" at bounding box center [1044, 275] width 340 height 24
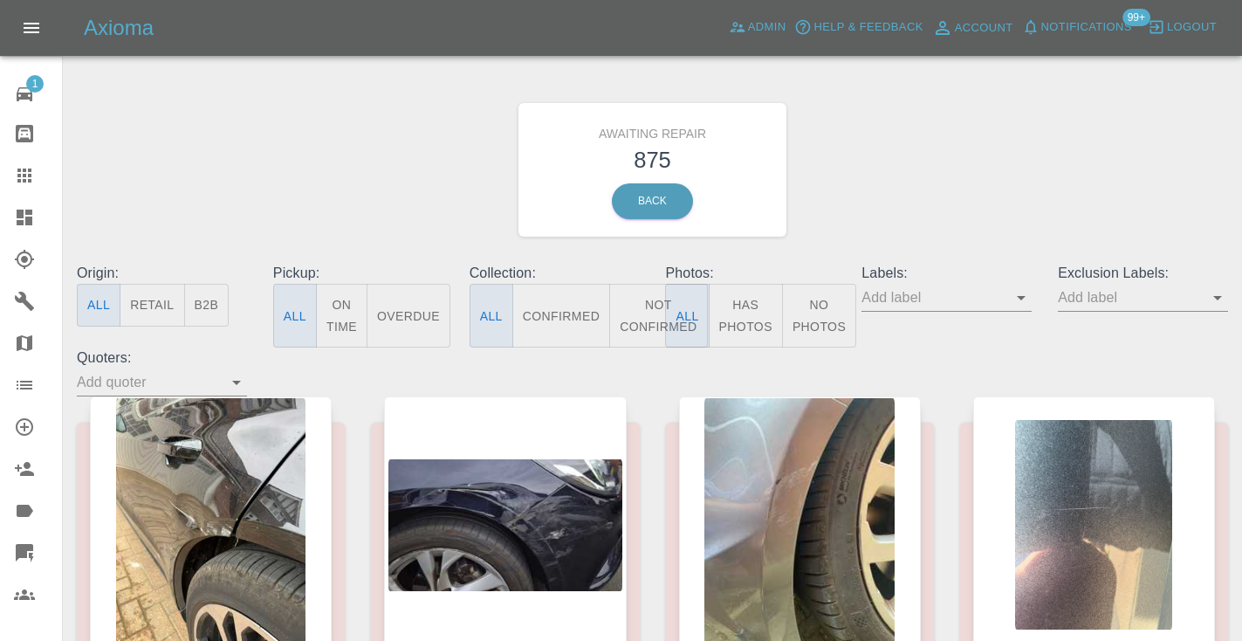
click at [653, 309] on button "Not Confirmed" at bounding box center [658, 316] width 98 height 64
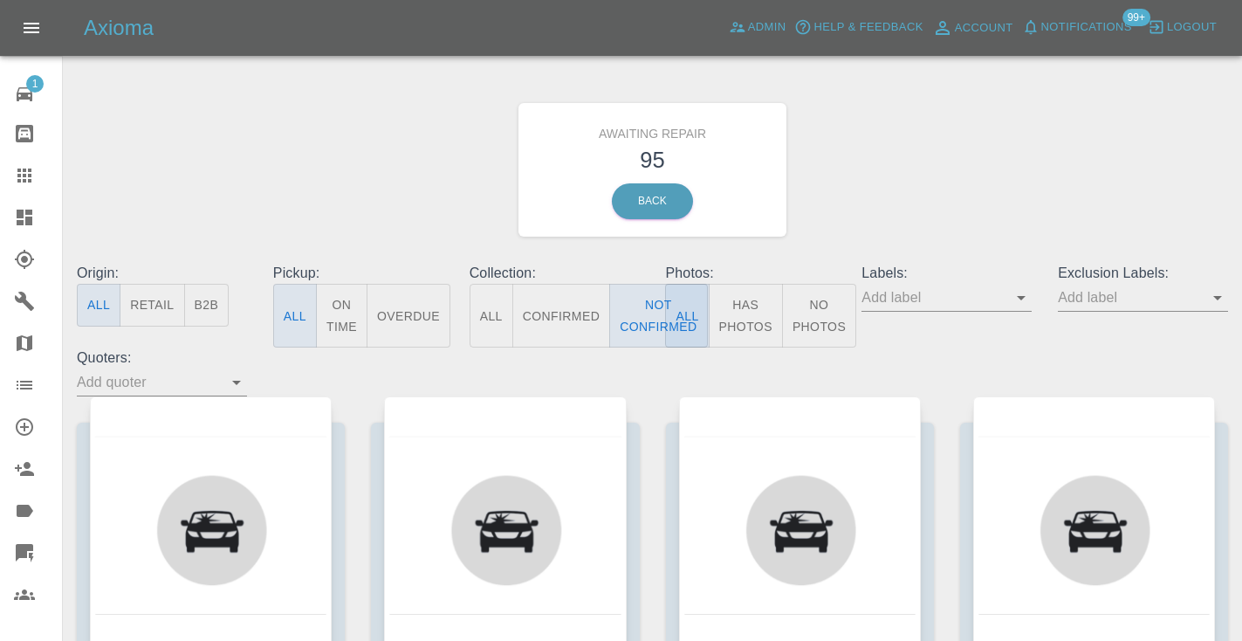
click at [908, 173] on div "Awaiting Repair 95 Back" at bounding box center [652, 170] width 1177 height 186
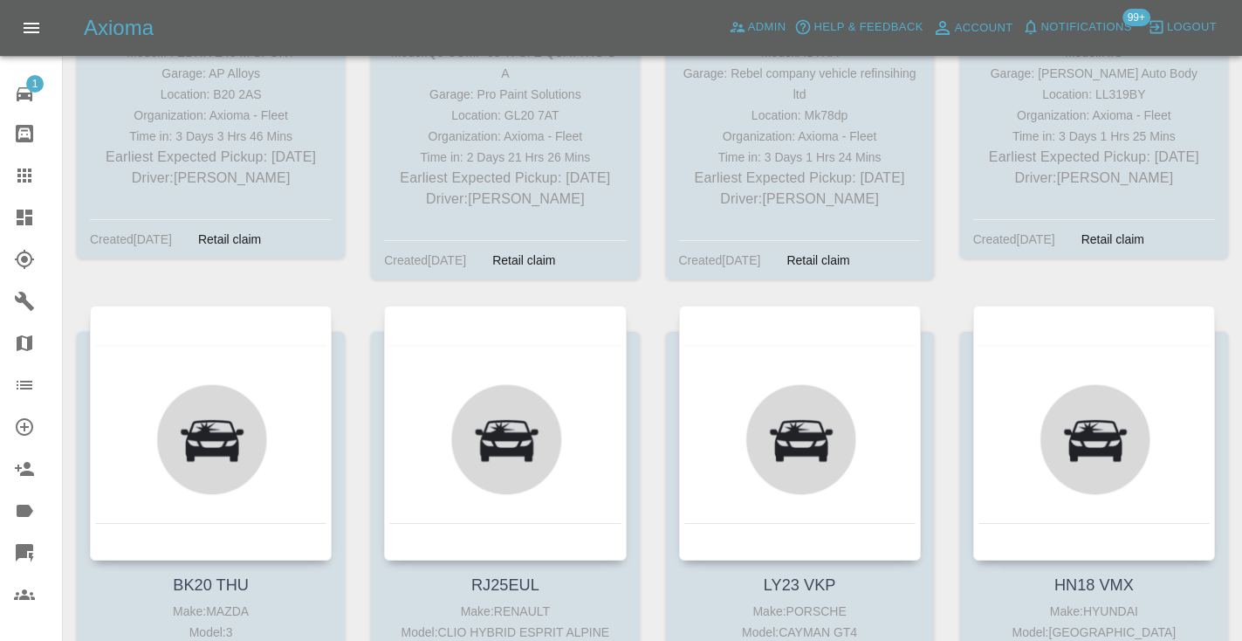
scroll to position [3760, 0]
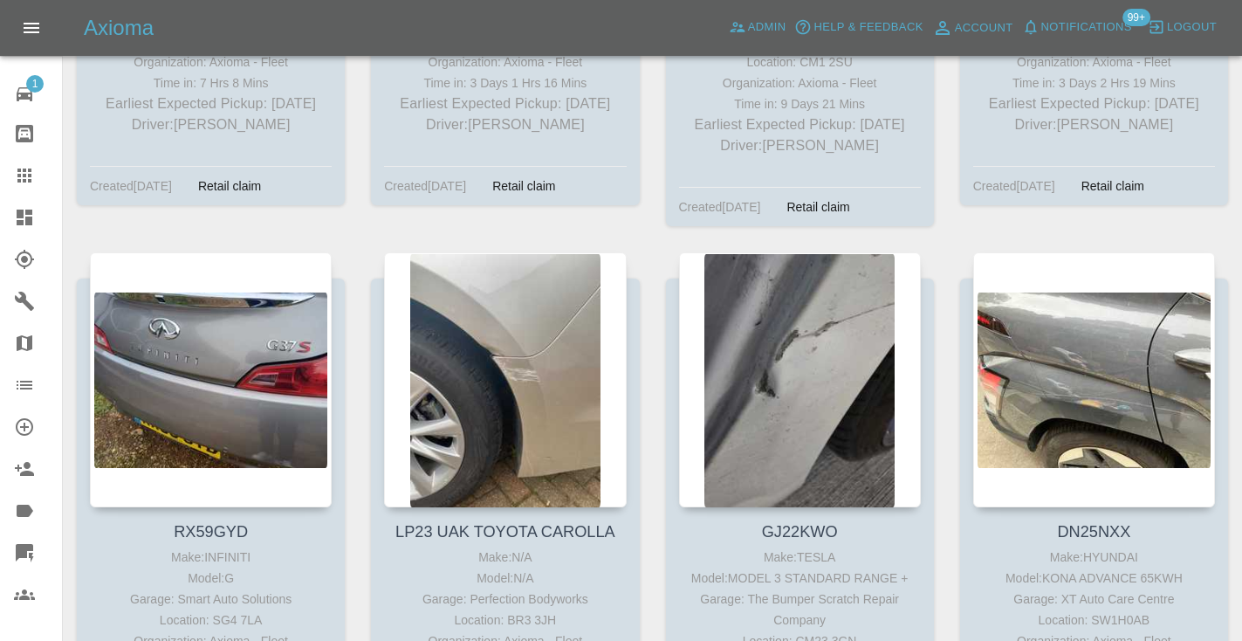
scroll to position [11168, 0]
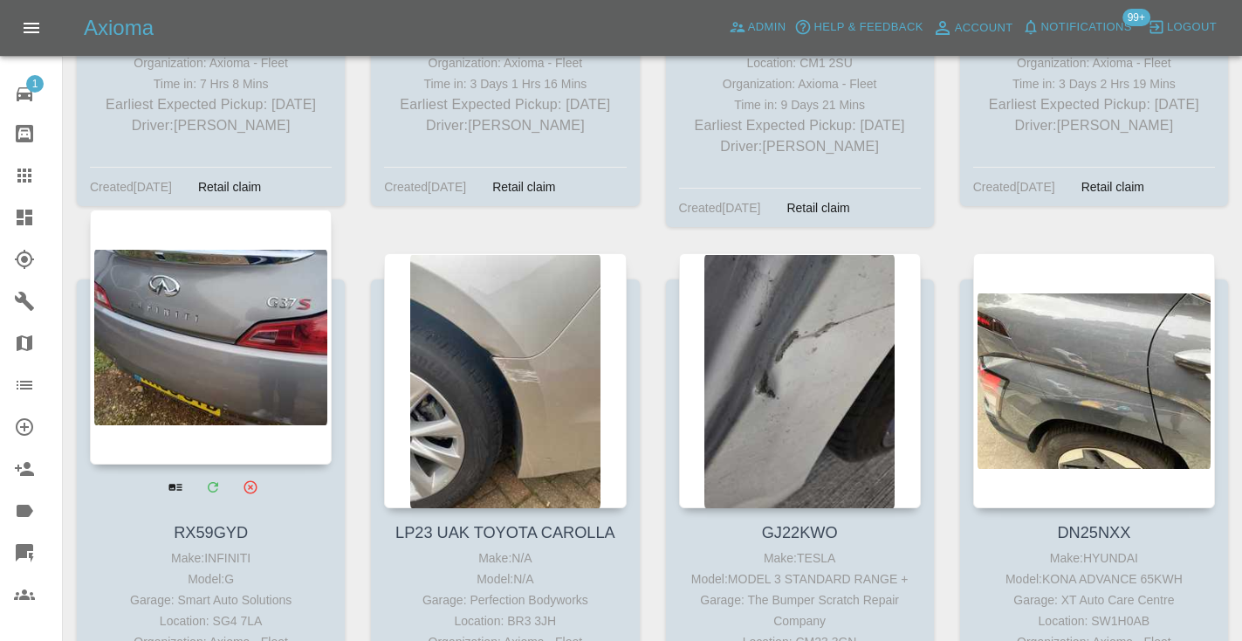
click at [192, 219] on div at bounding box center [211, 336] width 242 height 255
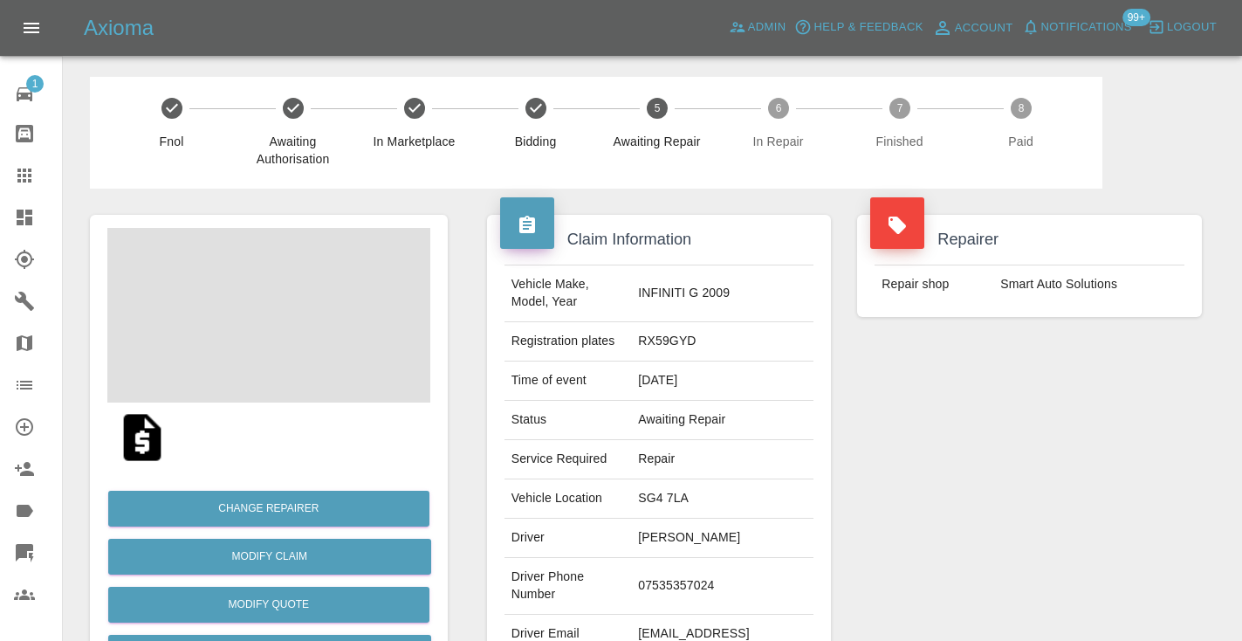
click at [738, 558] on td "07535357024" at bounding box center [722, 586] width 182 height 57
copy td "07535357024"
click at [1018, 483] on div "Repairer Repair shop Smart Auto Solutions" at bounding box center [1029, 448] width 371 height 521
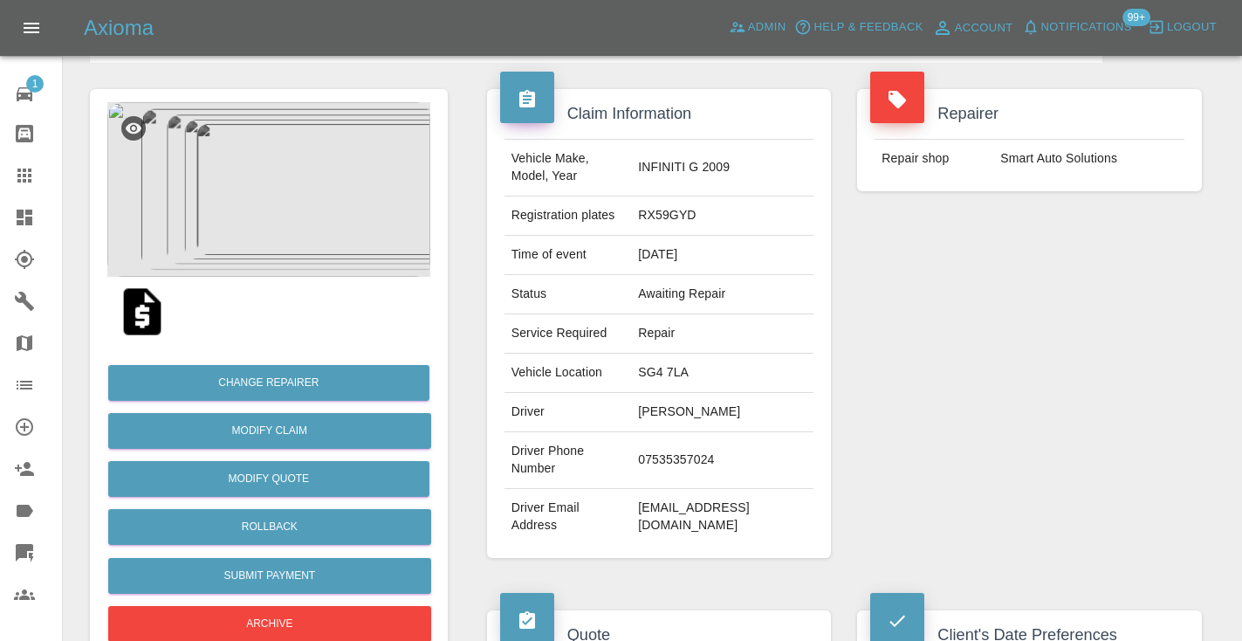
scroll to position [111, 0]
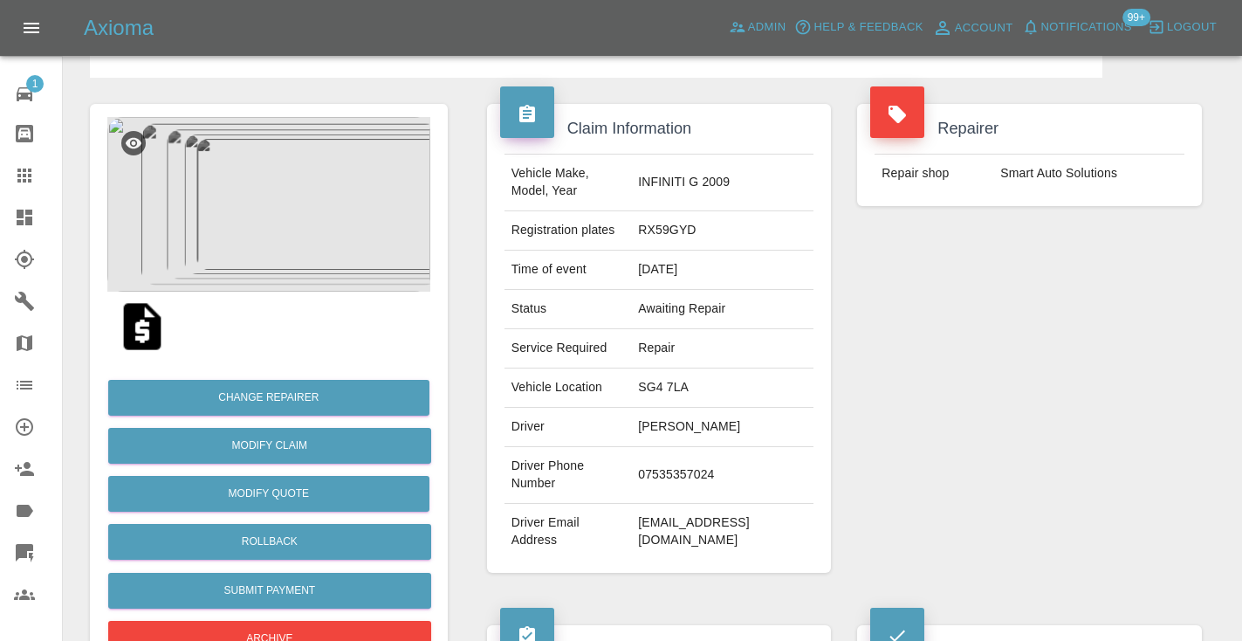
click at [277, 159] on img at bounding box center [268, 204] width 323 height 175
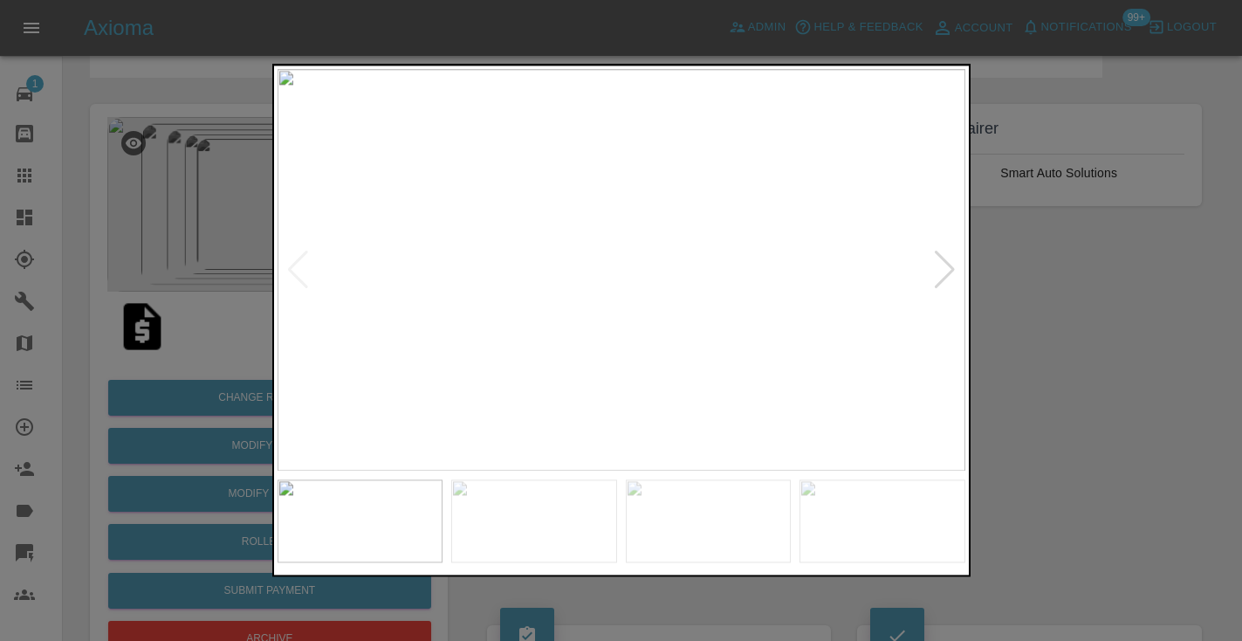
click at [941, 271] on div at bounding box center [945, 269] width 24 height 38
click at [593, 223] on img at bounding box center [621, 269] width 688 height 401
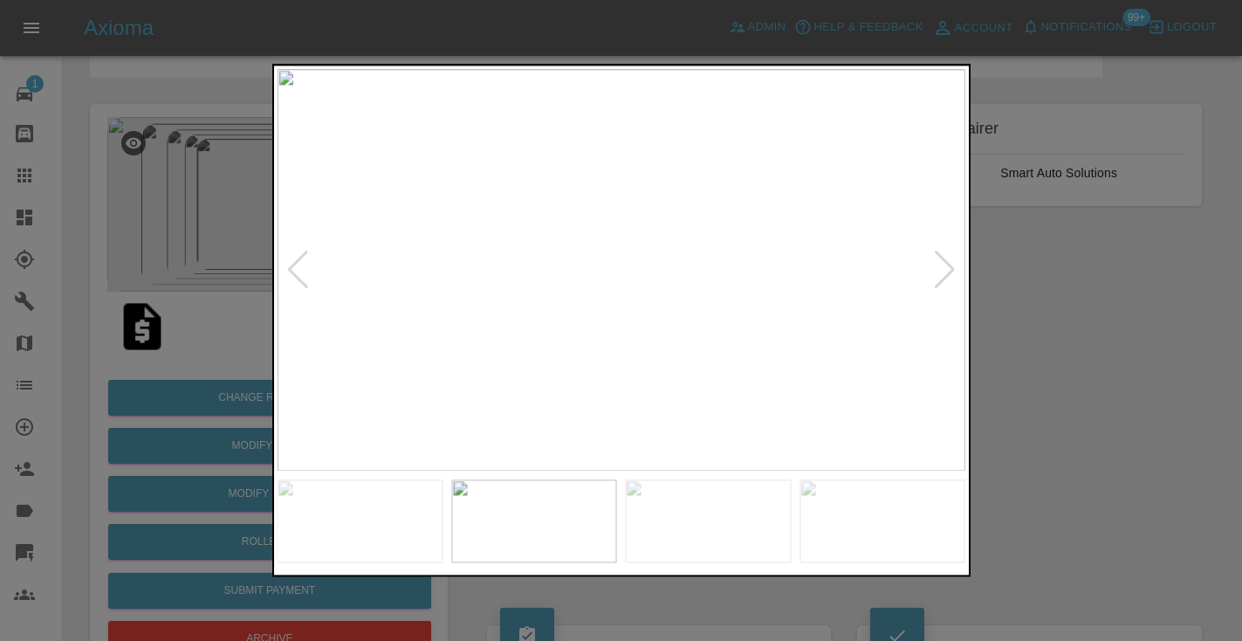
click at [360, 504] on img at bounding box center [360, 521] width 166 height 83
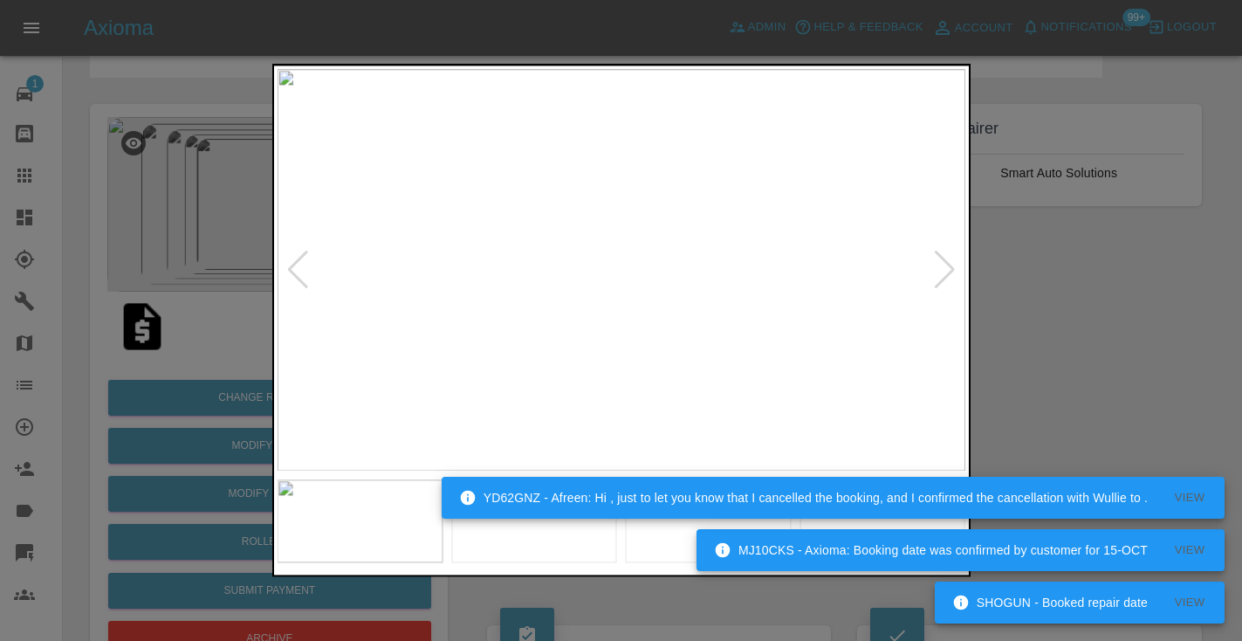
click at [1053, 328] on div at bounding box center [621, 320] width 1242 height 641
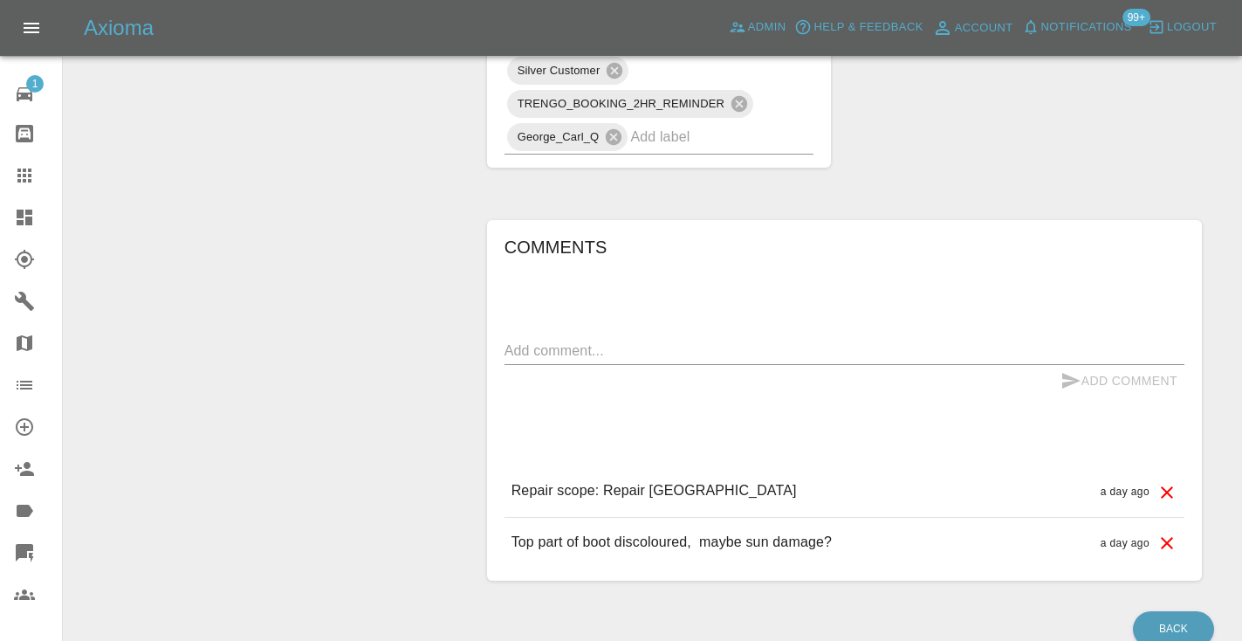
scroll to position [1396, 0]
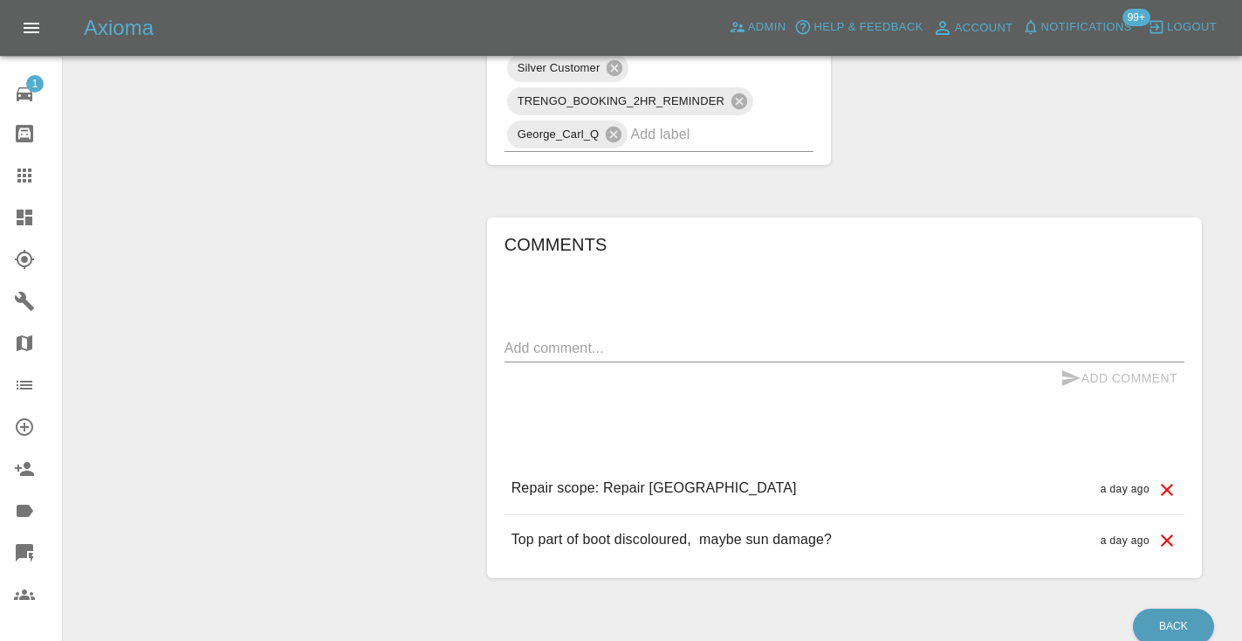
click at [563, 338] on textarea at bounding box center [844, 348] width 680 height 20
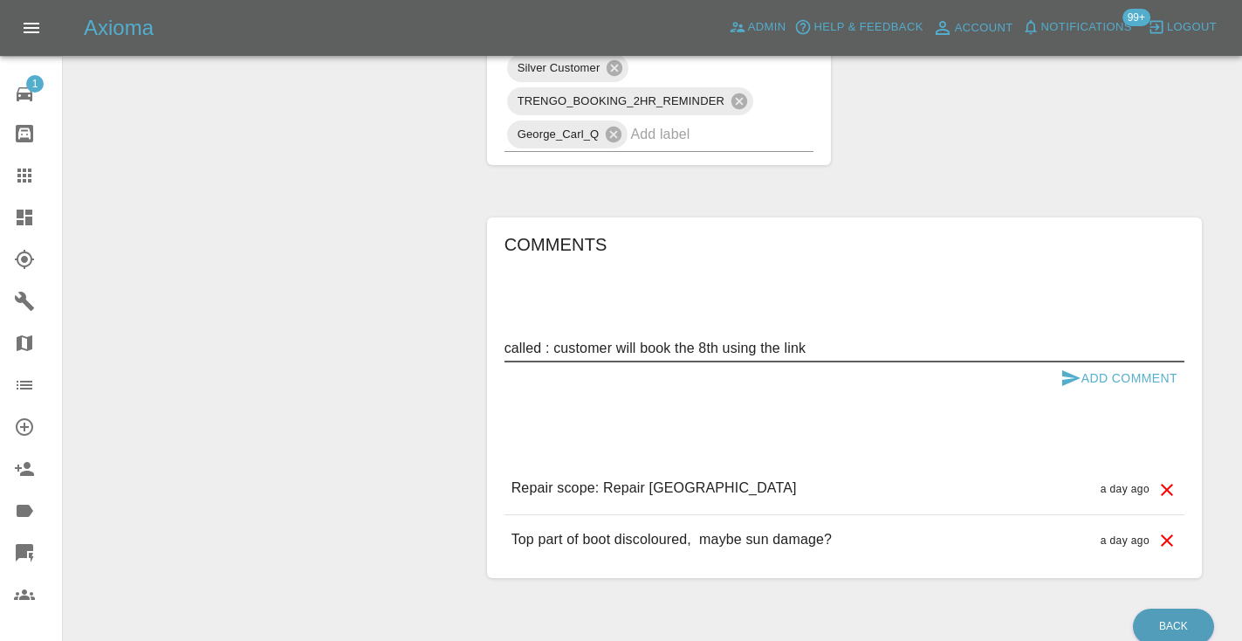
type textarea "called : customer will book the 8th using the link"
click at [1074, 367] on icon "submit" at bounding box center [1070, 377] width 21 height 21
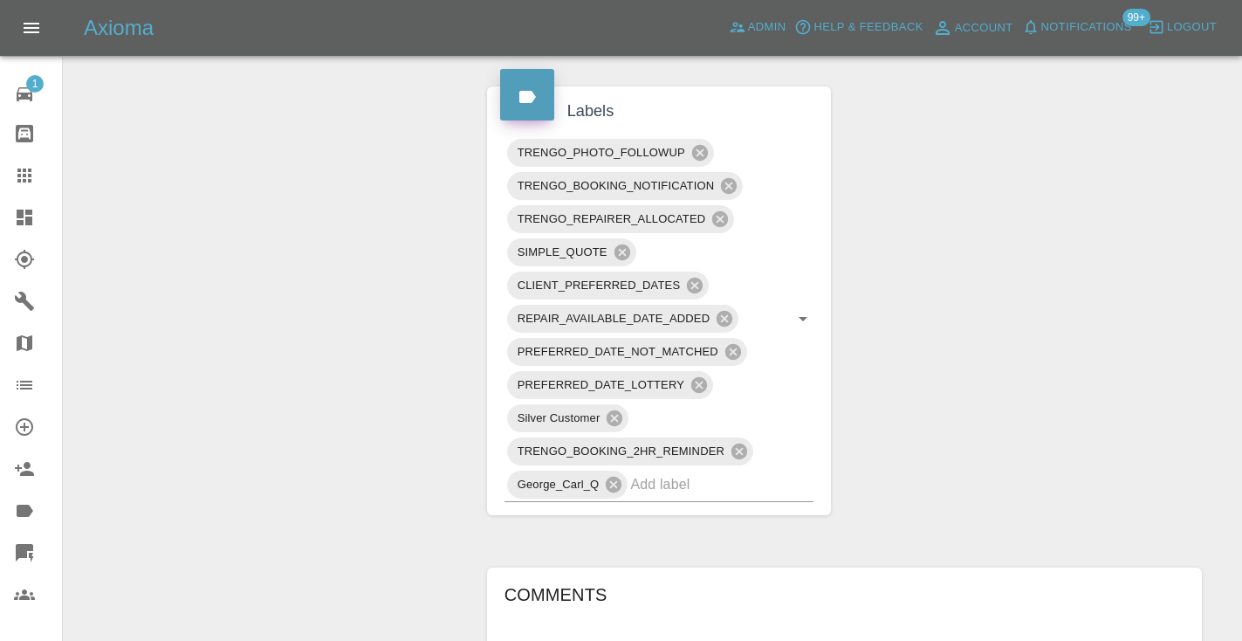
scroll to position [1044, 0]
click at [771, 427] on div "TRENGO_PHOTO_FOLLOWUP TRENGO_BOOKING_NOTIFICATION TRENGO_REPAIRER_ALLOCATED SIM…" at bounding box center [659, 322] width 310 height 366
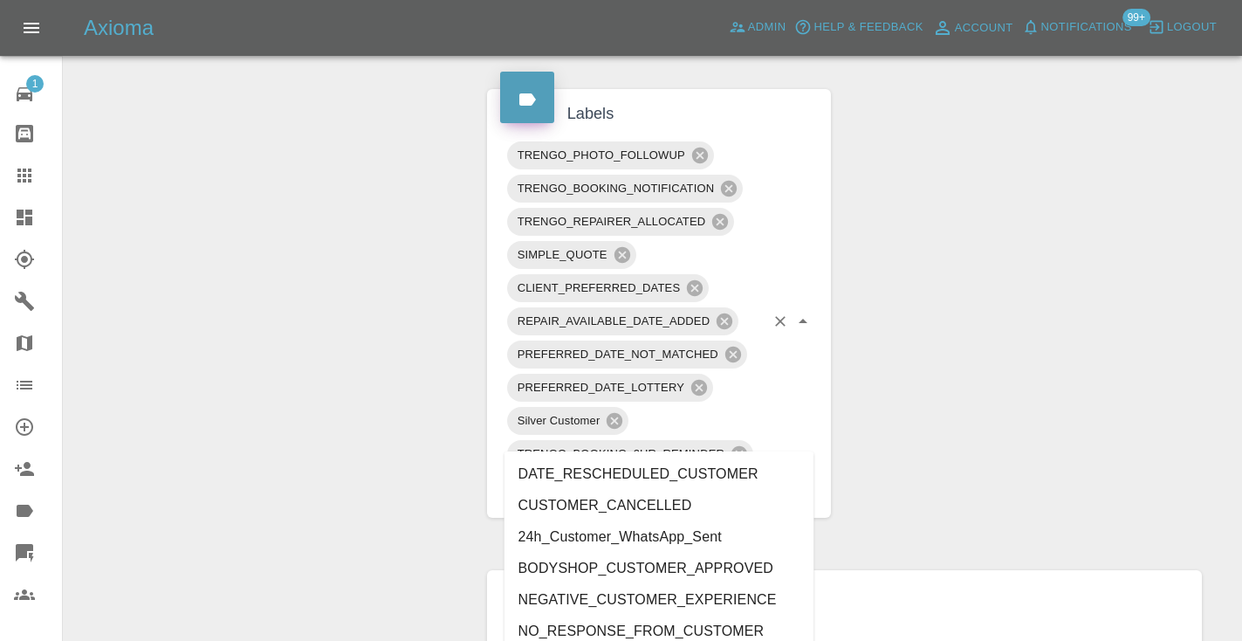
type input "customer_"
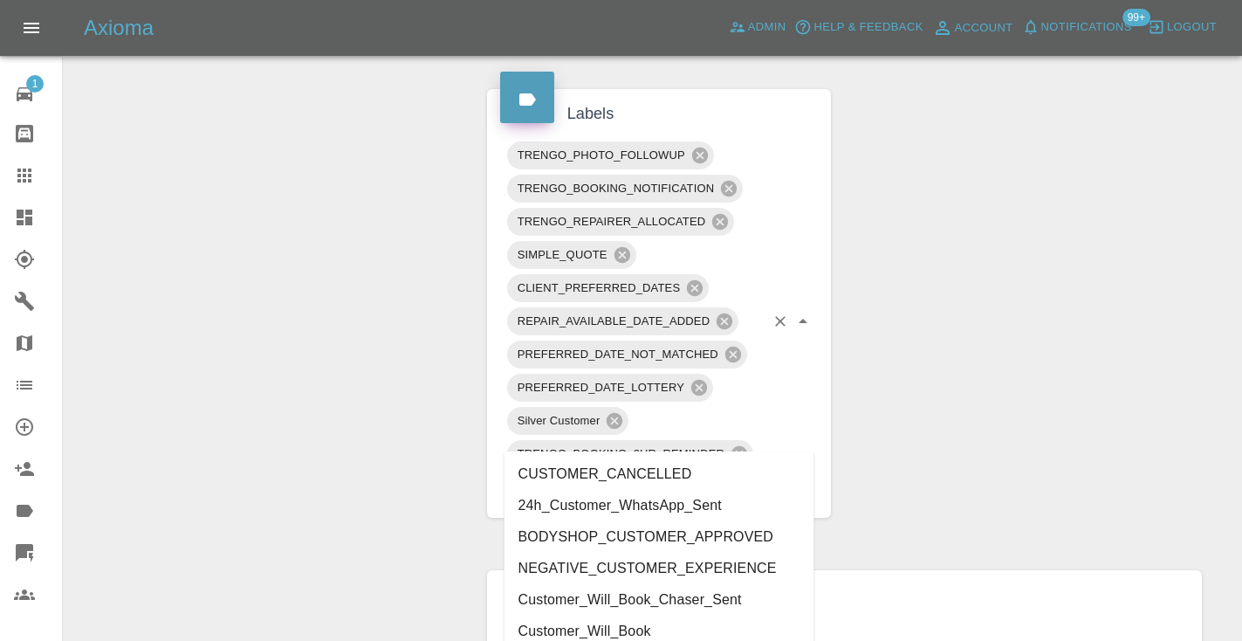
click at [668, 630] on li "Customer_Will_Book" at bounding box center [659, 630] width 310 height 31
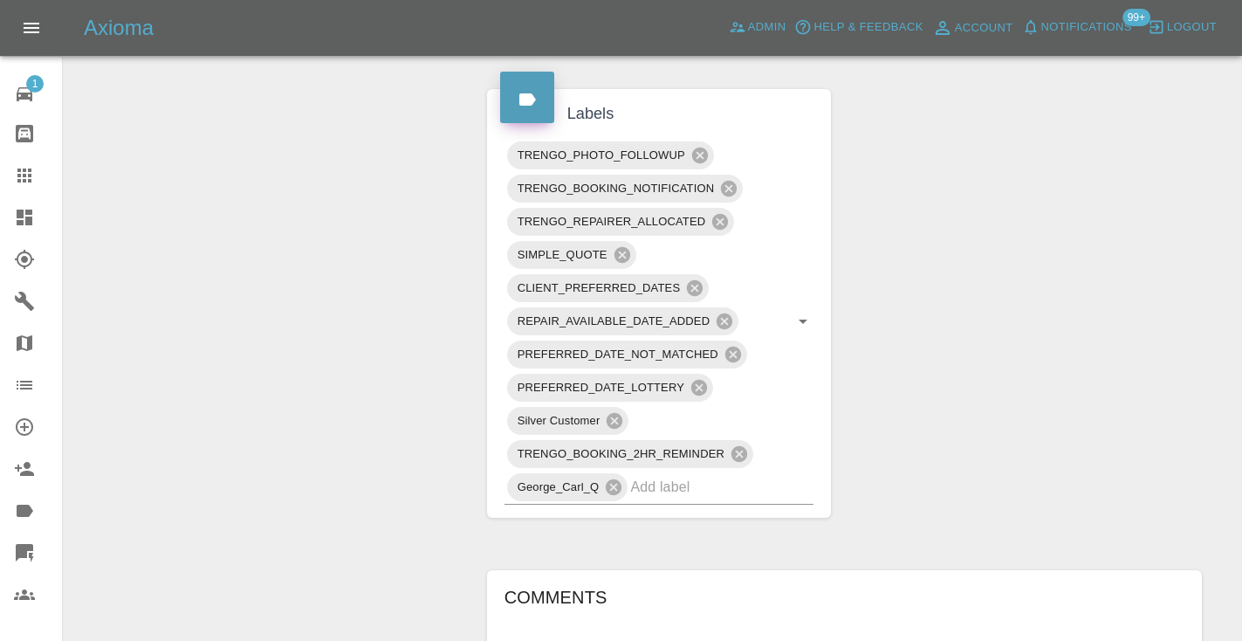
click at [438, 334] on div "Change Repairer Modify Claim Modify Quote Rollback Submit Payment Archive" at bounding box center [269, 88] width 384 height 1886
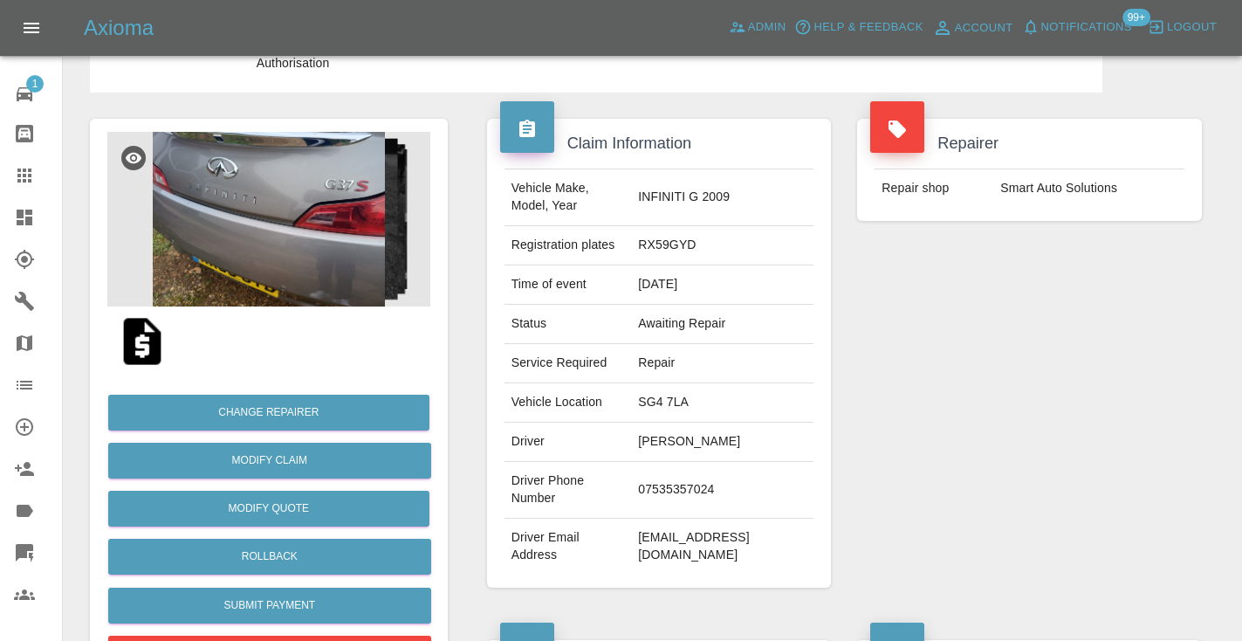
scroll to position [52, 0]
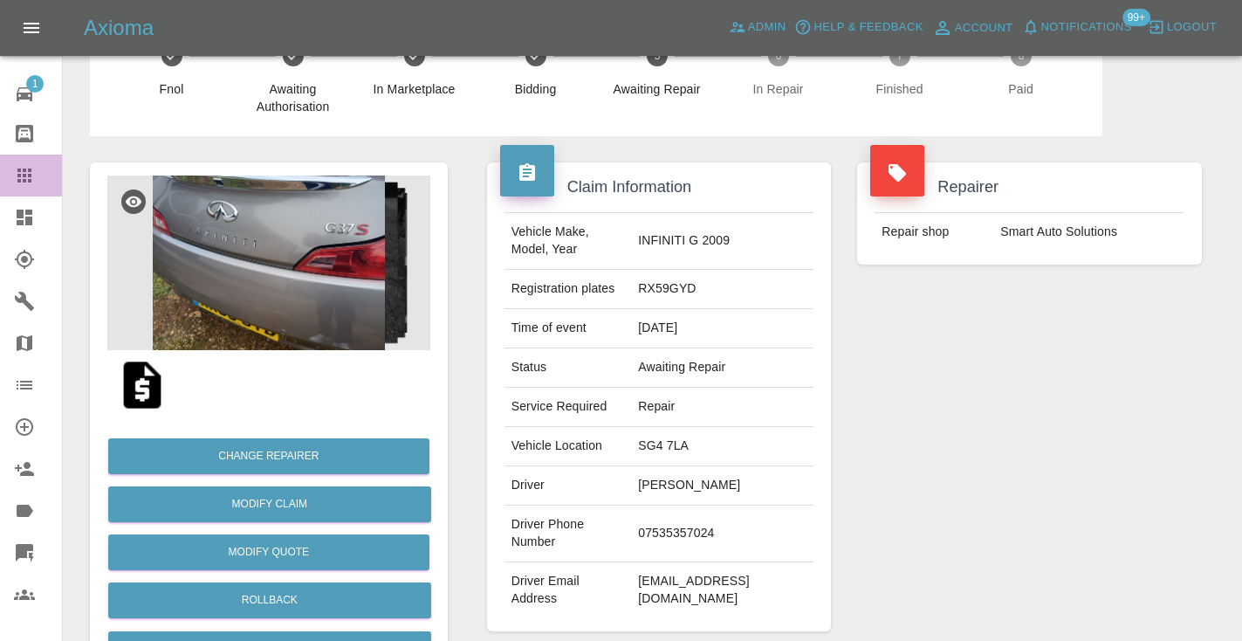
click at [37, 175] on div at bounding box center [38, 175] width 49 height 21
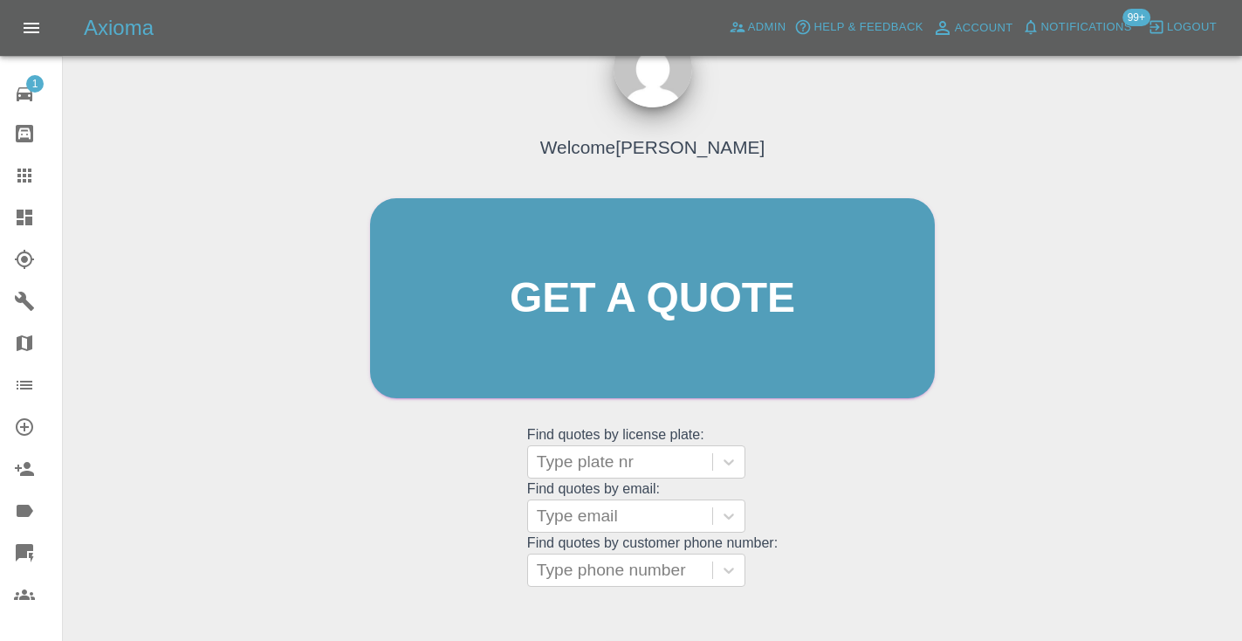
click at [865, 516] on div "Welcome [PERSON_NAME] Get a quote Get a quote Find quotes by license plate: Typ…" at bounding box center [652, 331] width 601 height 527
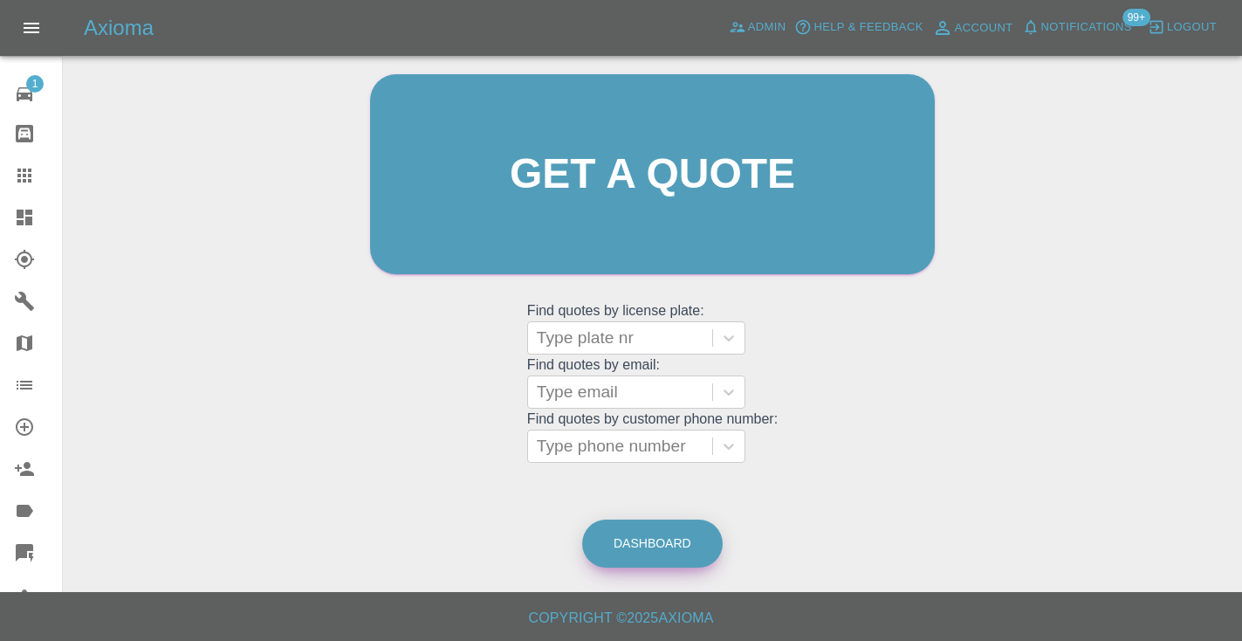
scroll to position [175, 0]
click at [682, 539] on link "Dashboard" at bounding box center [652, 544] width 140 height 48
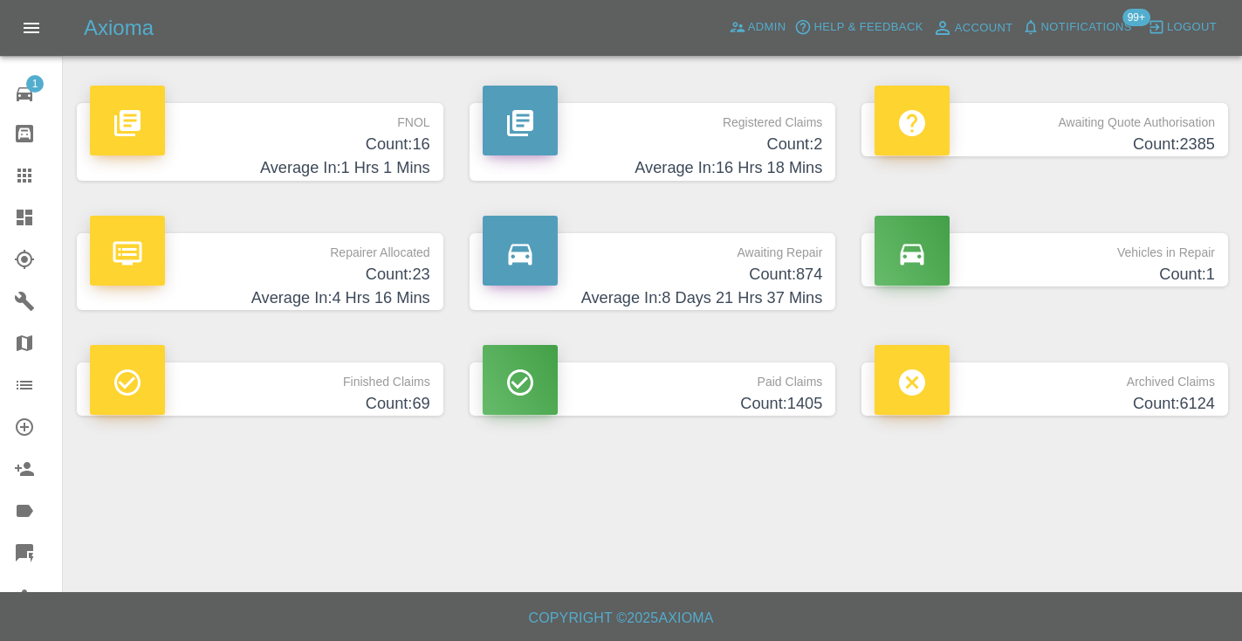
click at [754, 280] on h4 "Count: 874" at bounding box center [653, 275] width 340 height 24
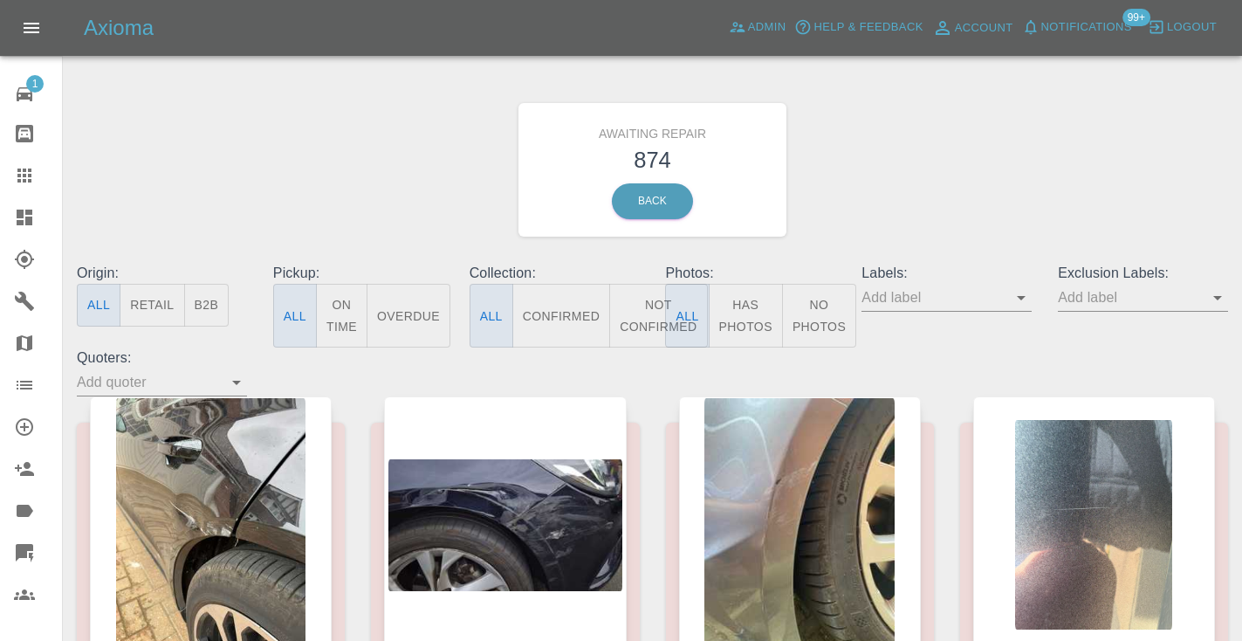
click at [644, 307] on button "Not Confirmed" at bounding box center [658, 316] width 98 height 64
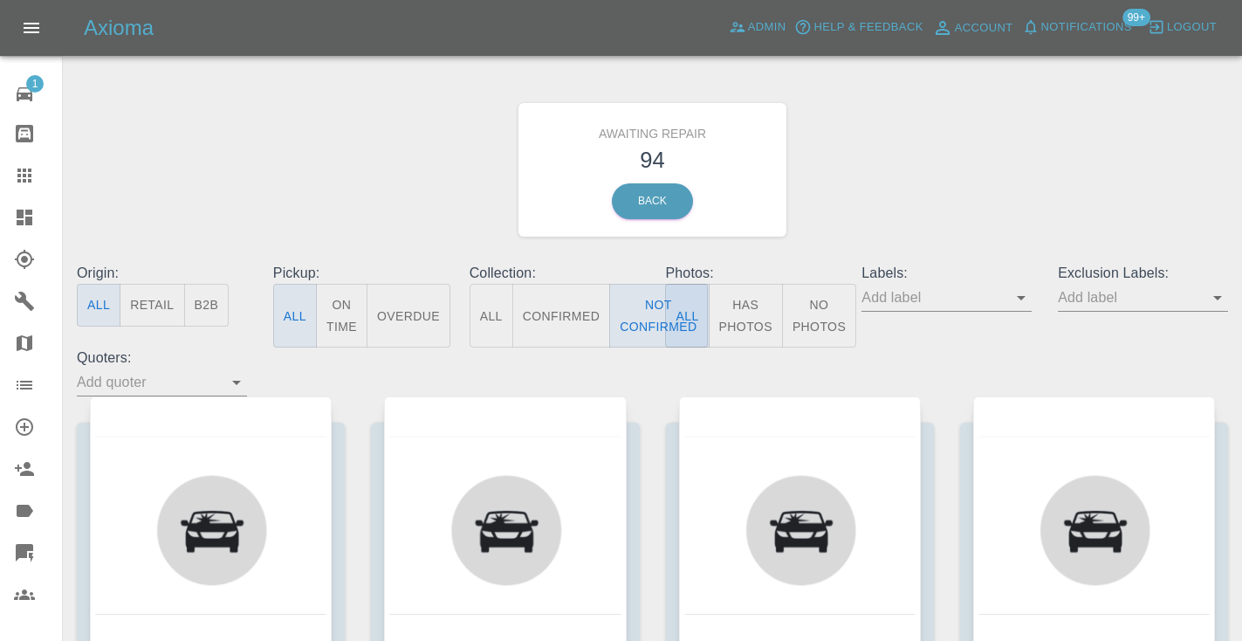
click at [901, 168] on div "Awaiting Repair 94 Back" at bounding box center [652, 170] width 1177 height 186
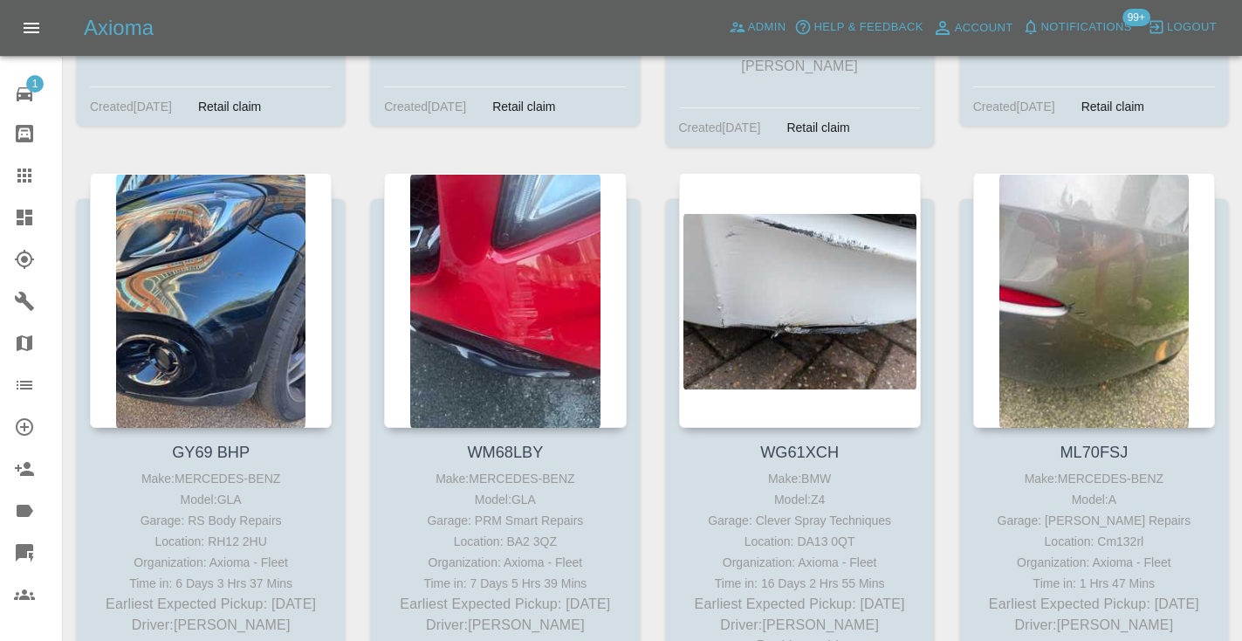
scroll to position [1968, 0]
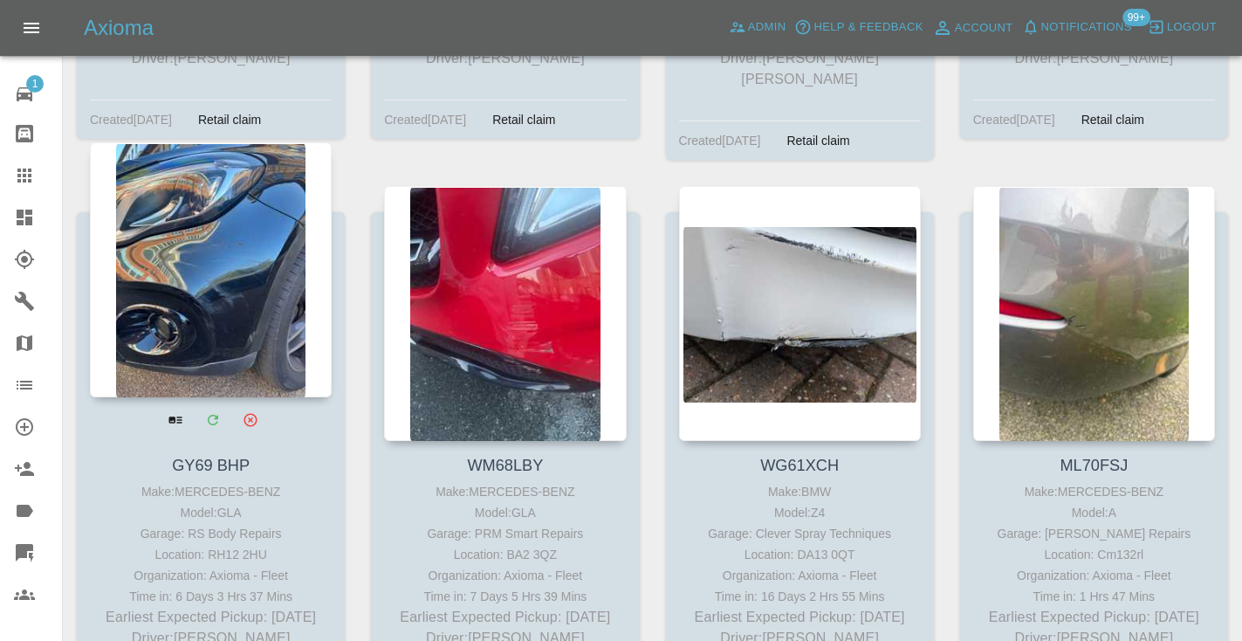
click at [213, 239] on div at bounding box center [211, 269] width 242 height 255
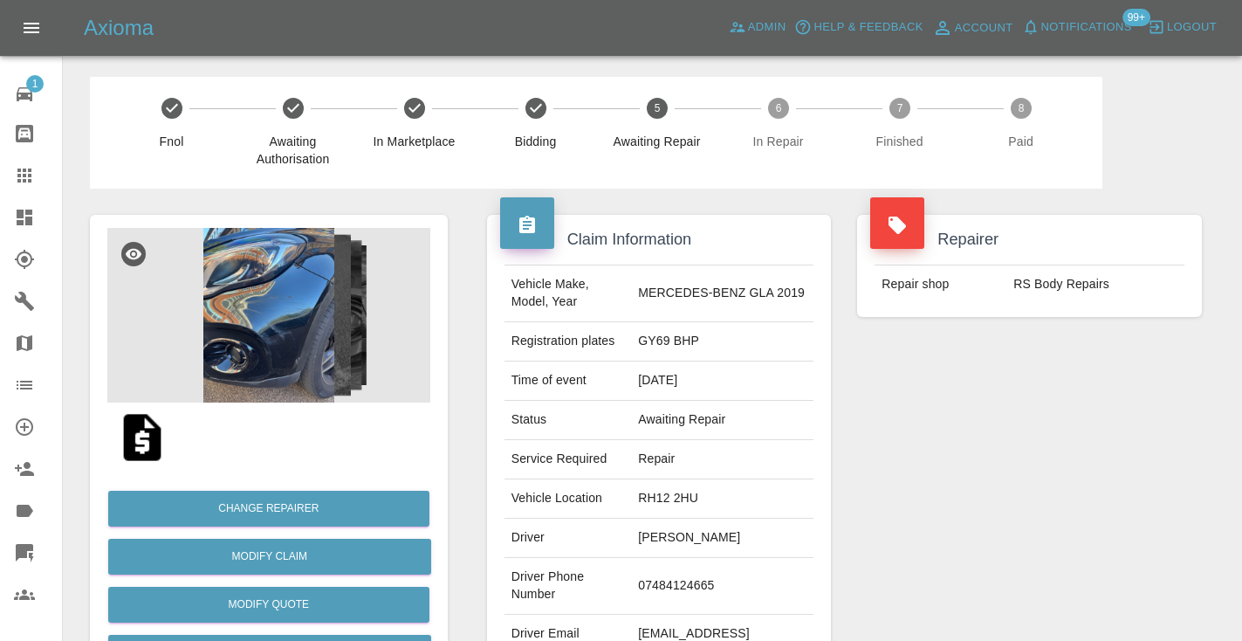
click at [713, 574] on td "07484124665" at bounding box center [722, 586] width 182 height 57
copy td "07484124665"
click at [1045, 469] on div "Repairer Repair shop RS Body Repairs" at bounding box center [1029, 448] width 371 height 521
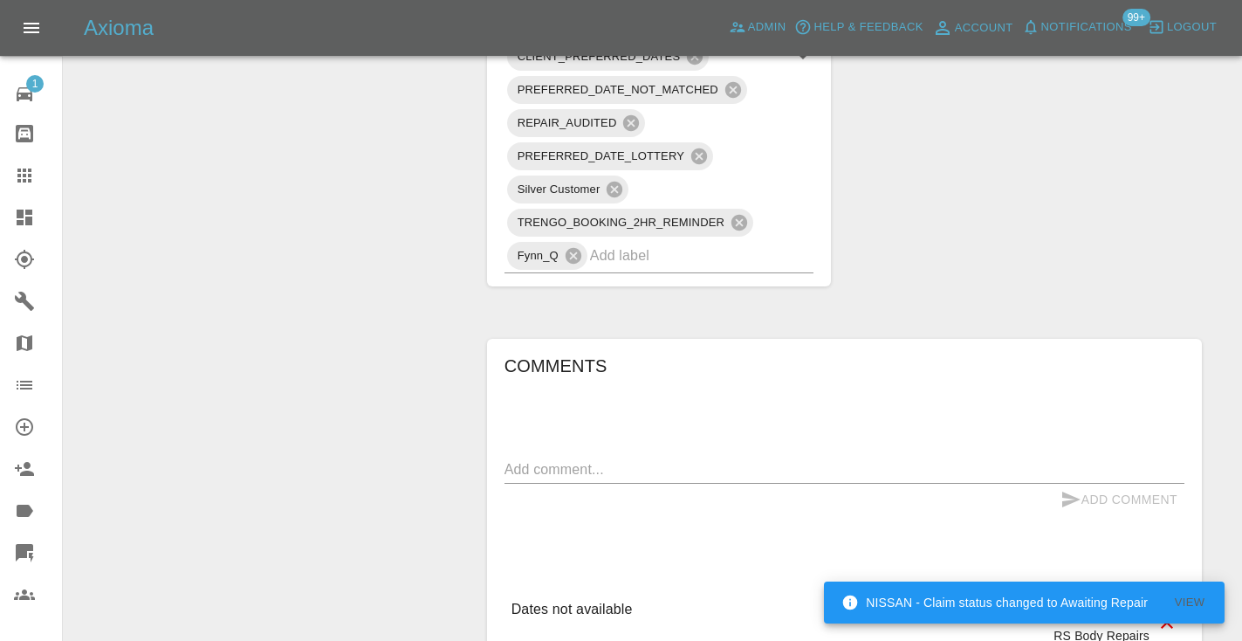
scroll to position [1226, 0]
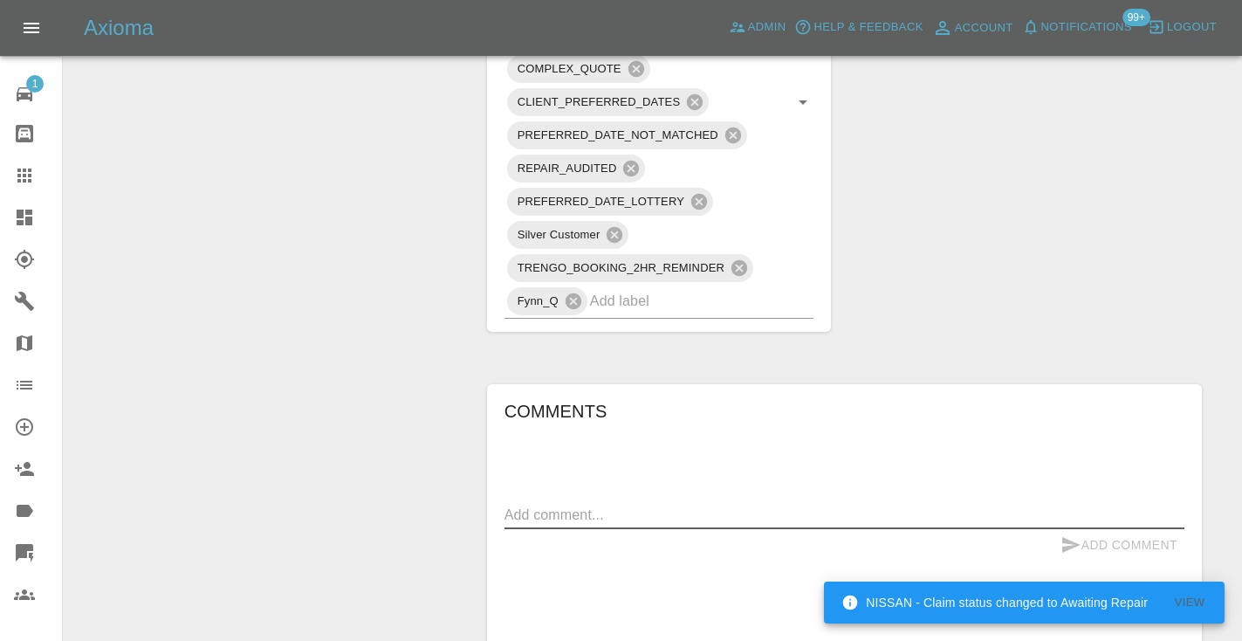
click at [590, 504] on textarea at bounding box center [844, 514] width 680 height 20
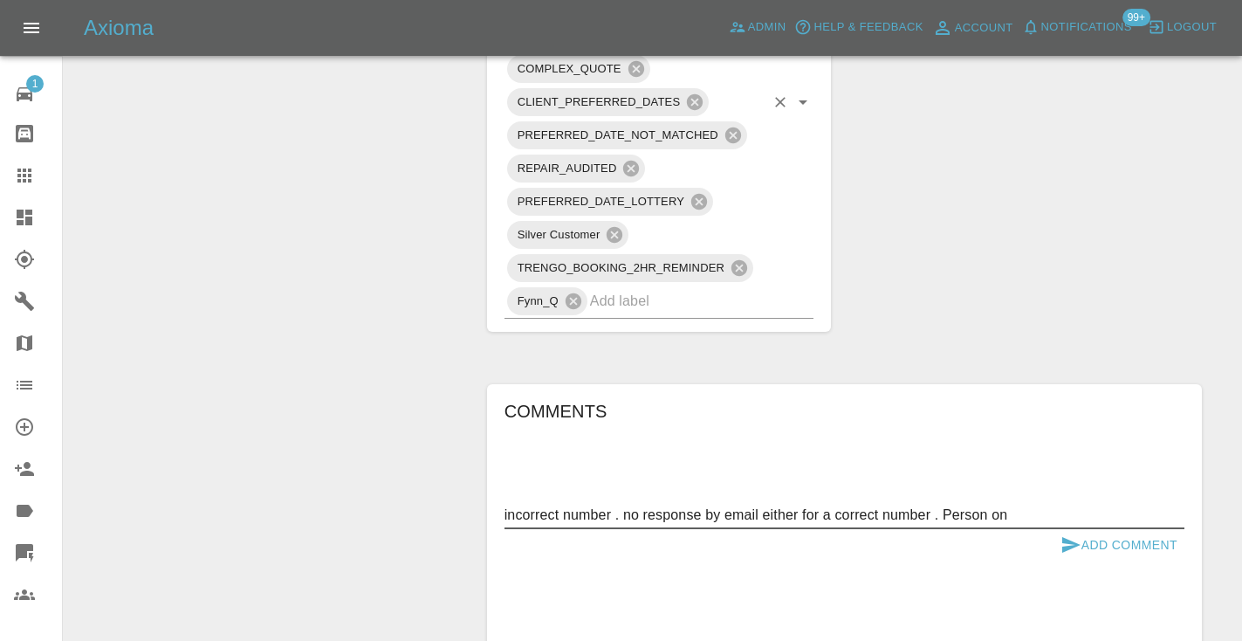
paste textarea "07484124665"
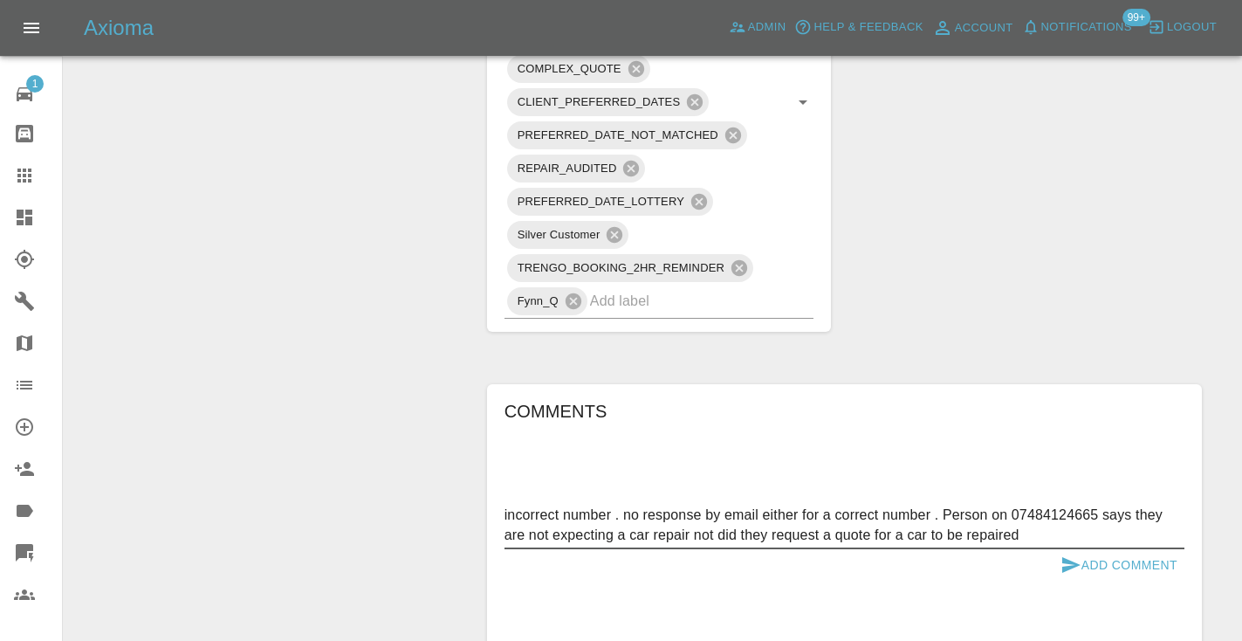
type textarea "incorrect number . no response by email either for a correct number . Person on…"
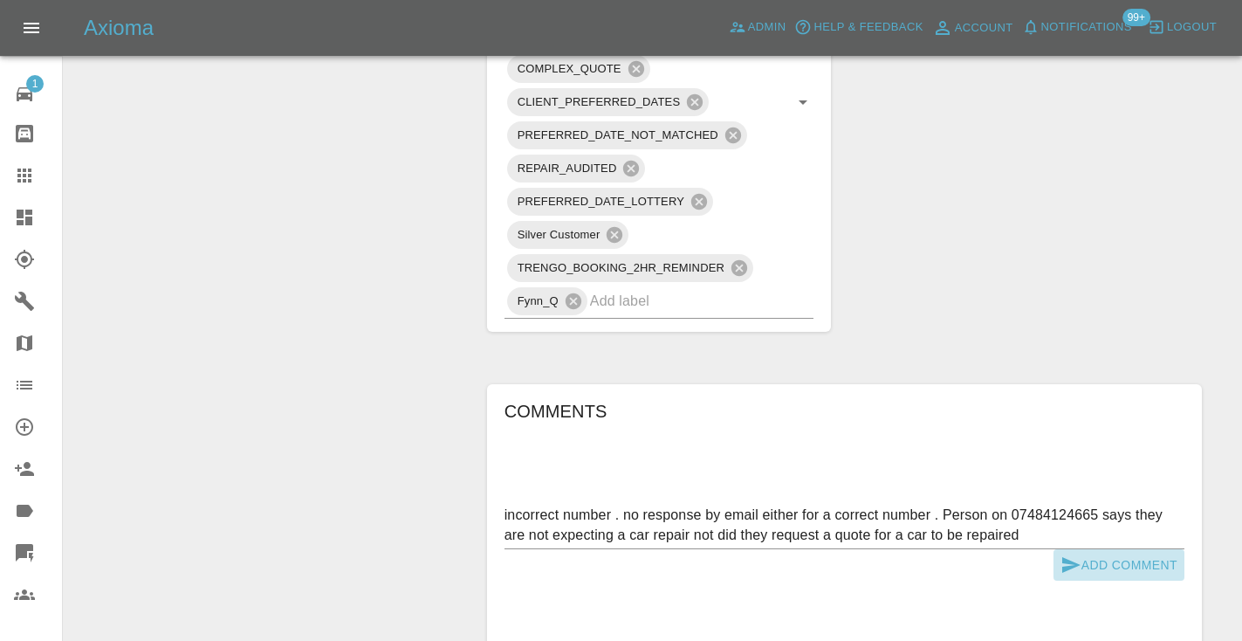
click at [1076, 554] on icon "submit" at bounding box center [1070, 564] width 21 height 21
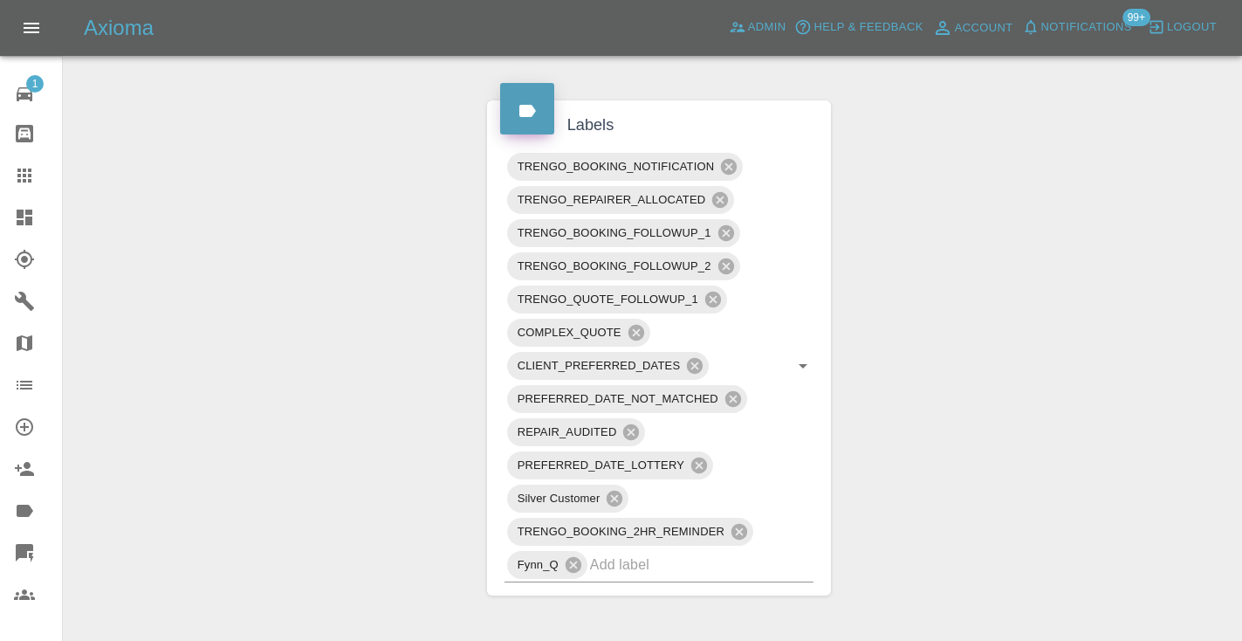
scroll to position [960, 0]
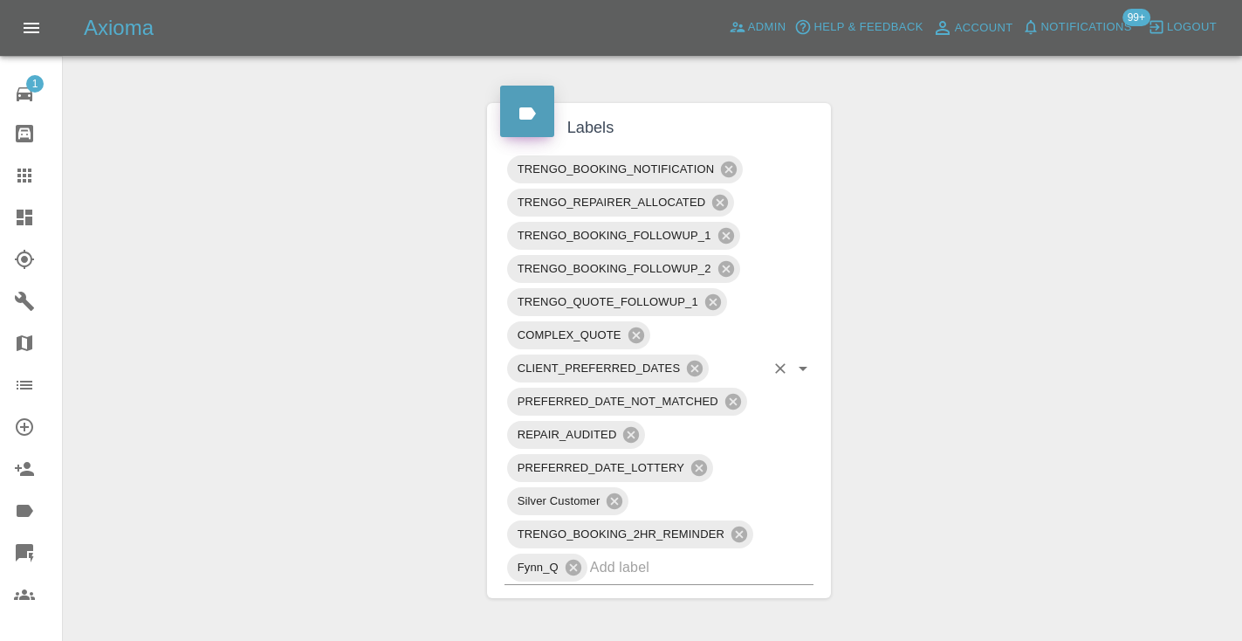
click at [654, 553] on input "text" at bounding box center [677, 566] width 175 height 27
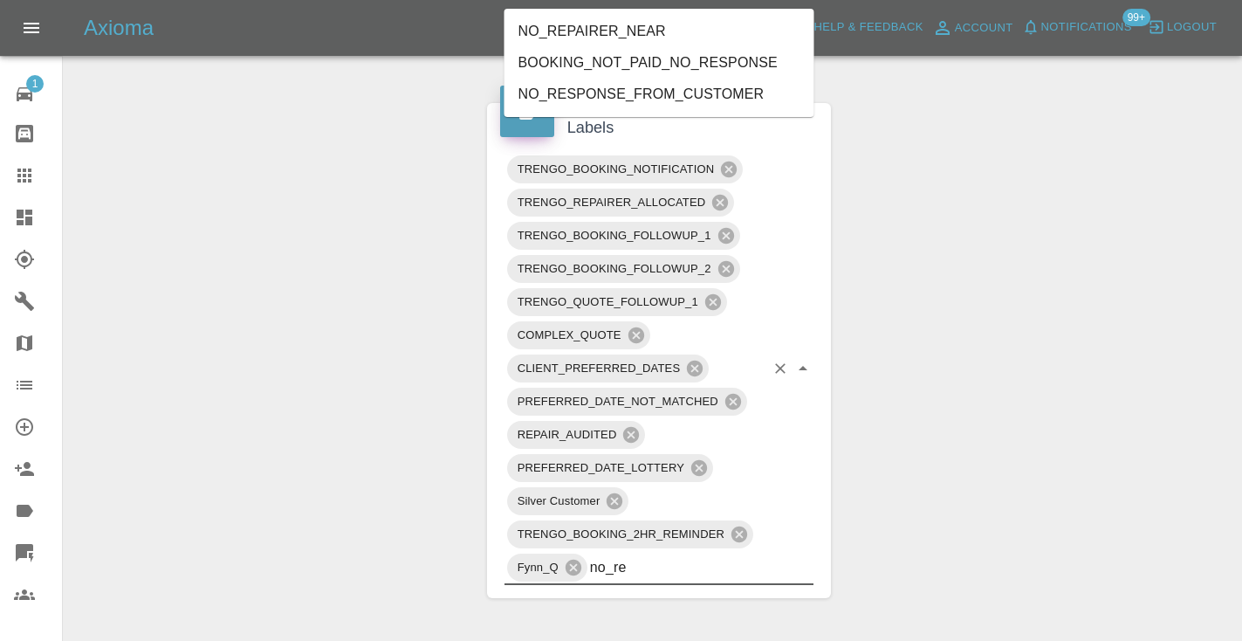
type input "no_res"
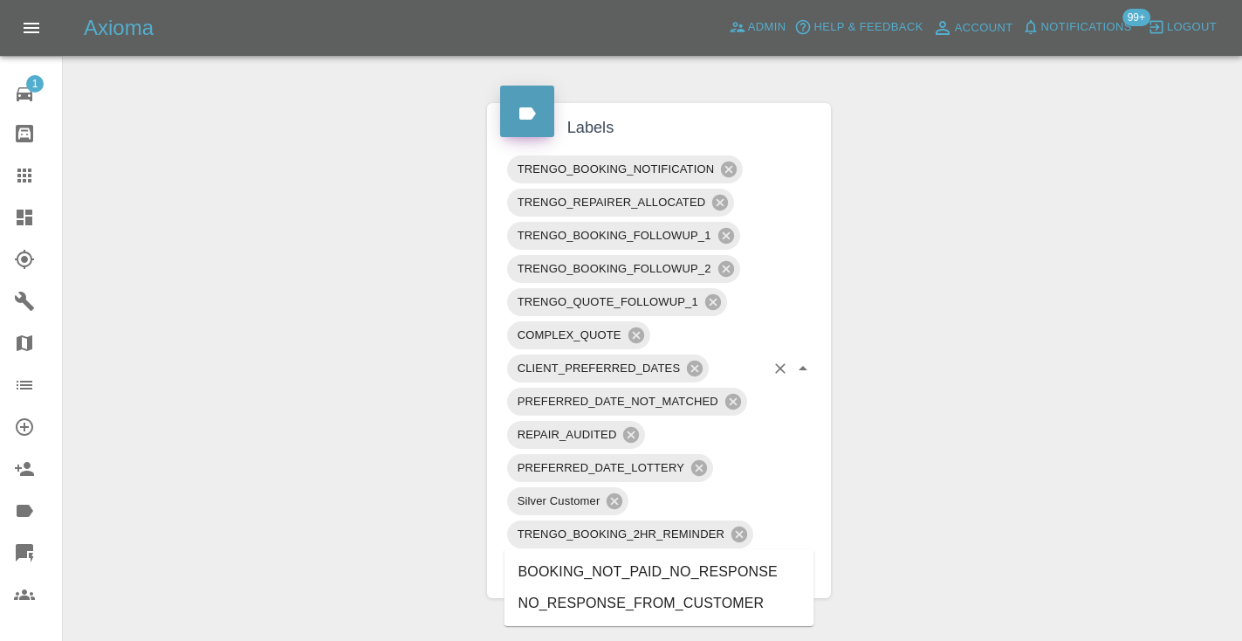
click at [666, 599] on li "NO_RESPONSE_FROM_CUSTOMER" at bounding box center [659, 602] width 310 height 31
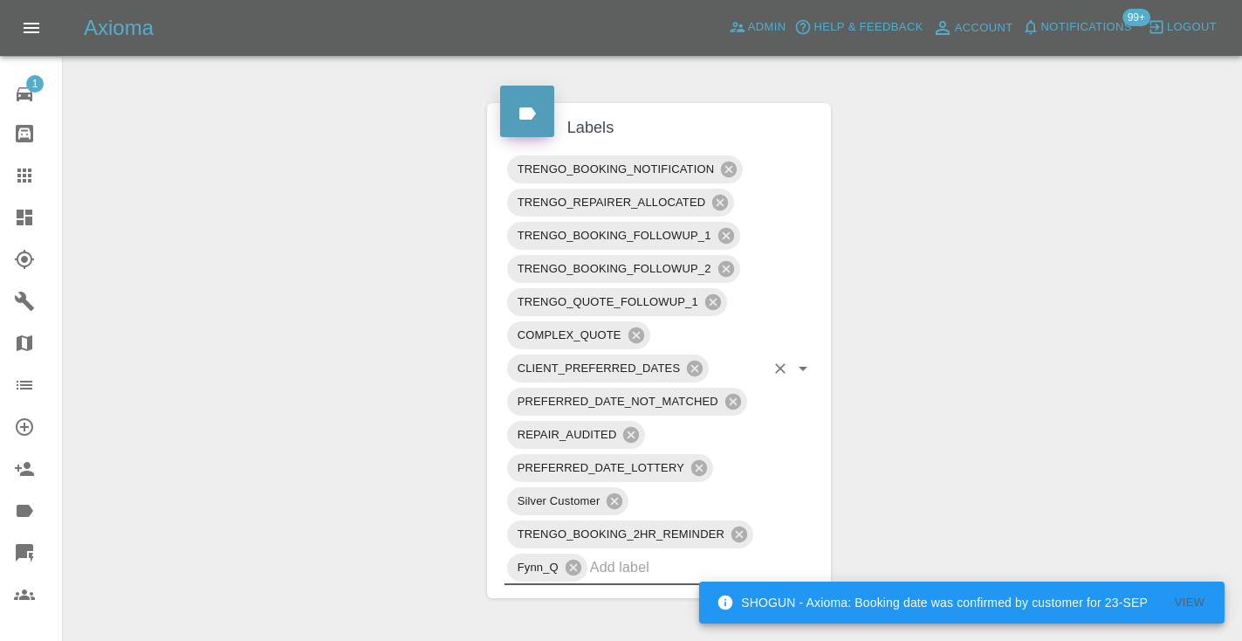
click at [370, 276] on div "Change Repairer Modify Claim Modify Quote Rollback Submit Payment Archive" at bounding box center [269, 398] width 384 height 2338
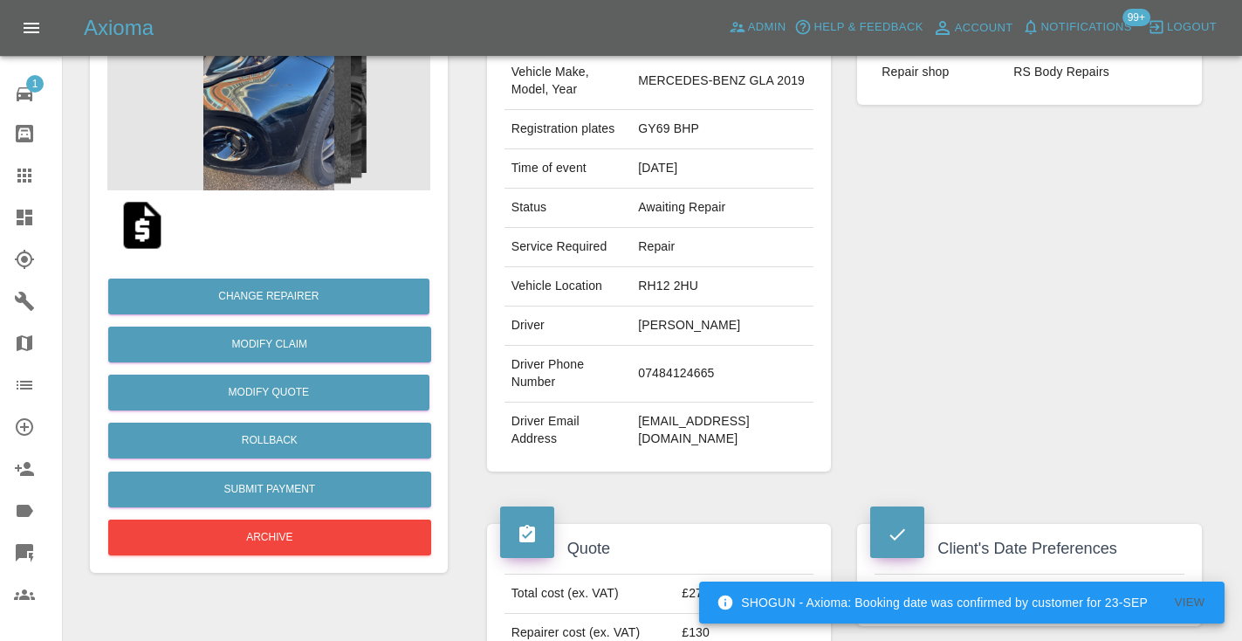
scroll to position [205, 0]
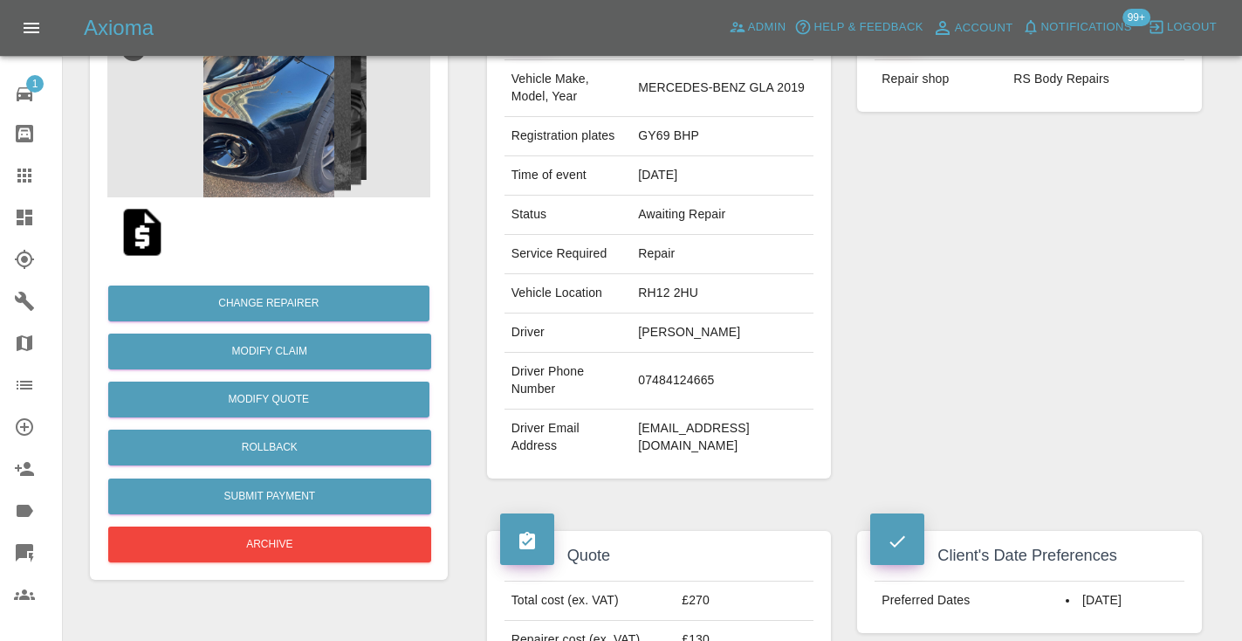
click at [893, 328] on div "Repairer Repair shop RS Body Repairs" at bounding box center [1029, 243] width 371 height 521
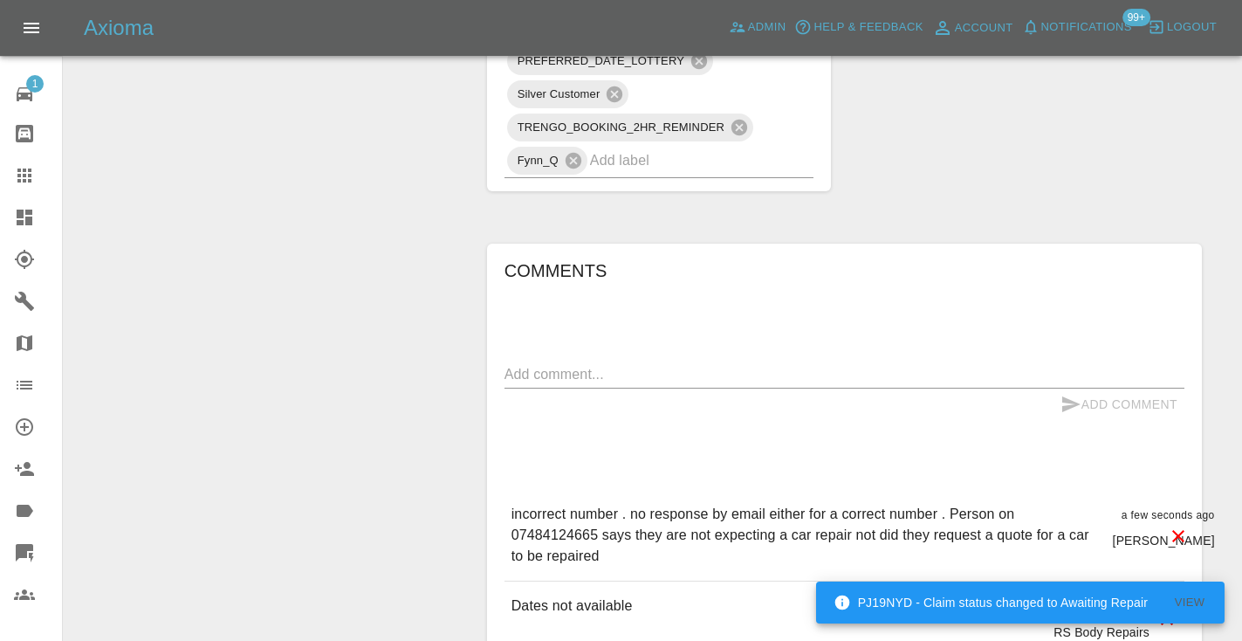
scroll to position [1398, 0]
click at [29, 178] on icon at bounding box center [24, 175] width 21 height 21
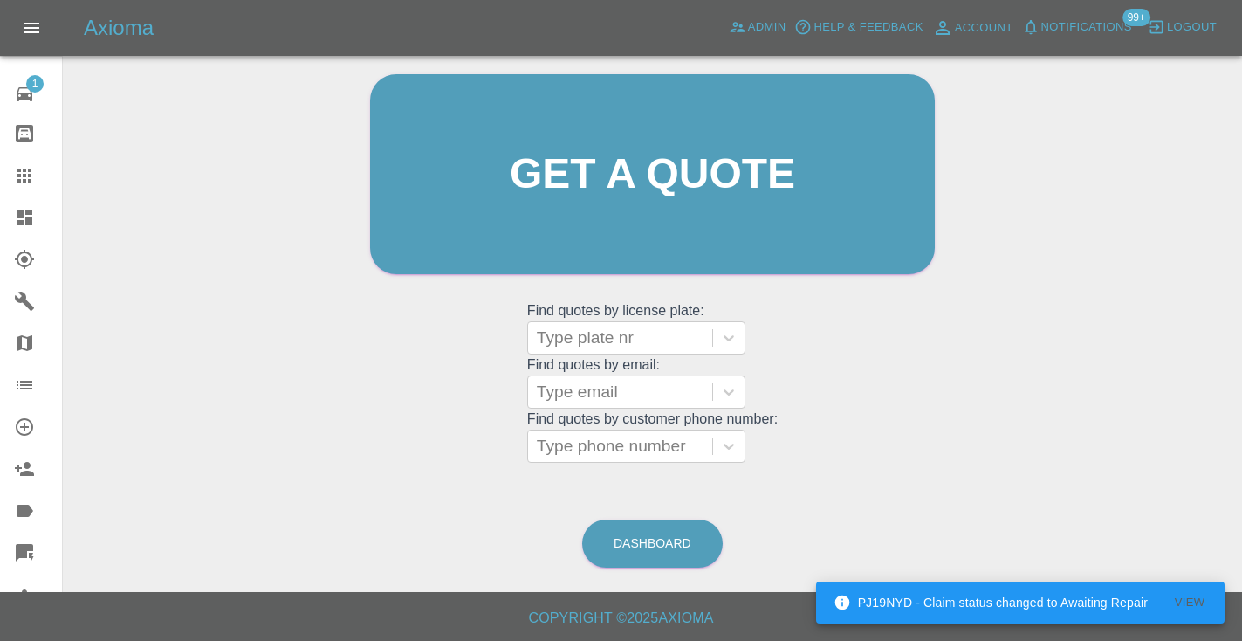
scroll to position [175, 0]
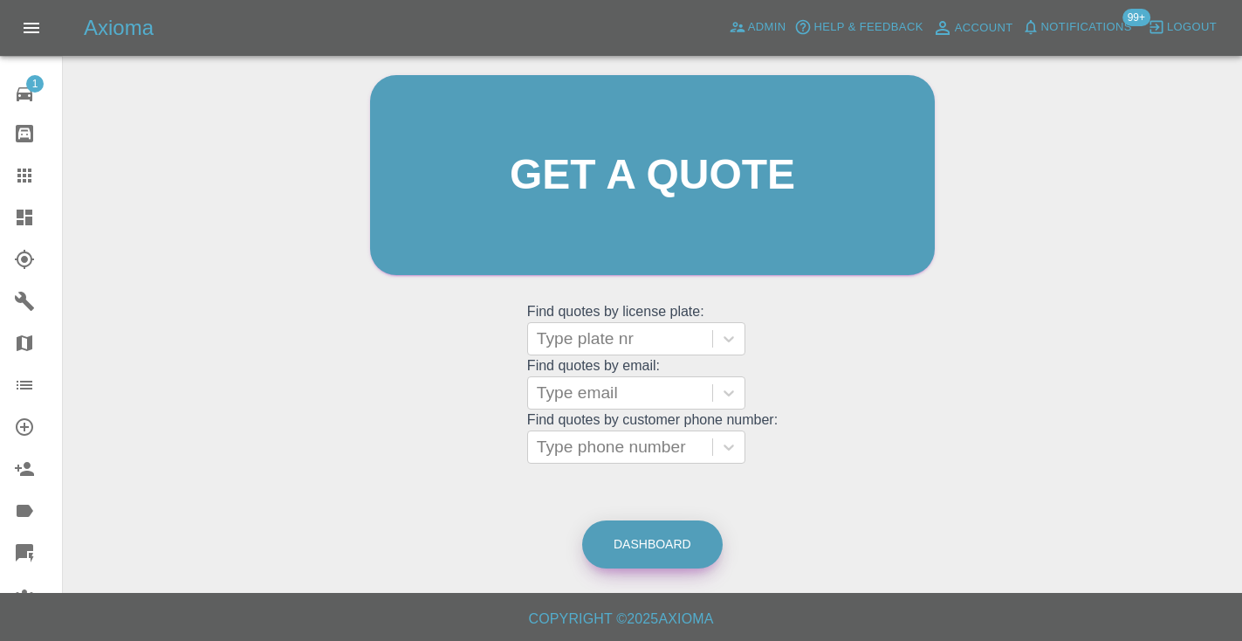
click at [675, 530] on link "Dashboard" at bounding box center [652, 544] width 140 height 48
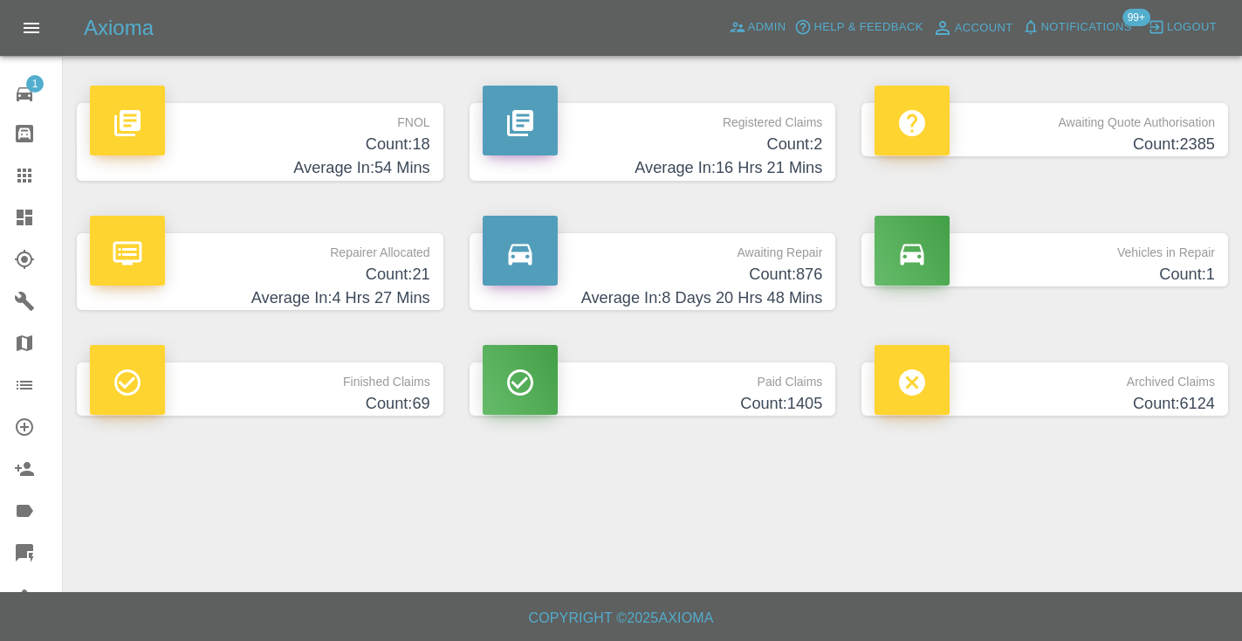
click at [790, 279] on h4 "Count: 876" at bounding box center [653, 275] width 340 height 24
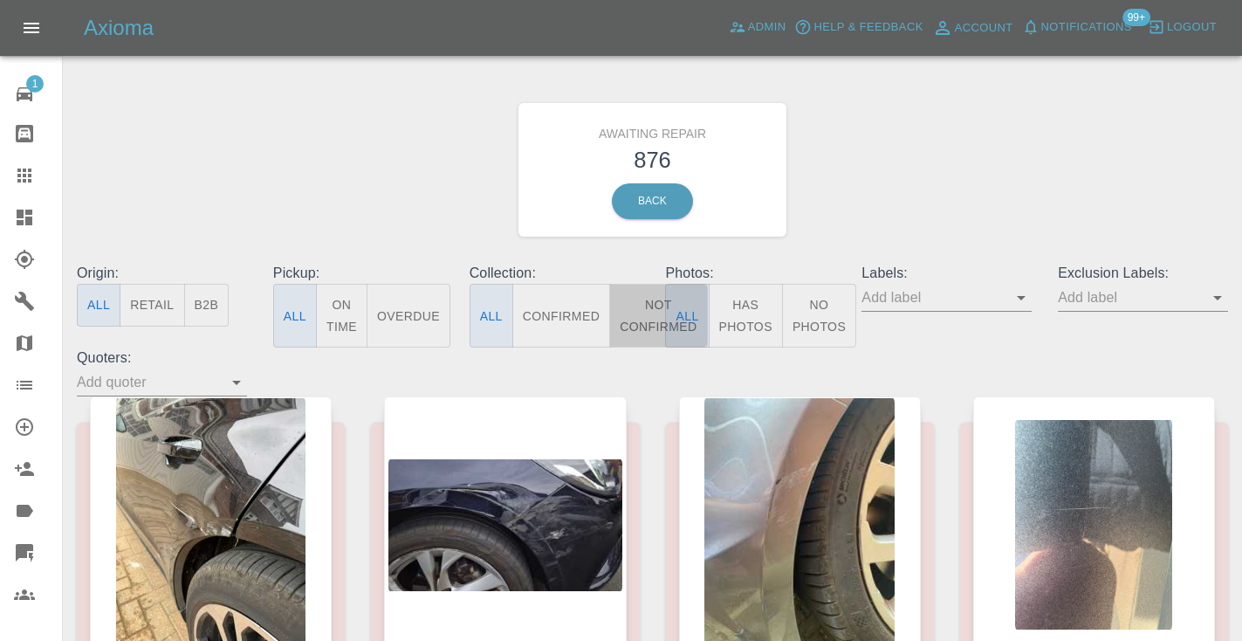
click at [641, 305] on button "Not Confirmed" at bounding box center [658, 316] width 98 height 64
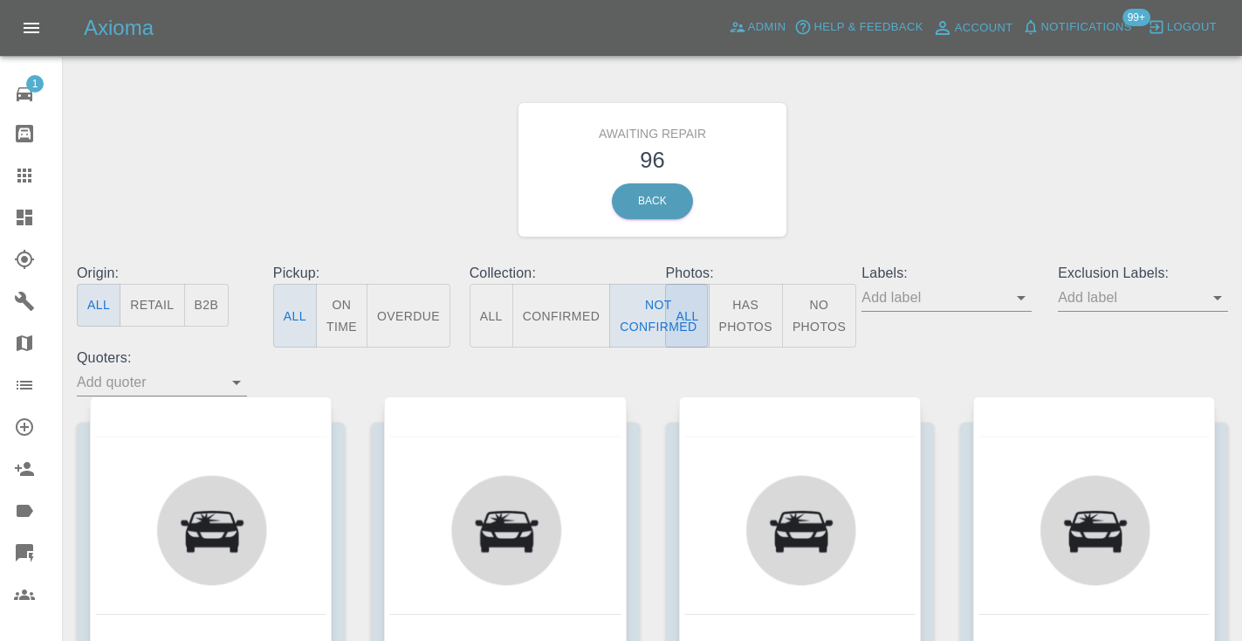
click at [880, 216] on div "Awaiting Repair 96 Back" at bounding box center [652, 170] width 1177 height 186
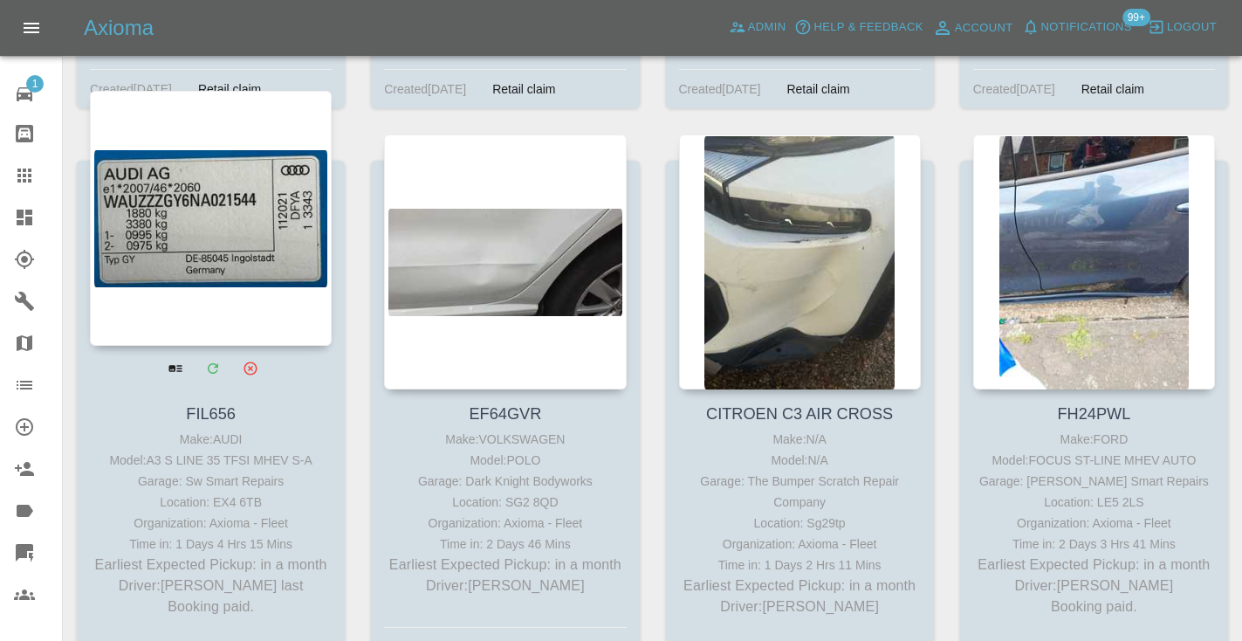
scroll to position [13001, 0]
click at [216, 93] on div at bounding box center [211, 219] width 242 height 255
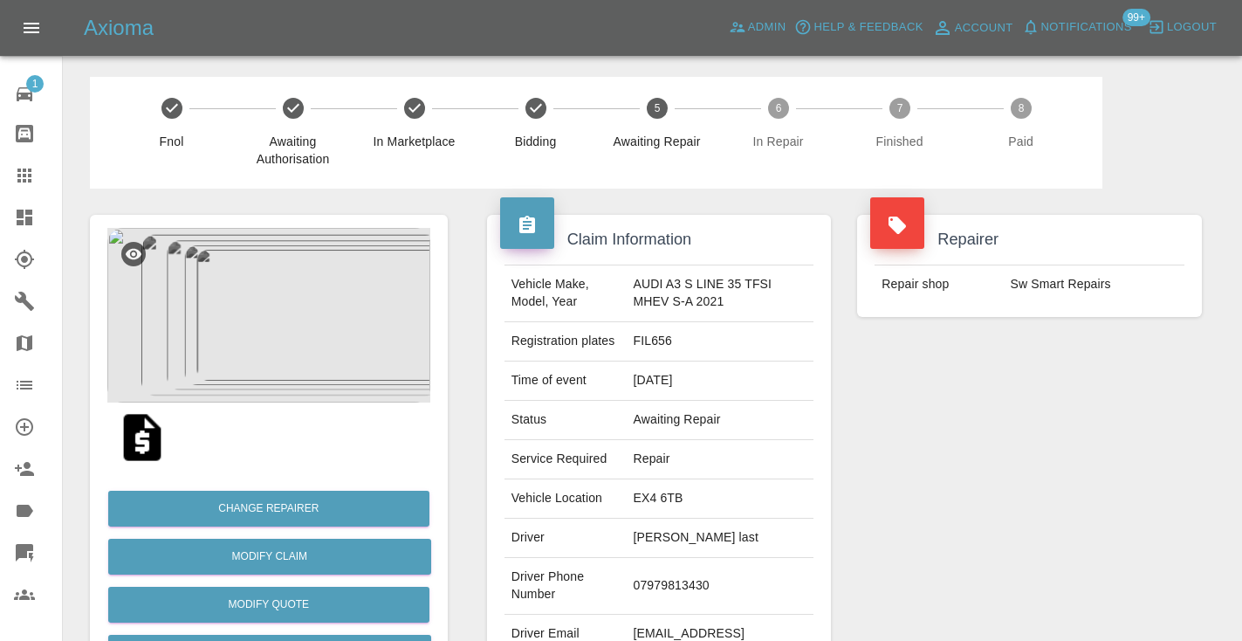
click at [678, 586] on td "07979813430" at bounding box center [720, 586] width 188 height 57
copy td "07979813430"
click at [917, 465] on div "Repairer Repair shop Sw Smart Repairs" at bounding box center [1029, 448] width 371 height 521
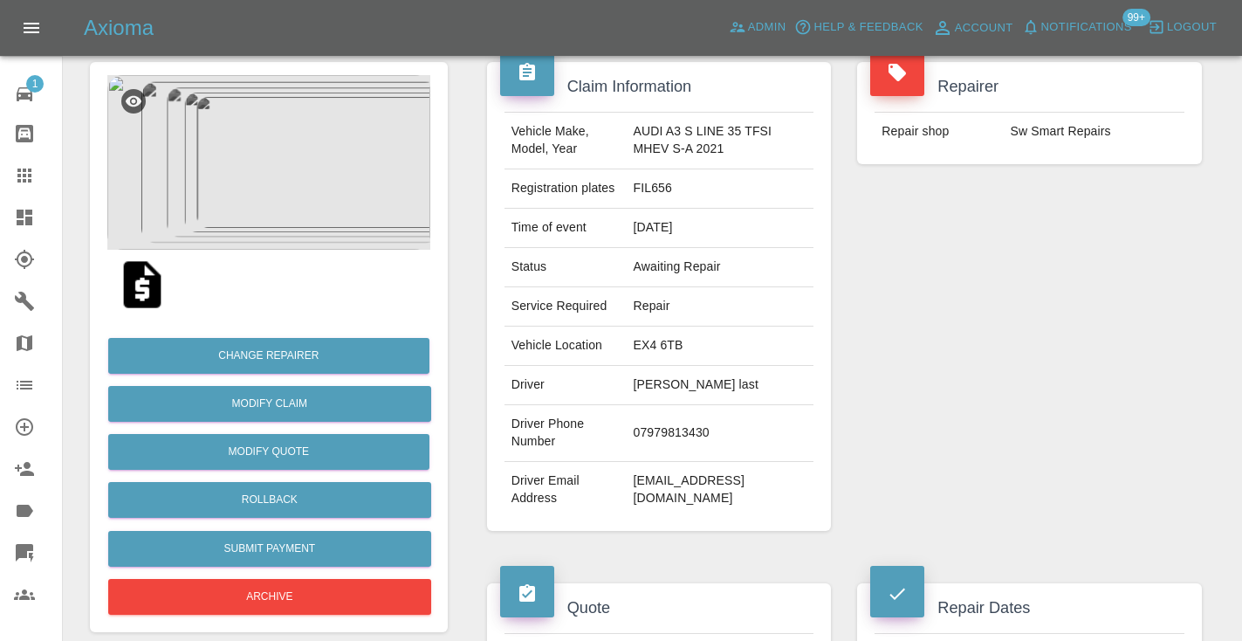
scroll to position [139, 0]
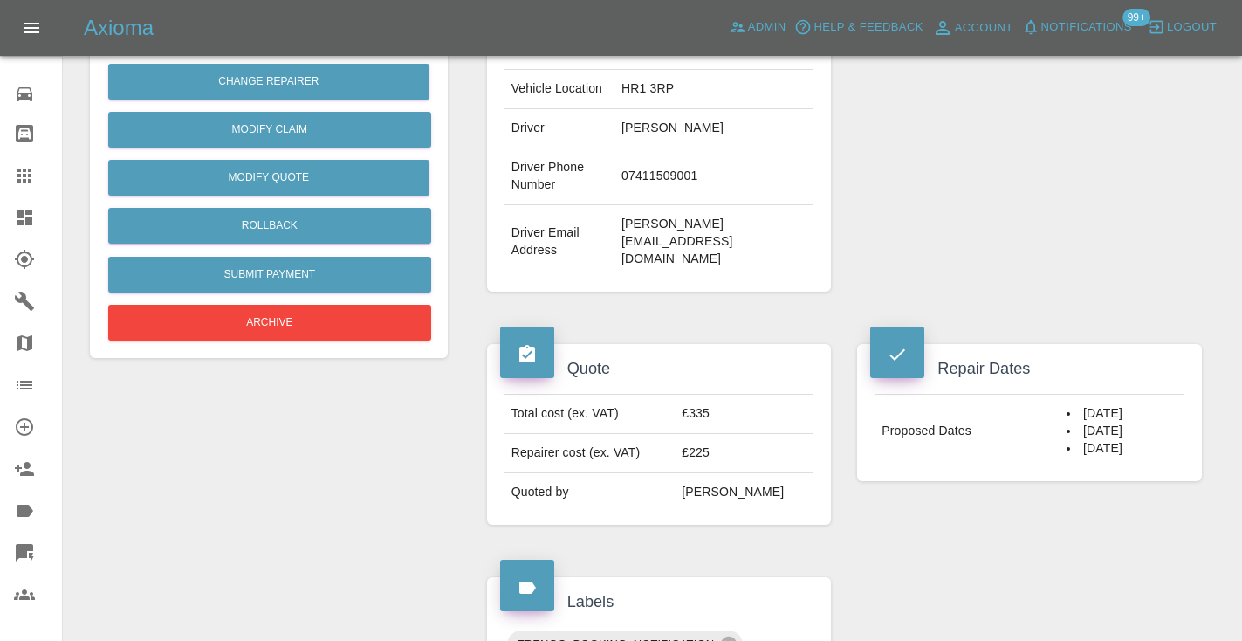
scroll to position [428, 0]
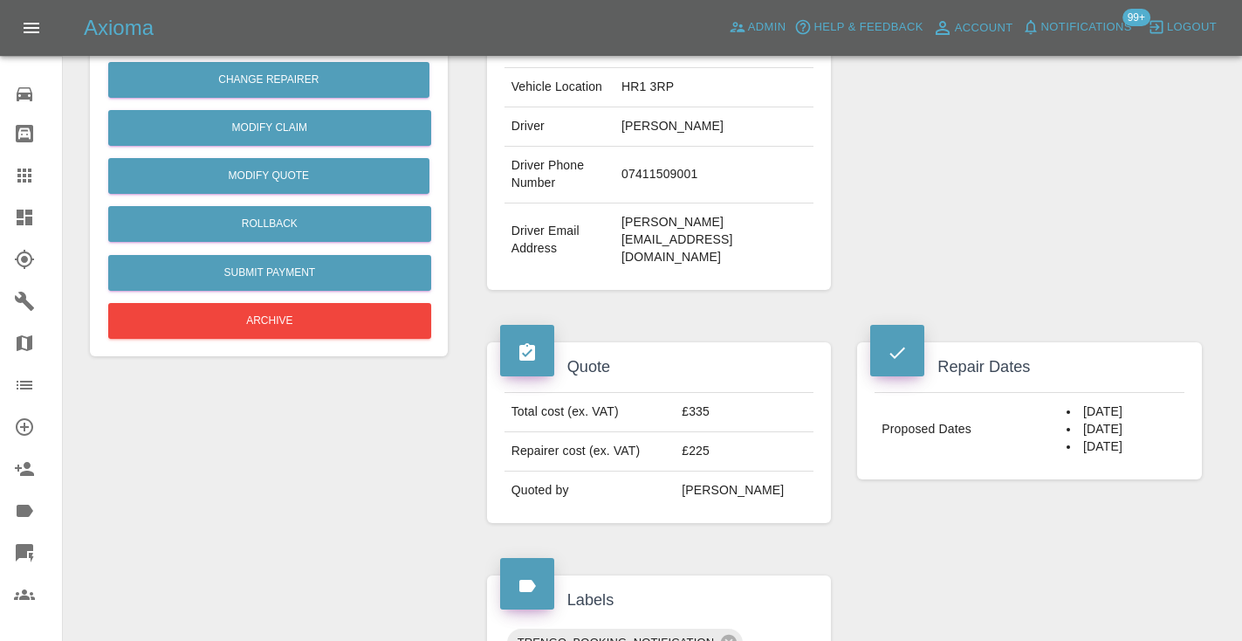
click at [654, 203] on td "07411509001" at bounding box center [713, 175] width 199 height 57
copy td "07411509001"
click at [1009, 211] on div "Repairer Repair shop Pro Paint Solutions" at bounding box center [1029, 38] width 371 height 556
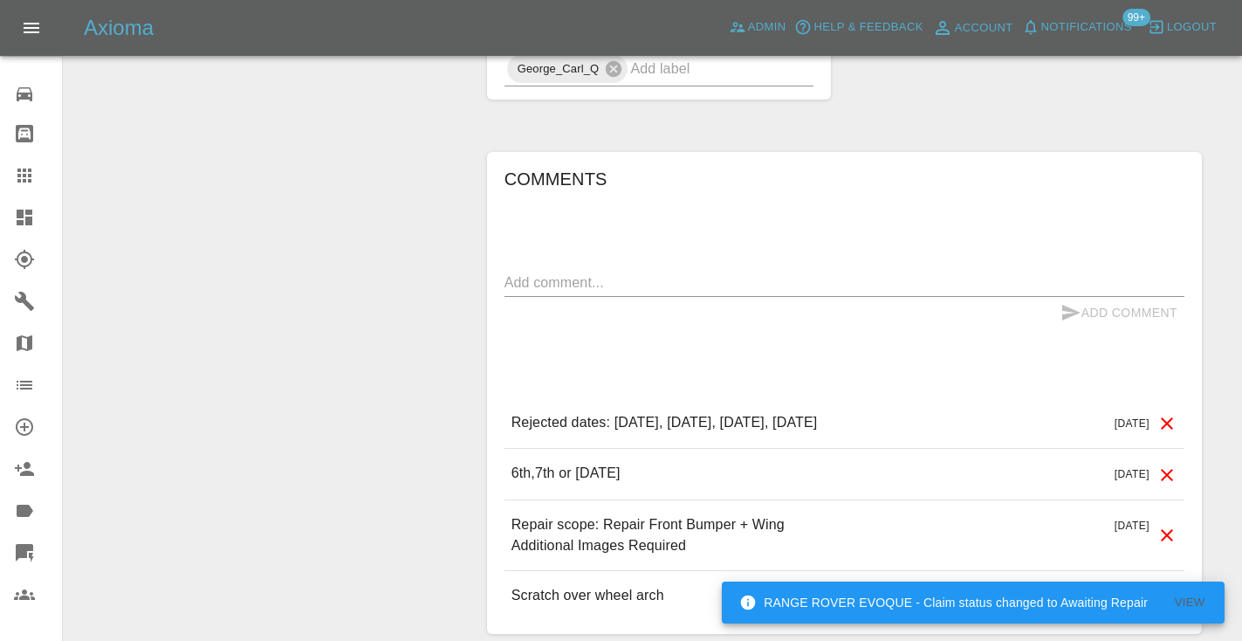
scroll to position [1274, 0]
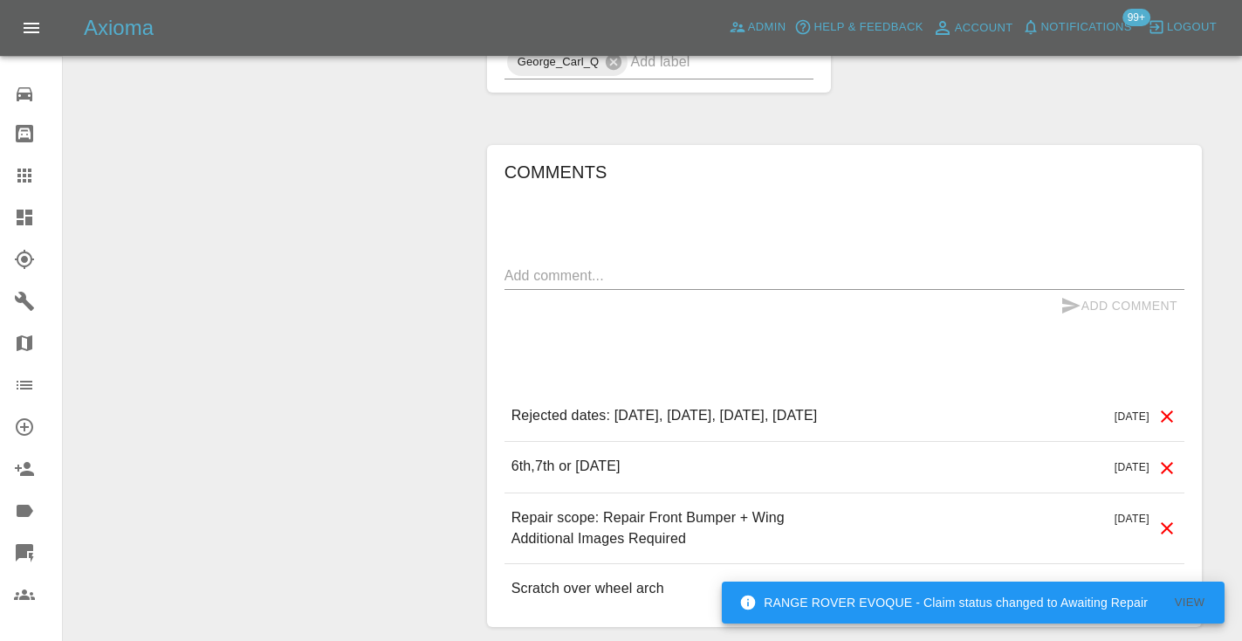
click at [695, 285] on textarea at bounding box center [844, 275] width 680 height 20
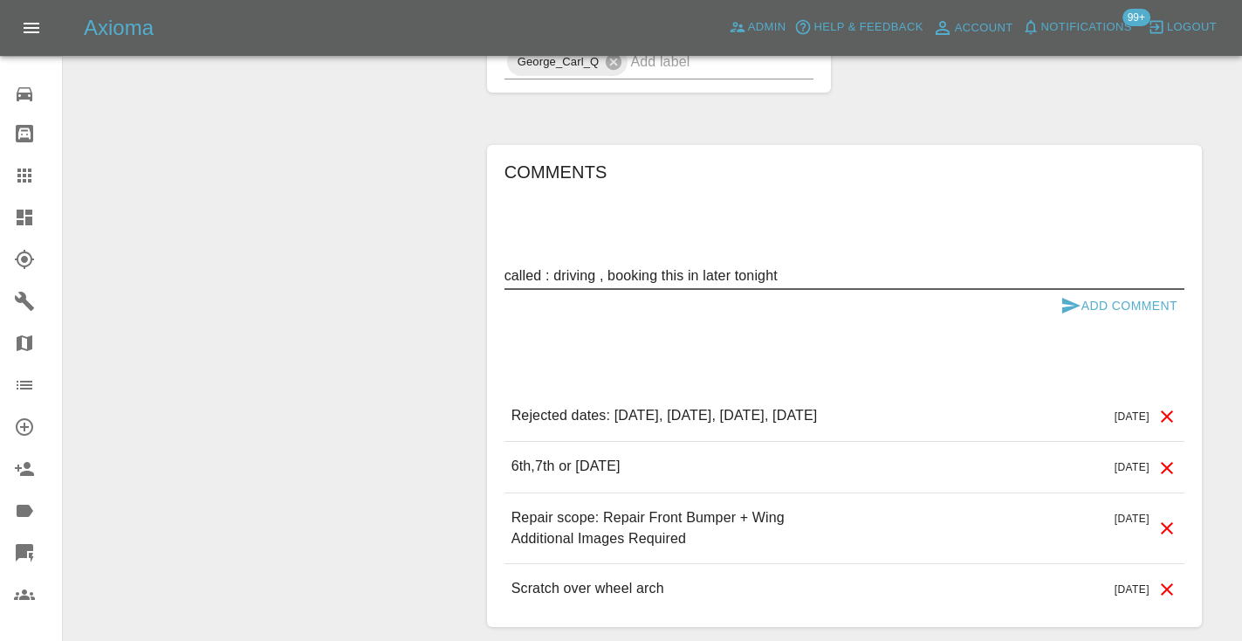
type textarea "called : driving , booking this in later tonight"
click at [1084, 290] on div "called : driving , booking this in later tonight x" at bounding box center [844, 276] width 680 height 28
click at [1071, 313] on icon "submit" at bounding box center [1071, 306] width 18 height 16
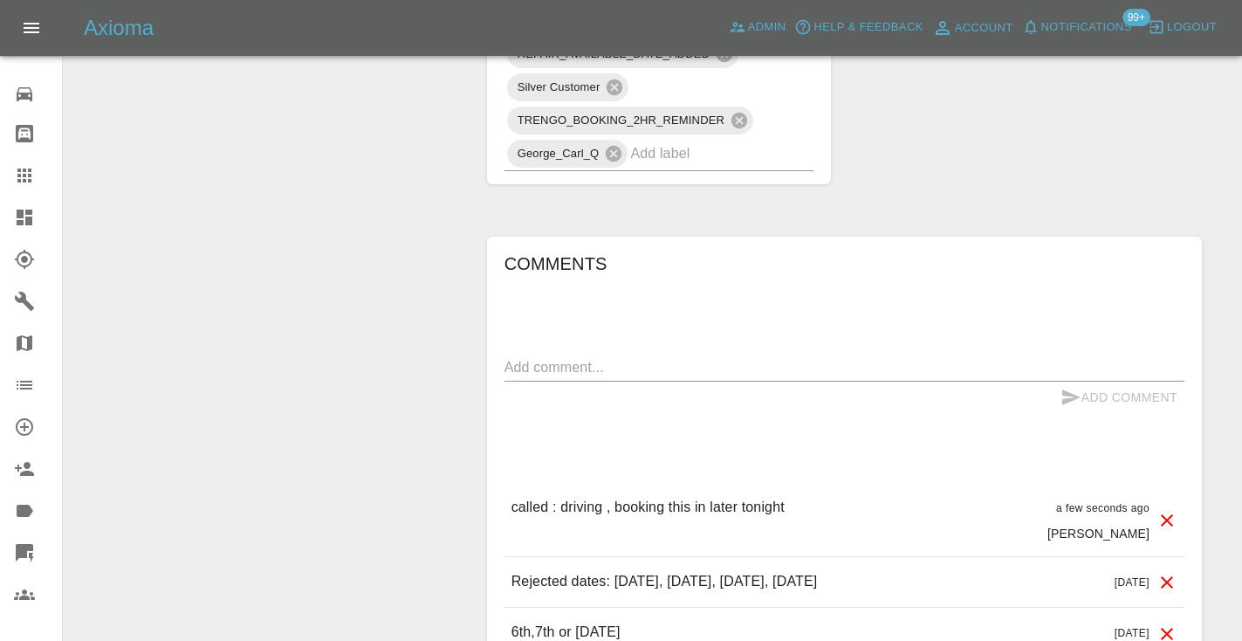
scroll to position [1189, 0]
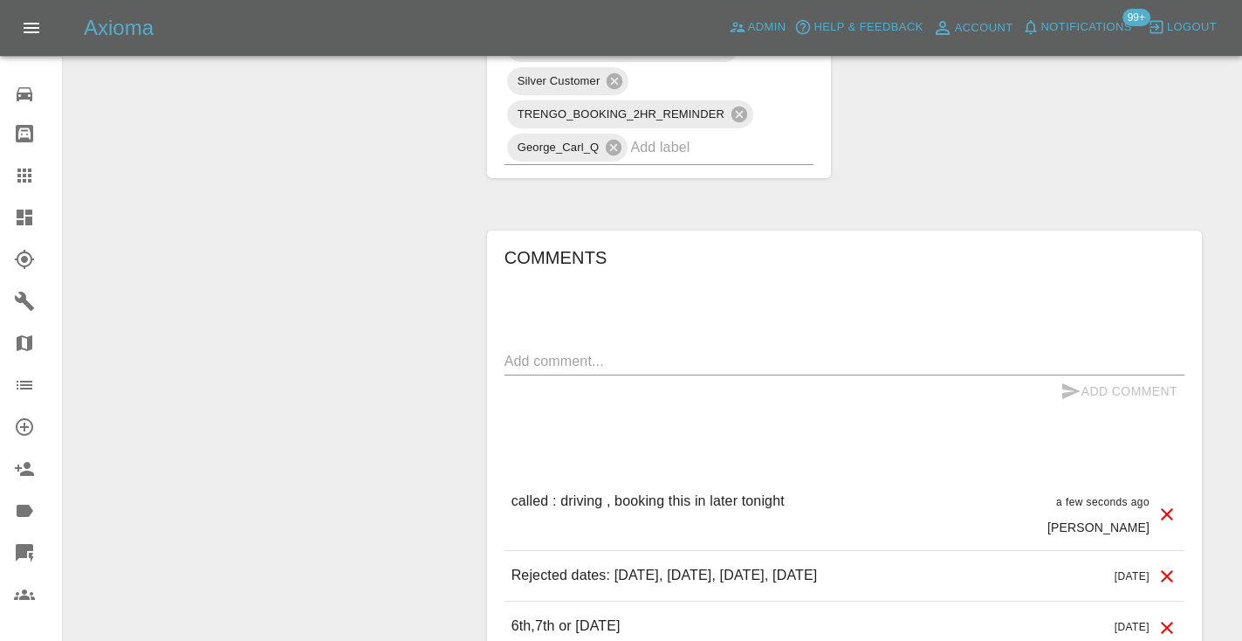
click at [542, 371] on textarea at bounding box center [844, 361] width 680 height 20
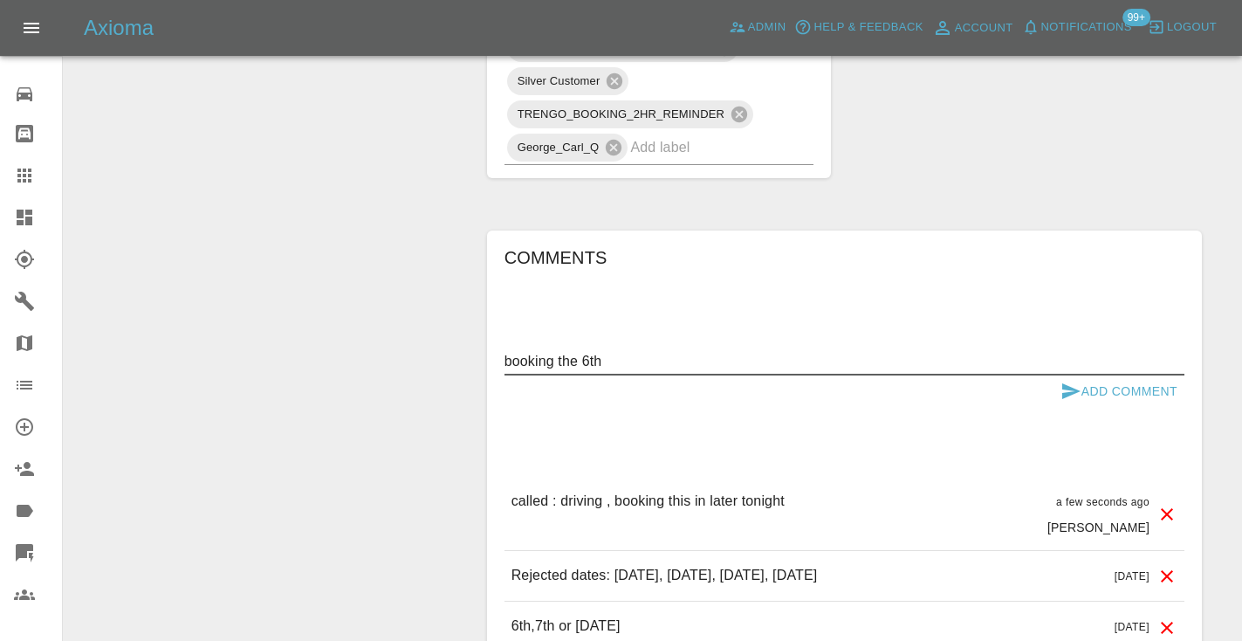
type textarea "booking the 6th"
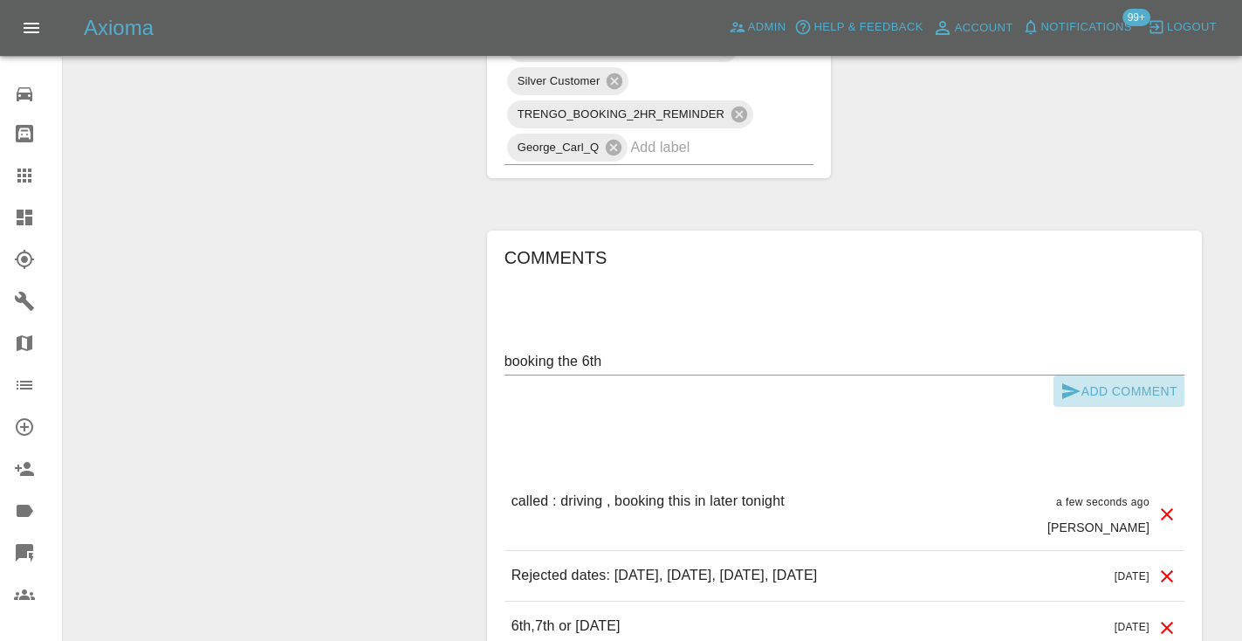
click at [1060, 401] on icon "submit" at bounding box center [1070, 390] width 21 height 21
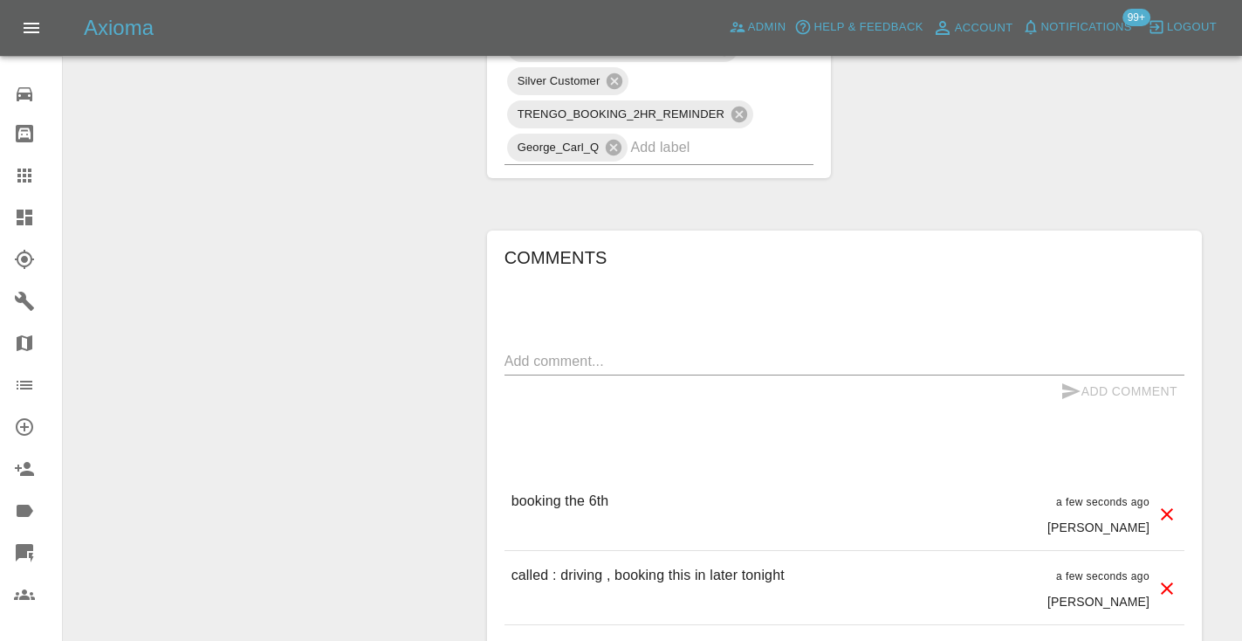
click at [682, 161] on input "text" at bounding box center [697, 147] width 134 height 27
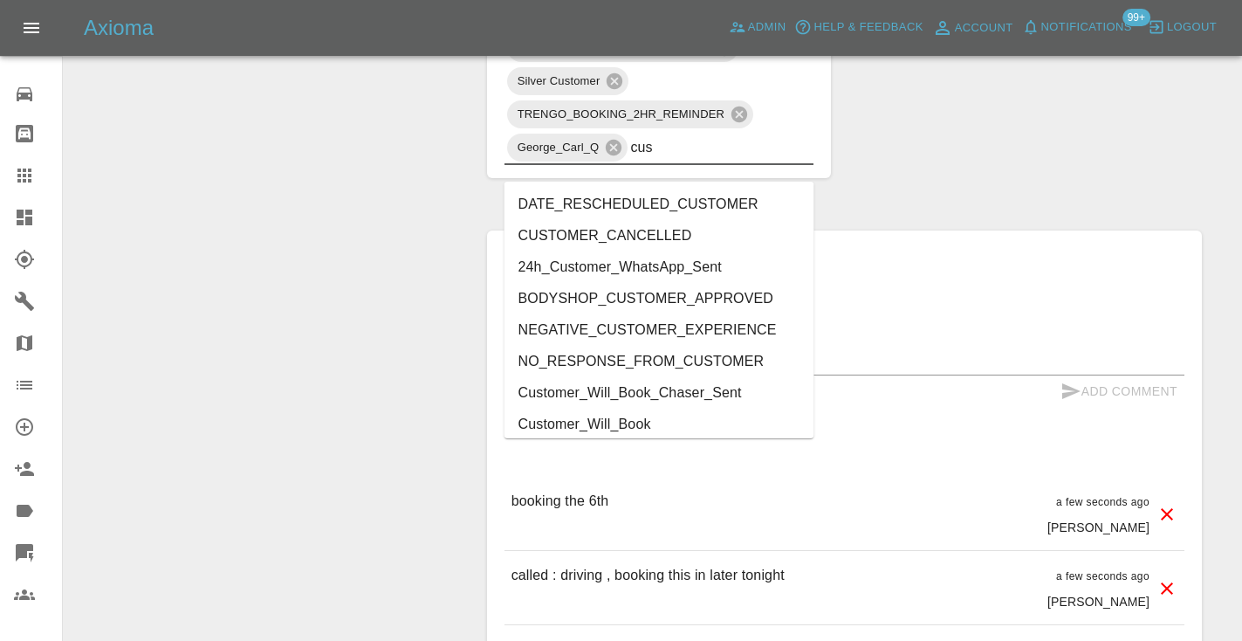
type input "cust"
click at [655, 421] on li "Customer_Will_Book" at bounding box center [659, 423] width 310 height 31
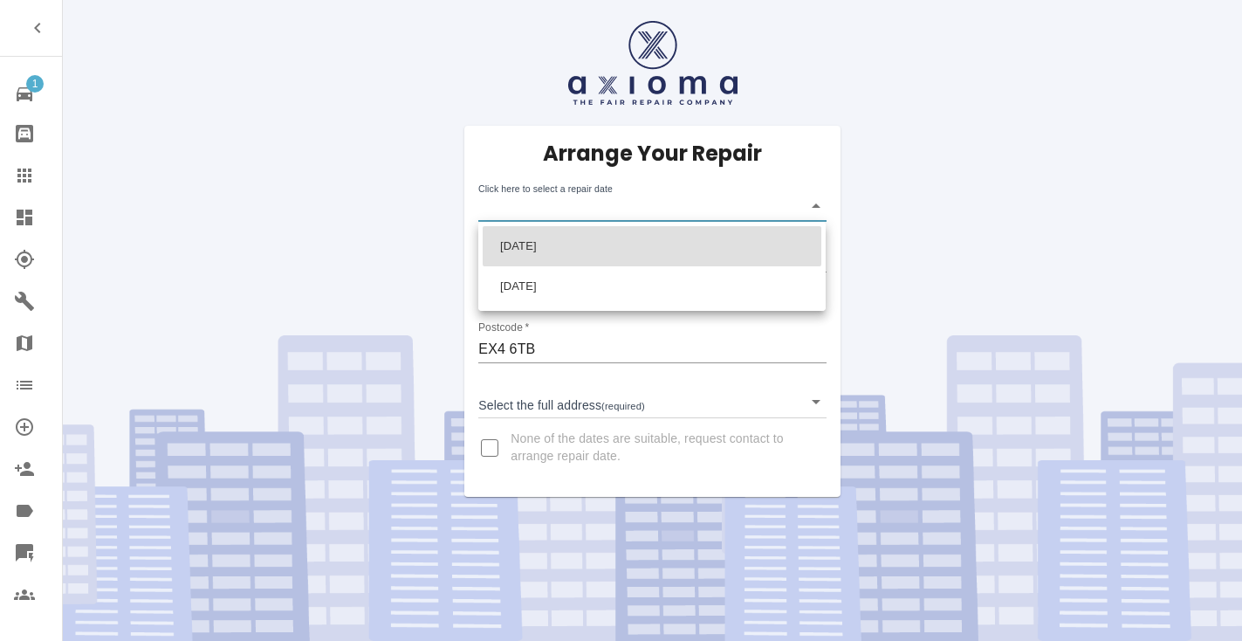
click at [554, 209] on body "1 Repair home Bodyshop home Claims Dashboard Explorer Garages Map Organization …" at bounding box center [621, 320] width 1242 height 641
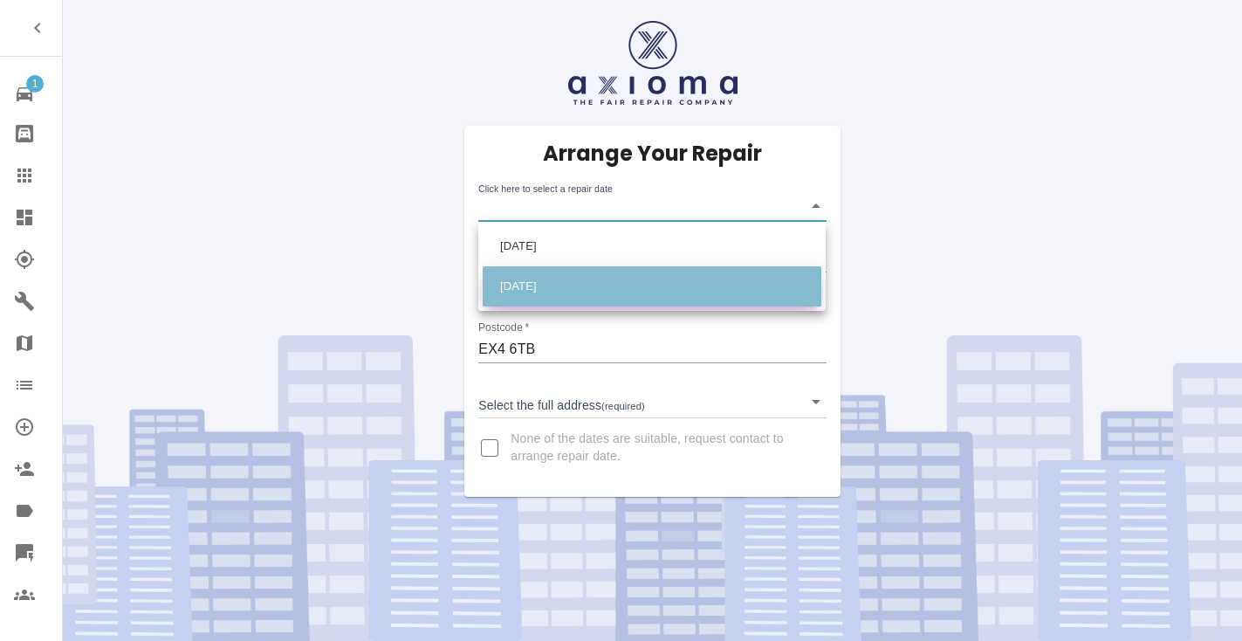
click at [565, 289] on li "[DATE]" at bounding box center [652, 286] width 339 height 40
type input "[DATE]T00:00:00.000Z"
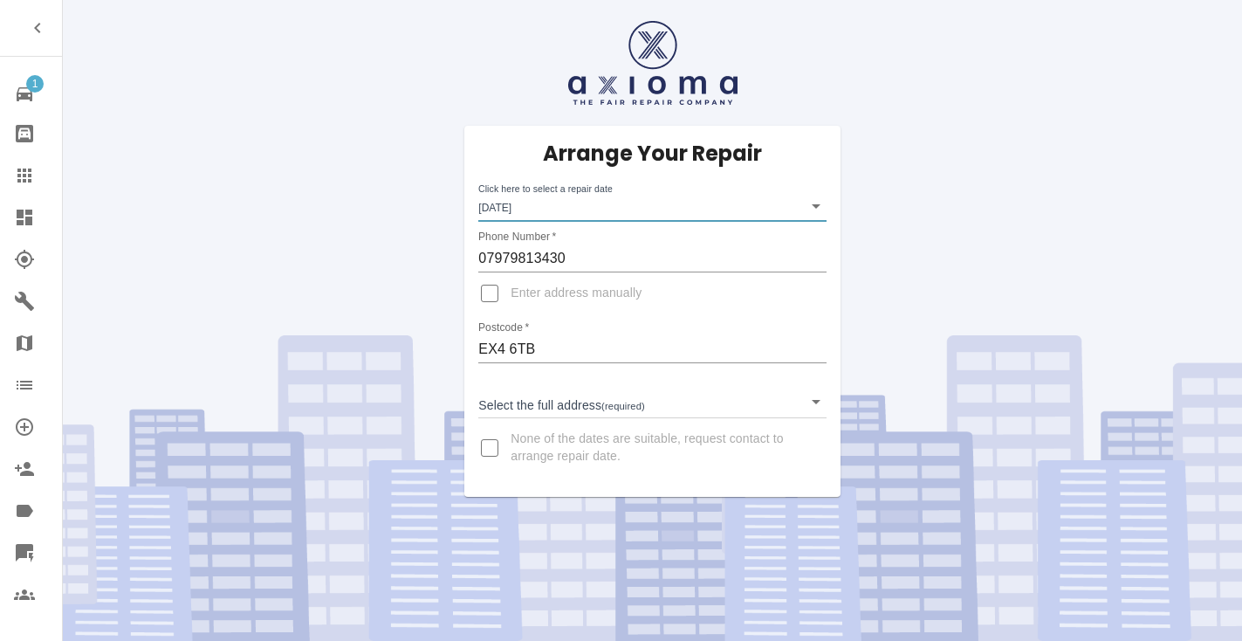
click at [544, 412] on body "1 Repair home Bodyshop home Claims Dashboard Explorer Garages Map Organization …" at bounding box center [621, 320] width 1242 height 641
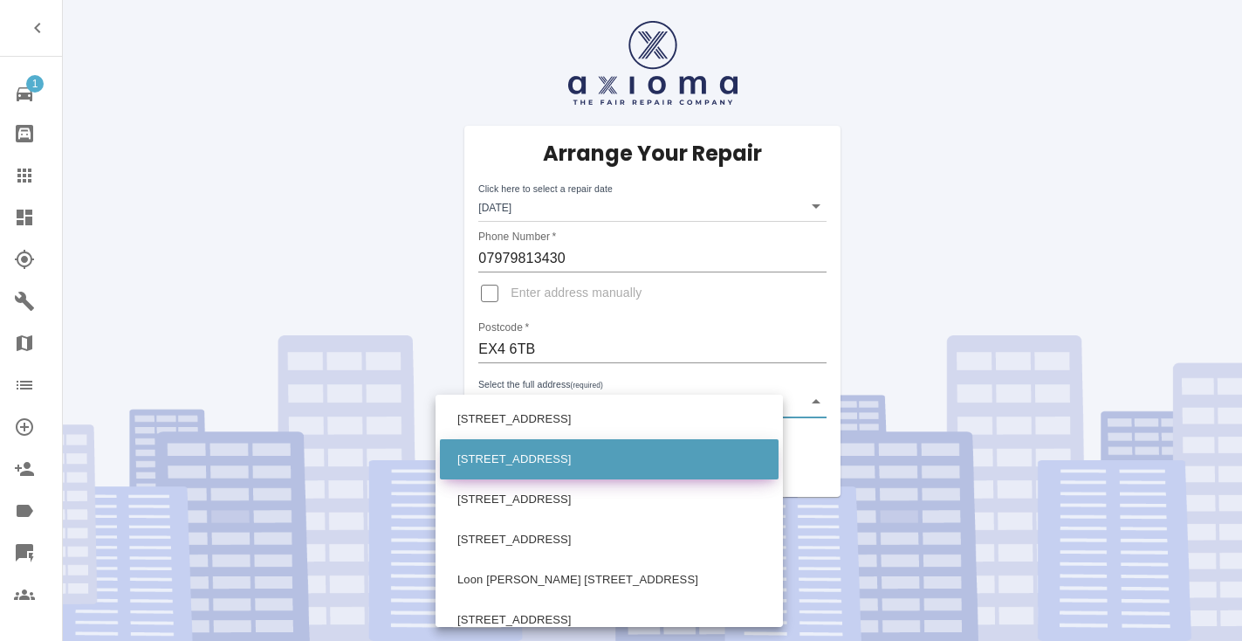
click at [556, 469] on li "[STREET_ADDRESS]" at bounding box center [609, 459] width 339 height 40
type input "[STREET_ADDRESS]"
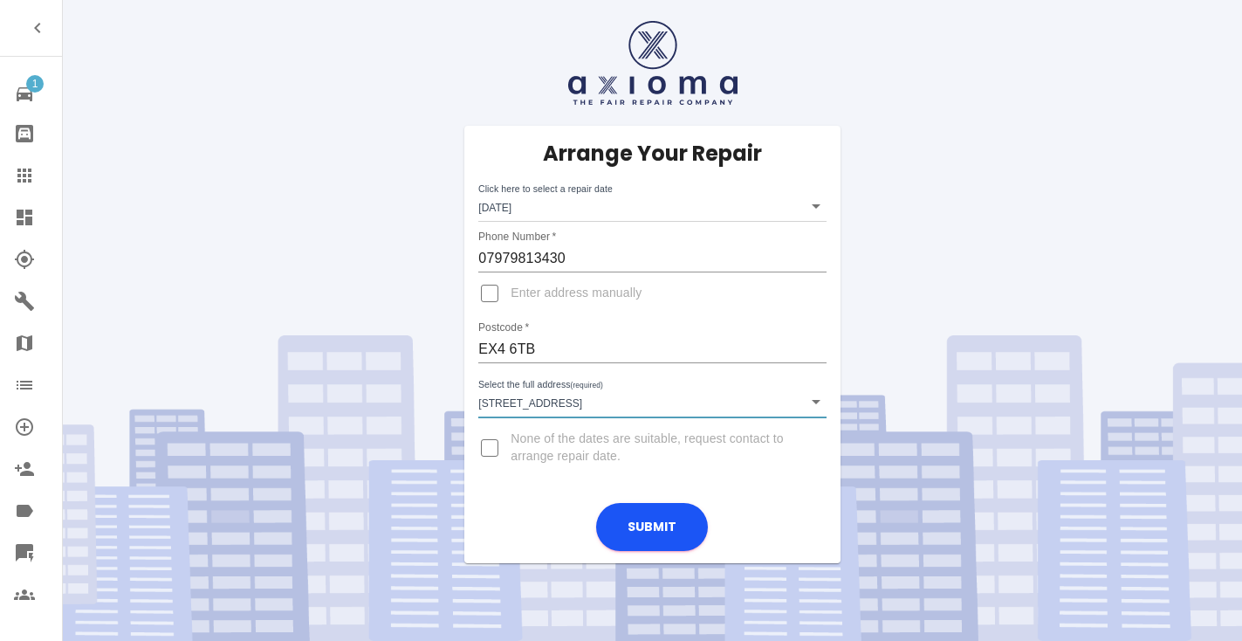
click at [494, 296] on input "Enter address manually" at bounding box center [490, 293] width 42 height 42
checkbox input "true"
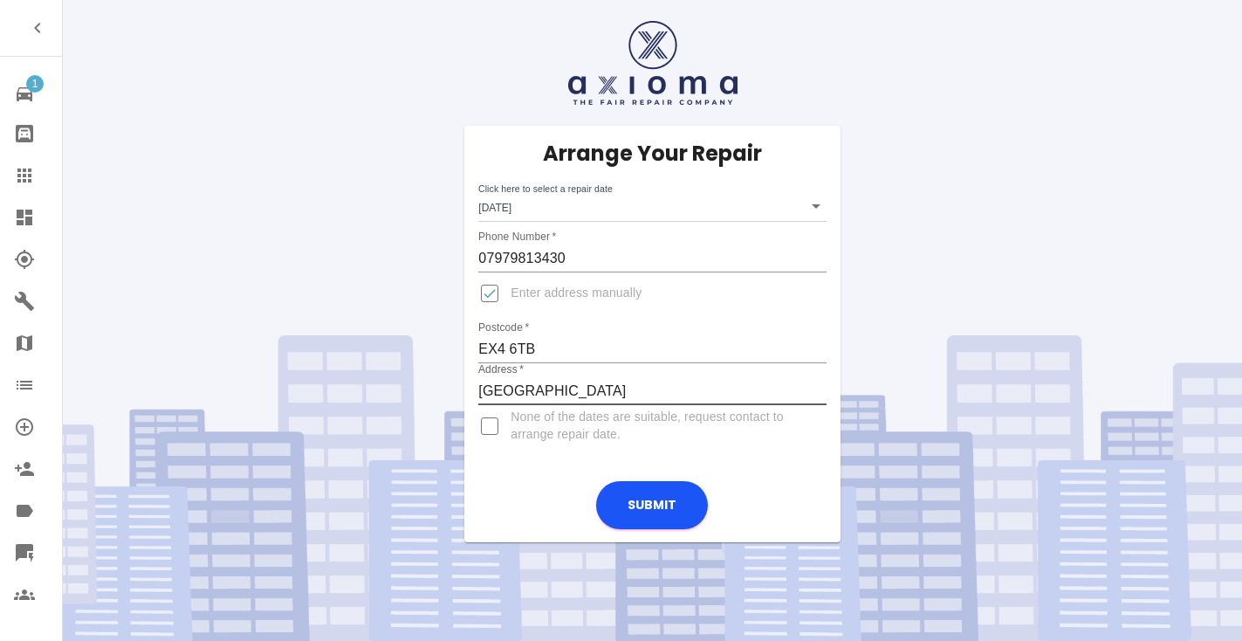
type input "[GEOGRAPHIC_DATA]"
click at [483, 293] on input "Enter address manually" at bounding box center [490, 293] width 42 height 42
checkbox input "false"
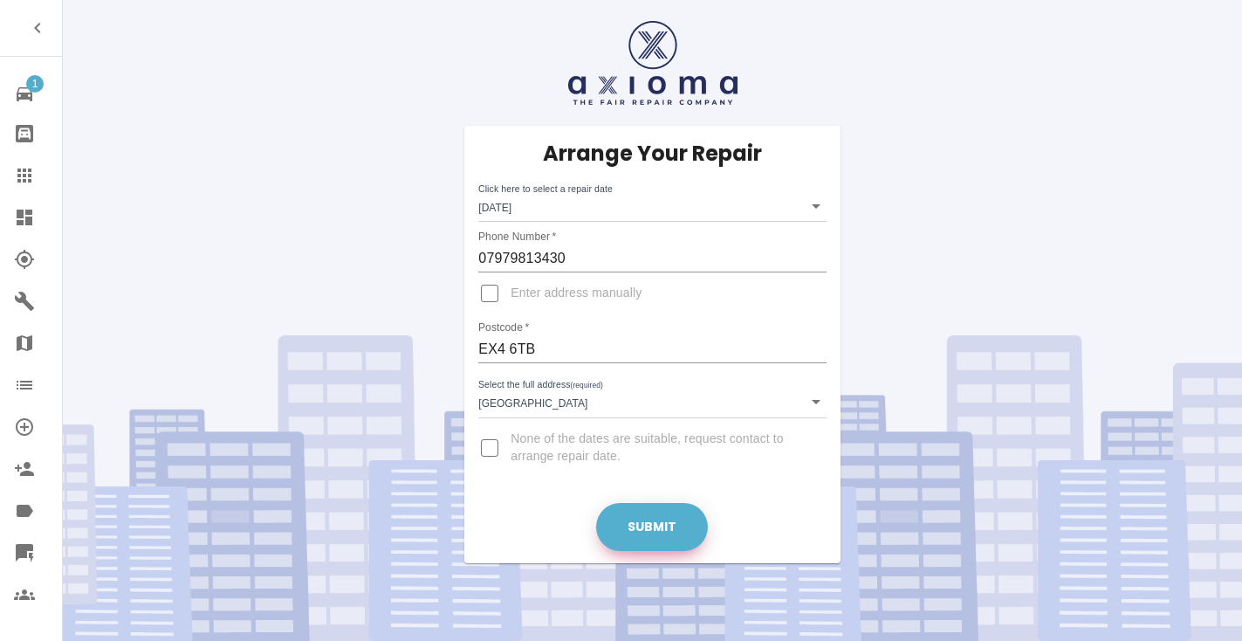
click at [632, 523] on button "Submit" at bounding box center [652, 527] width 112 height 48
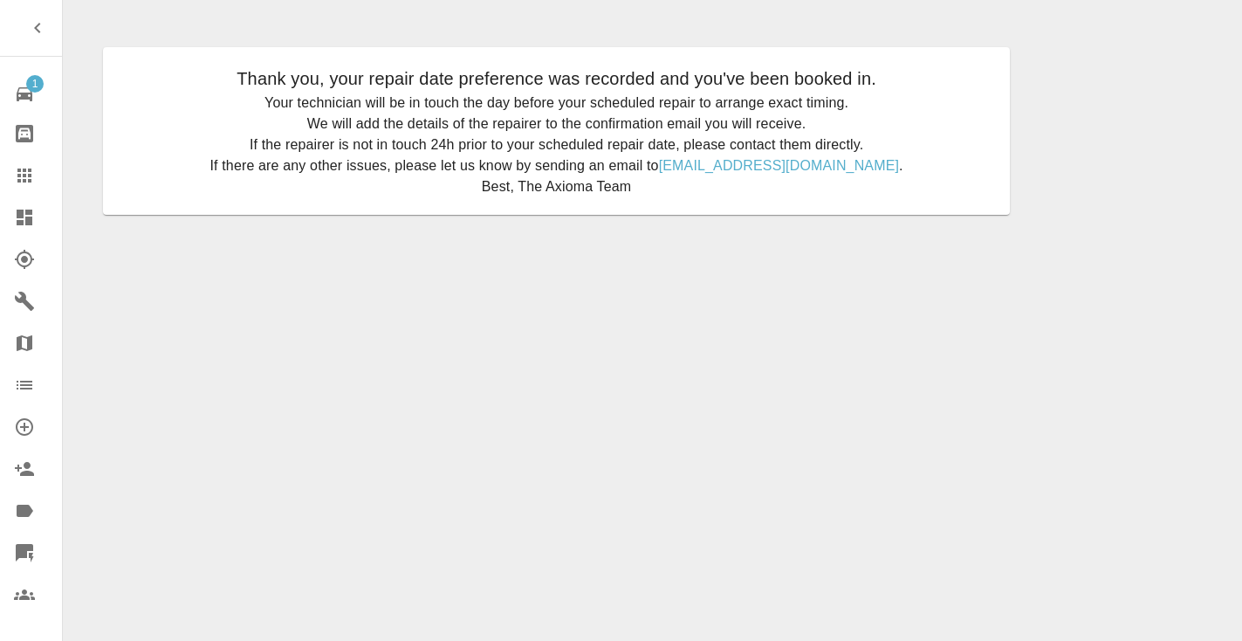
click at [26, 181] on icon at bounding box center [24, 175] width 14 height 14
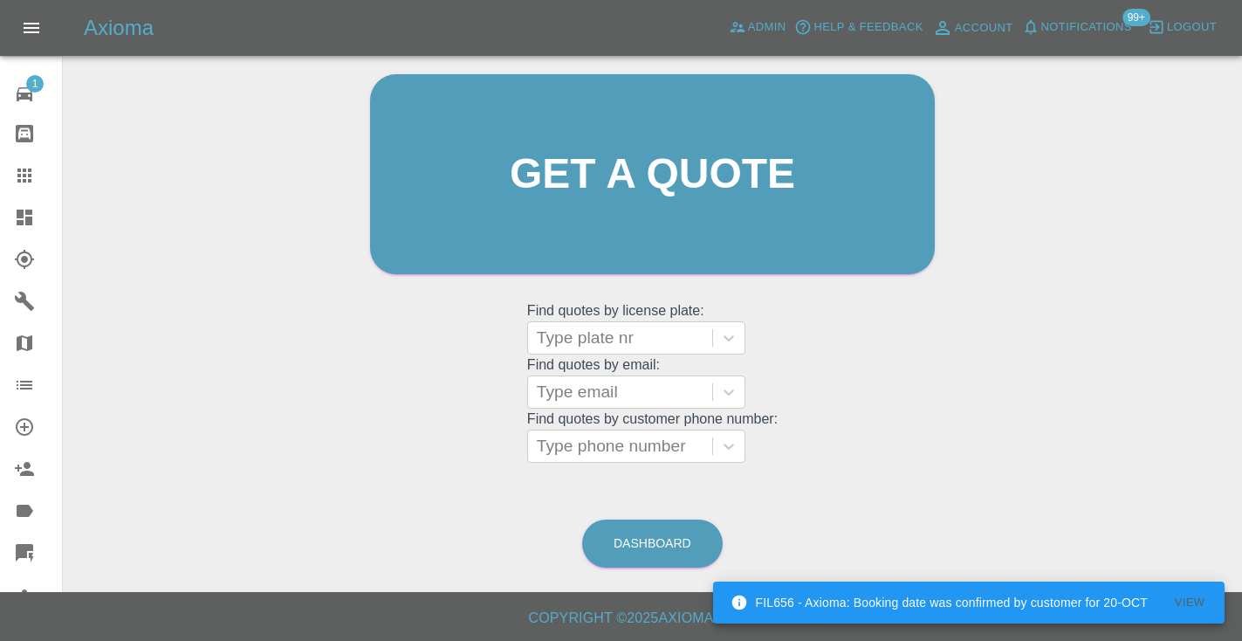
scroll to position [175, 0]
click at [666, 537] on link "Dashboard" at bounding box center [652, 544] width 140 height 48
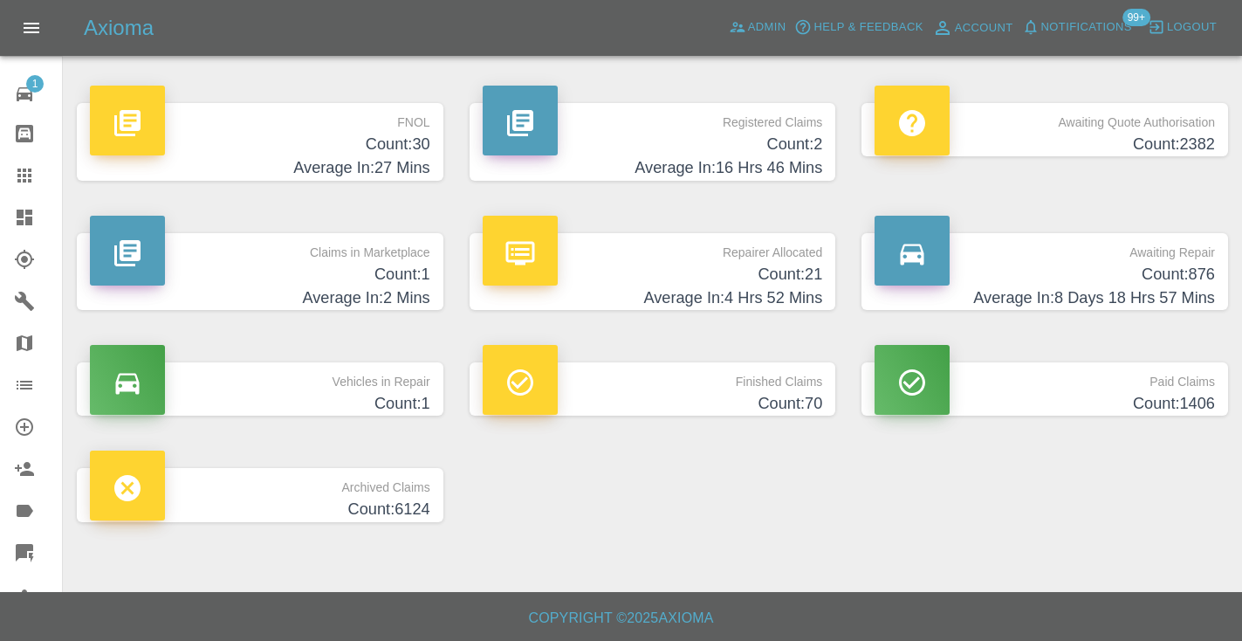
click at [1125, 273] on h4 "Count: 876" at bounding box center [1044, 275] width 340 height 24
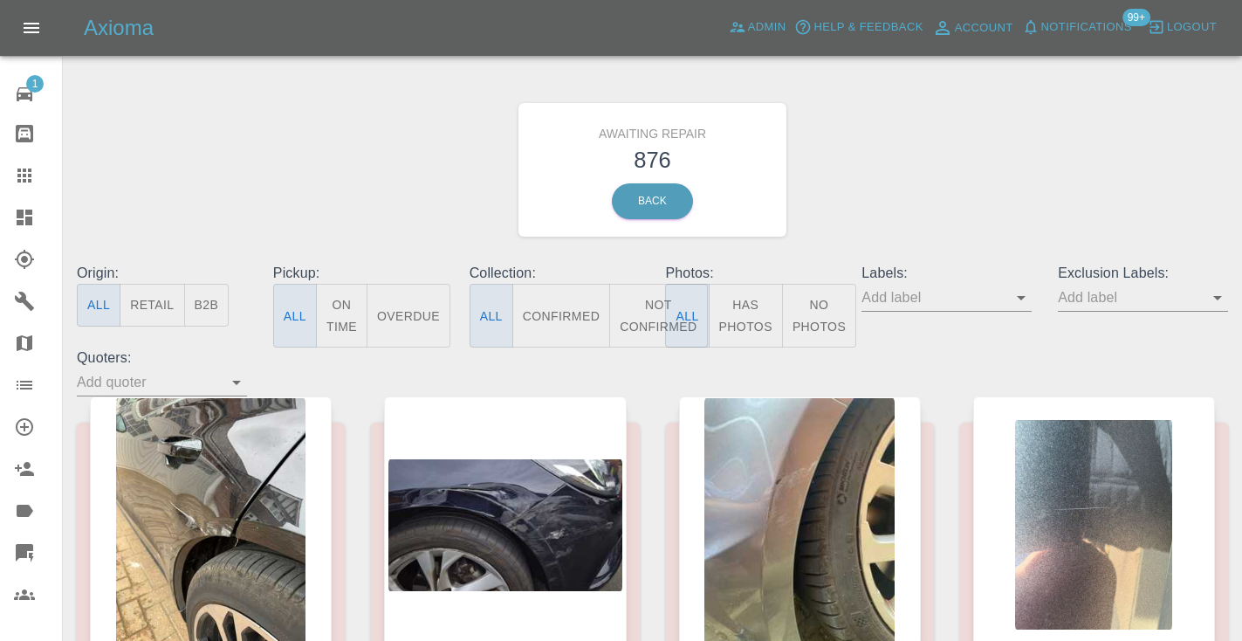
click at [636, 318] on button "Not Confirmed" at bounding box center [658, 316] width 98 height 64
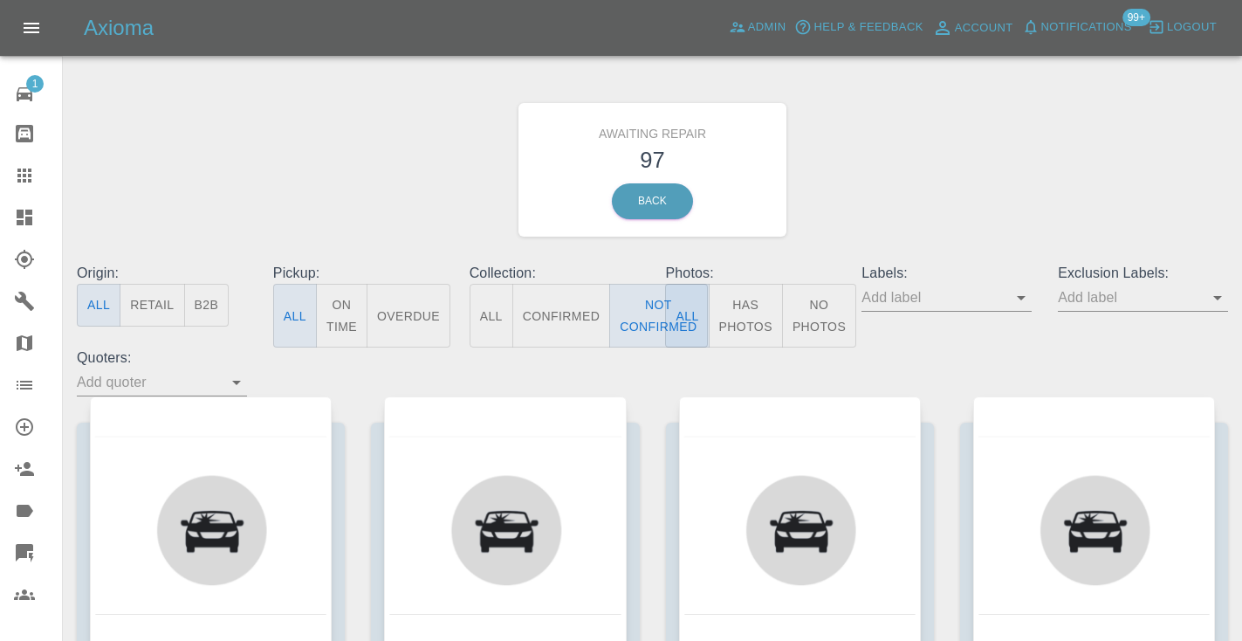
click at [1001, 163] on div "Awaiting Repair 97 Back" at bounding box center [652, 170] width 1177 height 186
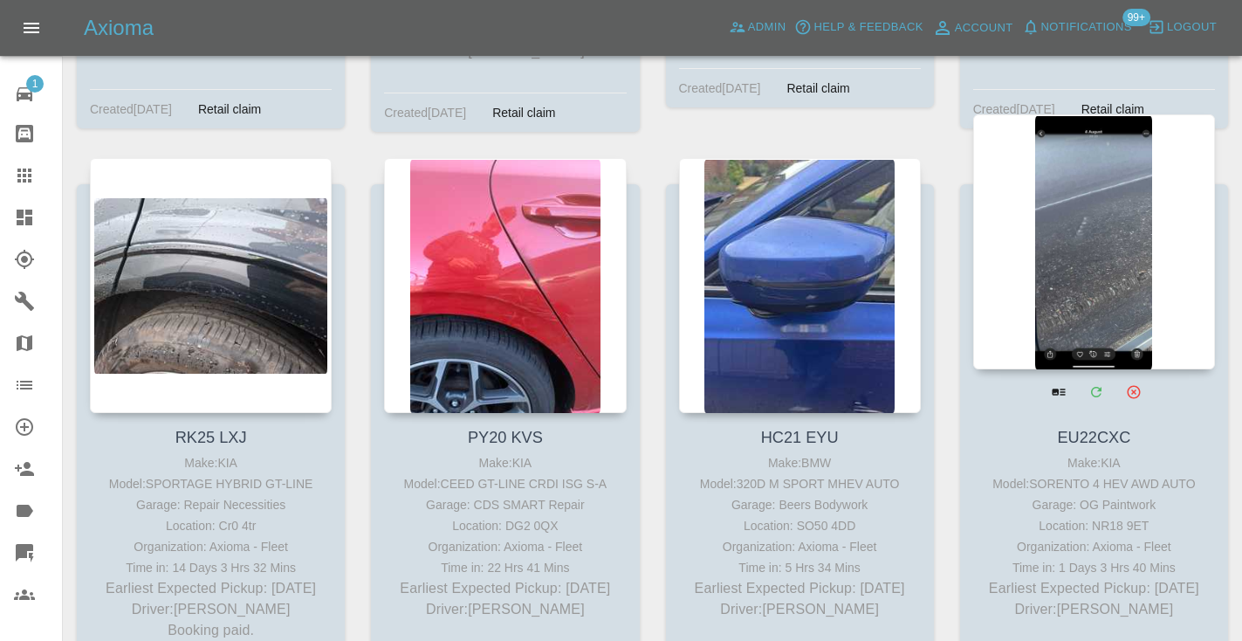
scroll to position [8932, 0]
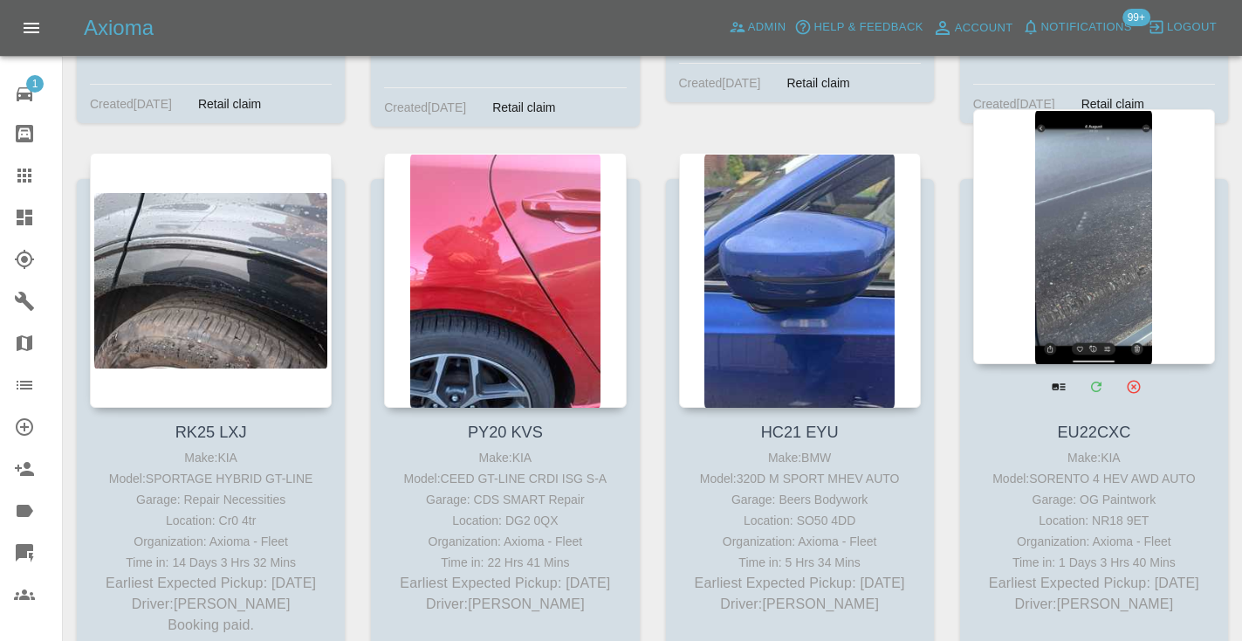
click at [1102, 147] on div at bounding box center [1094, 236] width 242 height 255
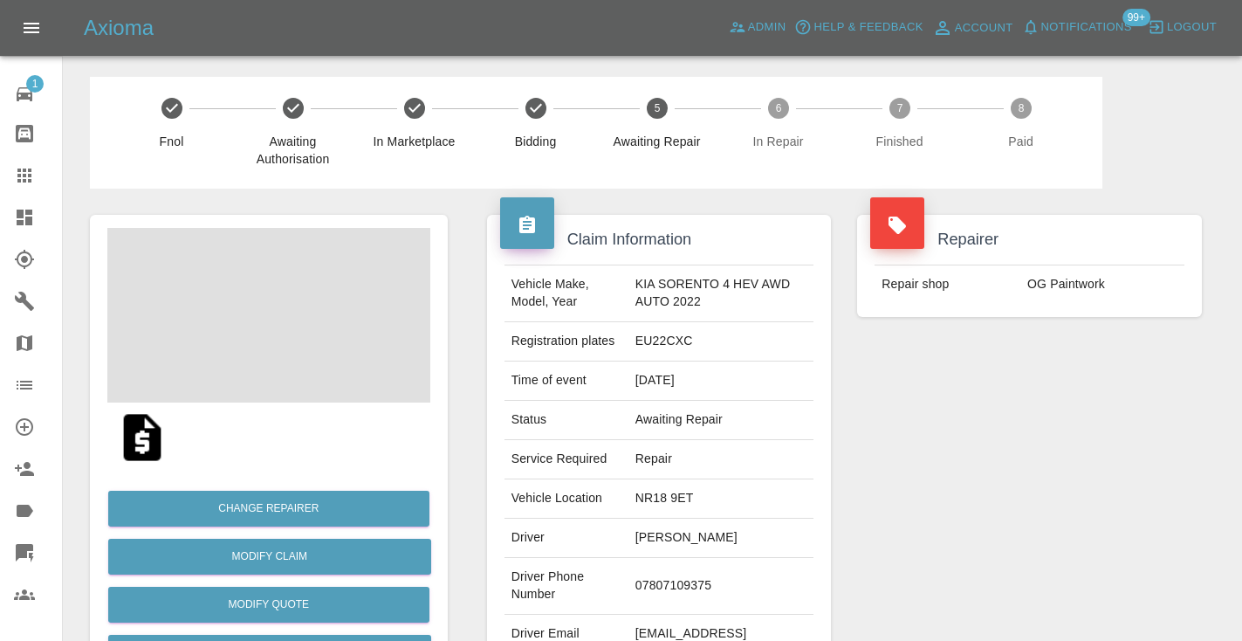
click at [676, 585] on td "07807109375" at bounding box center [721, 586] width 186 height 57
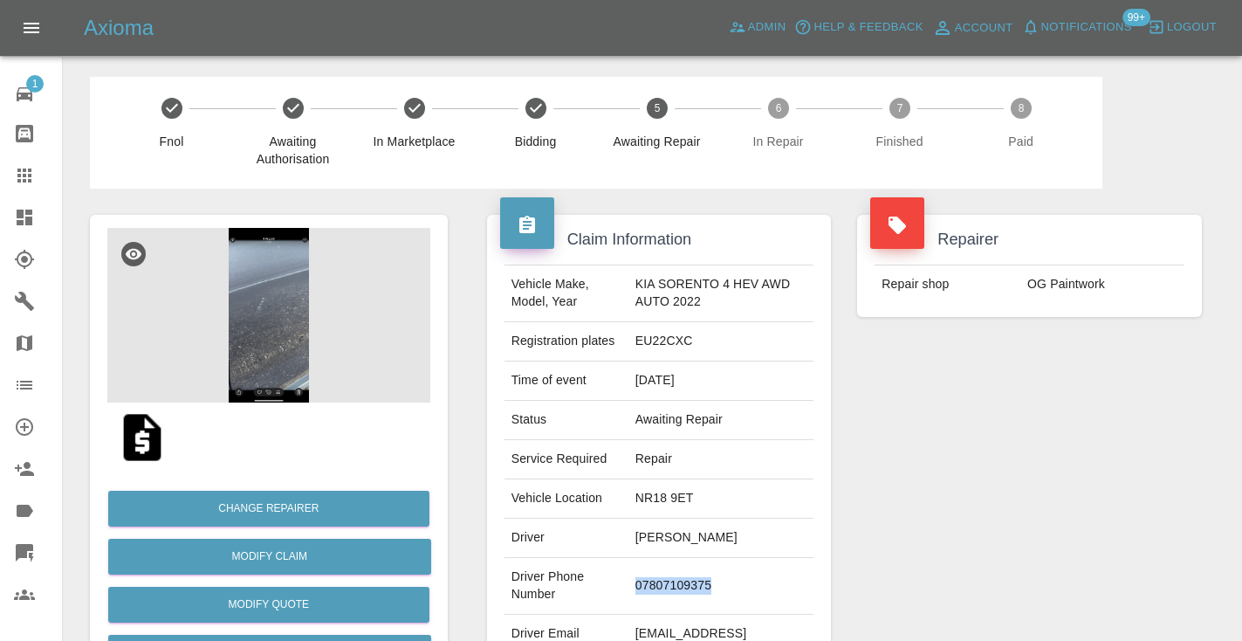
copy td "07807109375"
click at [992, 408] on div "Repairer Repair shop OG Paintwork" at bounding box center [1029, 448] width 371 height 521
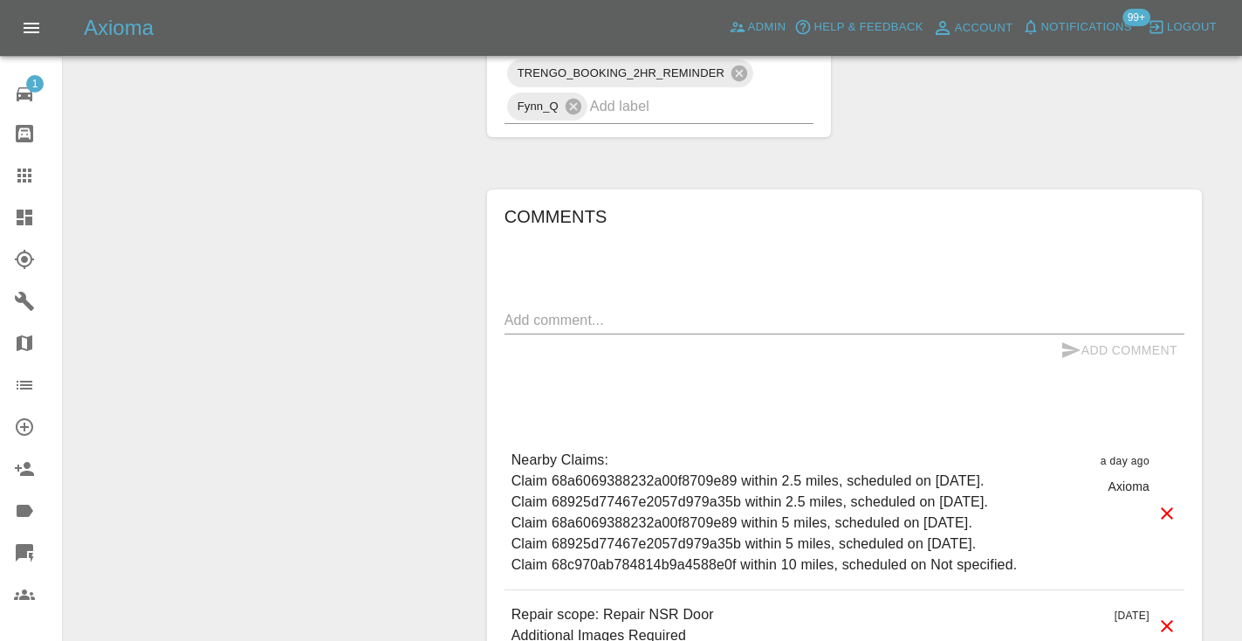
scroll to position [1641, 0]
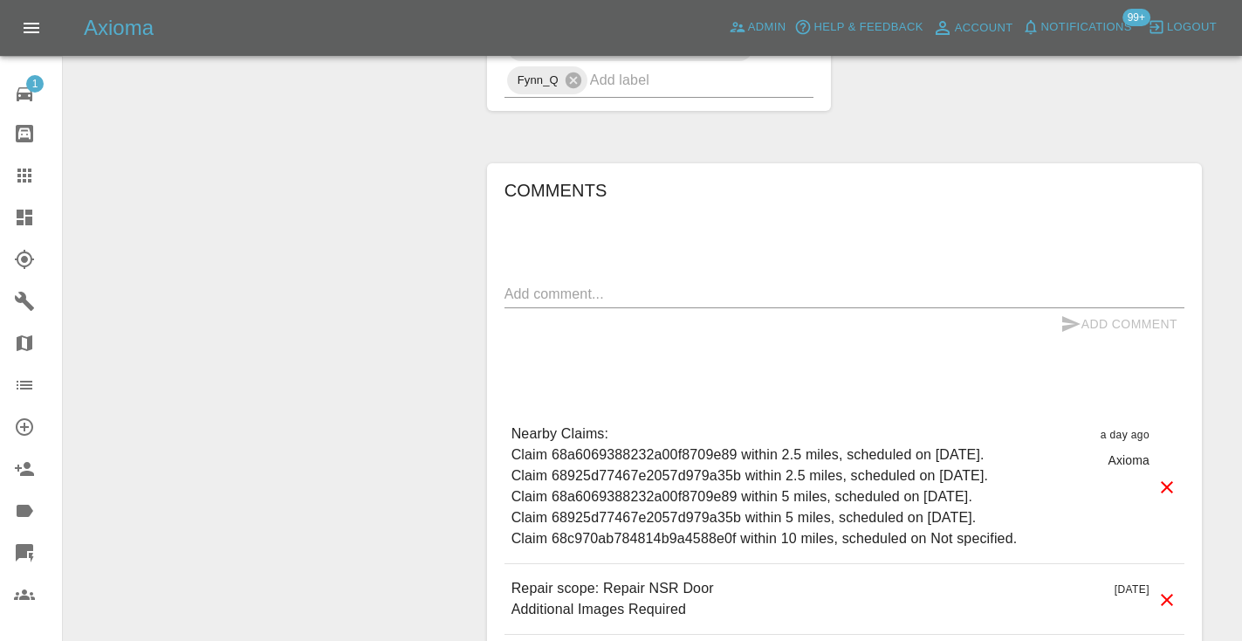
click at [559, 316] on div "Add Comment" at bounding box center [844, 324] width 680 height 32
click at [559, 303] on div "x" at bounding box center [844, 294] width 680 height 28
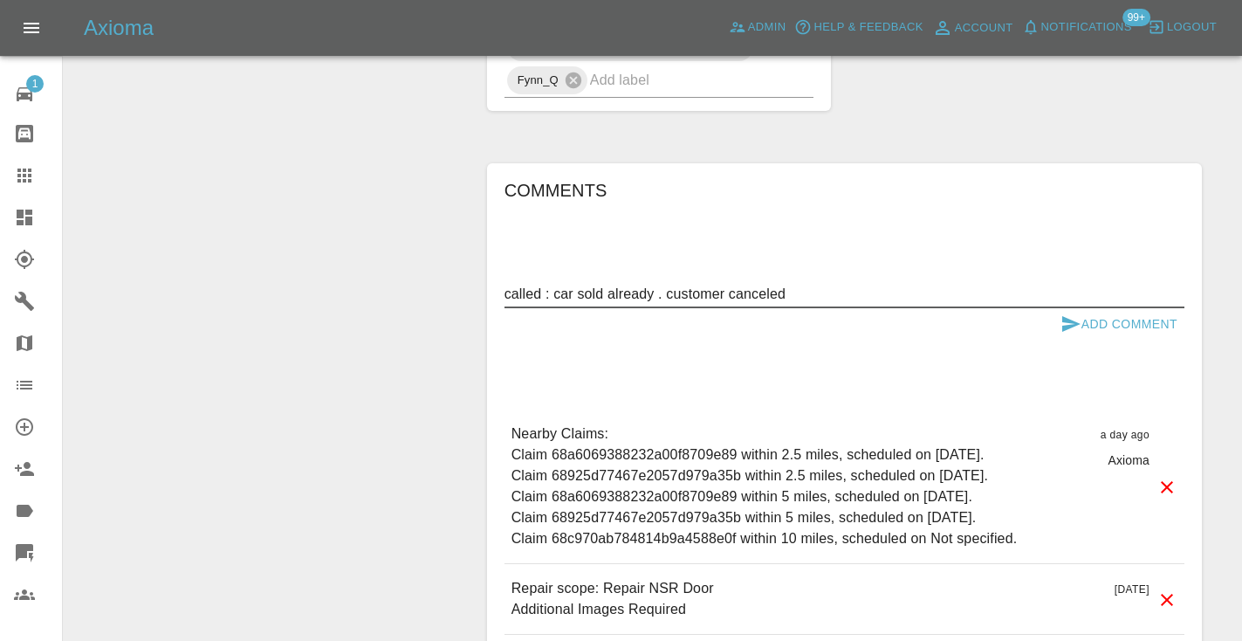
type textarea "called : car sold already . customer canceled"
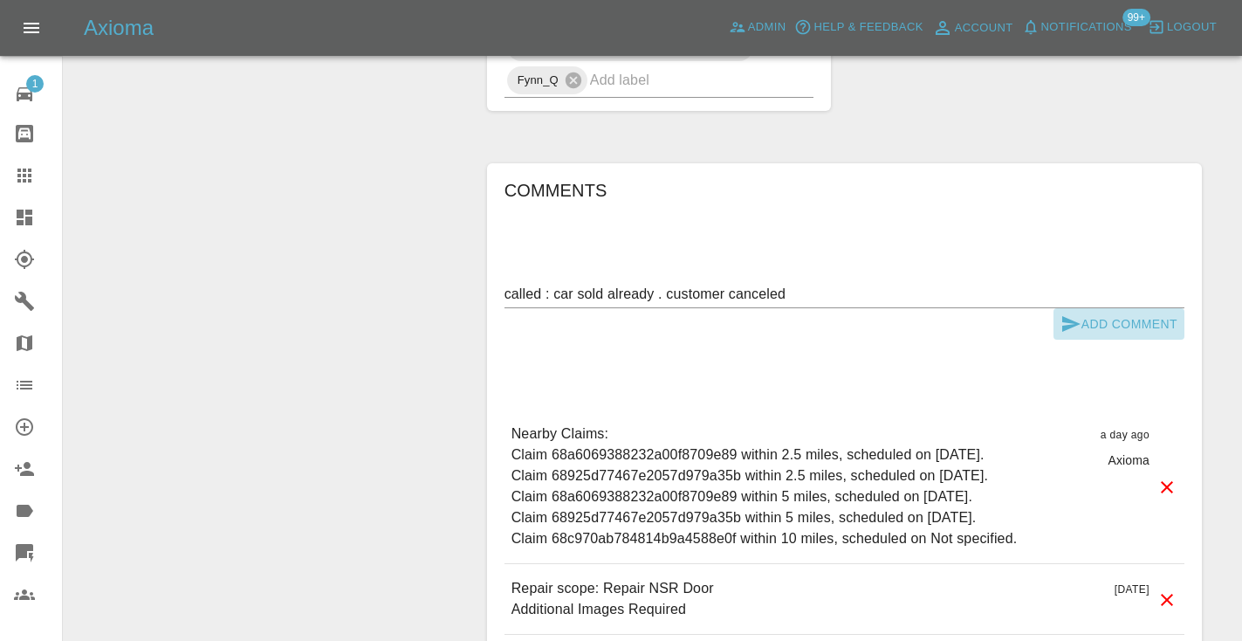
click at [1063, 329] on icon "submit" at bounding box center [1071, 324] width 18 height 16
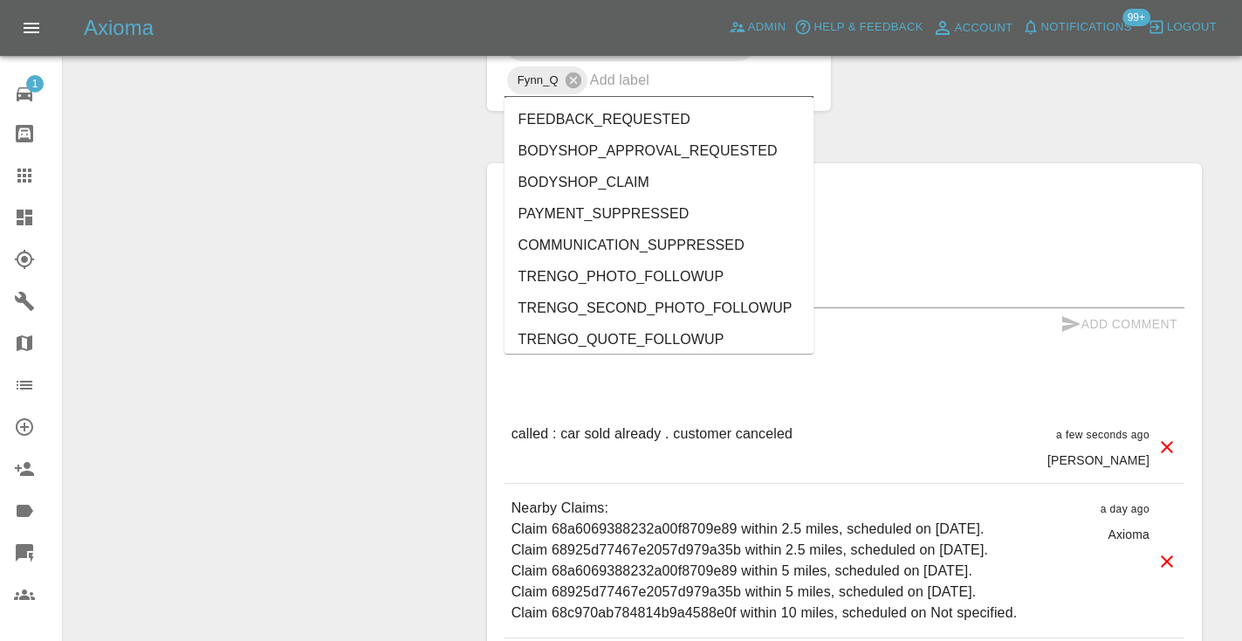
click at [681, 88] on input "text" at bounding box center [677, 79] width 175 height 27
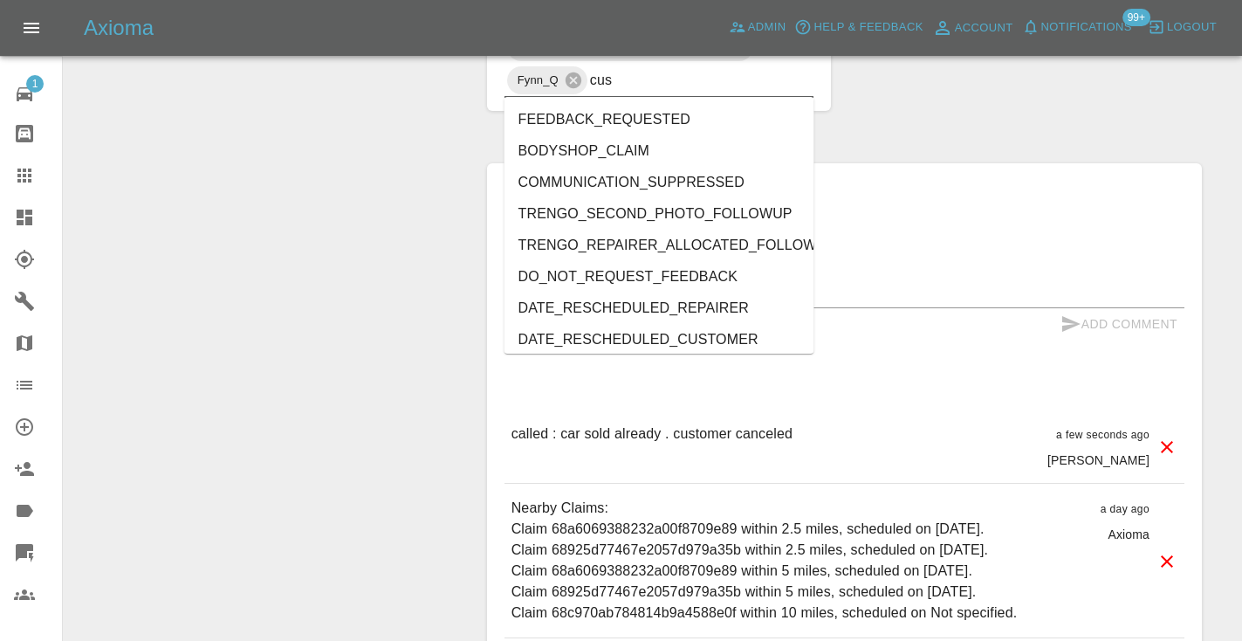
type input "cust"
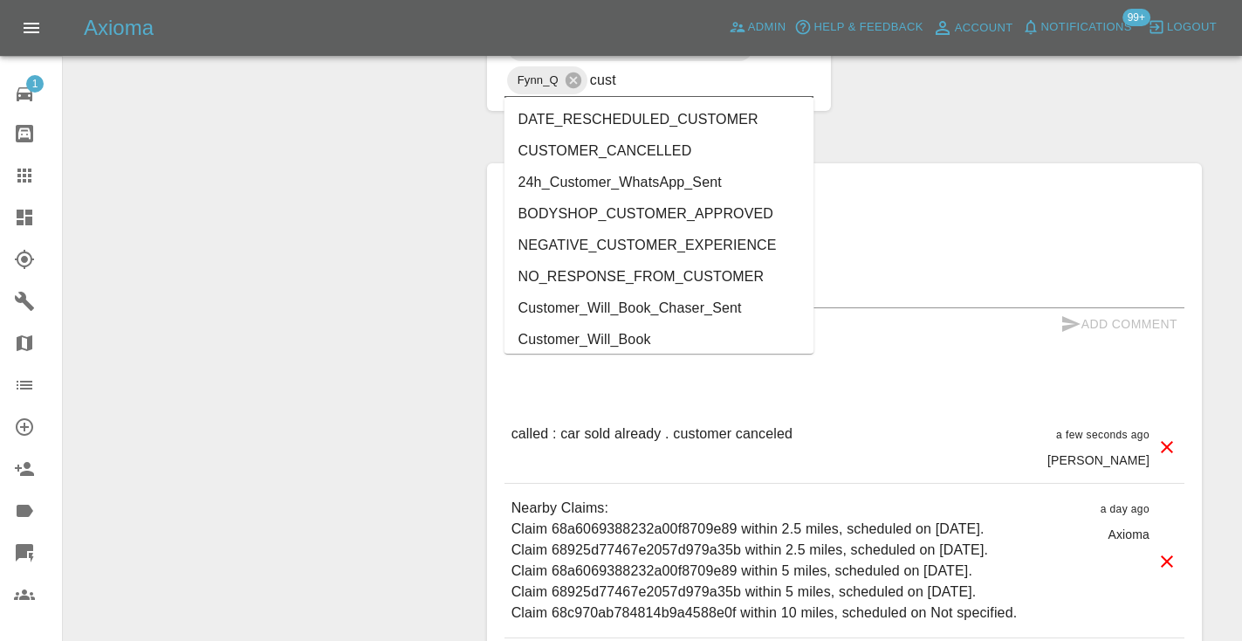
click at [643, 153] on li "CUSTOMER_CANCELLED" at bounding box center [659, 150] width 310 height 31
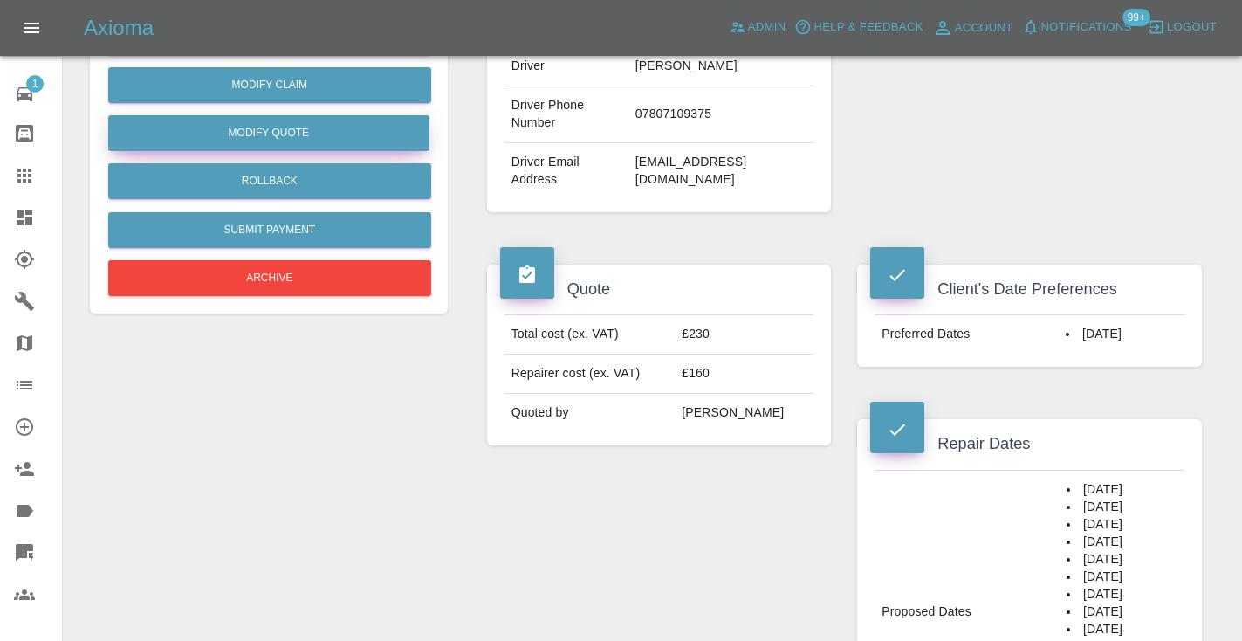
scroll to position [464, 0]
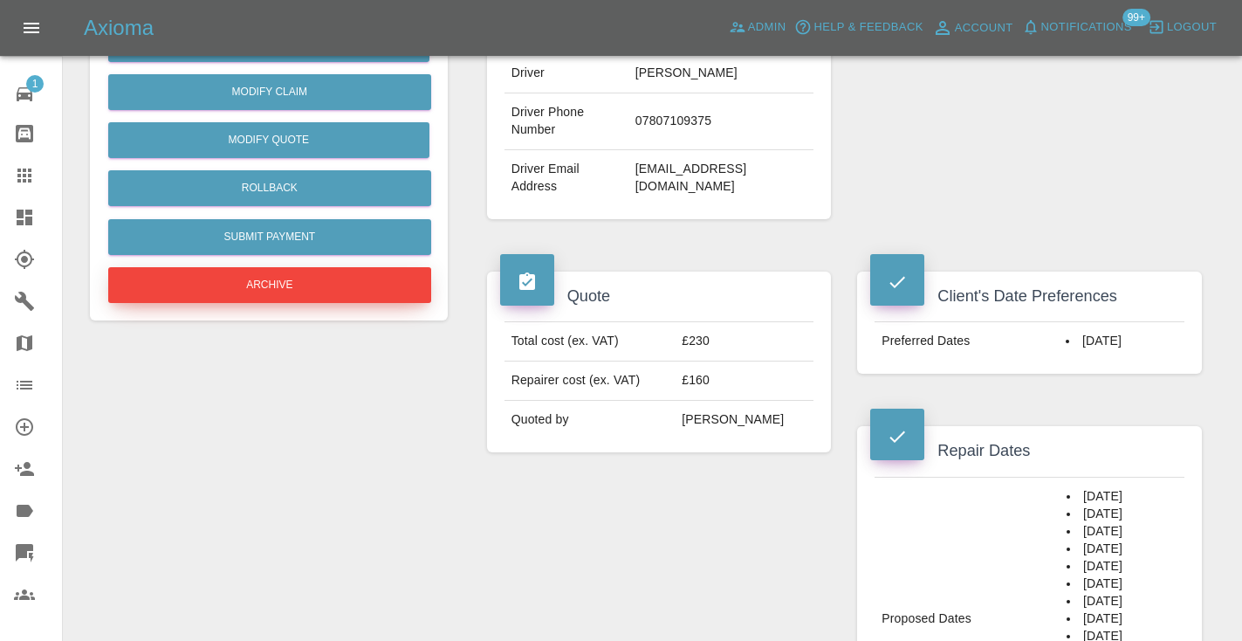
click at [318, 282] on button "Archive" at bounding box center [269, 285] width 323 height 36
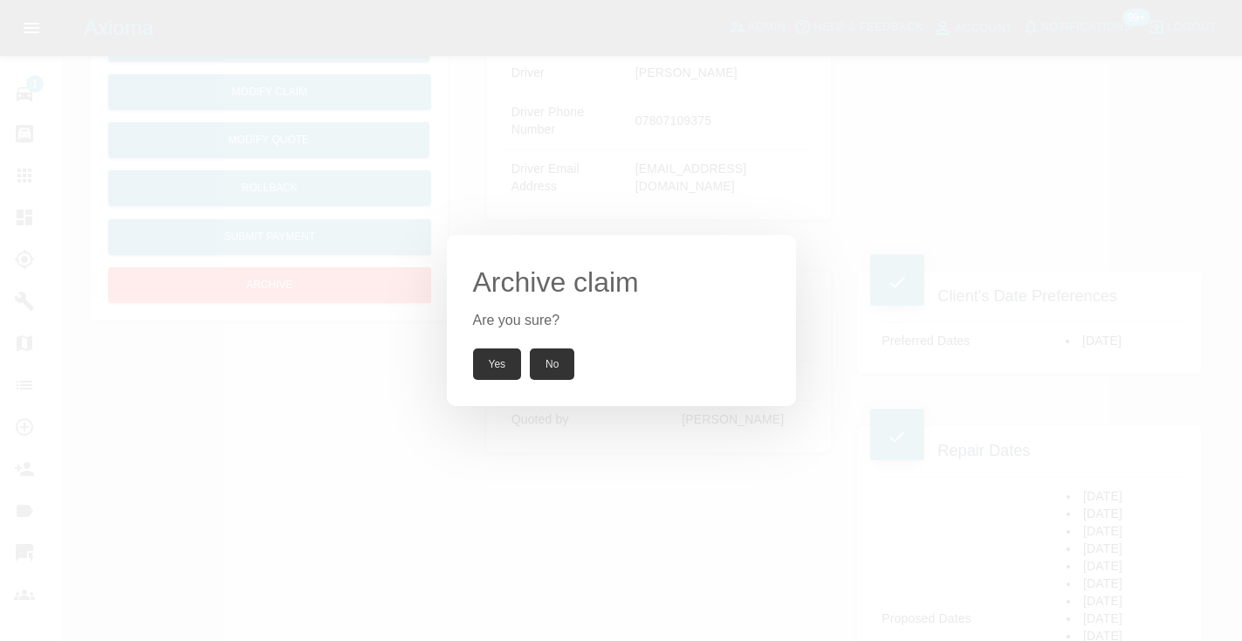
click at [487, 368] on button "Yes" at bounding box center [497, 363] width 49 height 31
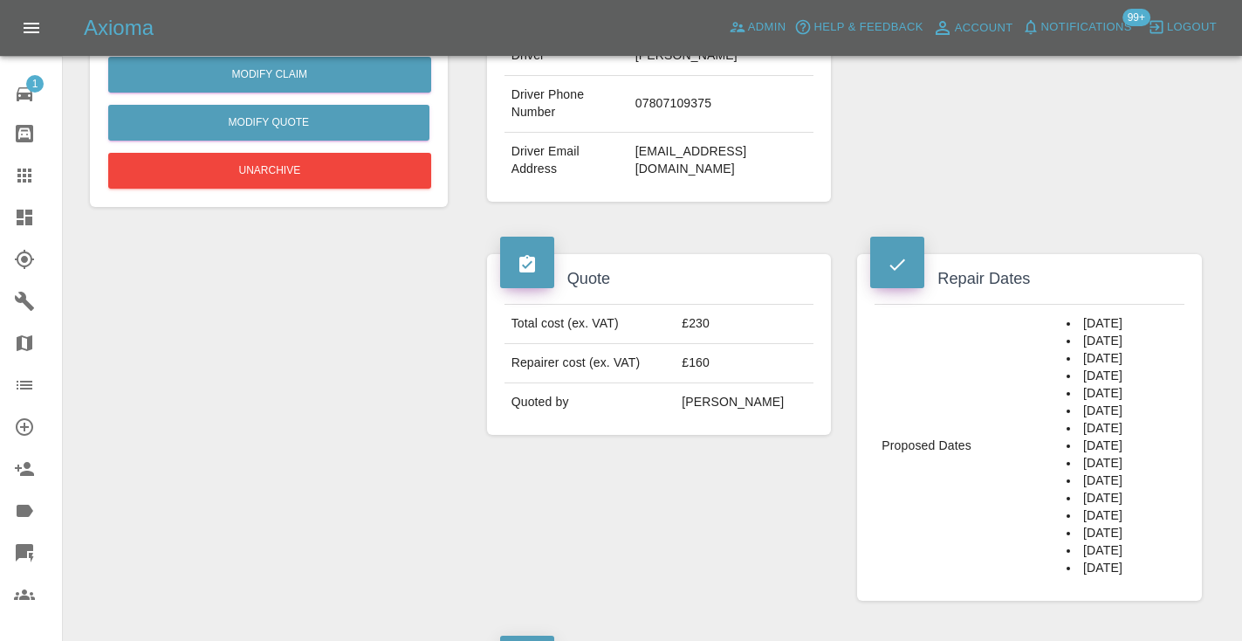
click at [22, 174] on icon at bounding box center [24, 175] width 21 height 21
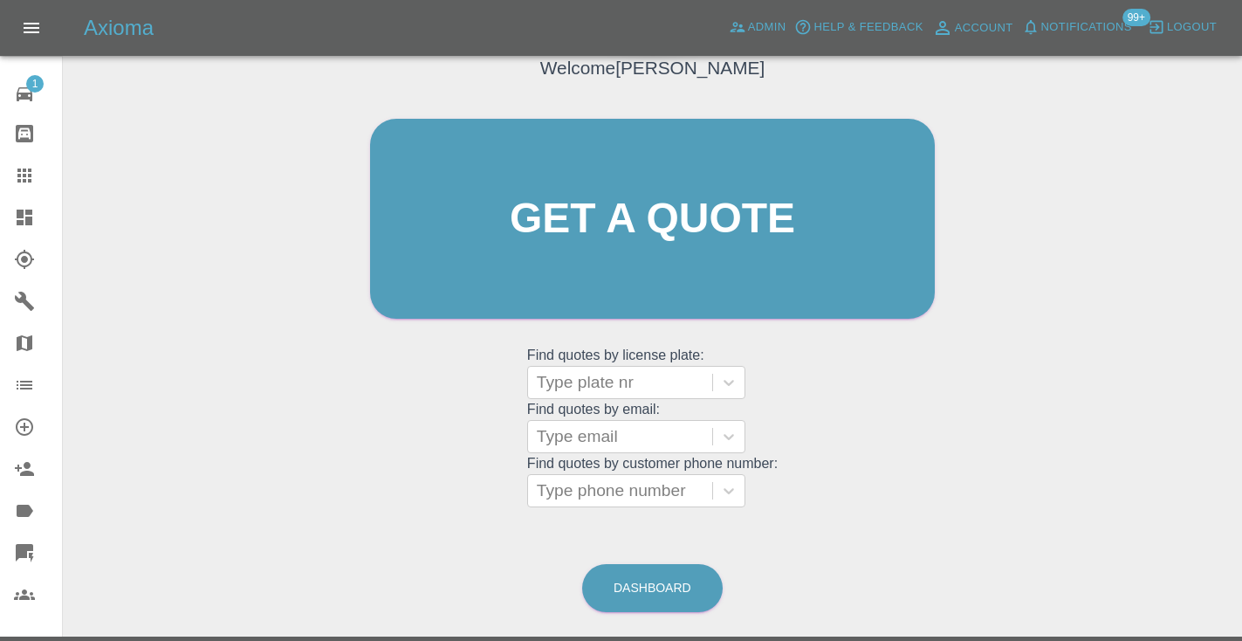
scroll to position [118, 0]
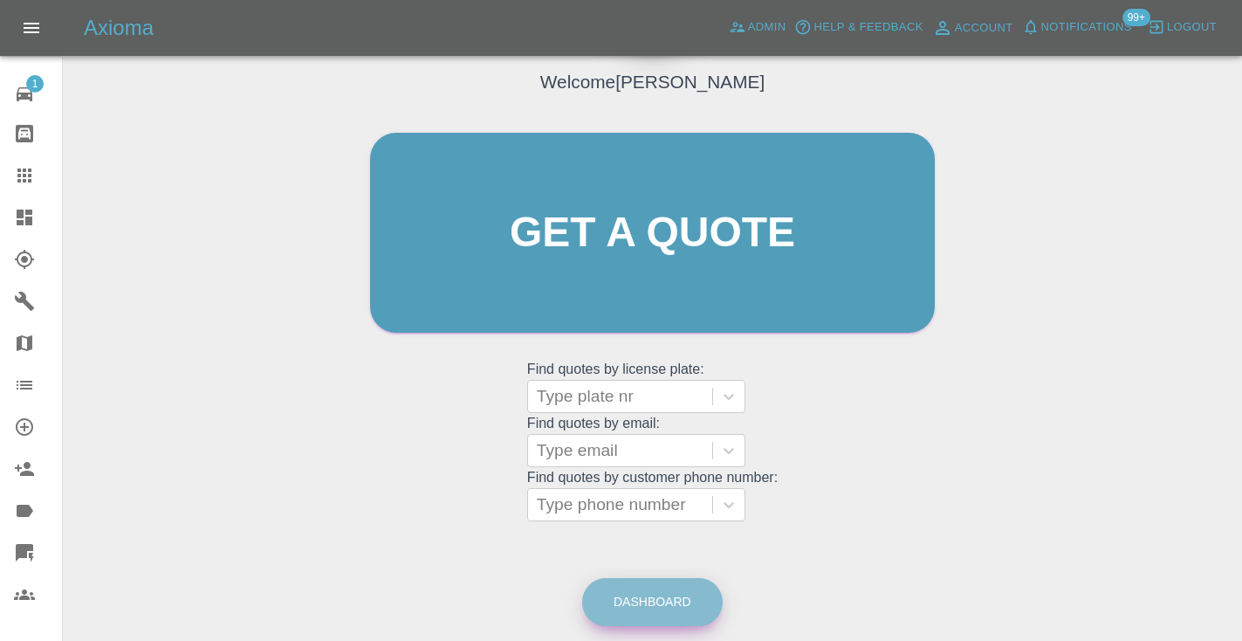
click at [687, 605] on link "Dashboard" at bounding box center [652, 602] width 140 height 48
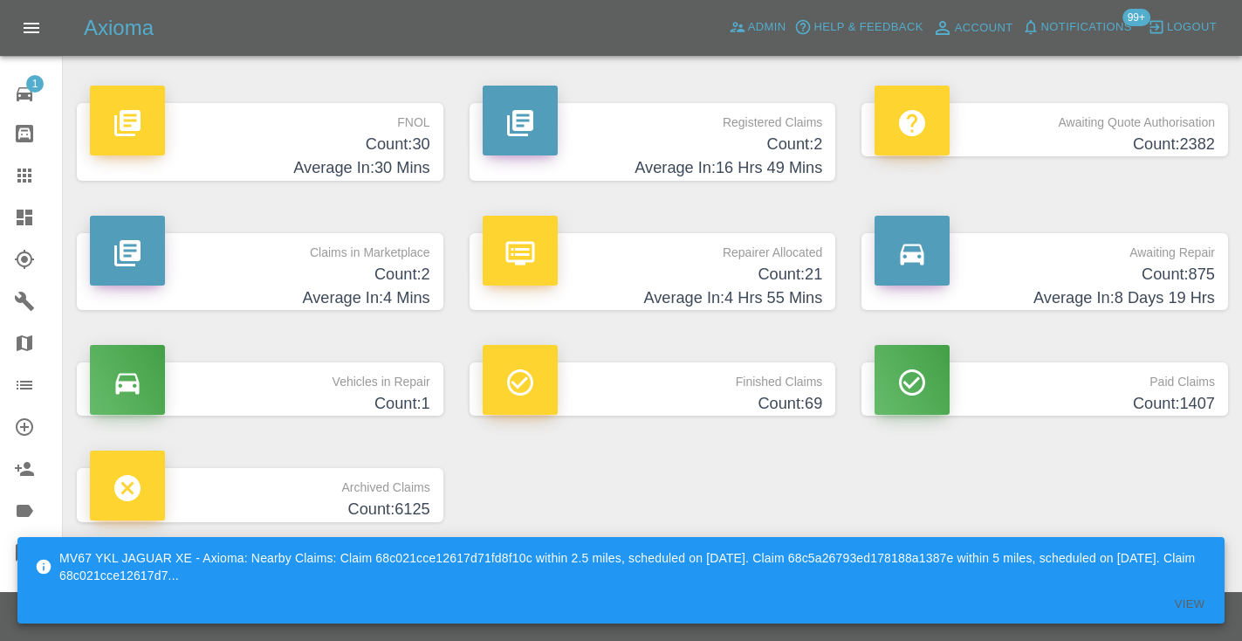
click at [1165, 289] on h4 "Average In: 8 Days 19 Hrs" at bounding box center [1044, 298] width 340 height 24
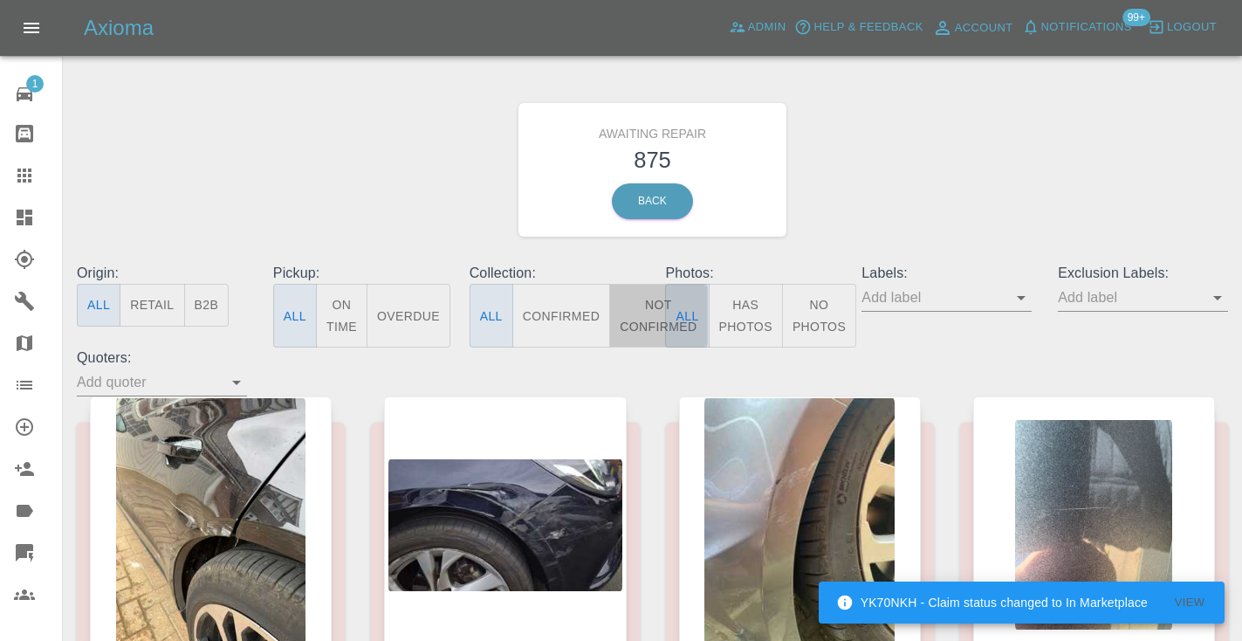
click at [644, 317] on button "Not Confirmed" at bounding box center [658, 316] width 98 height 64
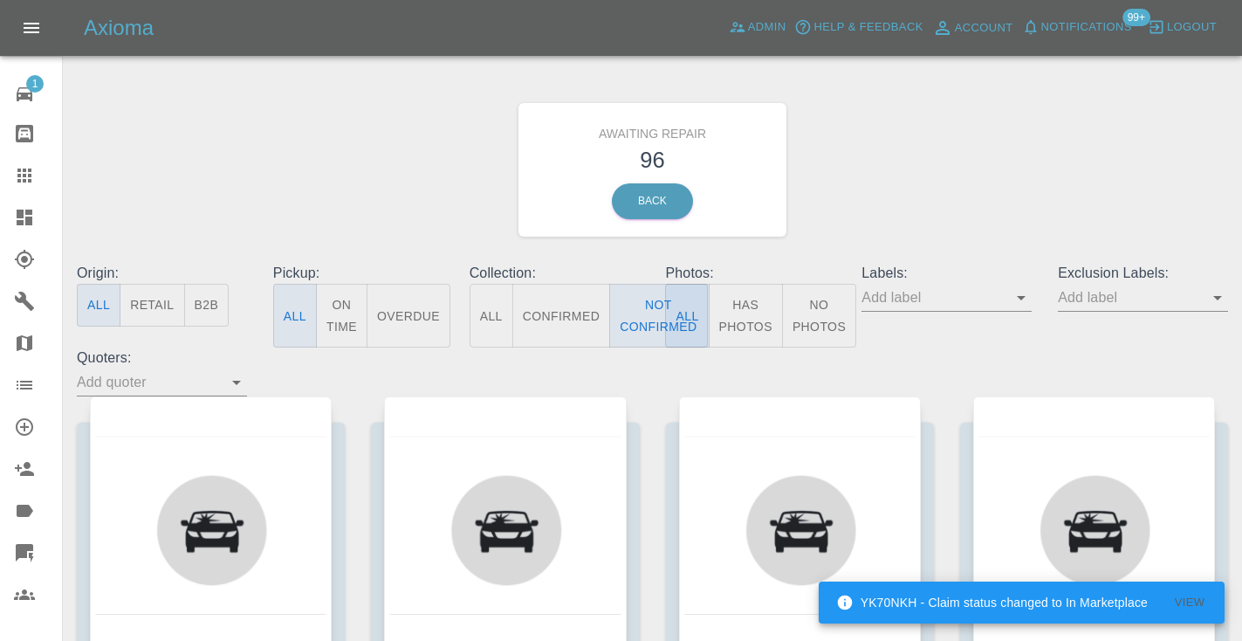
click at [917, 172] on div "Awaiting Repair 96 Back" at bounding box center [652, 170] width 1177 height 186
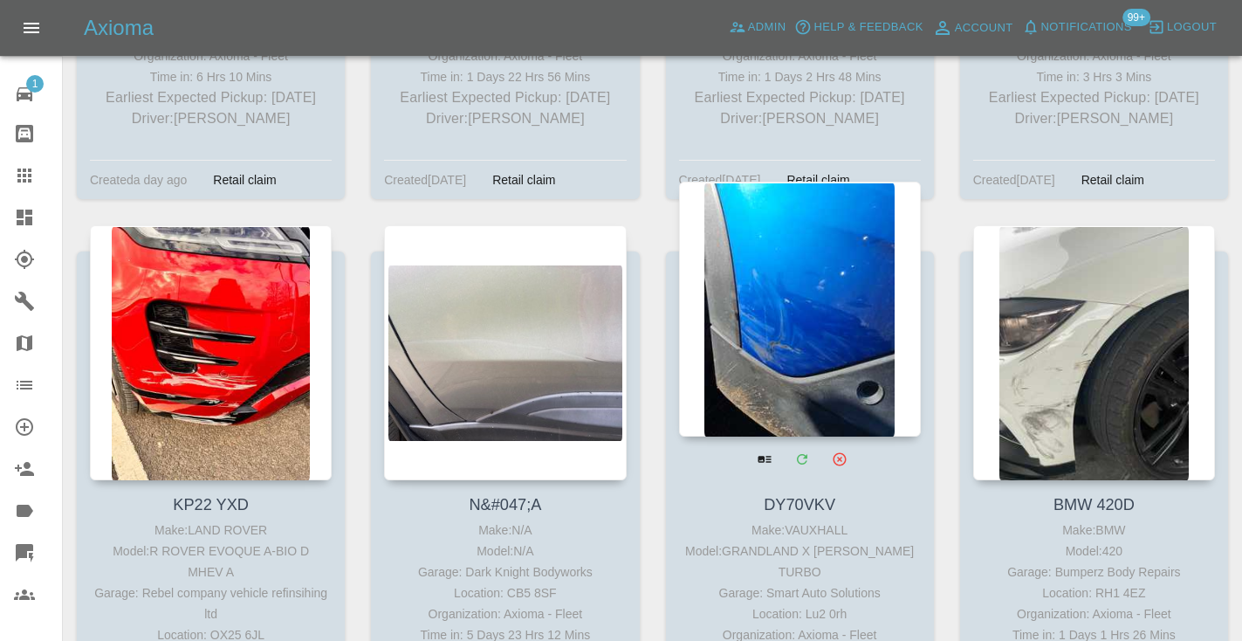
scroll to position [7656, 0]
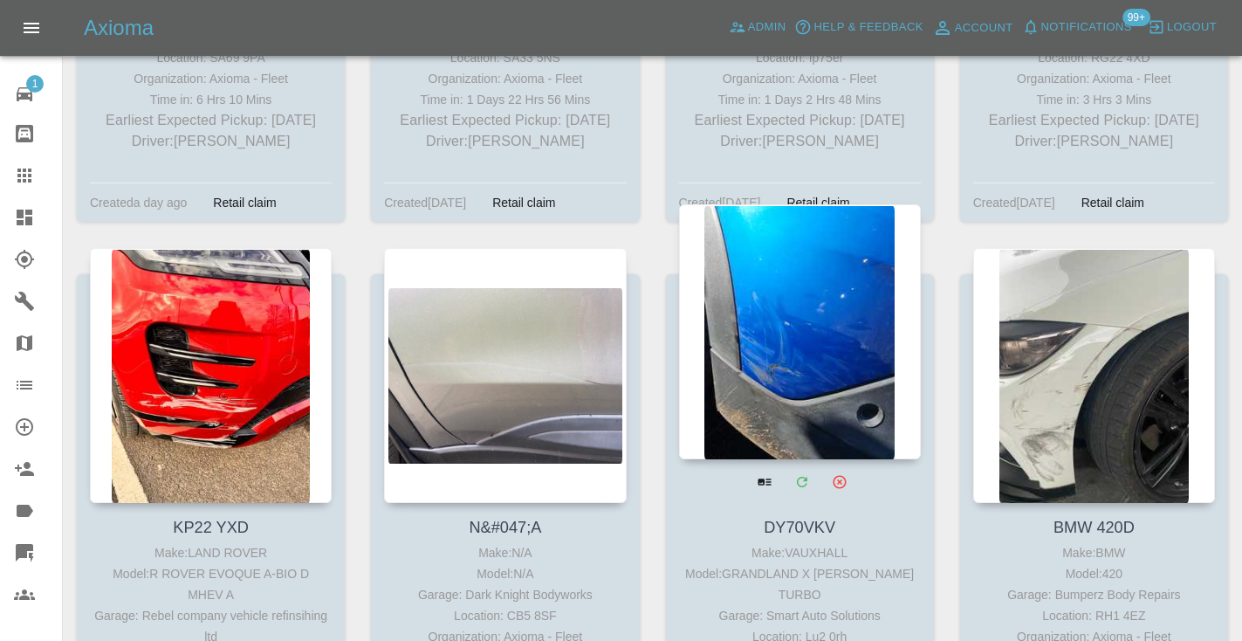
click at [781, 204] on div at bounding box center [800, 331] width 242 height 255
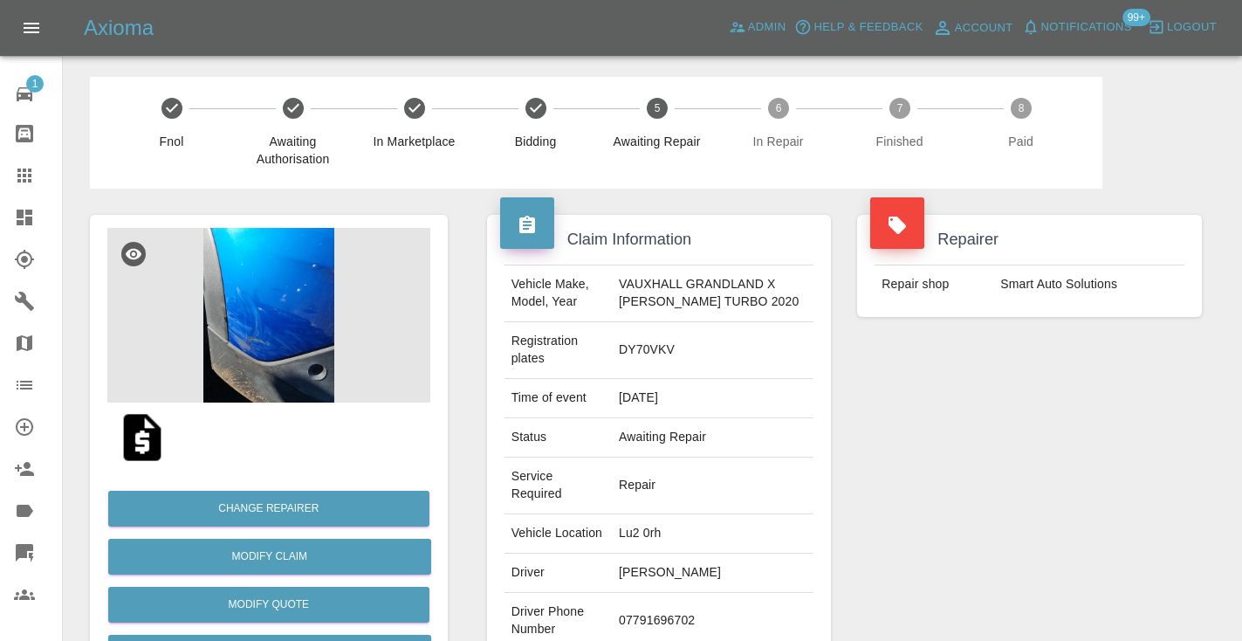
click at [648, 619] on td "07791696702" at bounding box center [713, 621] width 202 height 57
copy td "07791696702"
click at [918, 486] on div "Repairer Repair shop Smart Auto Solutions" at bounding box center [1029, 466] width 371 height 556
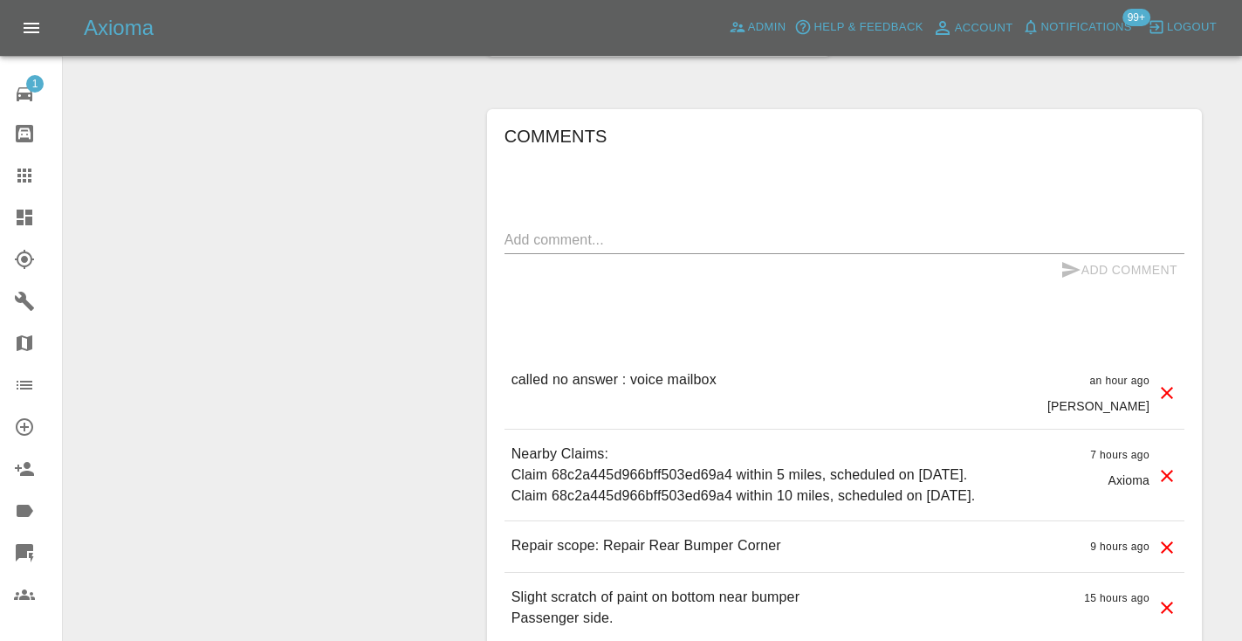
scroll to position [1455, 0]
click at [551, 242] on textarea at bounding box center [844, 239] width 680 height 20
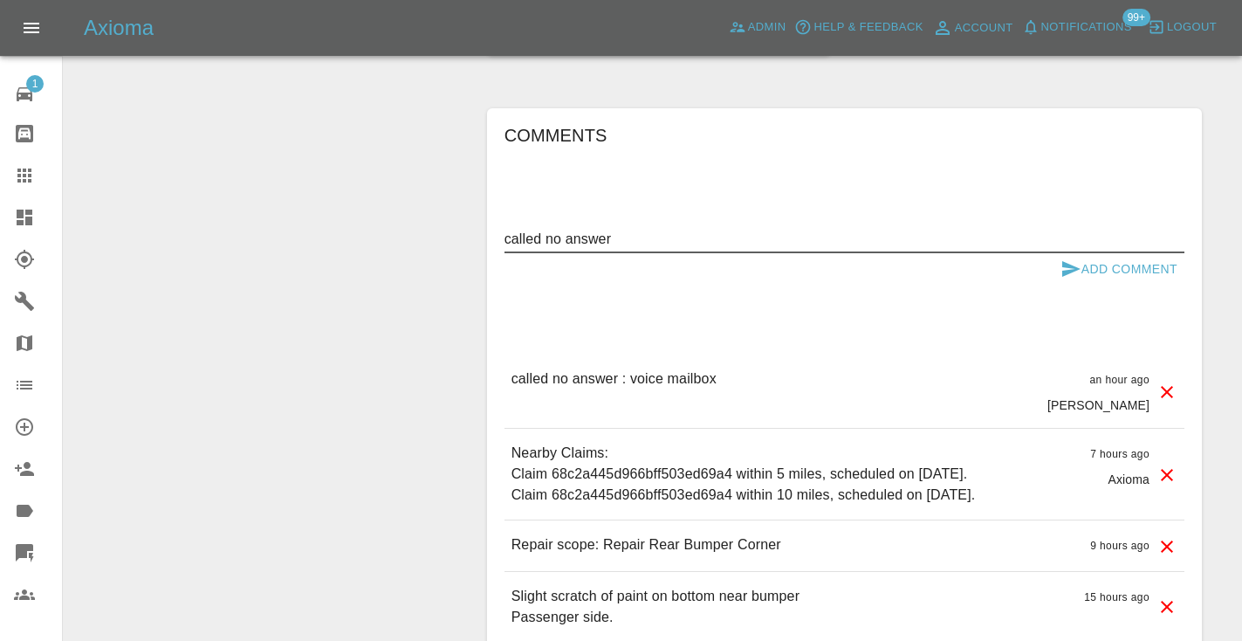
type textarea "called no answer"
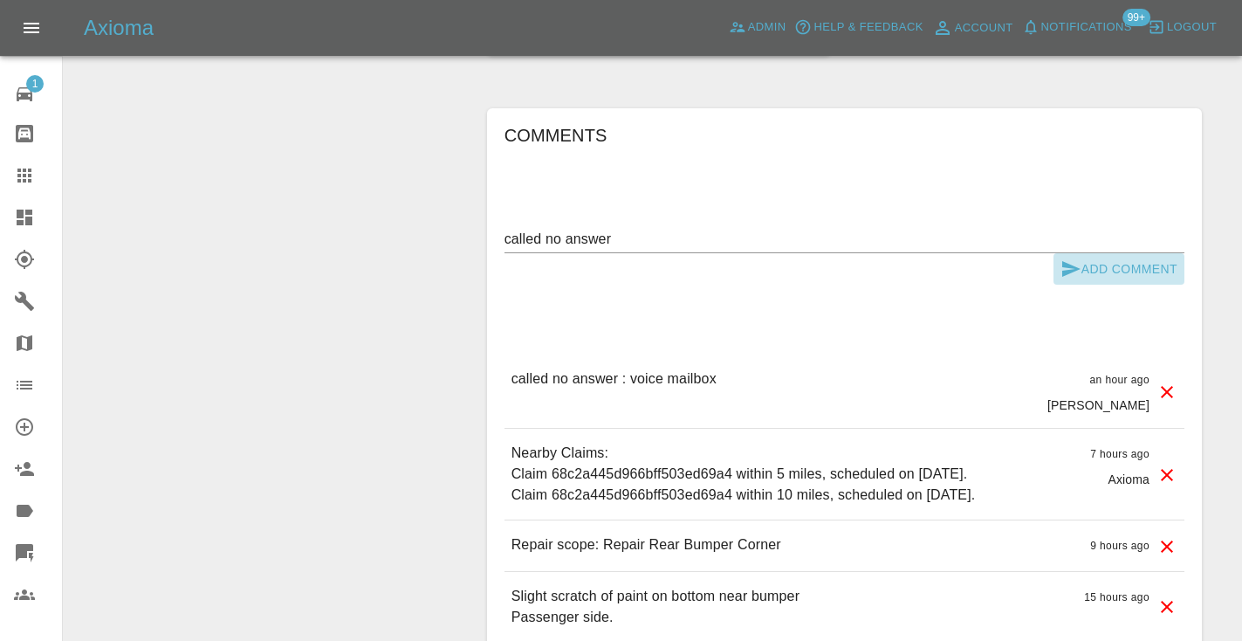
click at [1064, 268] on icon "submit" at bounding box center [1070, 268] width 21 height 21
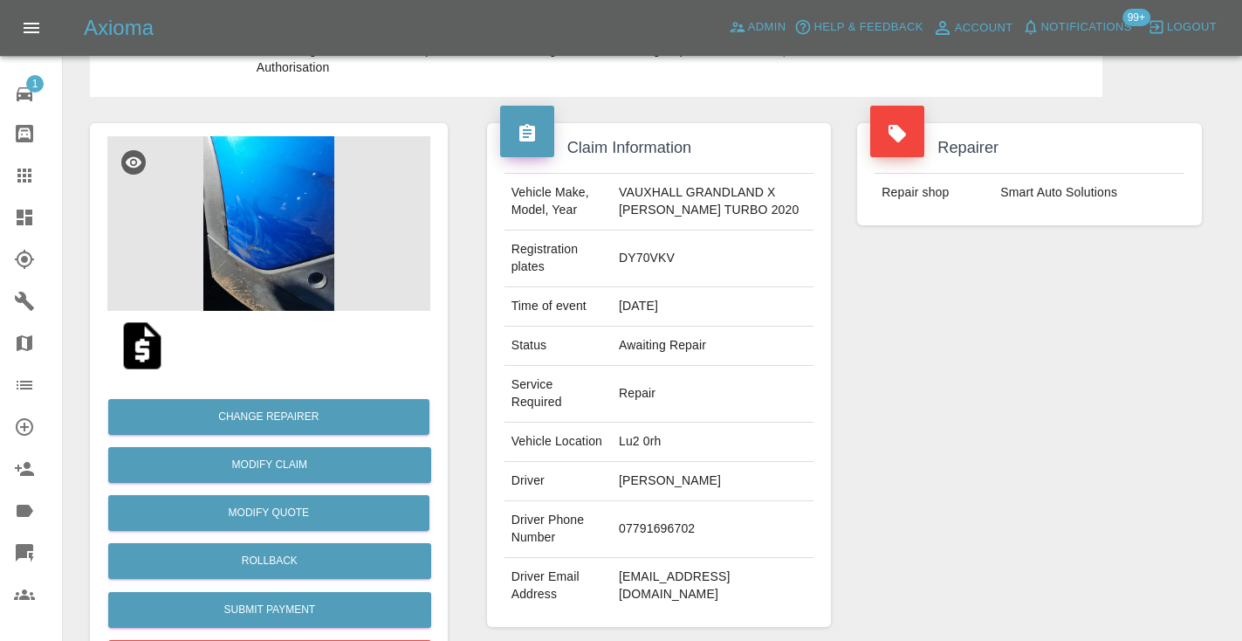
scroll to position [46, 0]
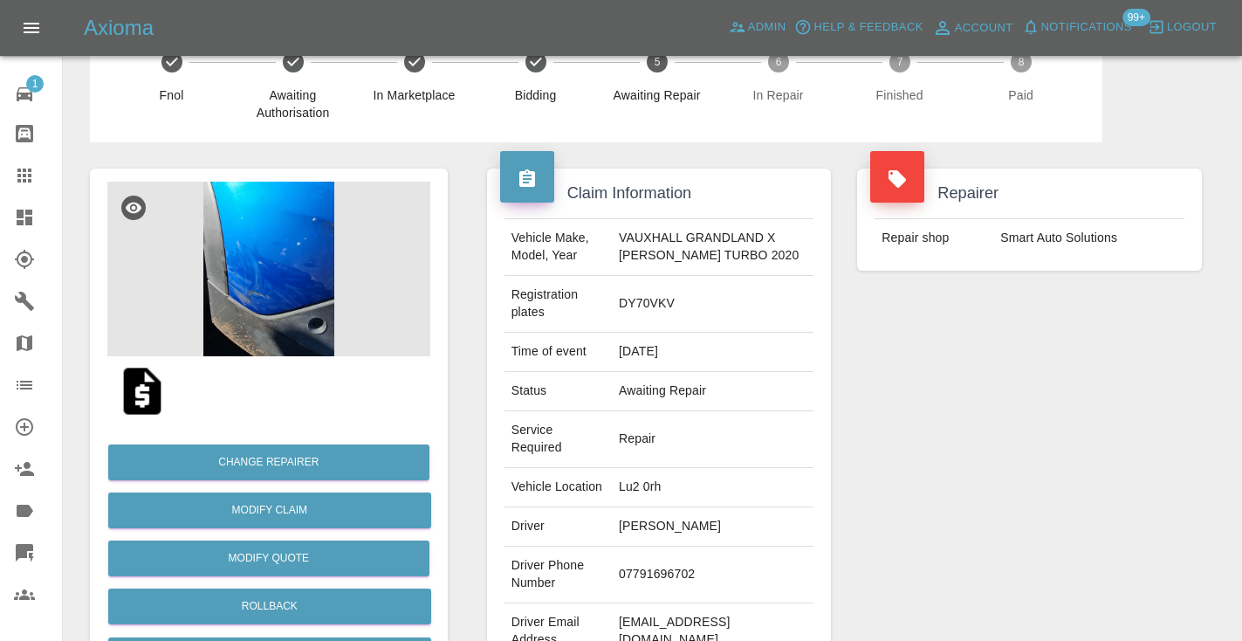
click at [37, 180] on div at bounding box center [38, 175] width 49 height 21
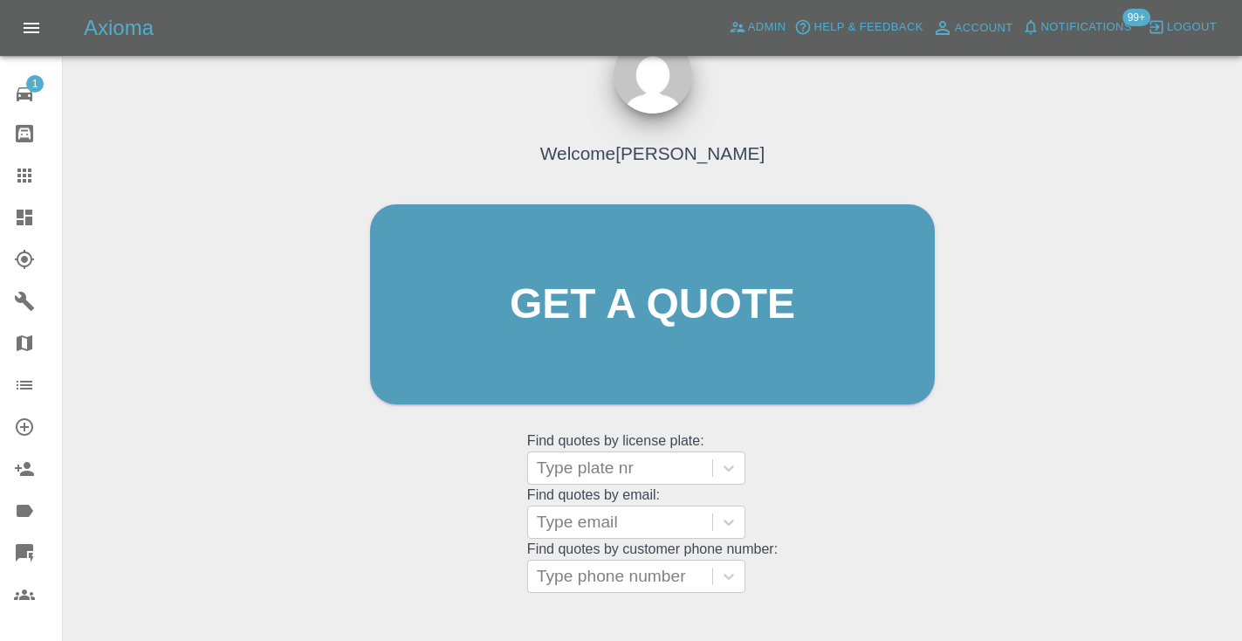
click at [952, 481] on div "Welcome [PERSON_NAME] Get a quote Get a quote Find quotes by license plate: Typ…" at bounding box center [652, 337] width 601 height 527
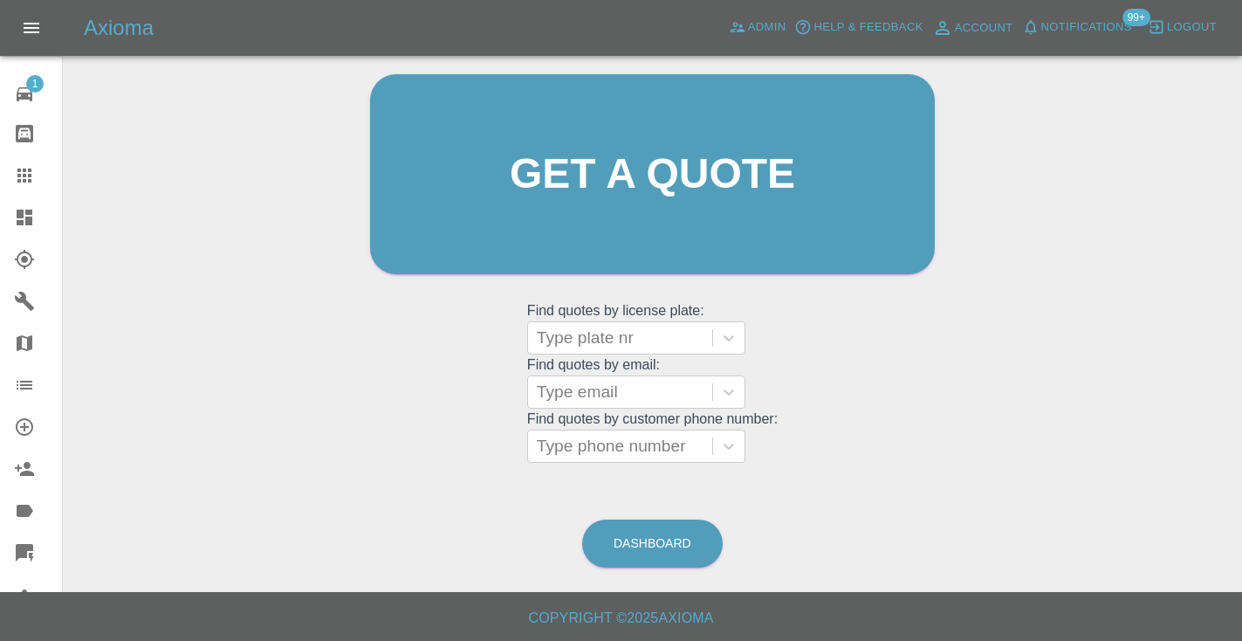
scroll to position [175, 0]
click at [693, 533] on link "Dashboard" at bounding box center [652, 544] width 140 height 48
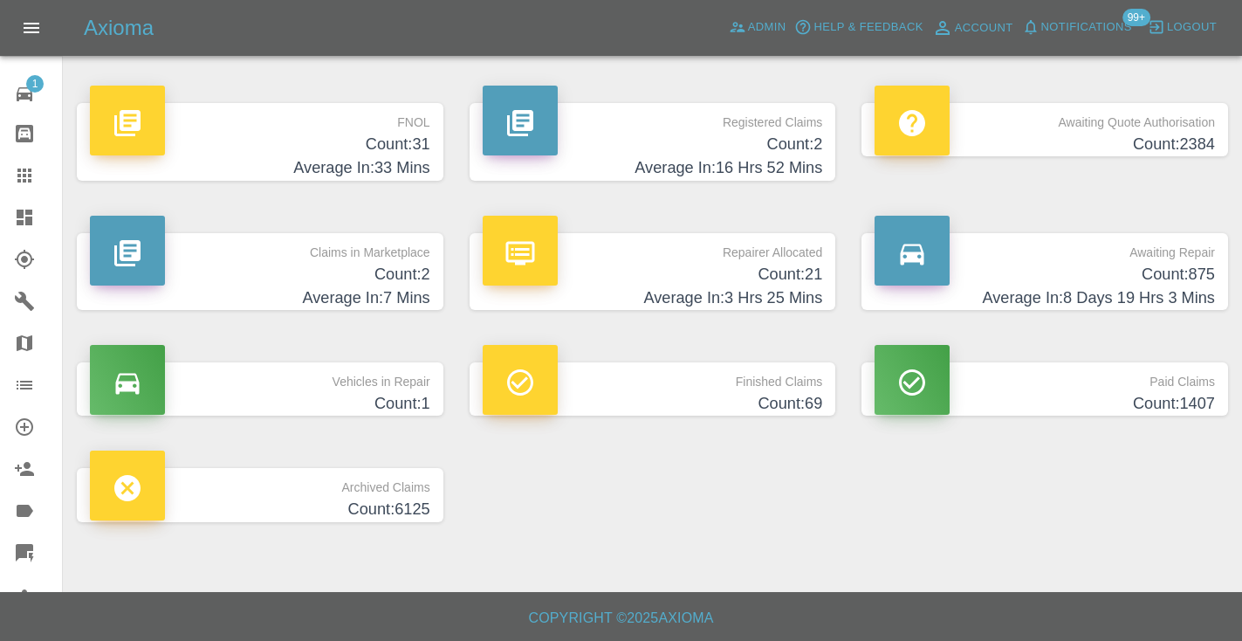
click at [1099, 277] on h4 "Count: 875" at bounding box center [1044, 275] width 340 height 24
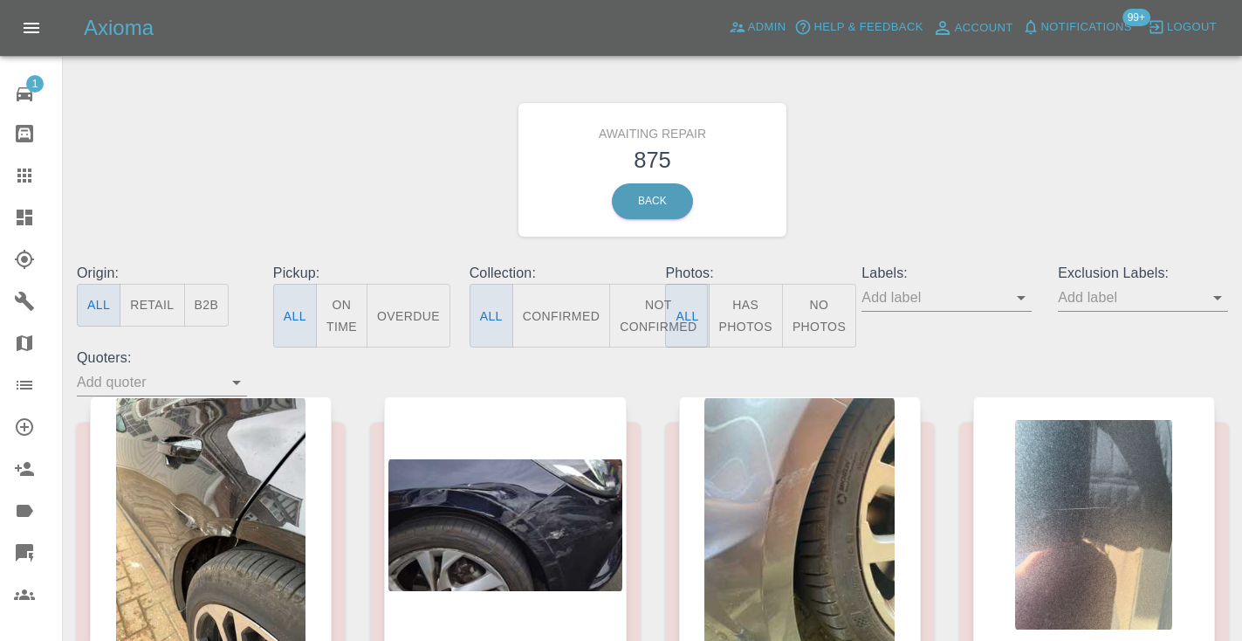
click at [644, 301] on button "Not Confirmed" at bounding box center [658, 316] width 98 height 64
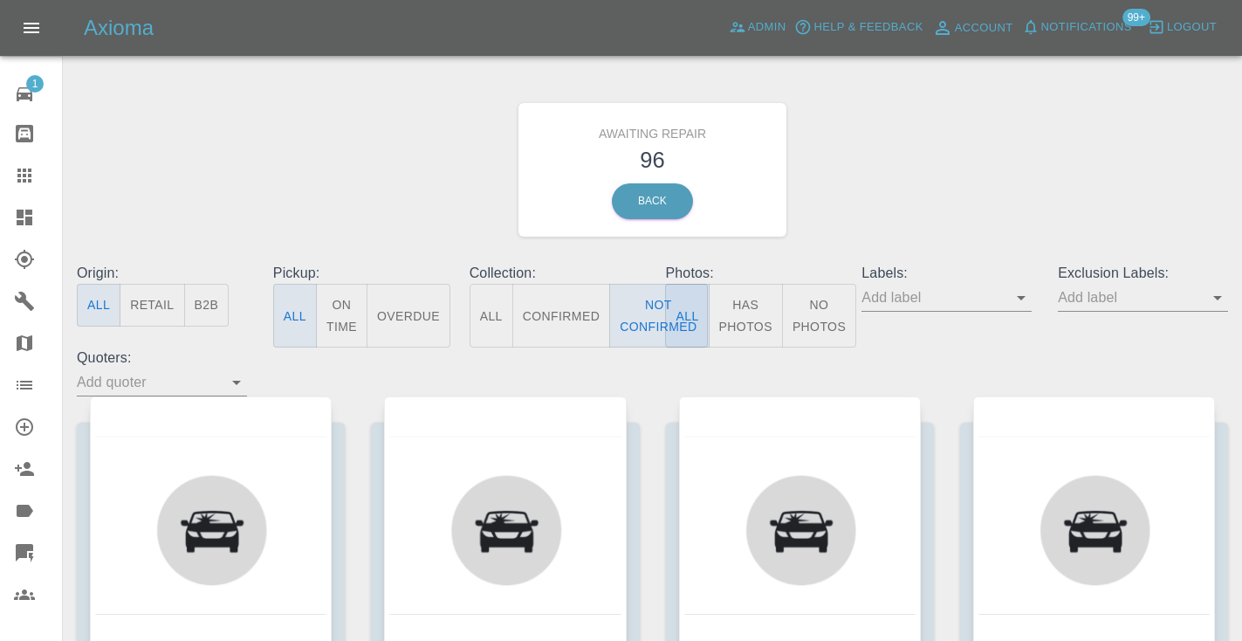
click at [975, 157] on div "Awaiting Repair 96 Back" at bounding box center [652, 170] width 1177 height 186
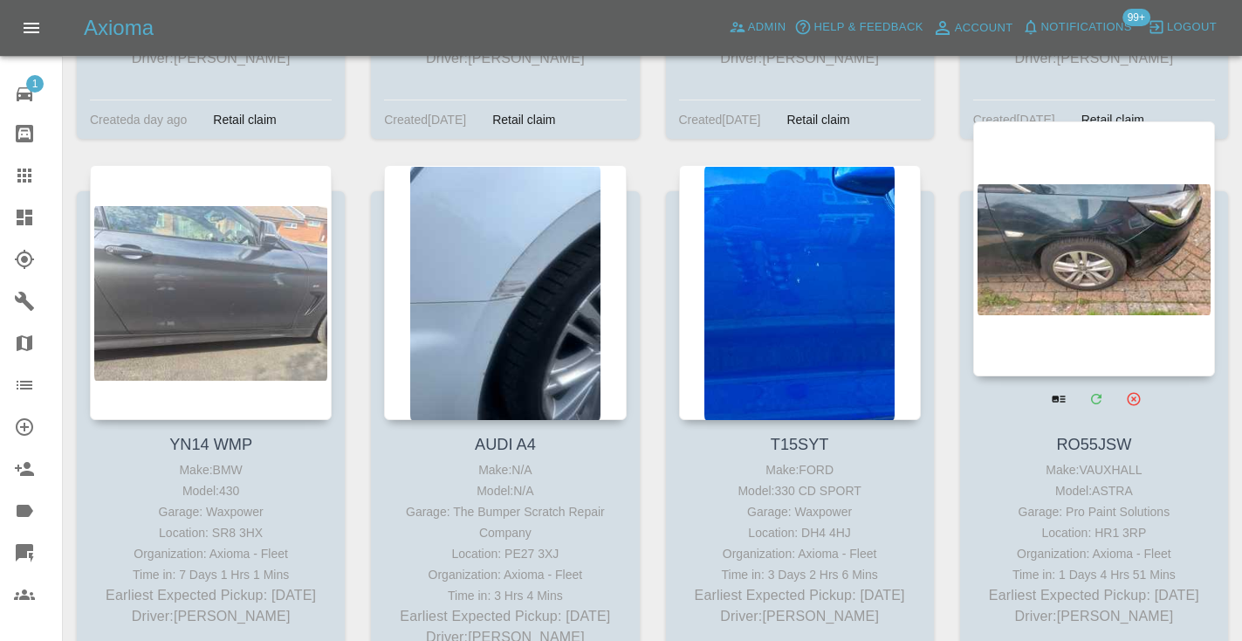
scroll to position [10044, 0]
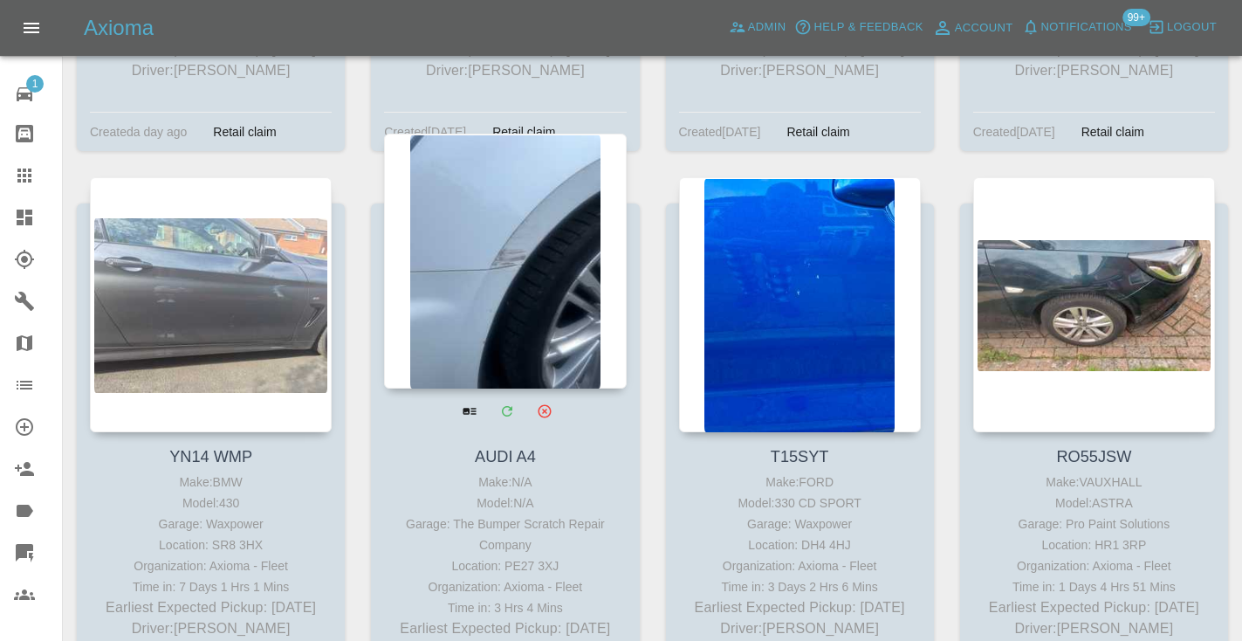
click at [492, 254] on div at bounding box center [505, 261] width 242 height 255
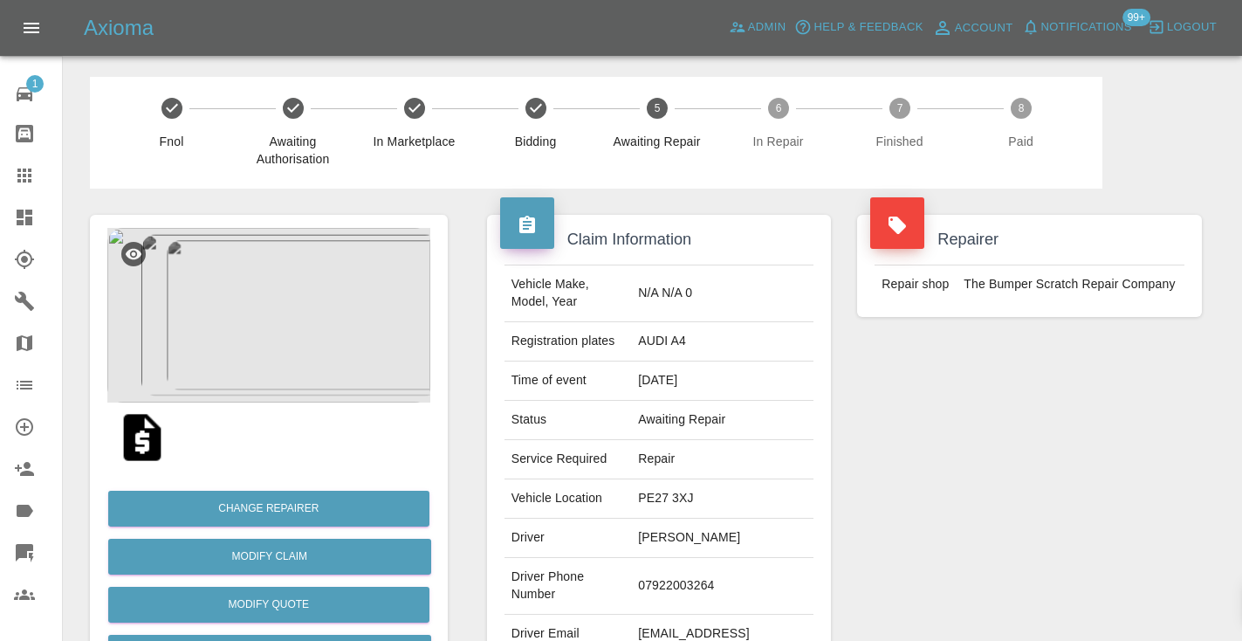
click at [670, 584] on td "07922003264" at bounding box center [722, 586] width 182 height 57
copy td "07922003264"
click at [920, 433] on div "Repairer Repair shop The Bumper Scratch Repair Company" at bounding box center [1029, 448] width 371 height 521
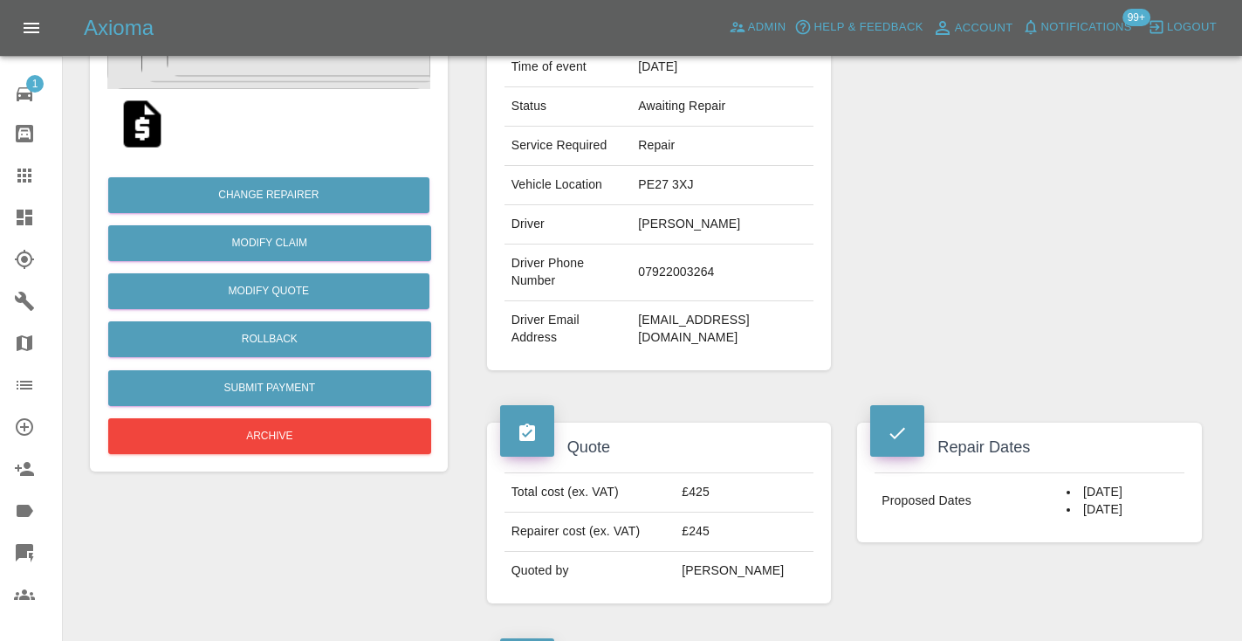
scroll to position [307, 0]
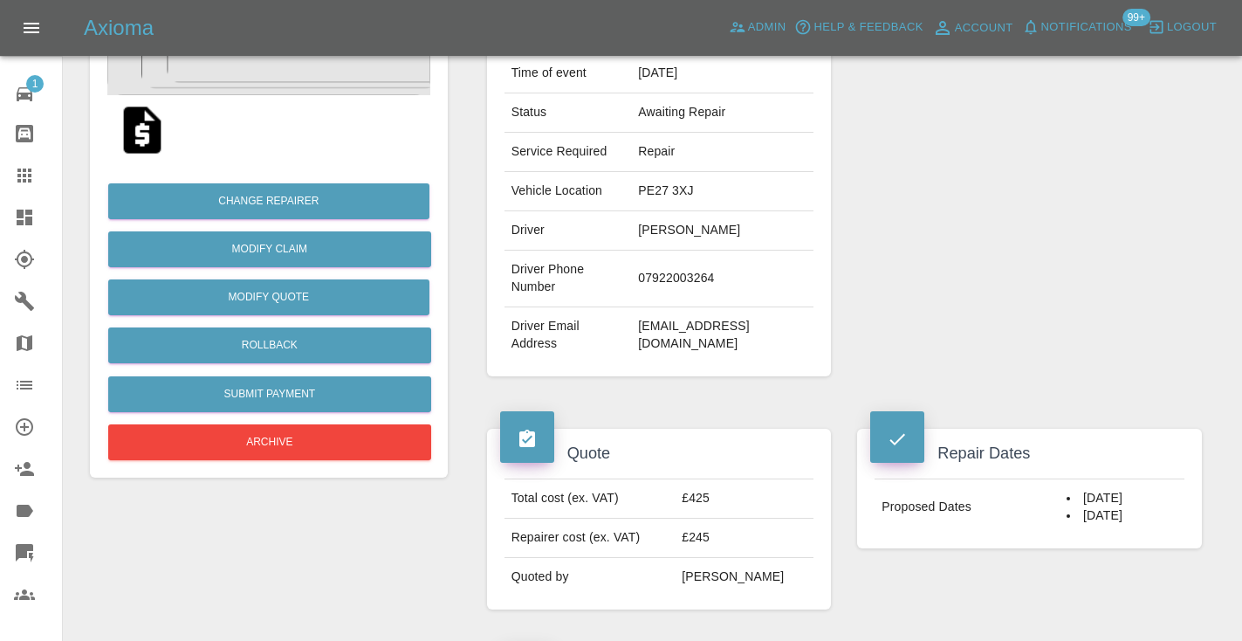
click at [689, 274] on td "07922003264" at bounding box center [722, 278] width 182 height 57
copy td "07922003264"
click at [1080, 189] on div "Repairer Repair shop The Bumper Scratch Repair Company" at bounding box center [1029, 141] width 371 height 521
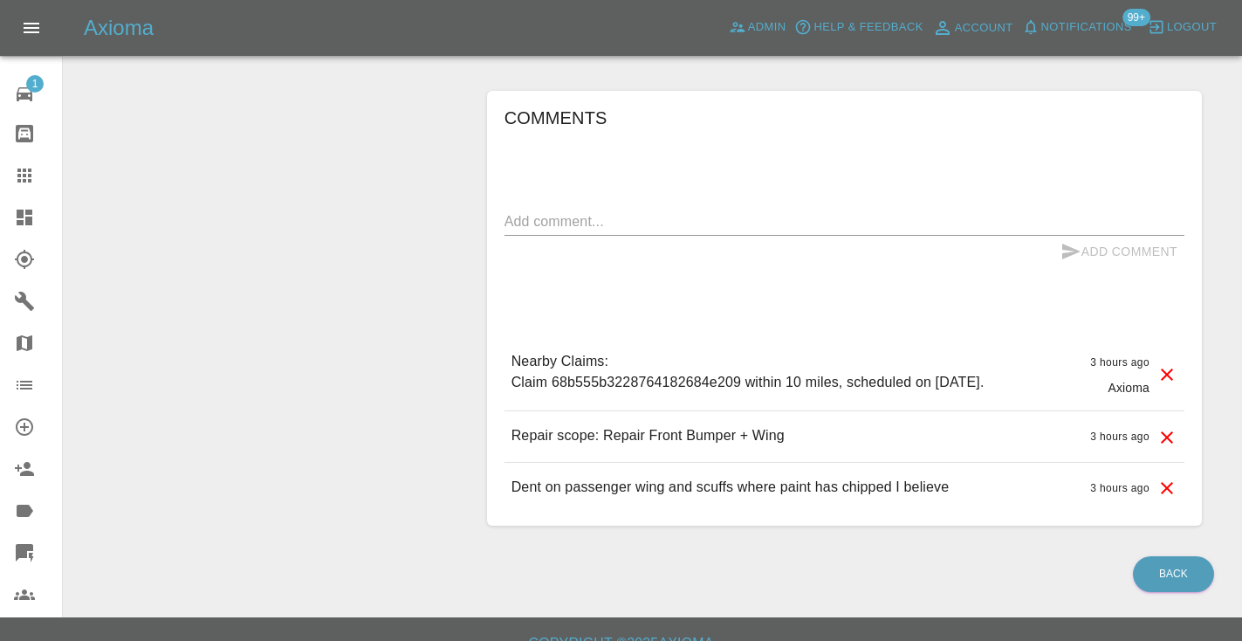
scroll to position [1235, 0]
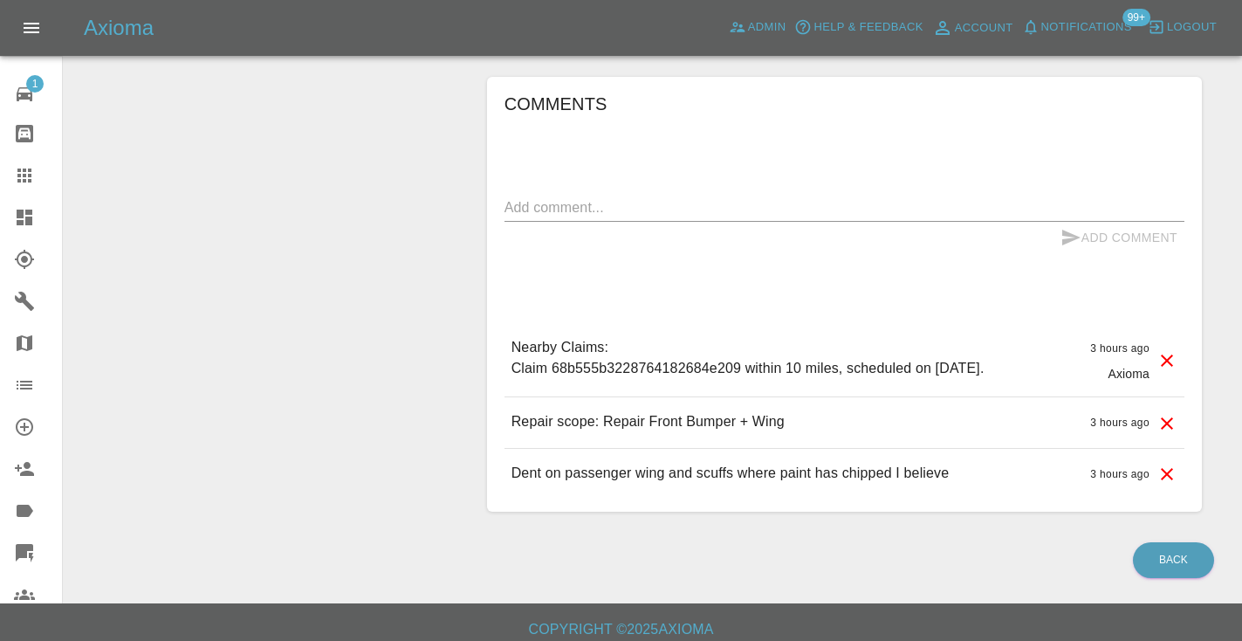
click at [623, 212] on textarea at bounding box center [844, 207] width 680 height 20
type textarea "called no answer"
click at [1054, 236] on button "Add Comment" at bounding box center [1118, 238] width 131 height 32
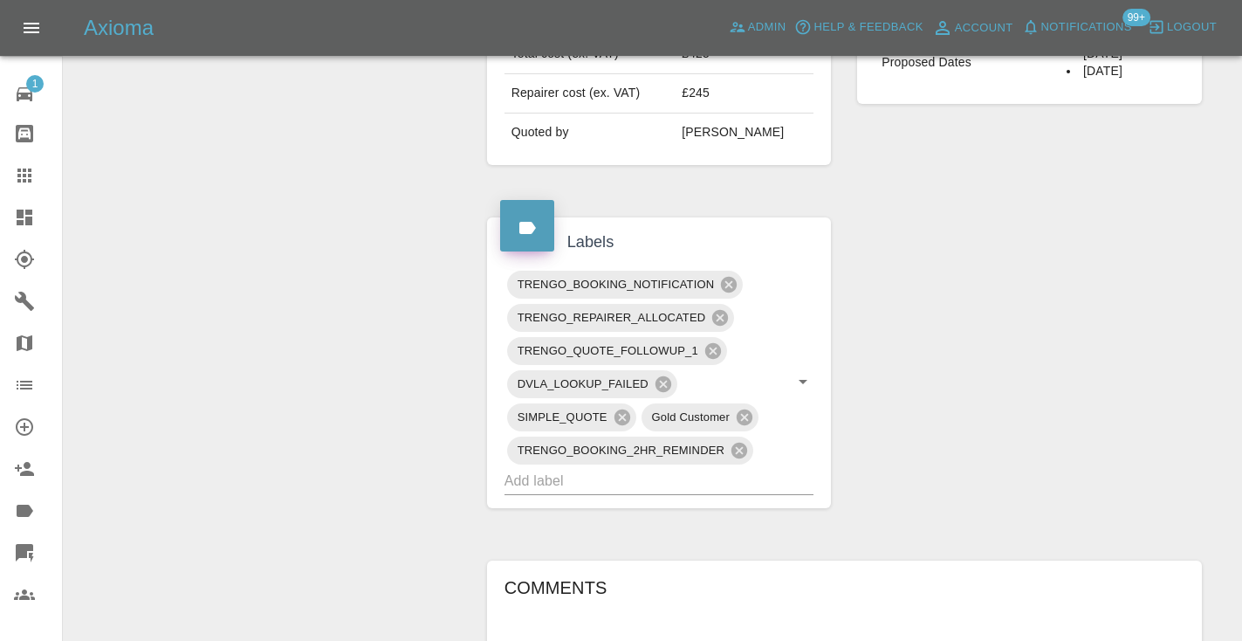
scroll to position [744, 0]
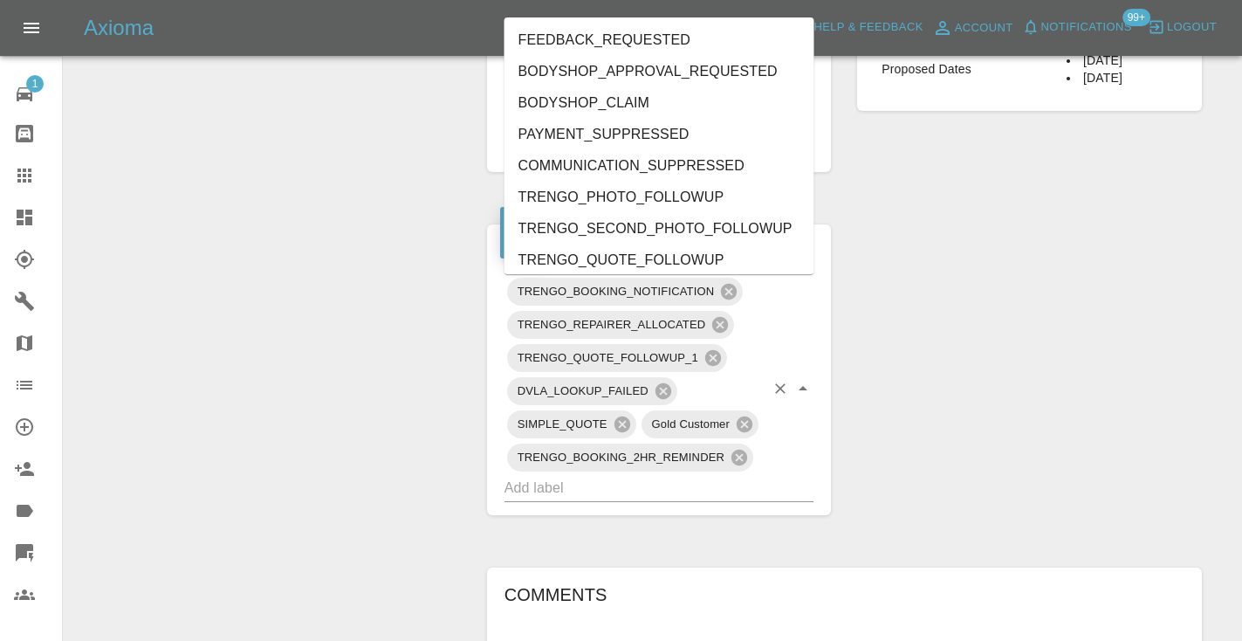
click at [646, 472] on div "TRENGO_BOOKING_NOTIFICATION TRENGO_REPAIRER_ALLOCATED TRENGO_QUOTE_FOLLOWUP_1 D…" at bounding box center [659, 388] width 310 height 227
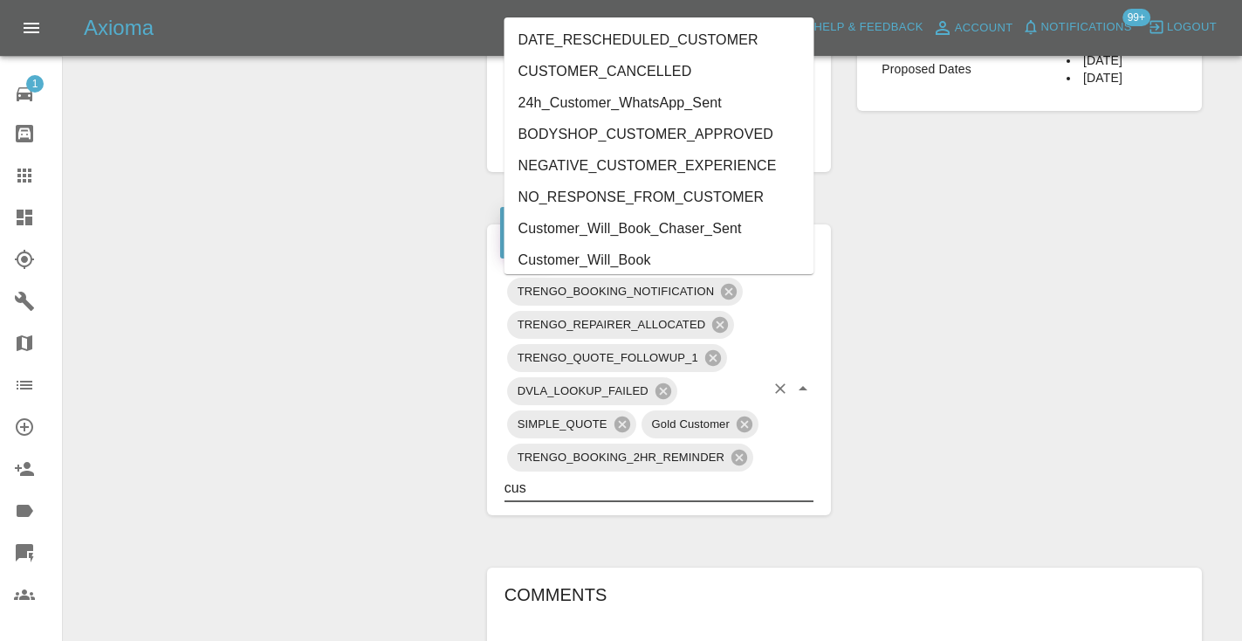
type input "cust"
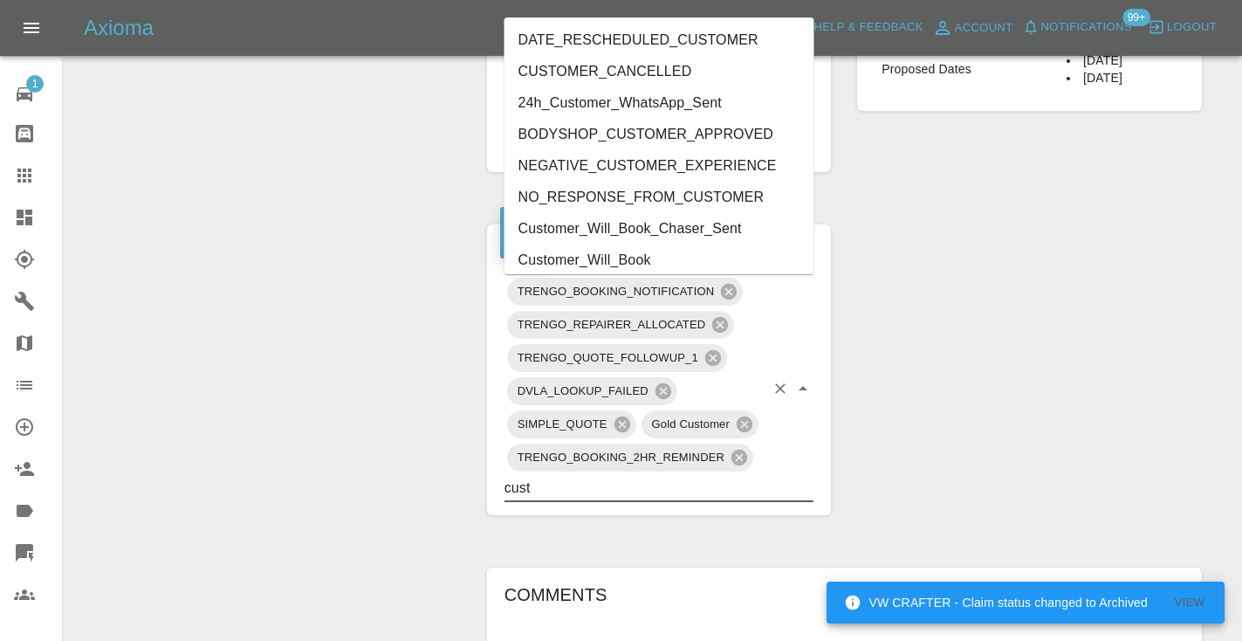
click at [652, 264] on li "Customer_Will_Book" at bounding box center [659, 259] width 310 height 31
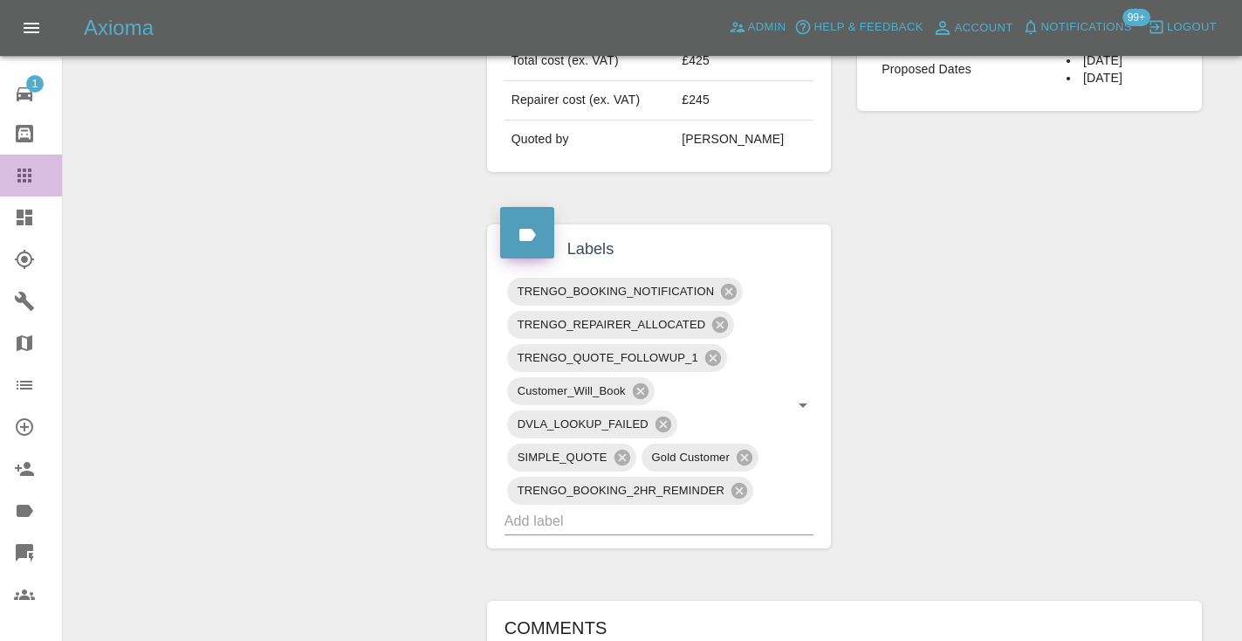
click at [30, 172] on icon at bounding box center [24, 175] width 21 height 21
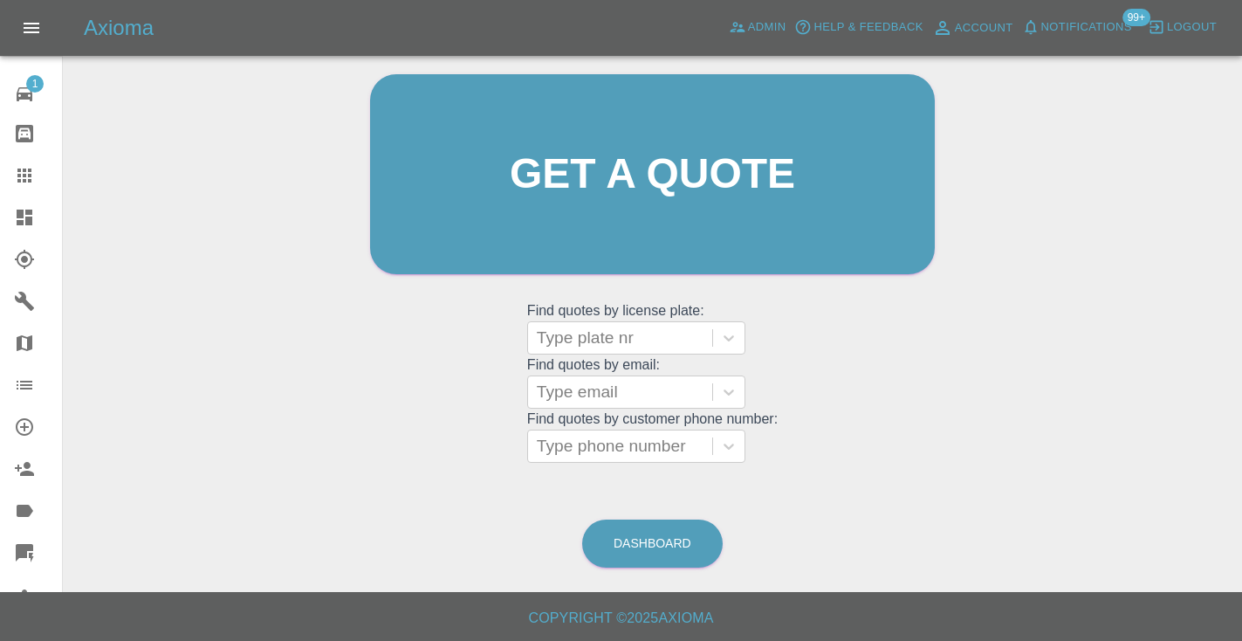
scroll to position [118, 0]
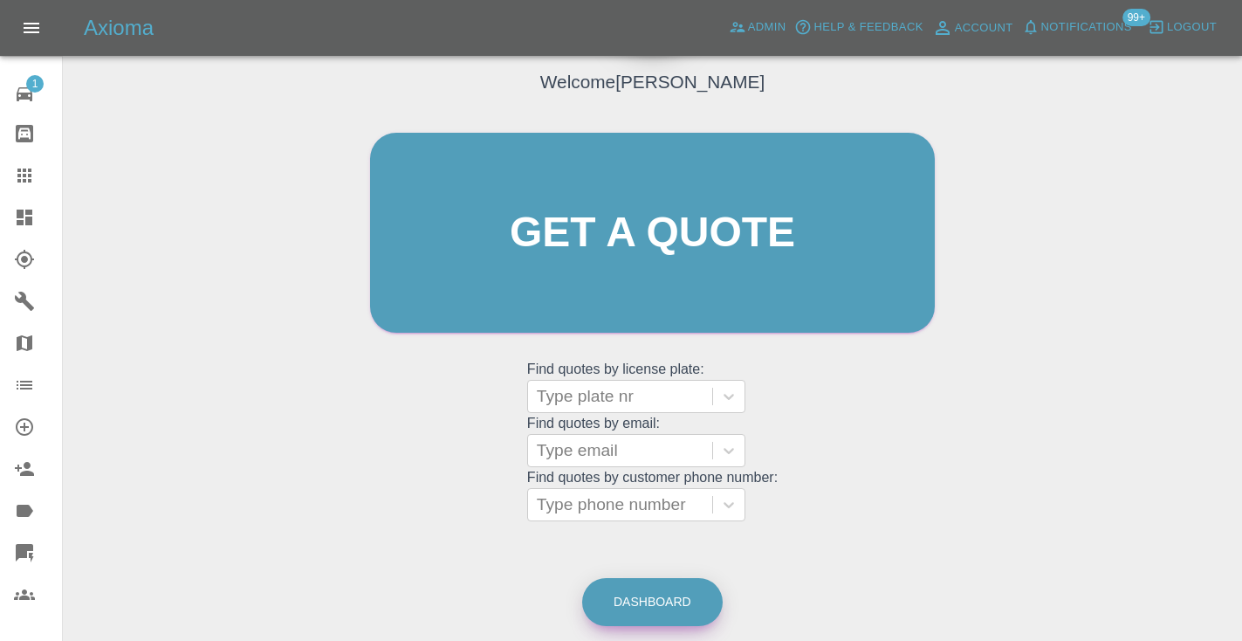
click at [673, 606] on link "Dashboard" at bounding box center [652, 602] width 140 height 48
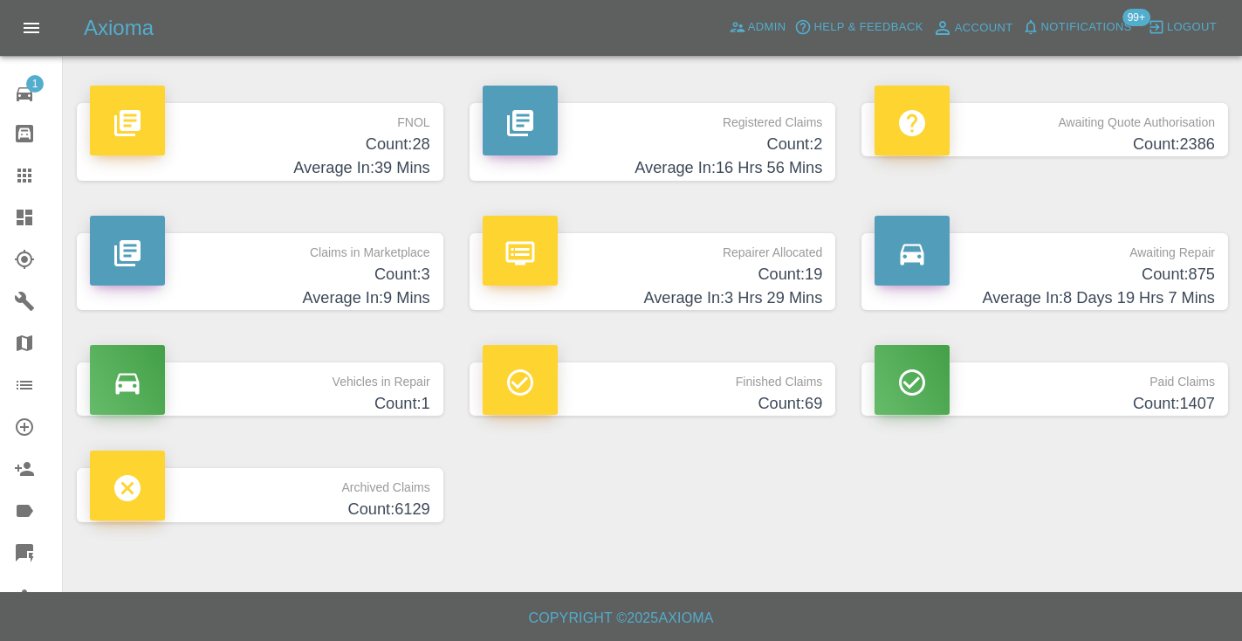
click at [1154, 264] on h4 "Count: 875" at bounding box center [1044, 275] width 340 height 24
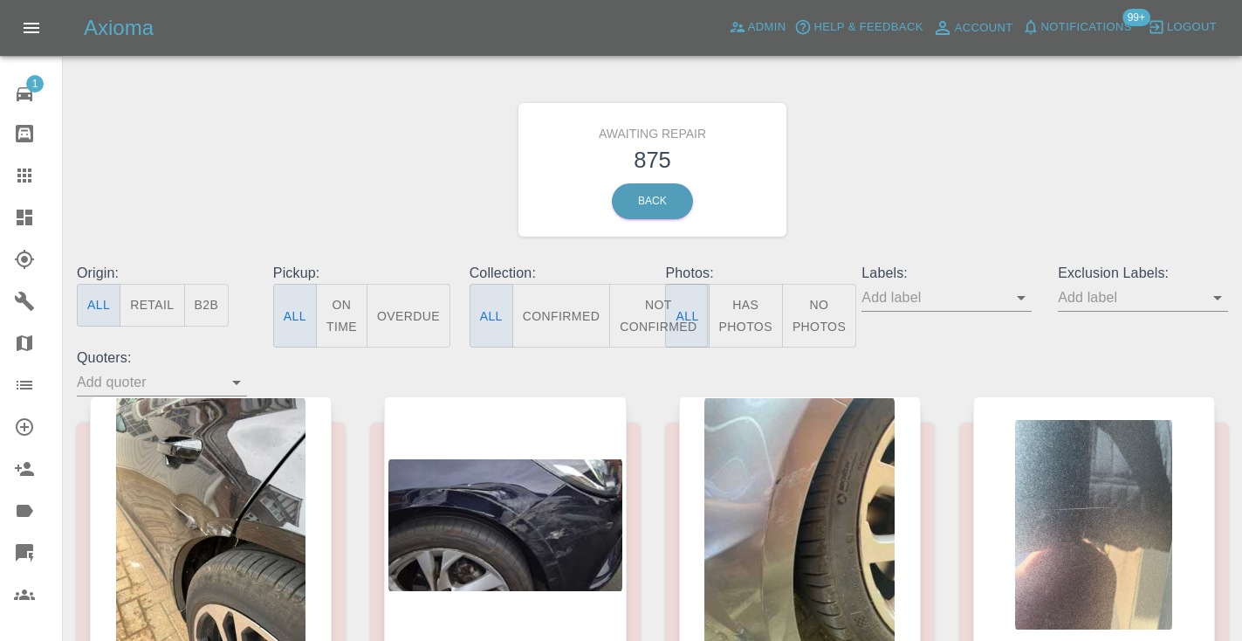
click at [644, 316] on button "Not Confirmed" at bounding box center [658, 316] width 98 height 64
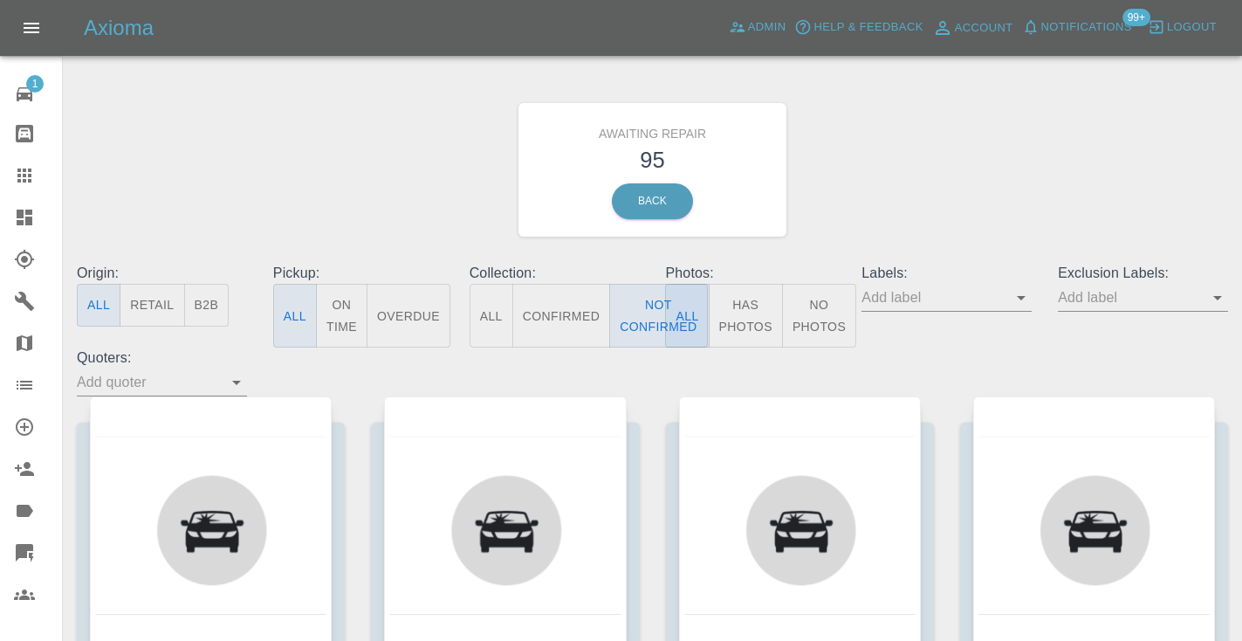
click at [863, 223] on div "Awaiting Repair 95 Back" at bounding box center [652, 170] width 1177 height 186
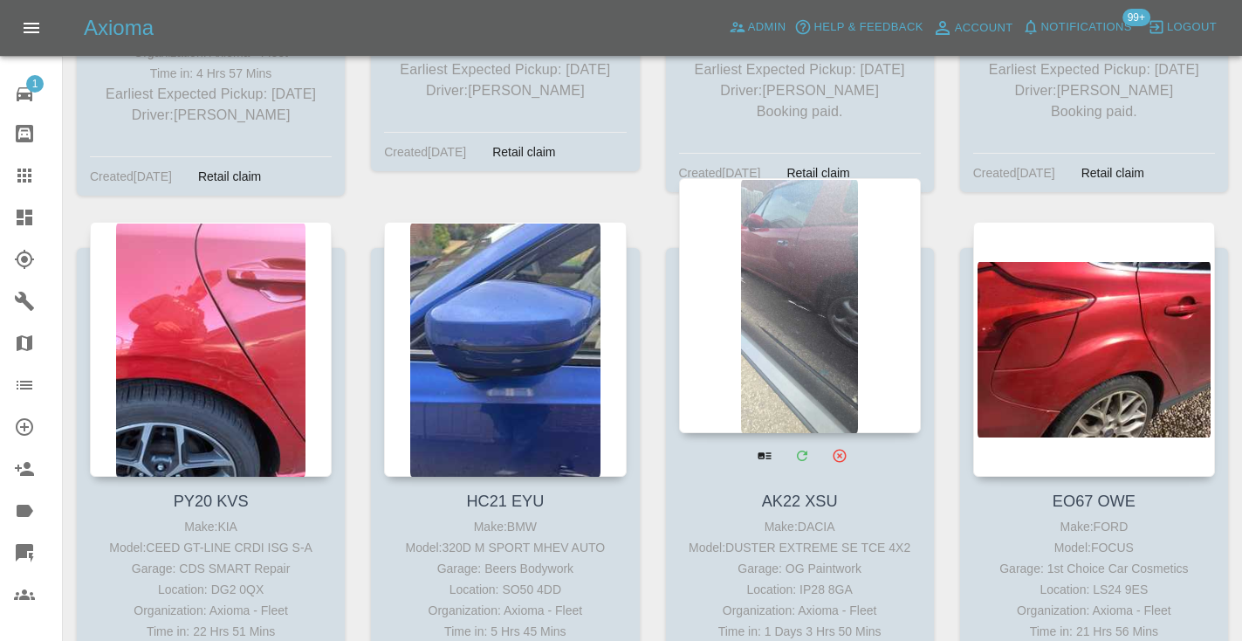
scroll to position [8883, 0]
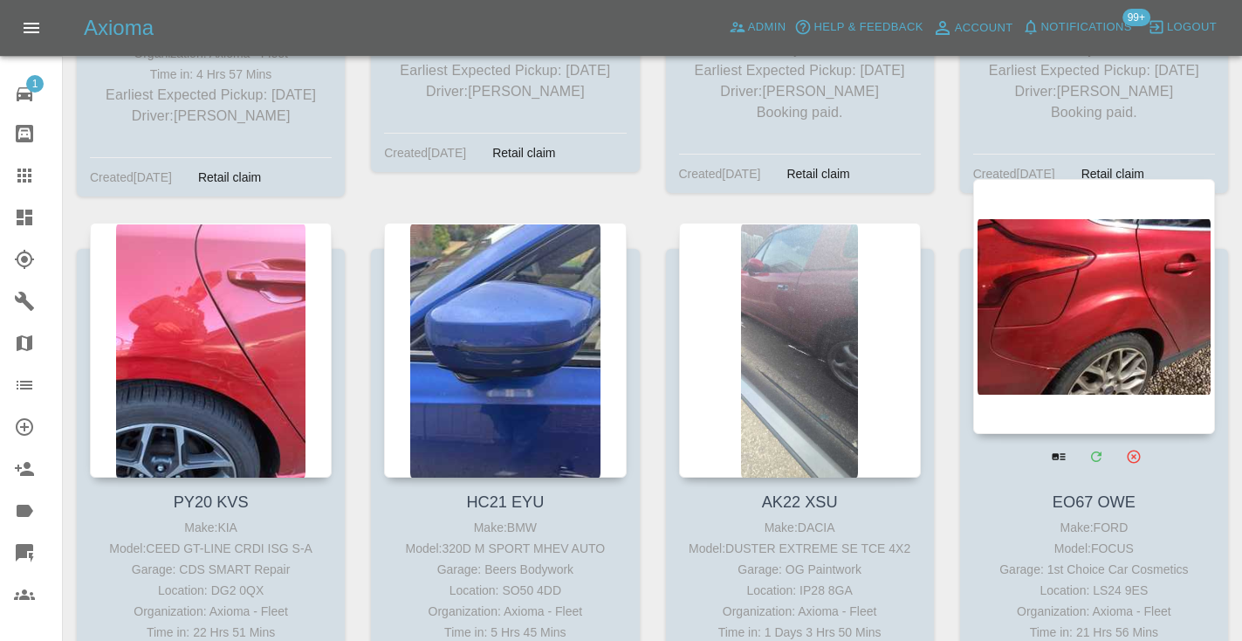
click at [1052, 227] on div at bounding box center [1094, 306] width 242 height 255
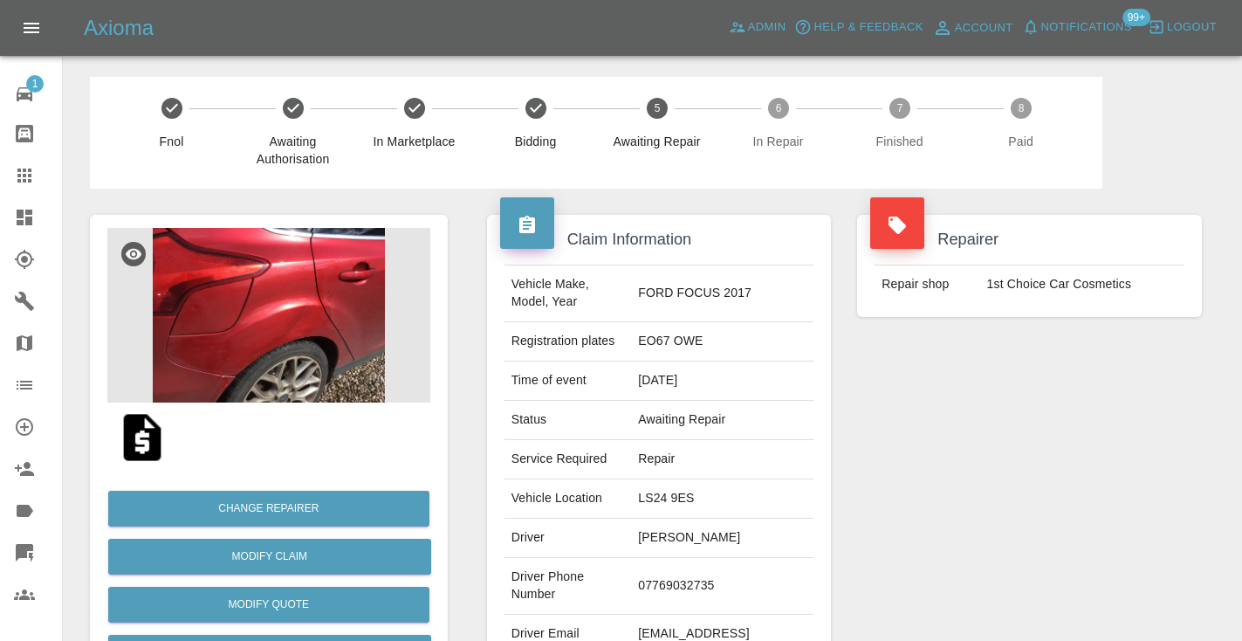
click at [691, 586] on td "07769032735" at bounding box center [722, 586] width 182 height 57
copy td "07769032735"
click at [953, 463] on div "Repairer Repair shop 1st Choice Car Cosmetics" at bounding box center [1029, 448] width 371 height 521
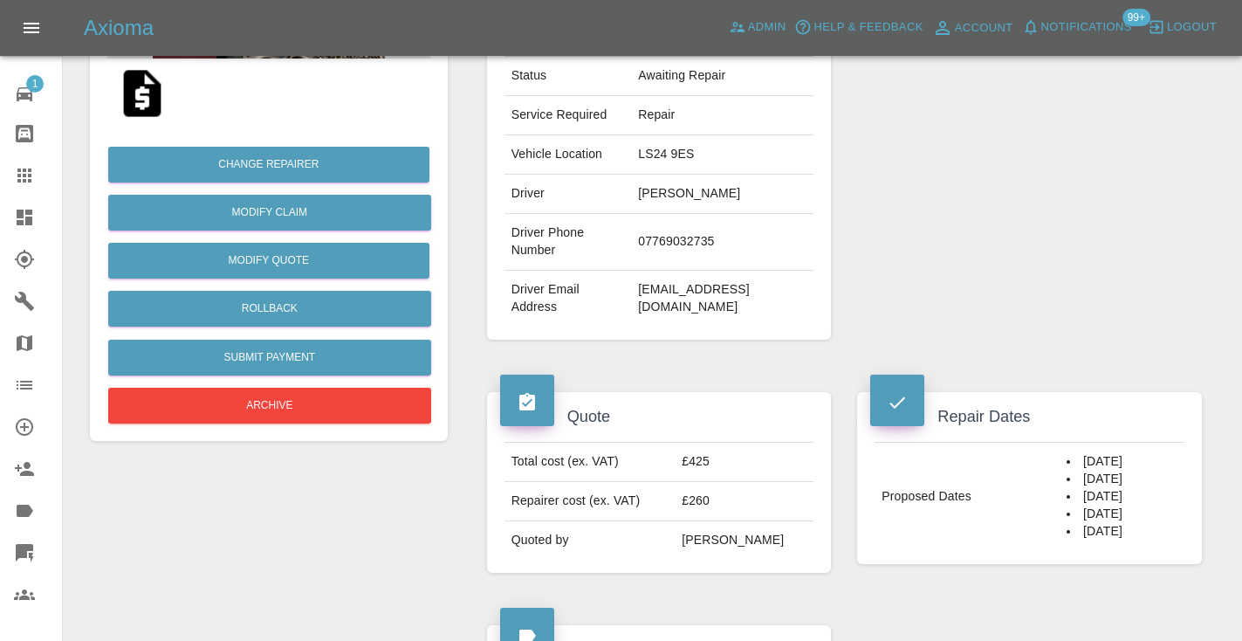
scroll to position [337, 0]
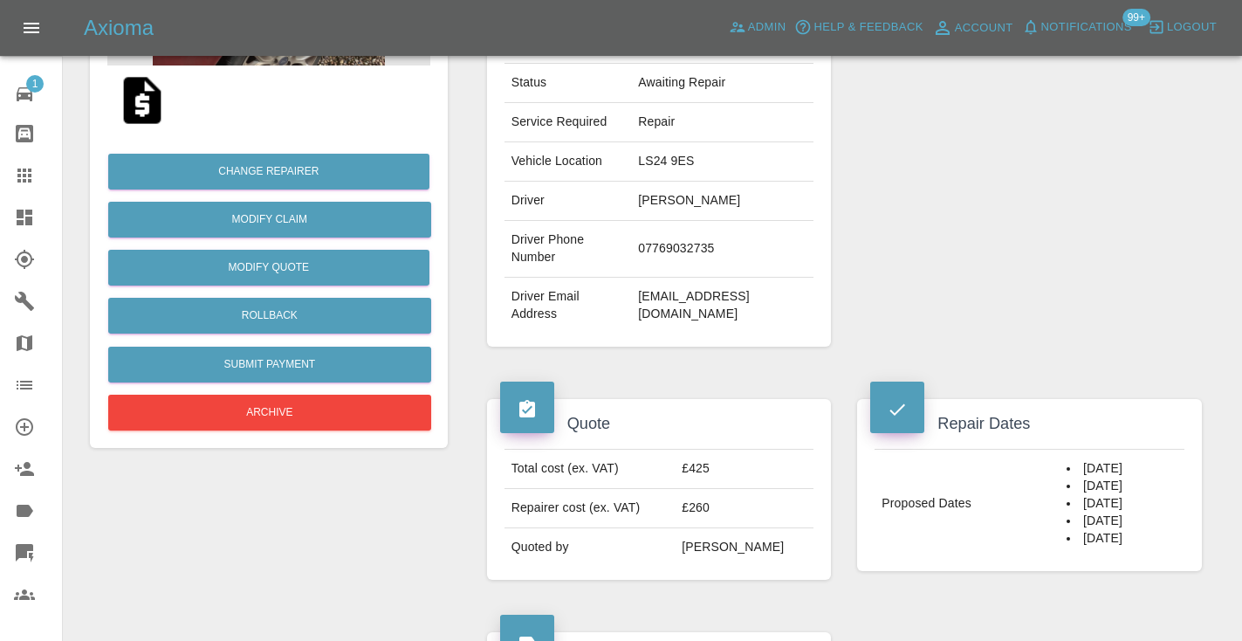
click at [689, 260] on td "07769032735" at bounding box center [722, 249] width 182 height 57
click at [689, 252] on td "07769032735" at bounding box center [722, 249] width 182 height 57
copy td "07769032735"
click at [689, 246] on td "07769032735" at bounding box center [722, 249] width 182 height 57
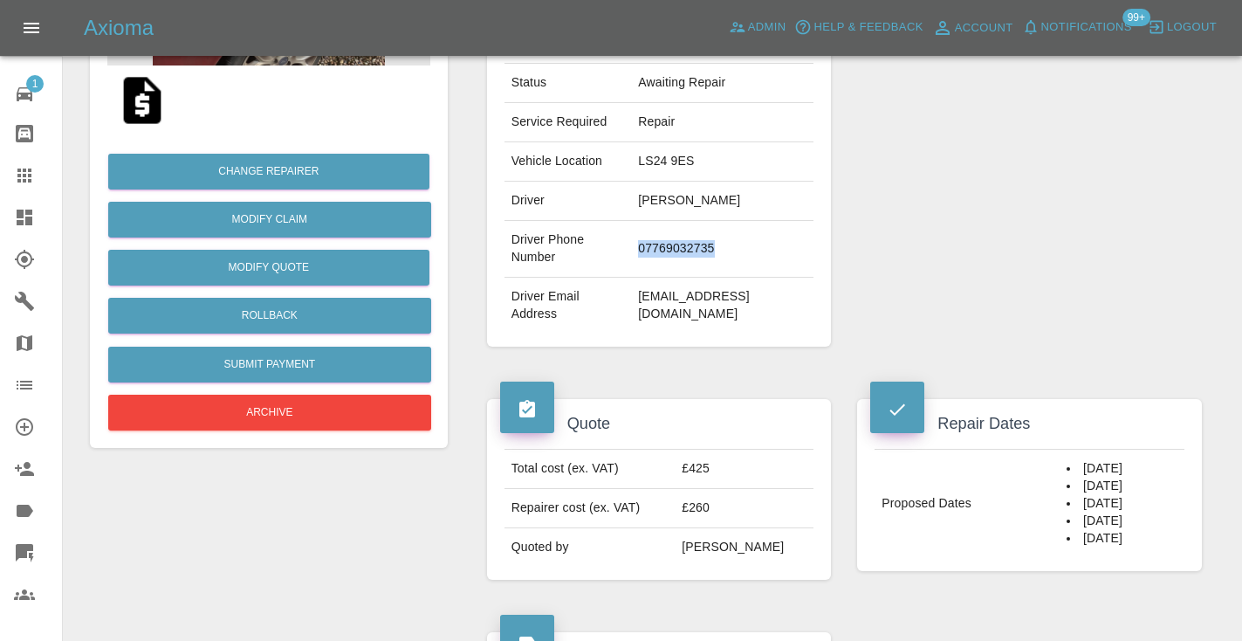
click at [689, 246] on td "07769032735" at bounding box center [722, 249] width 182 height 57
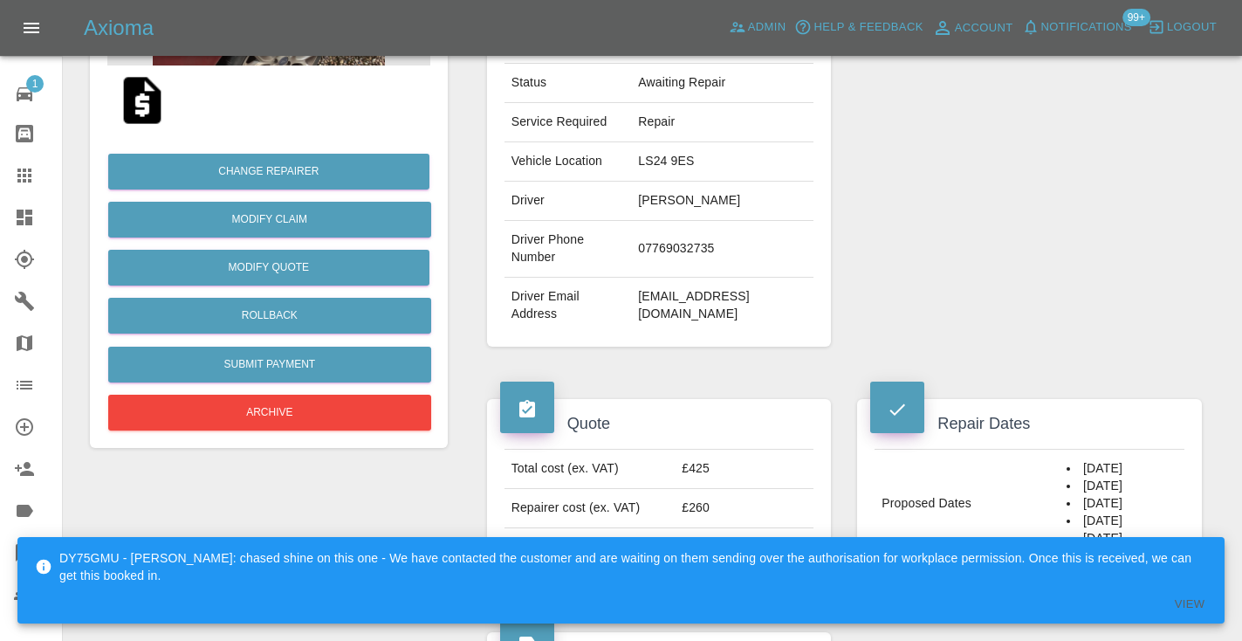
click at [1106, 306] on div "Repairer Repair shop 1st Choice Car Cosmetics" at bounding box center [1029, 112] width 371 height 521
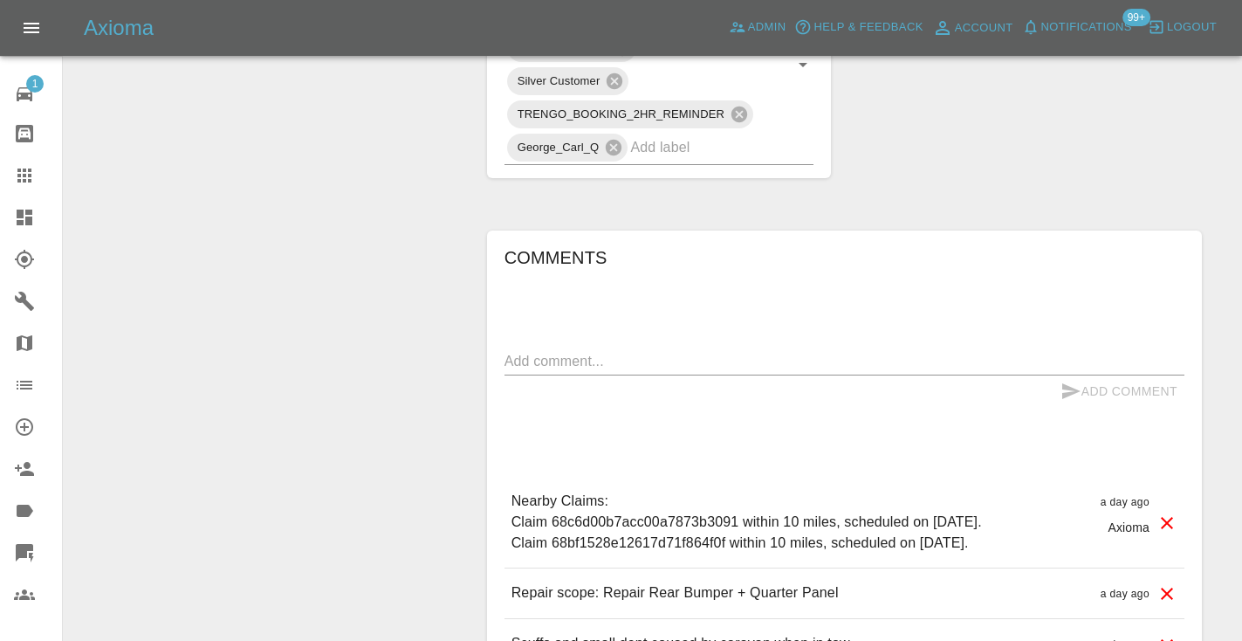
scroll to position [1061, 0]
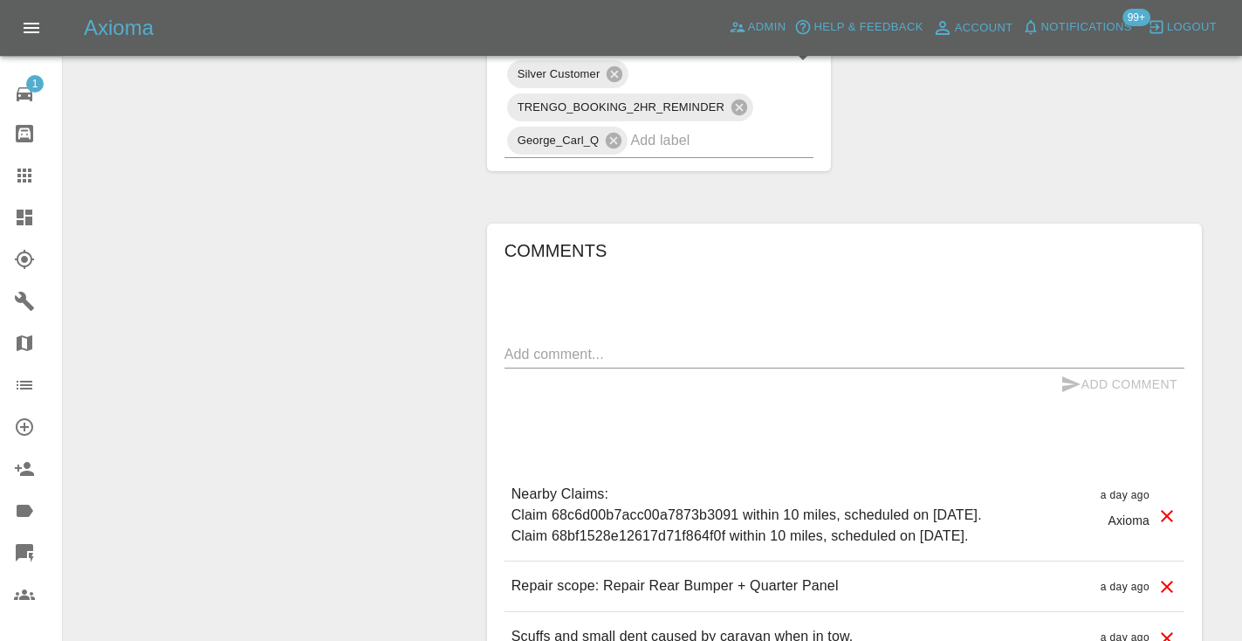
click at [586, 312] on div "Comments x Add Comment Nearby Claims: Claim 68c6d00b7acc00a7873b3091 within 10 …" at bounding box center [844, 449] width 680 height 426
click at [540, 344] on textarea at bounding box center [844, 354] width 680 height 20
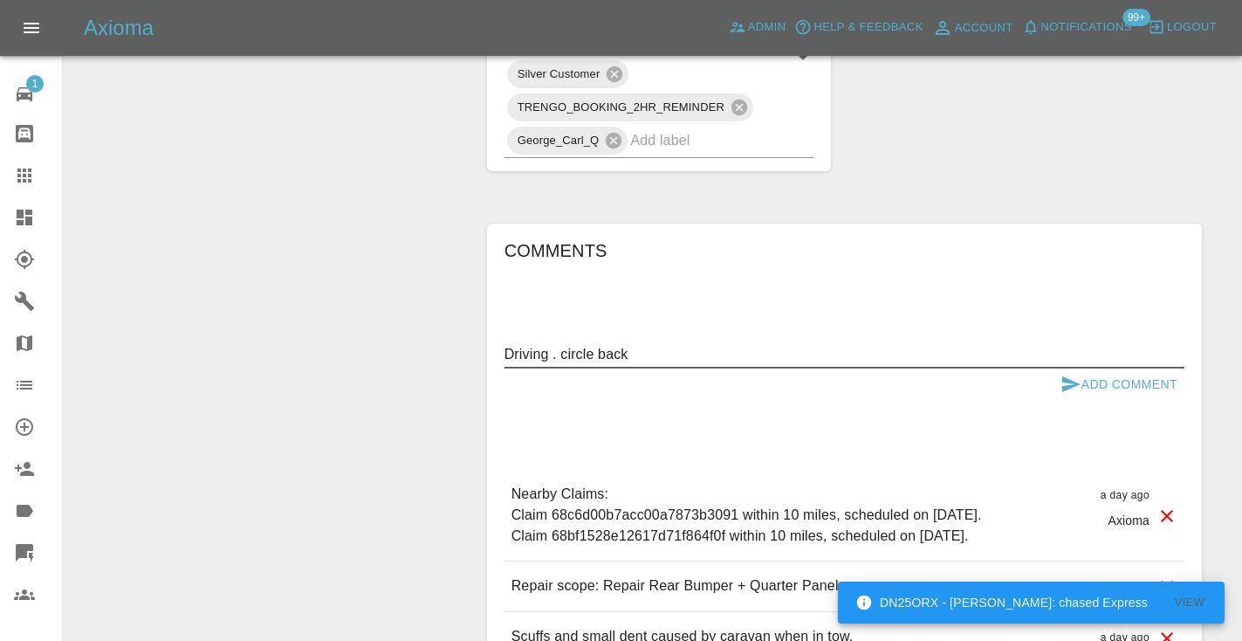
type textarea "Driving . circle back"
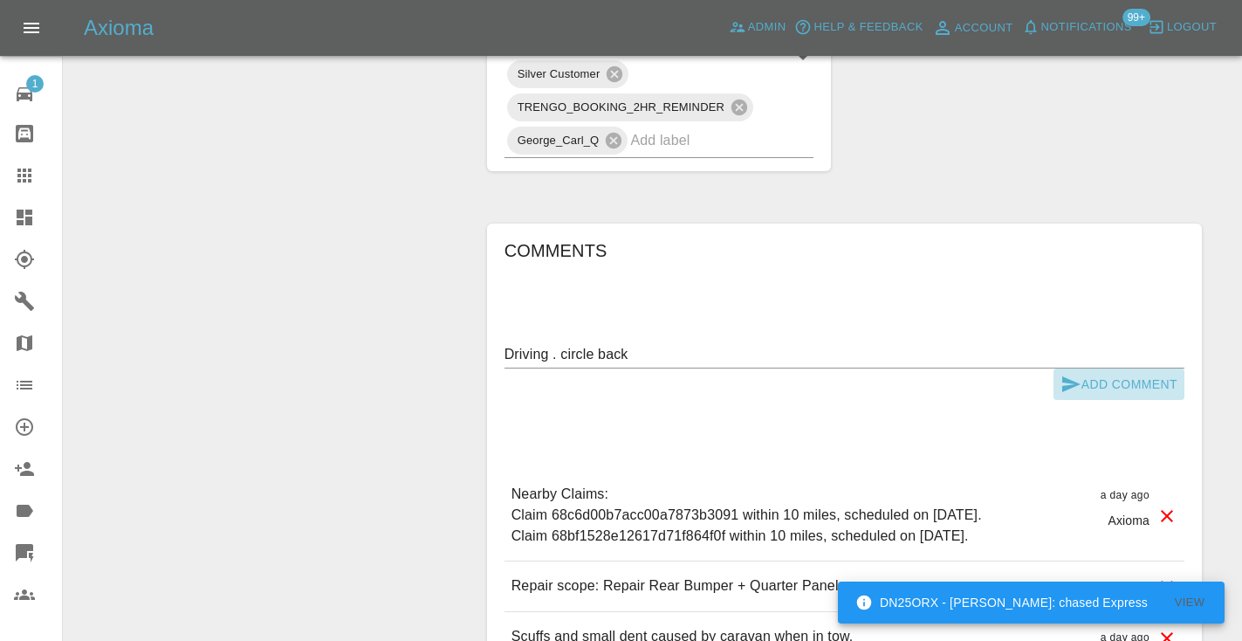
click at [1068, 376] on icon "submit" at bounding box center [1071, 384] width 18 height 16
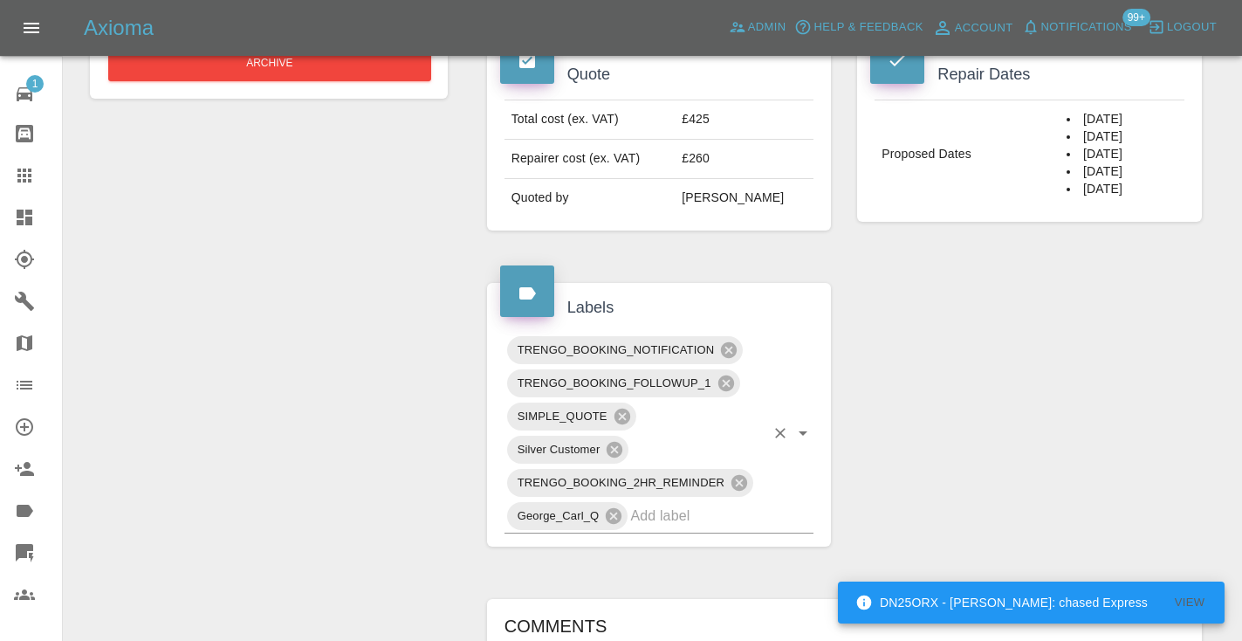
scroll to position [683, 0]
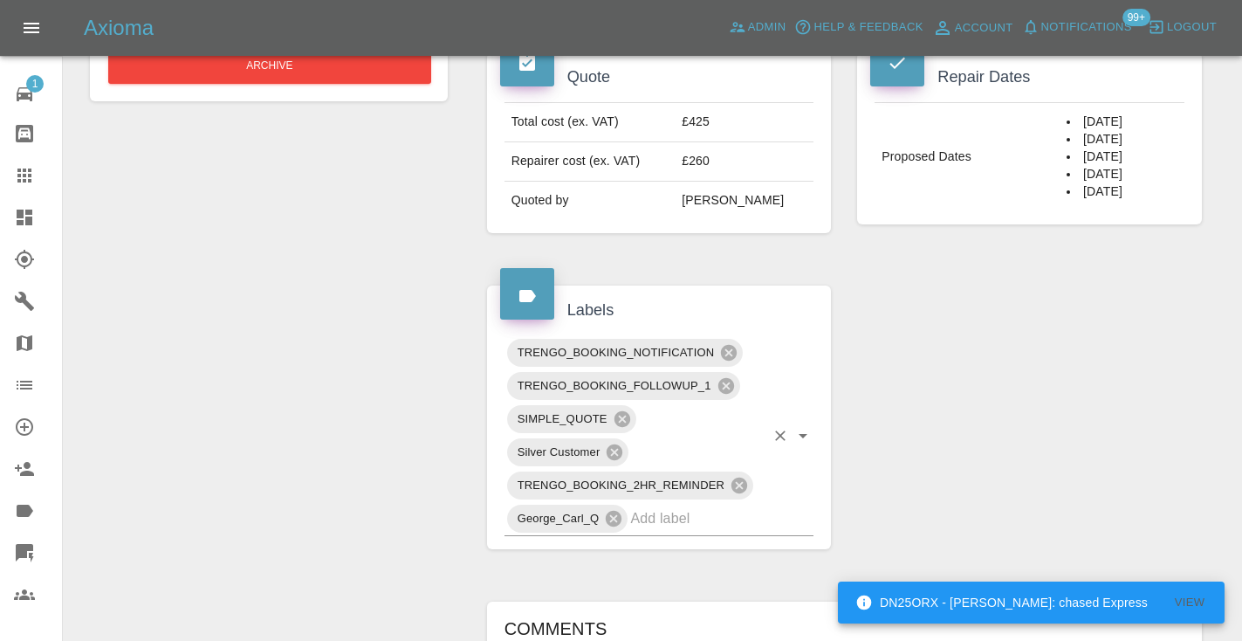
click at [712, 504] on input "text" at bounding box center [697, 517] width 134 height 27
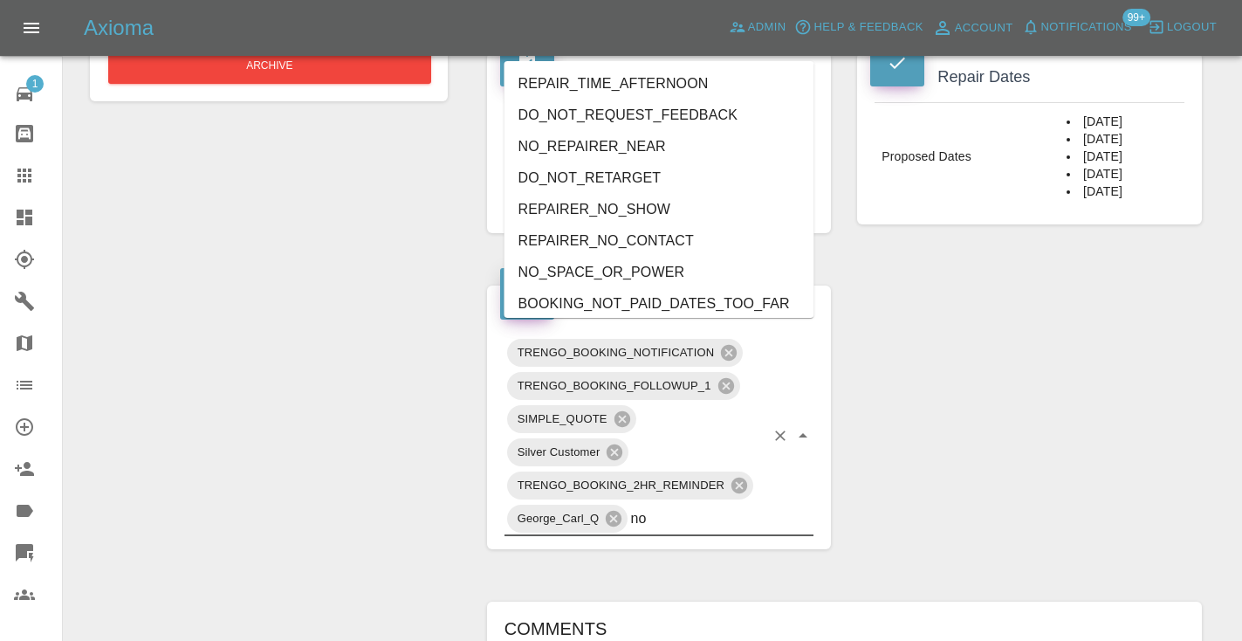
type input "n"
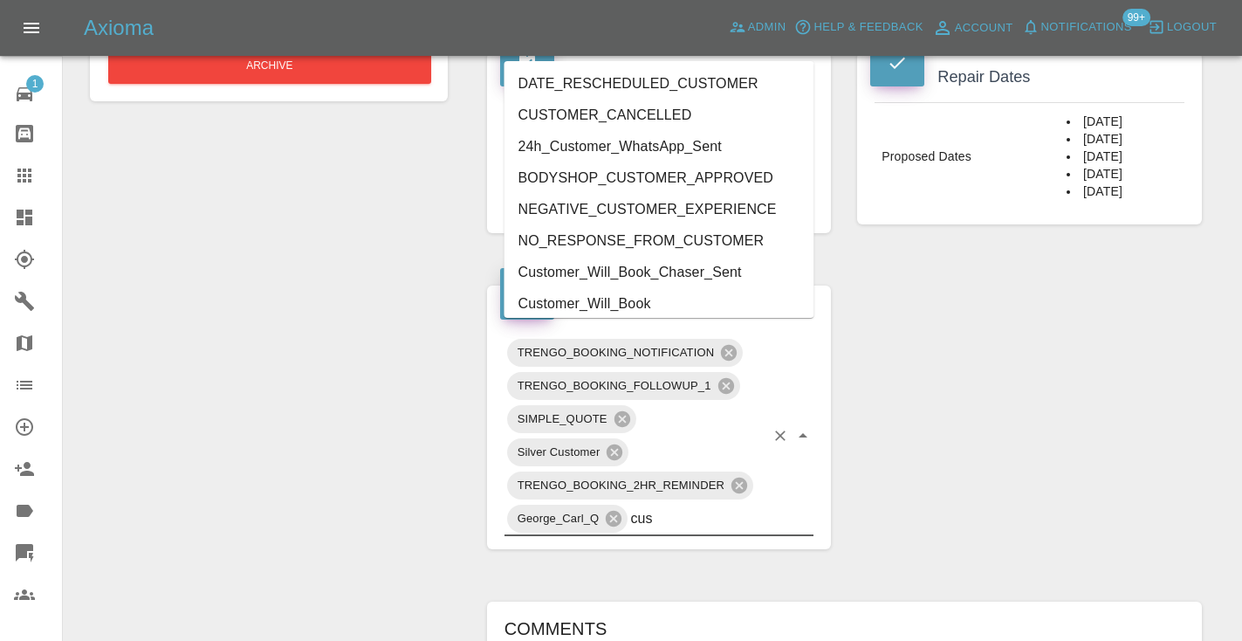
type input "cust"
click at [604, 305] on li "Customer_Will_Book" at bounding box center [659, 303] width 310 height 31
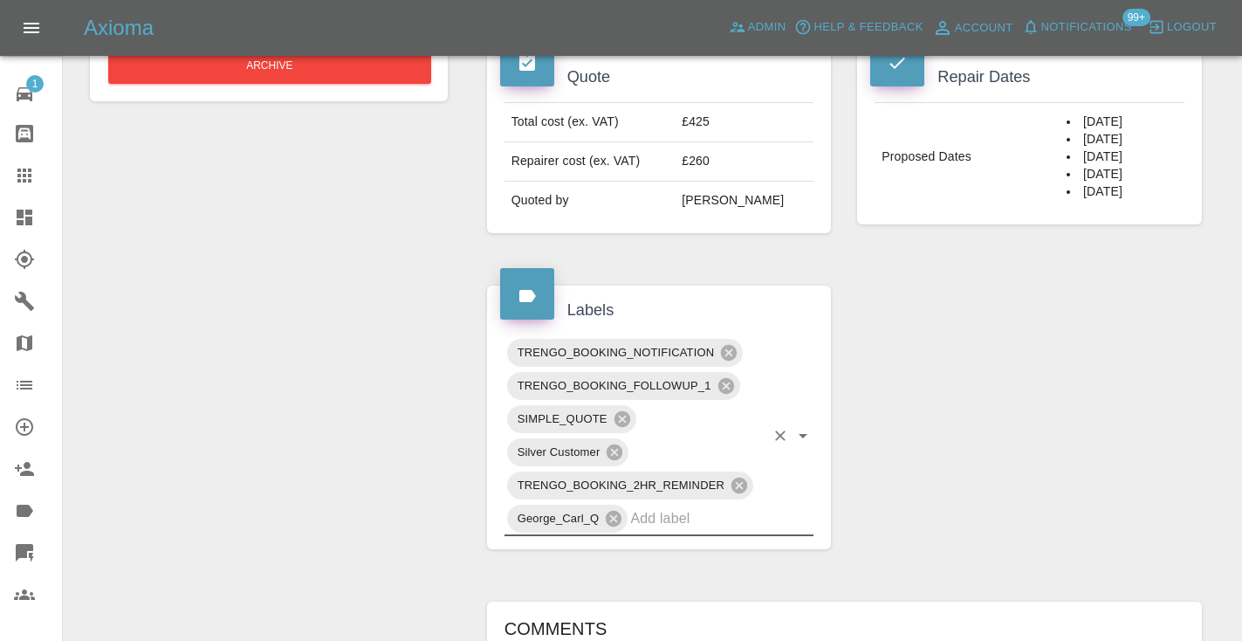
click at [305, 308] on div "Change Repairer Modify Claim Modify Quote Rollback Submit Payment Archive" at bounding box center [269, 329] width 384 height 1648
click at [27, 177] on icon at bounding box center [24, 175] width 21 height 21
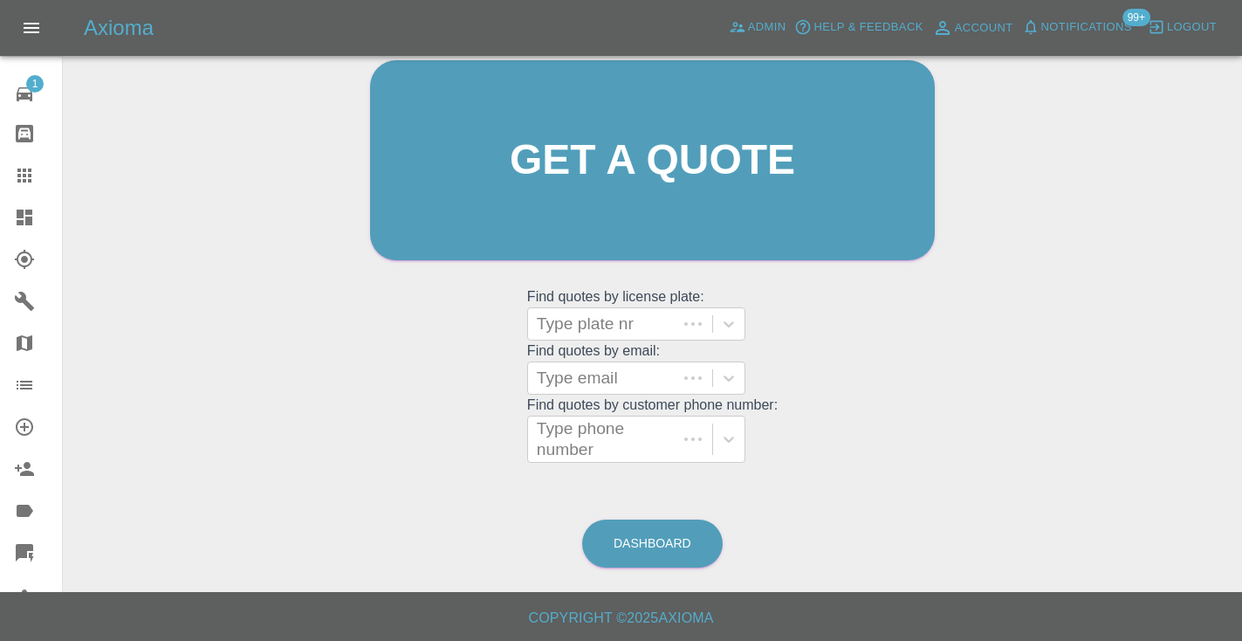
scroll to position [175, 0]
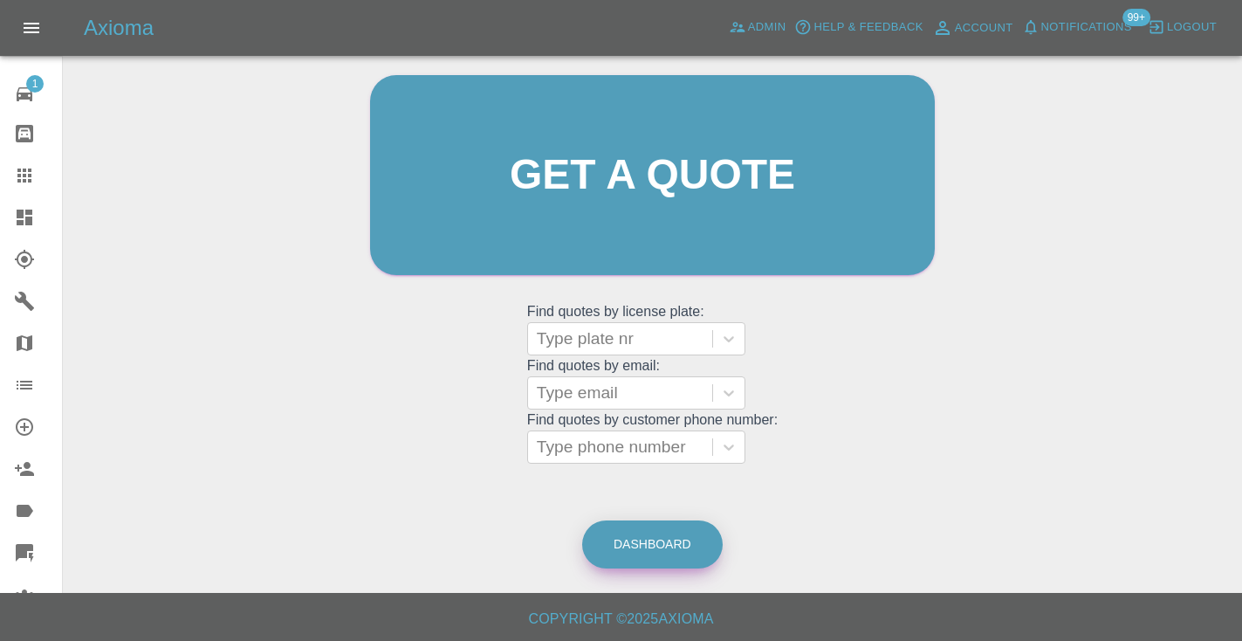
click at [631, 542] on link "Dashboard" at bounding box center [652, 544] width 140 height 48
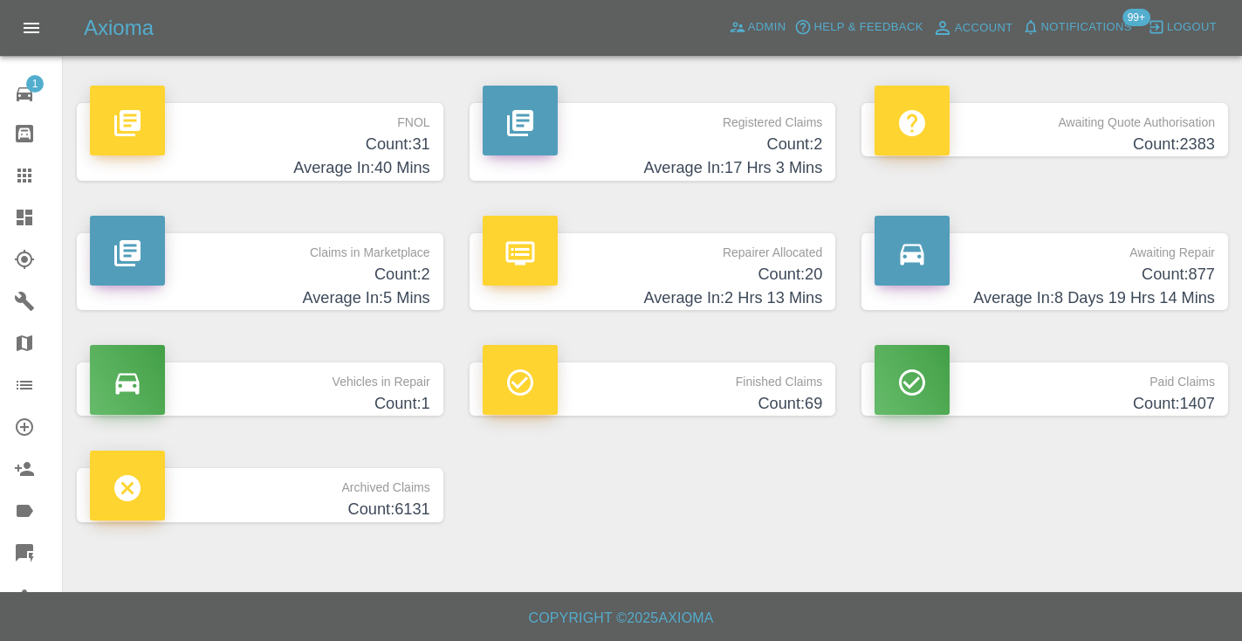
click at [1189, 277] on h4 "Count: 877" at bounding box center [1044, 275] width 340 height 24
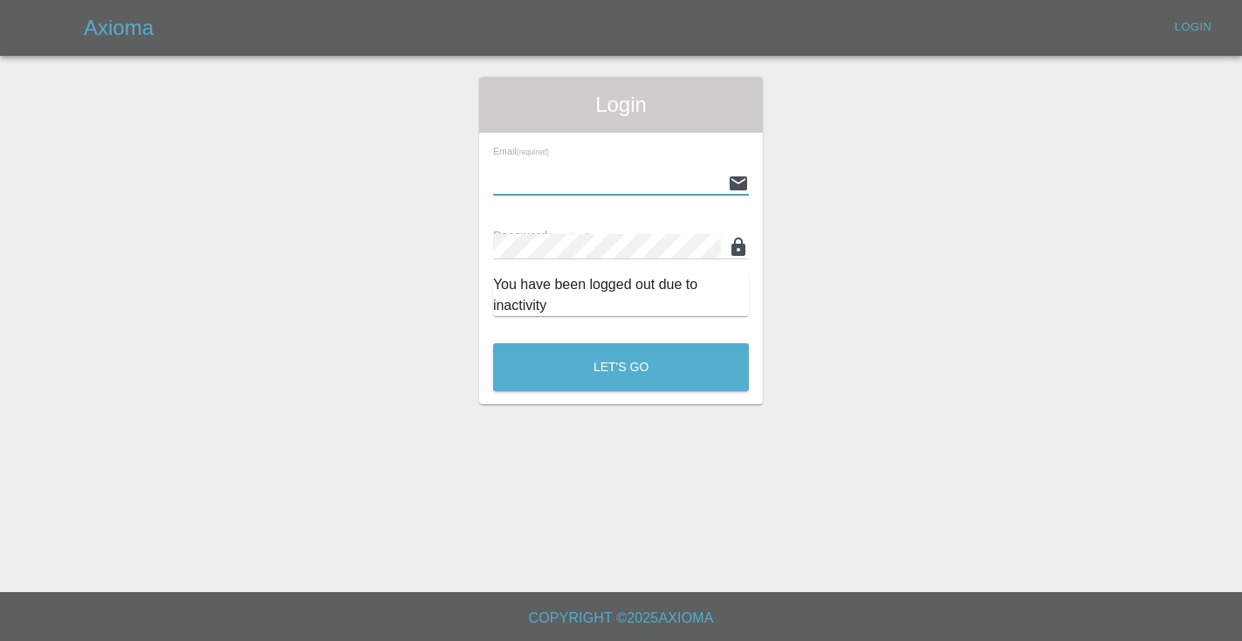
type input "[EMAIL_ADDRESS][DOMAIN_NAME]"
click at [620, 367] on button "Let's Go" at bounding box center [621, 367] width 256 height 48
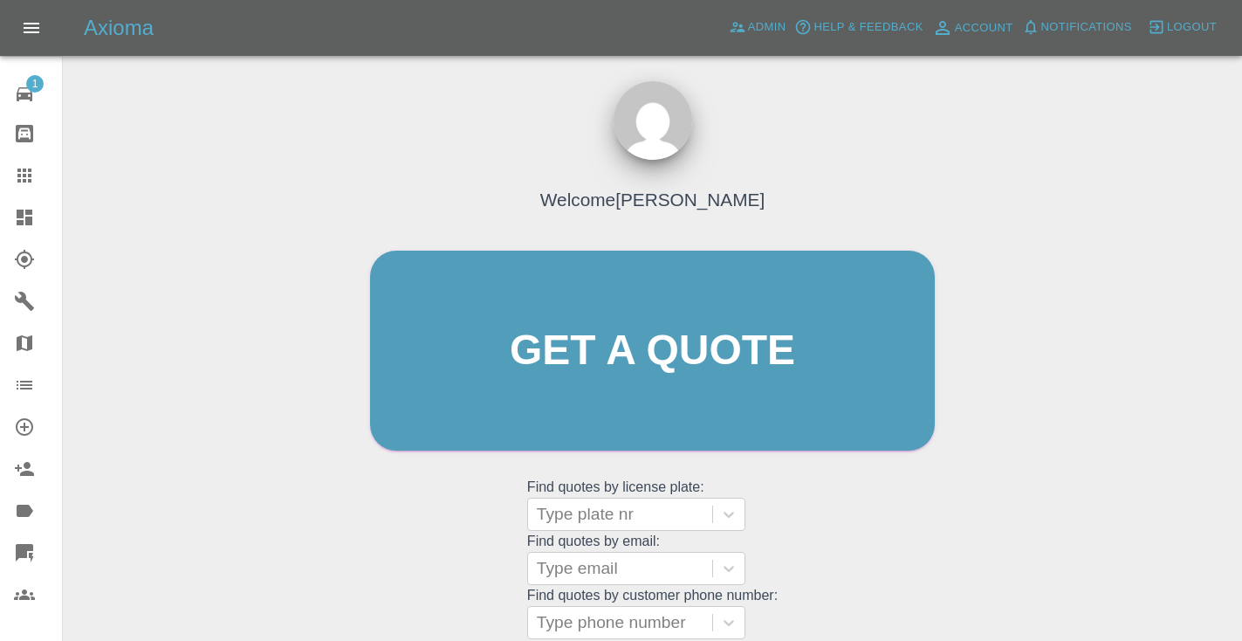
click at [839, 538] on div "Welcome [PERSON_NAME] Get a quote Get a quote Find quotes by license plate: Typ…" at bounding box center [652, 383] width 601 height 527
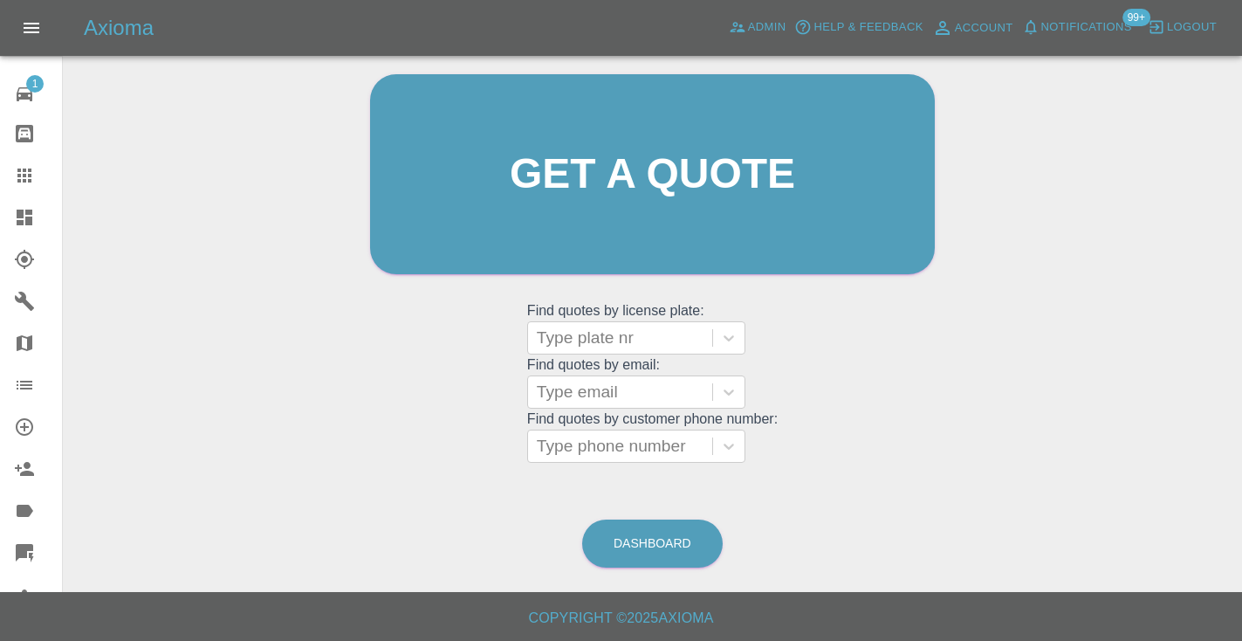
scroll to position [175, 0]
click at [657, 537] on link "Dashboard" at bounding box center [652, 544] width 140 height 48
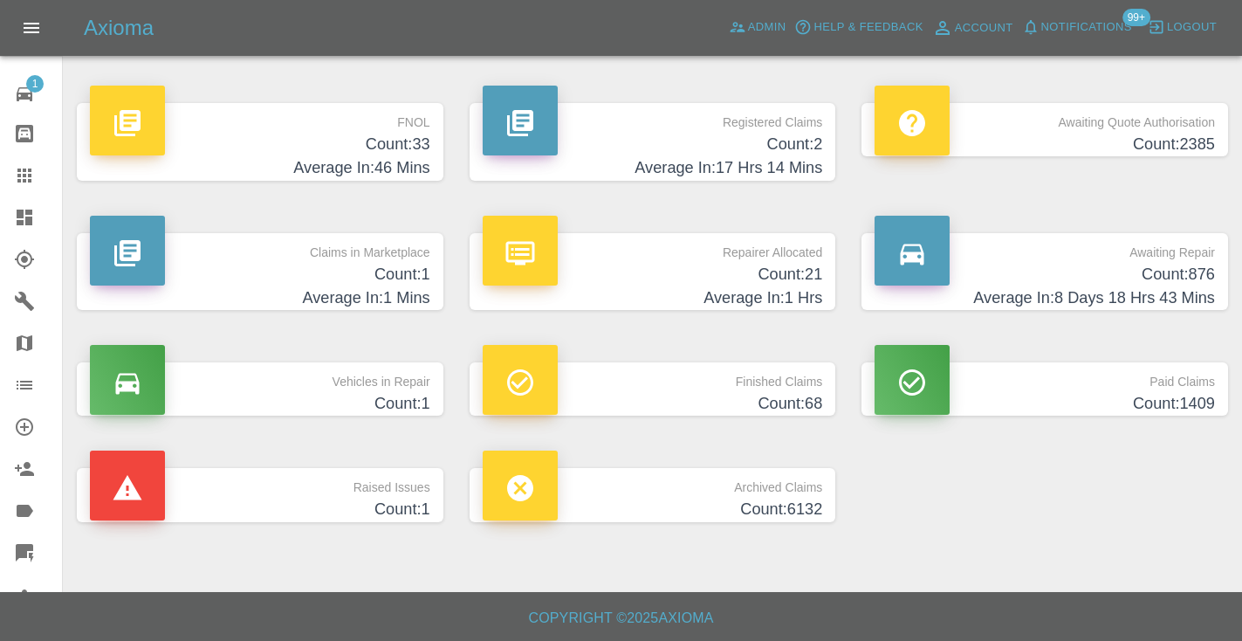
click at [1188, 275] on h4 "Count: 876" at bounding box center [1044, 275] width 340 height 24
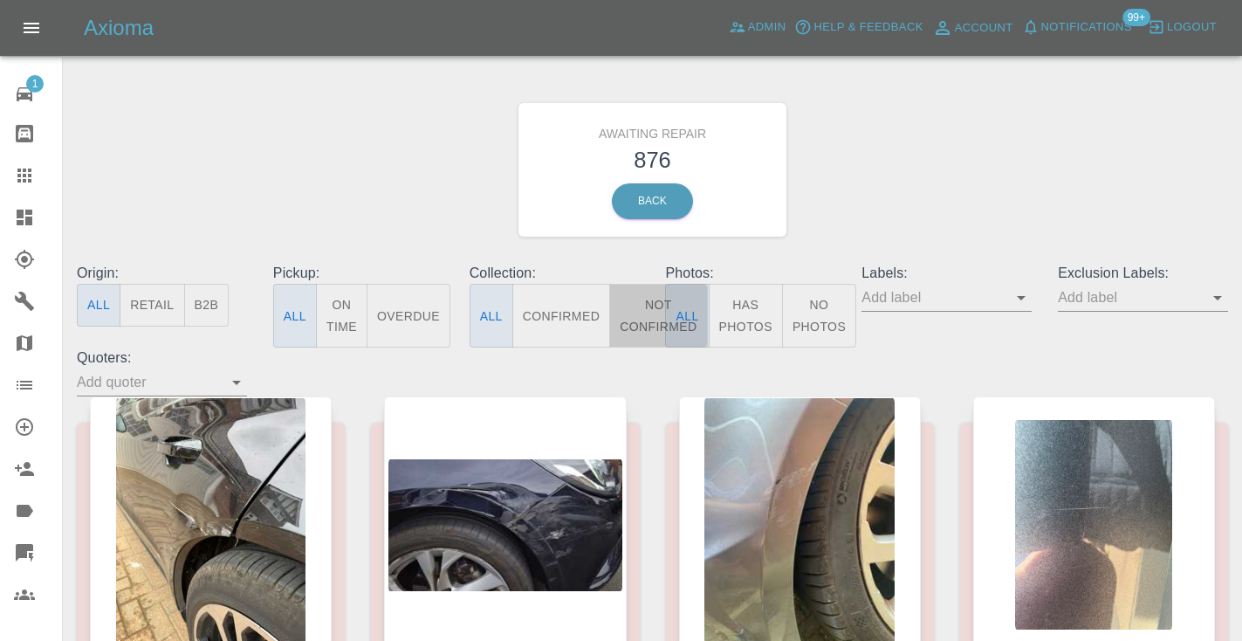
click at [633, 307] on button "Not Confirmed" at bounding box center [658, 316] width 98 height 64
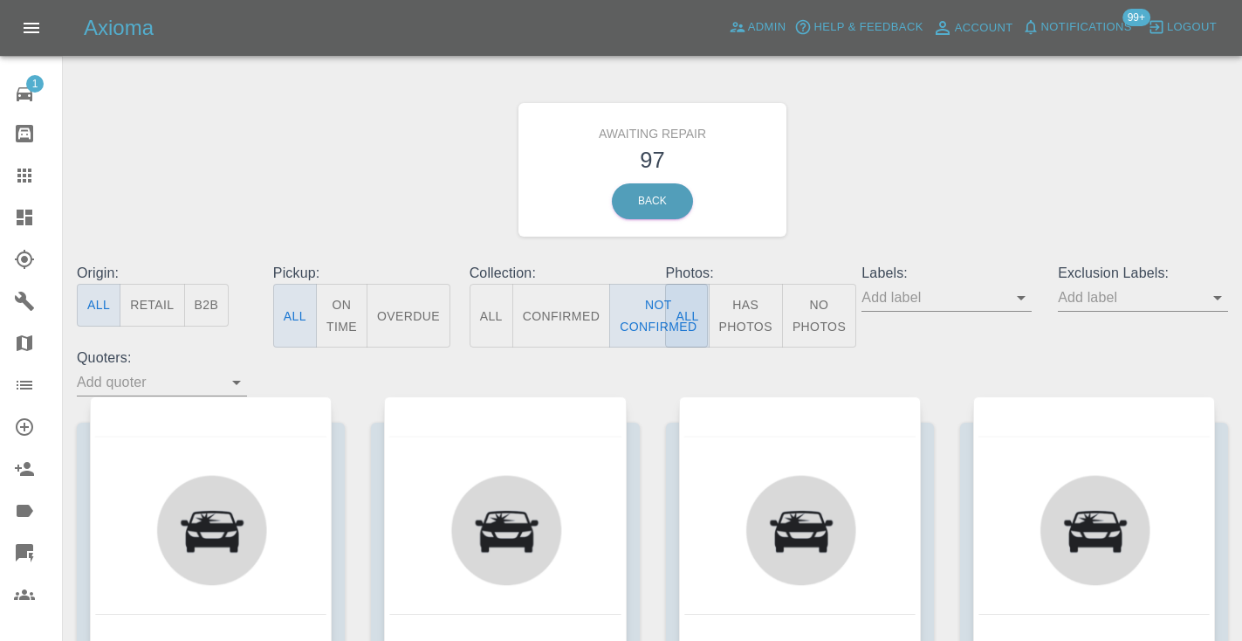
click at [937, 152] on div "Awaiting Repair 97 Back" at bounding box center [652, 170] width 1177 height 186
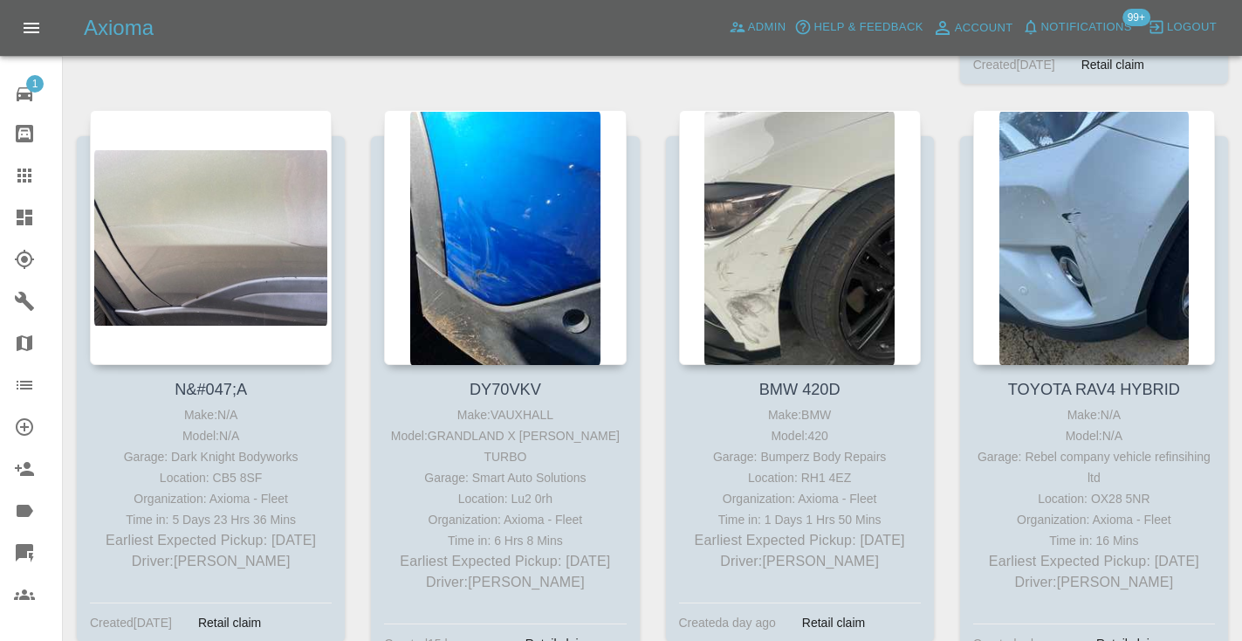
scroll to position [7771, 0]
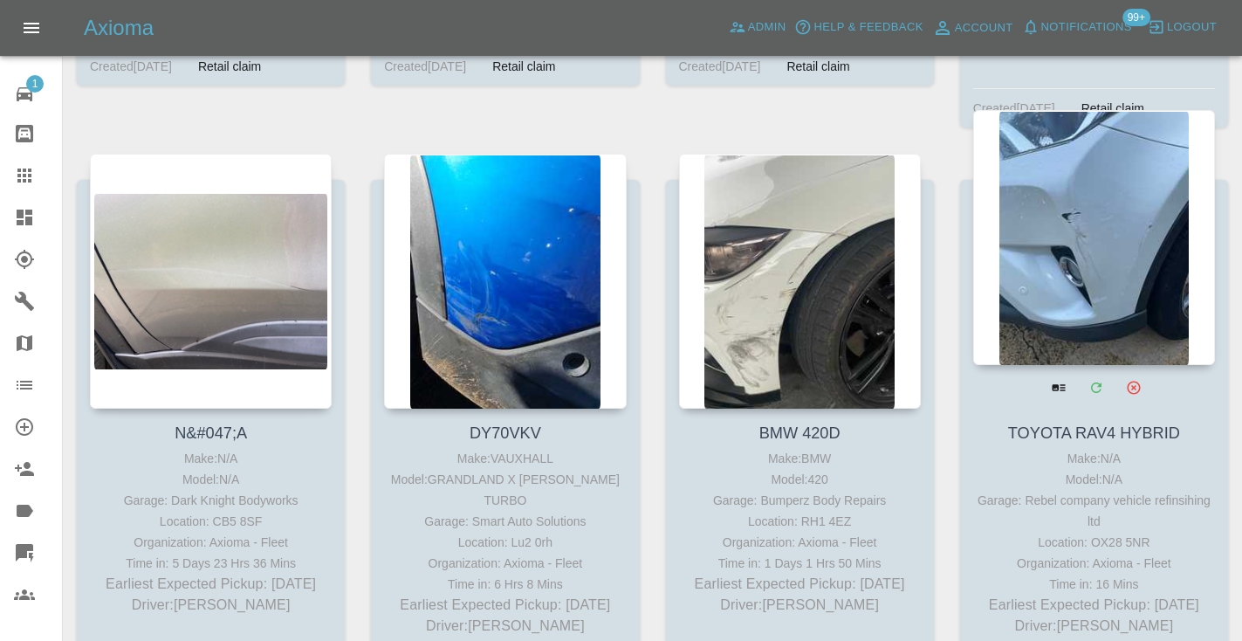
click at [1076, 159] on div at bounding box center [1094, 237] width 242 height 255
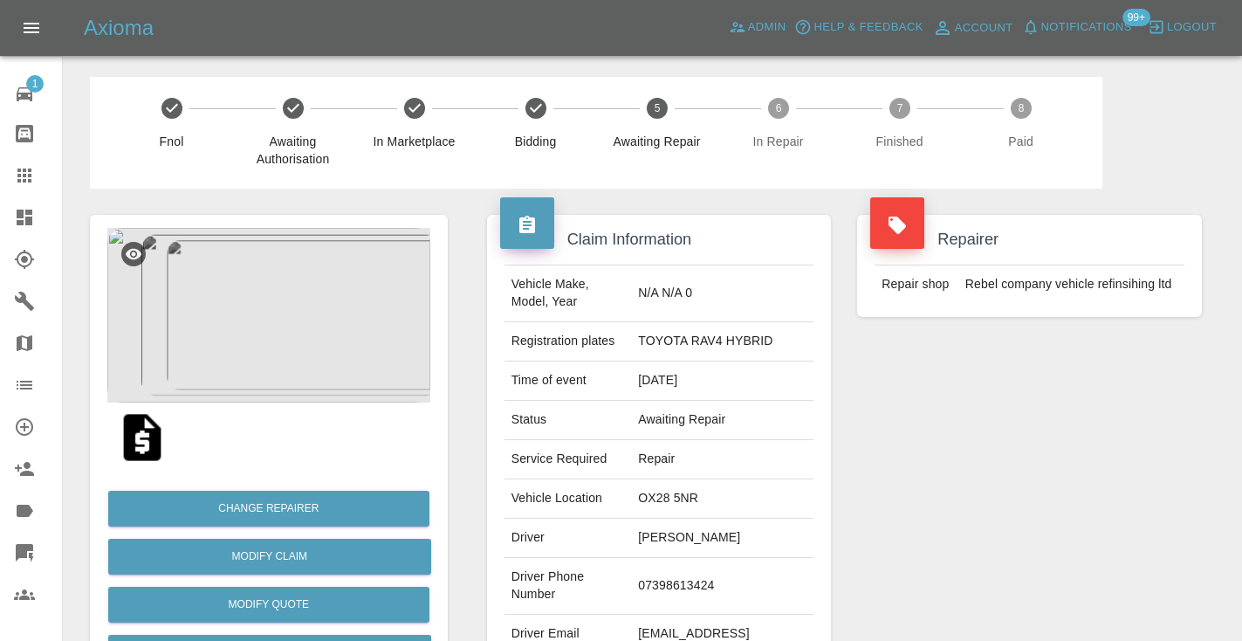
click at [689, 563] on td "07398613424" at bounding box center [722, 586] width 182 height 57
copy td "07398613424"
click at [1047, 417] on div "Repairer Repair shop Rebel company vehicle refinsihing ltd" at bounding box center [1029, 448] width 371 height 521
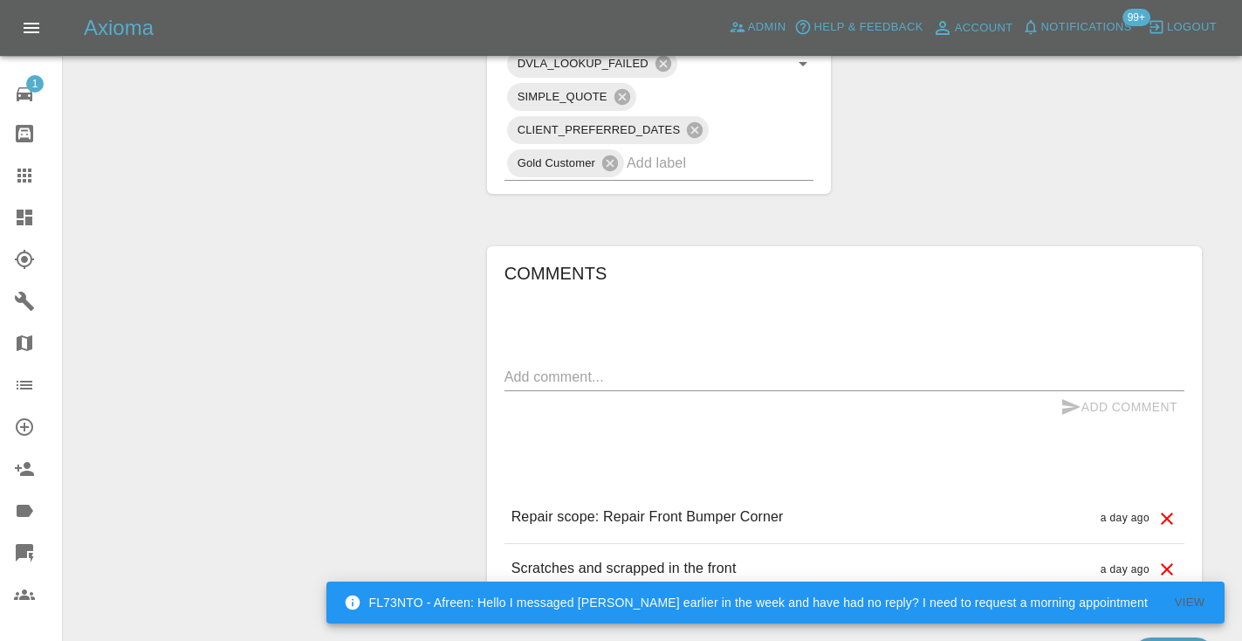
scroll to position [1185, 0]
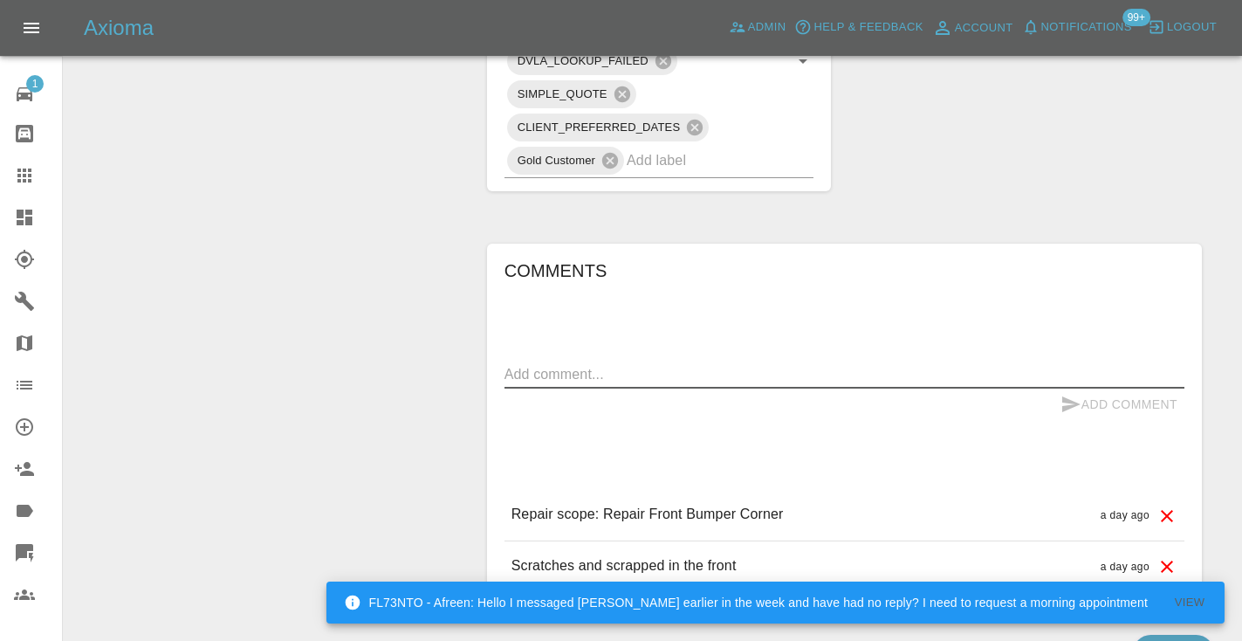
click at [569, 364] on textarea at bounding box center [844, 374] width 680 height 20
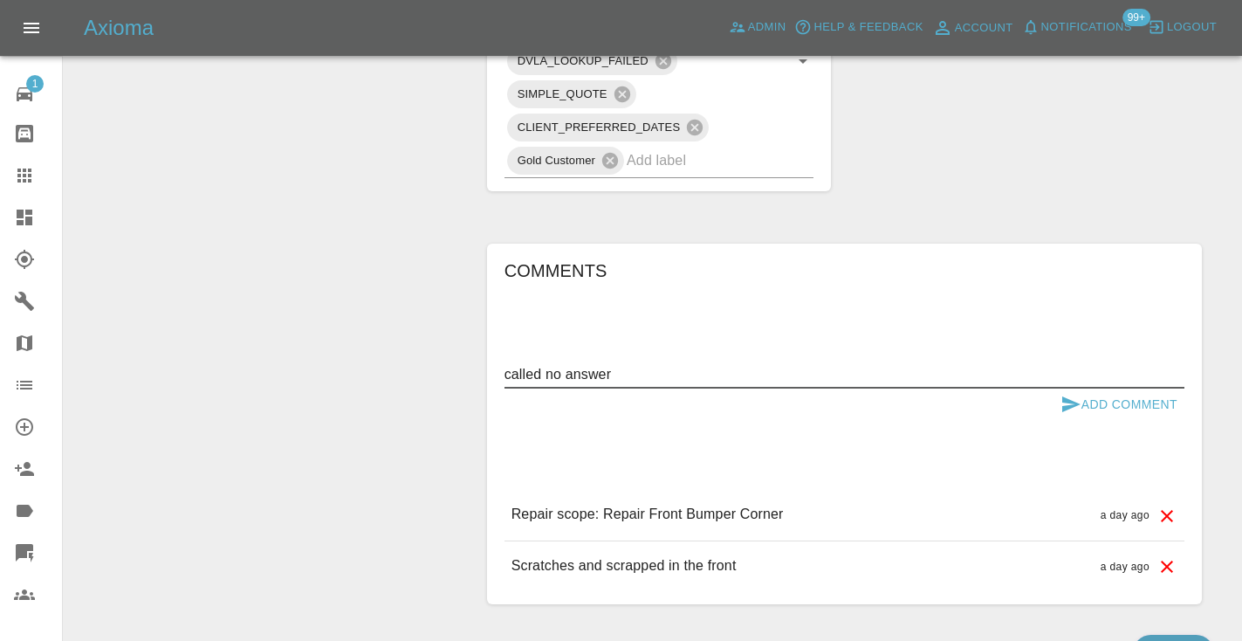
type textarea "called no answer"
click at [1065, 396] on icon "submit" at bounding box center [1071, 404] width 18 height 16
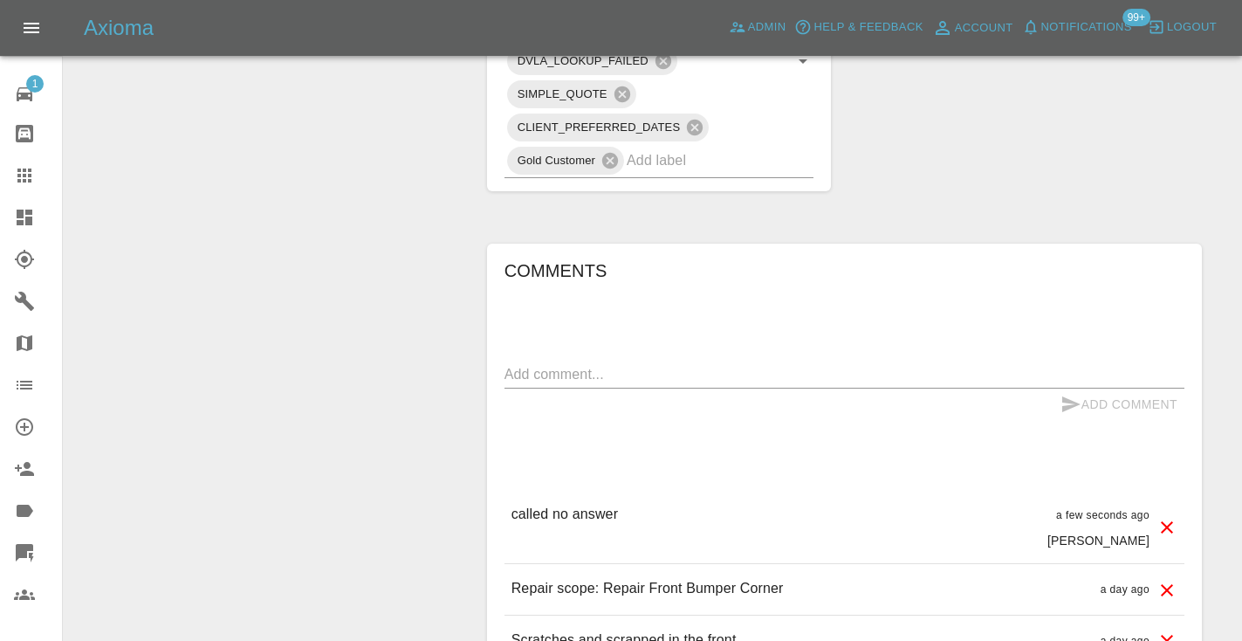
click at [34, 175] on icon at bounding box center [24, 175] width 21 height 21
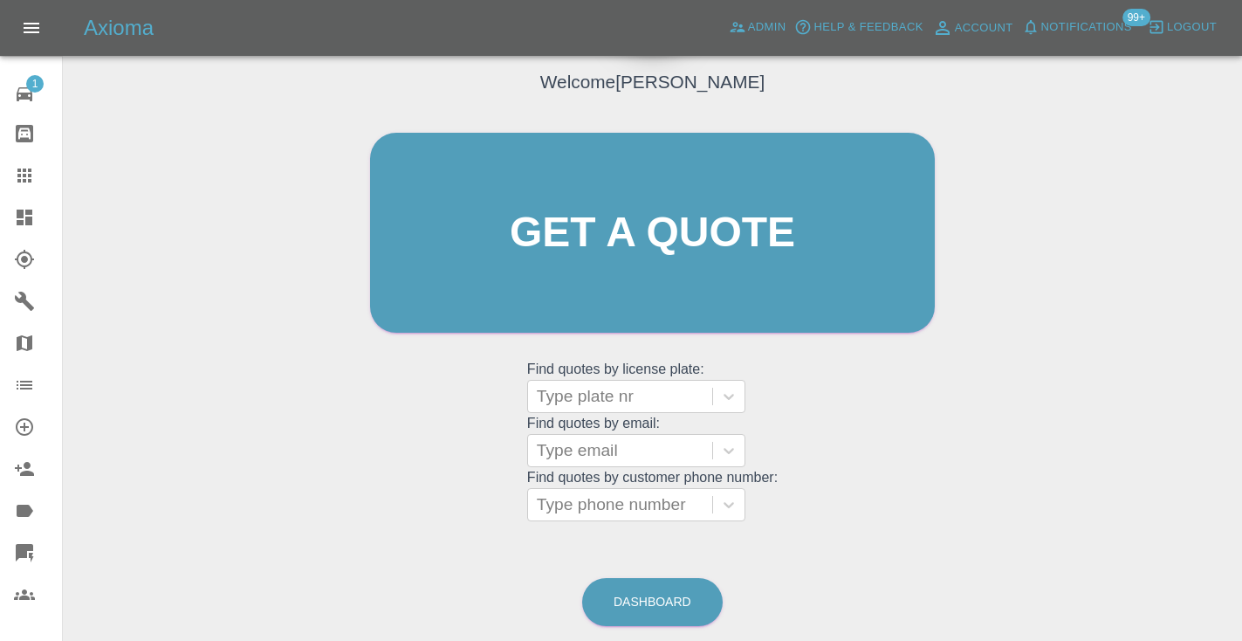
click at [211, 171] on div "Welcome Castro Get a quote Get a quote Find quotes by license plate: Type plate…" at bounding box center [652, 316] width 1151 height 627
click at [677, 609] on link "Dashboard" at bounding box center [652, 602] width 140 height 48
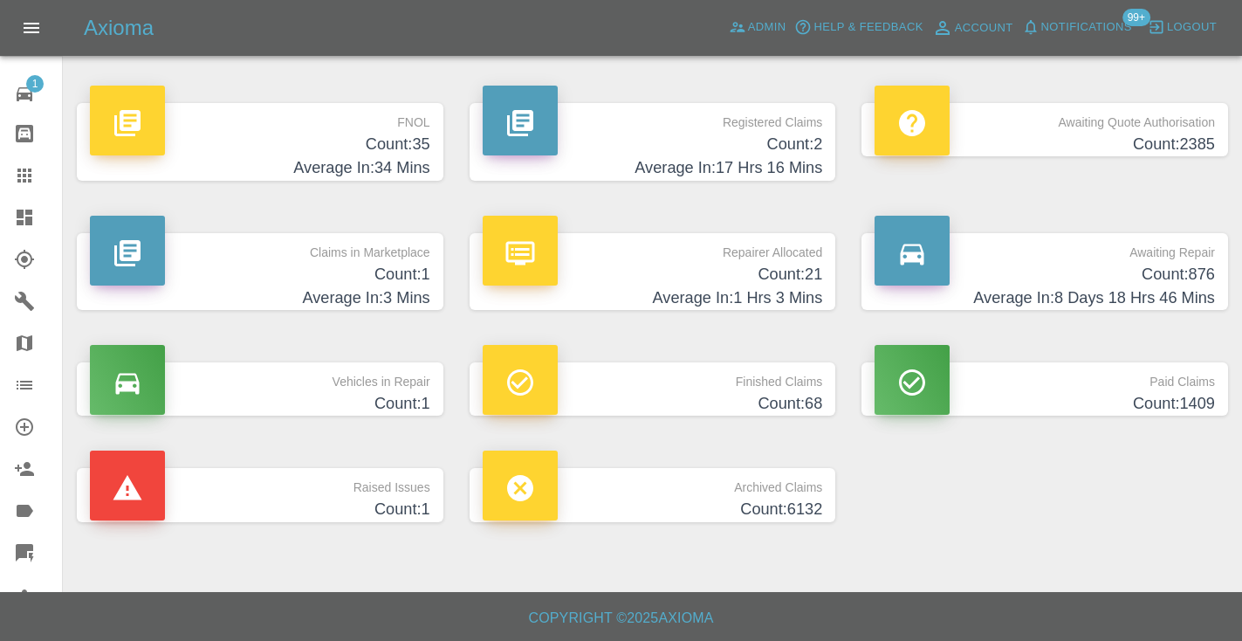
click at [1156, 271] on h4 "Count: 876" at bounding box center [1044, 275] width 340 height 24
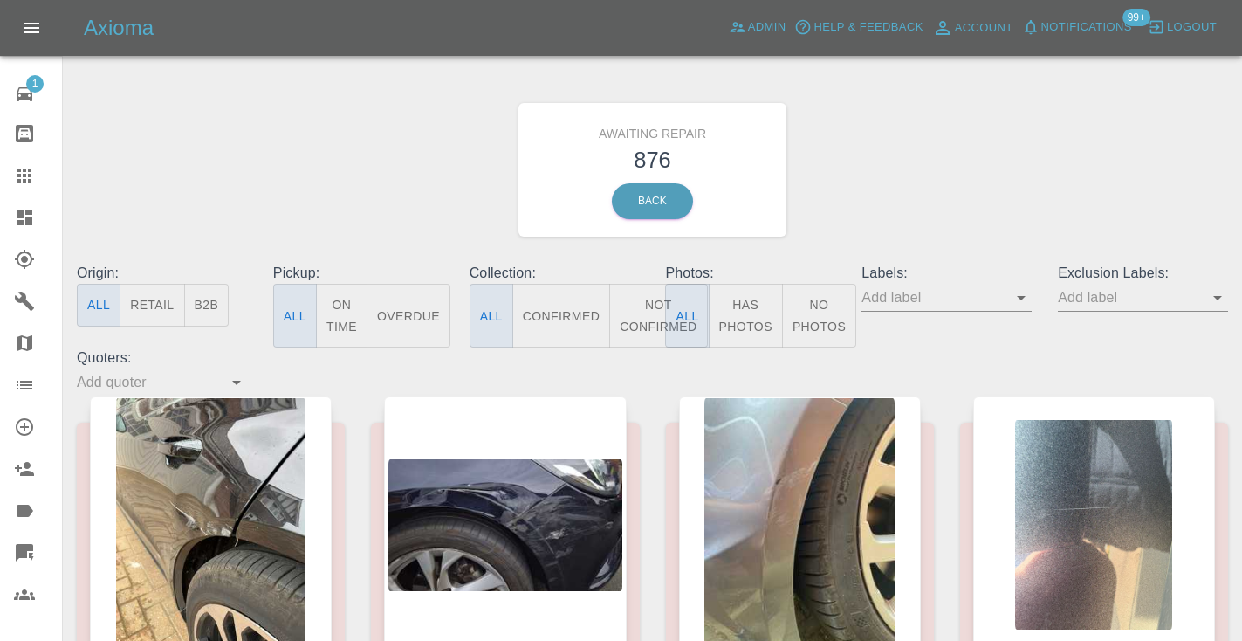
click at [631, 325] on button "Not Confirmed" at bounding box center [658, 316] width 98 height 64
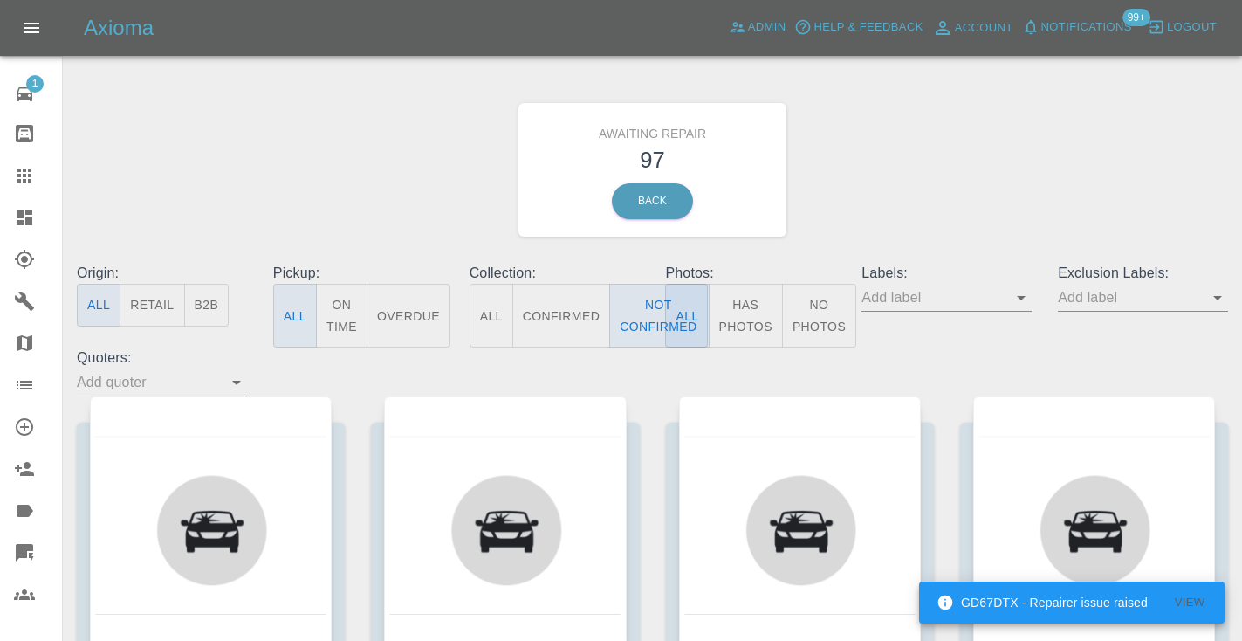
click at [987, 127] on div "Awaiting Repair 97 Back" at bounding box center [652, 170] width 1177 height 186
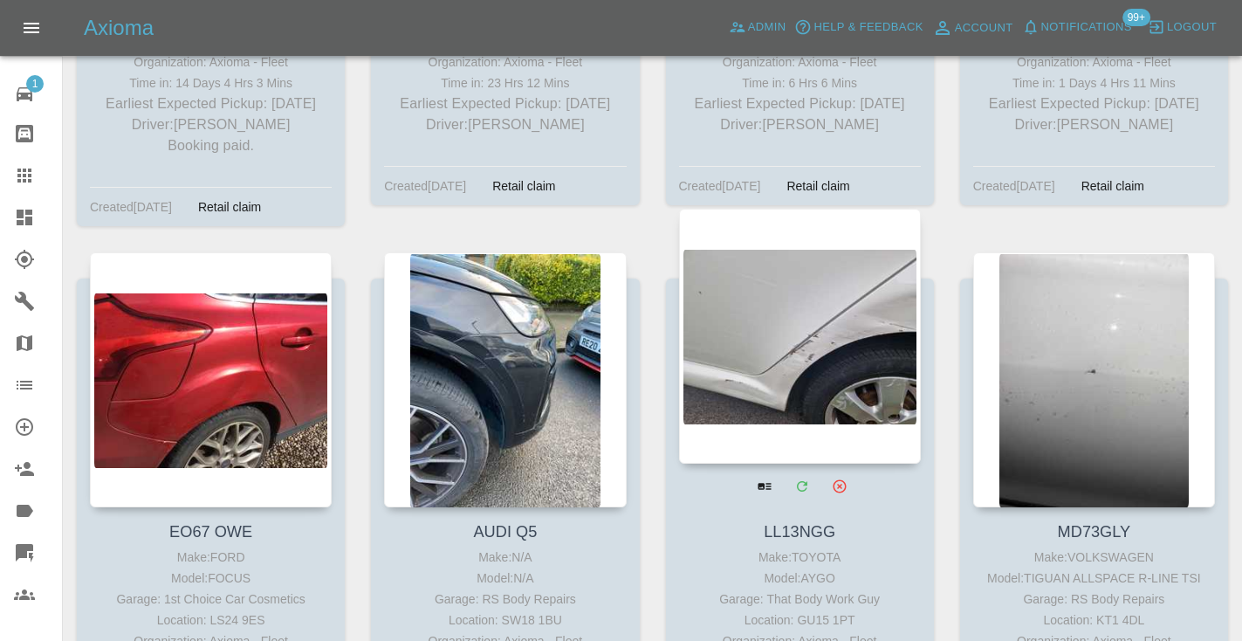
scroll to position [9409, 0]
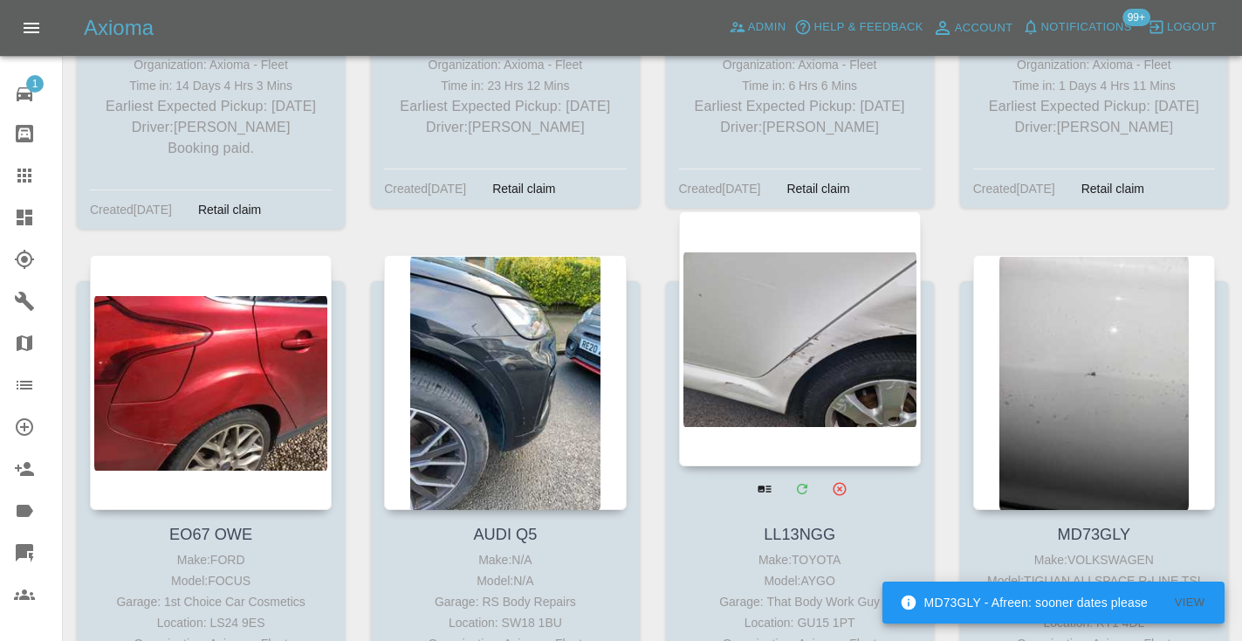
click at [773, 233] on div at bounding box center [800, 338] width 242 height 255
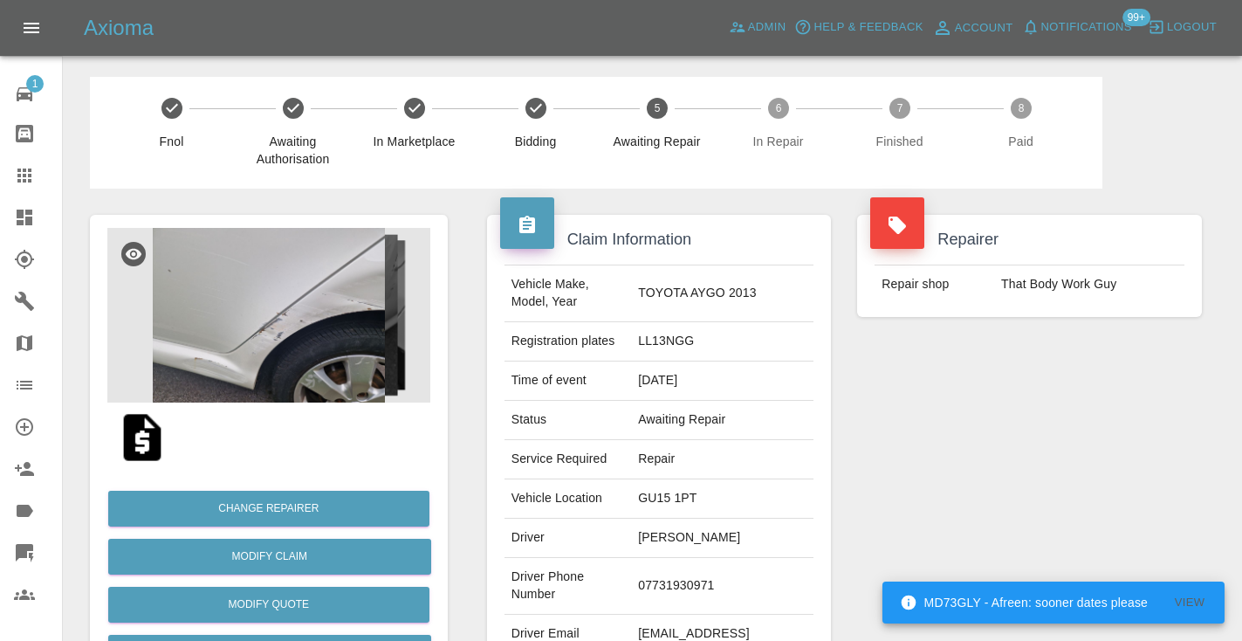
click at [695, 579] on td "07731930971" at bounding box center [722, 586] width 182 height 57
copy td "07731930971"
click at [1065, 475] on div "Repairer Repair shop That Body Work Guy" at bounding box center [1029, 448] width 371 height 521
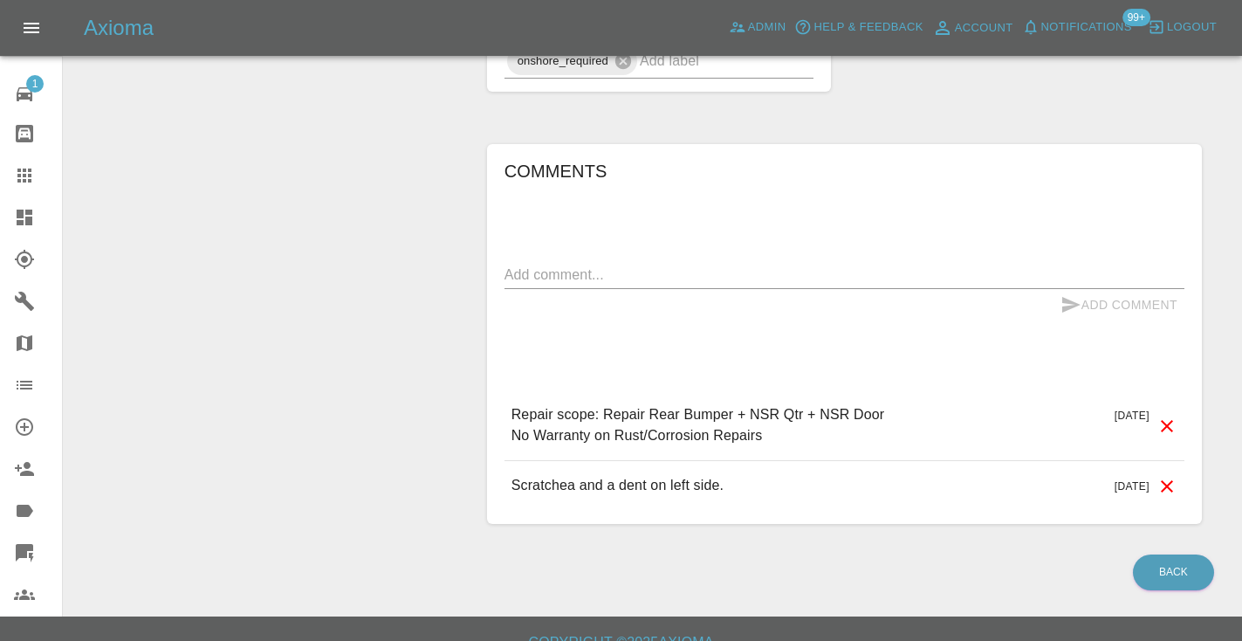
scroll to position [1289, 0]
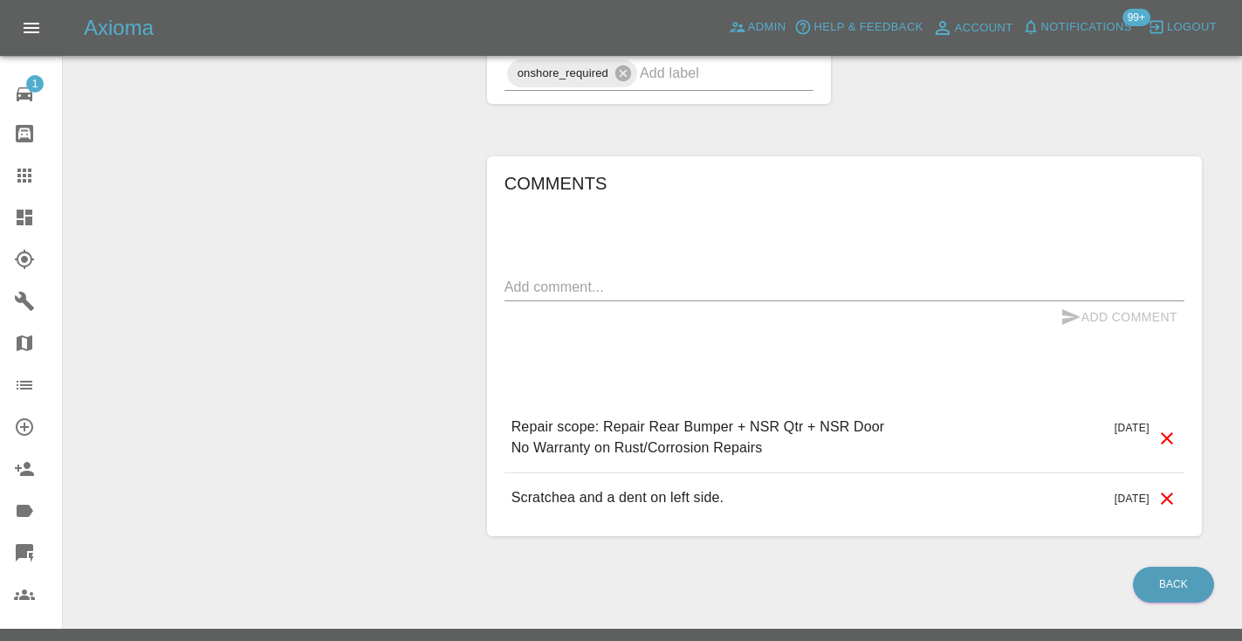
click at [511, 277] on textarea at bounding box center [844, 287] width 680 height 20
type textarea "called no answer"
click at [1091, 301] on button "Add Comment" at bounding box center [1118, 317] width 131 height 32
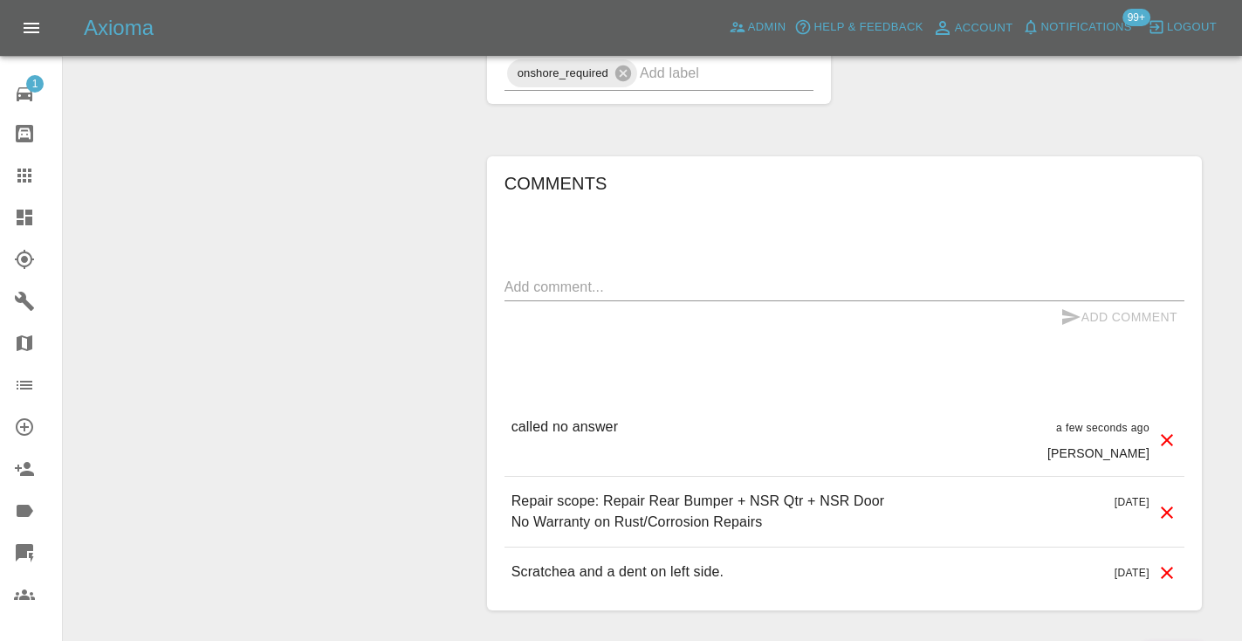
click at [26, 175] on icon at bounding box center [24, 175] width 14 height 14
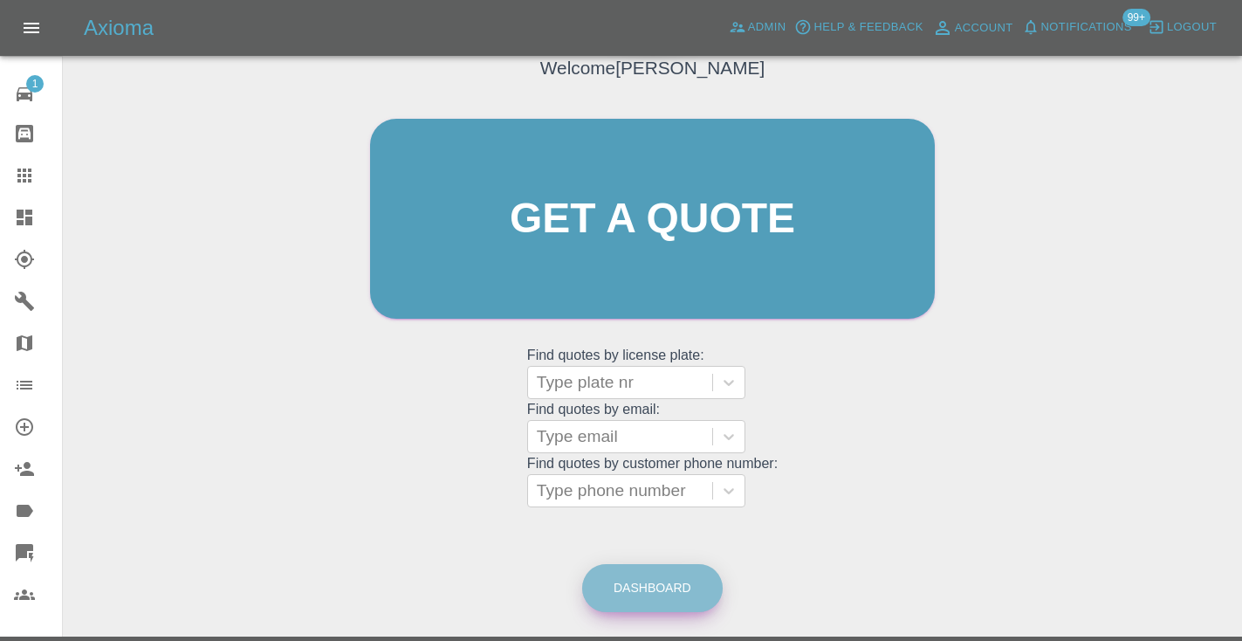
click at [652, 571] on link "Dashboard" at bounding box center [652, 588] width 140 height 48
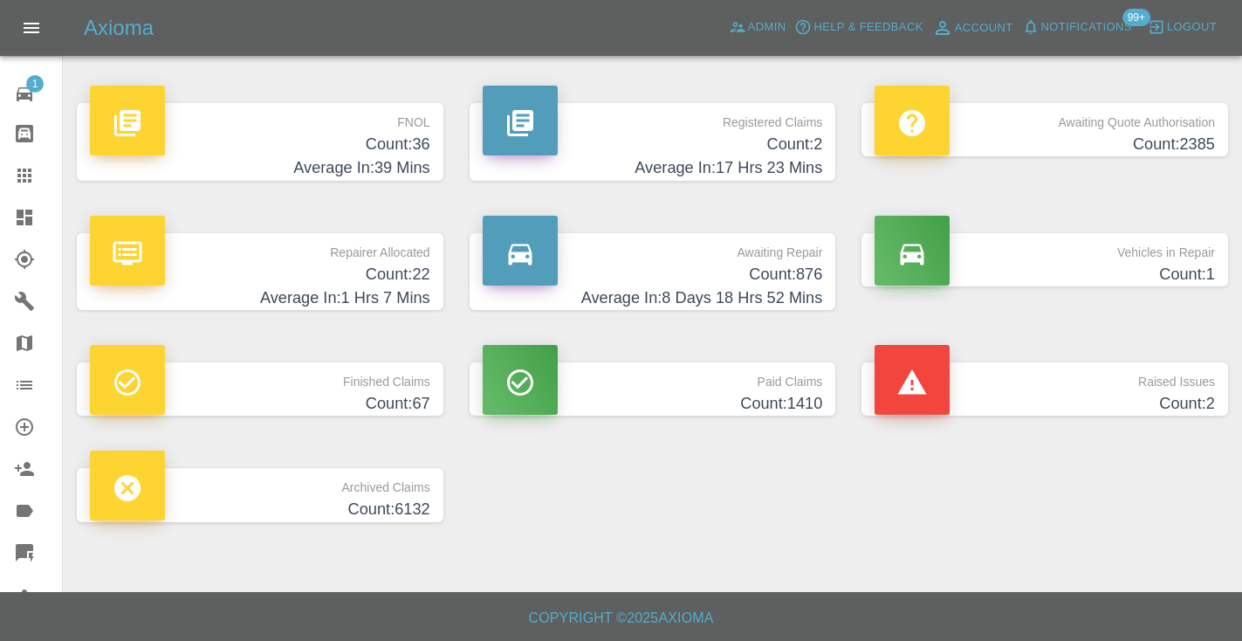
click at [812, 270] on h4 "Count: 876" at bounding box center [653, 275] width 340 height 24
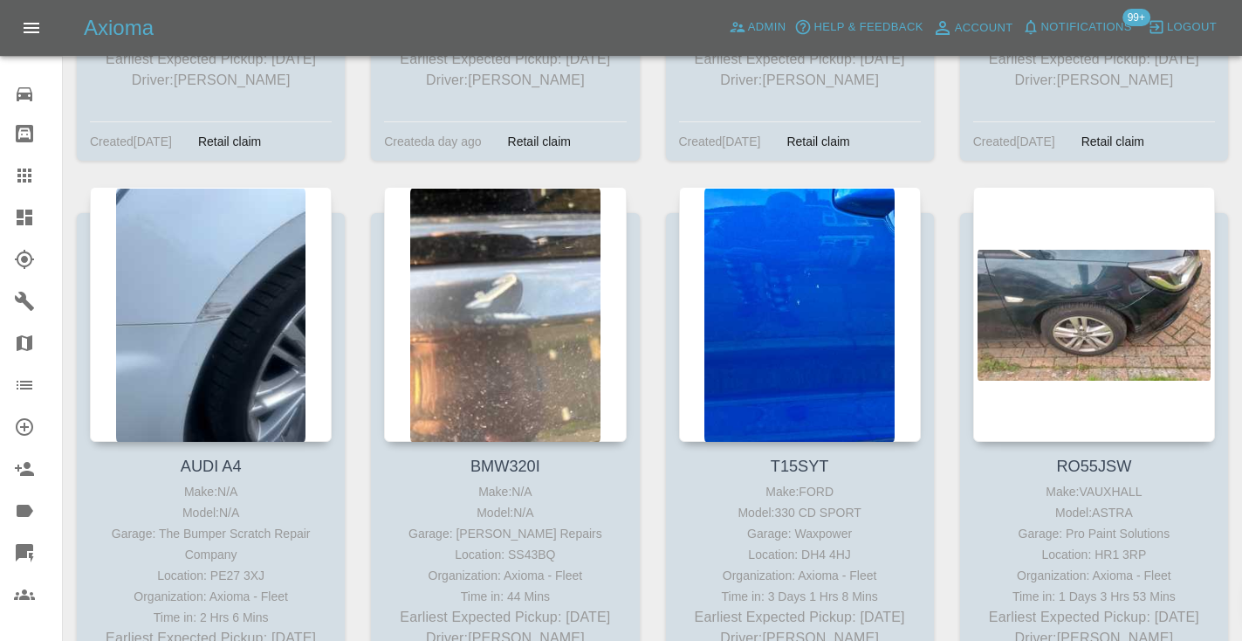
scroll to position [10034, 0]
click at [16, 176] on icon at bounding box center [24, 175] width 21 height 21
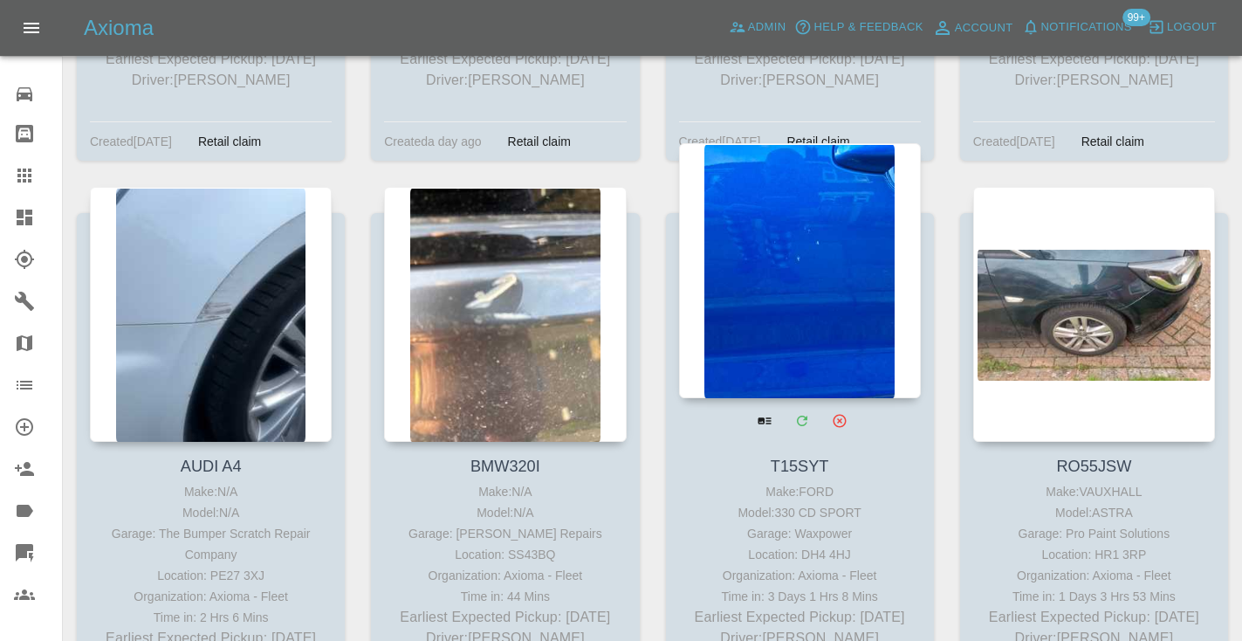
scroll to position [175, 0]
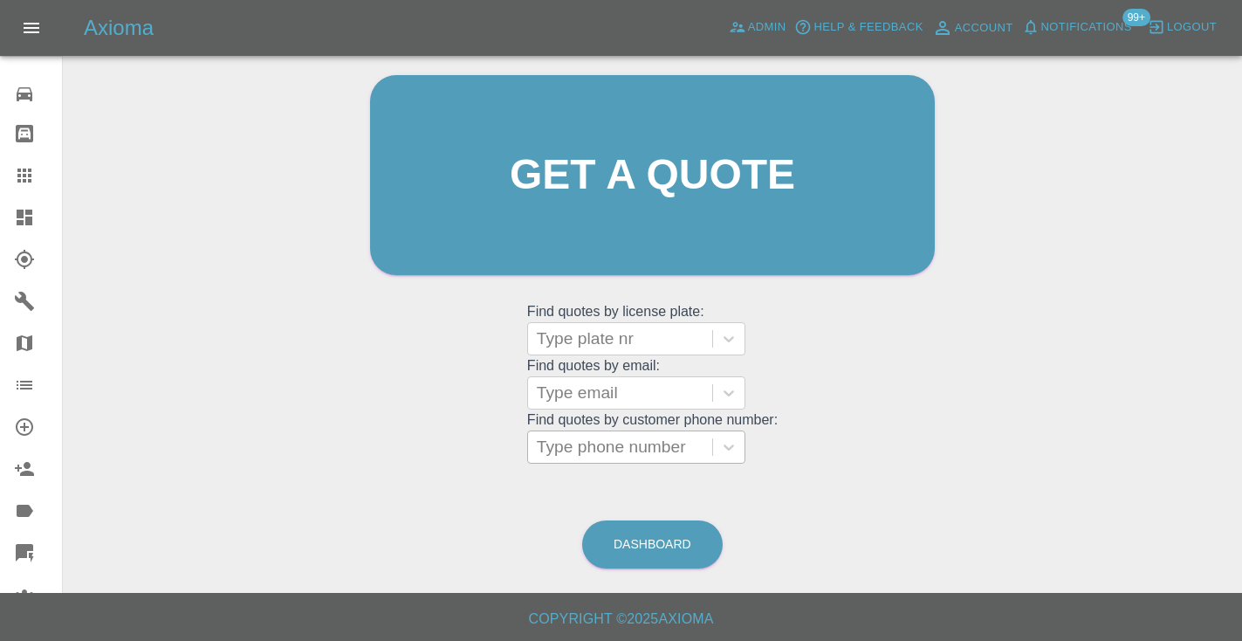
click at [647, 452] on div "Type phone number" at bounding box center [620, 446] width 167 height 21
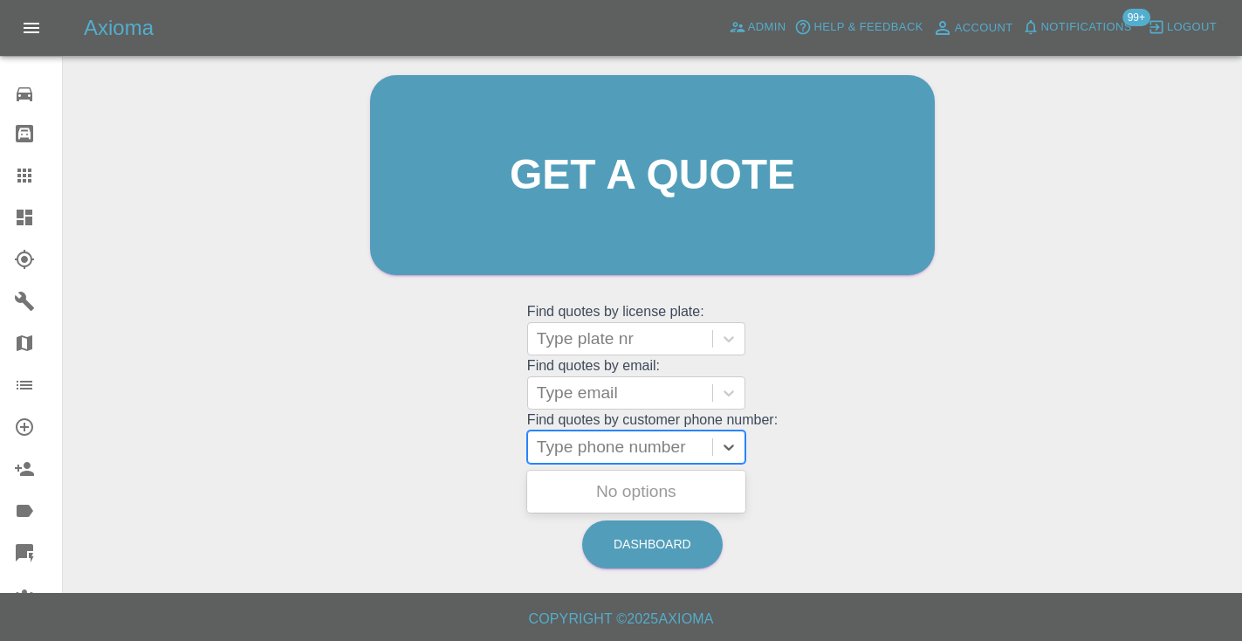
paste input "07714106430"
type input "07714106430"
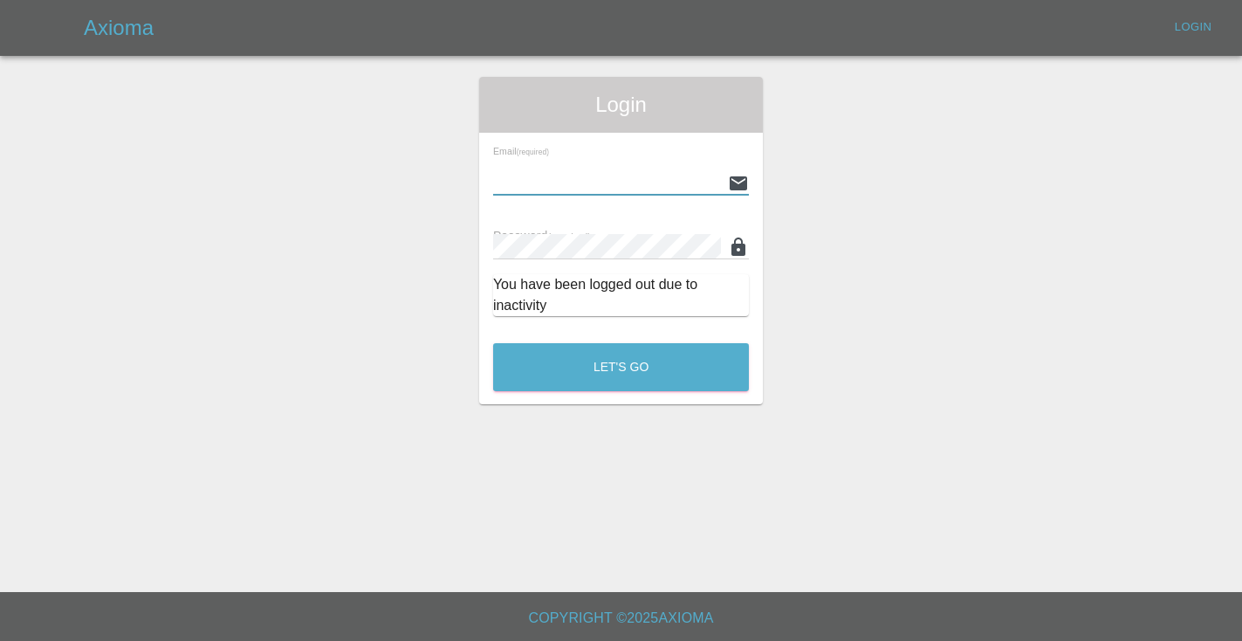
type input "[EMAIL_ADDRESS][DOMAIN_NAME]"
click at [620, 367] on button "Let's Go" at bounding box center [621, 367] width 256 height 48
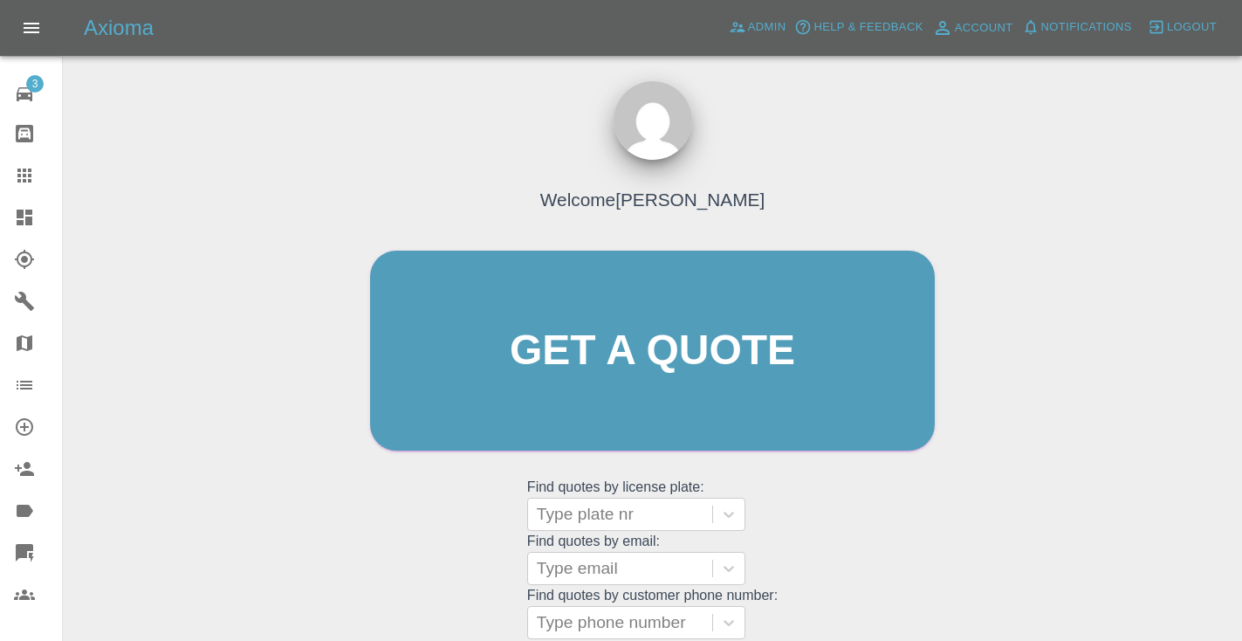
click at [863, 504] on div "Welcome [PERSON_NAME] Get a quote Get a quote Find quotes by license plate: Typ…" at bounding box center [652, 383] width 601 height 527
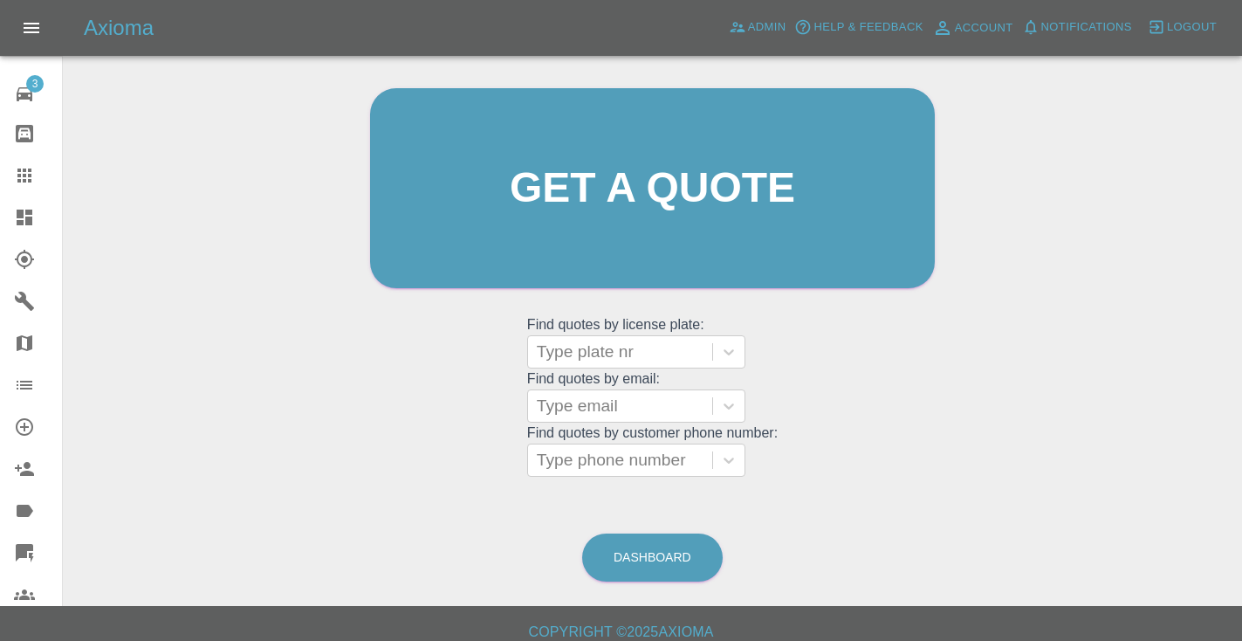
scroll to position [175, 0]
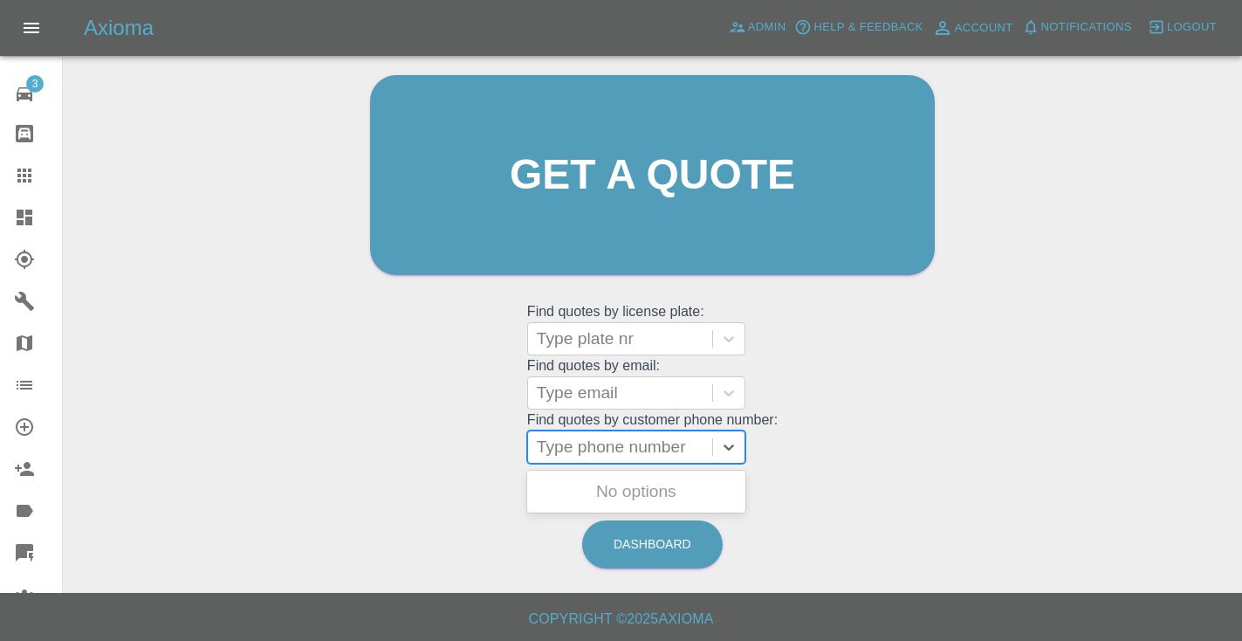
drag, startPoint x: 593, startPoint y: 445, endPoint x: 593, endPoint y: 429, distance: 15.7
click at [593, 445] on div "Type phone number" at bounding box center [620, 446] width 167 height 21
paste input "07714106430"
type input "07714106430"
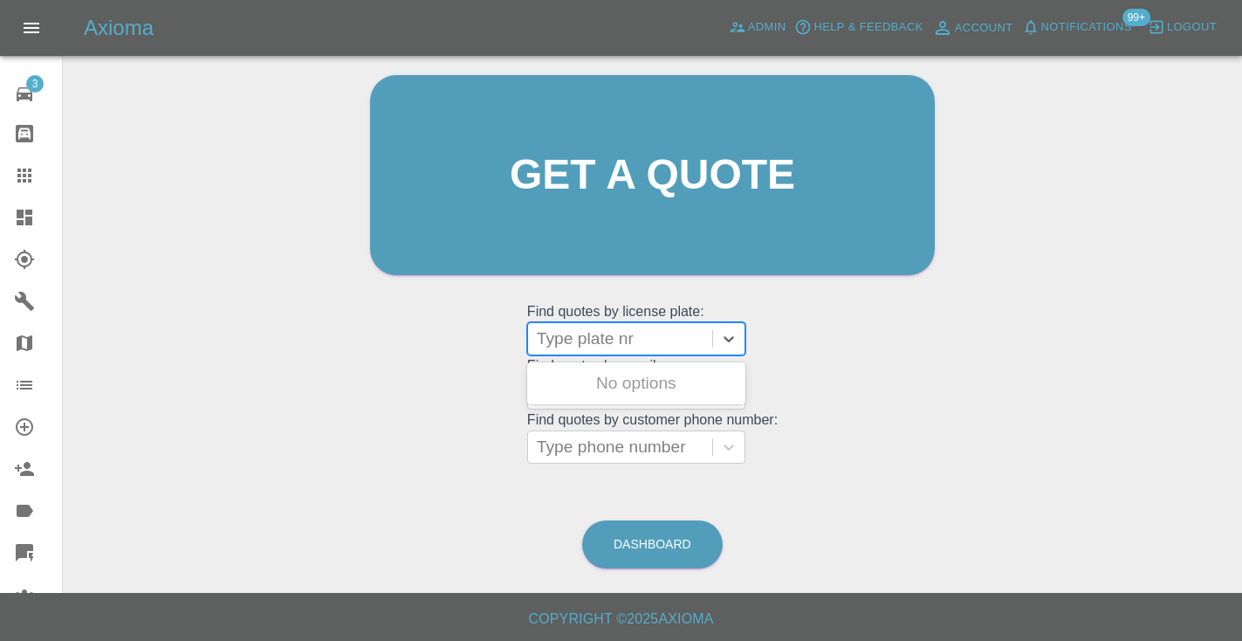
click at [552, 328] on div "Type plate nr" at bounding box center [620, 338] width 167 height 21
type input "KT"
click at [673, 549] on link "Dashboard" at bounding box center [652, 544] width 140 height 48
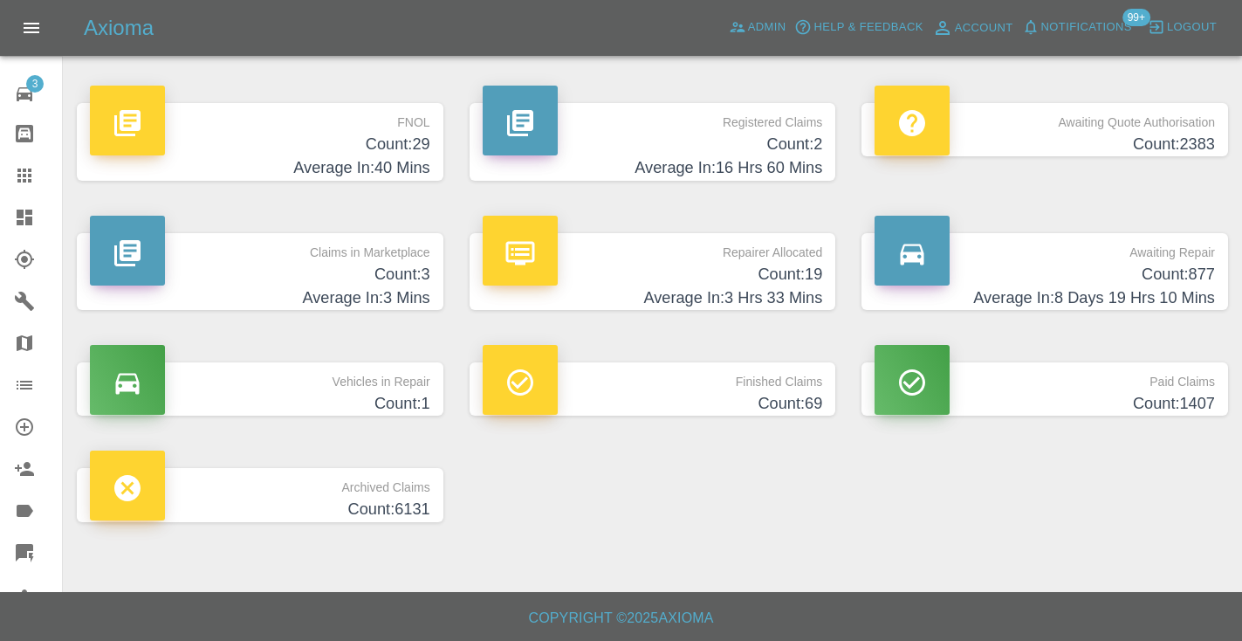
click at [1170, 290] on h4 "Average In: 8 Days 19 Hrs 10 Mins" at bounding box center [1044, 298] width 340 height 24
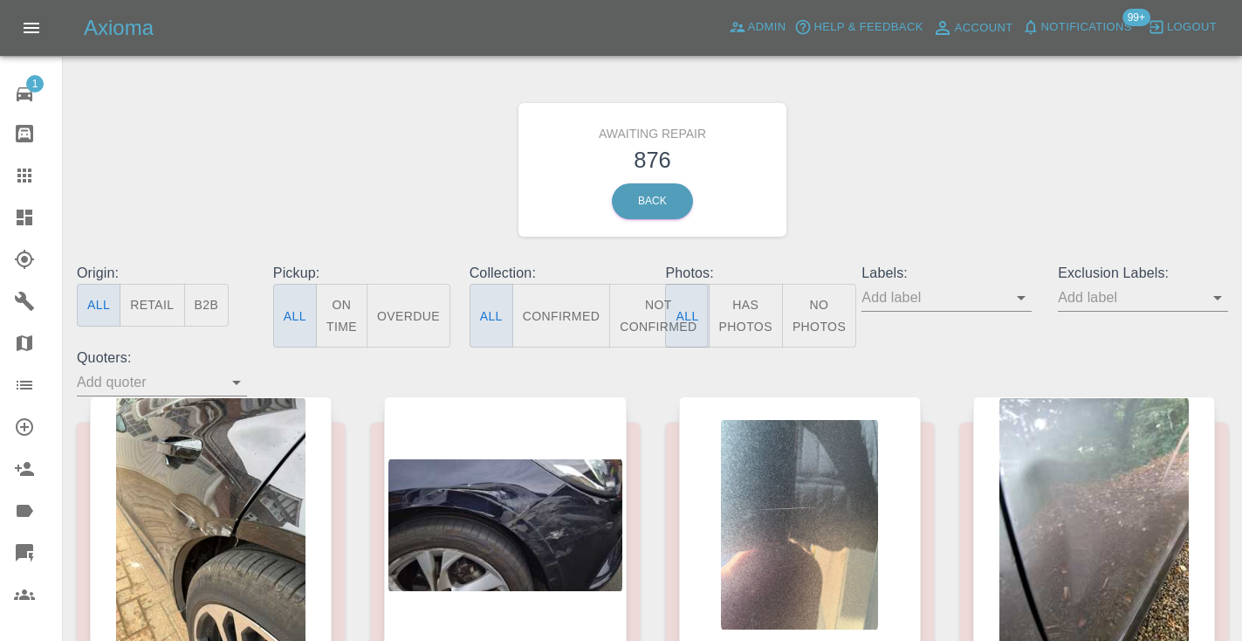
click at [627, 321] on button "Not Confirmed" at bounding box center [658, 316] width 98 height 64
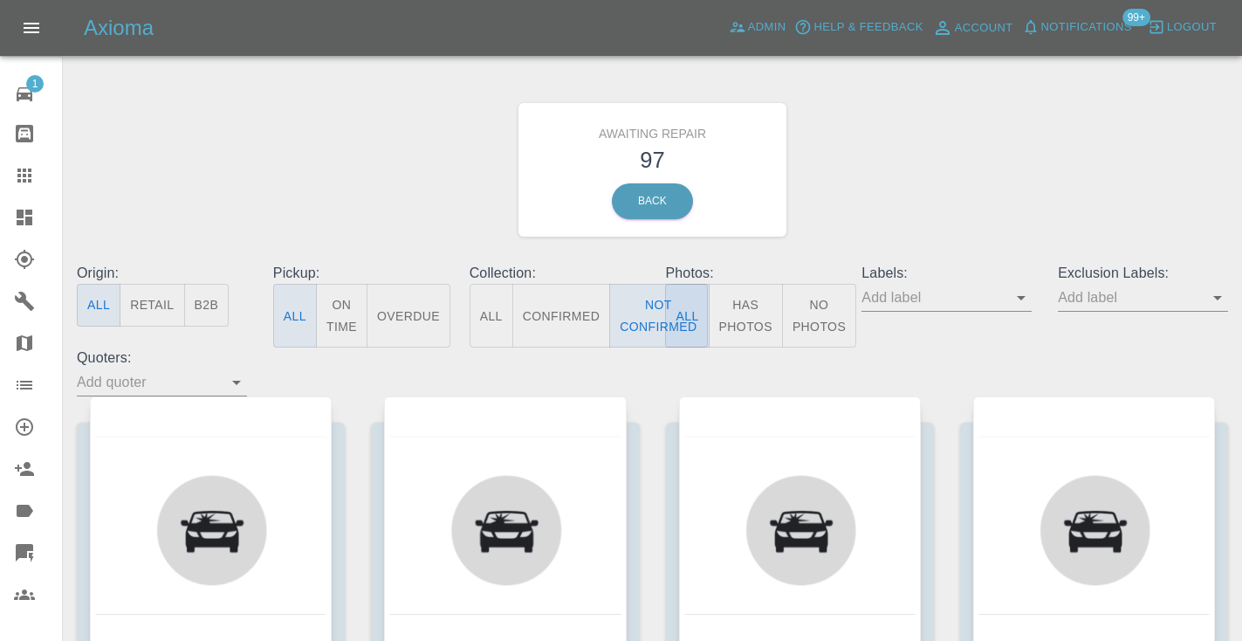
click at [920, 178] on div "Awaiting Repair 97 Back" at bounding box center [652, 170] width 1177 height 186
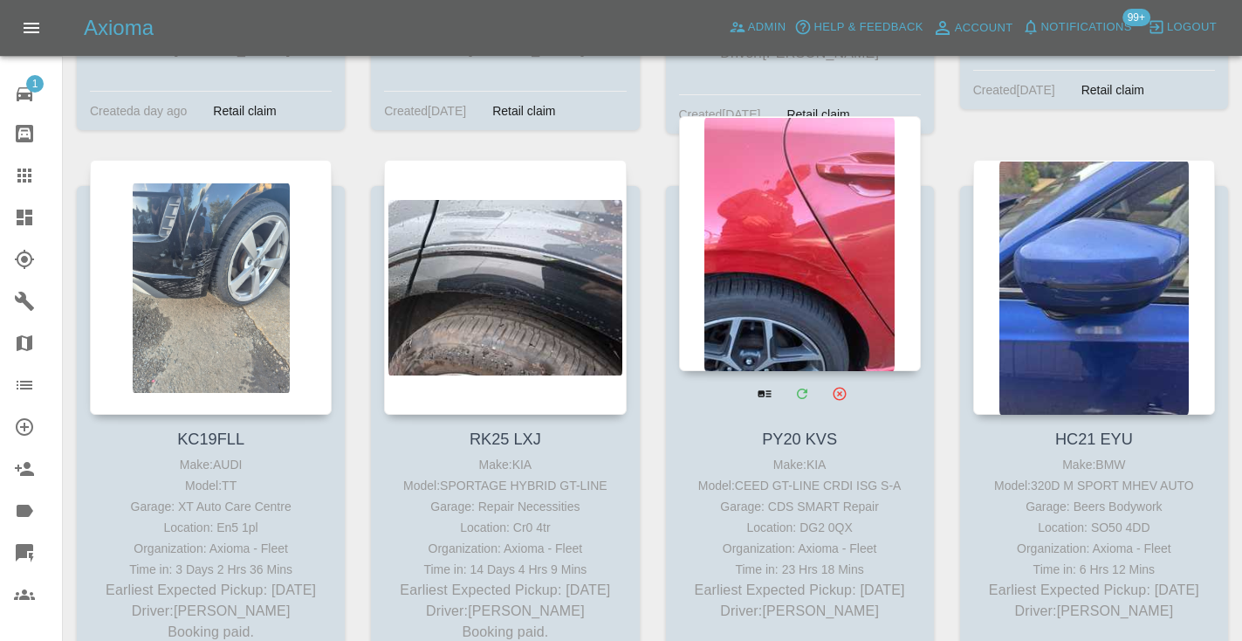
scroll to position [8868, 0]
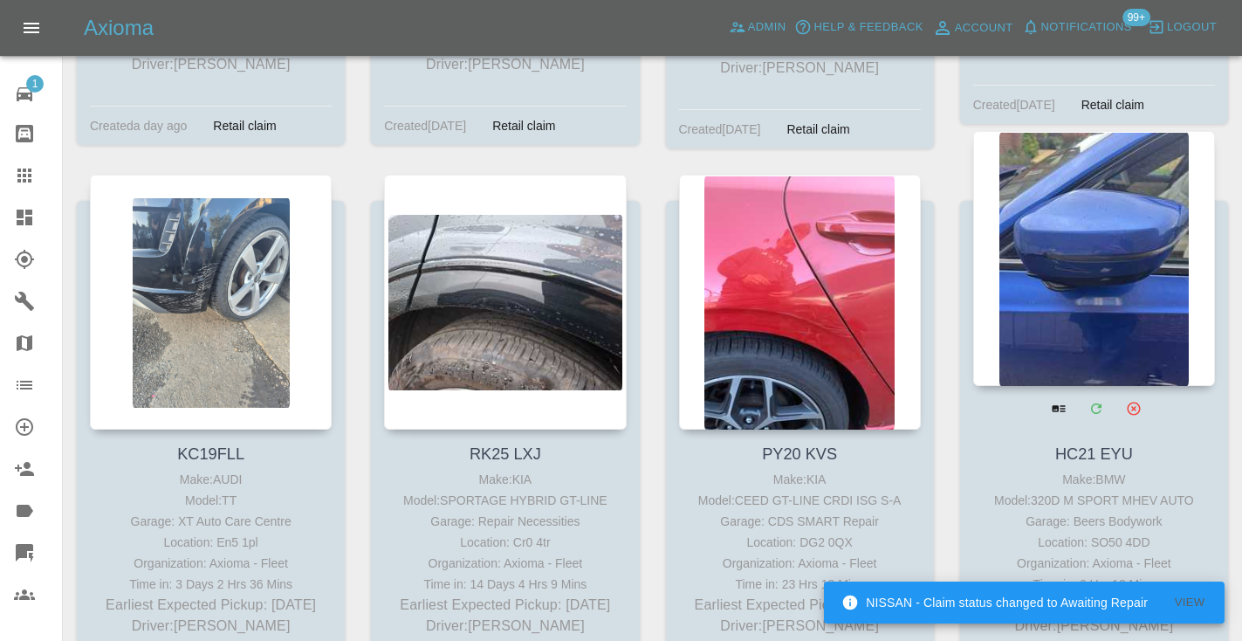
click at [1063, 191] on div at bounding box center [1094, 258] width 242 height 255
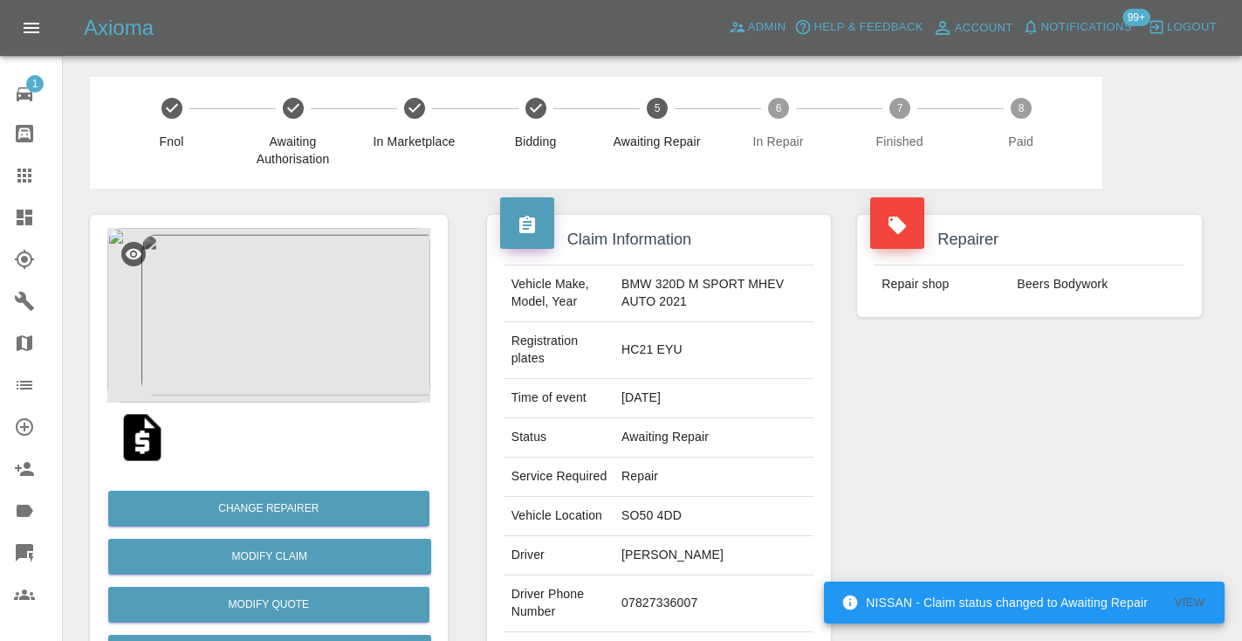
click at [682, 577] on td "07827336007" at bounding box center [713, 603] width 199 height 57
copy td "07827336007"
click at [916, 525] on div "Repairer Repair shop Beers Bodywork" at bounding box center [1029, 466] width 371 height 556
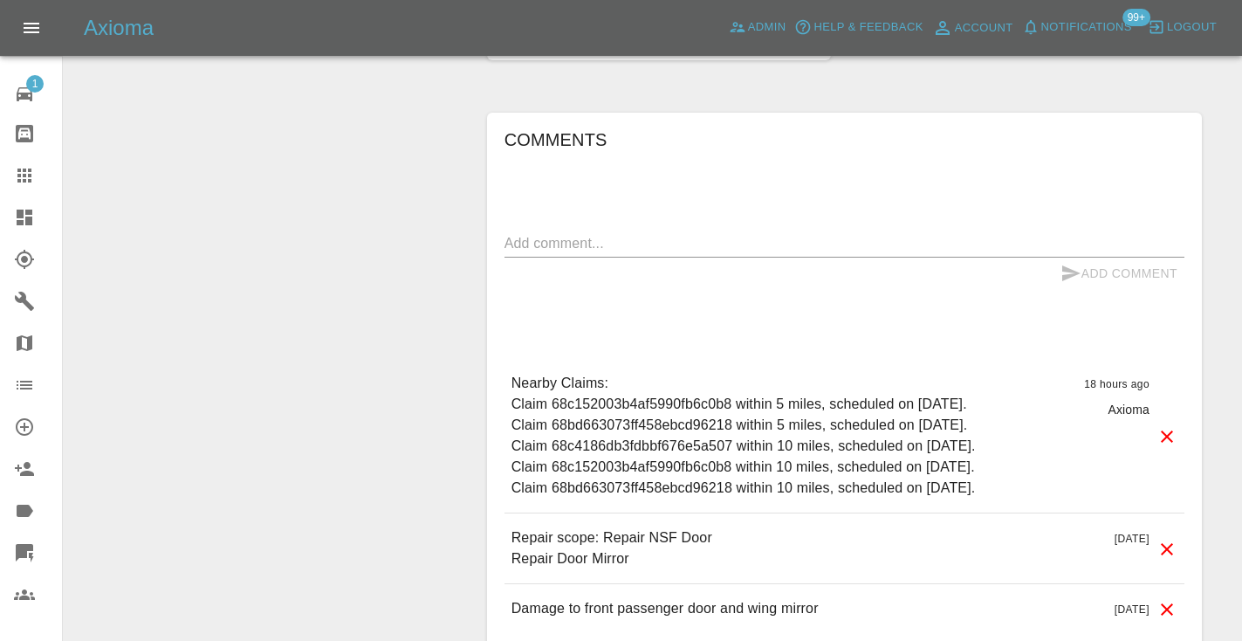
scroll to position [1354, 0]
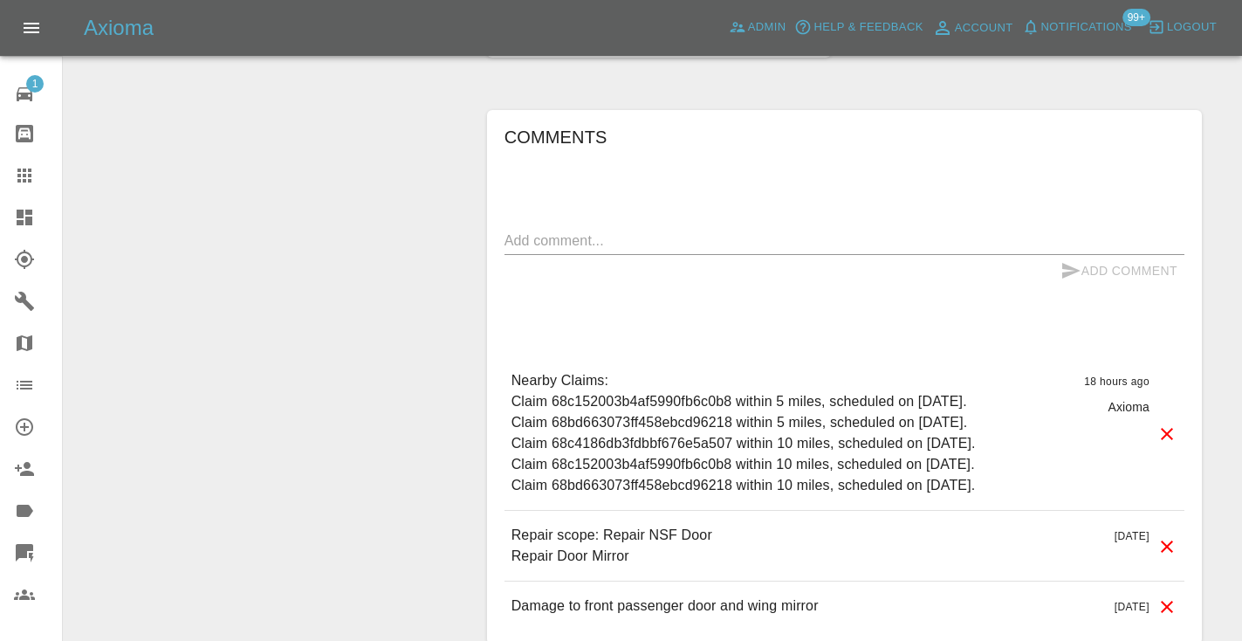
click at [512, 227] on div "x" at bounding box center [844, 241] width 680 height 28
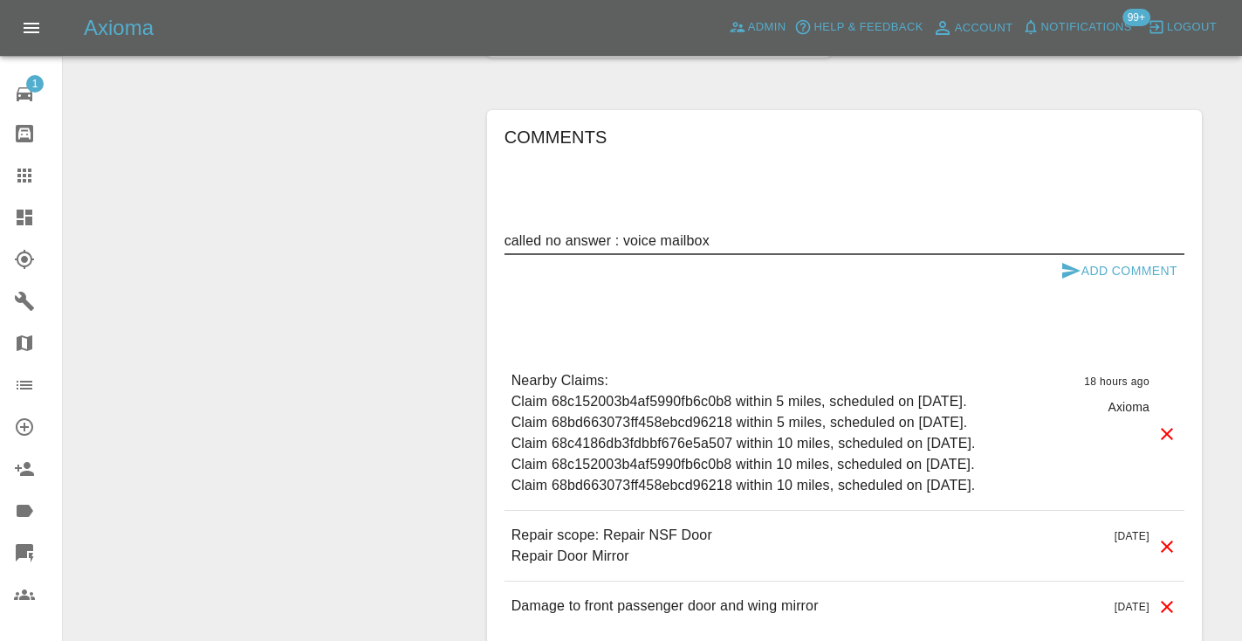
type textarea "called no answer : voice mailbox"
click at [1113, 255] on button "Add Comment" at bounding box center [1118, 271] width 131 height 32
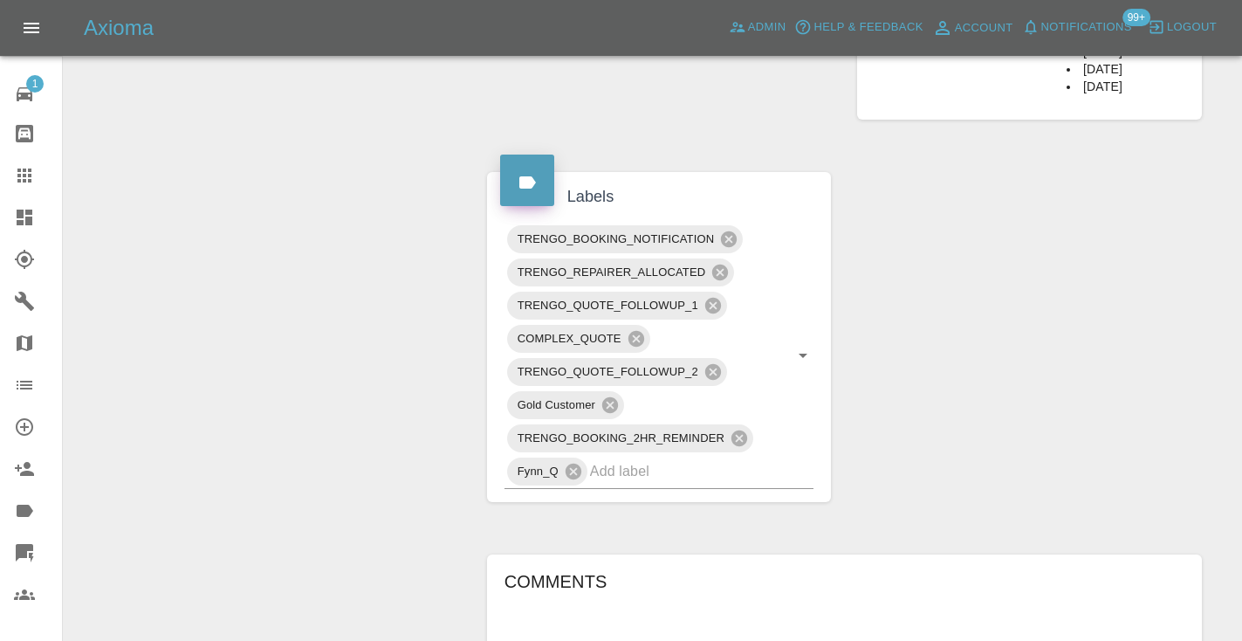
scroll to position [883, 0]
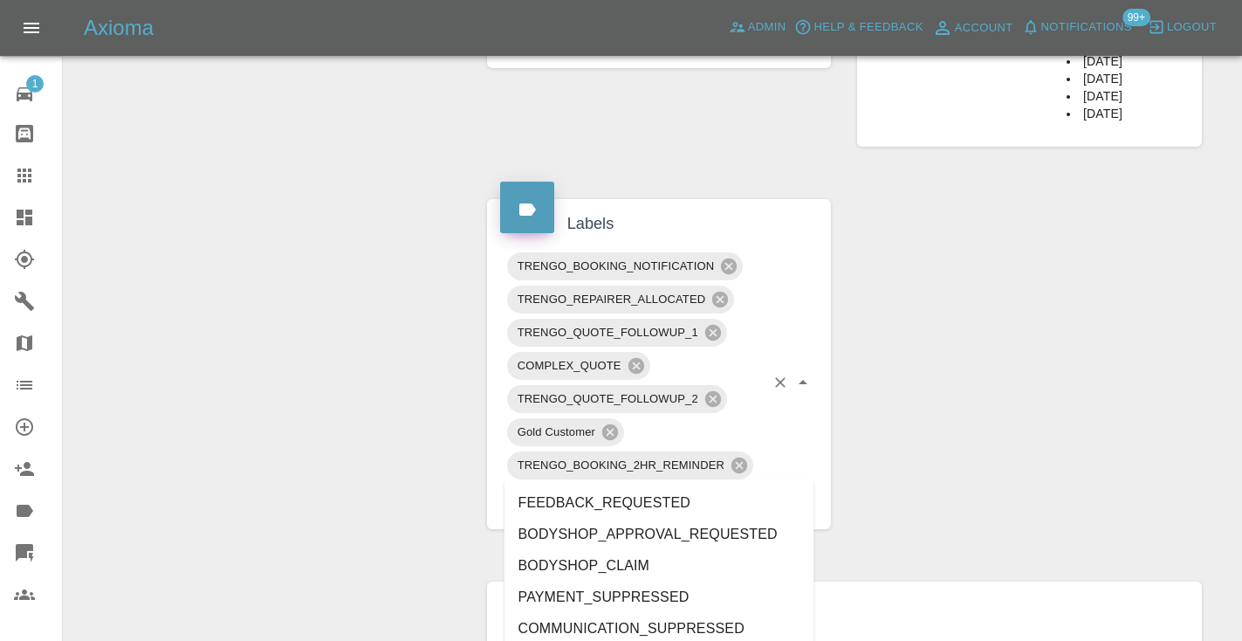
click at [657, 484] on input "text" at bounding box center [677, 497] width 175 height 27
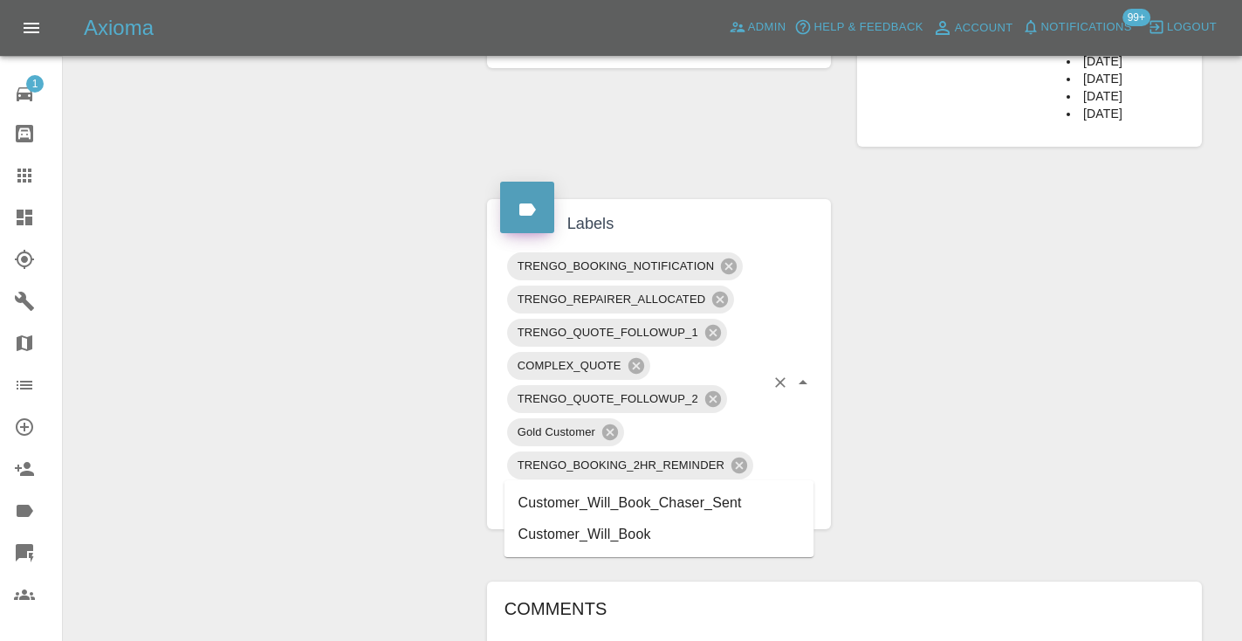
type input "customer_will"
click at [614, 538] on li "Customer_Will_Book" at bounding box center [659, 533] width 310 height 31
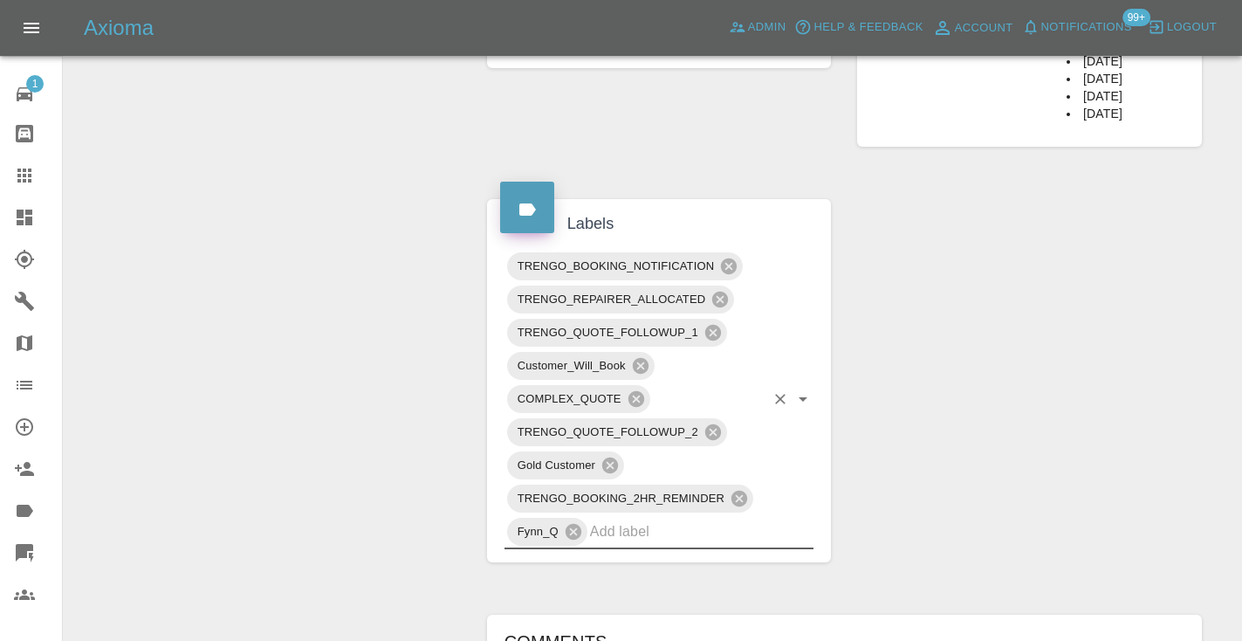
click at [31, 175] on icon at bounding box center [24, 175] width 14 height 14
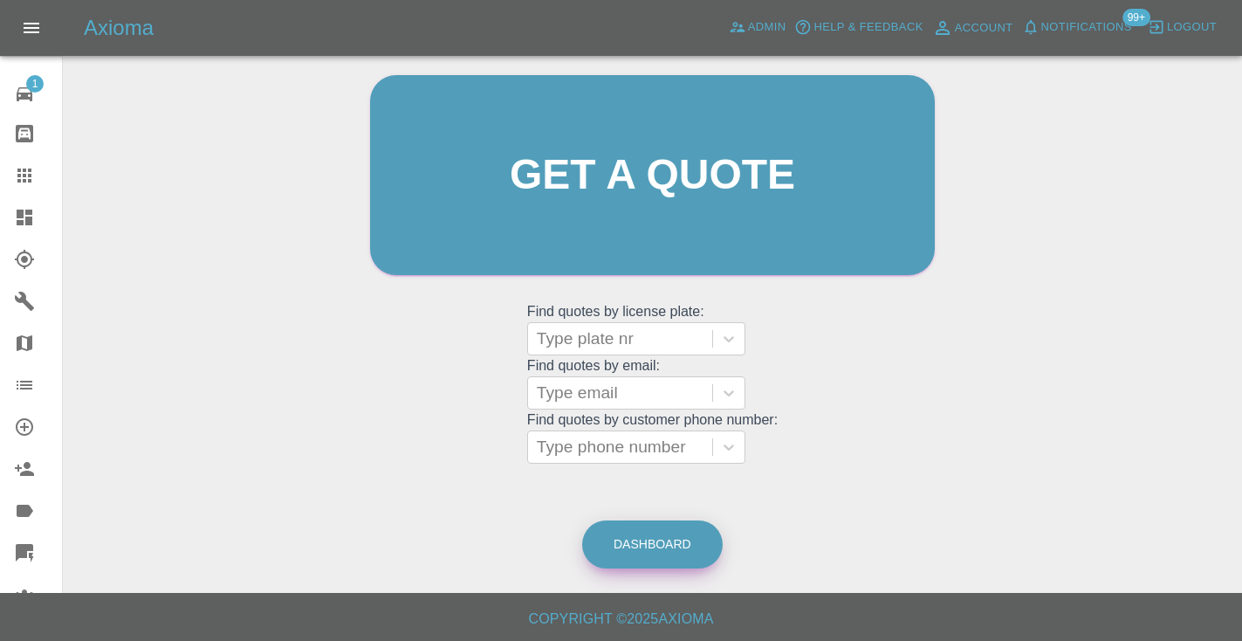
click at [648, 541] on link "Dashboard" at bounding box center [652, 544] width 140 height 48
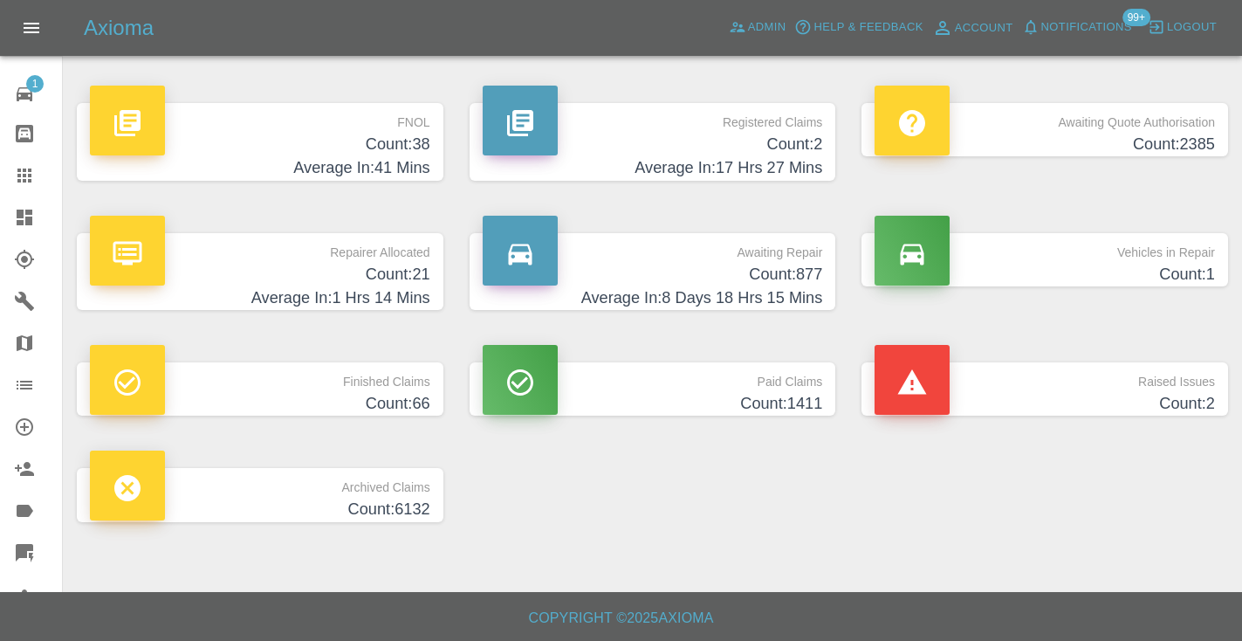
click at [781, 280] on h4 "Count: 877" at bounding box center [653, 275] width 340 height 24
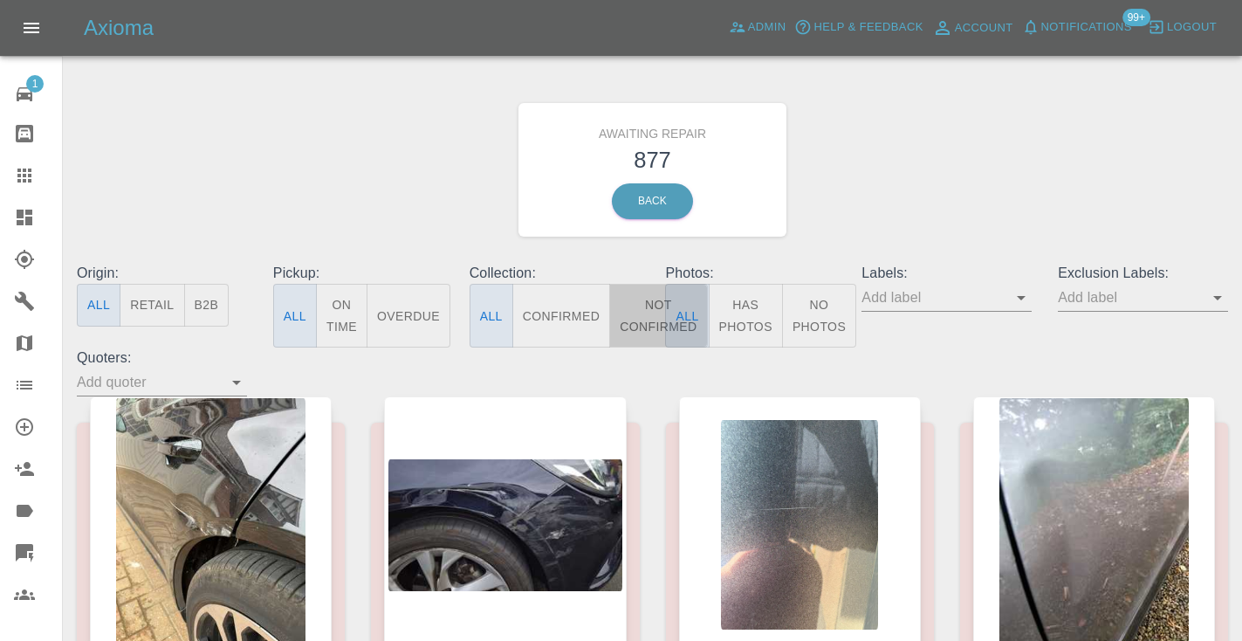
click at [653, 322] on button "Not Confirmed" at bounding box center [658, 316] width 98 height 64
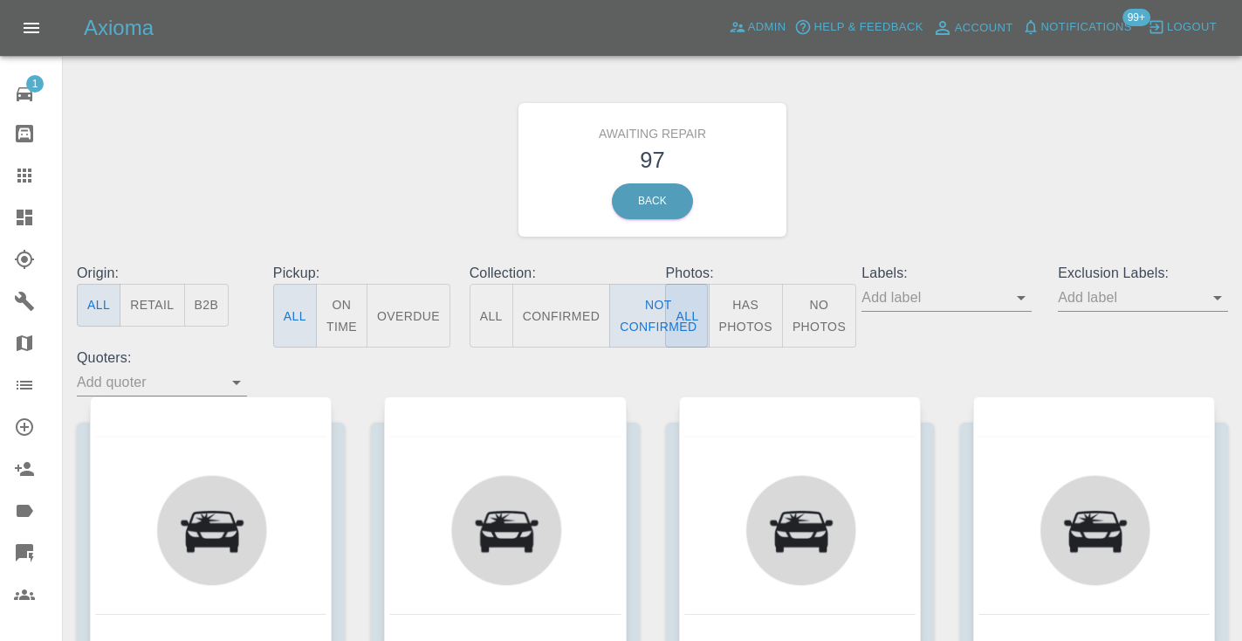
click at [952, 148] on div "Awaiting Repair 97 Back" at bounding box center [652, 170] width 1177 height 186
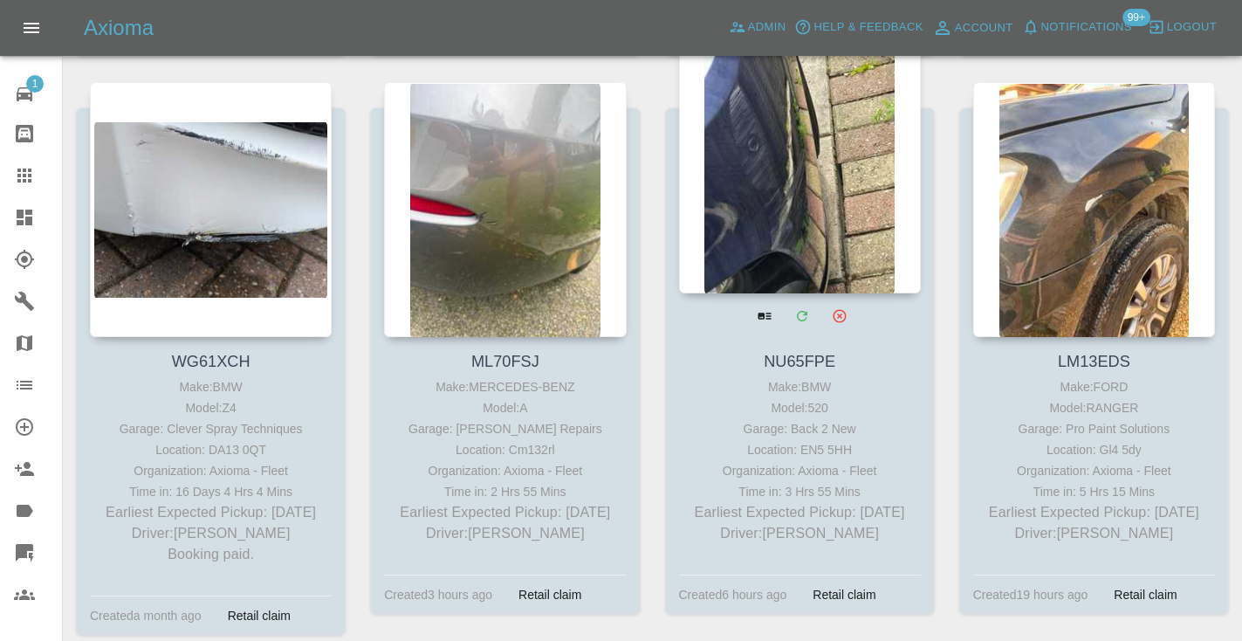
scroll to position [2608, 0]
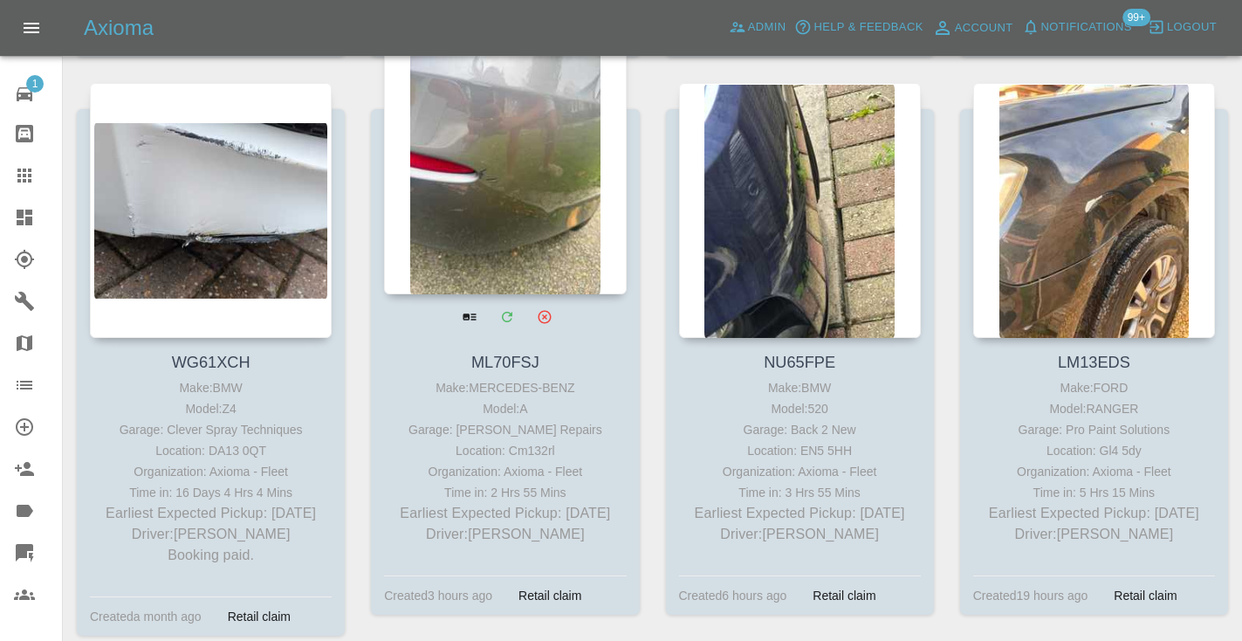
click at [529, 166] on div at bounding box center [505, 166] width 242 height 255
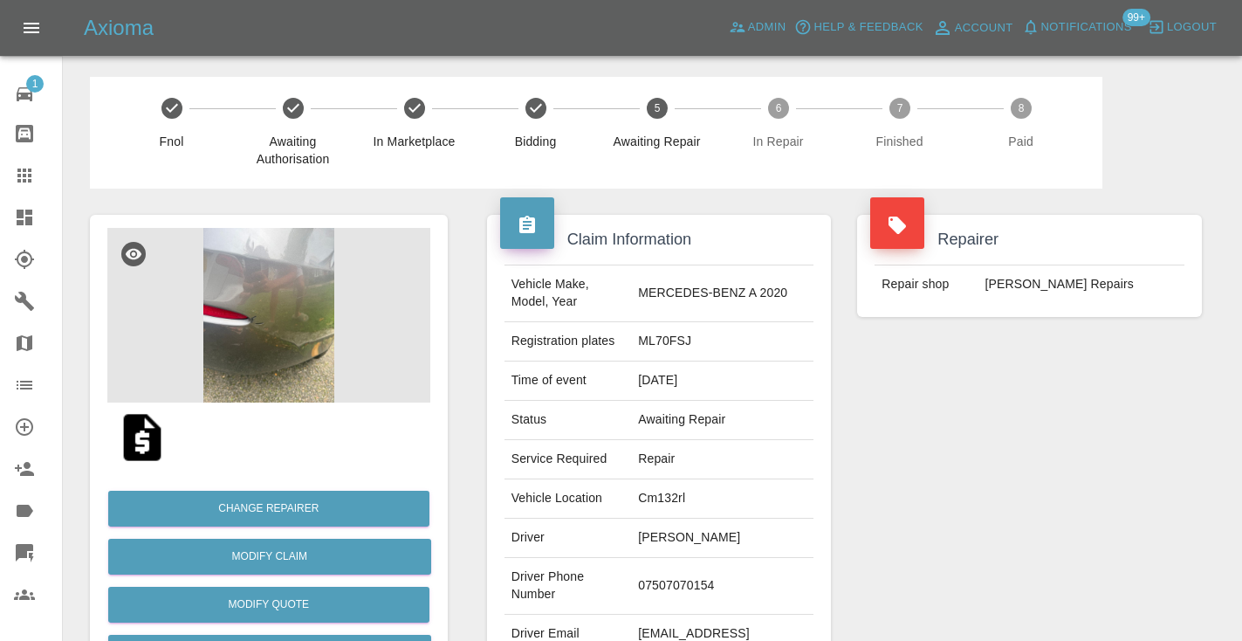
click at [711, 569] on td "07507070154" at bounding box center [722, 586] width 182 height 57
copy td "07507070154"
click at [984, 420] on div "Repairer Repair shop [PERSON_NAME] Repairs" at bounding box center [1029, 448] width 371 height 521
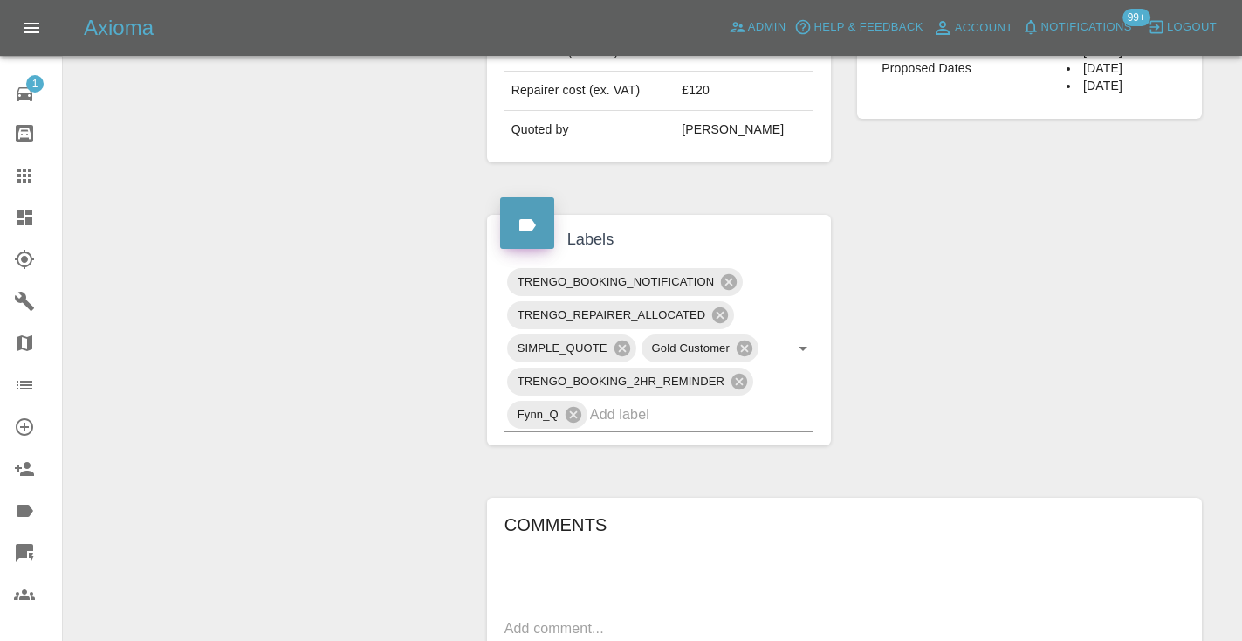
scroll to position [796, 0]
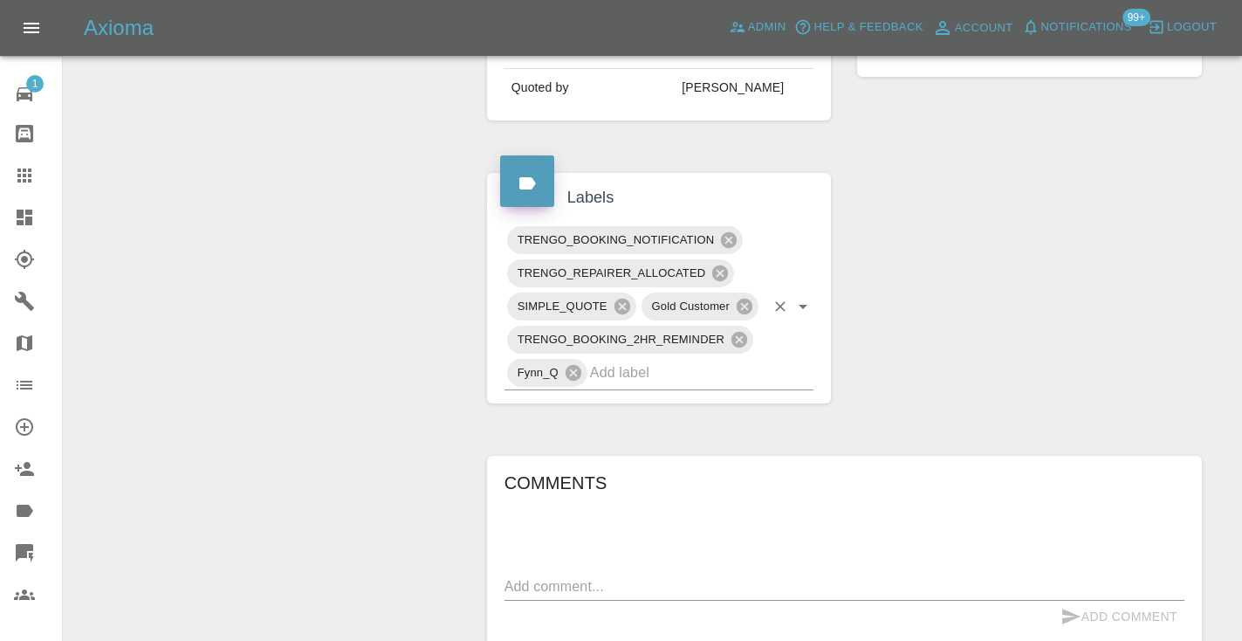
click at [626, 359] on input "text" at bounding box center [677, 372] width 175 height 27
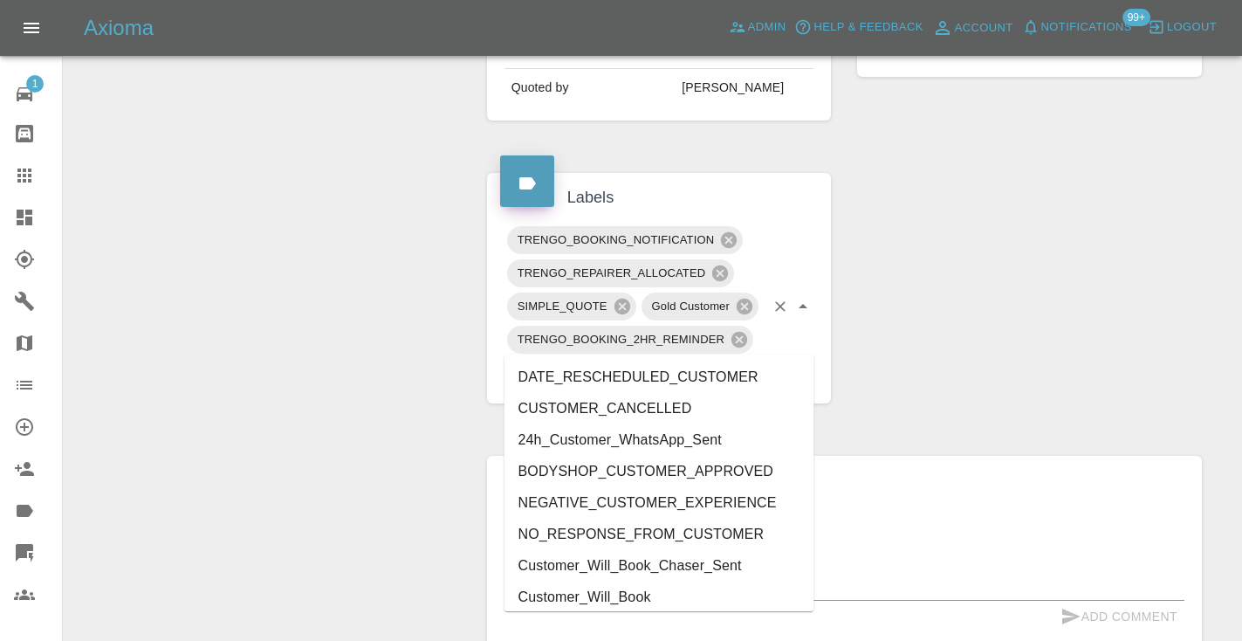
type input "cust"
click at [599, 596] on li "Customer_Will_Book" at bounding box center [659, 596] width 310 height 31
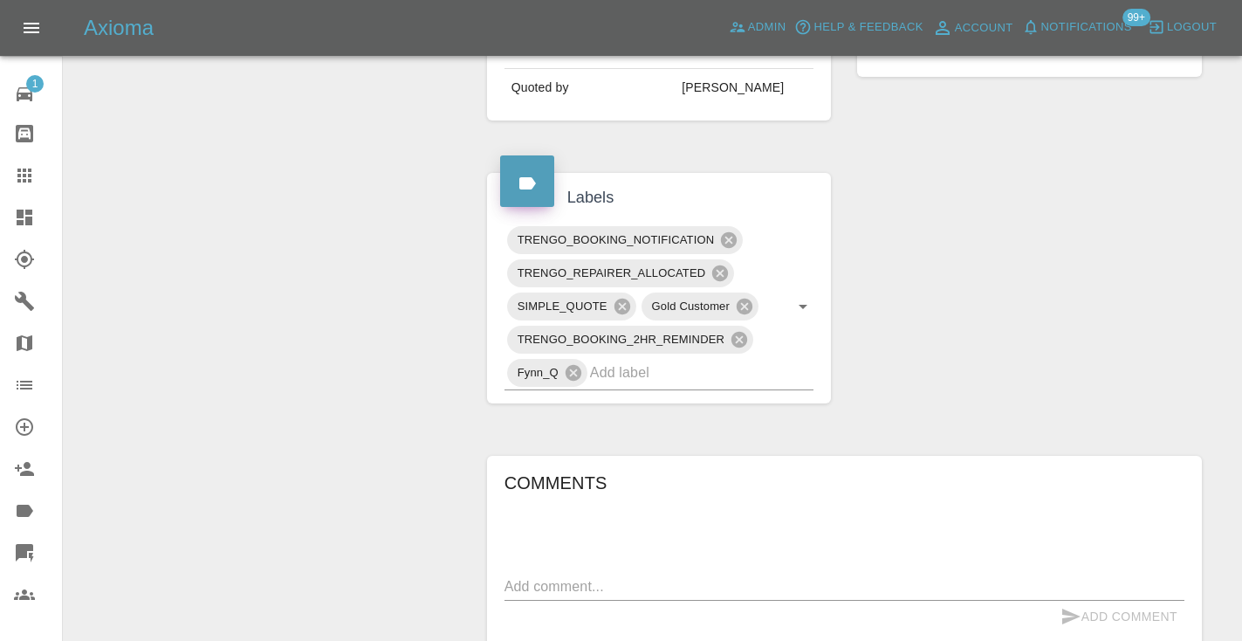
click at [572, 576] on textarea at bounding box center [844, 586] width 680 height 20
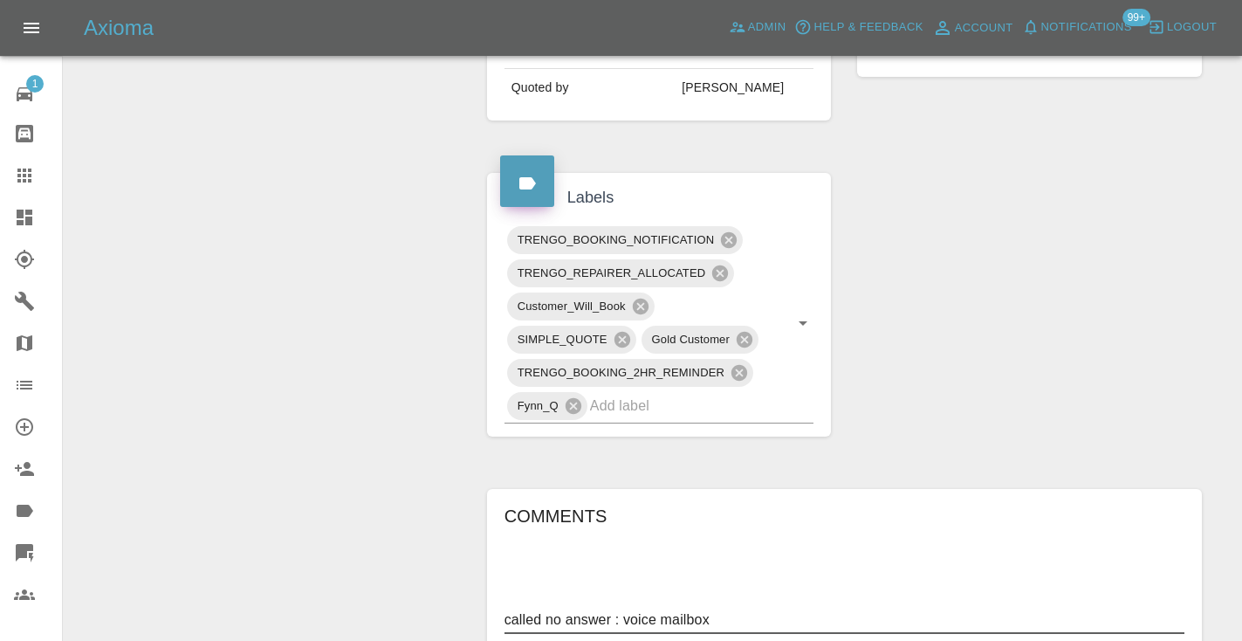
type textarea "called no answer : voice mailbox"
click at [1074, 634] on button "Add Comment" at bounding box center [1118, 650] width 131 height 32
click at [1064, 347] on div "Claim Information Vehicle Make, Model, Year MERCEDES-BENZ A 2020 Registration p…" at bounding box center [844, 217] width 741 height 1648
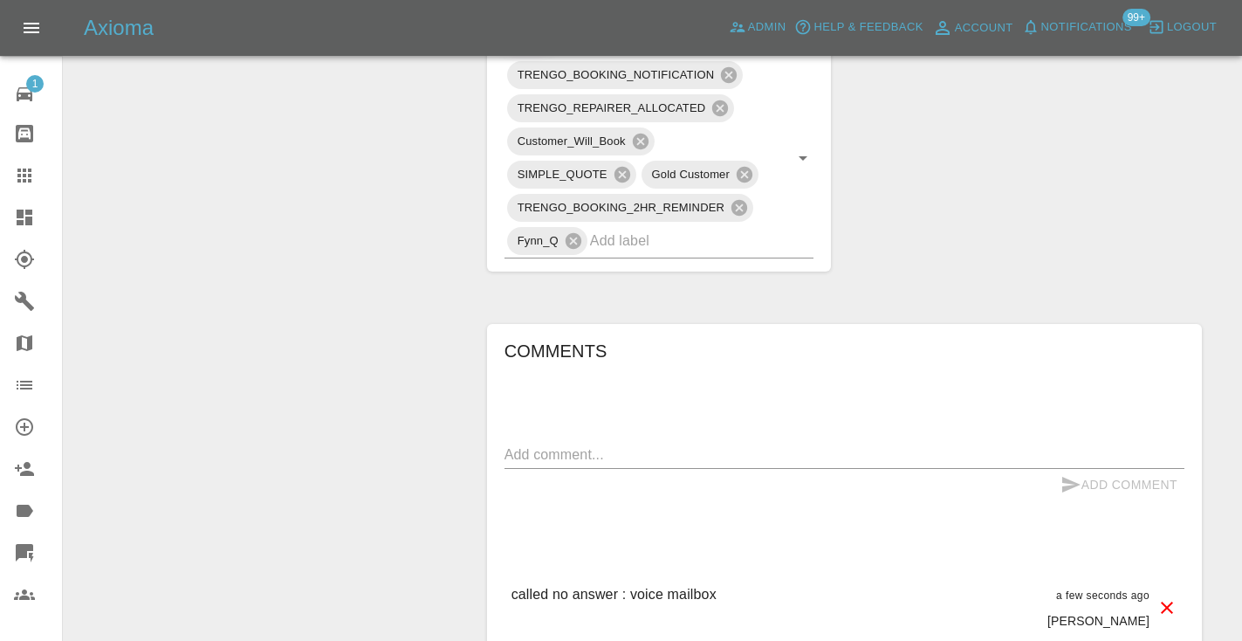
scroll to position [954, 0]
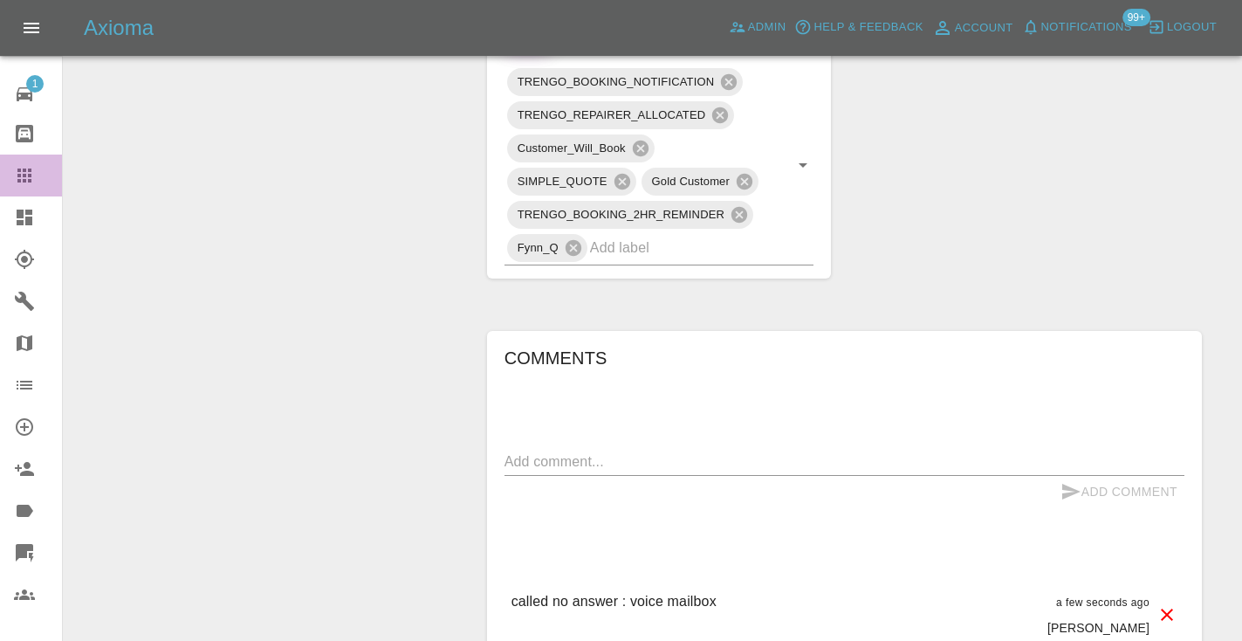
click at [34, 185] on icon at bounding box center [24, 175] width 21 height 21
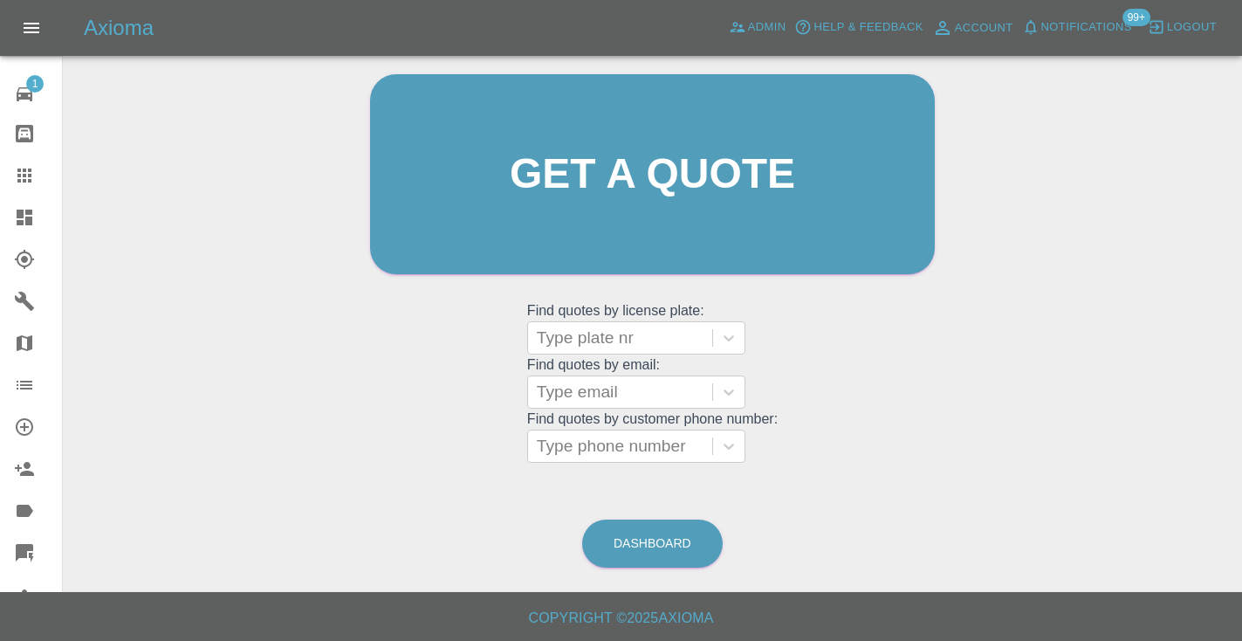
scroll to position [118, 0]
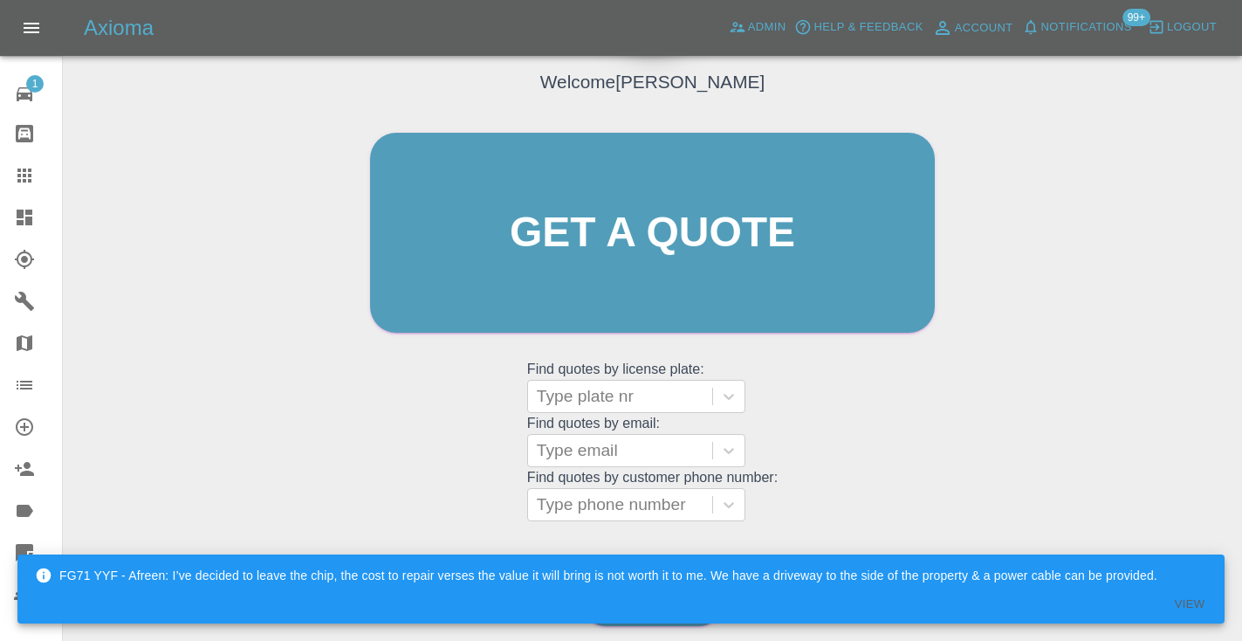
click at [440, 450] on div "Welcome [PERSON_NAME] Get a quote Get a quote Find quotes by license plate: Typ…" at bounding box center [652, 266] width 601 height 527
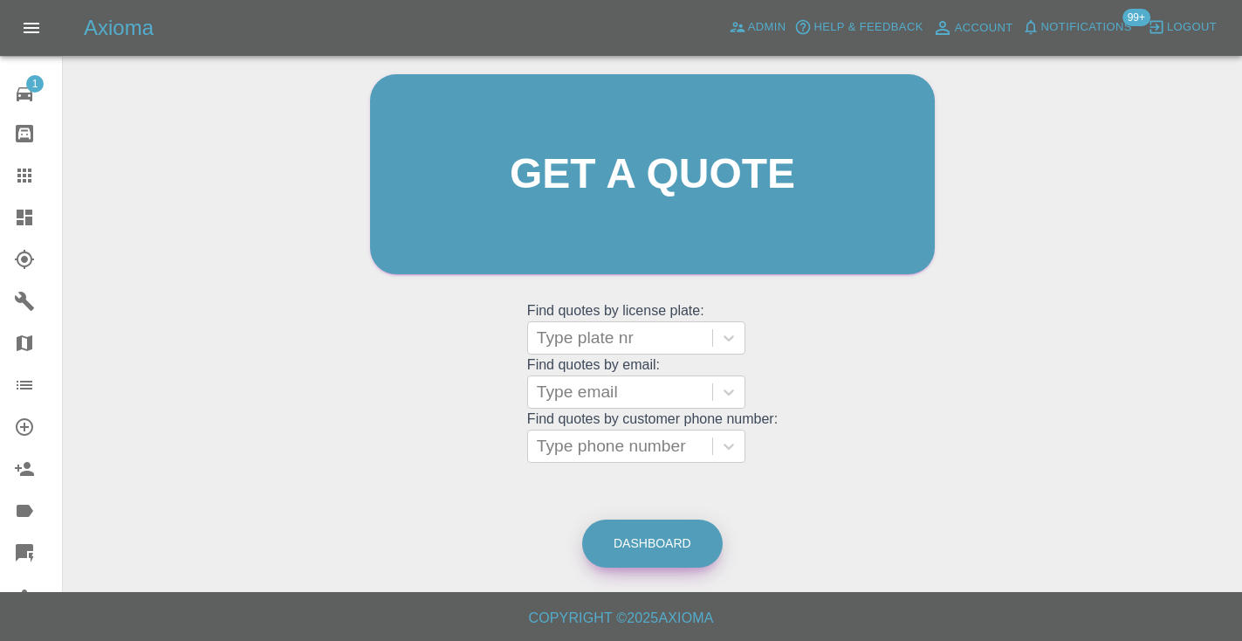
scroll to position [175, 0]
click at [640, 551] on link "Dashboard" at bounding box center [652, 544] width 140 height 48
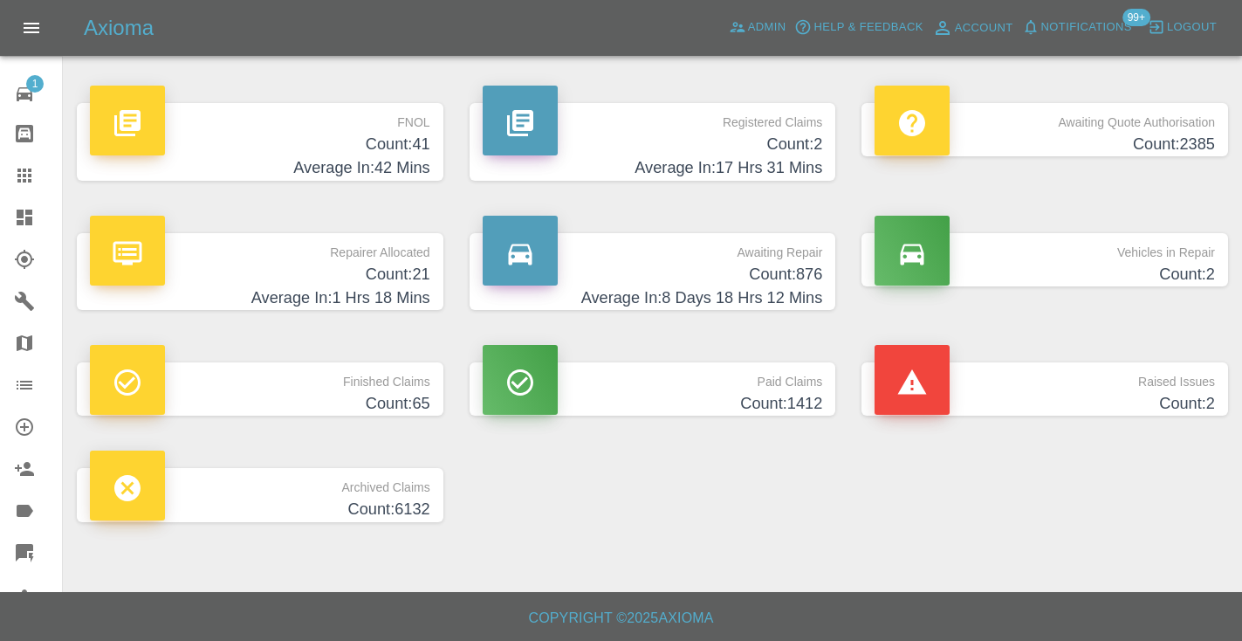
click at [798, 281] on h4 "Count: 876" at bounding box center [653, 275] width 340 height 24
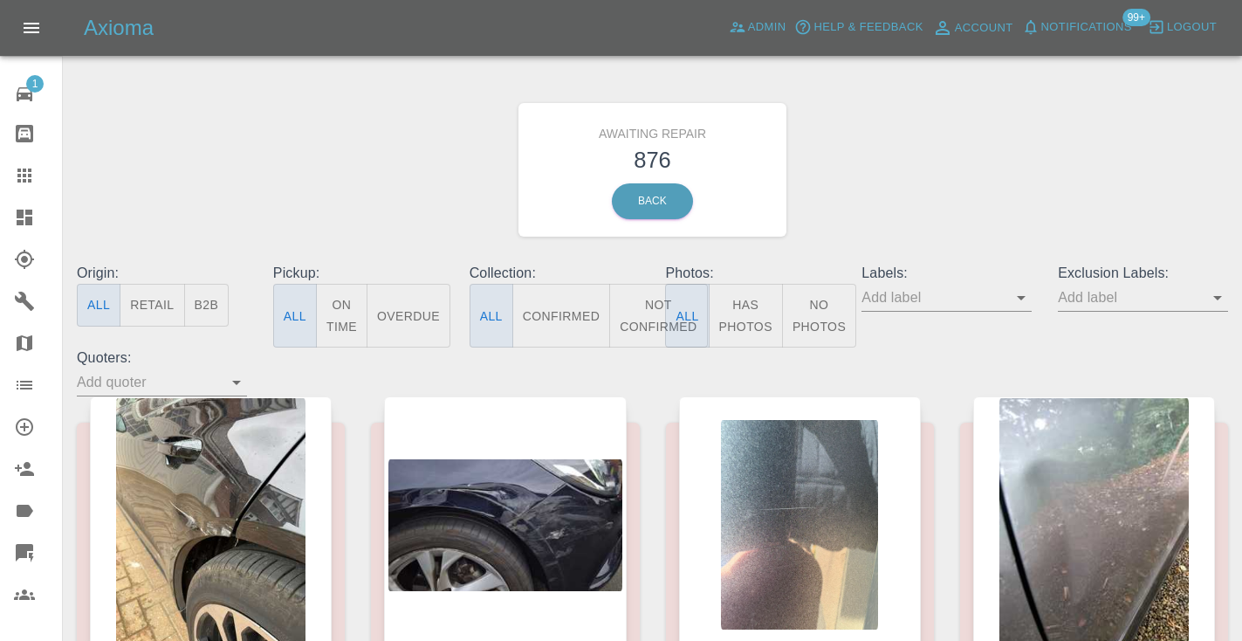
click at [638, 308] on button "Not Confirmed" at bounding box center [658, 316] width 98 height 64
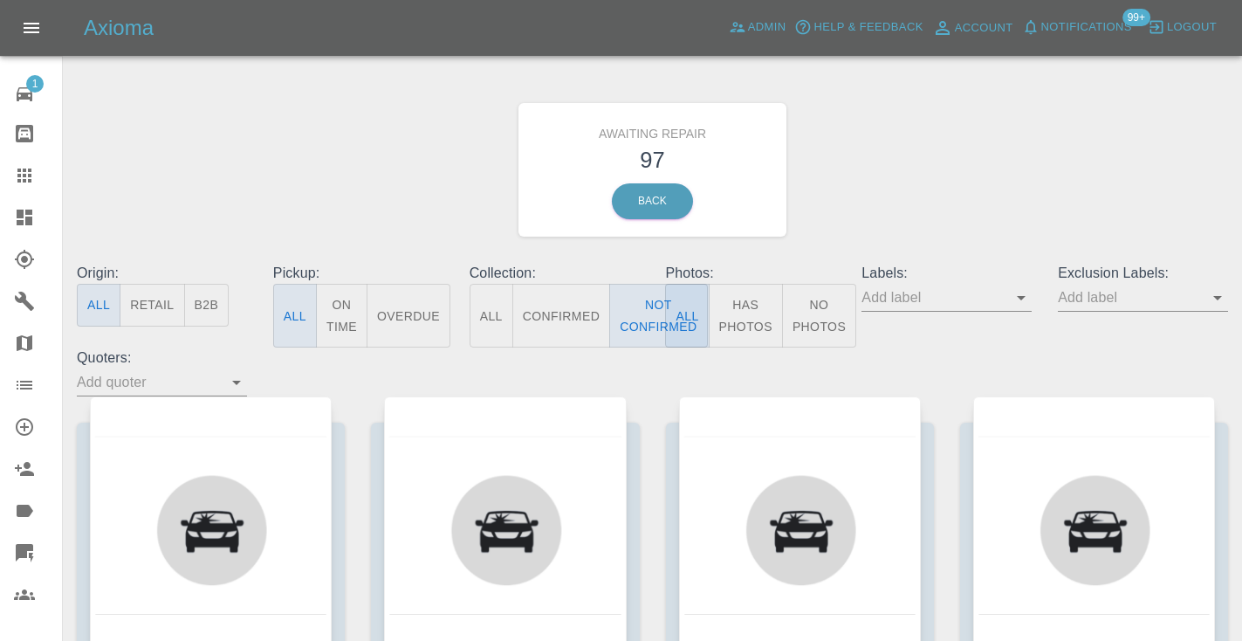
click at [910, 213] on div "Awaiting Repair 97 Back" at bounding box center [652, 170] width 1177 height 186
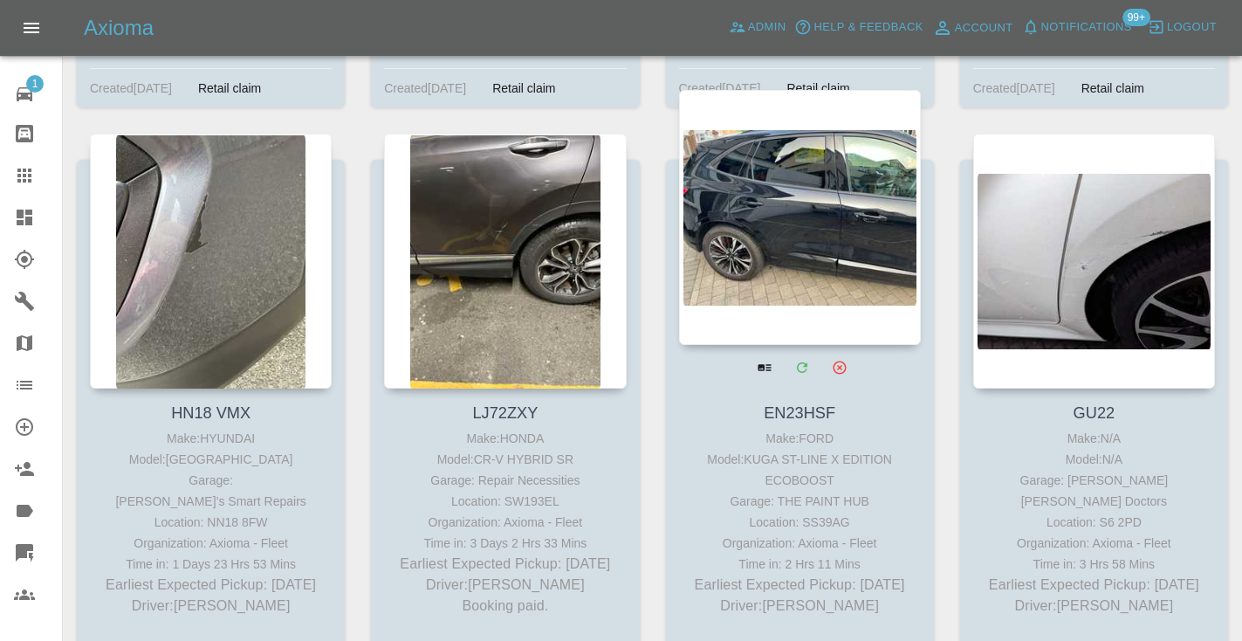
scroll to position [4306, 0]
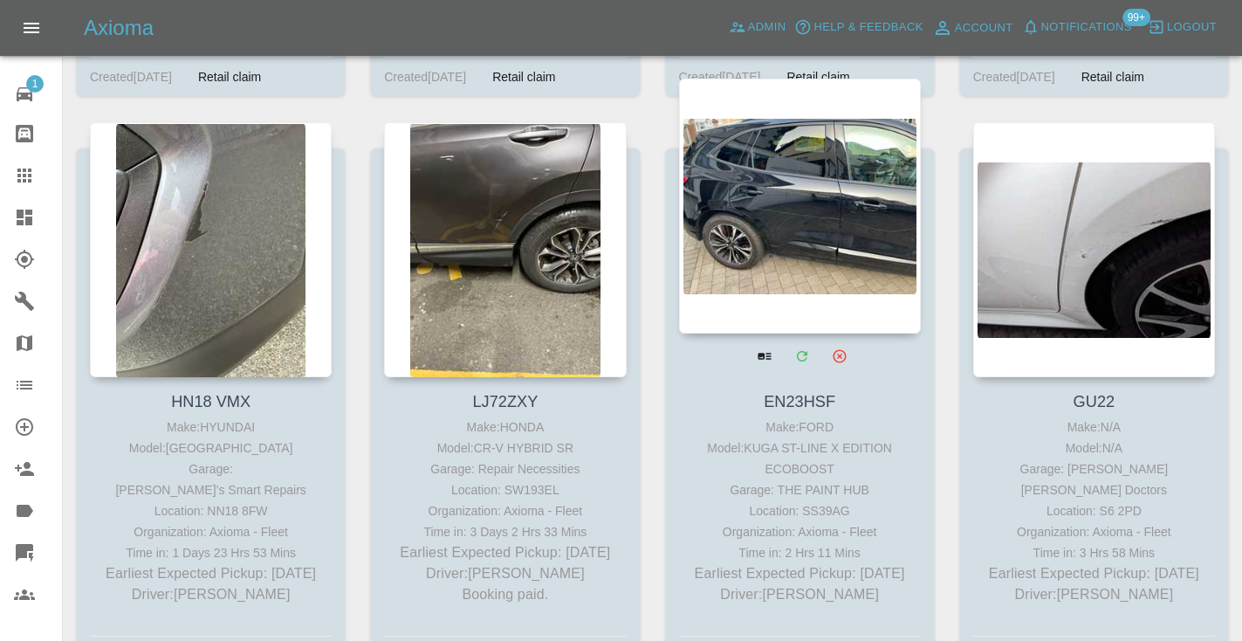
click at [826, 223] on div at bounding box center [800, 206] width 242 height 255
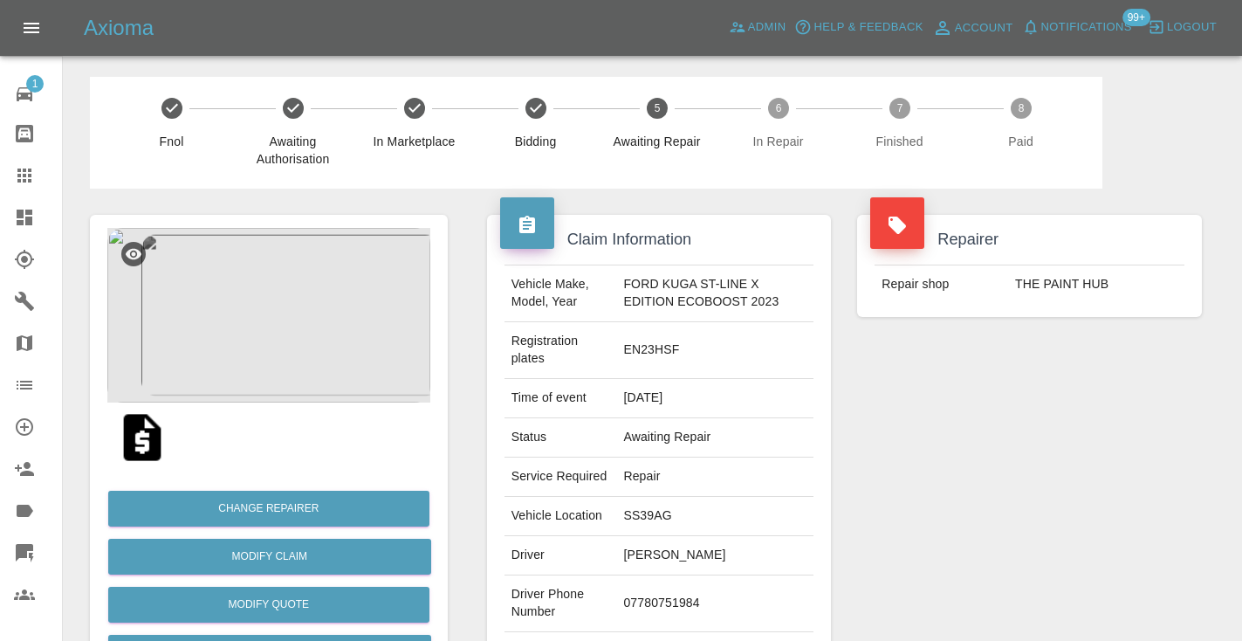
click at [654, 606] on td "07780751984" at bounding box center [714, 603] width 197 height 57
click at [650, 617] on td "07780751984" at bounding box center [714, 603] width 197 height 57
copy td "07780751984"
click at [925, 485] on div "Repairer Repair shop THE PAINT HUB" at bounding box center [1029, 457] width 371 height 538
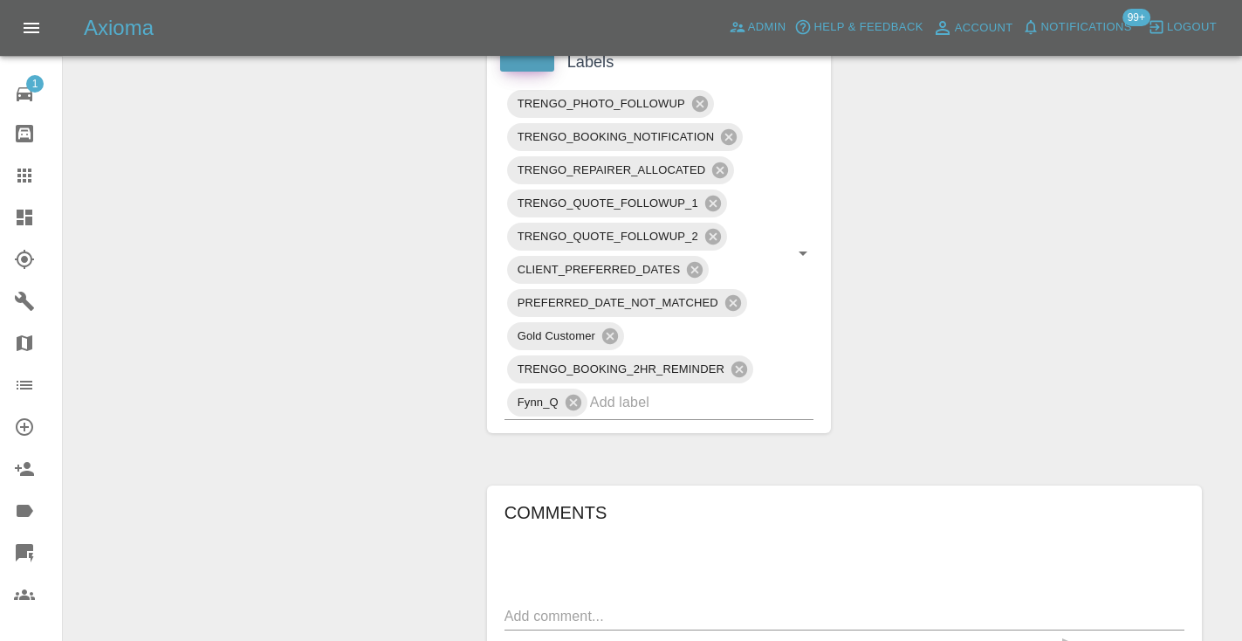
scroll to position [1014, 0]
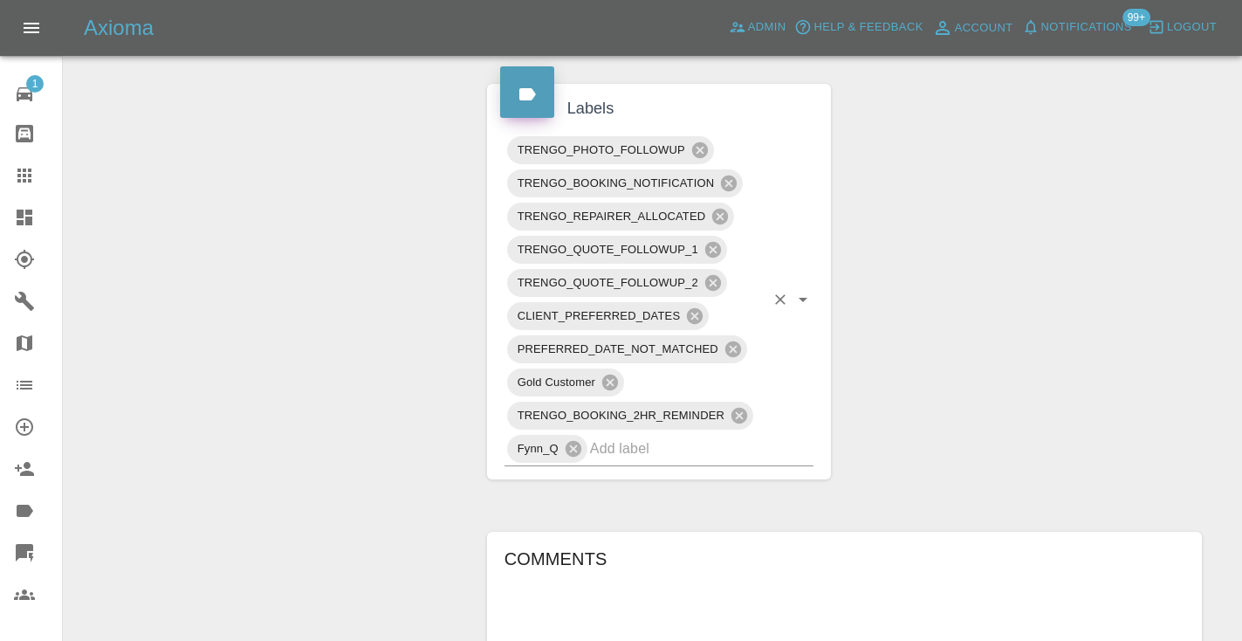
click at [712, 462] on input "text" at bounding box center [677, 448] width 175 height 27
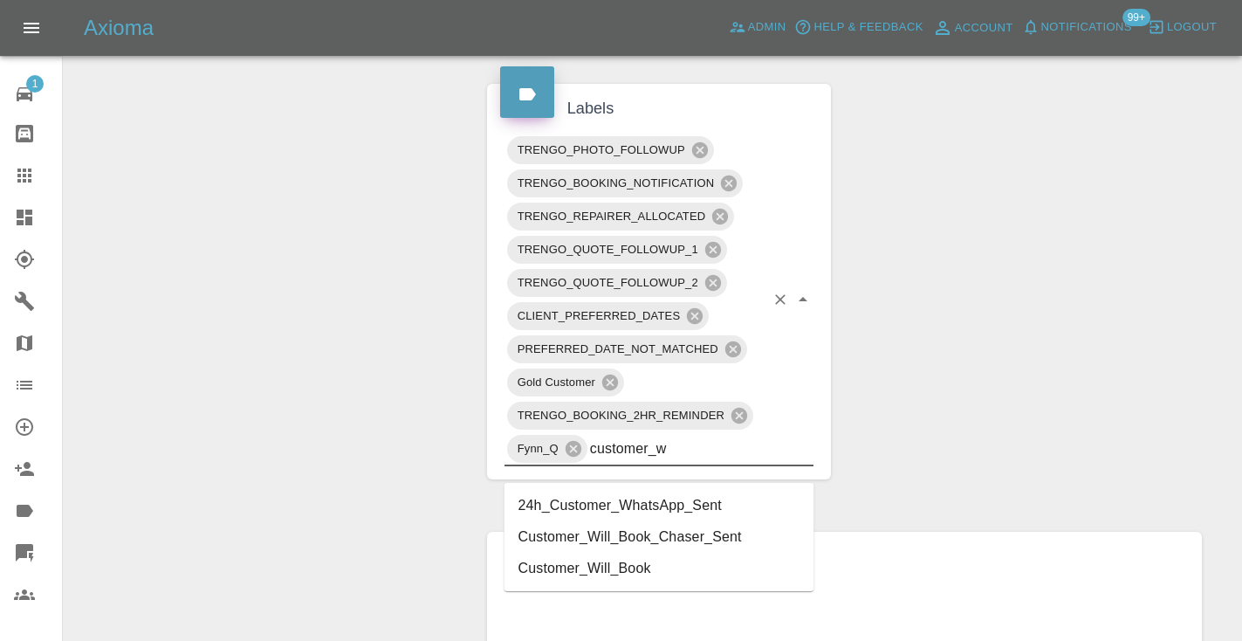
type input "customer_wi"
click at [614, 532] on li "Customer_Will_Book" at bounding box center [659, 536] width 310 height 31
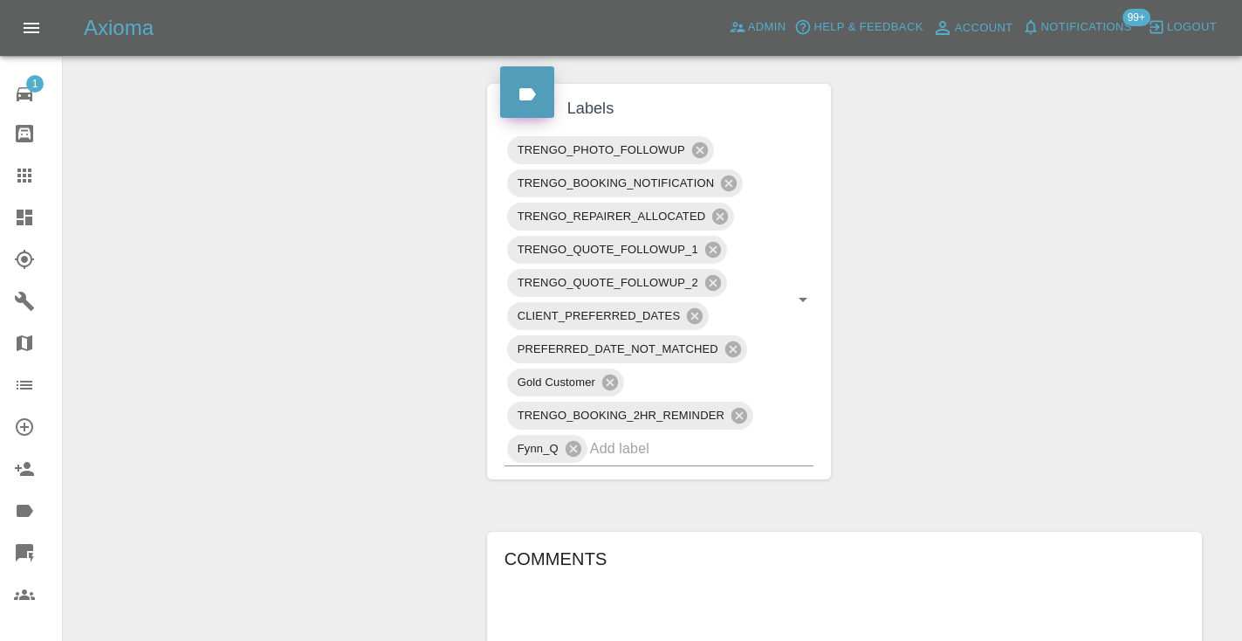
click at [422, 465] on div "Change Repairer Modify Claim Modify Quote Rollback Submit Payment Archive" at bounding box center [269, 150] width 384 height 1952
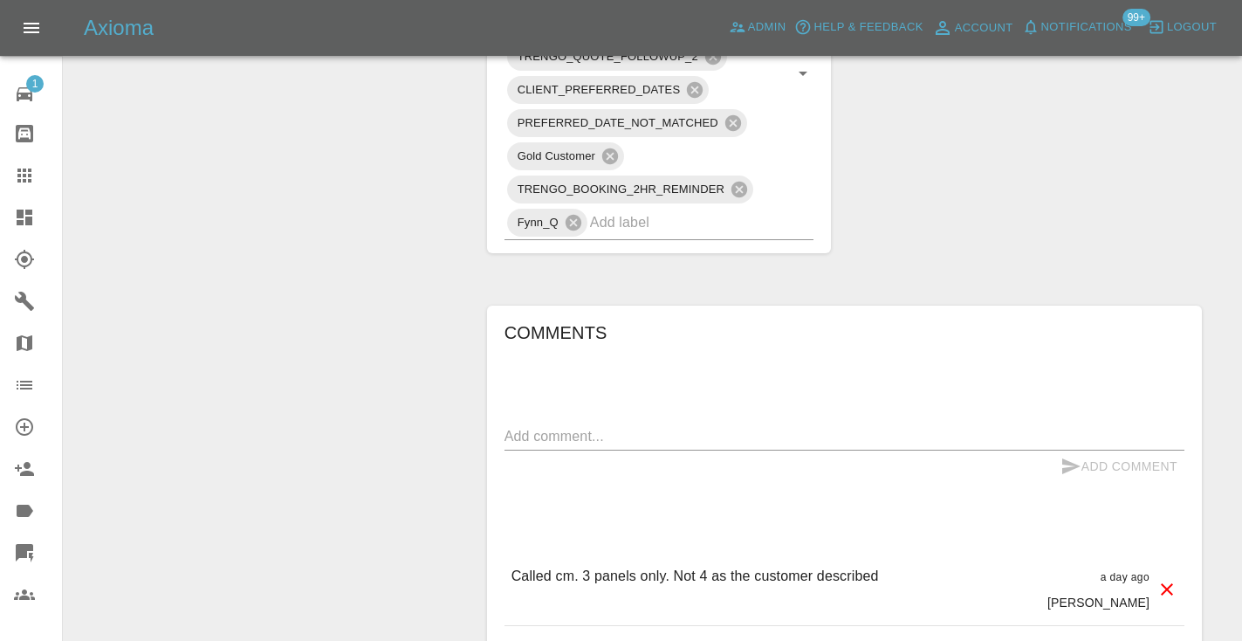
scroll to position [1243, 0]
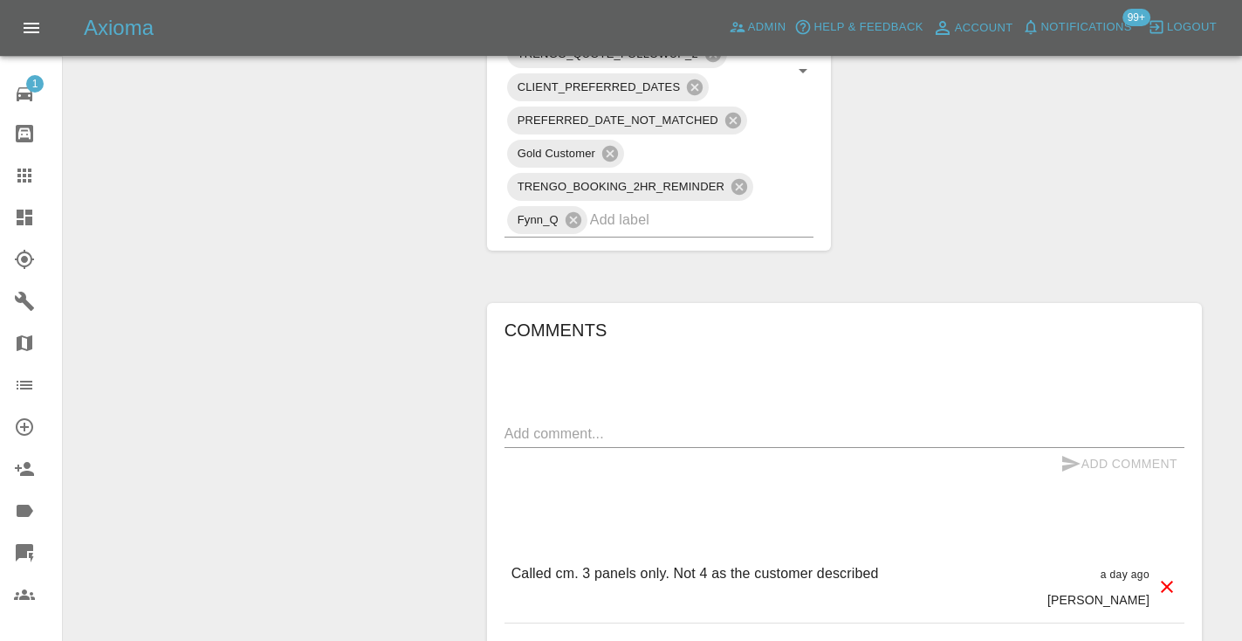
click at [587, 443] on textarea at bounding box center [844, 433] width 680 height 20
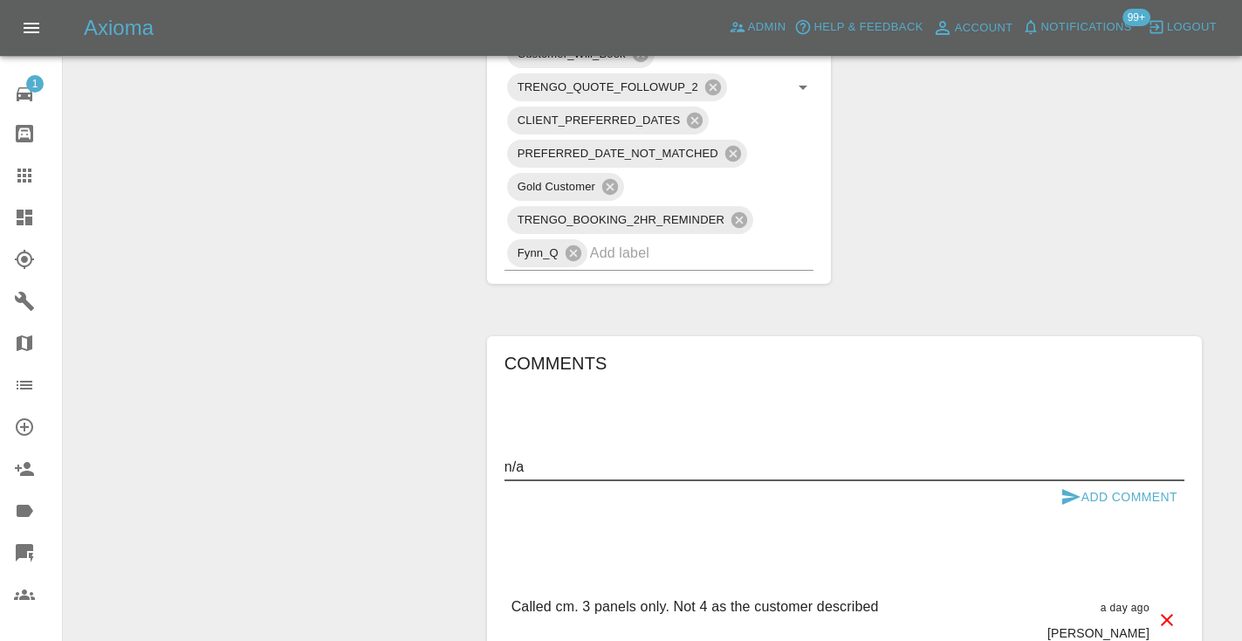
type textarea "n/a"
click at [1072, 507] on icon "submit" at bounding box center [1070, 496] width 21 height 21
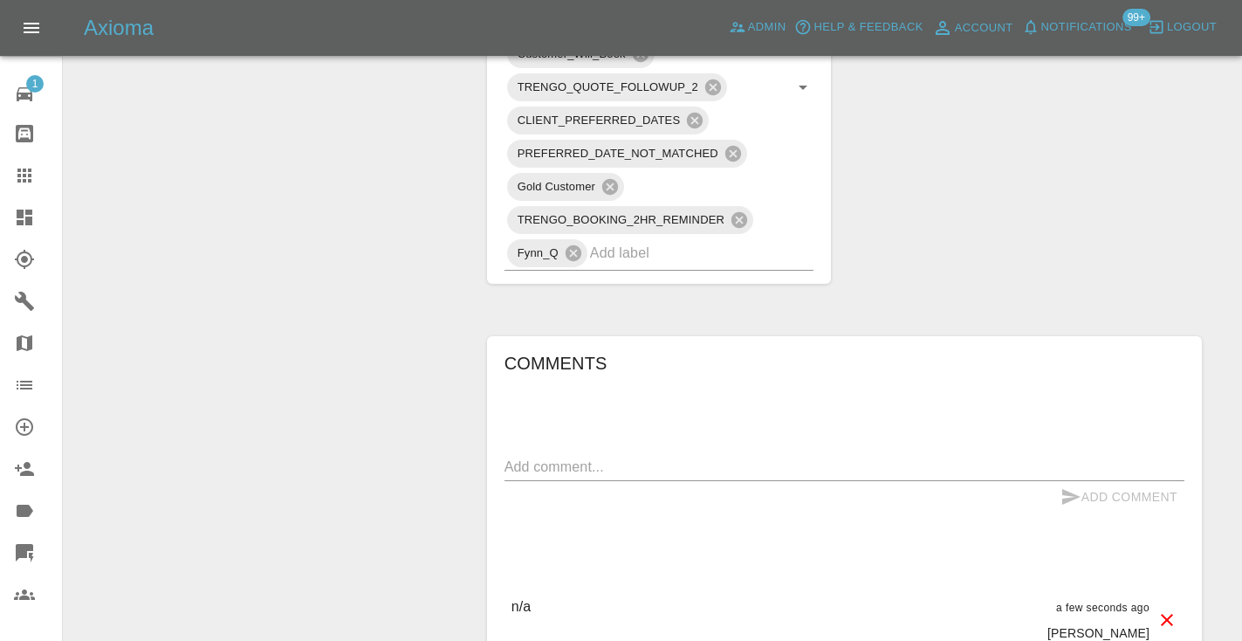
scroll to position [1252, 0]
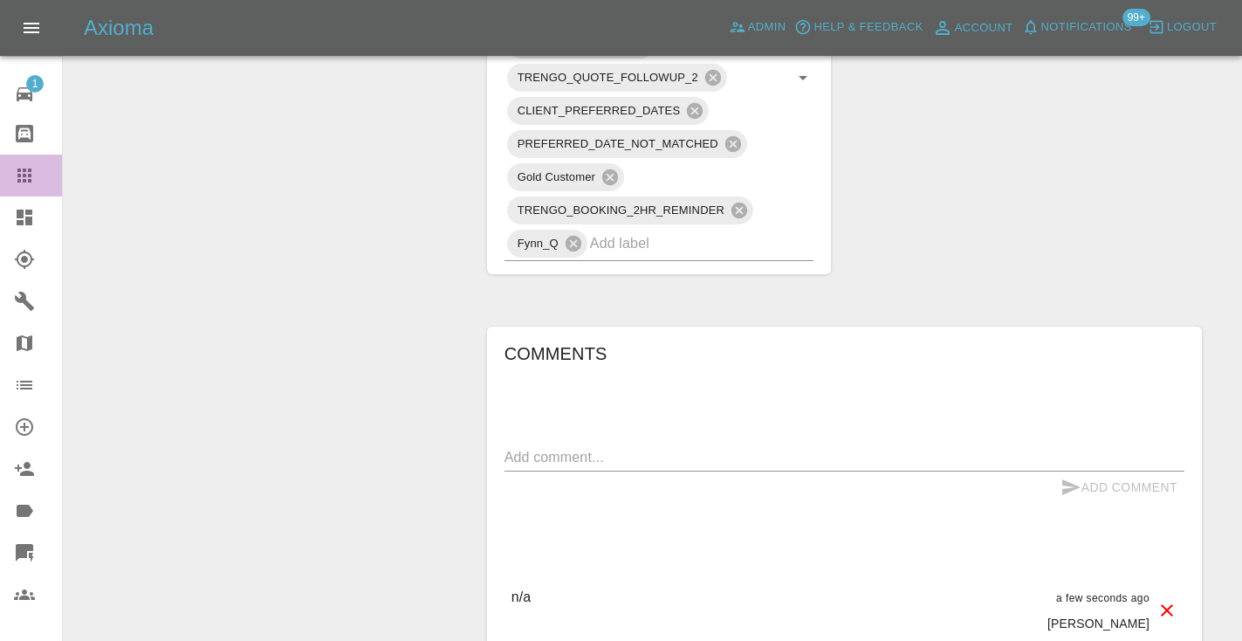
click at [24, 175] on icon at bounding box center [24, 175] width 14 height 14
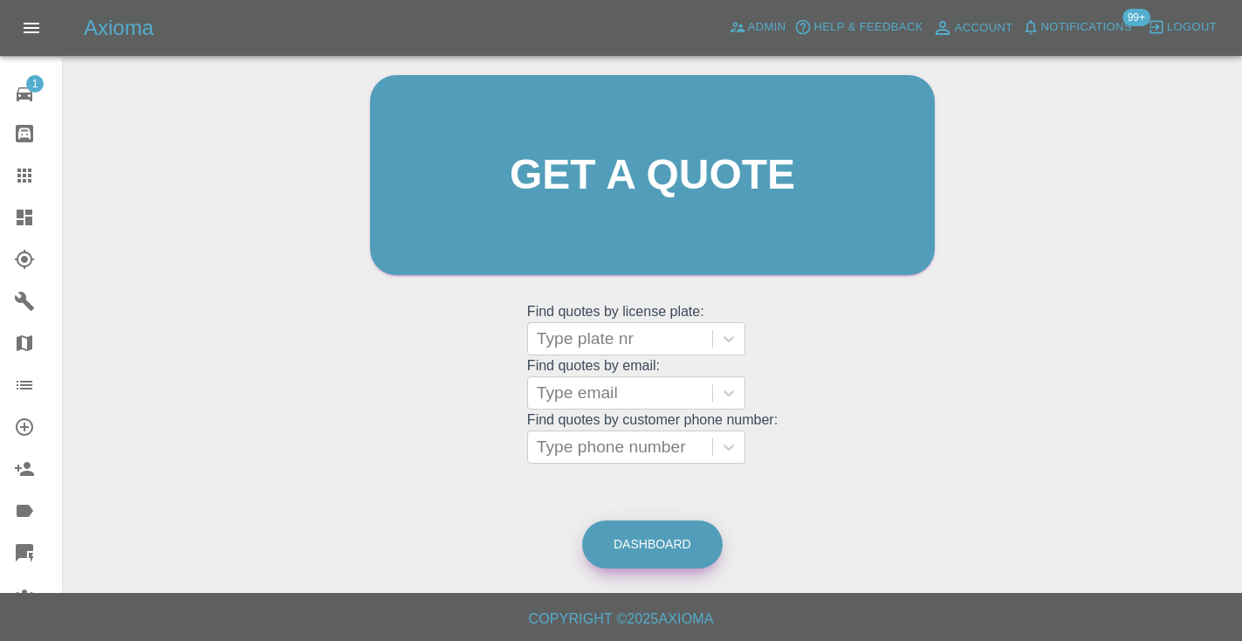
click at [666, 538] on link "Dashboard" at bounding box center [652, 544] width 140 height 48
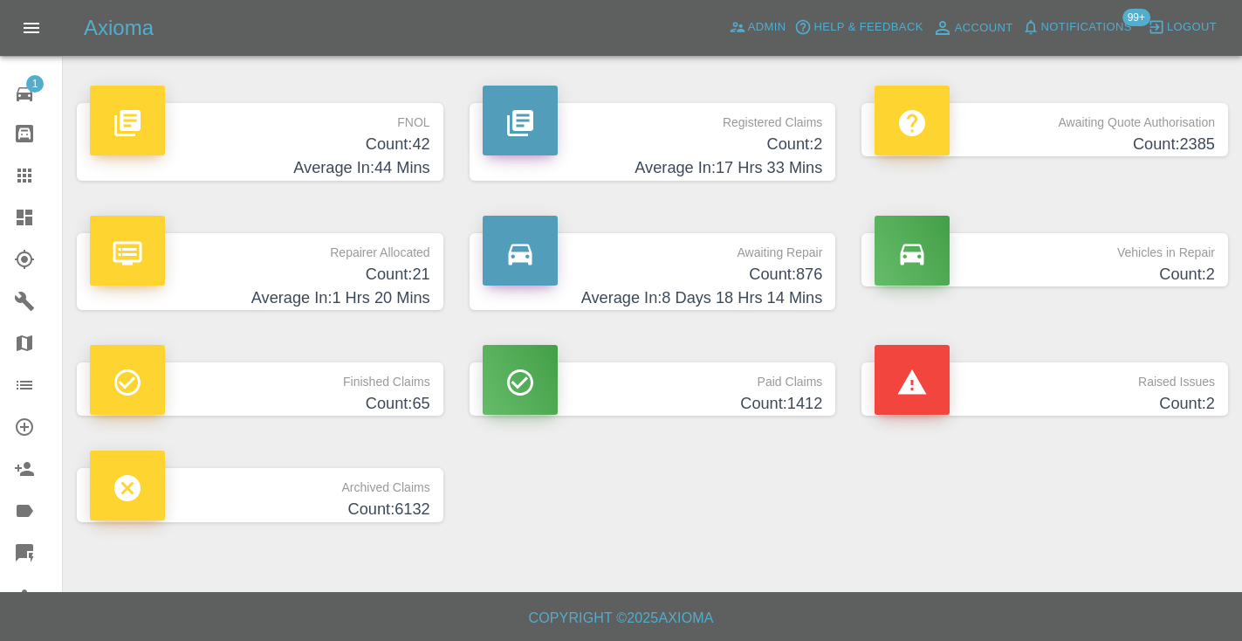
click at [798, 263] on h4 "Count: 876" at bounding box center [653, 275] width 340 height 24
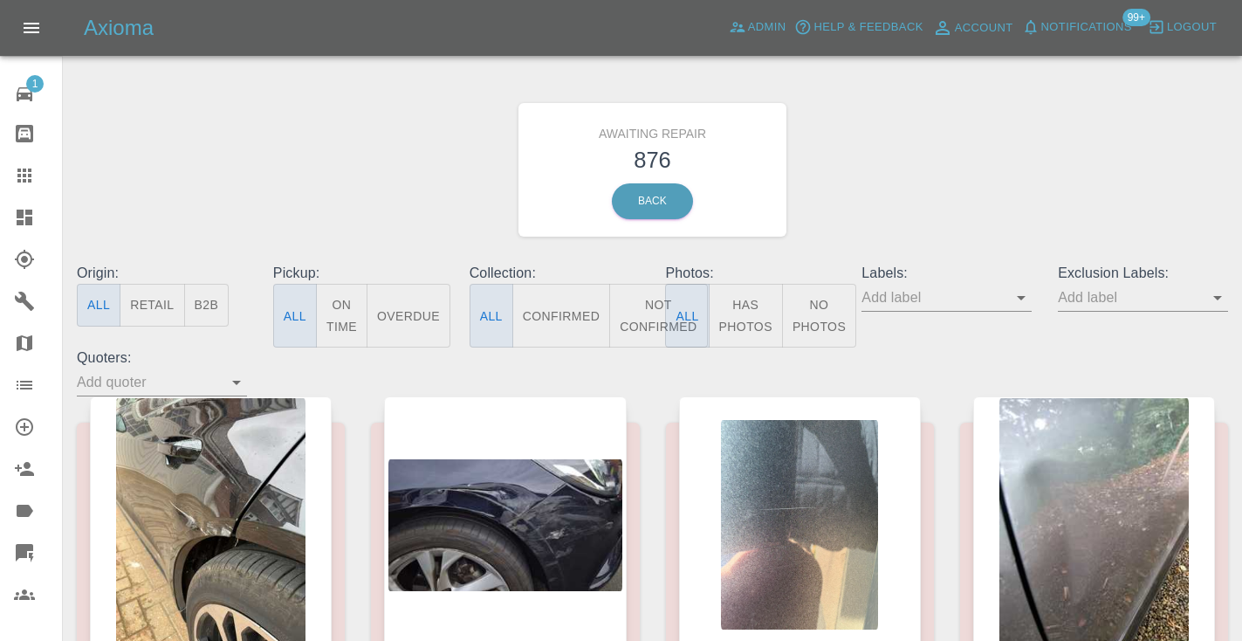
click at [637, 306] on button "Not Confirmed" at bounding box center [658, 316] width 98 height 64
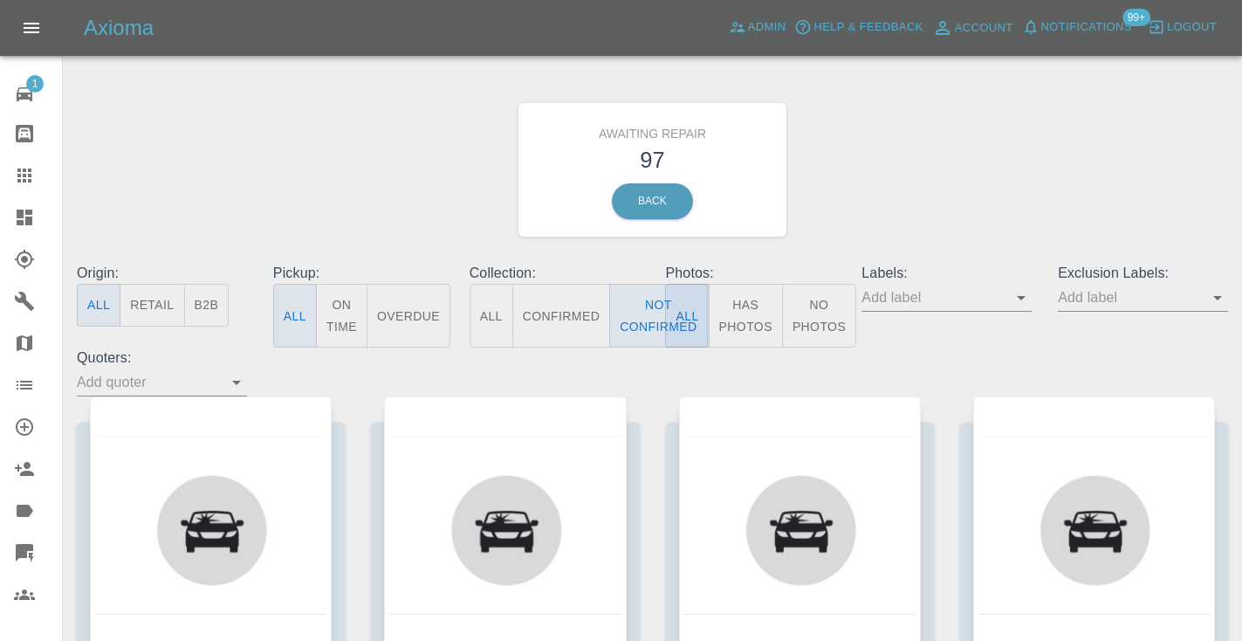
click at [901, 160] on div "Awaiting Repair 97 Back" at bounding box center [652, 170] width 1177 height 186
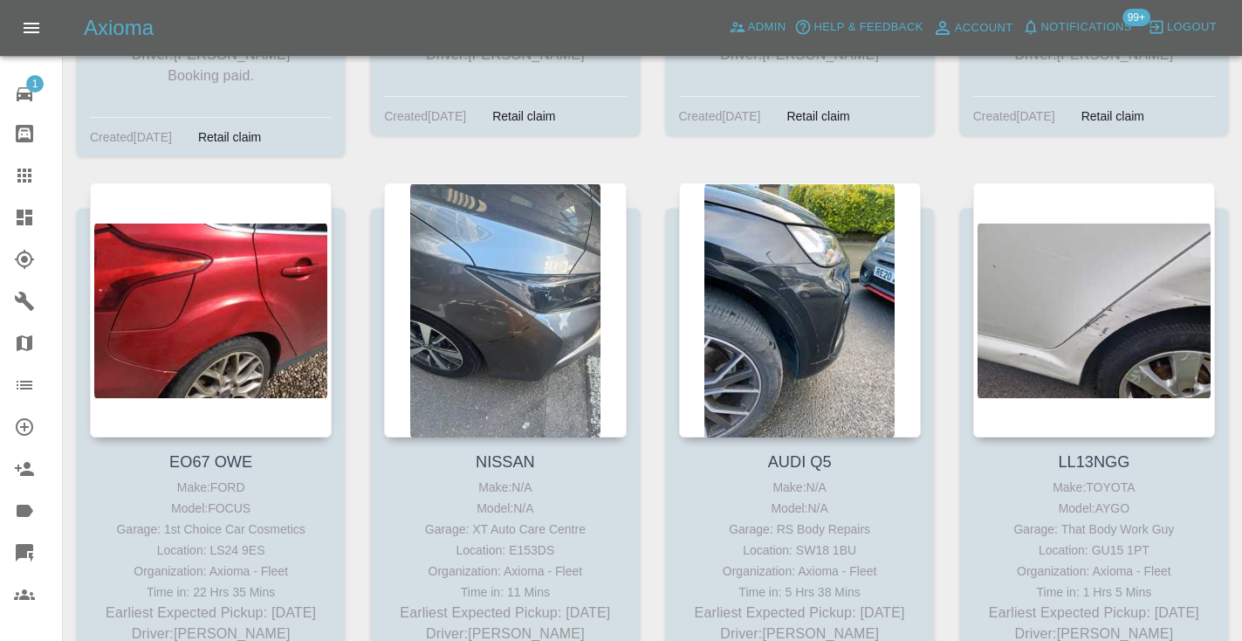
scroll to position [9489, 0]
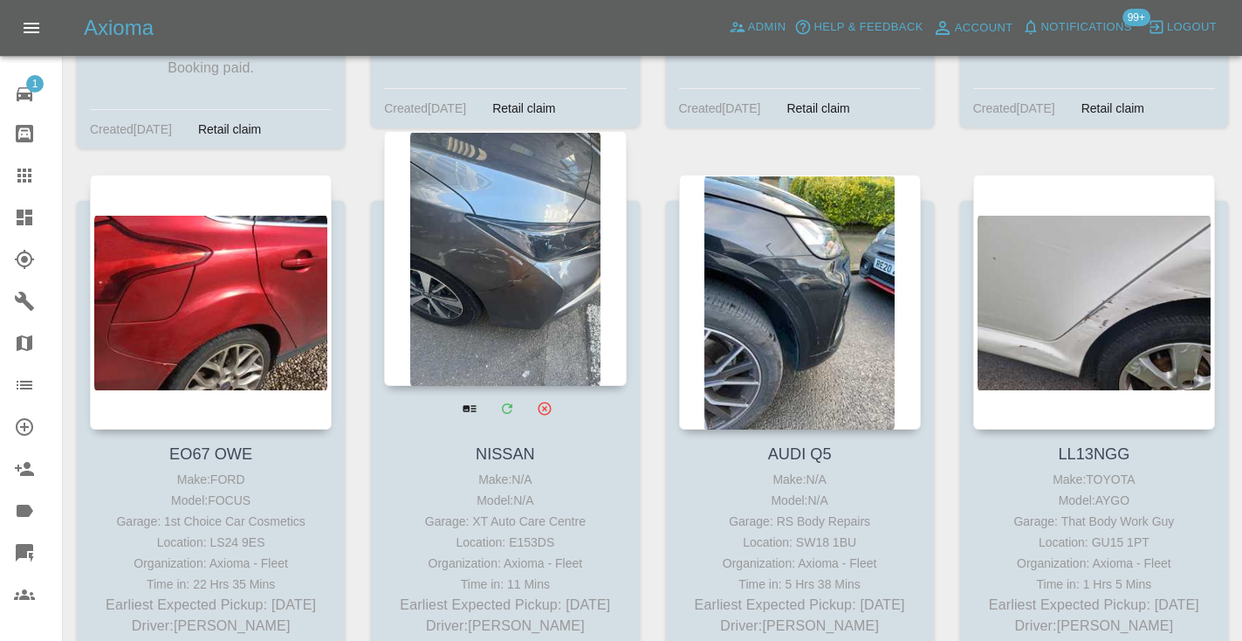
click at [543, 201] on div at bounding box center [505, 258] width 242 height 255
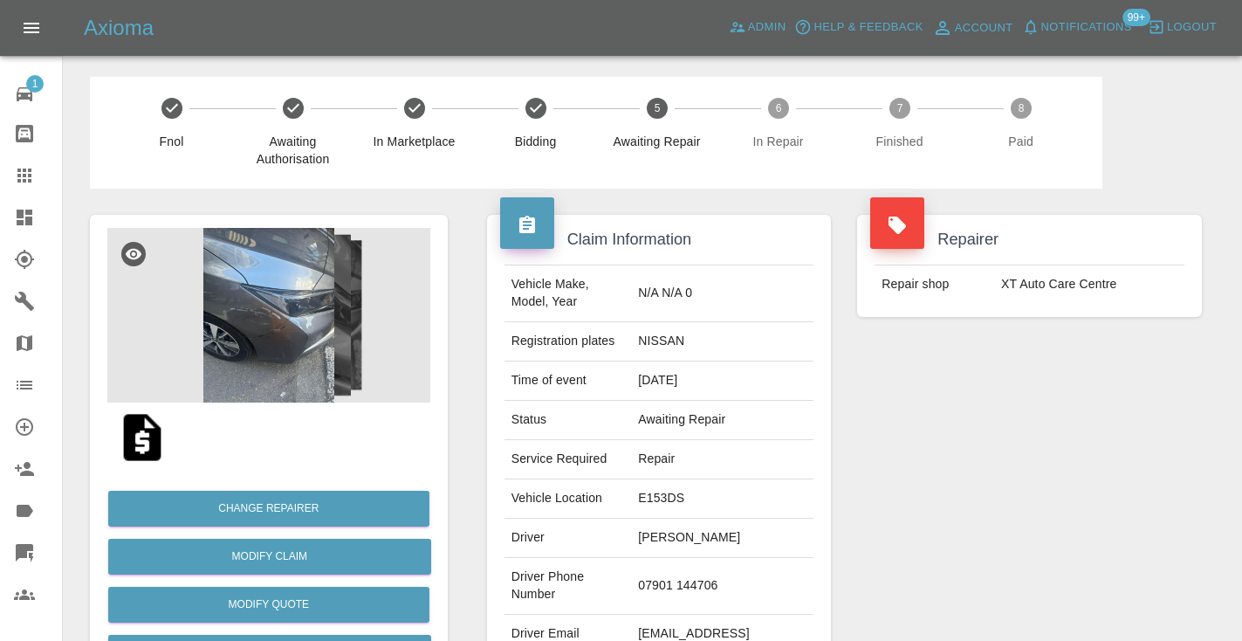
click at [701, 585] on td "07901 144706" at bounding box center [722, 586] width 182 height 57
drag, startPoint x: 748, startPoint y: 582, endPoint x: 665, endPoint y: 580, distance: 82.9
click at [665, 580] on td "07901 144706" at bounding box center [722, 586] width 182 height 57
copy td "07901 144706"
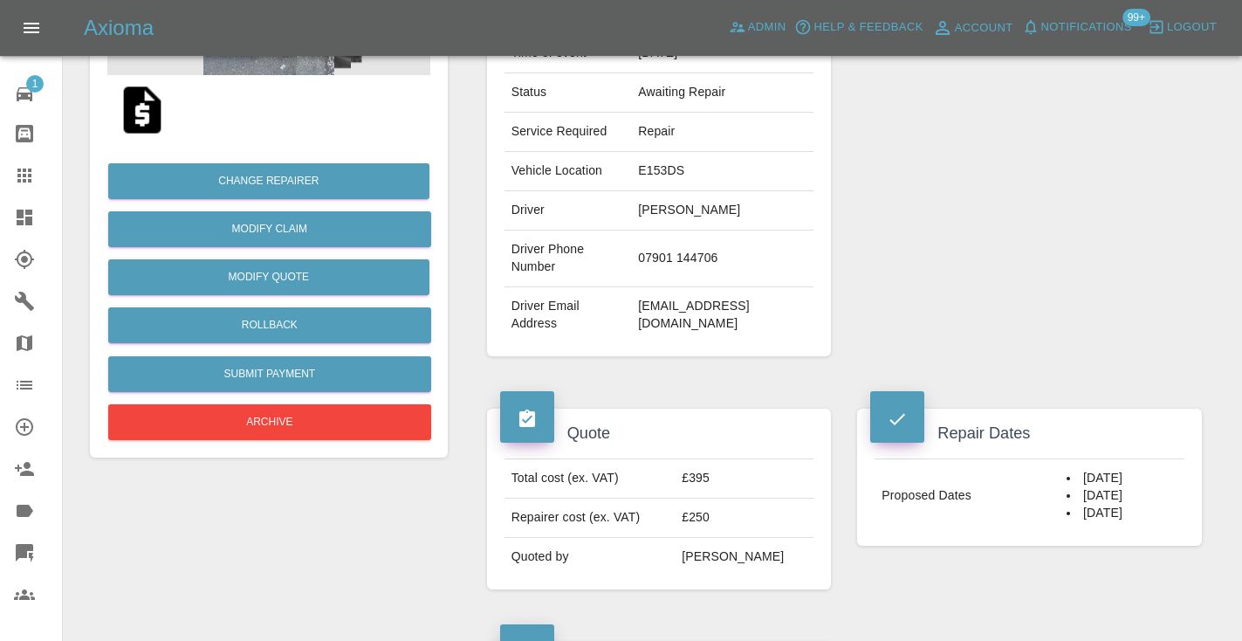
scroll to position [301, 0]
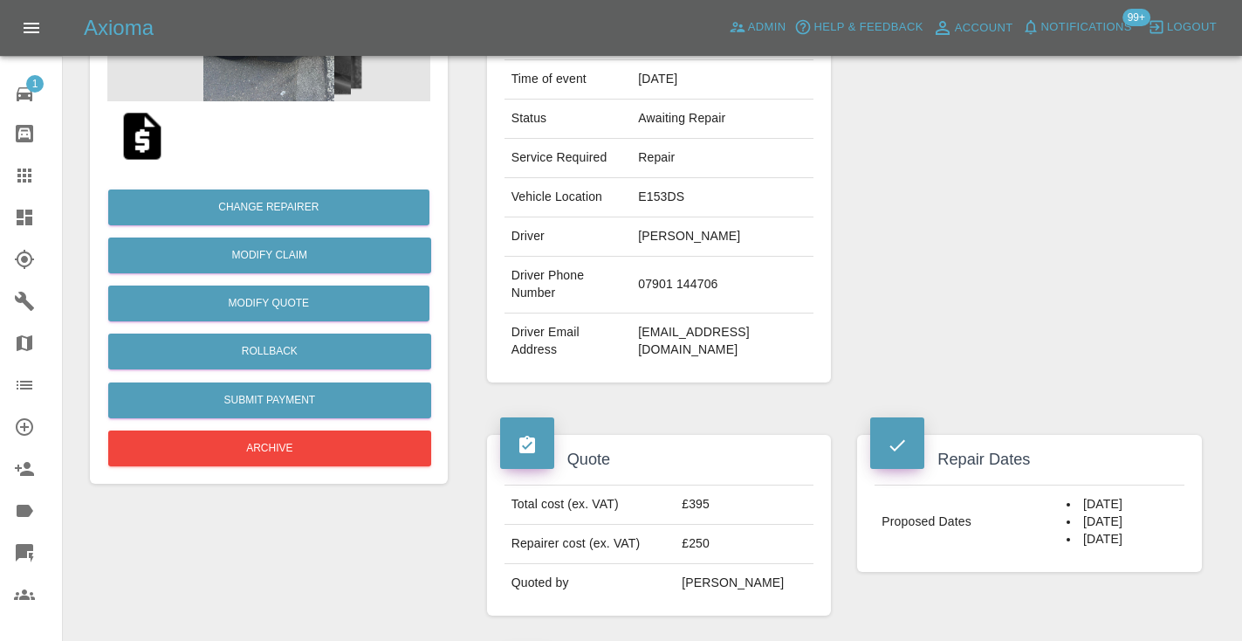
click at [976, 325] on div "Repairer Repair shop XT Auto Care Centre" at bounding box center [1029, 147] width 371 height 521
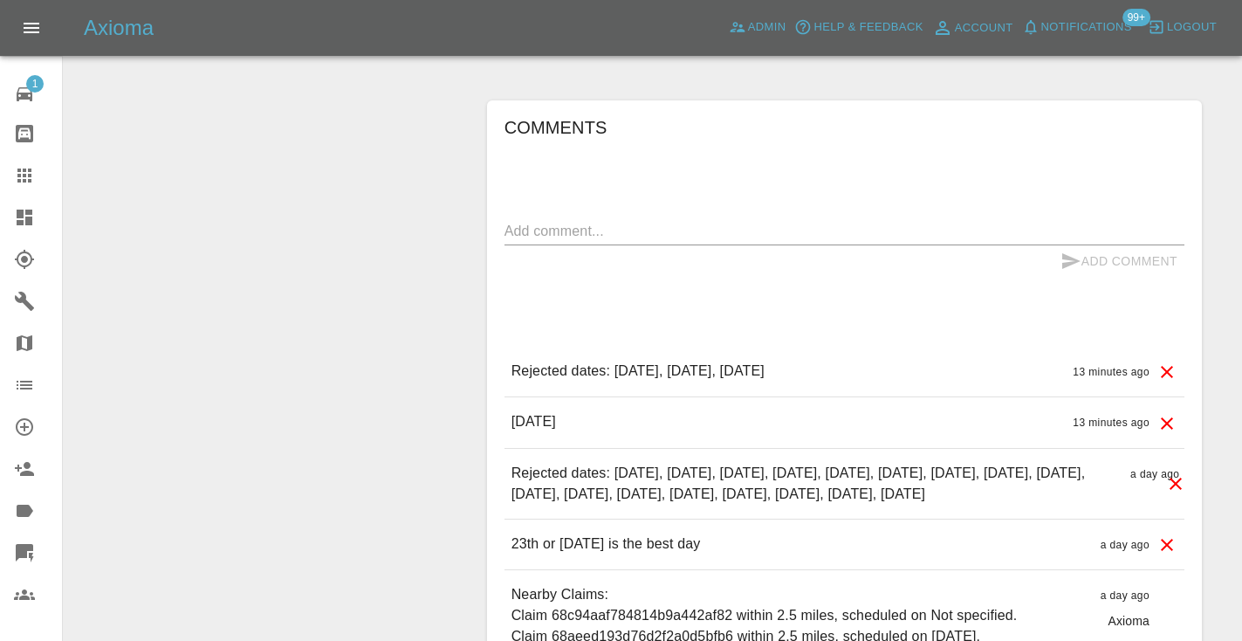
scroll to position [1319, 0]
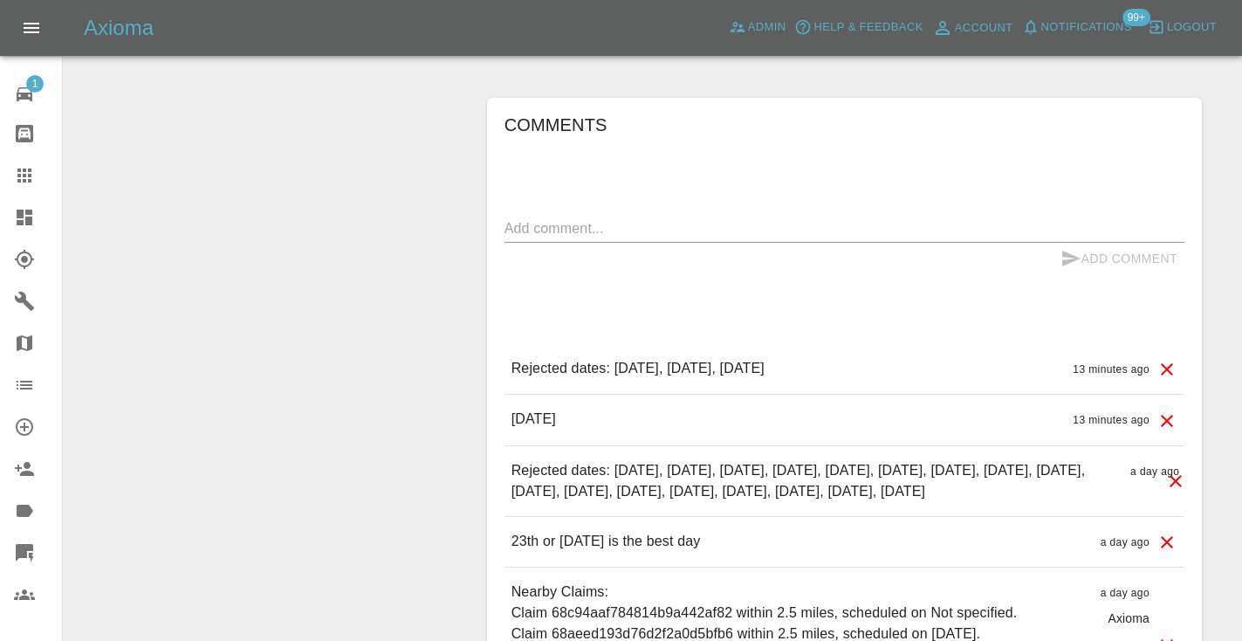
click at [596, 218] on textarea at bounding box center [844, 228] width 680 height 20
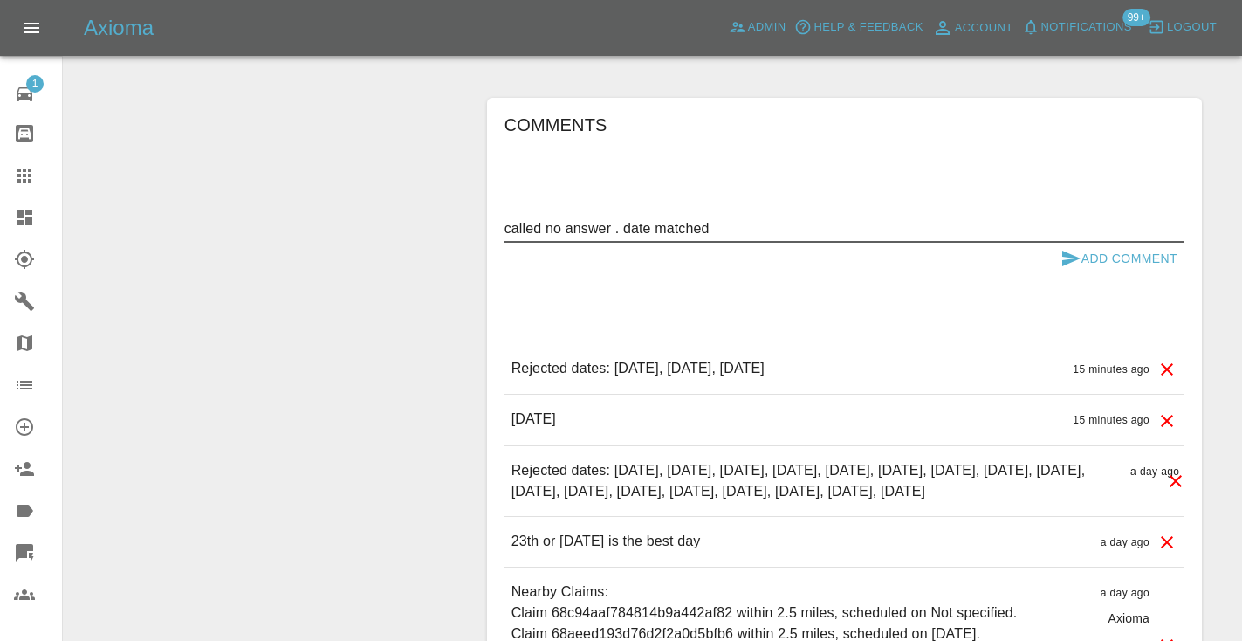
type textarea "called no answer . date matched"
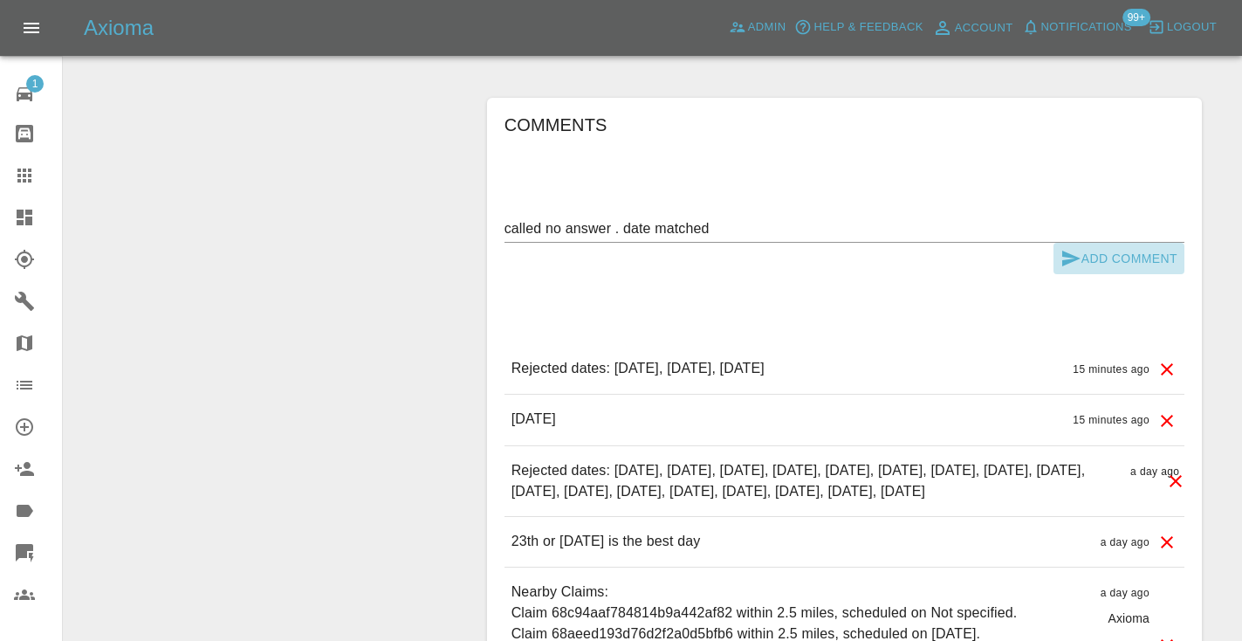
click at [1066, 250] on icon "submit" at bounding box center [1071, 258] width 18 height 16
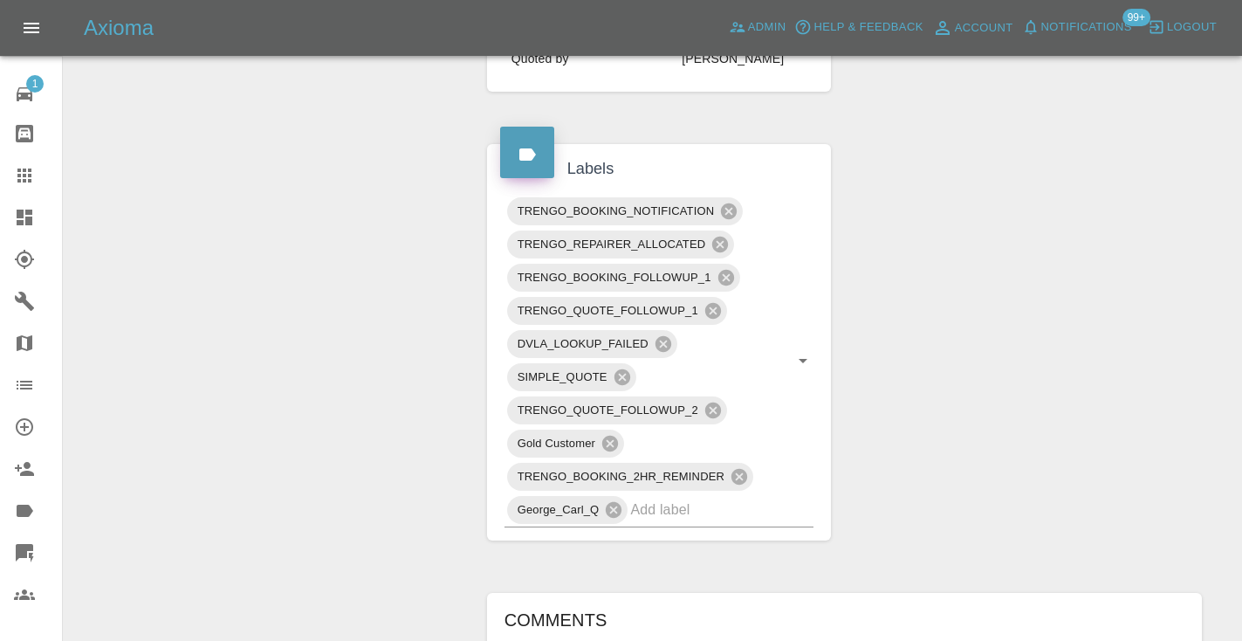
scroll to position [831, 0]
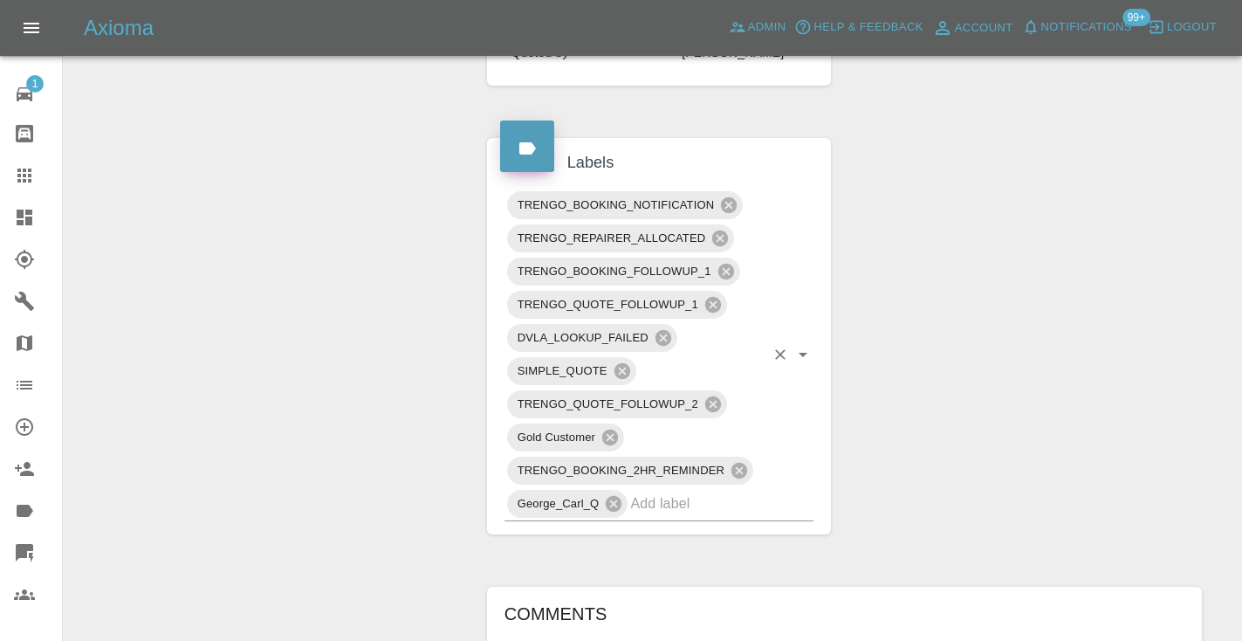
click at [718, 490] on input "text" at bounding box center [697, 503] width 134 height 27
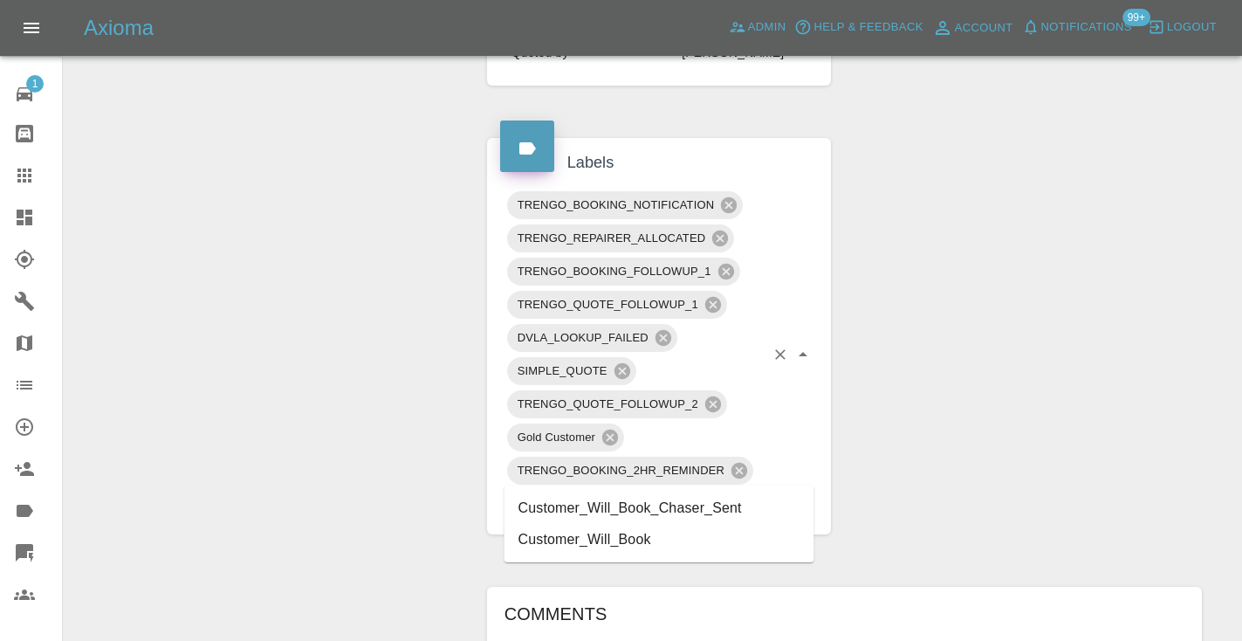
type input "customer_will"
click at [707, 543] on li "Customer_Will_Book" at bounding box center [659, 539] width 310 height 31
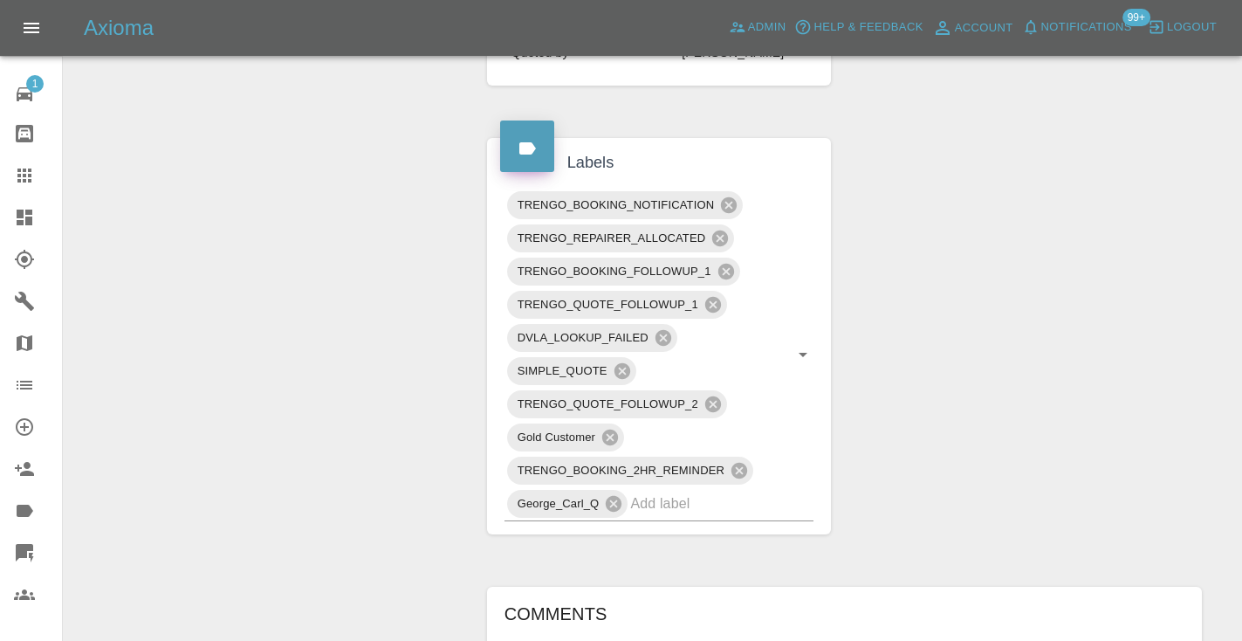
click at [915, 451] on div "Claim Information Vehicle Make, Model, Year N/A N/A 0 Registration plates NISSA…" at bounding box center [844, 401] width 741 height 2086
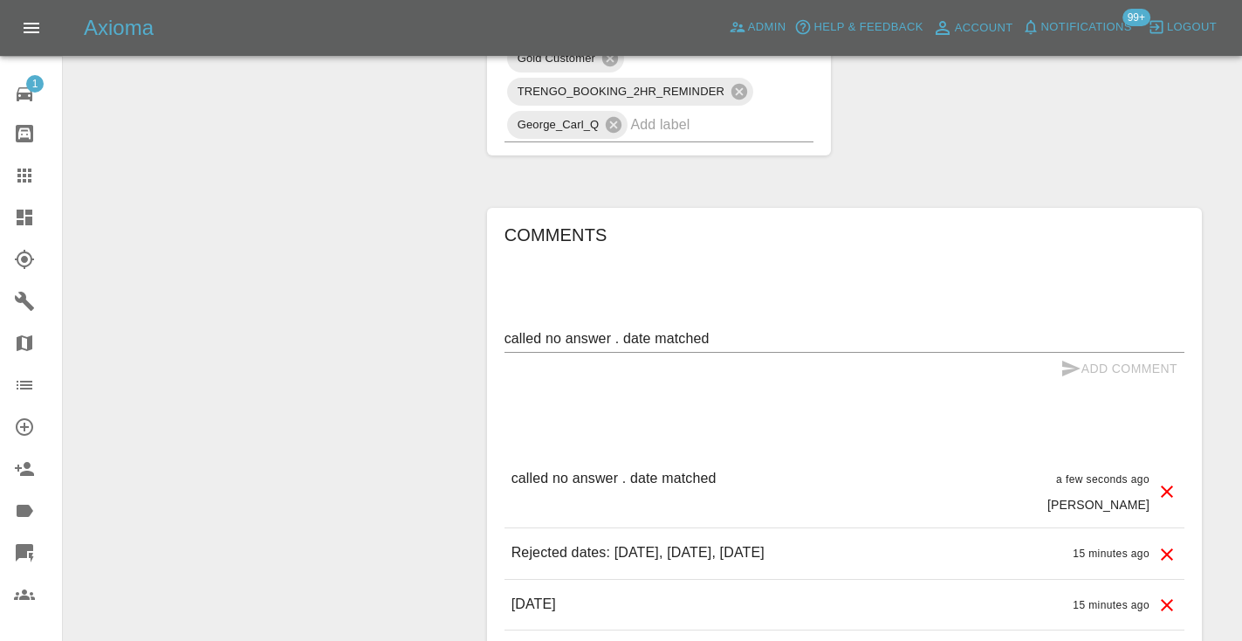
scroll to position [1215, 0]
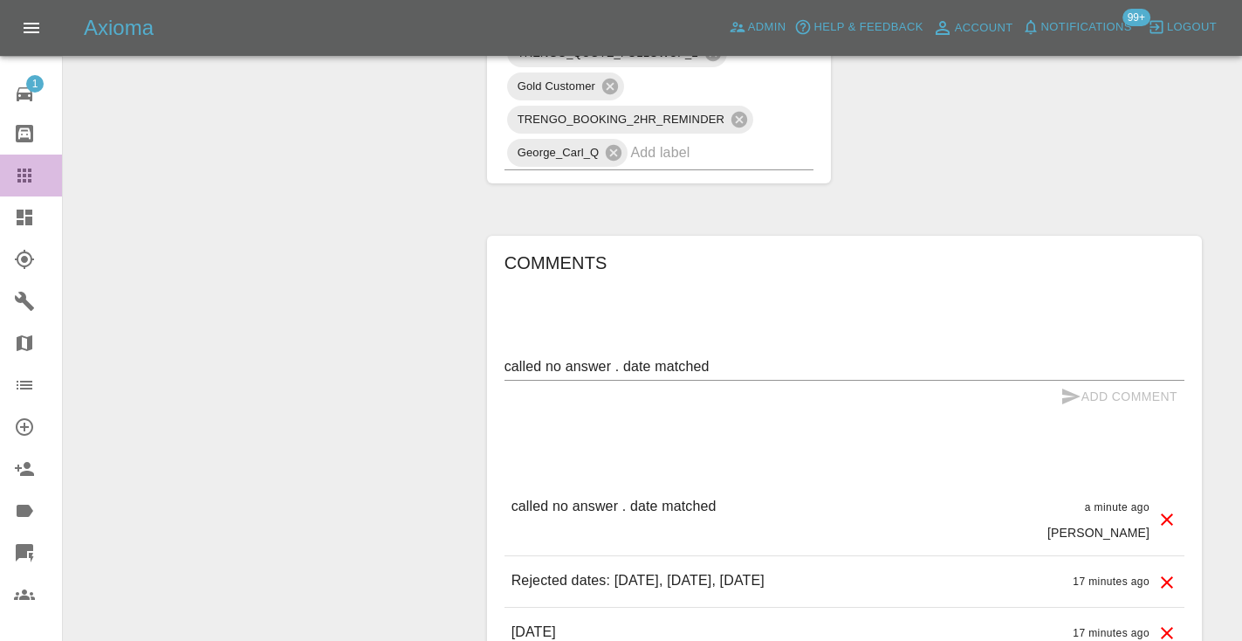
click at [38, 179] on div at bounding box center [38, 175] width 49 height 21
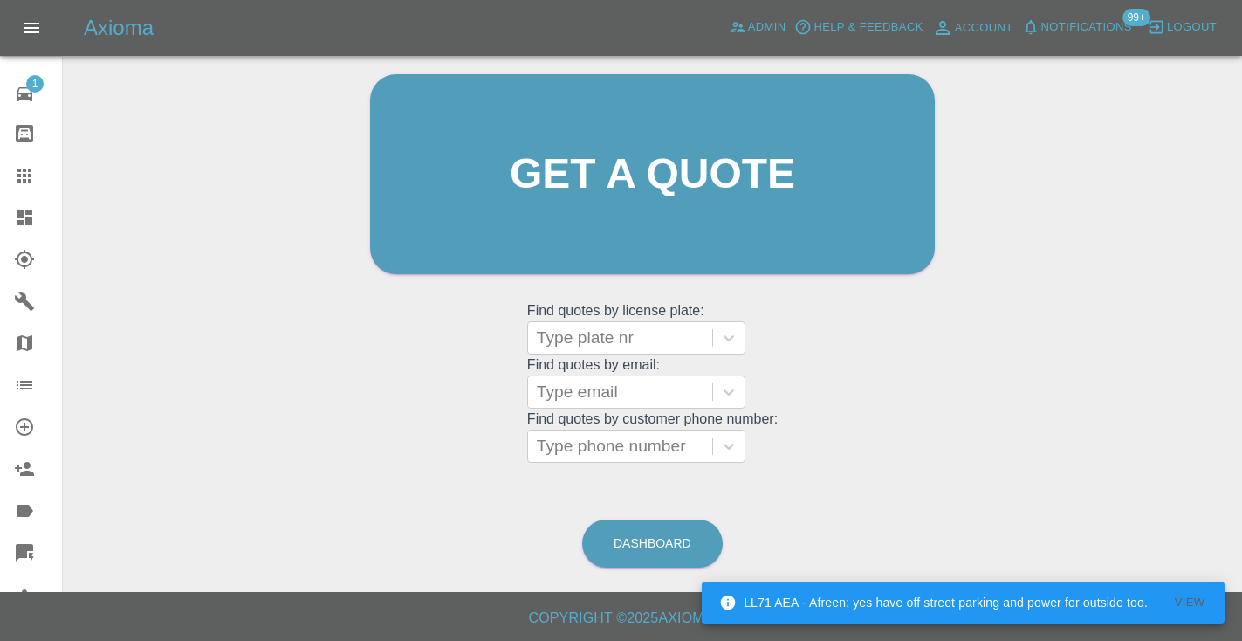
scroll to position [118, 0]
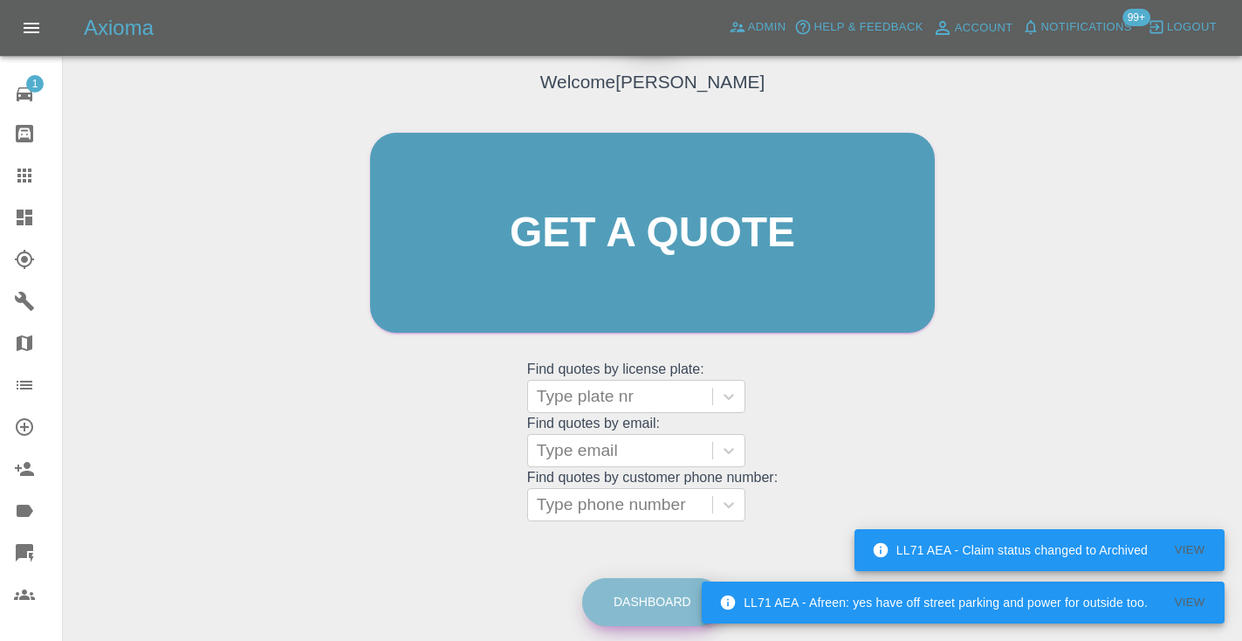
click at [622, 604] on link "Dashboard" at bounding box center [652, 602] width 140 height 48
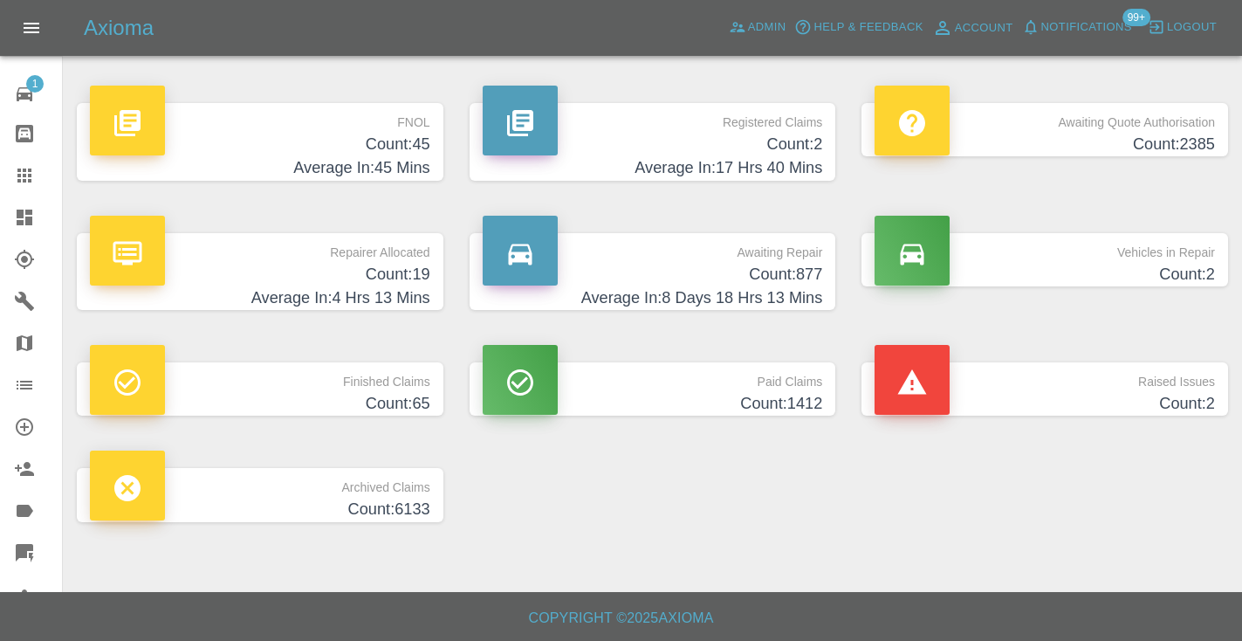
click at [791, 278] on h4 "Count: 877" at bounding box center [653, 275] width 340 height 24
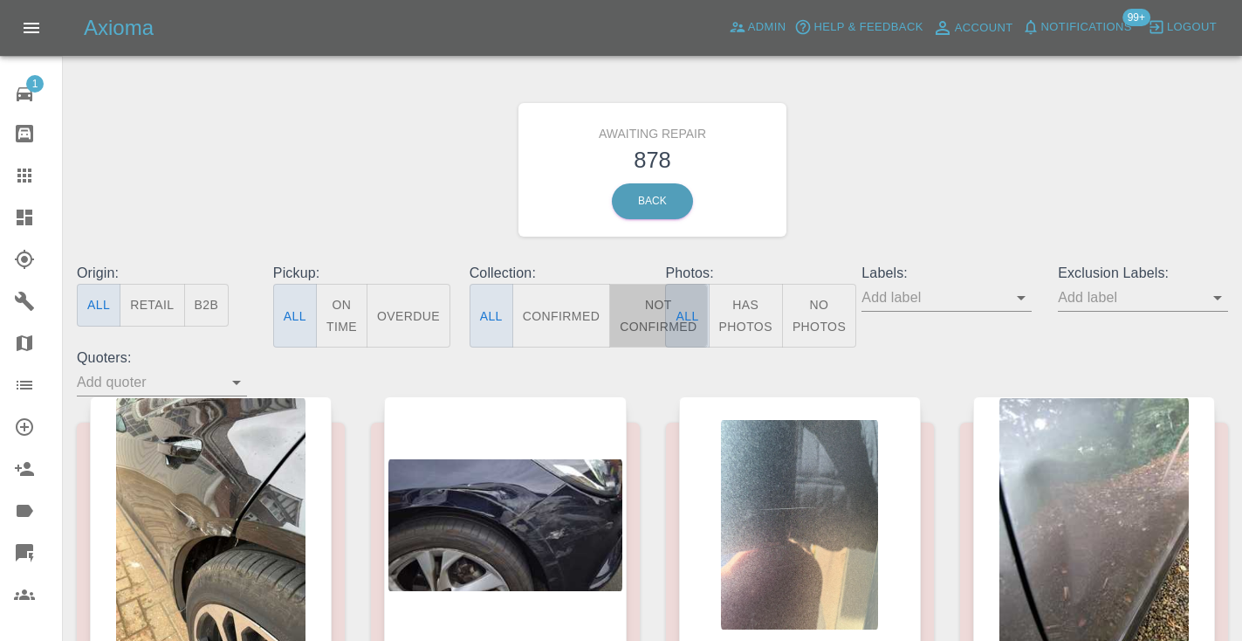
click at [639, 318] on button "Not Confirmed" at bounding box center [658, 316] width 98 height 64
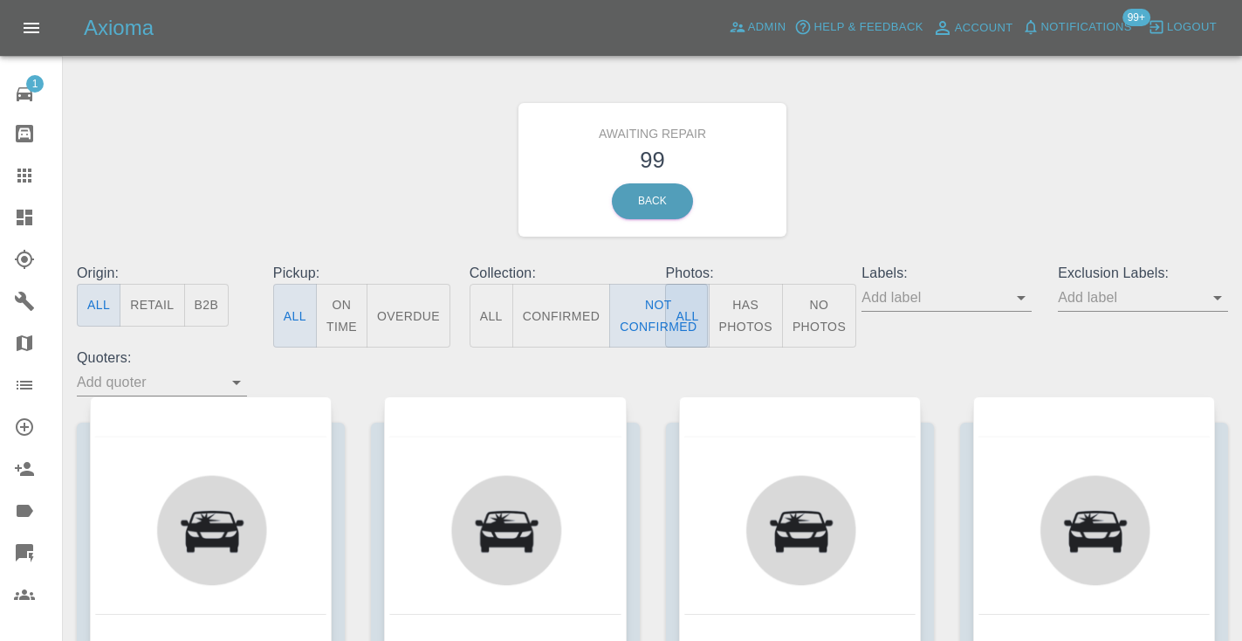
click at [939, 182] on div "Awaiting Repair 99 Back" at bounding box center [652, 170] width 1177 height 186
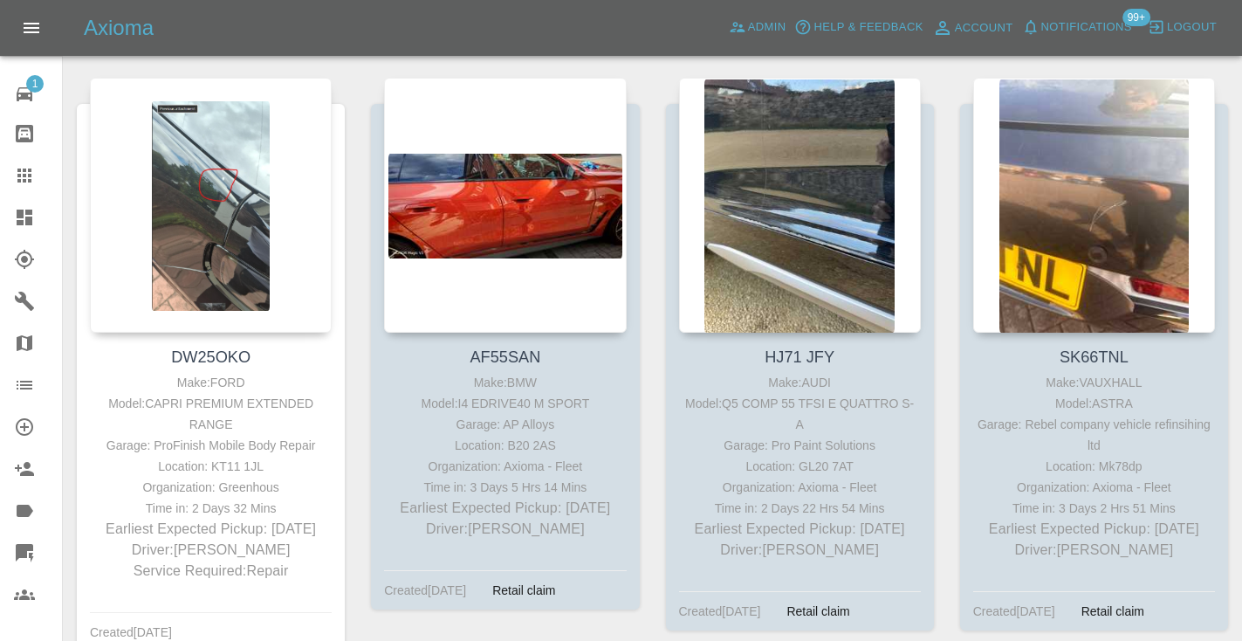
scroll to position [3146, 0]
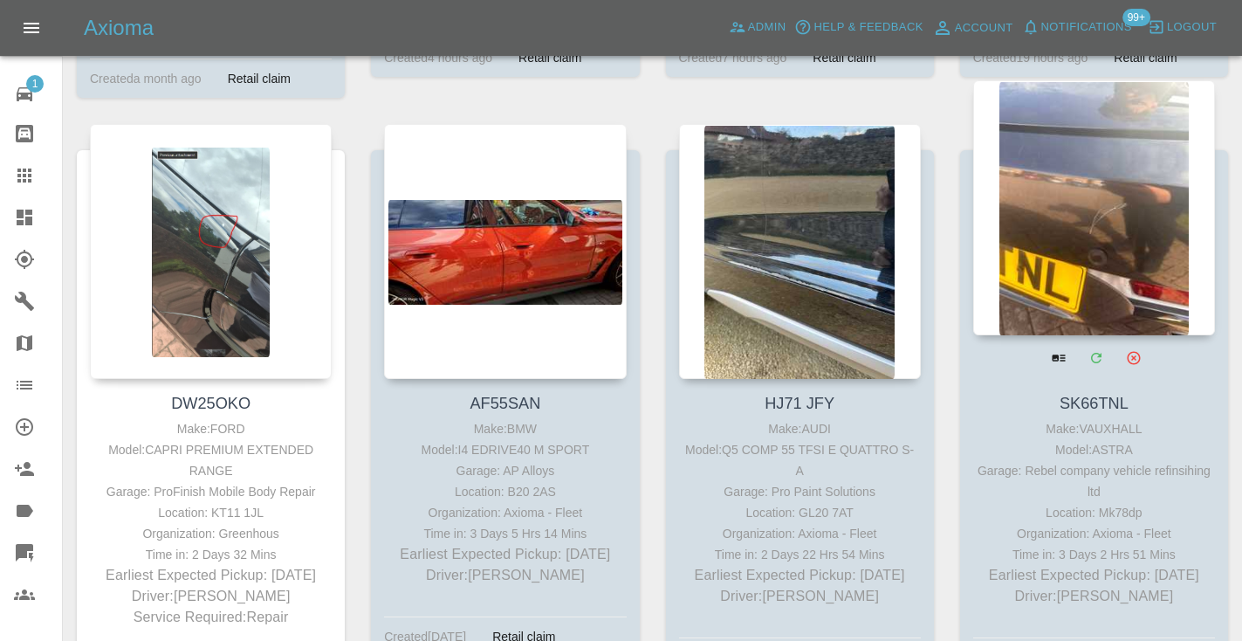
click at [1158, 206] on div at bounding box center [1094, 207] width 242 height 255
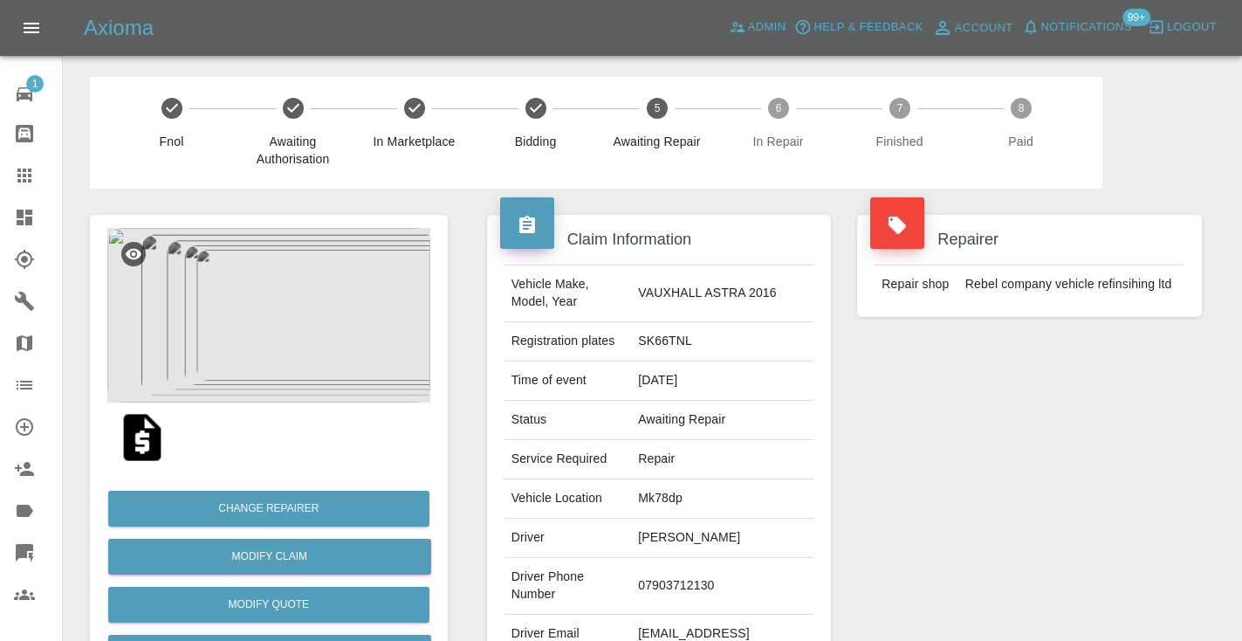
click at [700, 565] on td "07903712130" at bounding box center [722, 586] width 182 height 57
copy td "07903712130"
click at [1018, 515] on div "Repairer Repair shop Rebel company vehicle refinsihing ltd" at bounding box center [1029, 448] width 371 height 521
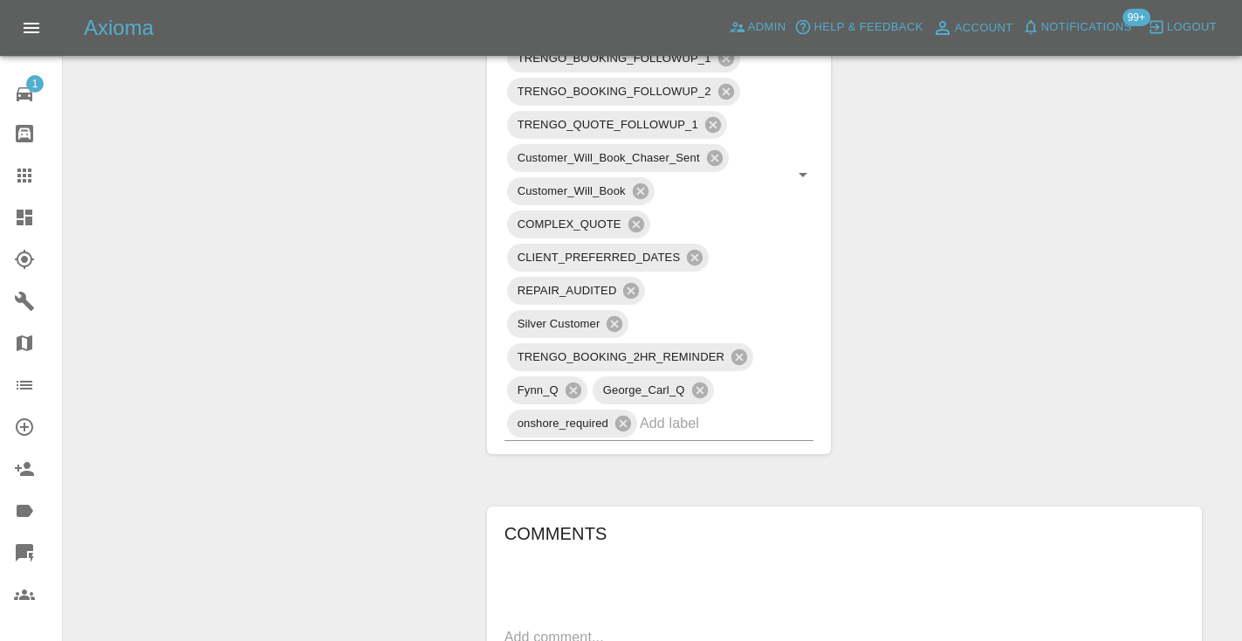
scroll to position [1305, 0]
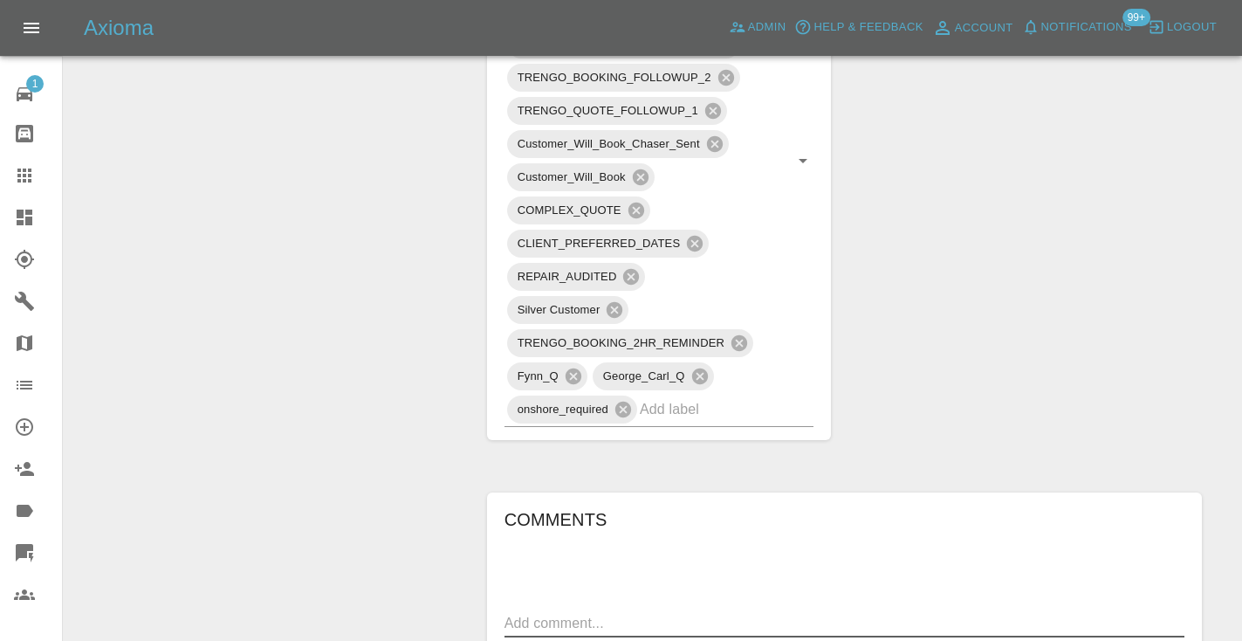
click at [569, 613] on textarea at bounding box center [844, 623] width 680 height 20
type textarea "called no answer : voice mailbox"
click at [1104, 637] on button "Add Comment" at bounding box center [1118, 653] width 131 height 32
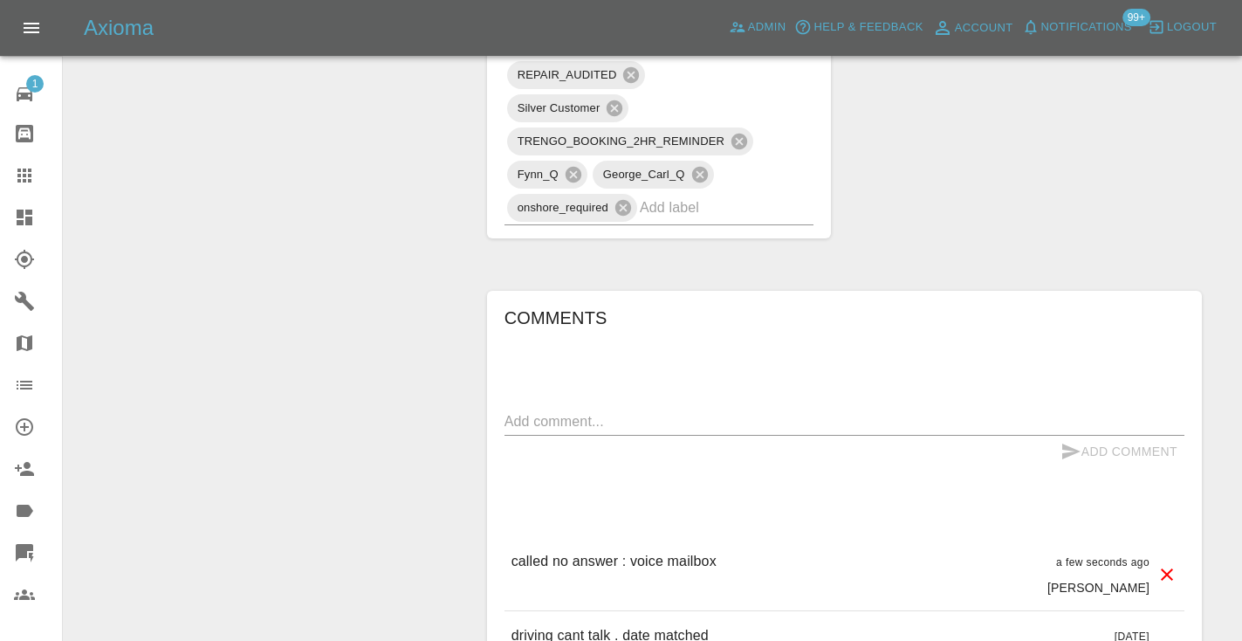
scroll to position [1533, 0]
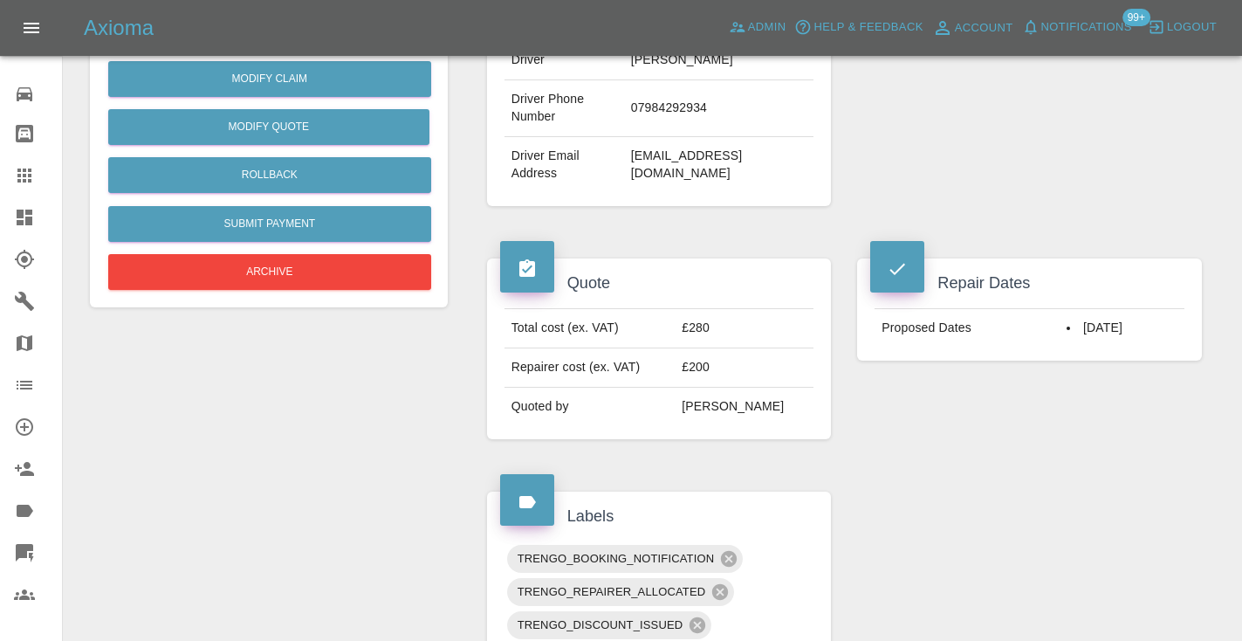
scroll to position [470, 0]
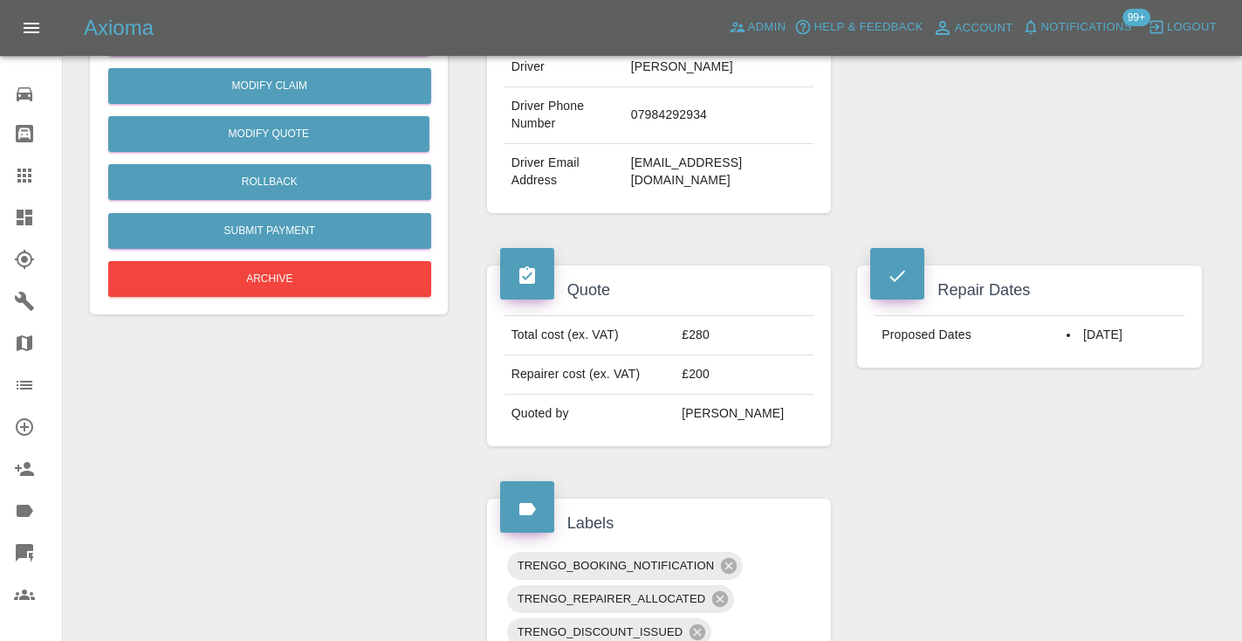
click at [665, 107] on td "07984292934" at bounding box center [719, 115] width 190 height 57
copy td "07984292934"
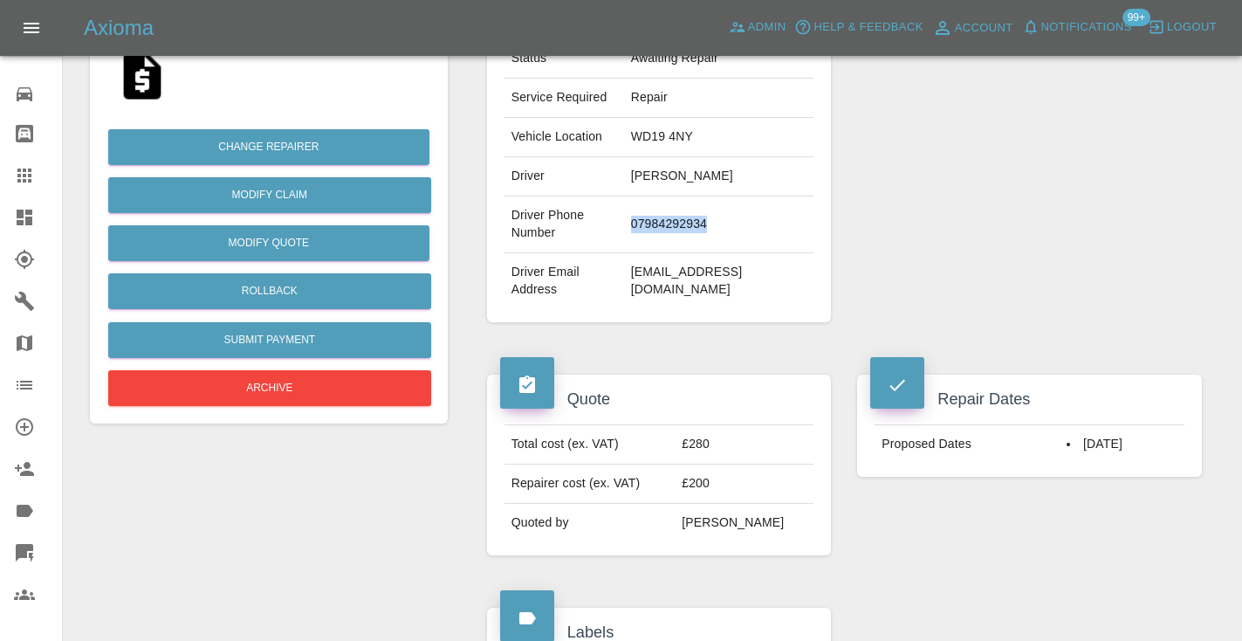
scroll to position [317, 0]
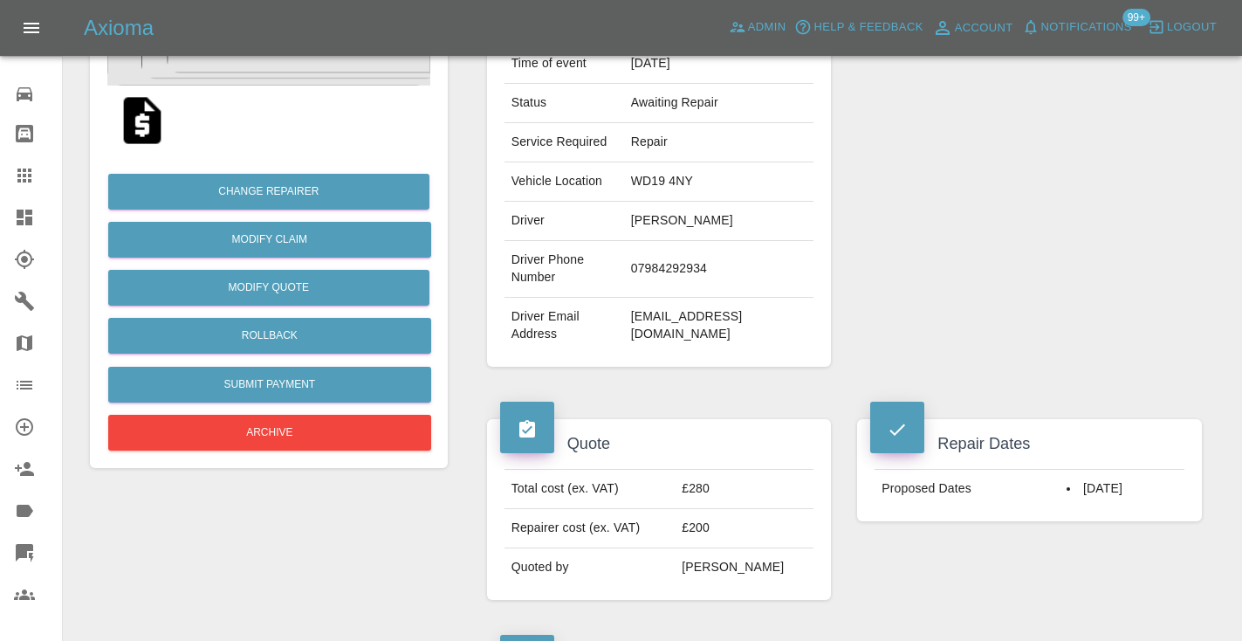
click at [1091, 213] on div "Repairer Repair shop XT Auto Care Centre" at bounding box center [1029, 132] width 371 height 521
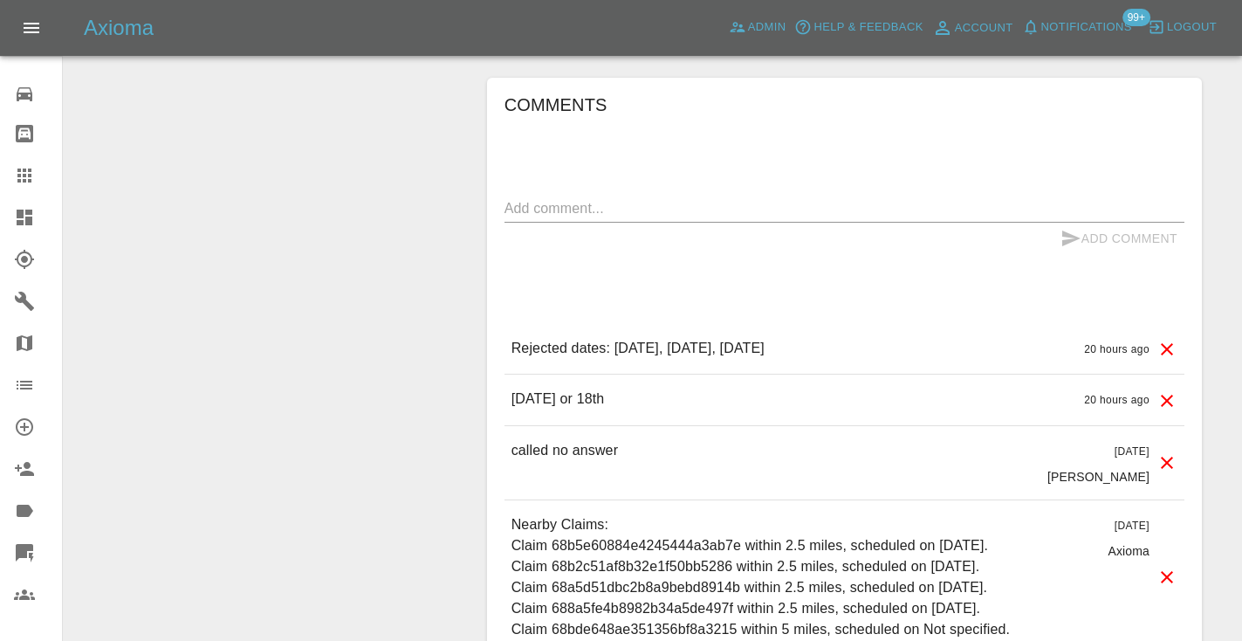
scroll to position [1475, 0]
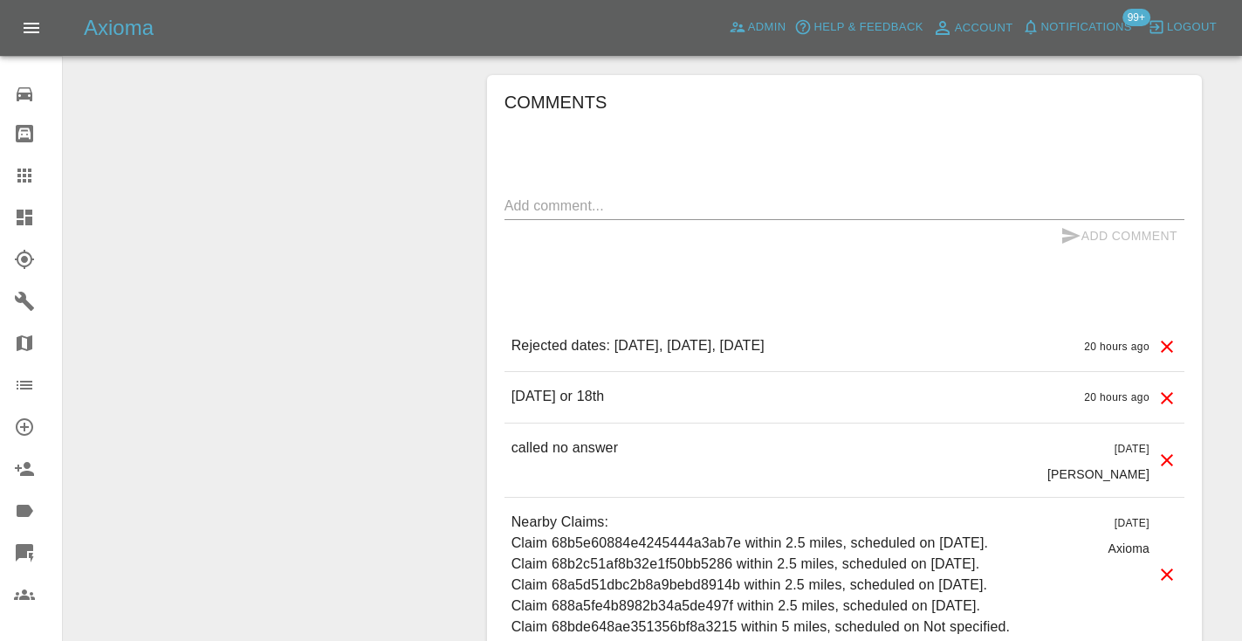
click at [534, 202] on textarea at bounding box center [844, 205] width 680 height 20
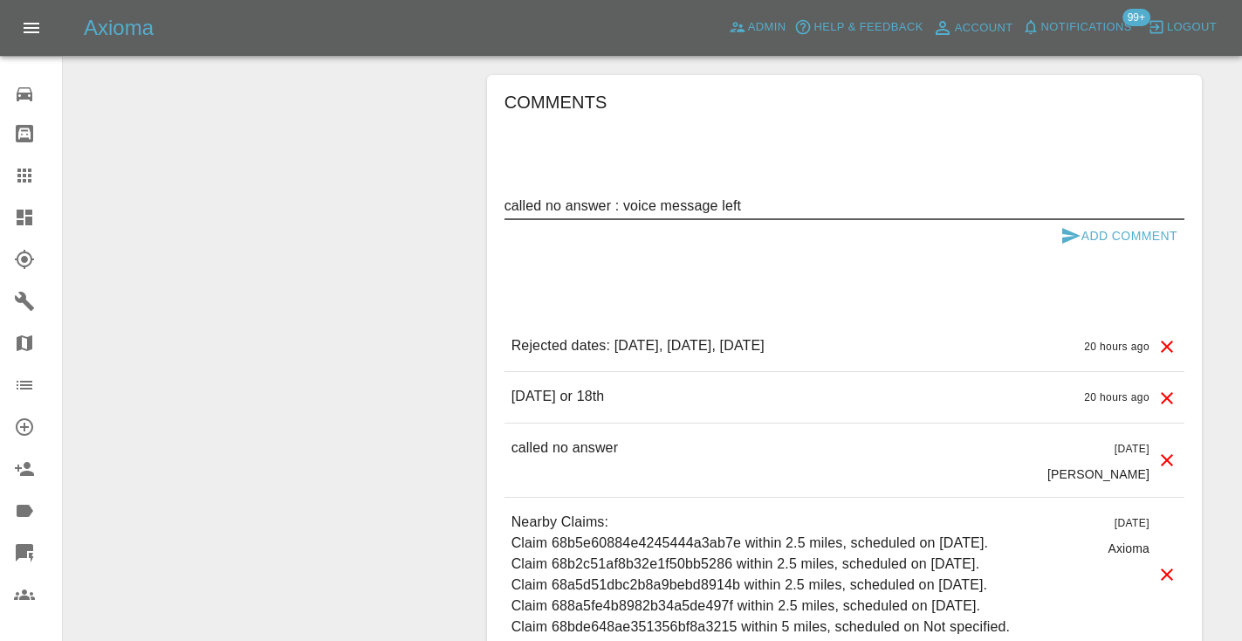
type textarea "called no answer : voice message left"
click at [1065, 230] on icon "submit" at bounding box center [1071, 236] width 18 height 16
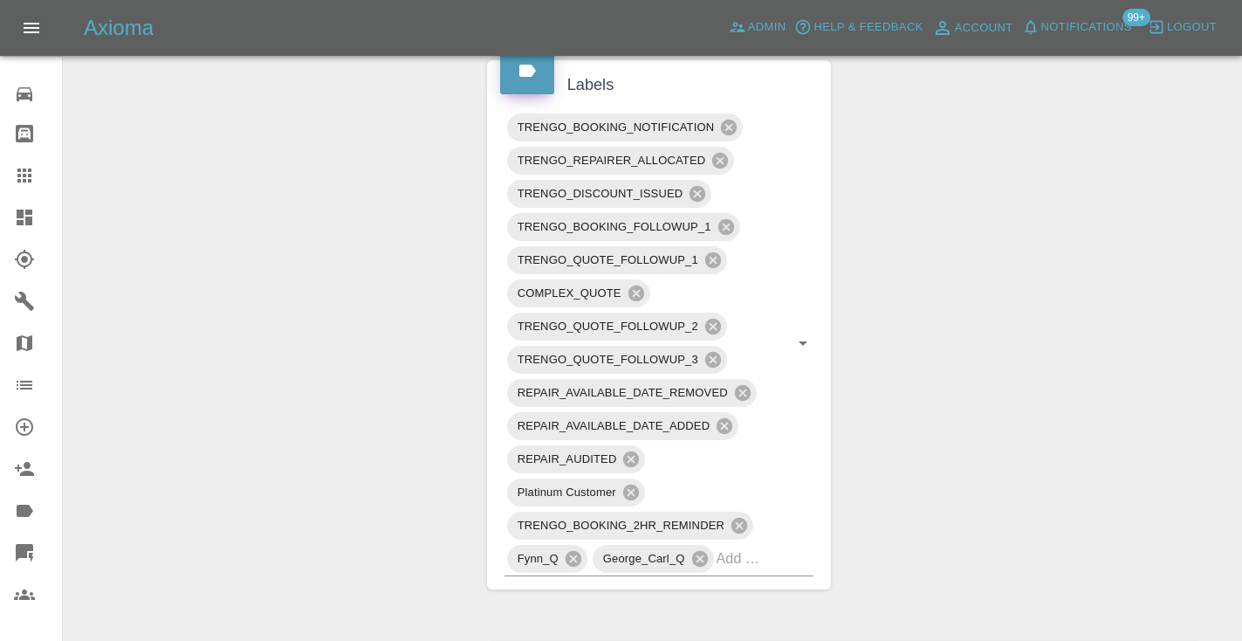
scroll to position [902, 0]
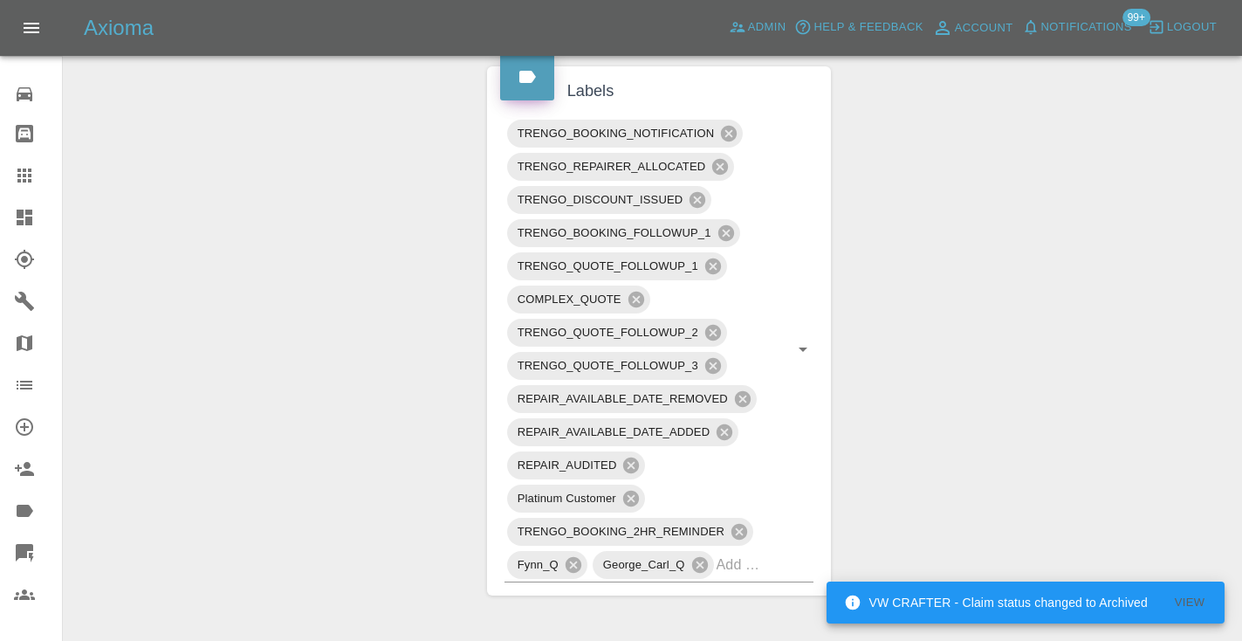
click at [1008, 396] on div "Claim Information Vehicle Make, Model, Year TESLA MODEL 3 LONG RANGE AWD 2021 R…" at bounding box center [844, 382] width 741 height 2192
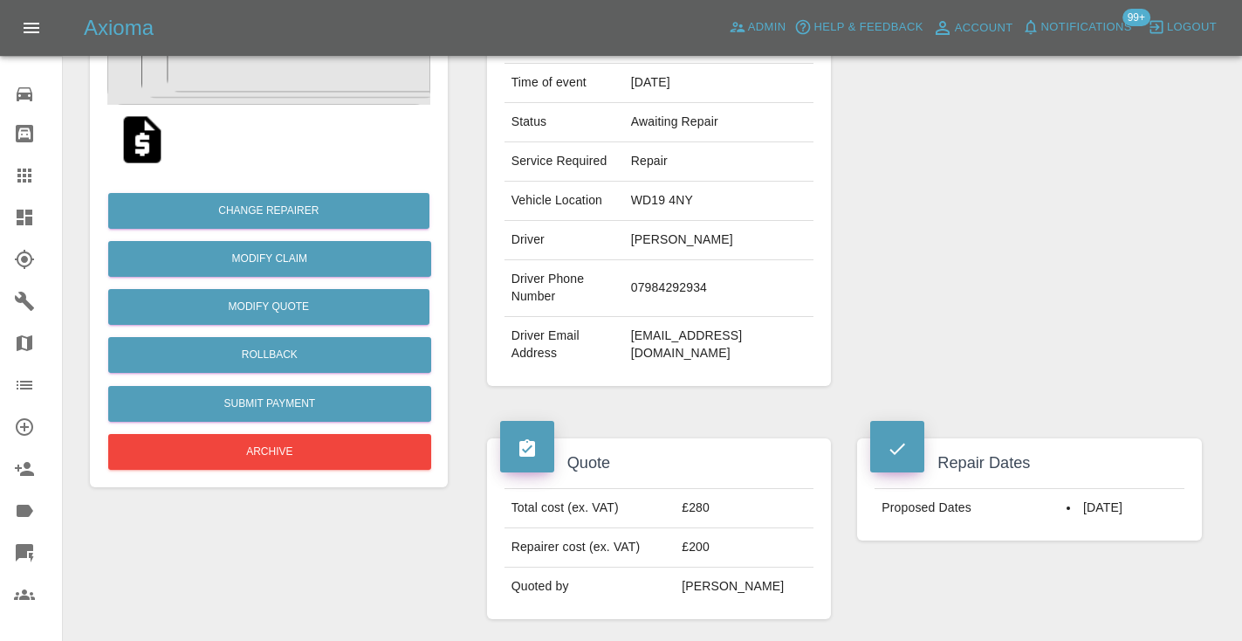
scroll to position [295, 0]
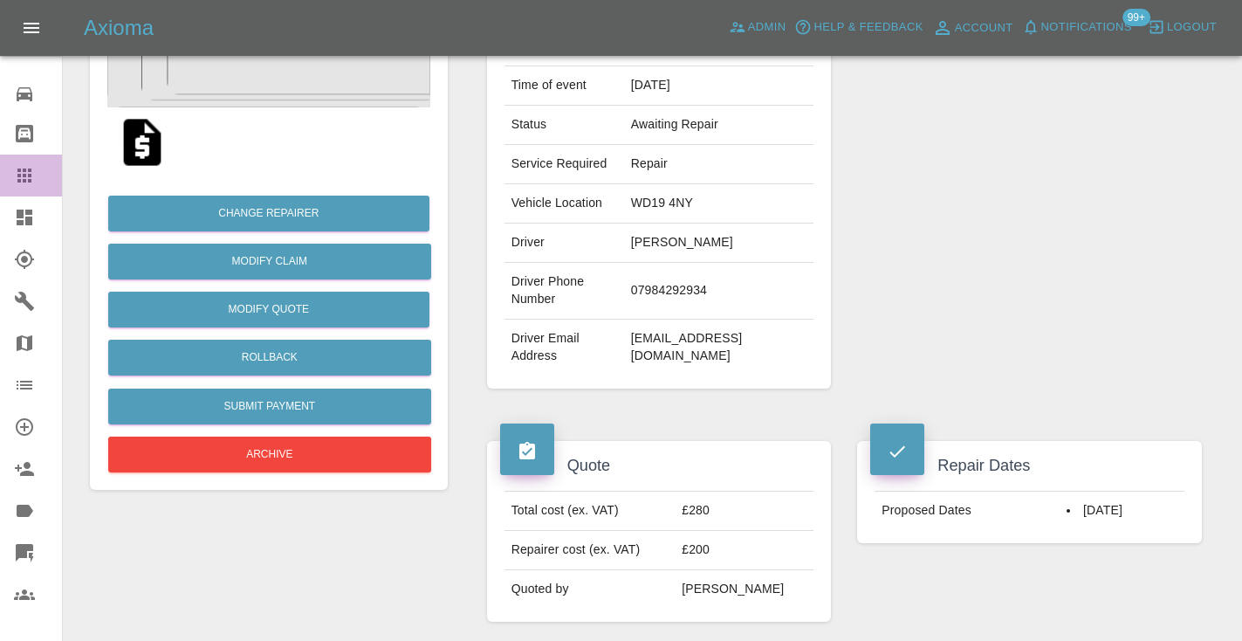
click at [16, 169] on icon at bounding box center [24, 175] width 21 height 21
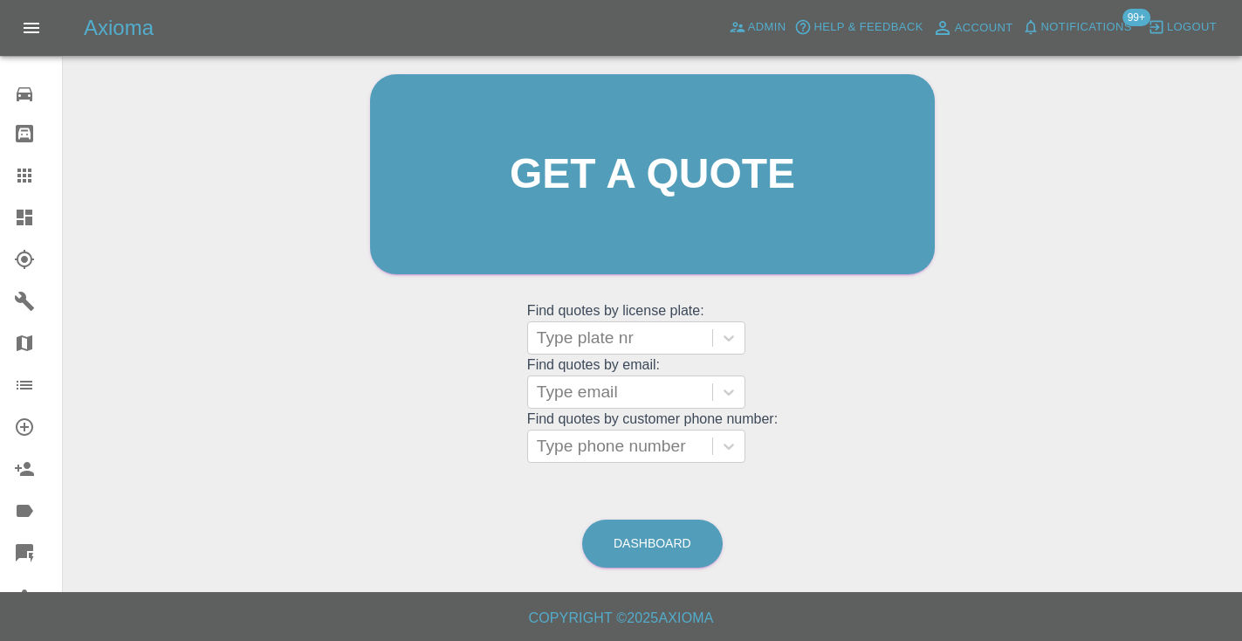
scroll to position [175, 0]
click at [657, 549] on link "Dashboard" at bounding box center [652, 544] width 140 height 48
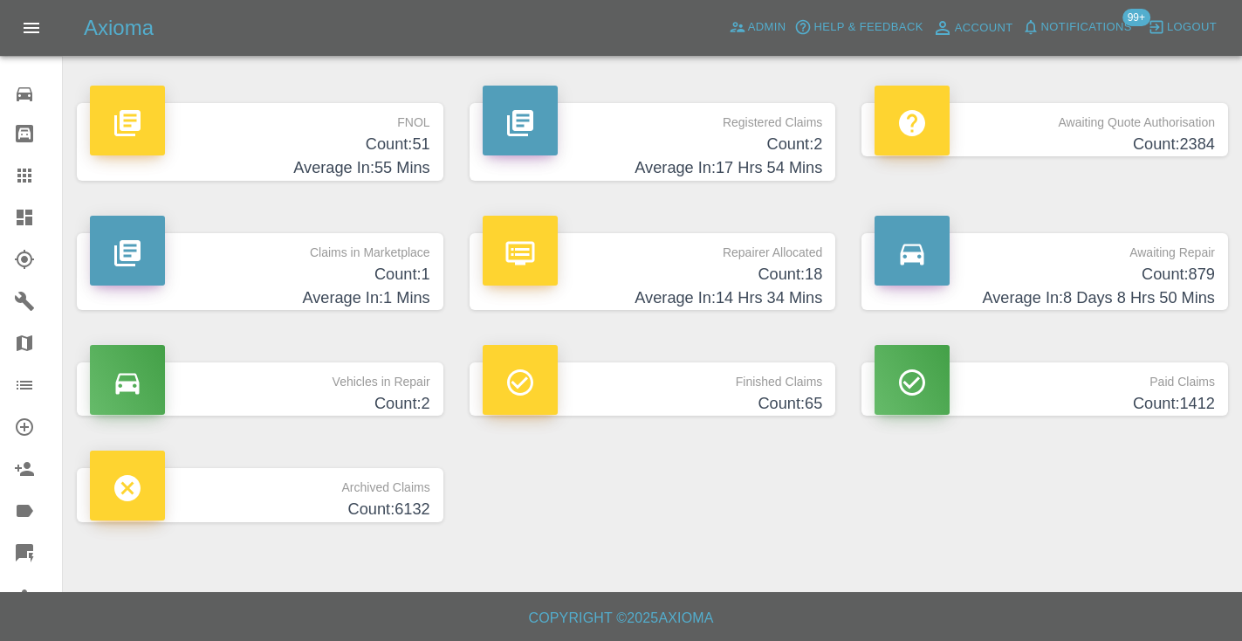
click at [1103, 284] on h4 "Count: 879" at bounding box center [1044, 275] width 340 height 24
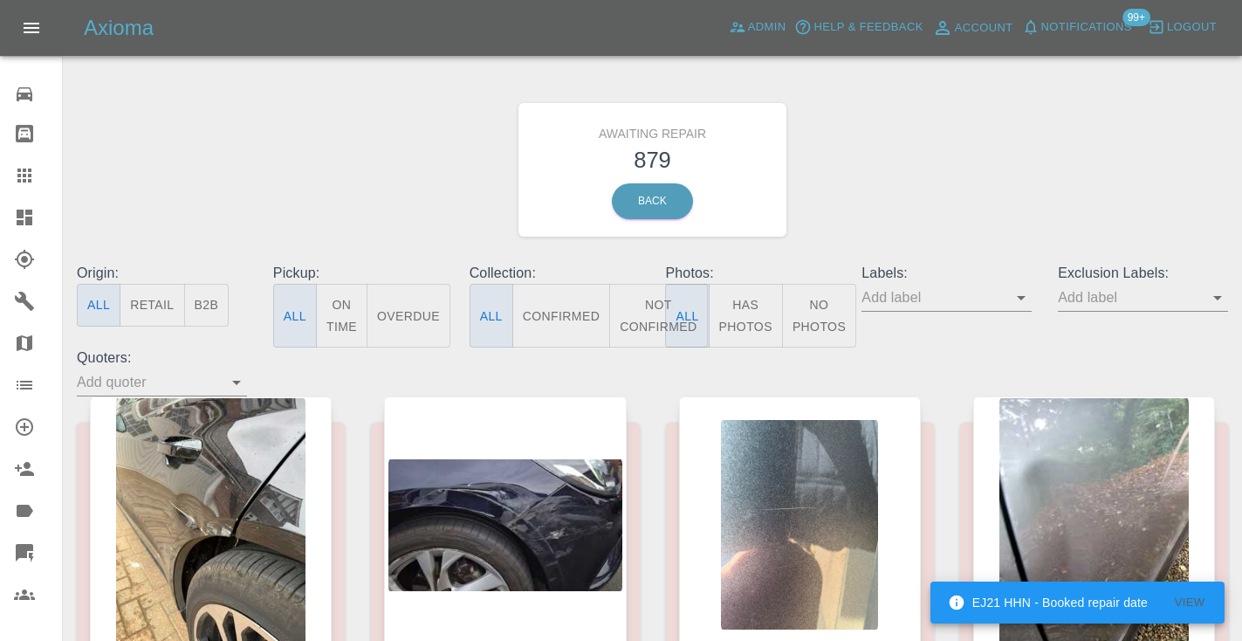
click at [641, 317] on button "Not Confirmed" at bounding box center [658, 316] width 98 height 64
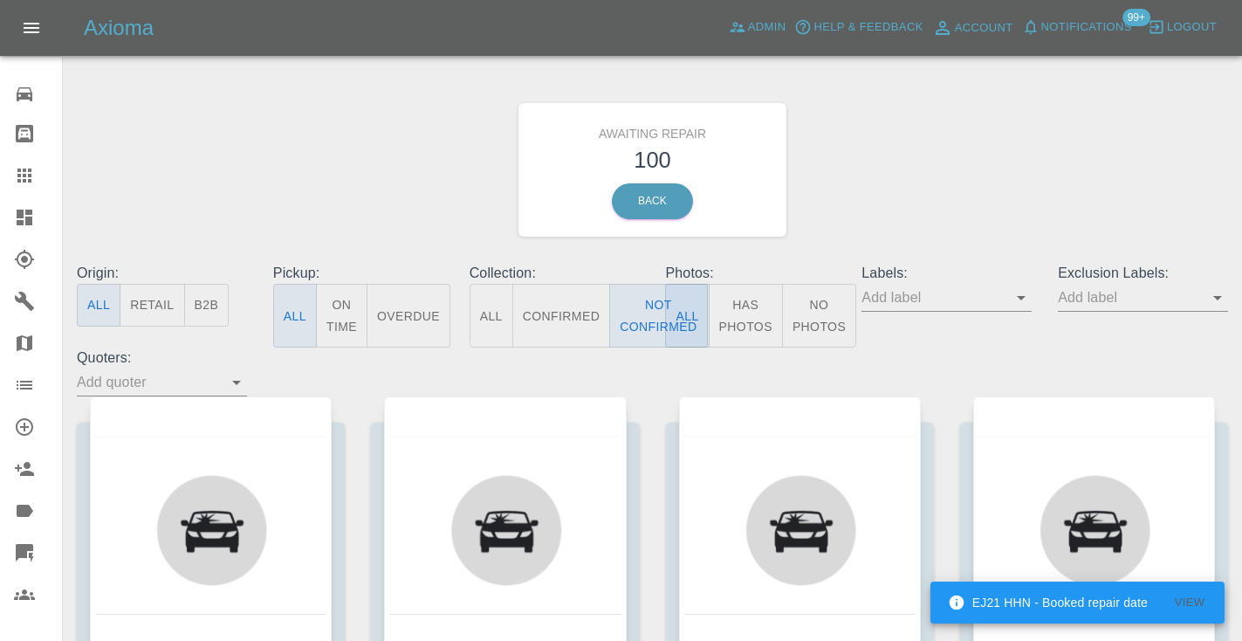
click at [960, 198] on div "Awaiting Repair 100 Back" at bounding box center [652, 170] width 1177 height 186
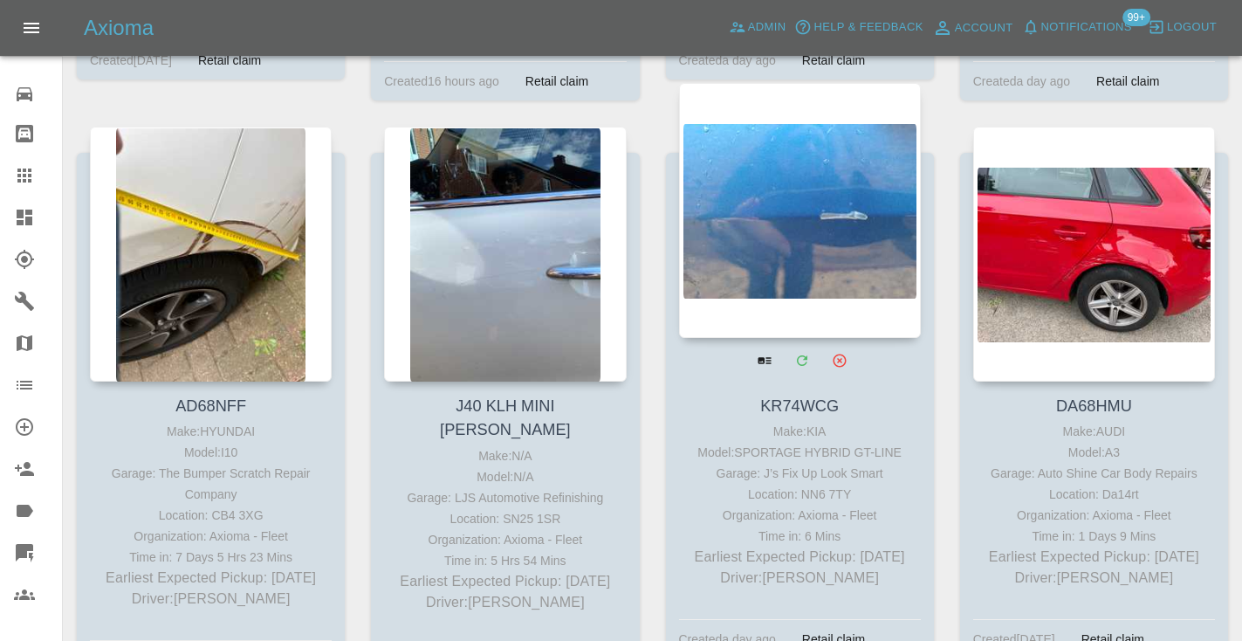
scroll to position [8371, 0]
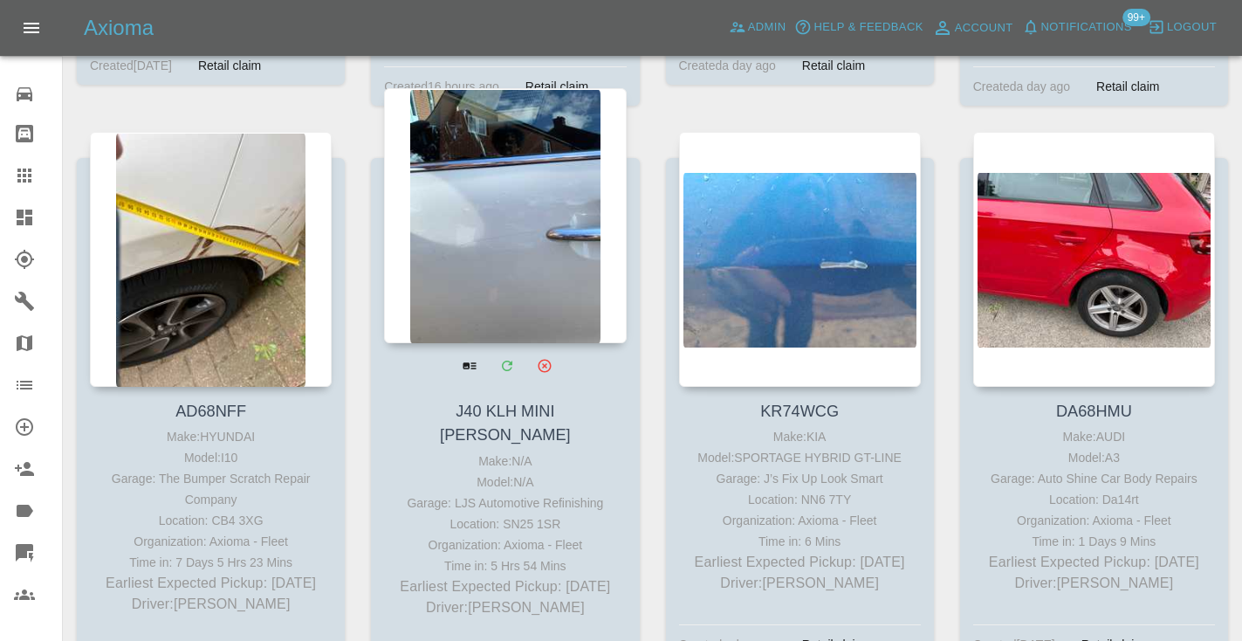
click at [488, 205] on div at bounding box center [505, 215] width 242 height 255
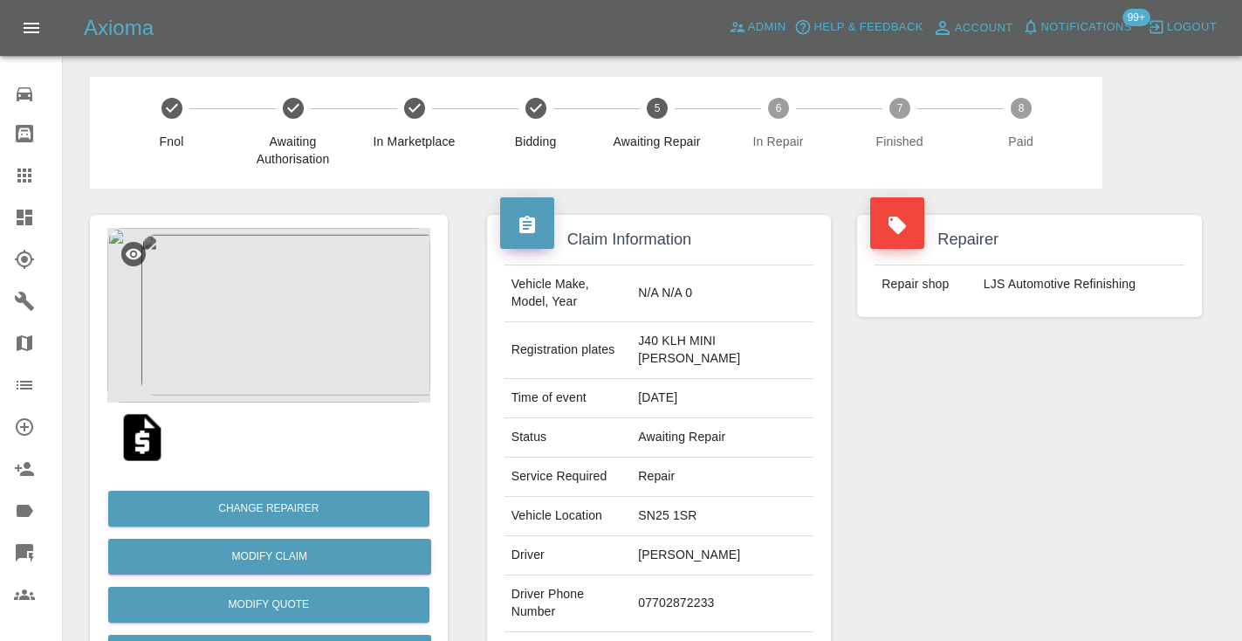
click at [709, 575] on td "07702872233" at bounding box center [722, 603] width 182 height 57
copy td "07702872233"
click at [1010, 537] on div "Repairer Repair shop LJS Automotive Refinishing" at bounding box center [1029, 457] width 371 height 538
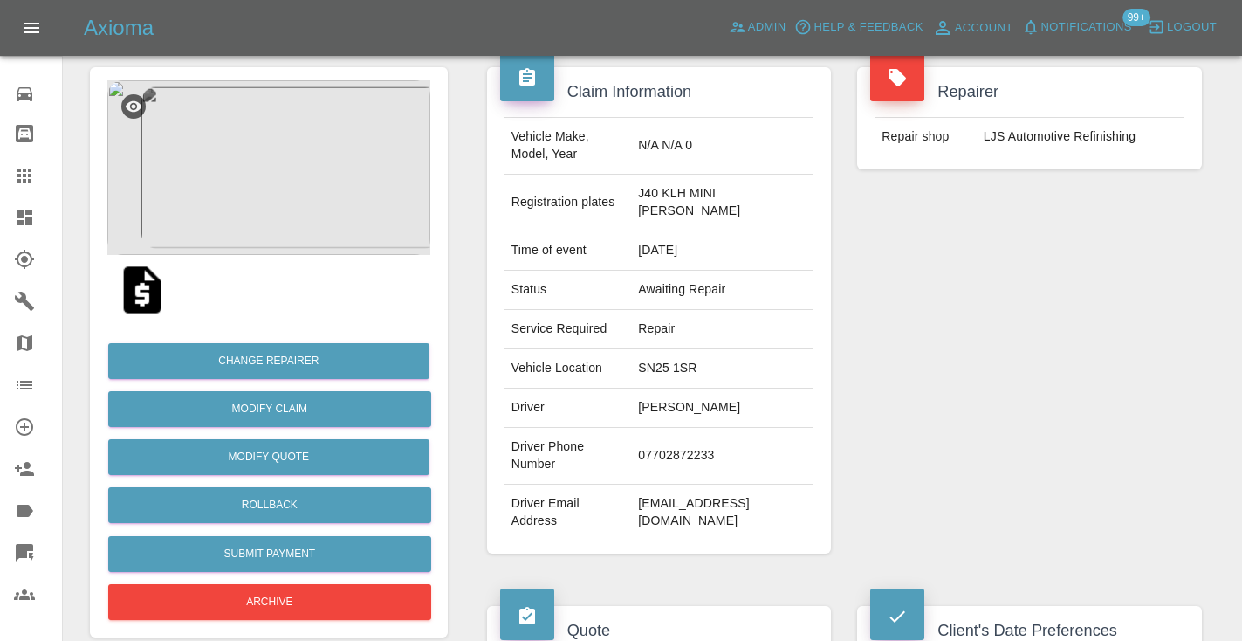
scroll to position [161, 0]
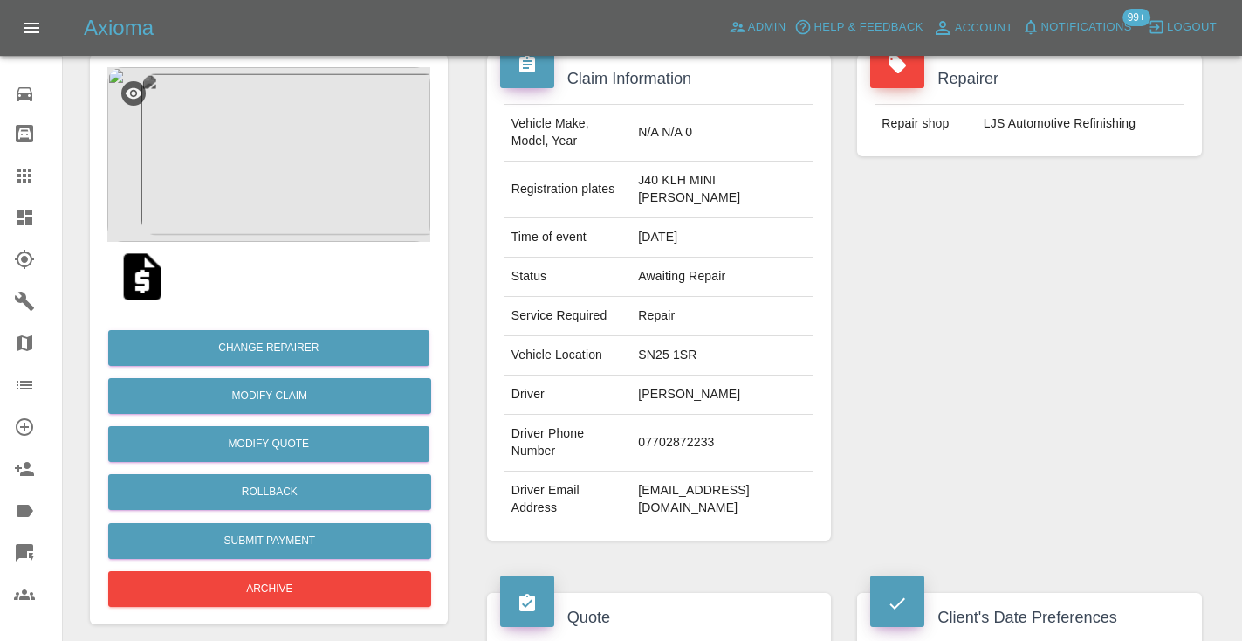
click at [715, 414] on td "07702872233" at bounding box center [722, 442] width 182 height 57
copy td "07702872233"
click at [998, 324] on div "Repairer Repair shop LJS Automotive Refinishing" at bounding box center [1029, 297] width 371 height 538
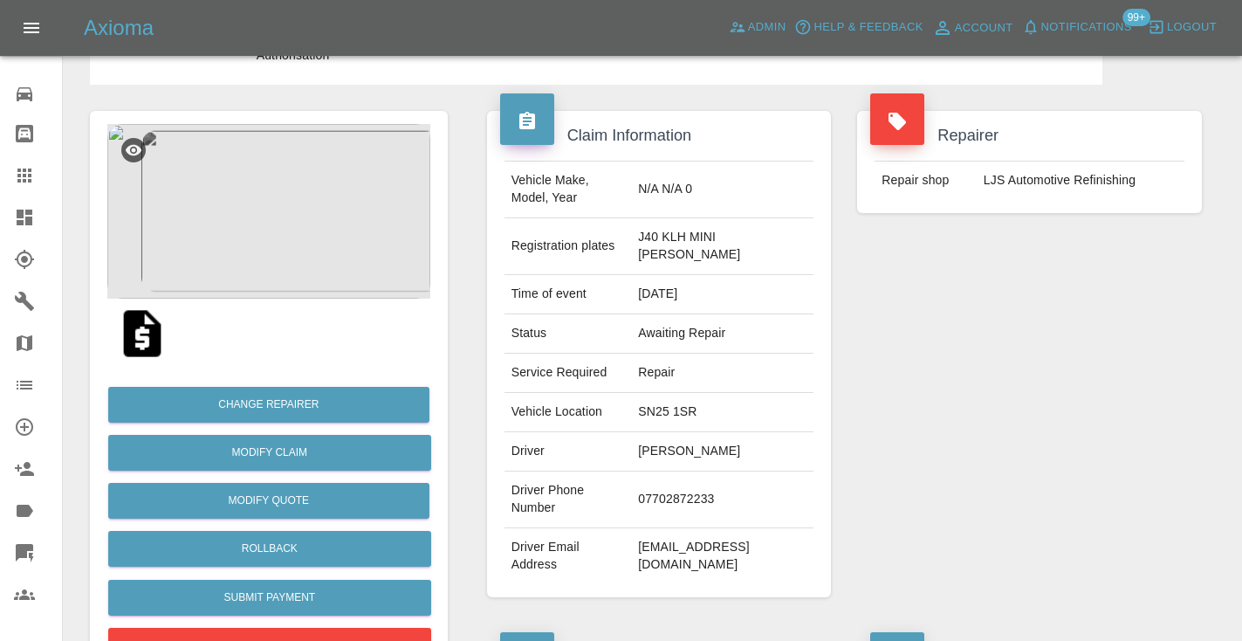
scroll to position [59, 0]
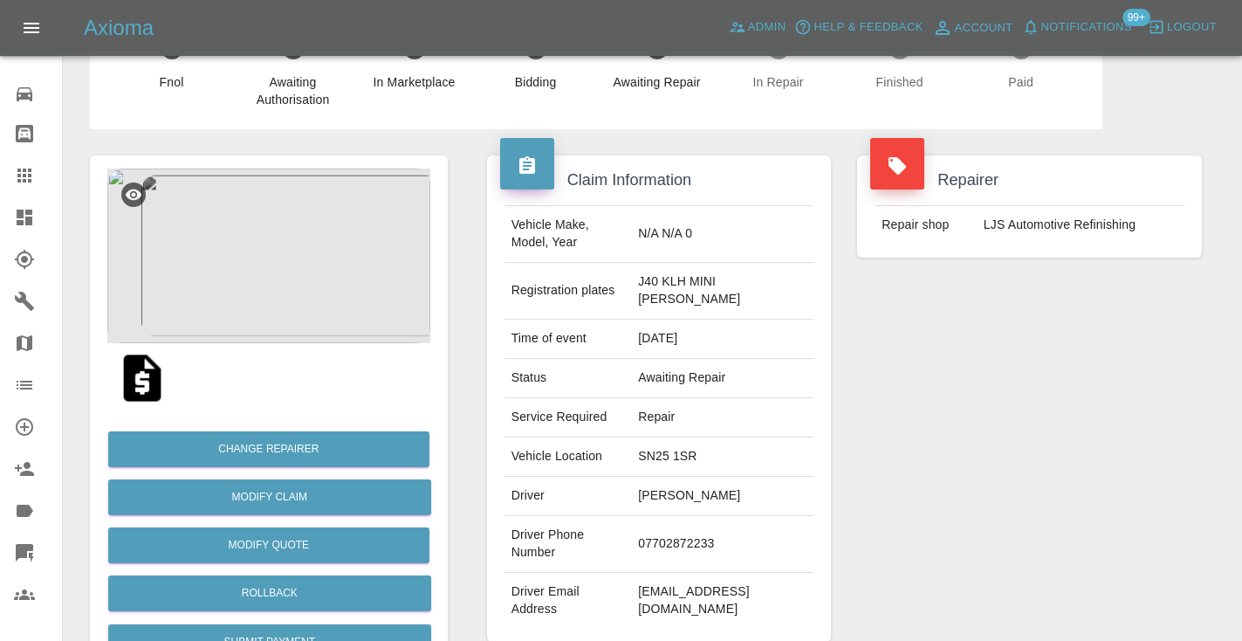
click at [1127, 435] on div "Repairer Repair shop LJS Automotive Refinishing" at bounding box center [1029, 398] width 371 height 538
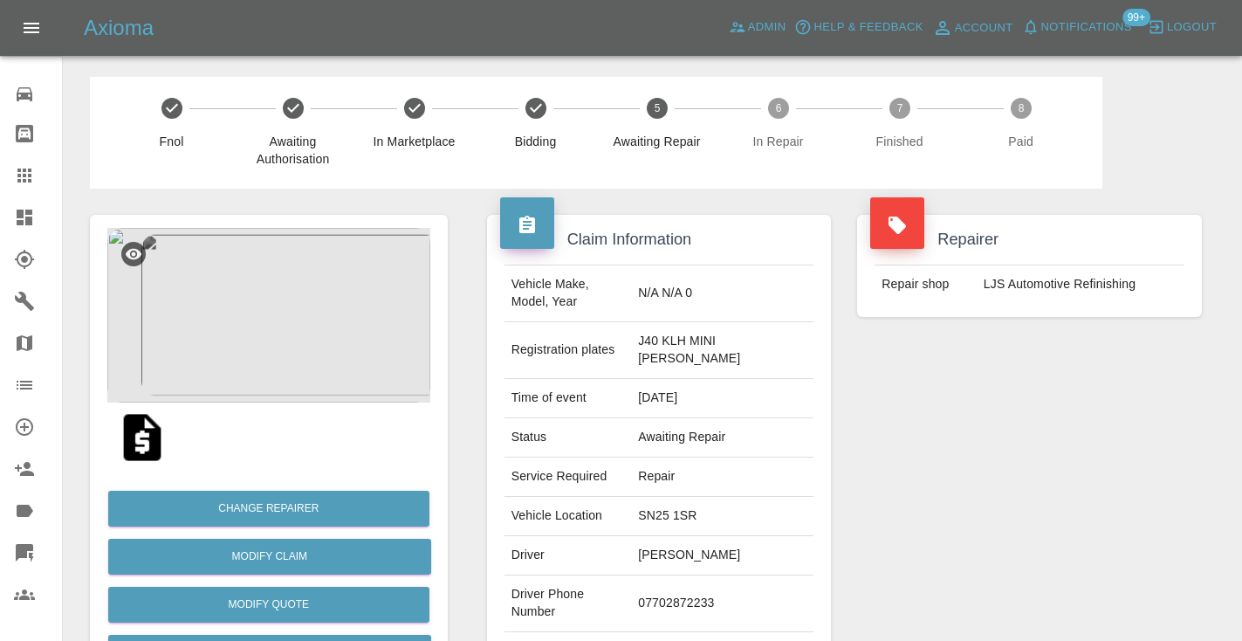
scroll to position [0, 0]
click at [332, 359] on img at bounding box center [268, 315] width 323 height 175
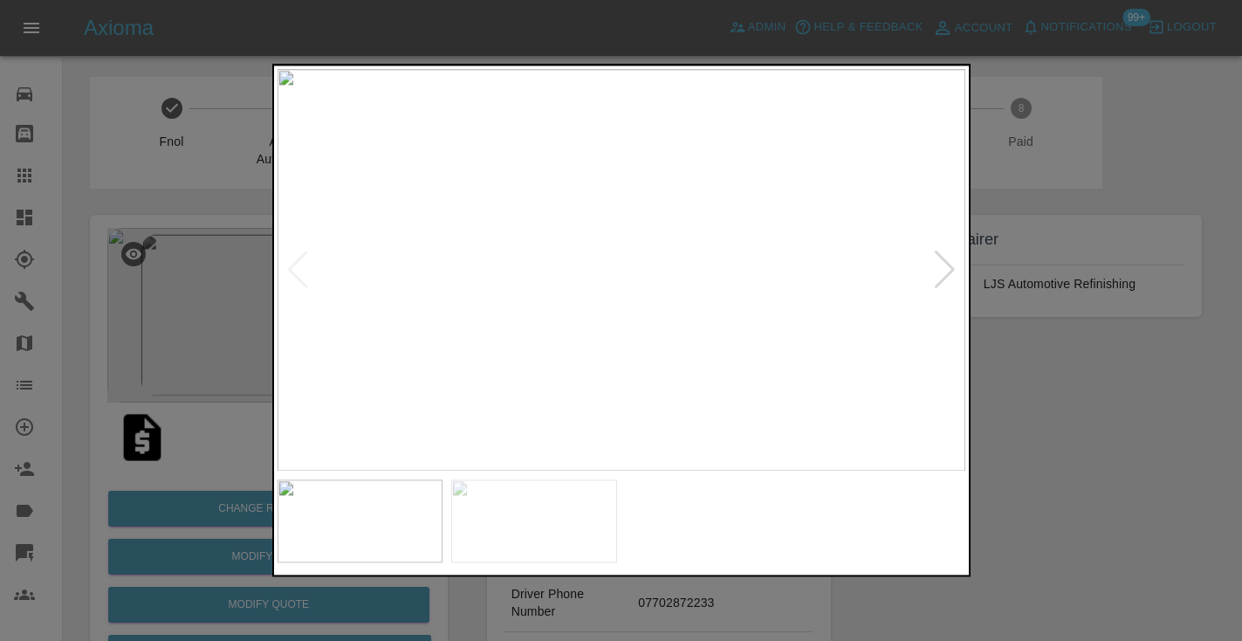
click at [938, 289] on div at bounding box center [945, 269] width 24 height 38
click at [942, 281] on img at bounding box center [621, 269] width 688 height 401
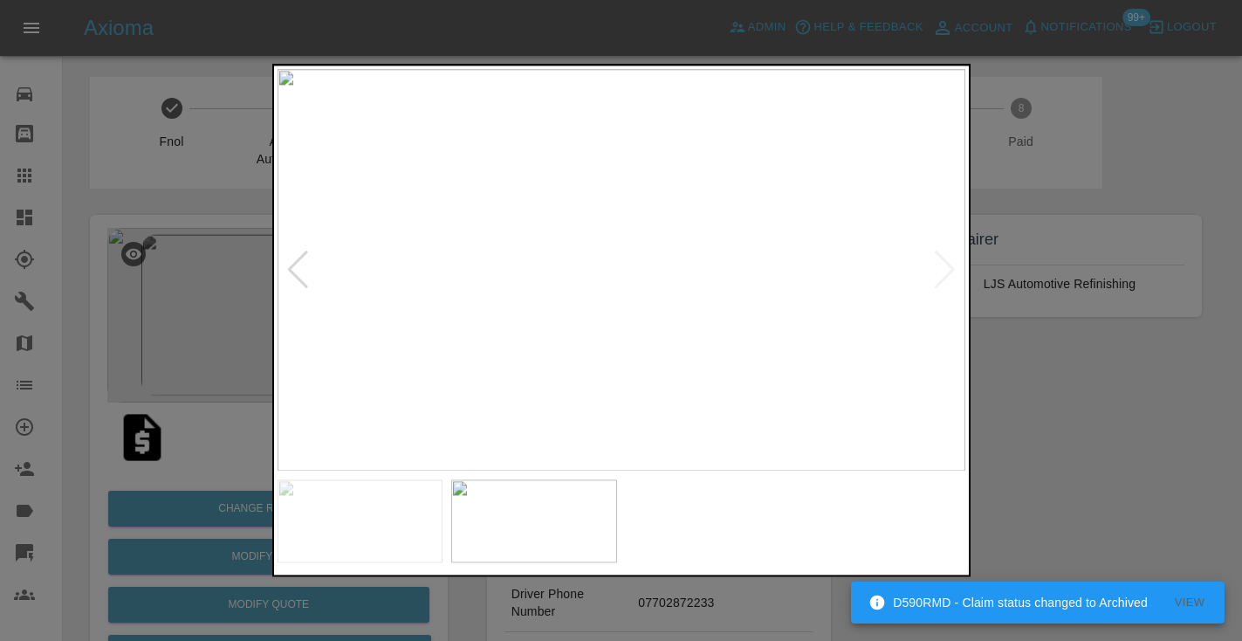
click at [942, 270] on img at bounding box center [621, 269] width 688 height 401
click at [1104, 483] on div at bounding box center [621, 320] width 1242 height 641
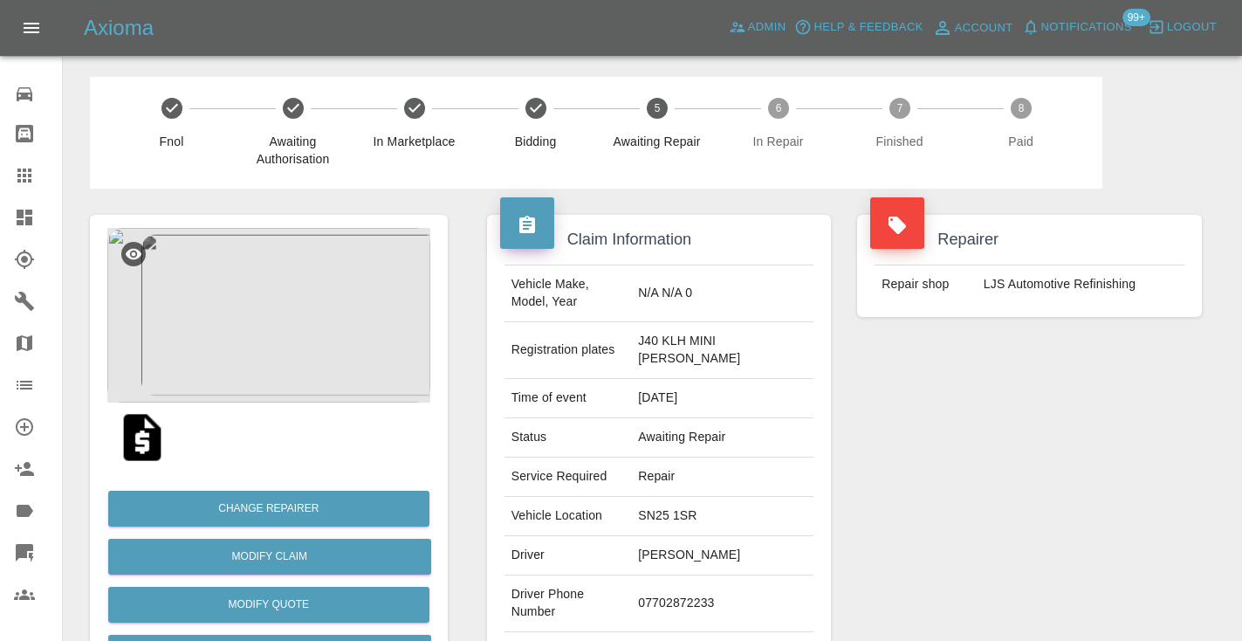
click at [1043, 597] on div "Repairer Repair shop LJS Automotive Refinishing" at bounding box center [1029, 457] width 371 height 538
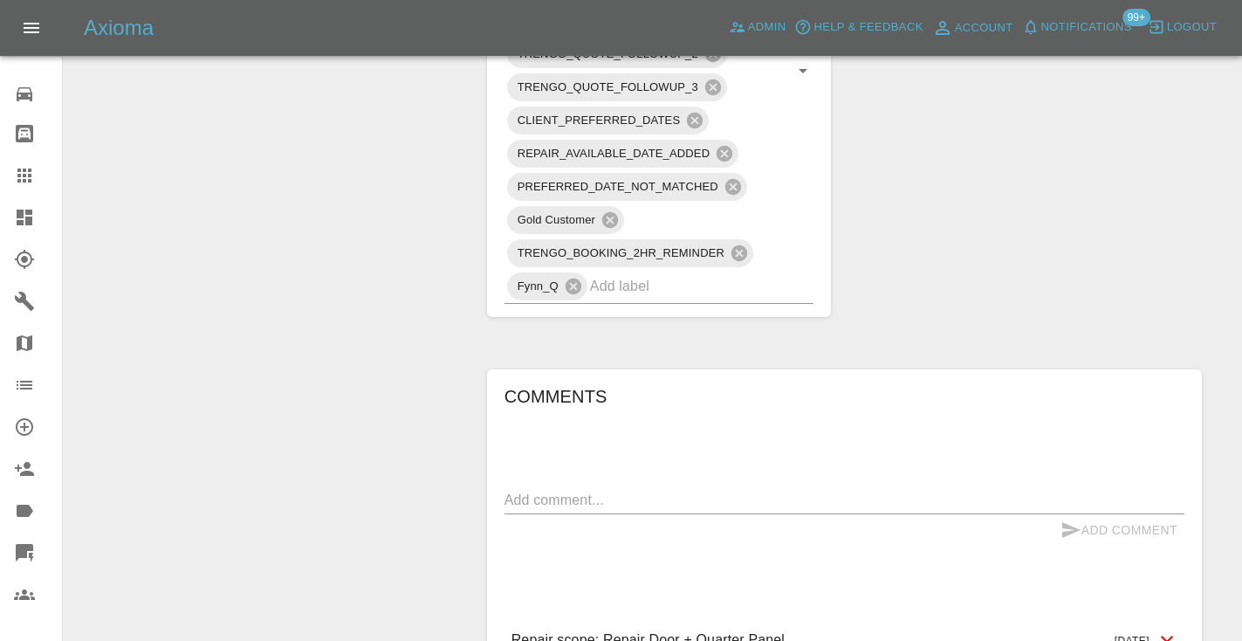
scroll to position [1422, 0]
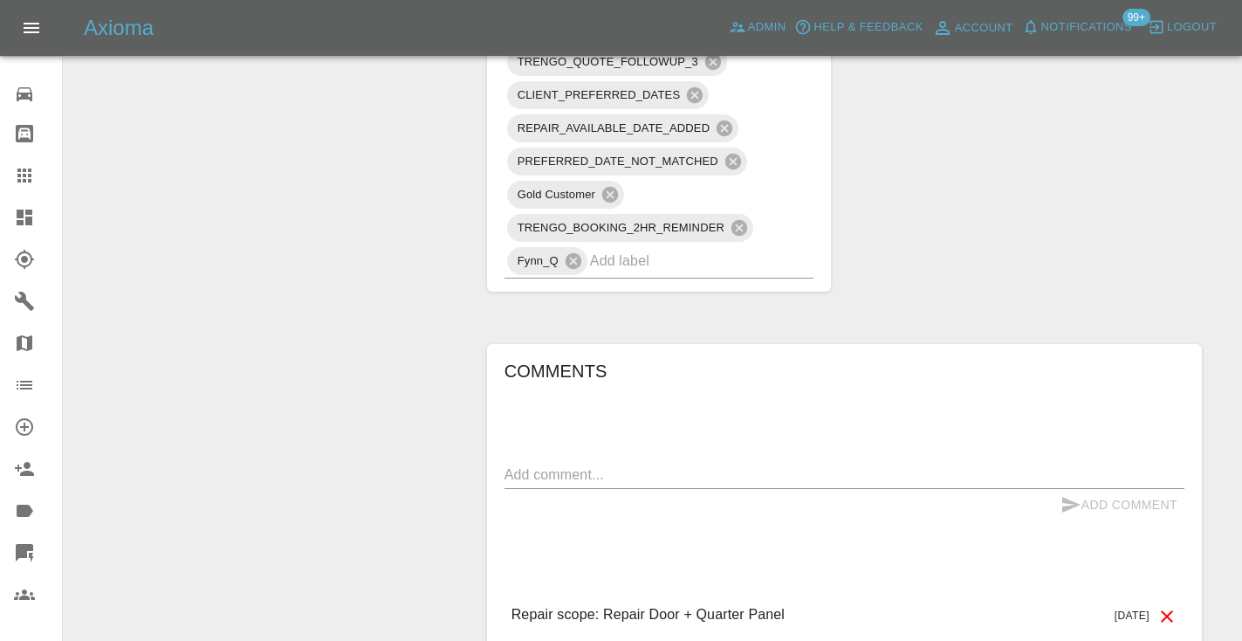
click at [556, 464] on textarea at bounding box center [844, 474] width 680 height 20
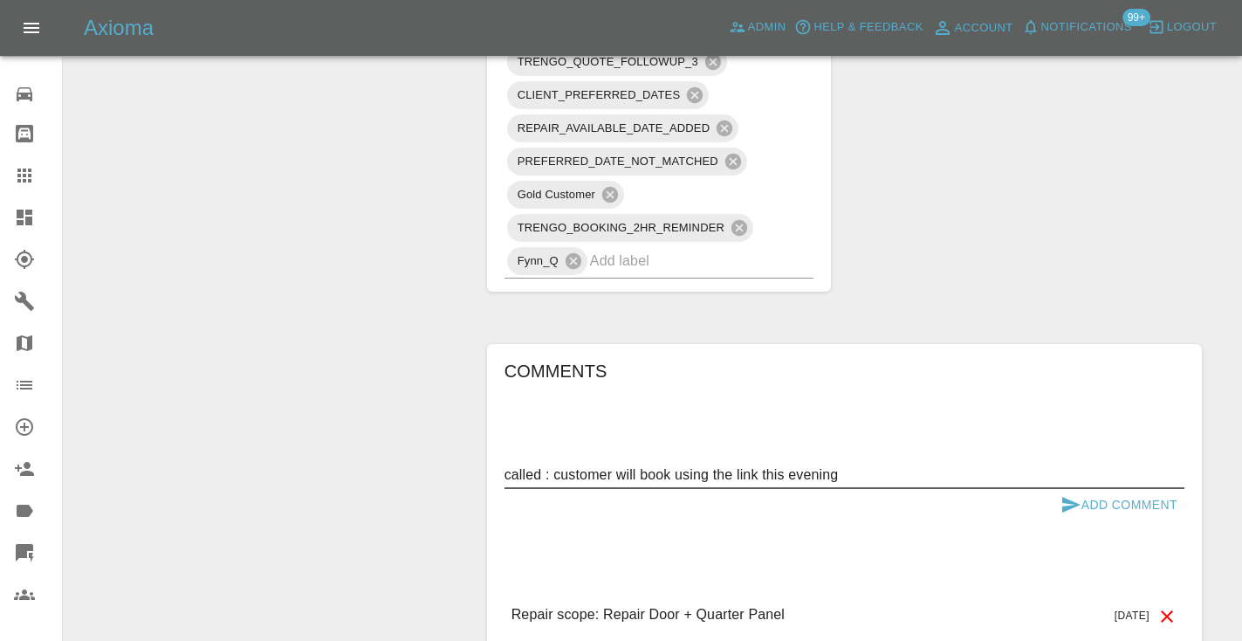
type textarea "called : customer will book using the link this evening"
click at [1075, 494] on icon "submit" at bounding box center [1070, 504] width 21 height 21
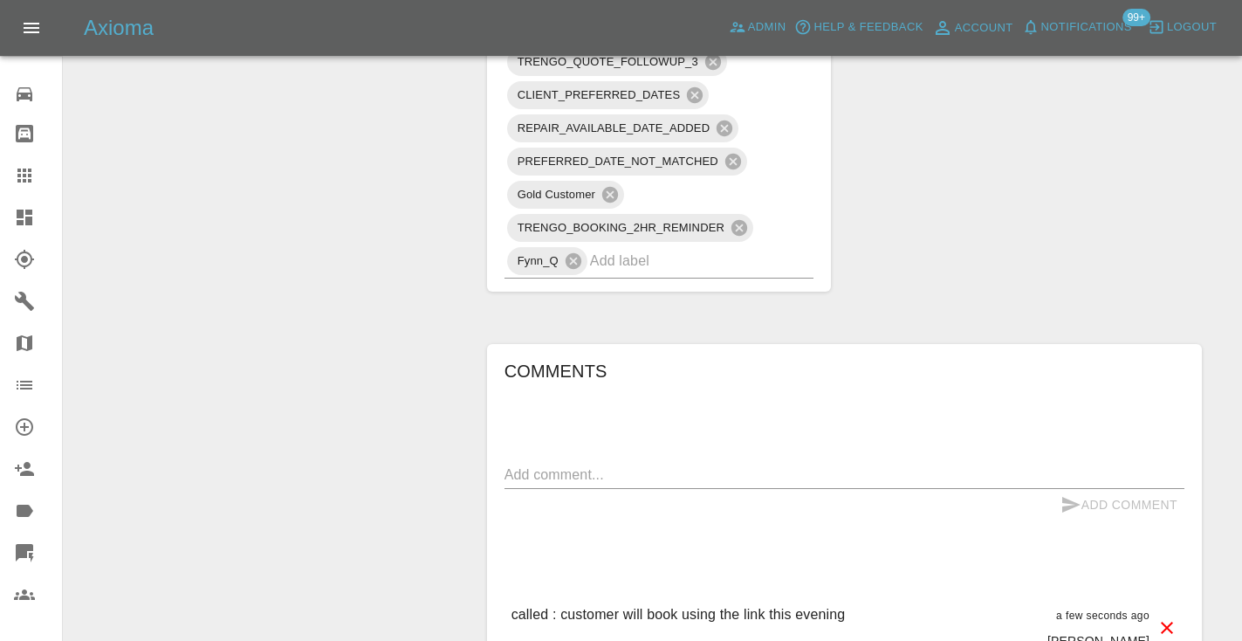
click at [724, 247] on input "text" at bounding box center [677, 260] width 175 height 27
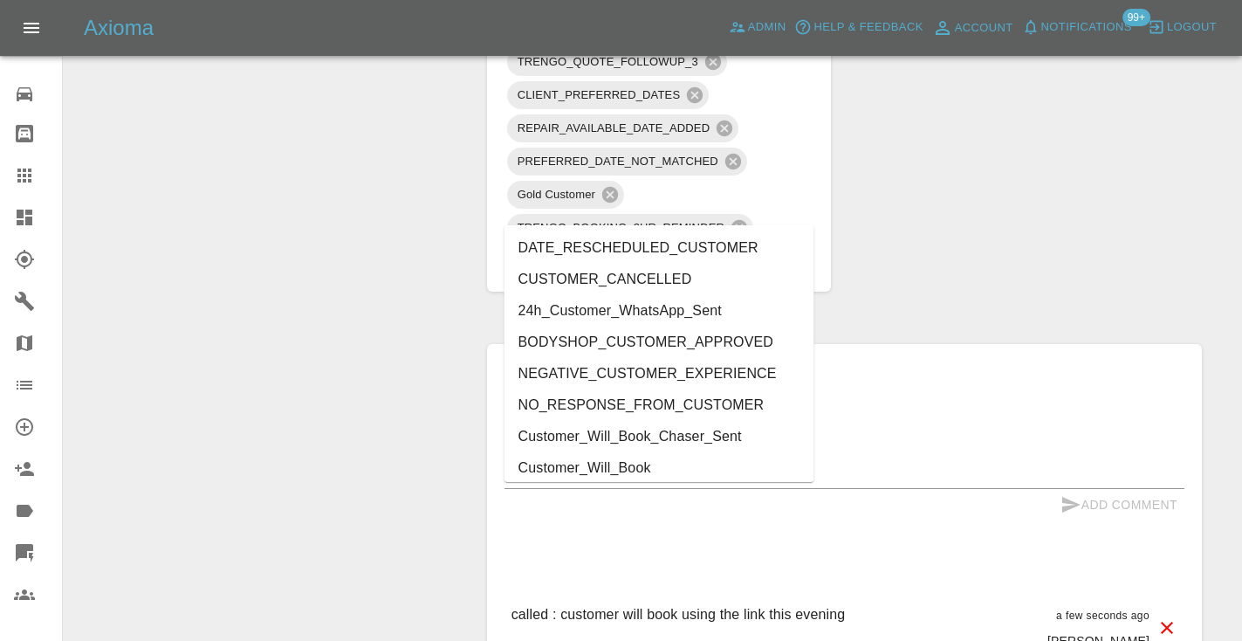
type input "cust"
click at [607, 468] on li "Customer_Will_Book" at bounding box center [659, 467] width 310 height 31
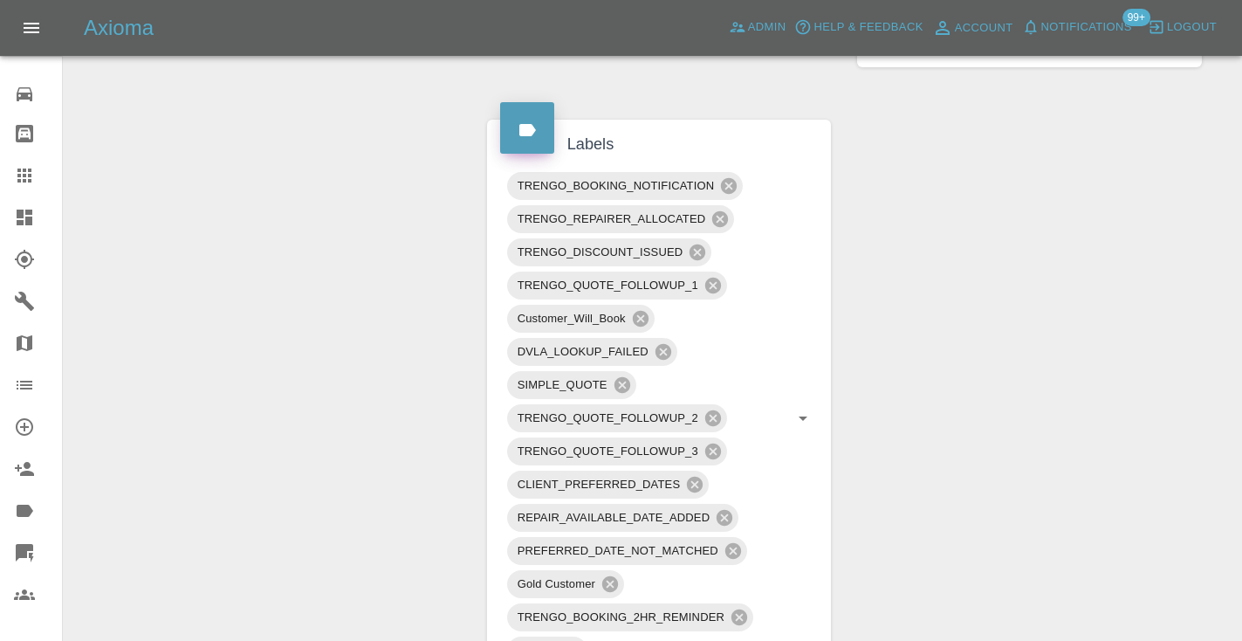
scroll to position [1067, 0]
click at [32, 168] on icon at bounding box center [24, 175] width 21 height 21
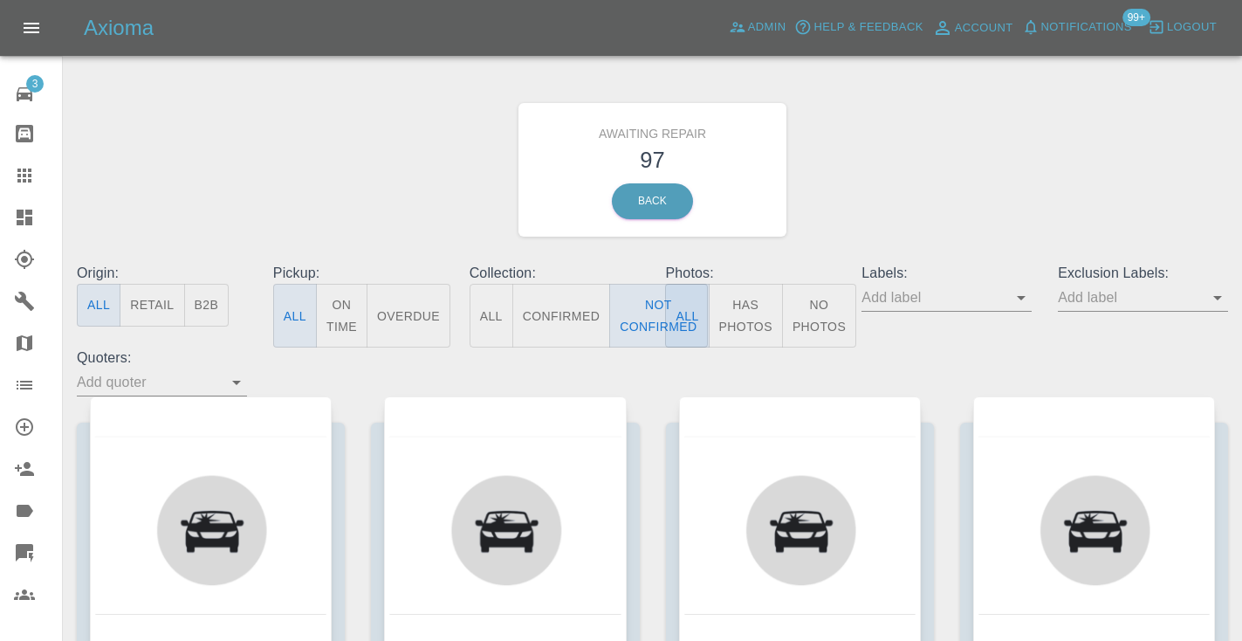
click at [924, 174] on div "Awaiting Repair 97 Back" at bounding box center [652, 170] width 1177 height 186
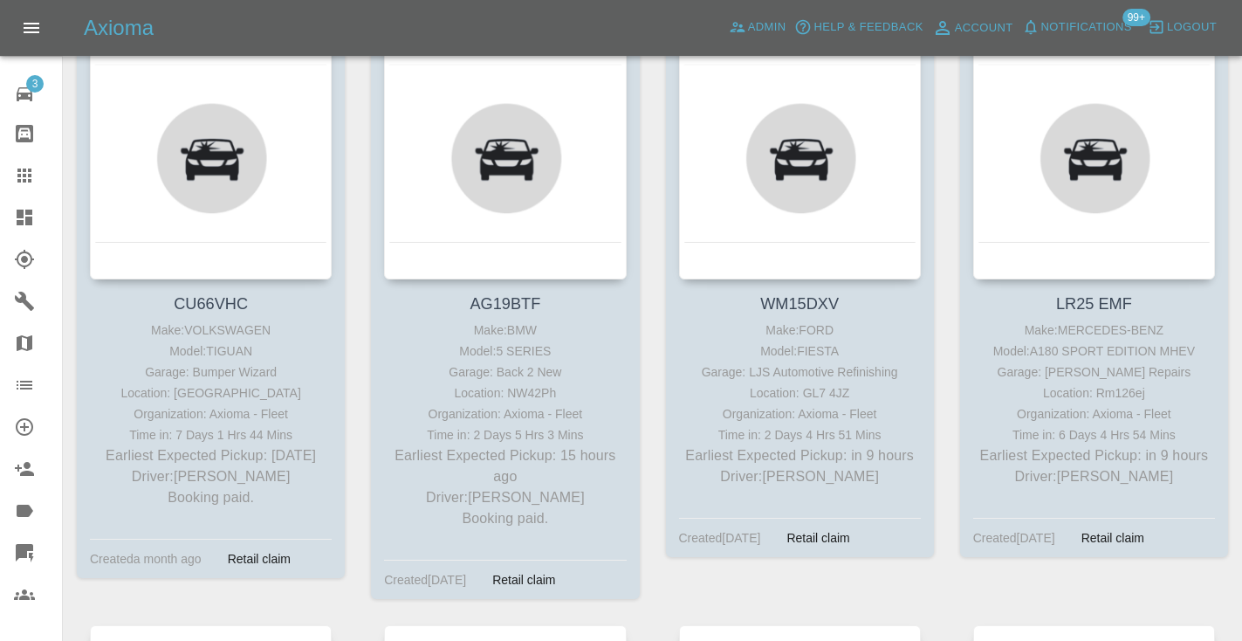
scroll to position [417, 0]
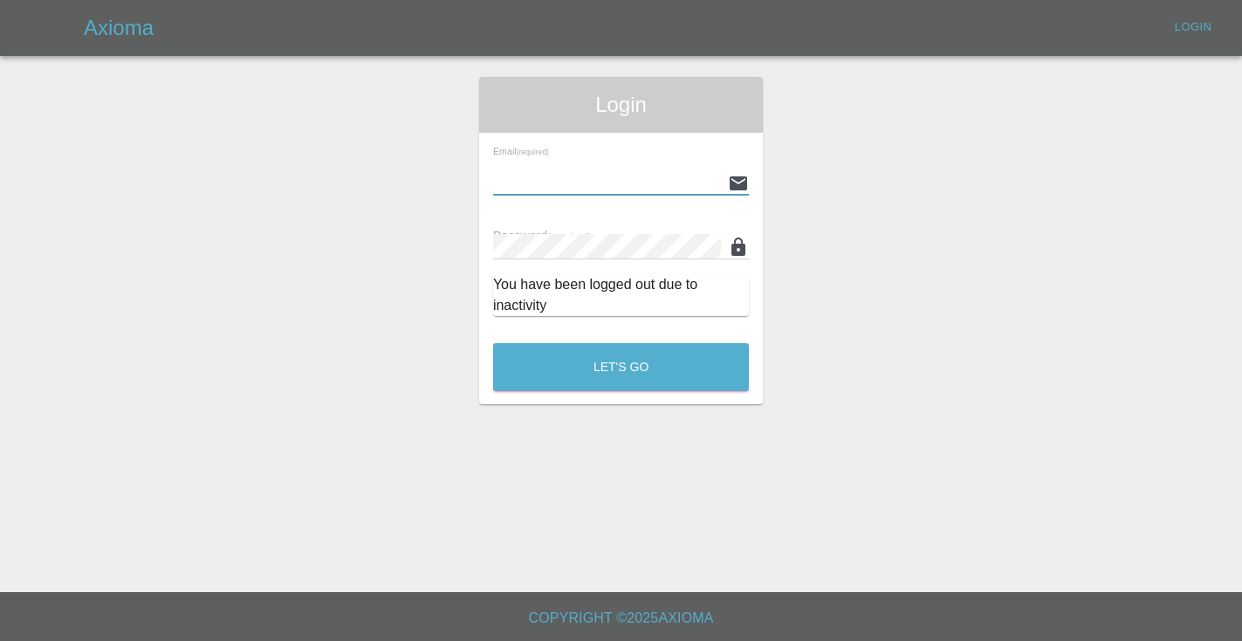
type input "[EMAIL_ADDRESS][DOMAIN_NAME]"
click at [620, 367] on button "Let's Go" at bounding box center [621, 367] width 256 height 48
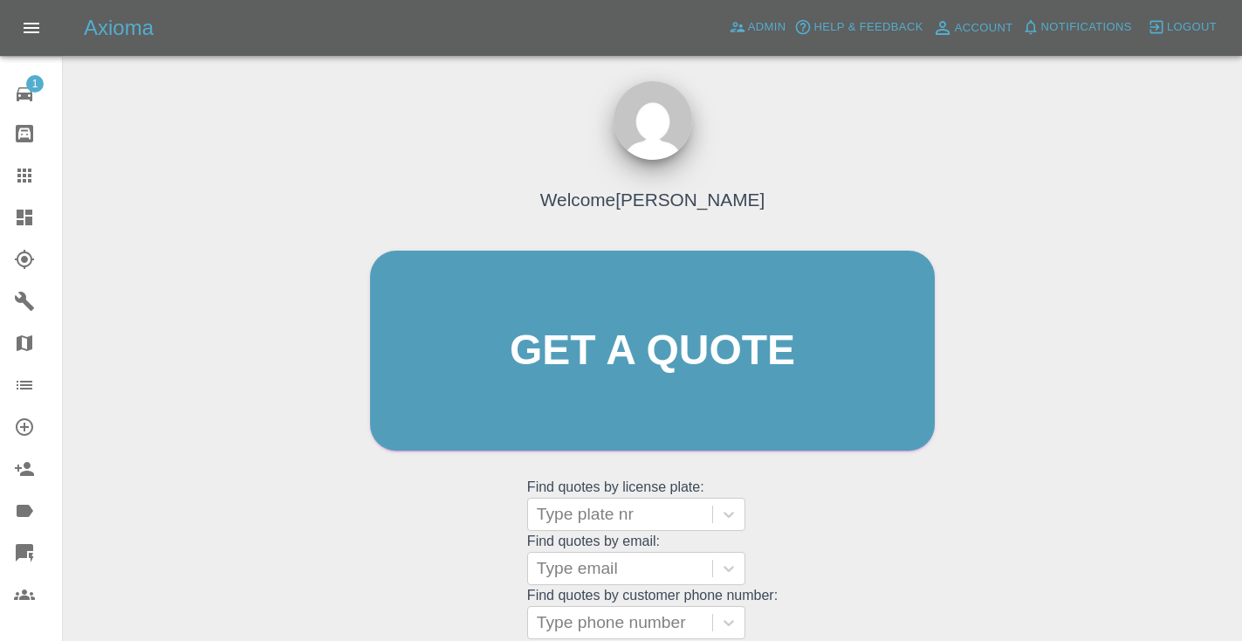
click at [841, 525] on div "Welcome [PERSON_NAME] Get a quote Get a quote Find quotes by license plate: Typ…" at bounding box center [652, 383] width 601 height 527
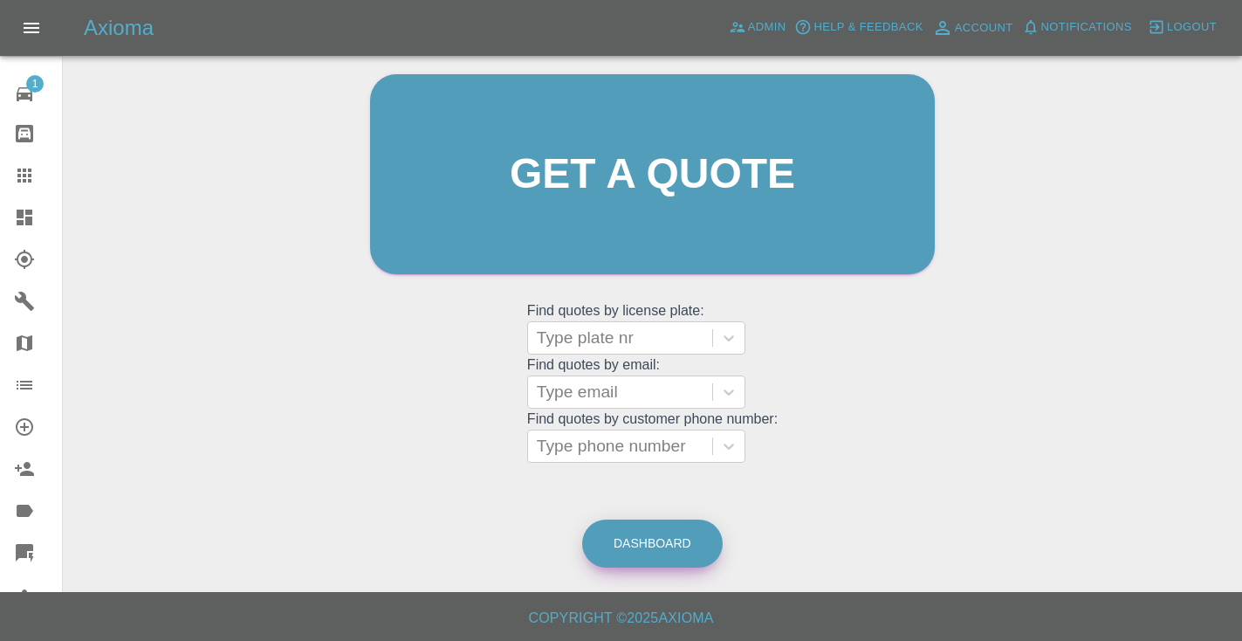
scroll to position [175, 0]
click at [685, 540] on link "Dashboard" at bounding box center [652, 544] width 140 height 48
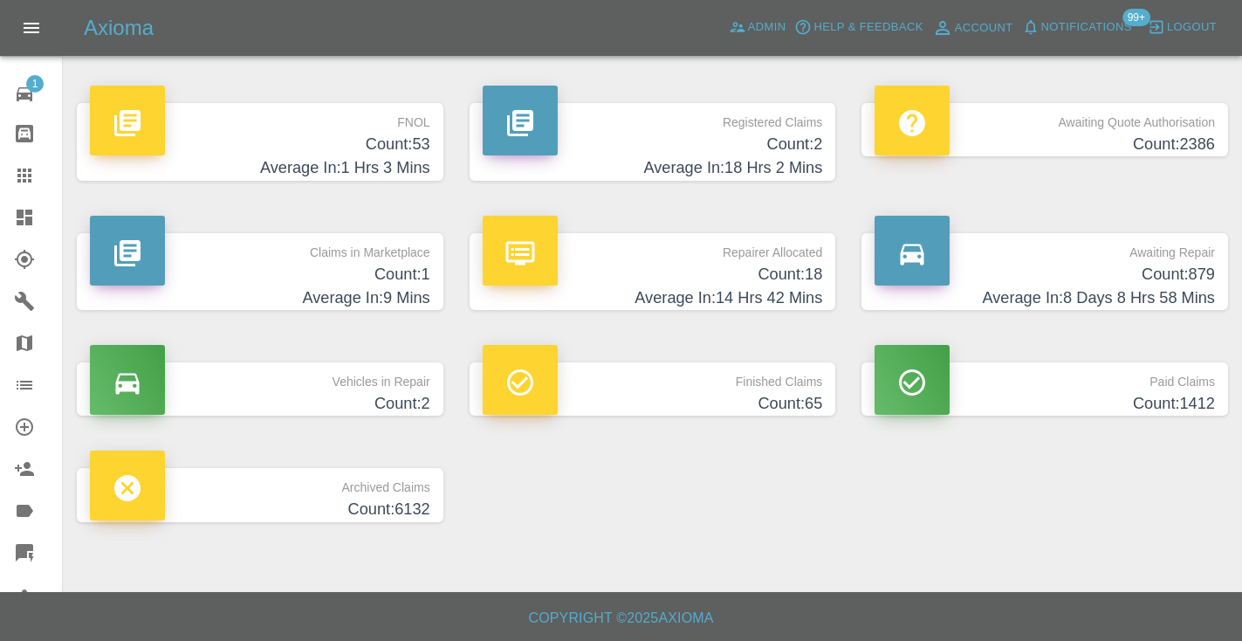
click at [1134, 270] on h4 "Count: 879" at bounding box center [1044, 275] width 340 height 24
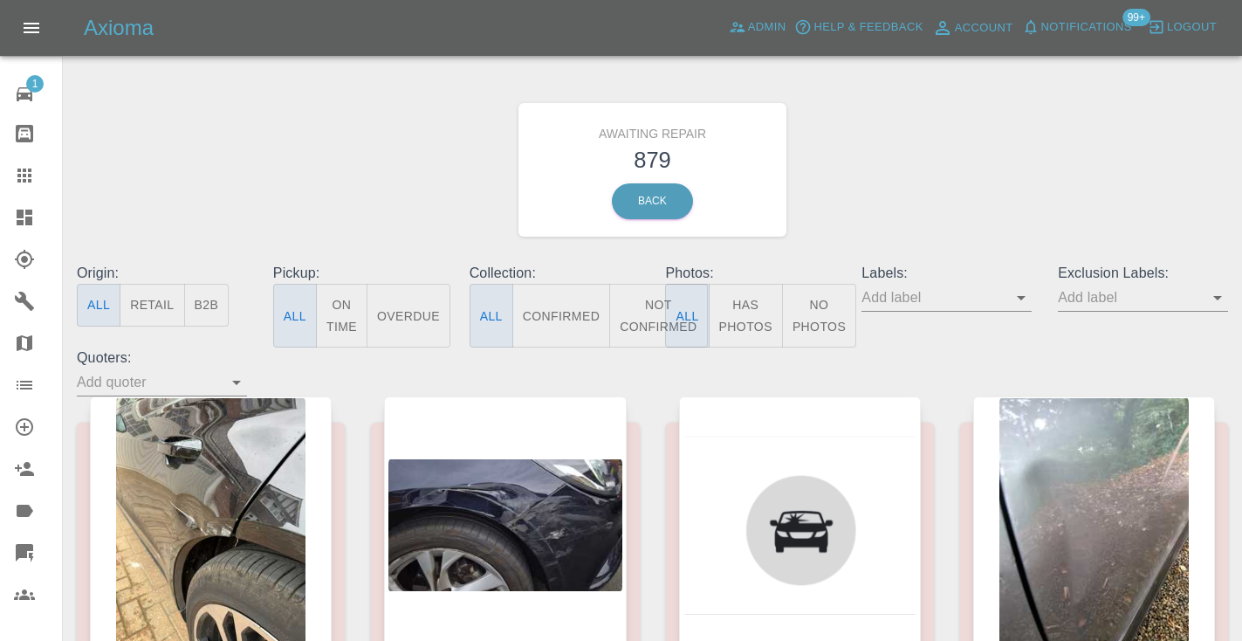
click at [641, 307] on button "Not Confirmed" at bounding box center [658, 316] width 98 height 64
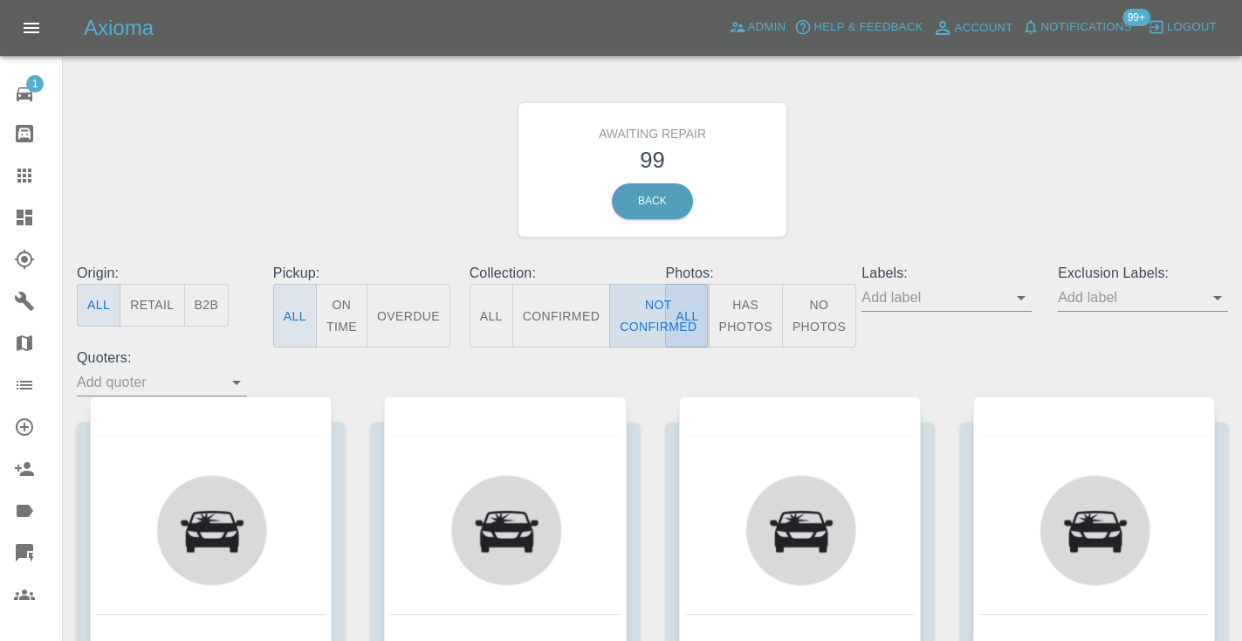
type button "false"
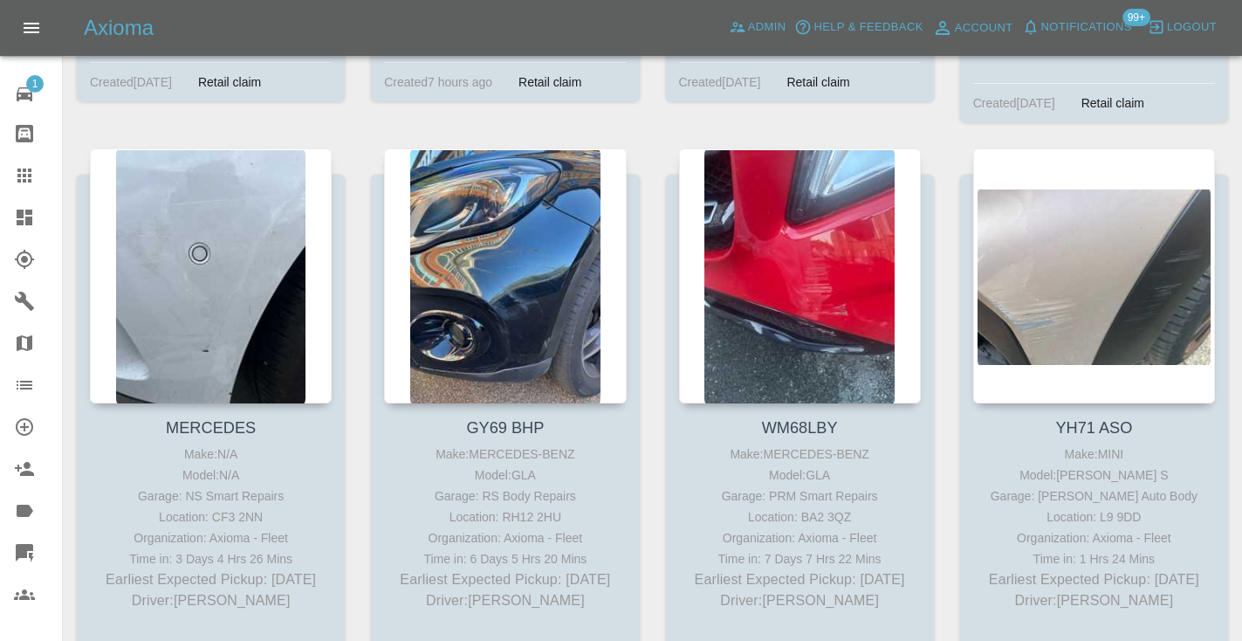
scroll to position [1990, 0]
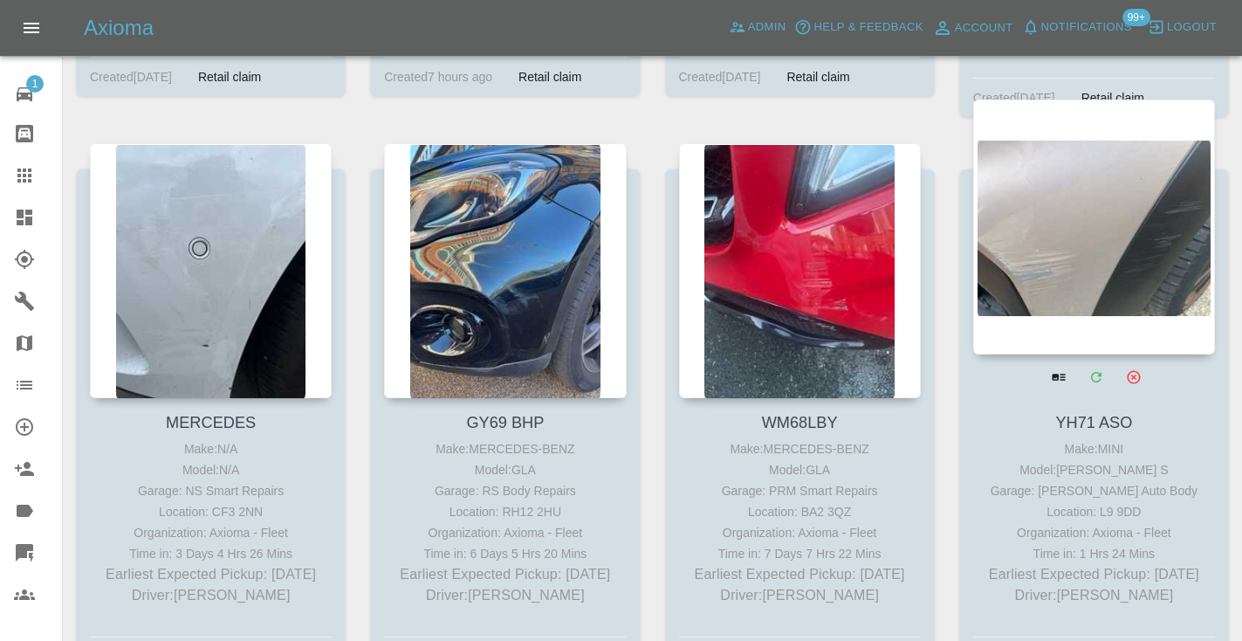
click at [1093, 229] on div at bounding box center [1094, 226] width 242 height 255
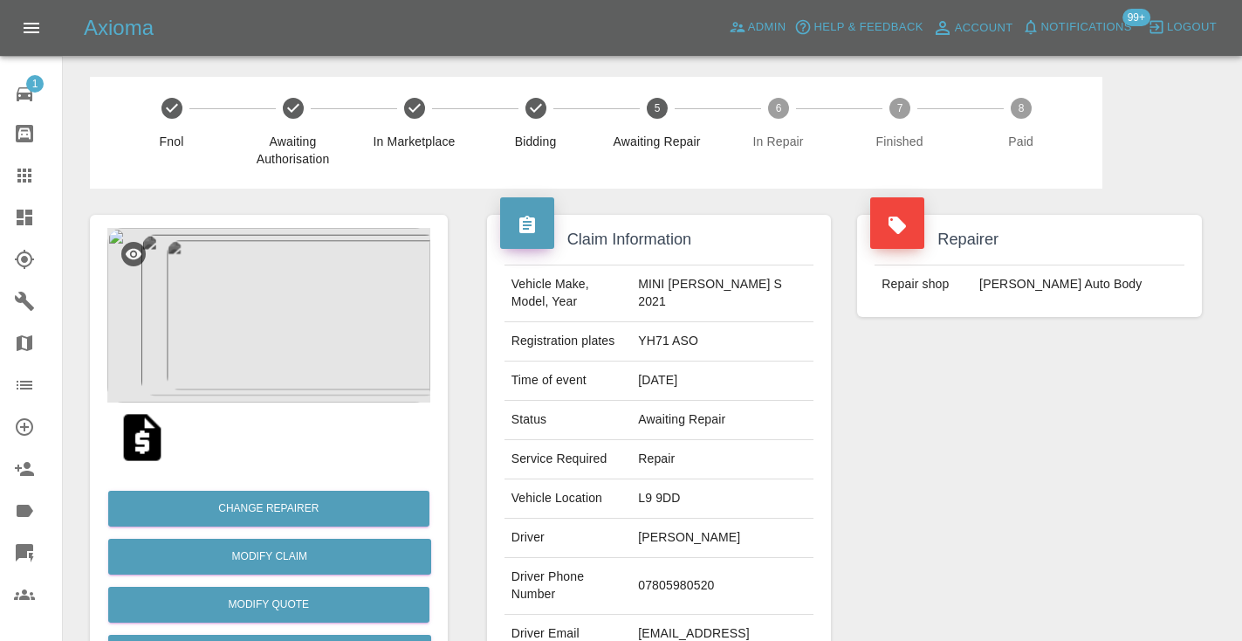
click at [689, 583] on td "07805980520" at bounding box center [722, 586] width 182 height 57
copy td "07805980520"
click at [965, 505] on div "Repairer Repair shop Mike Murray Auto Body" at bounding box center [1029, 448] width 371 height 521
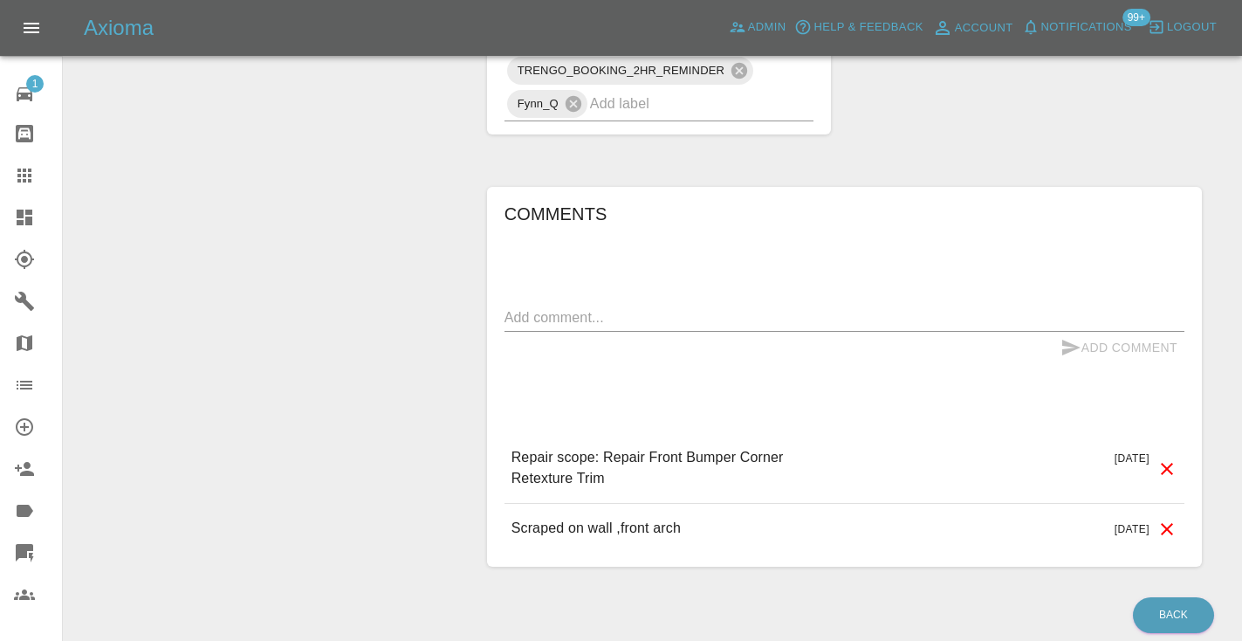
scroll to position [1204, 0]
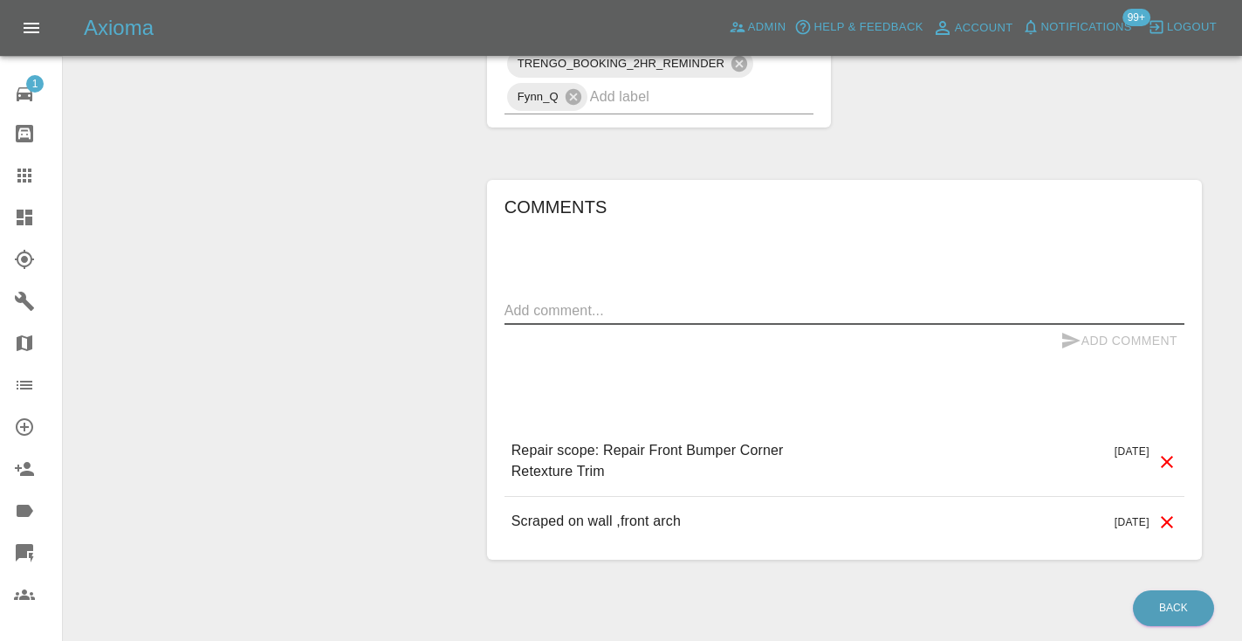
click at [564, 310] on textarea at bounding box center [844, 310] width 680 height 20
type textarea "called no answer"
click at [1096, 347] on button "Add Comment" at bounding box center [1118, 341] width 131 height 32
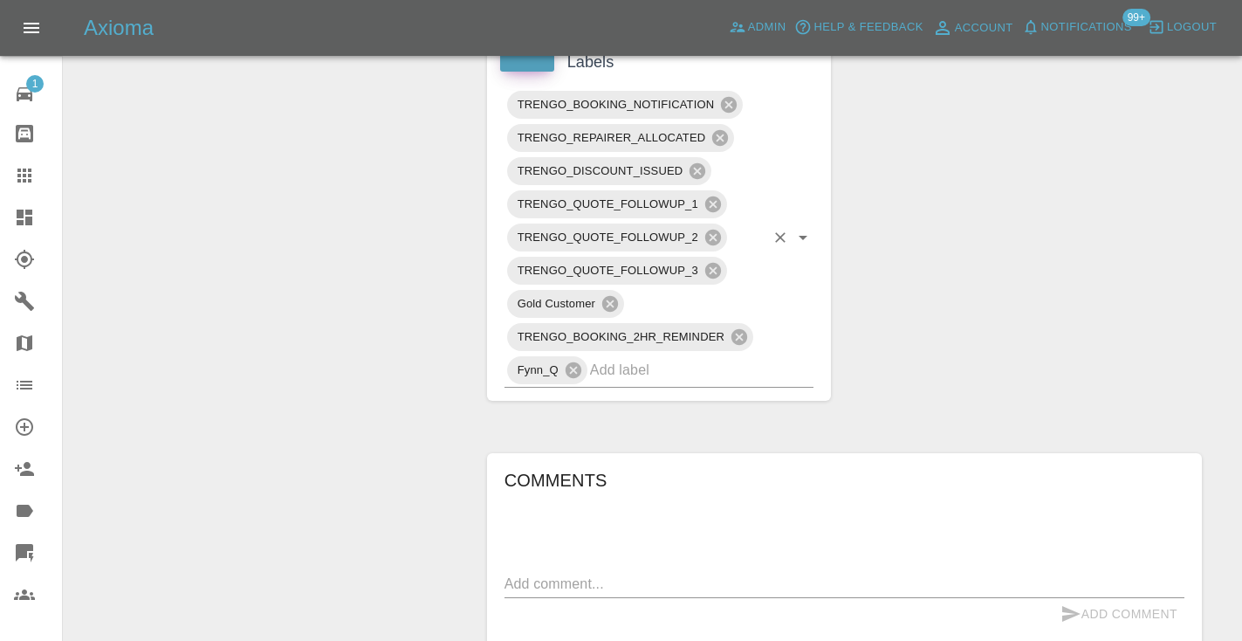
scroll to position [904, 0]
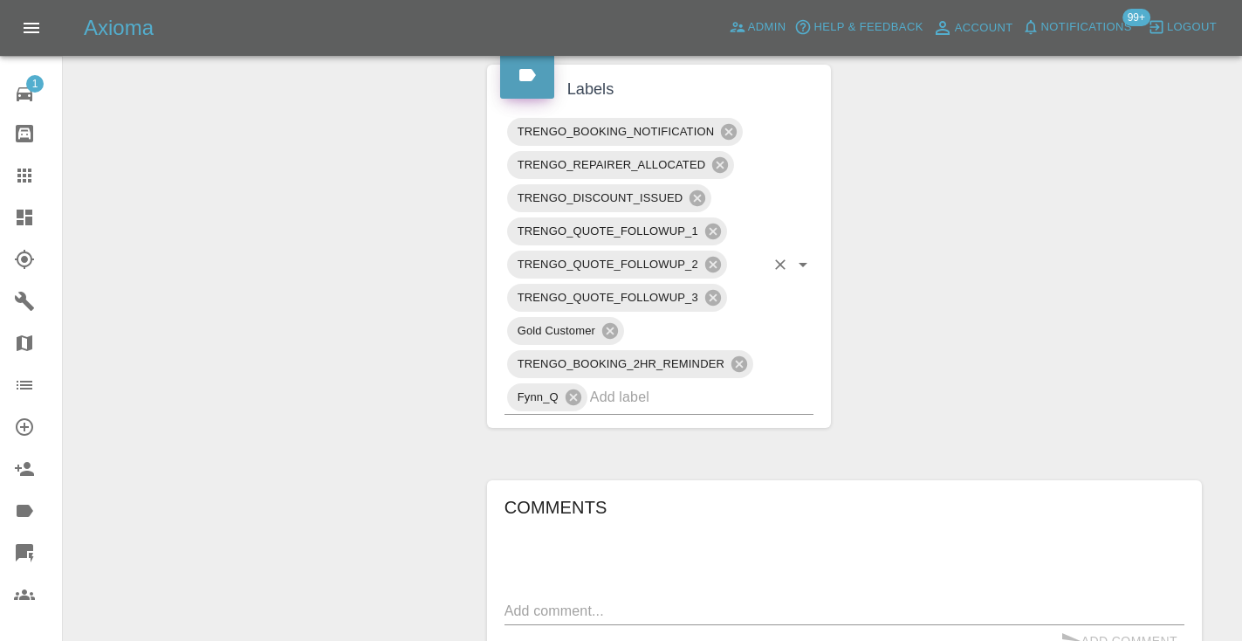
click at [672, 389] on input "text" at bounding box center [677, 396] width 175 height 27
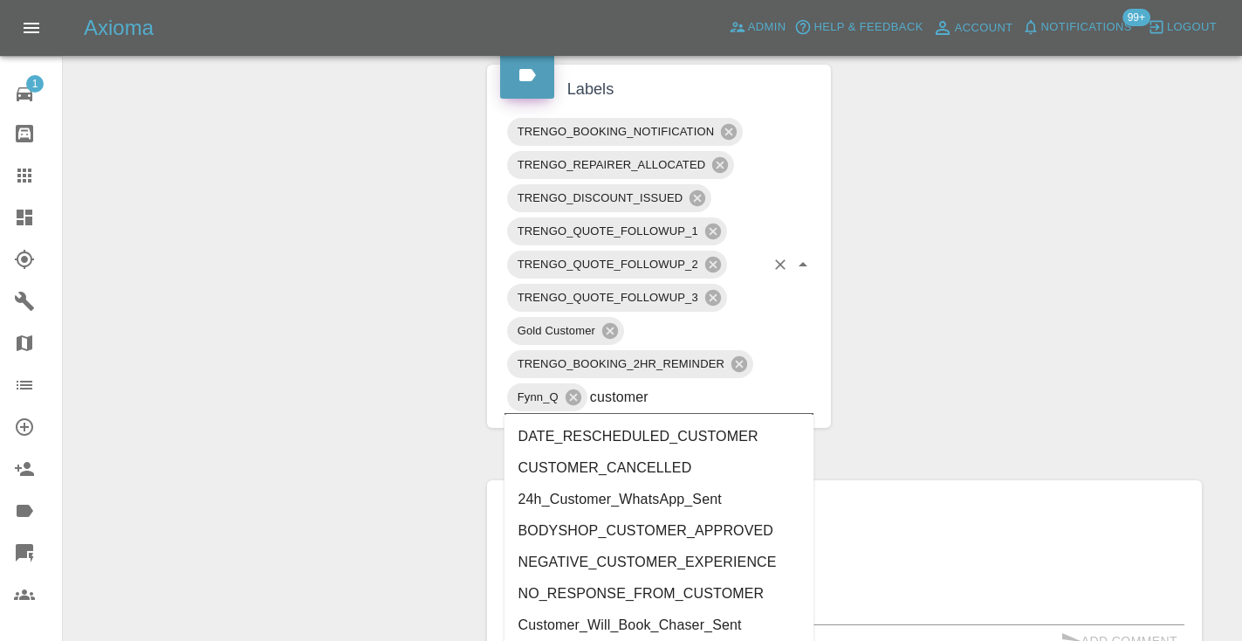
type input "customer_"
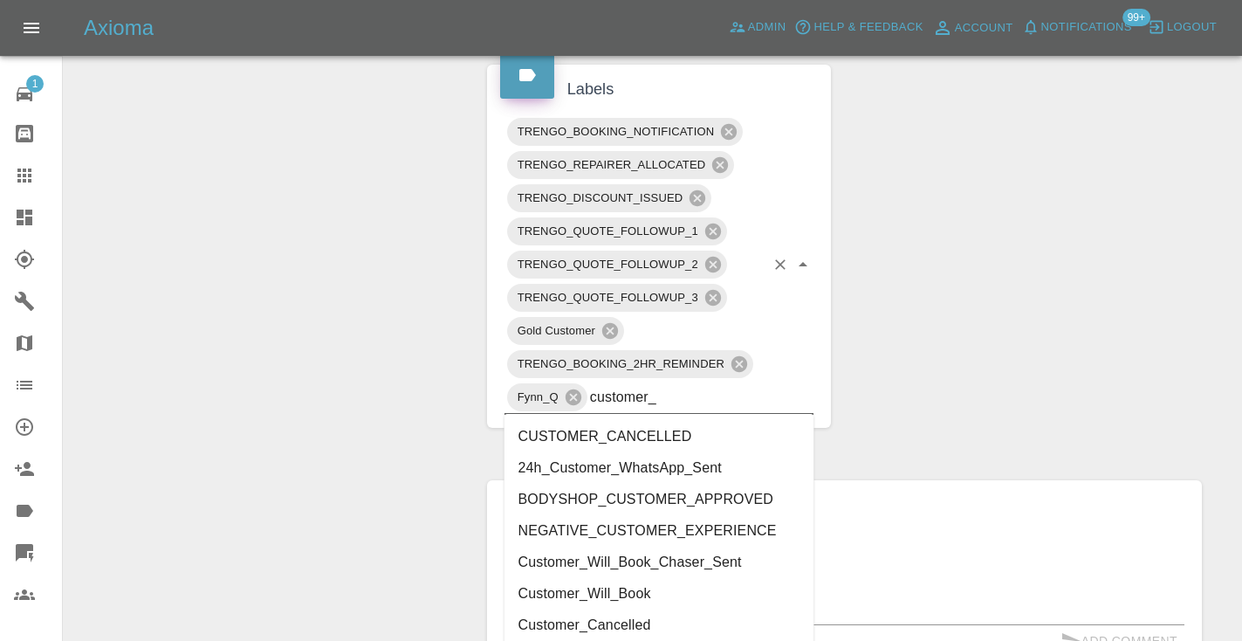
click at [623, 594] on li "Customer_Will_Book" at bounding box center [659, 593] width 310 height 31
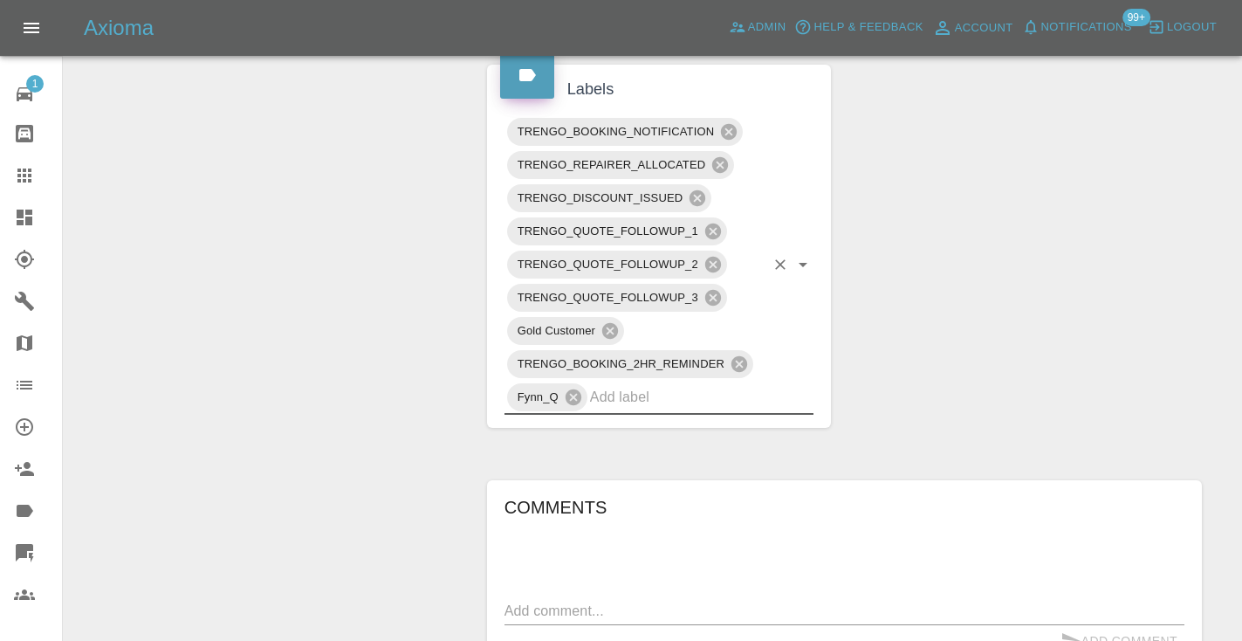
click at [343, 269] on div "Change Repairer Modify Claim Modify Quote Rollback Submit Payment Archive" at bounding box center [269, 121] width 384 height 1675
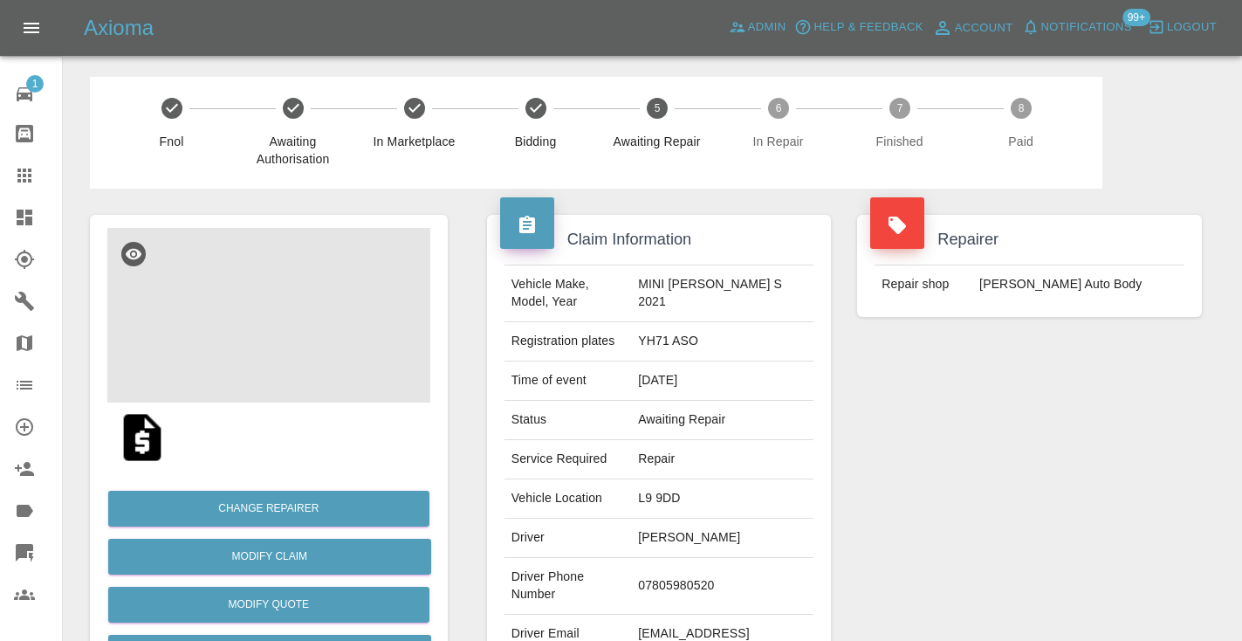
scroll to position [0, 0]
click at [17, 175] on icon at bounding box center [24, 175] width 14 height 14
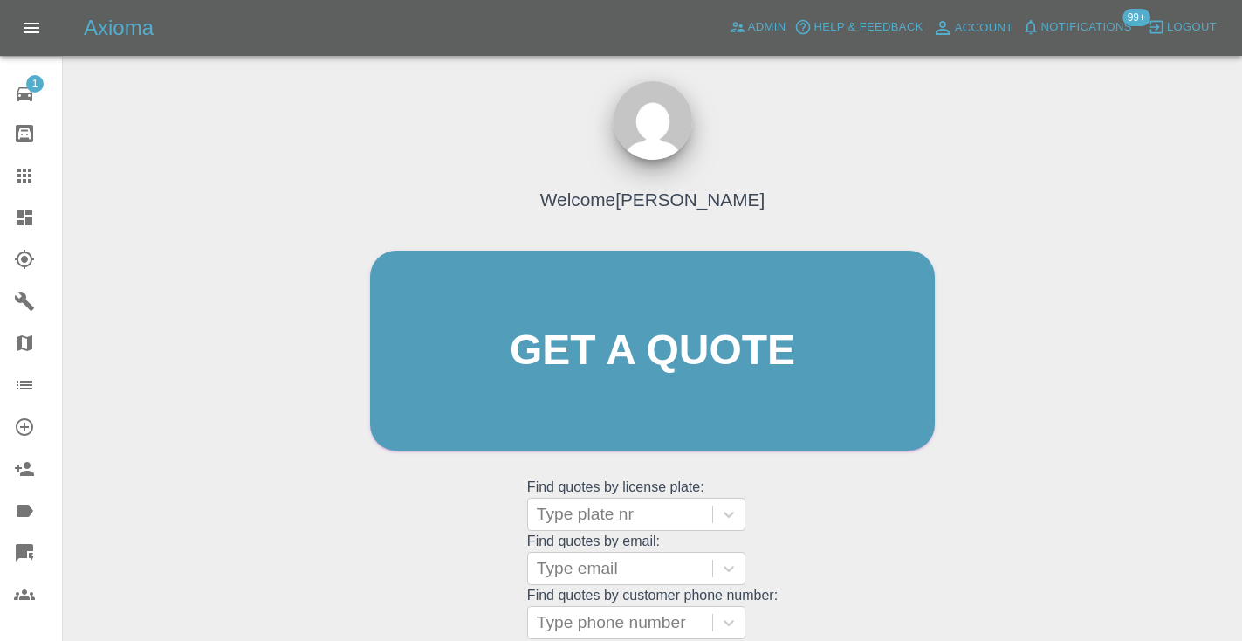
click at [865, 556] on div "Welcome Castro Get a quote Get a quote Find quotes by license plate: Type plate…" at bounding box center [652, 383] width 601 height 527
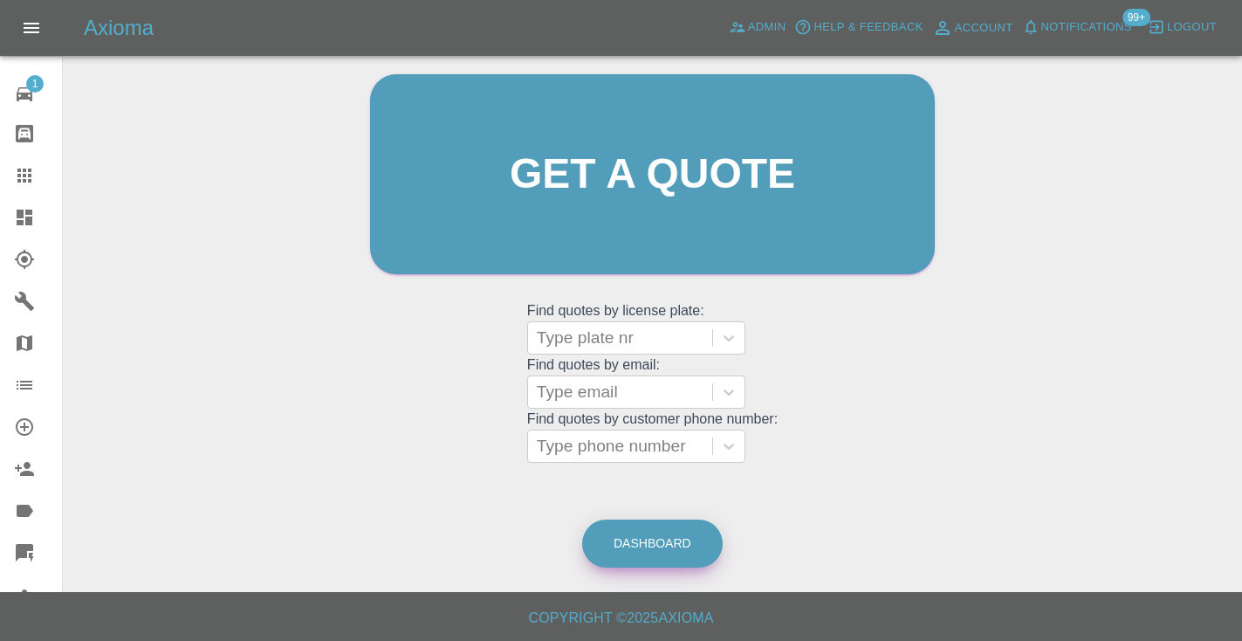
scroll to position [175, 0]
click at [670, 541] on link "Dashboard" at bounding box center [652, 544] width 140 height 48
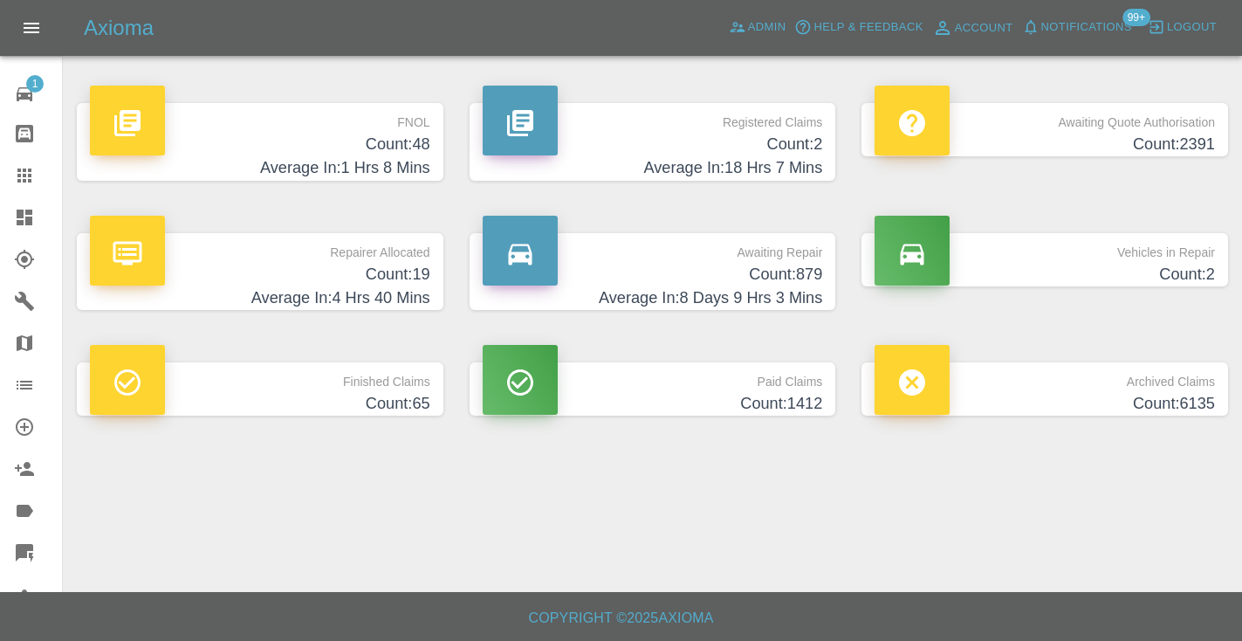
click at [784, 296] on h4 "Average In: 8 Days 9 Hrs 3 Mins" at bounding box center [653, 298] width 340 height 24
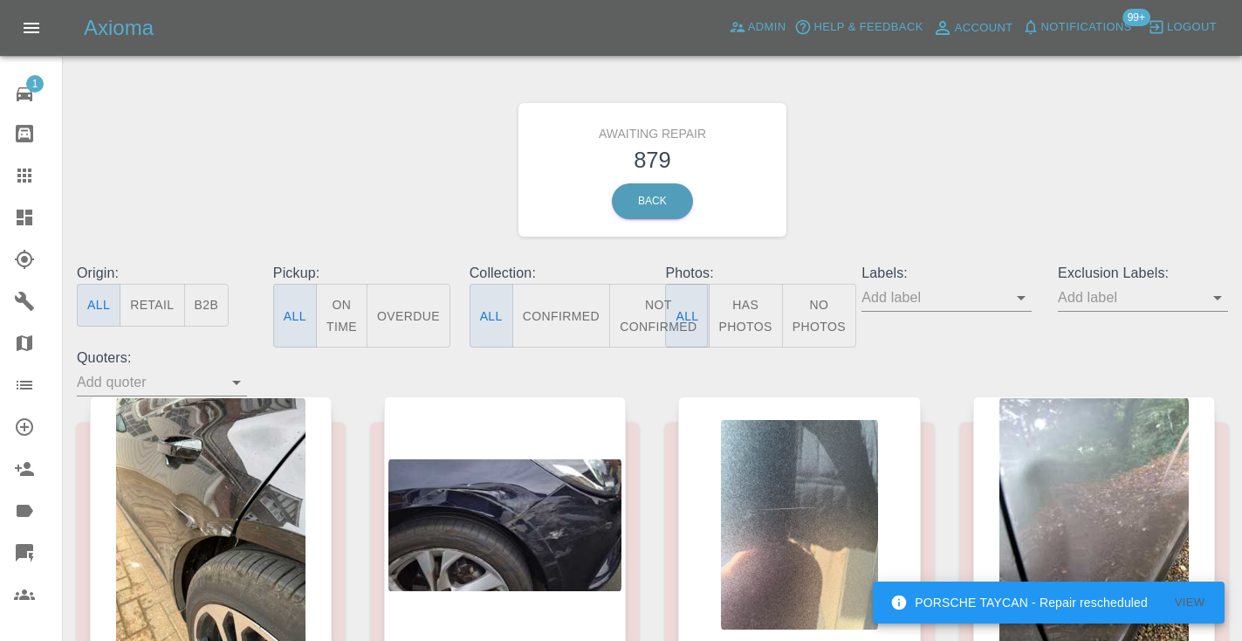
click at [653, 319] on button "Not Confirmed" at bounding box center [658, 316] width 98 height 64
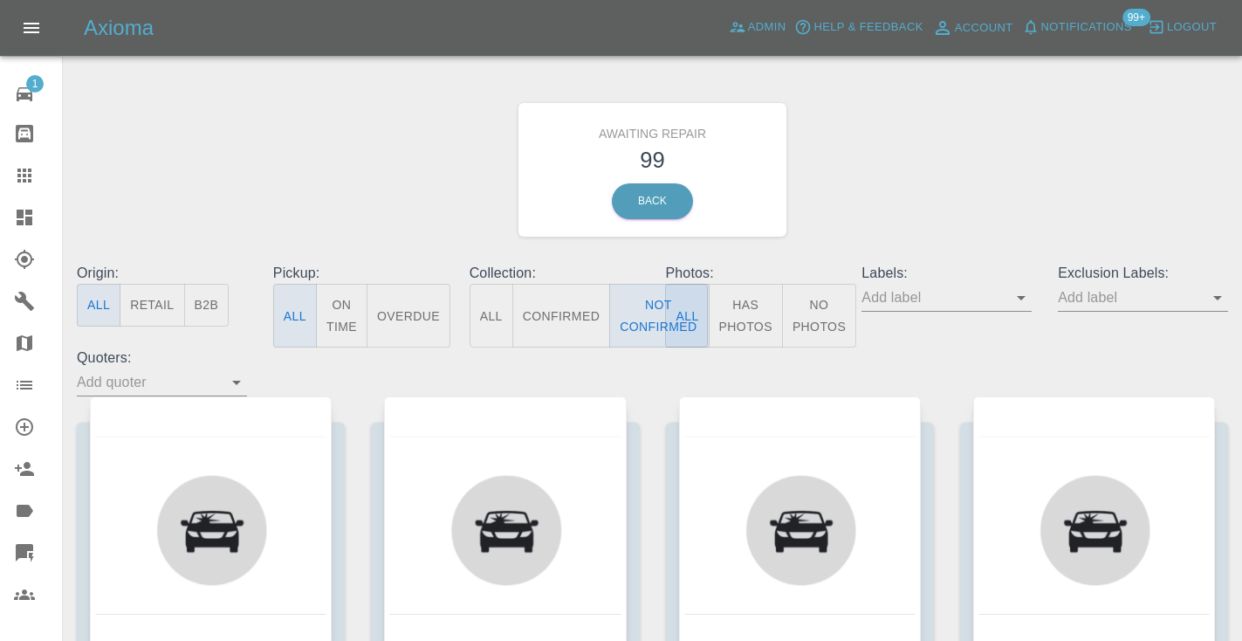
click at [865, 170] on div "Awaiting Repair 99 Back" at bounding box center [652, 170] width 1177 height 186
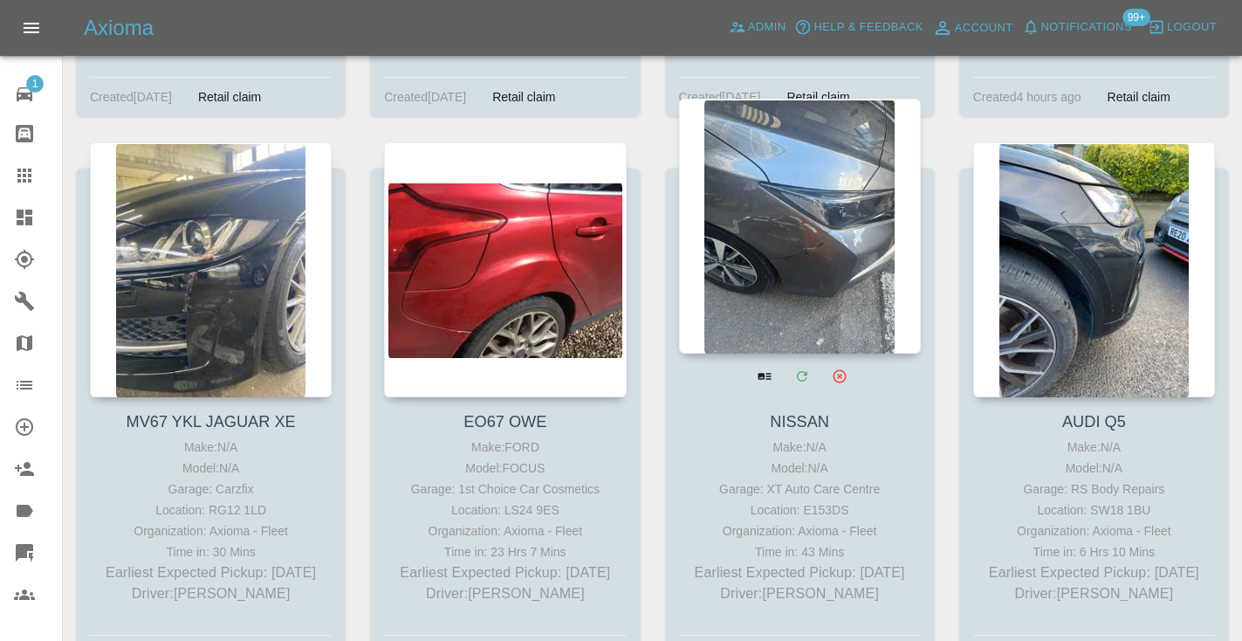
scroll to position [9446, 0]
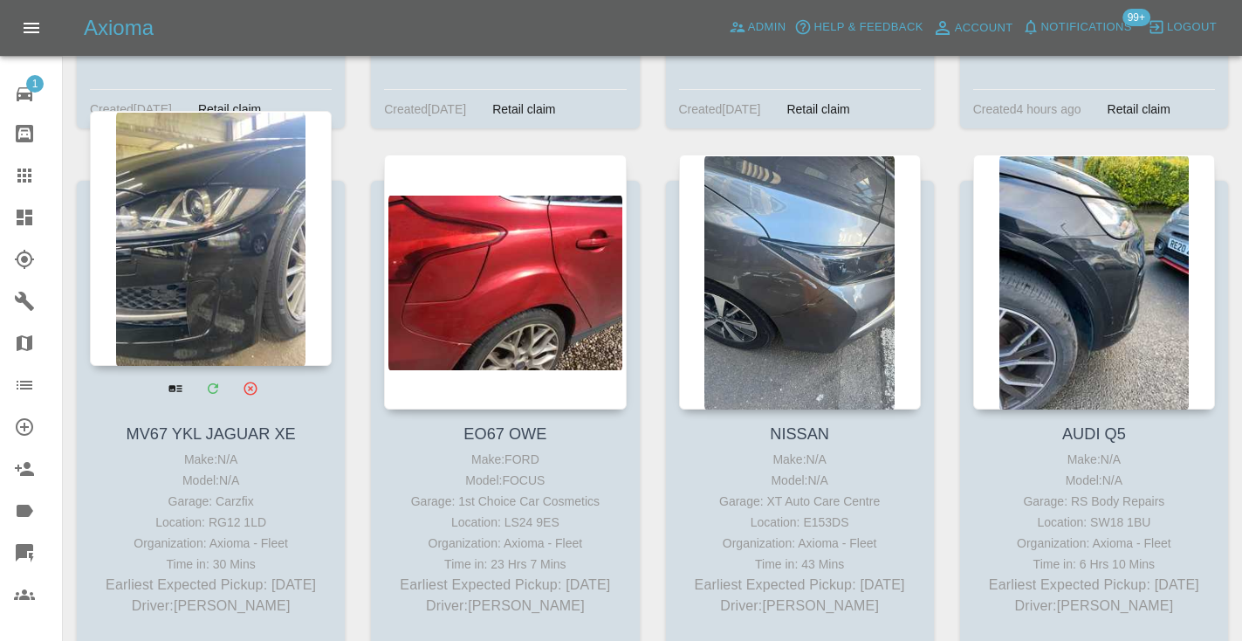
click at [265, 222] on div at bounding box center [211, 238] width 242 height 255
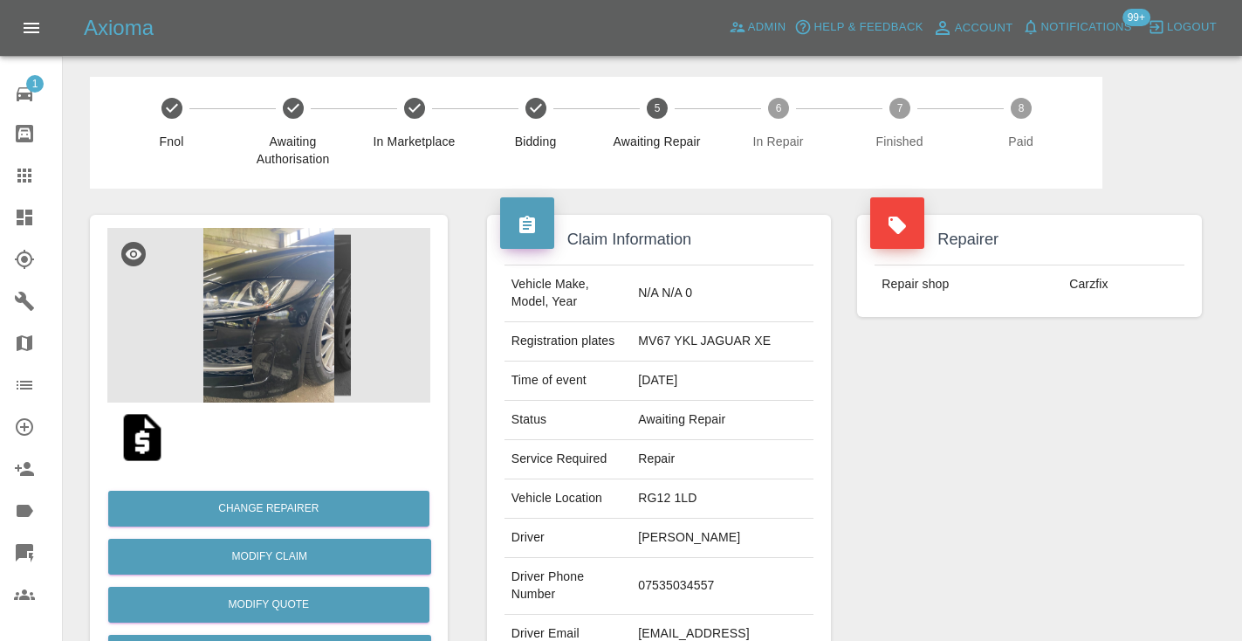
click at [708, 578] on td "07535034557" at bounding box center [722, 586] width 182 height 57
copy td "07535034557"
click at [873, 498] on div "Repairer Repair shop Carzfix" at bounding box center [1029, 448] width 371 height 521
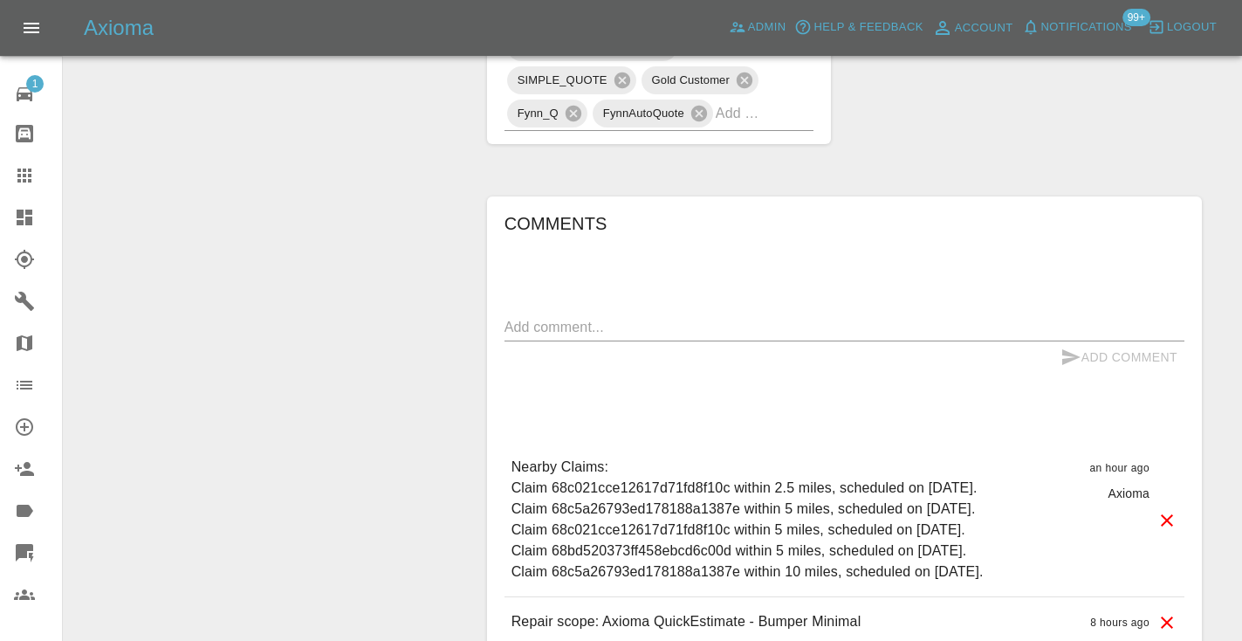
scroll to position [1171, 0]
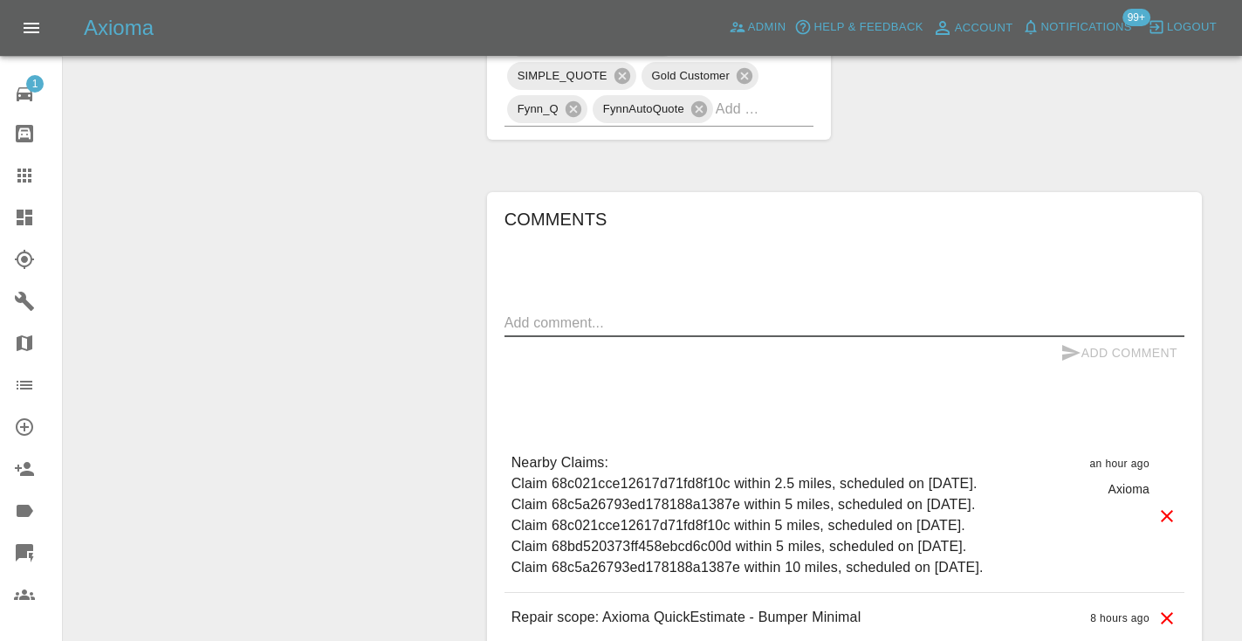
click at [583, 312] on textarea at bounding box center [844, 322] width 680 height 20
type textarea "called : cx will book using the link tonight"
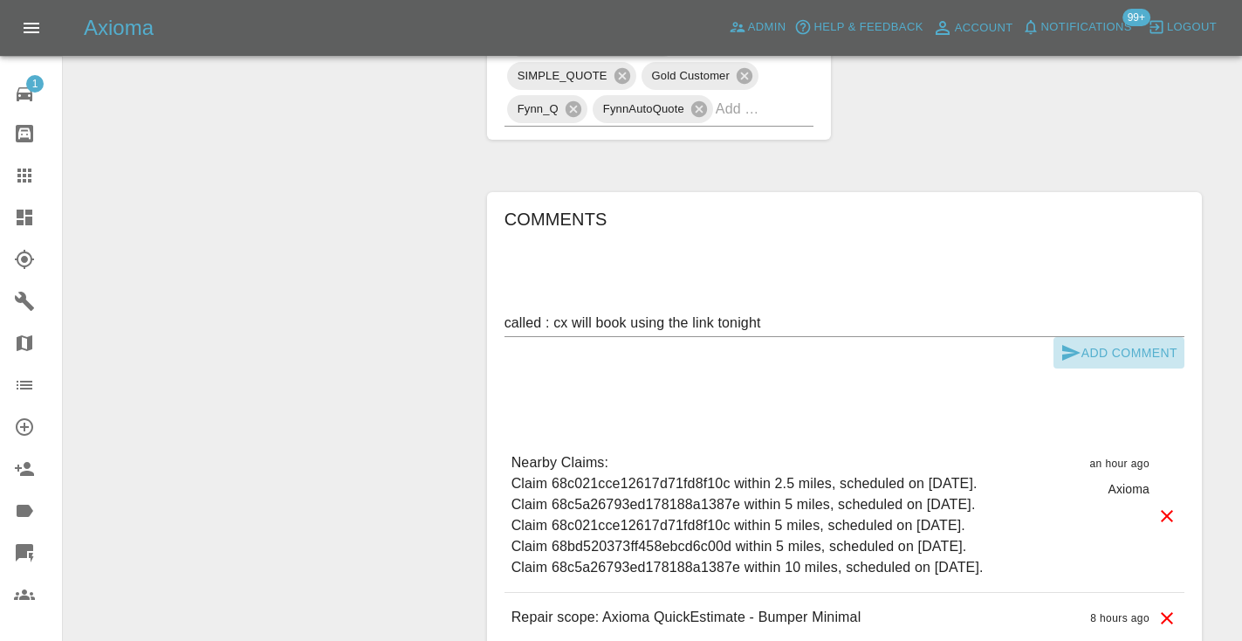
click at [1079, 342] on icon "submit" at bounding box center [1070, 352] width 21 height 21
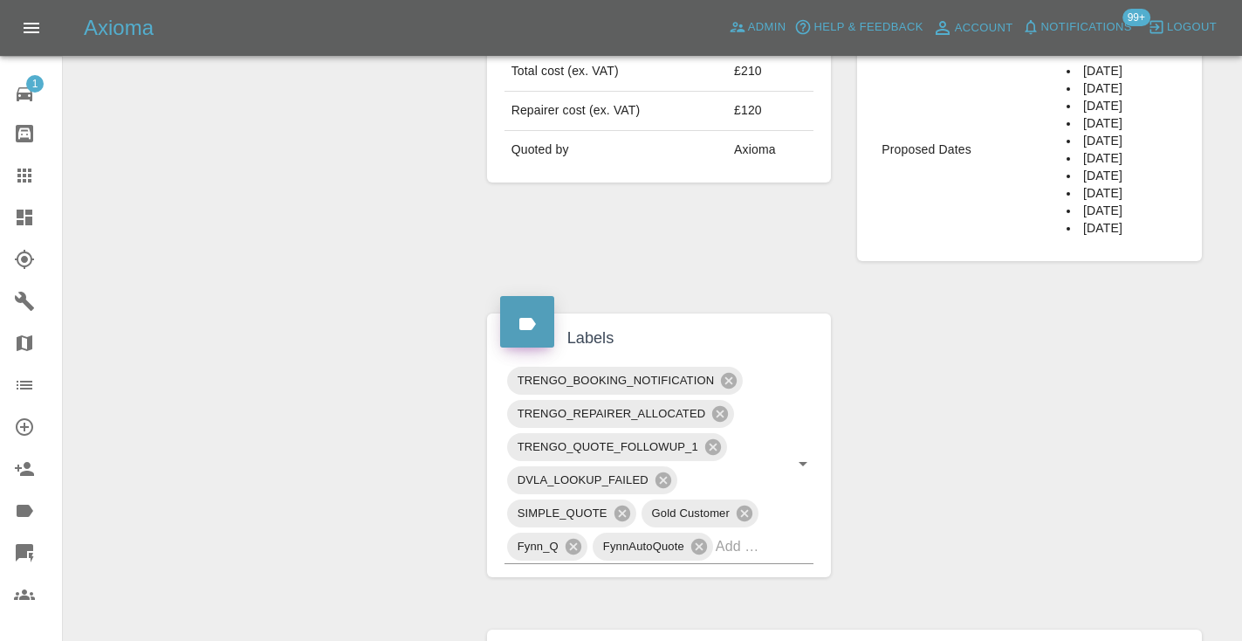
scroll to position [727, 0]
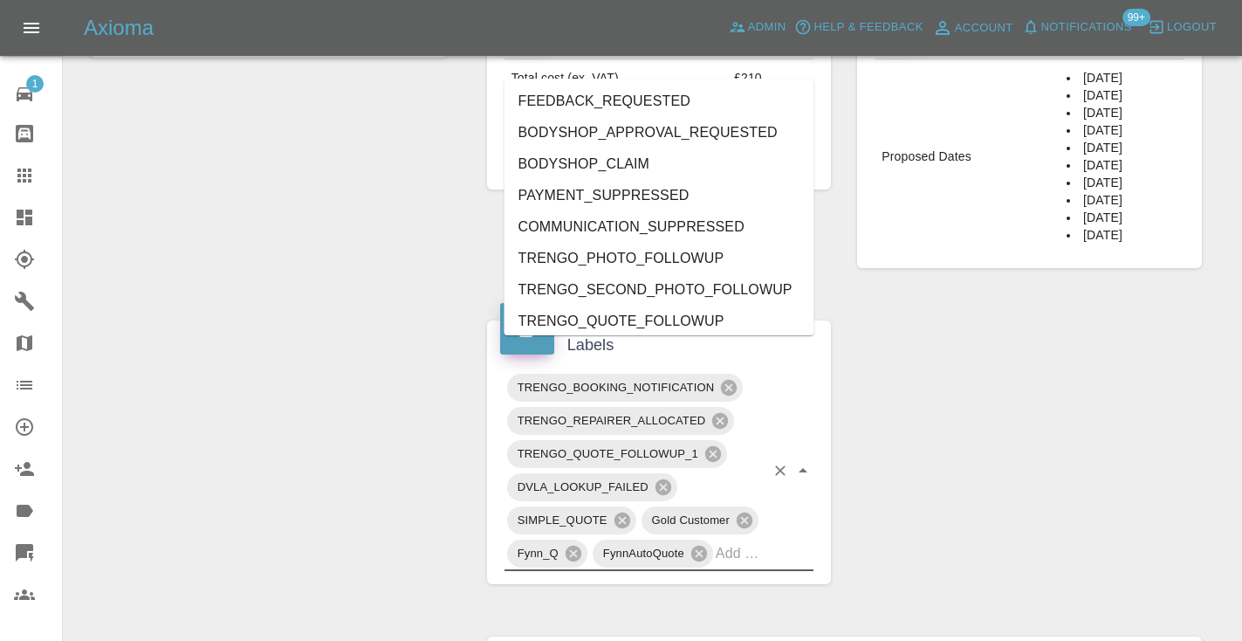
click at [758, 539] on input "text" at bounding box center [740, 552] width 49 height 27
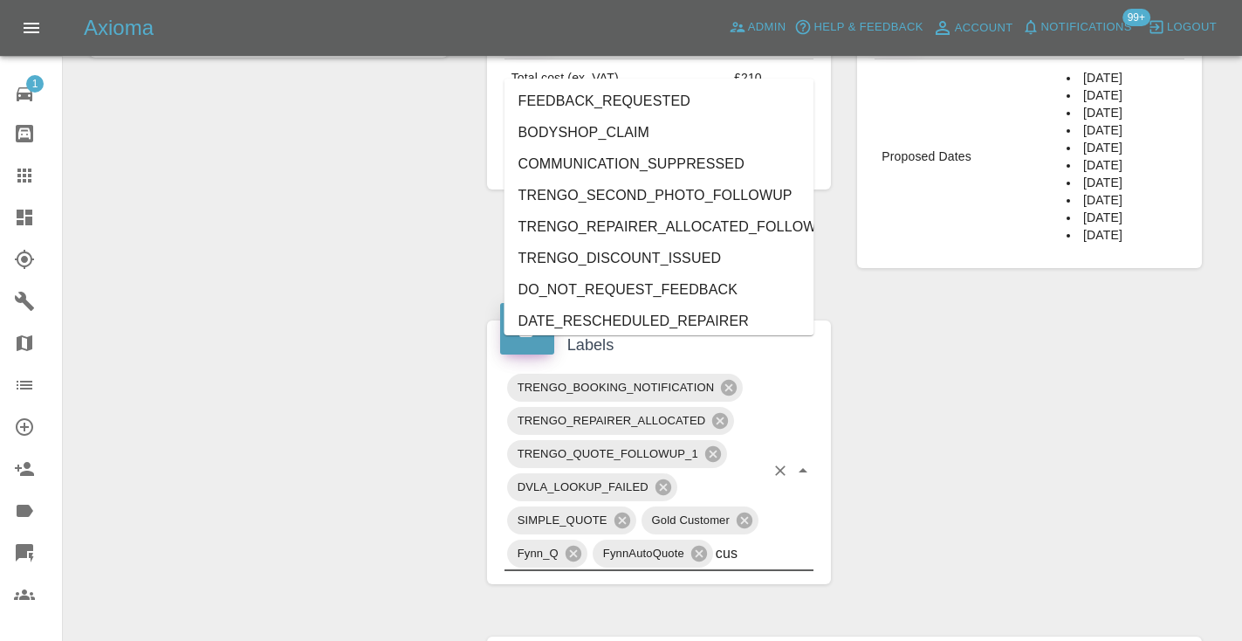
type input "cust"
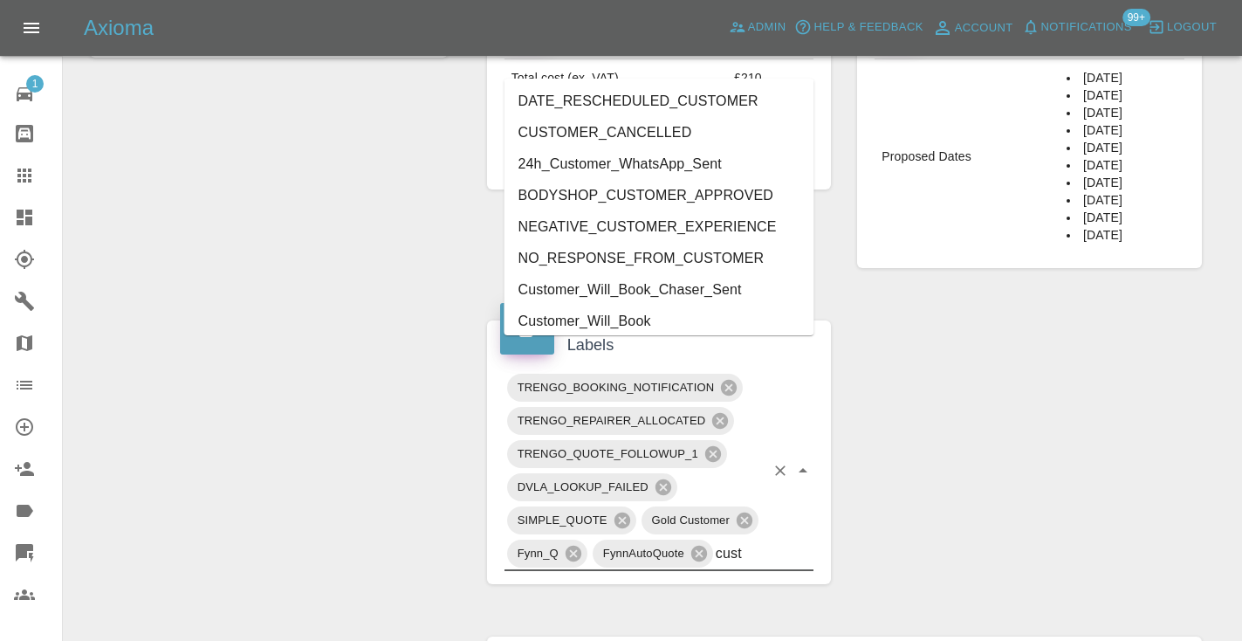
click at [579, 321] on li "Customer_Will_Book" at bounding box center [659, 320] width 310 height 31
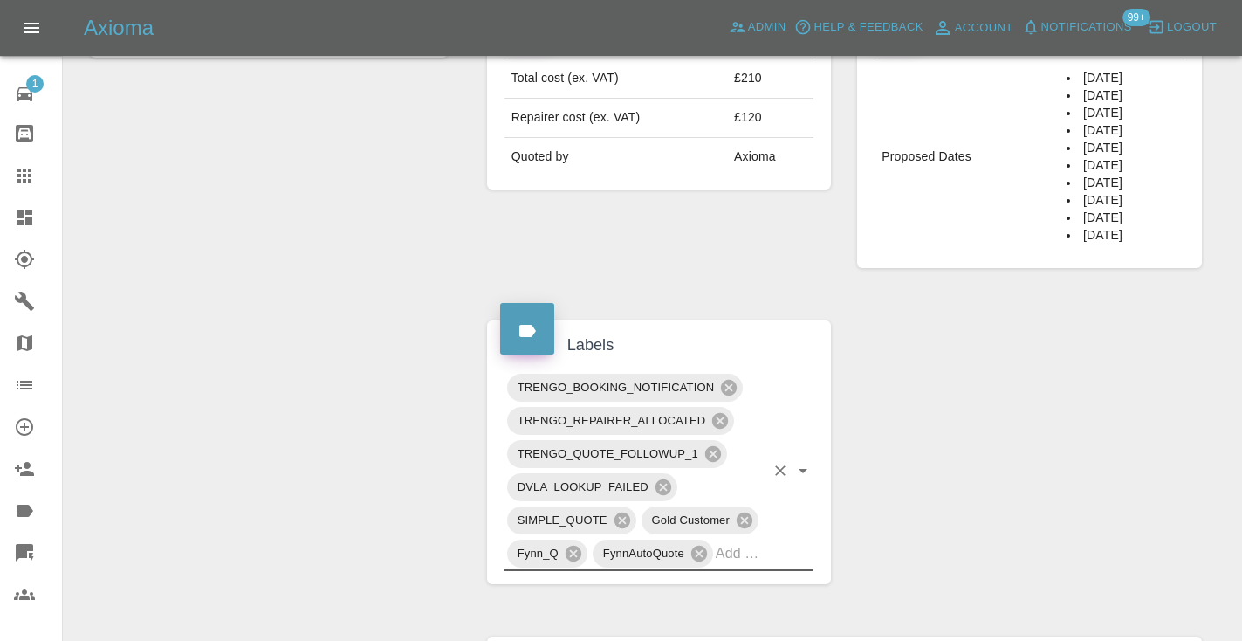
click at [401, 247] on div "Change Repairer Modify Claim Modify Quote Rollback Submit Payment Archive" at bounding box center [269, 357] width 384 height 1790
click at [23, 178] on icon at bounding box center [24, 175] width 21 height 21
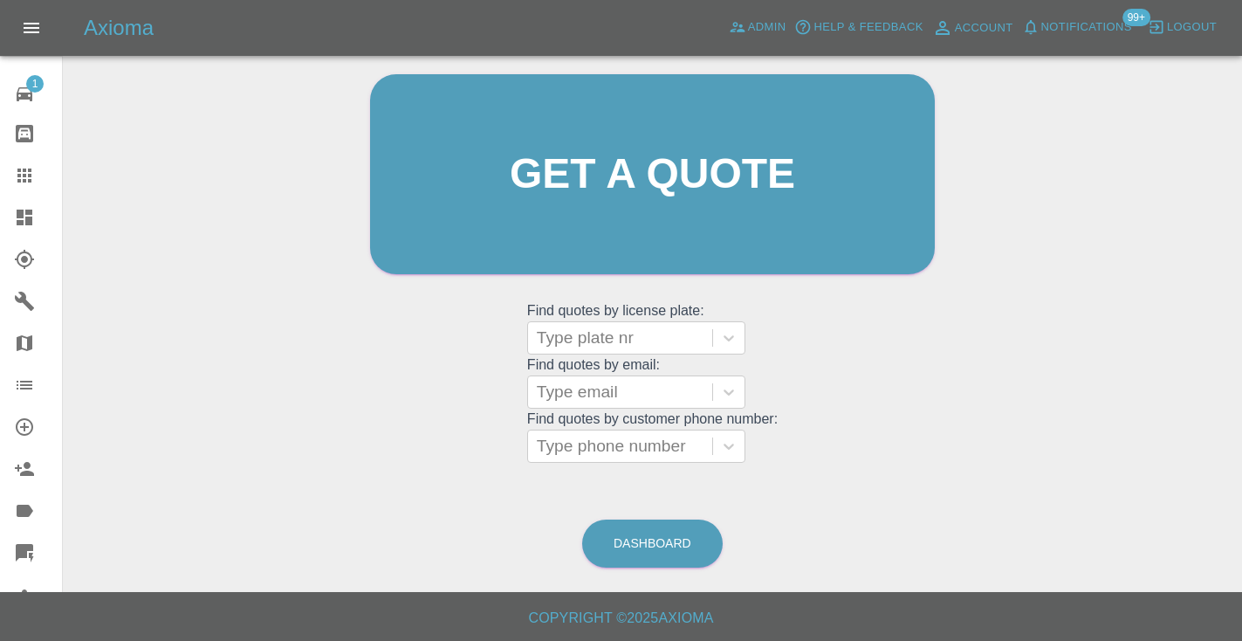
scroll to position [175, 0]
click at [663, 556] on link "Dashboard" at bounding box center [652, 544] width 140 height 48
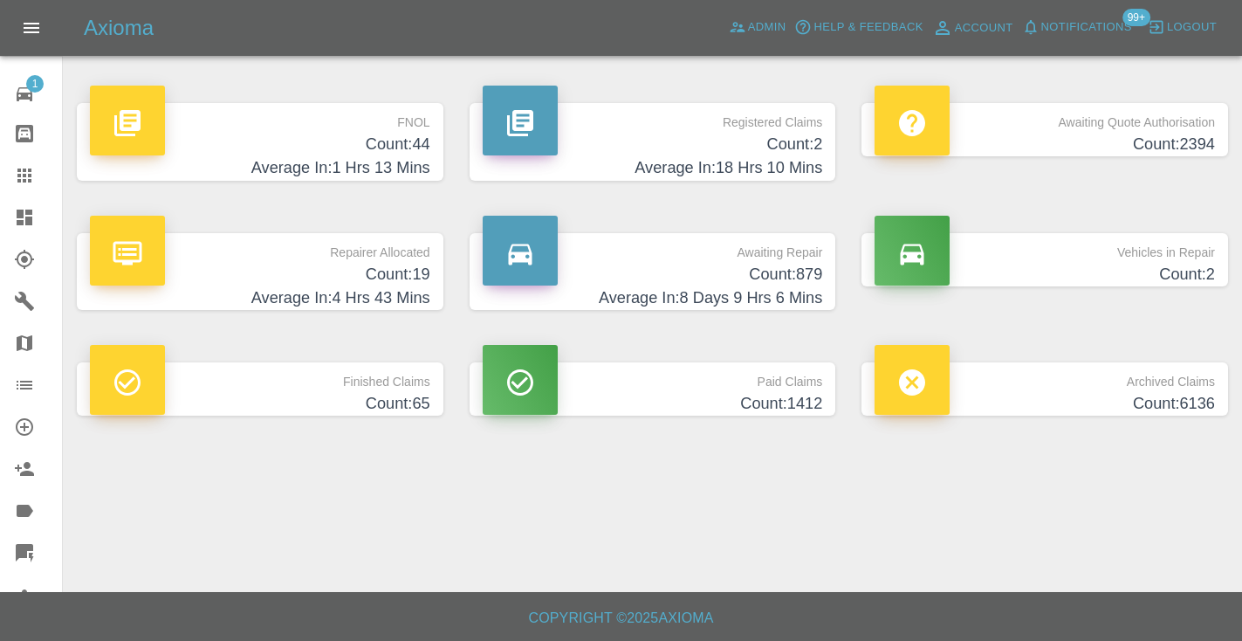
click at [758, 288] on h4 "Average In: 8 Days 9 Hrs 6 Mins" at bounding box center [653, 298] width 340 height 24
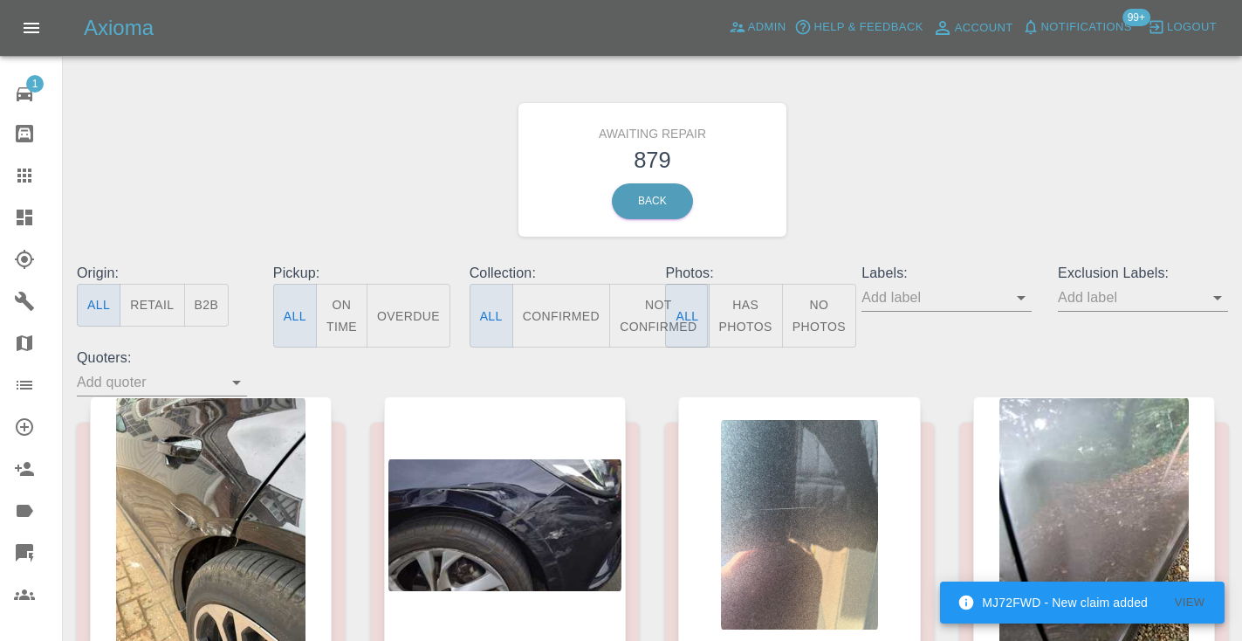
click at [651, 303] on button "Not Confirmed" at bounding box center [658, 316] width 98 height 64
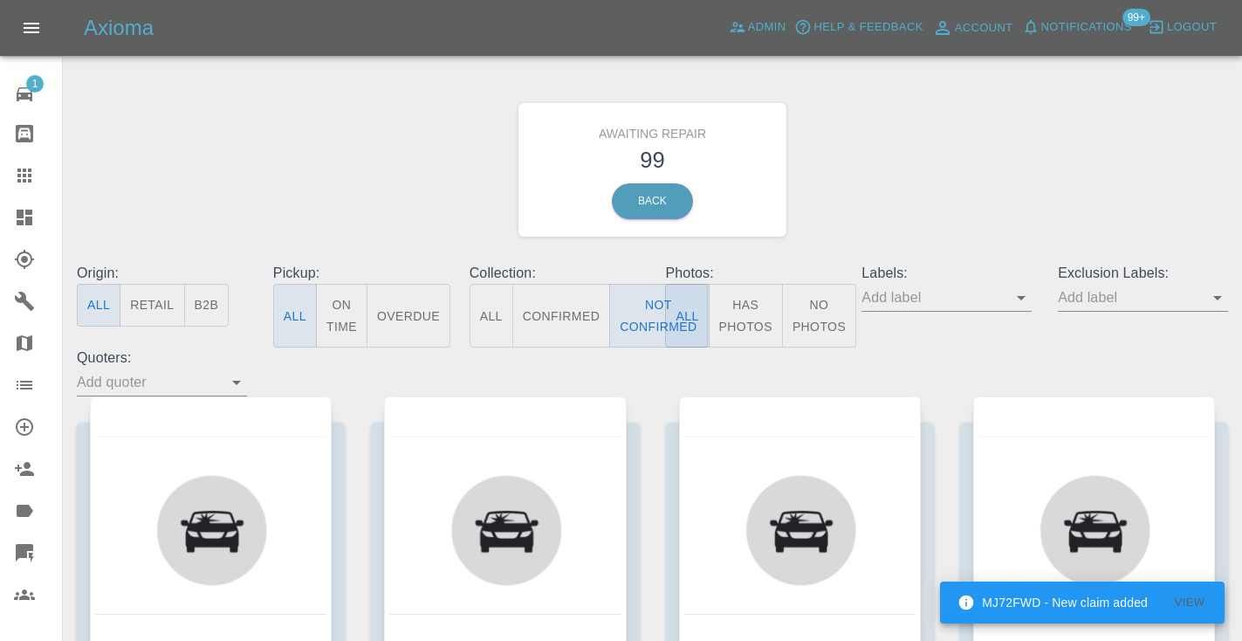
click at [938, 173] on div "Awaiting Repair 99 Back" at bounding box center [652, 170] width 1177 height 186
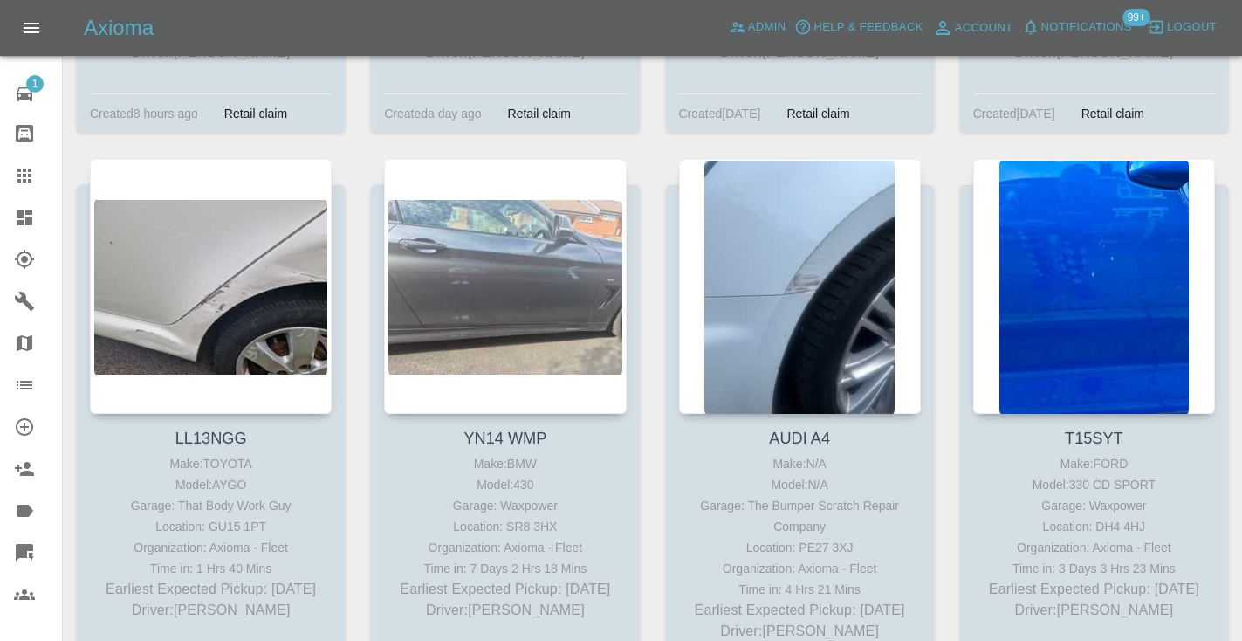
scroll to position [9996, 0]
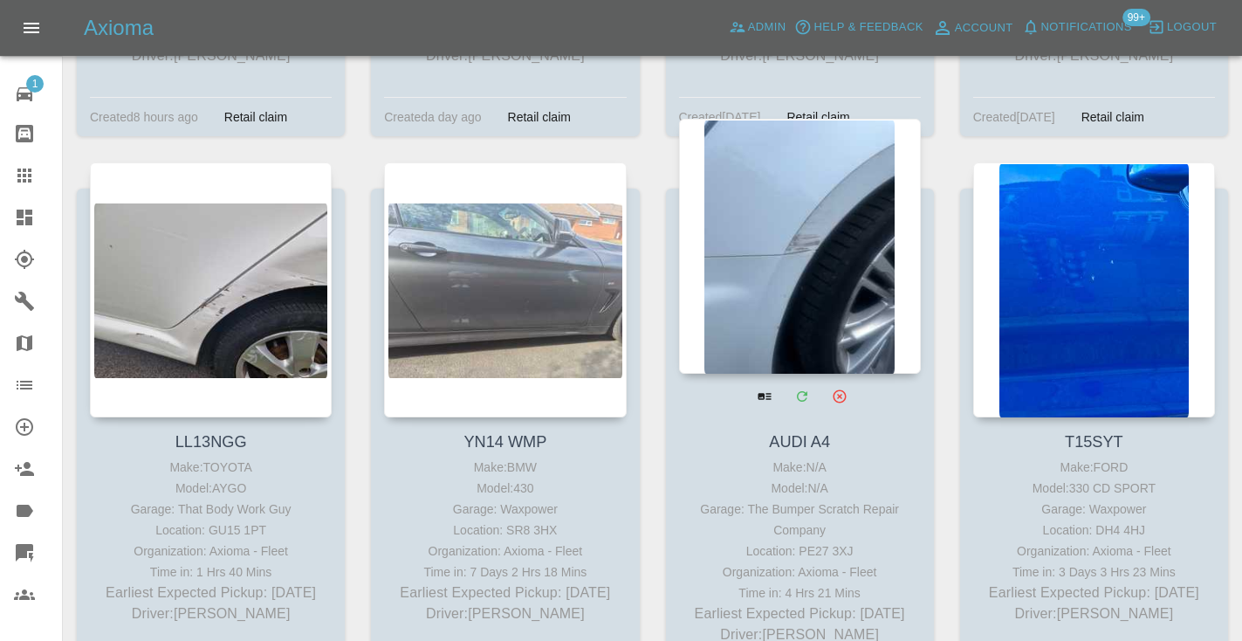
click at [812, 207] on div at bounding box center [800, 246] width 242 height 255
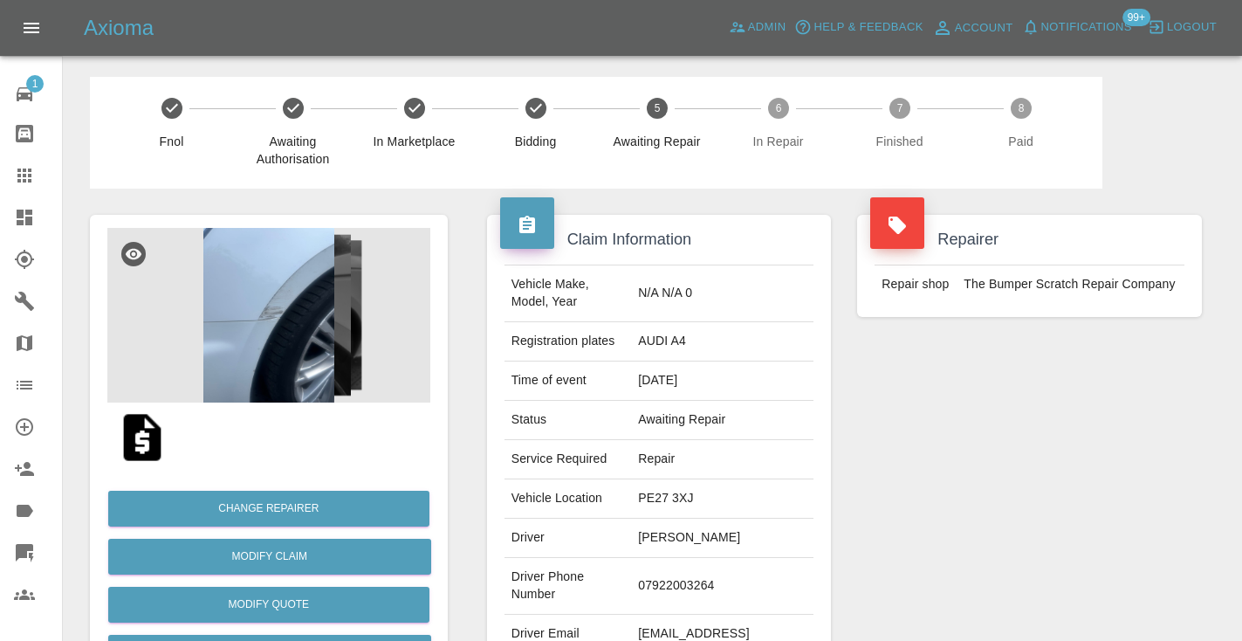
click at [666, 581] on td "07922003264" at bounding box center [722, 586] width 182 height 57
copy td "07922003264"
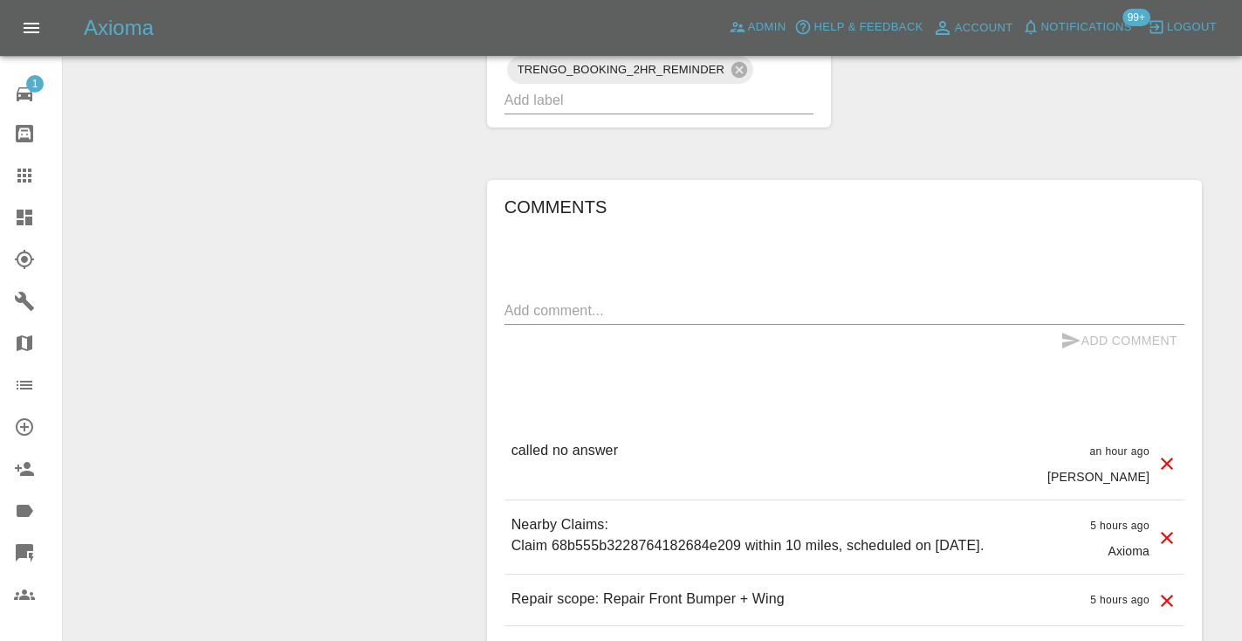
scroll to position [1210, 0]
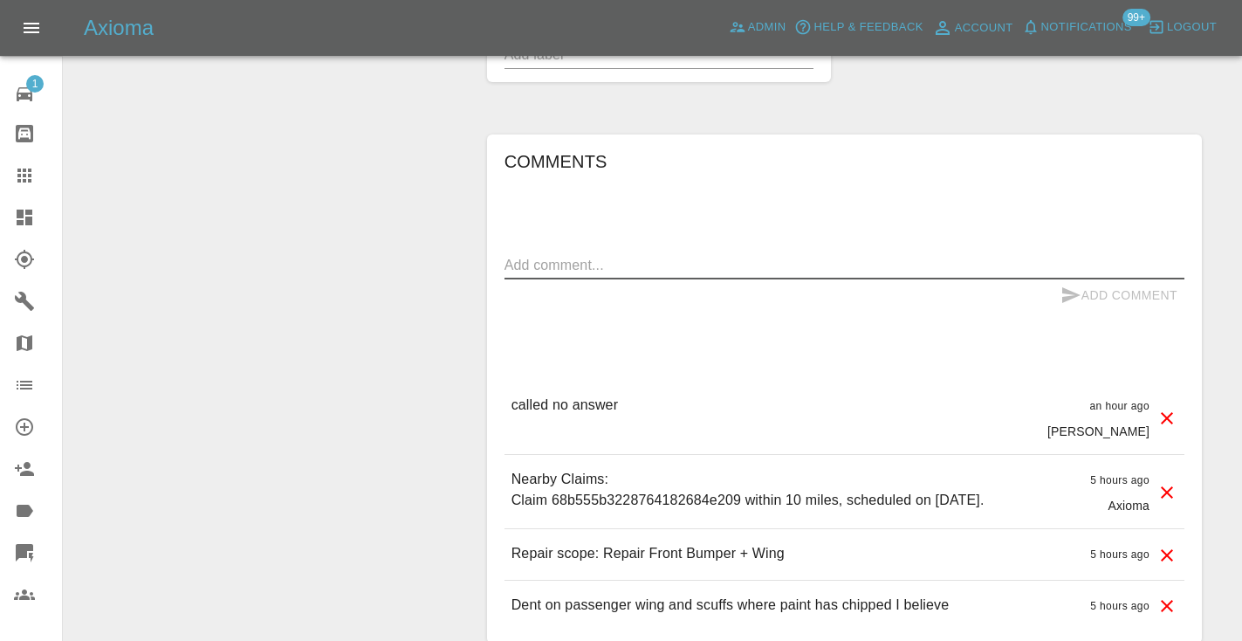
click at [539, 260] on textarea at bounding box center [844, 265] width 680 height 20
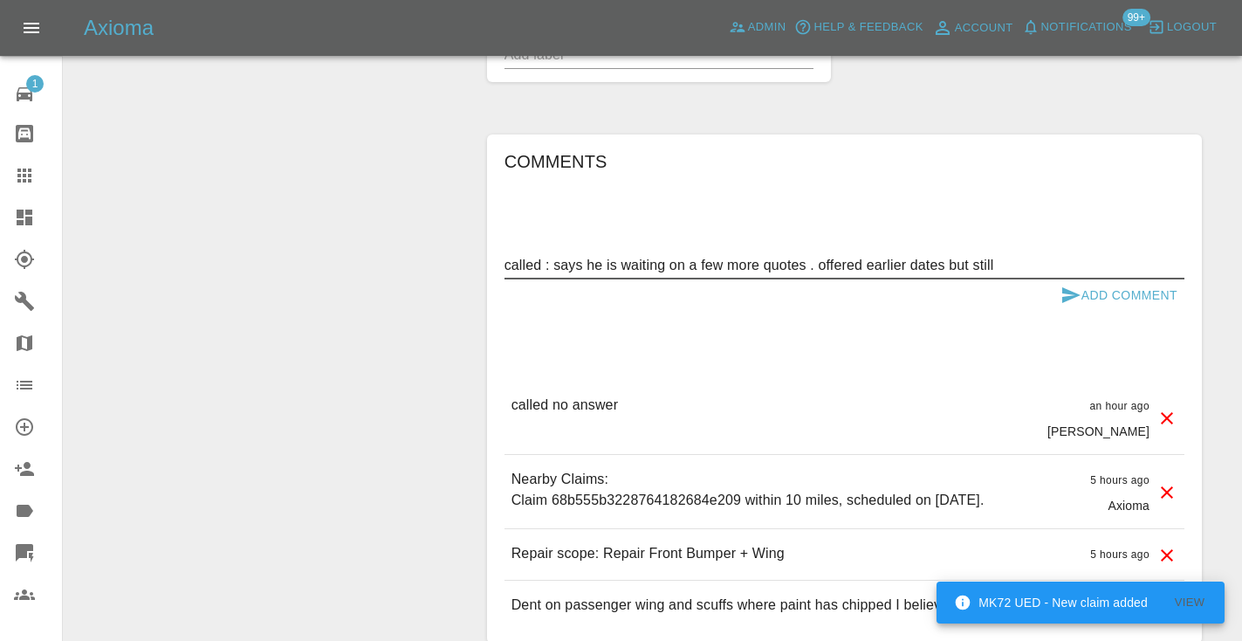
type textarea "called : says he is waiting on a few more quotes . offered earlier dates but st…"
click at [1077, 296] on icon "submit" at bounding box center [1070, 294] width 21 height 21
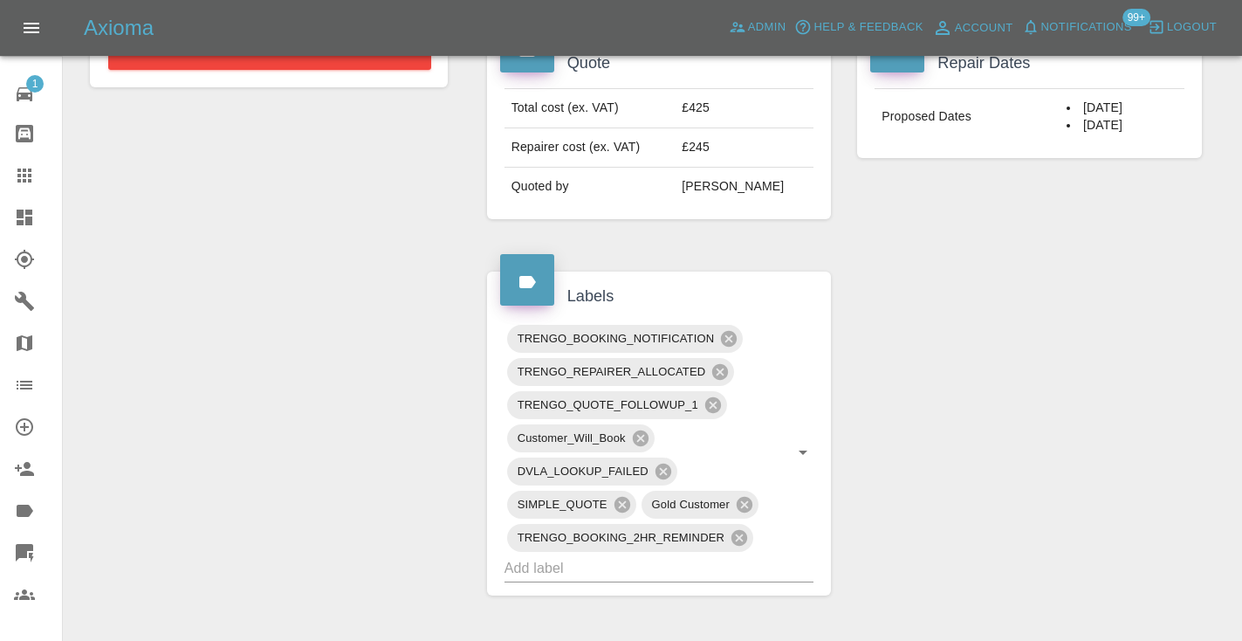
scroll to position [690, 0]
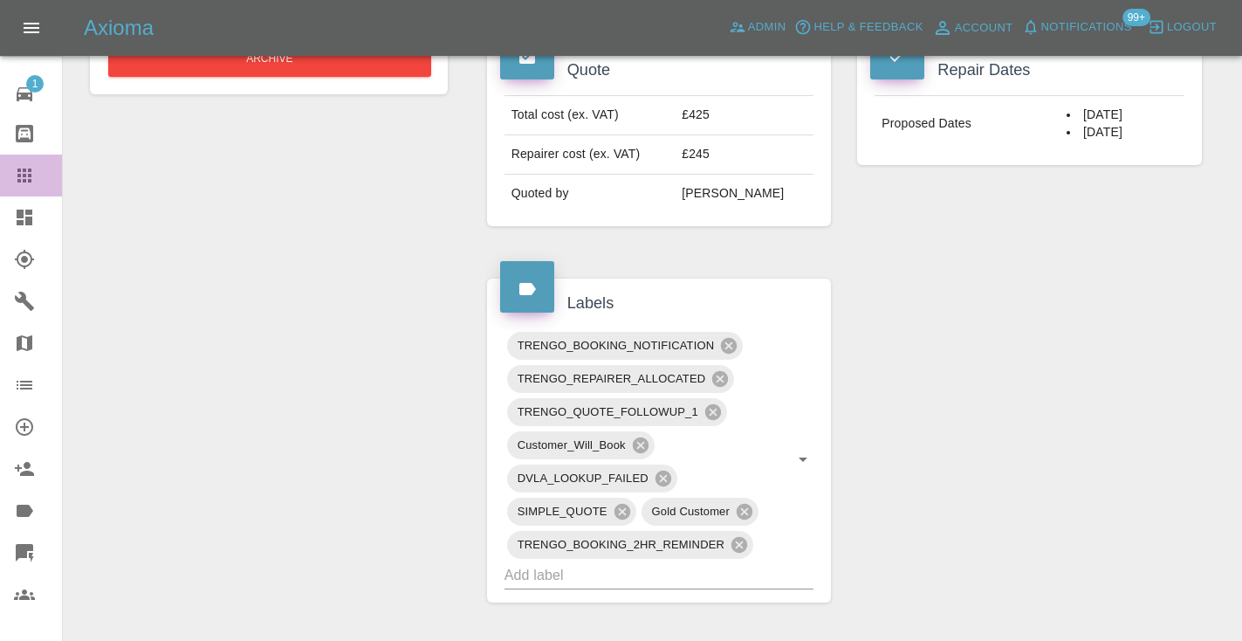
click at [34, 178] on icon at bounding box center [24, 175] width 21 height 21
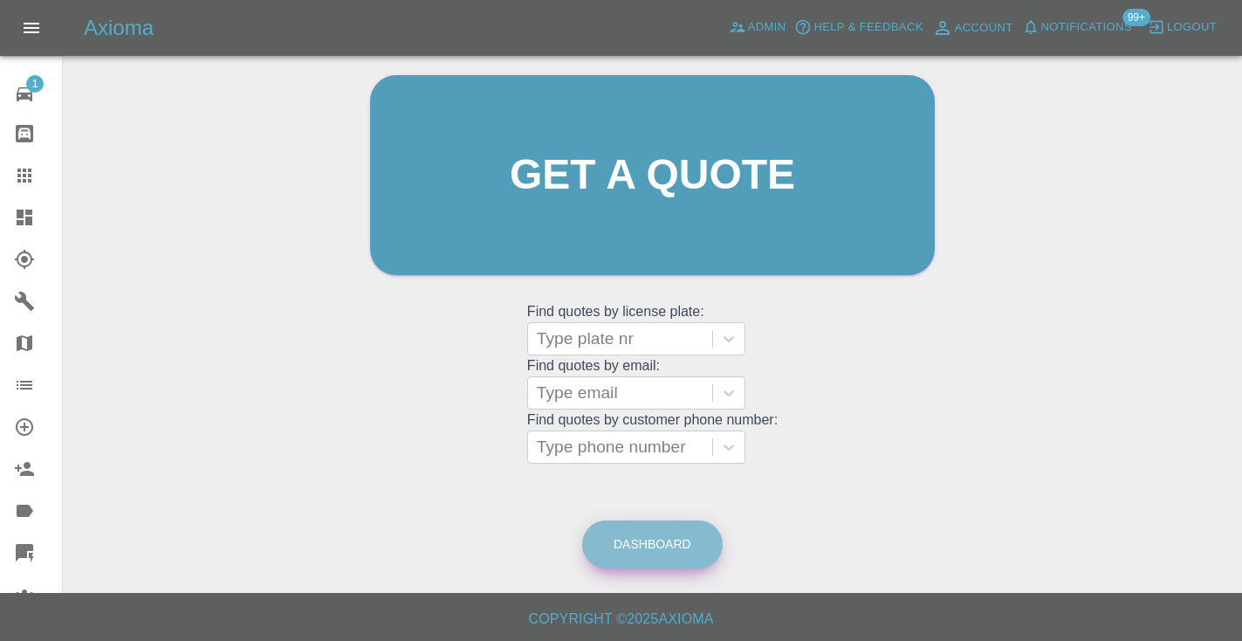
click at [663, 530] on link "Dashboard" at bounding box center [652, 544] width 140 height 48
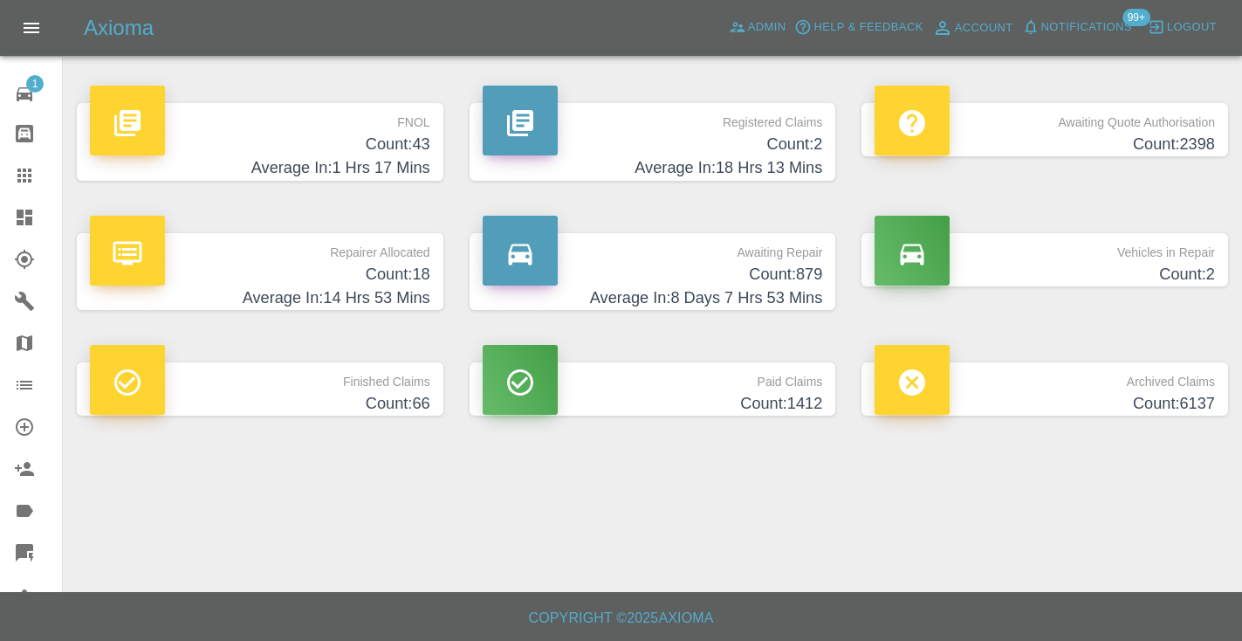
click at [778, 283] on h4 "Count: 879" at bounding box center [653, 275] width 340 height 24
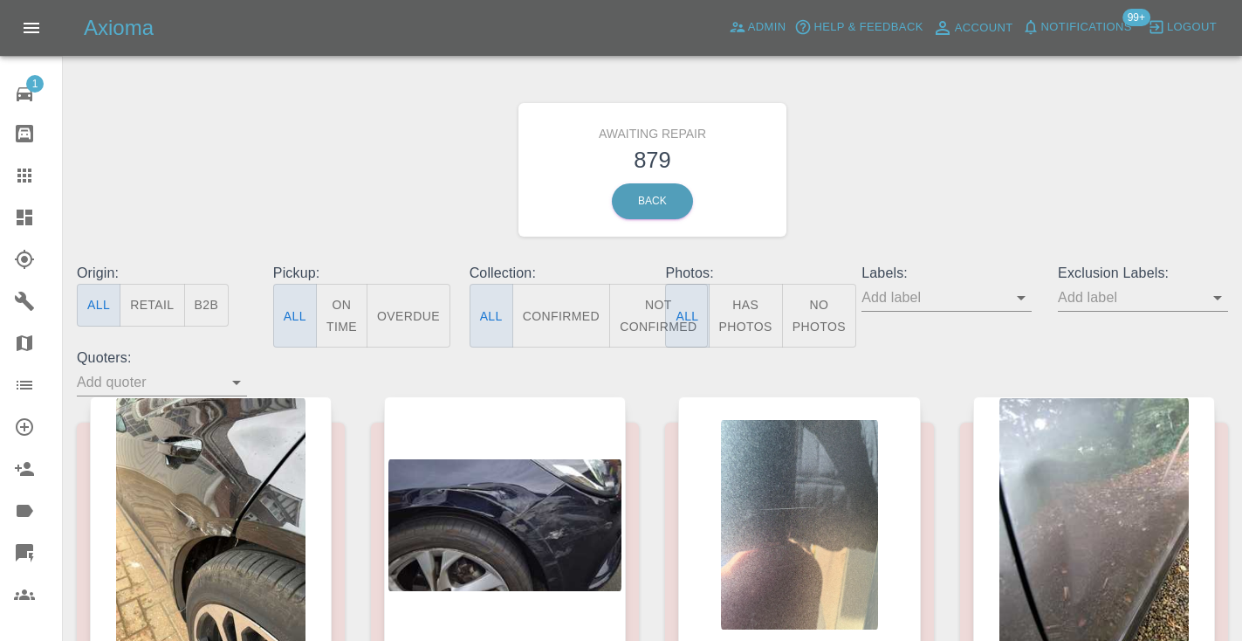
click at [639, 313] on button "Not Confirmed" at bounding box center [658, 316] width 98 height 64
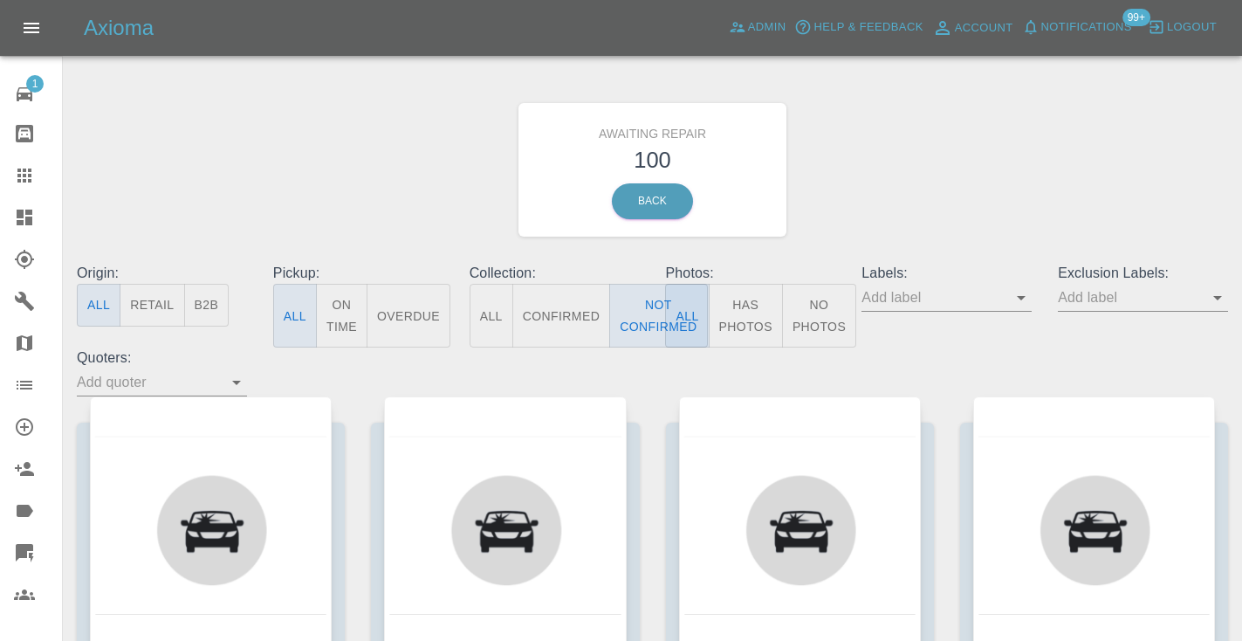
click at [894, 190] on div "Awaiting Repair 100 Back" at bounding box center [652, 170] width 1177 height 186
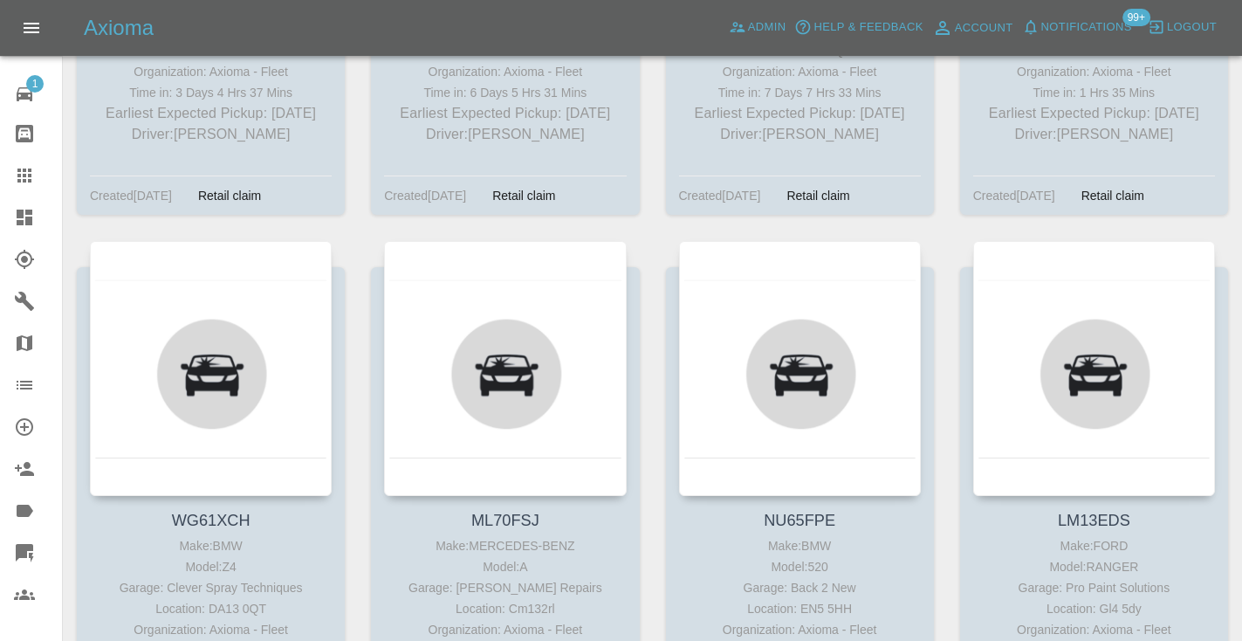
scroll to position [2607, 0]
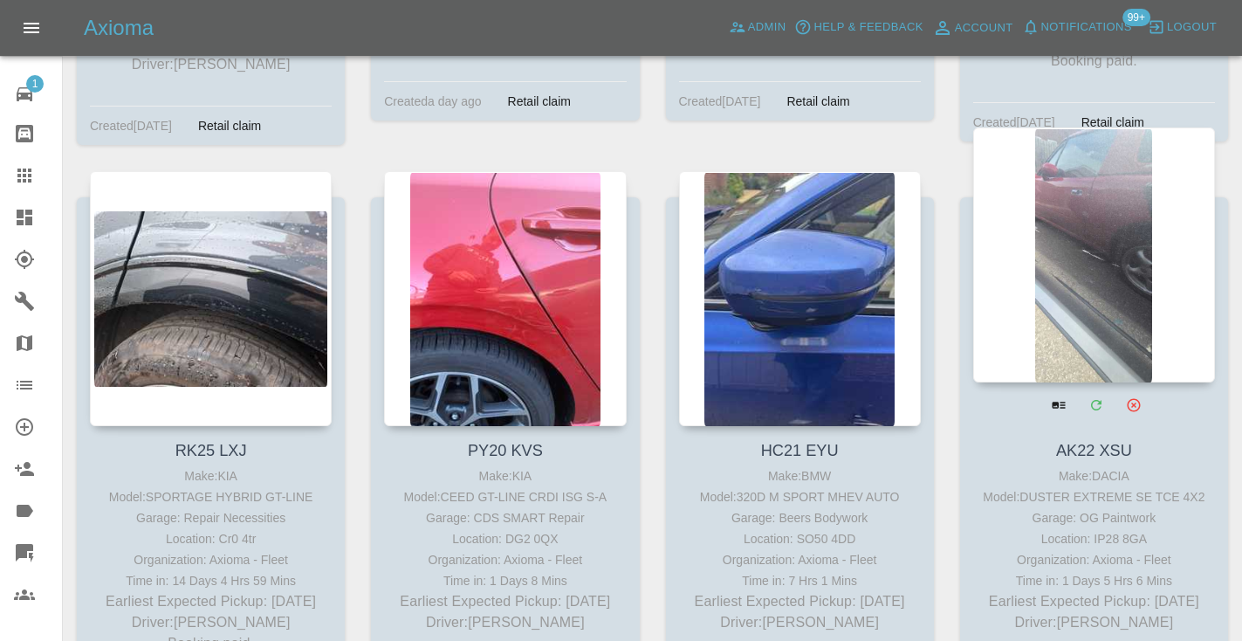
scroll to position [8900, 0]
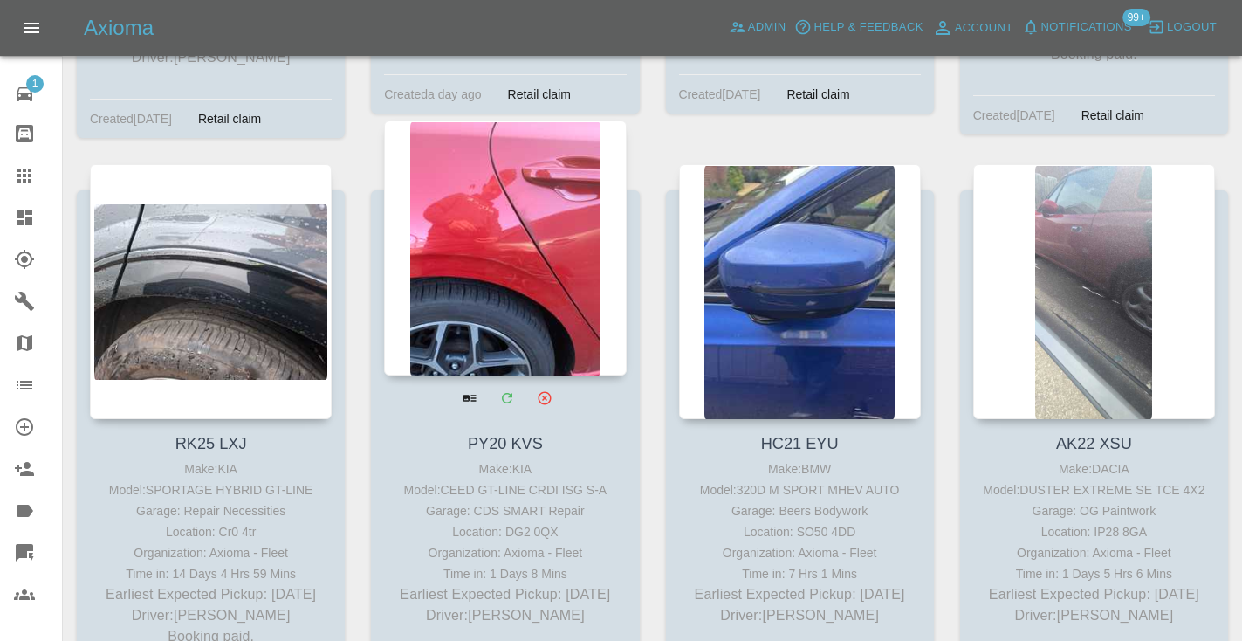
click at [536, 161] on div at bounding box center [505, 247] width 242 height 255
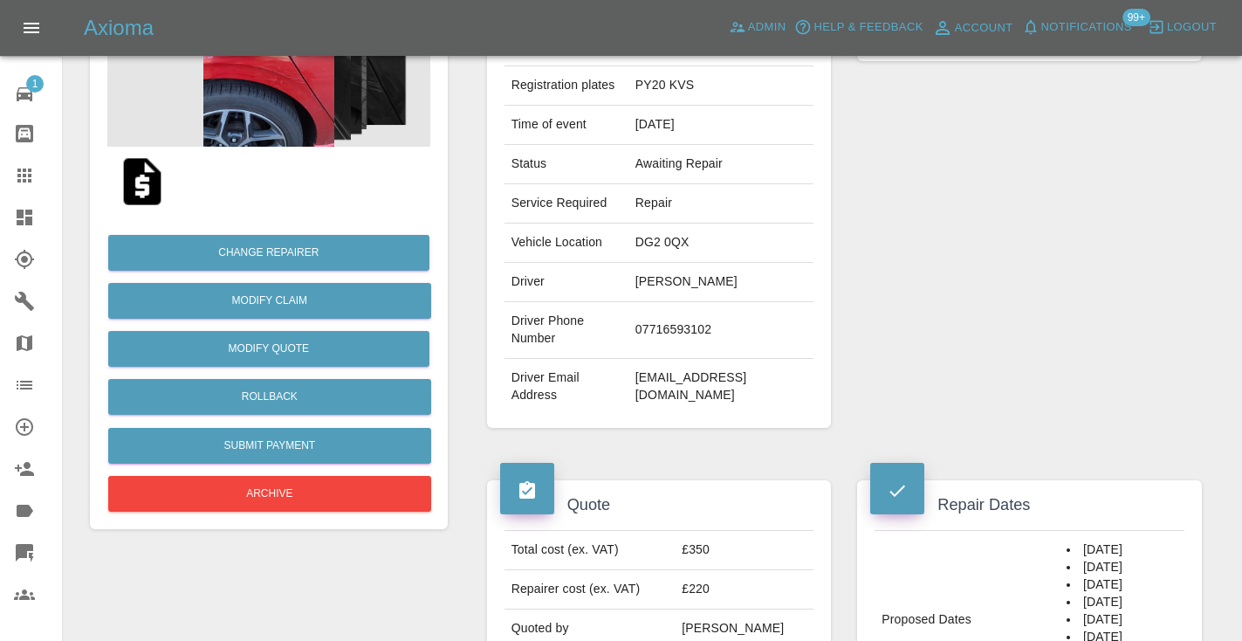
scroll to position [230, 0]
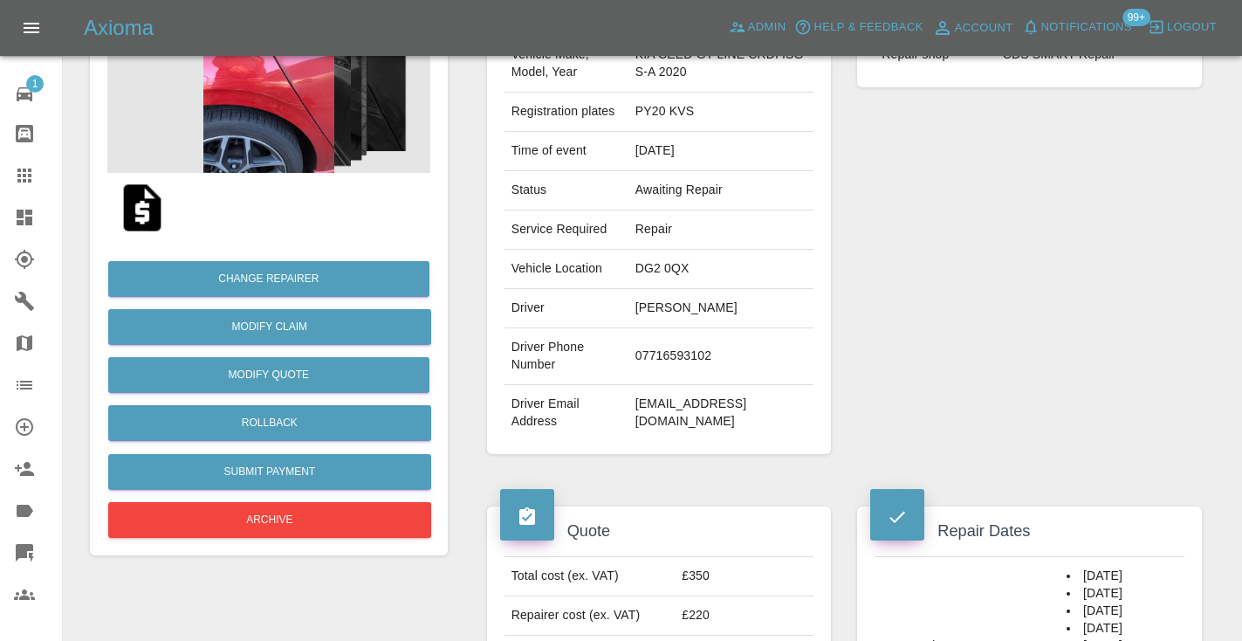
click at [669, 345] on td "07716593102" at bounding box center [721, 356] width 186 height 57
copy td "07716593102"
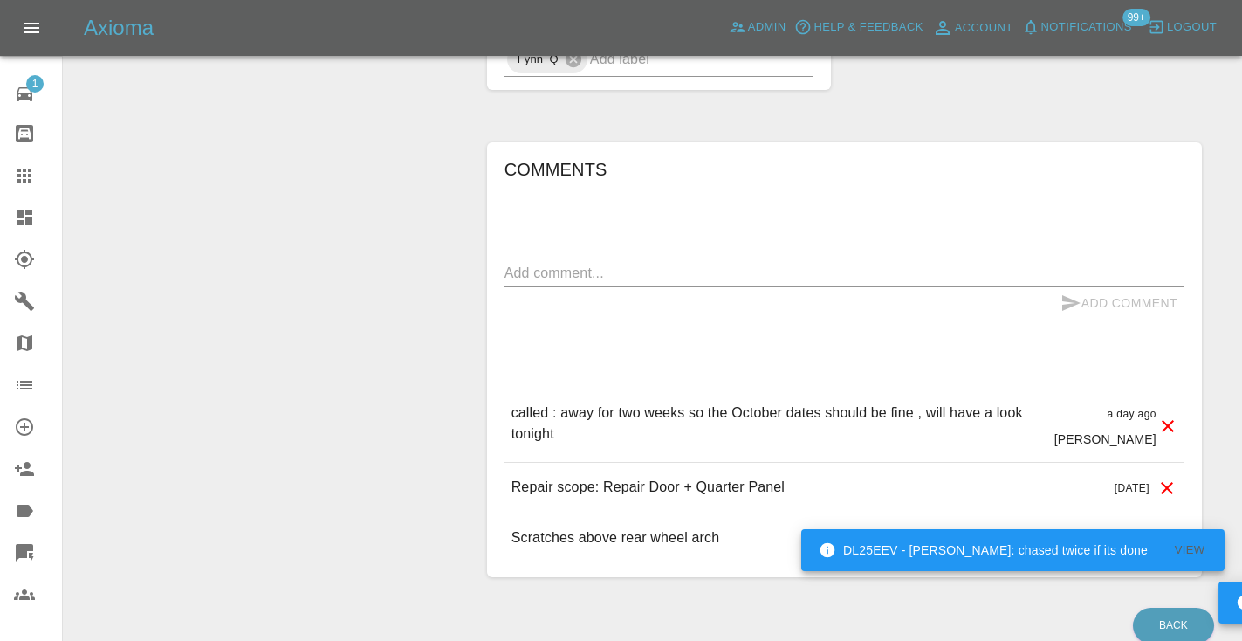
scroll to position [1243, 0]
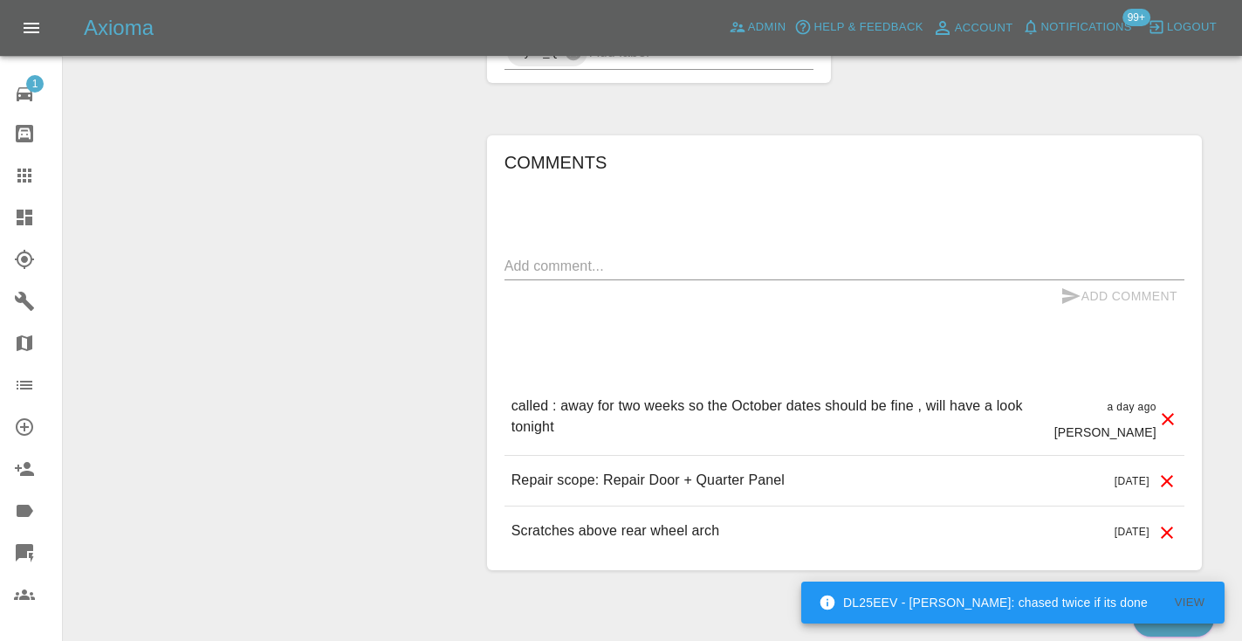
click at [590, 254] on div "x" at bounding box center [844, 266] width 680 height 28
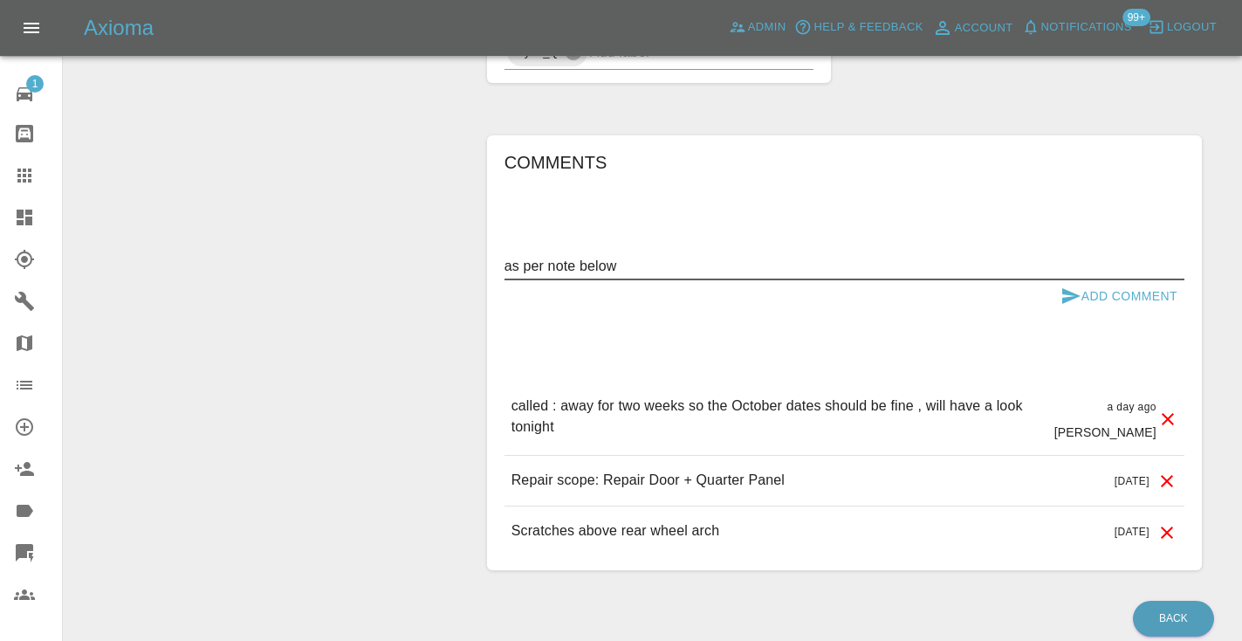
type textarea "as per note below"
click at [1089, 276] on div "as per note below x" at bounding box center [844, 266] width 680 height 28
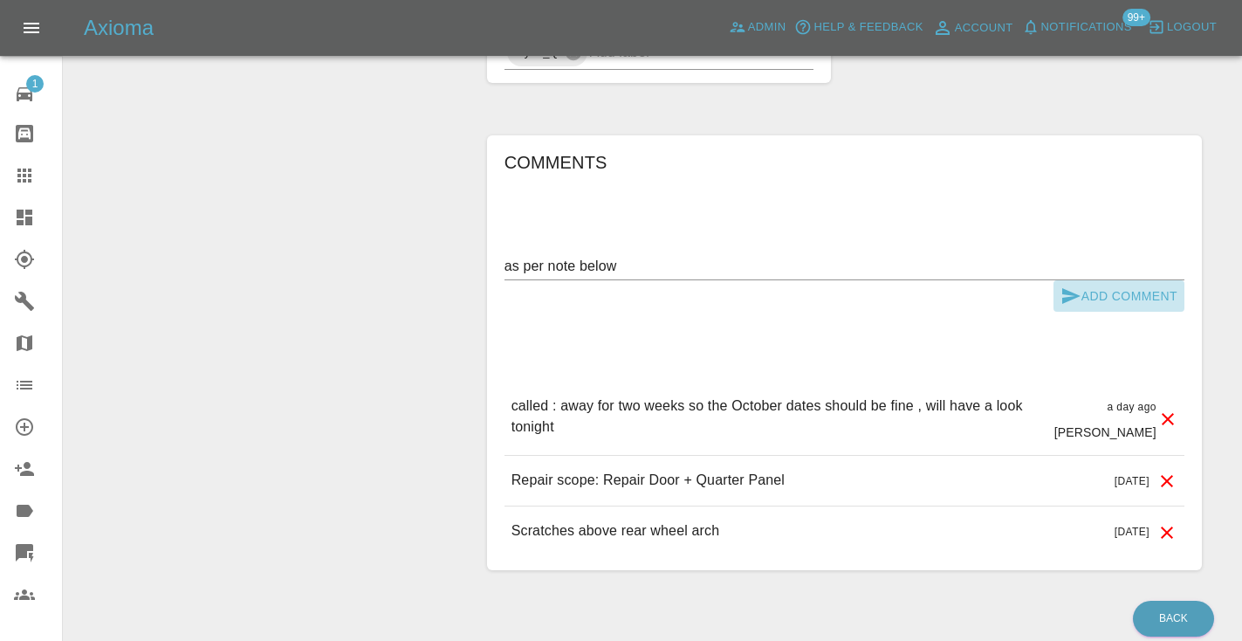
click at [1077, 294] on icon "submit" at bounding box center [1071, 296] width 18 height 16
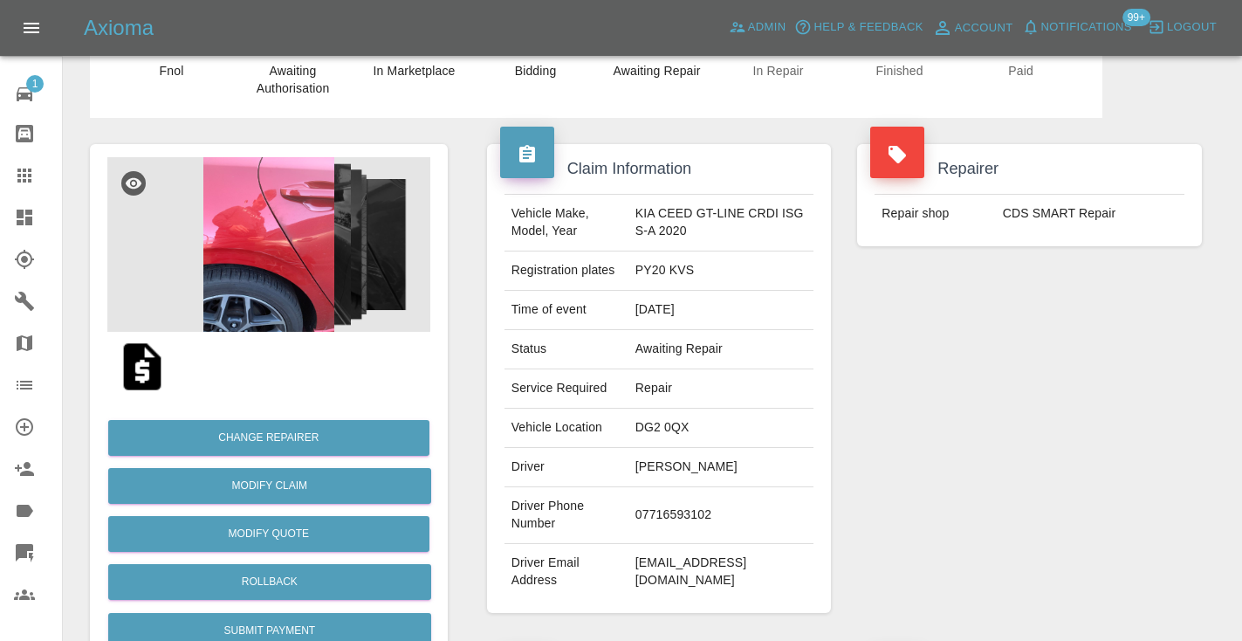
scroll to position [0, 0]
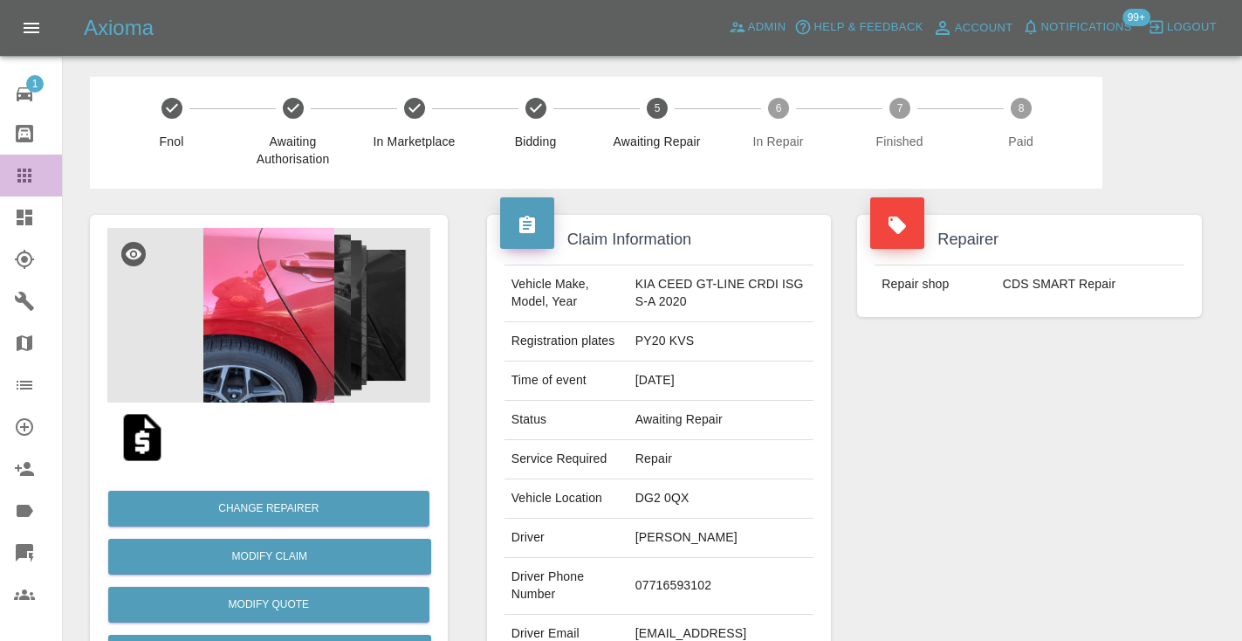
click at [32, 179] on icon at bounding box center [24, 175] width 21 height 21
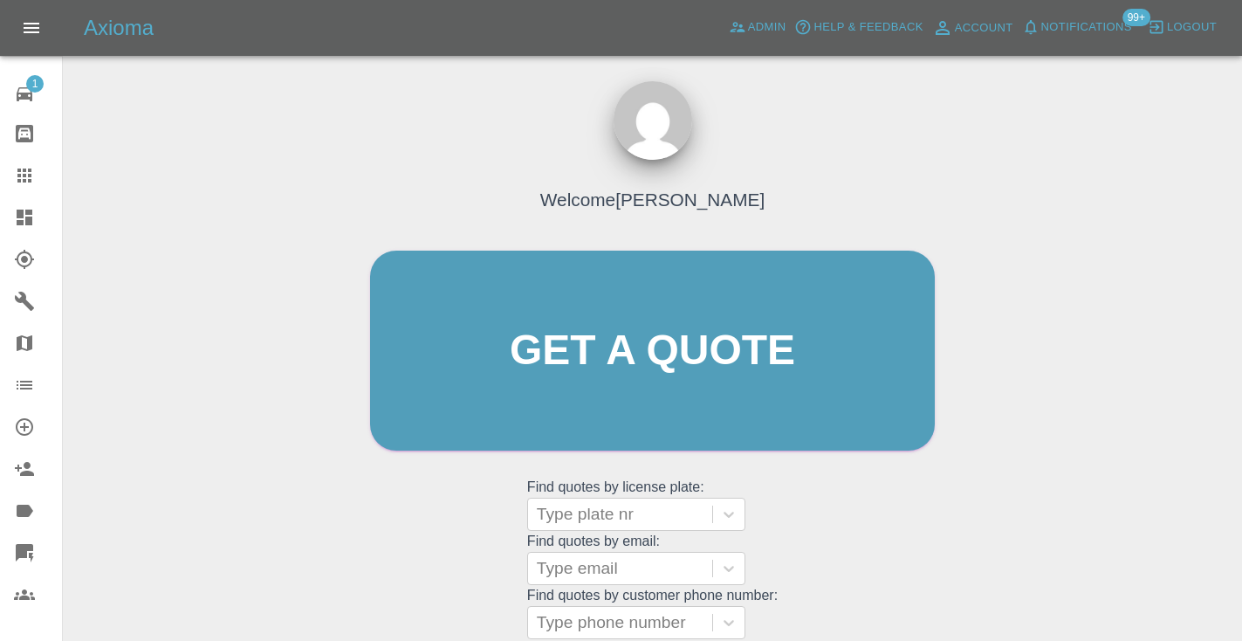
click at [845, 531] on div "Welcome [PERSON_NAME] Get a quote Get a quote Find quotes by license plate: Typ…" at bounding box center [652, 383] width 601 height 527
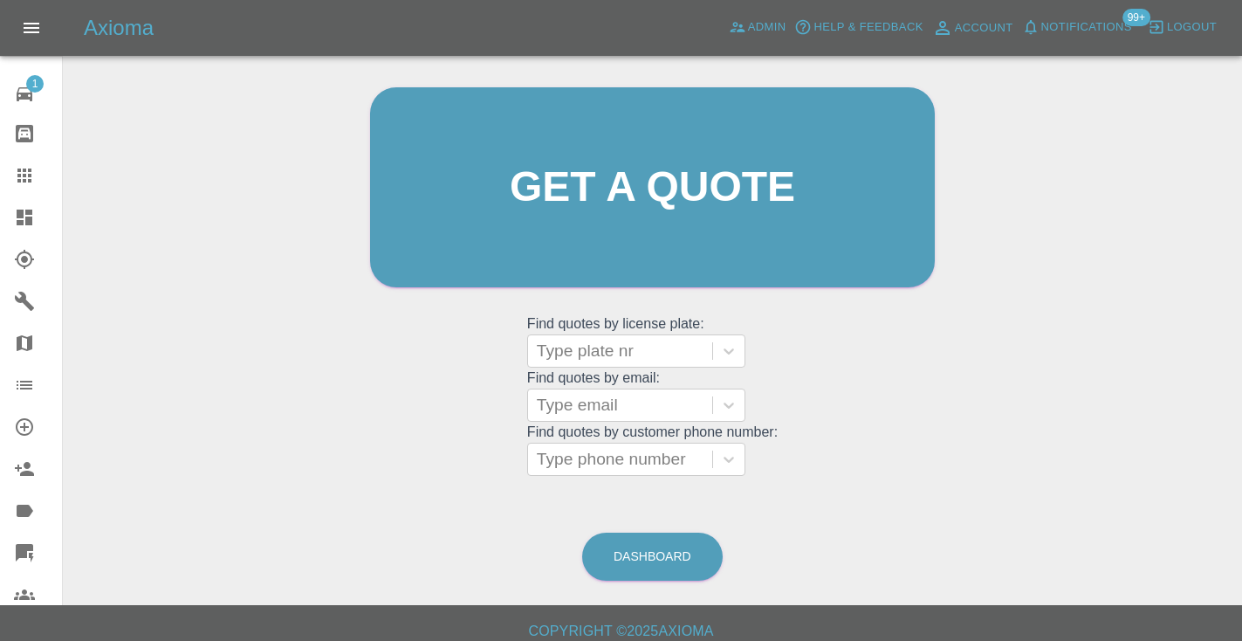
scroll to position [175, 0]
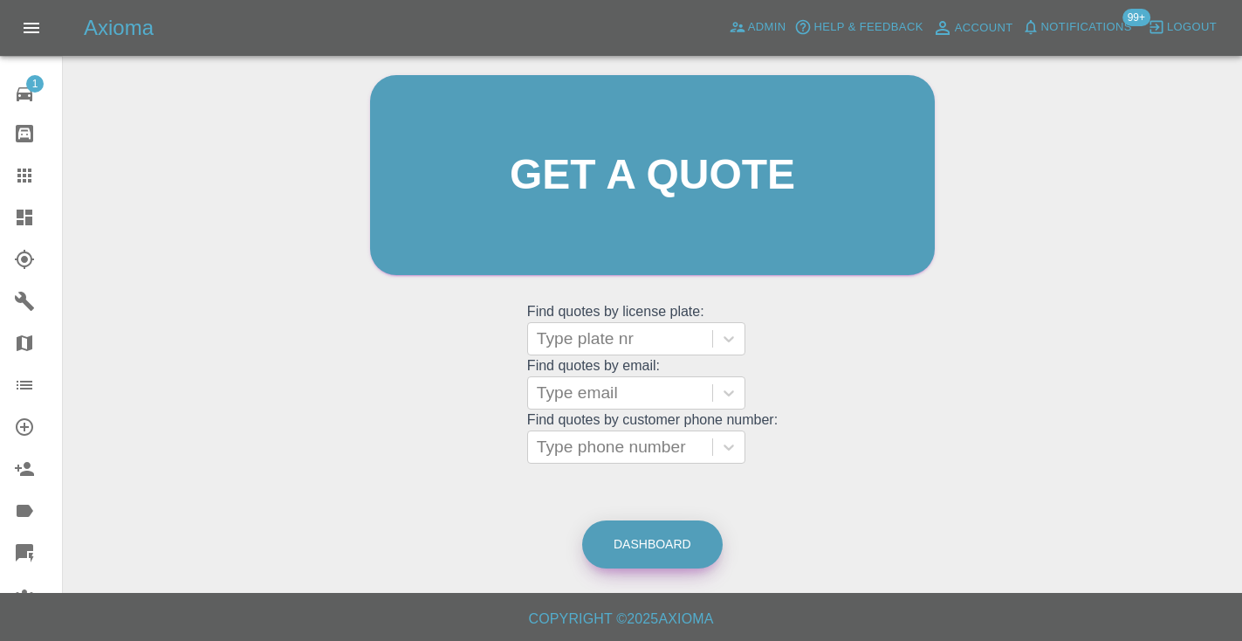
click at [690, 530] on link "Dashboard" at bounding box center [652, 544] width 140 height 48
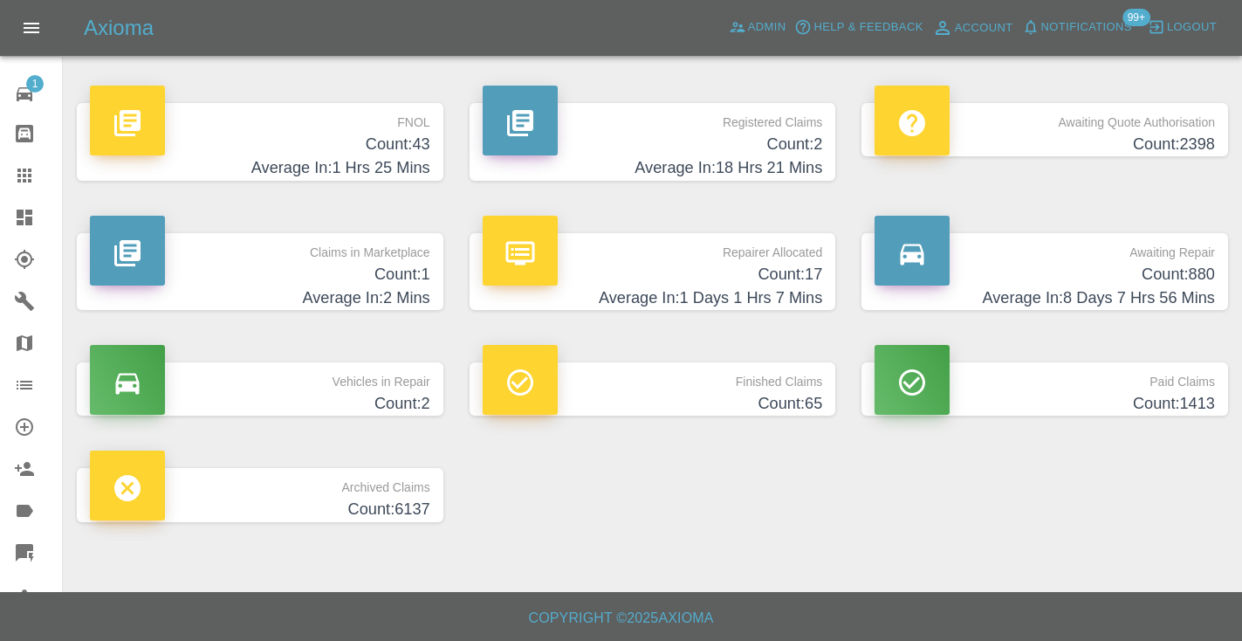
click at [1182, 277] on h4 "Count: 880" at bounding box center [1044, 275] width 340 height 24
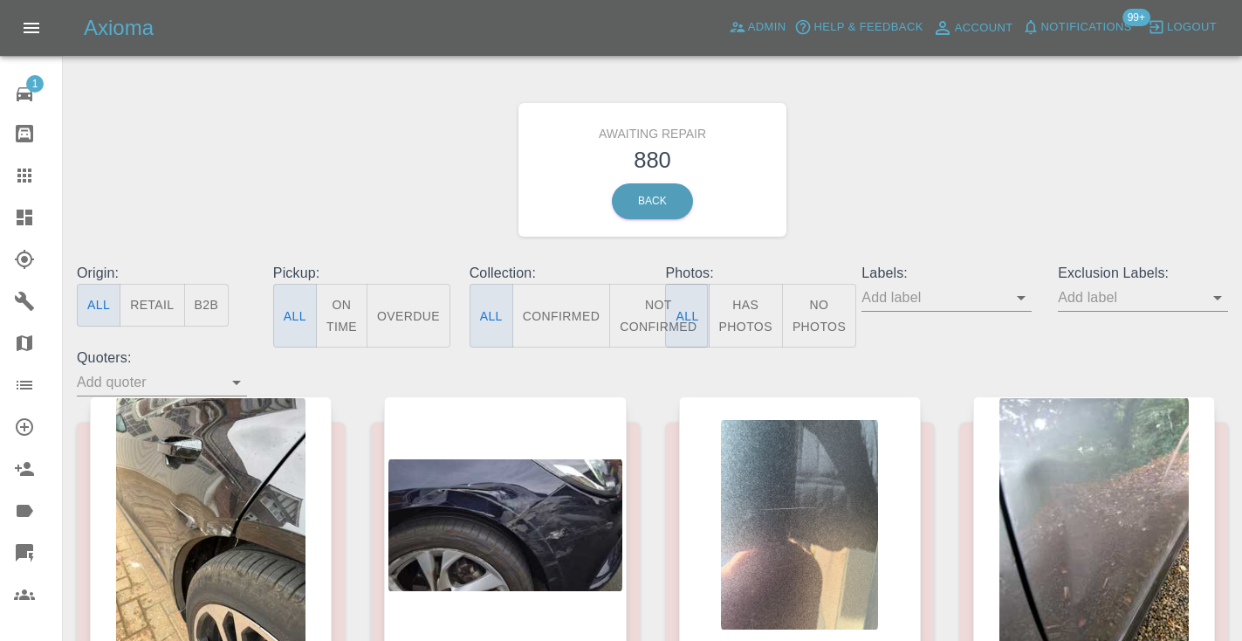
click at [639, 314] on button "Not Confirmed" at bounding box center [658, 316] width 98 height 64
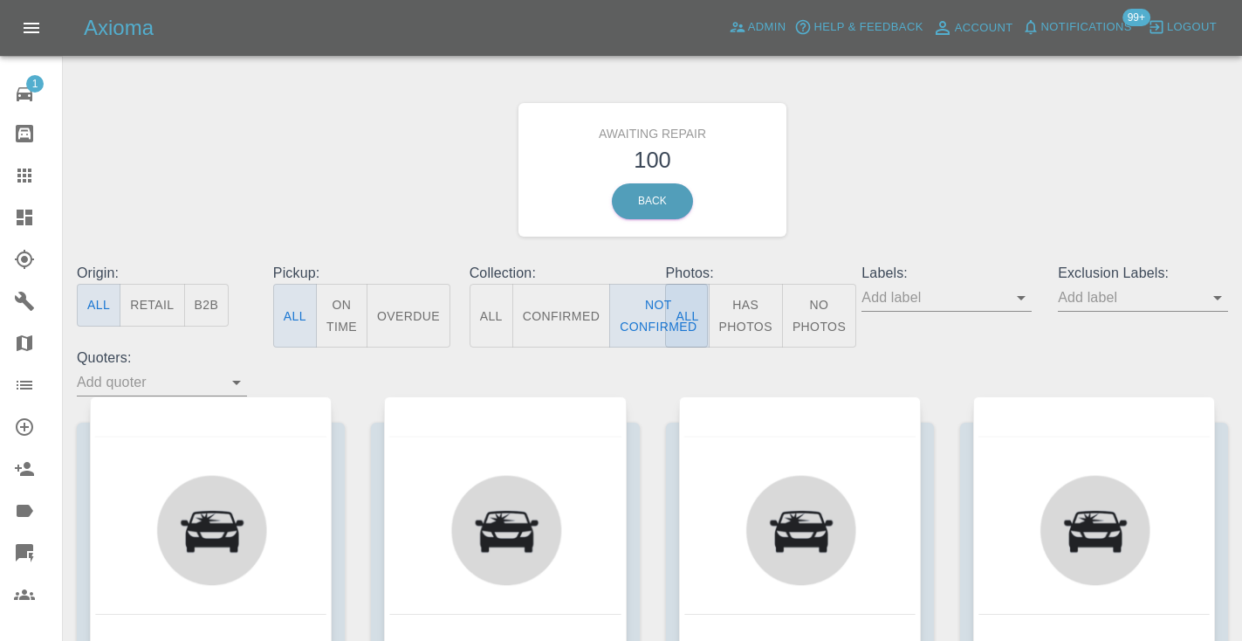
click at [943, 206] on div "Awaiting Repair 100 Back" at bounding box center [652, 170] width 1177 height 186
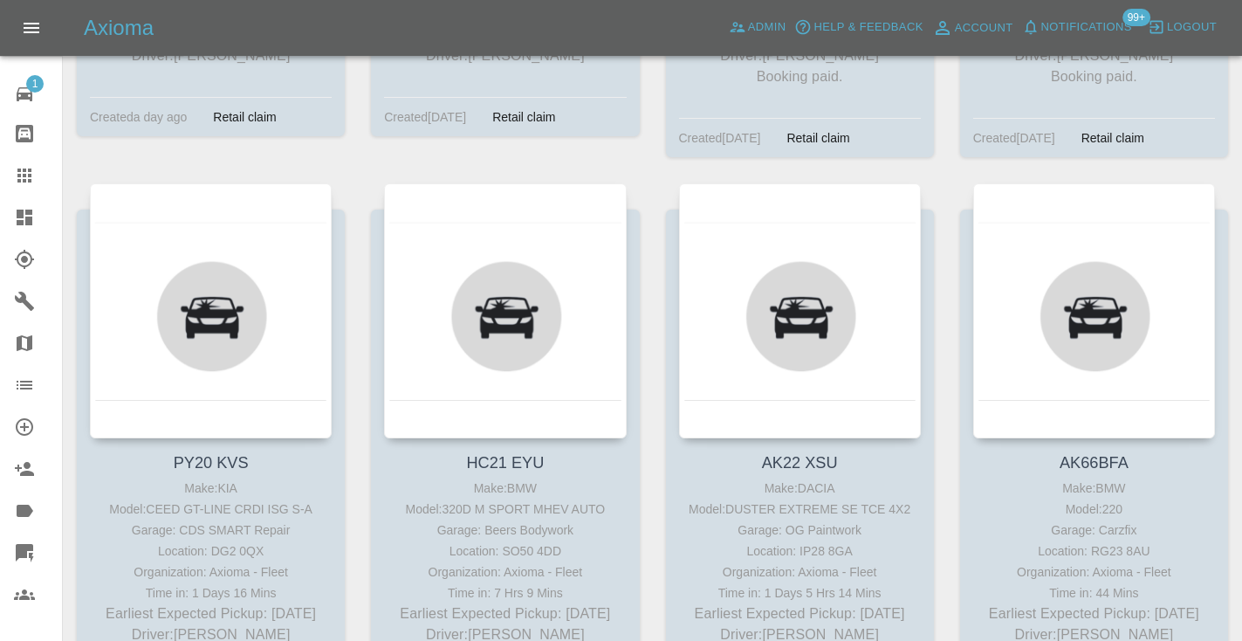
scroll to position [8926, 0]
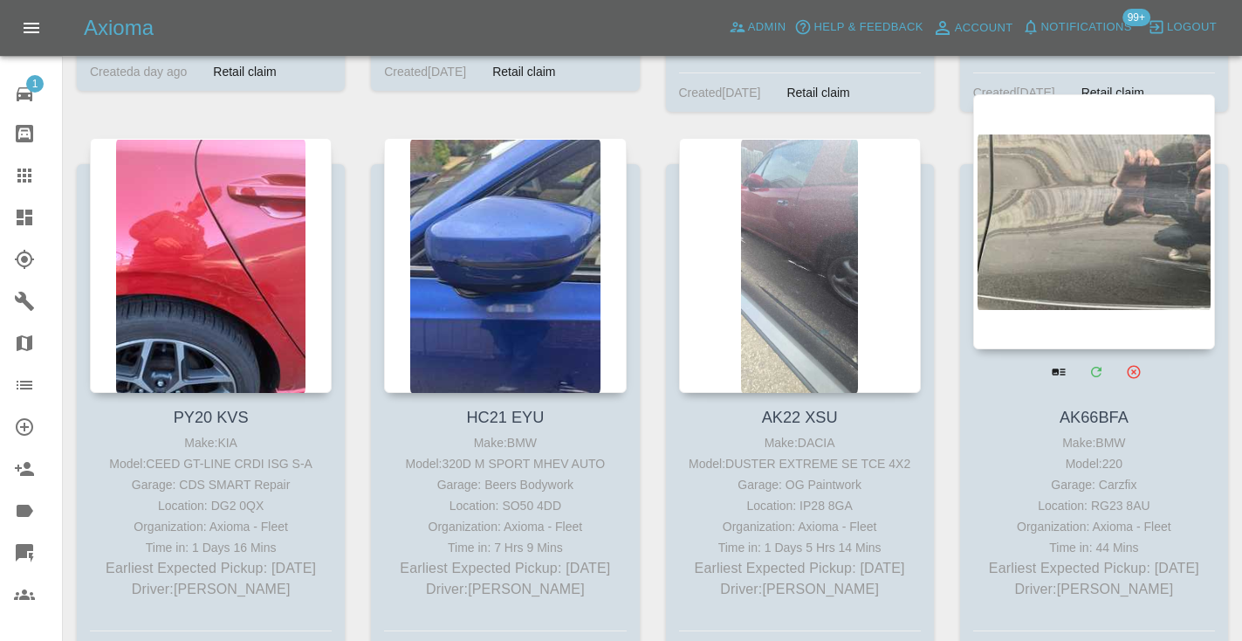
click at [1092, 152] on div at bounding box center [1094, 221] width 242 height 255
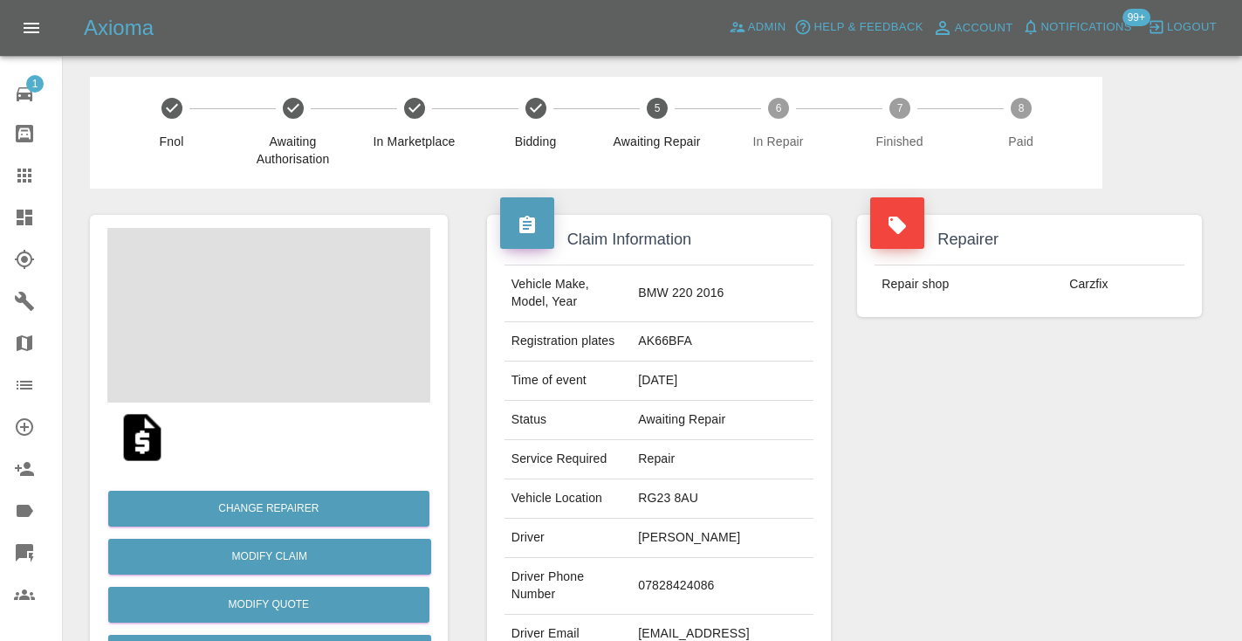
click at [707, 569] on td "07828424086" at bounding box center [722, 586] width 182 height 57
click at [707, 559] on td "07828424086" at bounding box center [722, 586] width 182 height 57
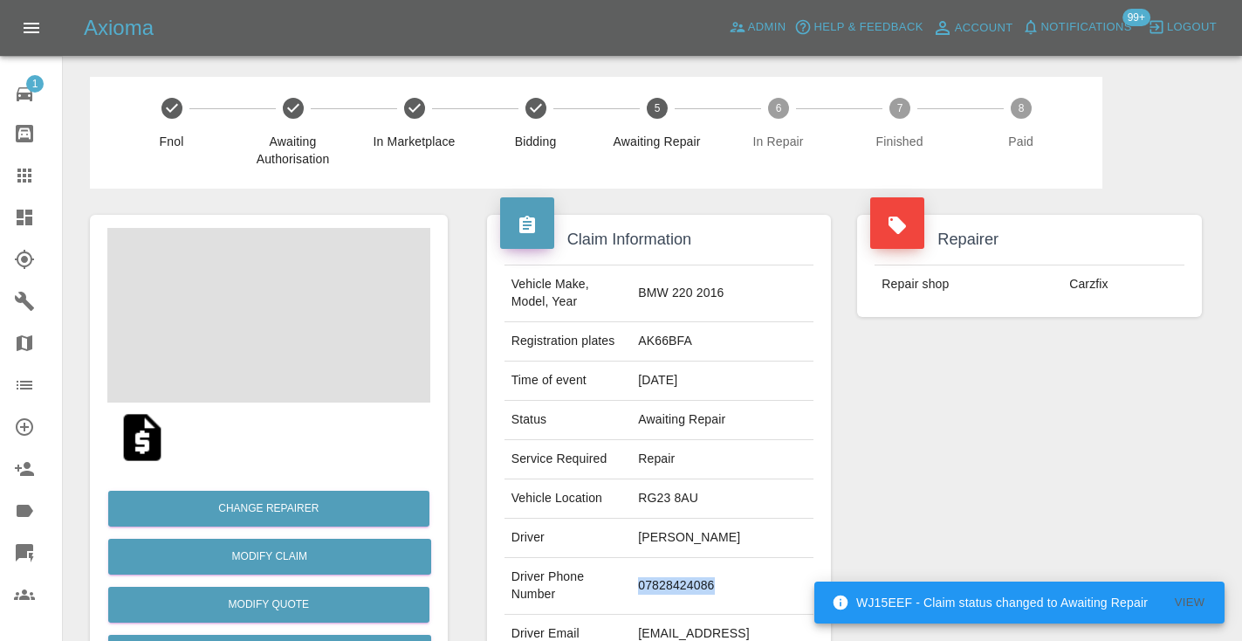
copy td "07828424086"
click at [1028, 428] on div "Repairer Repair shop Carzfix" at bounding box center [1029, 448] width 371 height 521
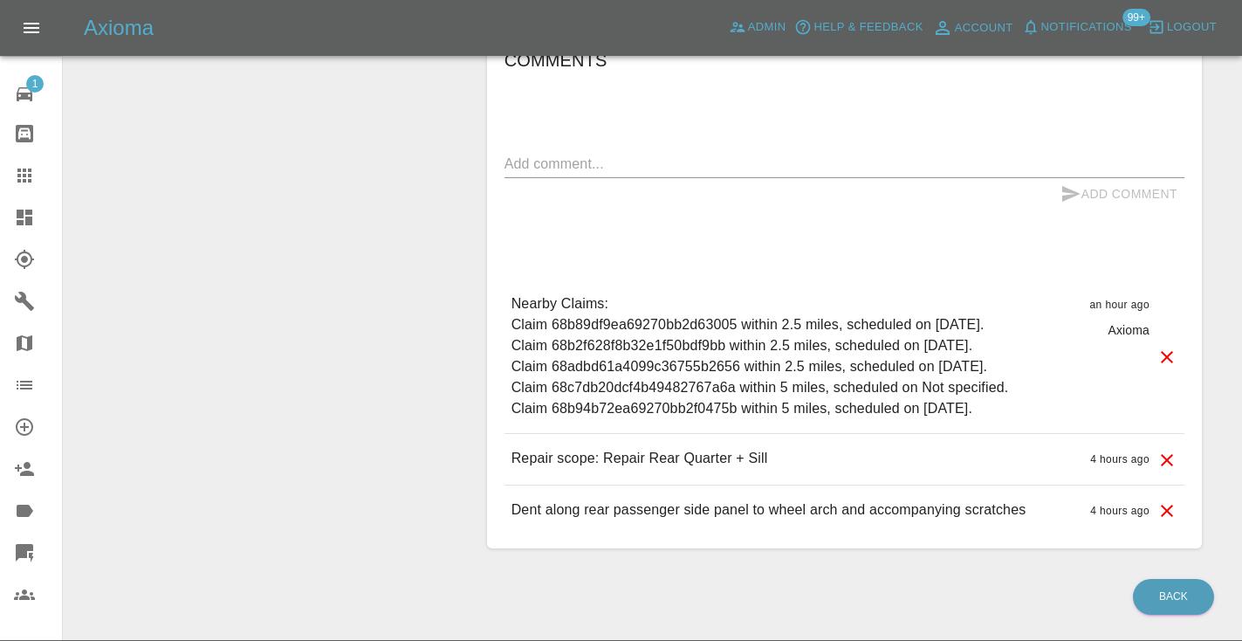
scroll to position [1630, 0]
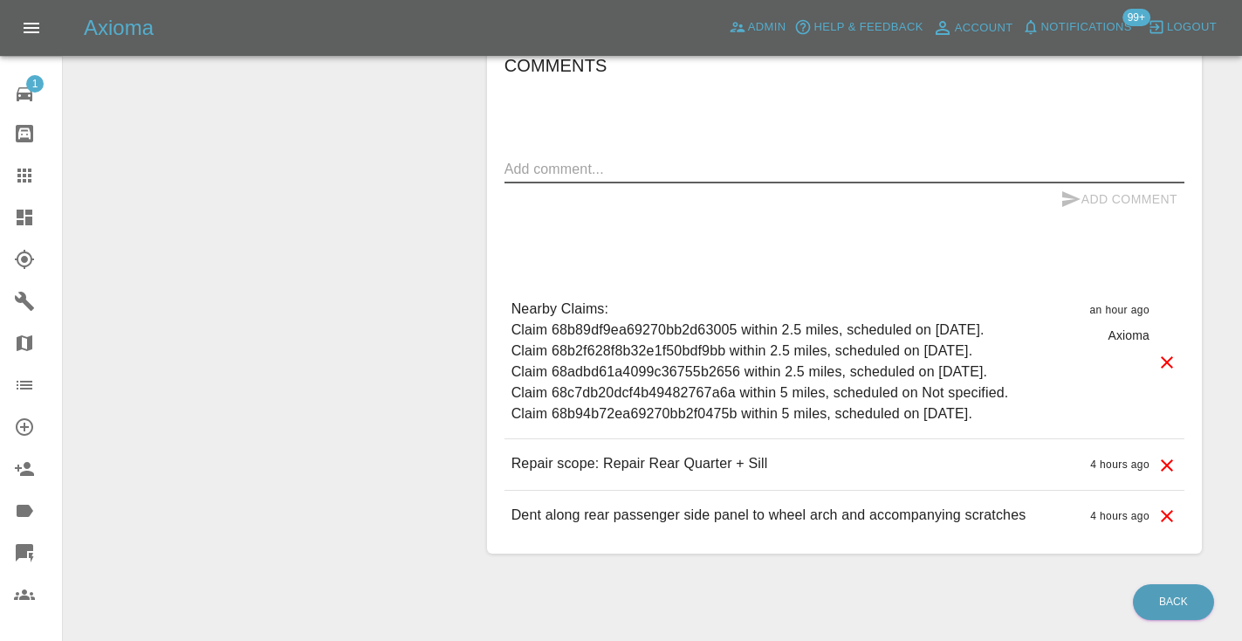
click at [537, 159] on textarea at bounding box center [844, 169] width 680 height 20
type textarea "called no answer : voice mailbox"
click at [1061, 188] on icon "submit" at bounding box center [1070, 198] width 21 height 21
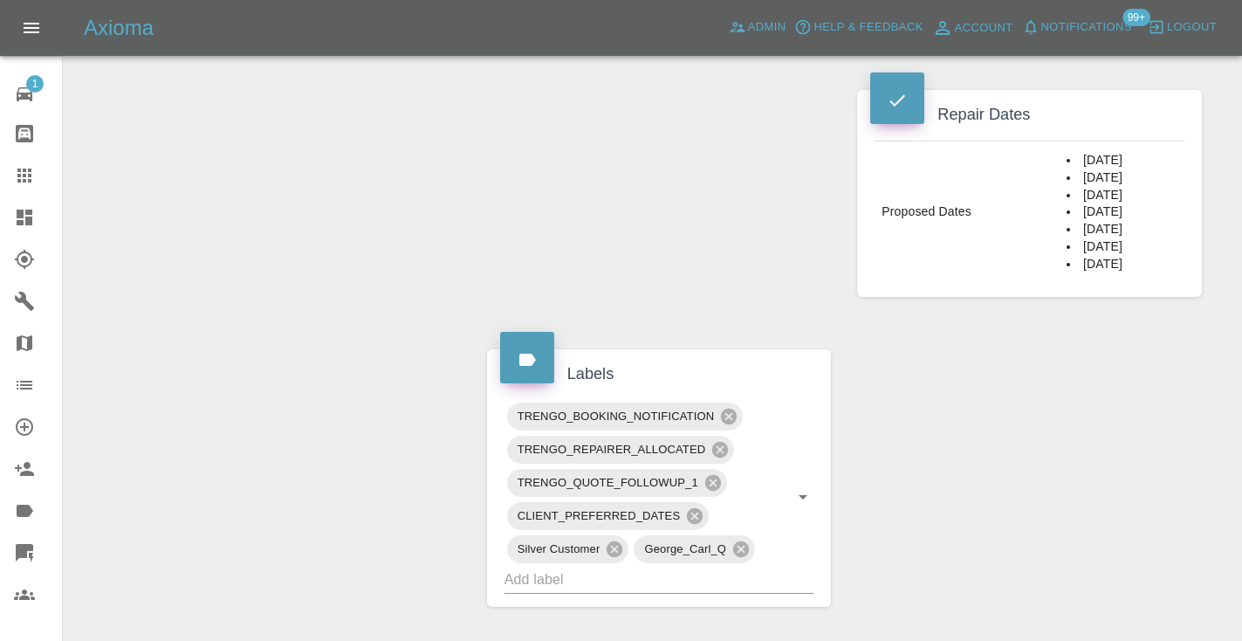
scroll to position [1035, 0]
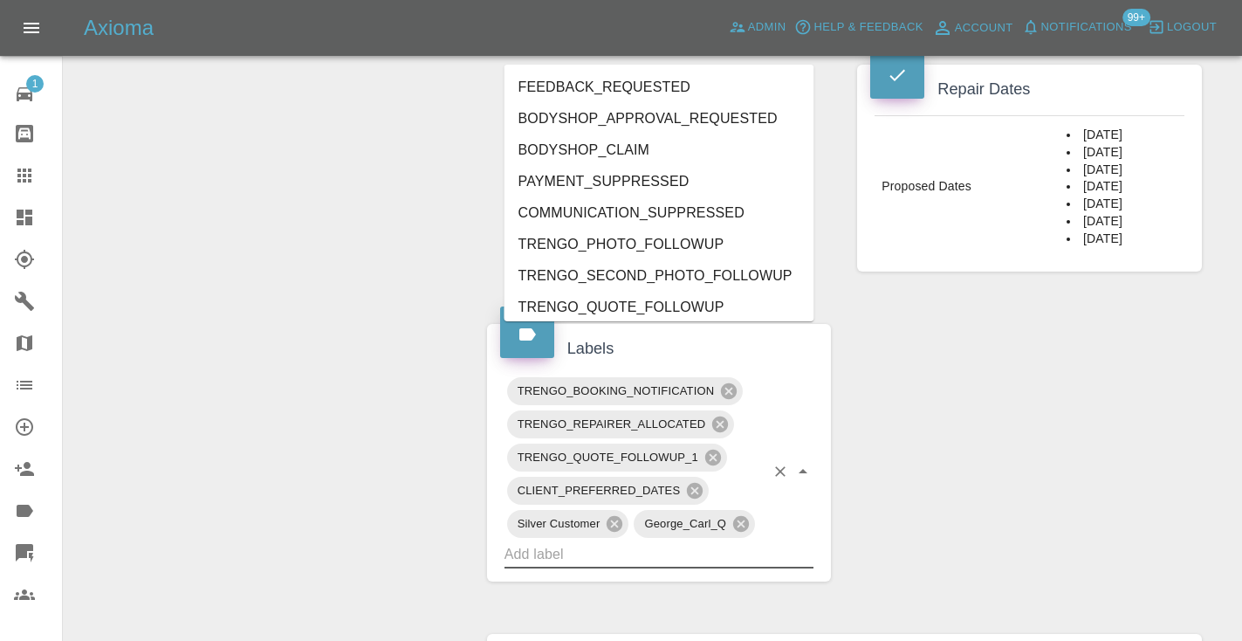
click at [619, 540] on input "text" at bounding box center [634, 553] width 261 height 27
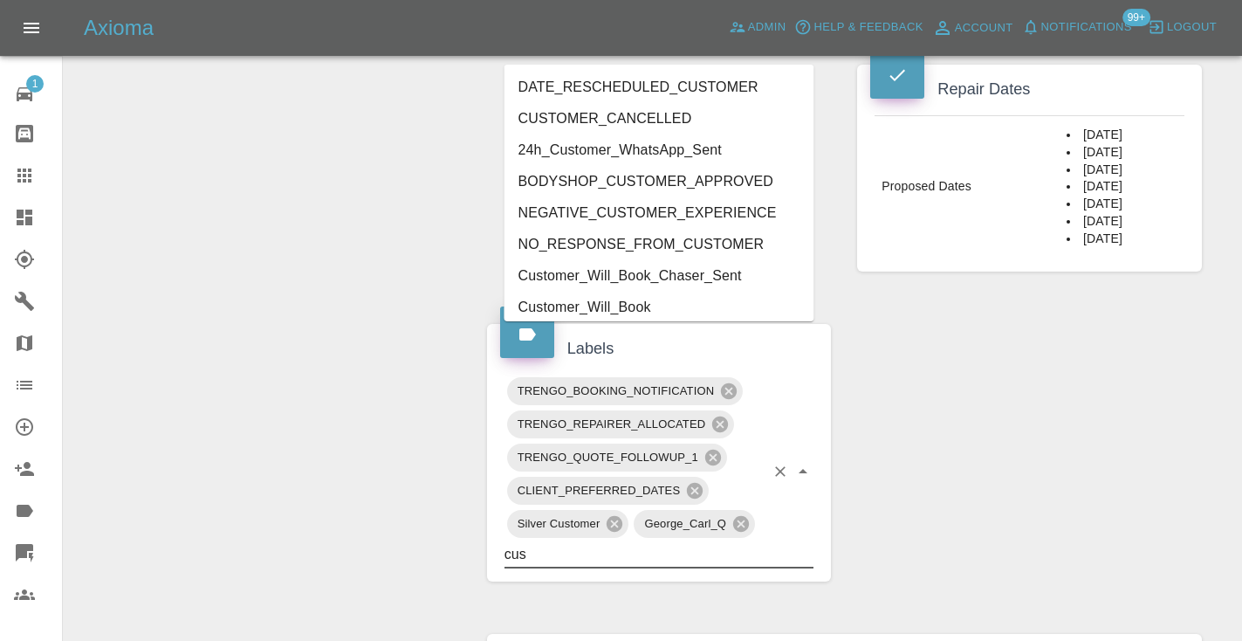
type input "cust"
click at [645, 306] on li "Customer_Will_Book" at bounding box center [659, 306] width 310 height 31
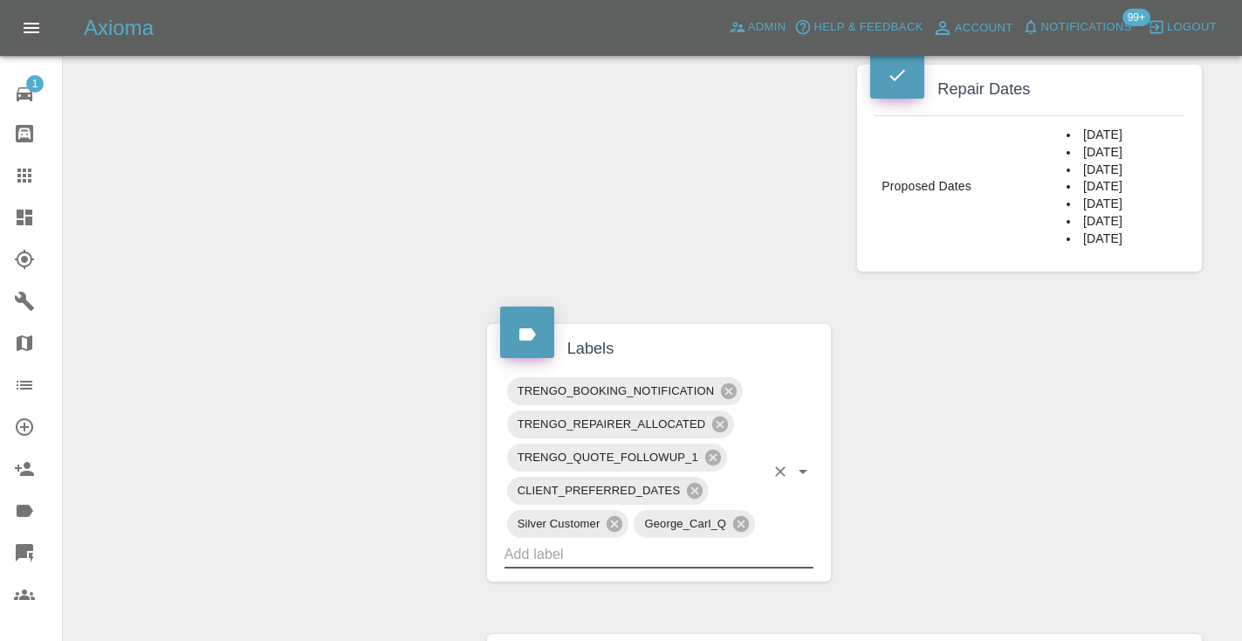
click at [323, 310] on div "Change Repairer Modify Claim Modify Quote Rollback Submit Payment Archive" at bounding box center [269, 201] width 384 height 2095
click at [25, 175] on icon at bounding box center [24, 175] width 14 height 14
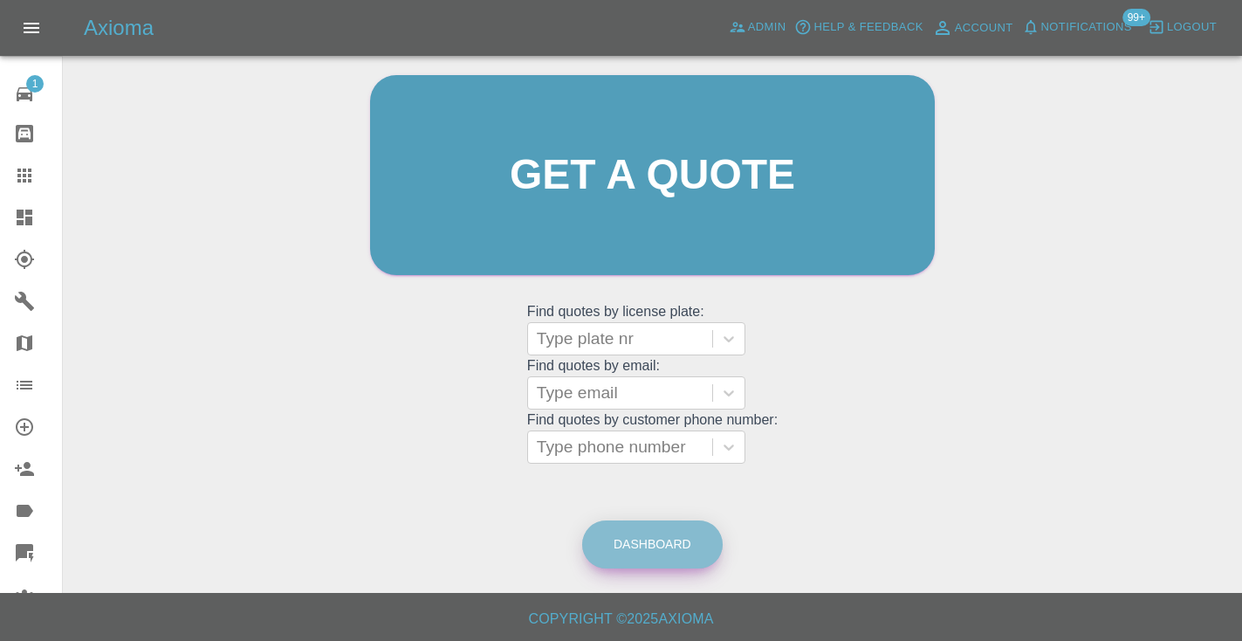
click at [627, 556] on link "Dashboard" at bounding box center [652, 544] width 140 height 48
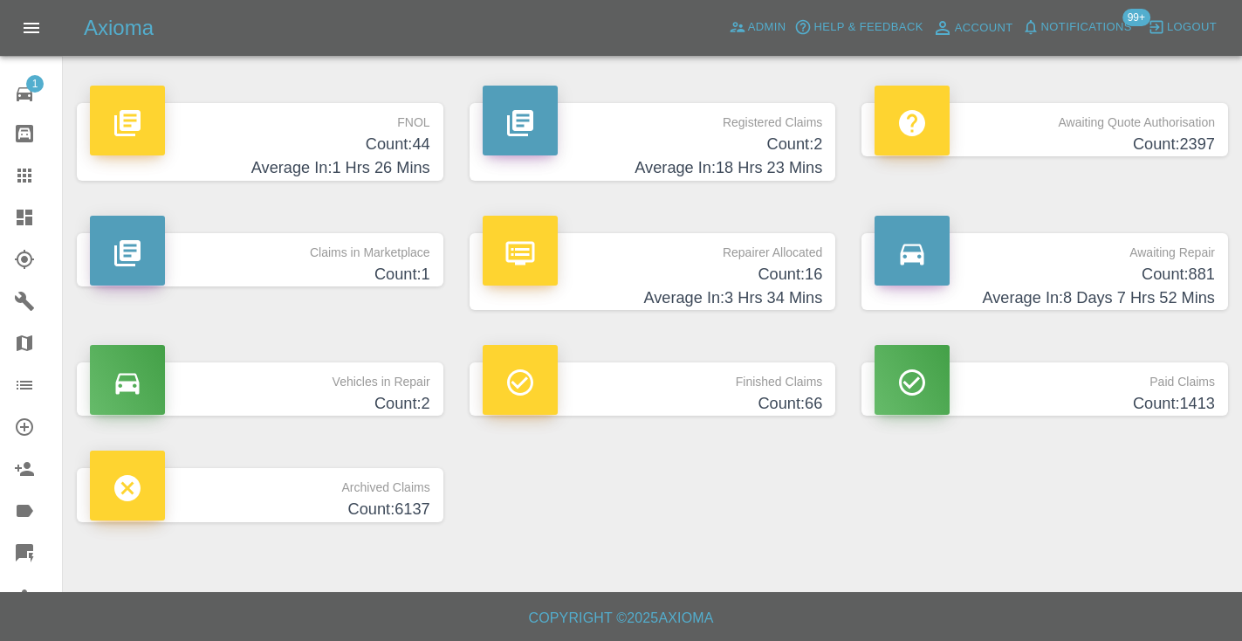
click at [1157, 264] on h4 "Count: 881" at bounding box center [1044, 275] width 340 height 24
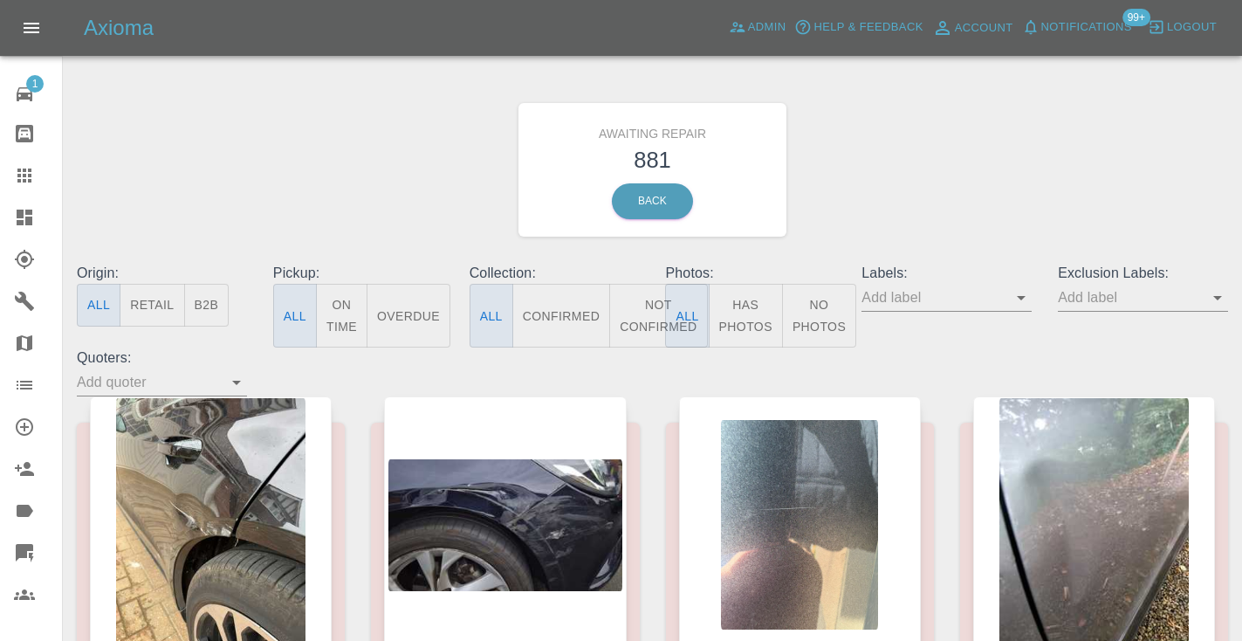
click at [634, 304] on button "Not Confirmed" at bounding box center [658, 316] width 98 height 64
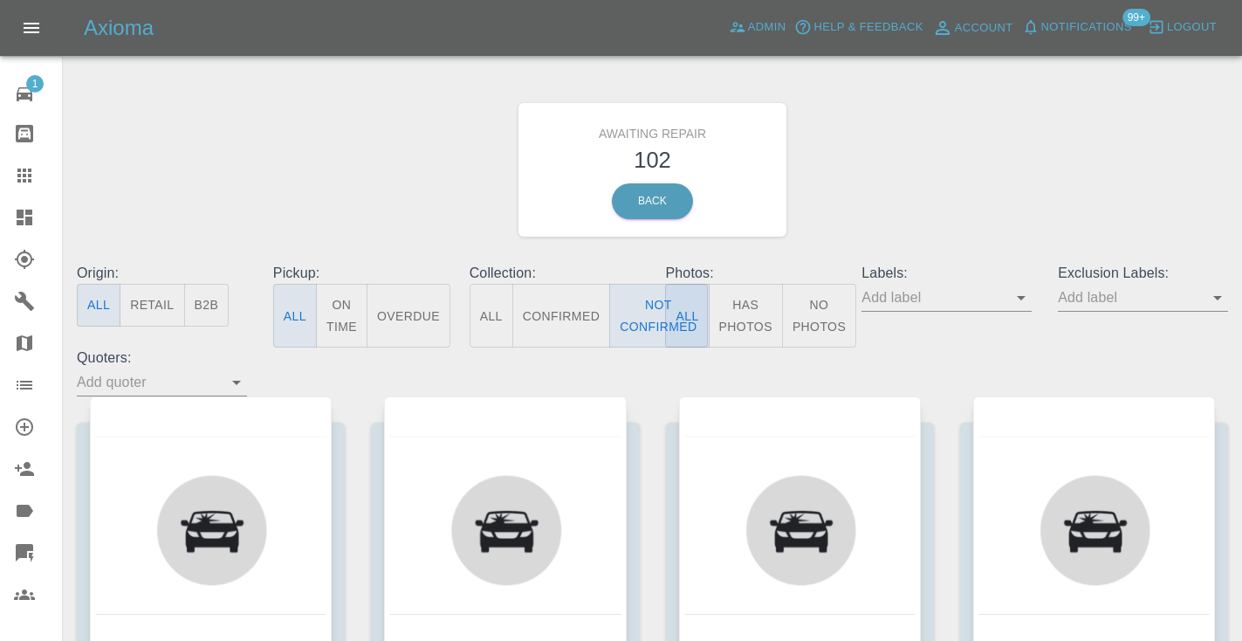
click at [975, 127] on div "Awaiting Repair 102 Back" at bounding box center [652, 170] width 1177 height 186
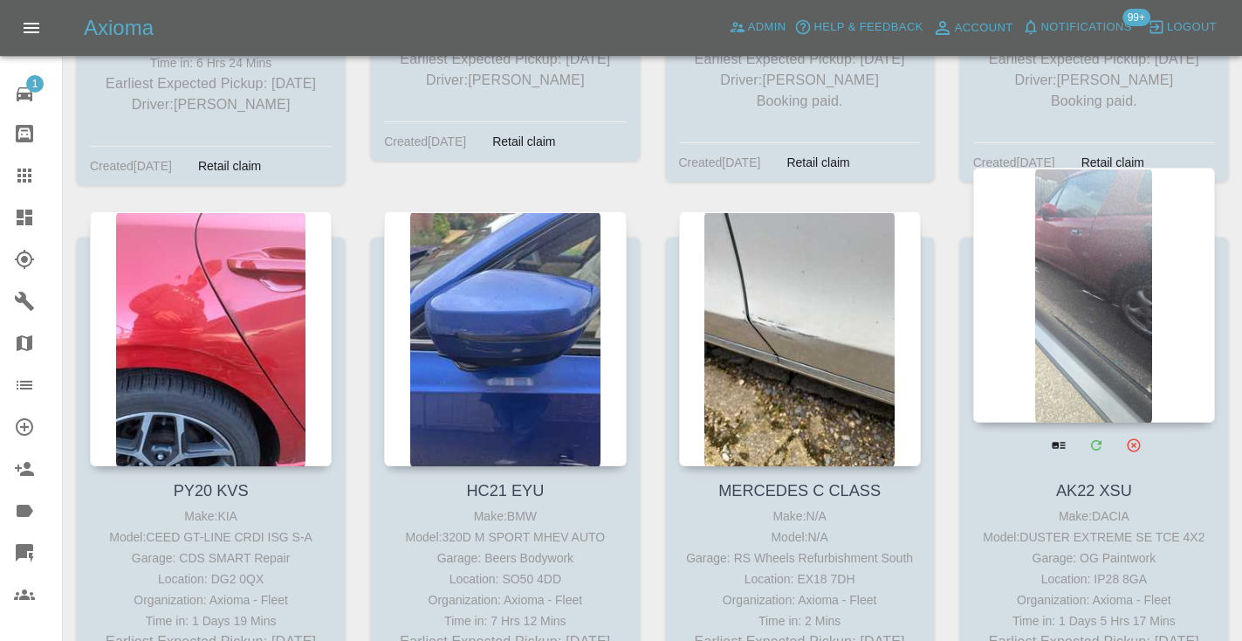
scroll to position [8858, 0]
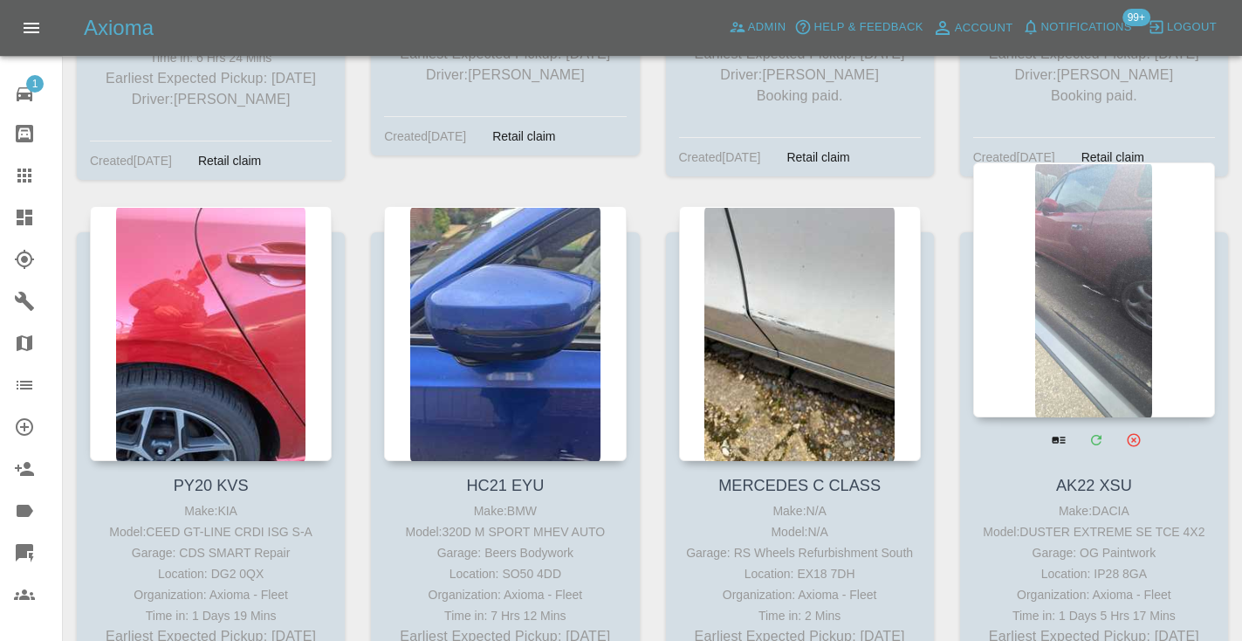
click at [1075, 199] on div at bounding box center [1094, 289] width 242 height 255
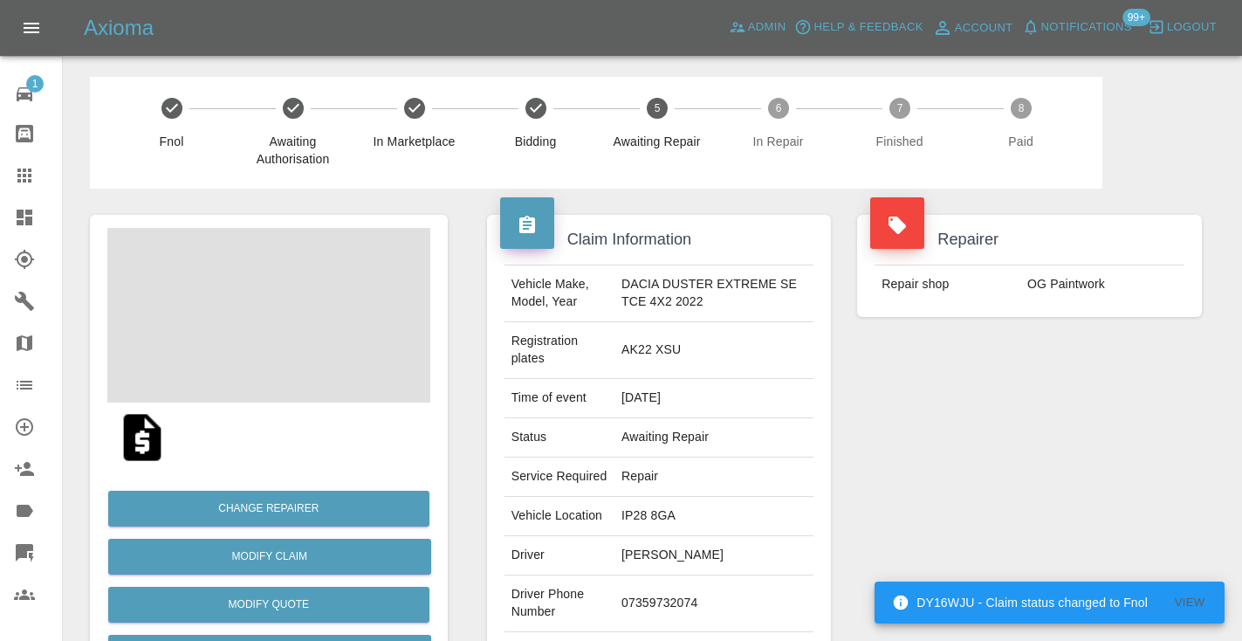
click at [650, 598] on td "07359732074" at bounding box center [713, 603] width 199 height 57
copy td "07359732074"
click at [1016, 454] on div "Repairer Repair shop OG Paintwork" at bounding box center [1029, 466] width 371 height 556
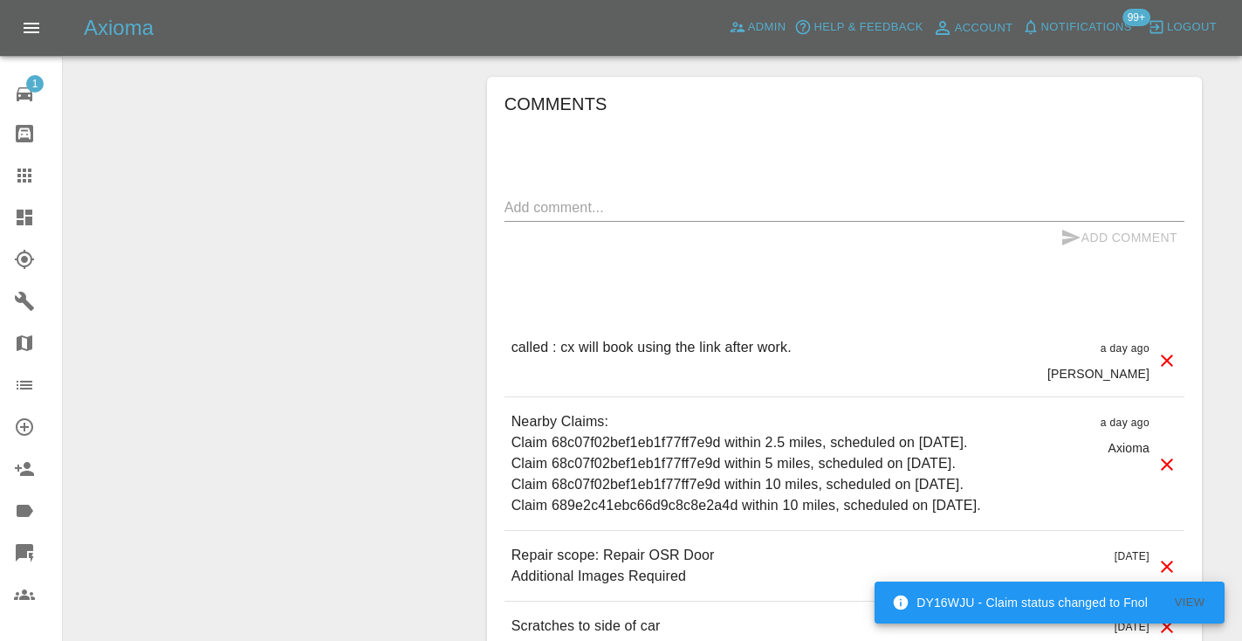
scroll to position [1455, 0]
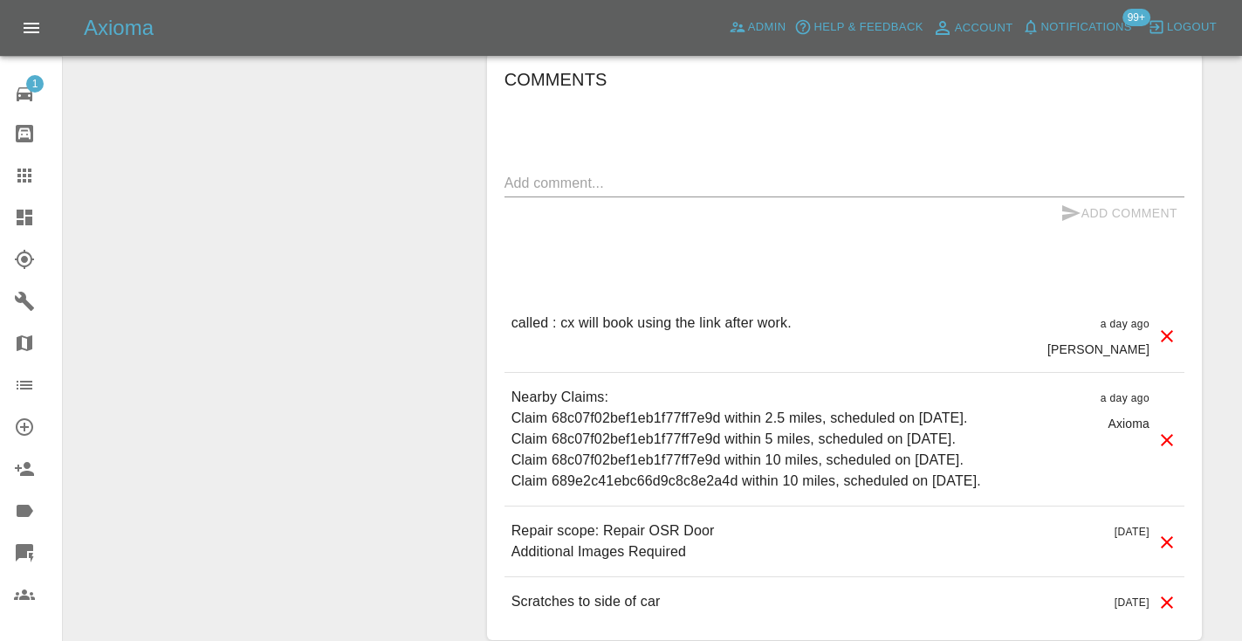
click at [586, 173] on textarea at bounding box center [844, 183] width 680 height 20
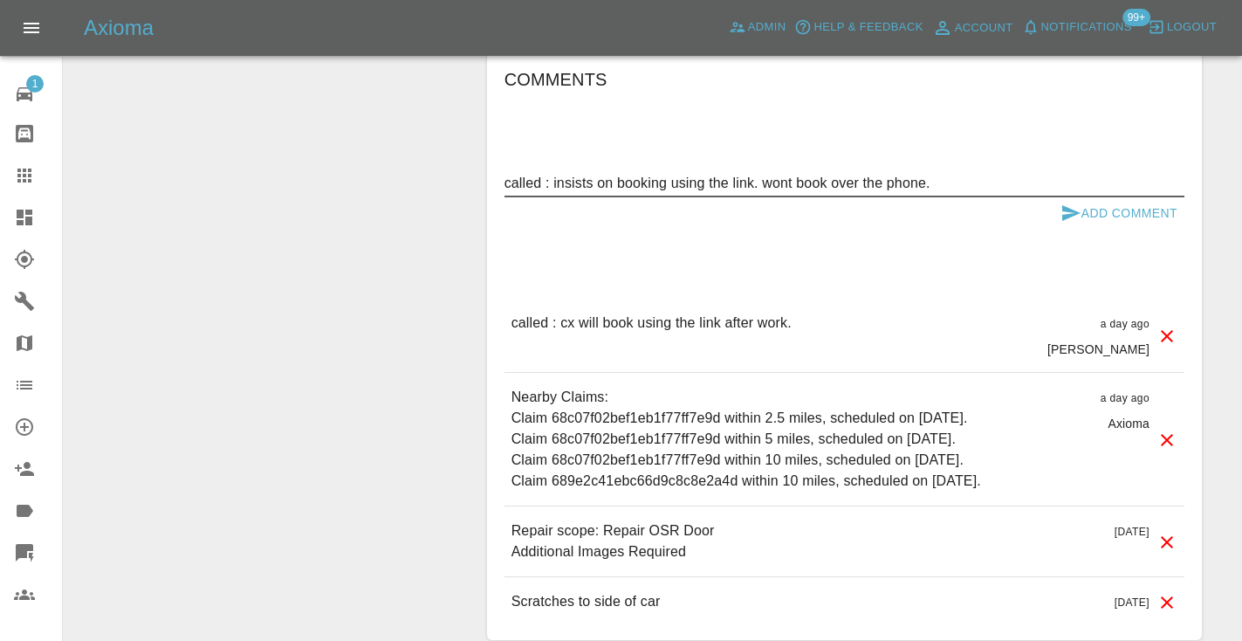
type textarea "called : insists on booking using the link. wont book over the phone."
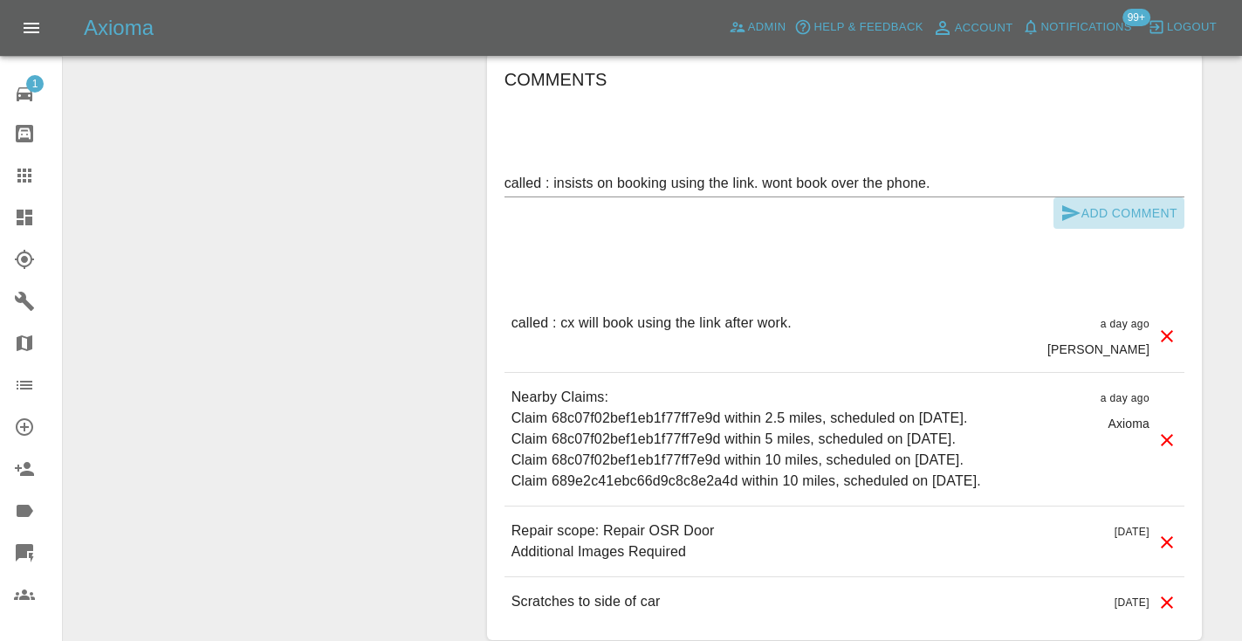
click at [1072, 205] on icon "submit" at bounding box center [1071, 213] width 18 height 16
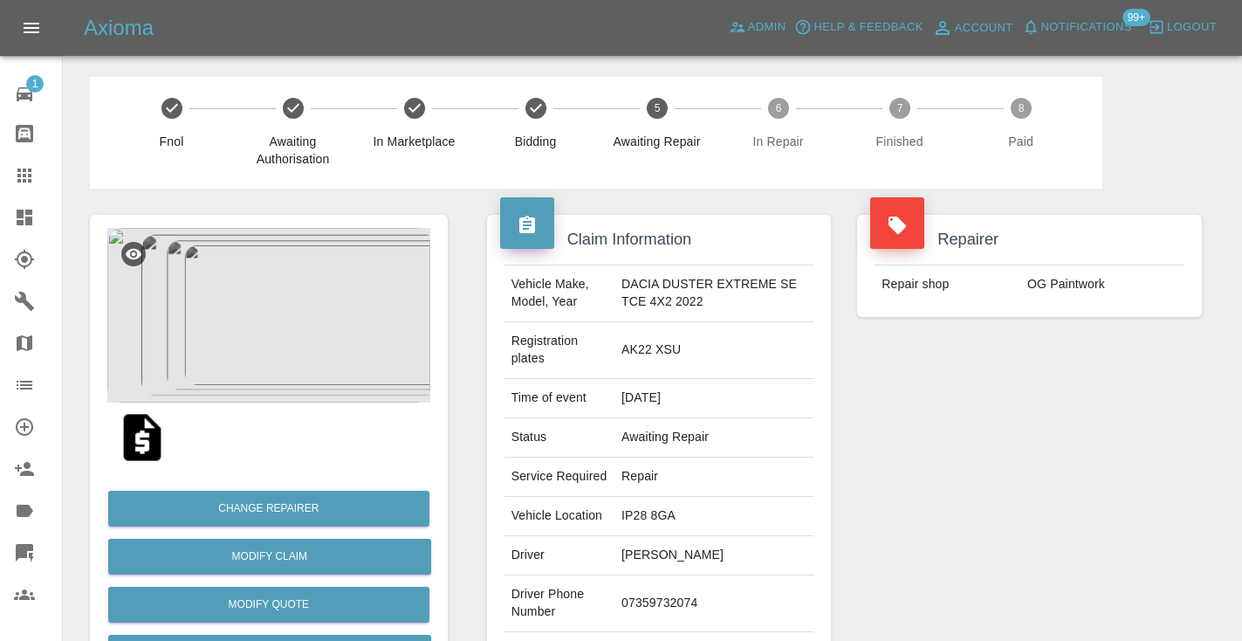
scroll to position [0, 0]
click at [37, 179] on div at bounding box center [38, 175] width 49 height 21
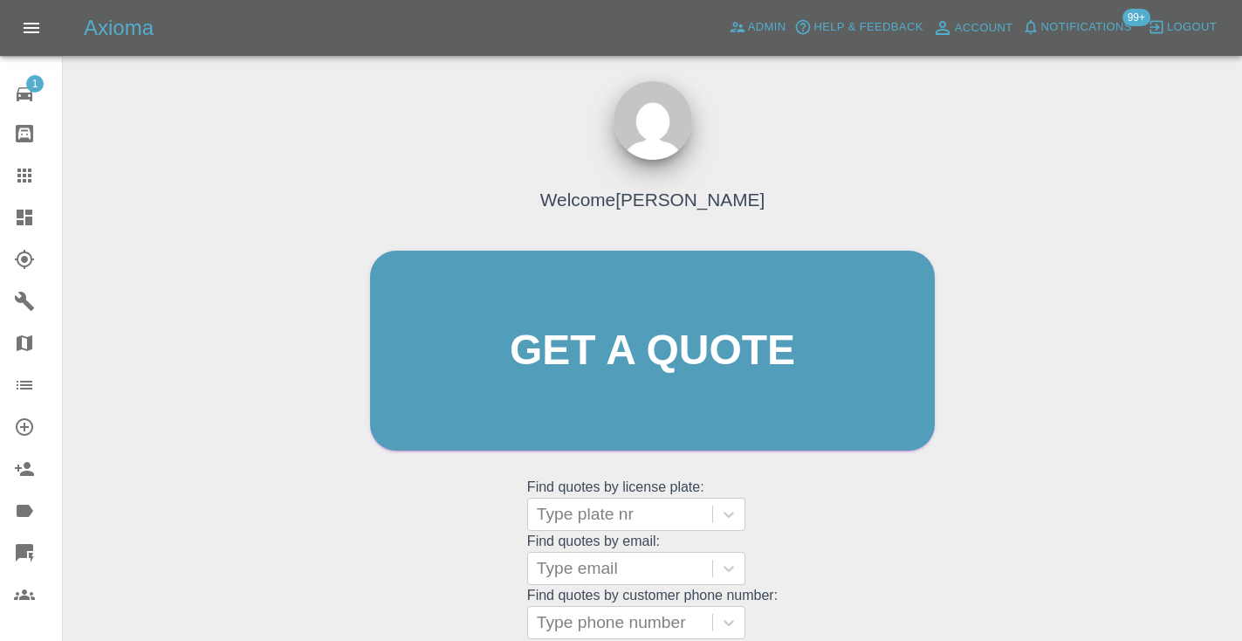
click at [853, 582] on div "Welcome Castro Get a quote Get a quote Find quotes by license plate: Type plate…" at bounding box center [652, 383] width 601 height 527
click at [1135, 531] on div "Welcome Castro Get a quote Get a quote Find quotes by license plate: Type plate…" at bounding box center [652, 433] width 1151 height 627
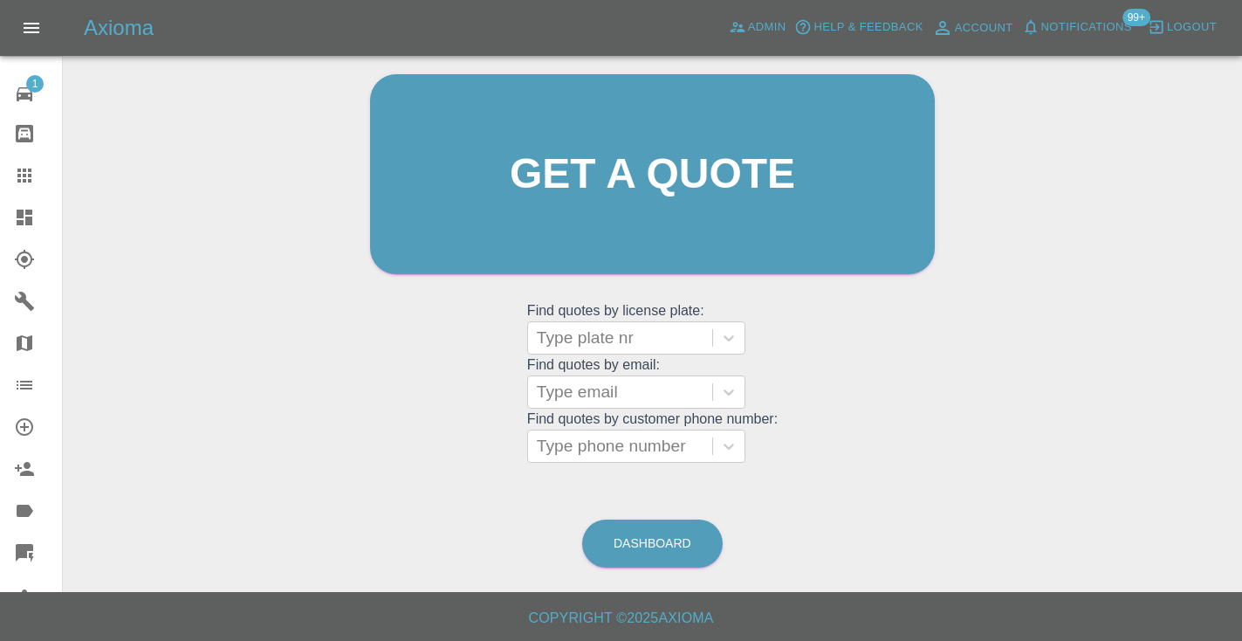
scroll to position [175, 0]
click at [691, 535] on link "Dashboard" at bounding box center [652, 544] width 140 height 48
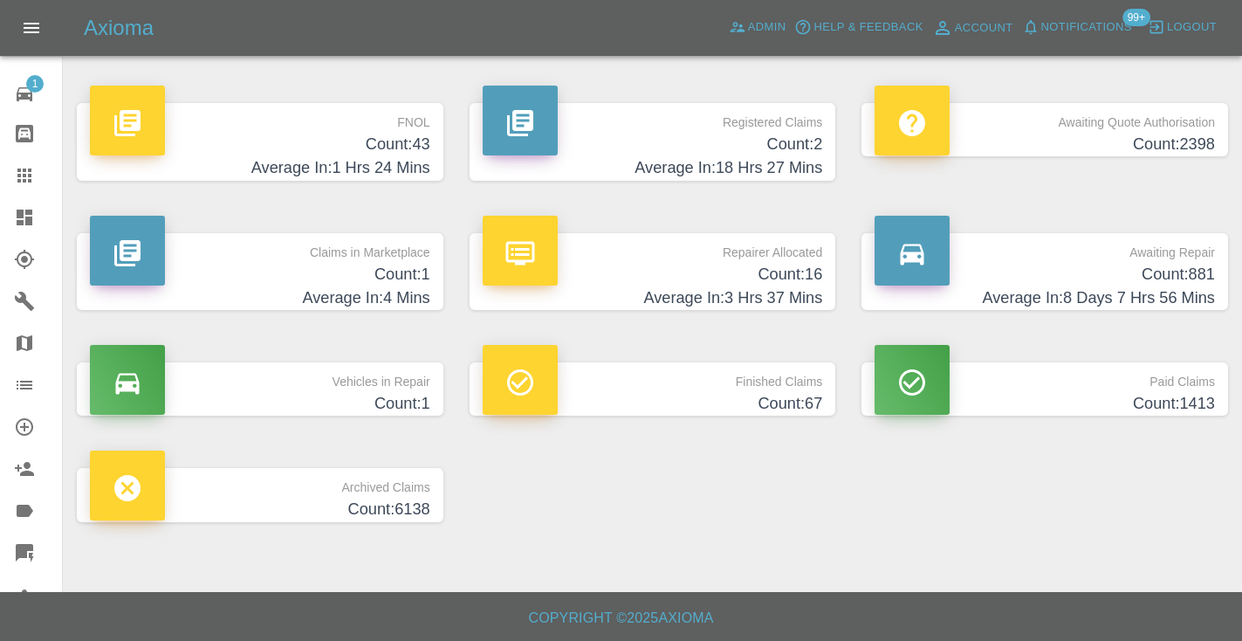
click at [1191, 284] on h4 "Count: 881" at bounding box center [1044, 275] width 340 height 24
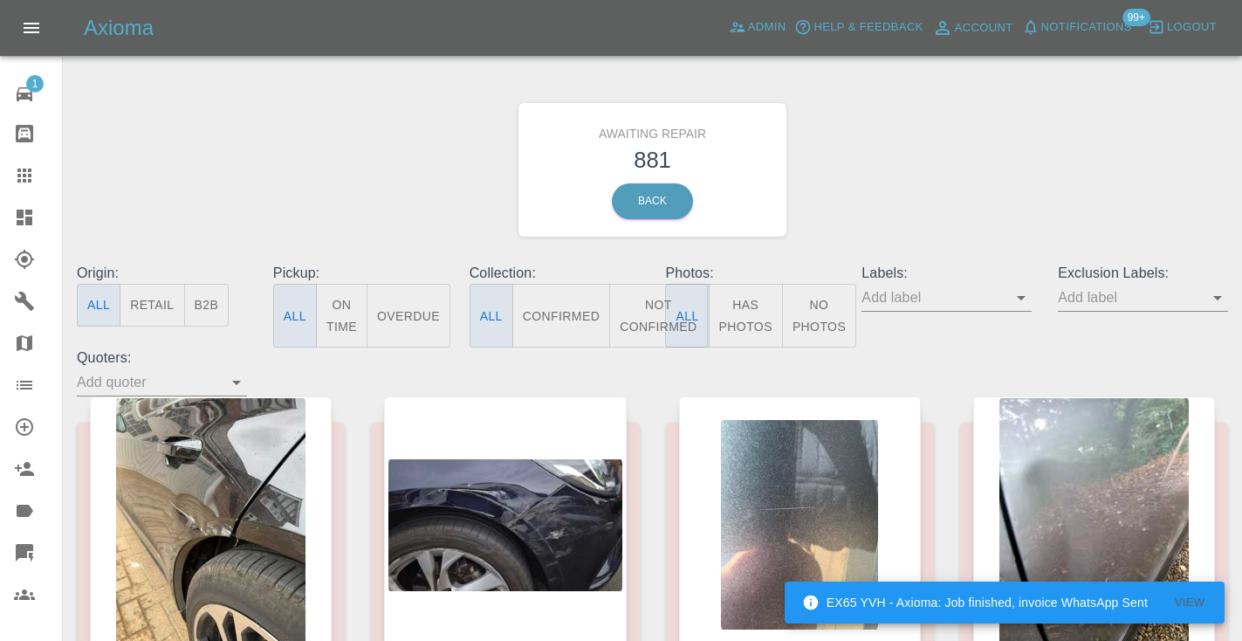
click at [651, 323] on button "Not Confirmed" at bounding box center [658, 316] width 98 height 64
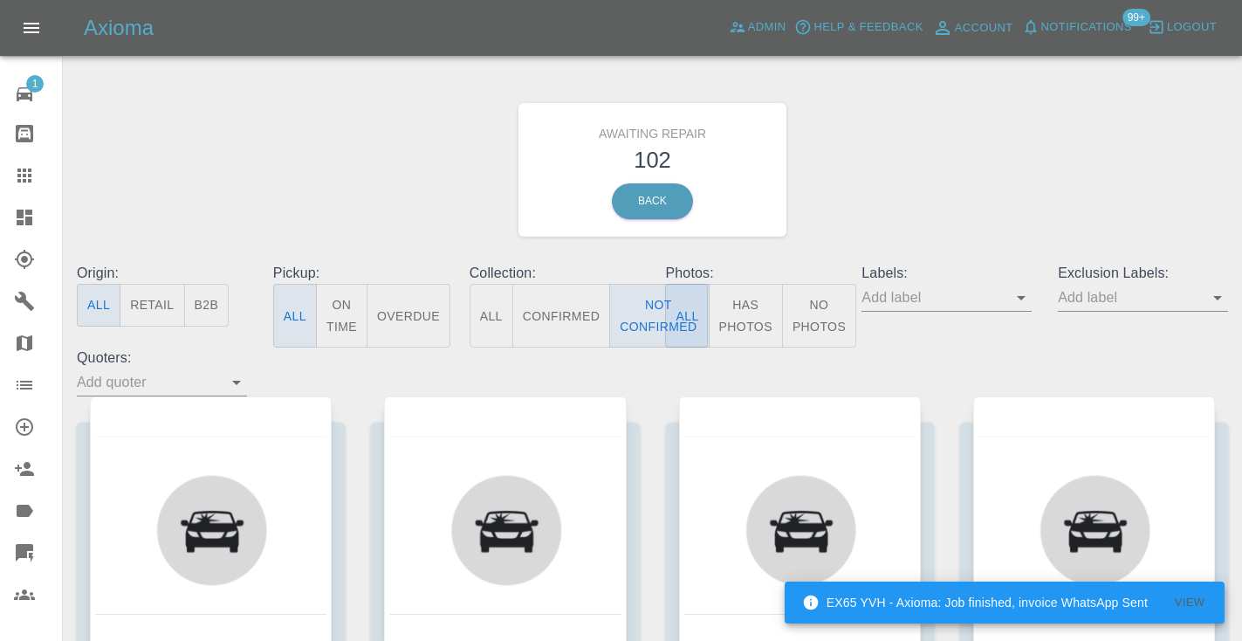
click at [974, 168] on div "Awaiting Repair 102 Back" at bounding box center [652, 170] width 1177 height 186
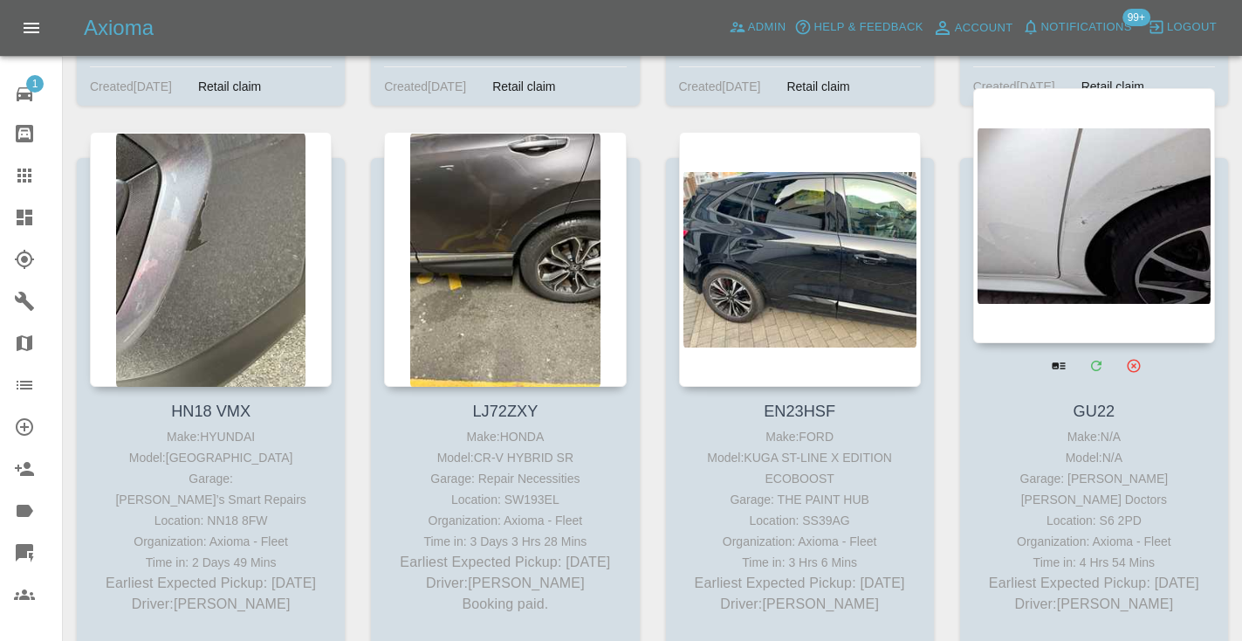
scroll to position [4307, 0]
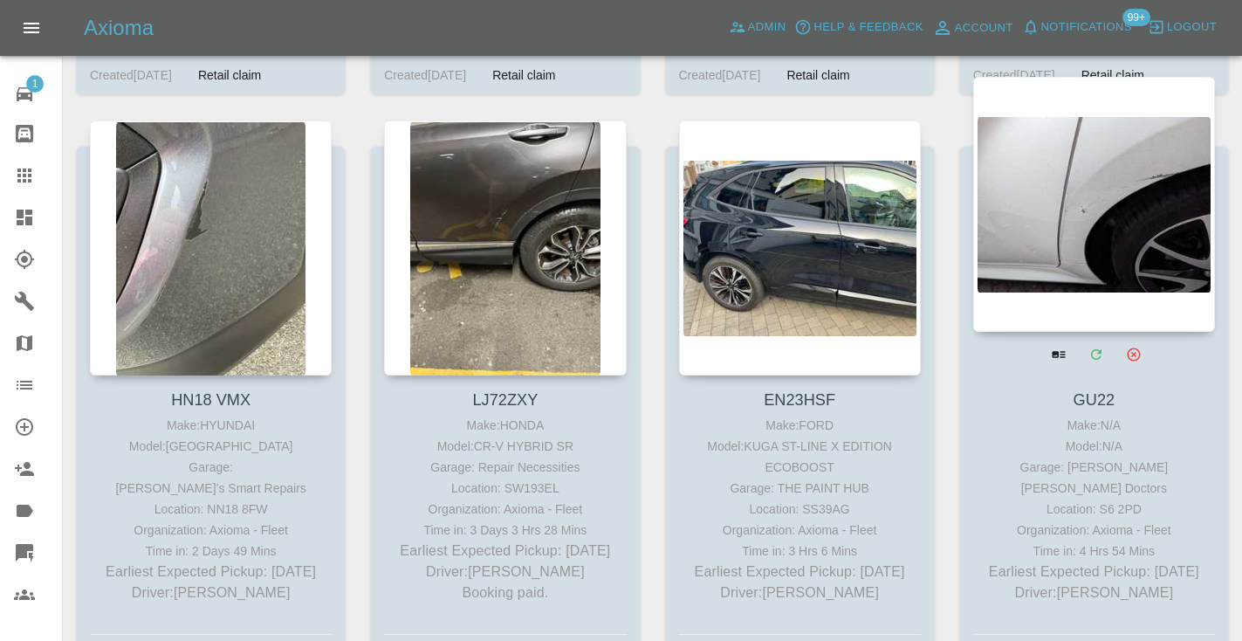
click at [1061, 196] on div at bounding box center [1094, 204] width 242 height 255
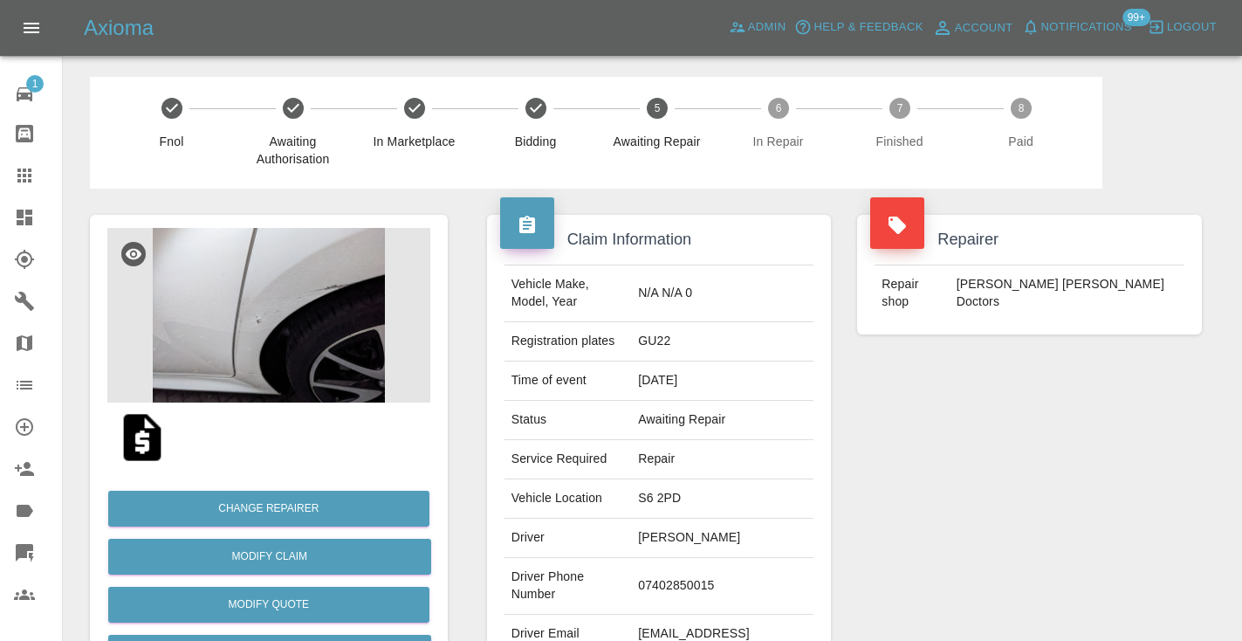
click at [741, 558] on td "07402850015" at bounding box center [722, 586] width 182 height 57
copy td "07402850015"
click at [956, 457] on div "Repairer Repair shop Davies Dent Doctors" at bounding box center [1029, 448] width 371 height 521
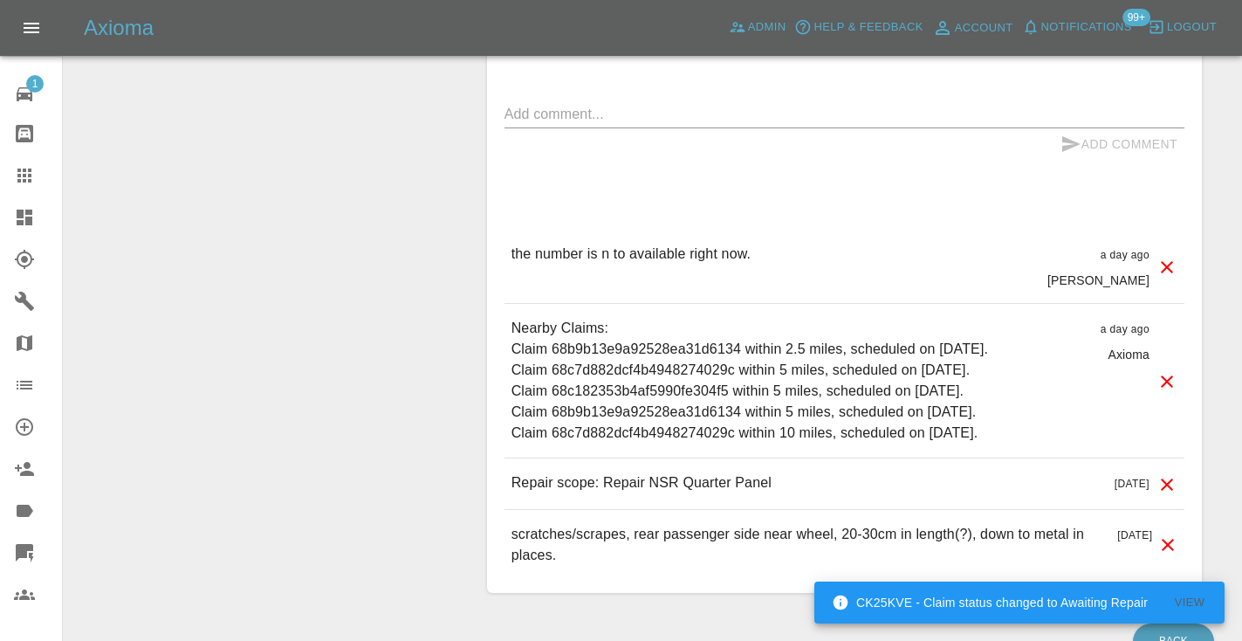
scroll to position [1412, 0]
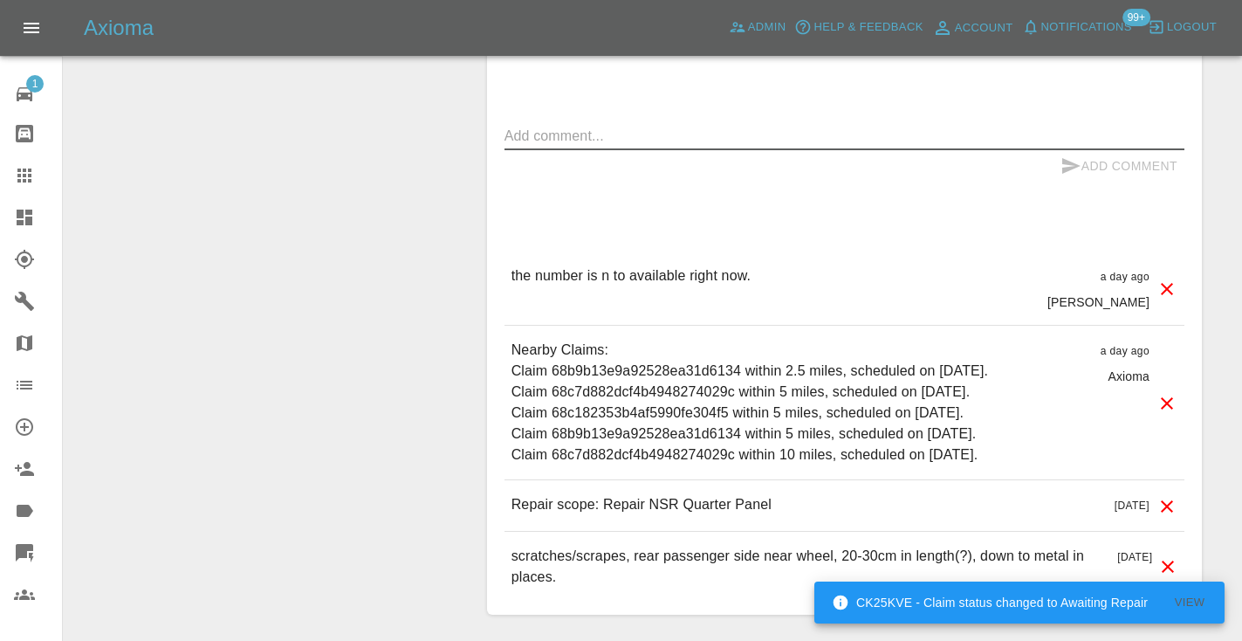
click at [627, 126] on textarea at bounding box center [844, 136] width 680 height 20
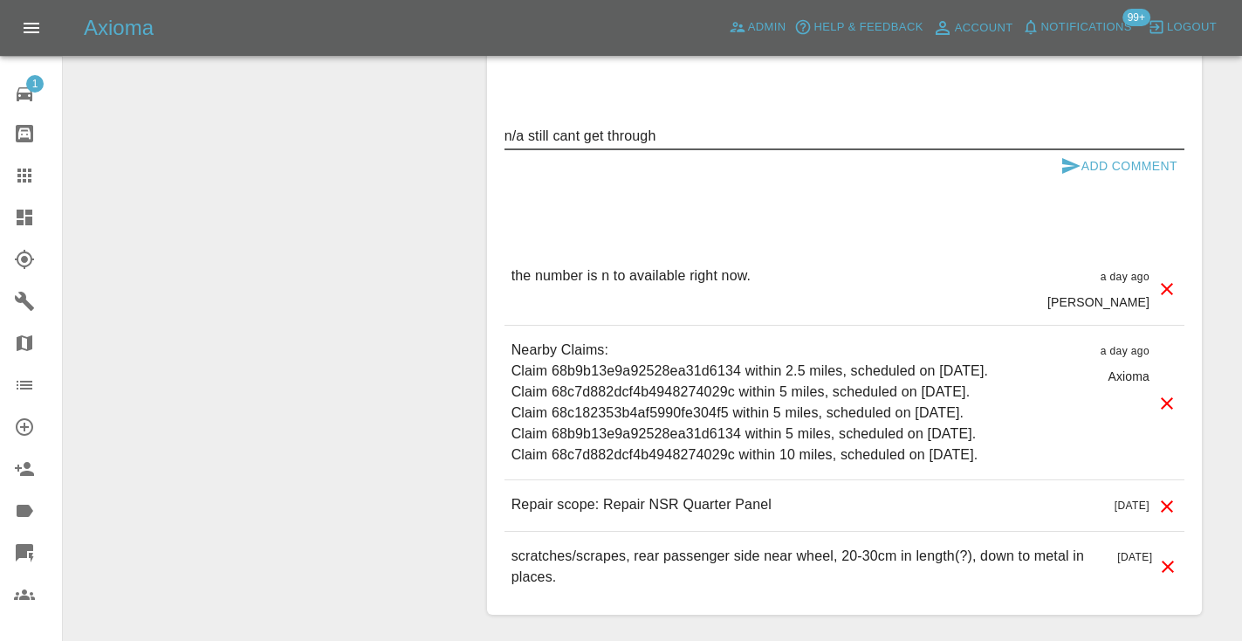
type textarea "n/a still cant get through"
click at [1070, 155] on icon "submit" at bounding box center [1070, 165] width 21 height 21
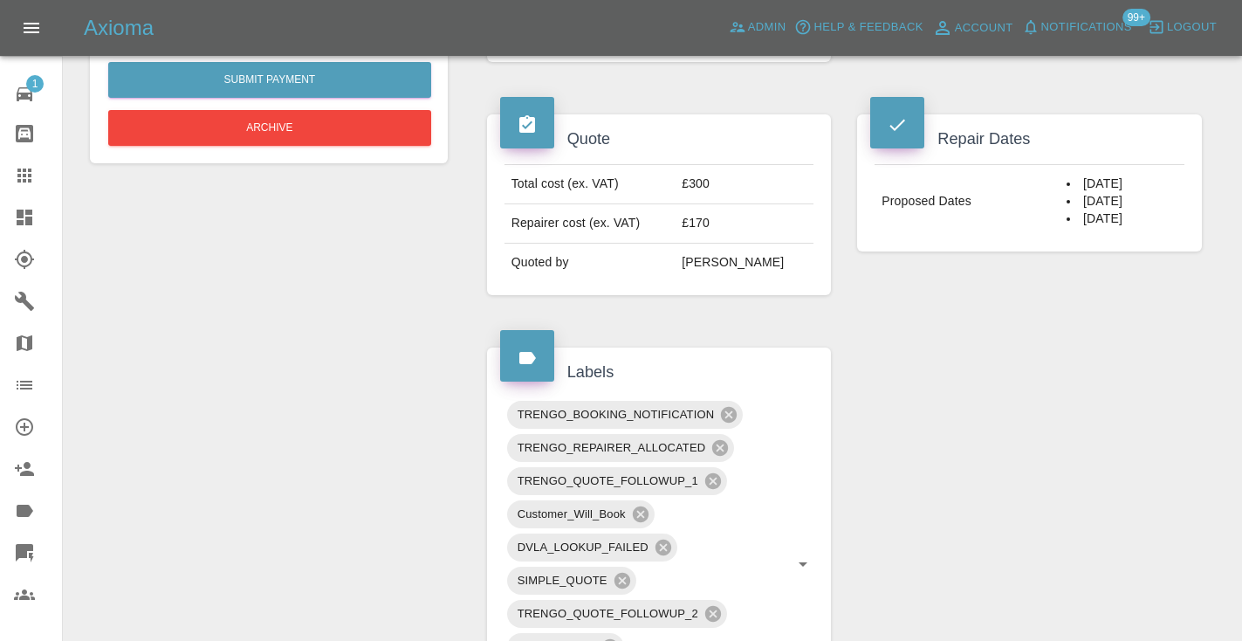
scroll to position [629, 0]
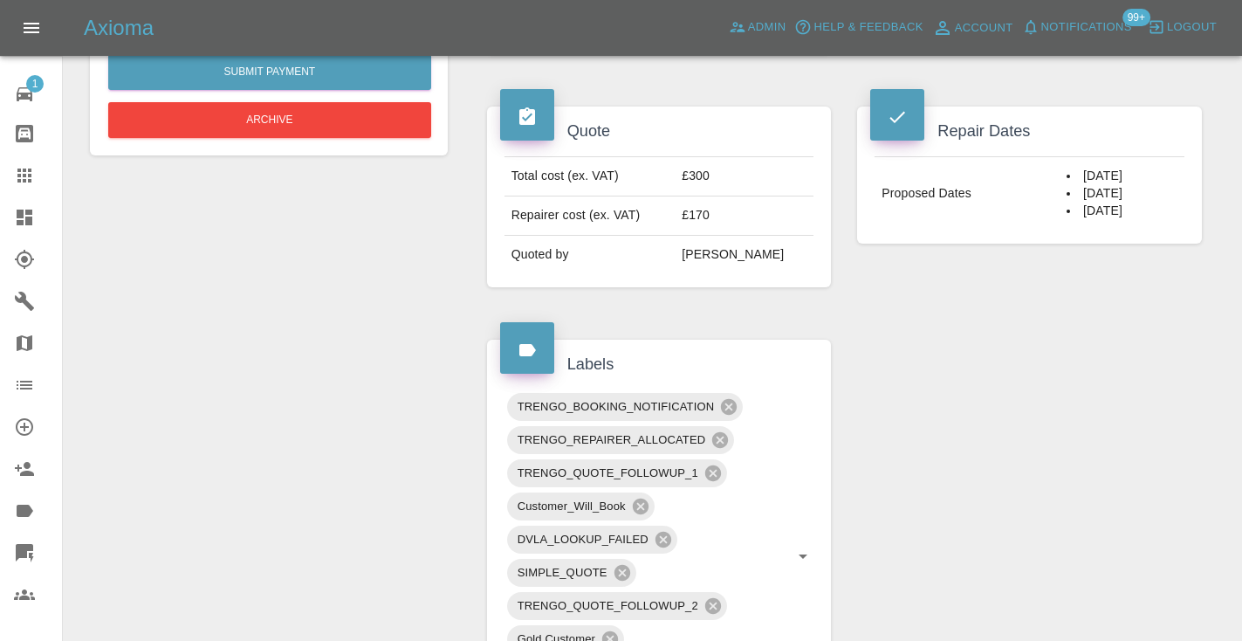
click at [28, 184] on icon at bounding box center [24, 175] width 21 height 21
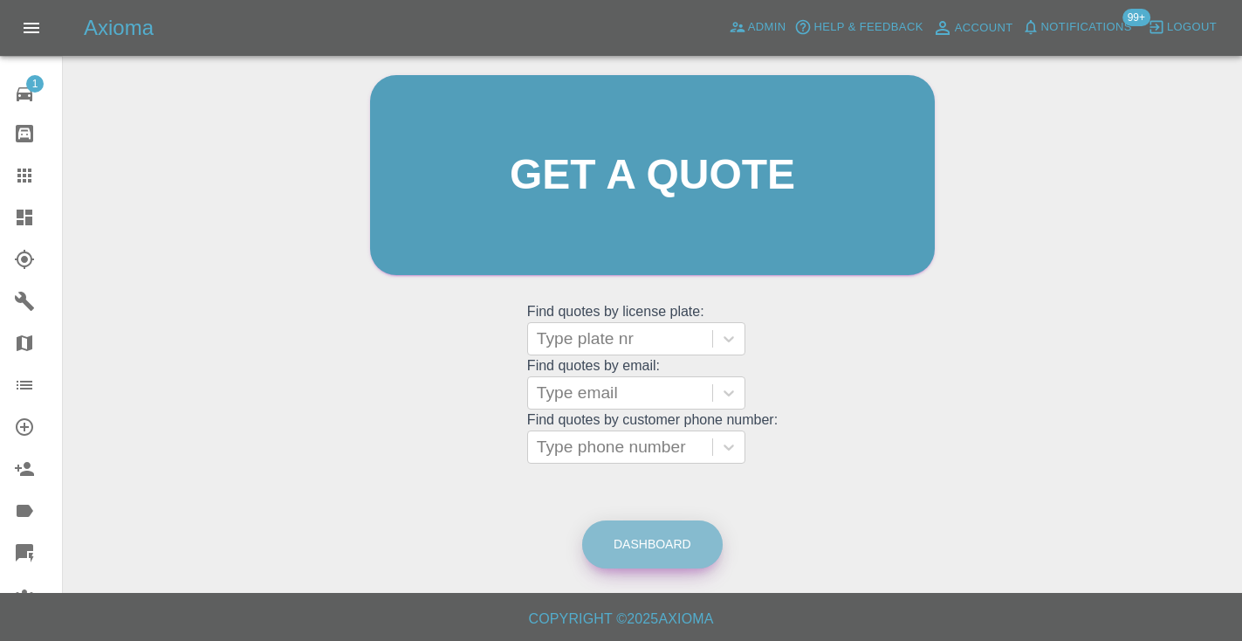
click at [680, 542] on link "Dashboard" at bounding box center [652, 544] width 140 height 48
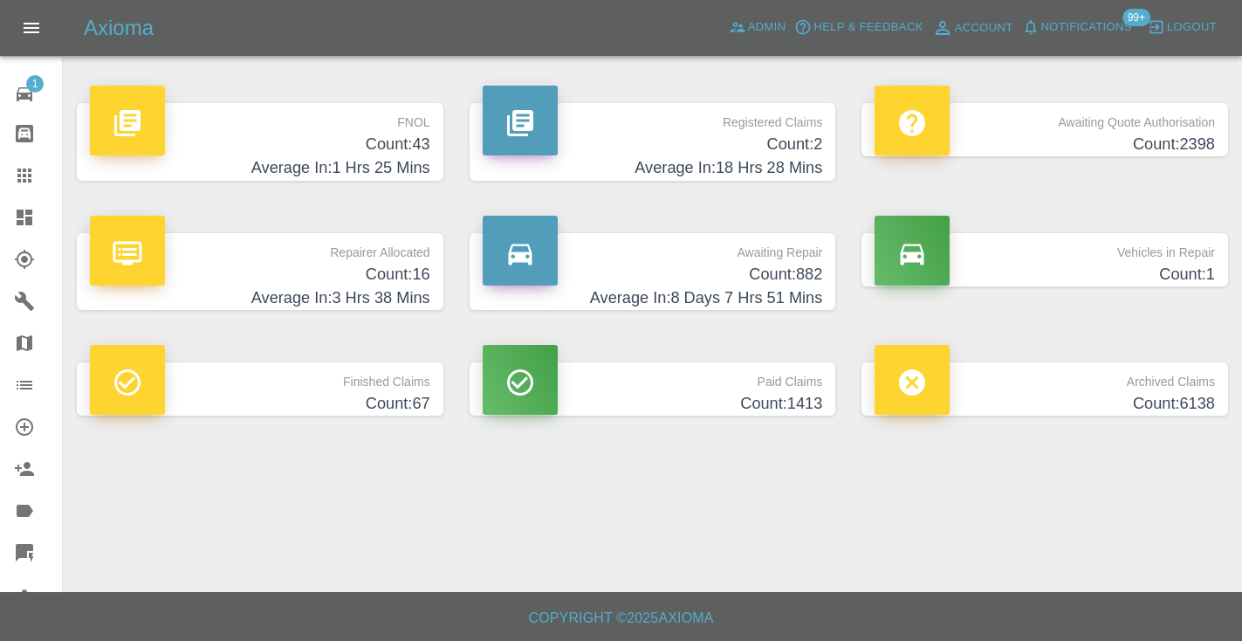
click at [803, 284] on h4 "Count: 882" at bounding box center [653, 275] width 340 height 24
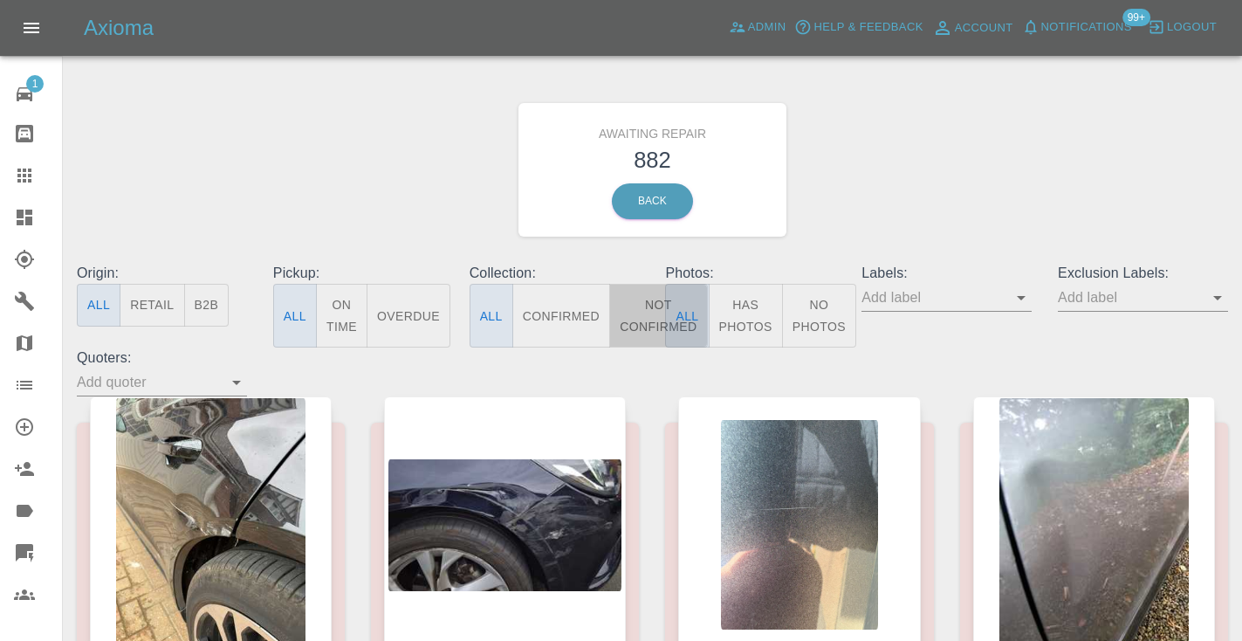
click at [641, 308] on button "Not Confirmed" at bounding box center [658, 316] width 98 height 64
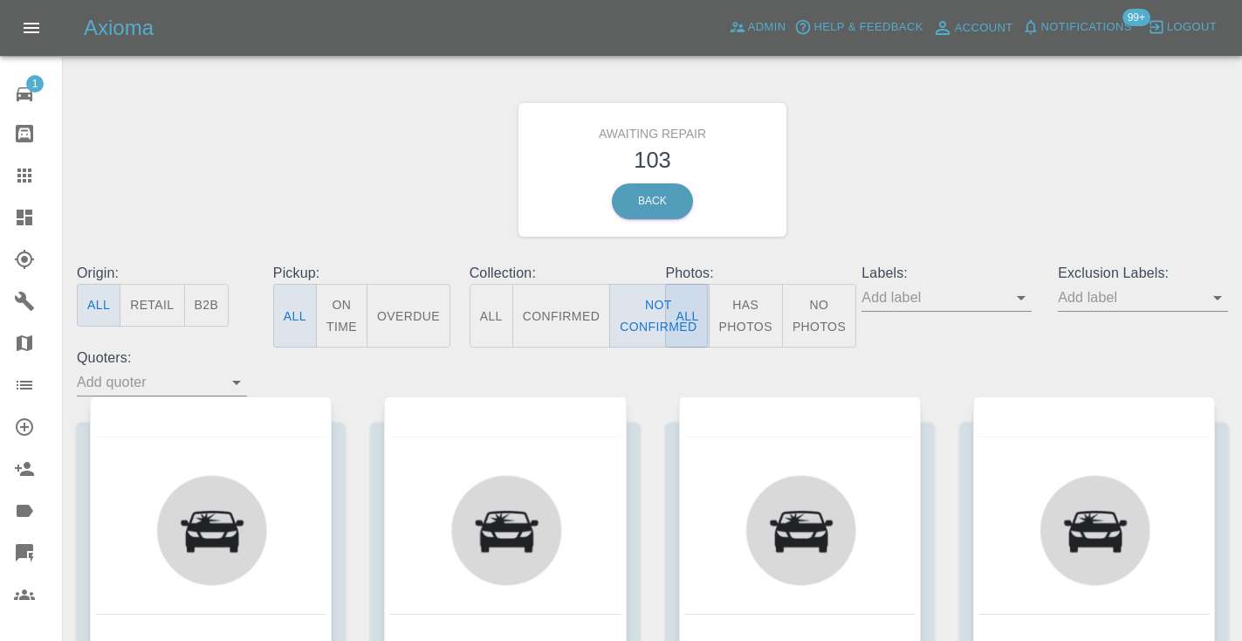
click at [963, 195] on div "Awaiting Repair 103 Back" at bounding box center [652, 170] width 1177 height 186
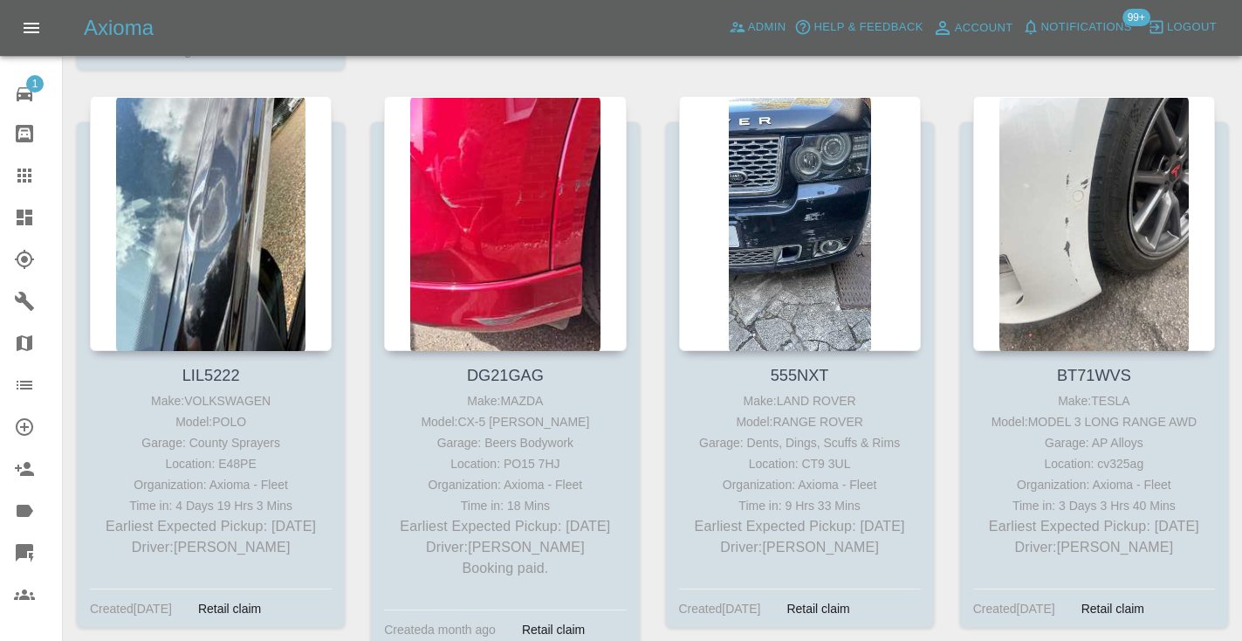
scroll to position [11221, 0]
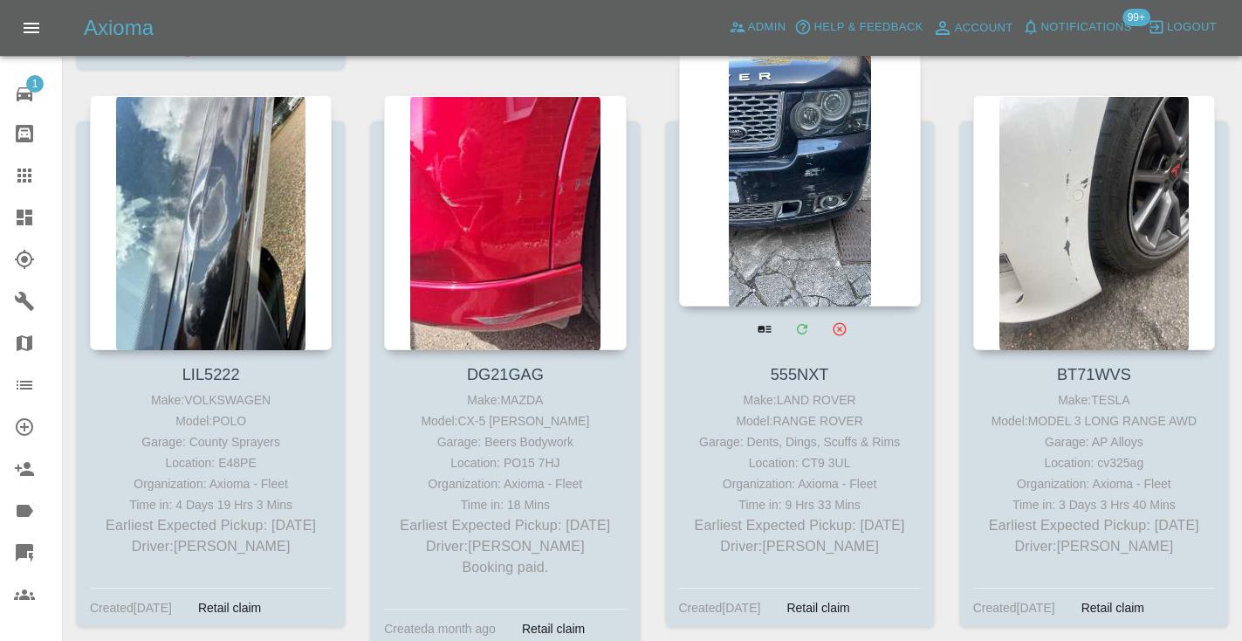
click at [777, 111] on div at bounding box center [800, 178] width 242 height 255
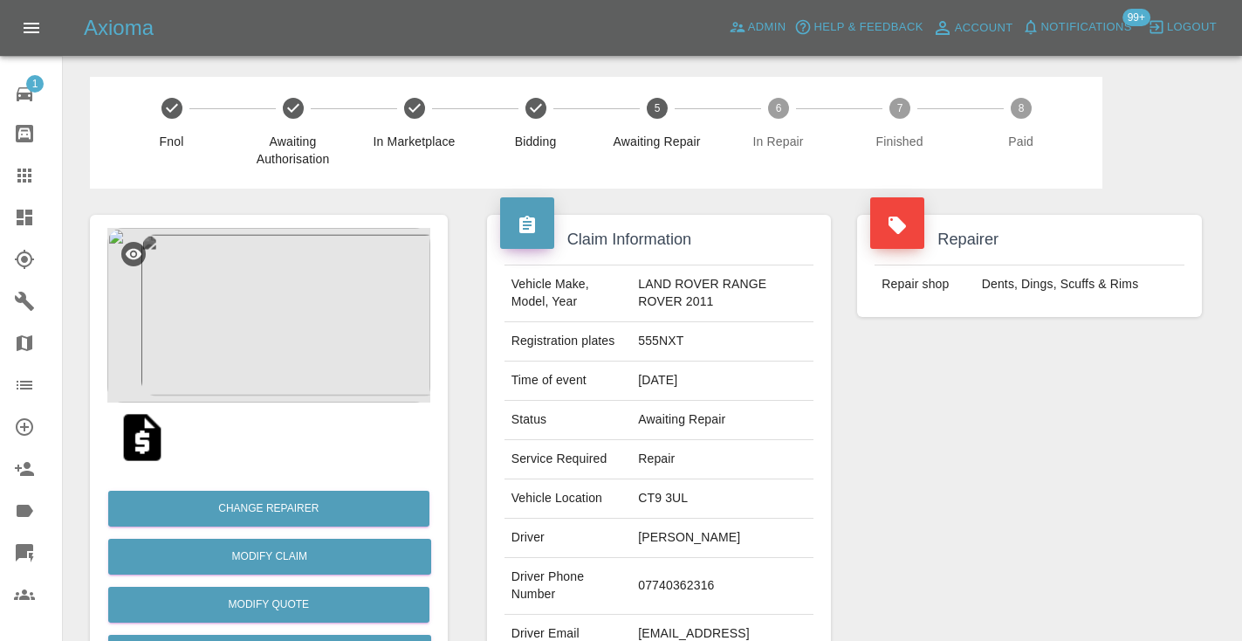
click at [682, 587] on td "07740362316" at bounding box center [722, 586] width 182 height 57
copy td "07740362316"
click at [941, 435] on div "Repairer Repair shop Dents, Dings, Scuffs & Rims" at bounding box center [1029, 448] width 371 height 521
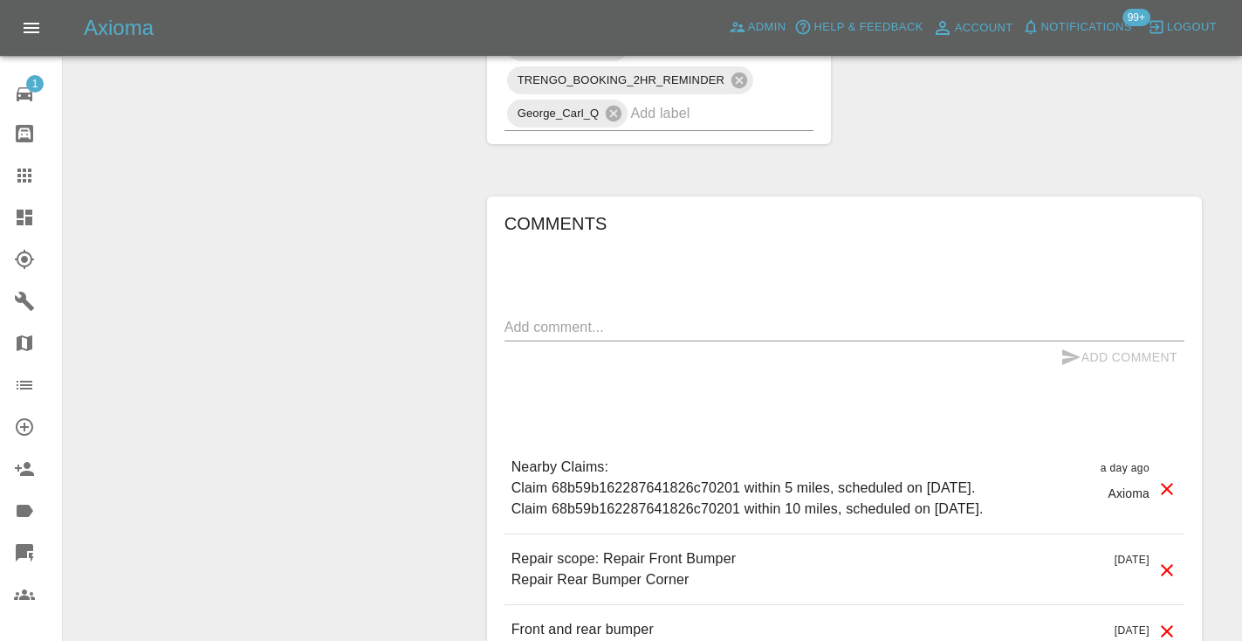
scroll to position [1366, 0]
click at [518, 319] on div "x" at bounding box center [844, 326] width 680 height 28
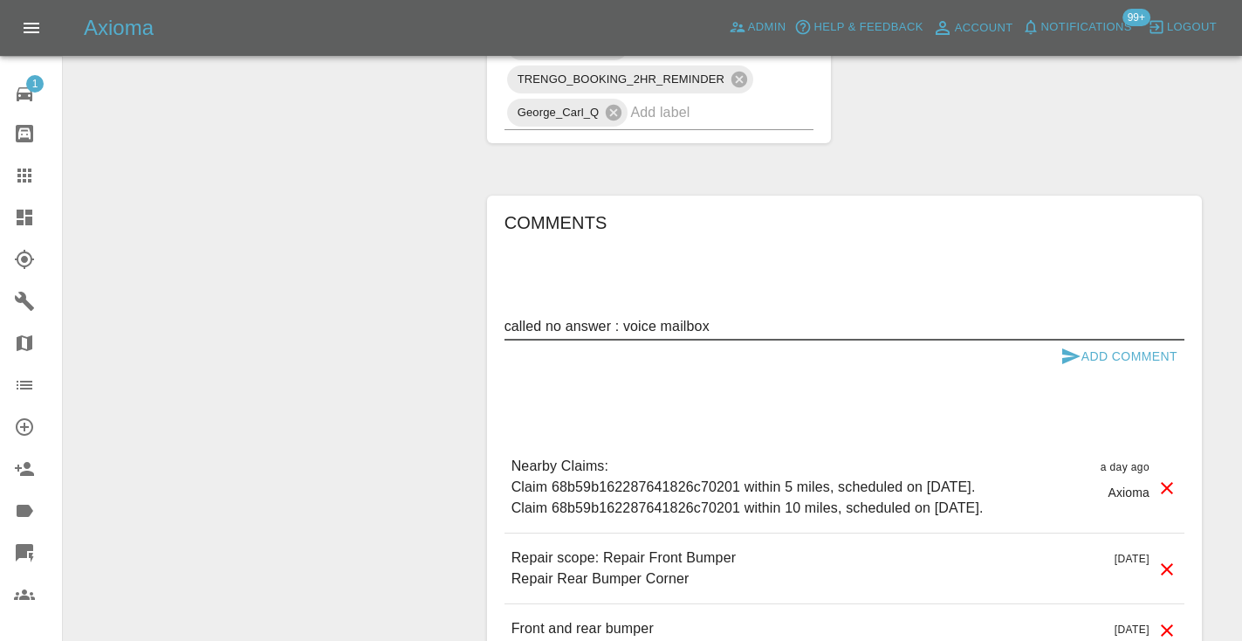
type textarea "called no answer : voice mailbox"
click at [1093, 340] on button "Add Comment" at bounding box center [1118, 356] width 131 height 32
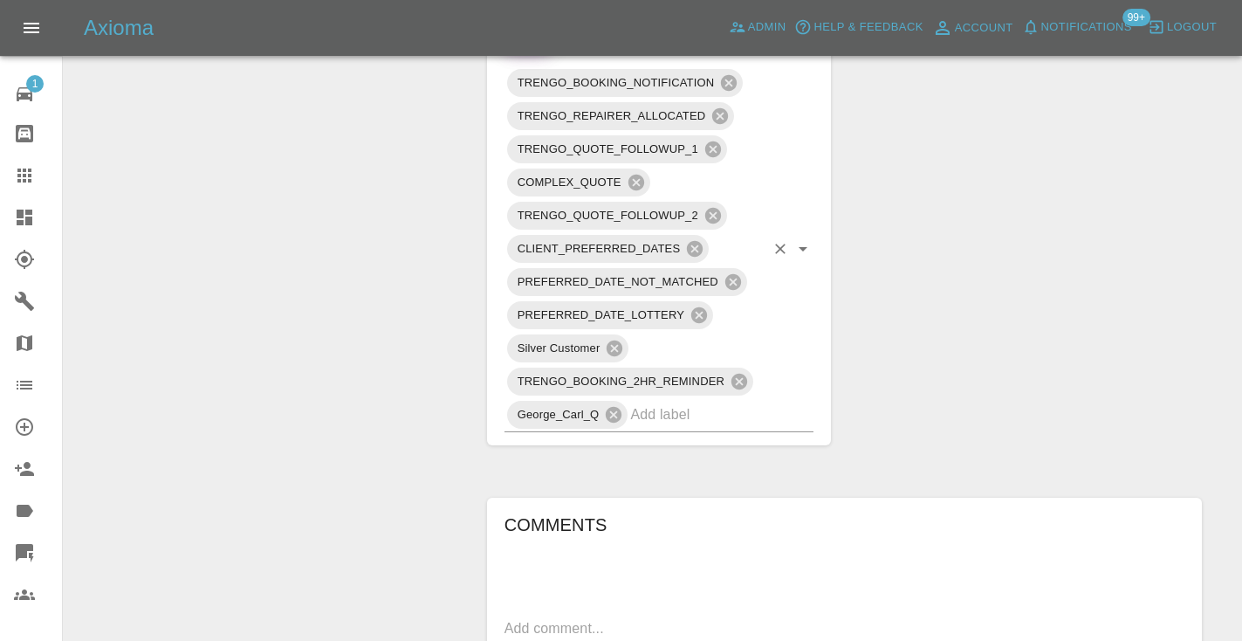
scroll to position [1059, 0]
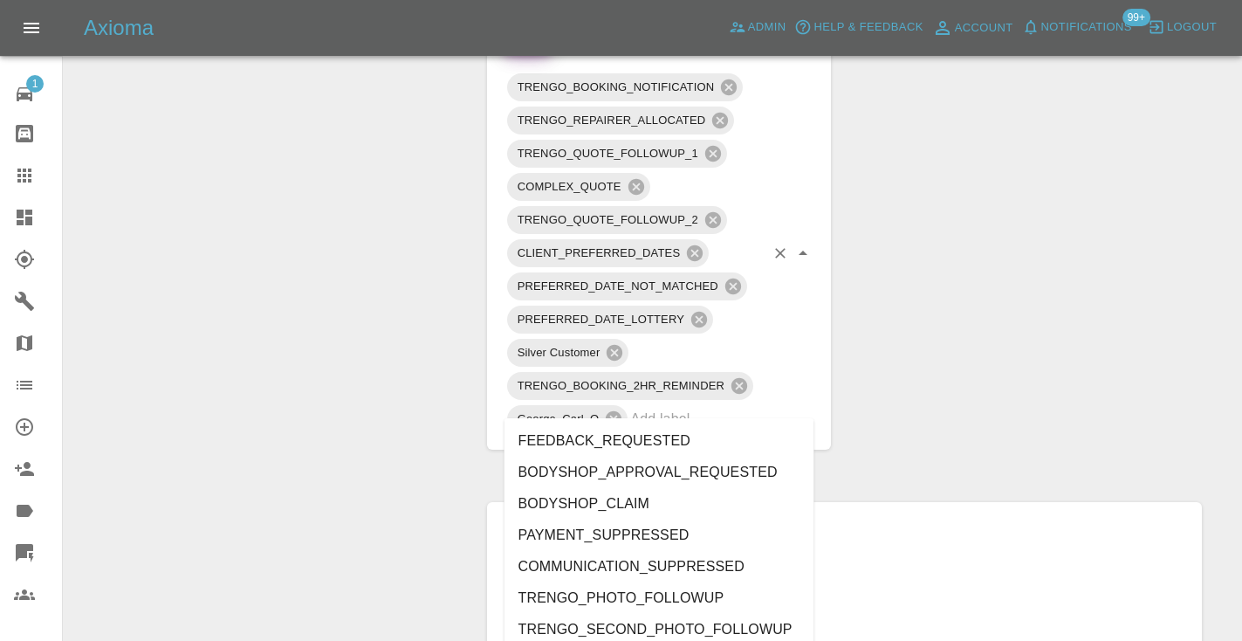
click at [664, 405] on input "text" at bounding box center [697, 418] width 134 height 27
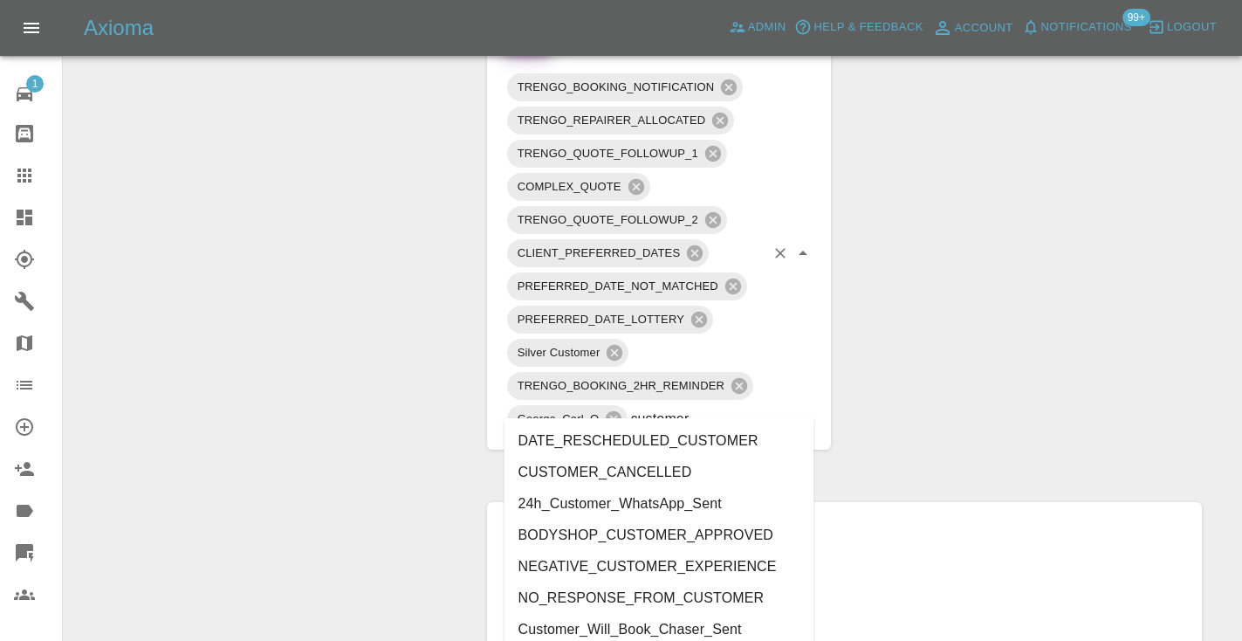
type input "customer_"
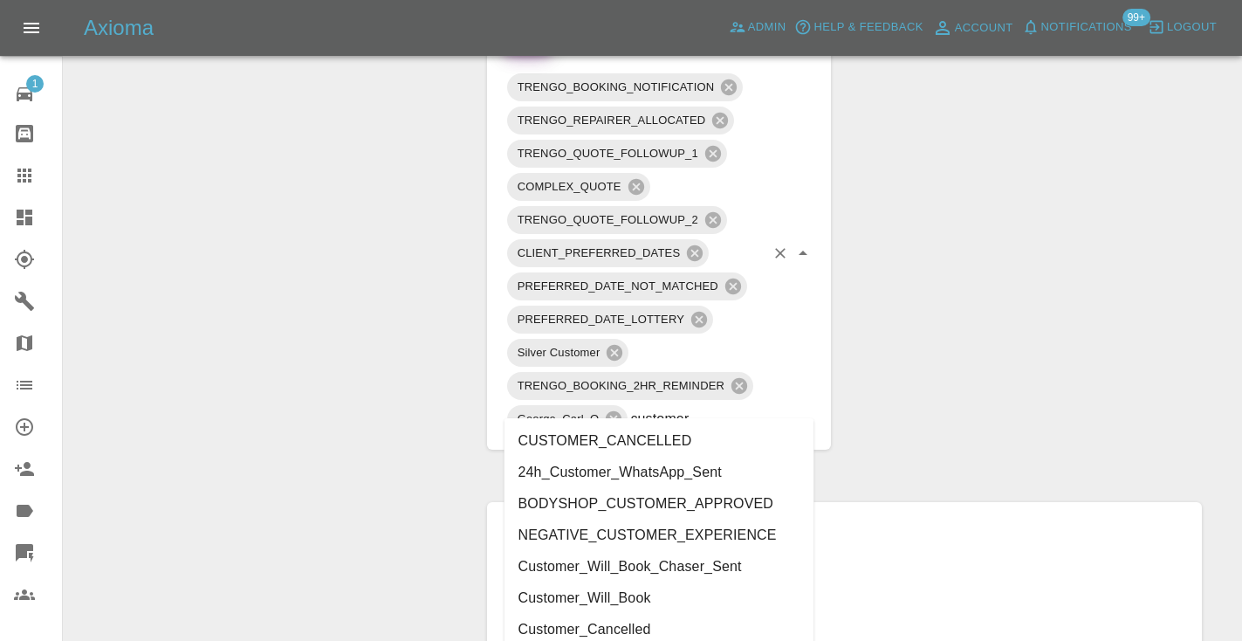
click at [637, 586] on li "Customer_Will_Book" at bounding box center [659, 597] width 310 height 31
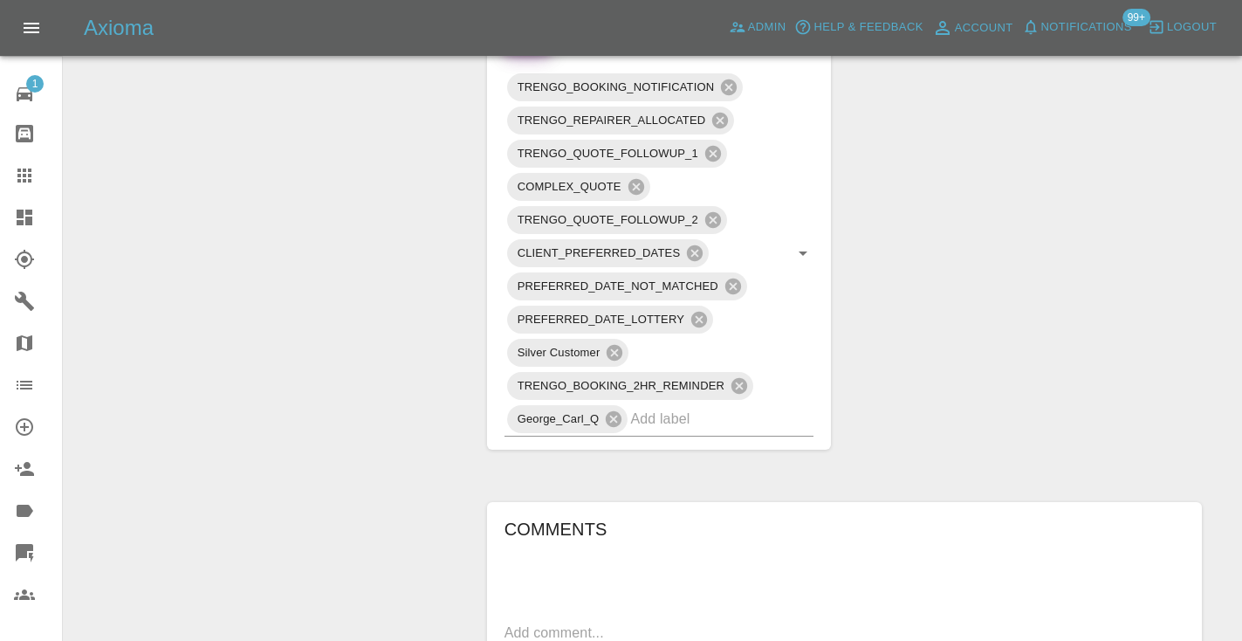
click at [990, 337] on div "Claim Information Vehicle Make, Model, Year LAND ROVER RANGE ROVER 2011 Registr…" at bounding box center [844, 101] width 741 height 1945
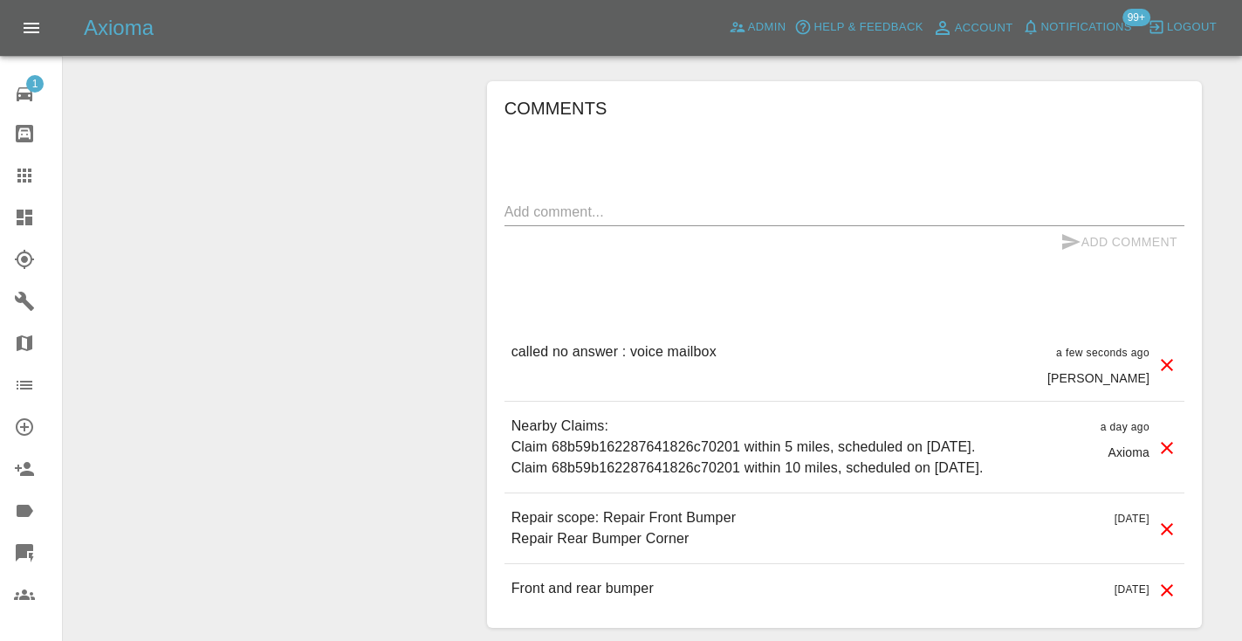
scroll to position [1609, 0]
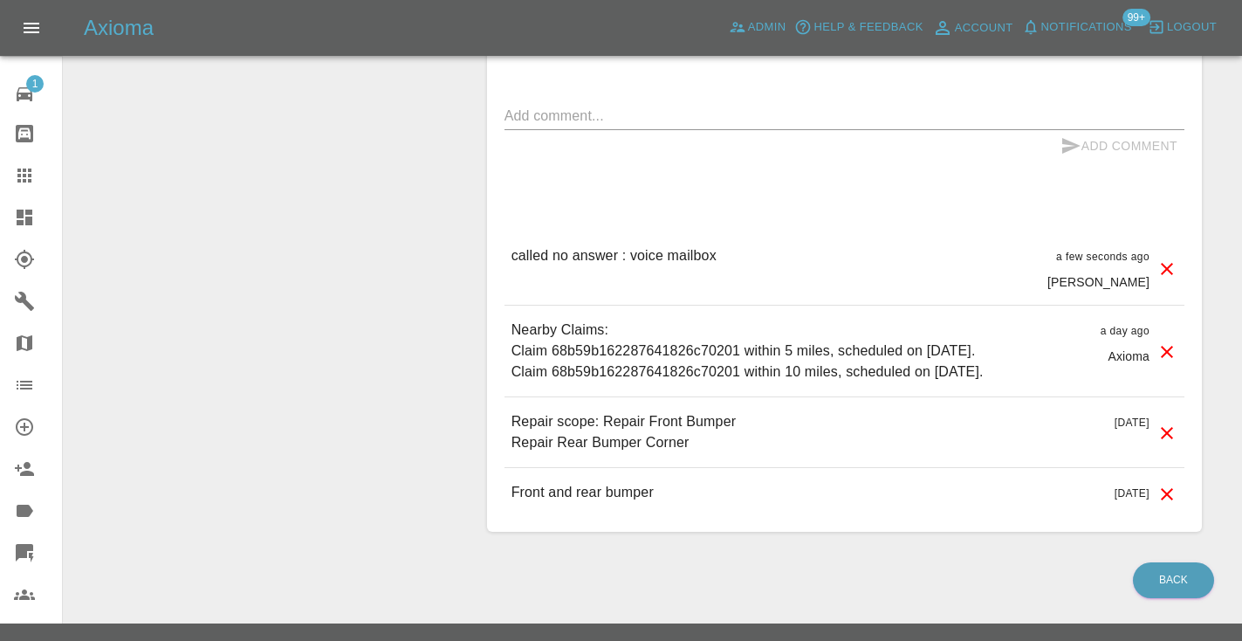
click at [523, 144] on div "Comments x Add Comment called no answer : voice mailbox a few seconds ago [PERS…" at bounding box center [844, 258] width 680 height 520
drag, startPoint x: 506, startPoint y: 144, endPoint x: 491, endPoint y: 144, distance: 14.8
click at [491, 144] on div "Comments x Add Comment called no answer : voice mailbox a few seconds ago [PERS…" at bounding box center [844, 258] width 715 height 546
